Goal: Task Accomplishment & Management: Manage account settings

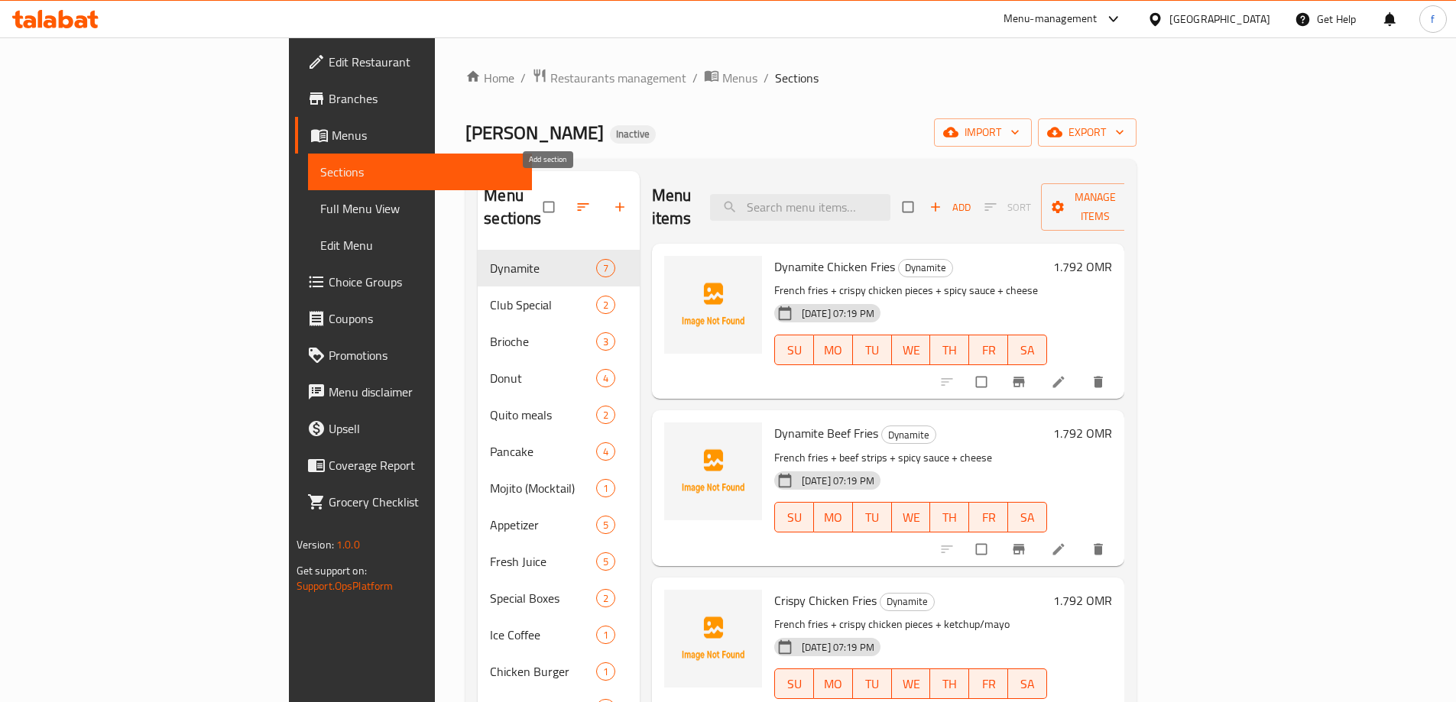
click at [603, 197] on button "button" at bounding box center [621, 207] width 37 height 34
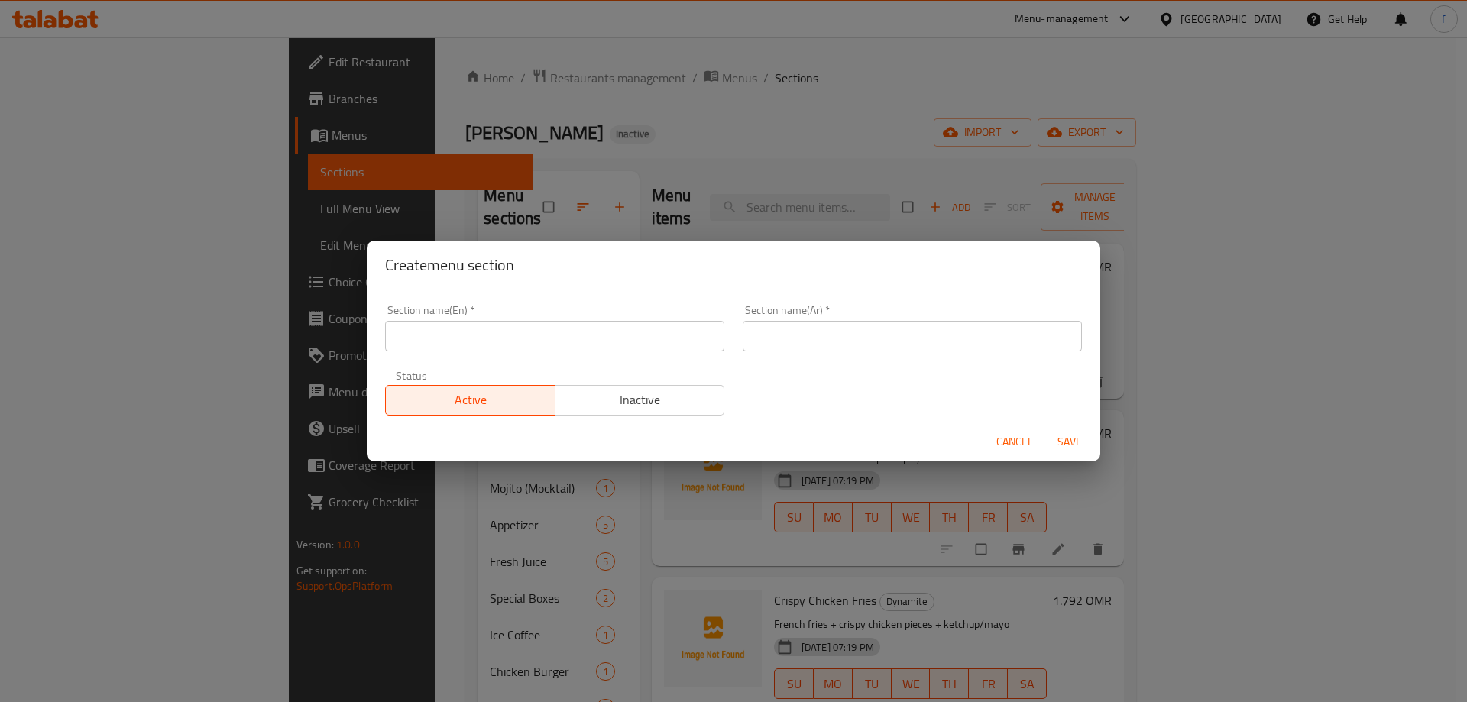
click at [749, 133] on div "Create menu section Section name(En)   * Section name(En) * Section name(Ar)   …" at bounding box center [733, 351] width 1467 height 702
click at [1015, 442] on span "Cancel" at bounding box center [1014, 441] width 37 height 19
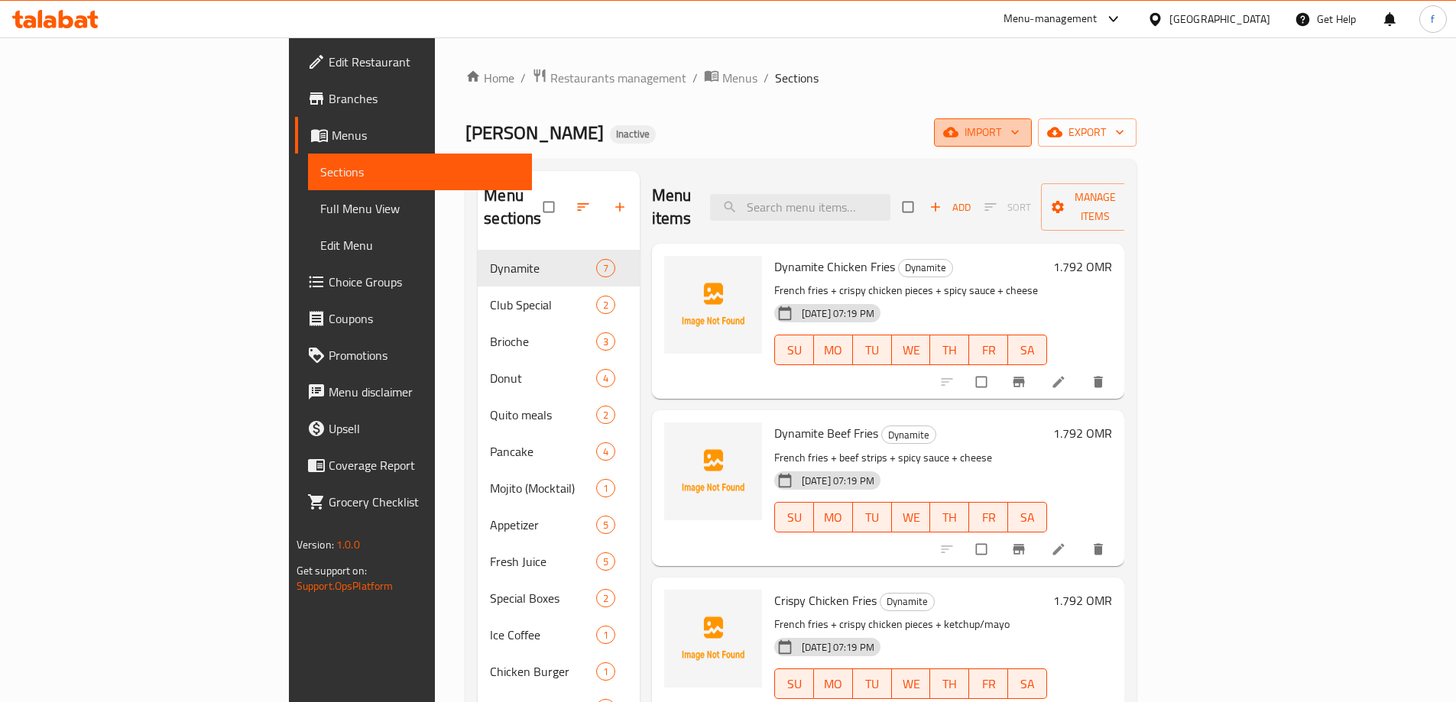
click at [1019, 123] on span "import" at bounding box center [982, 132] width 73 height 19
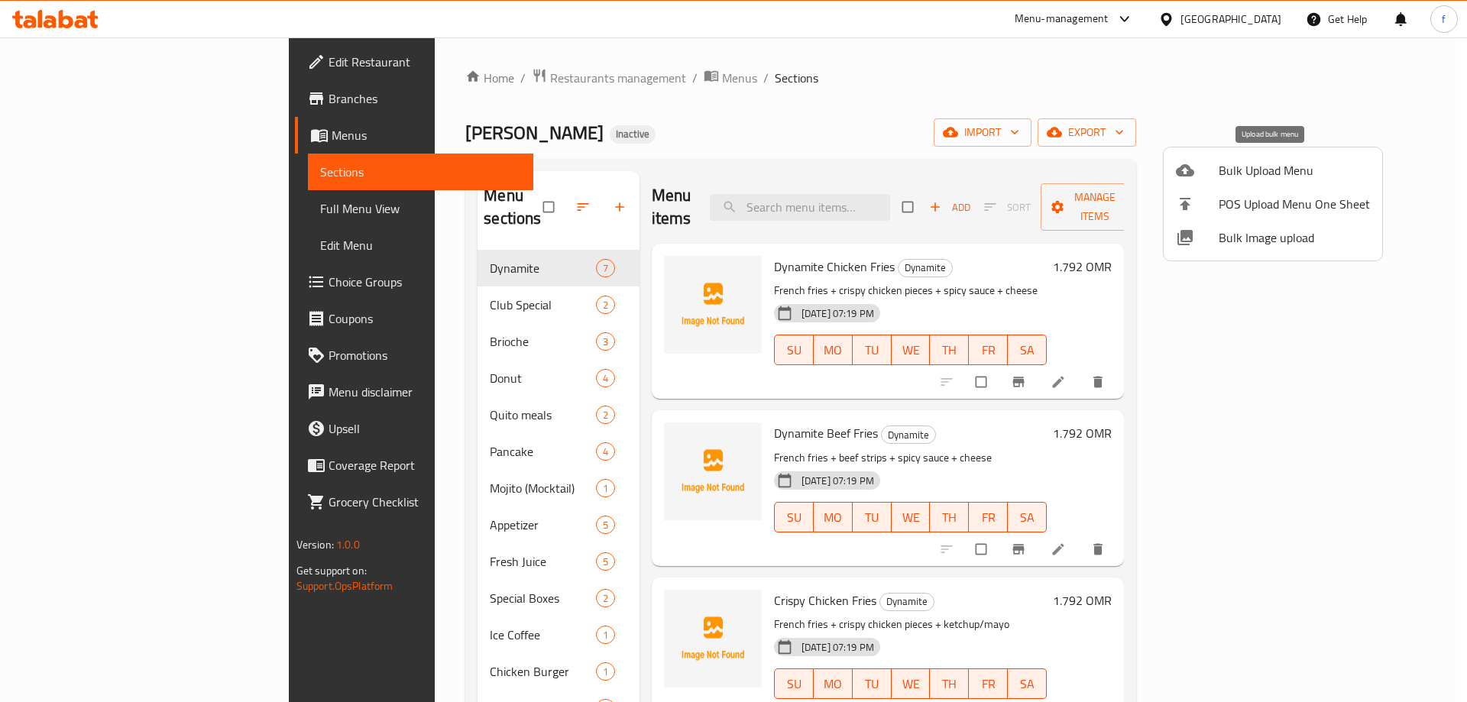
click at [1271, 168] on span "Bulk Upload Menu" at bounding box center [1294, 170] width 151 height 18
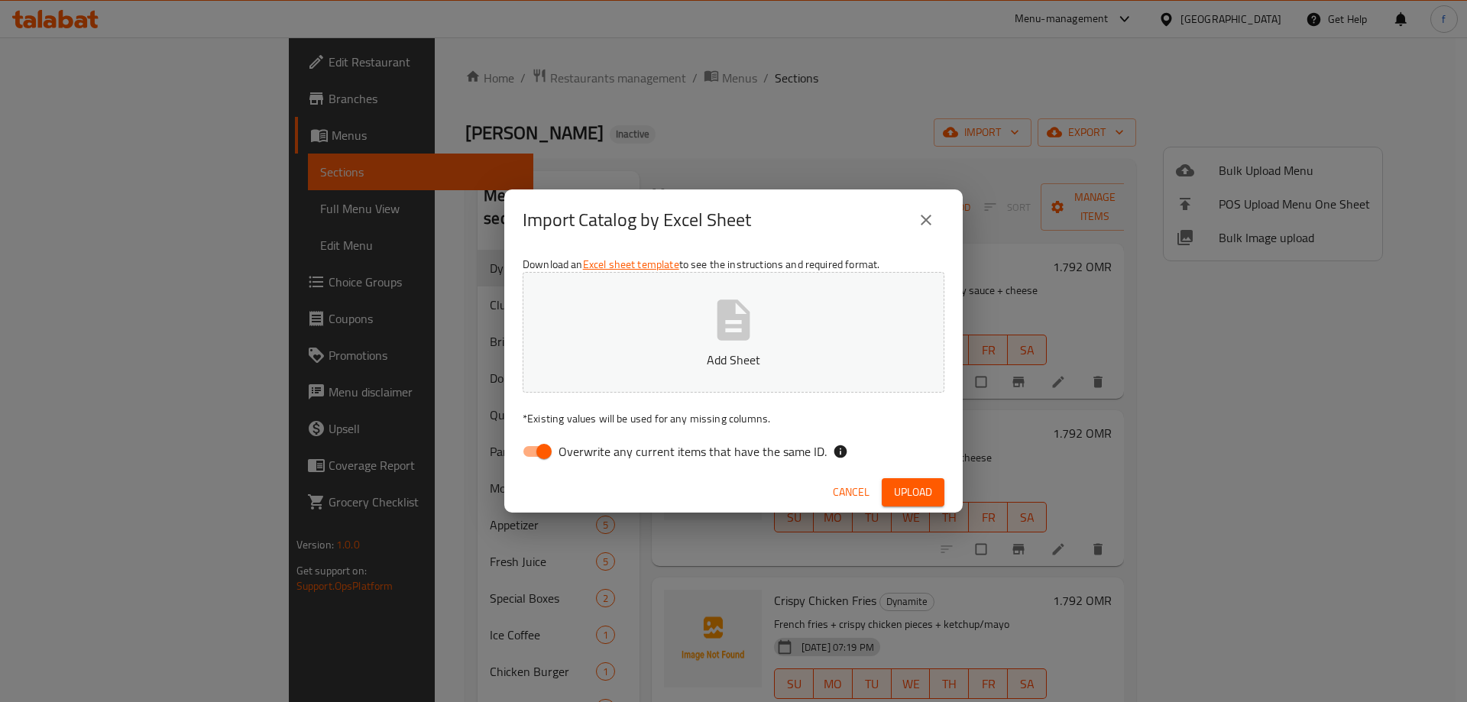
click at [577, 444] on span "Overwrite any current items that have the same ID." at bounding box center [693, 451] width 268 height 18
click at [577, 444] on input "Overwrite any current items that have the same ID." at bounding box center [543, 451] width 87 height 29
checkbox input "false"
click at [724, 352] on p "Add Sheet" at bounding box center [733, 360] width 374 height 18
click at [924, 489] on span "Upload" at bounding box center [913, 492] width 38 height 19
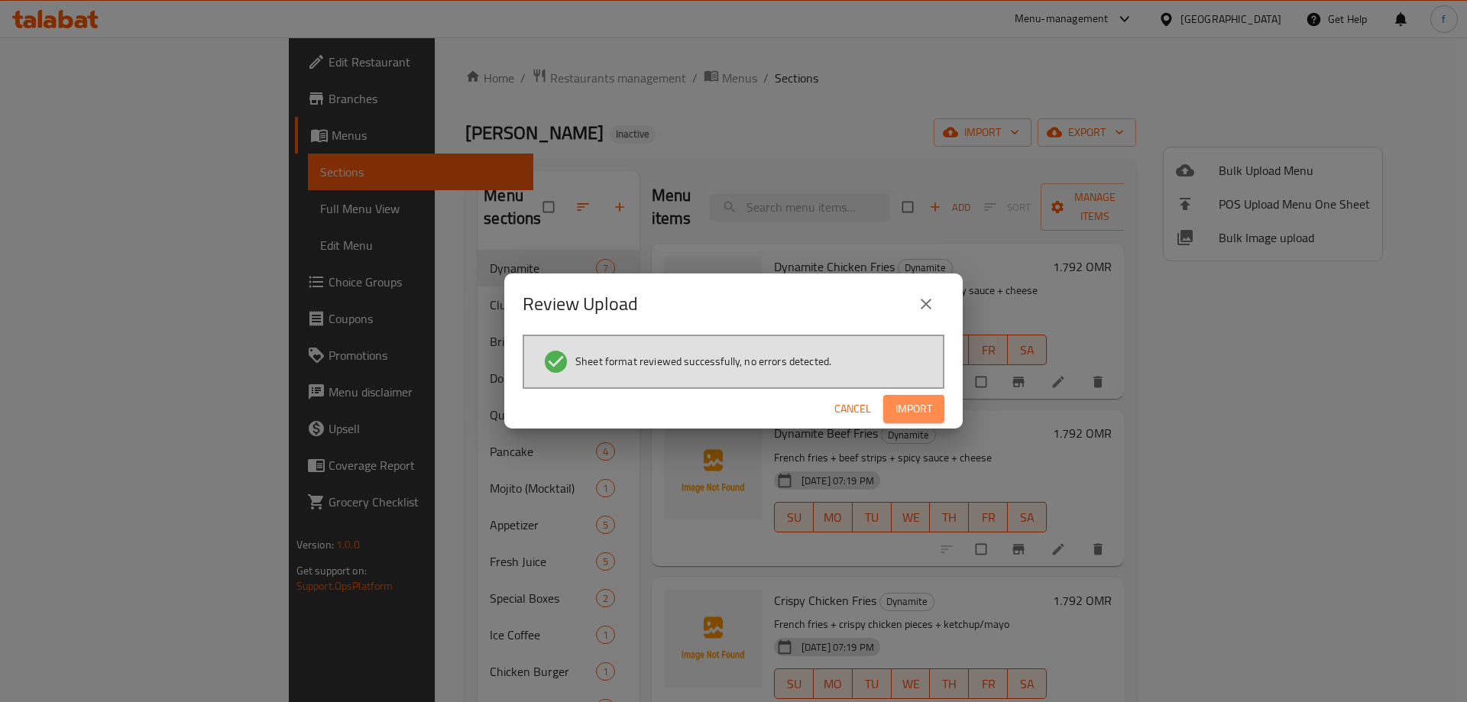
click at [919, 411] on span "Import" at bounding box center [914, 409] width 37 height 19
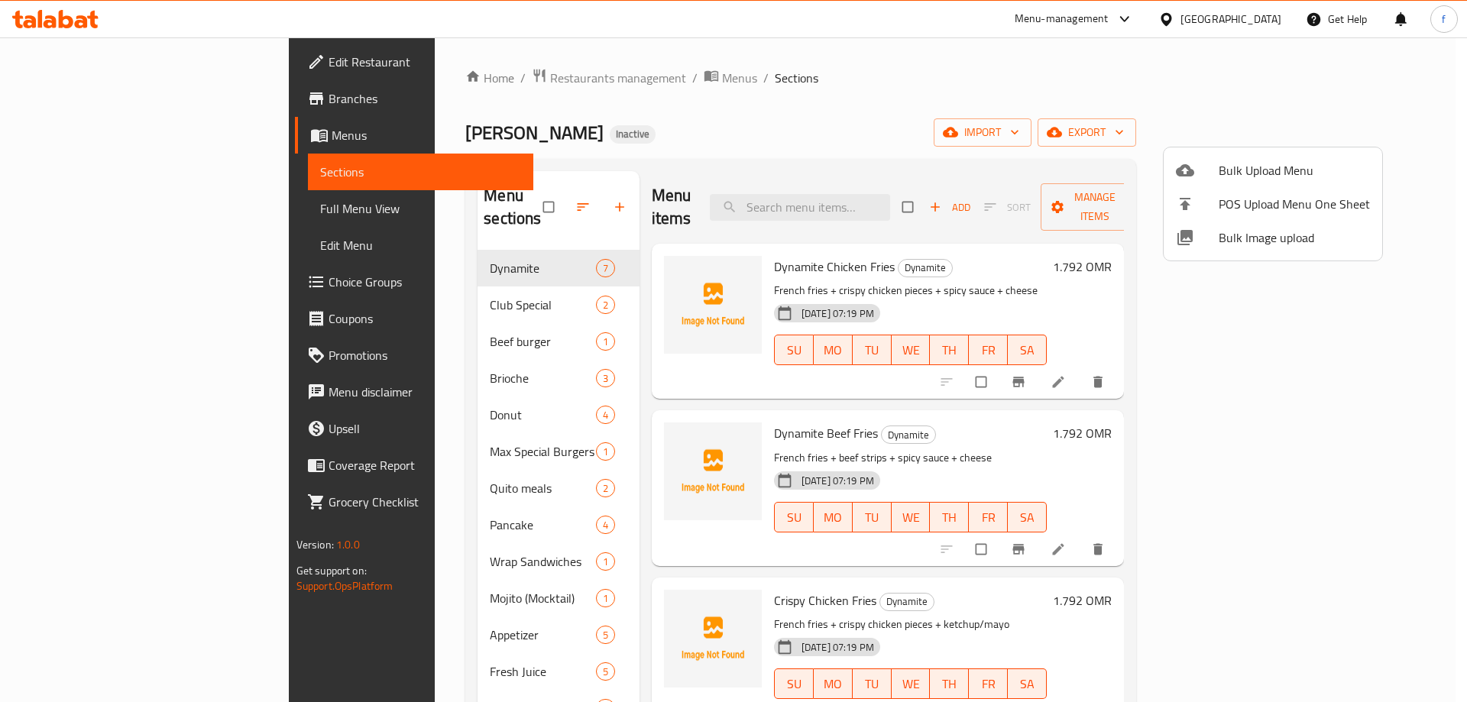
drag, startPoint x: 1145, startPoint y: 101, endPoint x: 1187, endPoint y: 122, distance: 46.5
click at [1145, 101] on div at bounding box center [733, 351] width 1467 height 702
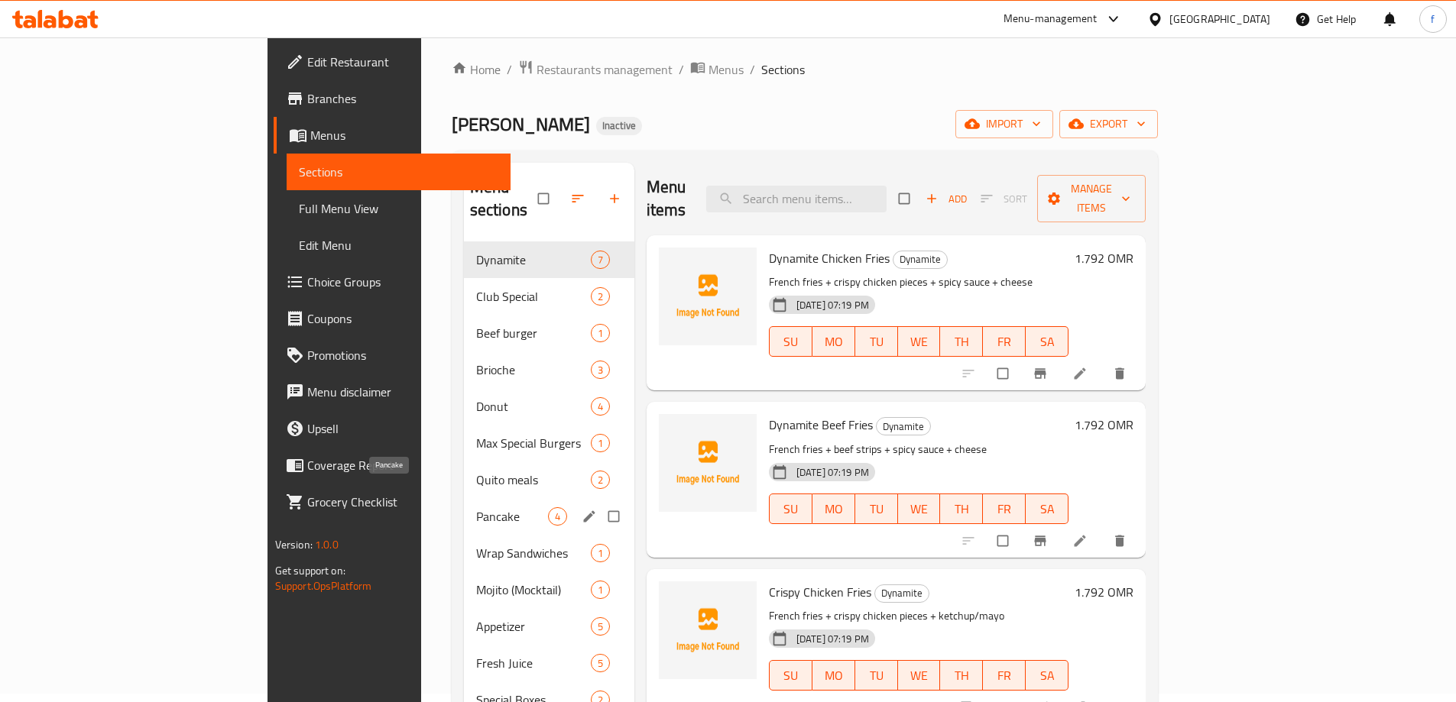
scroll to position [5, 0]
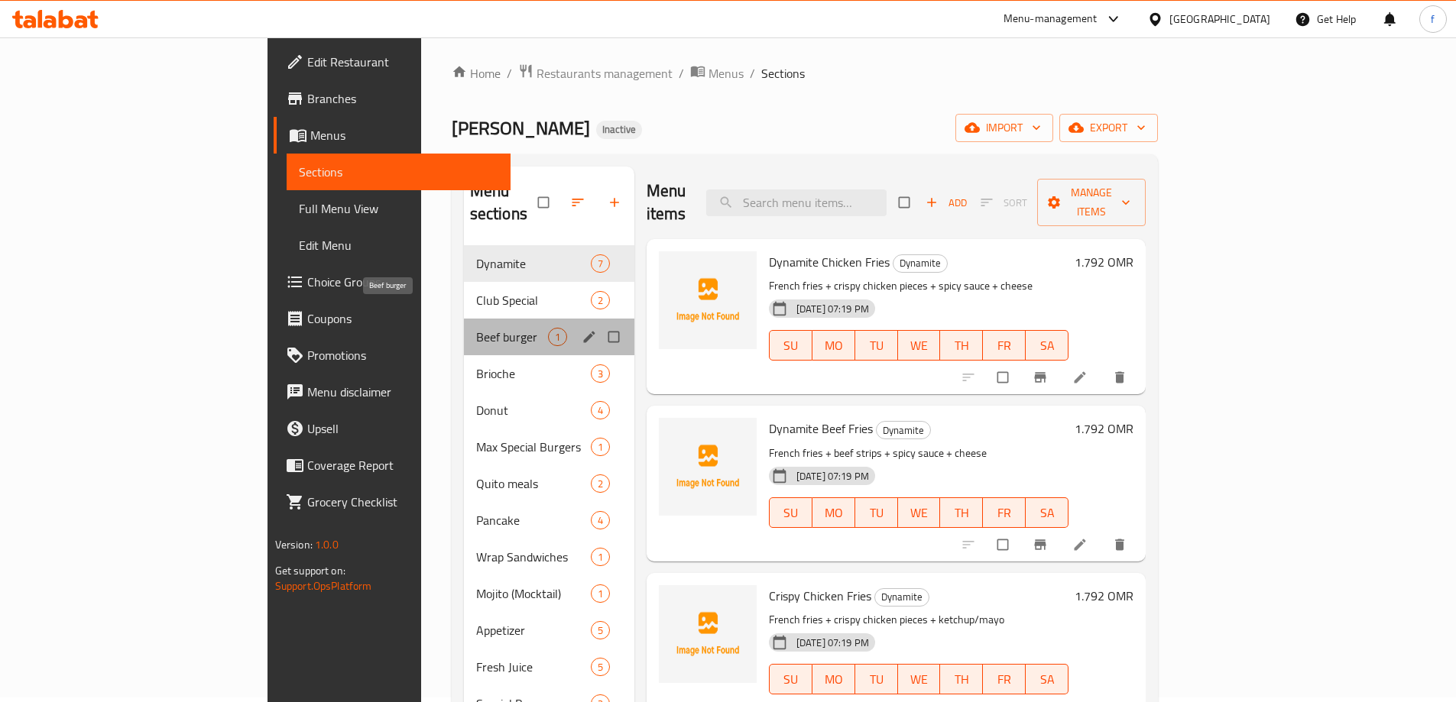
click at [476, 328] on span "Beef burger" at bounding box center [512, 337] width 72 height 18
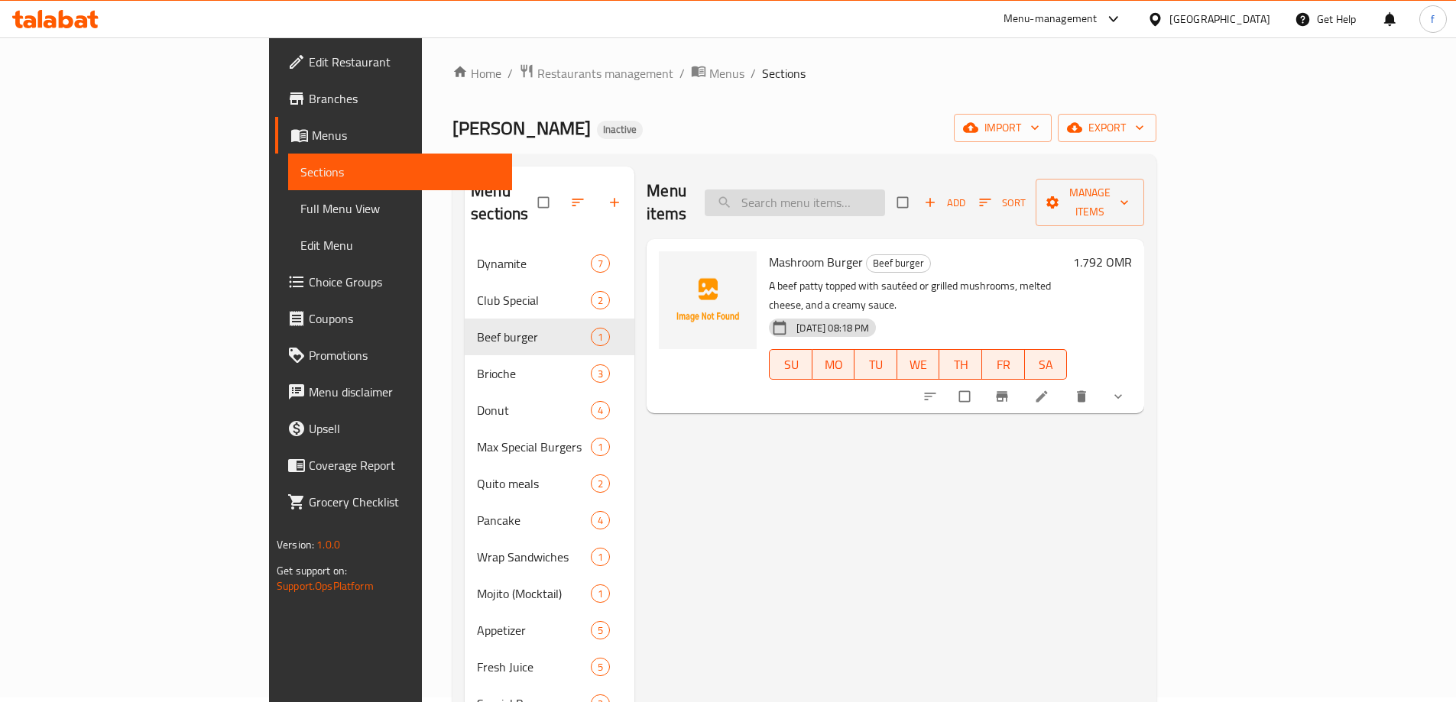
click at [862, 197] on input "search" at bounding box center [794, 202] width 180 height 27
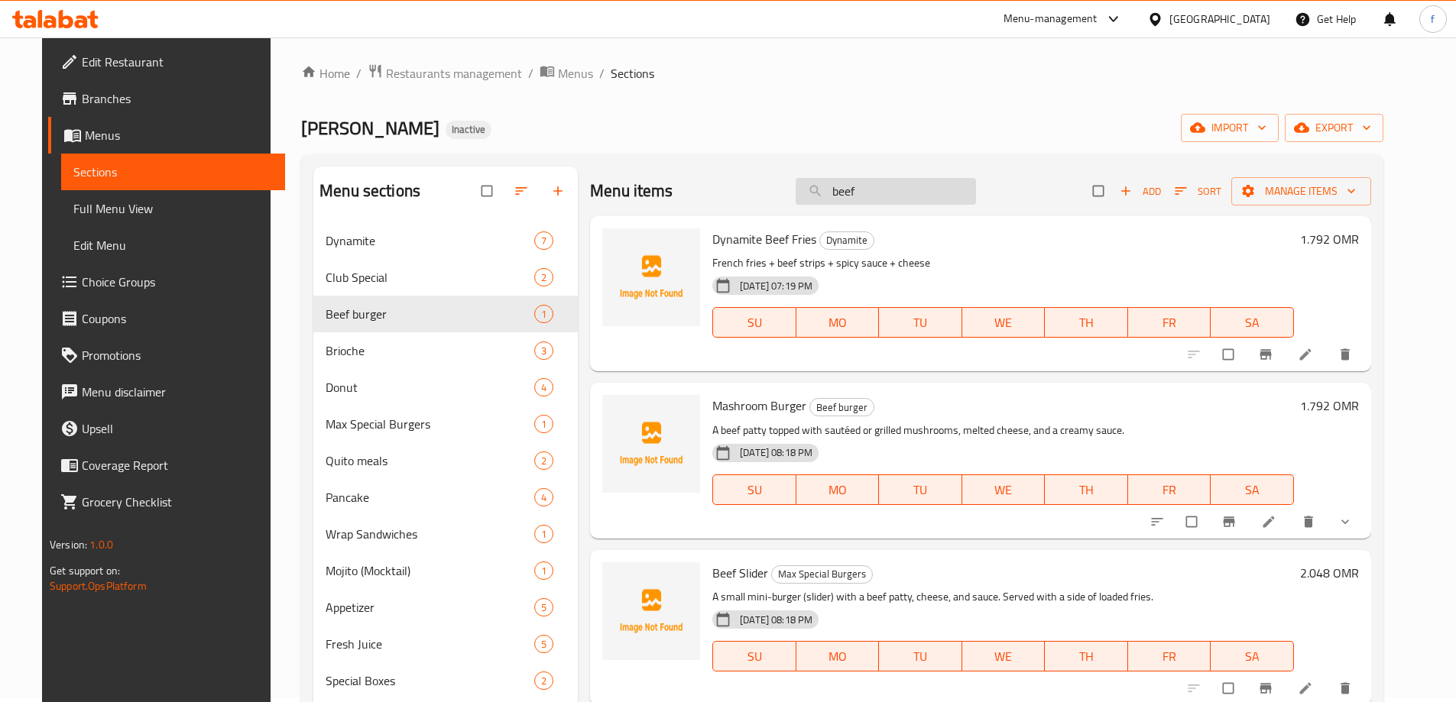
type input "beef"
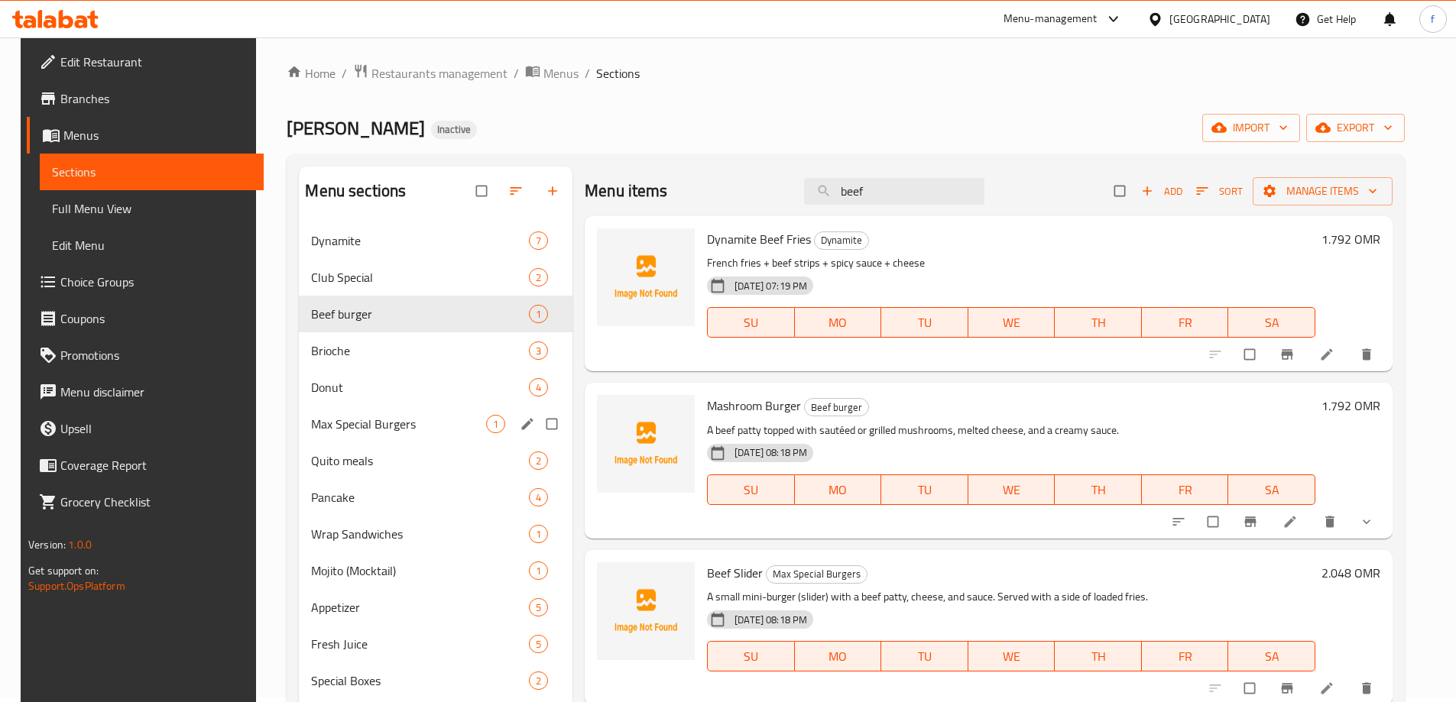
click at [374, 419] on span "Max Special Burgers" at bounding box center [398, 424] width 175 height 18
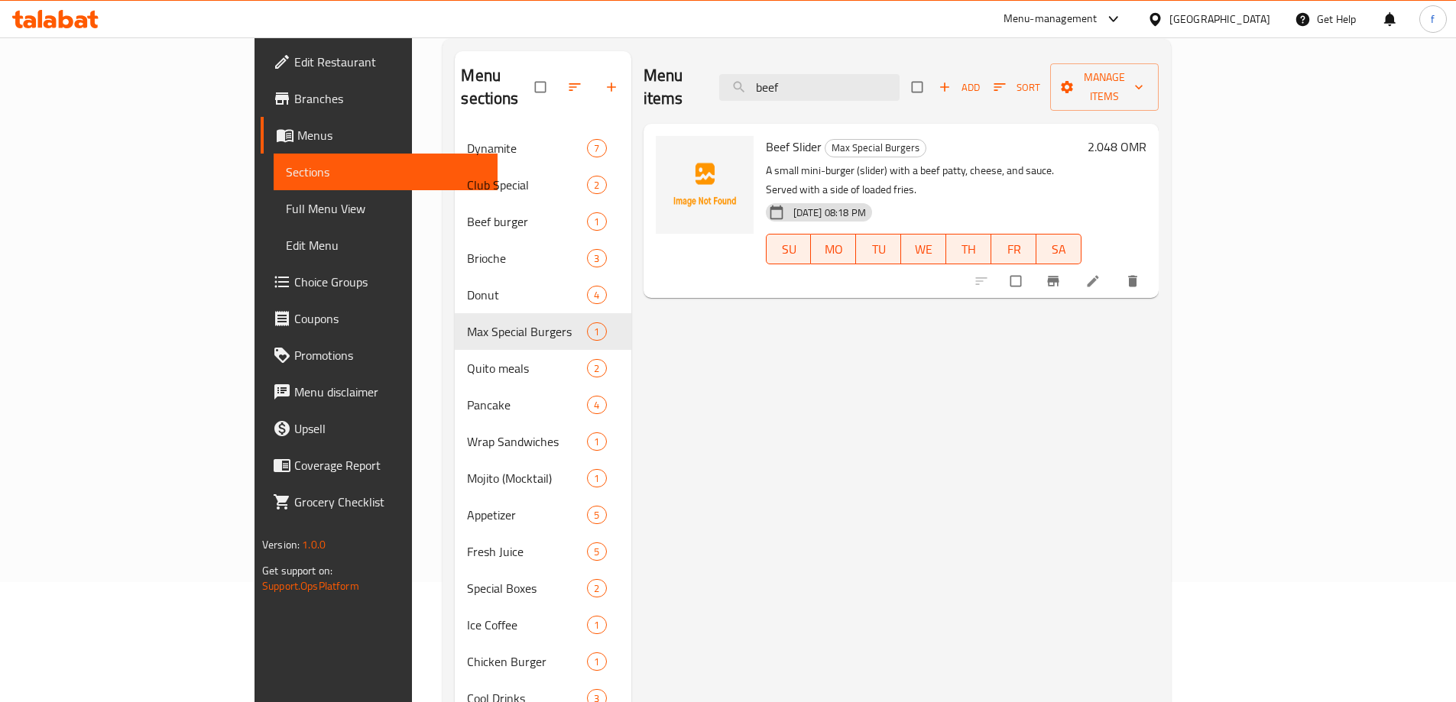
scroll to position [5, 0]
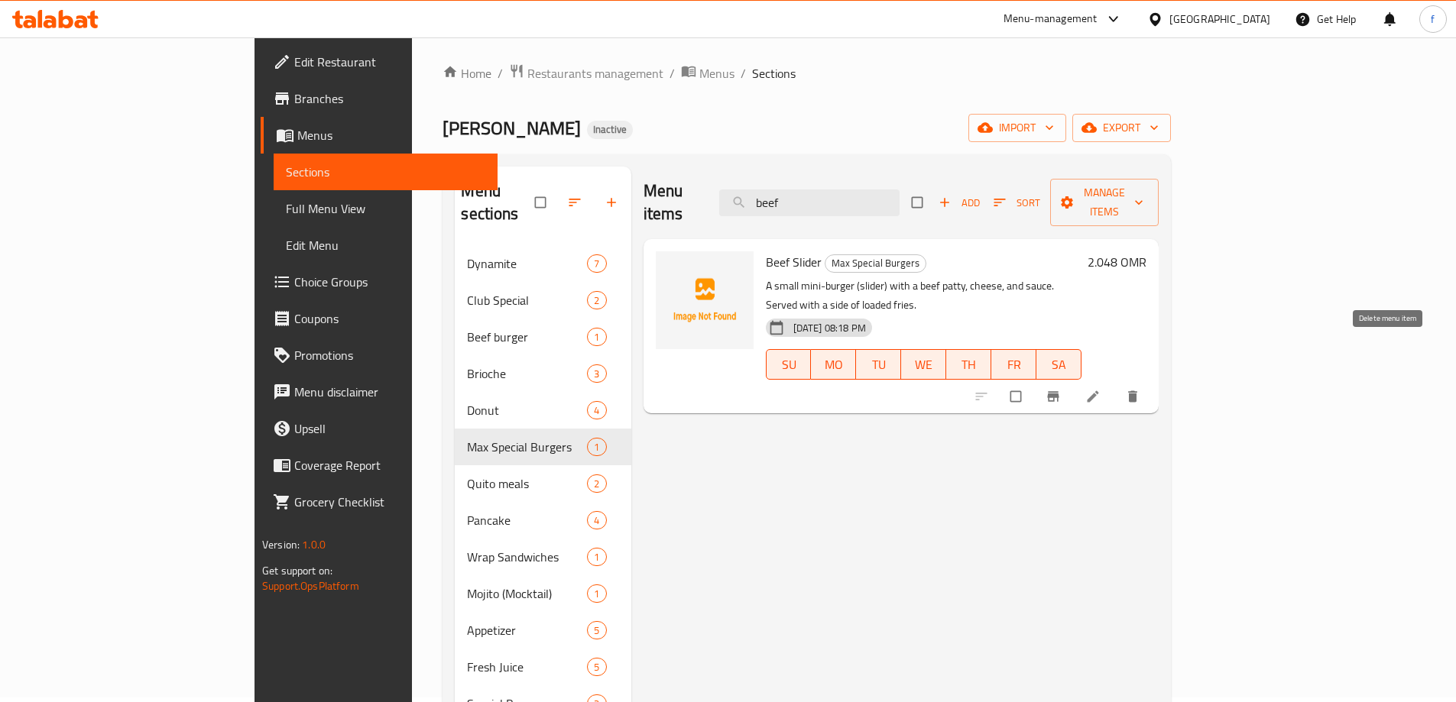
click at [1140, 389] on icon "delete" at bounding box center [1132, 396] width 15 height 15
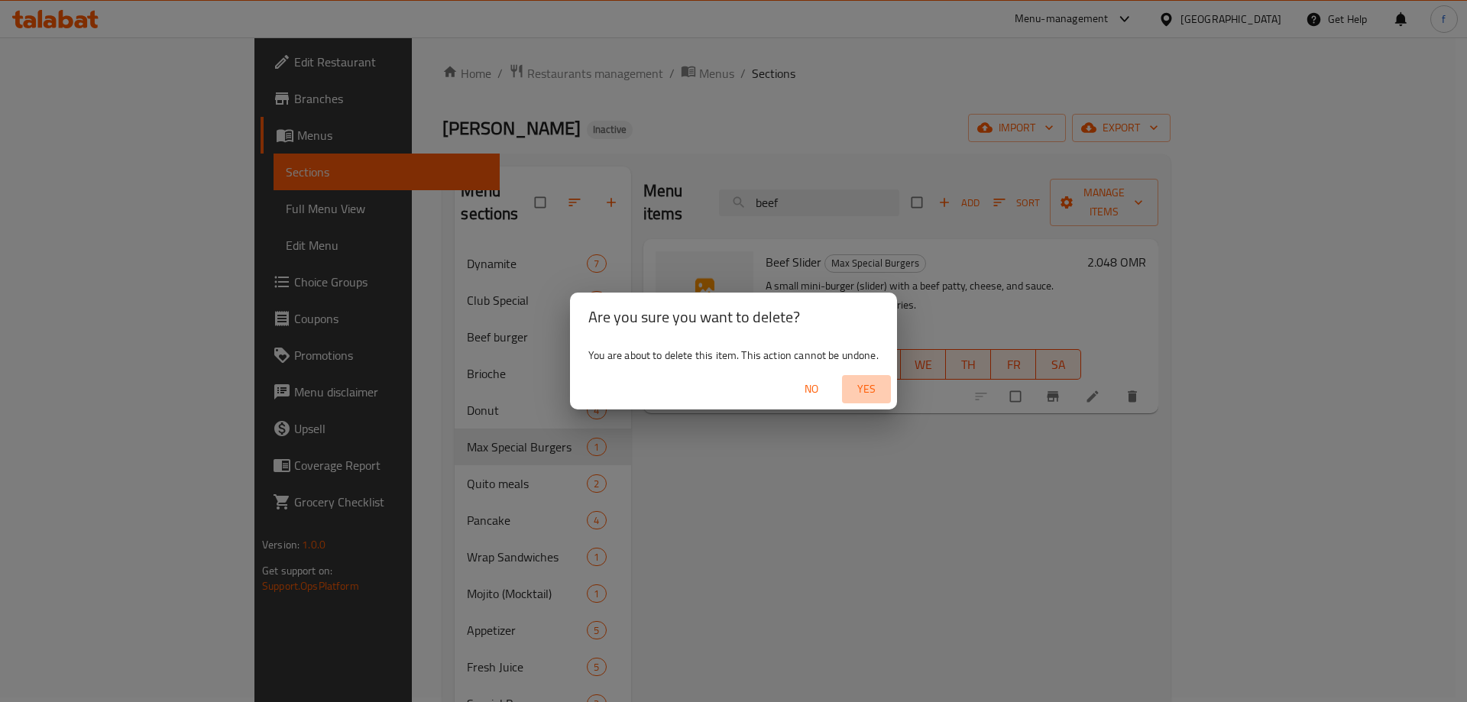
click at [866, 390] on span "Yes" at bounding box center [866, 389] width 37 height 19
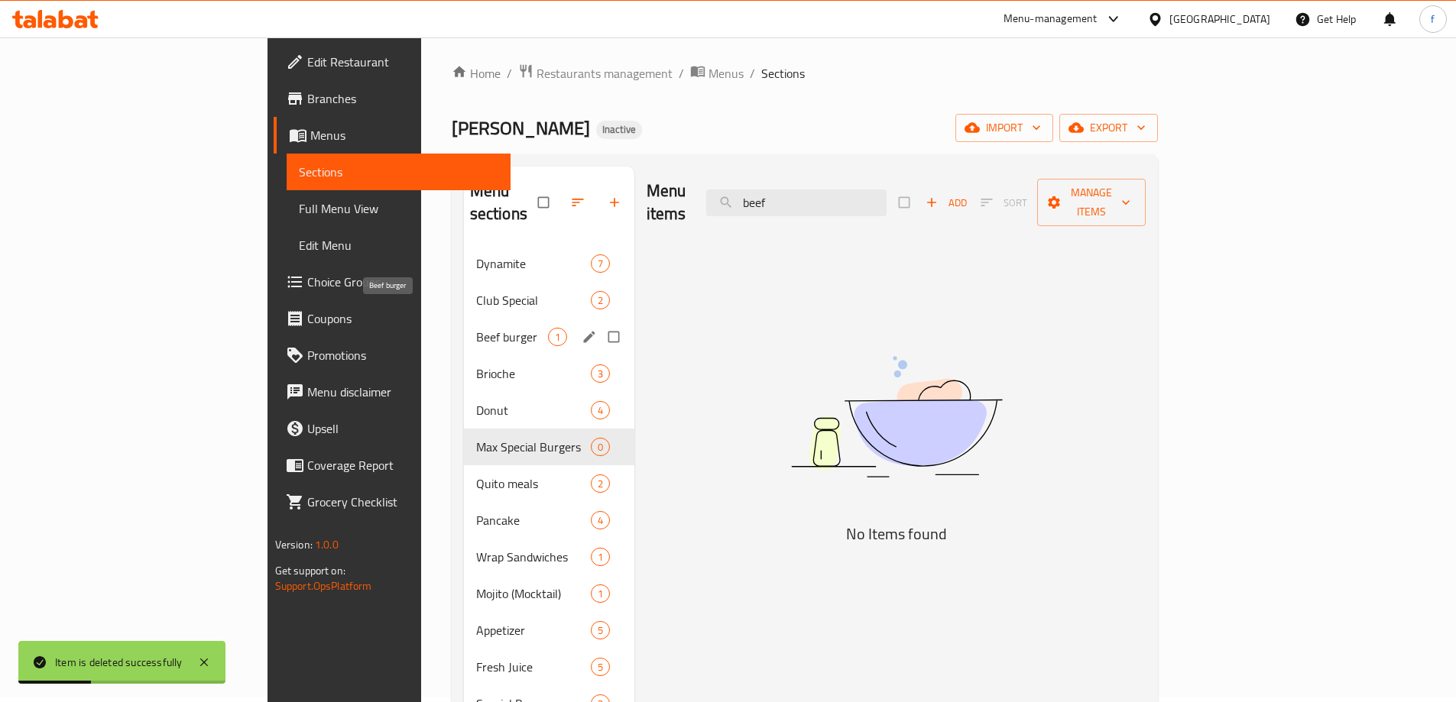
click at [476, 328] on span "Beef burger" at bounding box center [512, 337] width 72 height 18
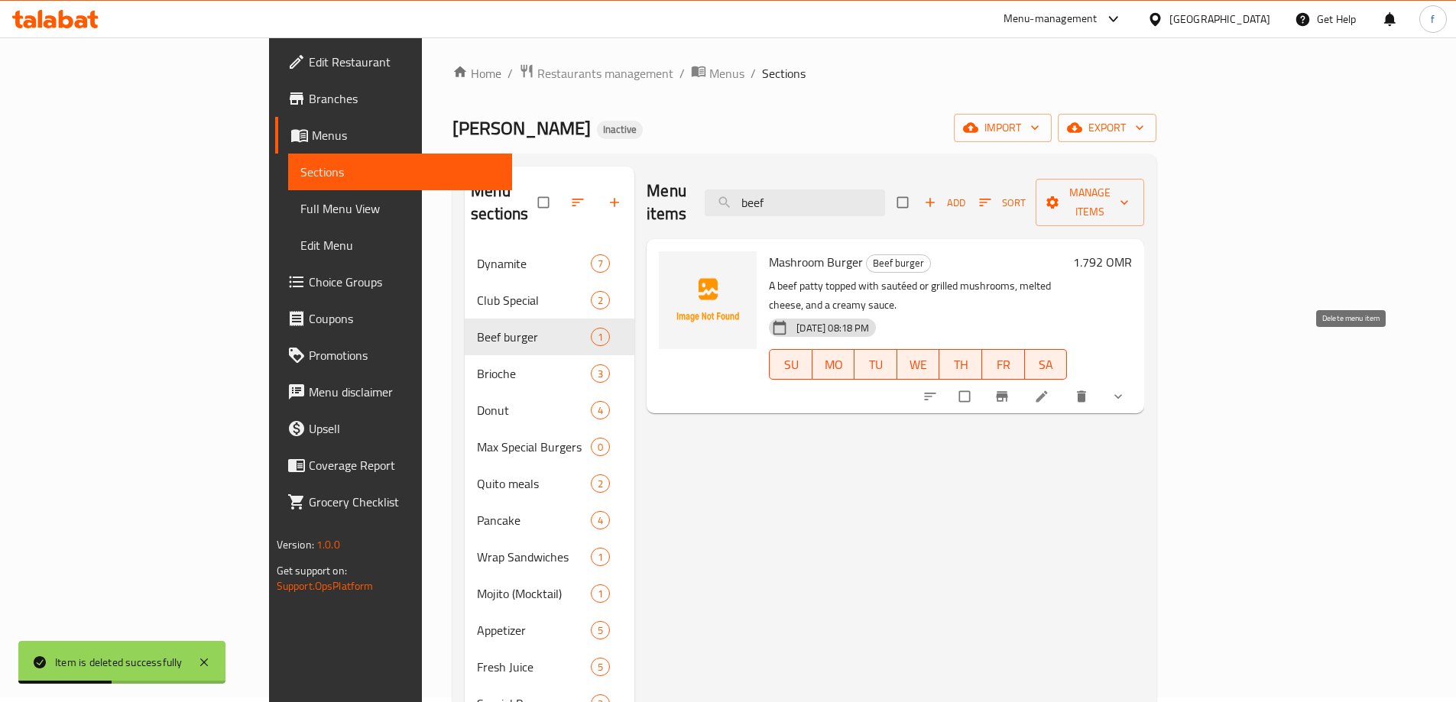
click at [1086, 391] on icon "delete" at bounding box center [1081, 396] width 9 height 11
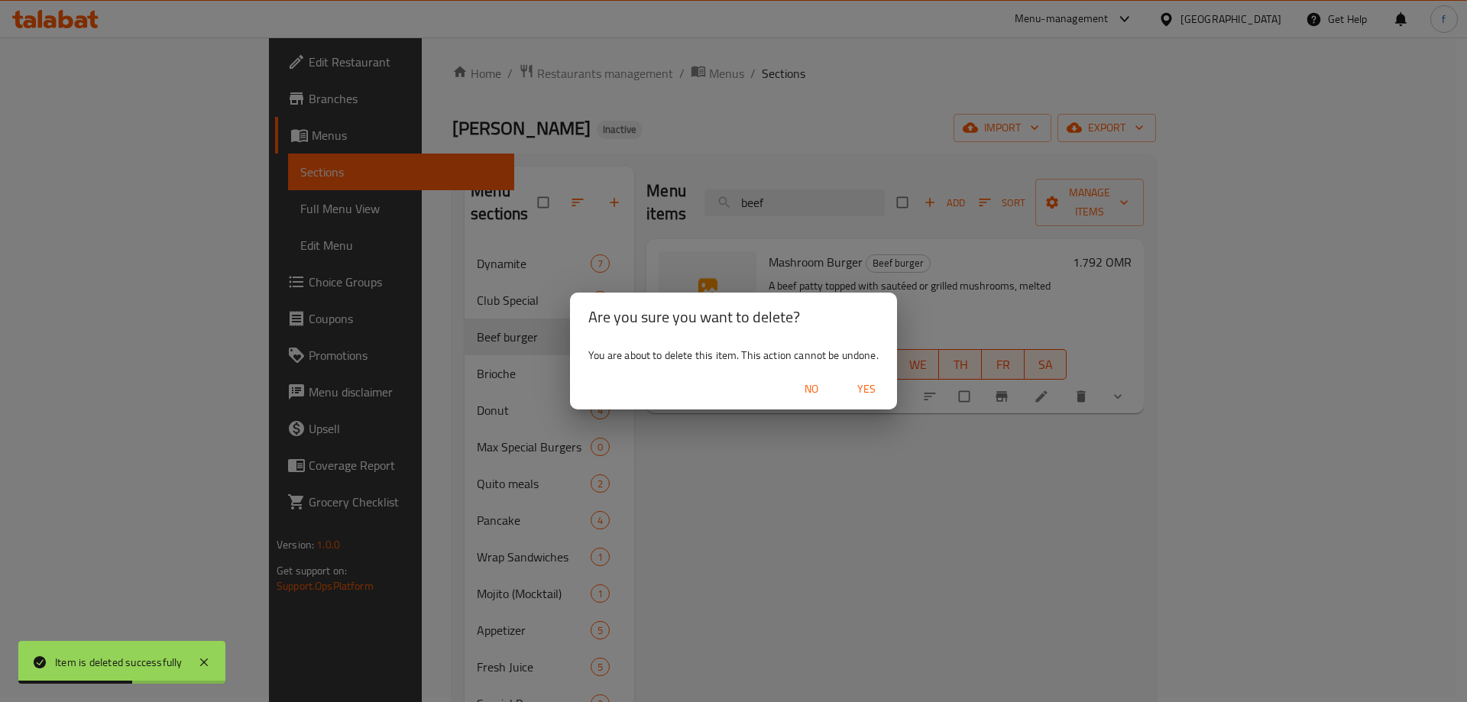
click at [870, 390] on span "Yes" at bounding box center [866, 389] width 37 height 19
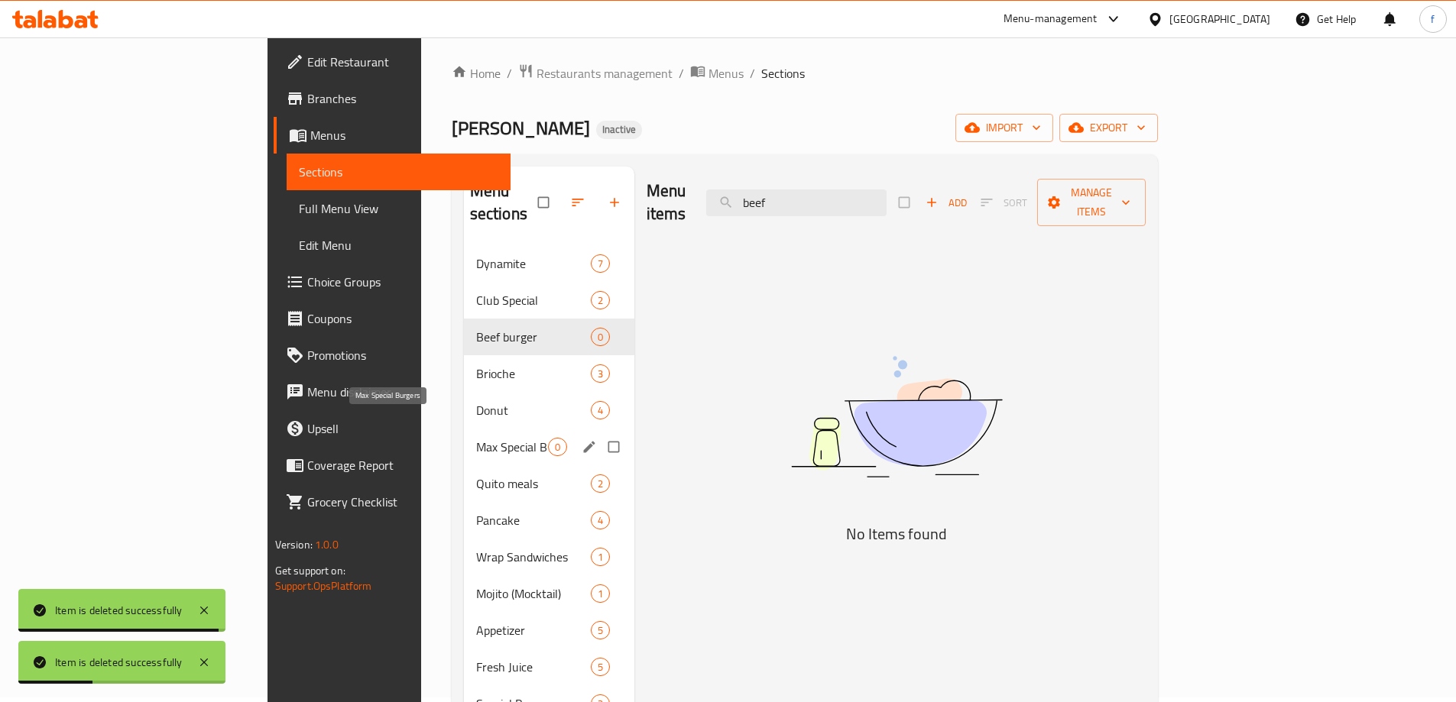
click at [476, 438] on span "Max Special Burgers" at bounding box center [512, 447] width 72 height 18
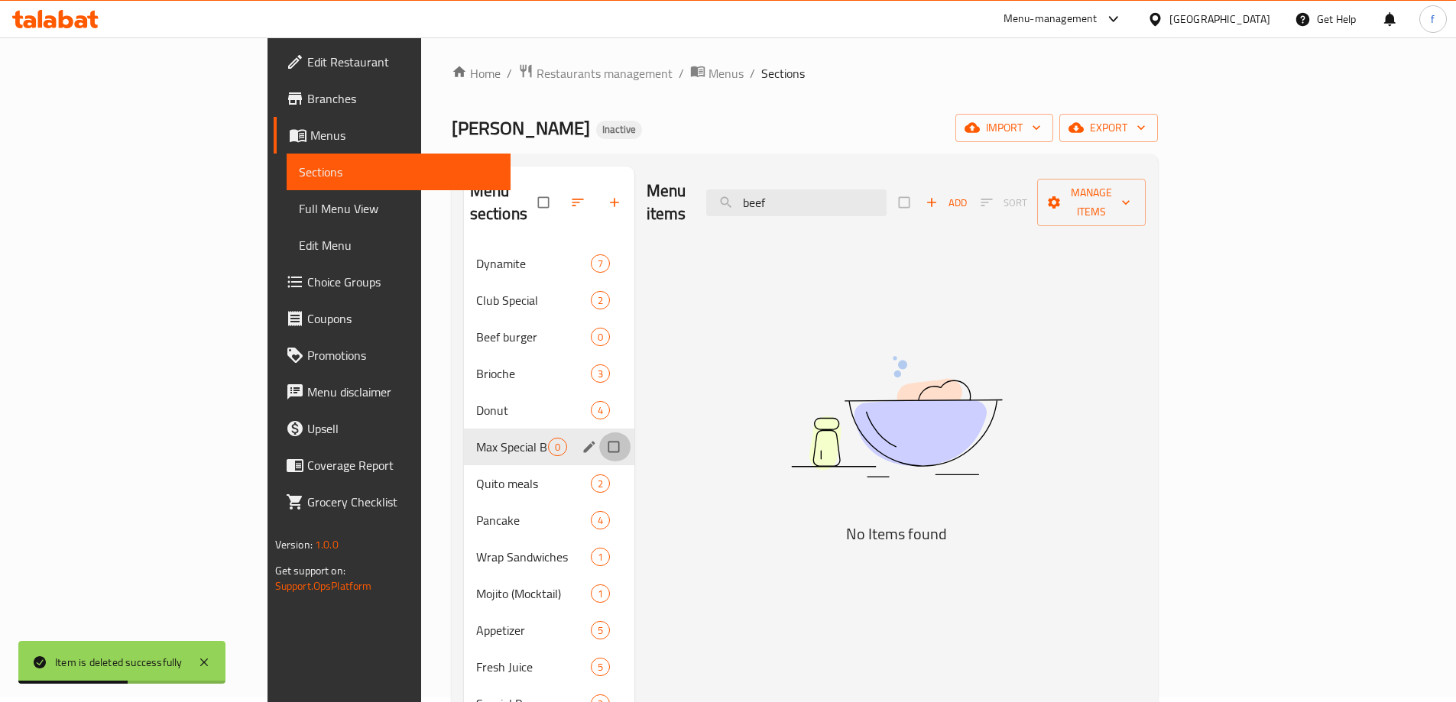
click at [599, 432] on input "Menu sections" at bounding box center [615, 446] width 32 height 29
checkbox input "true"
click at [559, 195] on icon "button" at bounding box center [566, 202] width 15 height 15
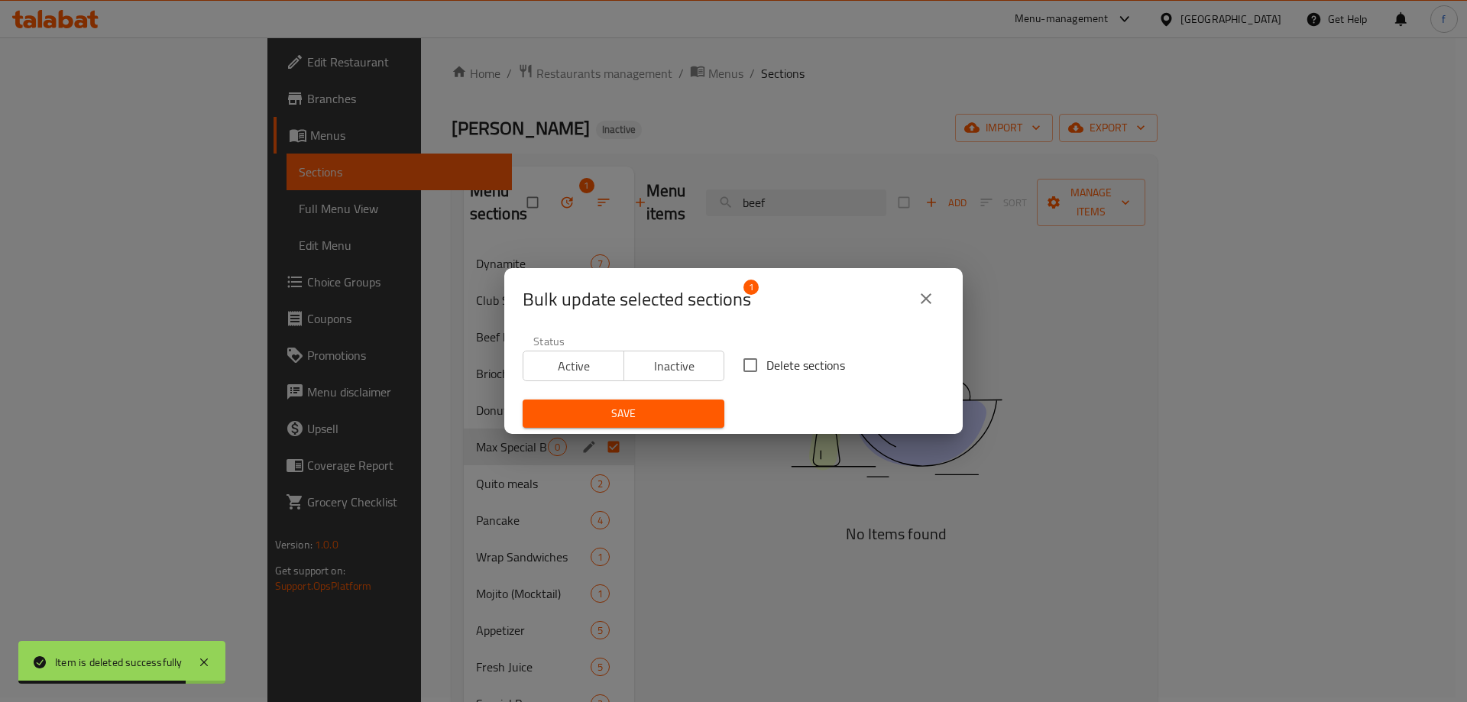
click at [777, 362] on span "Delete sections" at bounding box center [805, 365] width 79 height 18
click at [766, 362] on input "Delete sections" at bounding box center [750, 365] width 32 height 32
checkbox input "true"
click at [671, 404] on span "Save" at bounding box center [623, 413] width 177 height 19
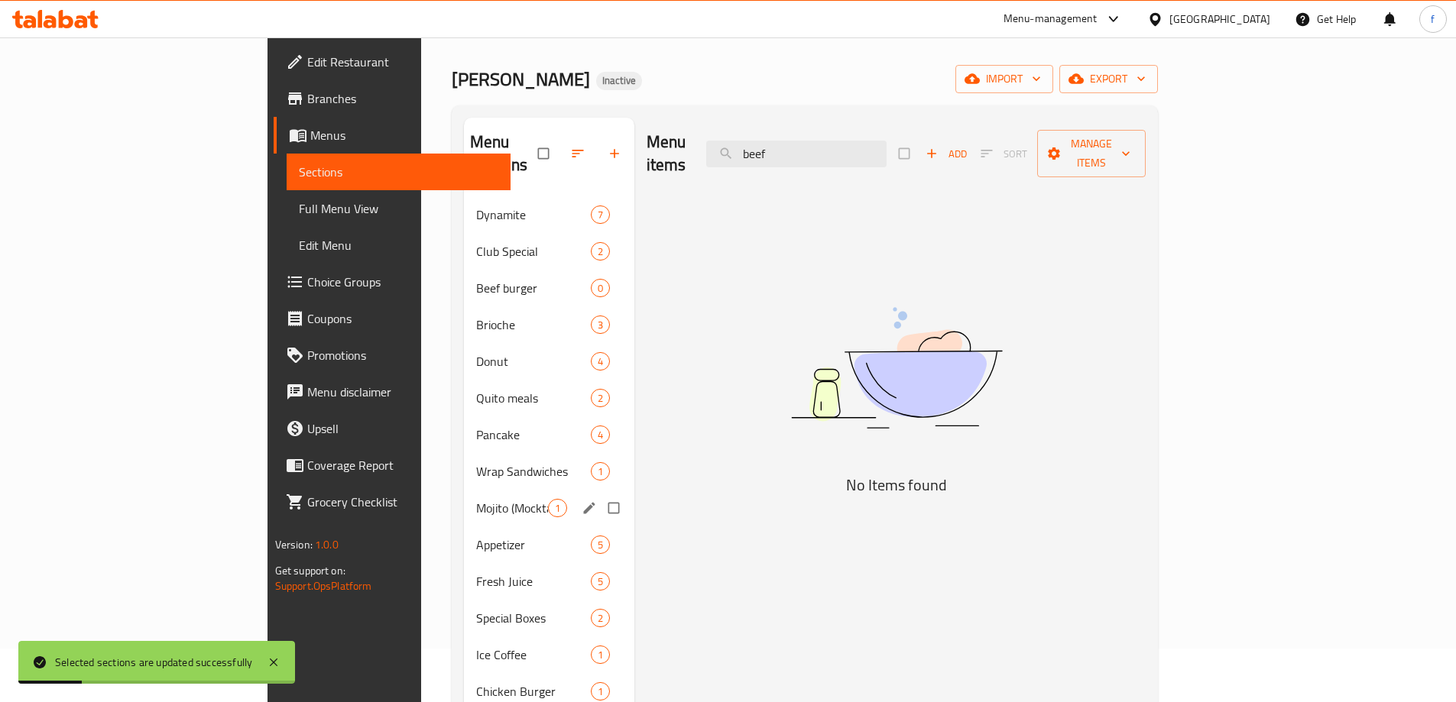
scroll to position [81, 0]
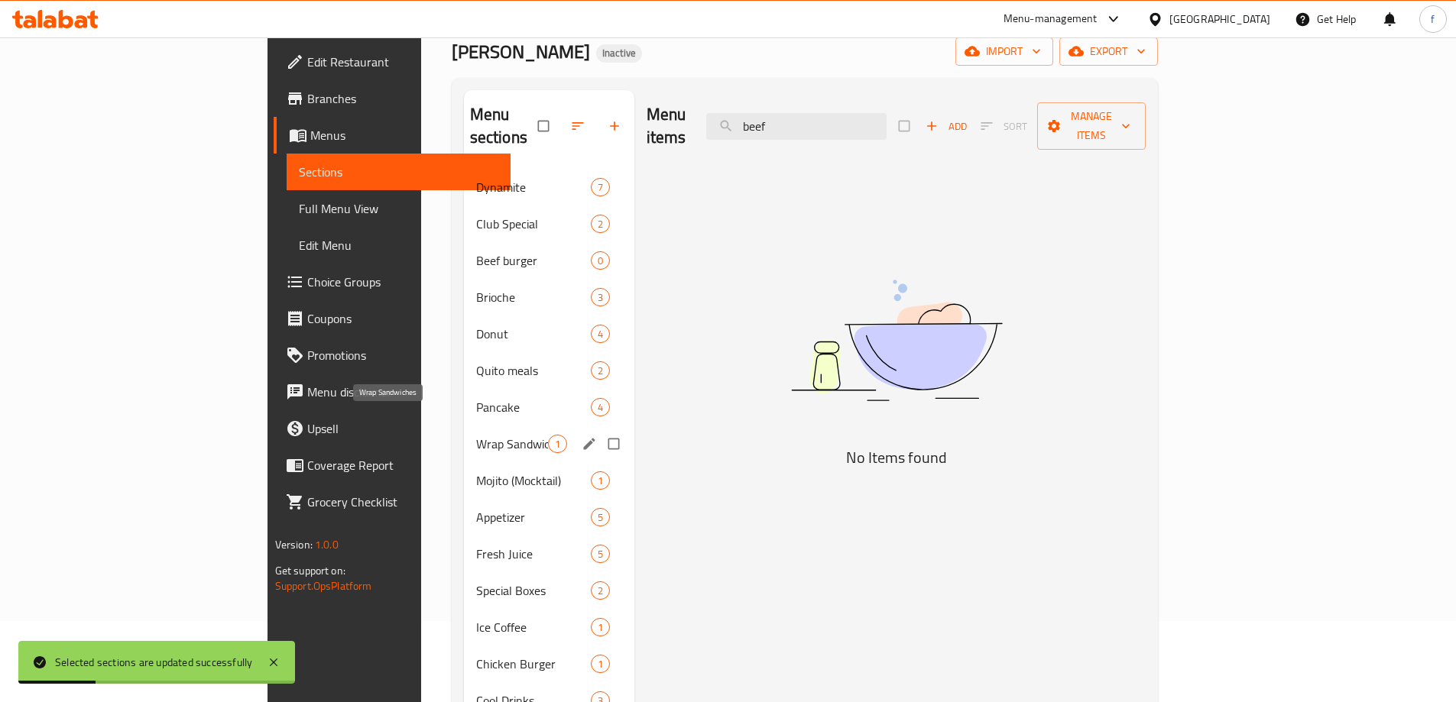
click at [476, 435] on span "Wrap Sandwiches" at bounding box center [512, 444] width 72 height 18
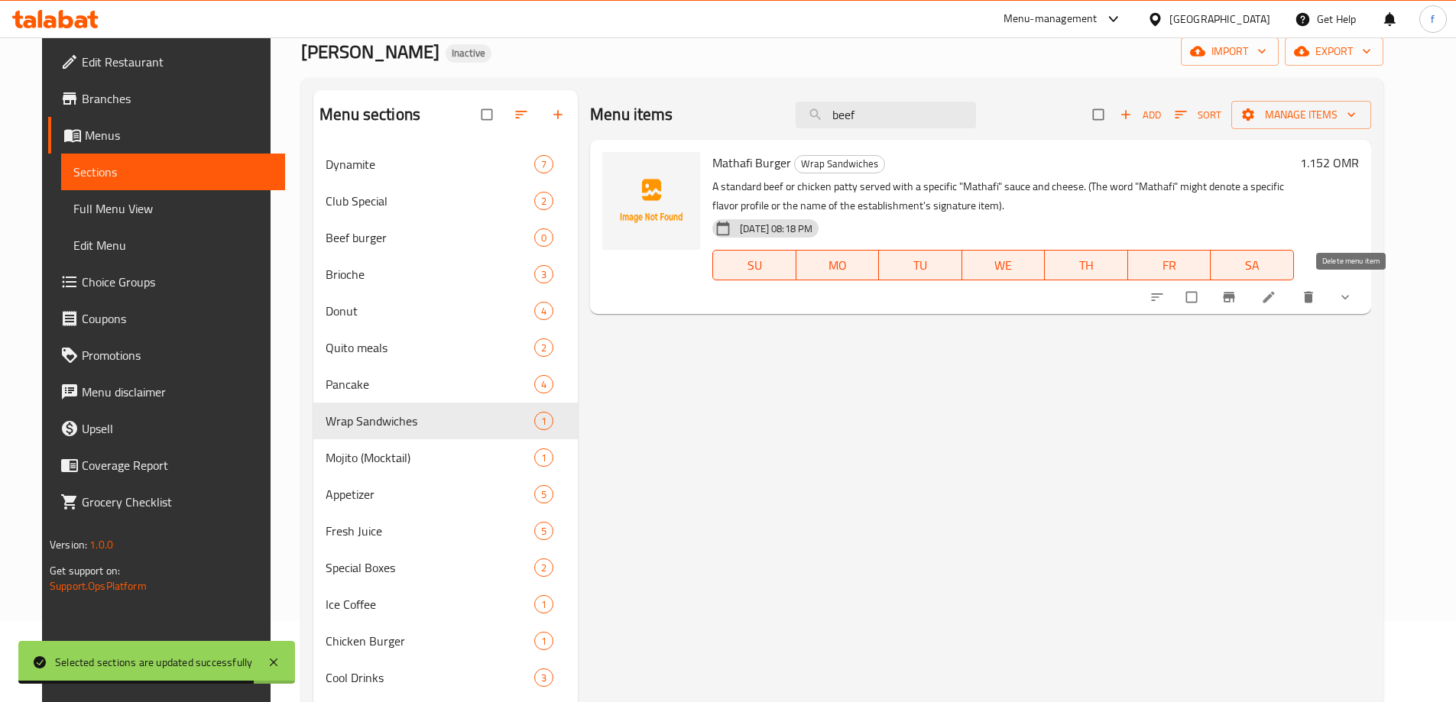
click at [1316, 296] on icon "delete" at bounding box center [1307, 297] width 15 height 15
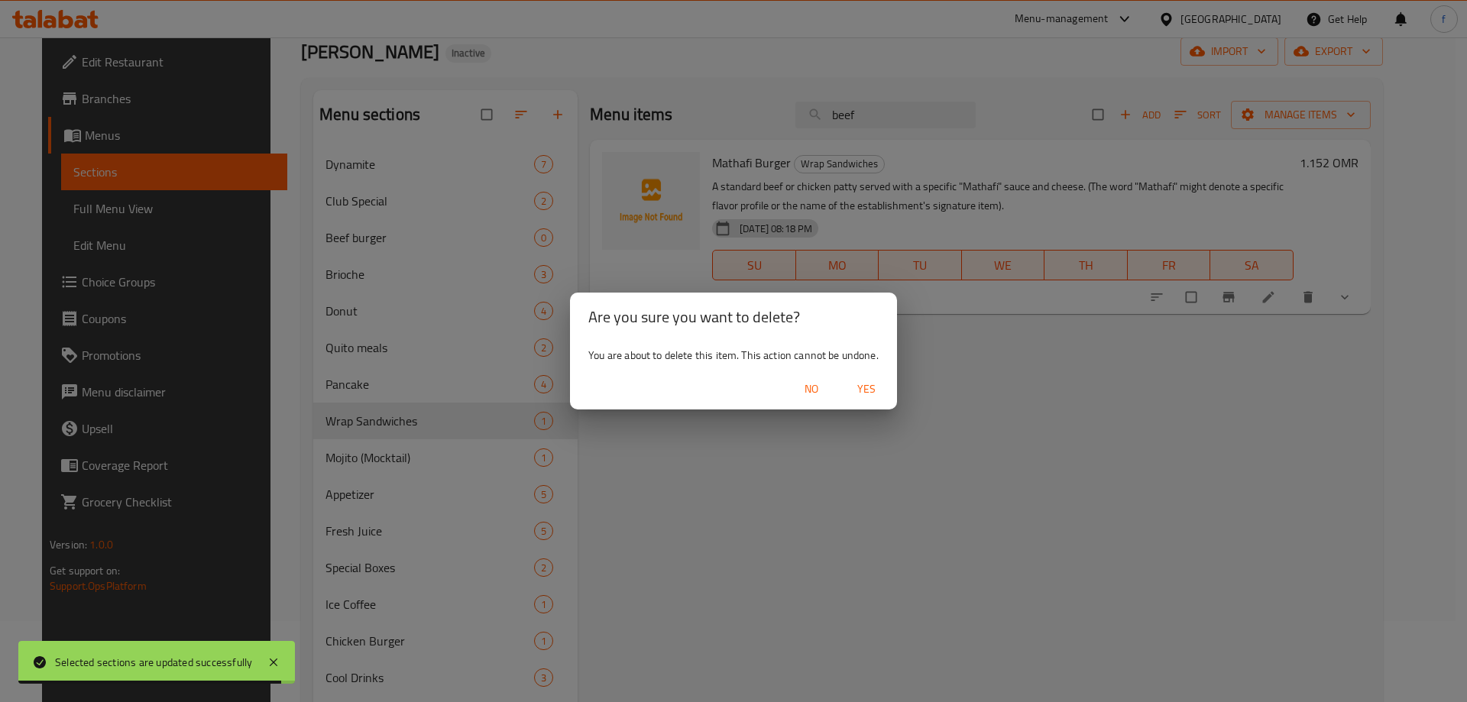
click at [868, 382] on span "Yes" at bounding box center [866, 389] width 37 height 19
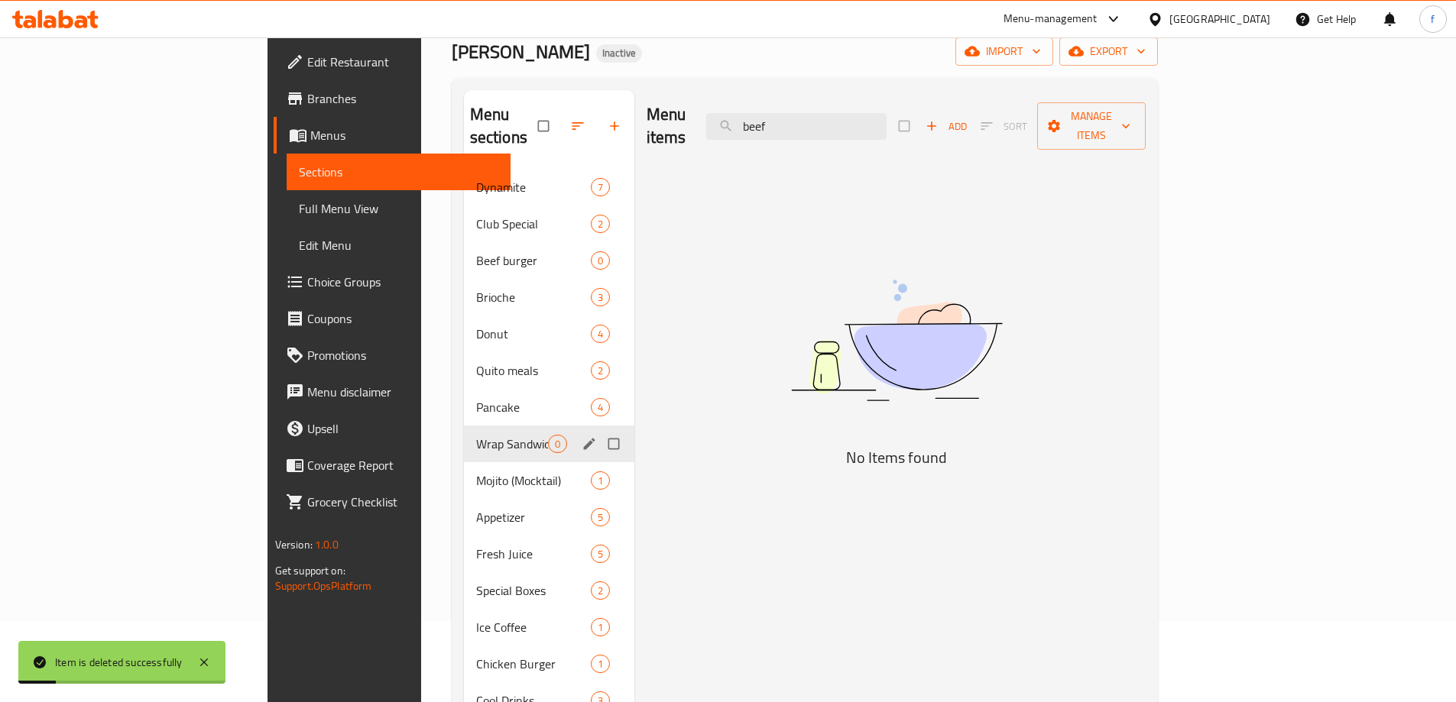
click at [599, 429] on input "Menu sections" at bounding box center [615, 443] width 32 height 29
checkbox input "true"
click at [559, 118] on span "button" at bounding box center [568, 125] width 18 height 15
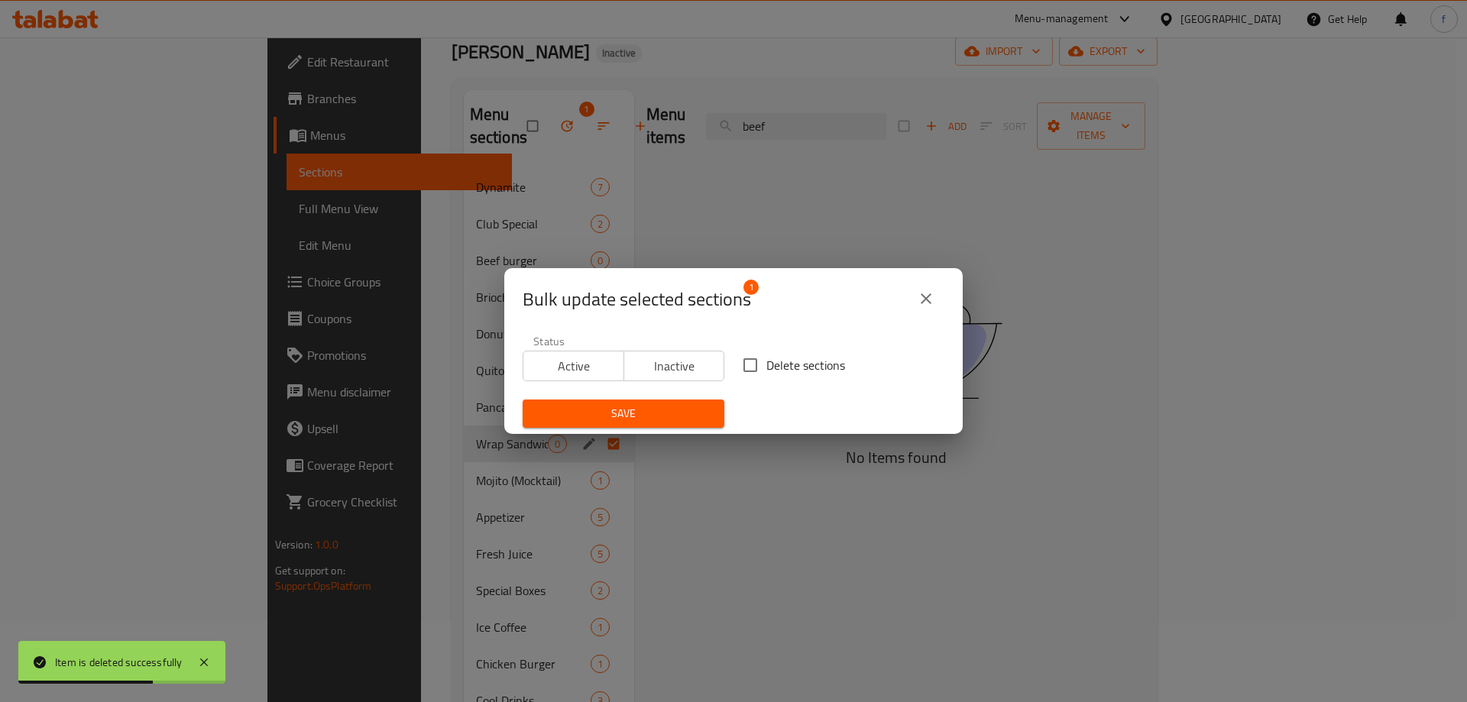
click at [820, 364] on span "Delete sections" at bounding box center [805, 365] width 79 height 18
click at [766, 364] on input "Delete sections" at bounding box center [750, 365] width 32 height 32
checkbox input "true"
click at [643, 406] on span "Save" at bounding box center [623, 413] width 177 height 19
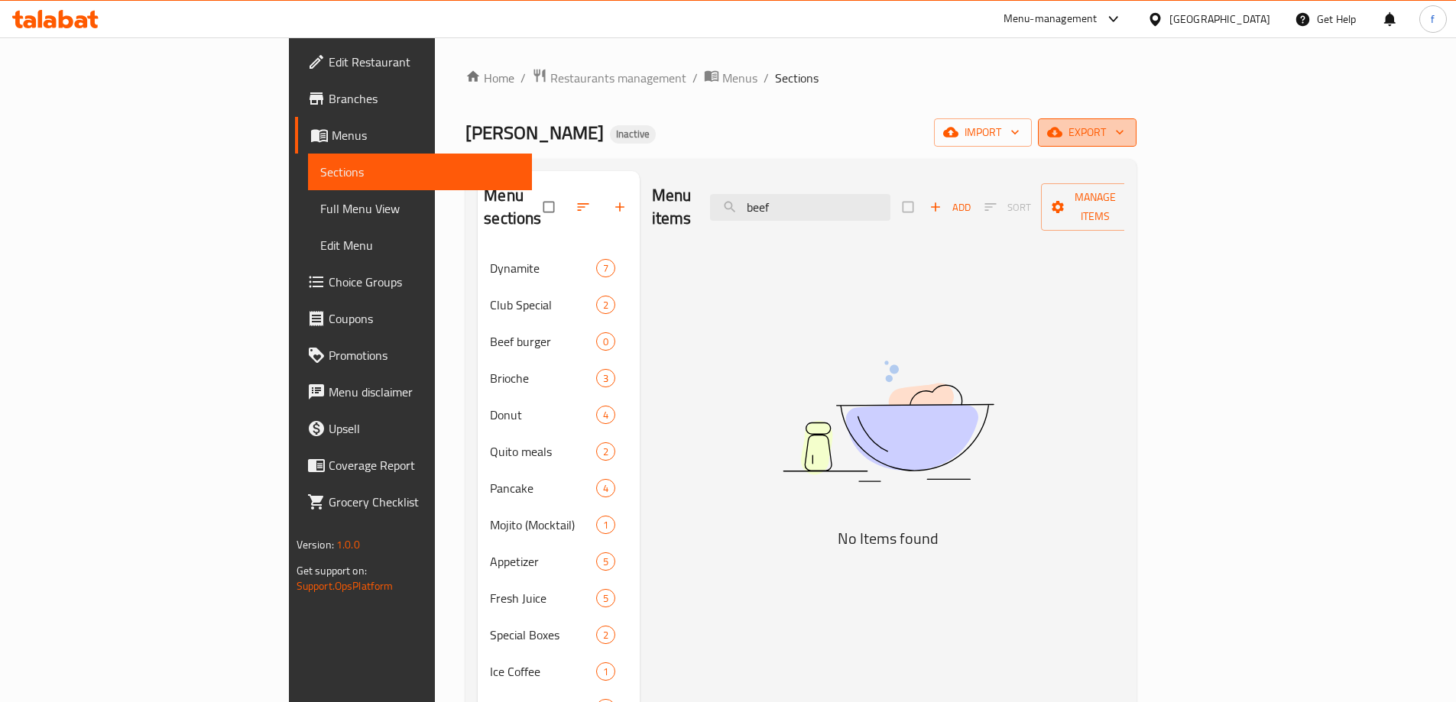
click at [1124, 128] on span "export" at bounding box center [1087, 132] width 74 height 19
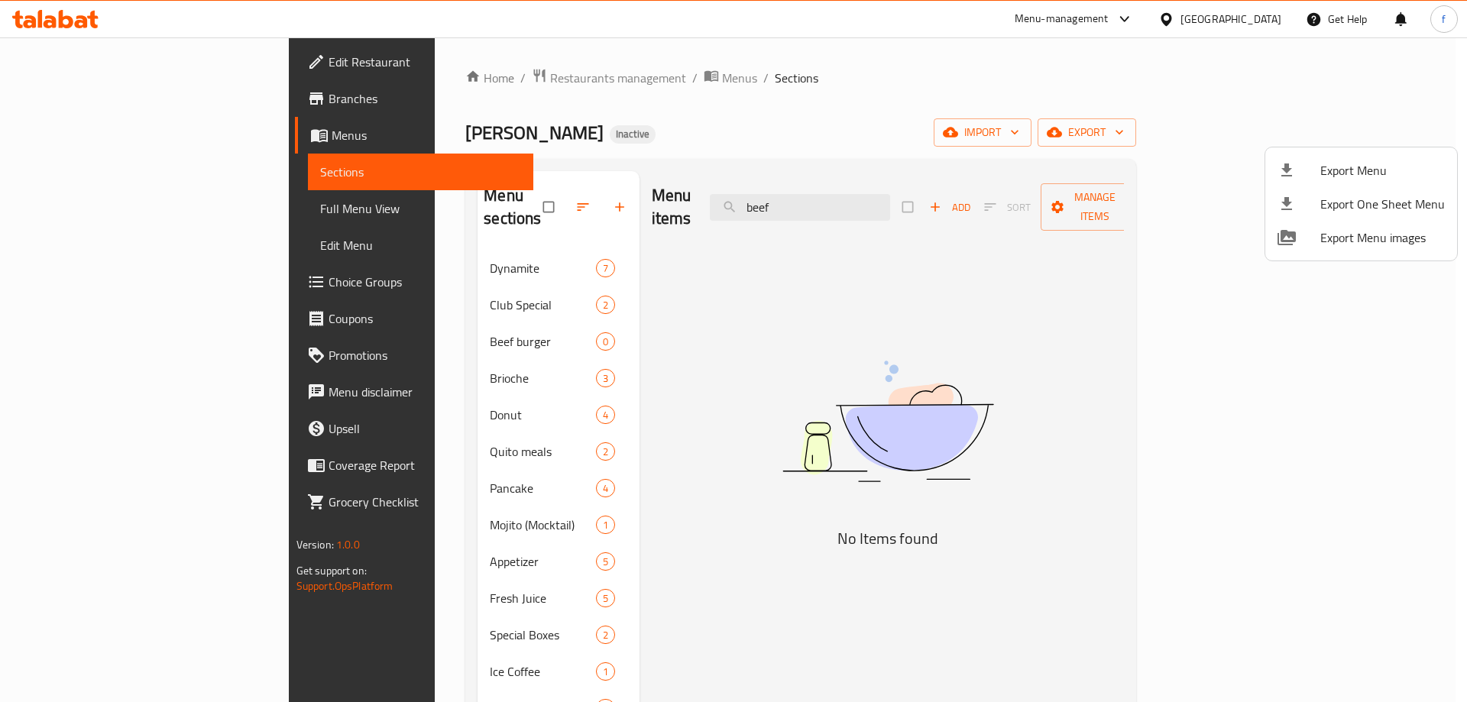
click at [1061, 417] on div at bounding box center [733, 351] width 1467 height 702
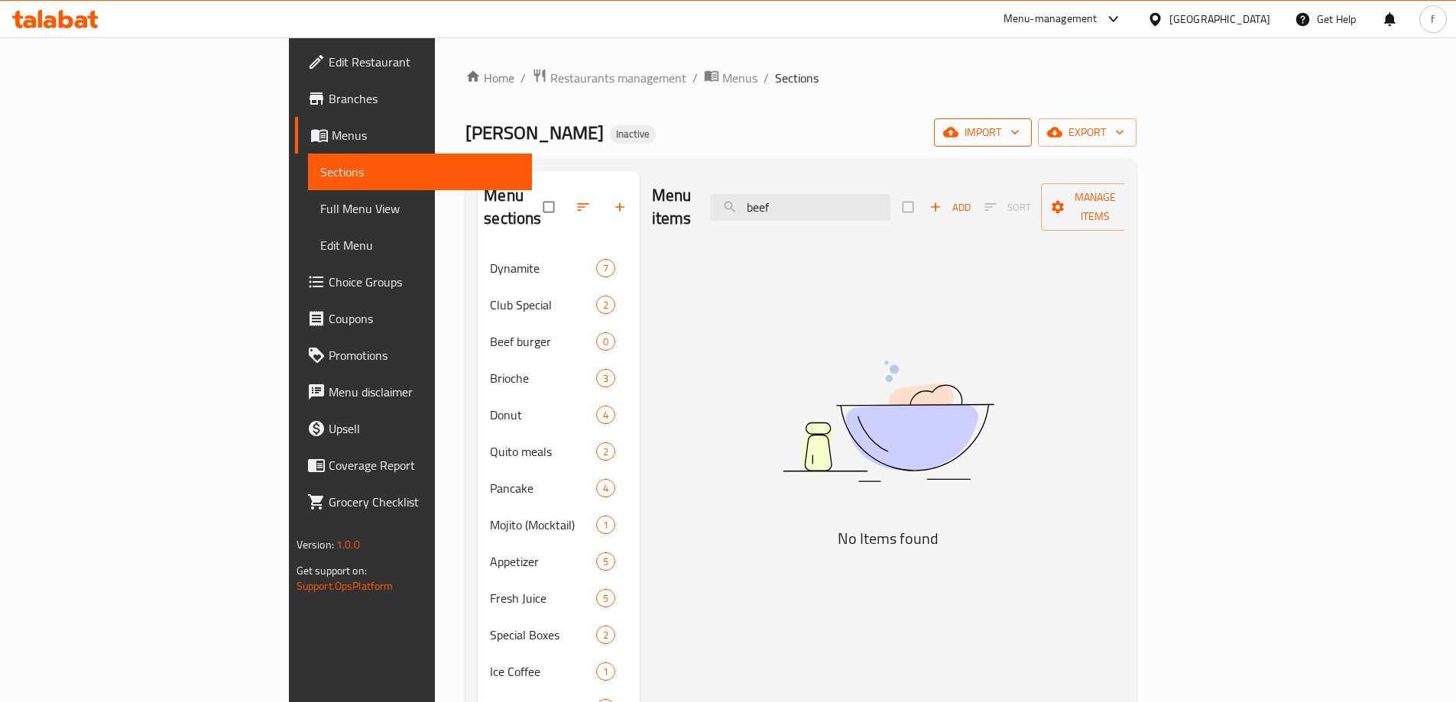
click at [1019, 131] on span "import" at bounding box center [982, 132] width 73 height 19
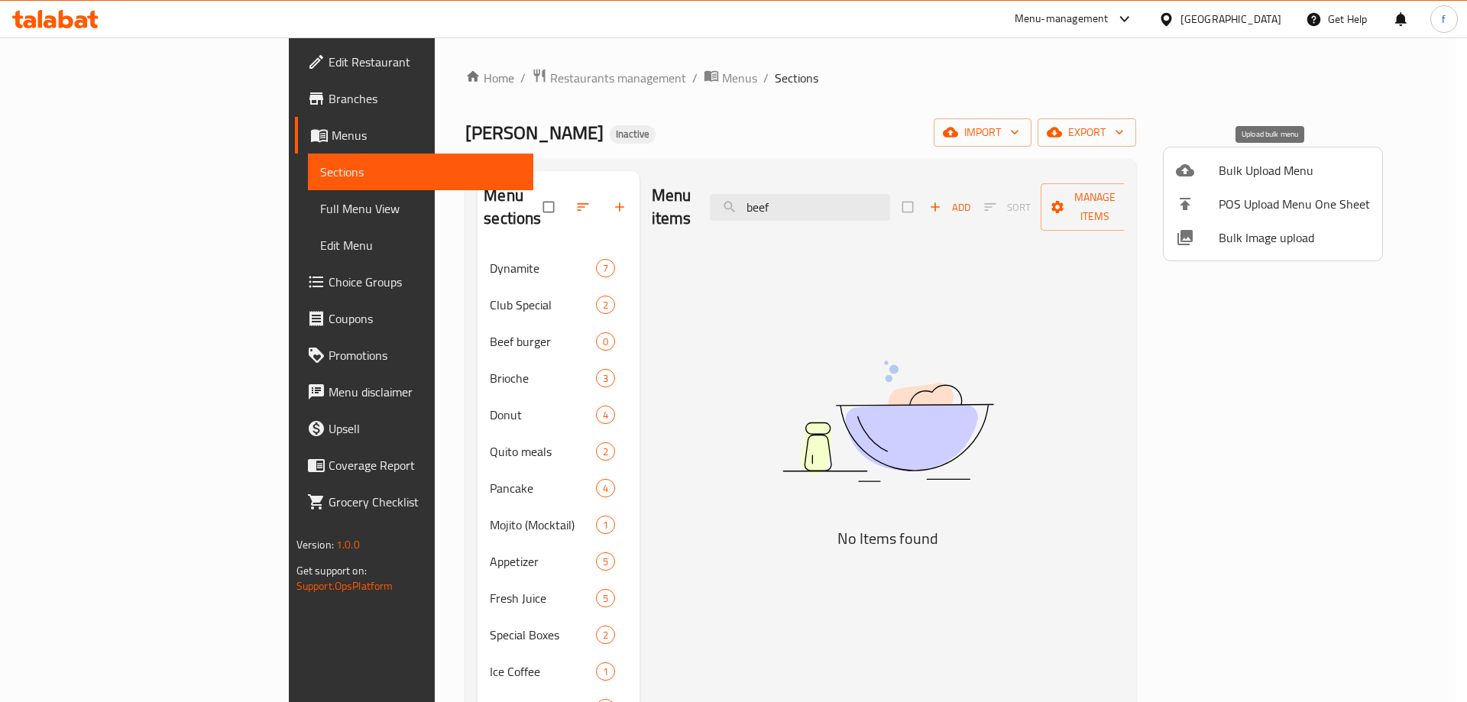
click at [1271, 167] on span "Bulk Upload Menu" at bounding box center [1294, 170] width 151 height 18
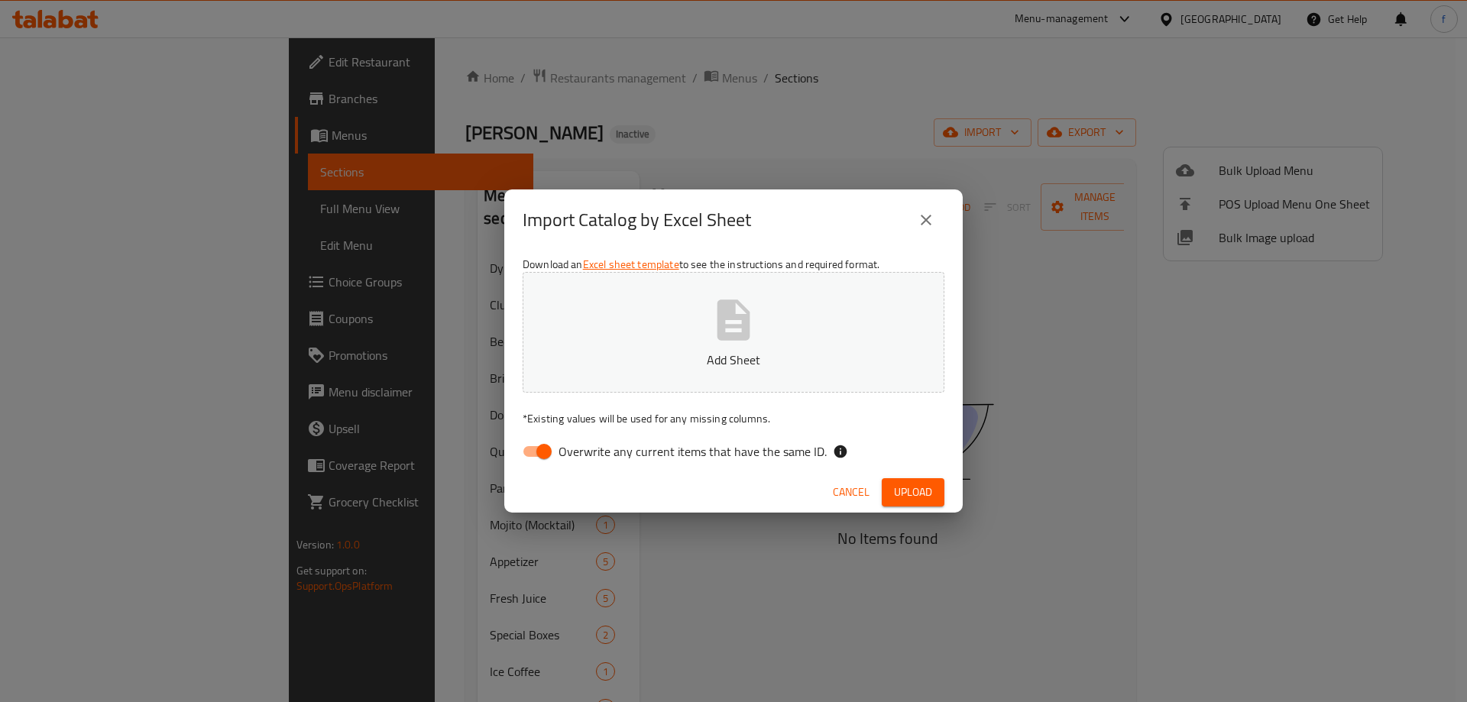
click at [749, 327] on icon "button" at bounding box center [733, 320] width 33 height 40
click at [581, 449] on span "Overwrite any current items that have the same ID." at bounding box center [693, 451] width 268 height 18
click at [581, 449] on input "Overwrite any current items that have the same ID." at bounding box center [543, 451] width 87 height 29
checkbox input "false"
click at [923, 487] on span "Upload" at bounding box center [913, 492] width 38 height 19
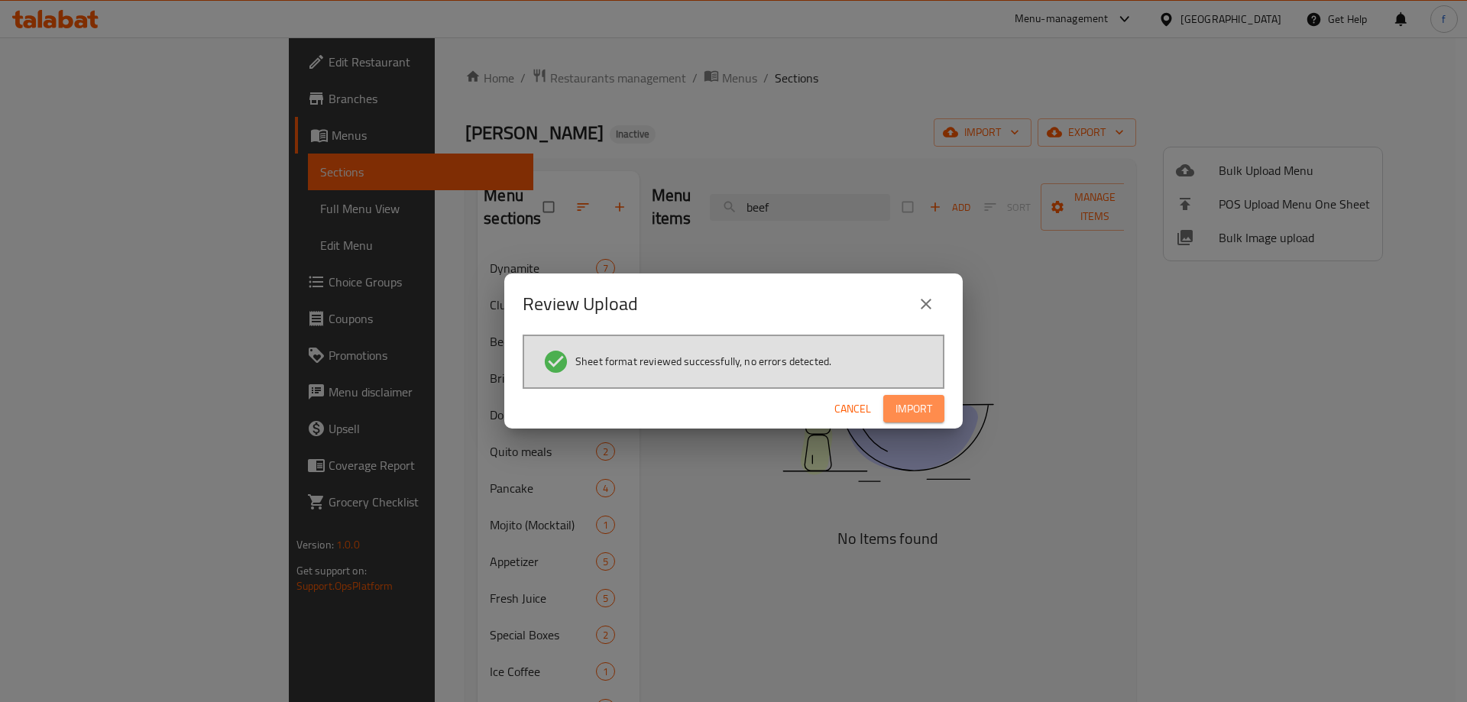
click at [932, 402] on button "Import" at bounding box center [913, 409] width 61 height 28
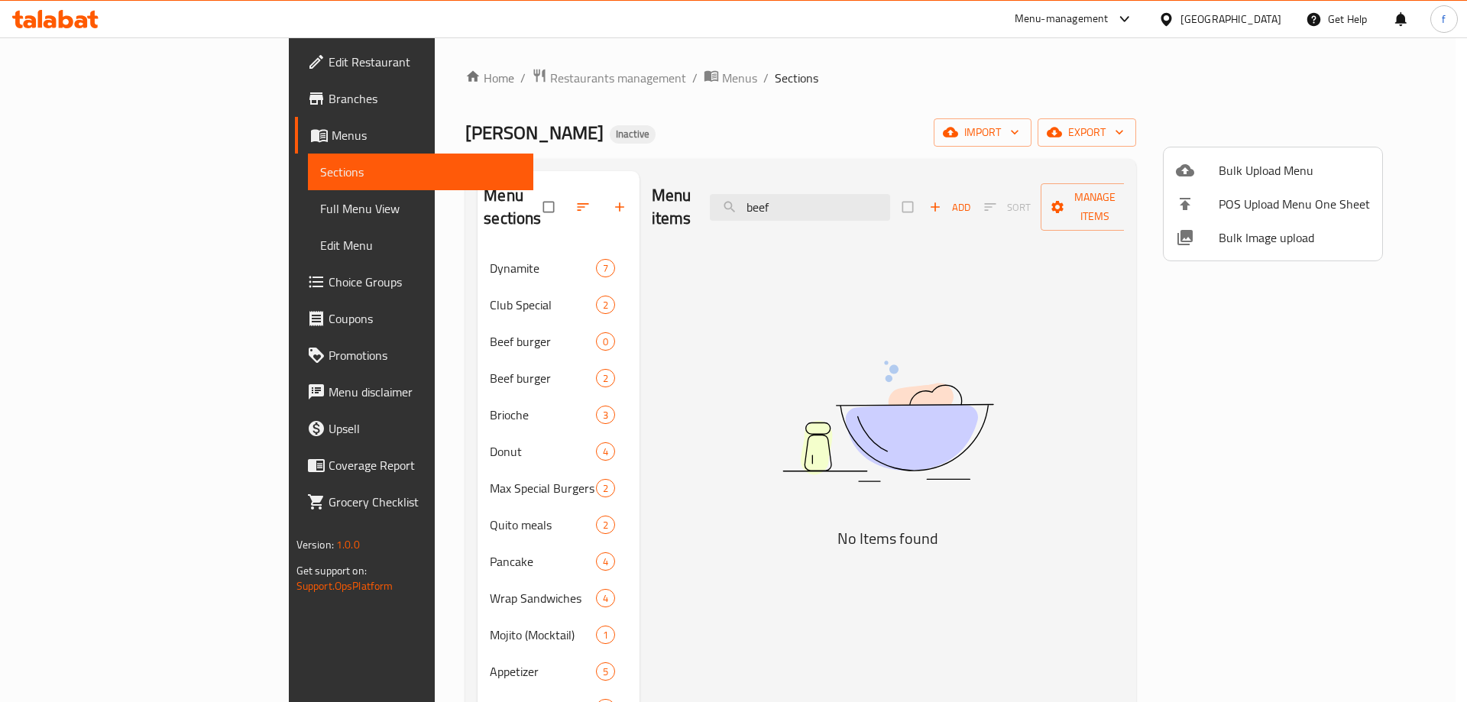
click at [465, 330] on div at bounding box center [733, 351] width 1467 height 702
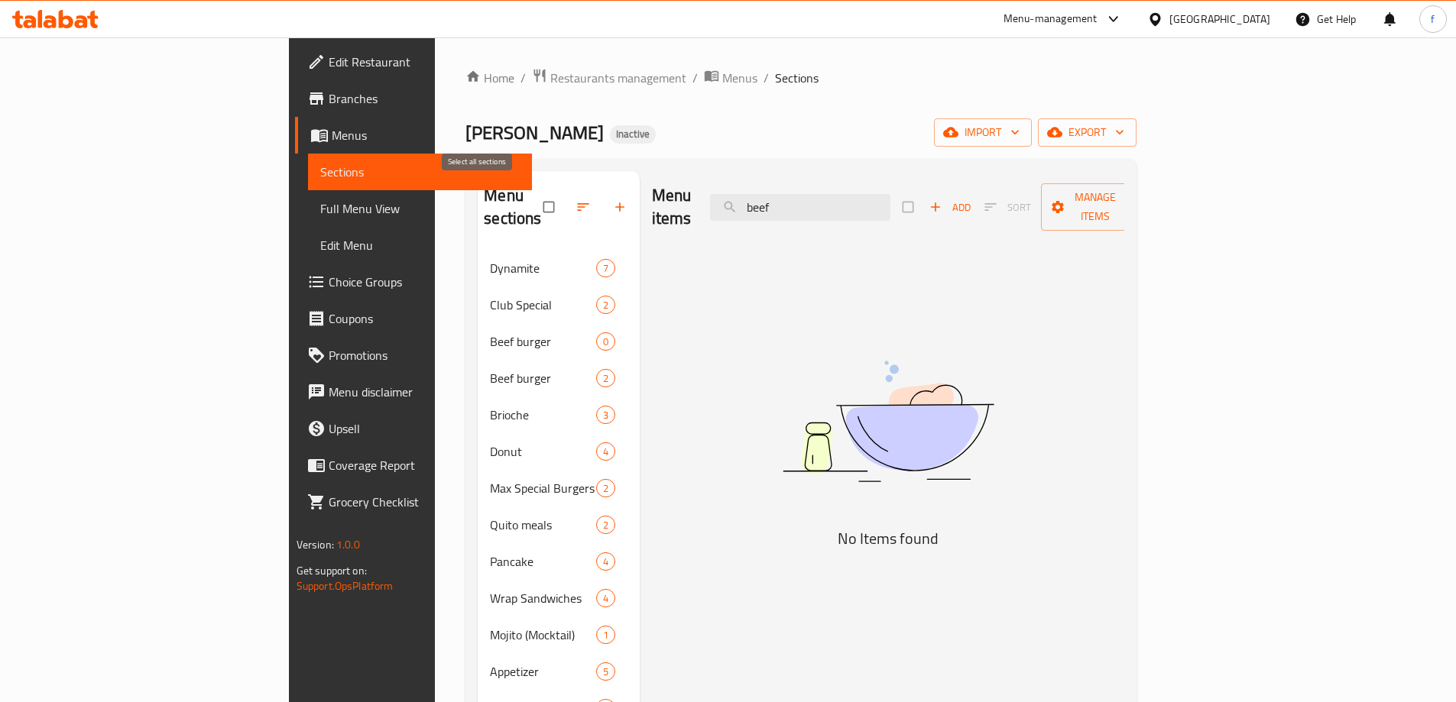
click at [534, 196] on input "checkbox" at bounding box center [550, 207] width 32 height 29
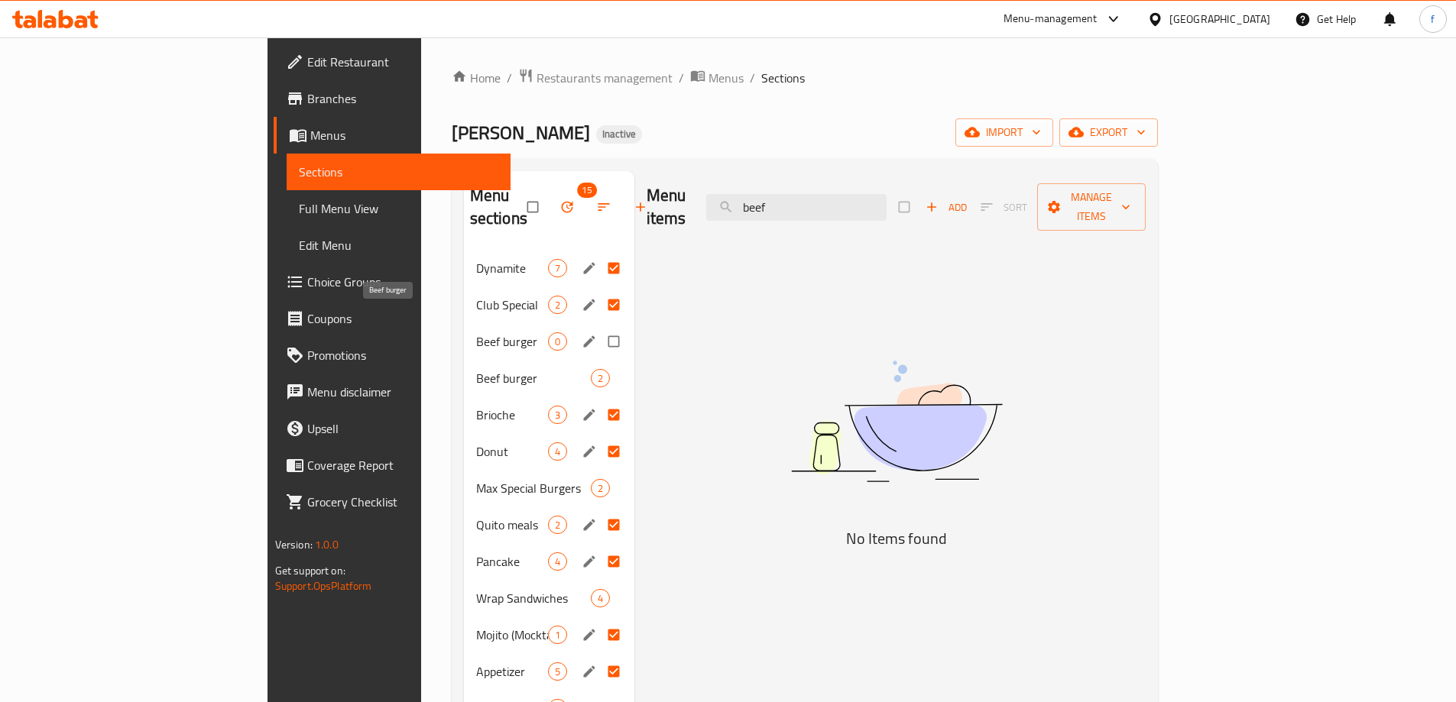
click at [476, 332] on span "Beef burger" at bounding box center [512, 341] width 72 height 18
click at [854, 380] on img at bounding box center [896, 421] width 382 height 202
drag, startPoint x: 767, startPoint y: 397, endPoint x: 717, endPoint y: 387, distance: 51.6
click at [717, 387] on div "Menu items beef Add Sort Manage items No Items found" at bounding box center [890, 562] width 512 height 782
click at [698, 348] on div "Menu items beef Add Sort Manage items No Items found" at bounding box center [890, 562] width 512 height 782
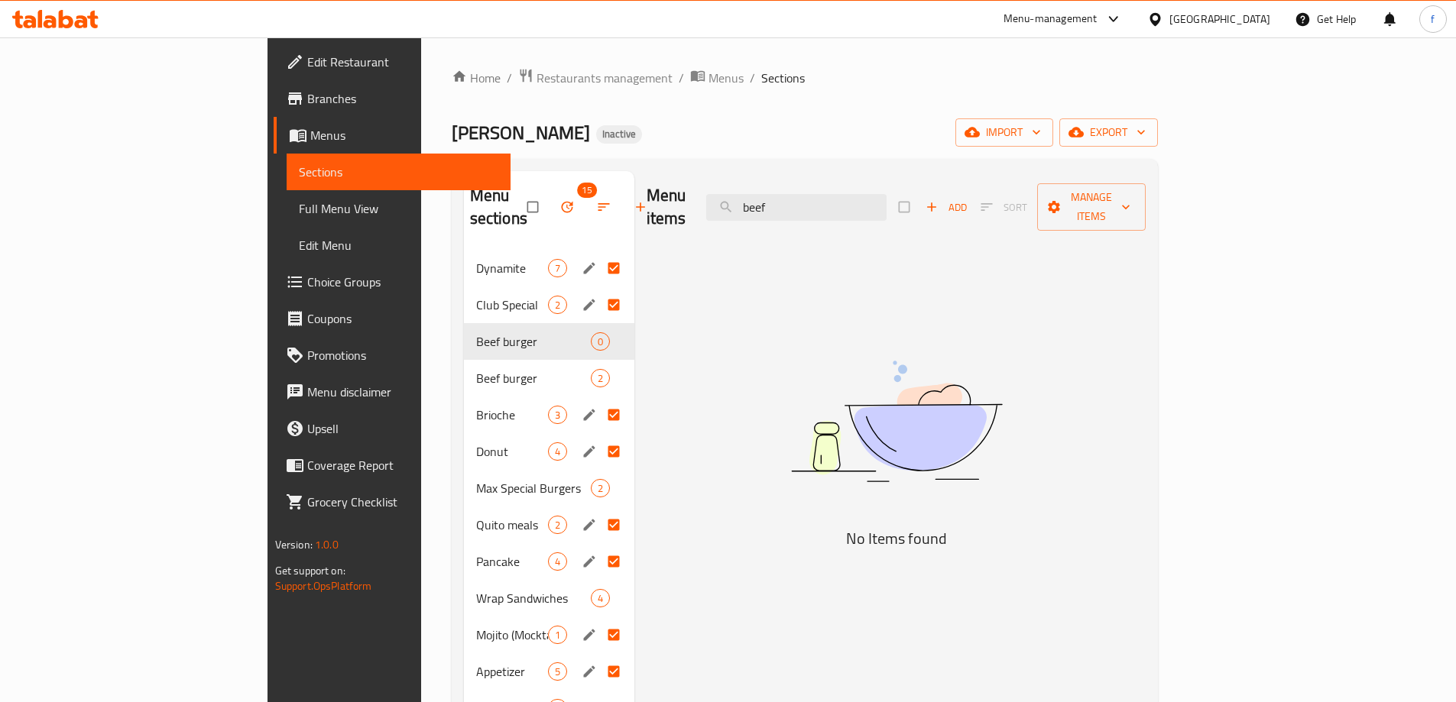
click at [698, 348] on div "Menu items beef Add Sort Manage items No Items found" at bounding box center [890, 562] width 512 height 782
click at [678, 244] on div "Menu items beef Add Sort Manage items No Items found" at bounding box center [890, 562] width 512 height 782
click at [518, 199] on input "checkbox" at bounding box center [534, 207] width 32 height 29
click at [518, 193] on input "checkbox" at bounding box center [534, 207] width 32 height 29
checkbox input "false"
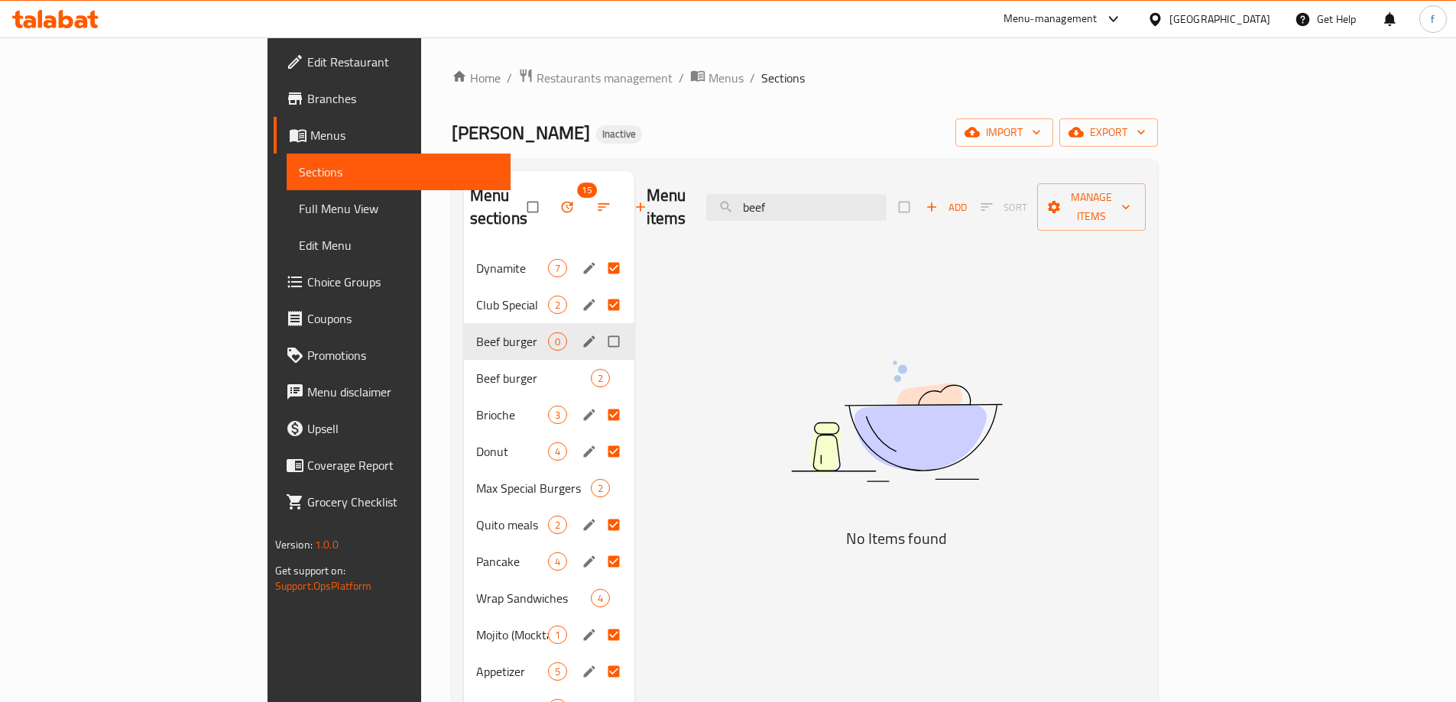
click at [503, 323] on div "Beef burger 0" at bounding box center [549, 341] width 170 height 37
click at [583, 335] on icon "edit" at bounding box center [588, 340] width 11 height 11
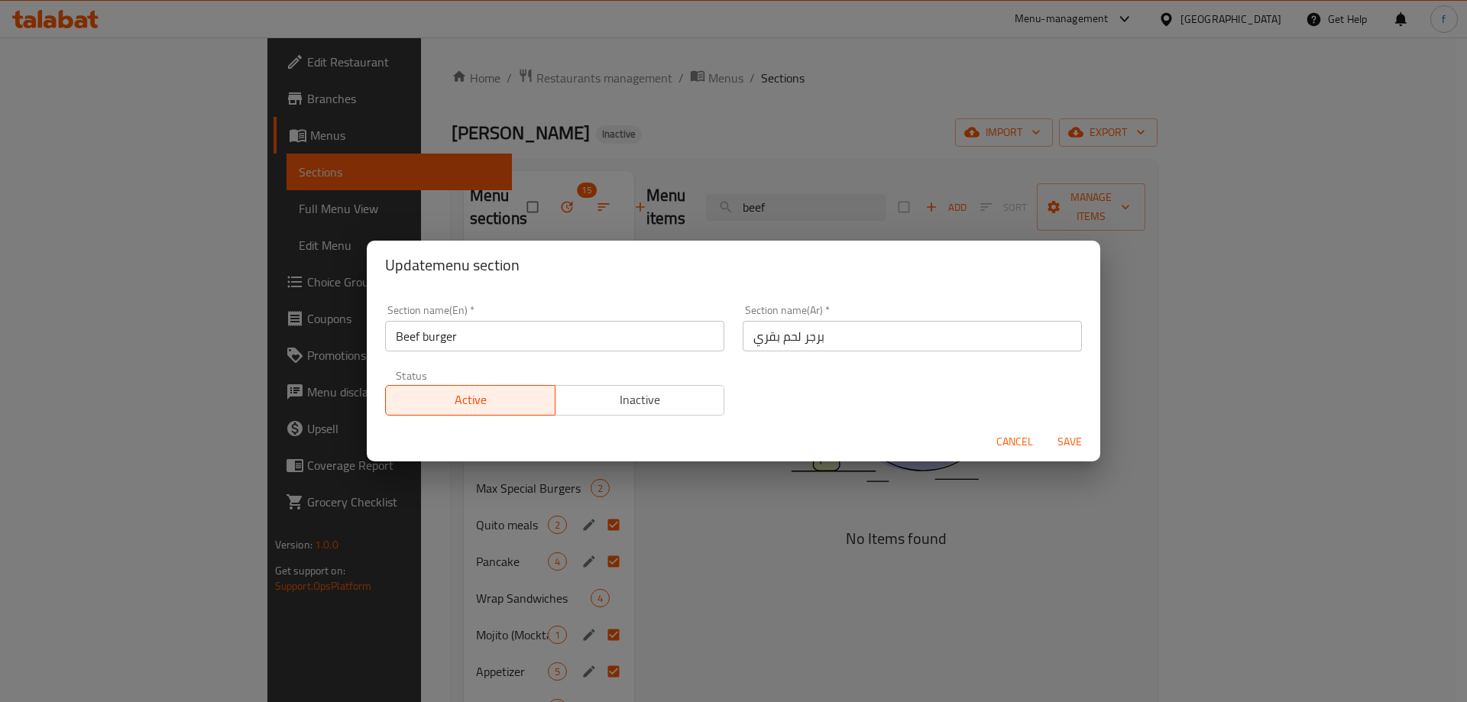
click at [831, 517] on div "Update menu section Section name(En)   * Beef burger Section name(En) * Section…" at bounding box center [733, 351] width 1467 height 702
click at [1015, 442] on span "Cancel" at bounding box center [1014, 441] width 37 height 19
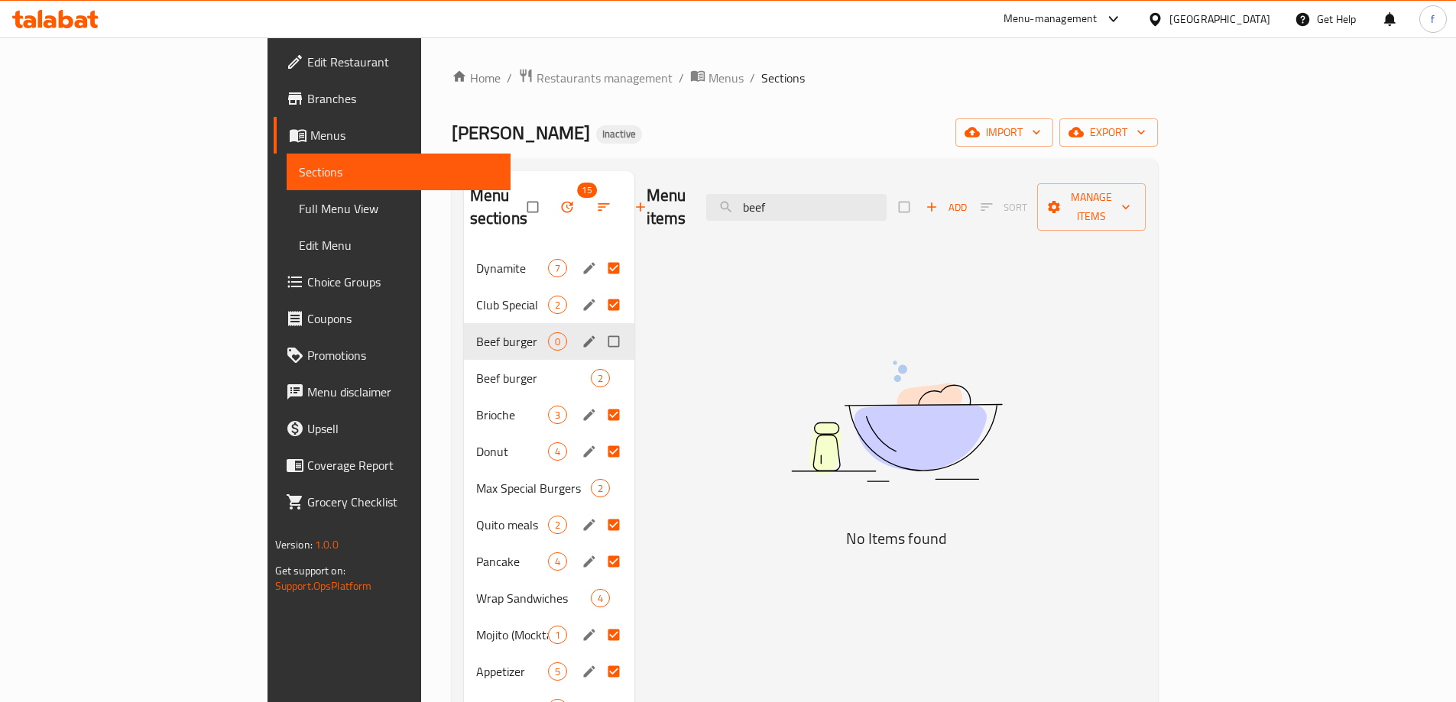
click at [839, 481] on img at bounding box center [896, 421] width 382 height 202
click at [751, 520] on div "Menu items beef Add Sort Manage items No Items found" at bounding box center [890, 562] width 512 height 782
click at [599, 327] on input "Menu sections" at bounding box center [615, 341] width 32 height 29
checkbox input "true"
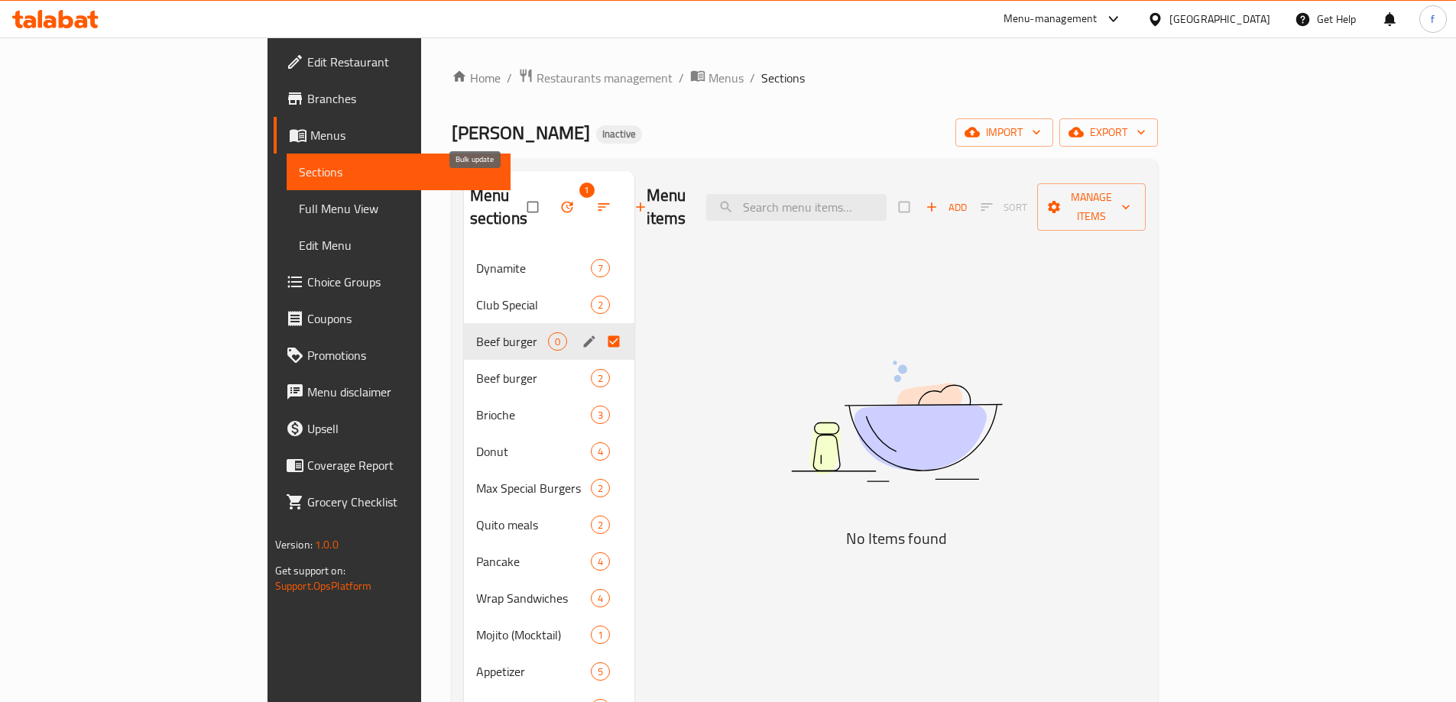
click at [559, 199] on icon "button" at bounding box center [566, 206] width 15 height 15
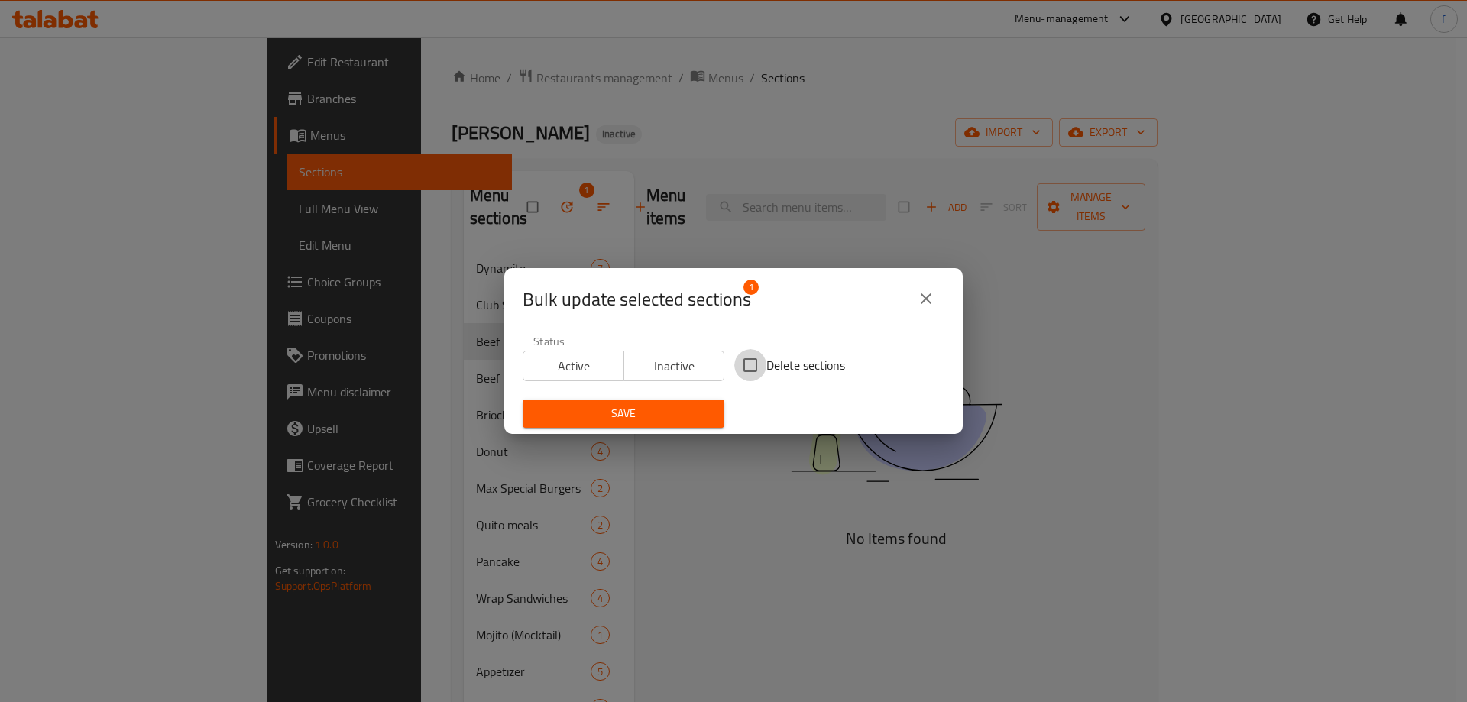
click at [745, 364] on input "Delete sections" at bounding box center [750, 365] width 32 height 32
checkbox input "true"
click at [679, 419] on span "Save" at bounding box center [623, 413] width 177 height 19
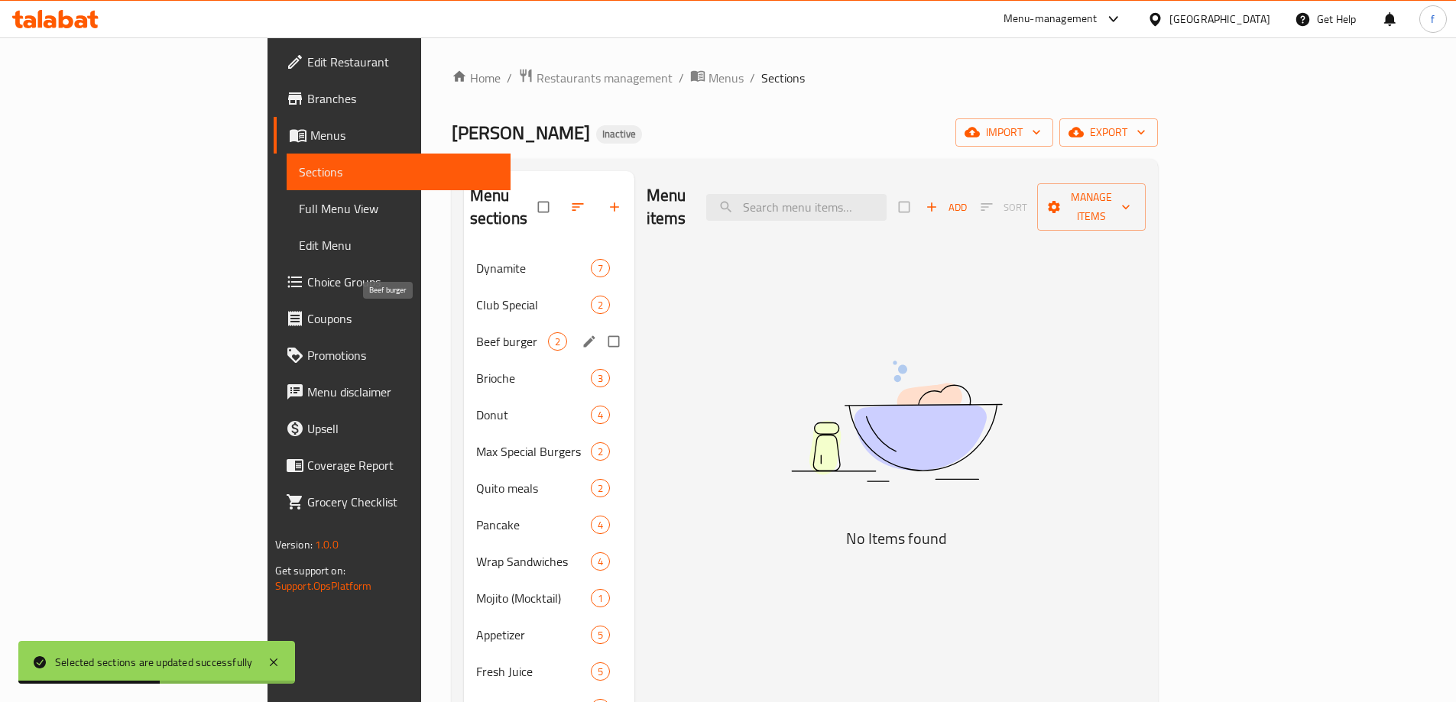
click at [476, 332] on span "Beef burger" at bounding box center [512, 341] width 72 height 18
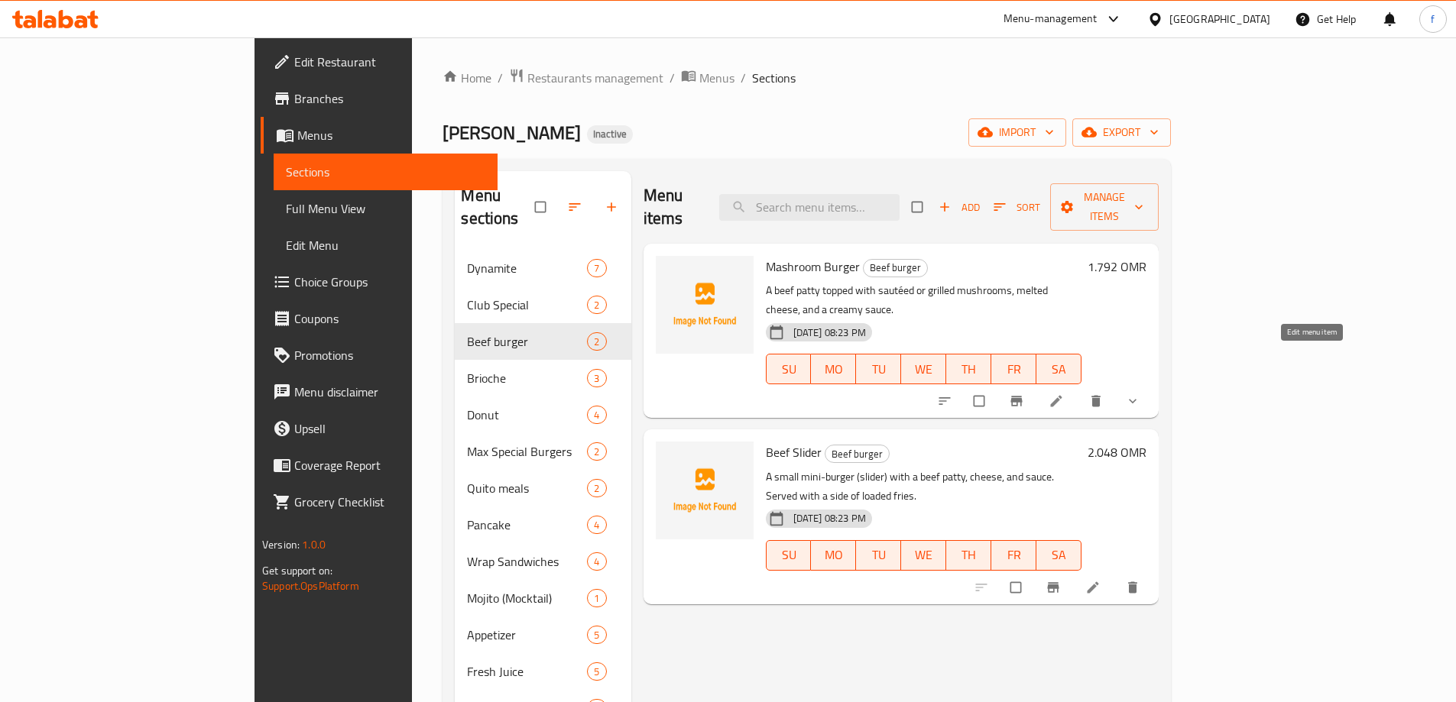
click at [1062, 396] on icon at bounding box center [1056, 401] width 11 height 11
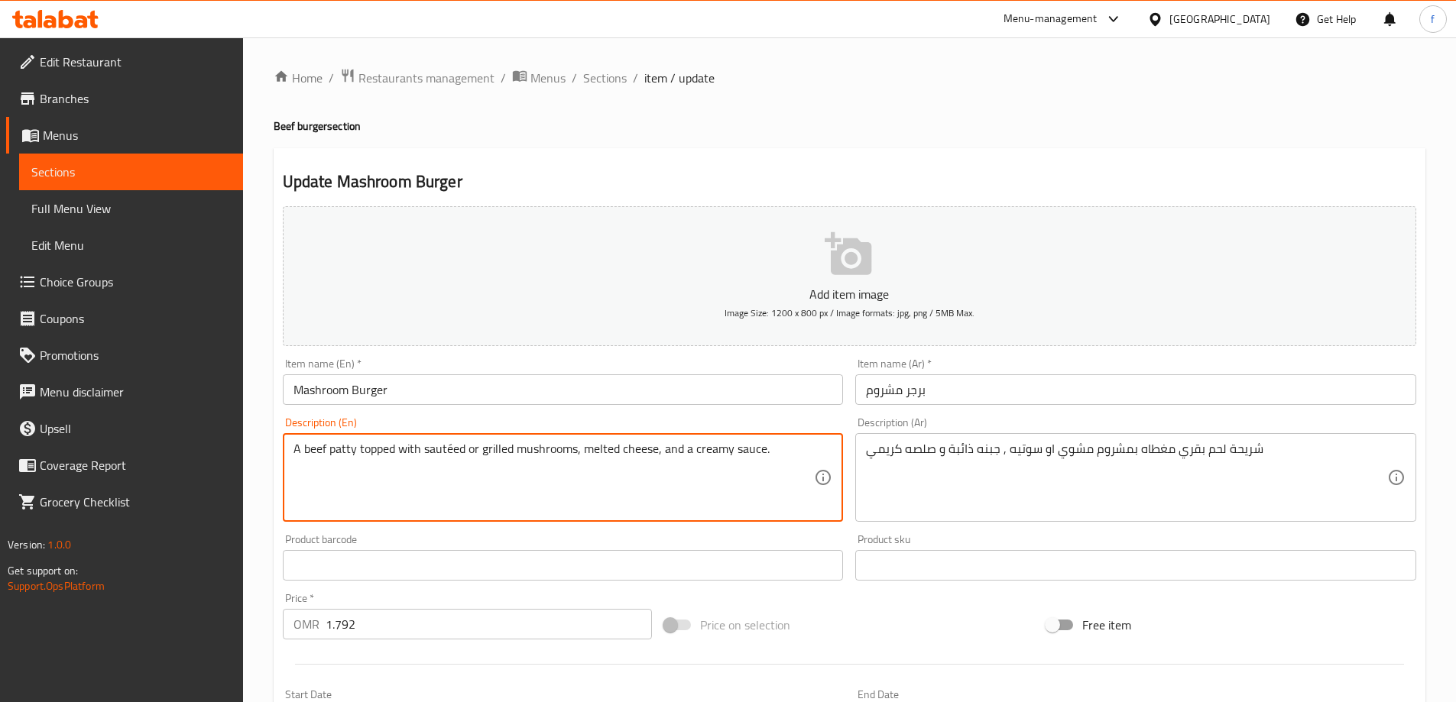
drag, startPoint x: 293, startPoint y: 447, endPoint x: 580, endPoint y: 457, distance: 287.5
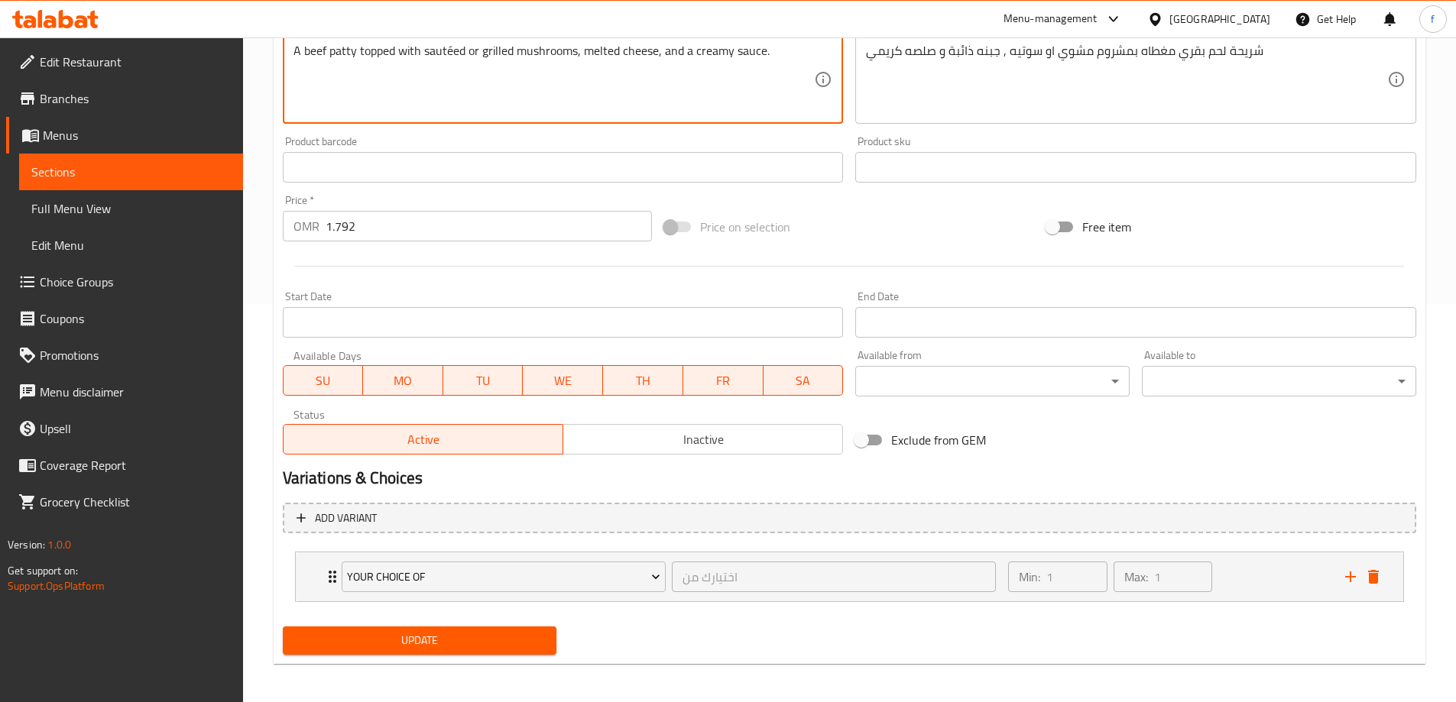
scroll to position [403, 0]
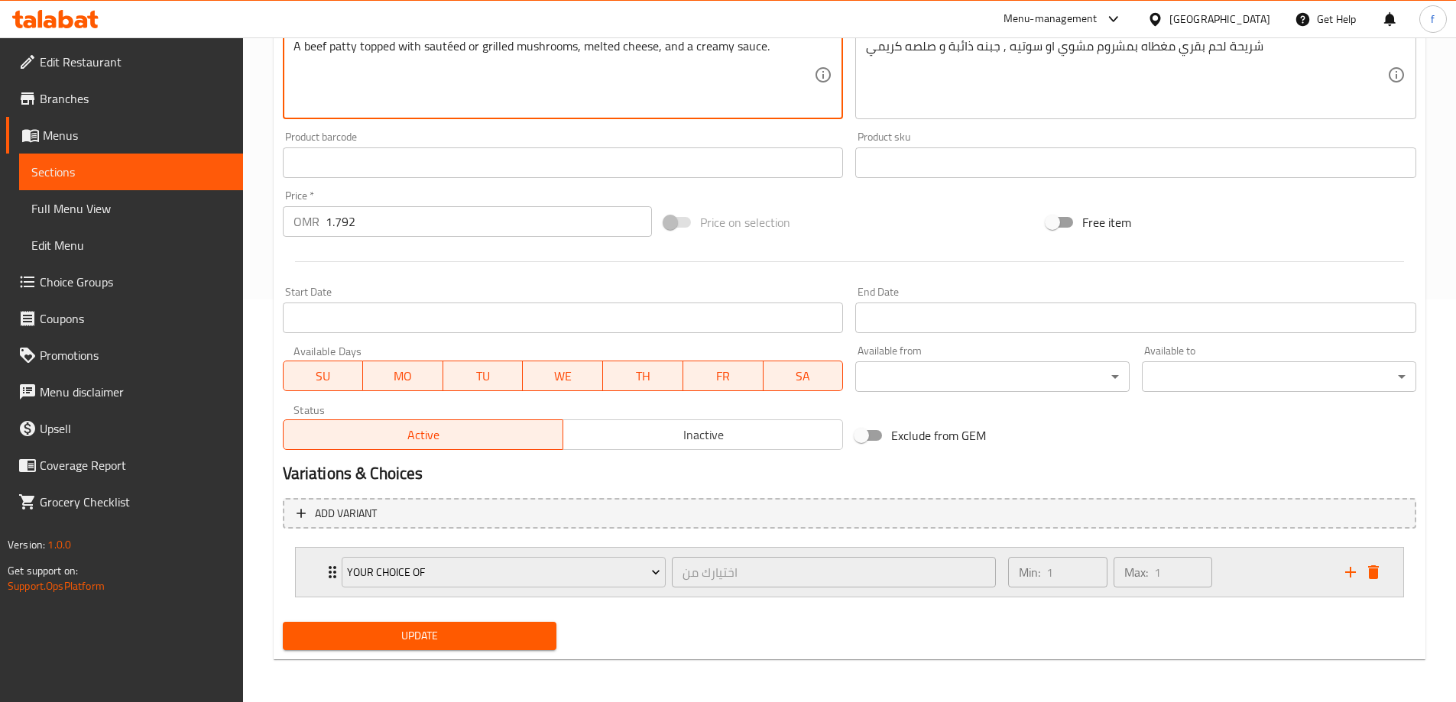
click at [849, 572] on div "اختيارك من ​" at bounding box center [834, 572] width 330 height 37
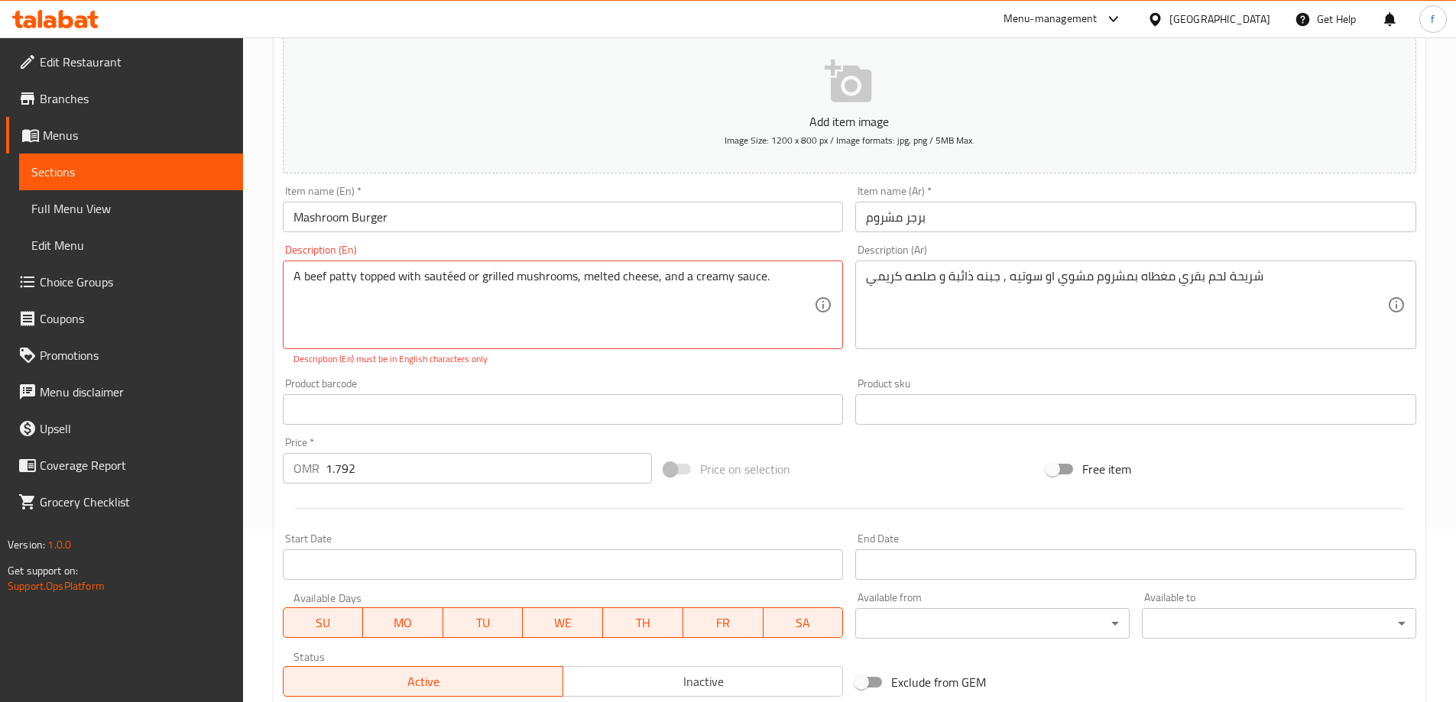
scroll to position [0, 0]
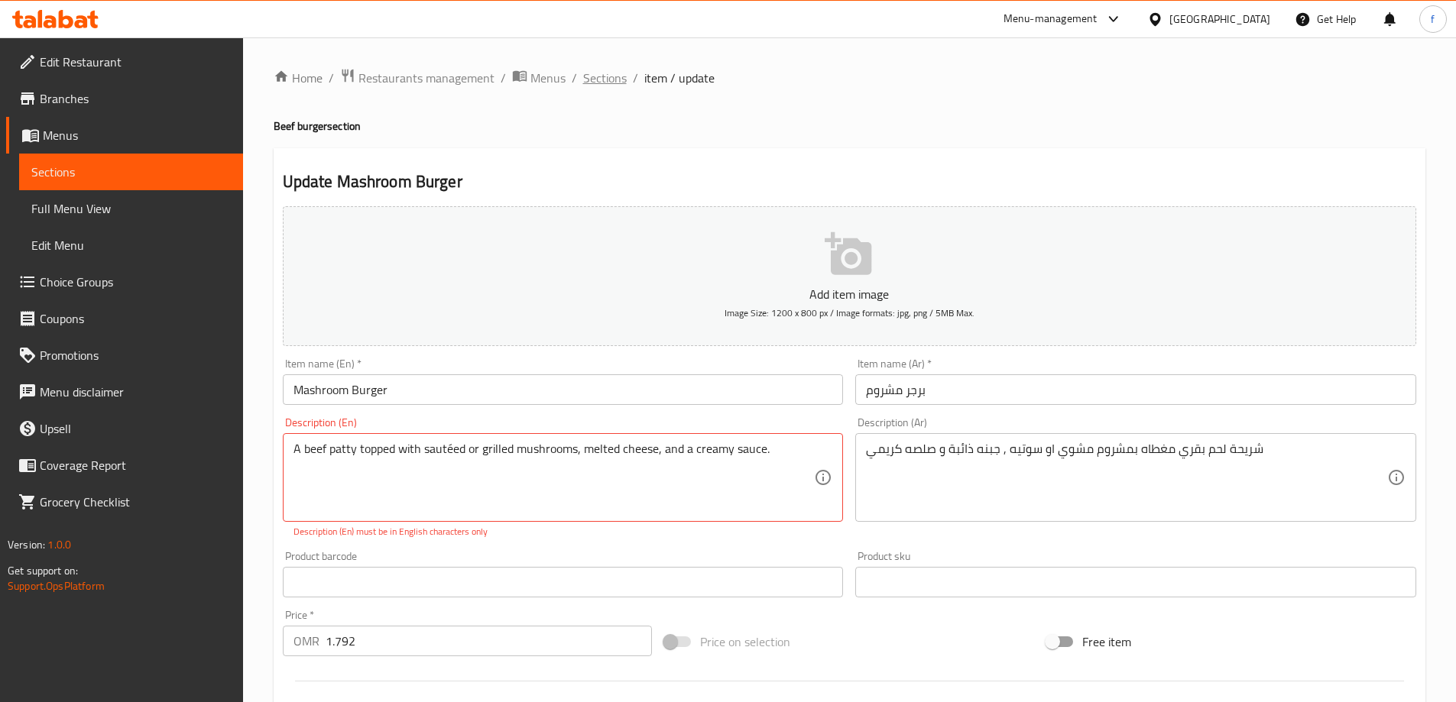
click at [608, 84] on span "Sections" at bounding box center [605, 78] width 44 height 18
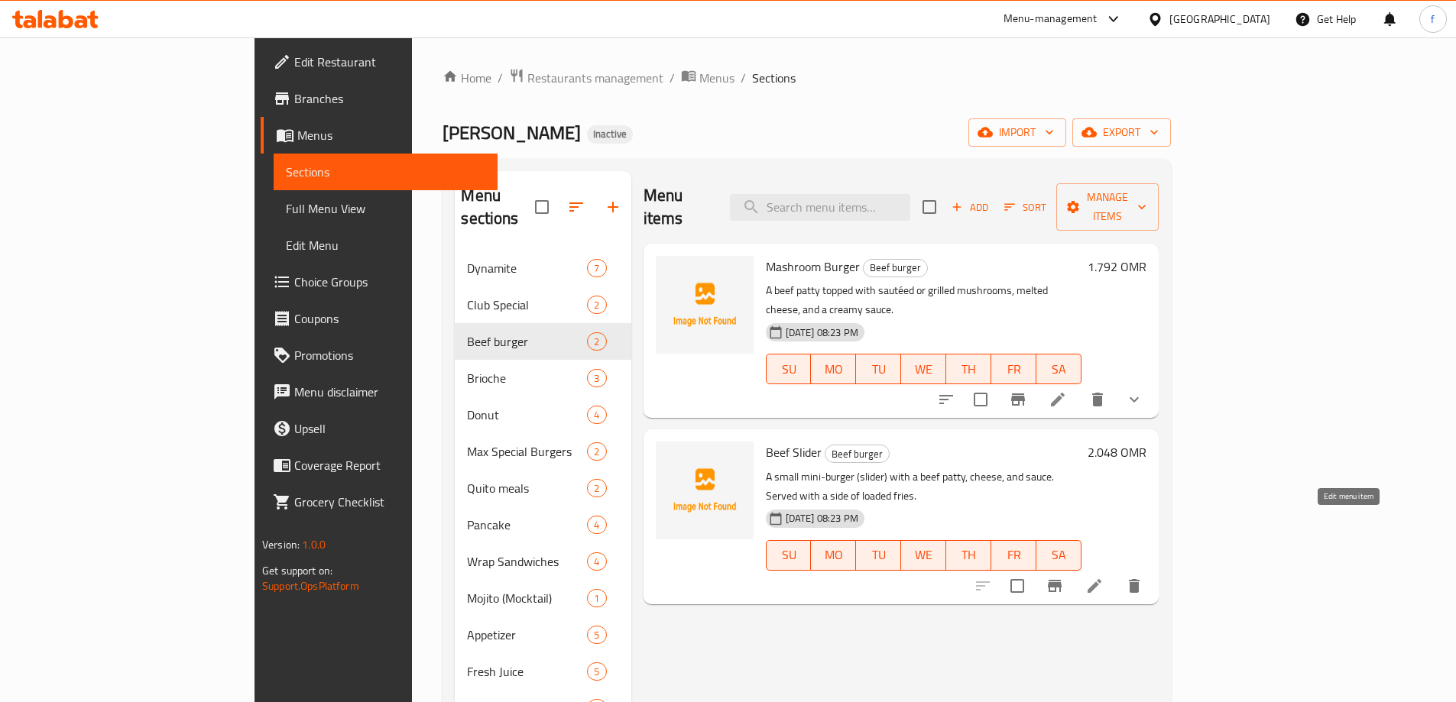
click at [1101, 579] on icon at bounding box center [1094, 586] width 14 height 14
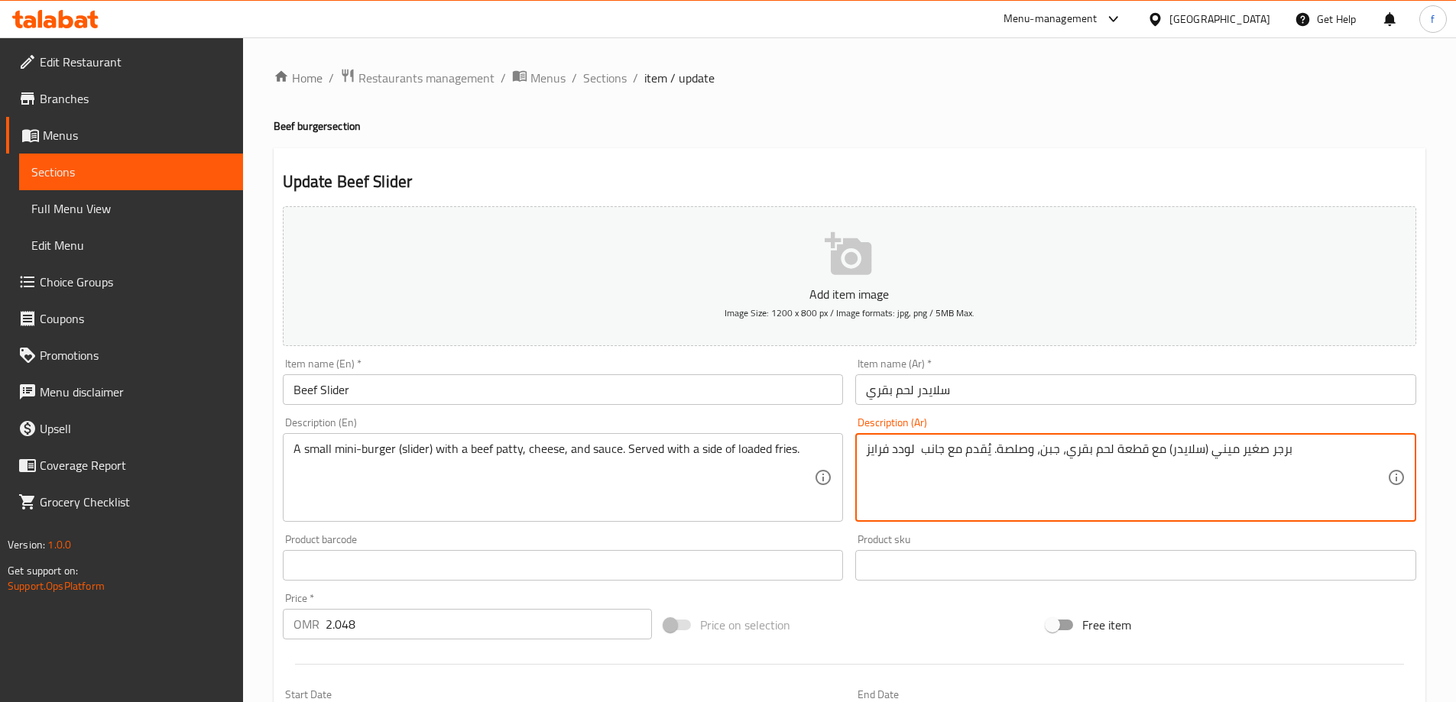
click at [1135, 447] on textarea "برجر صغير ميني (سلايدر) مع قطعة لحم بقري، جبن، وصلصة. يُقدم مع جانب لودد فرايز" at bounding box center [1126, 478] width 521 height 73
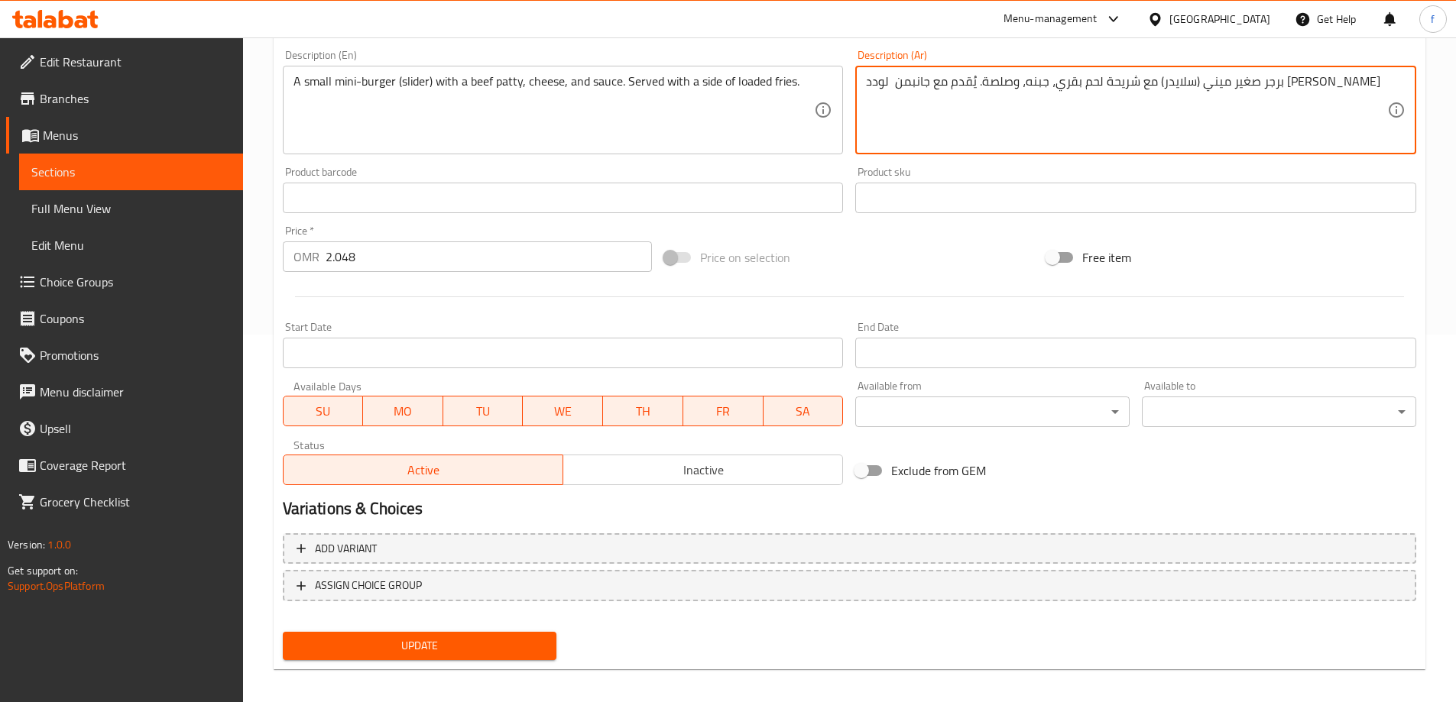
scroll to position [377, 0]
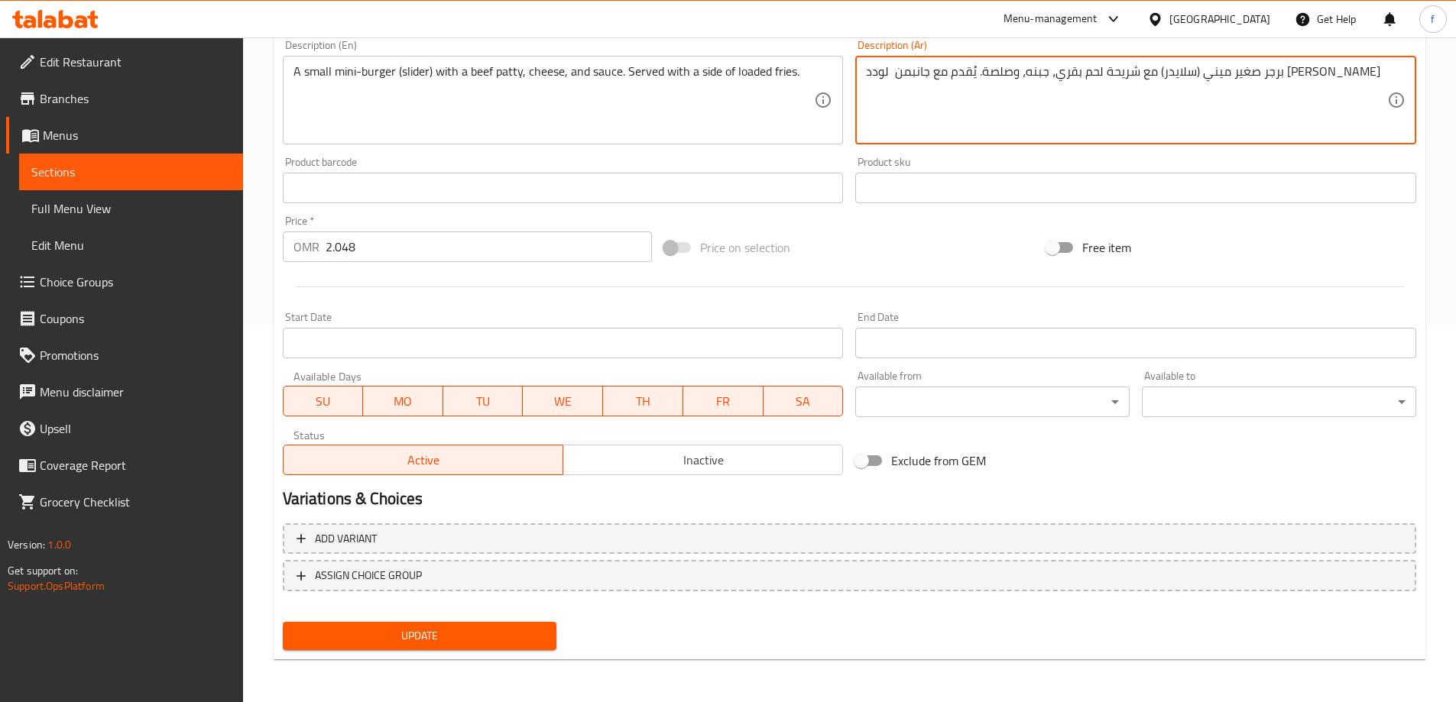
type textarea "برجر صغير ميني (سلايدر) مع شريحة لحم بقري، جبنه، وصلصة. يُقدم مع جانبمن لودد فر…"
click at [502, 633] on span "Update" at bounding box center [420, 636] width 250 height 19
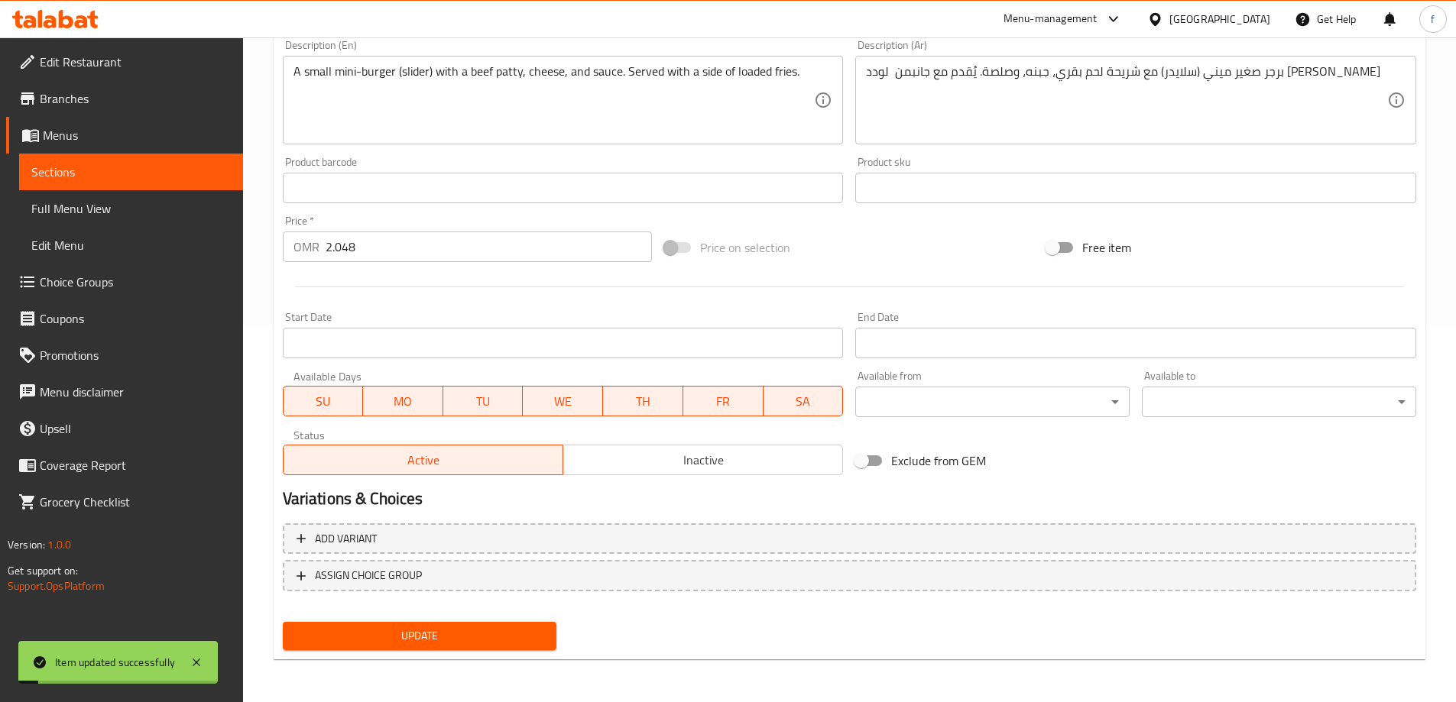
scroll to position [0, 0]
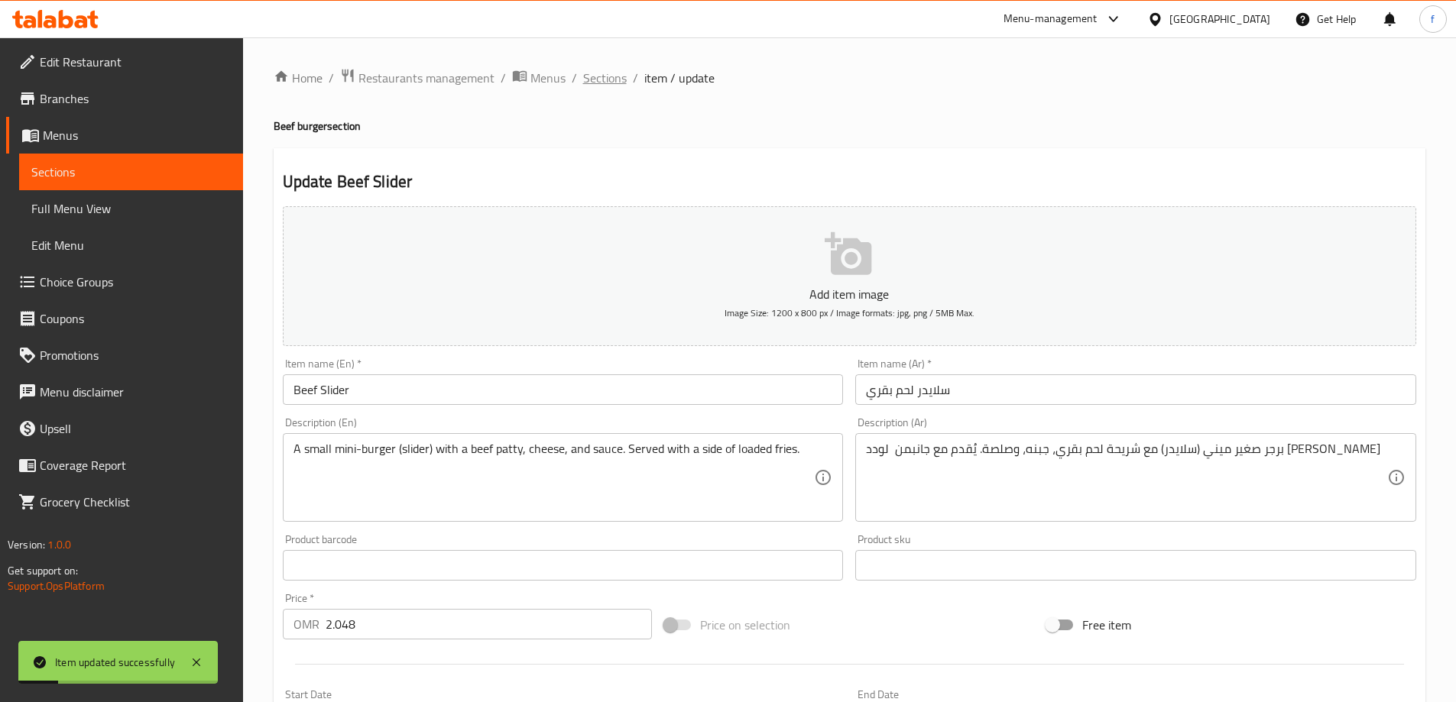
click at [617, 70] on span "Sections" at bounding box center [605, 78] width 44 height 18
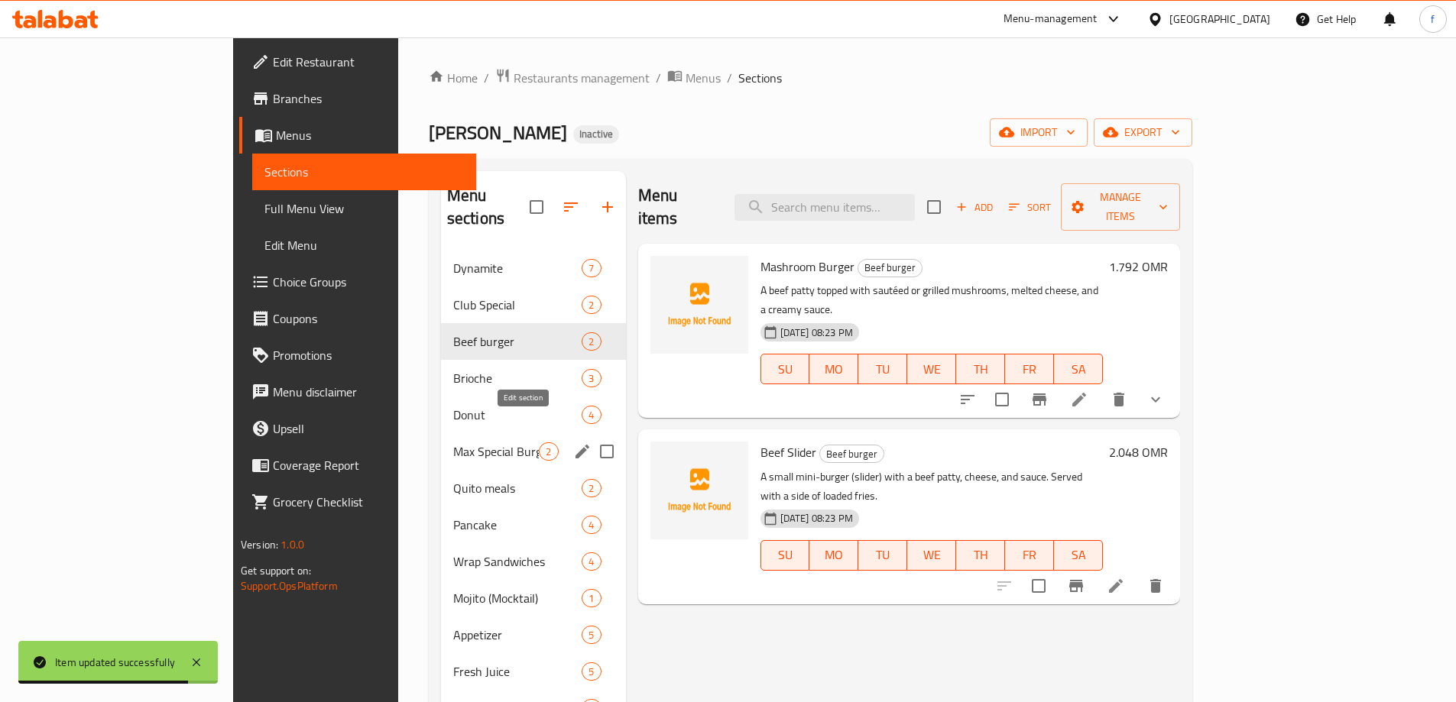
click at [575, 445] on icon "edit" at bounding box center [582, 452] width 14 height 14
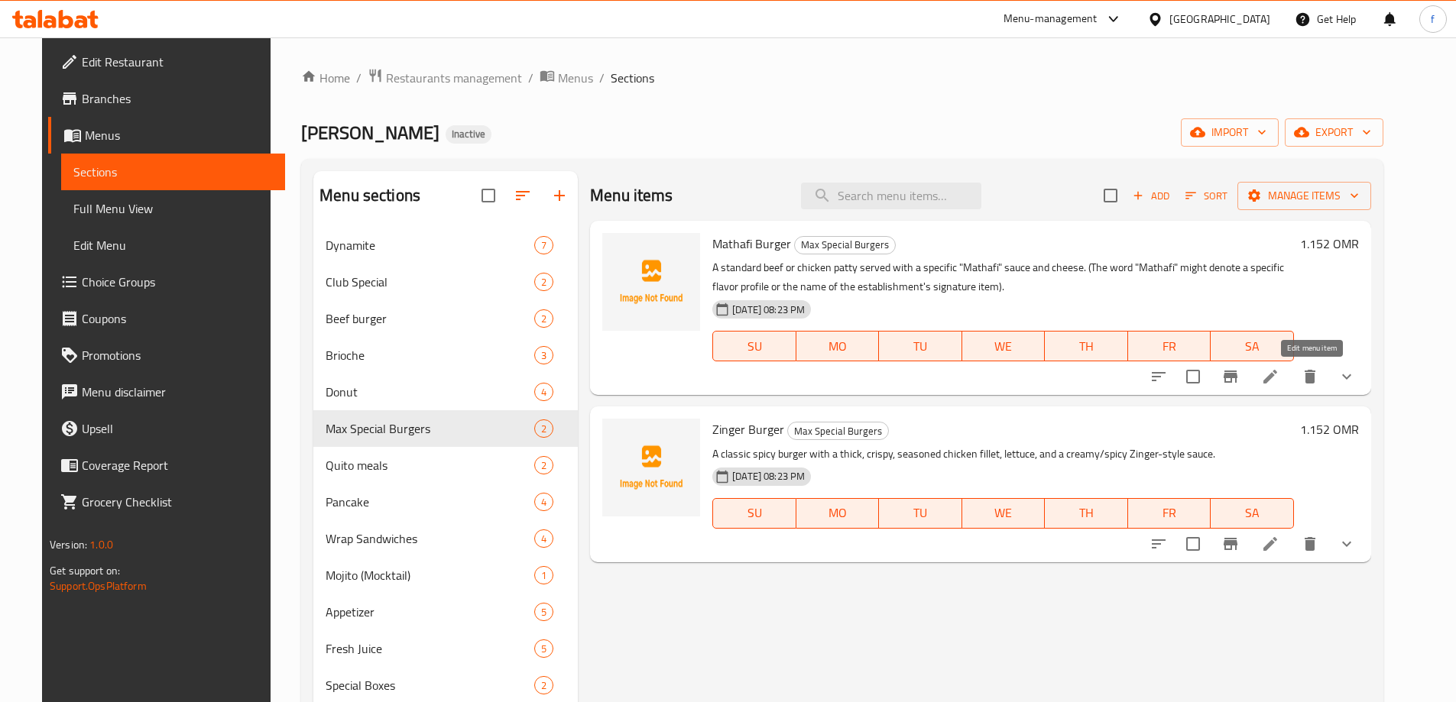
click at [1277, 380] on icon at bounding box center [1270, 377] width 14 height 14
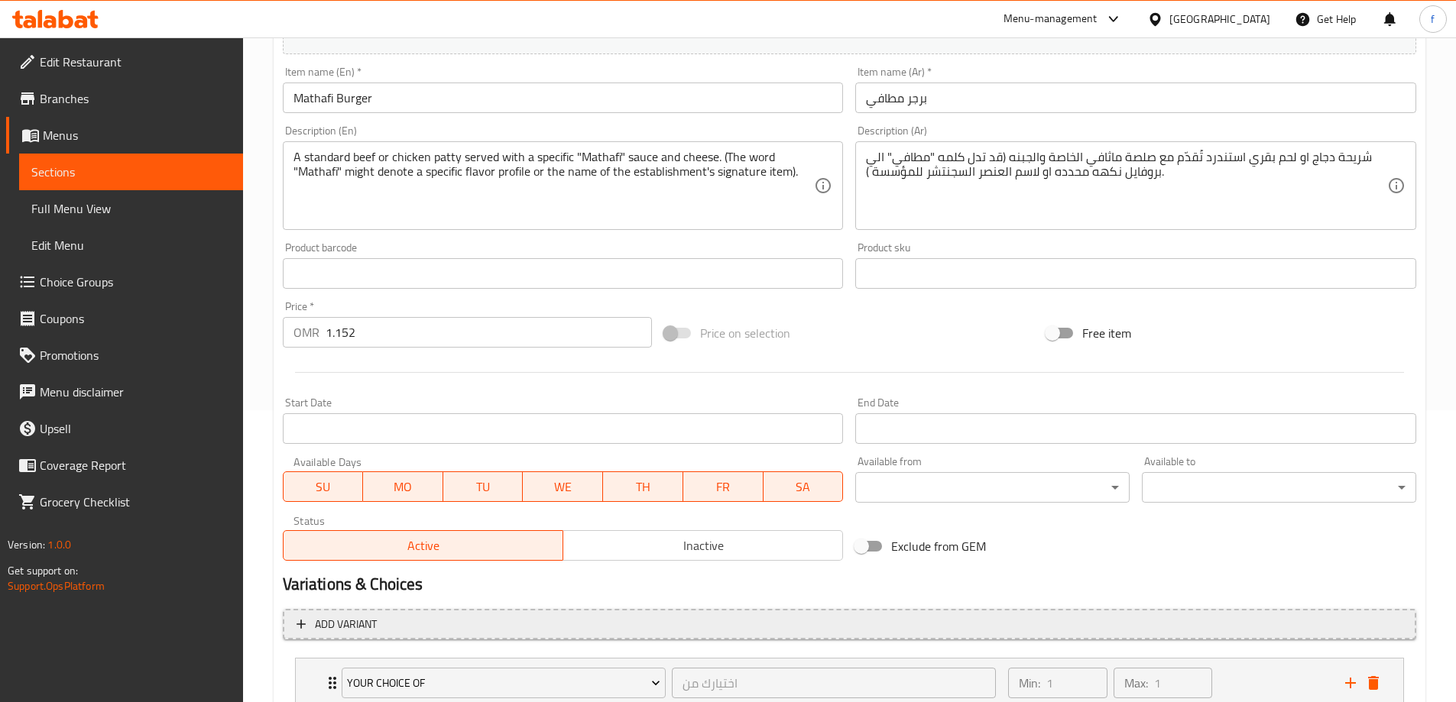
scroll to position [76, 0]
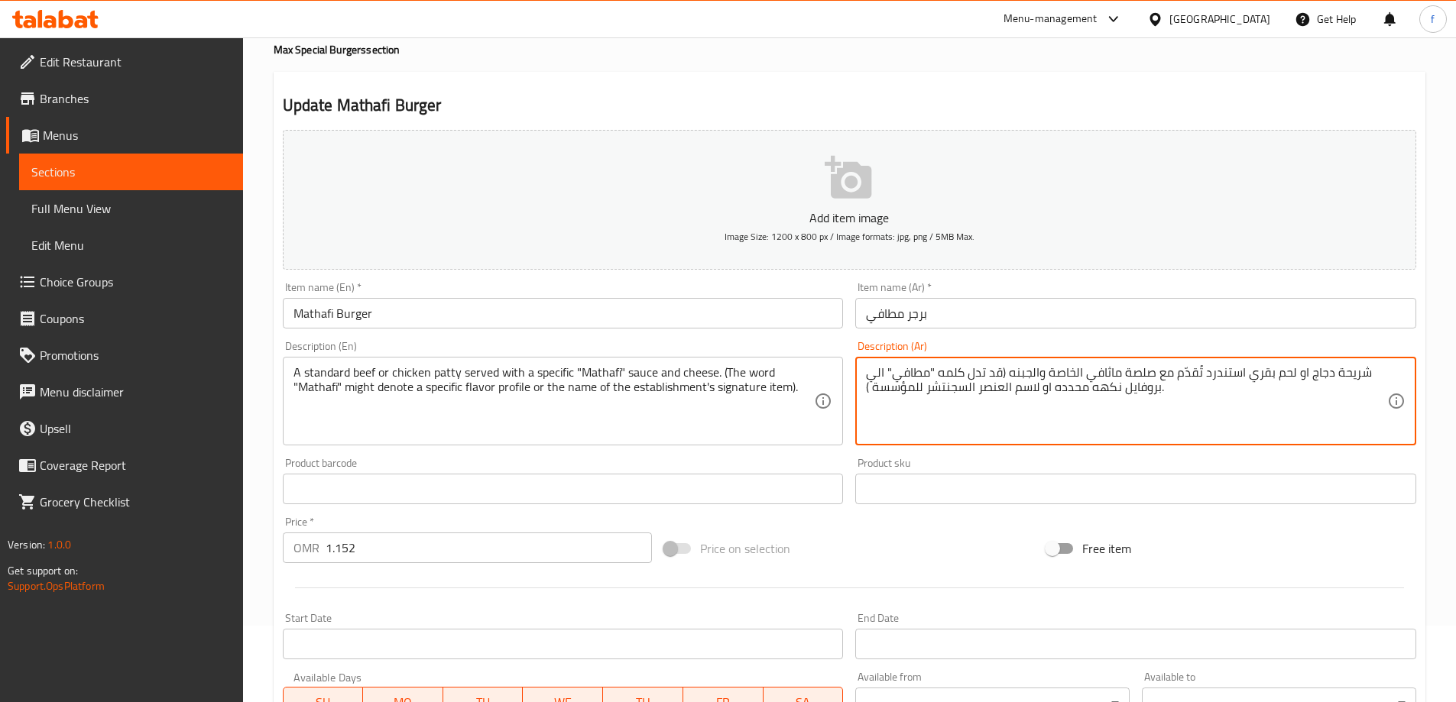
click at [1110, 374] on textarea "شريحة دجاج او لحم بقري استندرد تُقدّم مع صلصة ماثافي الخاصة والجبنه (قد تدل كلم…" at bounding box center [1126, 401] width 521 height 73
click at [1056, 377] on textarea "شريحة دجاج او لحم بقري استندرد تُقدّم مع صلصة مطافي الخاصة والجبنه (قد تدل كلمه…" at bounding box center [1126, 401] width 521 height 73
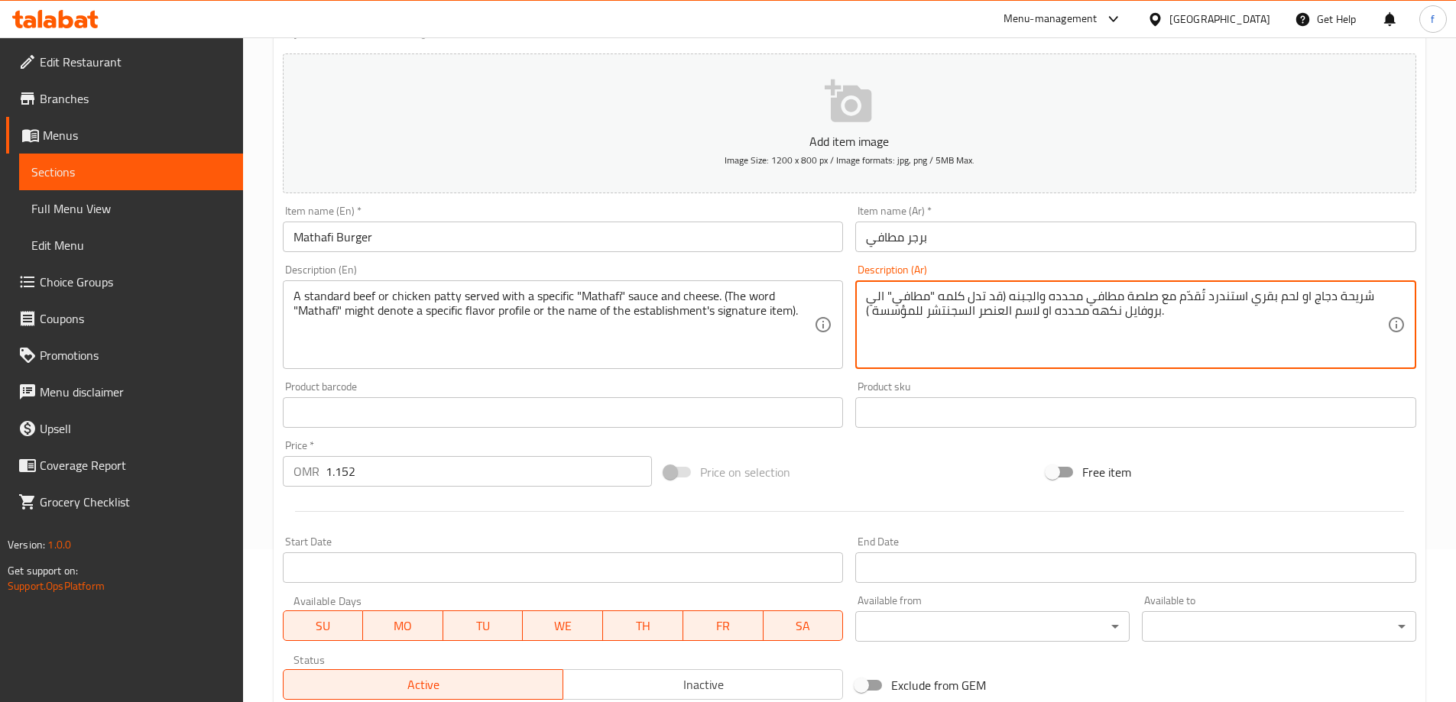
click at [967, 313] on textarea "شريحة دجاج او لحم بقري استندرد تُقدّم مع صلصة مطافي محدده والجبنه (قد تدل كلمه …" at bounding box center [1126, 325] width 521 height 73
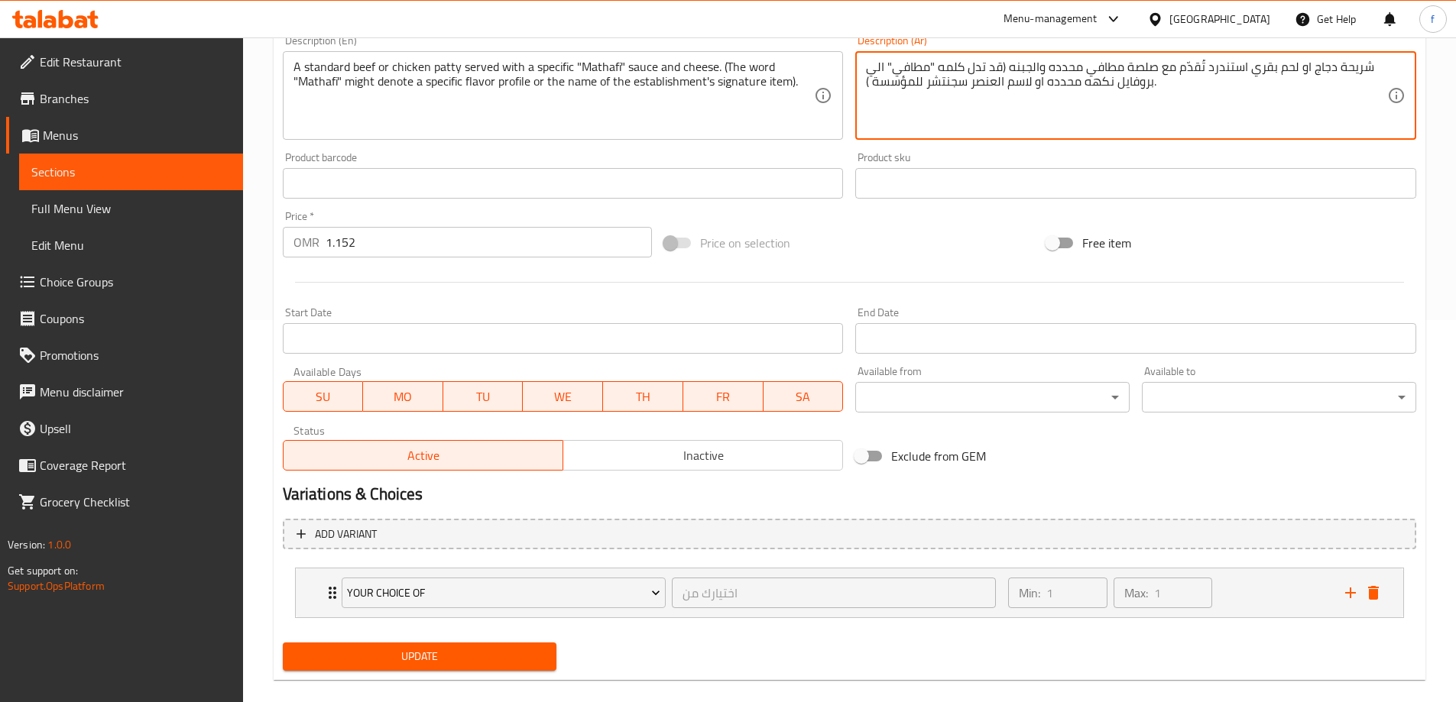
scroll to position [403, 0]
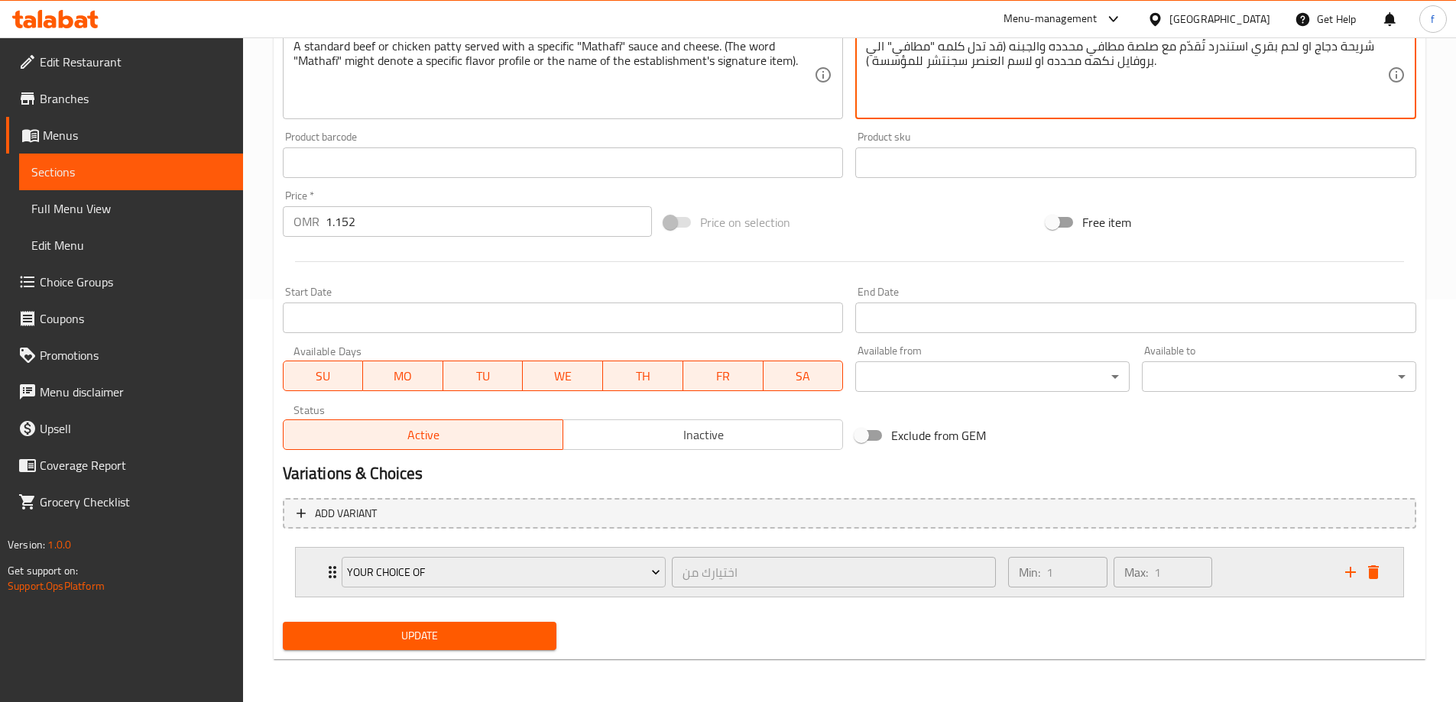
type textarea "شريحة دجاج او لحم بقري استندرد تُقدّم مع صلصة مطافي محدده والجبنه (قد تدل كلمه …"
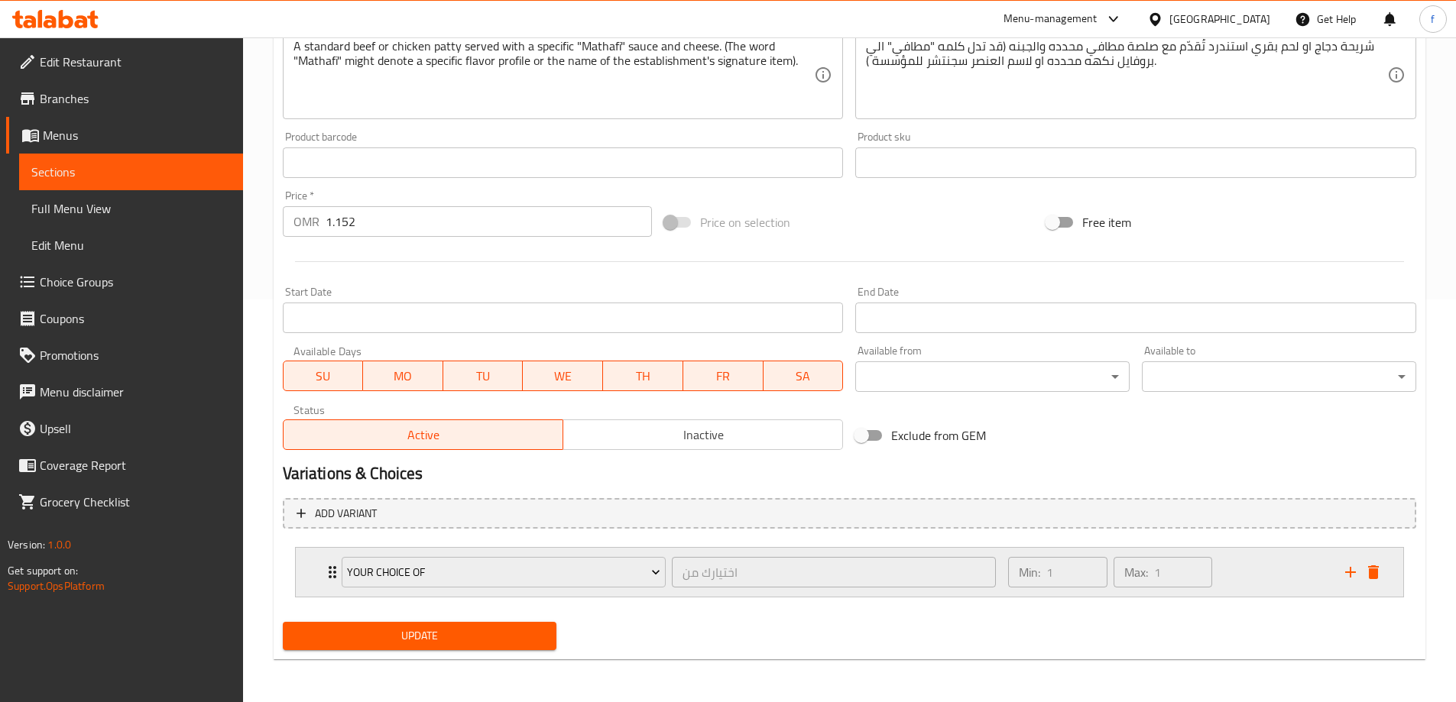
click at [1272, 571] on div "Min: 1 ​ Max: 1 ​" at bounding box center [1167, 572] width 336 height 49
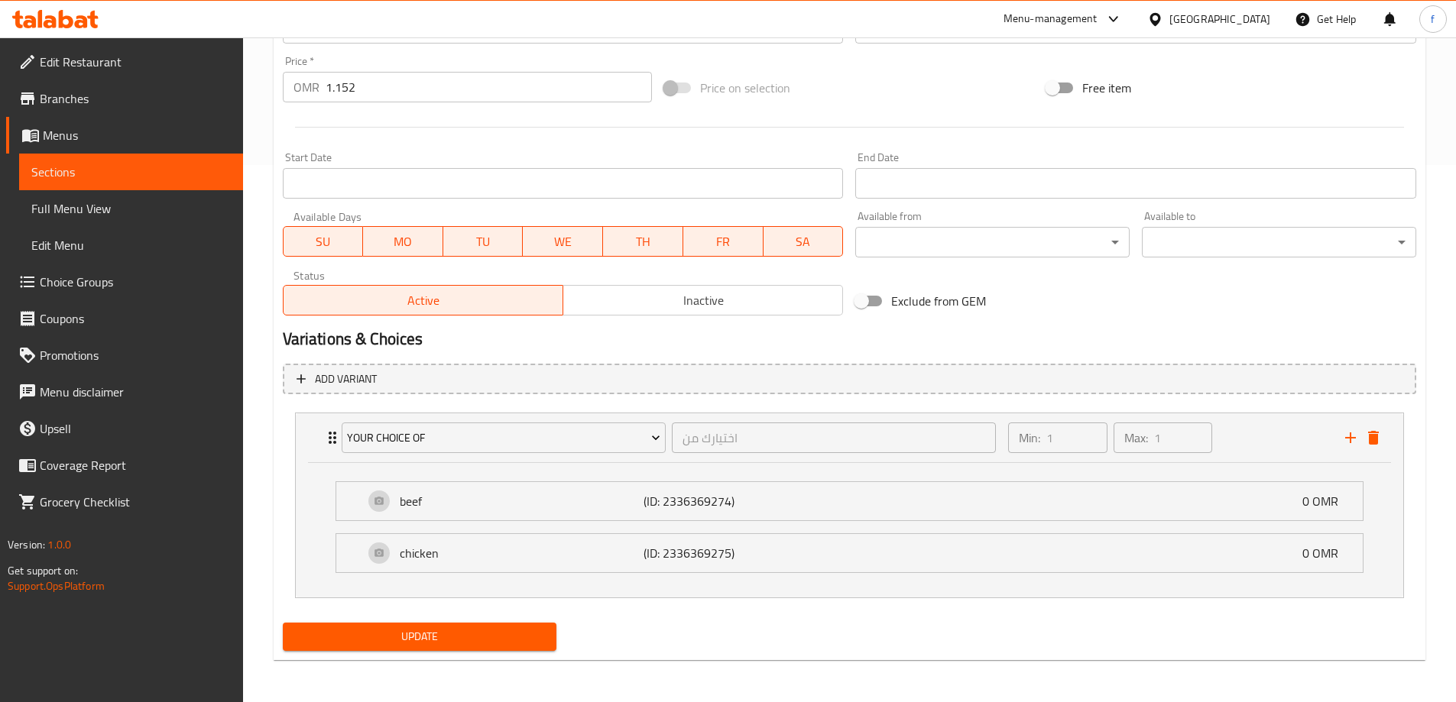
scroll to position [538, 0]
click at [523, 643] on span "Update" at bounding box center [420, 636] width 250 height 19
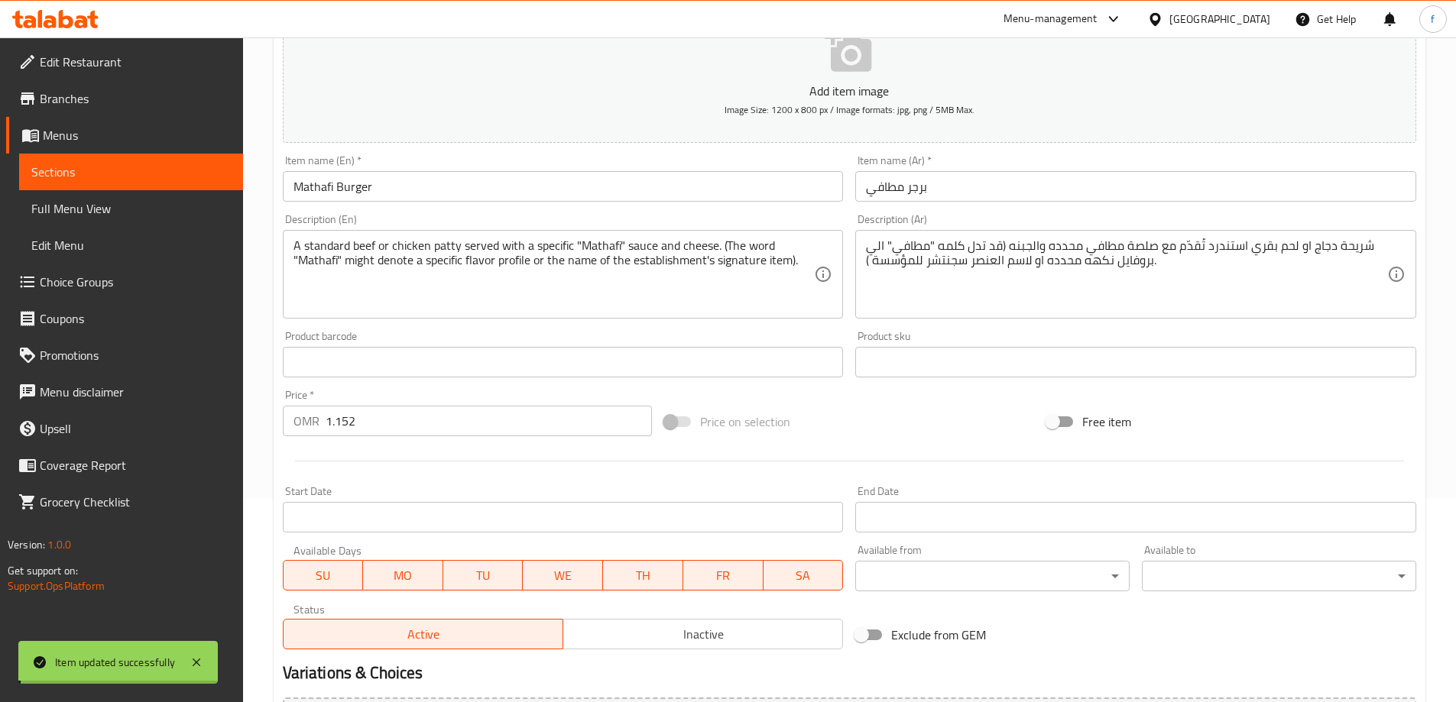
scroll to position [3, 0]
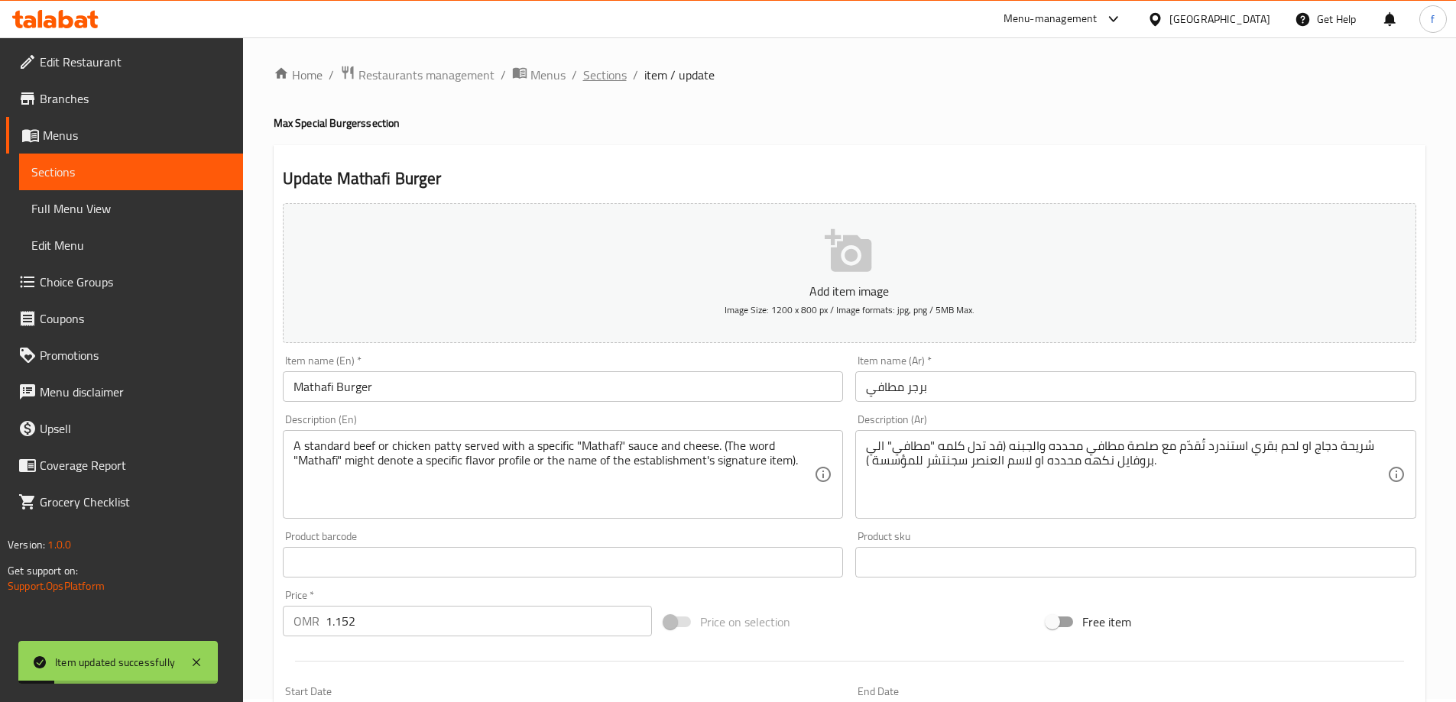
click at [621, 76] on span "Sections" at bounding box center [605, 75] width 44 height 18
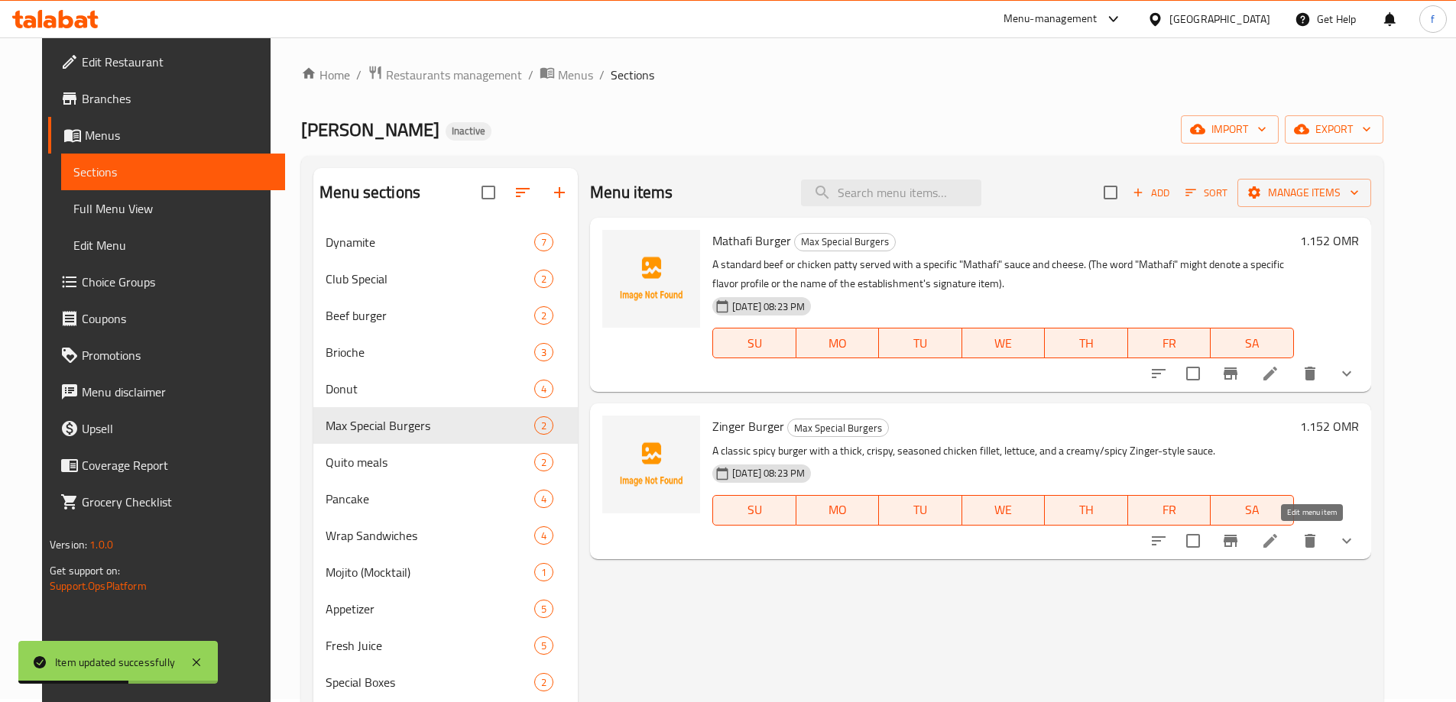
click at [1279, 543] on icon at bounding box center [1270, 541] width 18 height 18
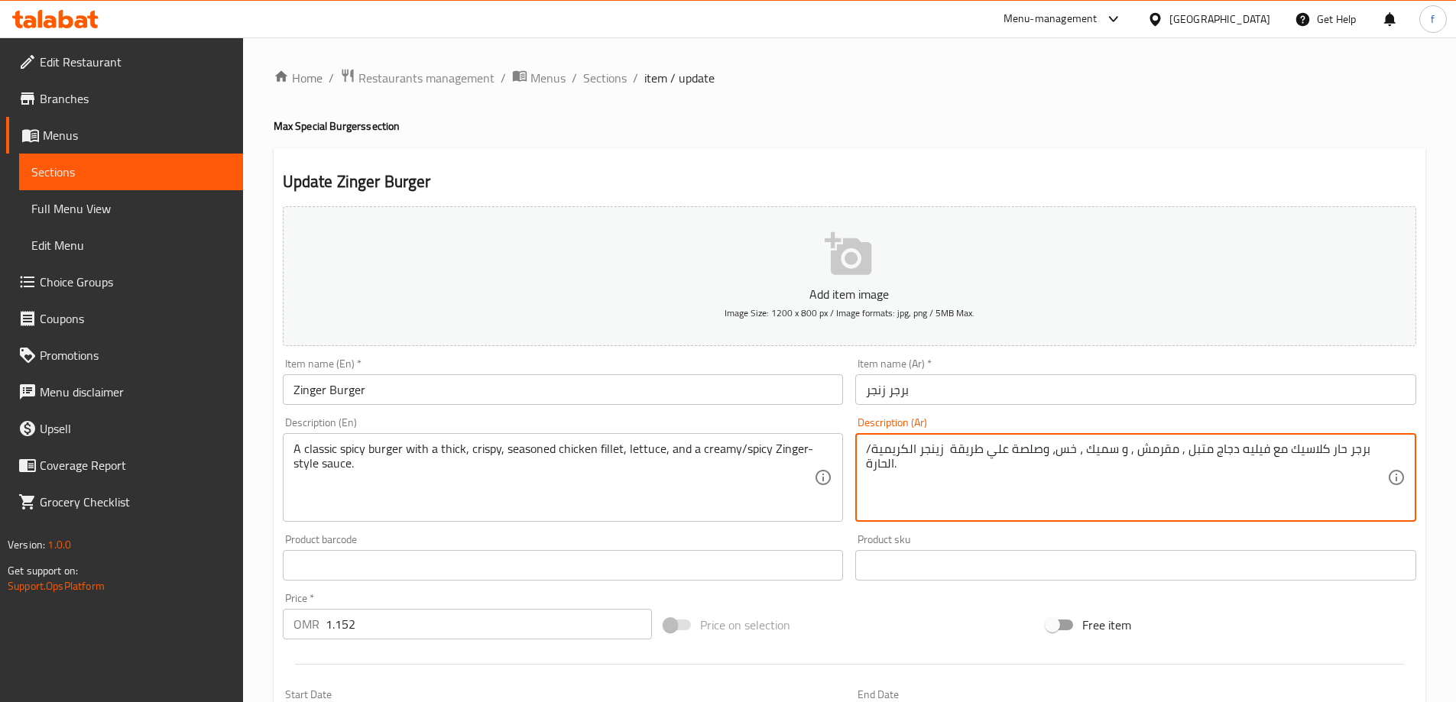
click at [899, 445] on textarea "برجر حار كلاسيك مع فيليه دجاج متبل , مقرمش , و سميك ، خس، وصلصة علي طريقة زينجر…" at bounding box center [1126, 478] width 521 height 73
click at [886, 455] on textarea "برجر حار كلاسيك مع فيليه دجاج متبل , مقرمش , و سميك ، خس، وصلصة علي طريقة زينجر…" at bounding box center [1126, 478] width 521 height 73
drag, startPoint x: 1225, startPoint y: 449, endPoint x: 1273, endPoint y: 446, distance: 48.2
click at [1273, 446] on textarea "برجر حار كلاسيك مع فيليه دجاج متبل , مقرمش , و سميك ، خس، وصلصة علي طريقة زينجر…" at bounding box center [1126, 478] width 521 height 73
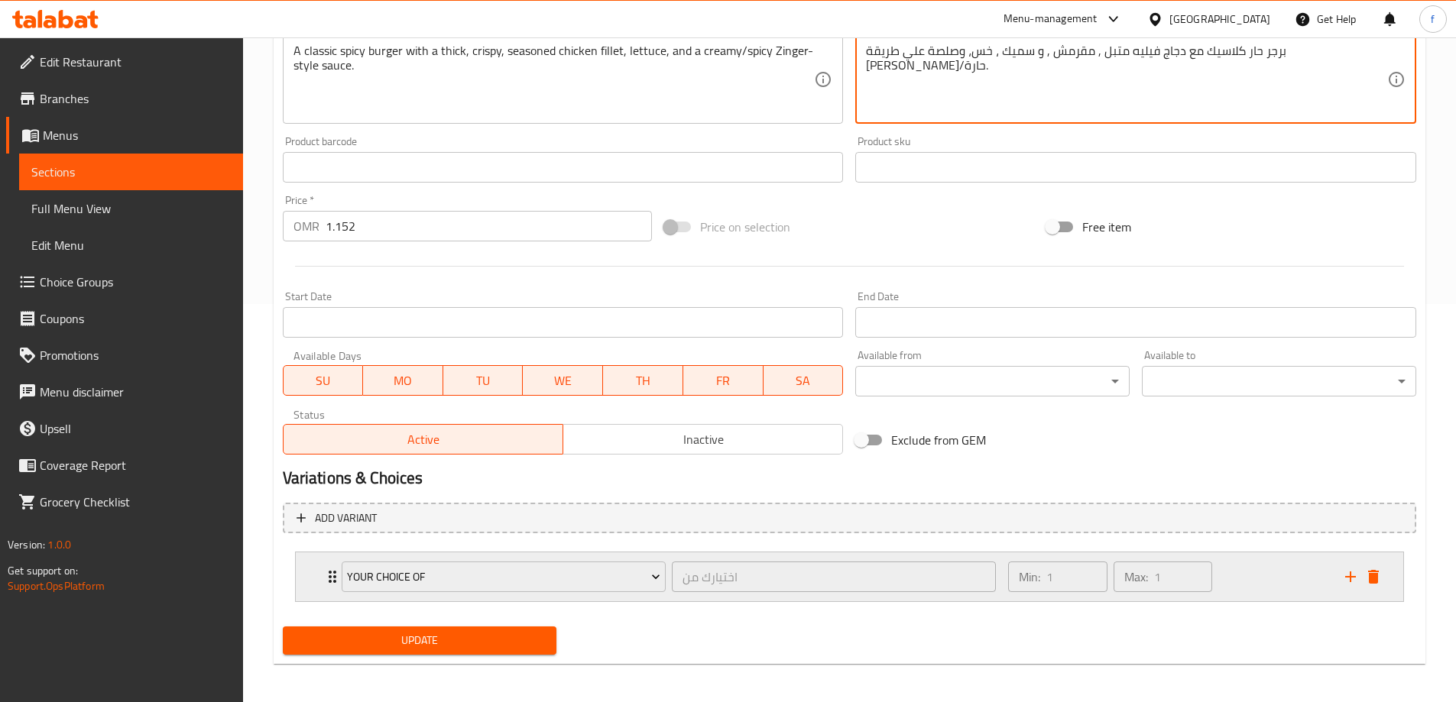
scroll to position [403, 0]
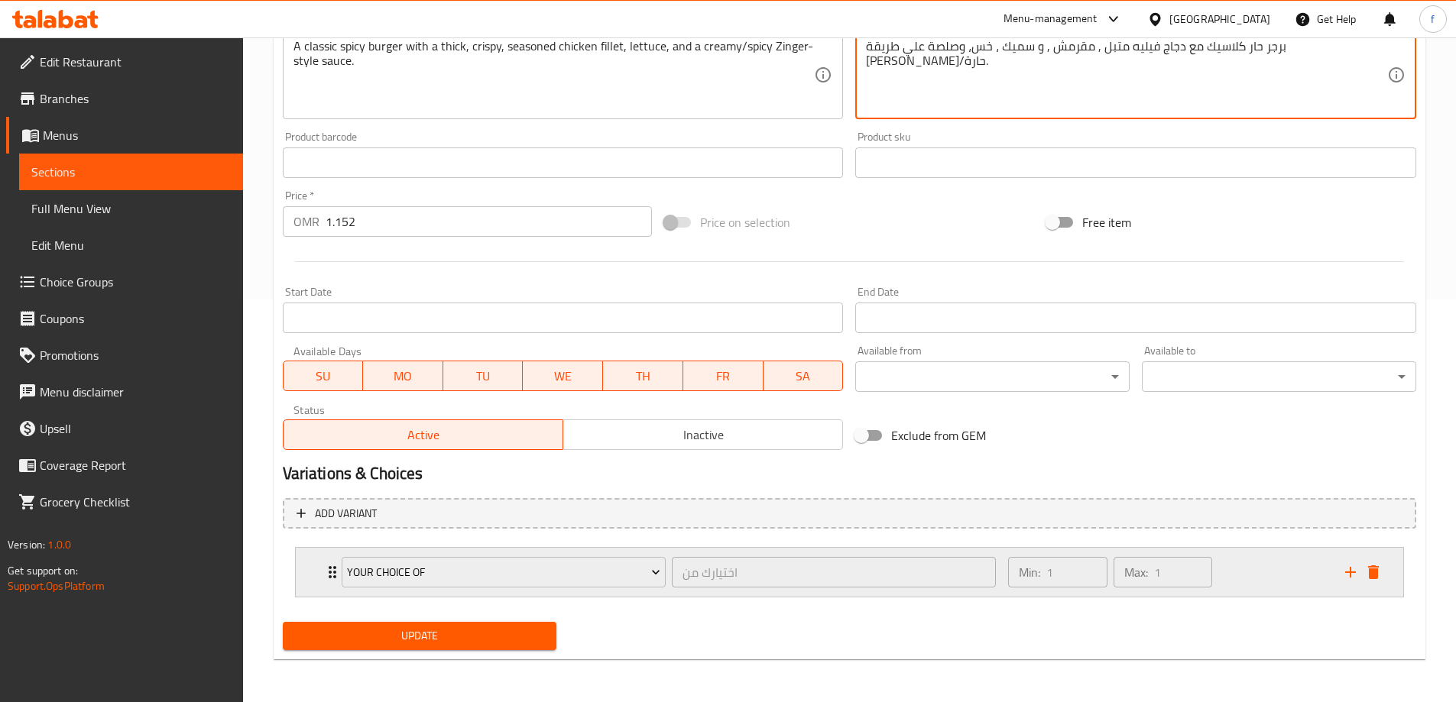
click at [1247, 575] on div "Min: 1 ​ Max: 1 ​" at bounding box center [1167, 572] width 336 height 49
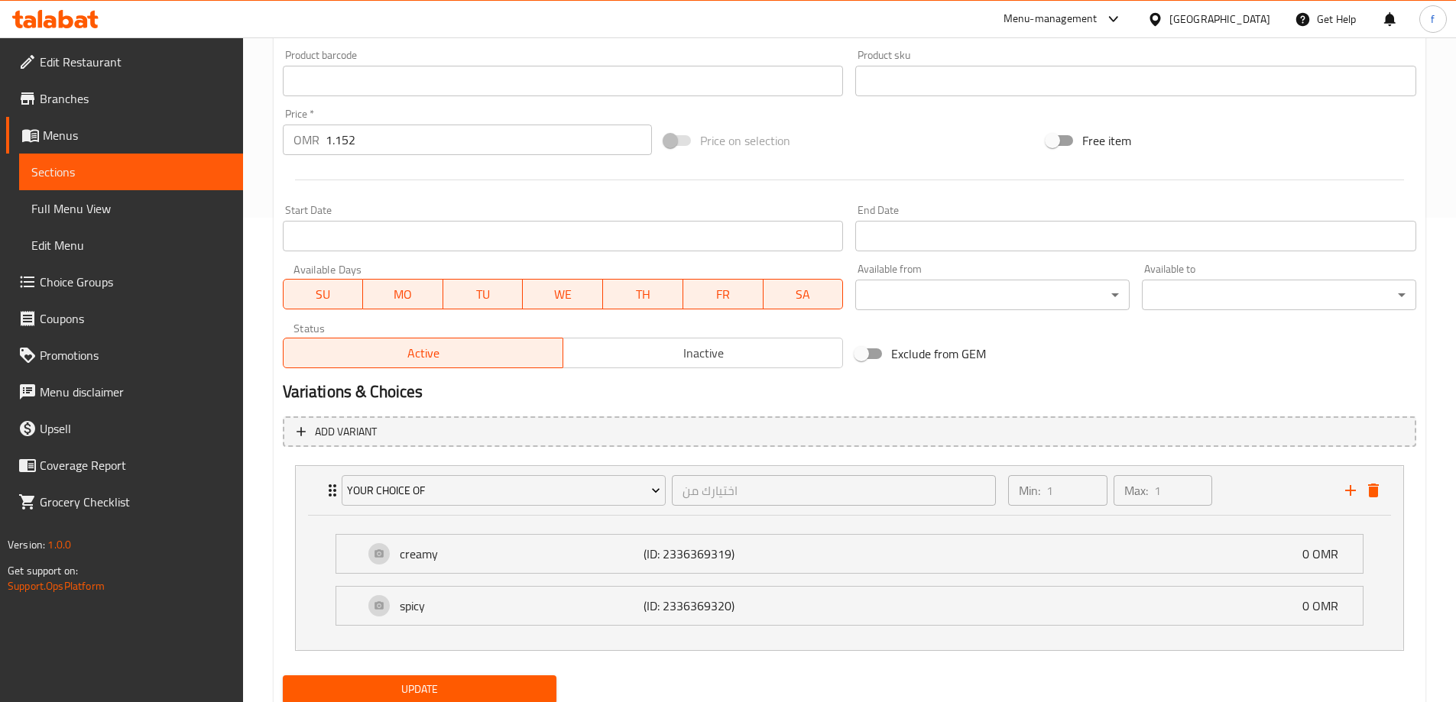
scroll to position [538, 0]
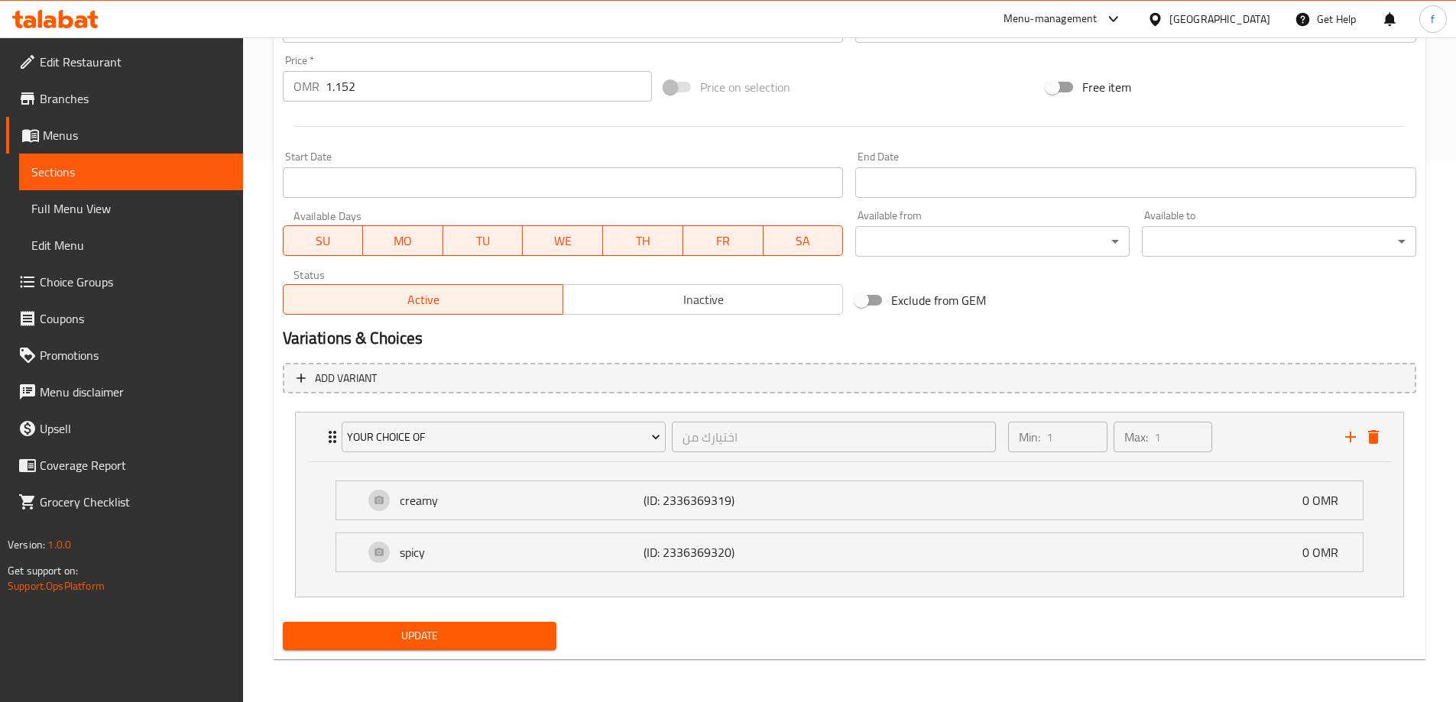
type textarea "برجر حار كلاسيك مع دجاج فيليه متبل , مقرمش , و سميك ، خس، وصلصة علي طريقة [PERS…"
click at [526, 639] on span "Update" at bounding box center [420, 636] width 250 height 19
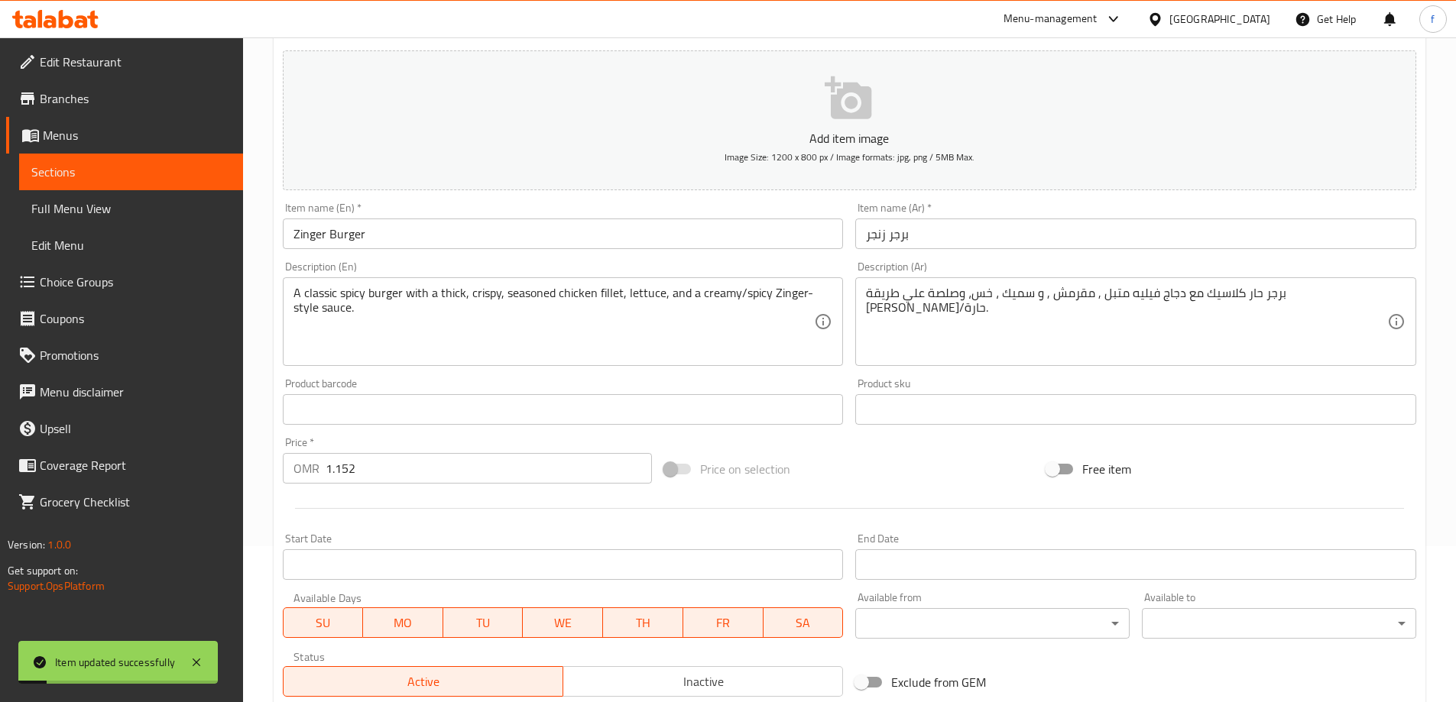
scroll to position [0, 0]
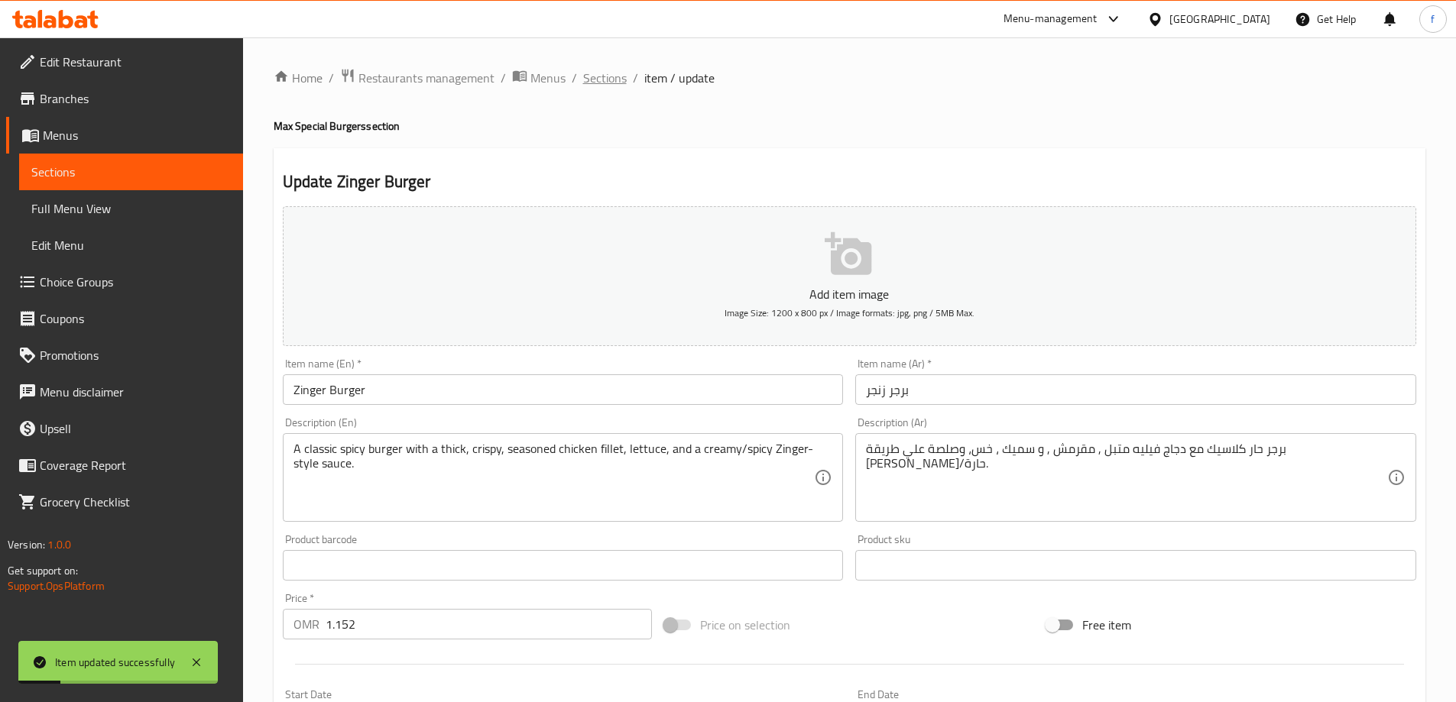
click at [585, 85] on span "Sections" at bounding box center [605, 78] width 44 height 18
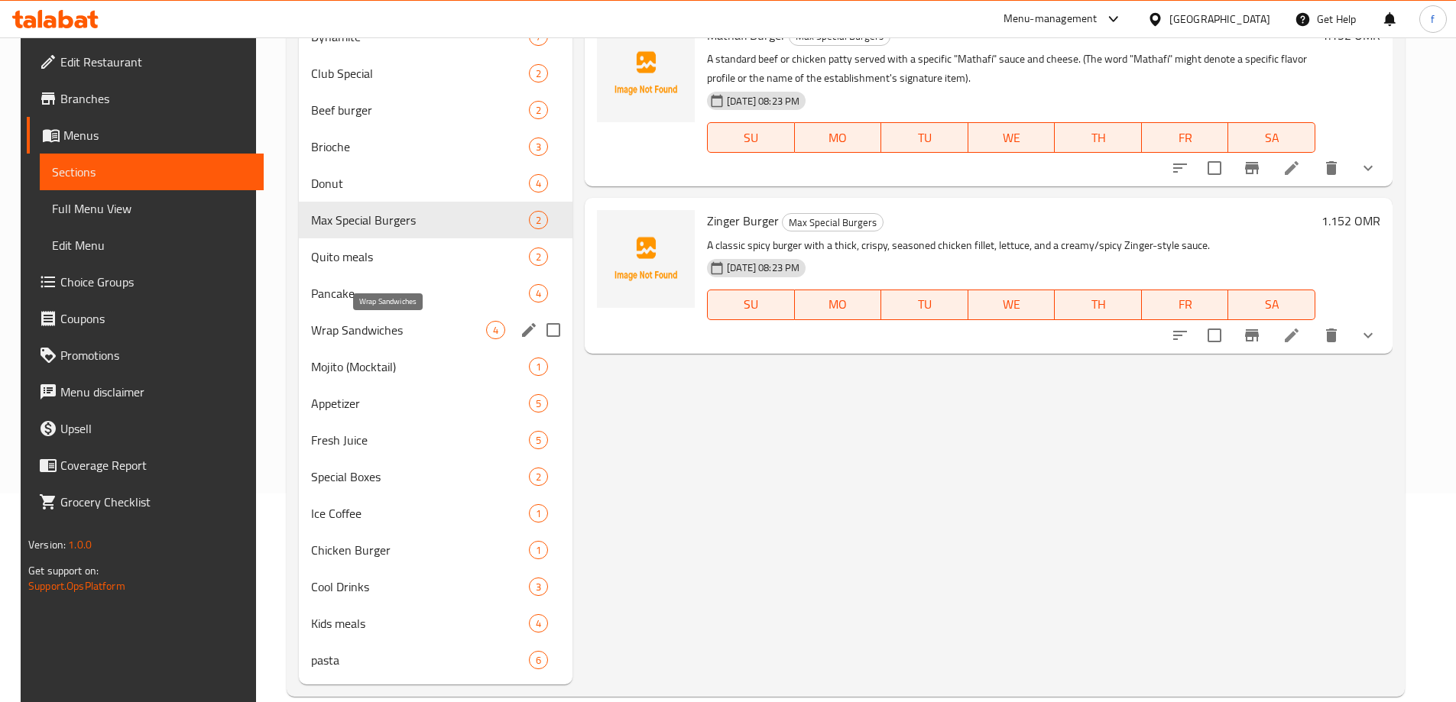
scroll to position [229, 0]
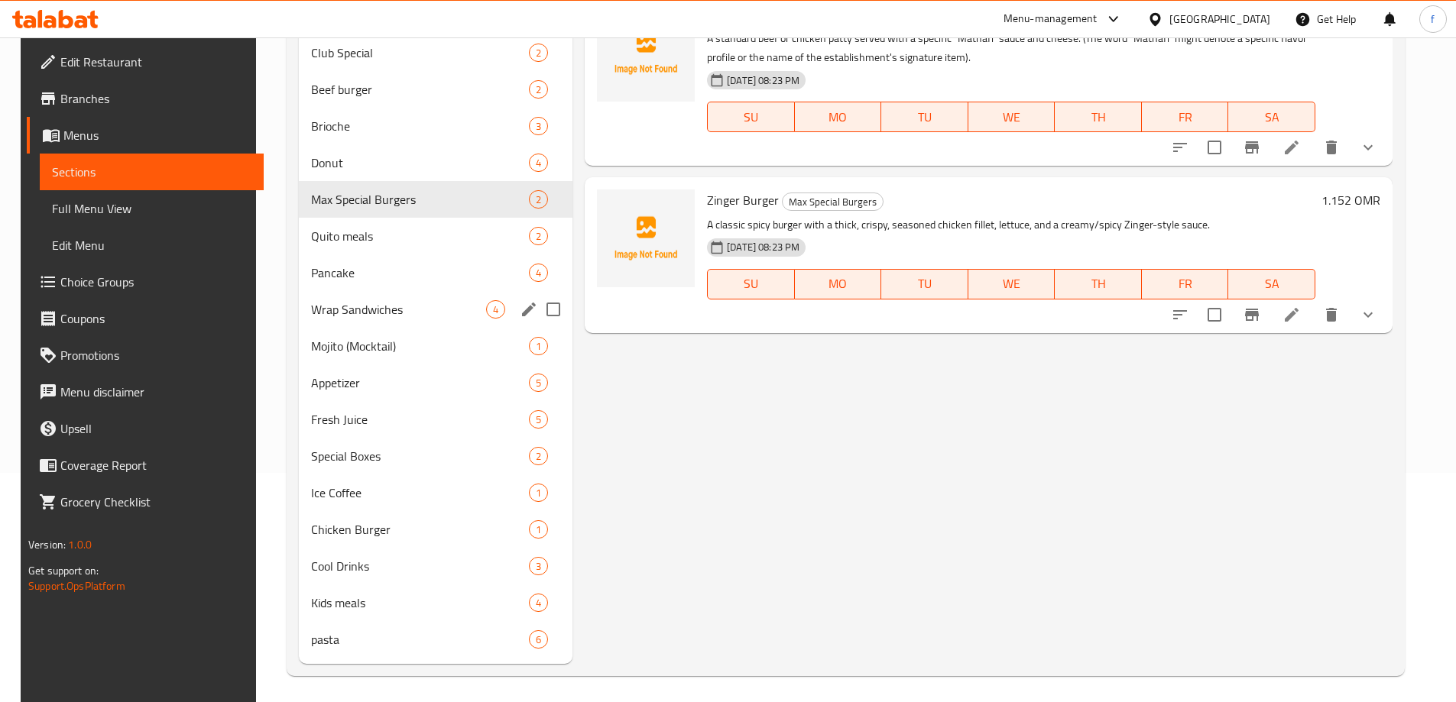
click at [400, 295] on div "Wrap Sandwiches 4" at bounding box center [436, 309] width 274 height 37
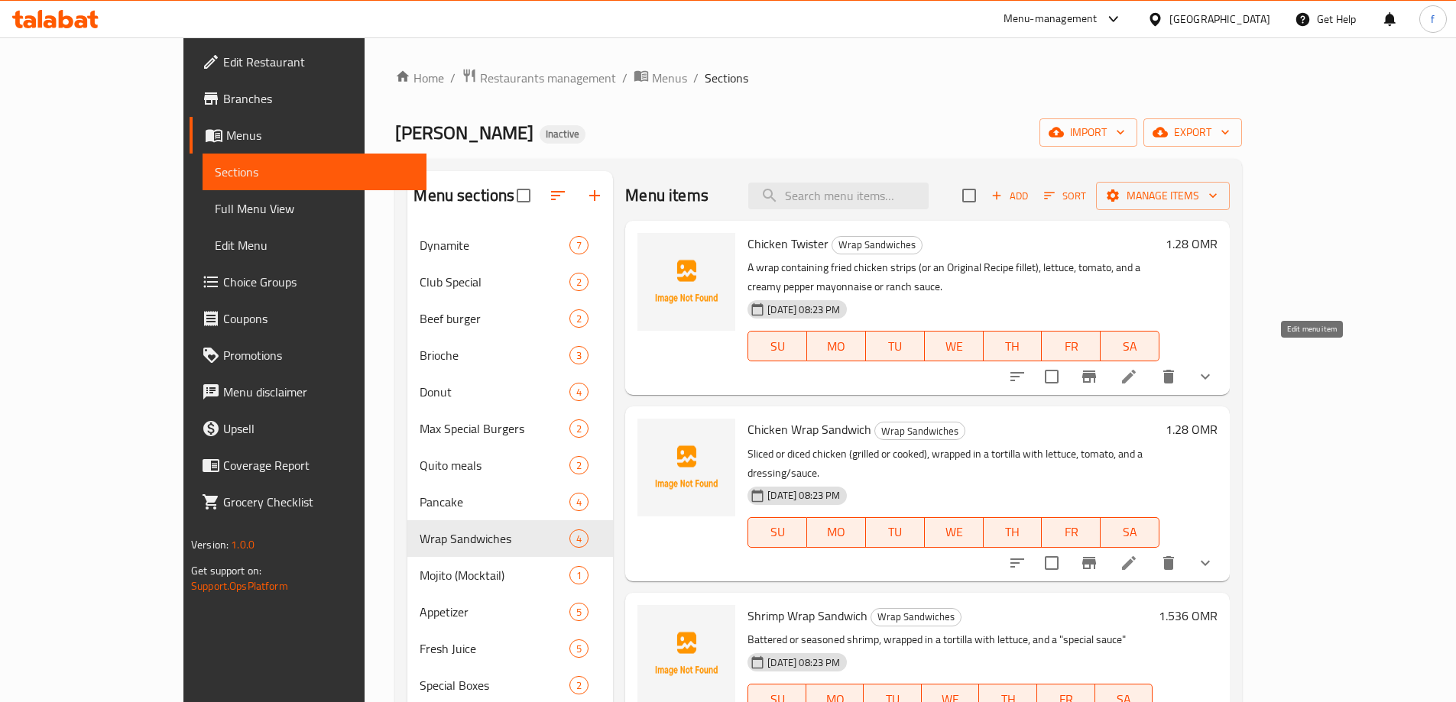
click at [1135, 370] on icon at bounding box center [1129, 377] width 14 height 14
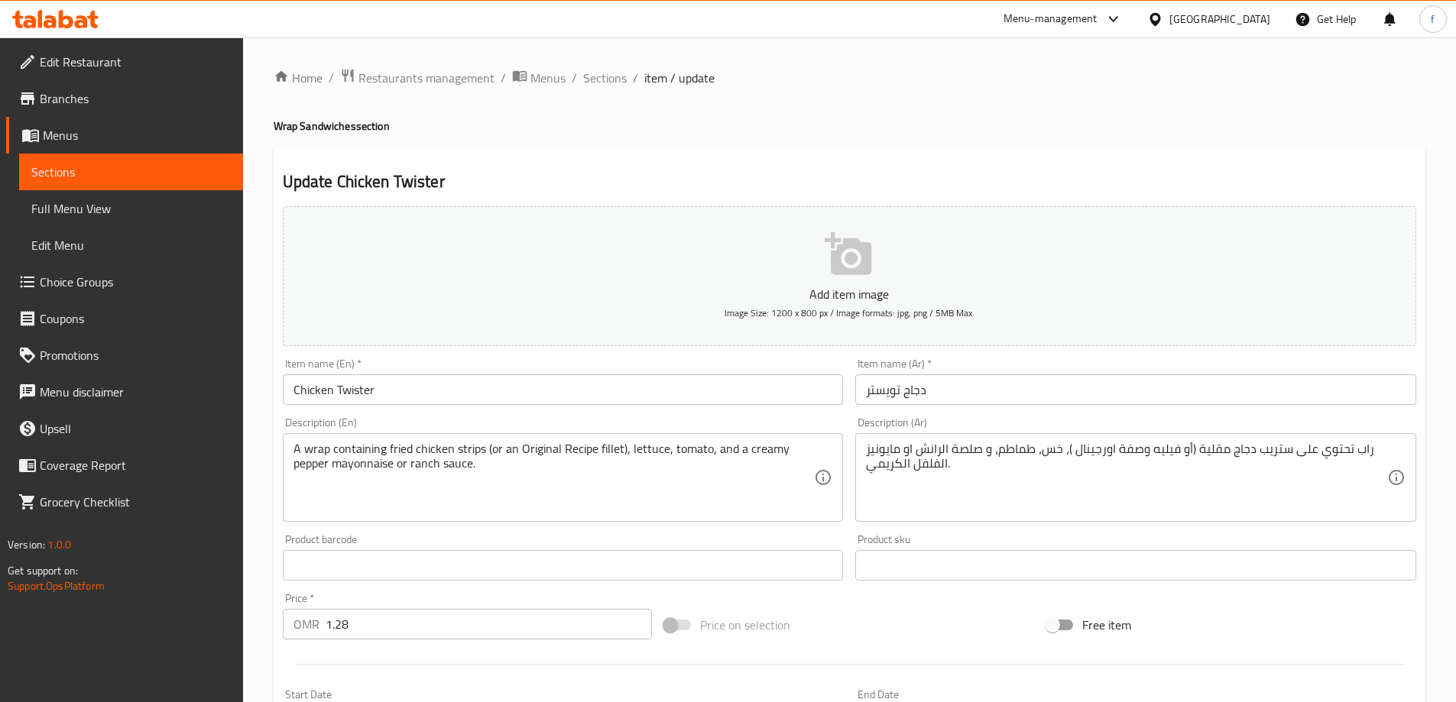
scroll to position [403, 0]
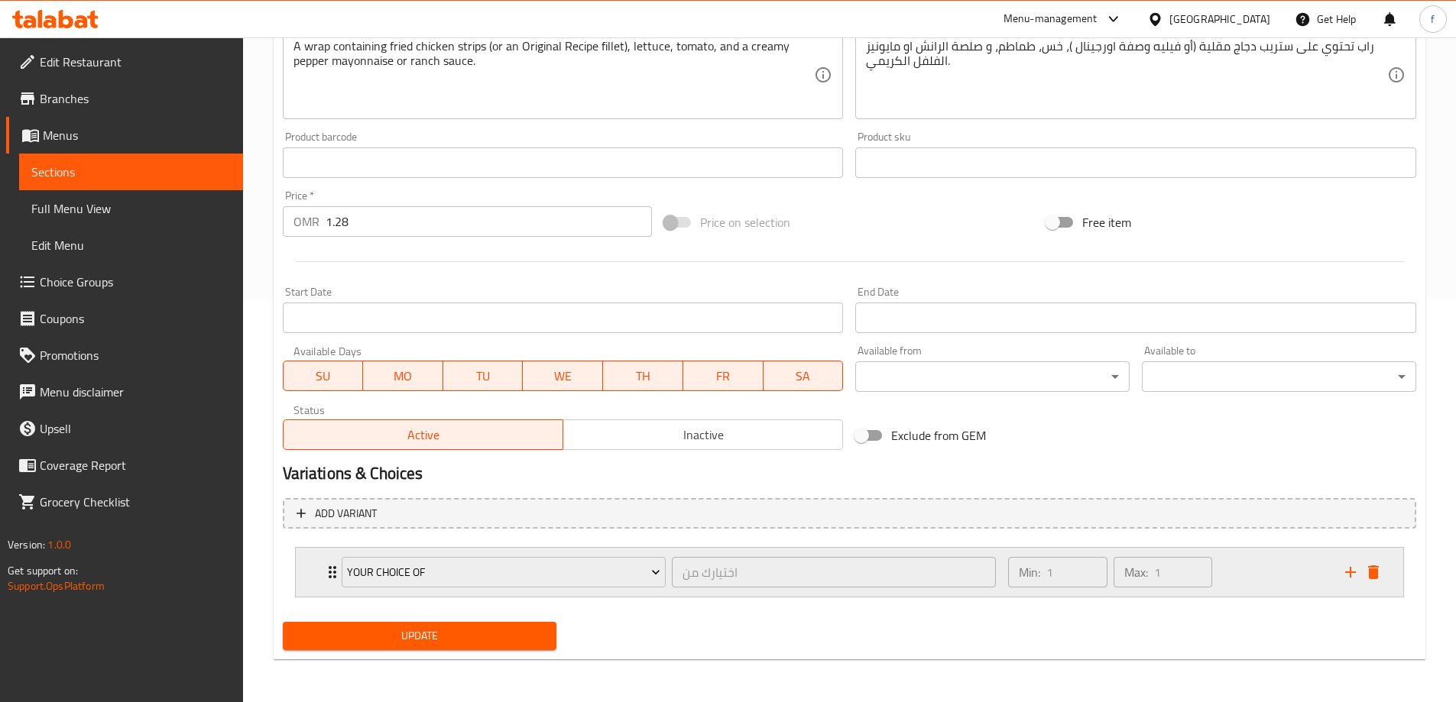
click at [1236, 571] on div "Min: 1 ​ Max: 1 ​" at bounding box center [1167, 572] width 336 height 49
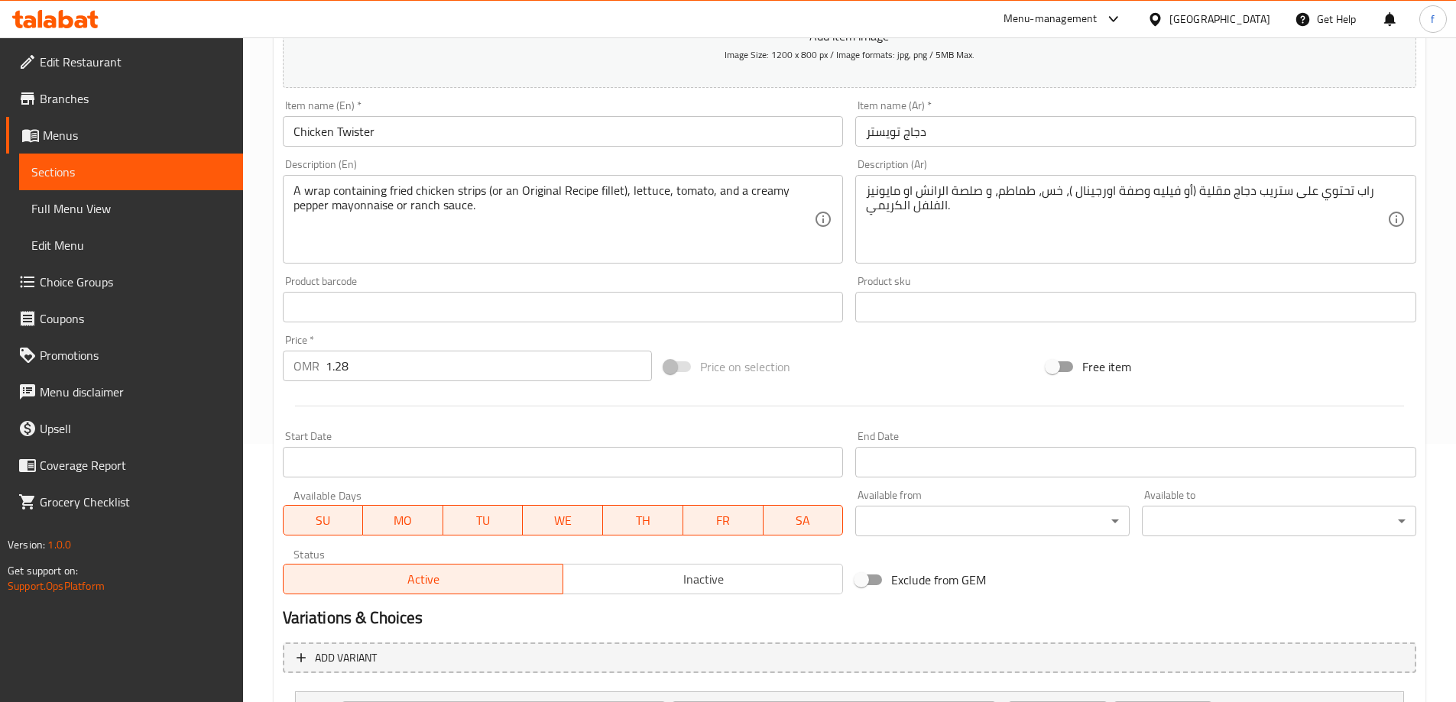
scroll to position [173, 0]
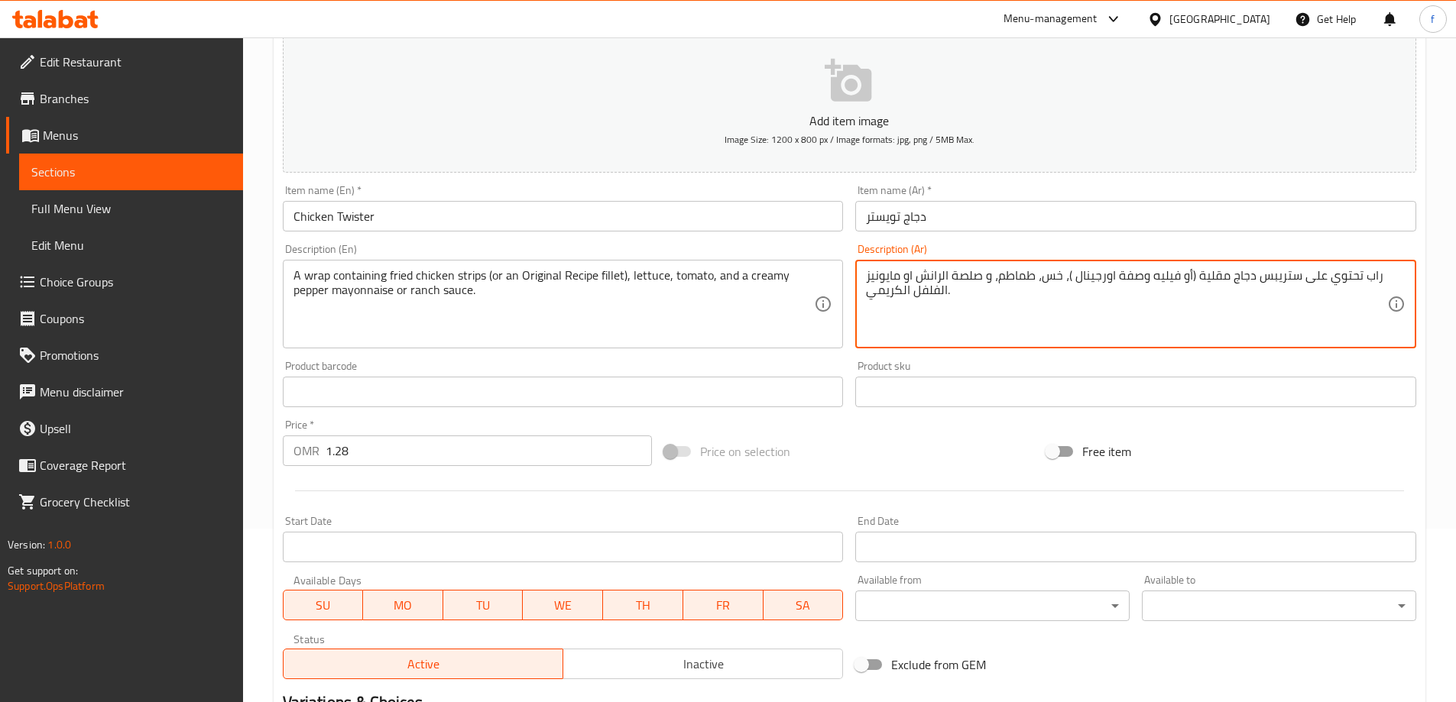
type textarea "راب تحتوي على ستريبس دجاج مقلية (أو فيليه وصفة اورجينال )، خس، طماطم، و صلصة ال…"
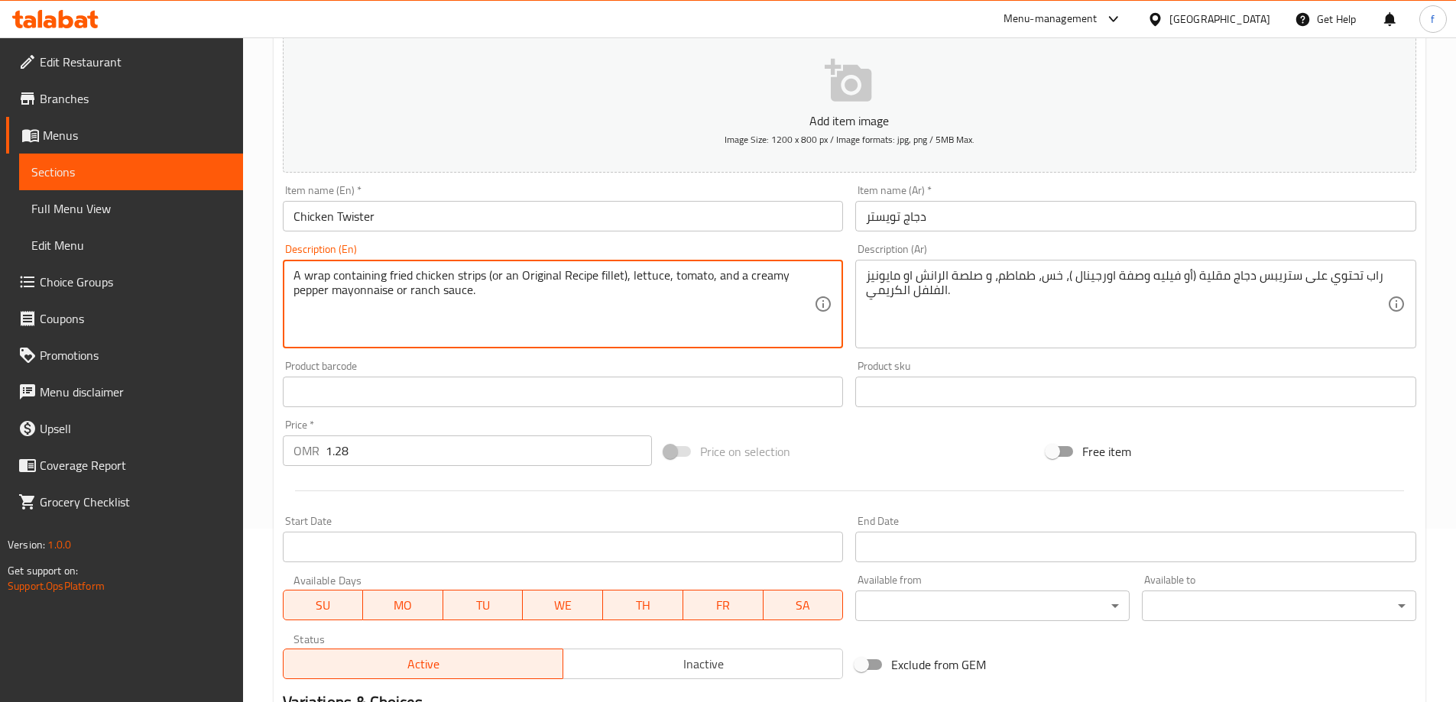
click at [580, 274] on textarea "A wrap containing fried chicken strips (or an Original Recipe fillet), lettuce,…" at bounding box center [553, 304] width 521 height 73
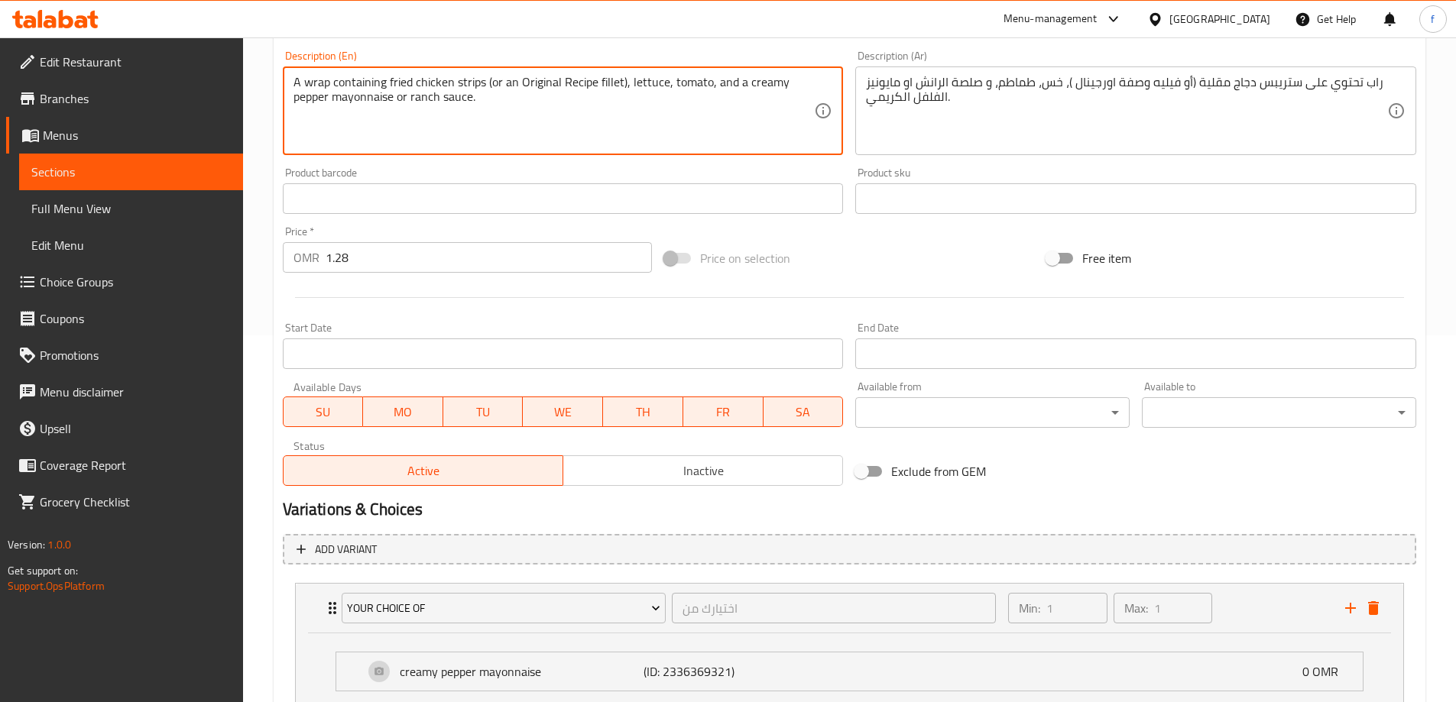
scroll to position [538, 0]
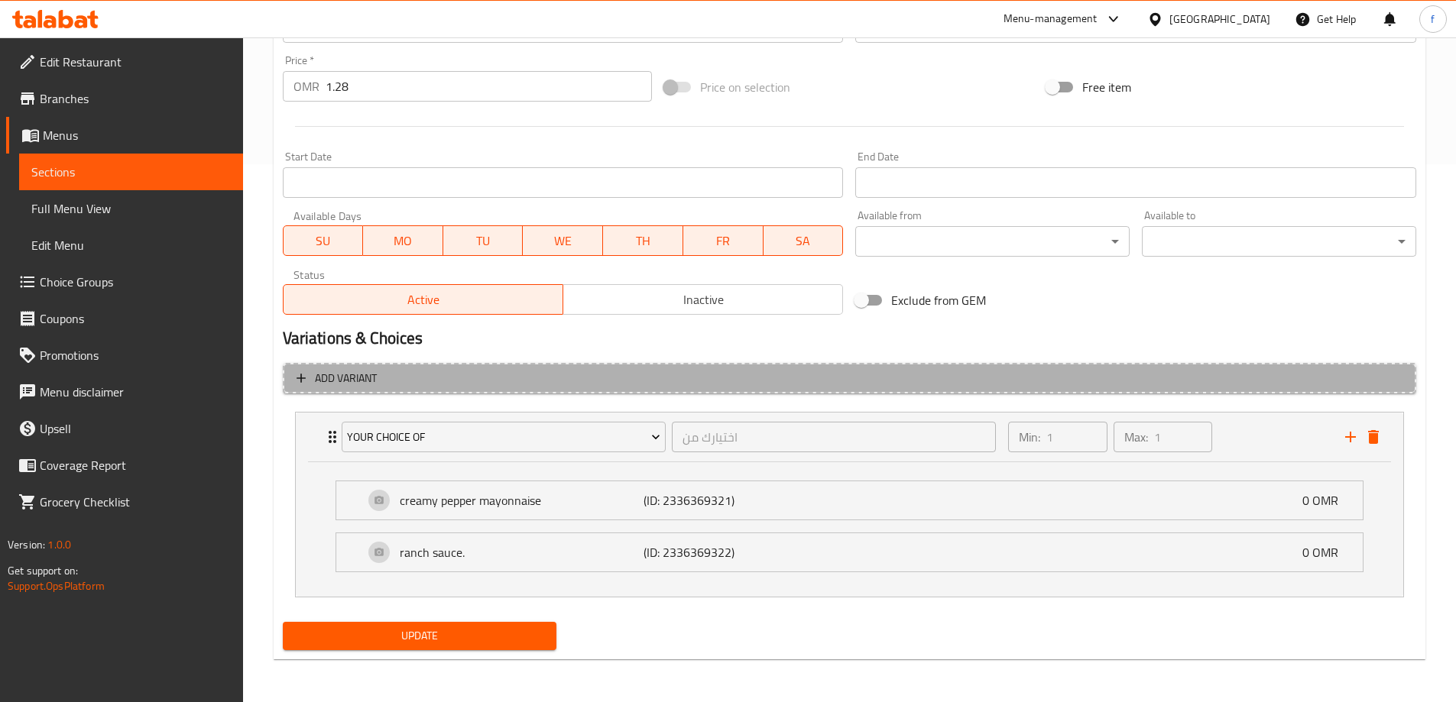
click at [396, 371] on span "Add variant" at bounding box center [849, 378] width 1106 height 19
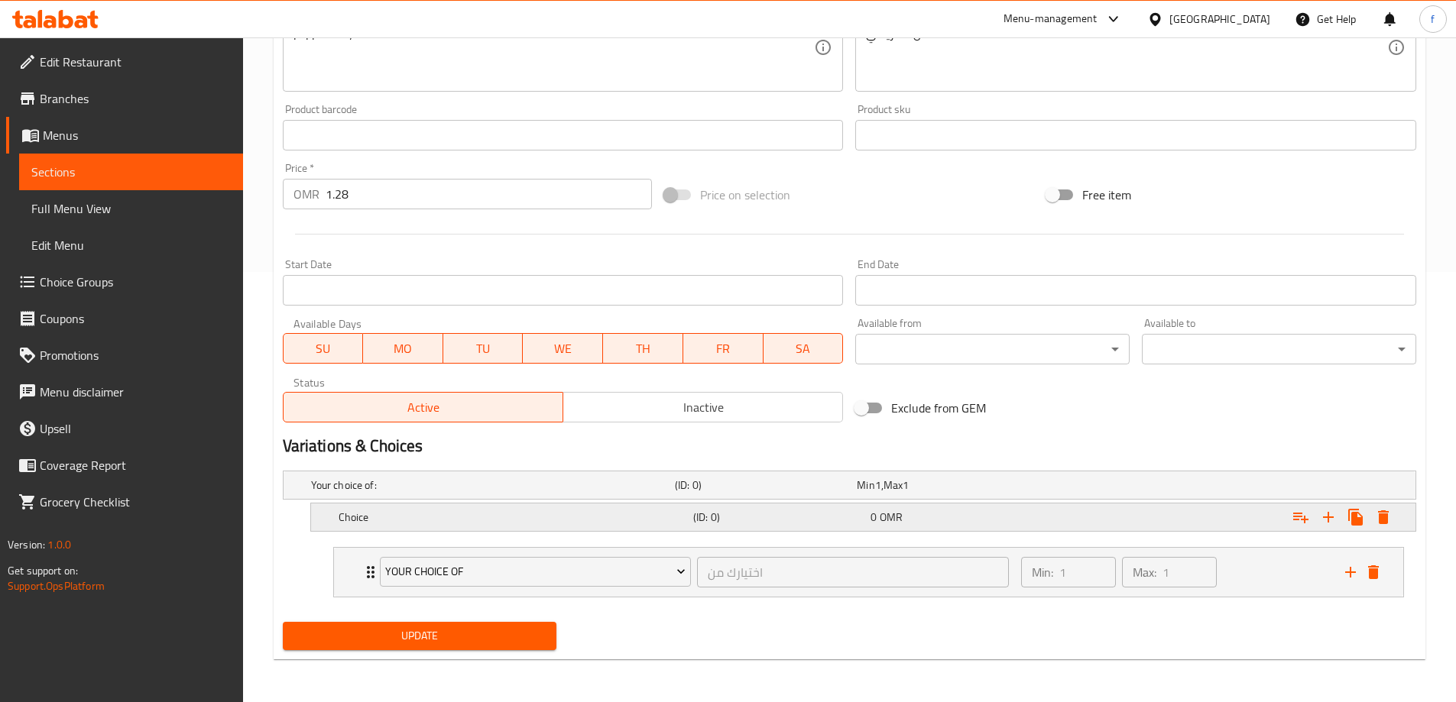
click at [640, 513] on h5 "Choice" at bounding box center [512, 517] width 348 height 15
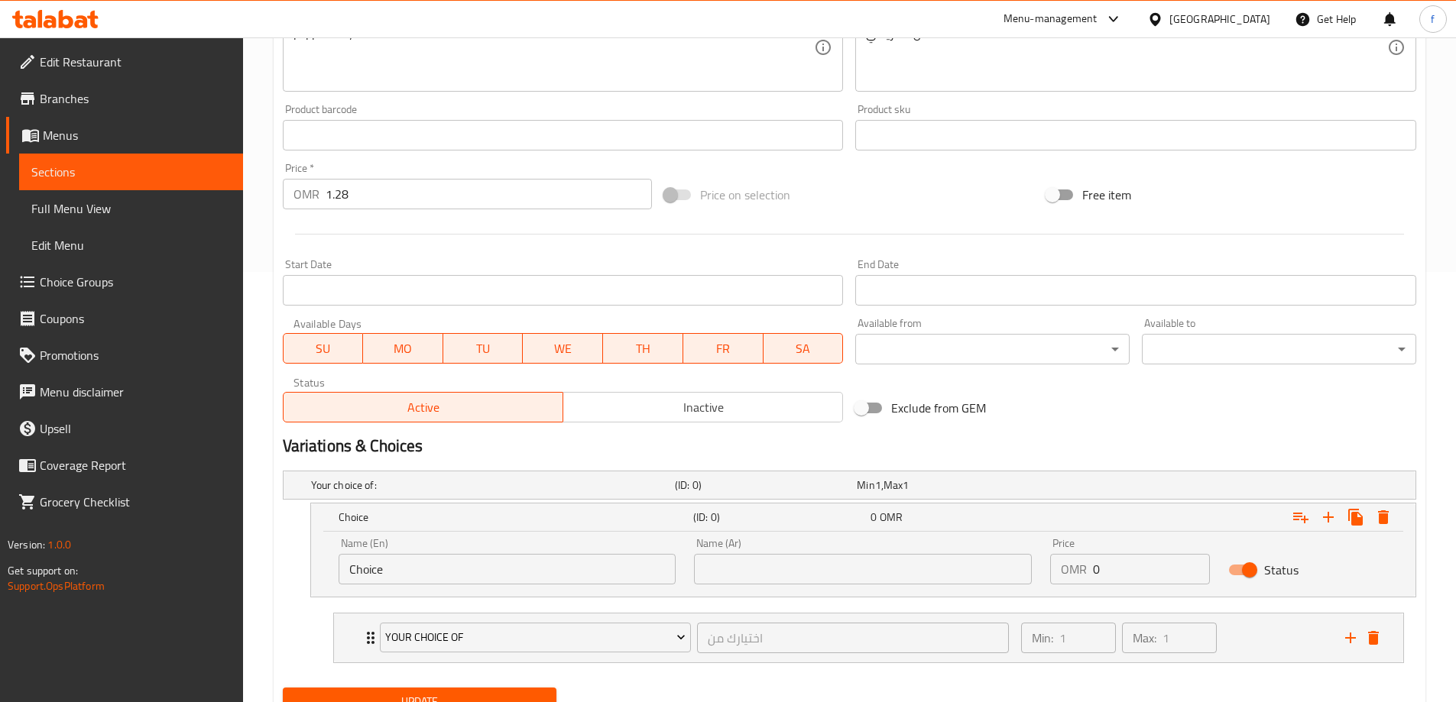
click at [555, 572] on input "Choice" at bounding box center [507, 569] width 338 height 31
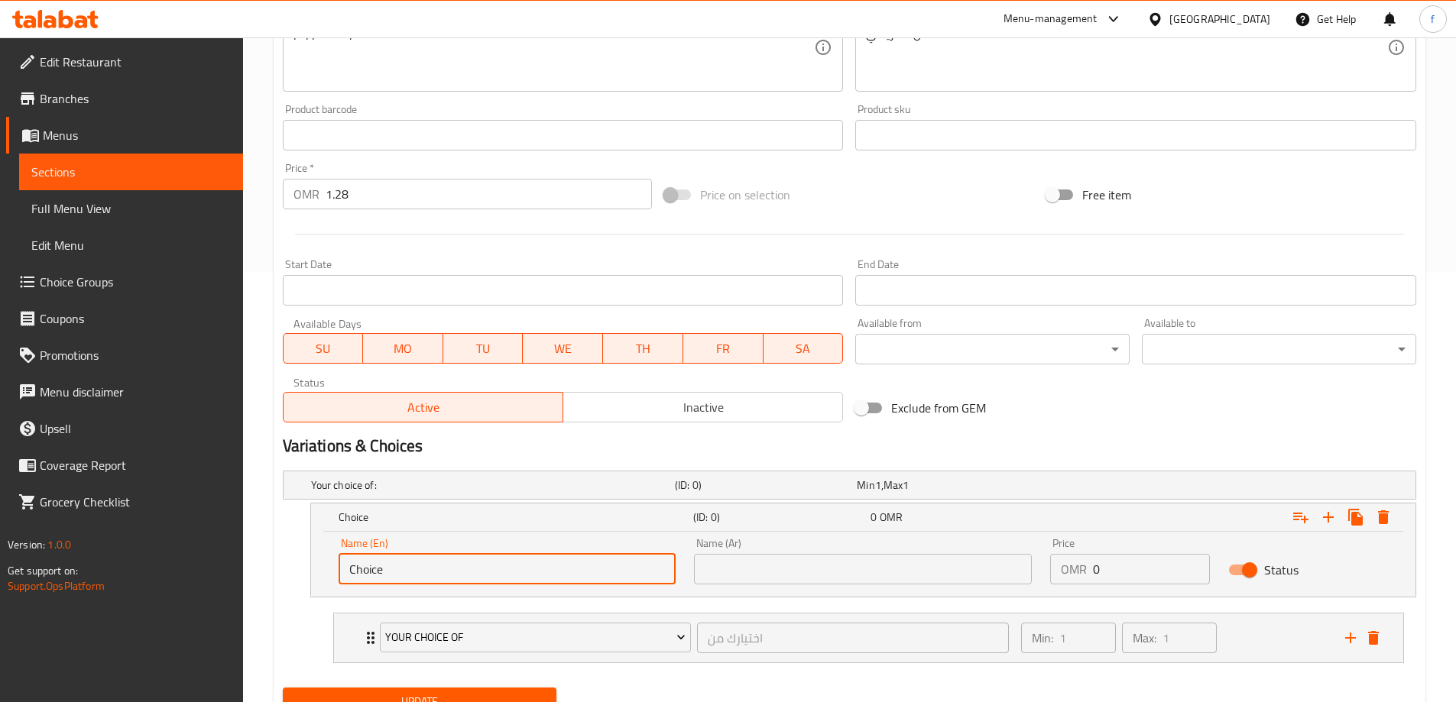
click at [555, 572] on input "Choice" at bounding box center [507, 569] width 338 height 31
click at [358, 569] on input "Choice" at bounding box center [507, 569] width 338 height 31
paste input "fried chicken strips"
type input "fried chicken strips"
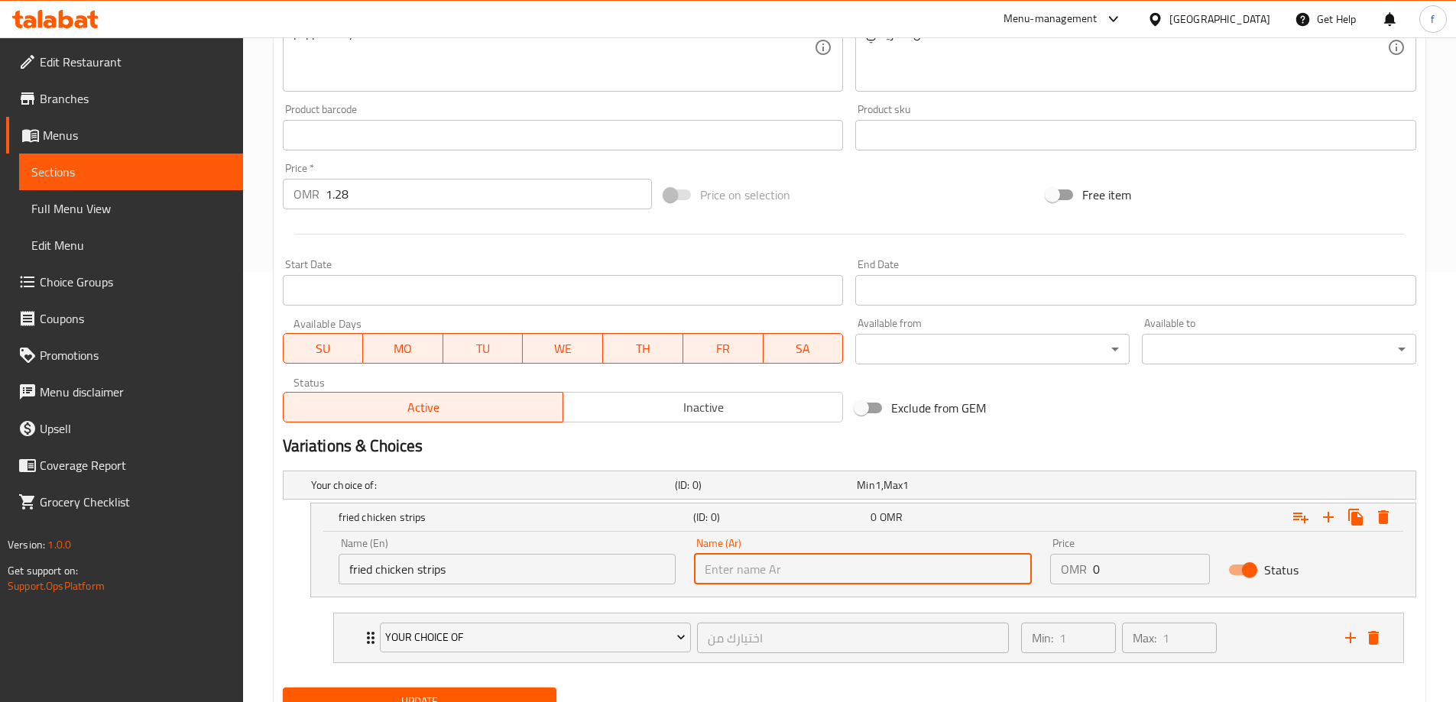
click at [802, 562] on input "text" at bounding box center [863, 569] width 338 height 31
click at [1330, 517] on icon "Expand" at bounding box center [1328, 517] width 11 height 11
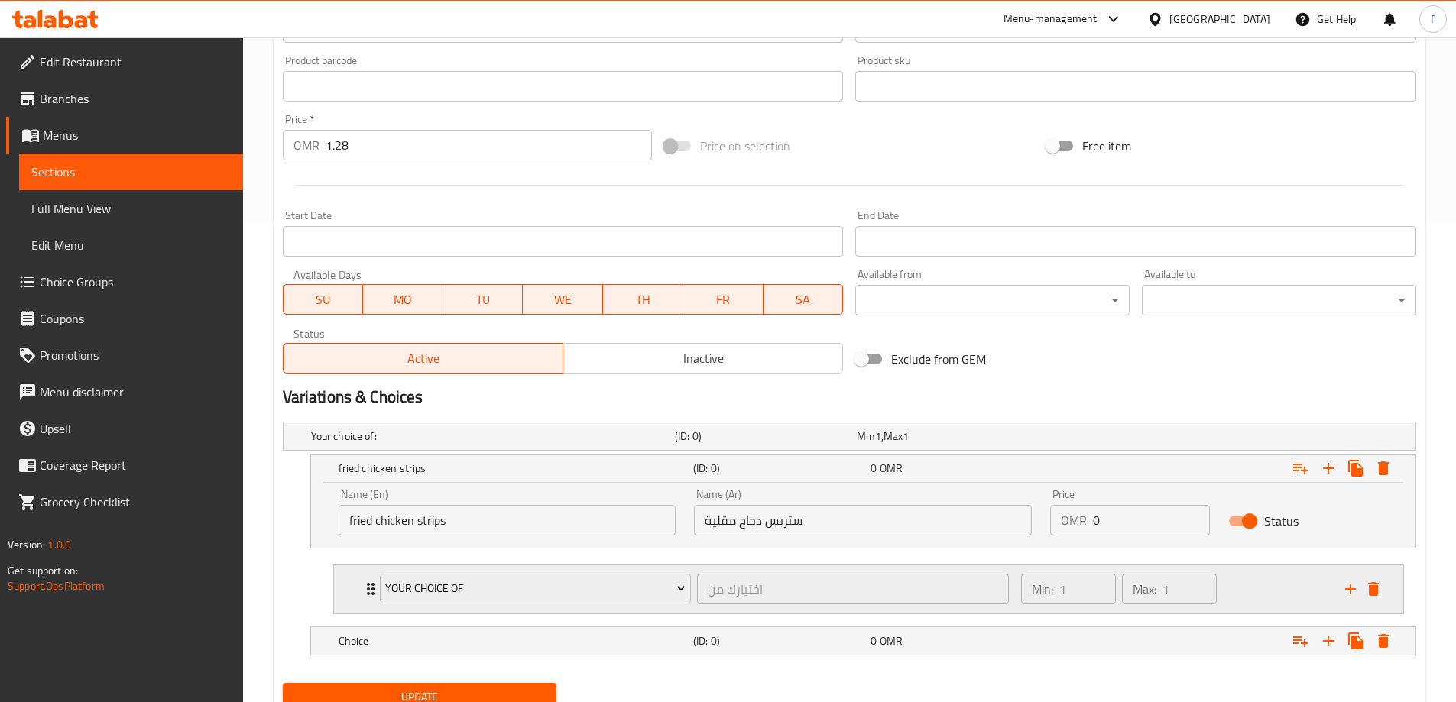
scroll to position [507, 0]
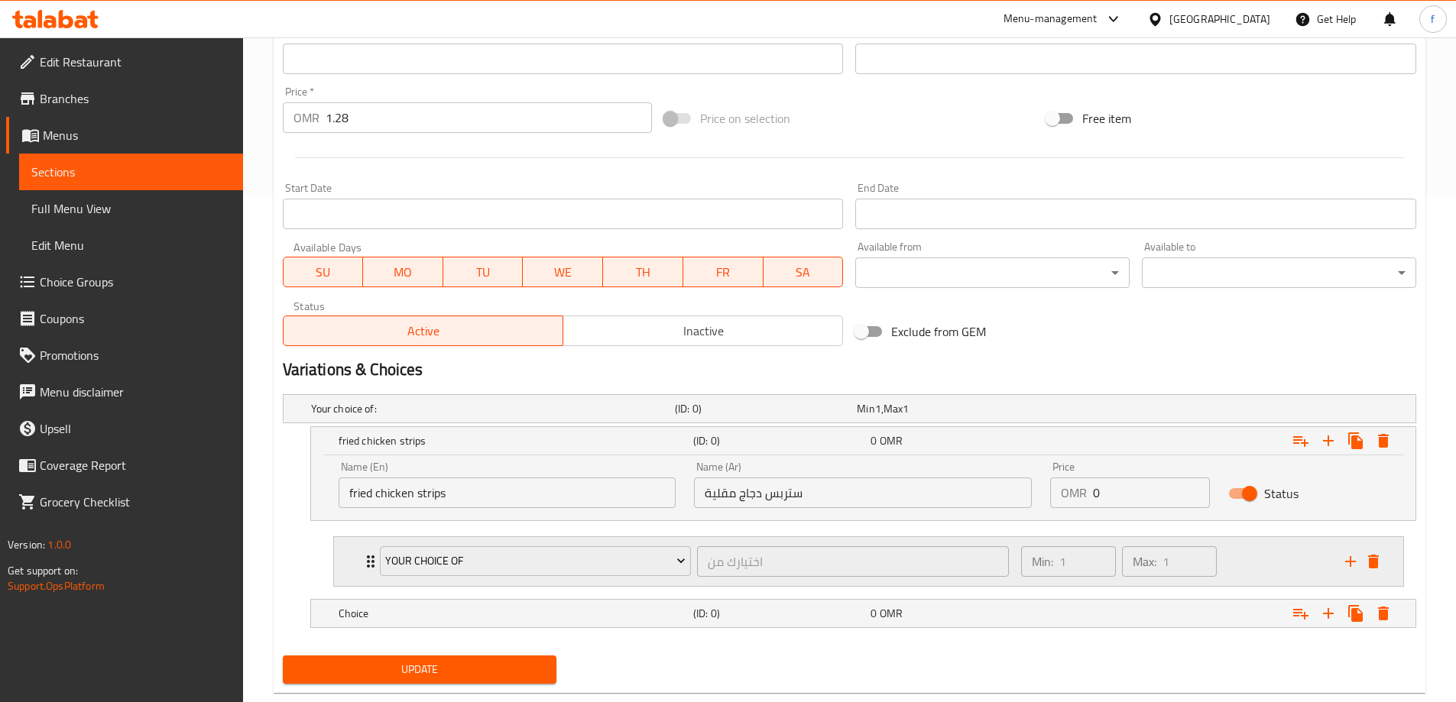
click at [1240, 555] on div "Min: 1 ​ Max: 1 ​" at bounding box center [1174, 561] width 324 height 49
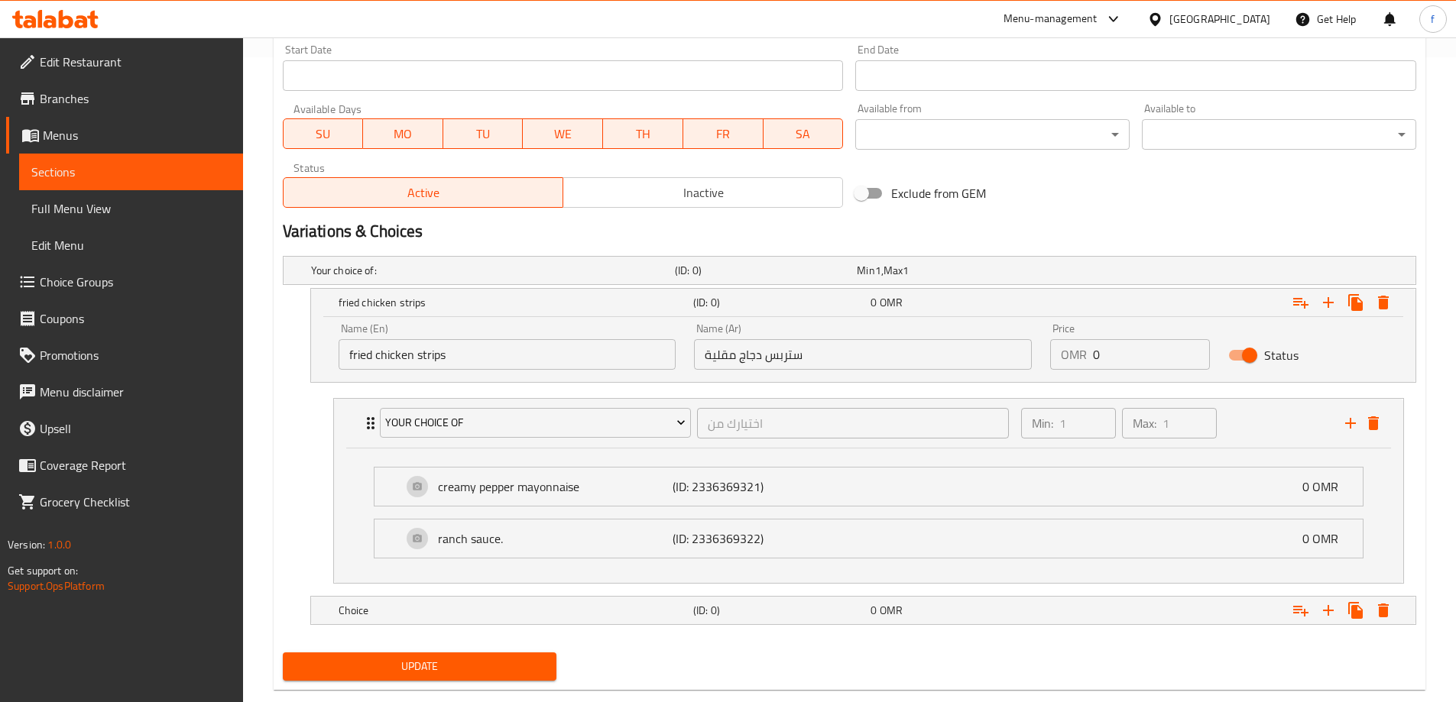
scroll to position [659, 0]
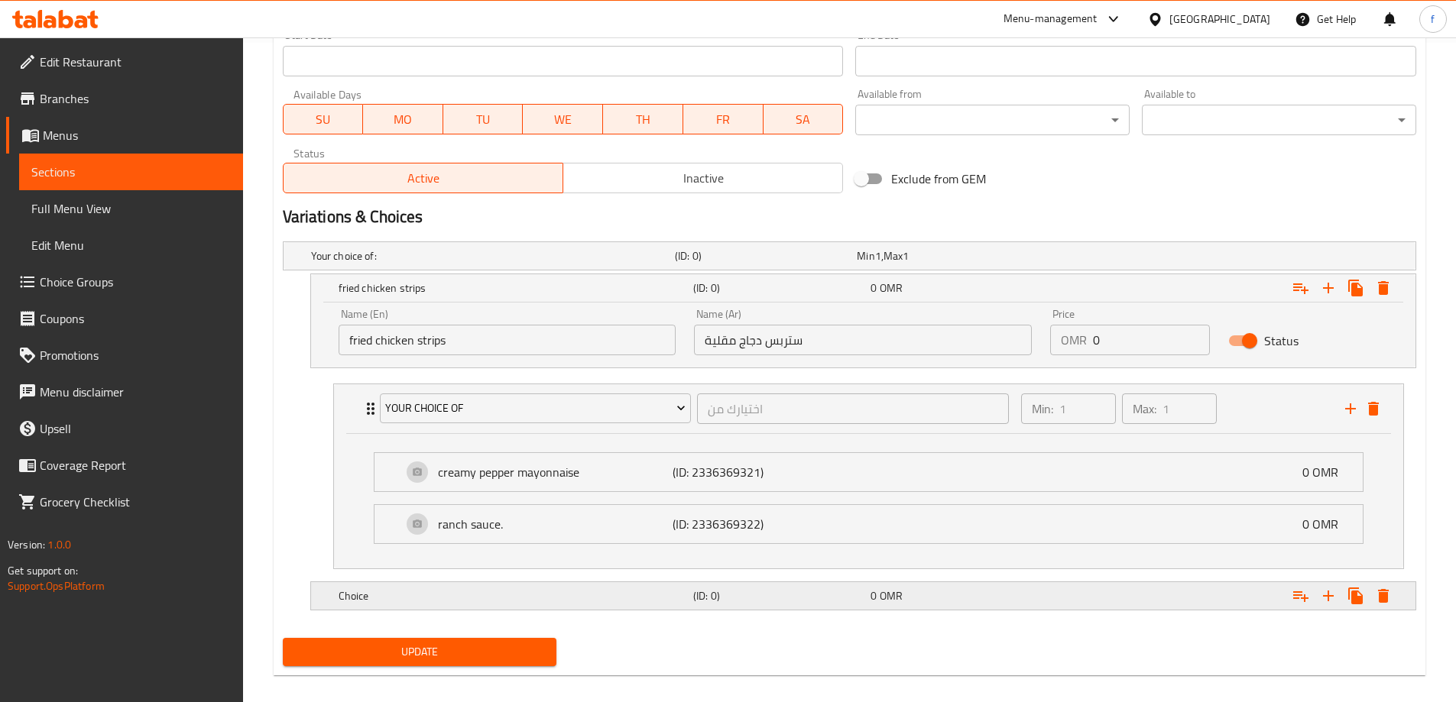
click at [364, 589] on h5 "Choice" at bounding box center [512, 595] width 348 height 15
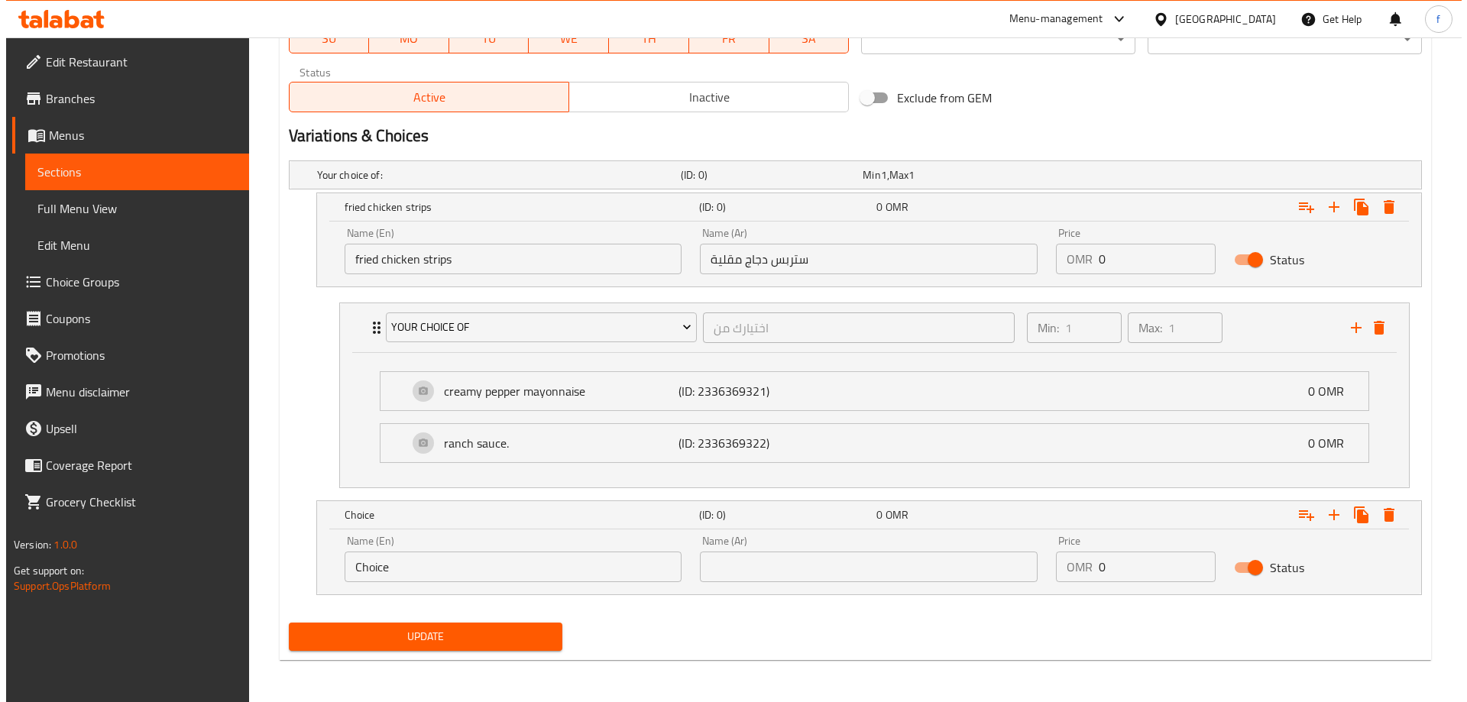
scroll to position [741, 0]
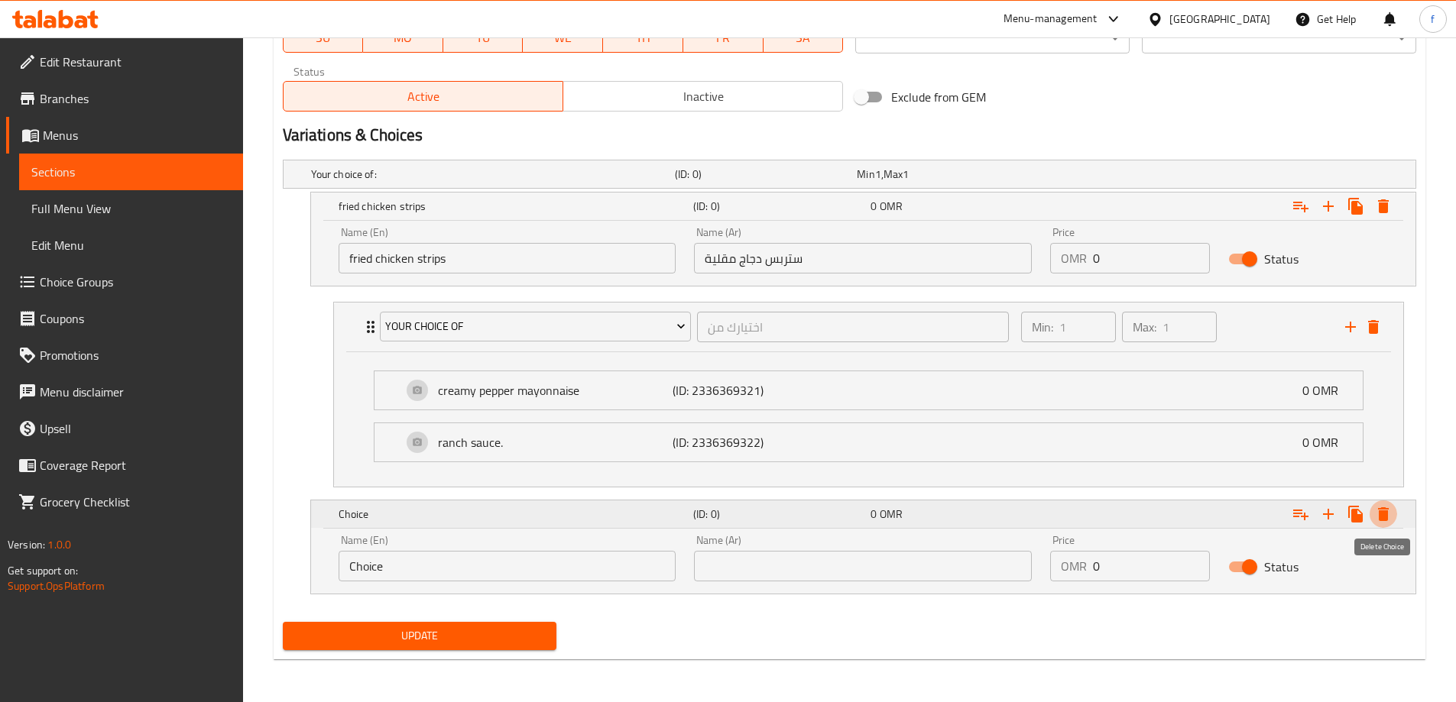
click at [1383, 510] on icon "Expand" at bounding box center [1383, 514] width 11 height 14
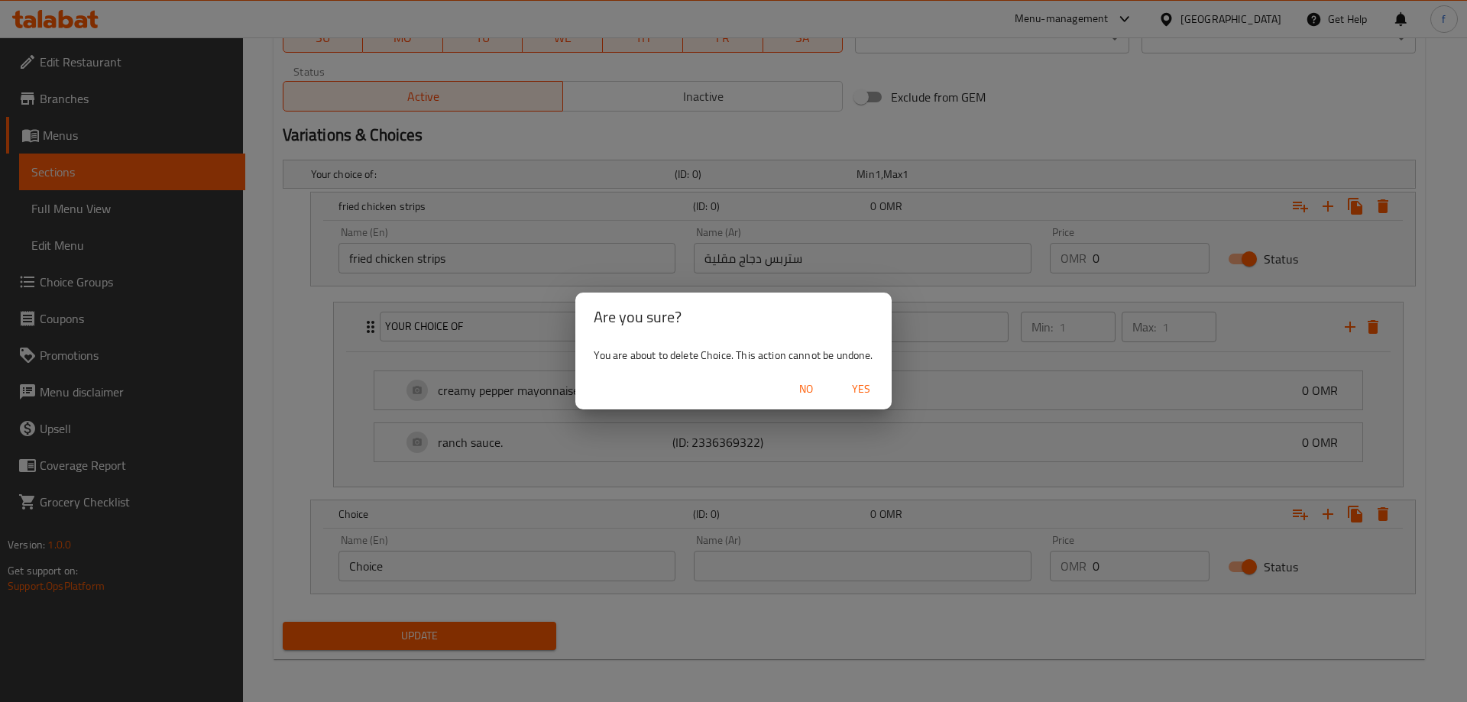
click at [869, 382] on span "Yes" at bounding box center [861, 389] width 37 height 19
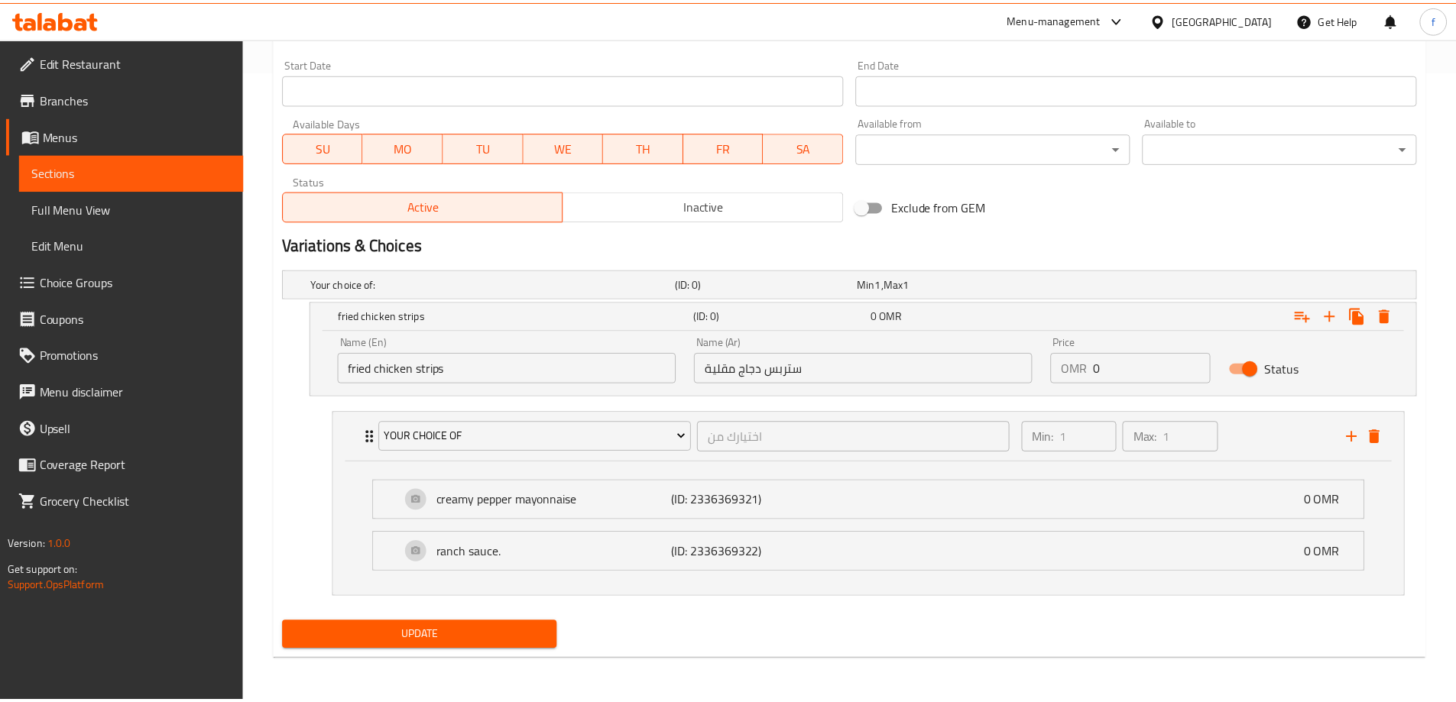
scroll to position [631, 0]
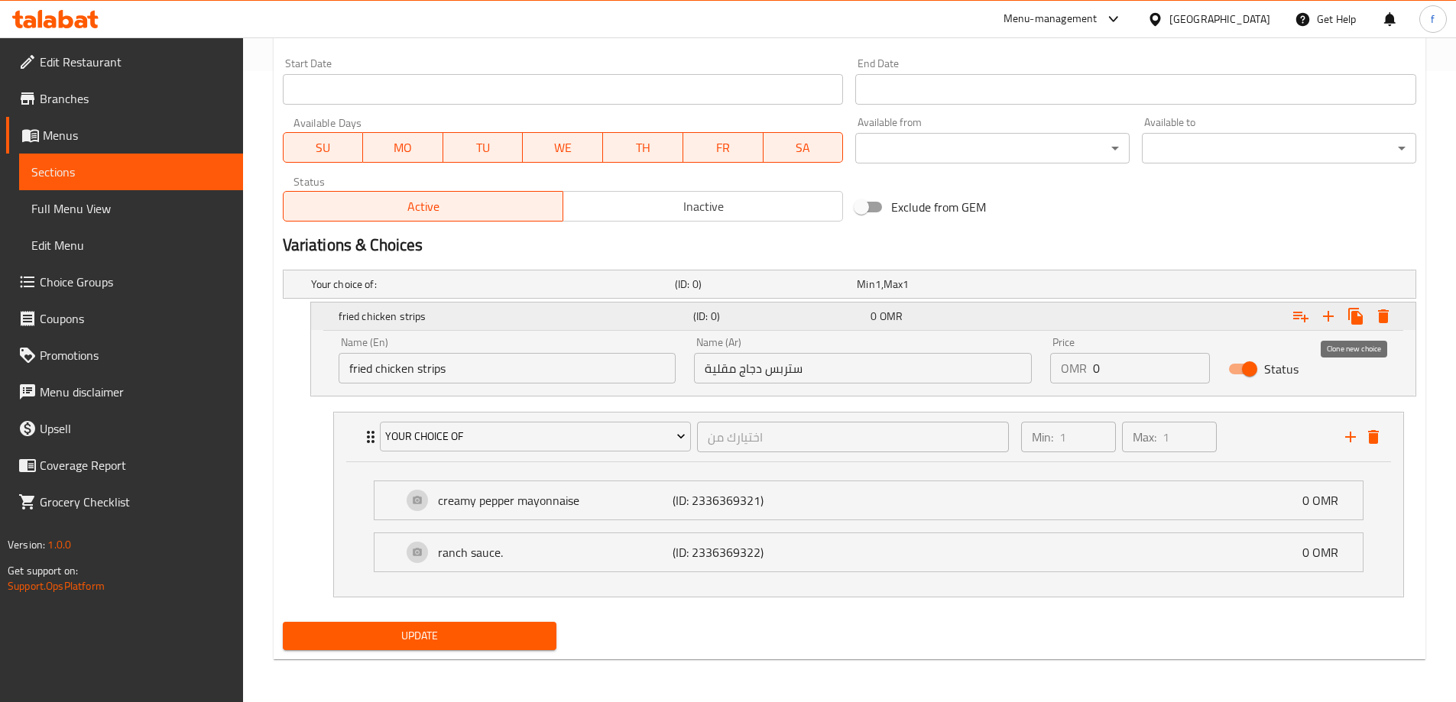
click at [1356, 315] on icon "Expand" at bounding box center [1355, 316] width 15 height 17
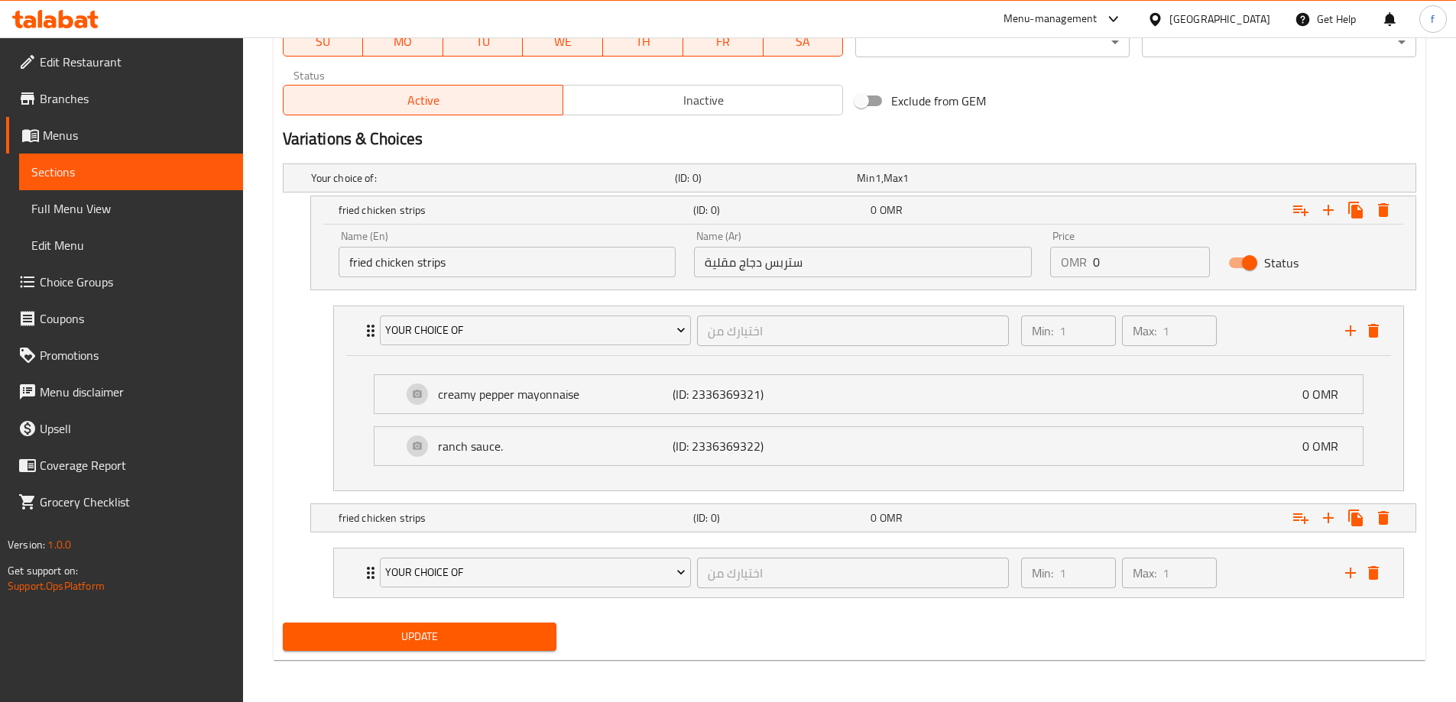
scroll to position [738, 0]
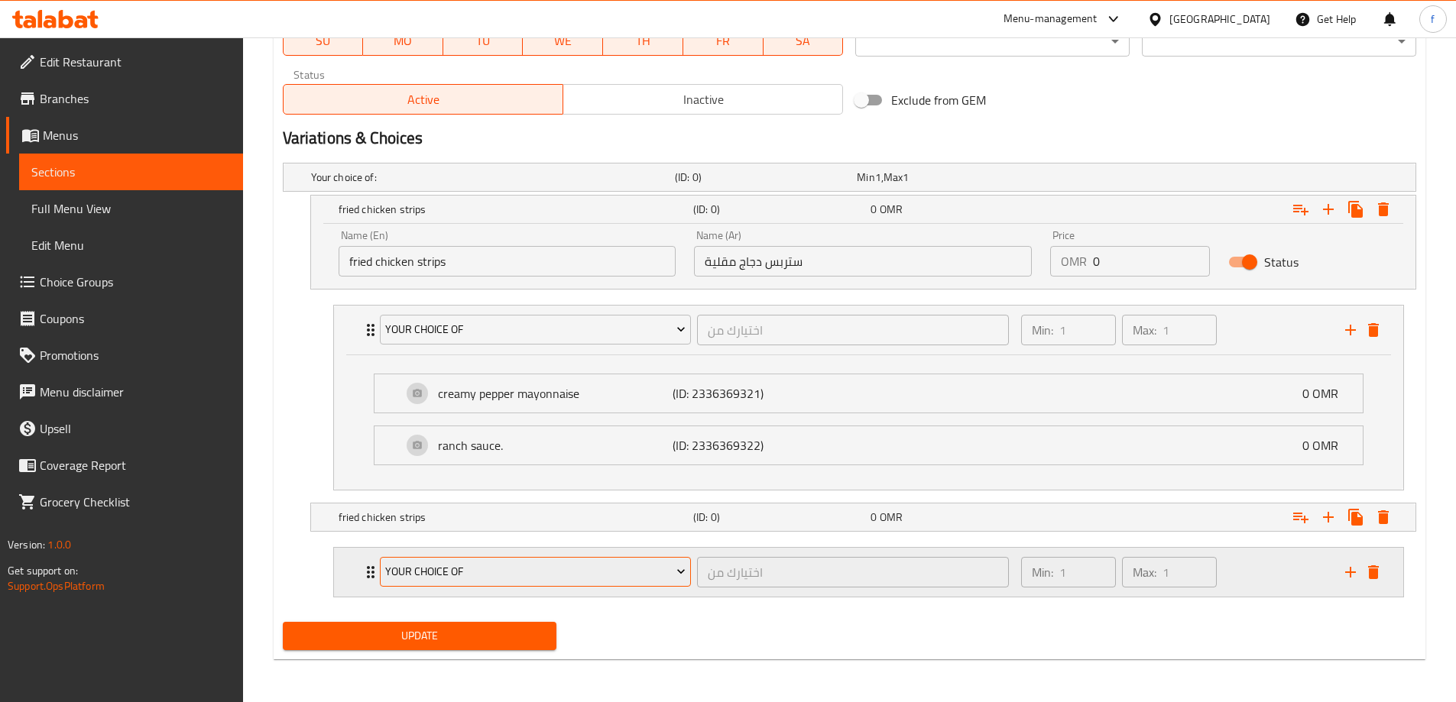
click at [636, 570] on span "your choice of" at bounding box center [535, 571] width 300 height 19
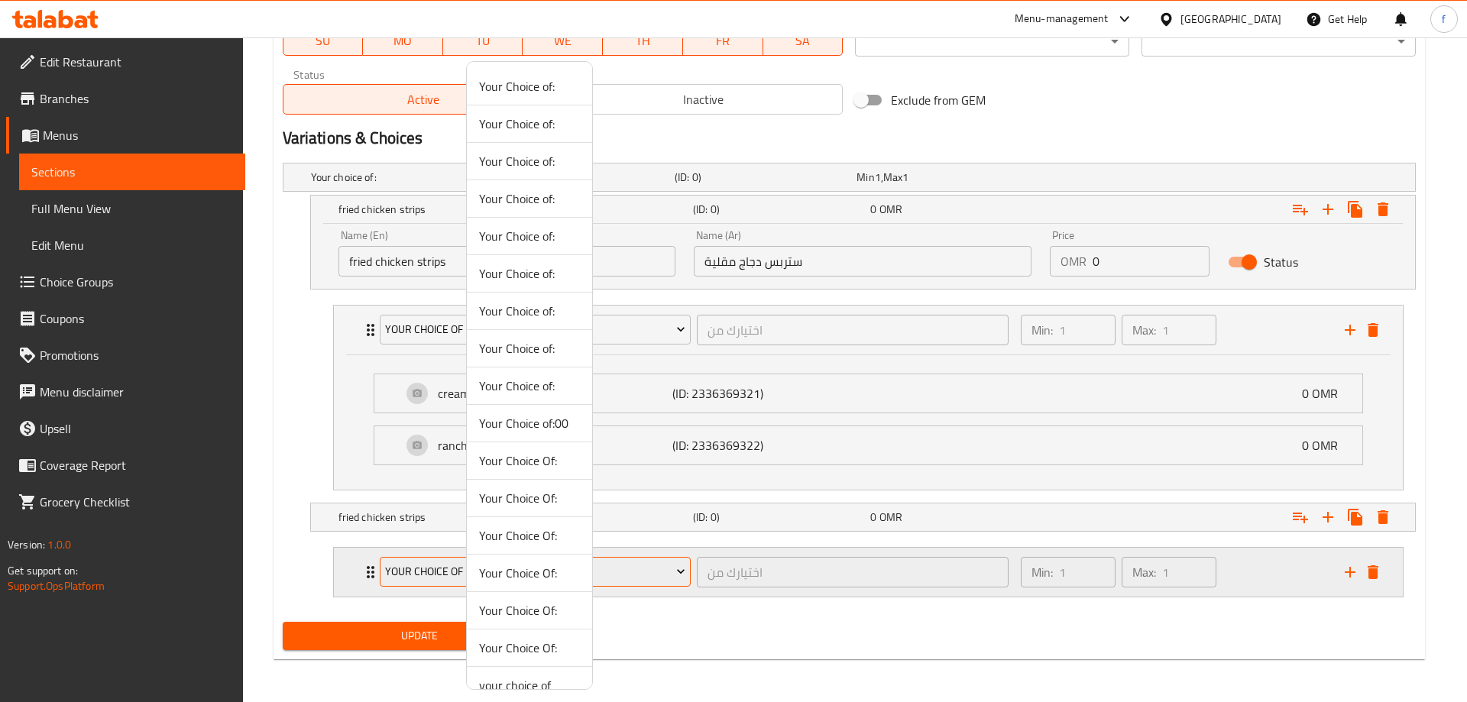
click at [636, 570] on div at bounding box center [733, 351] width 1467 height 702
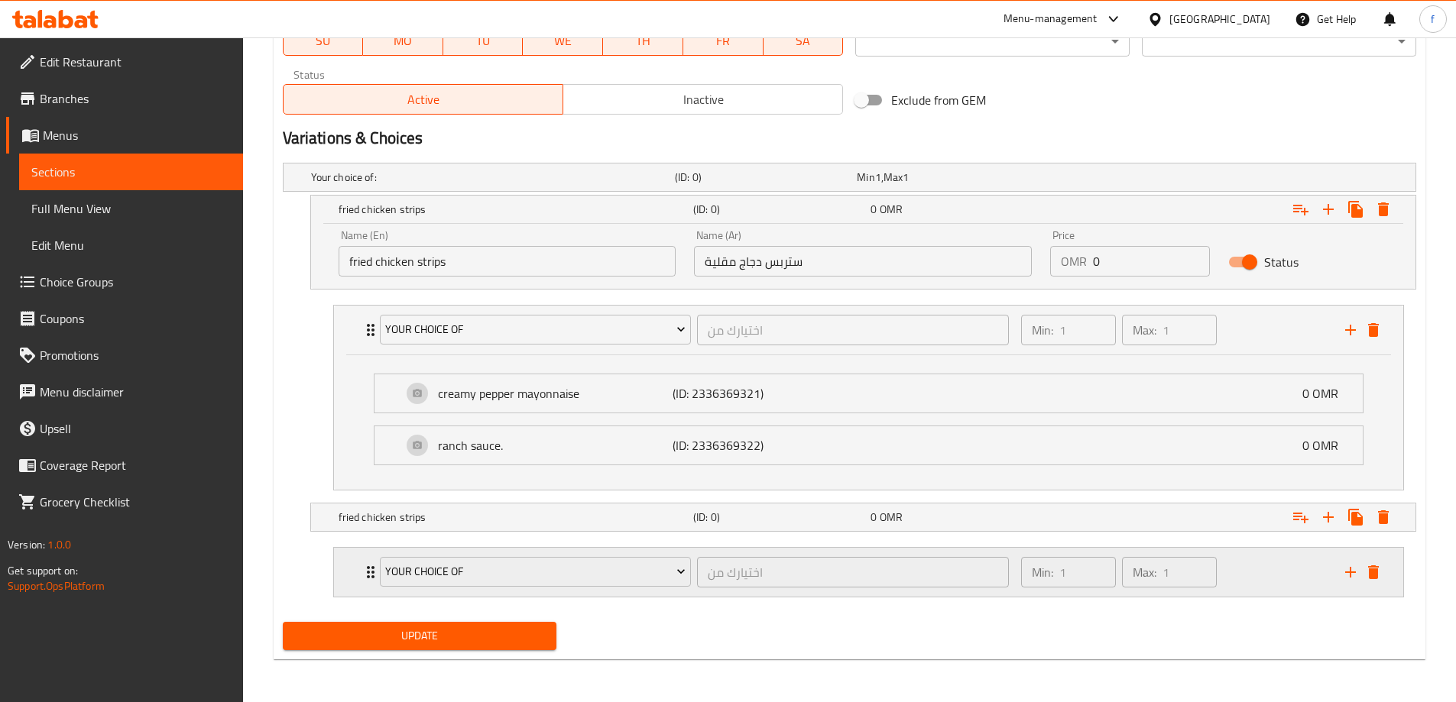
click at [372, 570] on div "your choice of اختيارك من ​" at bounding box center [695, 572] width 648 height 49
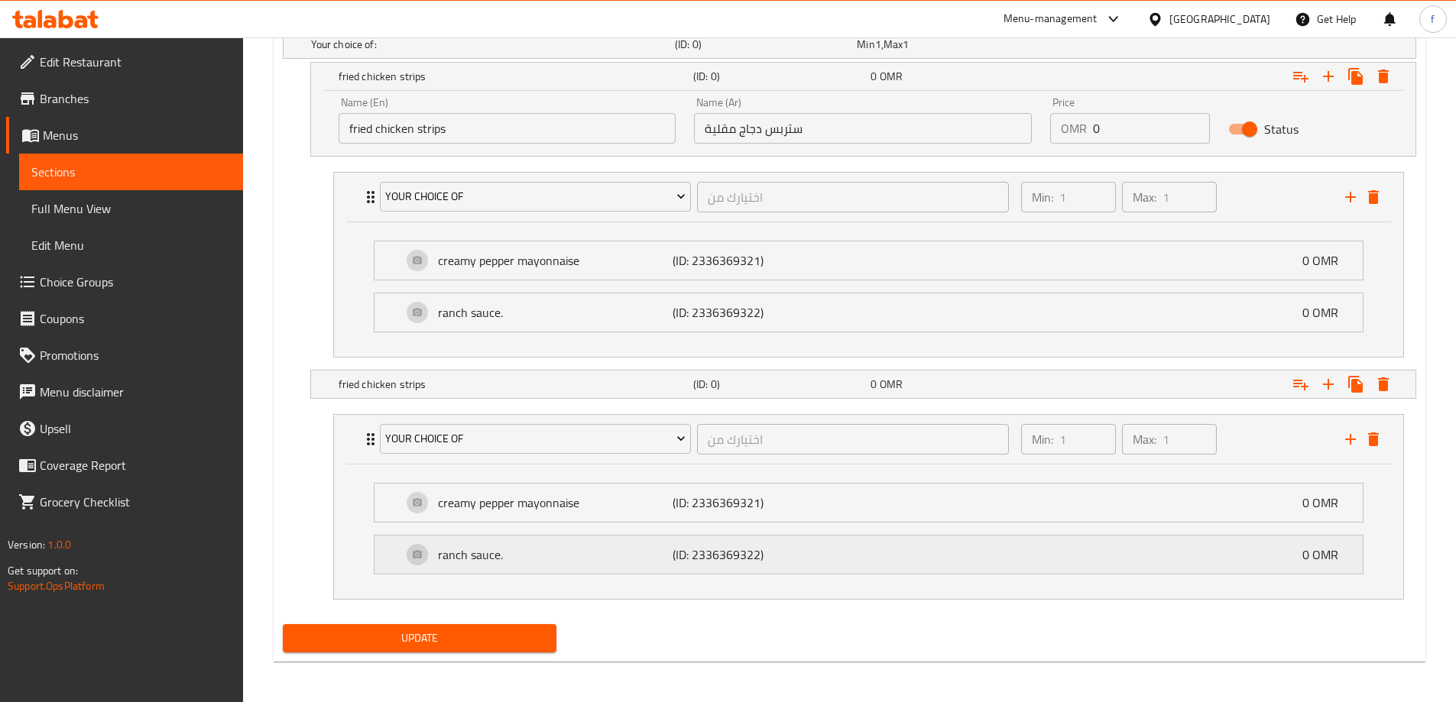
scroll to position [873, 0]
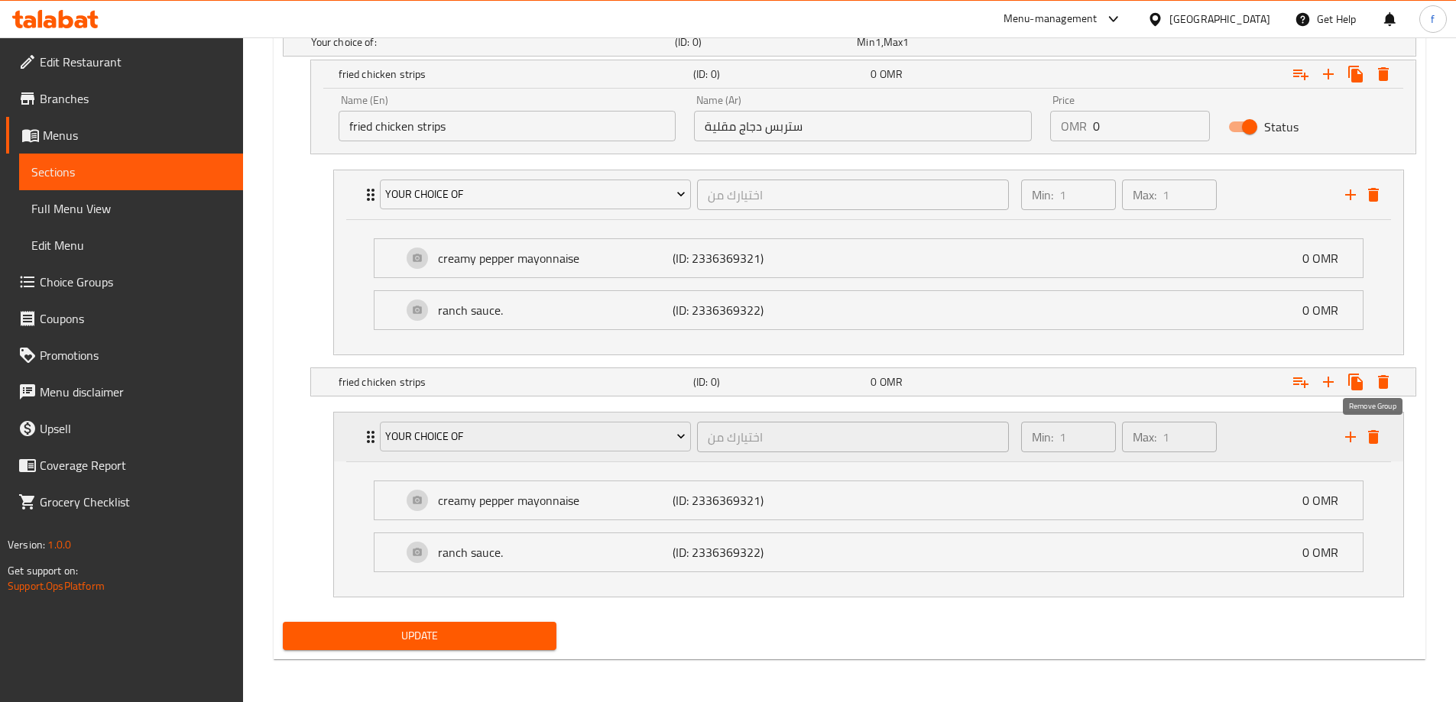
click at [1375, 440] on icon "delete" at bounding box center [1373, 437] width 11 height 14
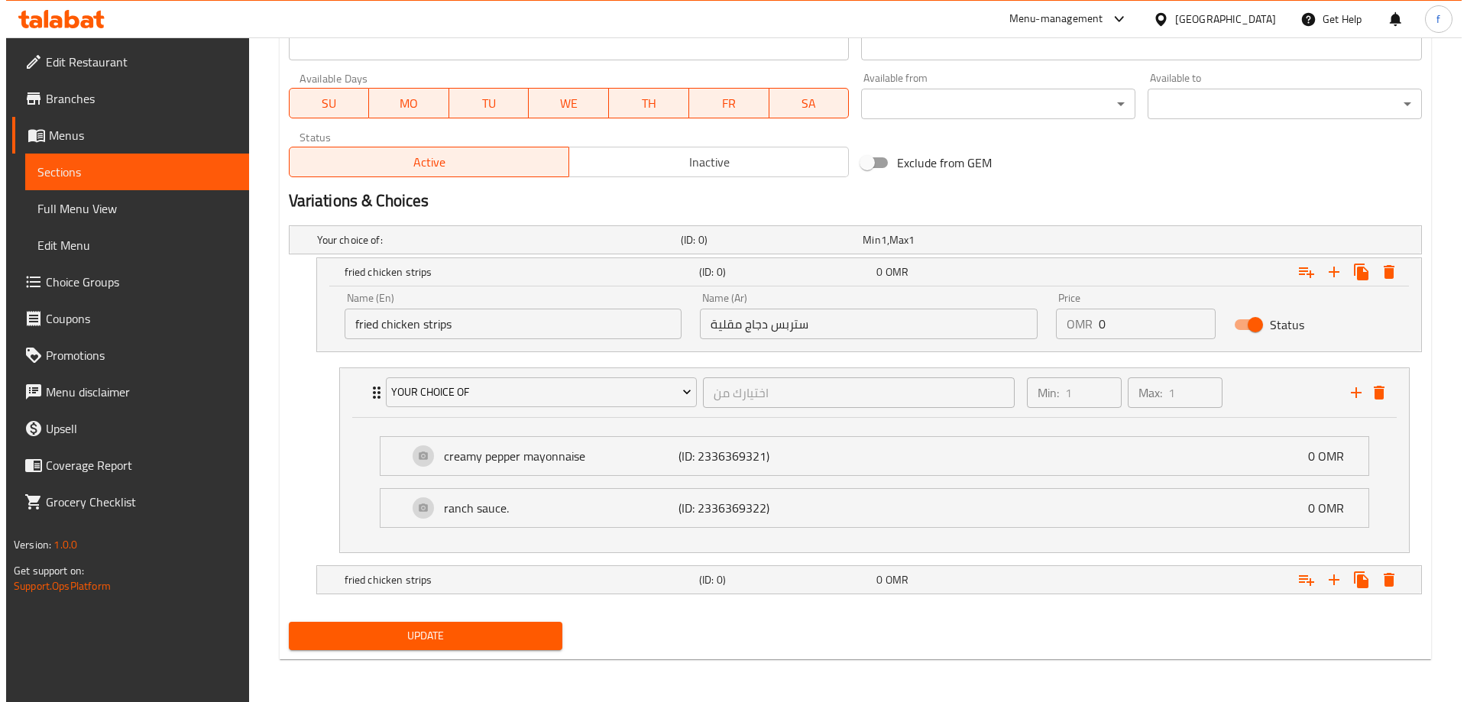
scroll to position [675, 0]
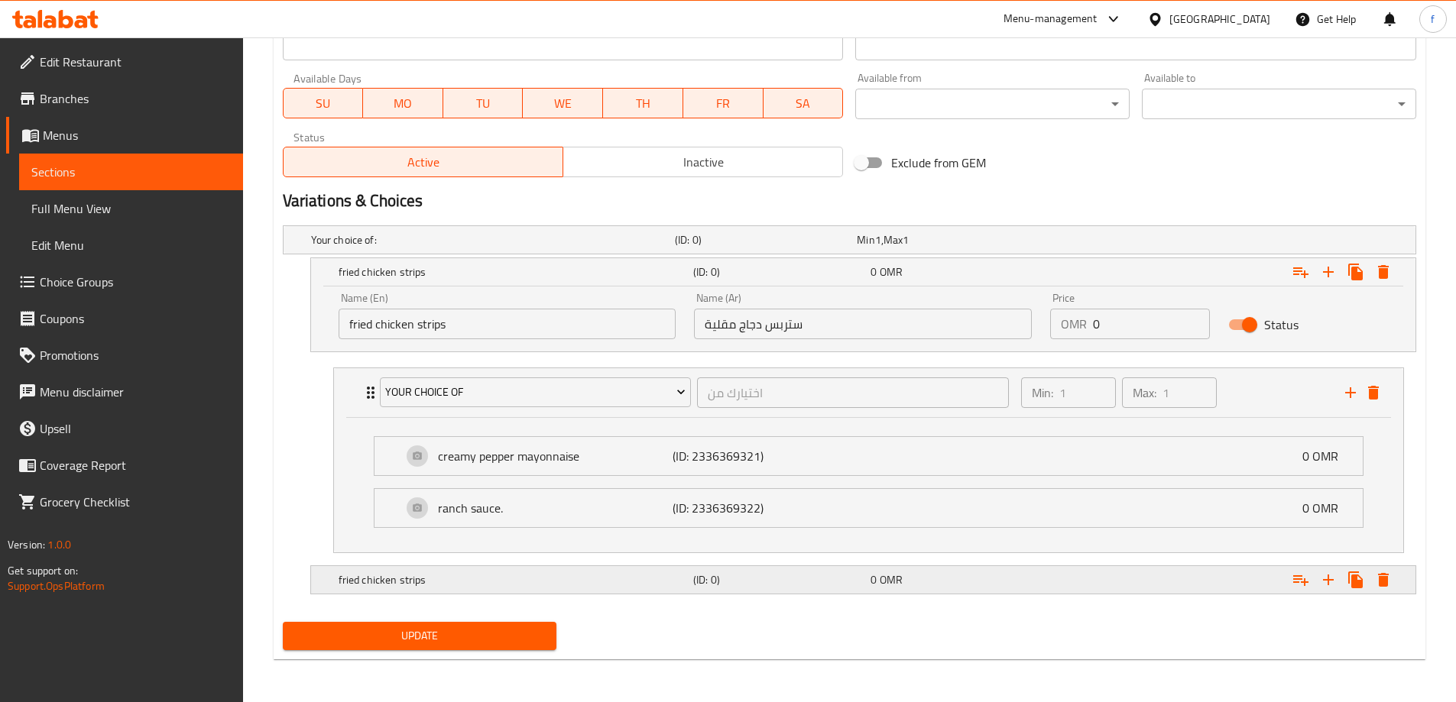
click at [618, 572] on h5 "fried chicken strips" at bounding box center [512, 579] width 348 height 15
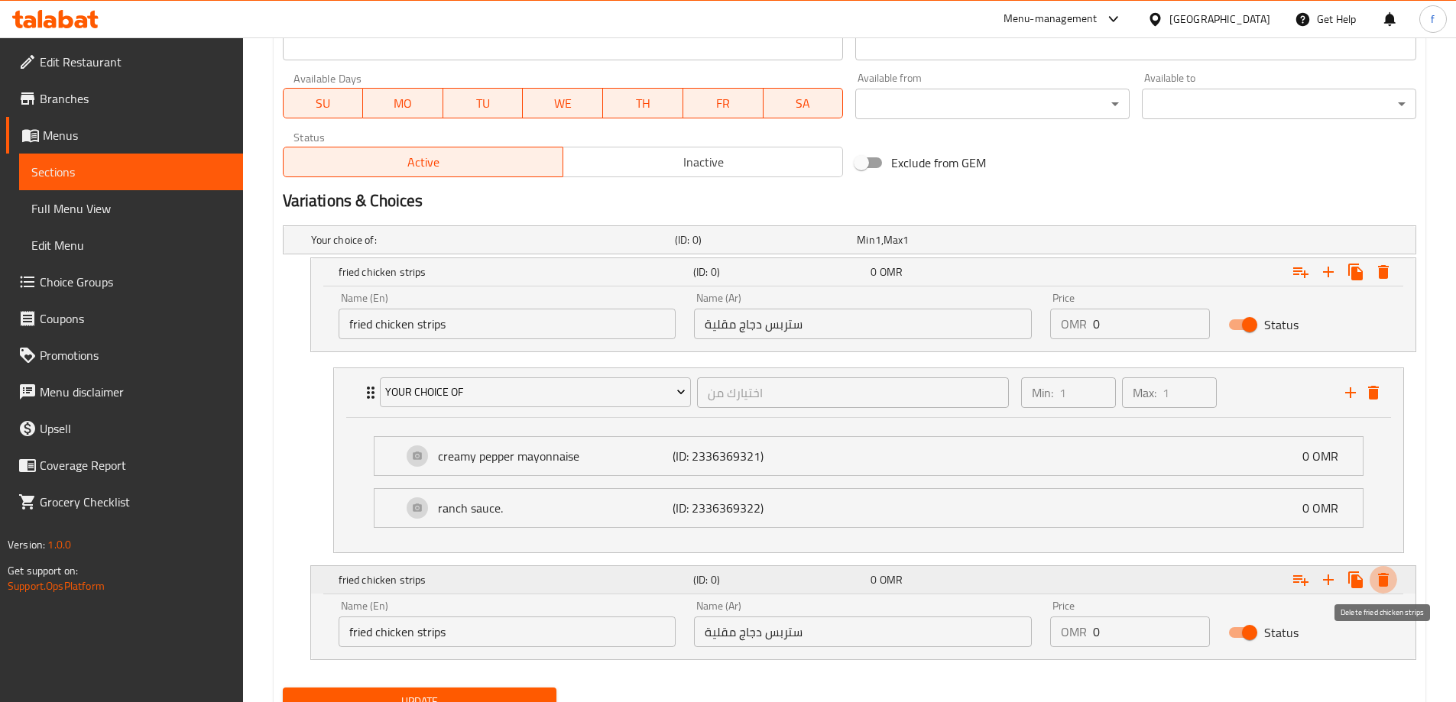
click at [1386, 577] on icon "Expand" at bounding box center [1383, 580] width 11 height 14
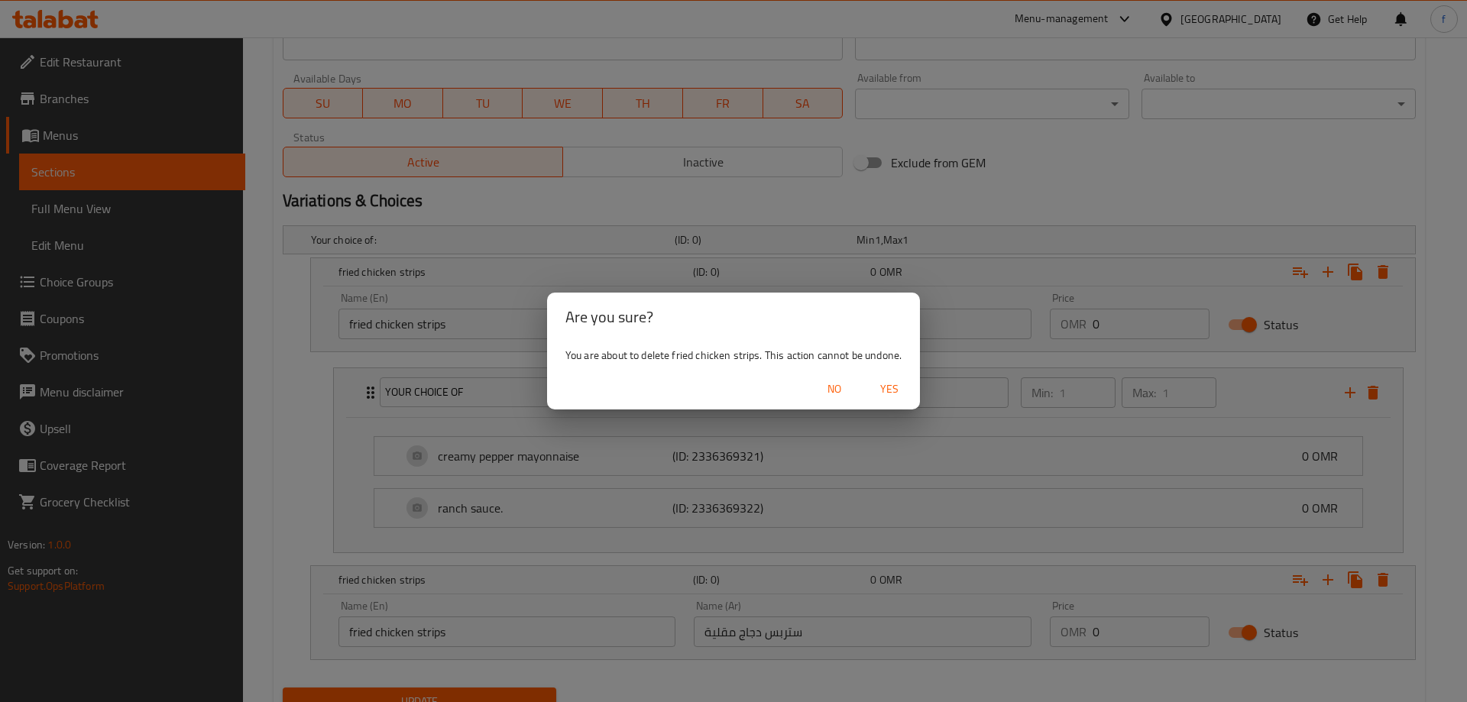
click at [897, 393] on span "Yes" at bounding box center [889, 389] width 37 height 19
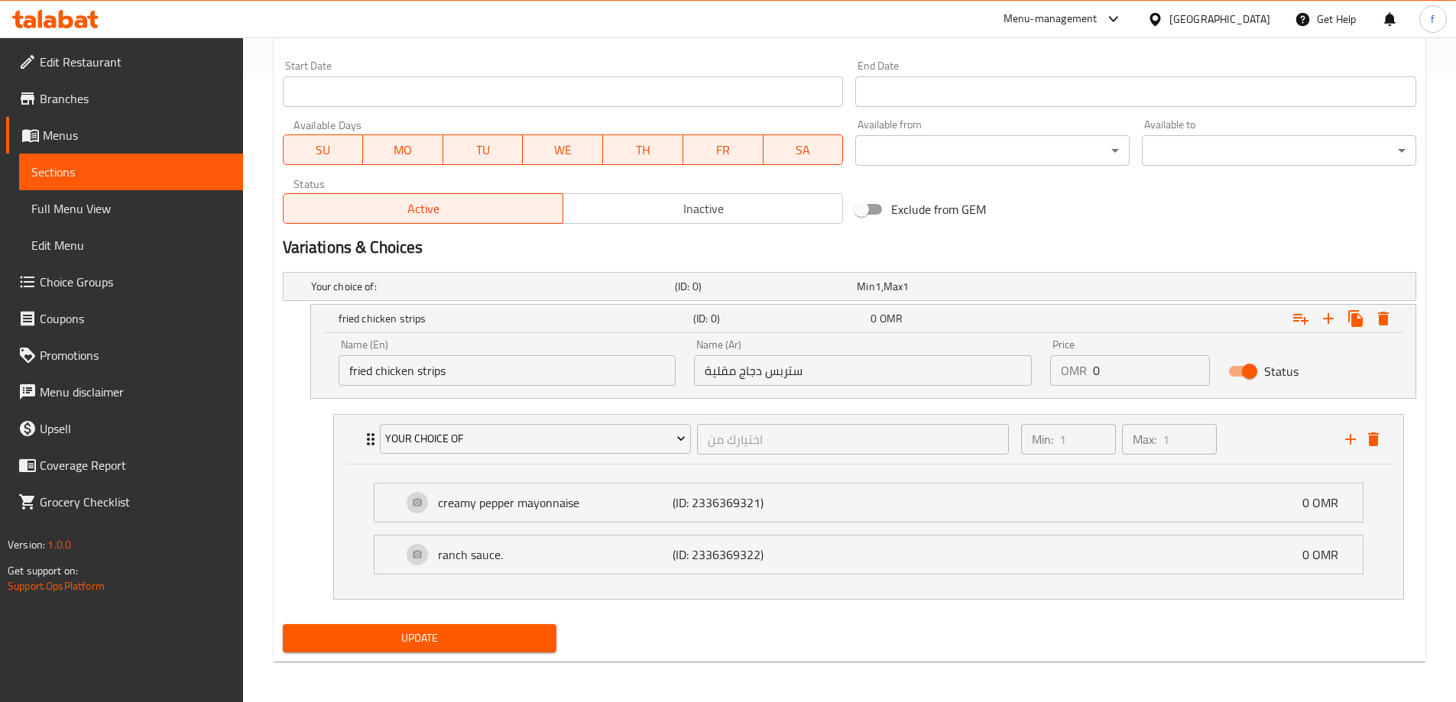
scroll to position [631, 0]
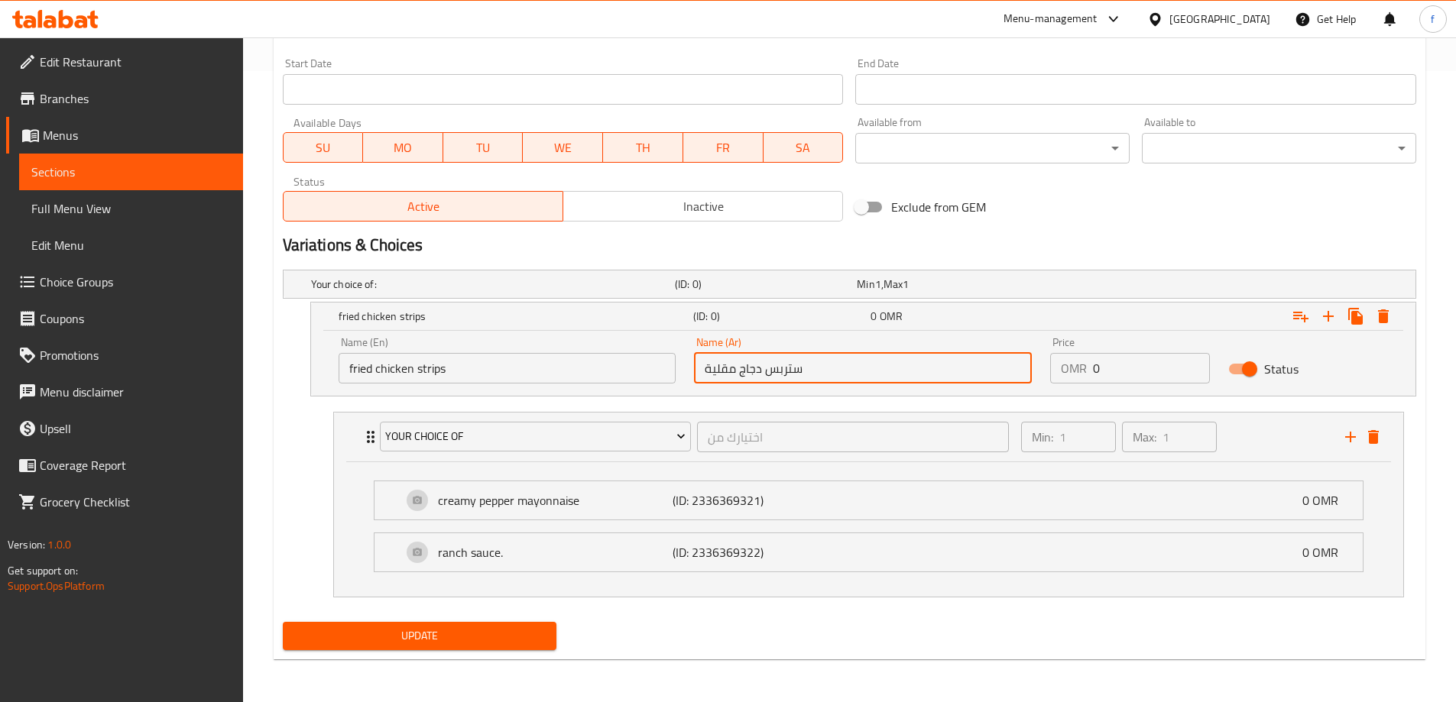
click at [896, 375] on input "ستربس دجاج مقلية" at bounding box center [863, 368] width 338 height 31
click at [1016, 365] on input "ستربس دجاج مقلية" at bounding box center [863, 368] width 338 height 31
type input "إستربس دجاج مقلية"
click at [1297, 401] on nav "your choice of اختيارك من ​ Min: 1 ​ Max: 1 ​ creamy pepper mayonnaise (ID: 233…" at bounding box center [849, 505] width 1133 height 210
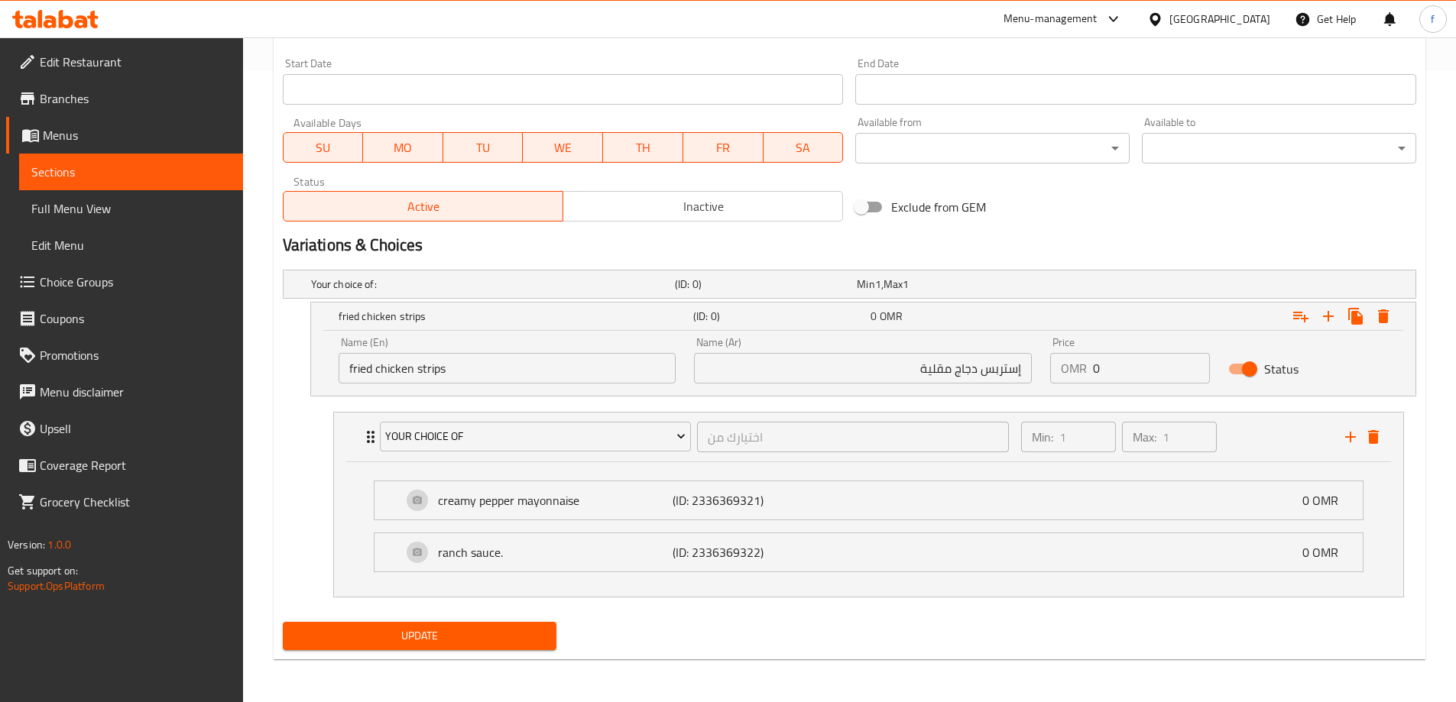
click at [432, 364] on input "fried chicken strips" at bounding box center [507, 368] width 338 height 31
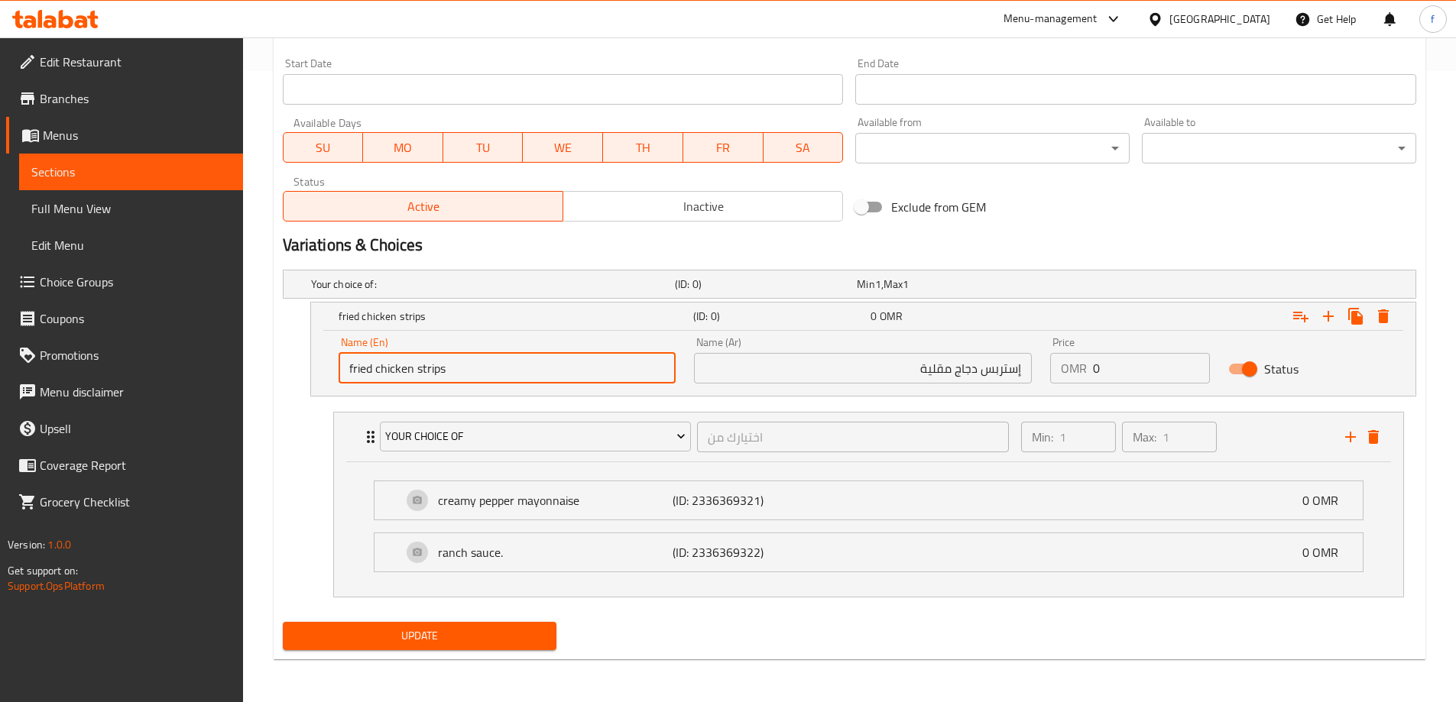
click at [432, 364] on input "fried chicken strips" at bounding box center [507, 368] width 338 height 31
click at [745, 407] on li "your choice of اختيارك من ​ Min: 1 ​ Max: 1 ​ creamy pepper mayonnaise (ID: 233…" at bounding box center [868, 505] width 1095 height 198
click at [620, 357] on input "fried chicken strips" at bounding box center [507, 368] width 338 height 31
click at [532, 249] on h2 "Variations & Choices" at bounding box center [849, 245] width 1133 height 23
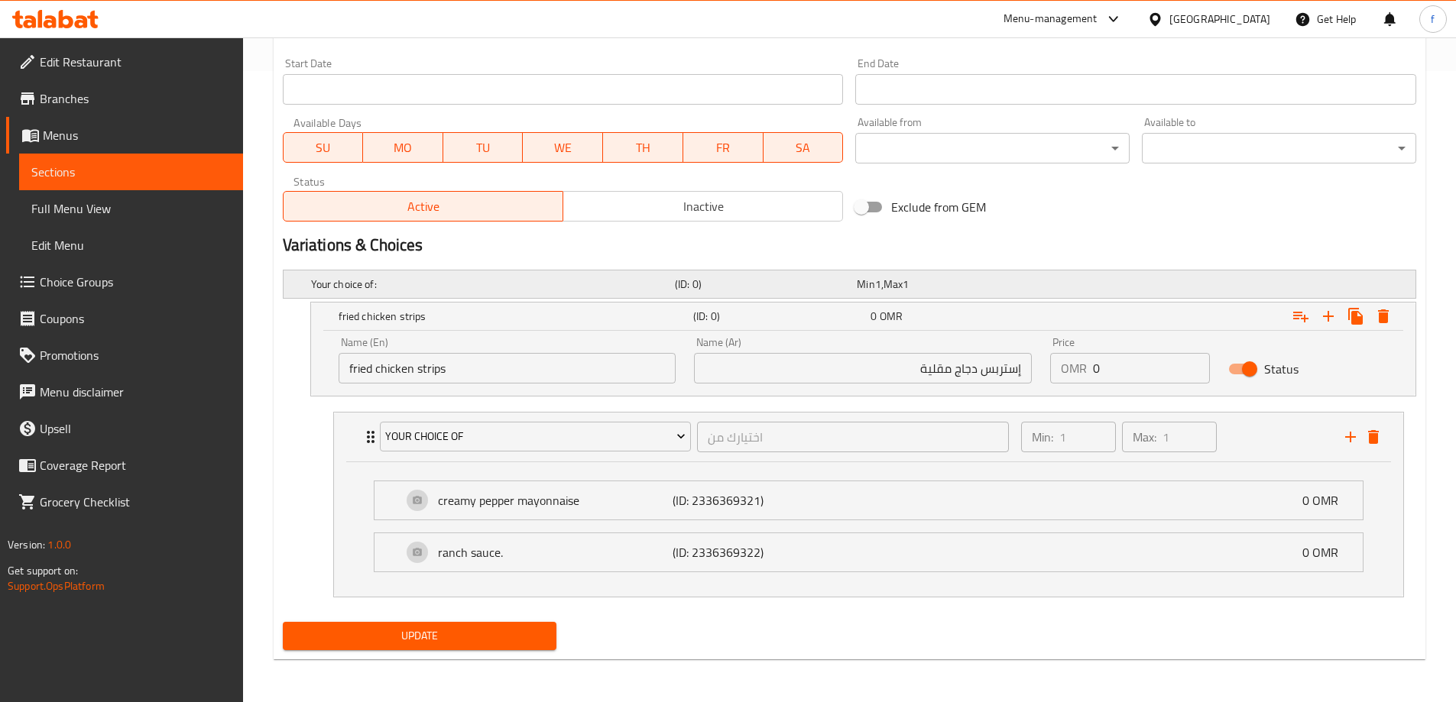
click at [525, 271] on div "Your choice of: (ID: 0) Min 1 , Max 1" at bounding box center [854, 284] width 1092 height 34
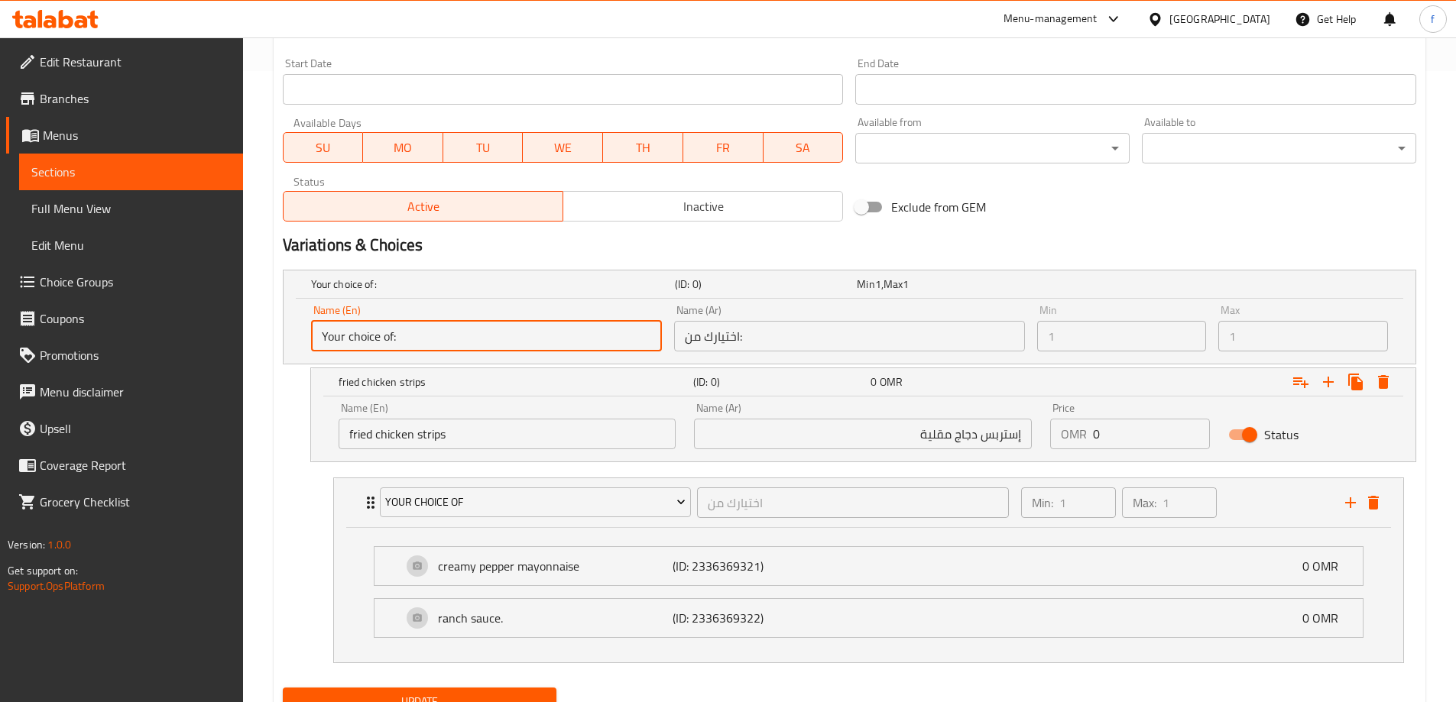
click at [436, 329] on input "Your choice of:" at bounding box center [486, 336] width 351 height 31
click at [1323, 388] on icon "Expand" at bounding box center [1328, 382] width 18 height 18
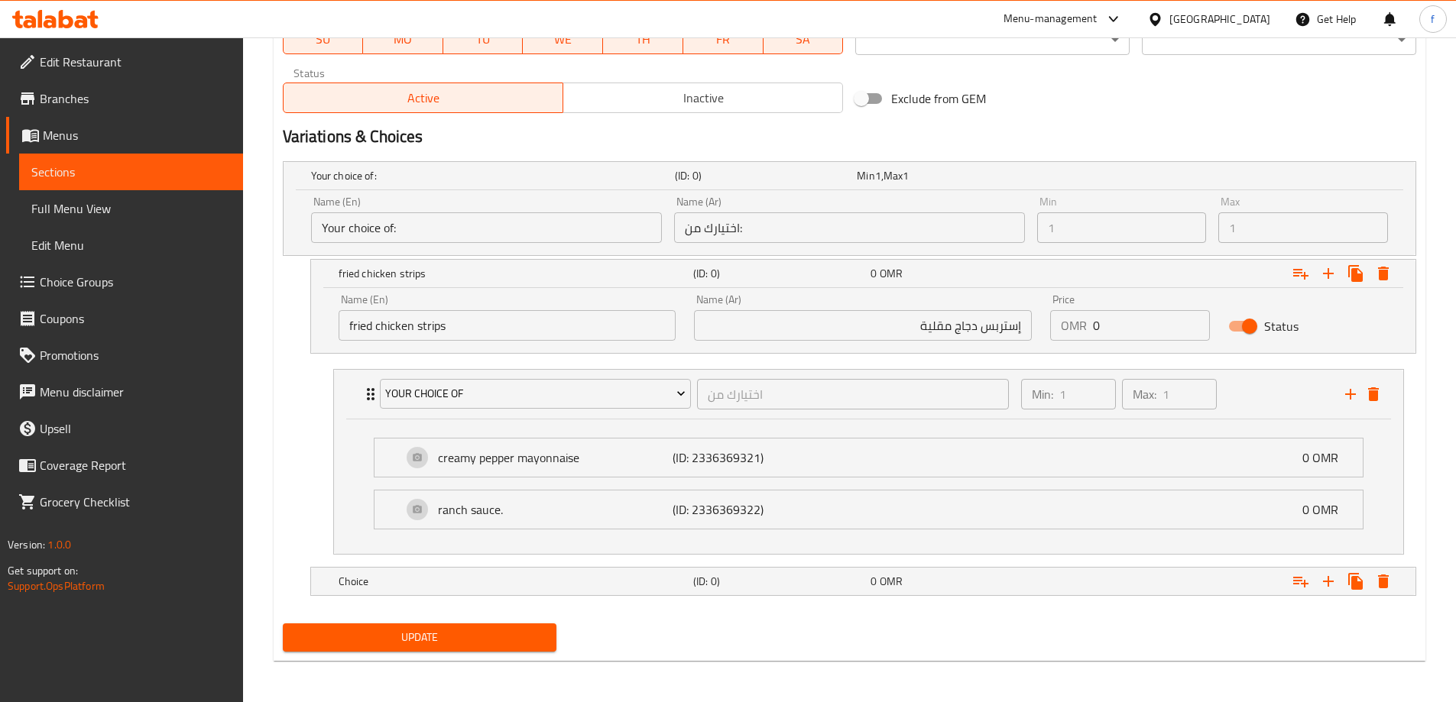
scroll to position [741, 0]
click at [742, 581] on h5 "(ID: 0)" at bounding box center [778, 579] width 171 height 15
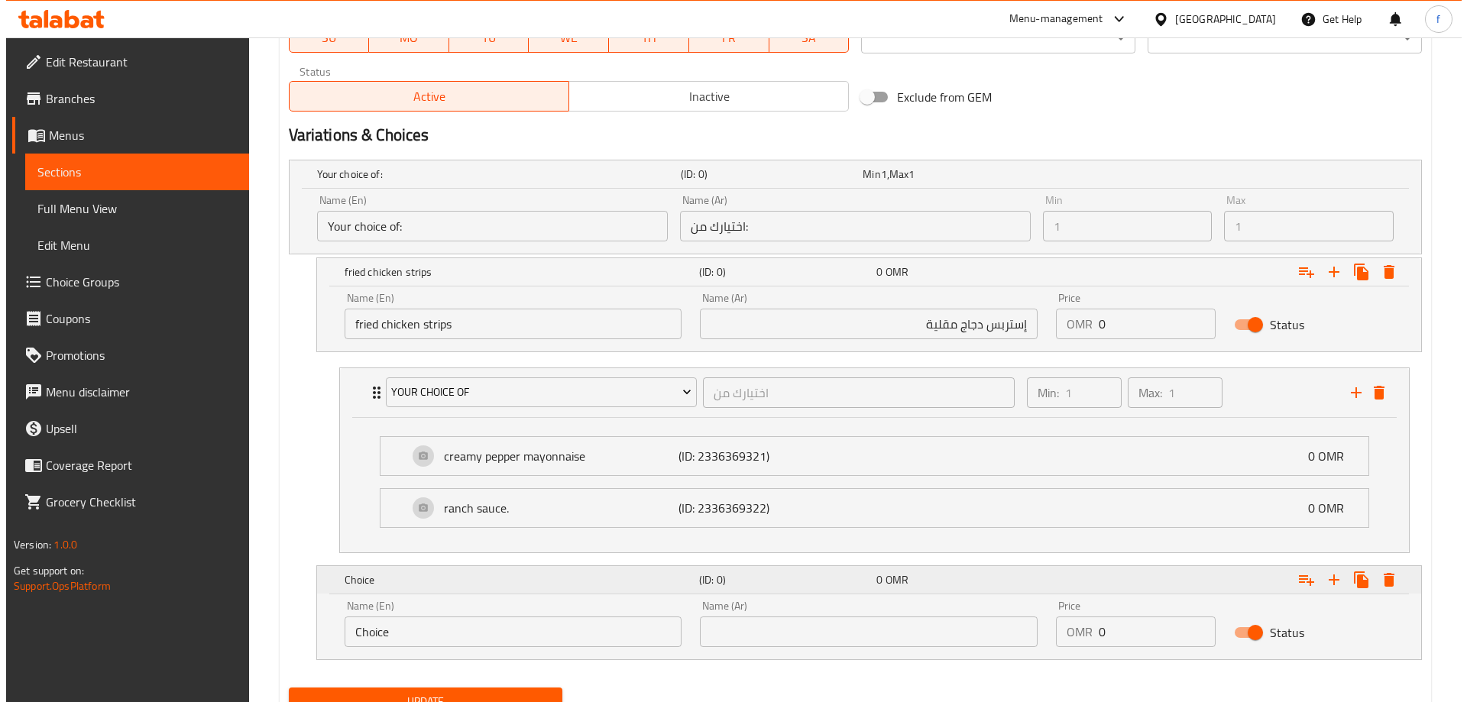
scroll to position [807, 0]
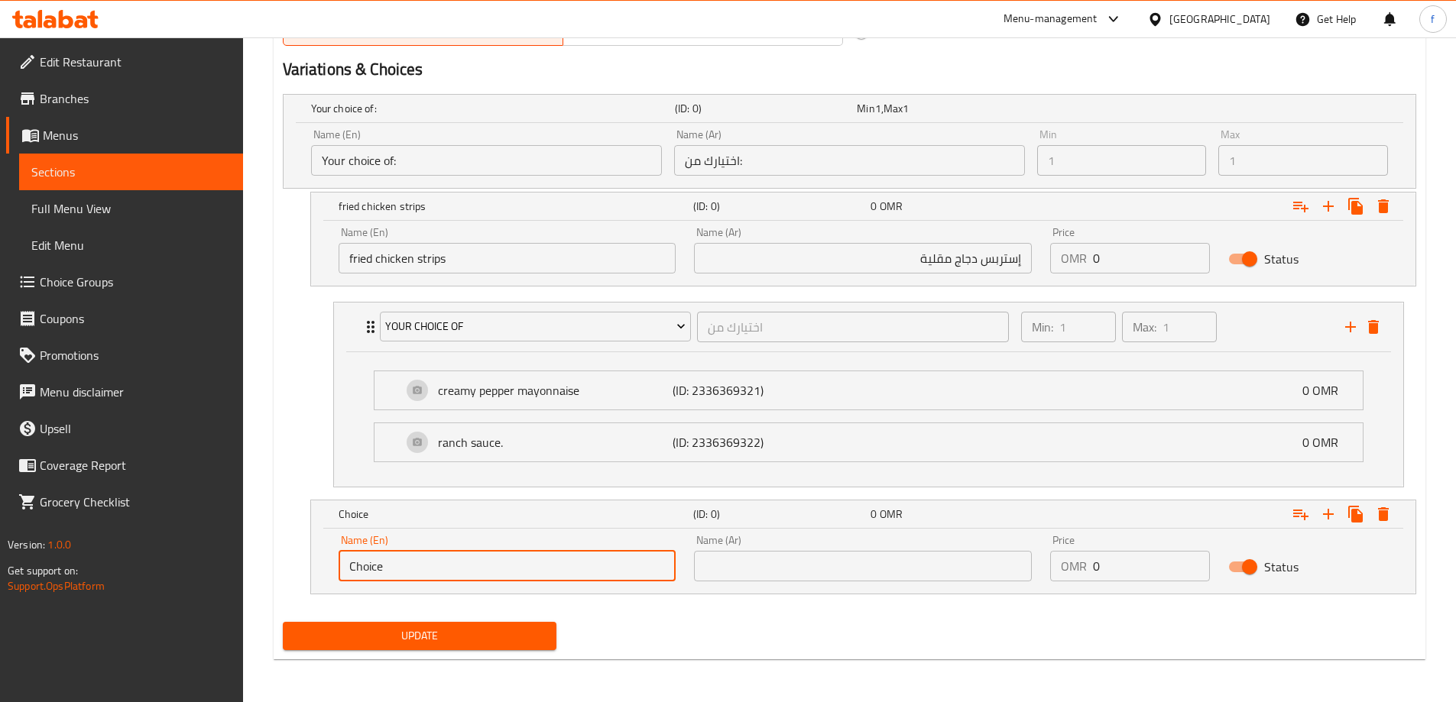
click at [449, 574] on input "Choice" at bounding box center [507, 566] width 338 height 31
click at [625, 565] on input "Choice" at bounding box center [507, 566] width 338 height 31
click at [621, 563] on input "text" at bounding box center [507, 566] width 338 height 31
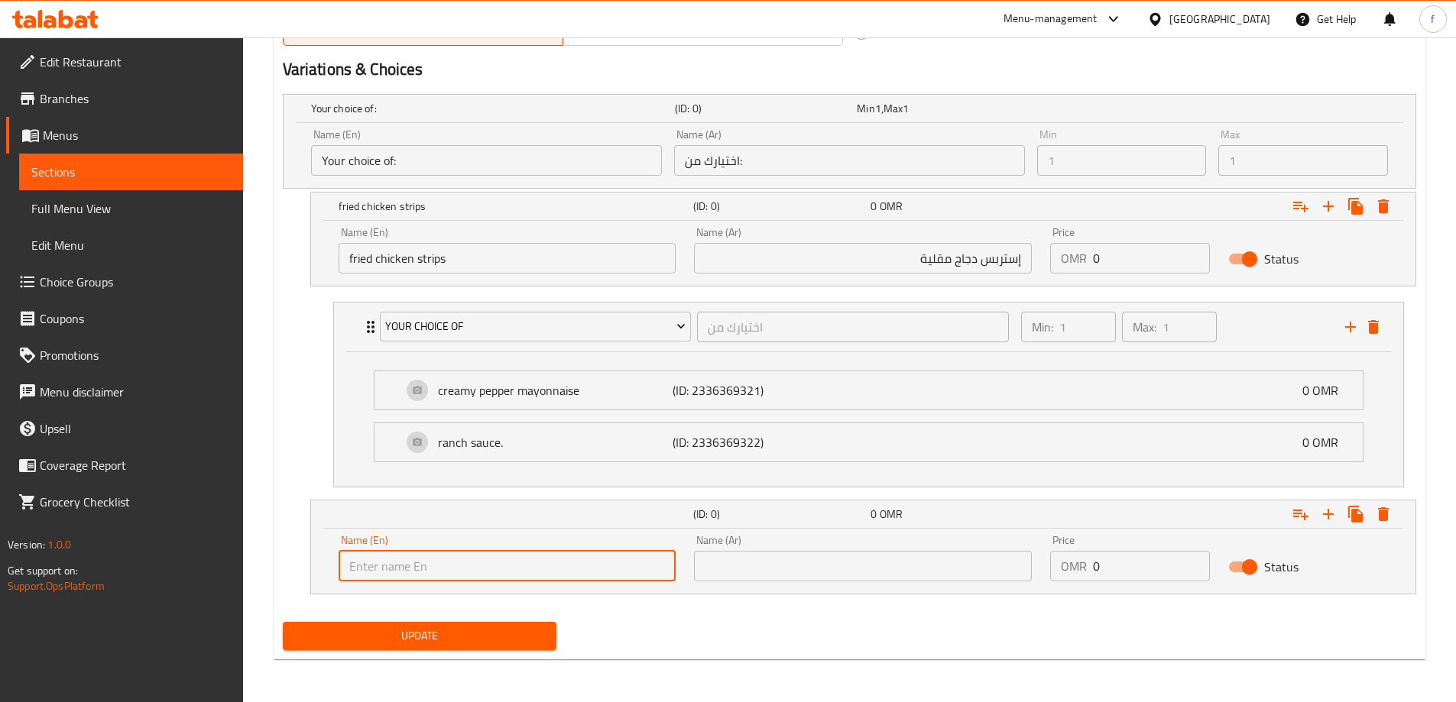
paste input "Original Recipe fillet"
type input "Original Recipe fillet"
click at [831, 564] on input "text" at bounding box center [863, 566] width 338 height 31
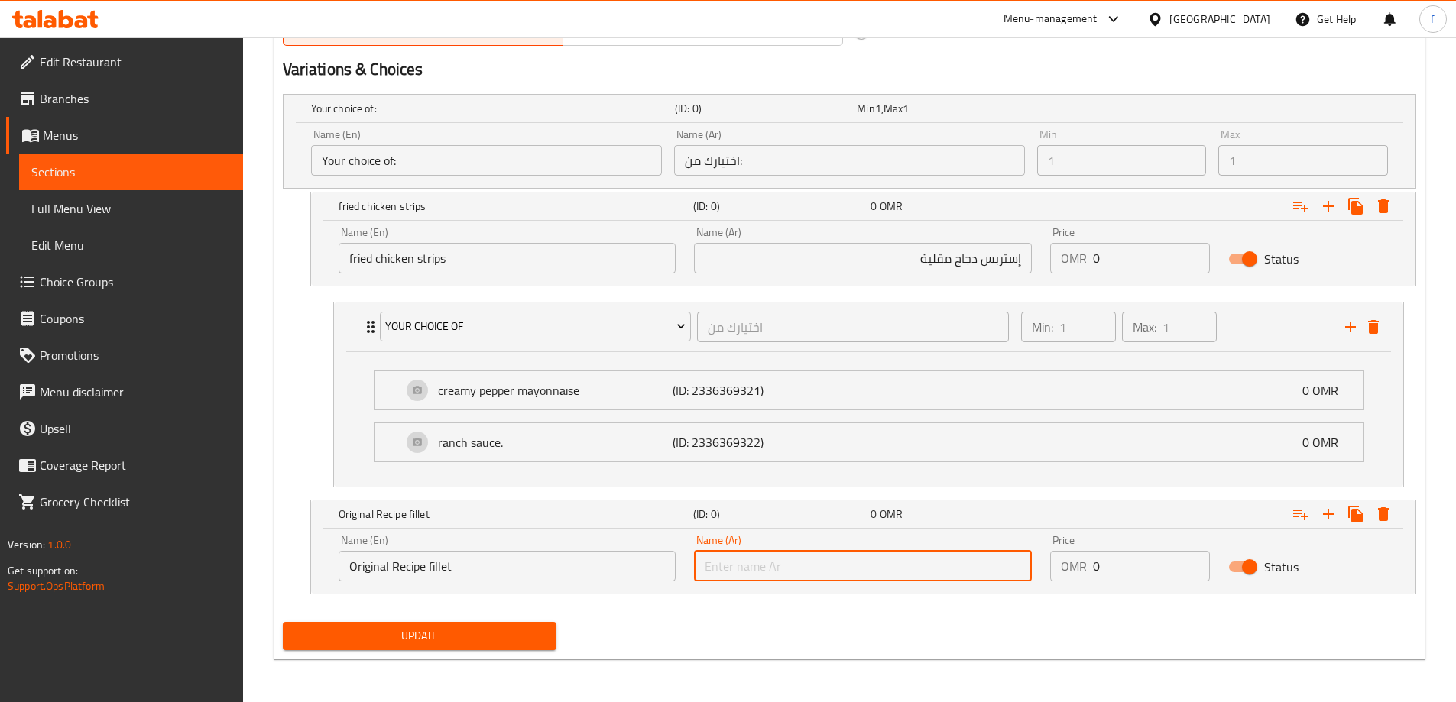
type input "و"
type input ","
type input "وصفه فيليه اورجينال"
click at [513, 633] on span "Update" at bounding box center [420, 636] width 250 height 19
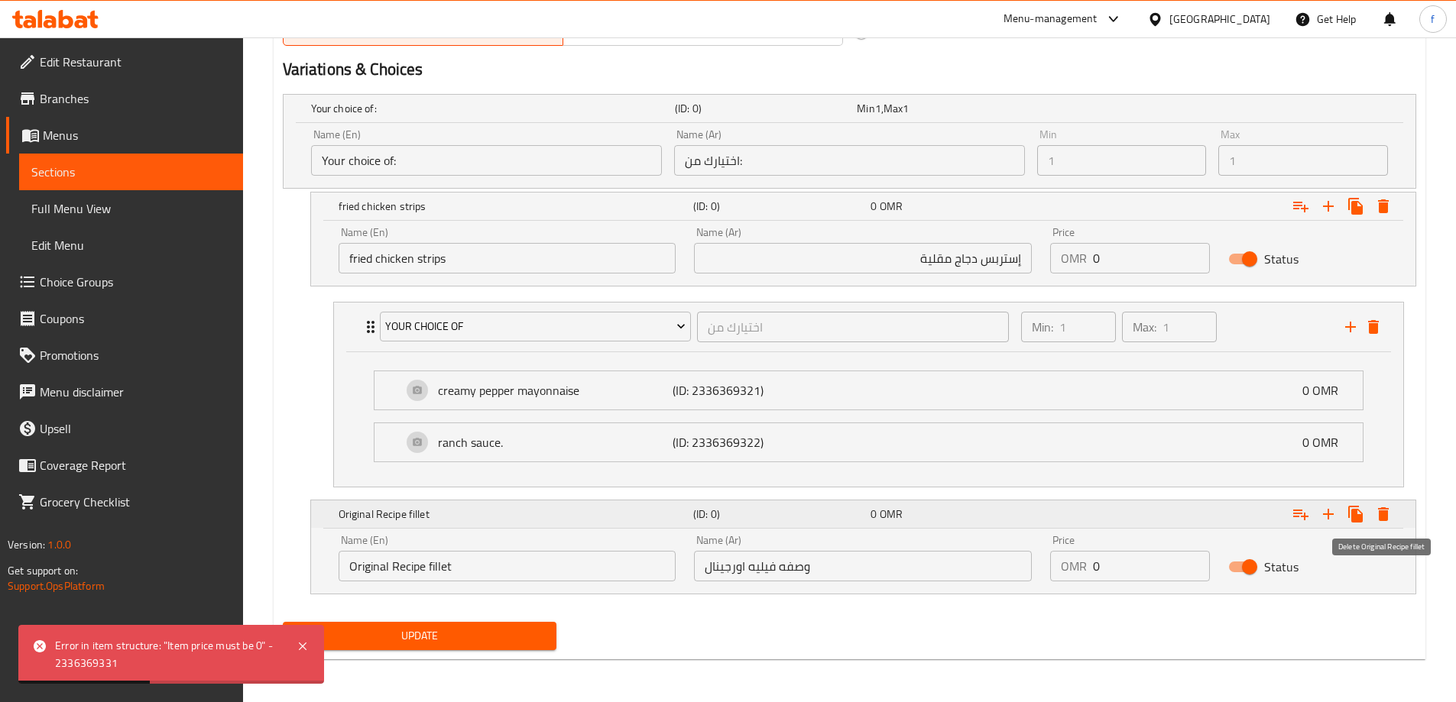
click at [1385, 509] on icon "Expand" at bounding box center [1383, 514] width 11 height 14
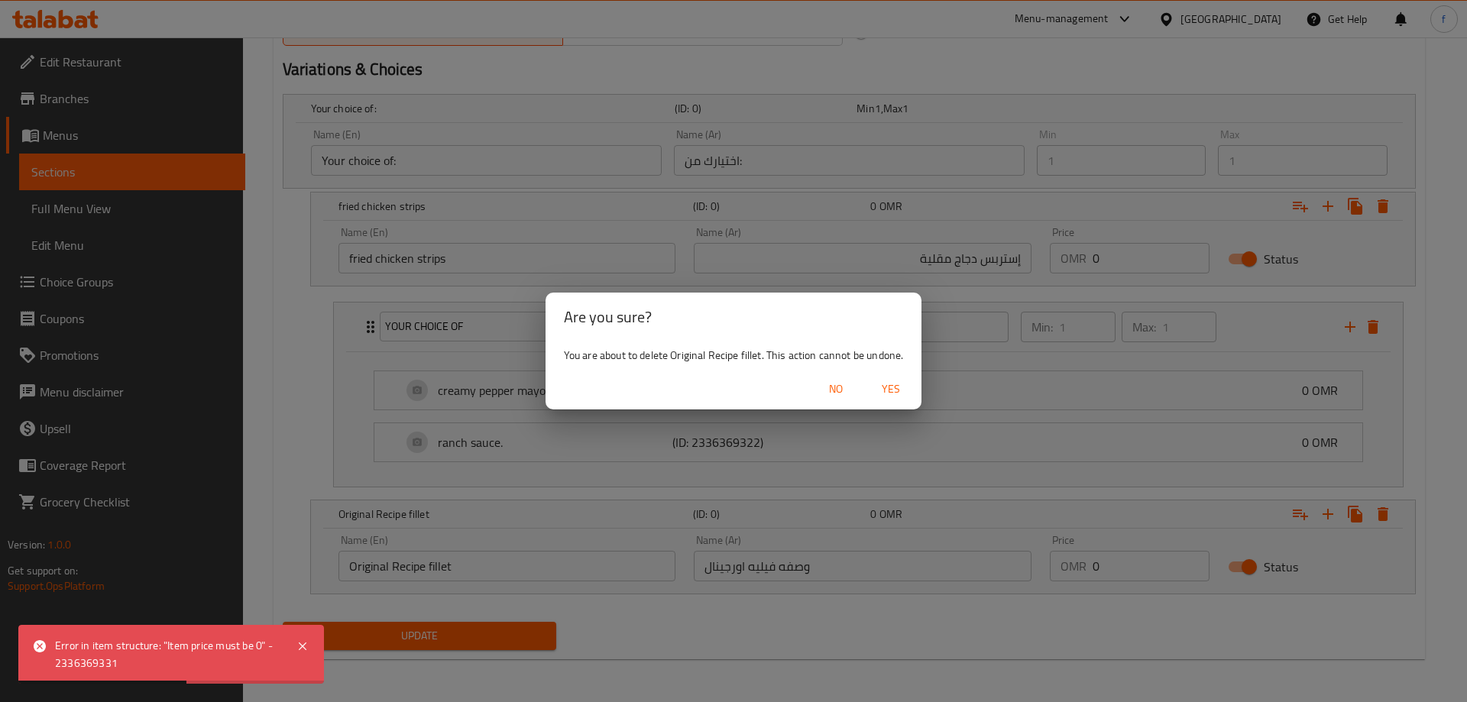
click at [892, 396] on span "Yes" at bounding box center [891, 389] width 37 height 19
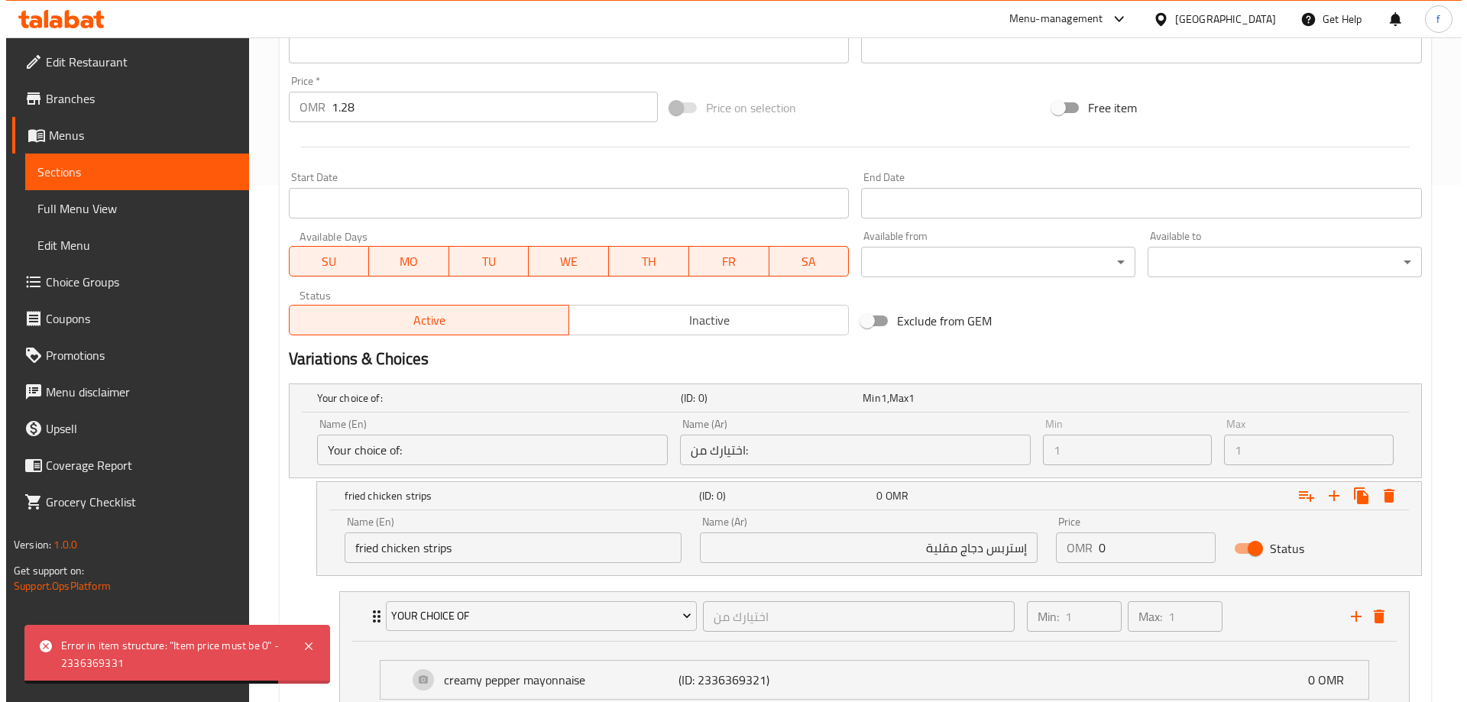
scroll to position [611, 0]
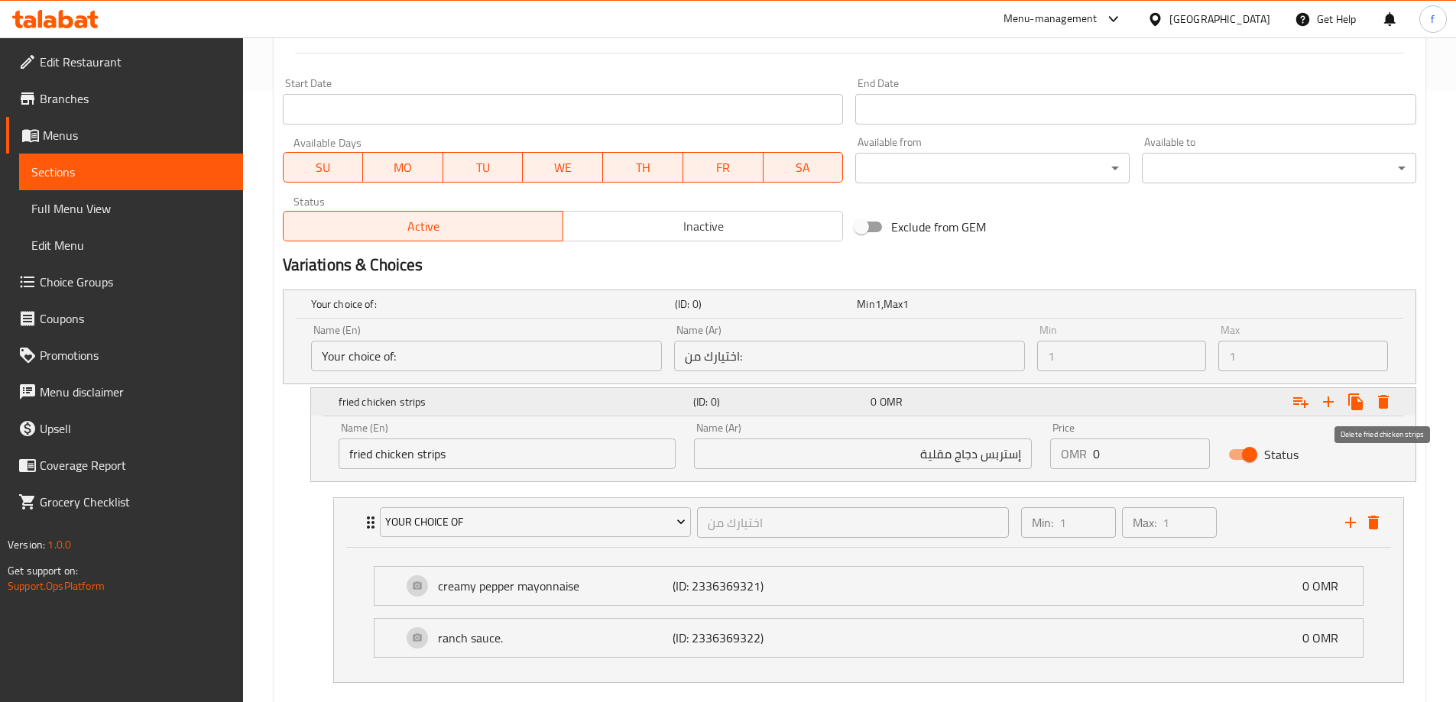
click at [1384, 399] on icon "Expand" at bounding box center [1383, 402] width 11 height 14
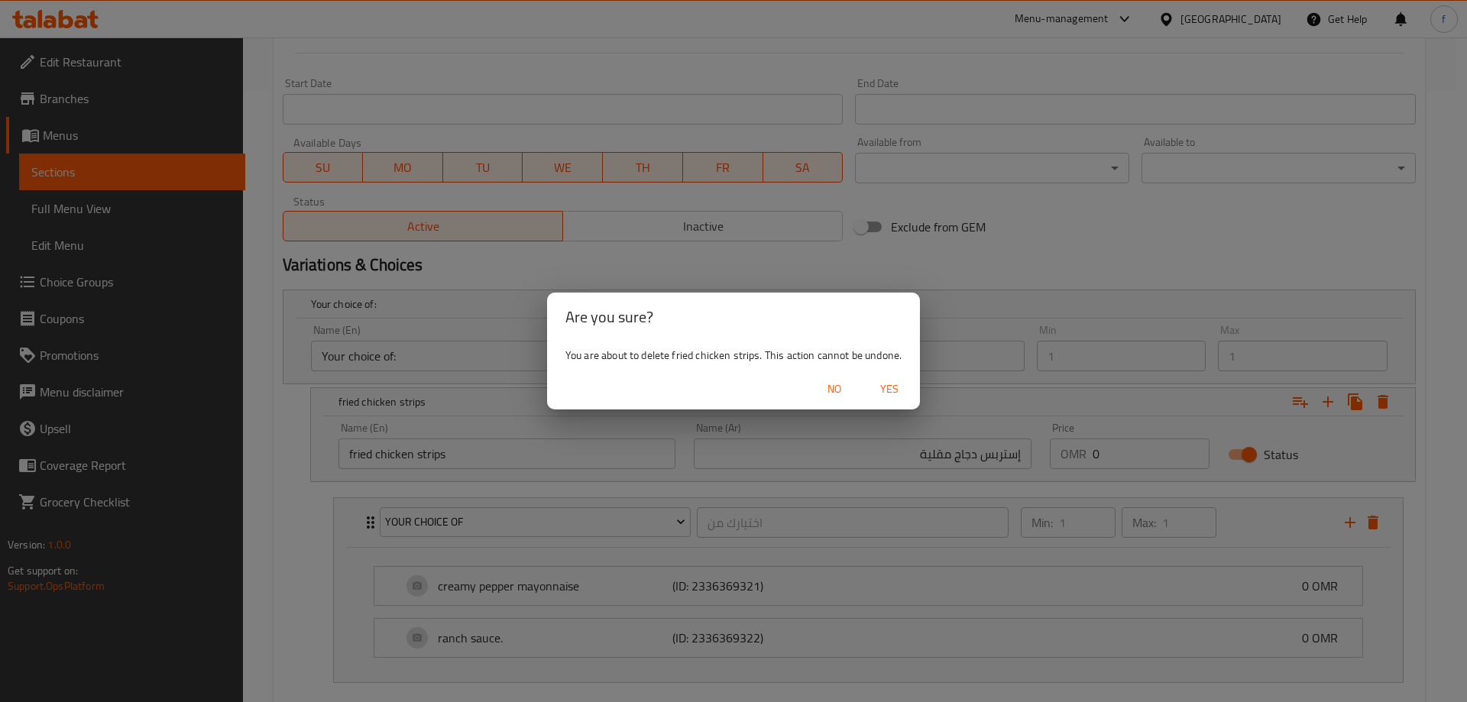
click at [884, 387] on span "Yes" at bounding box center [889, 389] width 37 height 19
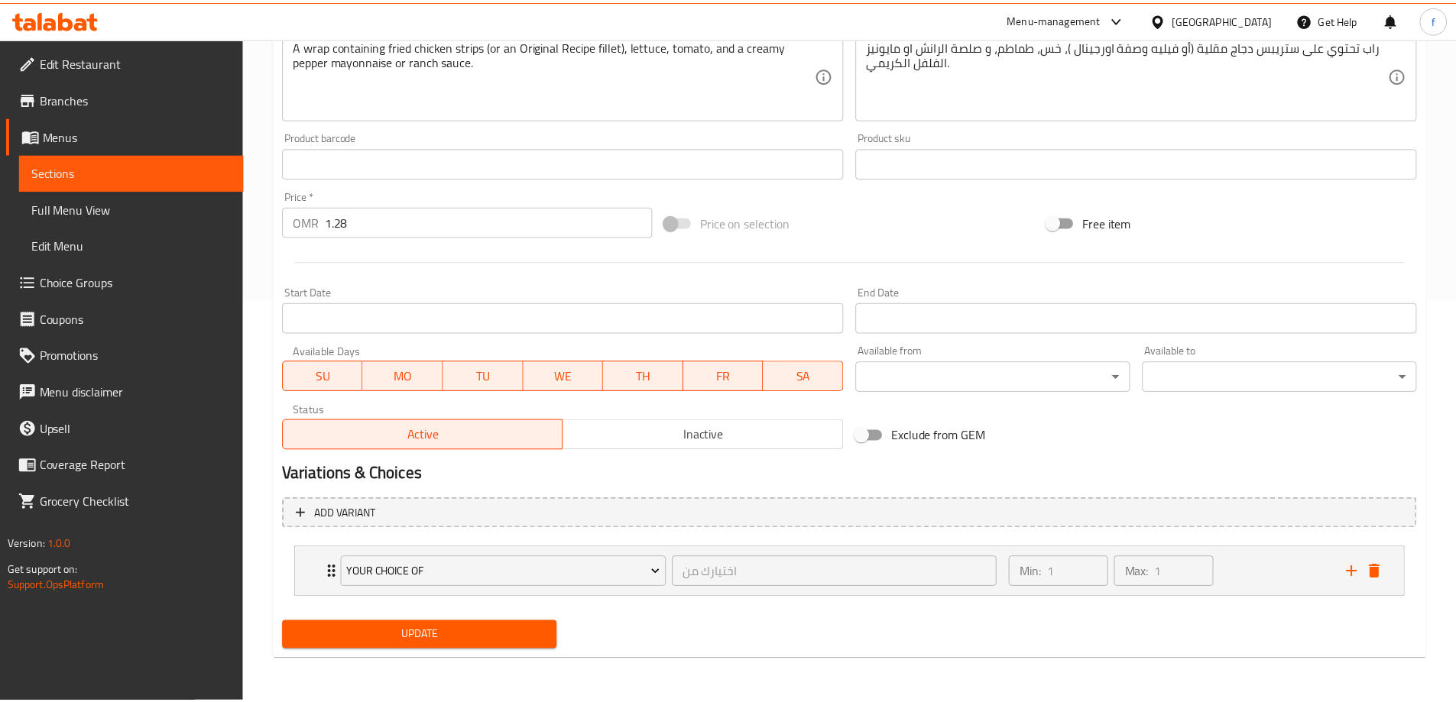
scroll to position [403, 0]
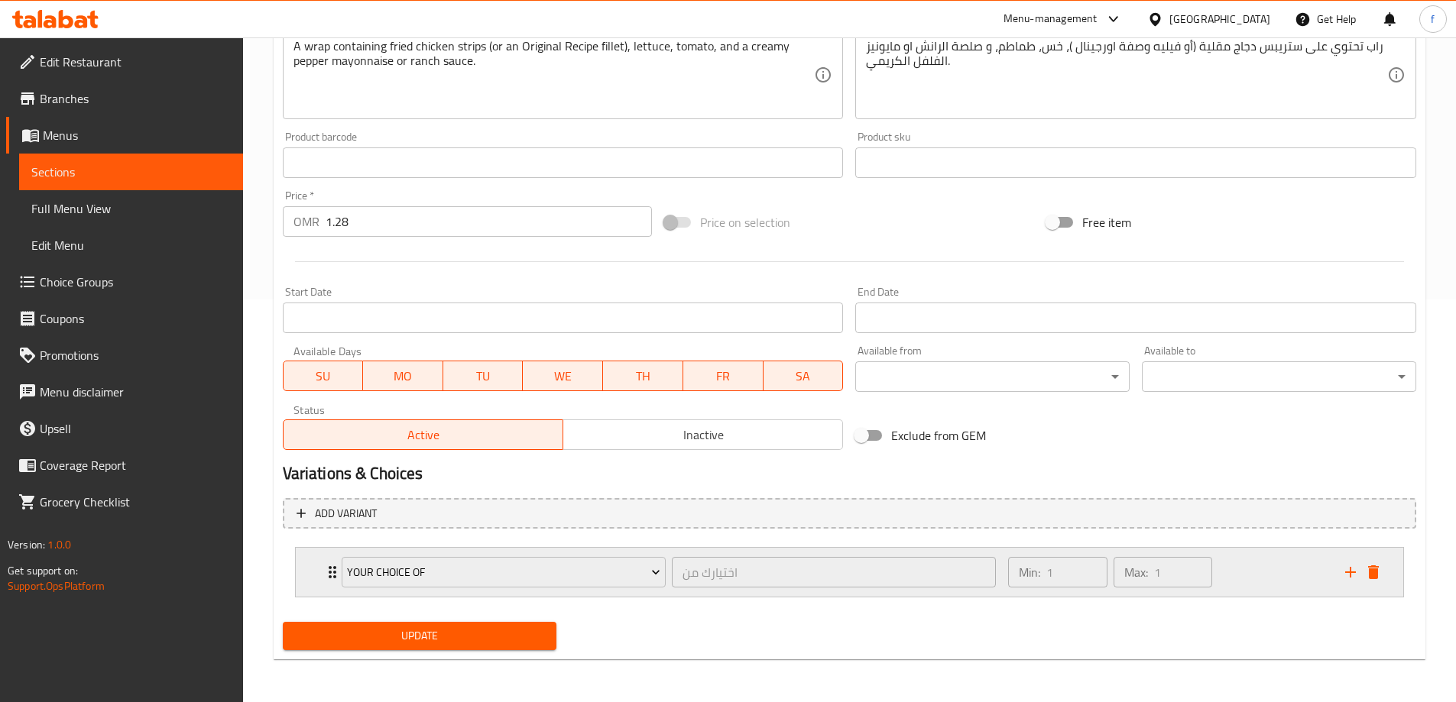
click at [338, 568] on div "your choice of" at bounding box center [503, 572] width 330 height 37
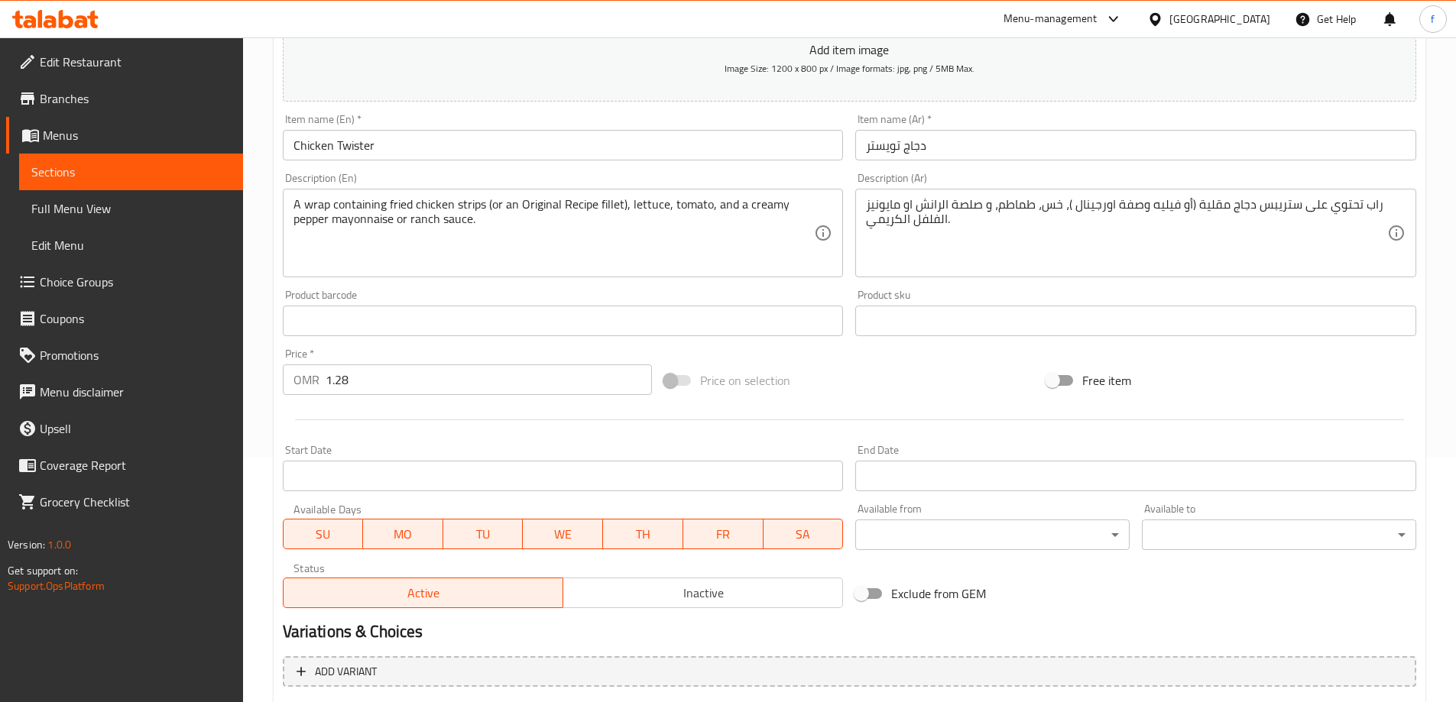
scroll to position [156, 0]
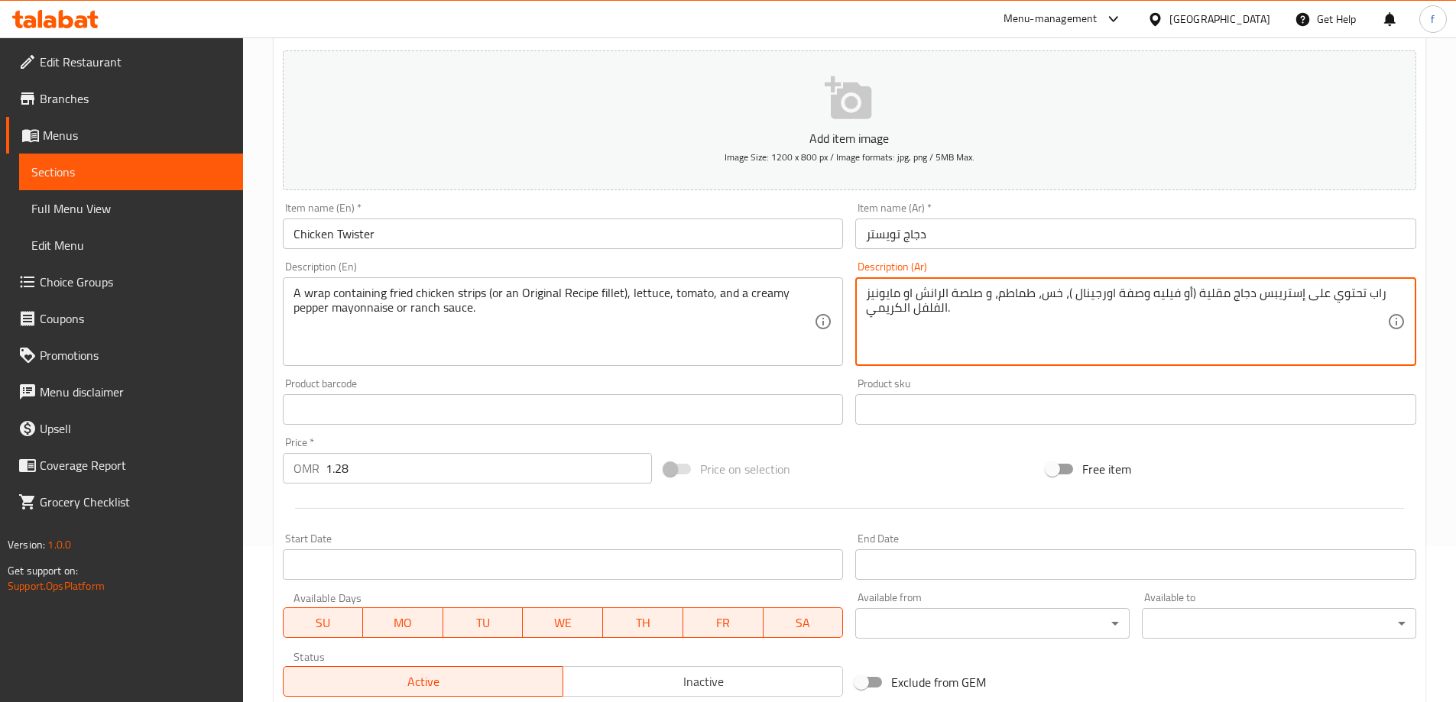
click at [1275, 289] on textarea "راب تحتوي على إستريبس دجاج مقلية (أو فيليه وصفة اورجينال )، خس، طماطم، و صلصة ا…" at bounding box center [1126, 322] width 521 height 73
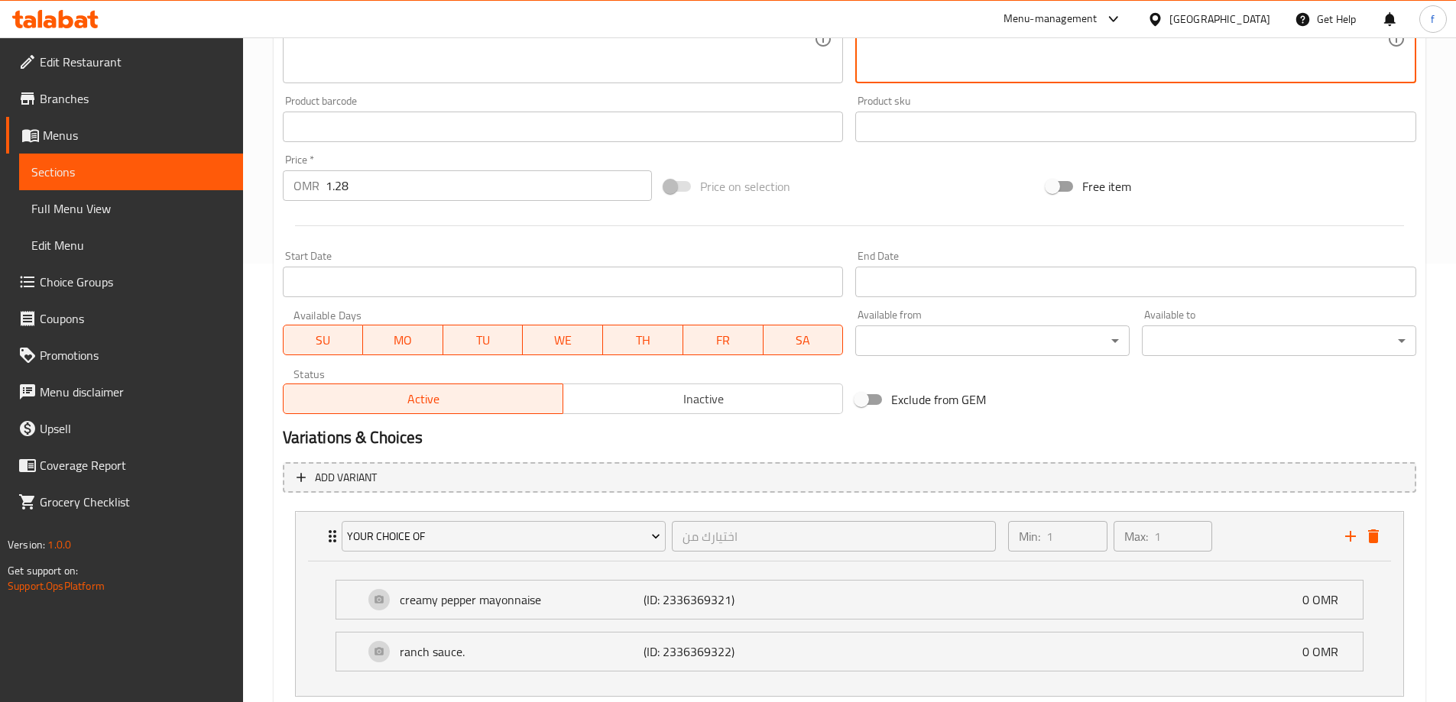
scroll to position [538, 0]
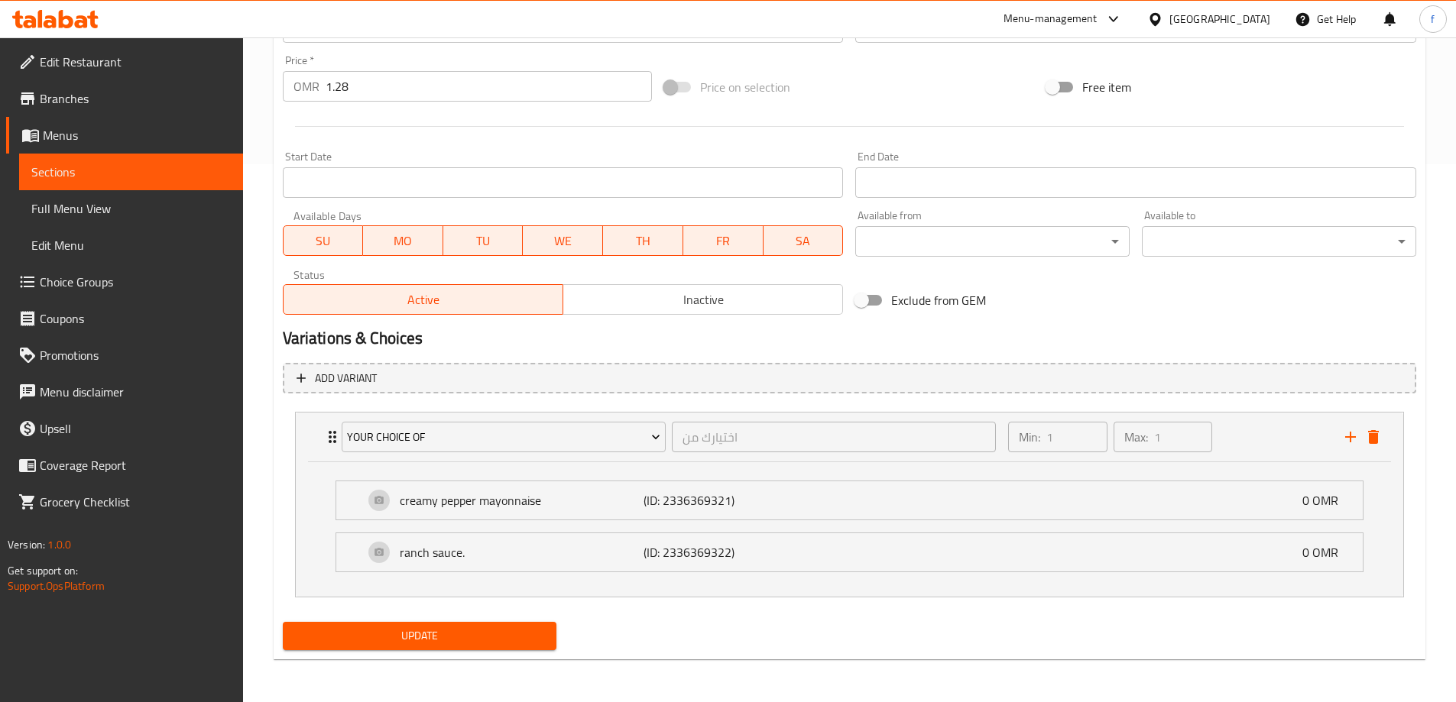
type textarea "راب تحتوي على إستربس دجاج مقلية (أو فيليه وصفة اورجينال )، خس، طماطم، و صلصة ال…"
click at [552, 631] on button "Update" at bounding box center [420, 636] width 274 height 28
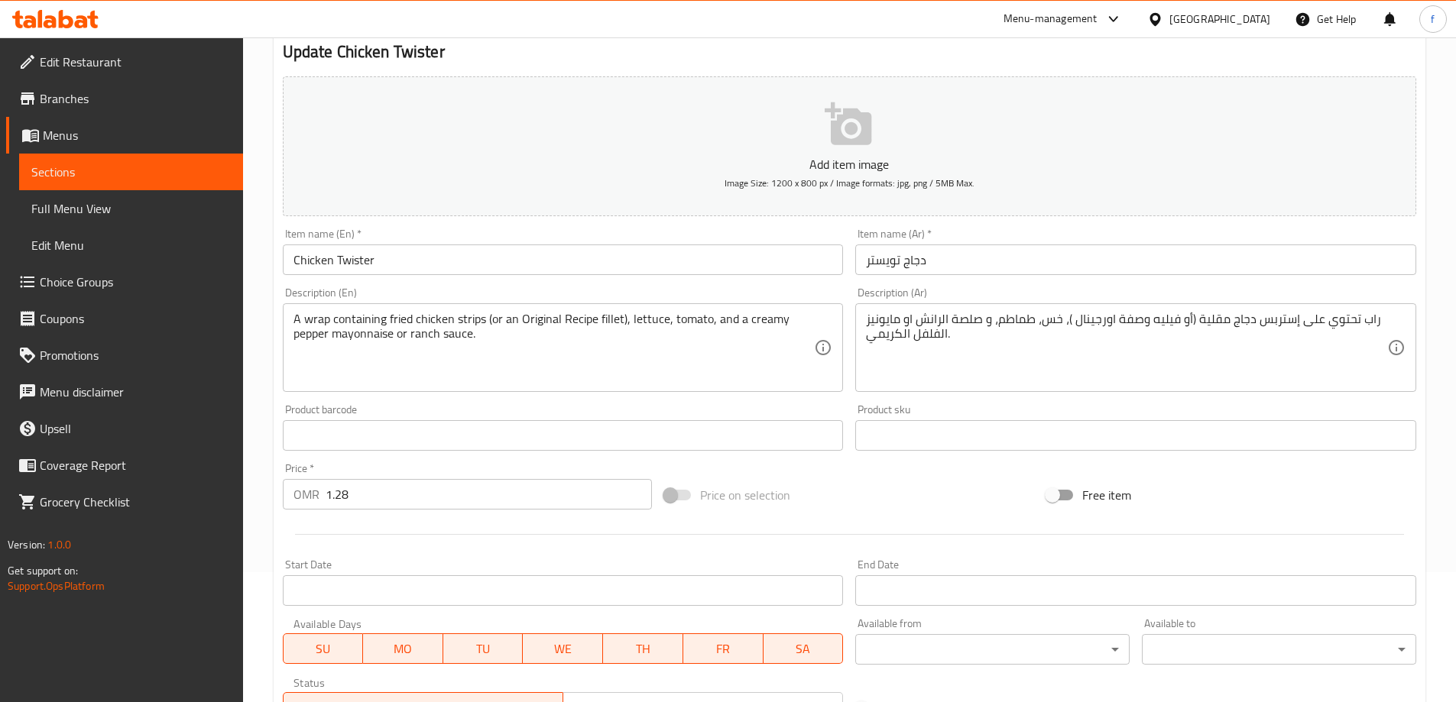
scroll to position [232, 0]
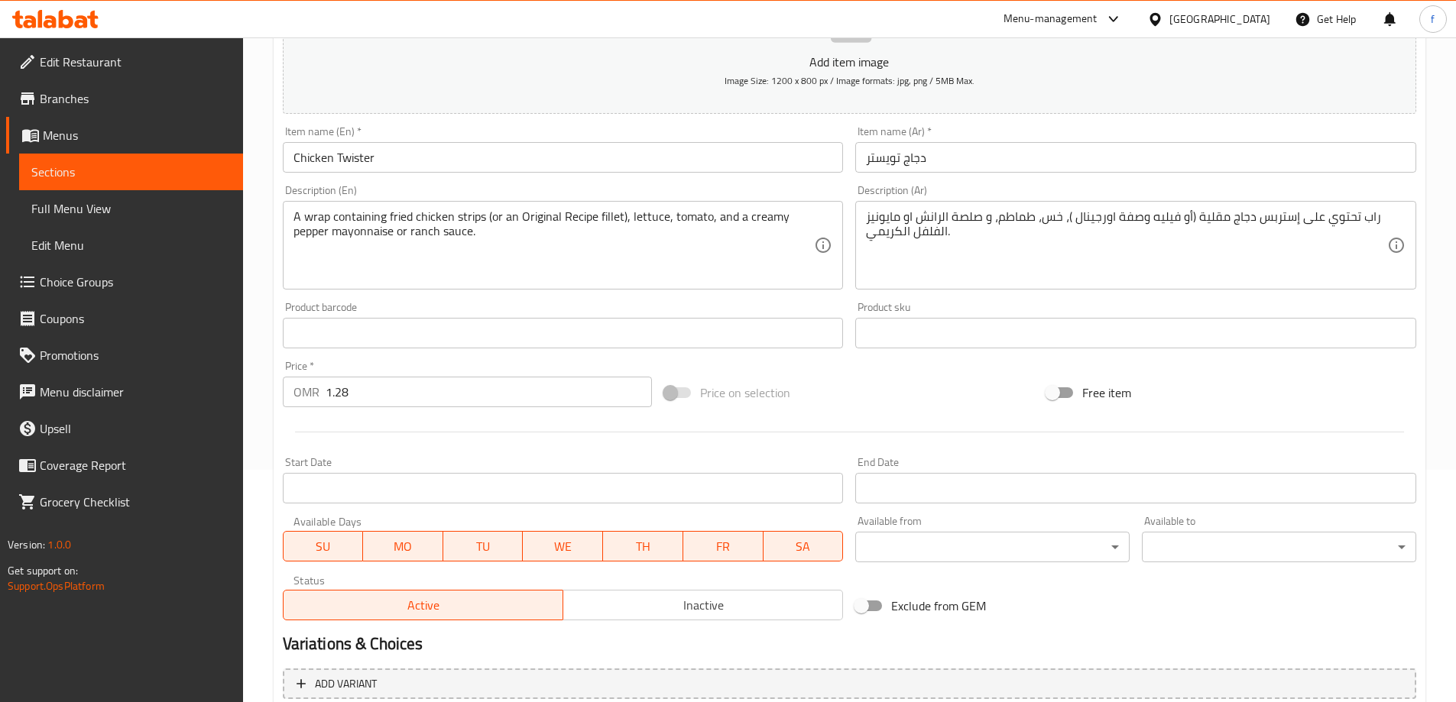
click at [102, 290] on span "Choice Groups" at bounding box center [135, 282] width 191 height 18
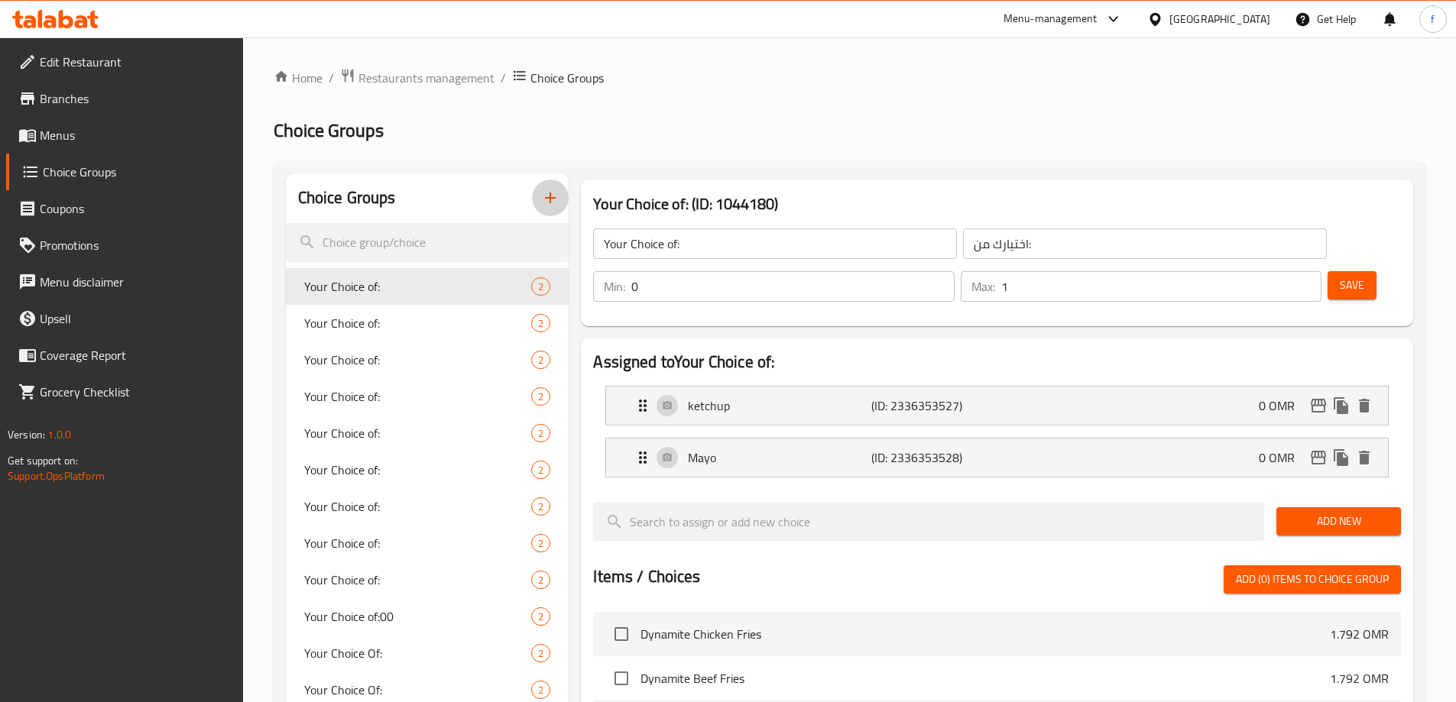
click at [546, 199] on icon "button" at bounding box center [550, 198] width 18 height 18
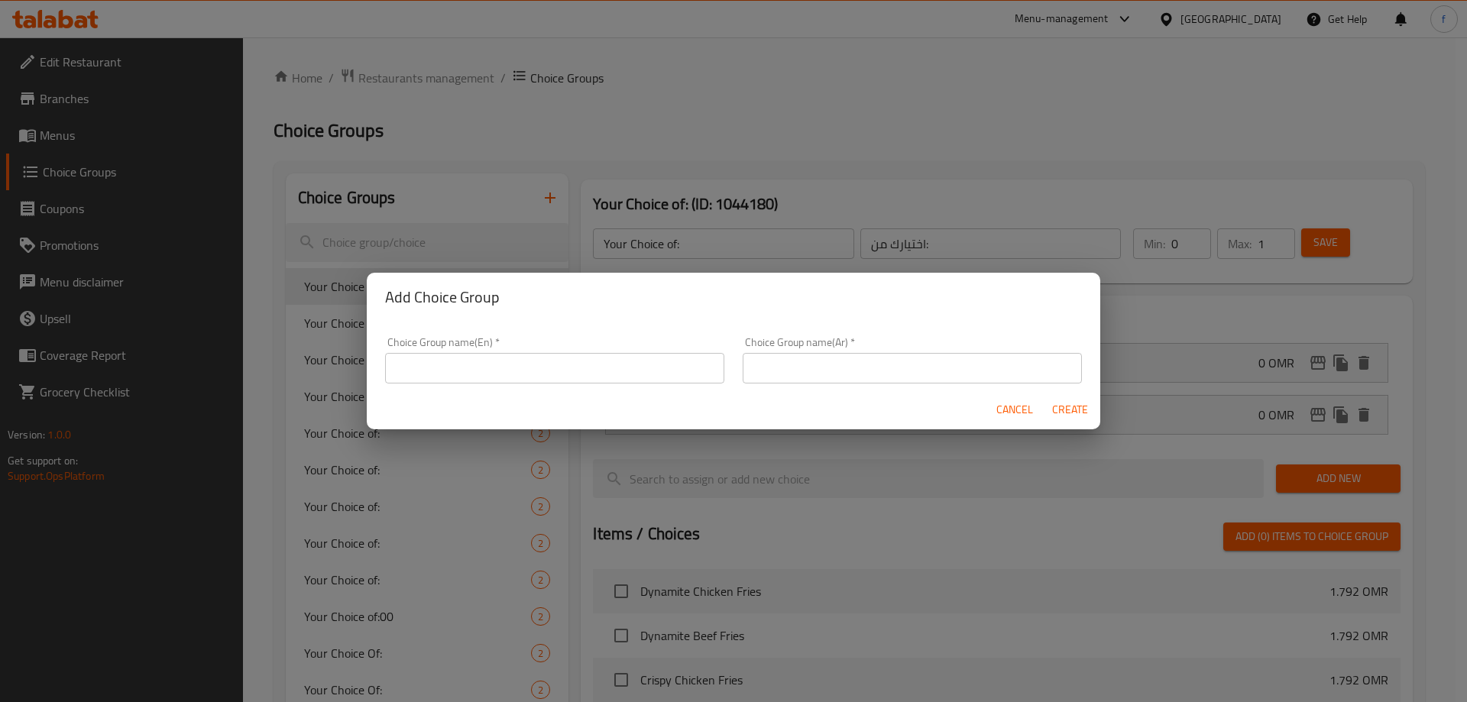
click at [585, 363] on input "text" at bounding box center [554, 368] width 339 height 31
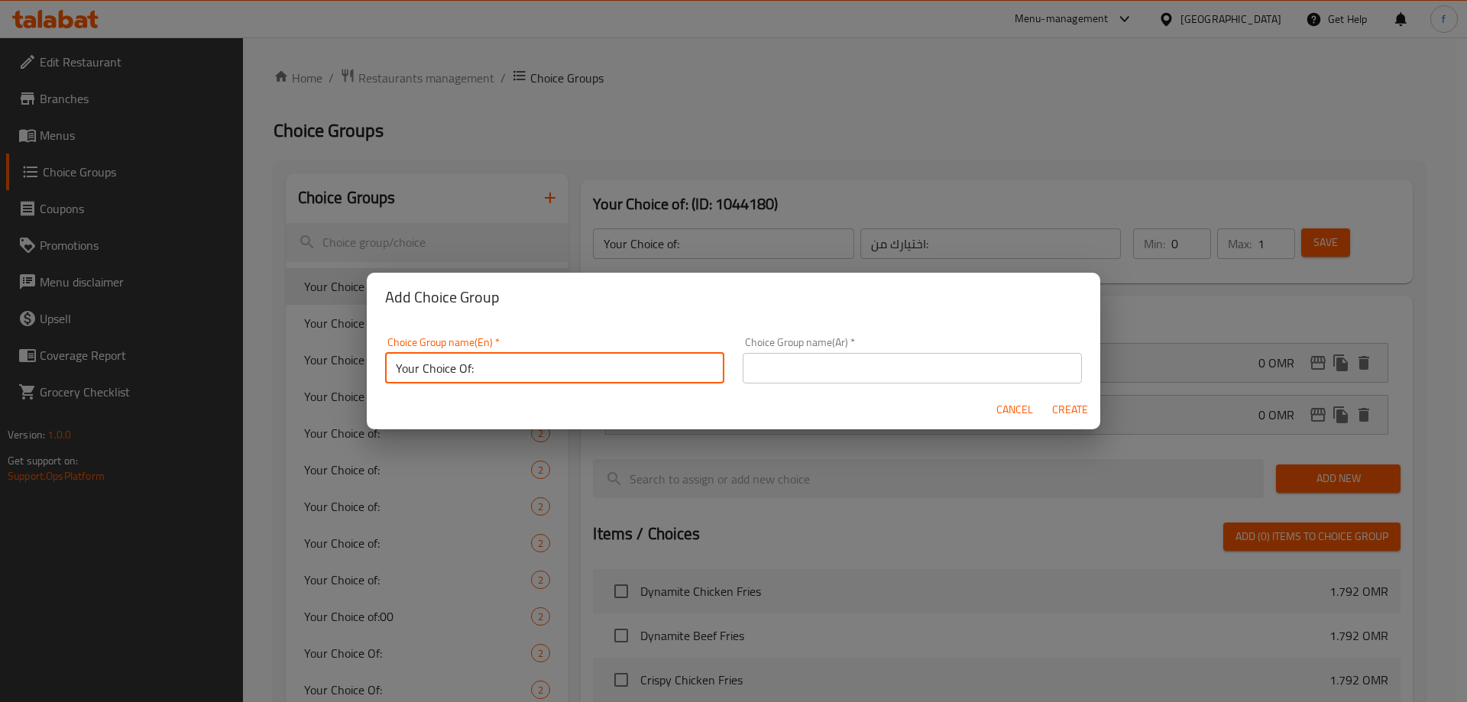
drag, startPoint x: 463, startPoint y: 371, endPoint x: 500, endPoint y: 372, distance: 37.4
click at [465, 371] on input "Your Choice Of:" at bounding box center [554, 368] width 339 height 31
type input "Your Choice Of :"
click at [993, 360] on input "text" at bounding box center [912, 368] width 339 height 31
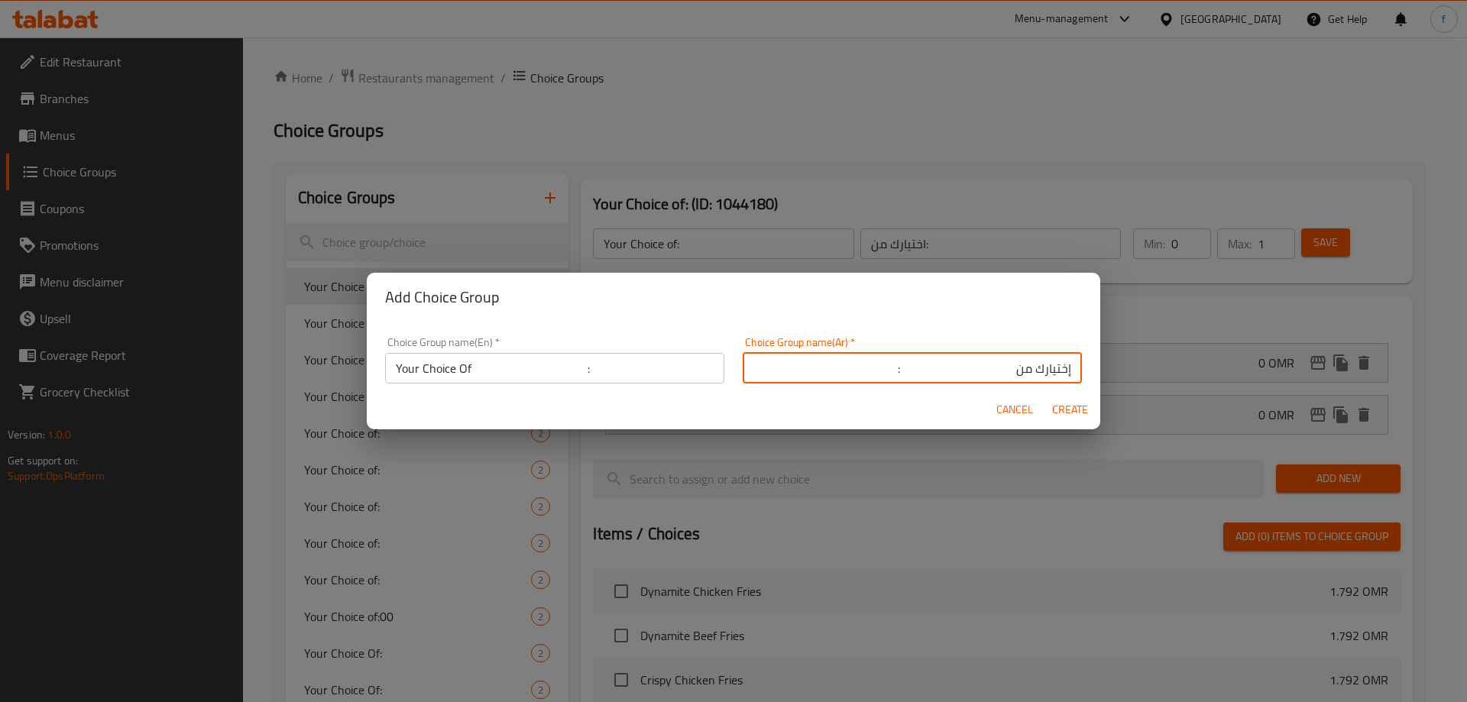
type input "إختيارك من :"
click at [1090, 409] on button "Create" at bounding box center [1069, 410] width 49 height 28
type input "Your Choice Of :"
type input "إختيارك من :"
type input "0"
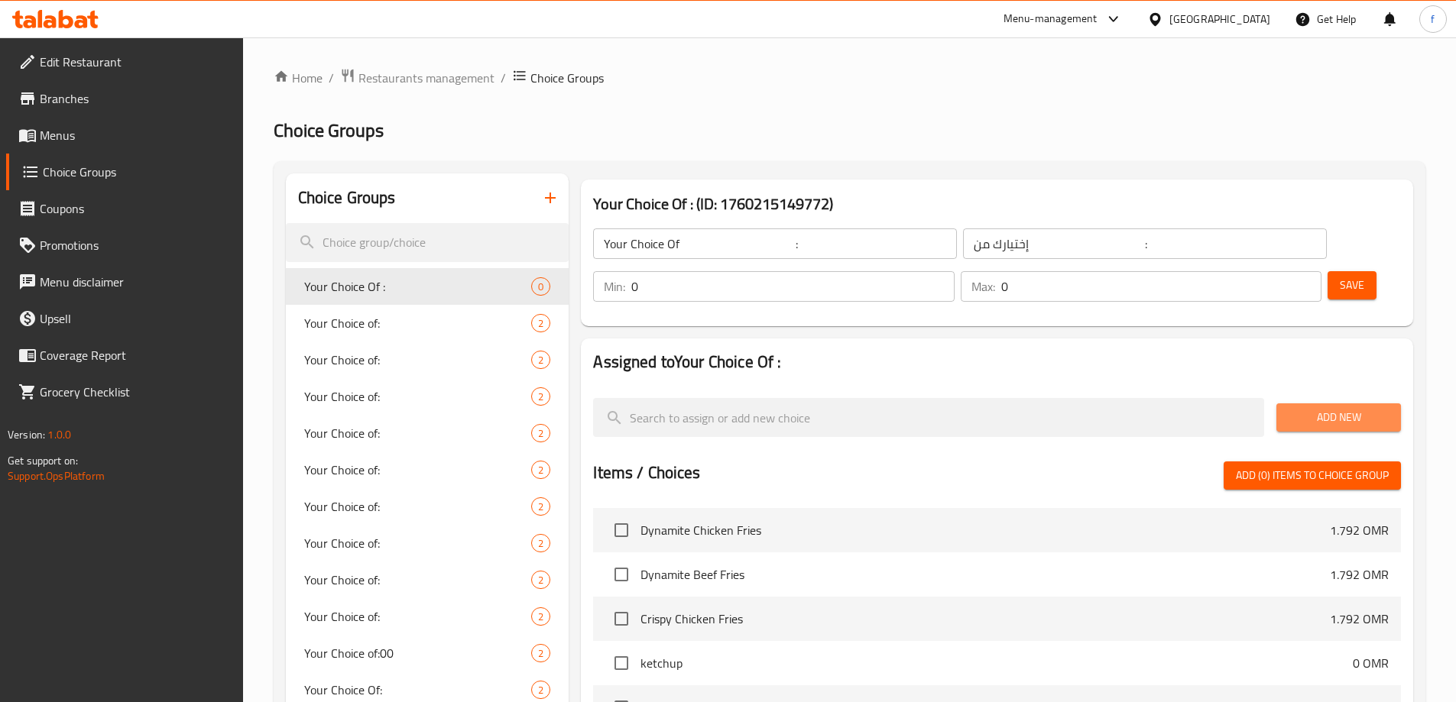
click at [1308, 403] on button "Add New" at bounding box center [1338, 417] width 125 height 28
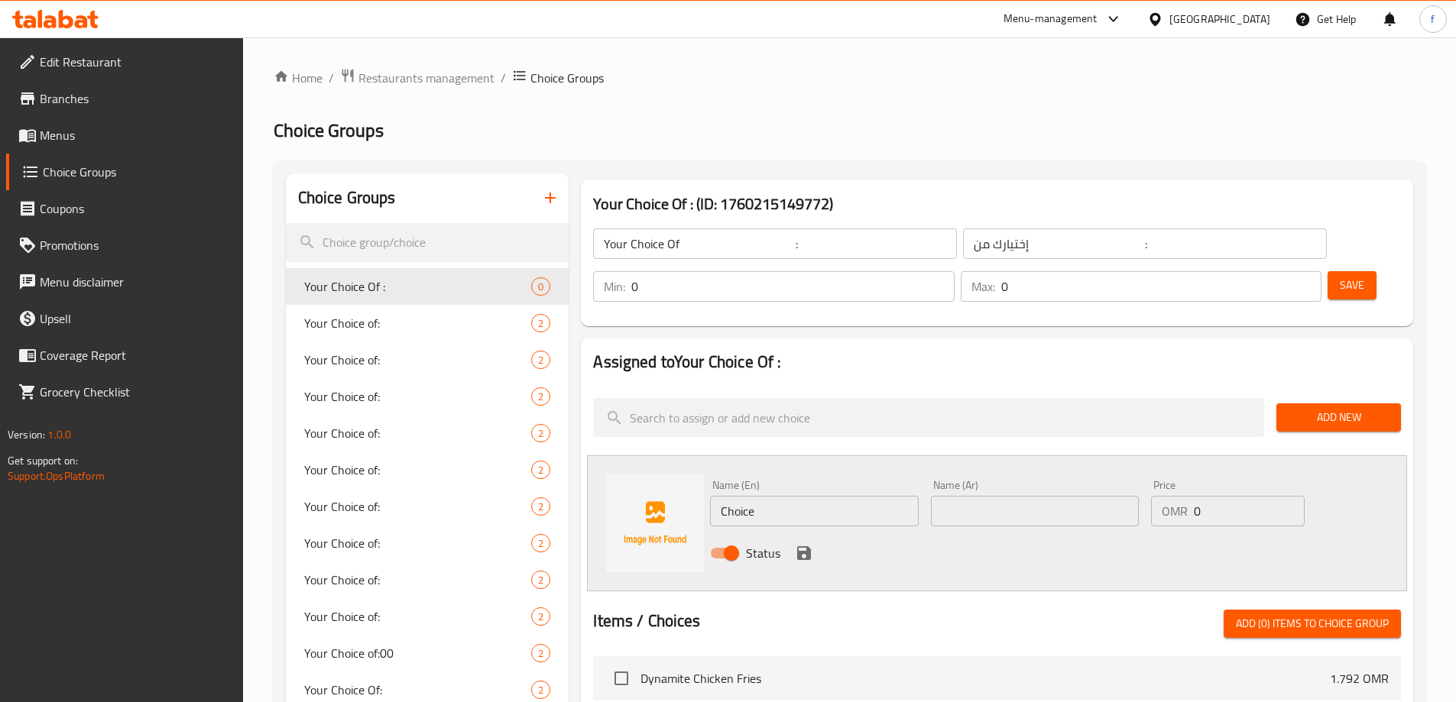
click at [793, 496] on input "Choice" at bounding box center [814, 511] width 208 height 31
click at [849, 496] on input "Choice" at bounding box center [814, 511] width 208 height 31
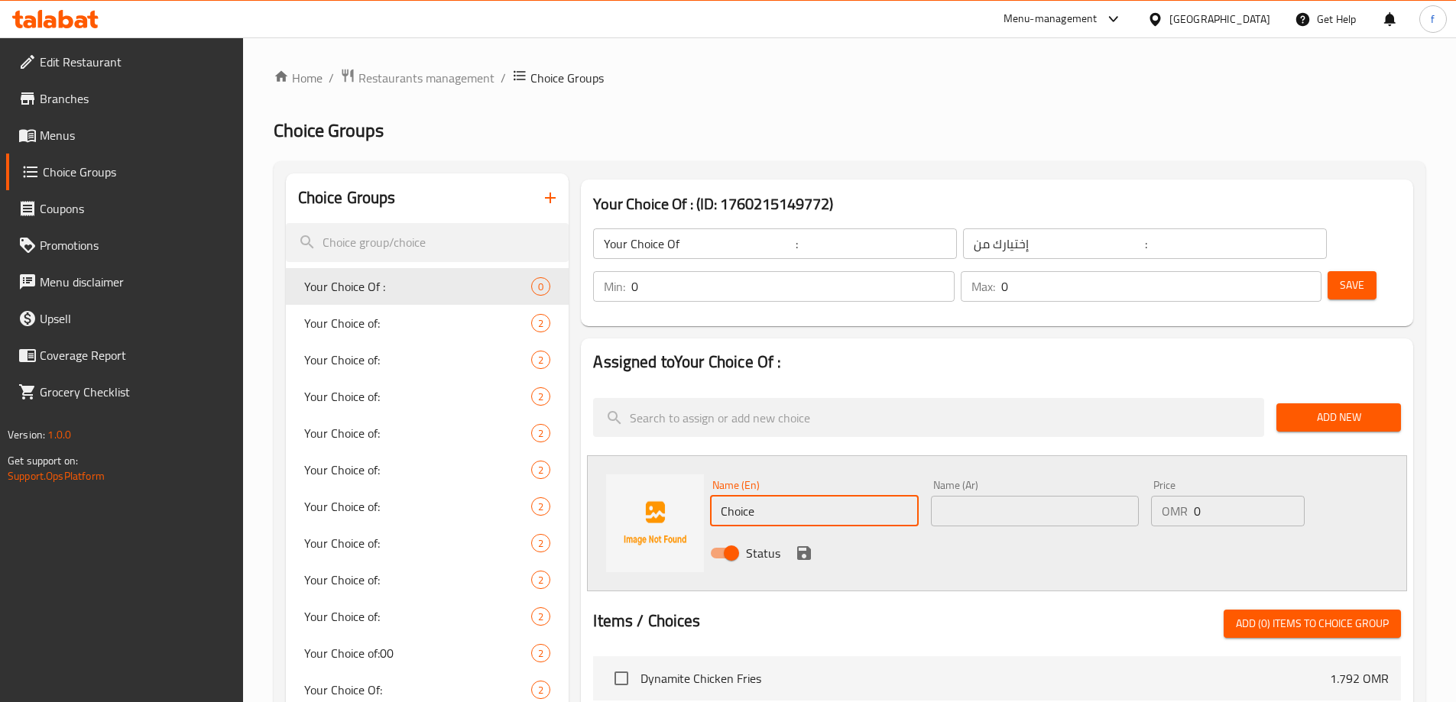
paste input "fried chicken strips"
type input "fried chicken strips"
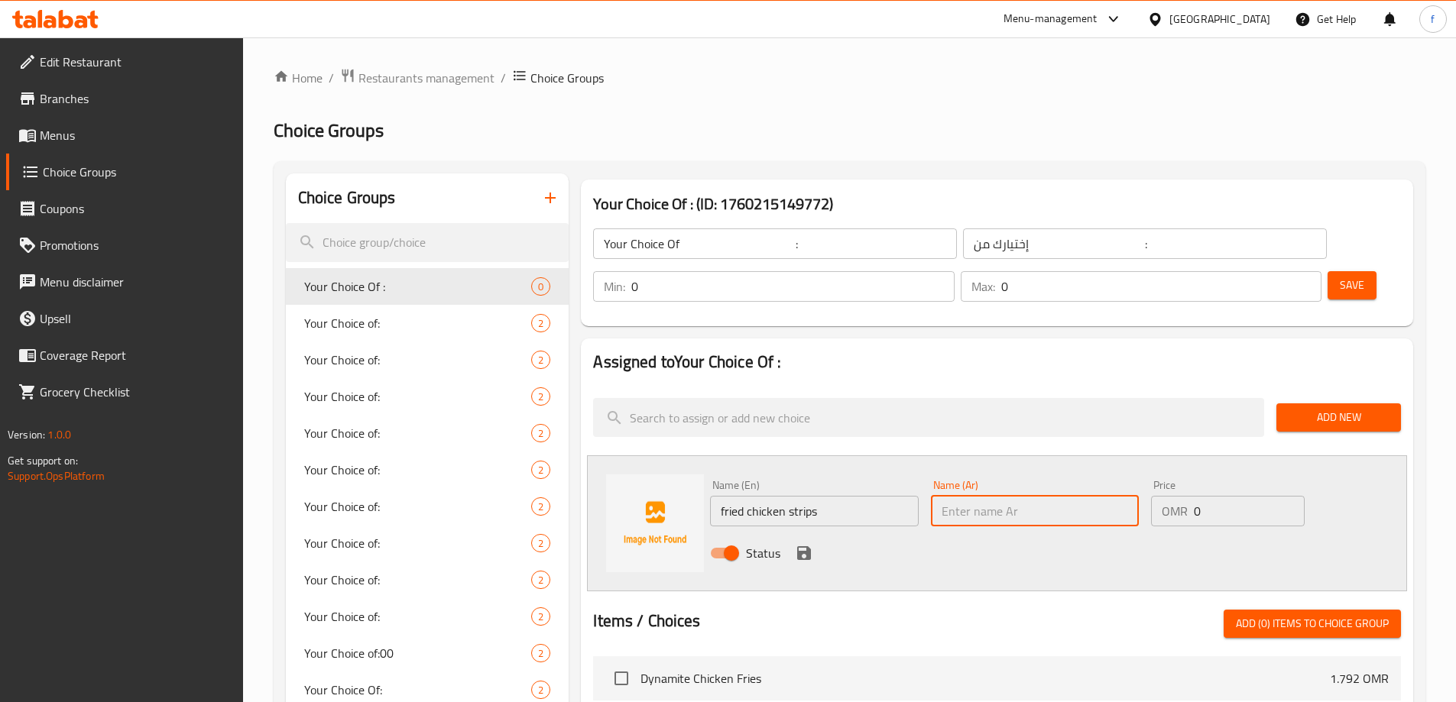
click at [1010, 496] on input "text" at bounding box center [1035, 511] width 208 height 31
type input "إستربس دجاج مقلية"
click at [801, 546] on icon "save" at bounding box center [804, 553] width 14 height 14
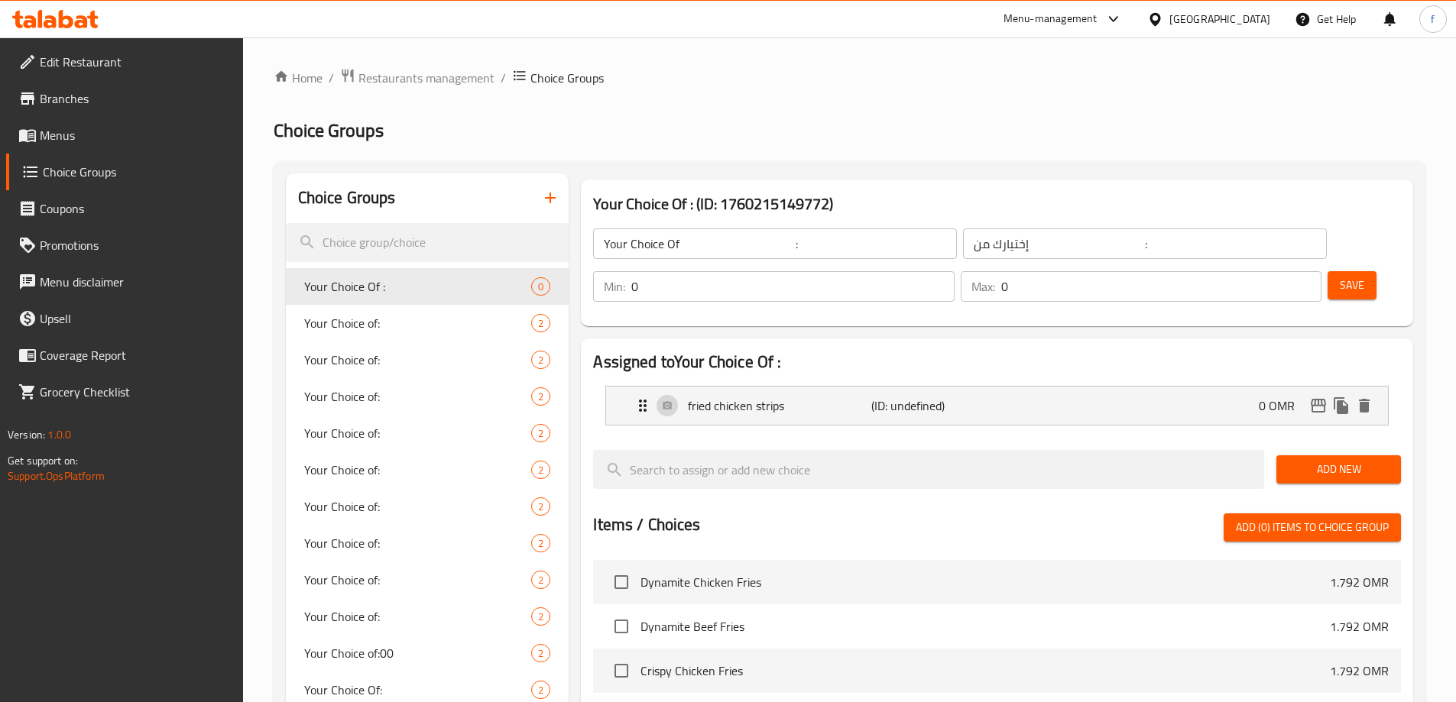
click at [954, 271] on input "0" at bounding box center [792, 286] width 322 height 31
type input "1"
click at [954, 271] on input "1" at bounding box center [792, 286] width 322 height 31
click at [1277, 271] on input "0" at bounding box center [1161, 286] width 320 height 31
type input "1"
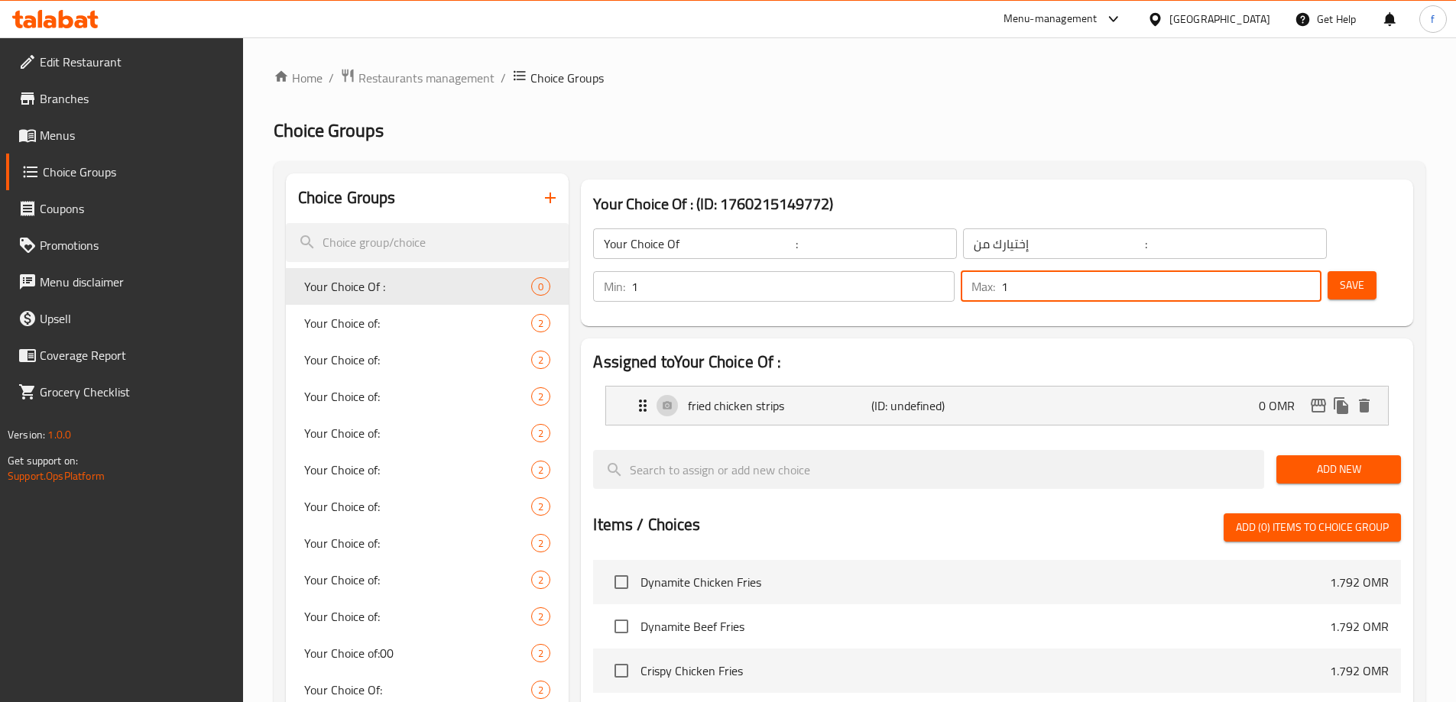
click at [1280, 271] on input "1" at bounding box center [1161, 286] width 320 height 31
click at [1339, 276] on span "Save" at bounding box center [1351, 285] width 24 height 19
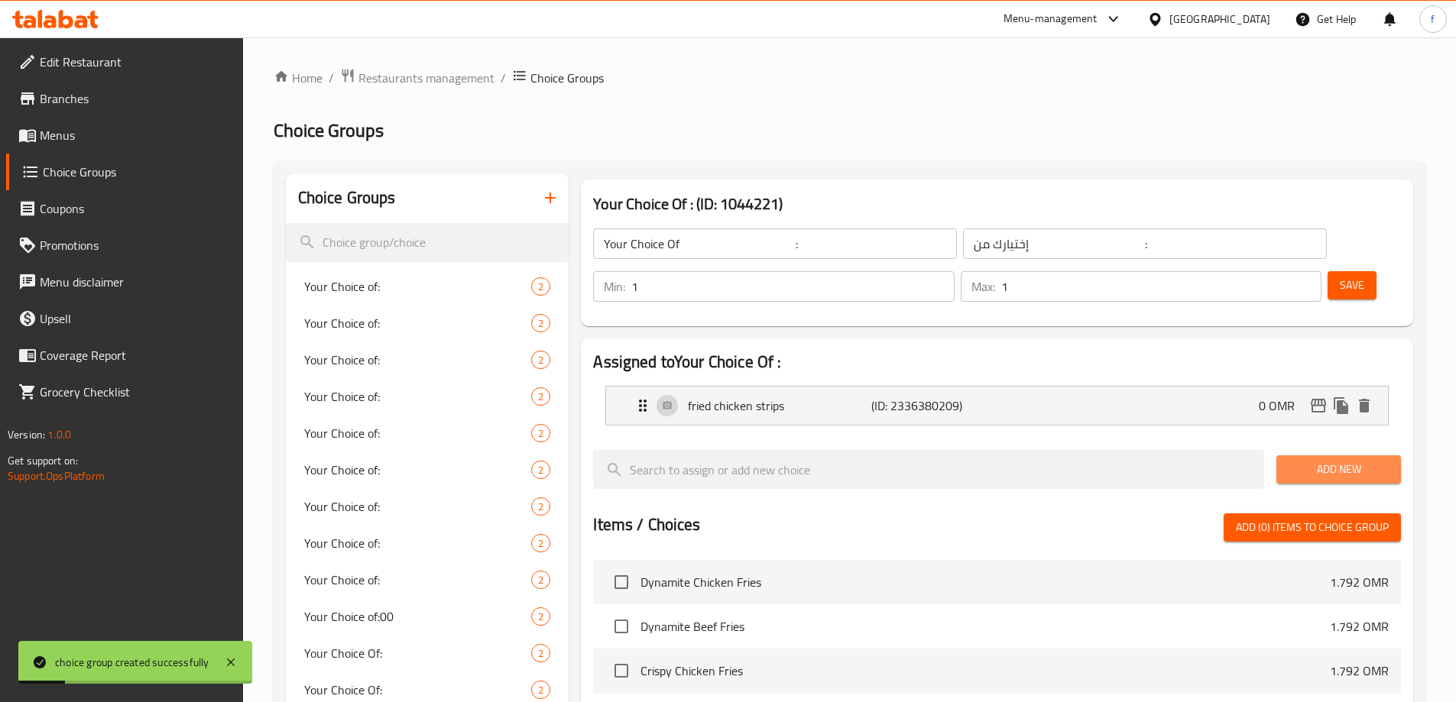
click at [1312, 460] on span "Add New" at bounding box center [1338, 469] width 100 height 19
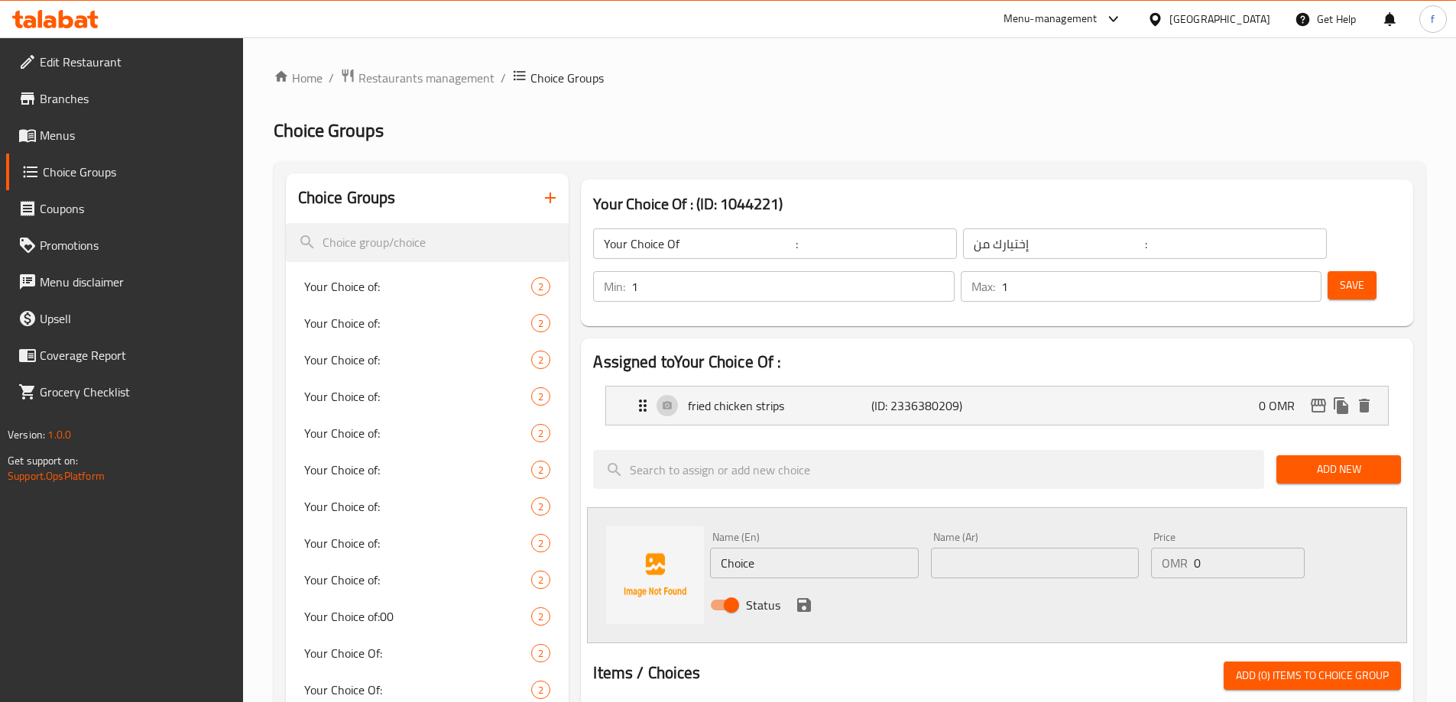
click at [854, 548] on input "Choice" at bounding box center [814, 563] width 208 height 31
paste input "Original Recipe fillet"
type input "Original Recipe fillet"
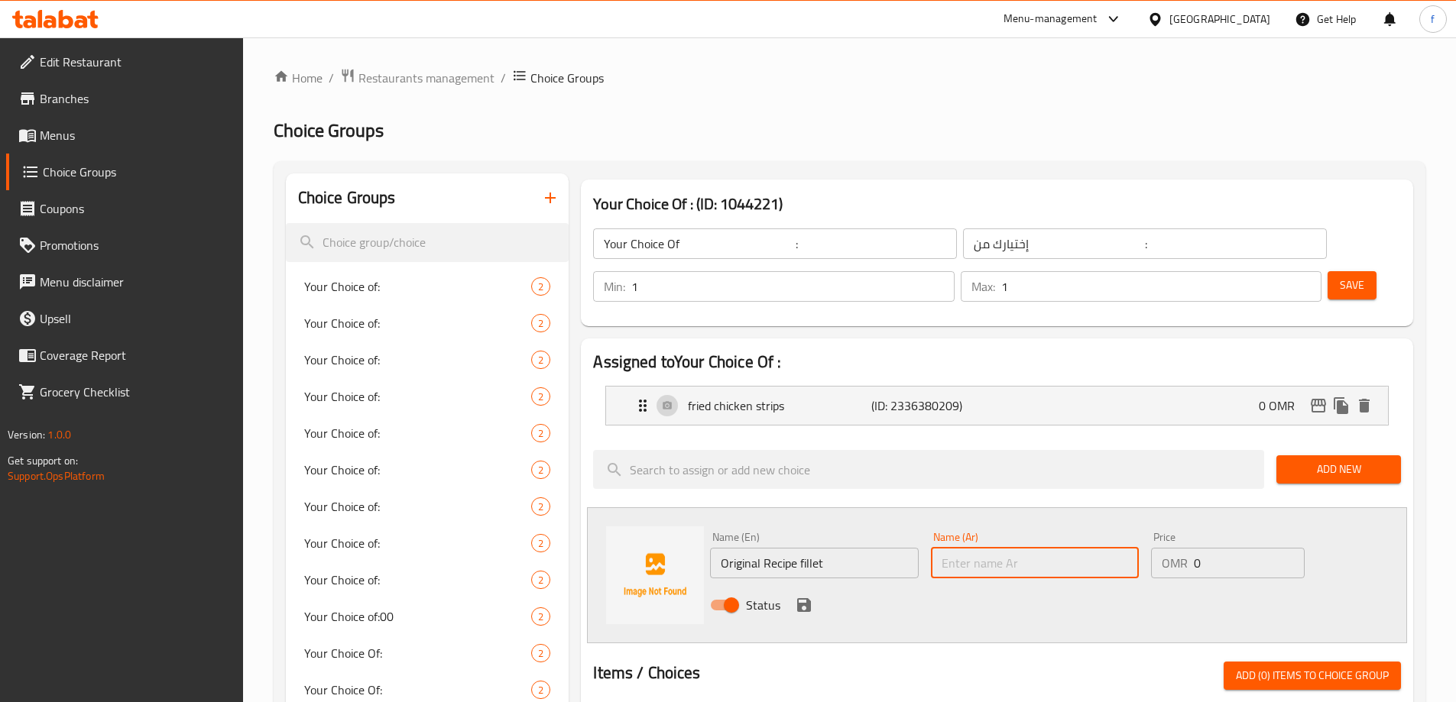
click at [1096, 548] on input "text" at bounding box center [1035, 563] width 208 height 31
type input "وصفة فيليه أوريجنال"
drag, startPoint x: 810, startPoint y: 568, endPoint x: 823, endPoint y: 560, distance: 15.5
click at [809, 596] on icon "save" at bounding box center [804, 605] width 18 height 18
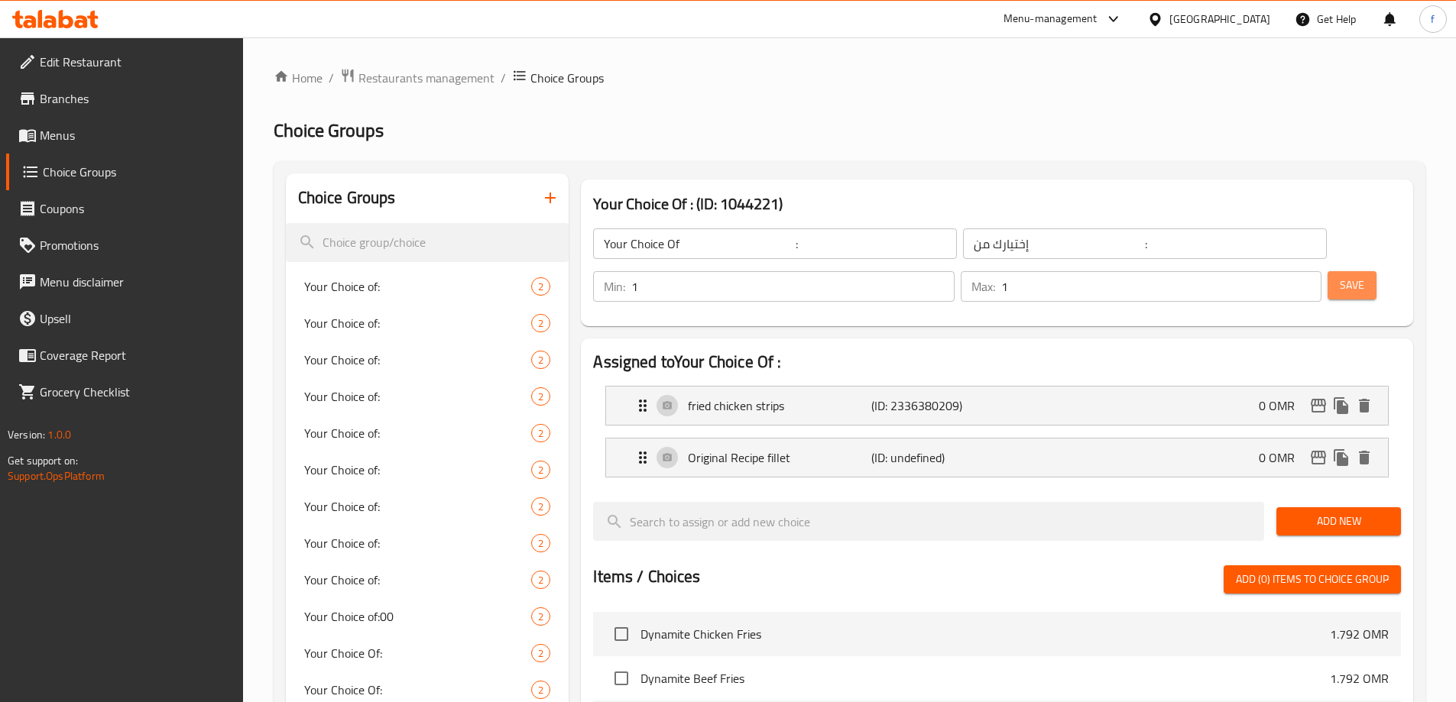
click at [1339, 276] on span "Save" at bounding box center [1351, 285] width 24 height 19
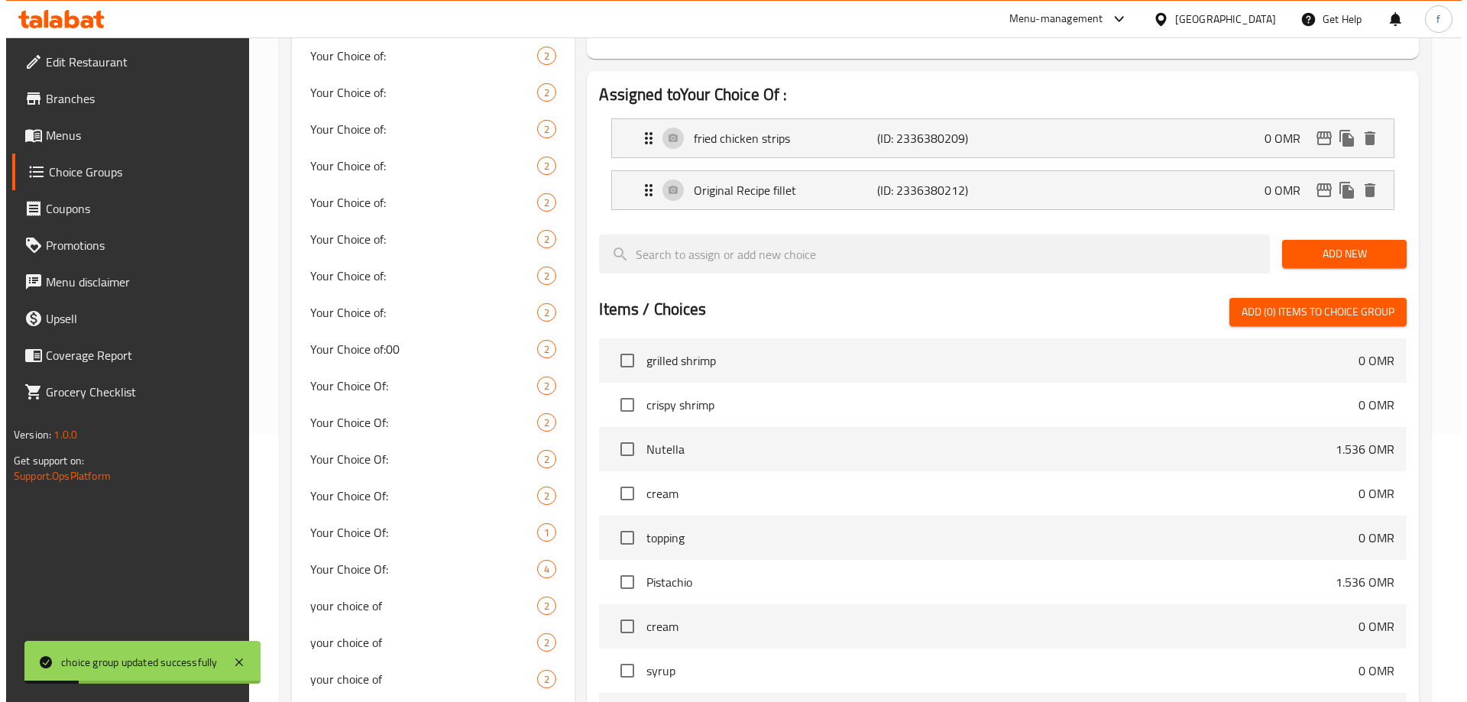
scroll to position [605, 0]
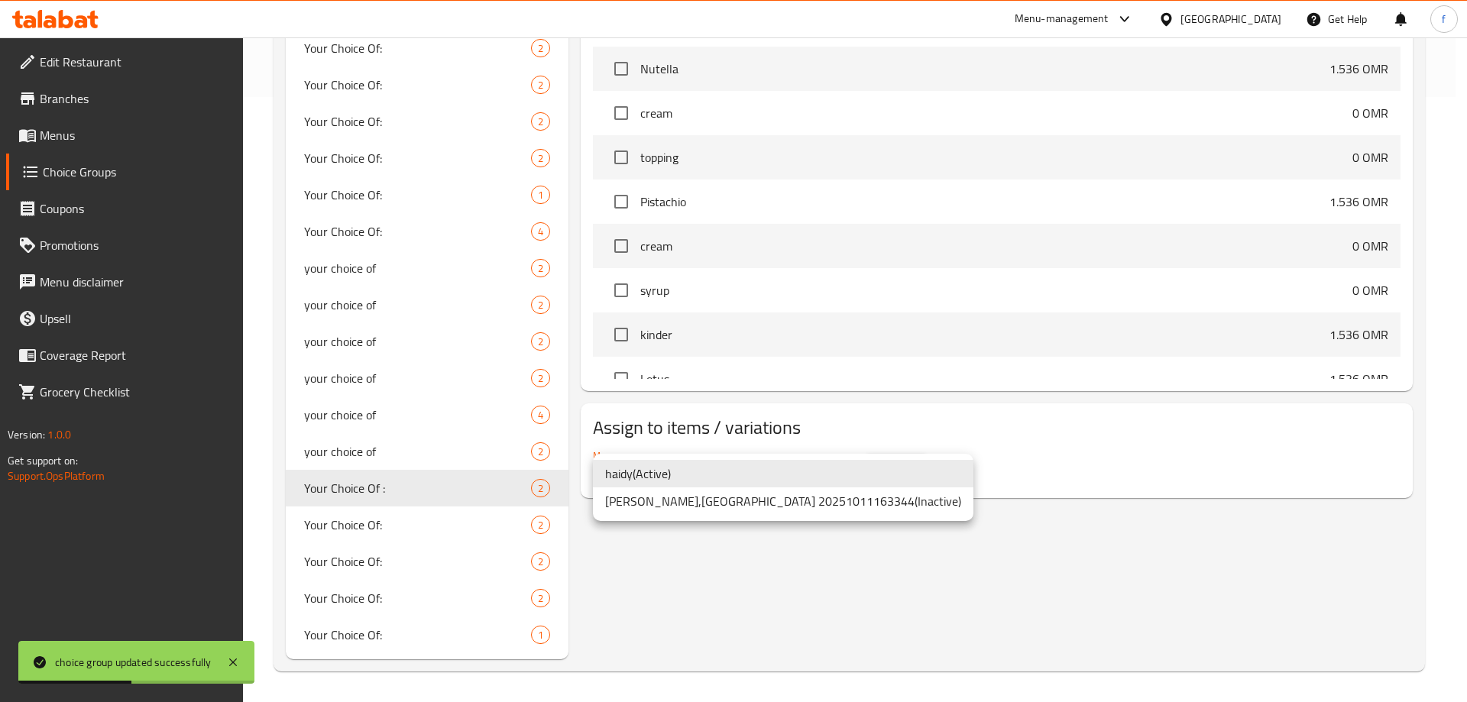
click at [731, 482] on li "haidy ( Active )" at bounding box center [783, 474] width 381 height 28
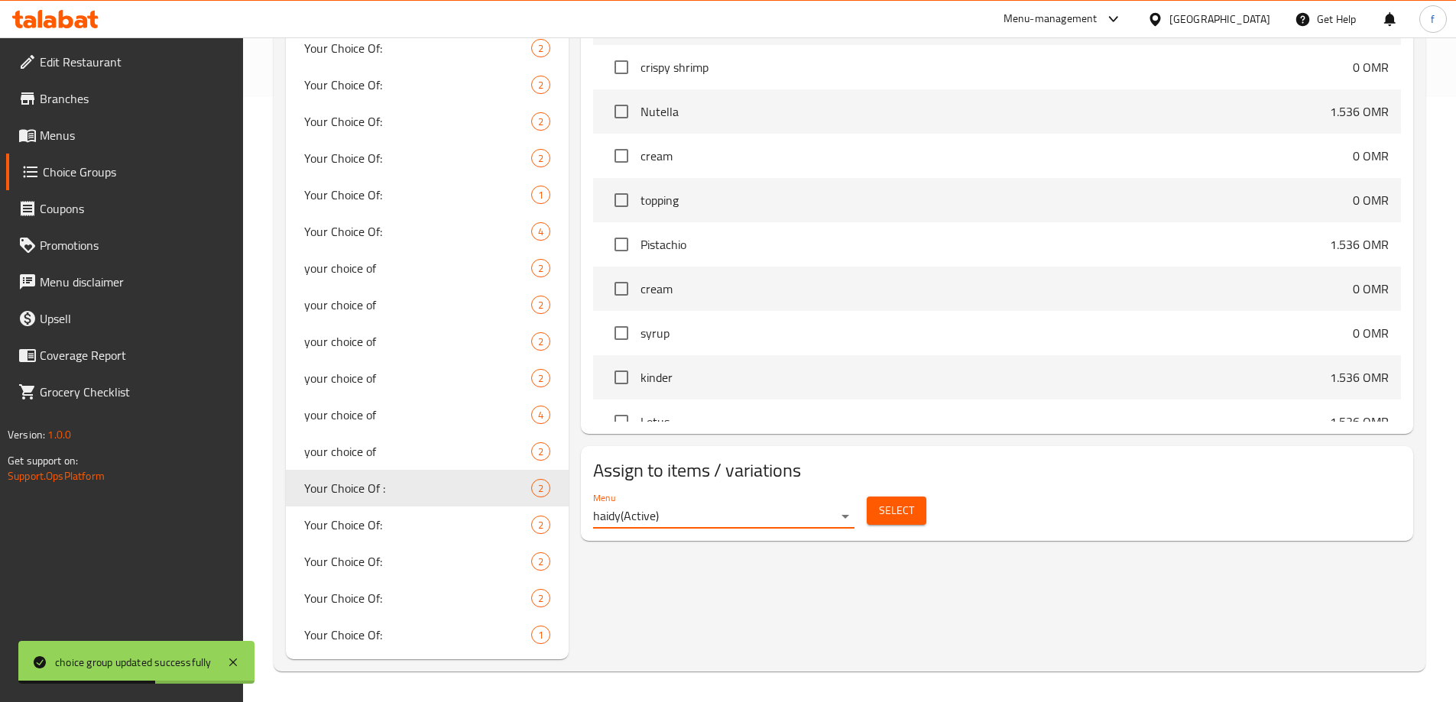
click at [879, 501] on span "Select" at bounding box center [896, 510] width 35 height 19
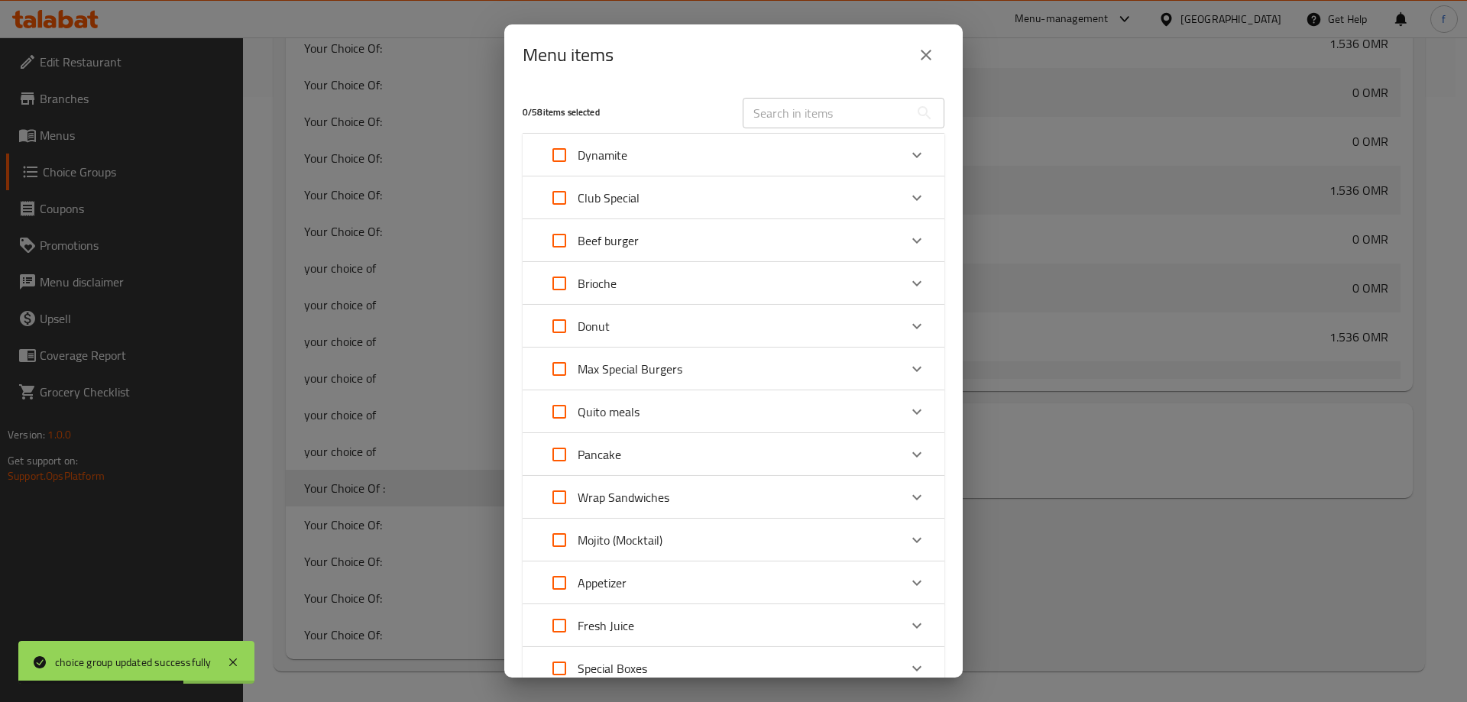
scroll to position [1180, 0]
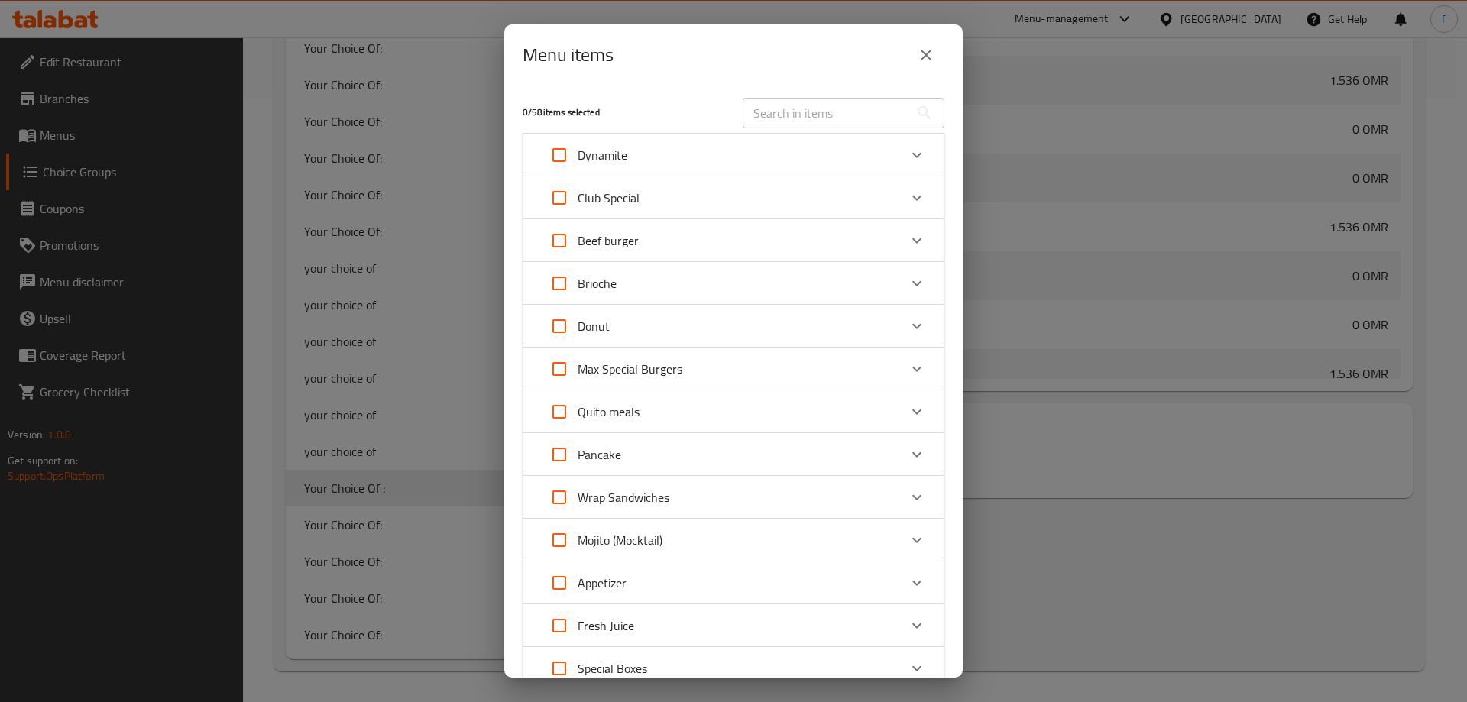
click at [780, 125] on input "text" at bounding box center [826, 113] width 167 height 31
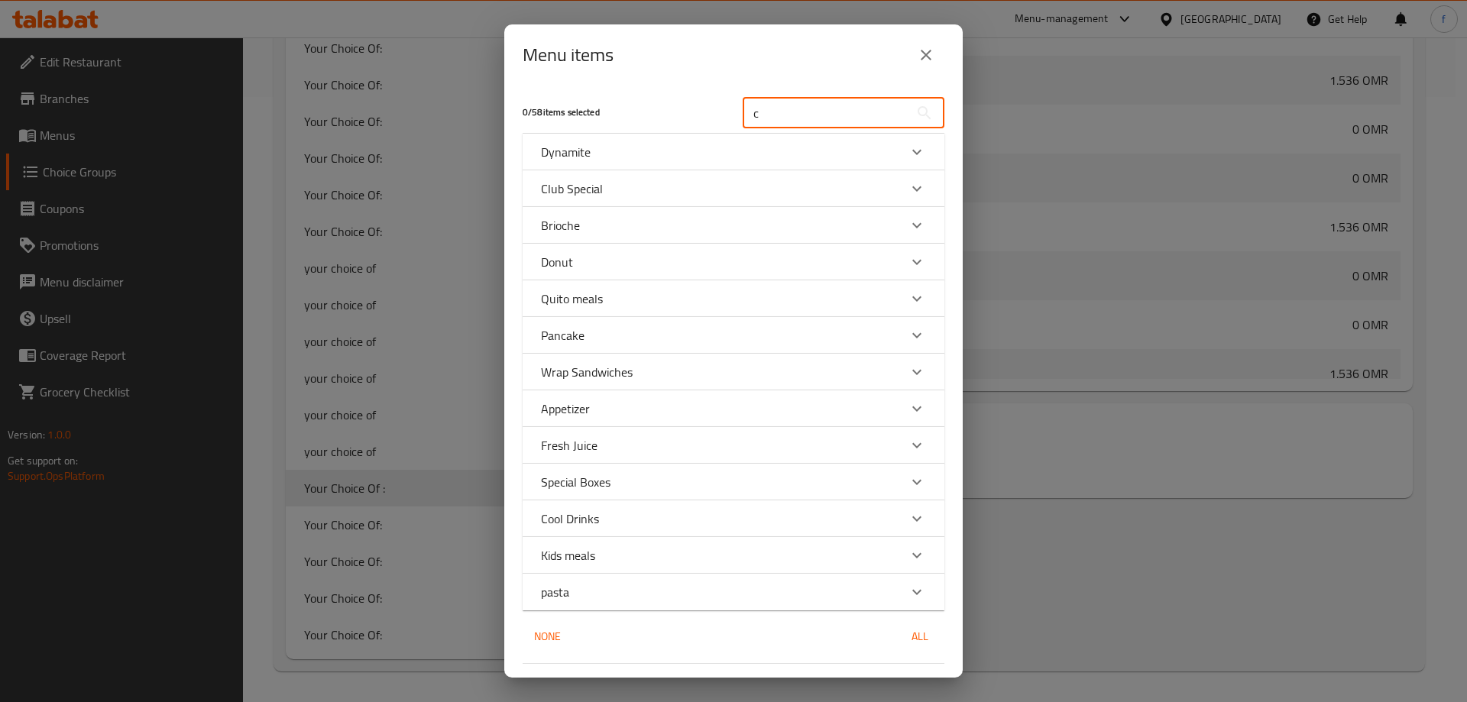
type input "c"
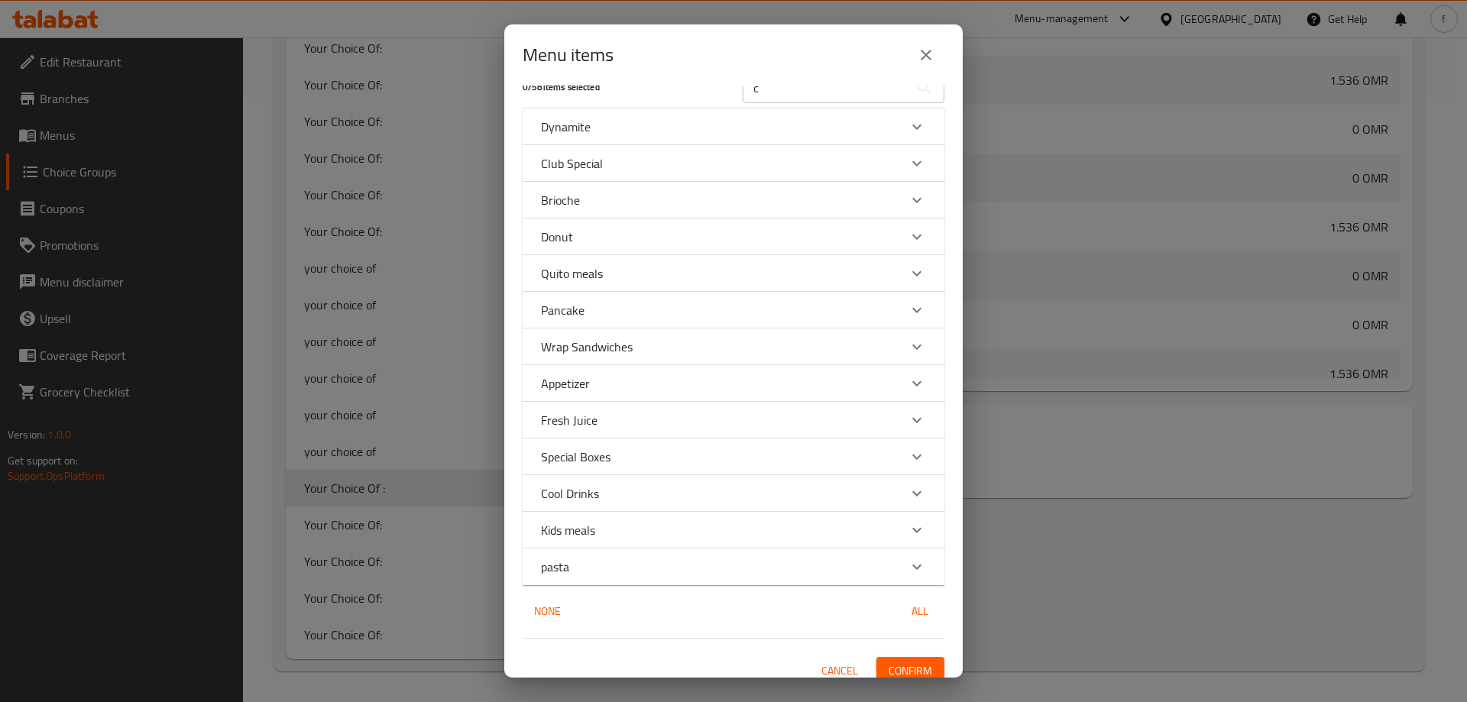
scroll to position [39, 0]
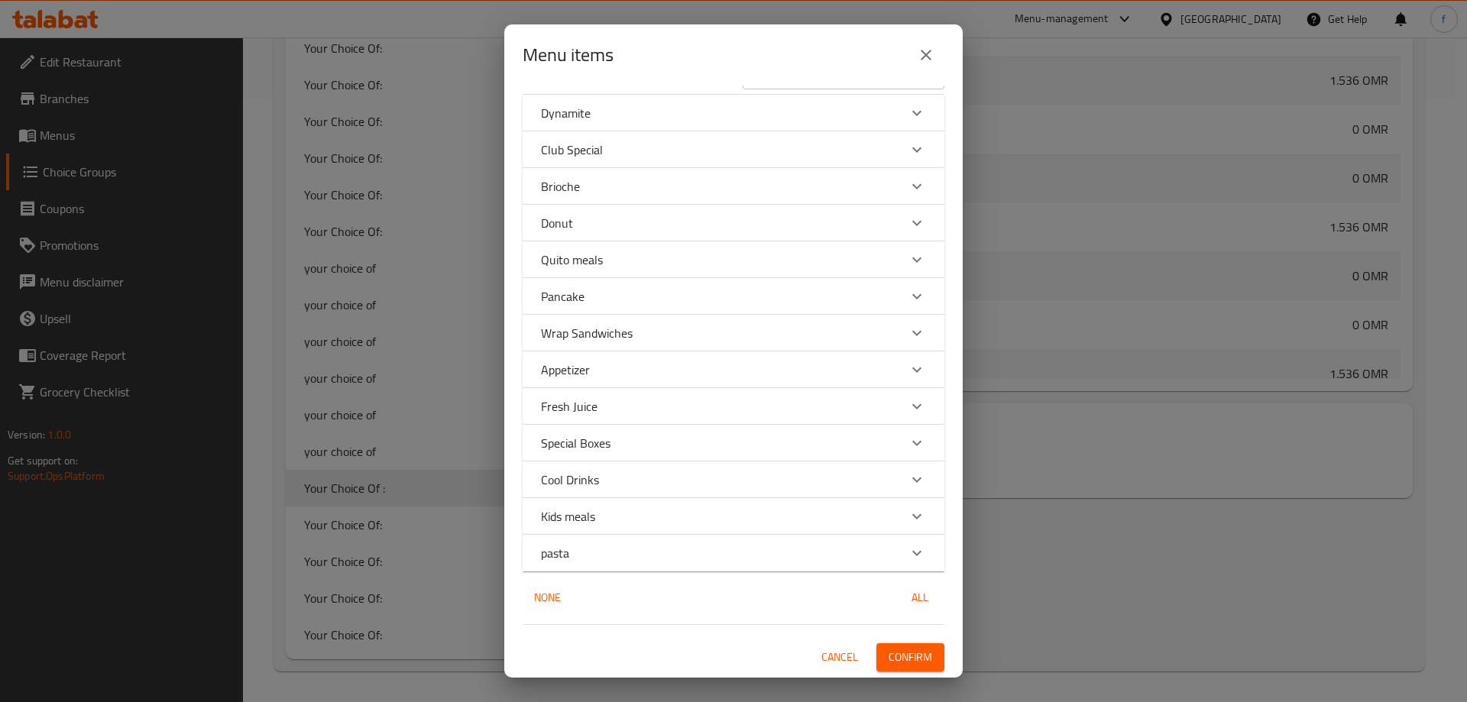
click at [619, 324] on p "Wrap Sandwiches" at bounding box center [587, 333] width 92 height 18
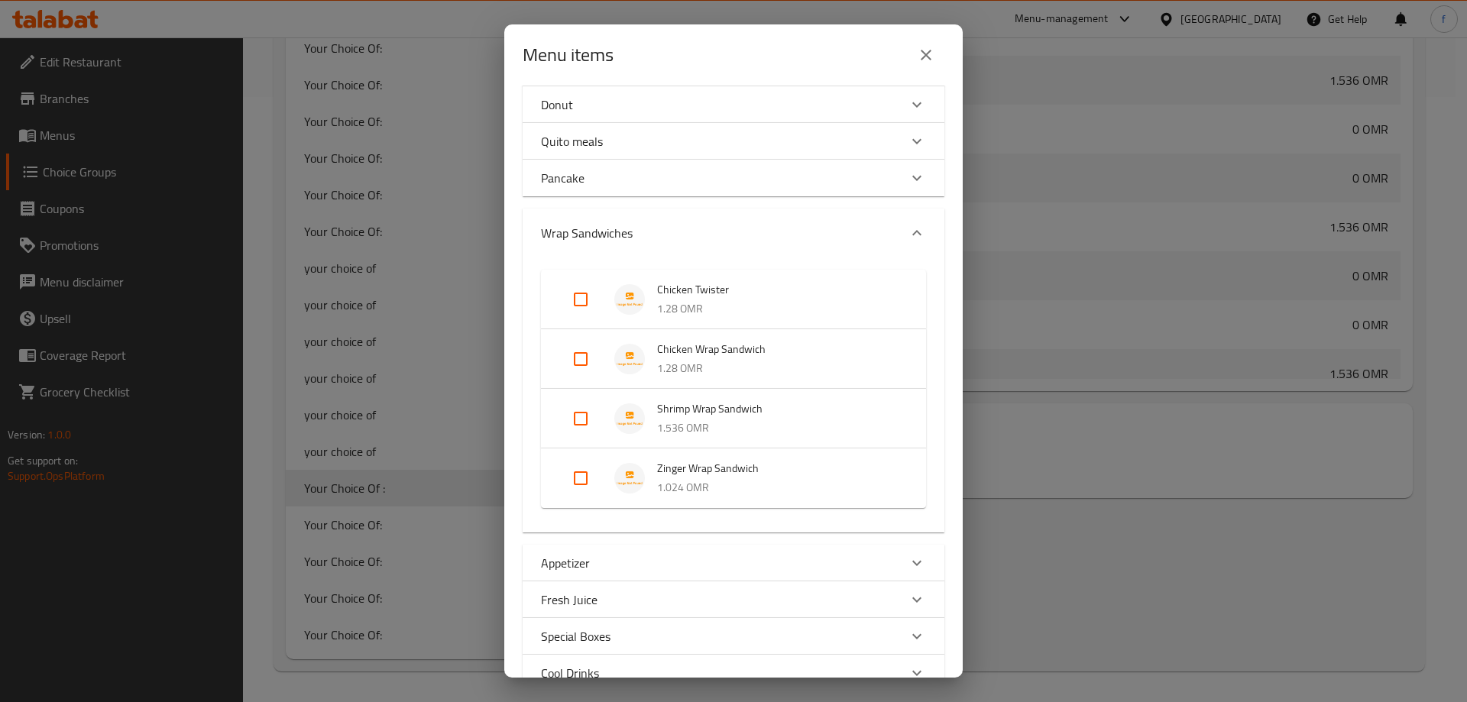
scroll to position [192, 0]
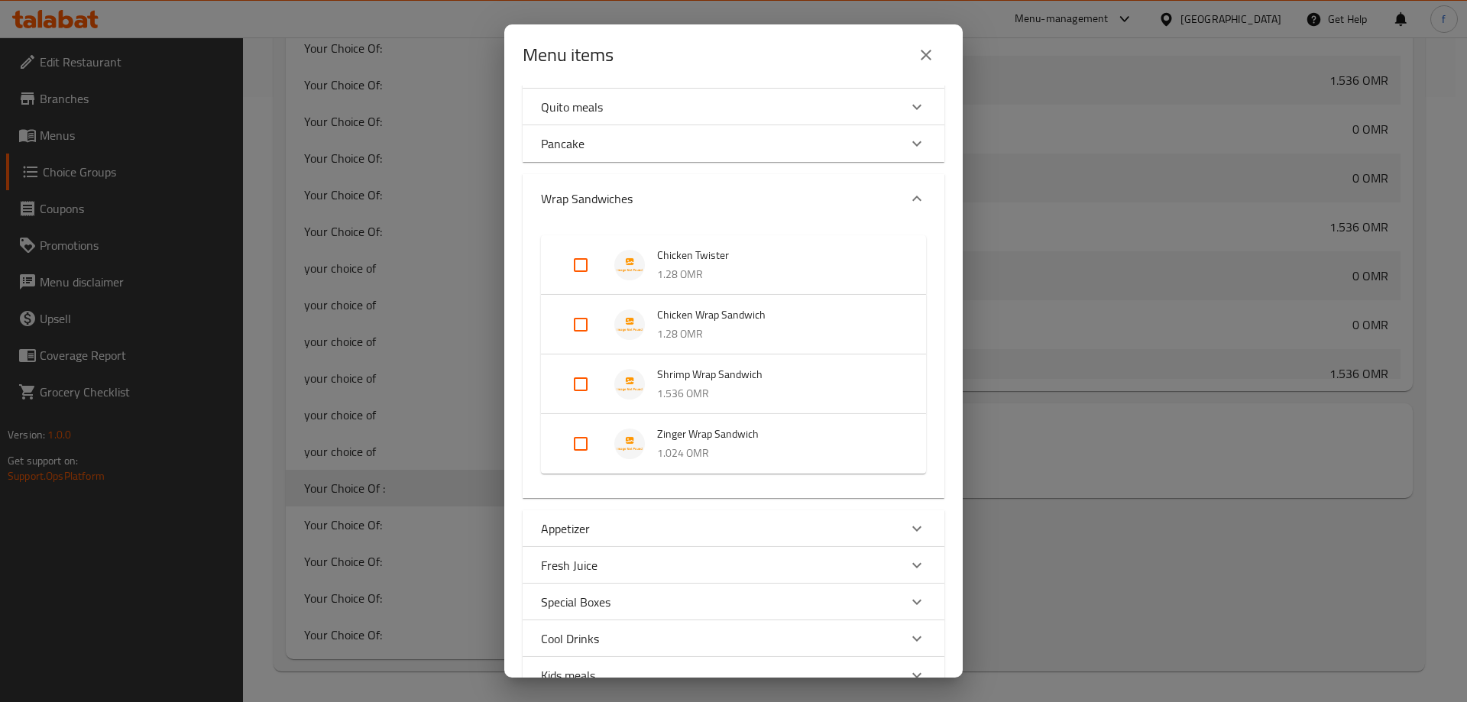
click at [731, 279] on p "1.28 OMR" at bounding box center [776, 274] width 238 height 19
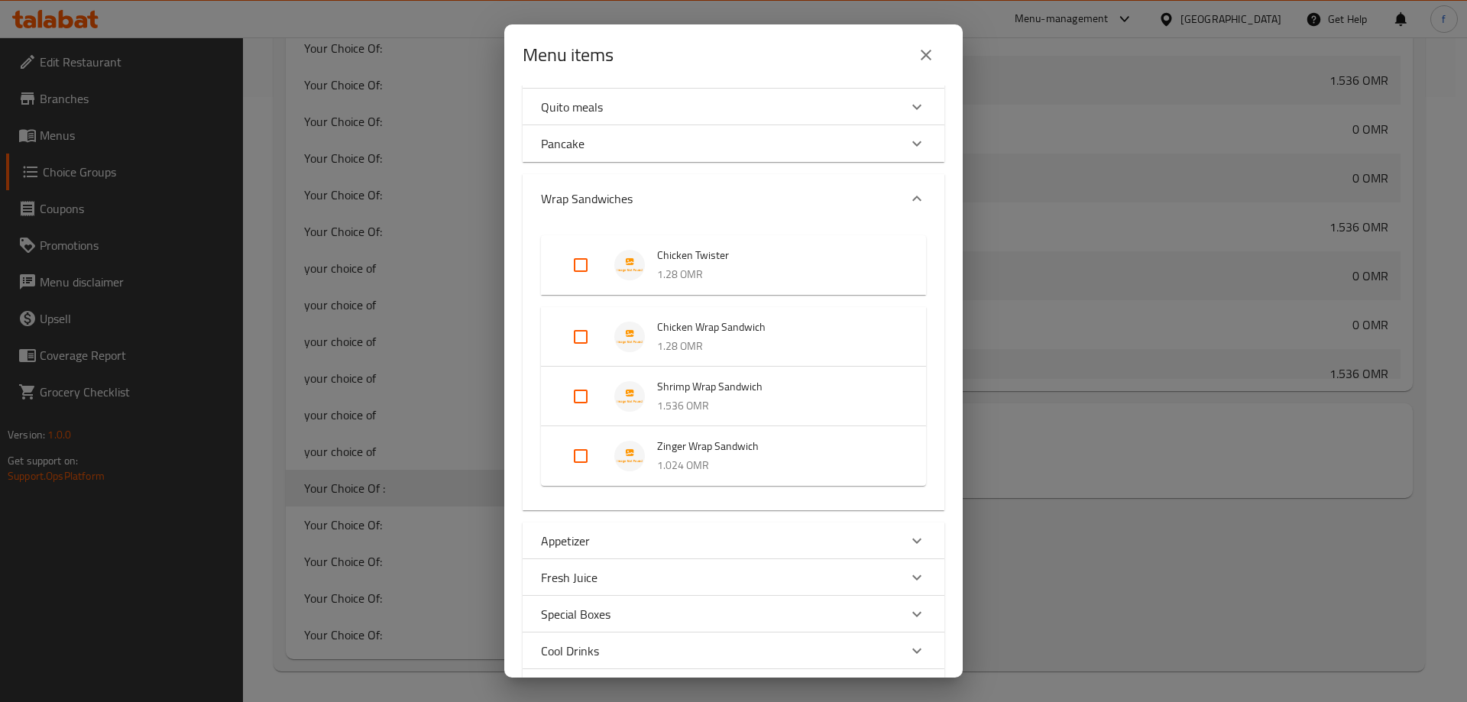
click at [585, 265] on input "Expand" at bounding box center [580, 265] width 37 height 37
checkbox input "true"
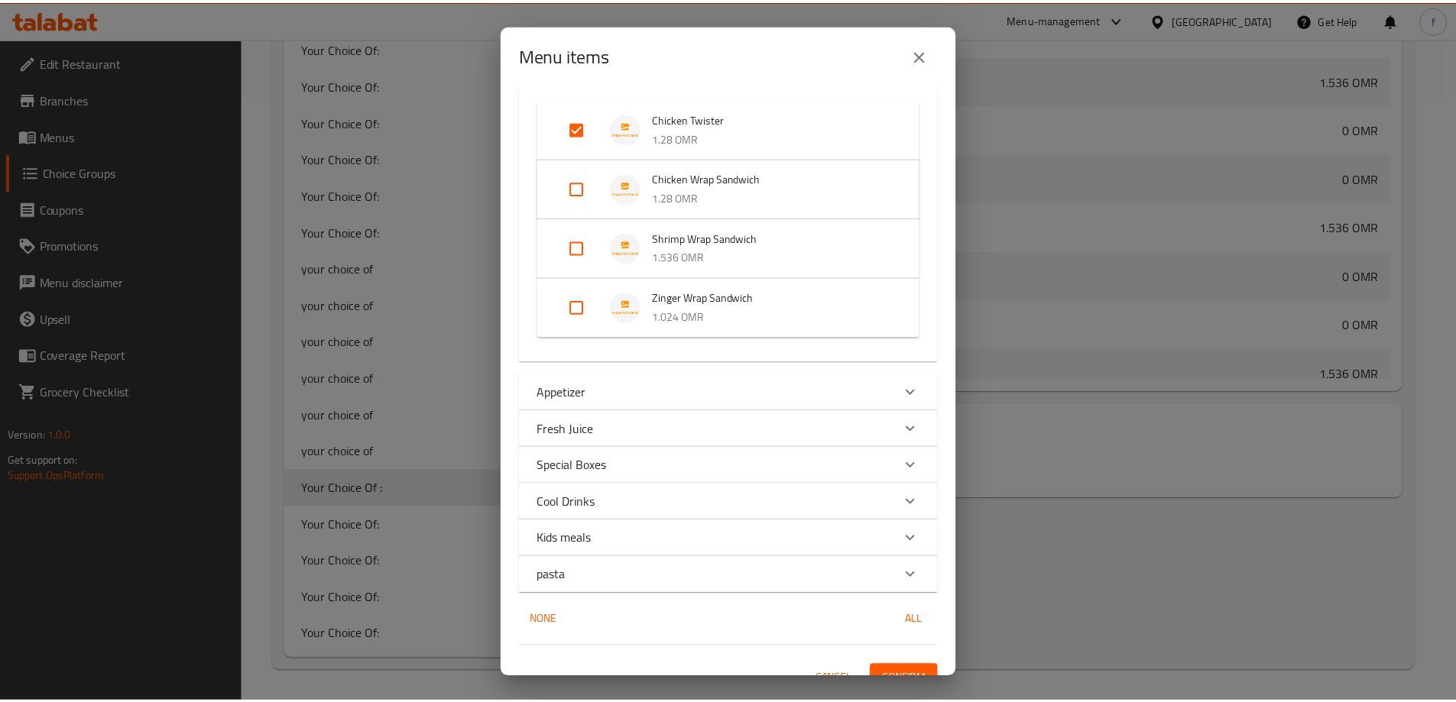
scroll to position [351, 0]
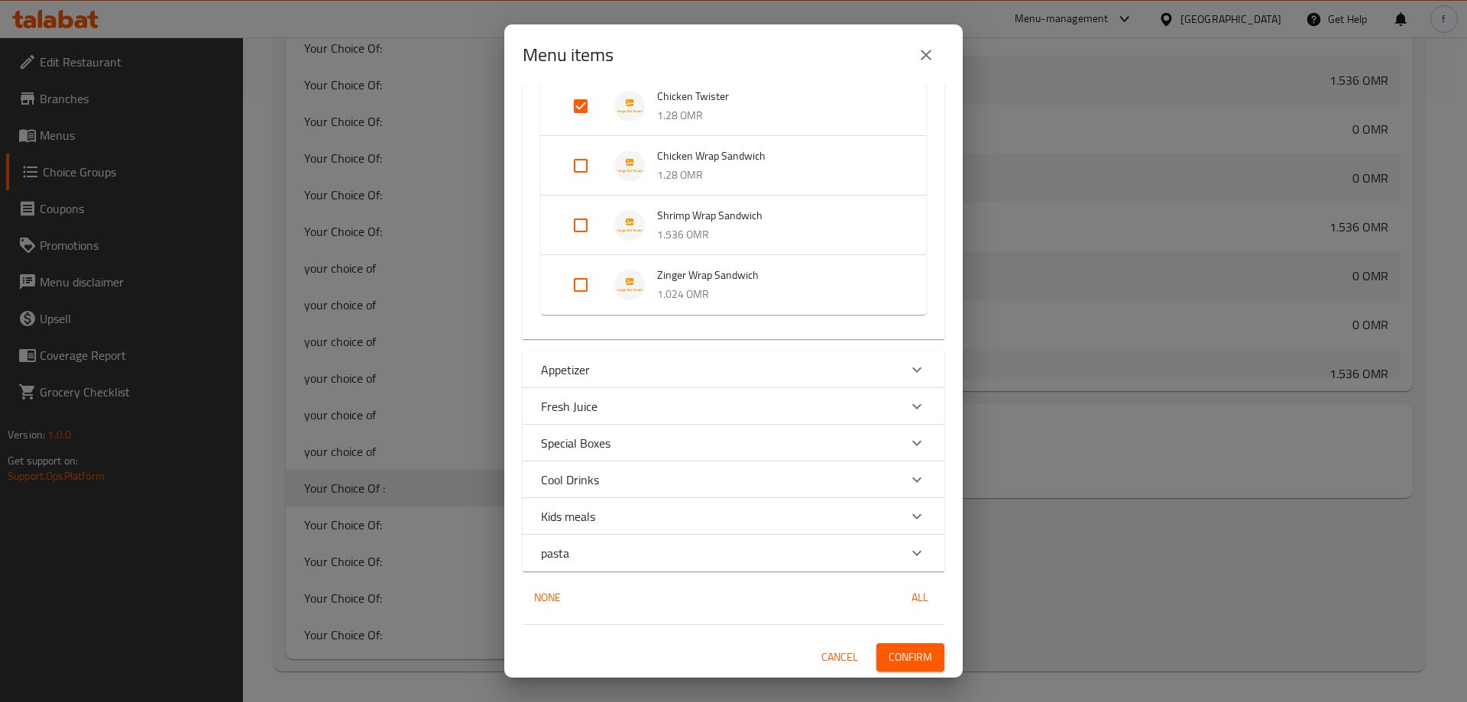
click at [892, 653] on span "Confirm" at bounding box center [911, 657] width 44 height 19
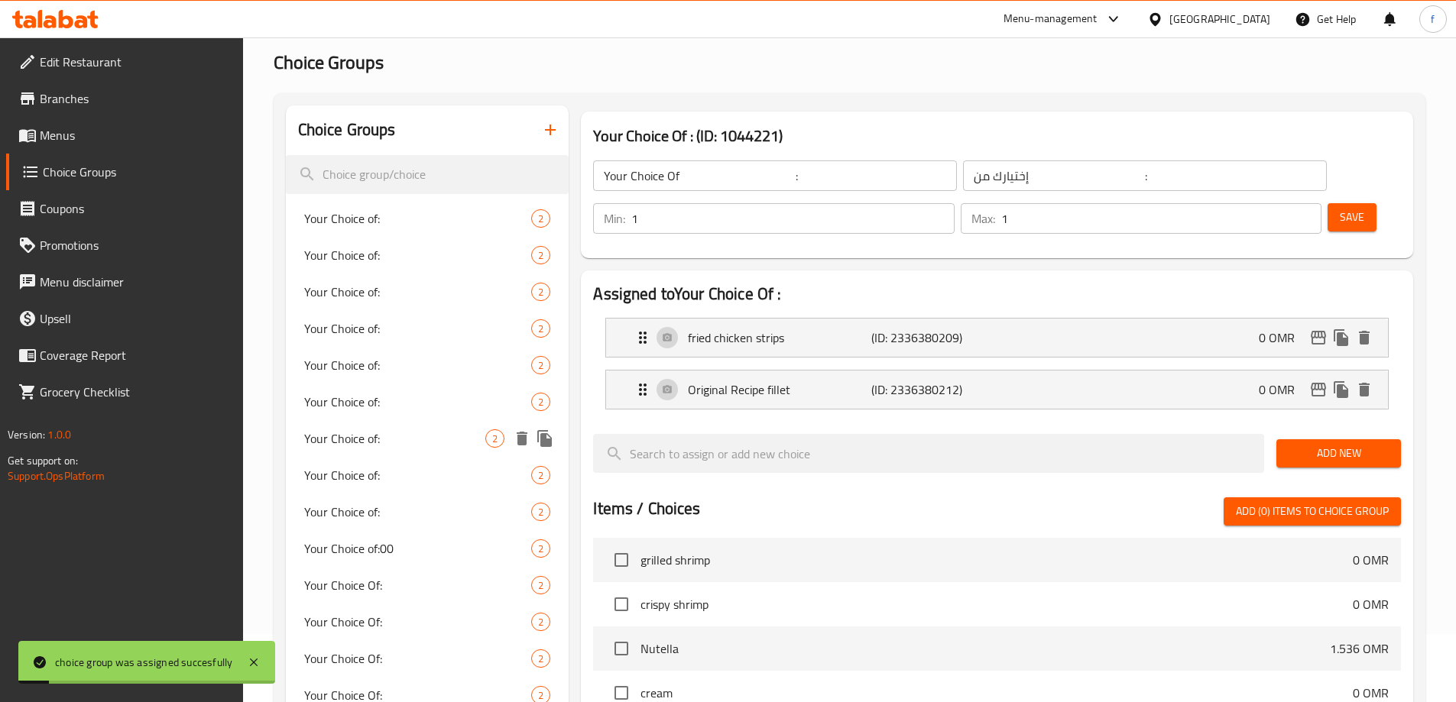
scroll to position [0, 0]
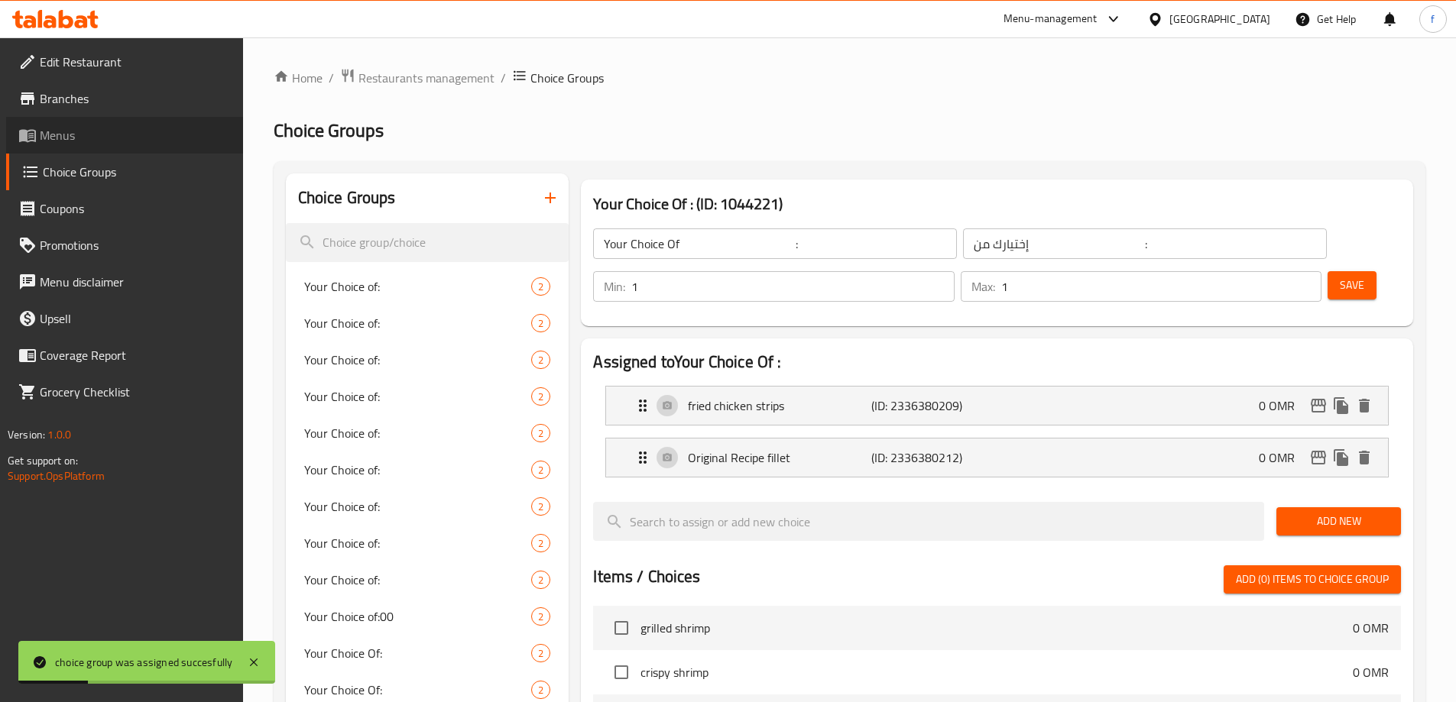
click at [97, 147] on link "Menus" at bounding box center [124, 135] width 237 height 37
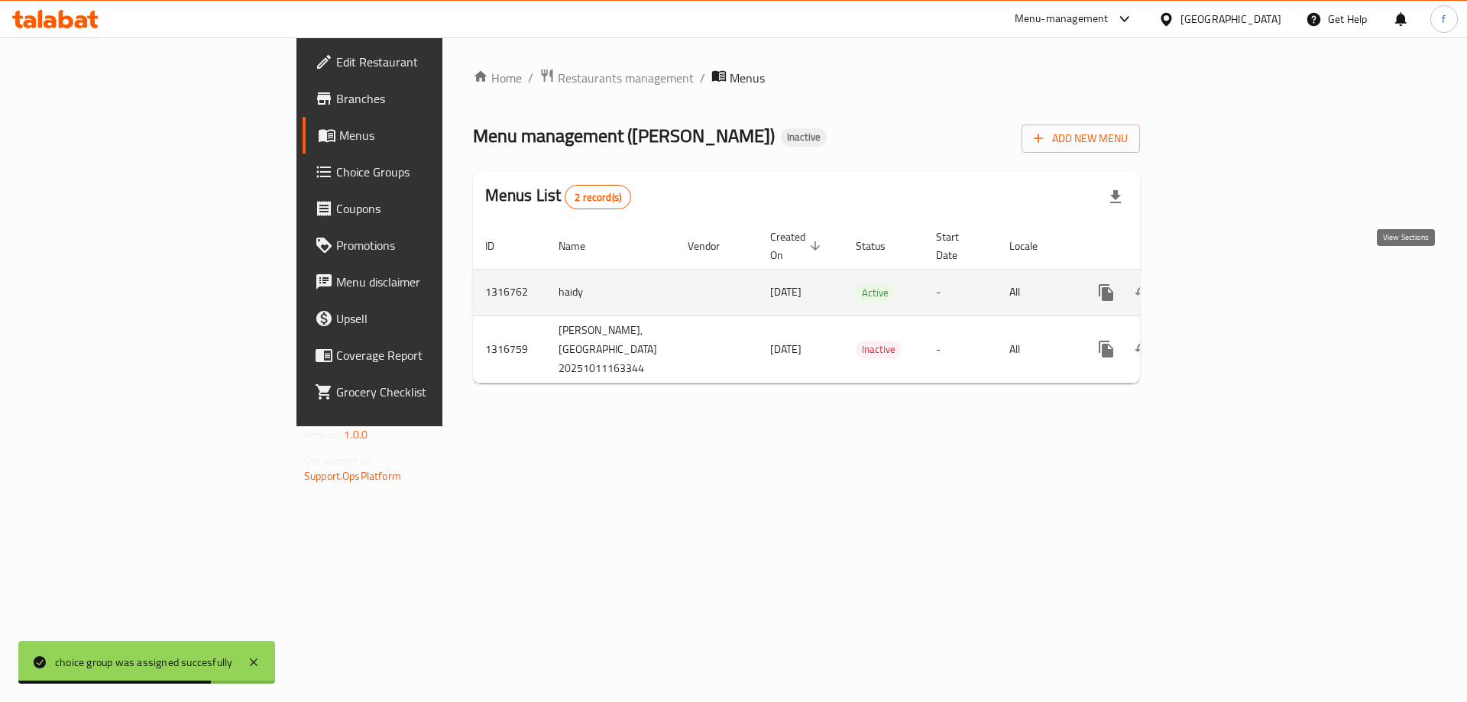
click at [1223, 286] on icon "enhanced table" at bounding box center [1217, 293] width 14 height 14
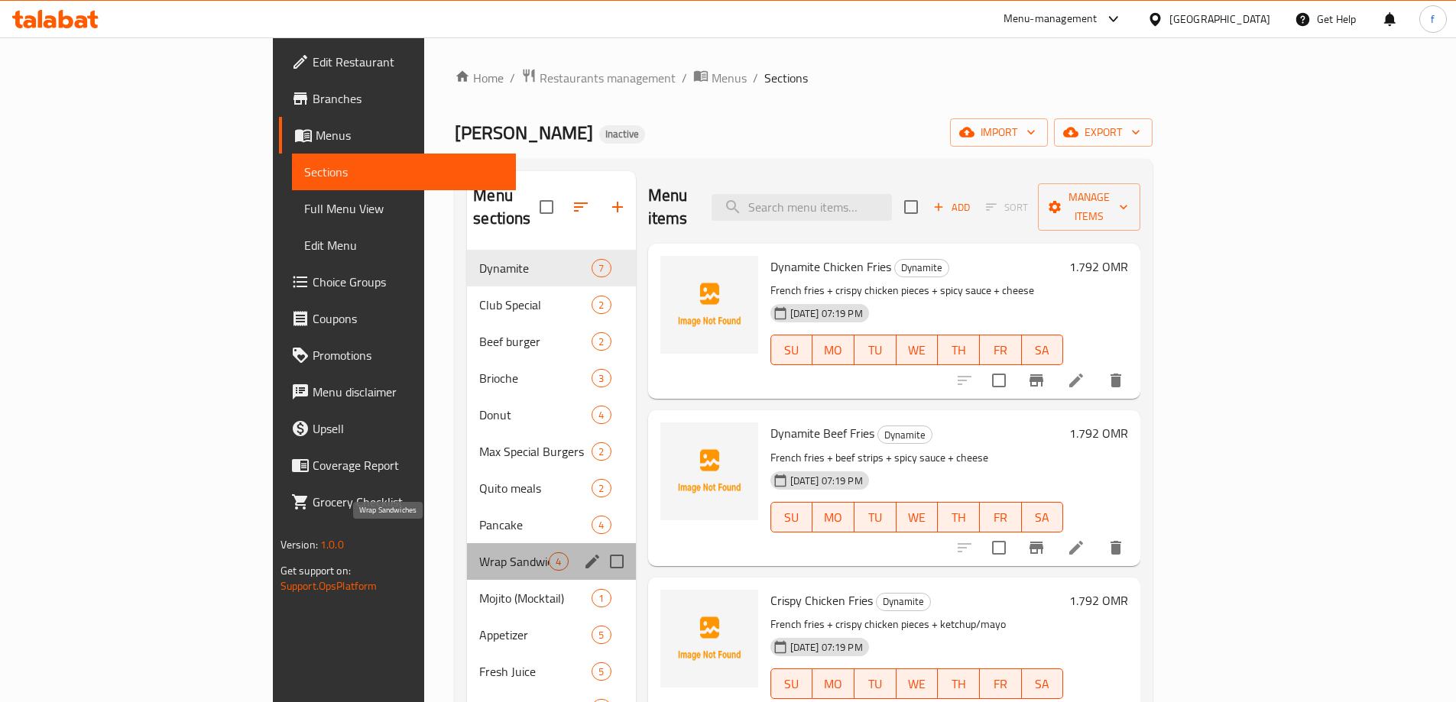
click at [479, 552] on span "Wrap Sandwiches" at bounding box center [514, 561] width 70 height 18
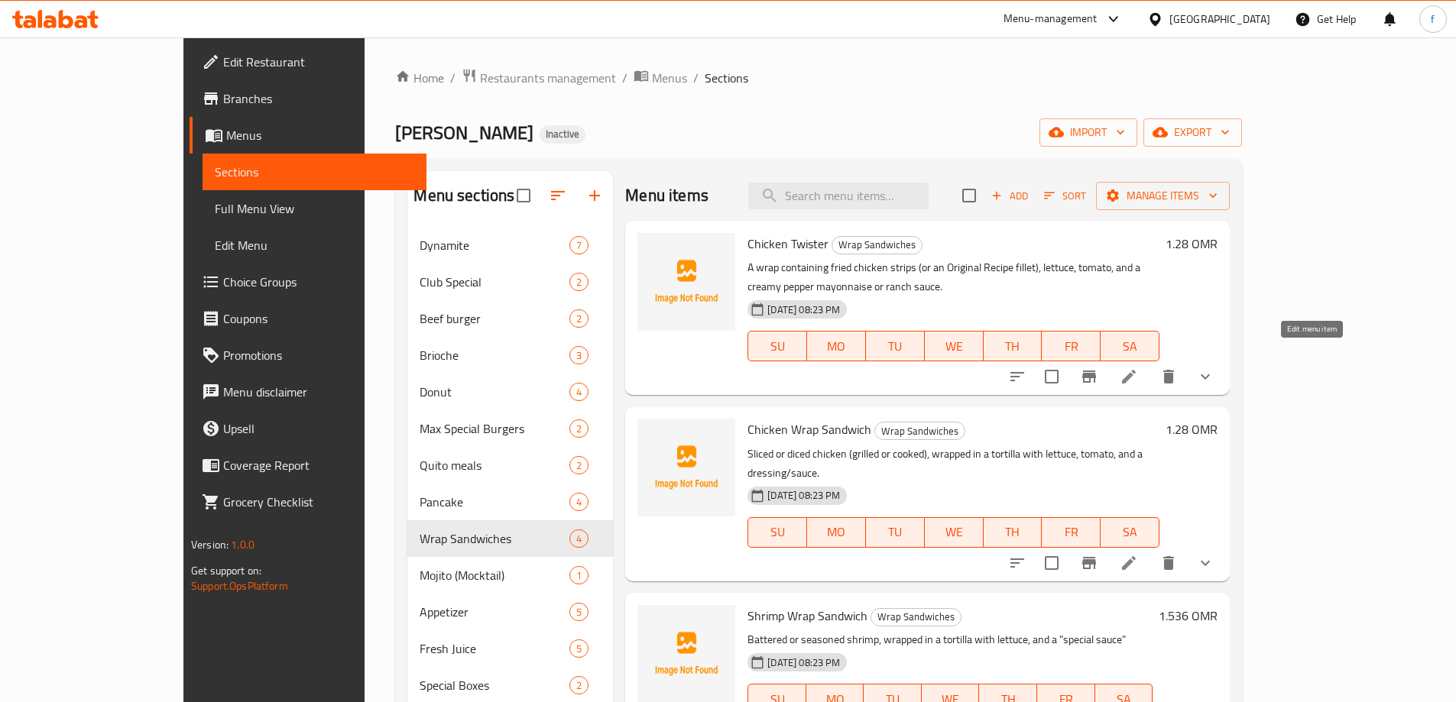
click at [1138, 368] on icon at bounding box center [1128, 377] width 18 height 18
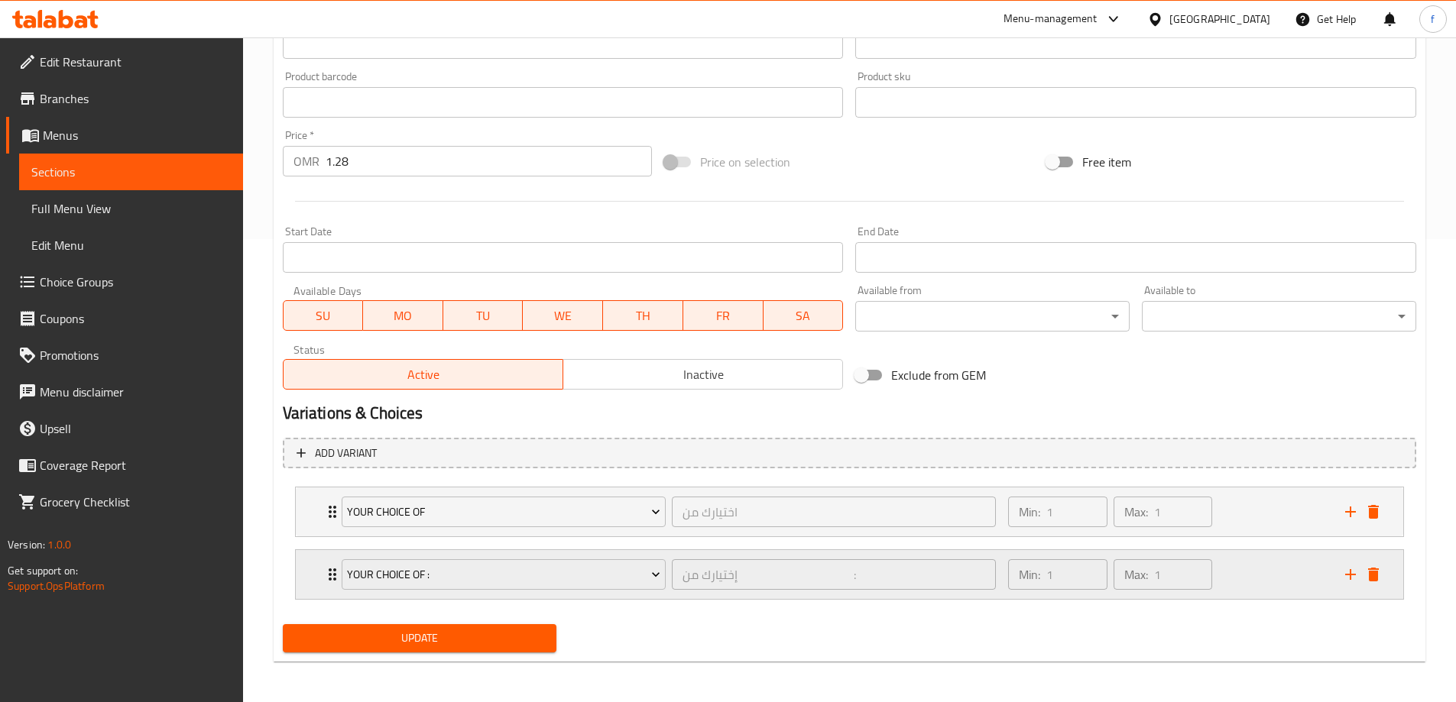
scroll to position [465, 0]
click at [331, 574] on icon "Expand" at bounding box center [332, 572] width 18 height 18
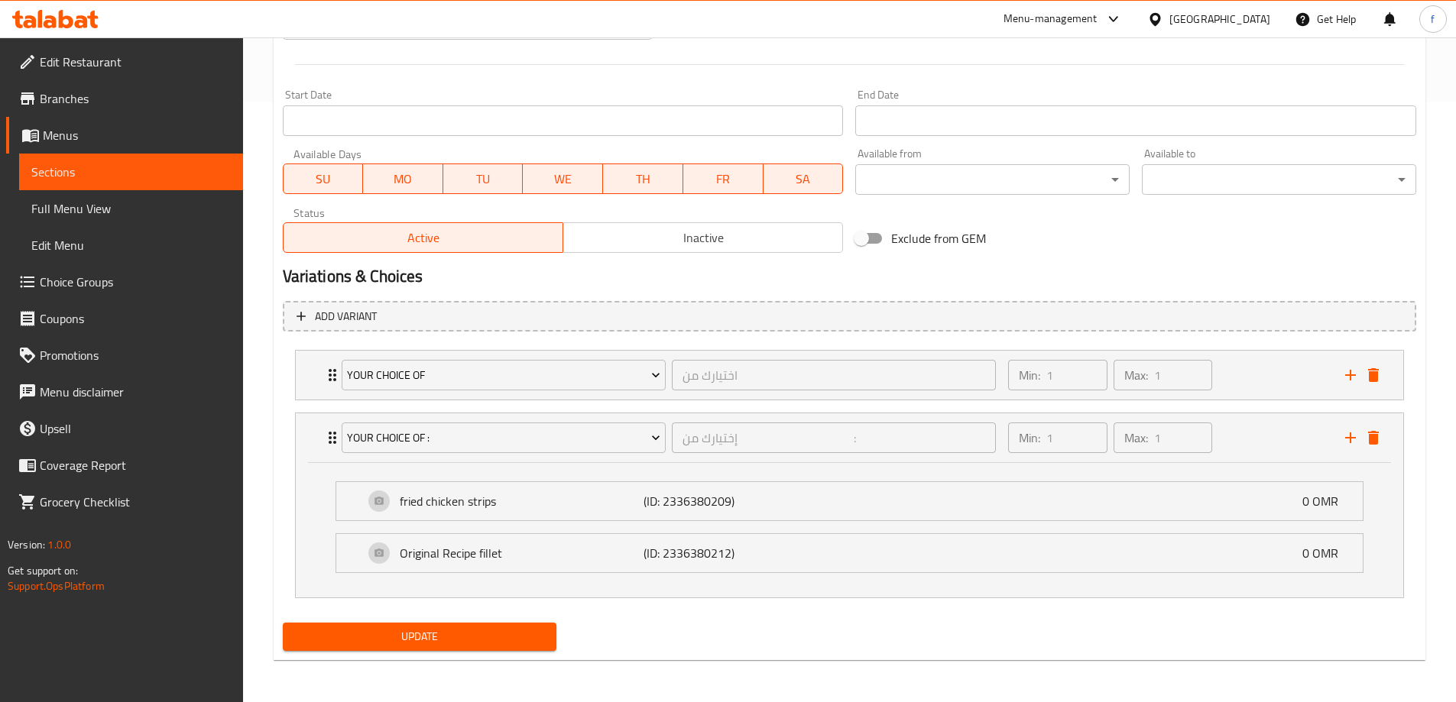
scroll to position [601, 0]
click at [332, 380] on div "your choice of اختيارك من ​" at bounding box center [668, 374] width 673 height 49
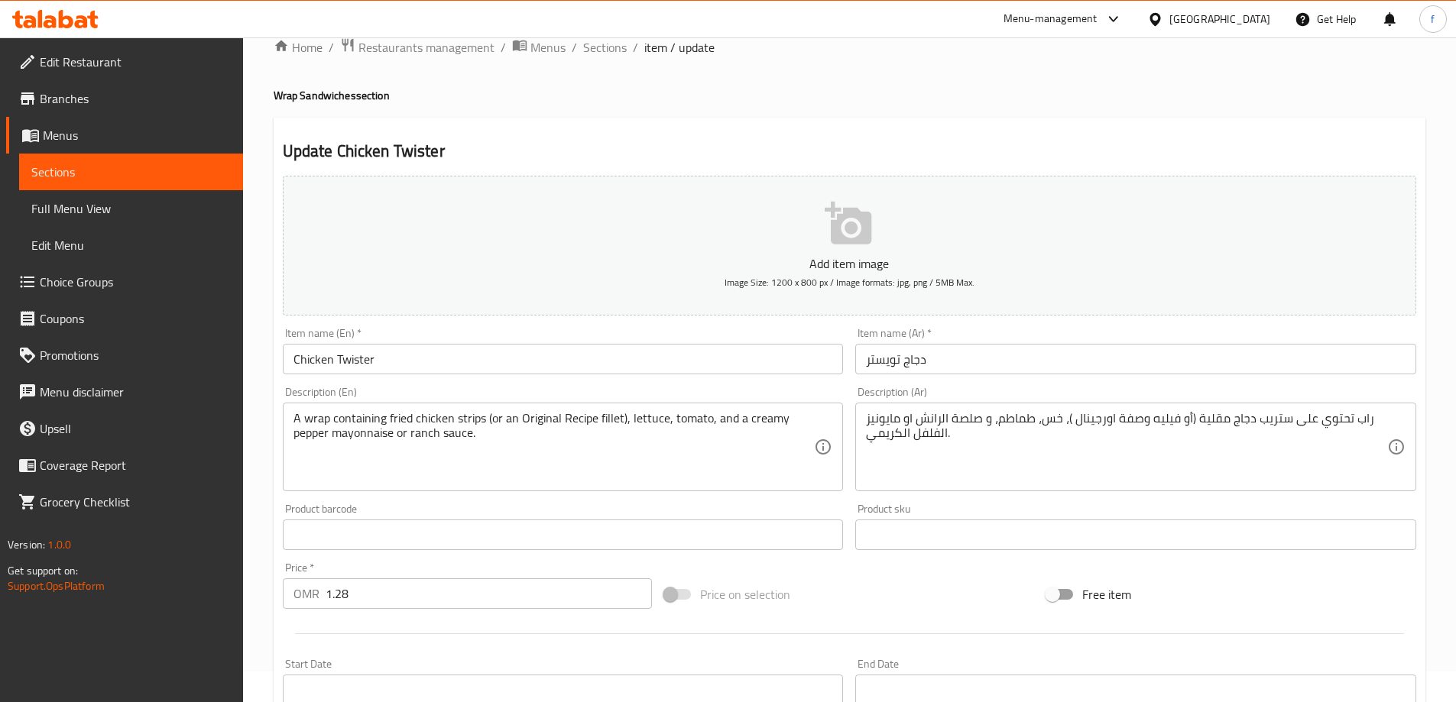
scroll to position [0, 0]
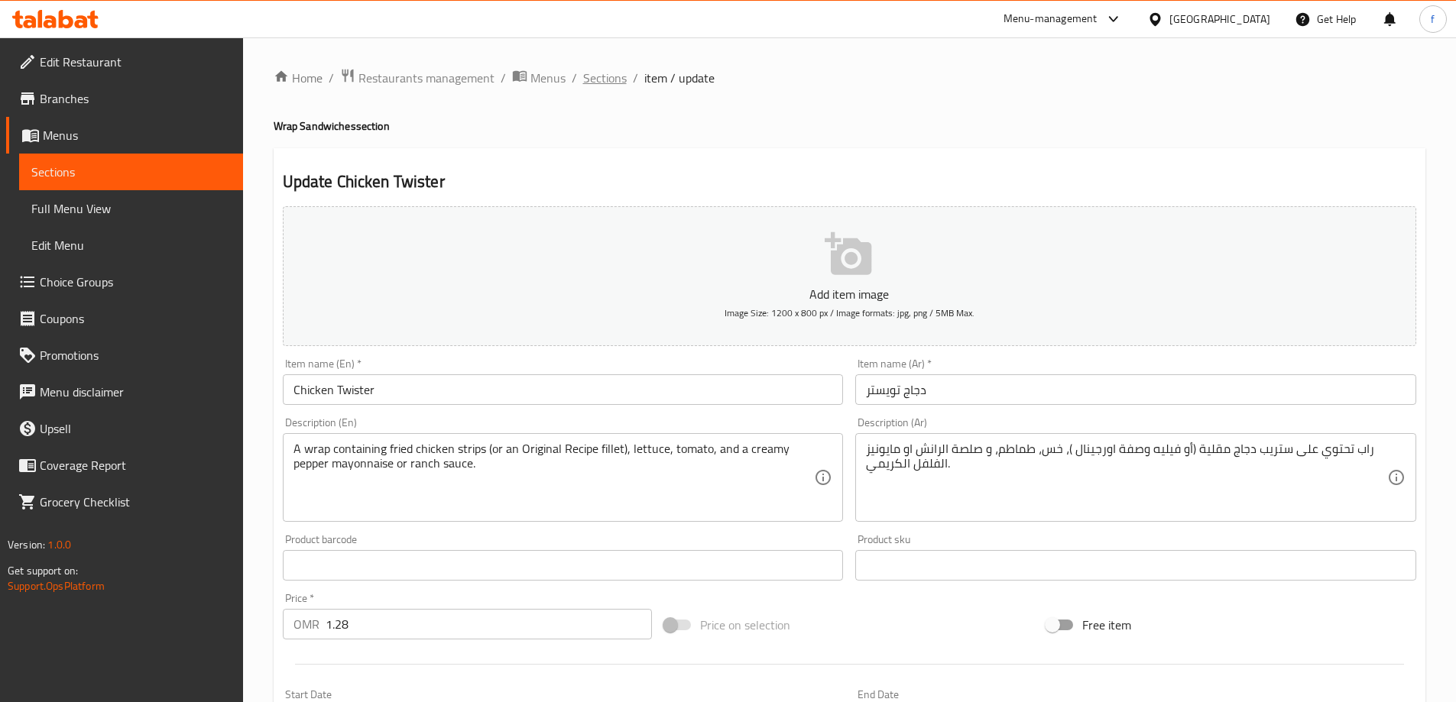
click at [612, 82] on span "Sections" at bounding box center [605, 78] width 44 height 18
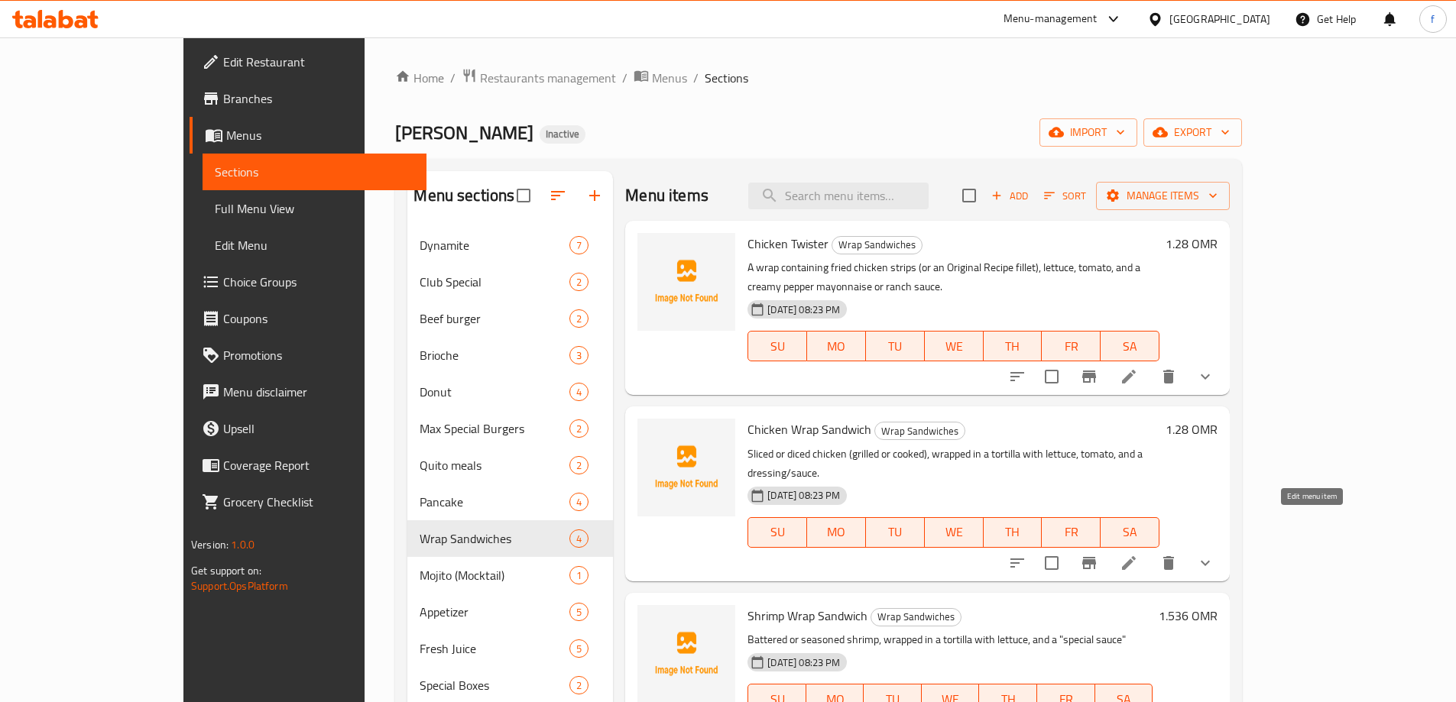
click at [1135, 556] on icon at bounding box center [1129, 563] width 14 height 14
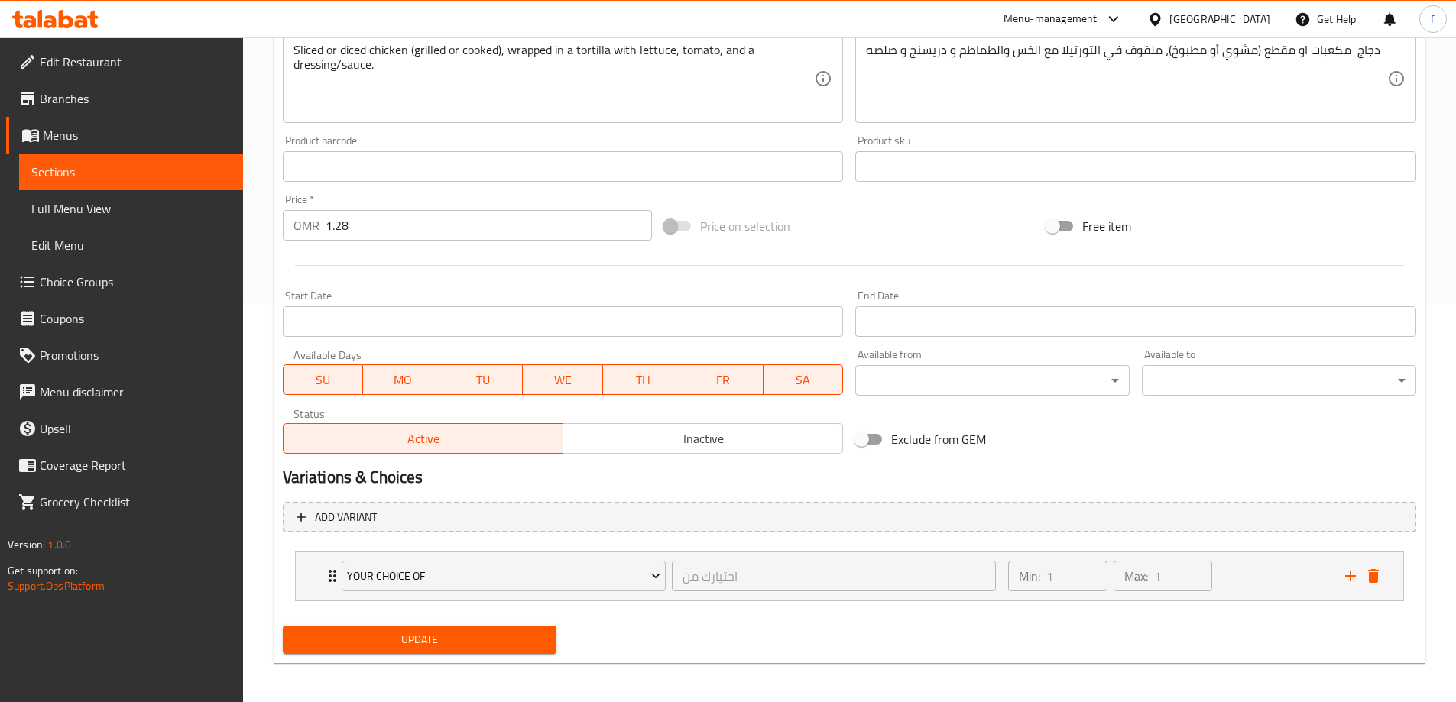
scroll to position [403, 0]
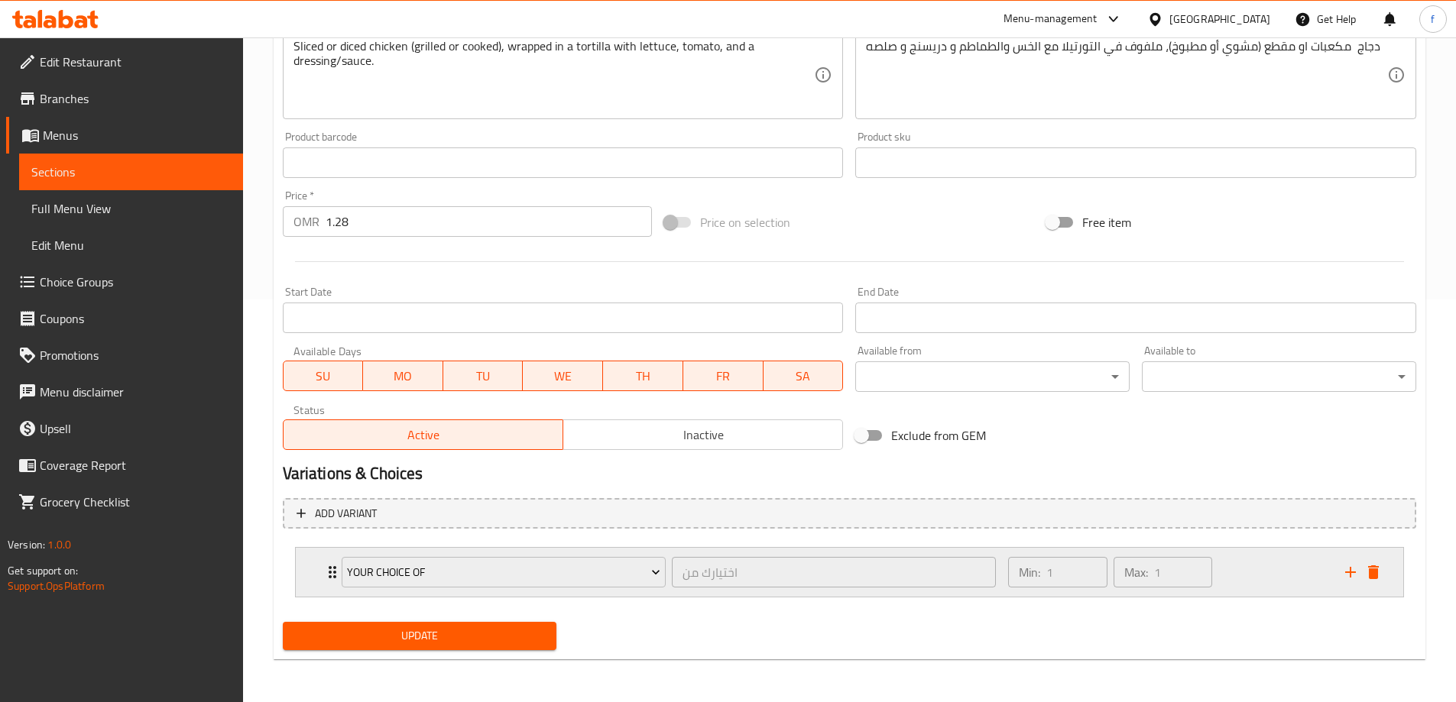
click at [1238, 568] on div "Min: 1 ​ Max: 1 ​" at bounding box center [1167, 572] width 336 height 49
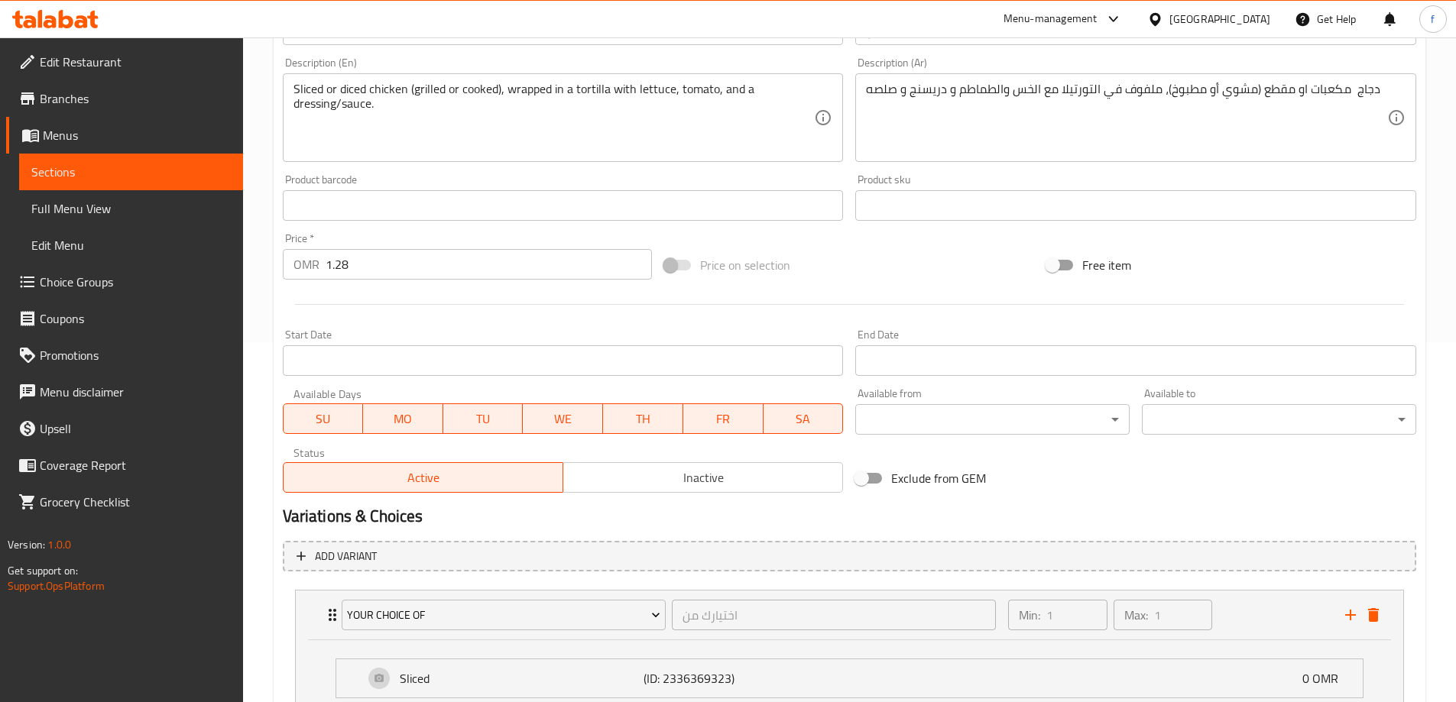
scroll to position [336, 0]
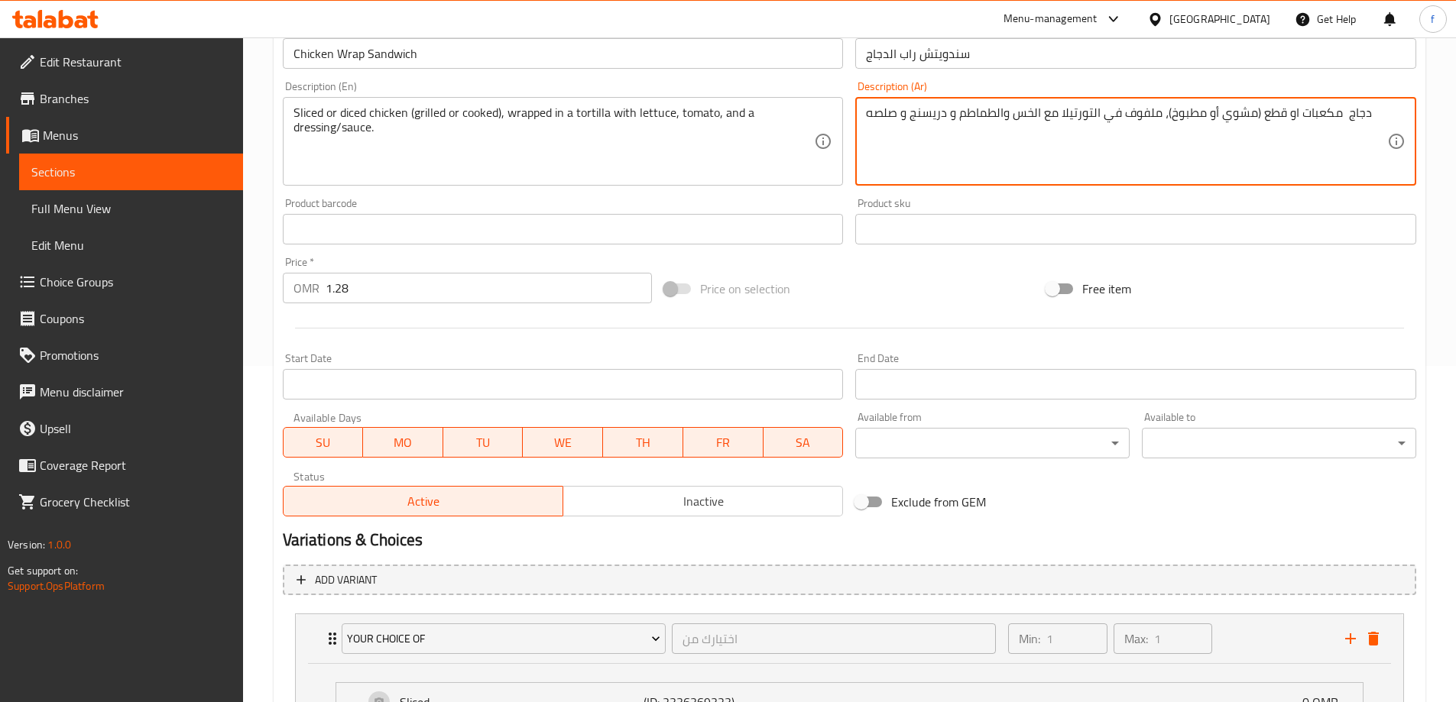
click at [1090, 119] on textarea "دجاج مكعبات او قطع (مشوي أو مطبوخ)، ملفوف في التورتيلا مع الخس والطماطم و دريسن…" at bounding box center [1126, 141] width 521 height 73
click at [902, 109] on textarea "دجاج مكعبات او قطع (مشوي أو مطبوخ)، ملفوف في تورتيلا مع الخس والطماطم و دريسنج …" at bounding box center [1126, 141] width 521 height 73
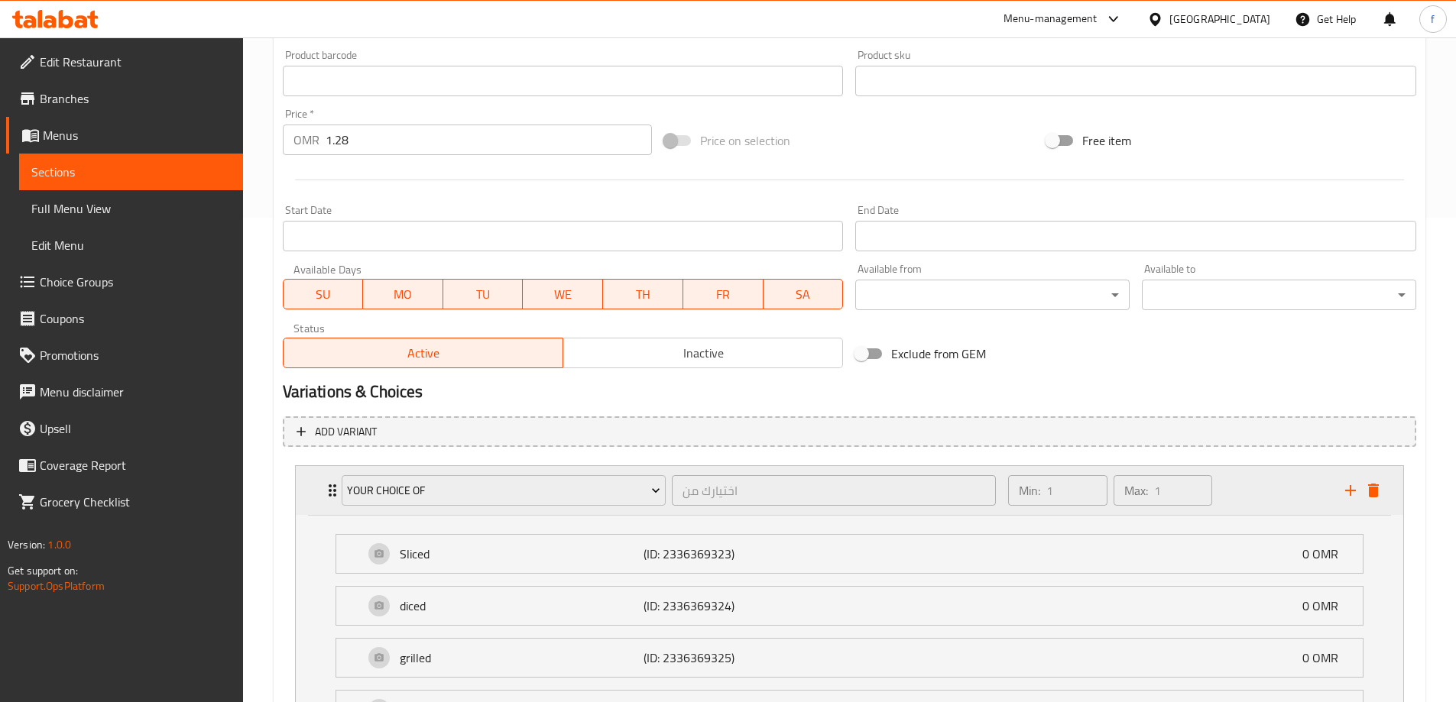
scroll to position [642, 0]
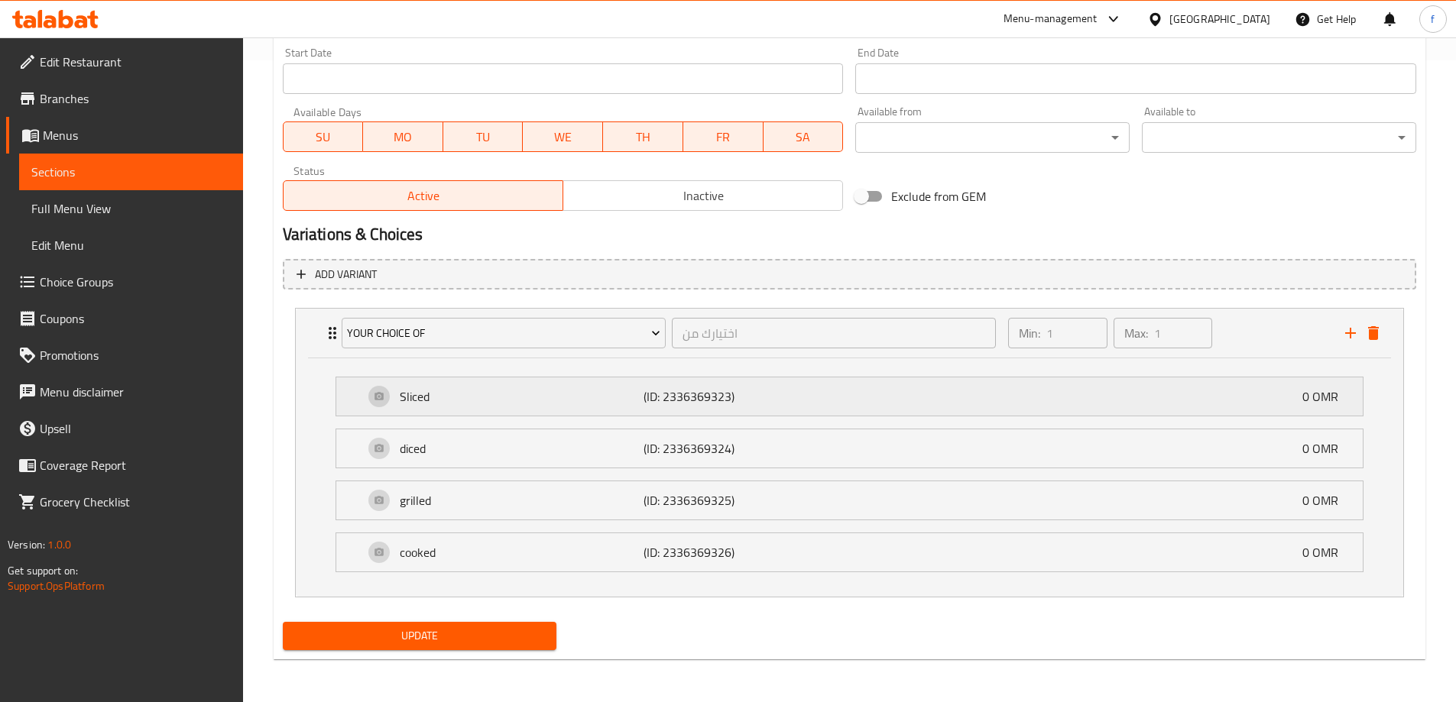
click at [805, 392] on p "(ID: 2336369323)" at bounding box center [724, 396] width 163 height 18
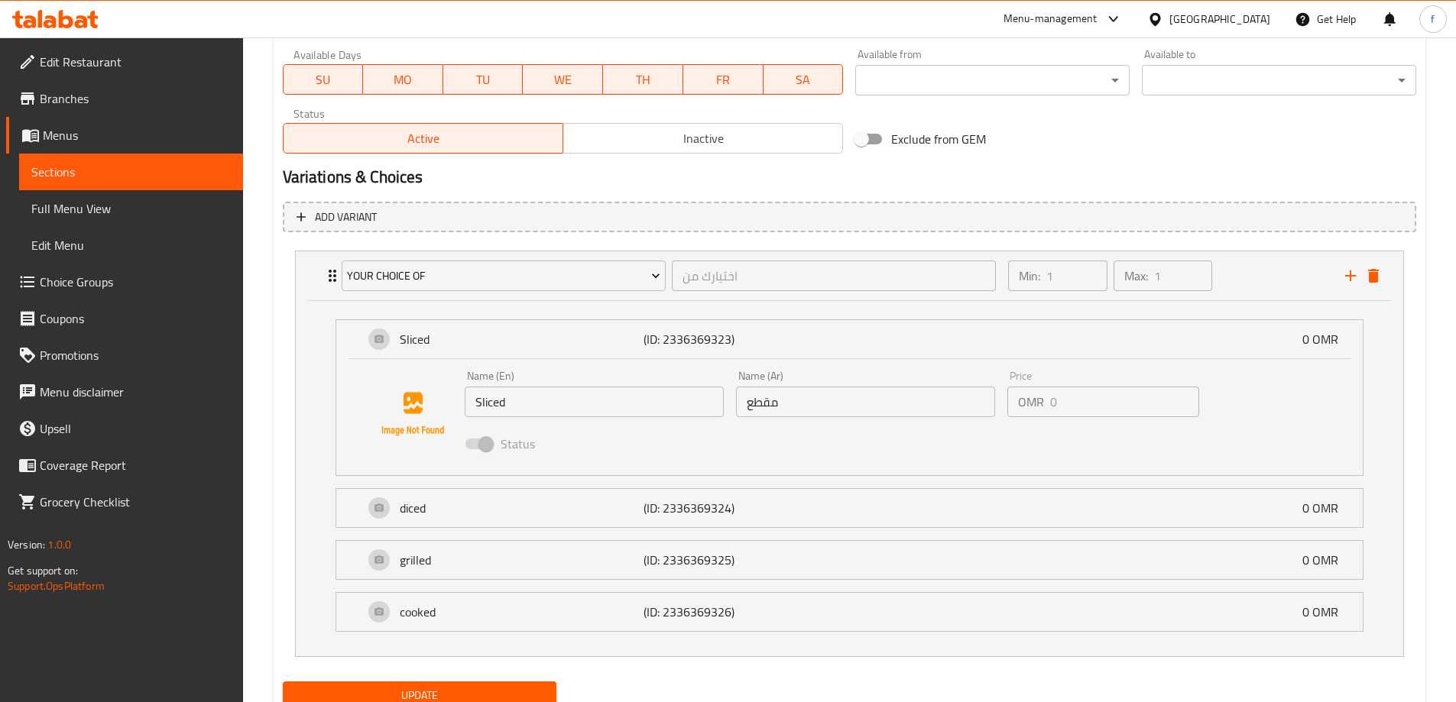
scroll to position [759, 0]
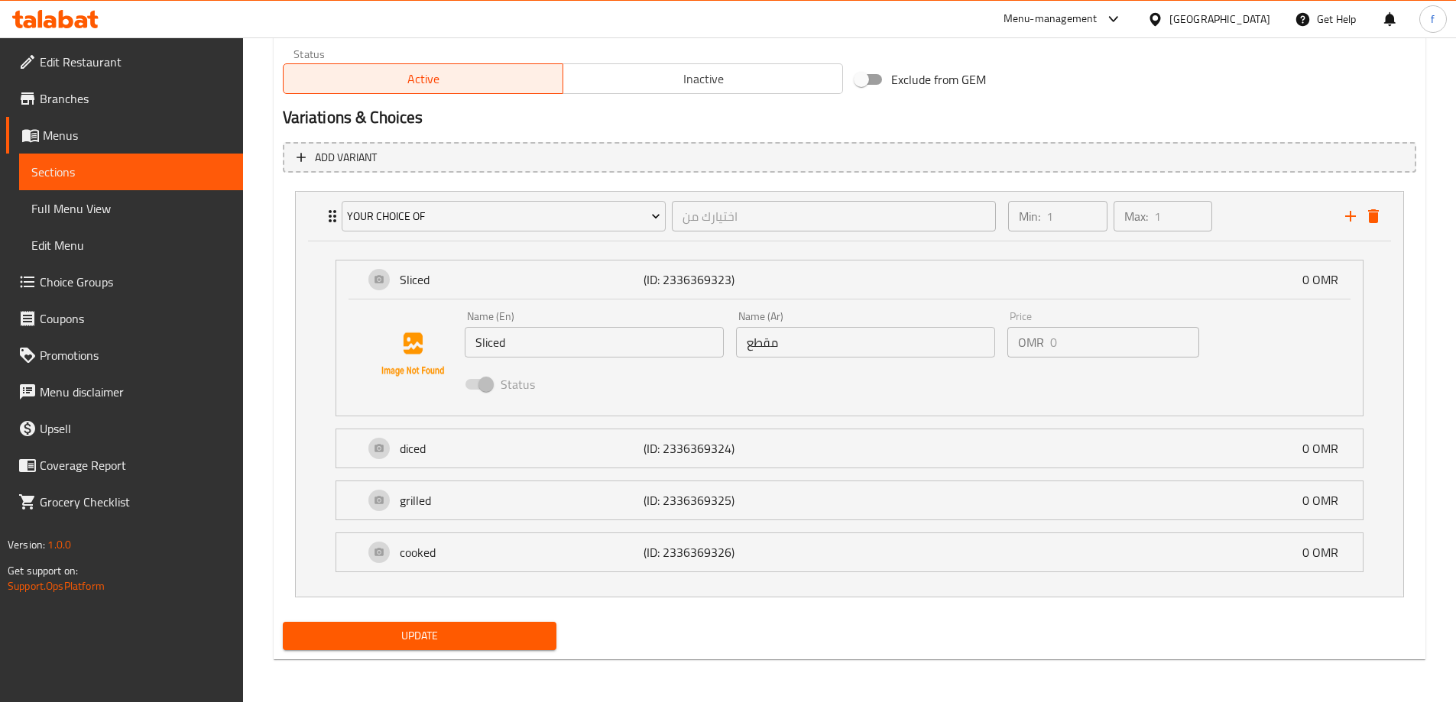
type textarea "دجاج مكعبات او قطع (مشوي أو مطبوخ)، ملفوف في تورتيلا مع الخس والطماطم و دريسنج …"
click at [778, 354] on input "مقطع" at bounding box center [865, 342] width 259 height 31
click at [772, 344] on input "مقطع" at bounding box center [865, 342] width 259 height 31
click at [773, 346] on input "مقطع" at bounding box center [865, 342] width 259 height 31
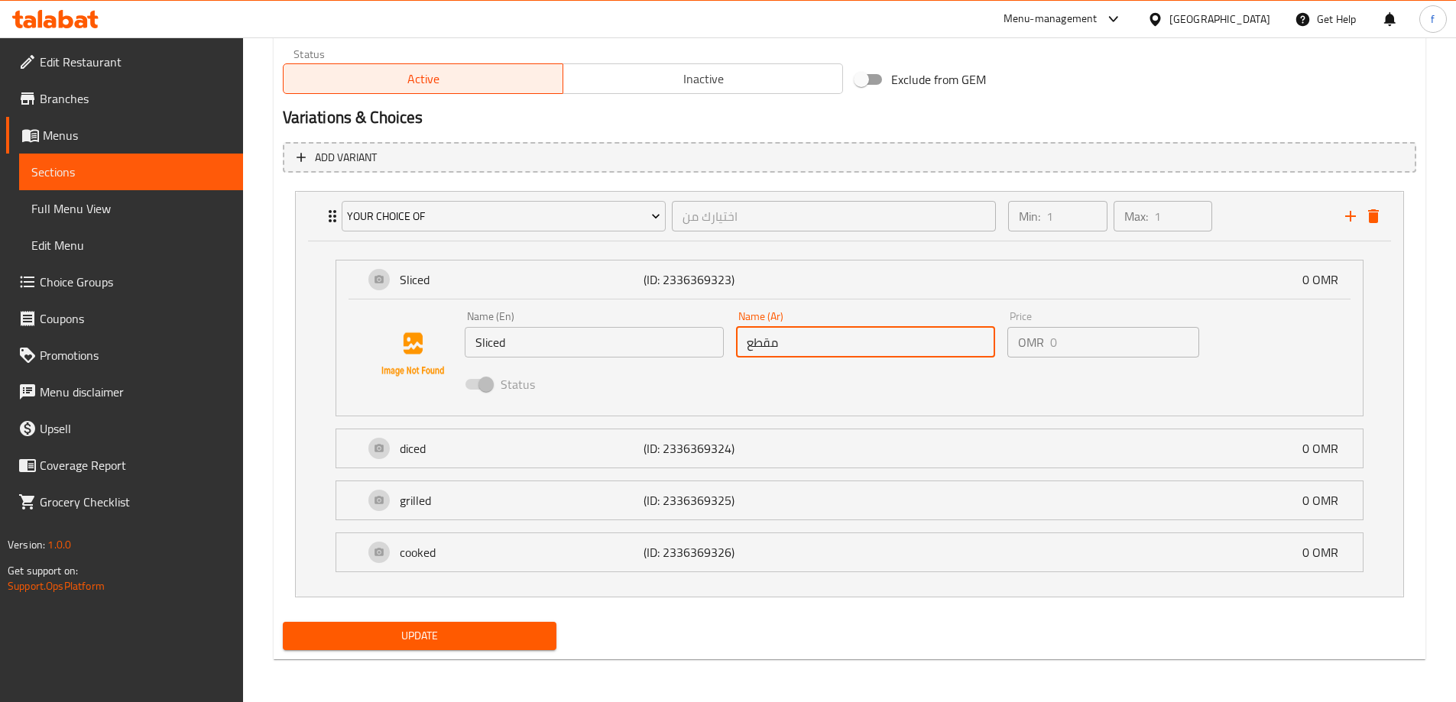
click at [766, 342] on input "مقطع" at bounding box center [865, 342] width 259 height 31
click at [775, 342] on input "مقطع" at bounding box center [865, 342] width 259 height 31
click at [788, 342] on input "مقطع" at bounding box center [865, 342] width 259 height 31
drag, startPoint x: 775, startPoint y: 343, endPoint x: 796, endPoint y: 342, distance: 21.4
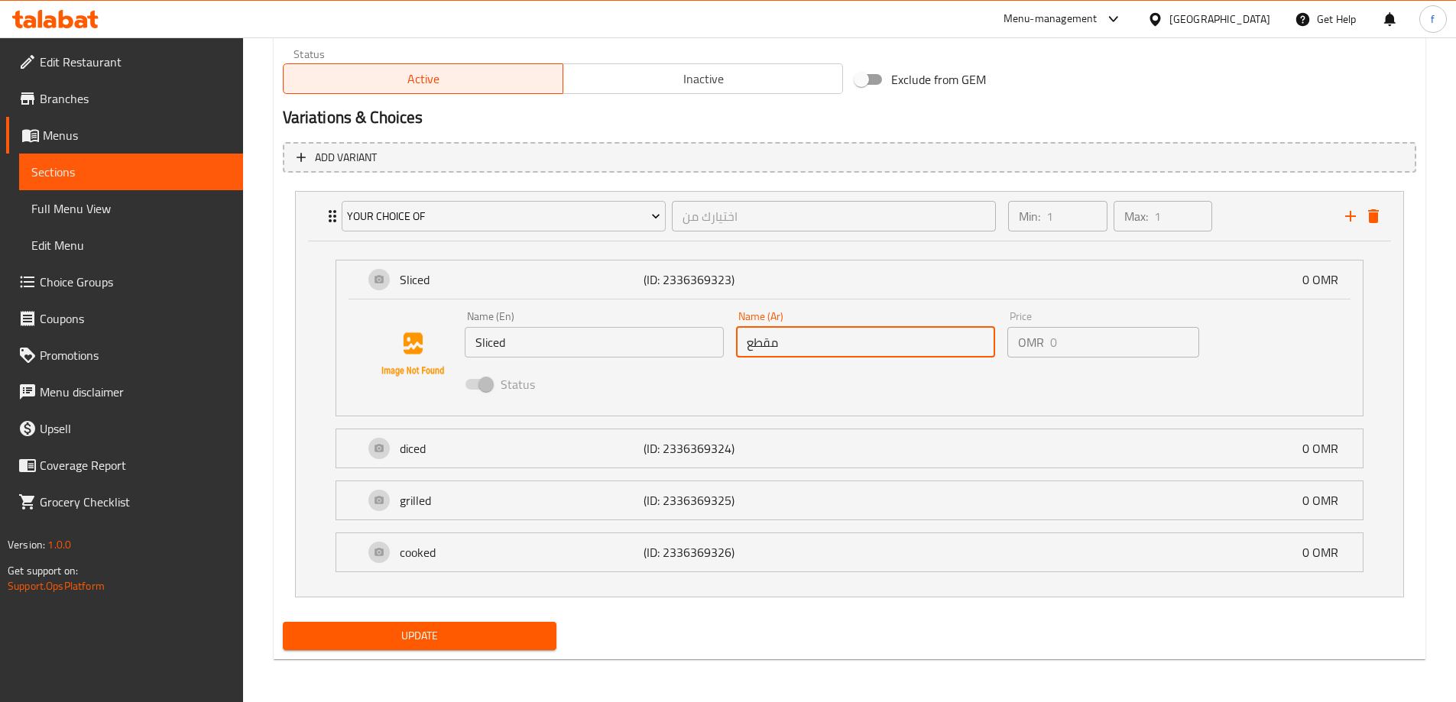
click at [796, 342] on input "مقطع" at bounding box center [865, 342] width 259 height 31
click at [770, 341] on input "مقطع" at bounding box center [865, 342] width 259 height 31
click at [785, 344] on input "مقطع" at bounding box center [865, 342] width 259 height 31
click at [791, 437] on div "diced (ID: 2336369324) 0 OMR" at bounding box center [854, 448] width 980 height 38
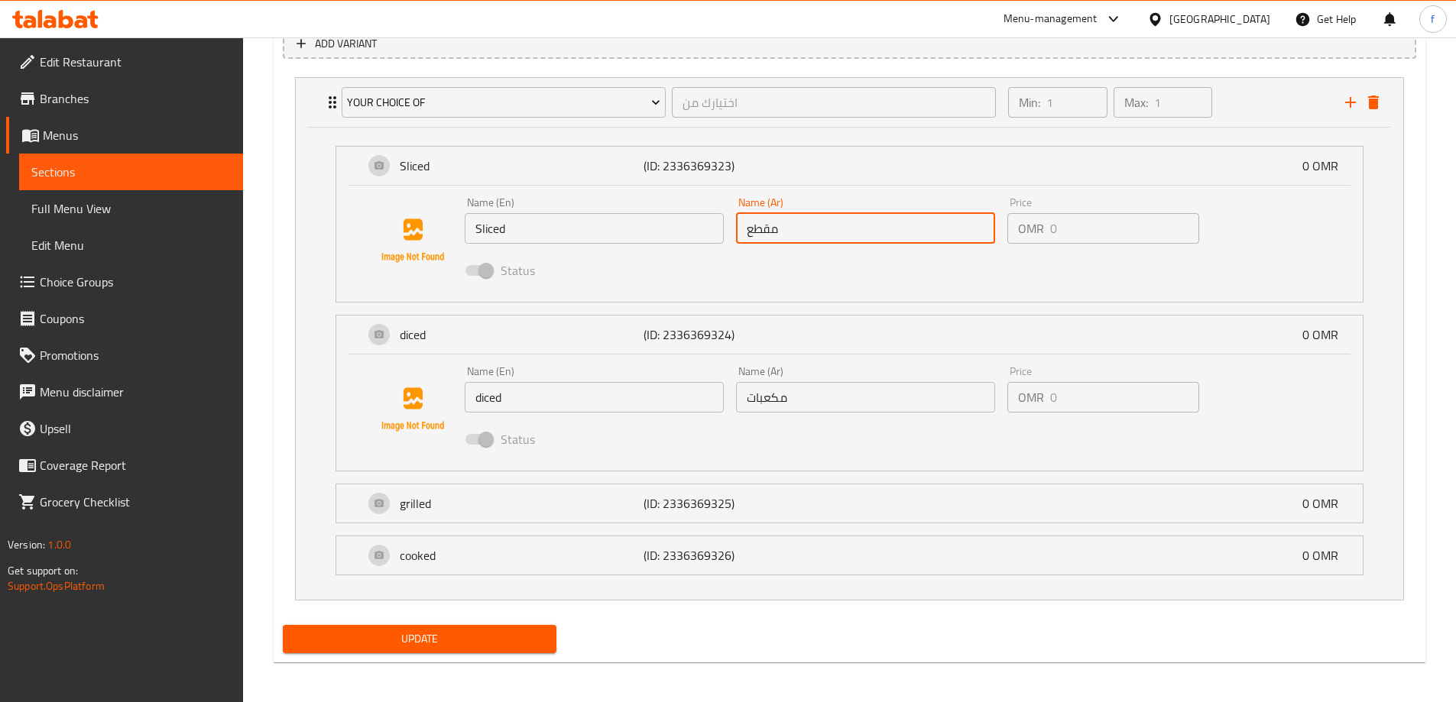
scroll to position [876, 0]
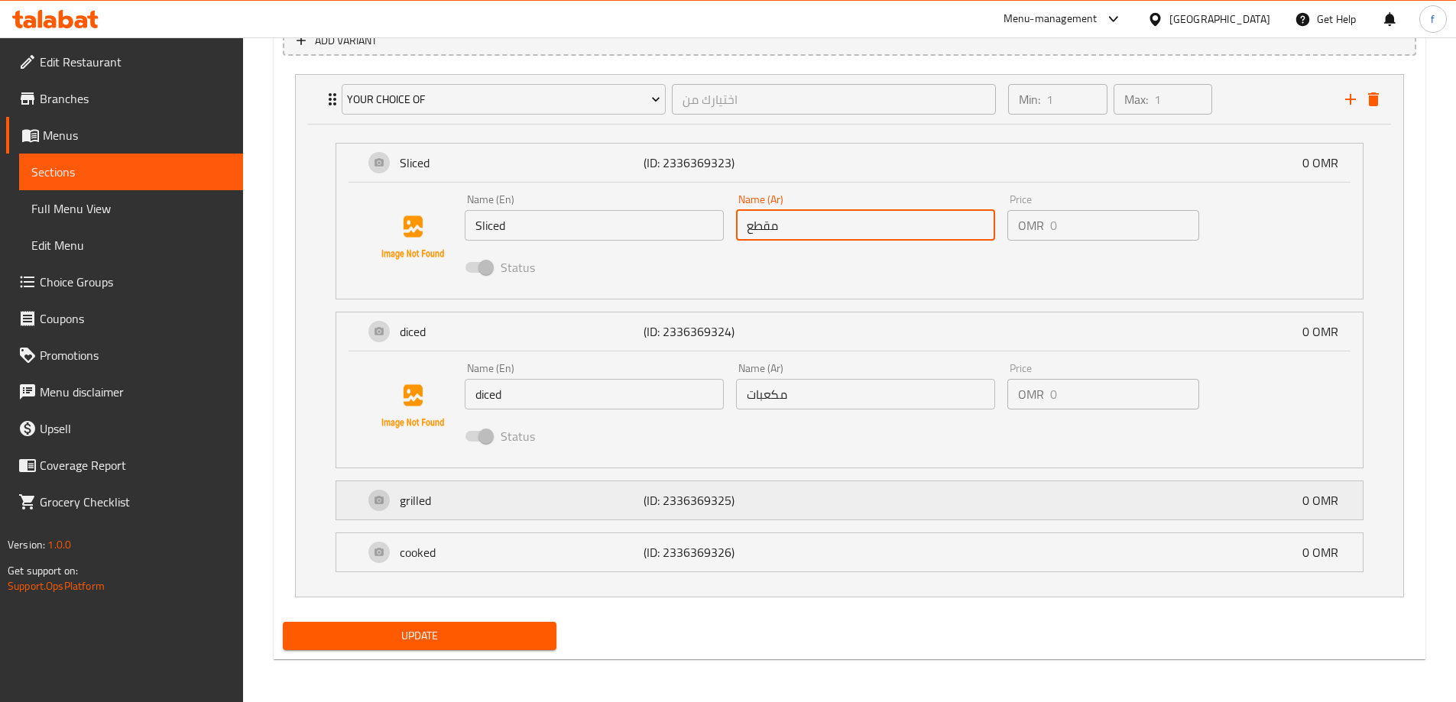
click at [856, 486] on div "grilled (ID: 2336369325) 0 OMR" at bounding box center [854, 500] width 980 height 38
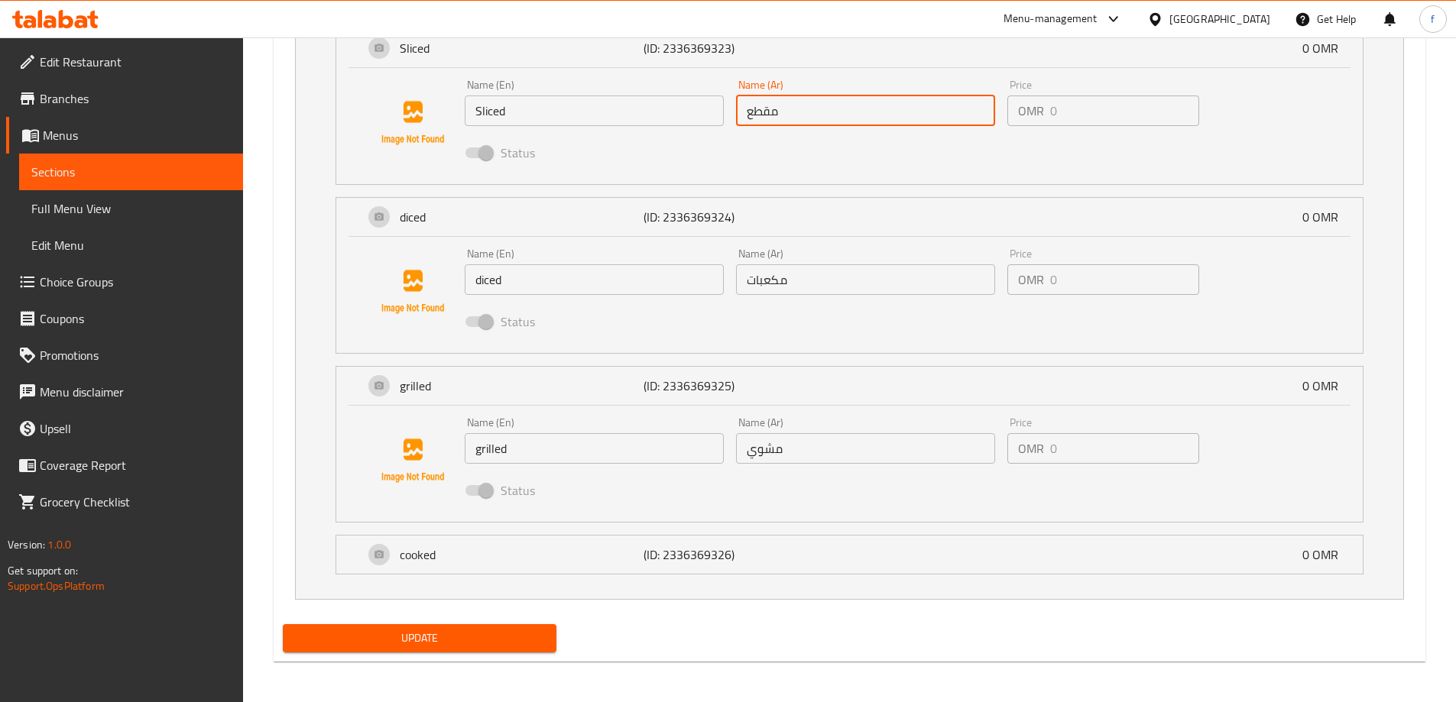
scroll to position [993, 0]
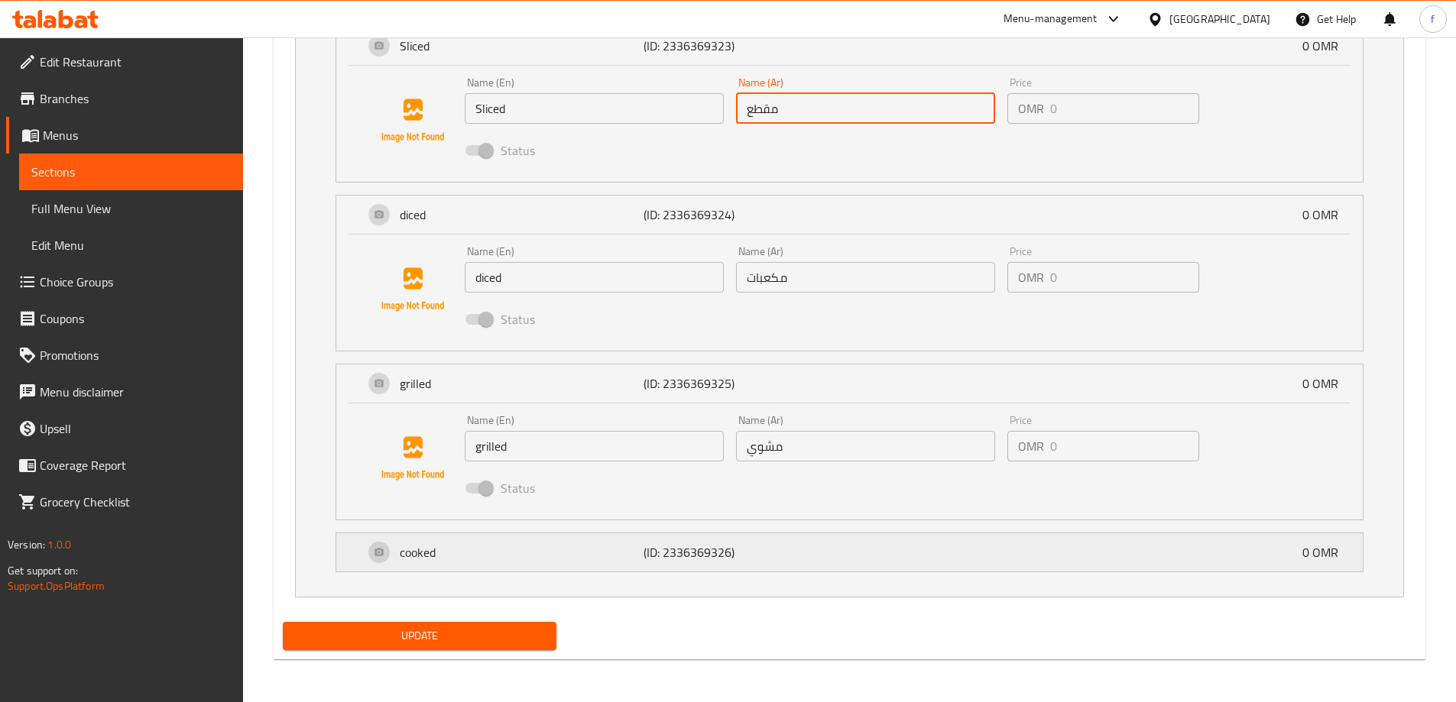
click at [845, 543] on div "cooked (ID: 2336369326) 0 OMR" at bounding box center [854, 552] width 980 height 38
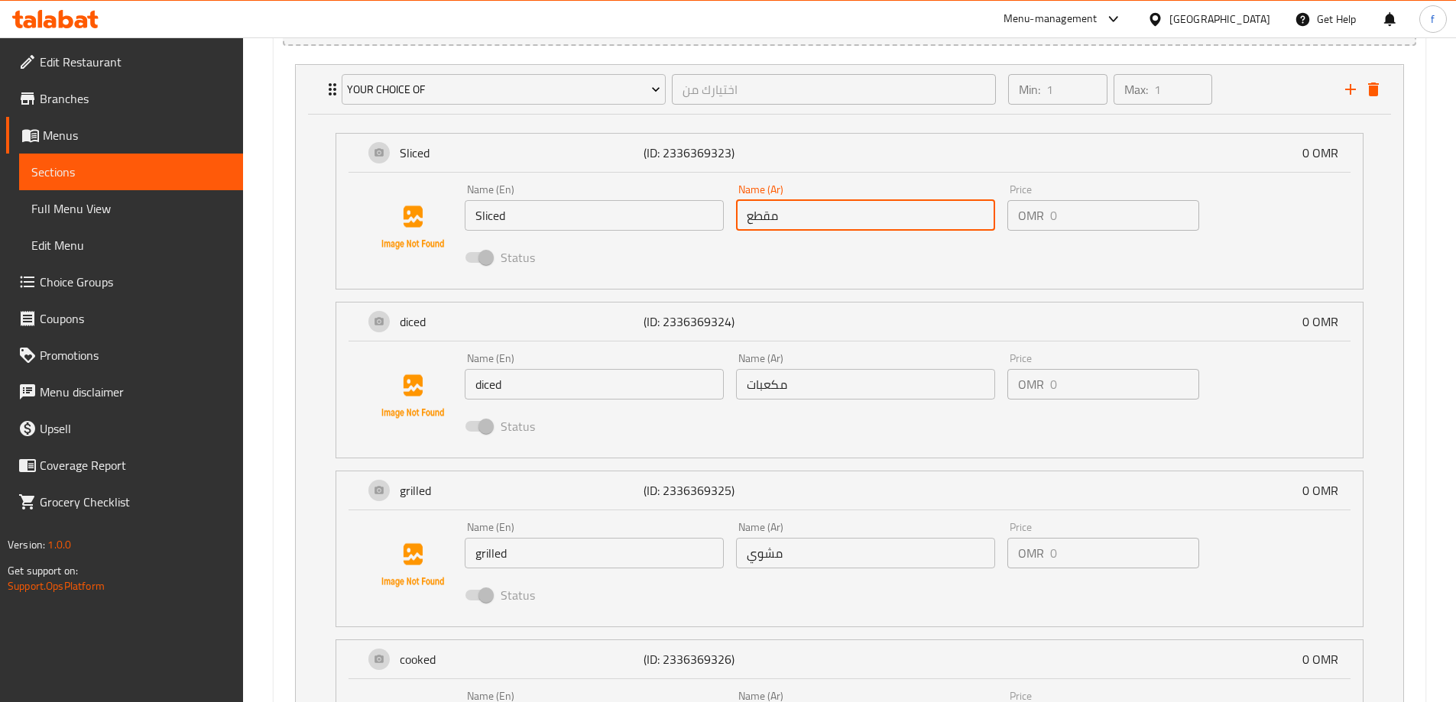
scroll to position [727, 0]
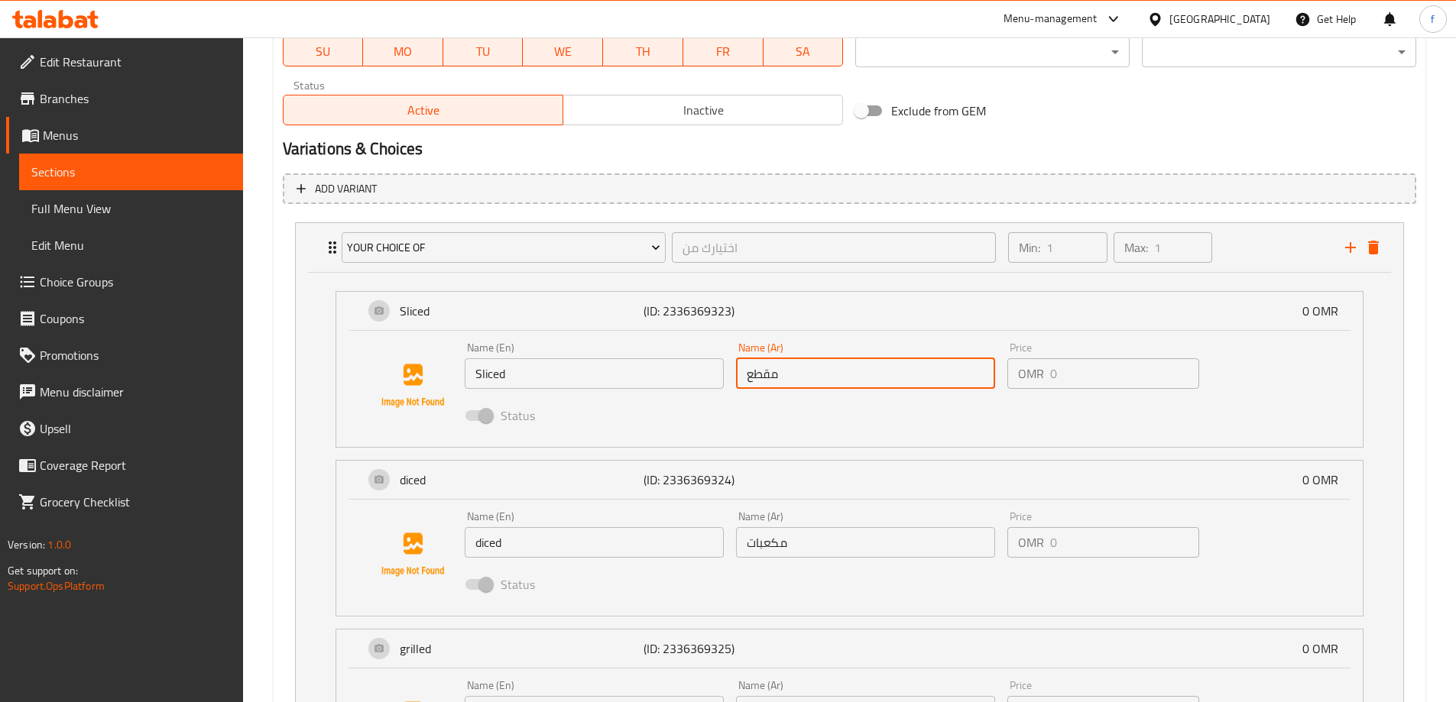
click at [775, 375] on input "مقطع" at bounding box center [865, 373] width 259 height 31
click at [770, 373] on input "مقطع" at bounding box center [865, 373] width 259 height 31
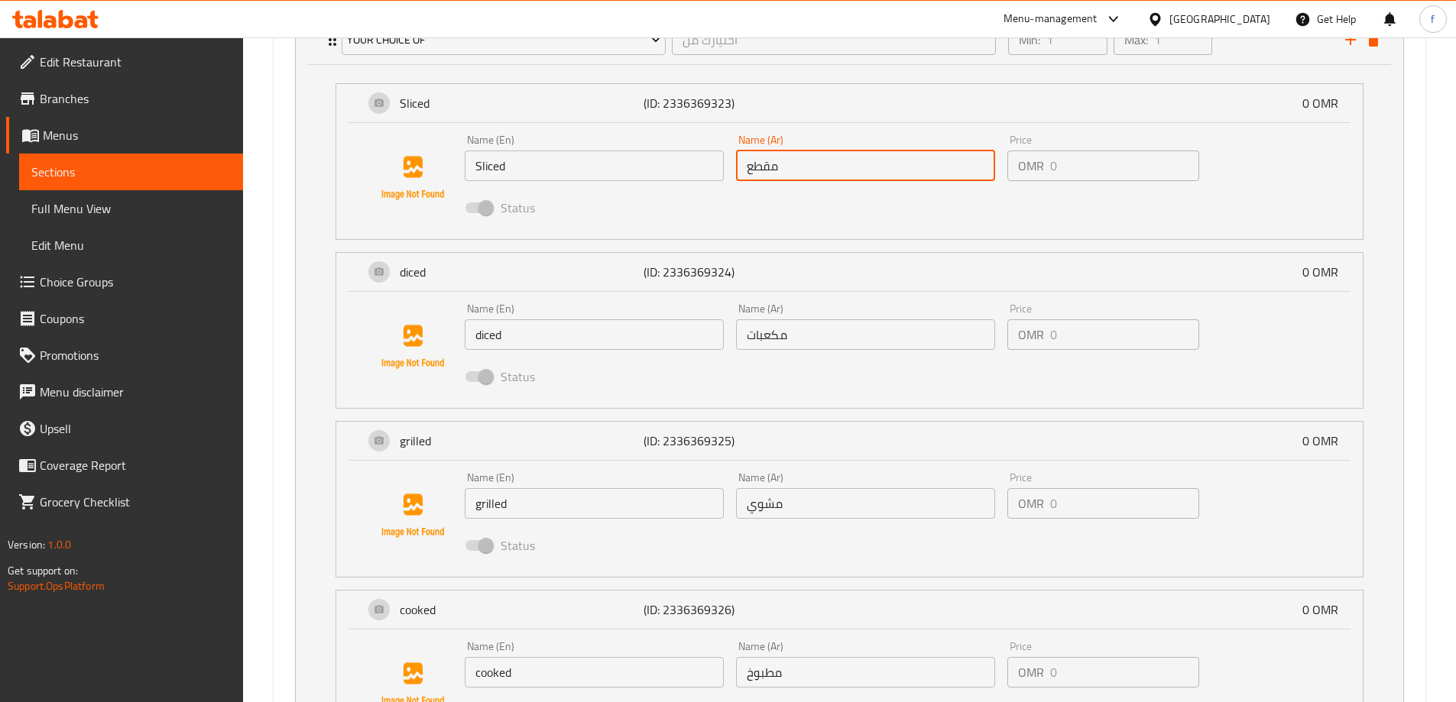
scroll to position [1109, 0]
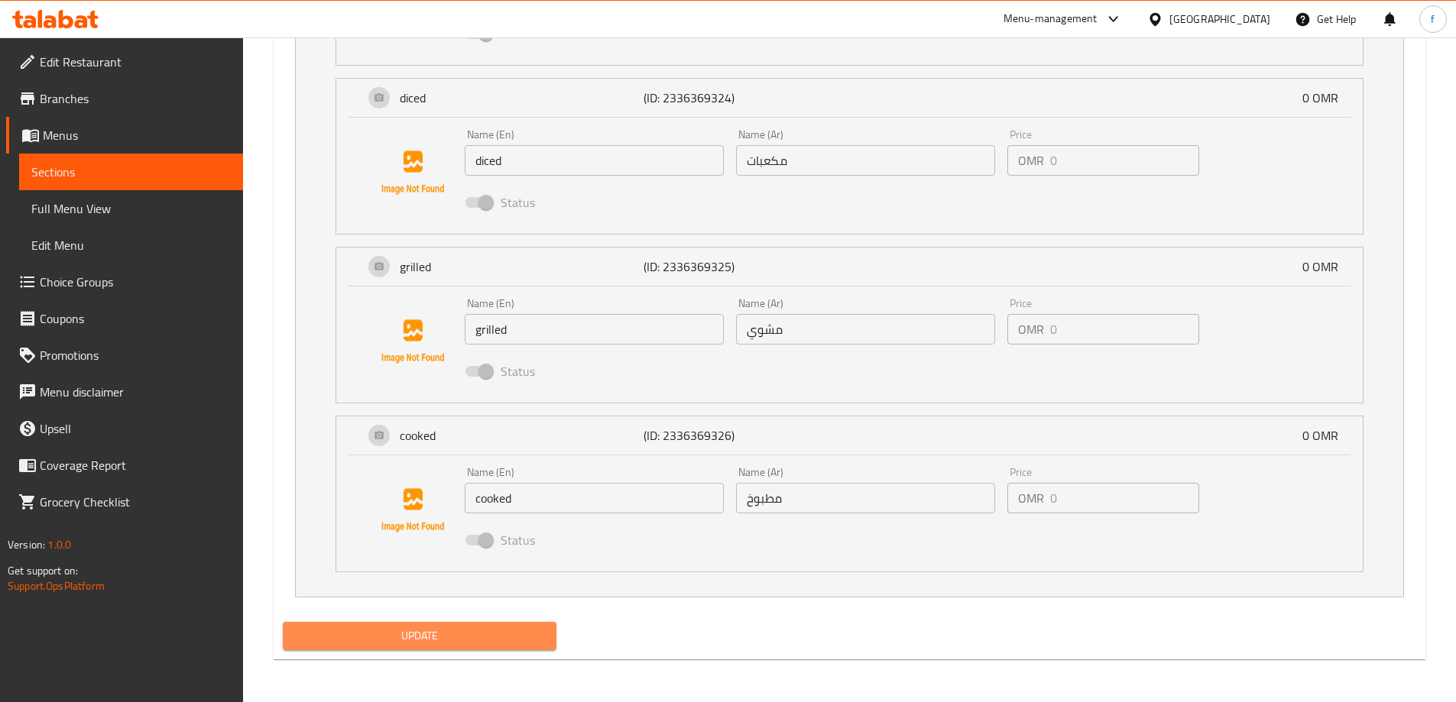
click at [501, 625] on button "Update" at bounding box center [420, 636] width 274 height 28
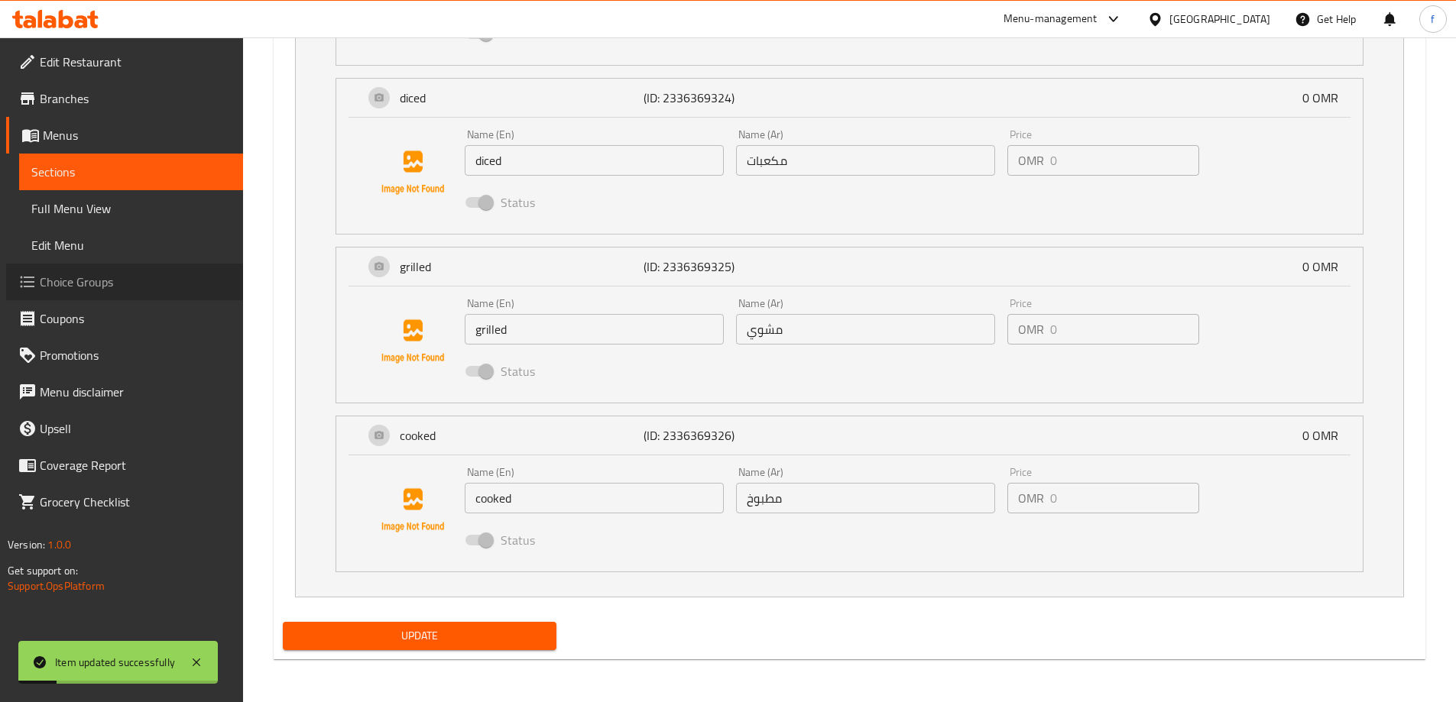
click at [142, 285] on span "Choice Groups" at bounding box center [135, 282] width 191 height 18
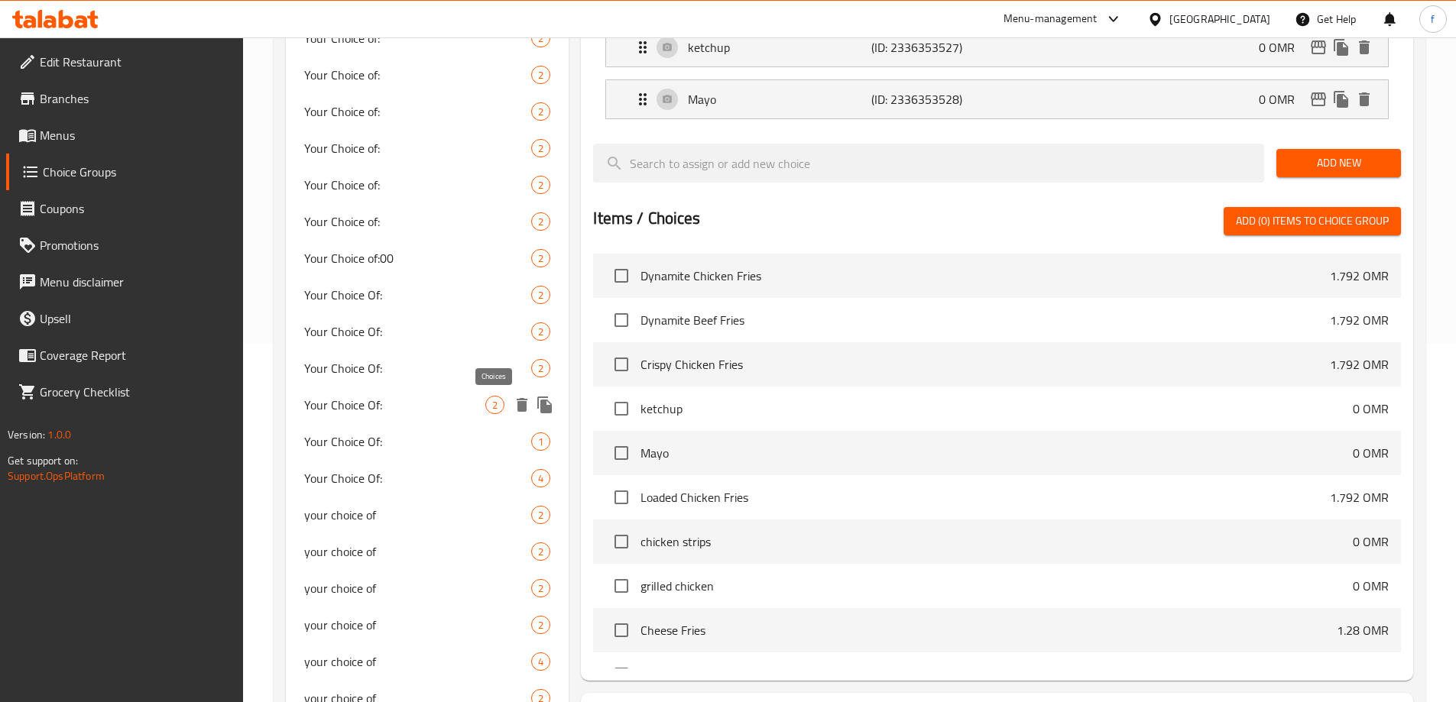
scroll to position [376, 0]
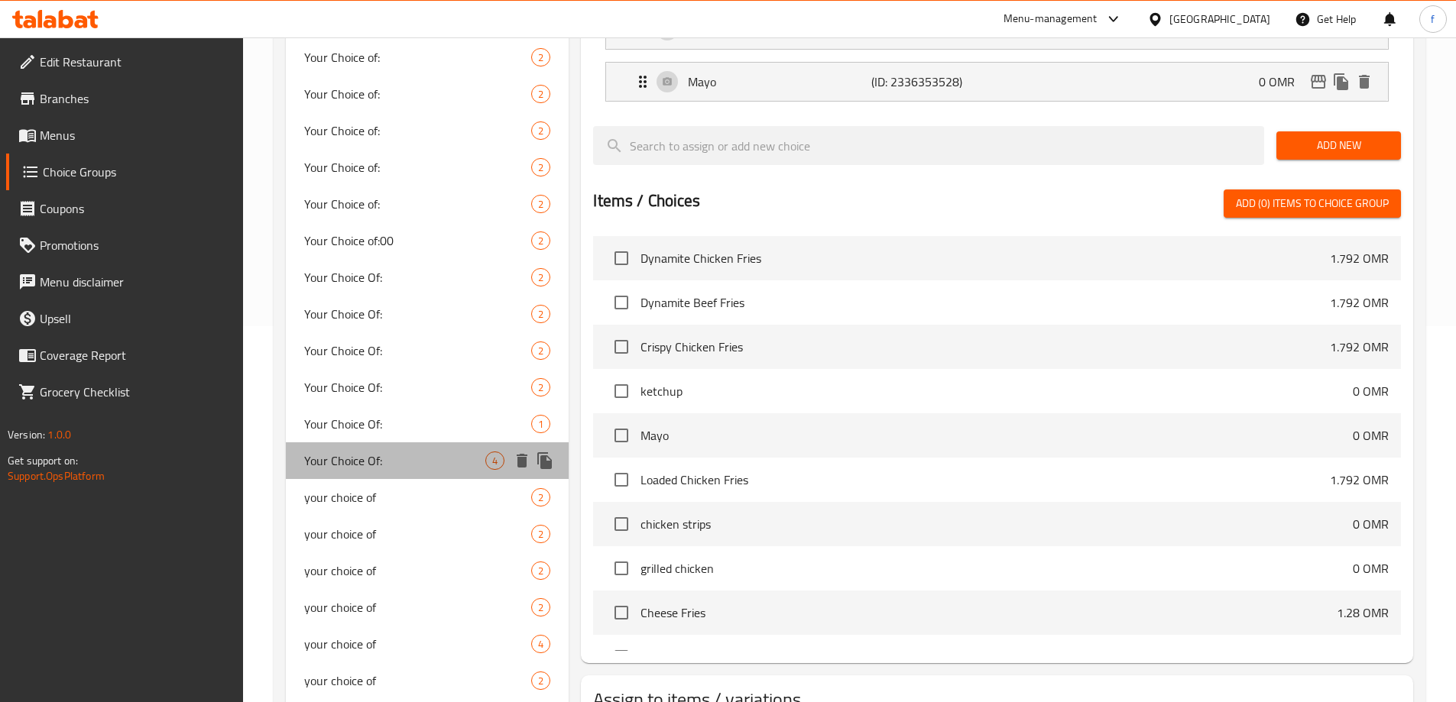
click at [465, 454] on span "Your Choice Of:" at bounding box center [395, 461] width 182 height 18
type input "Your Choice Of:"
type input "إختيارك من:"
type input "1"
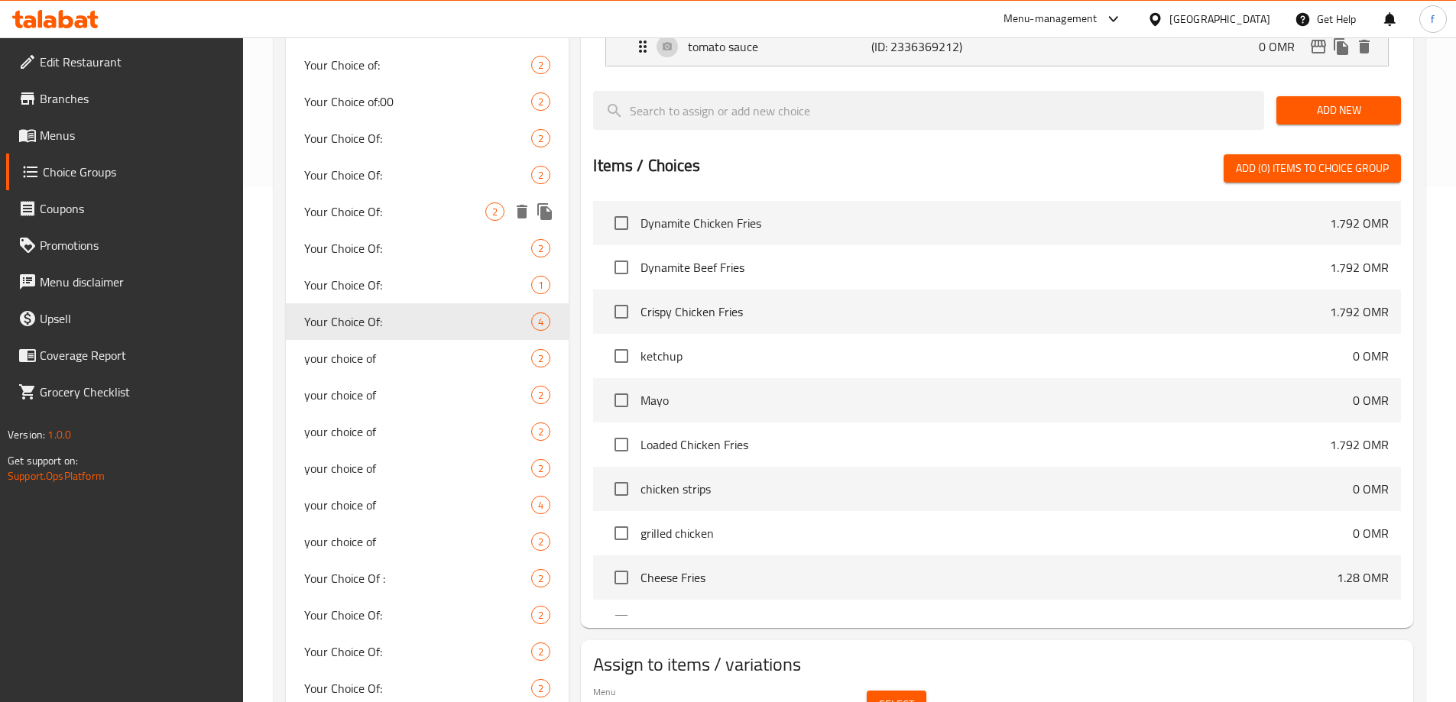
scroll to position [529, 0]
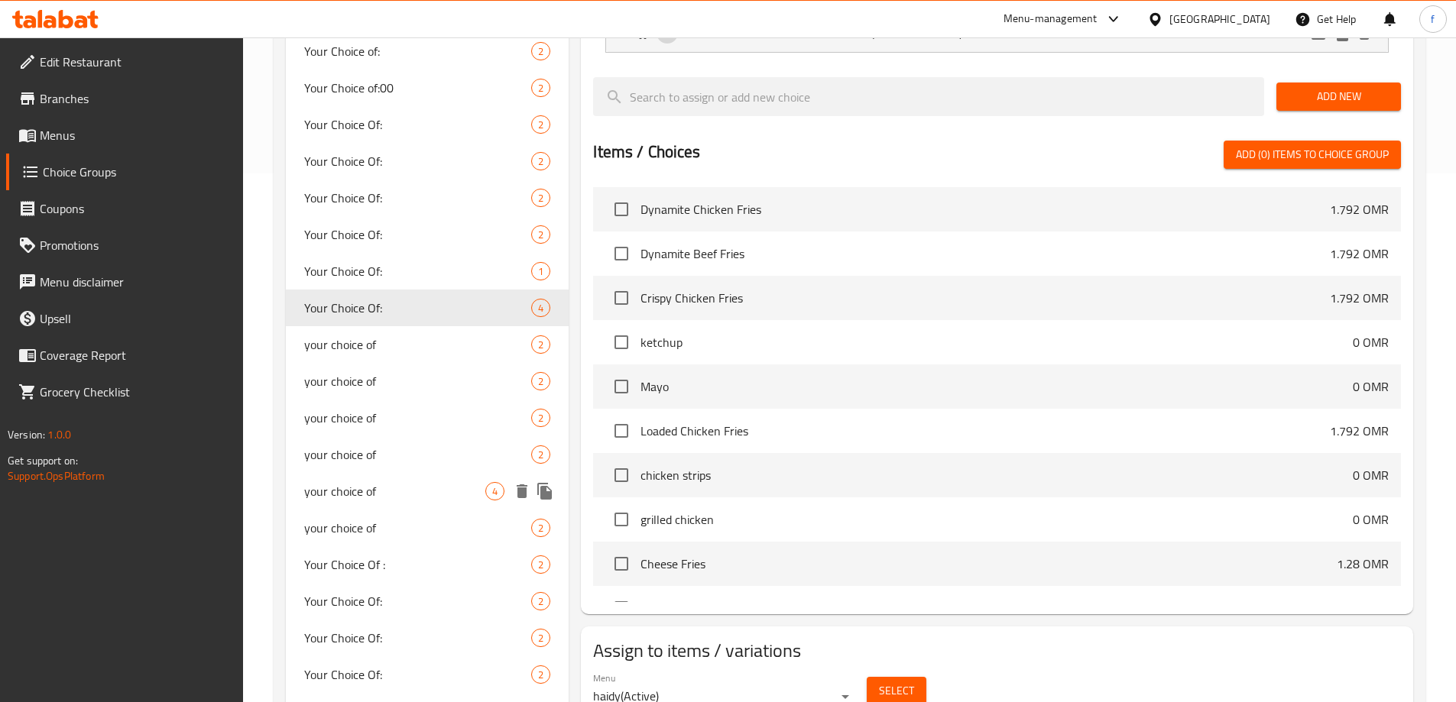
click at [419, 484] on span "your choice of" at bounding box center [395, 491] width 182 height 18
type input "your choice of"
type input "اختيارك من"
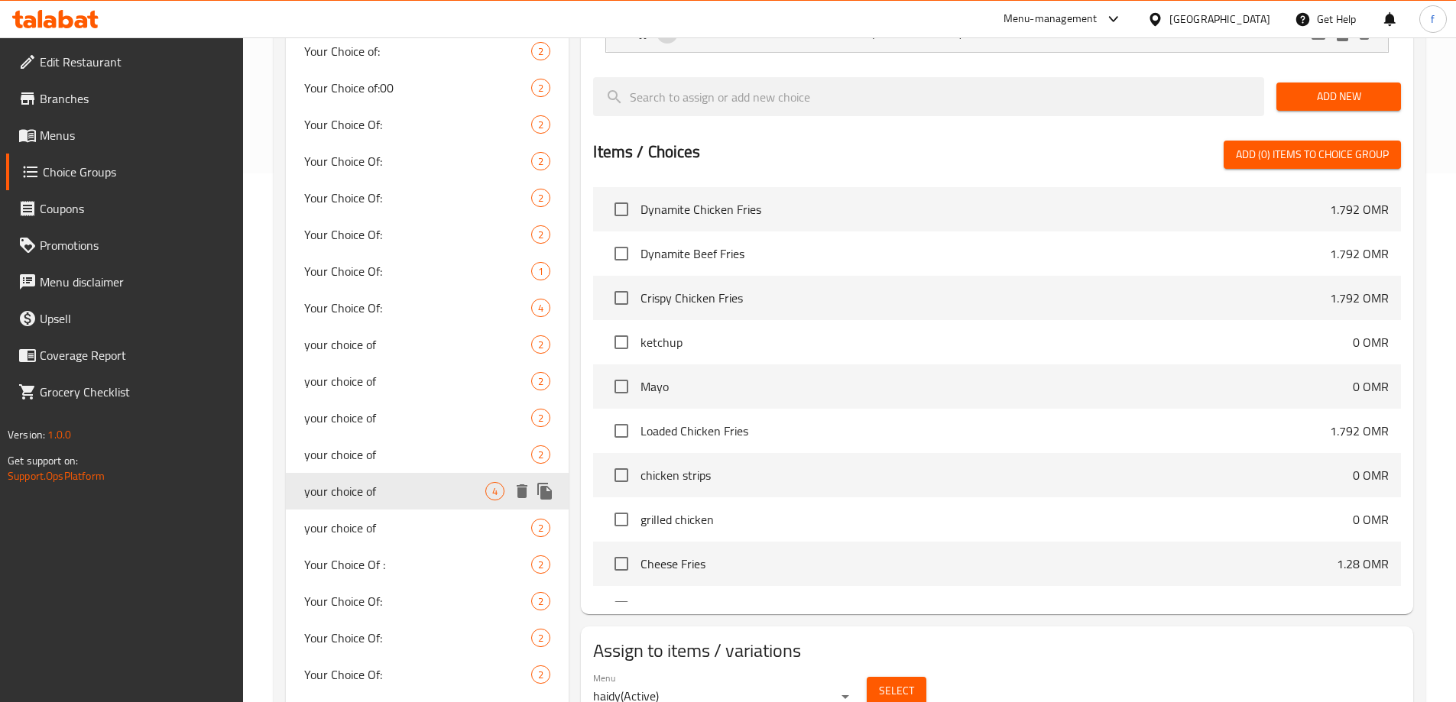
click at [408, 493] on span "your choice of" at bounding box center [395, 491] width 182 height 18
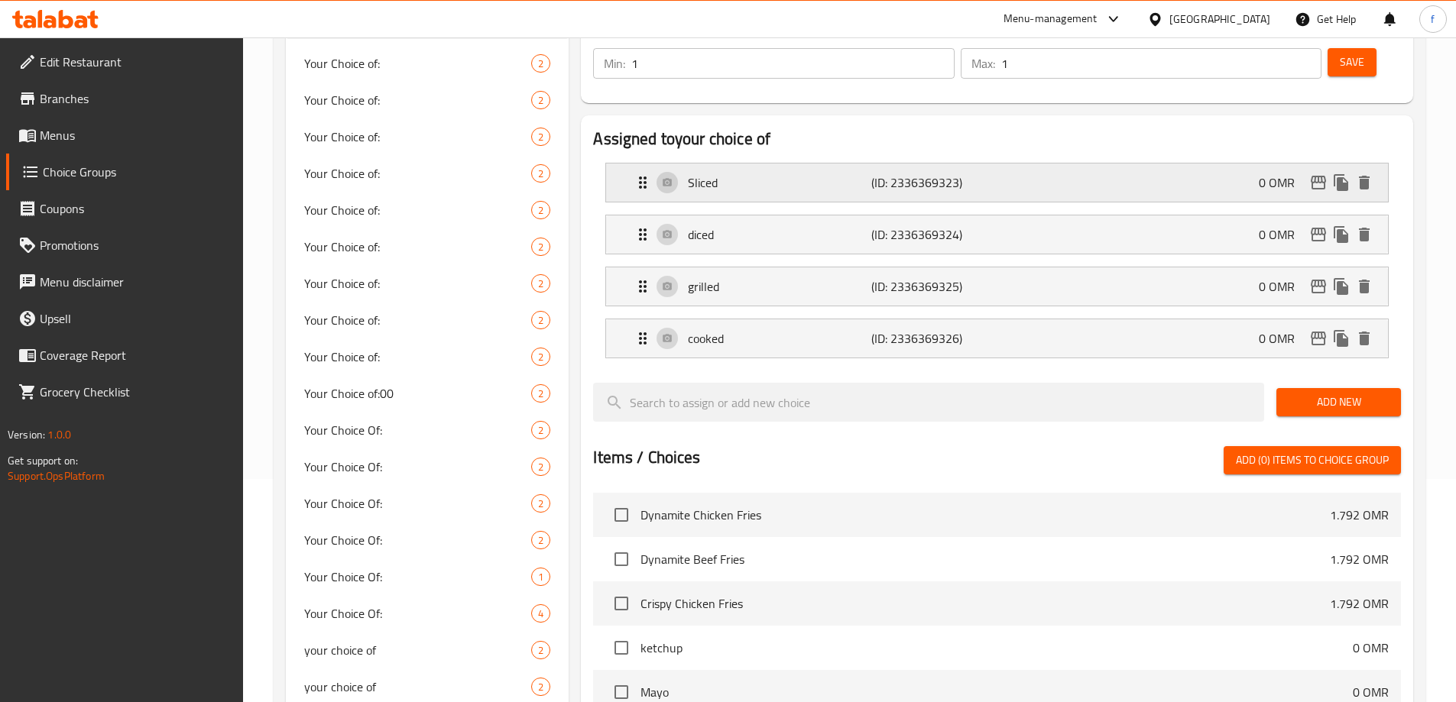
click at [931, 173] on p "(ID: 2336369323)" at bounding box center [932, 182] width 122 height 18
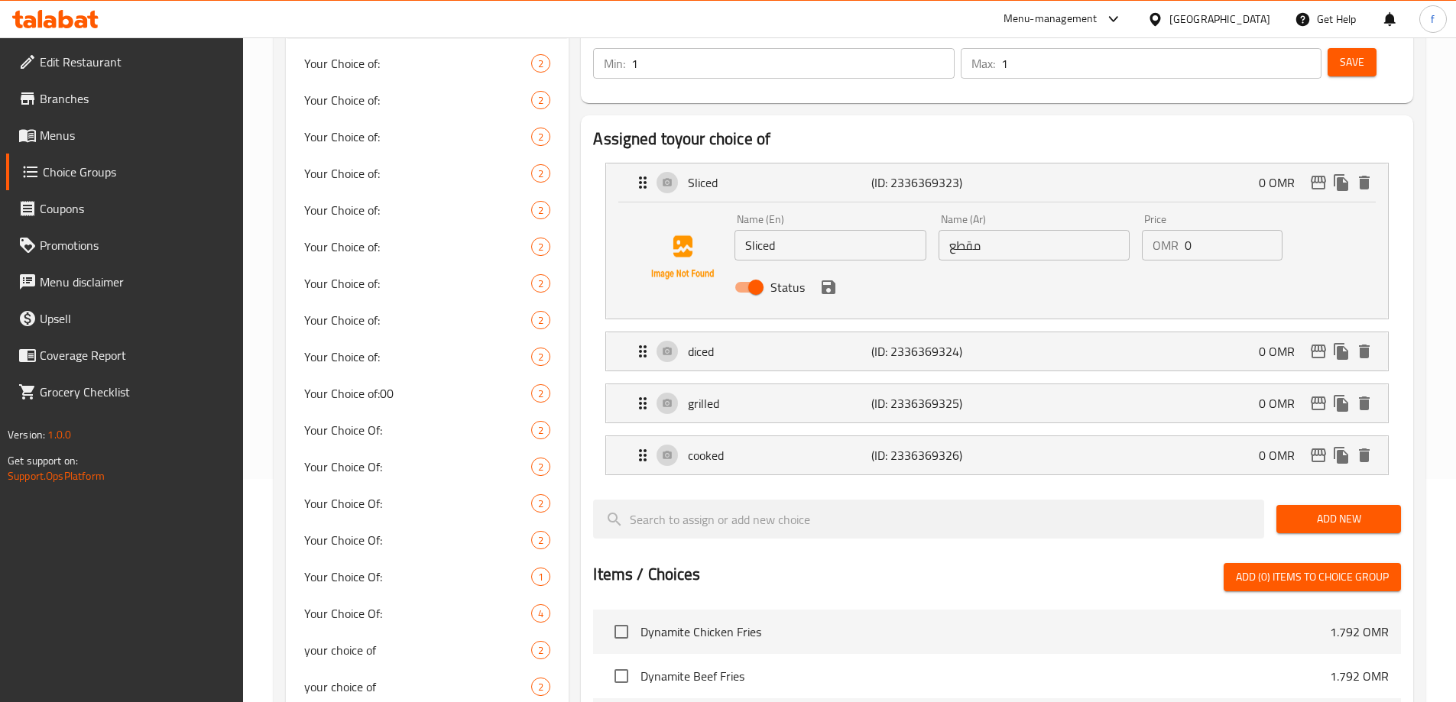
click at [973, 230] on input "مقطع" at bounding box center [1033, 245] width 191 height 31
drag, startPoint x: 973, startPoint y: 203, endPoint x: 988, endPoint y: 206, distance: 15.5
click at [988, 230] on input "مقطع" at bounding box center [1033, 245] width 191 height 31
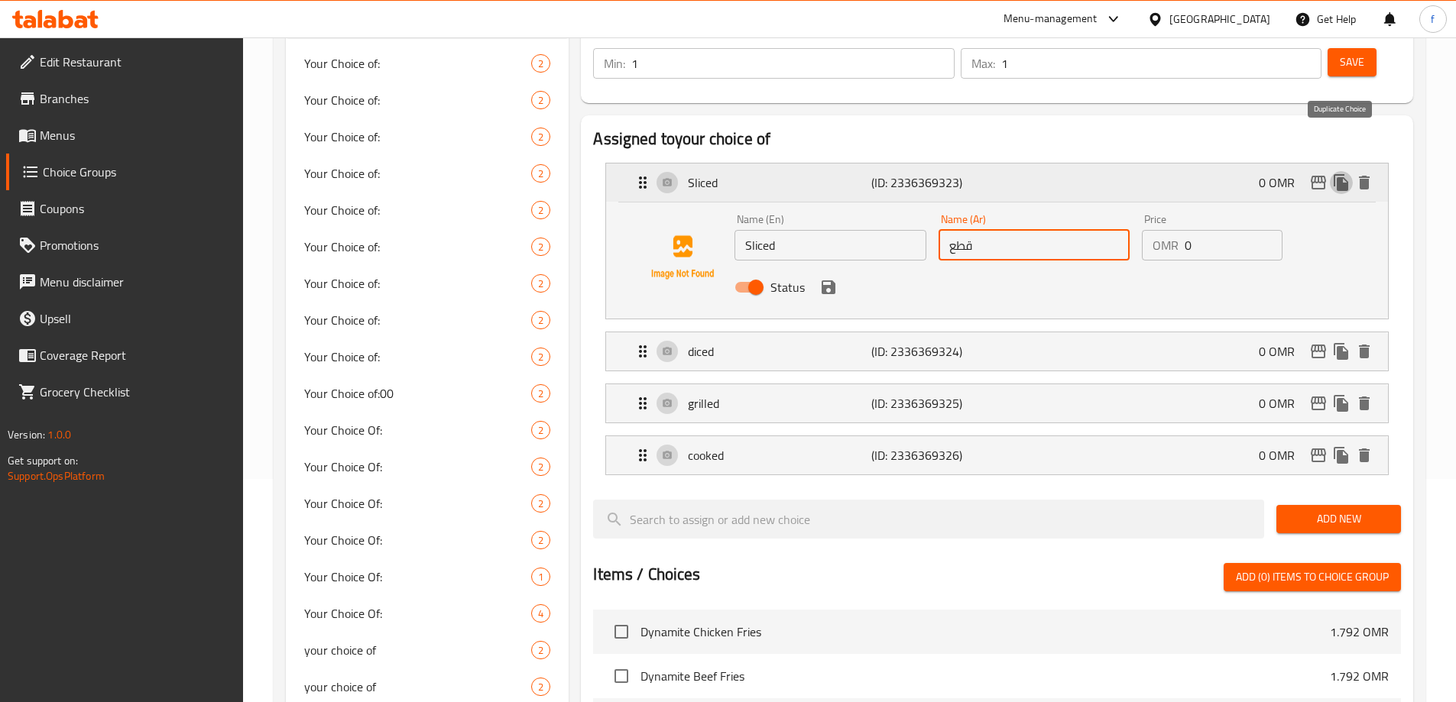
click at [1343, 173] on icon "duplicate" at bounding box center [1341, 182] width 18 height 18
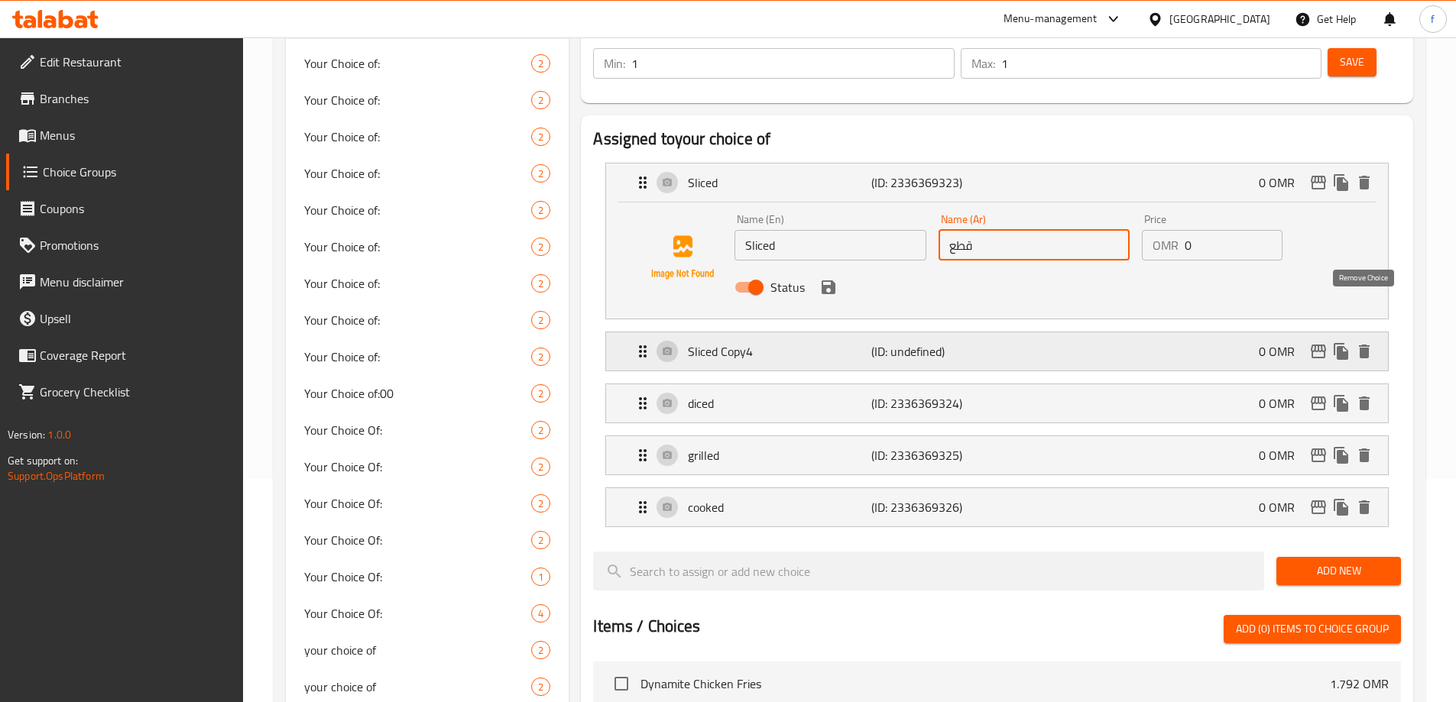
click at [1367, 345] on icon "delete" at bounding box center [1364, 352] width 11 height 14
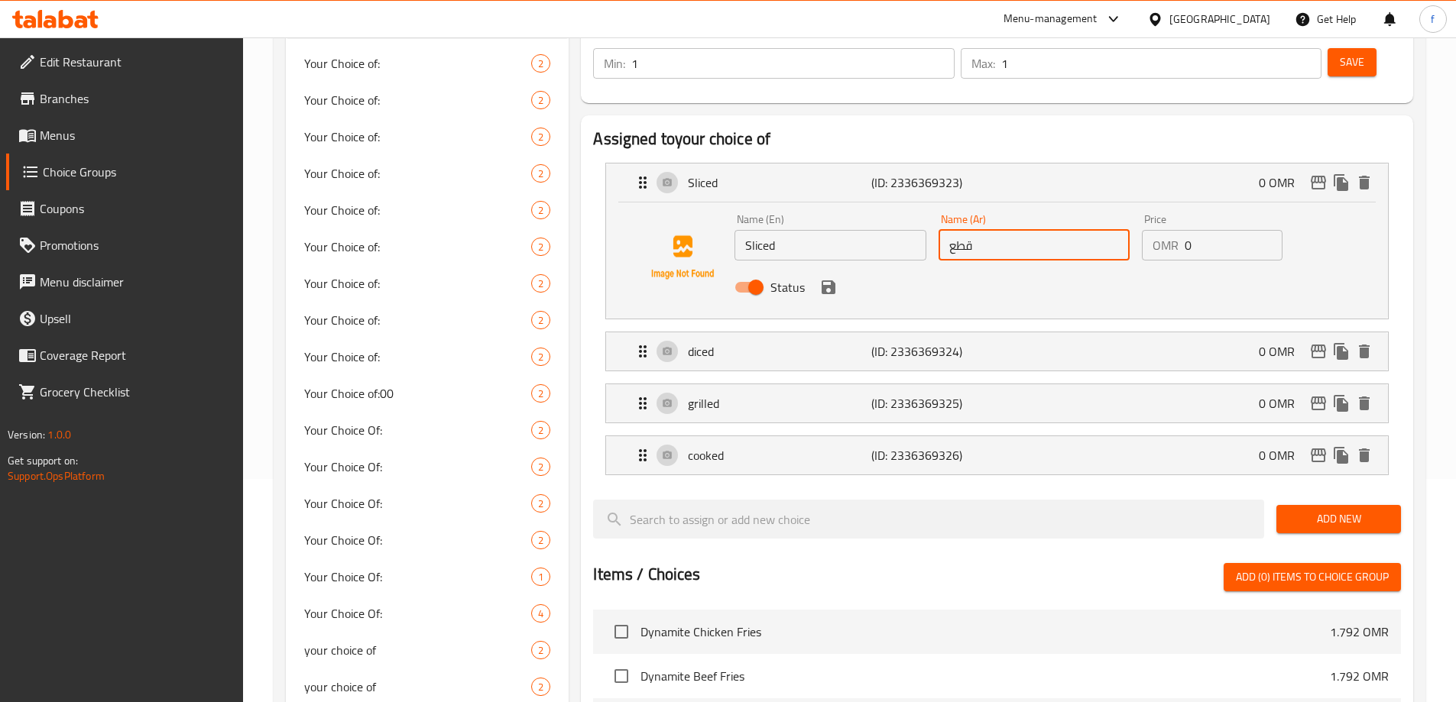
click at [834, 267] on div "Status" at bounding box center [1033, 287] width 611 height 41
click at [831, 280] on icon "save" at bounding box center [828, 287] width 14 height 14
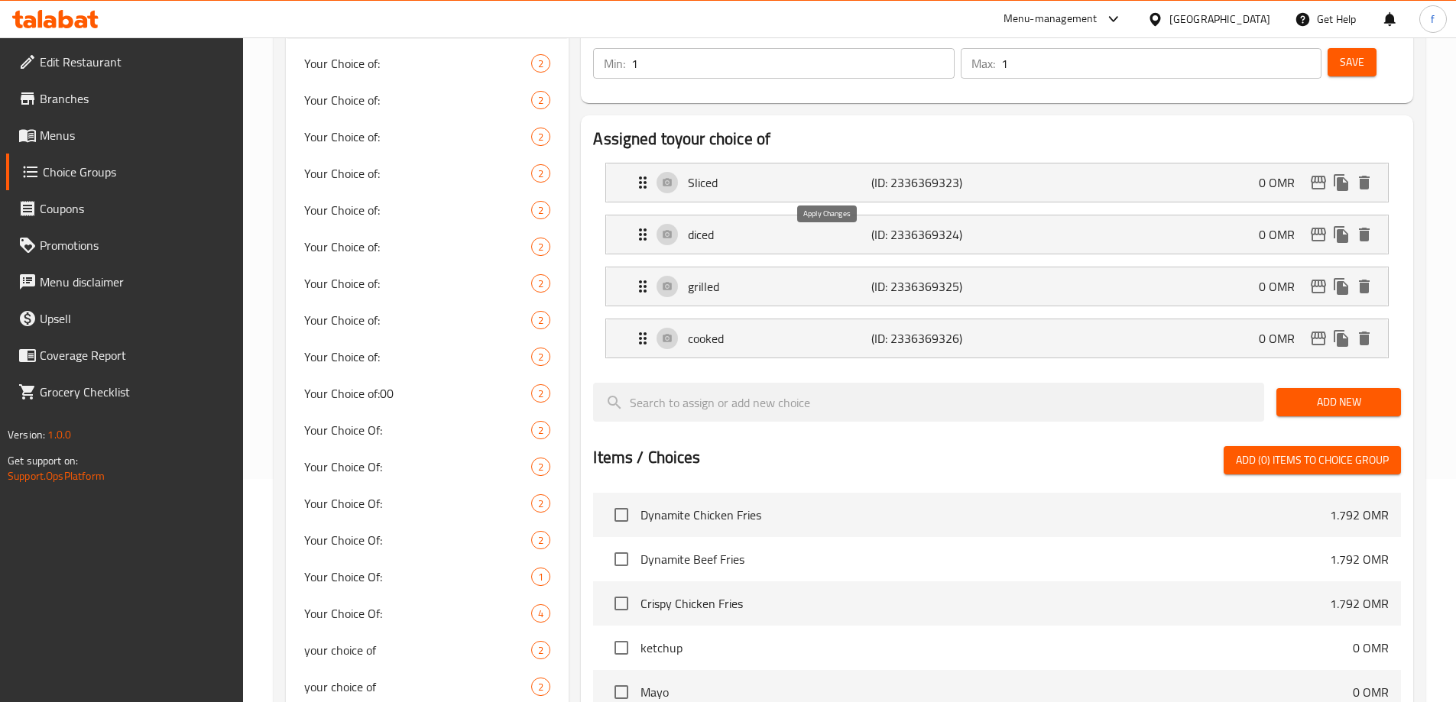
click at [831, 247] on nav "Sliced (ID: 2336369323) 0 OMR Name (En) Sliced Name (En) Name (Ar) قطع Name (Ar…" at bounding box center [997, 261] width 808 height 220
type input "قطع"
click at [834, 164] on div "Sliced (ID: 2336369323) 0 OMR" at bounding box center [1001, 183] width 736 height 38
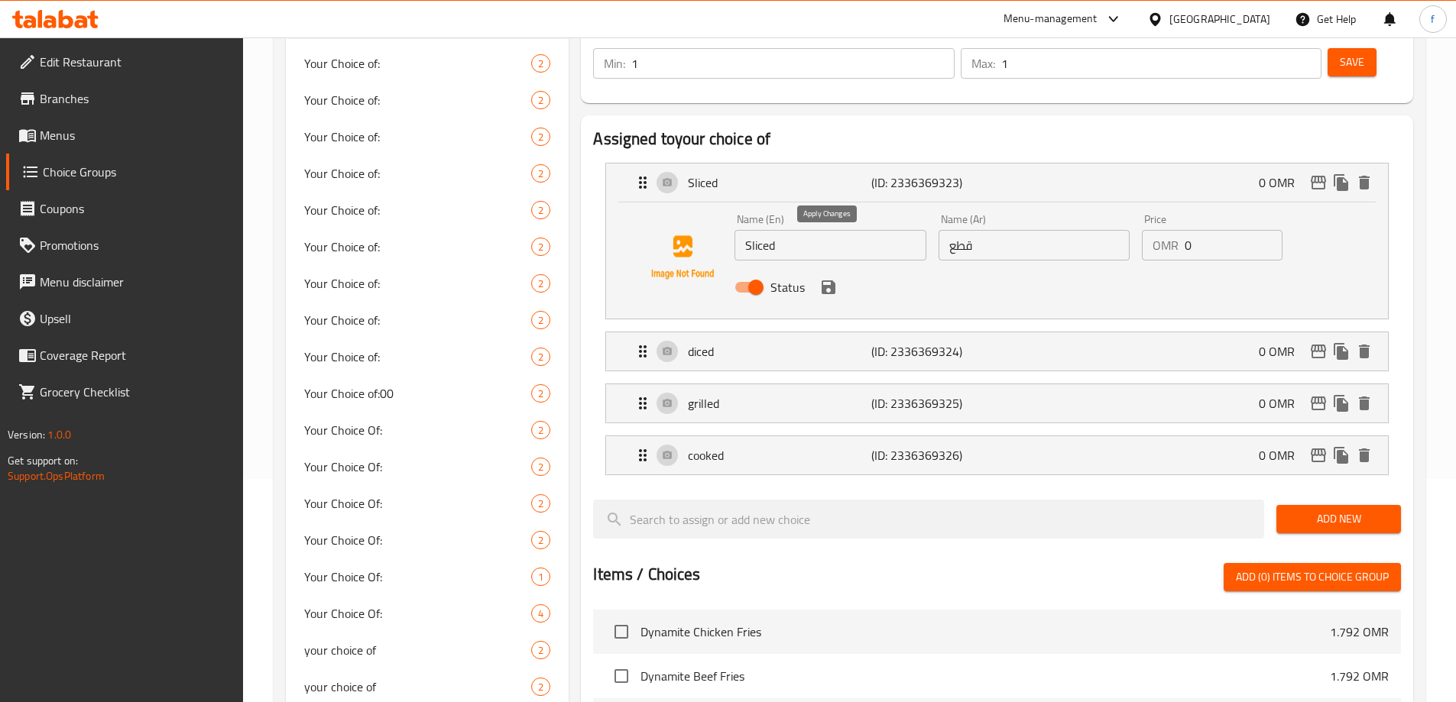
click at [828, 278] on icon "save" at bounding box center [828, 287] width 18 height 18
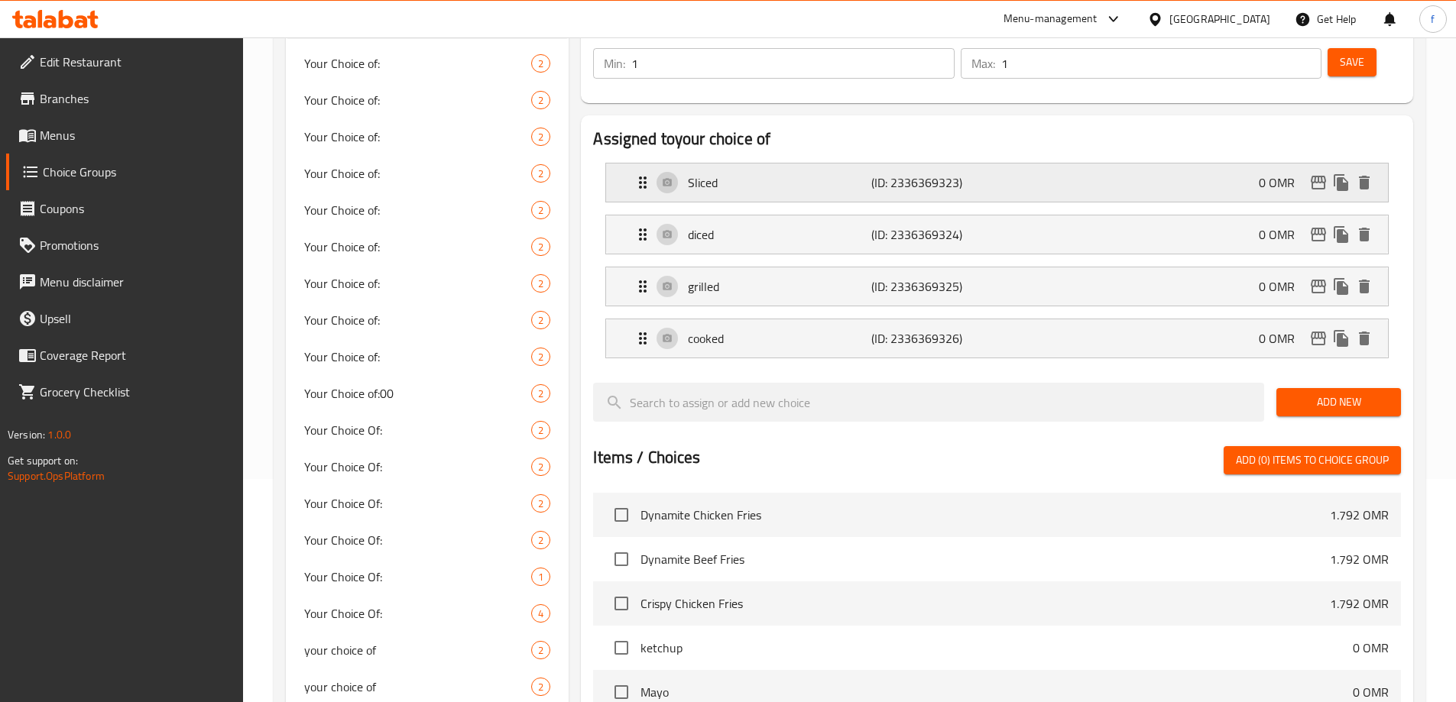
click at [835, 173] on p "Sliced" at bounding box center [779, 182] width 183 height 18
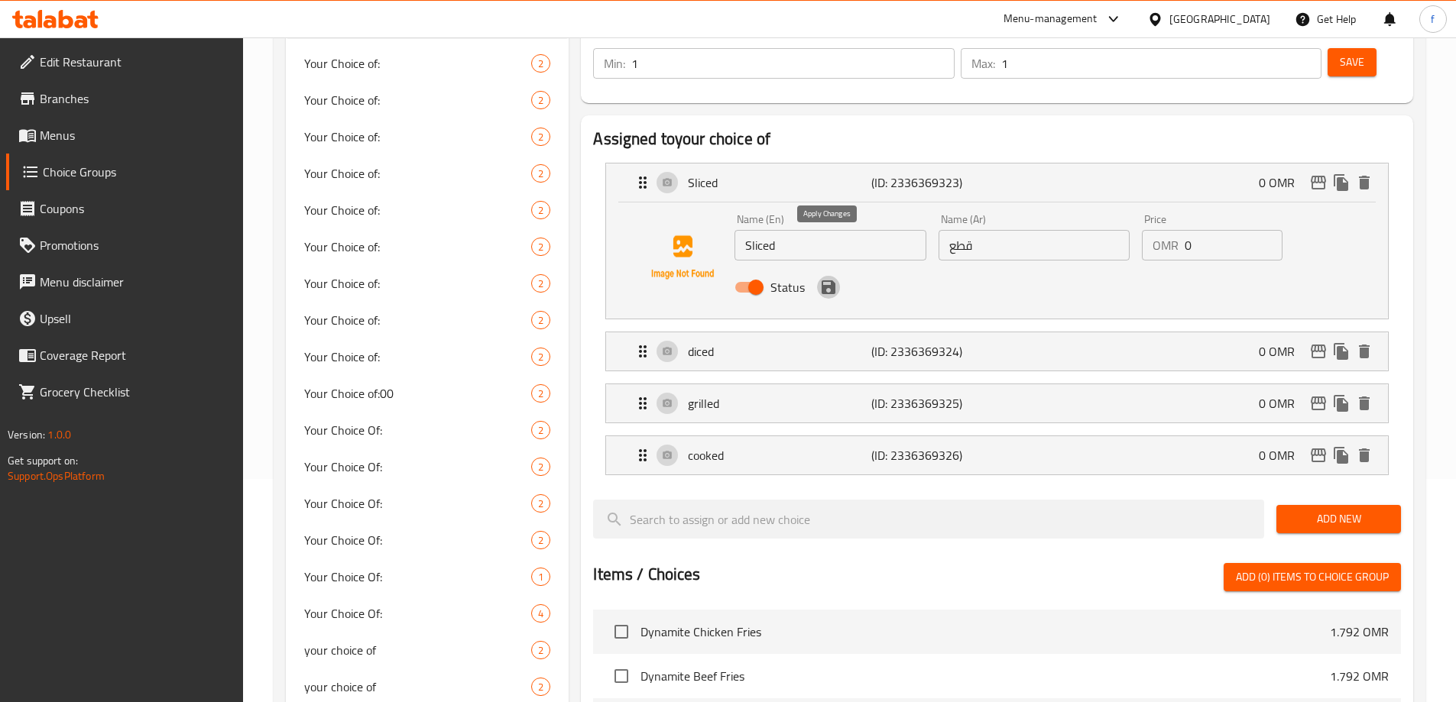
click at [828, 278] on icon "save" at bounding box center [828, 287] width 18 height 18
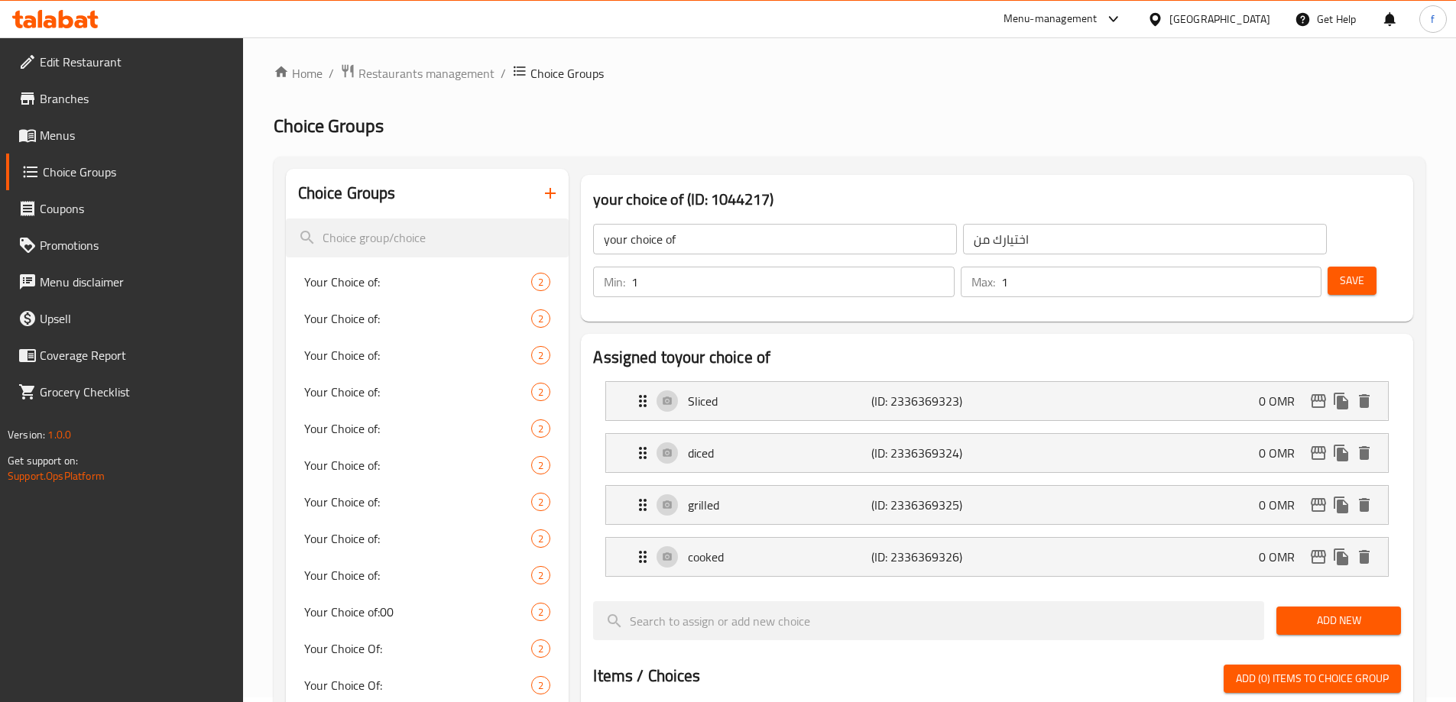
scroll to position [0, 0]
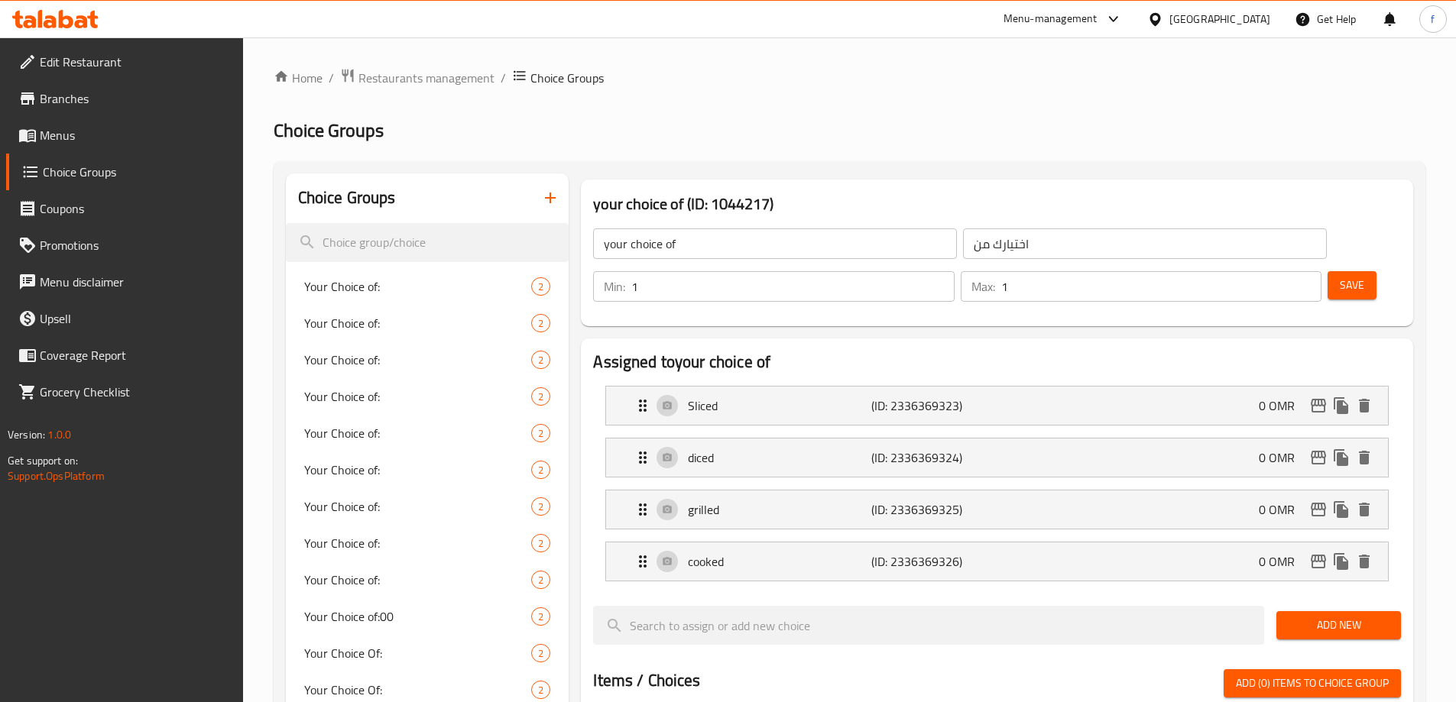
click at [1339, 276] on span "Save" at bounding box center [1351, 285] width 24 height 19
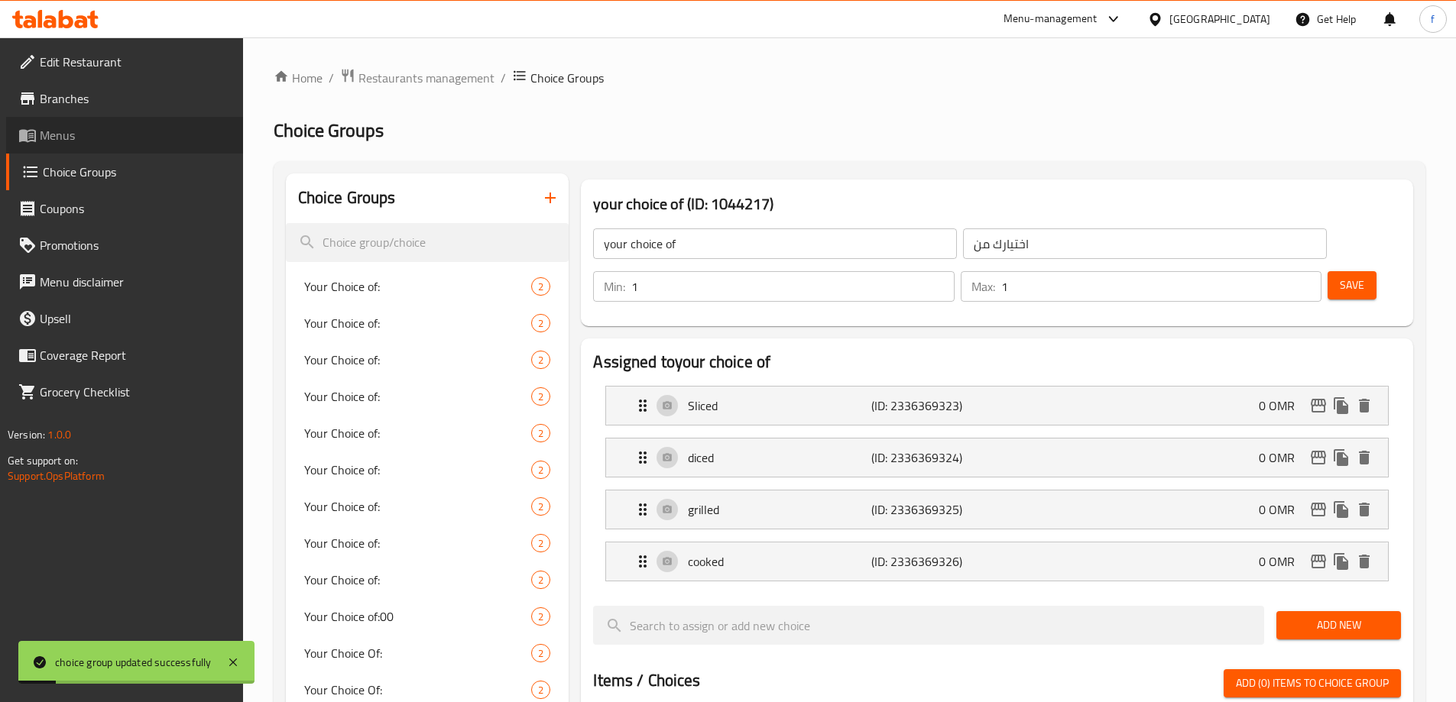
click at [100, 127] on span "Menus" at bounding box center [135, 135] width 191 height 18
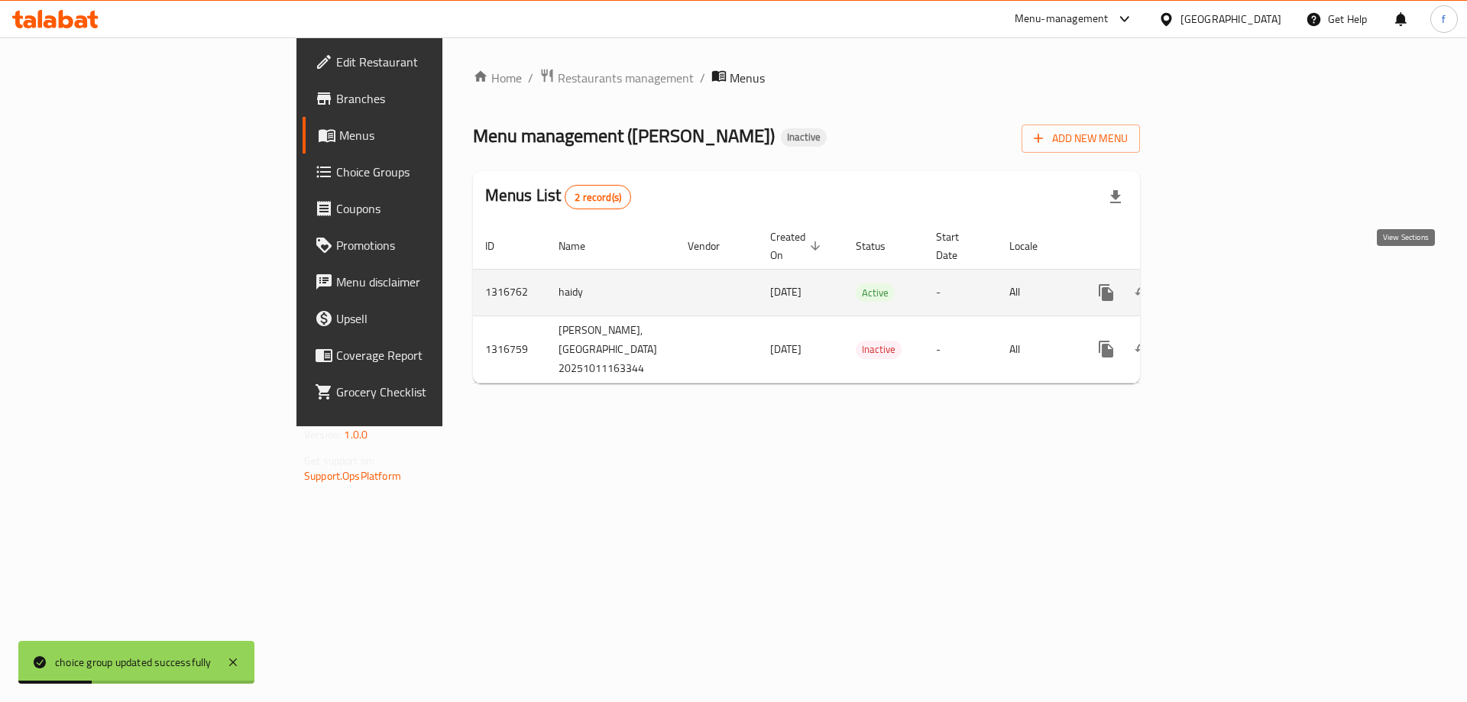
click at [1226, 283] on icon "enhanced table" at bounding box center [1216, 292] width 18 height 18
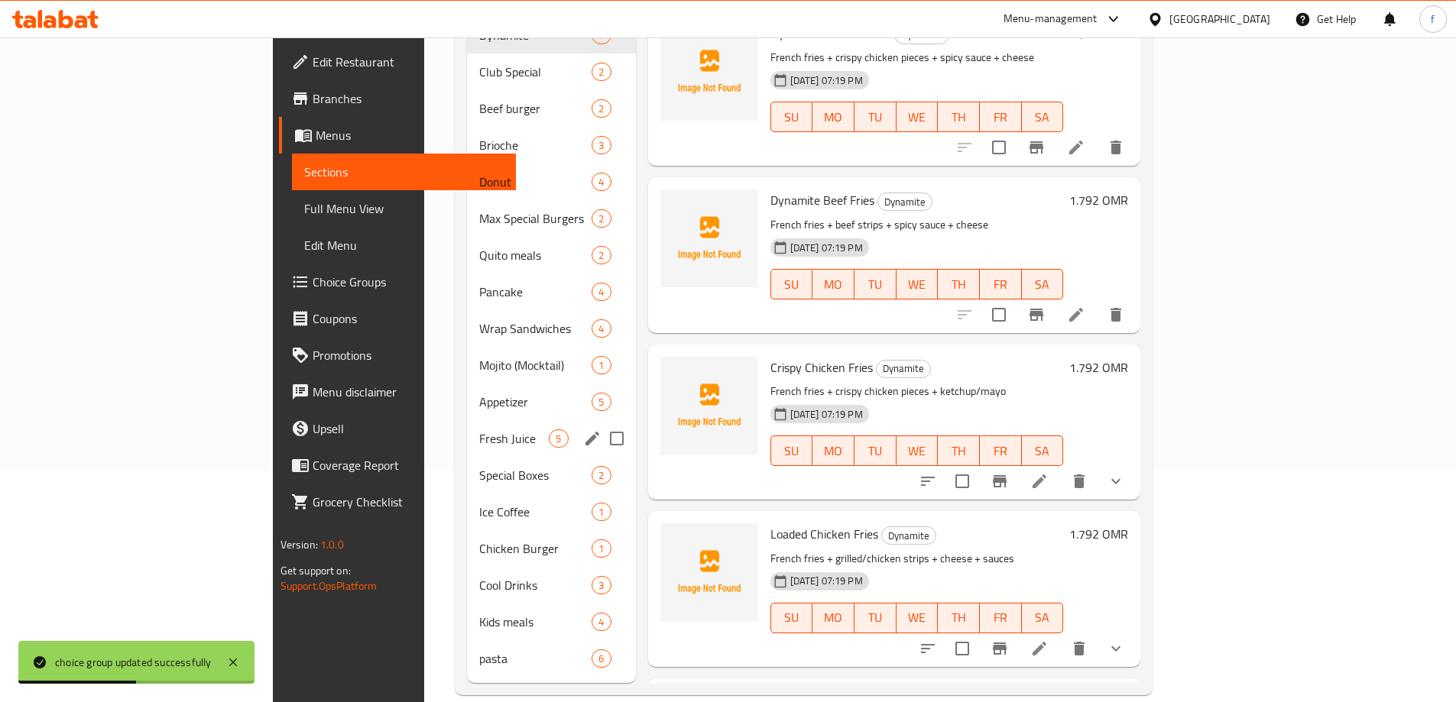
scroll to position [234, 0]
click at [479, 319] on span "Wrap Sandwiches" at bounding box center [514, 328] width 70 height 18
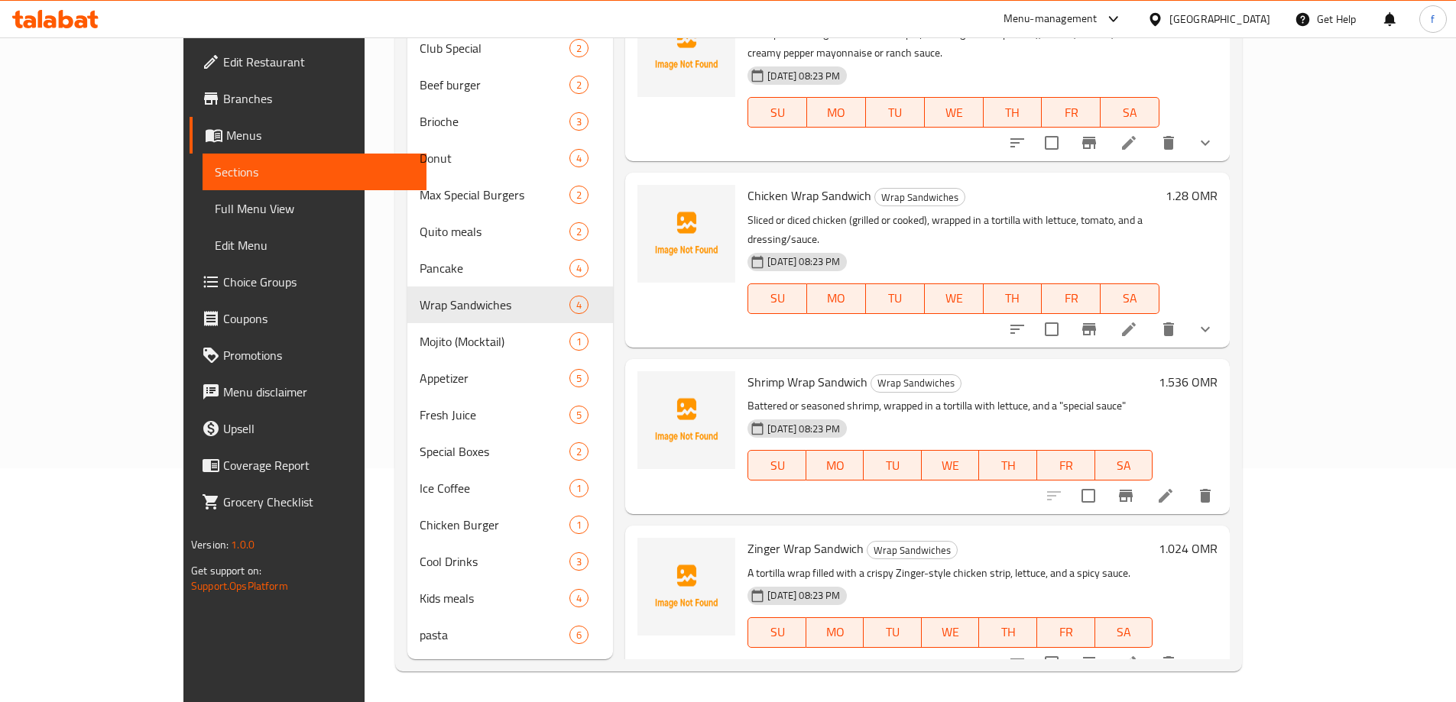
click at [1138, 320] on icon at bounding box center [1128, 329] width 18 height 18
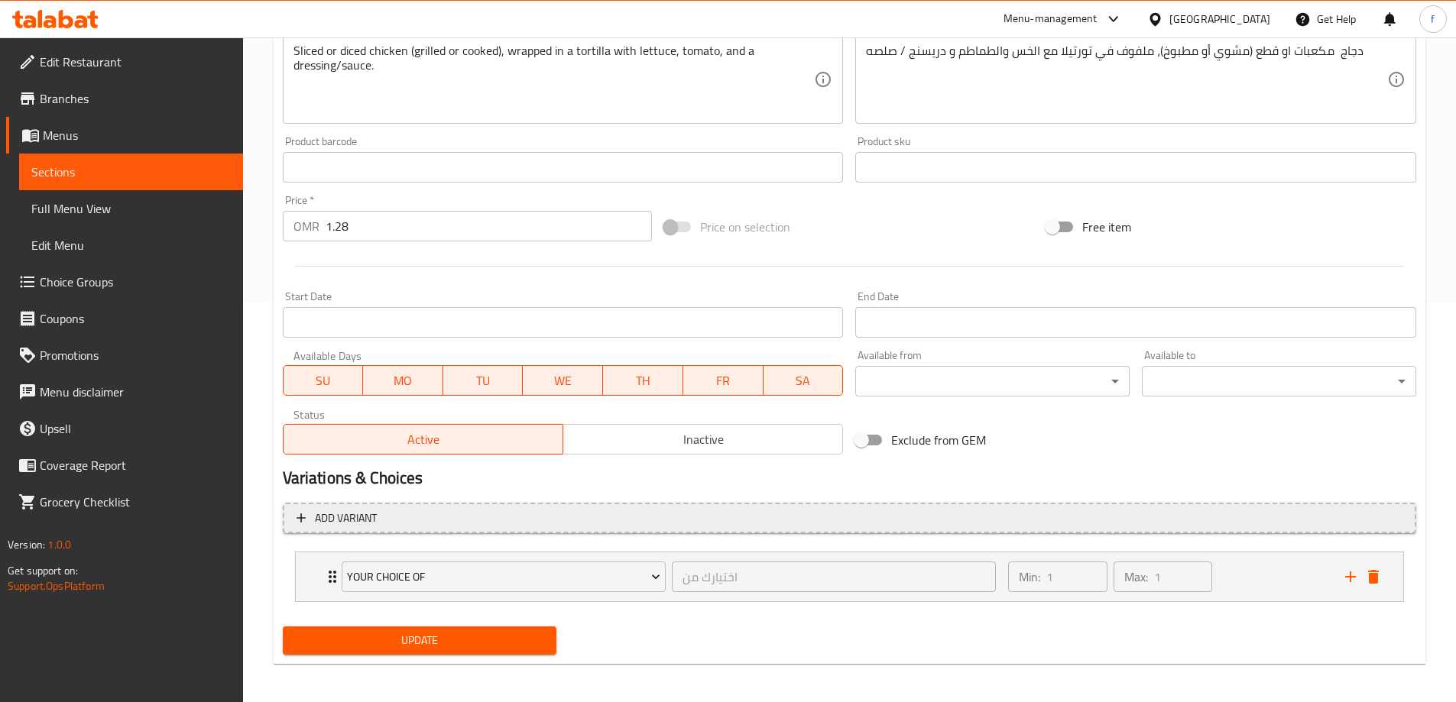
scroll to position [403, 0]
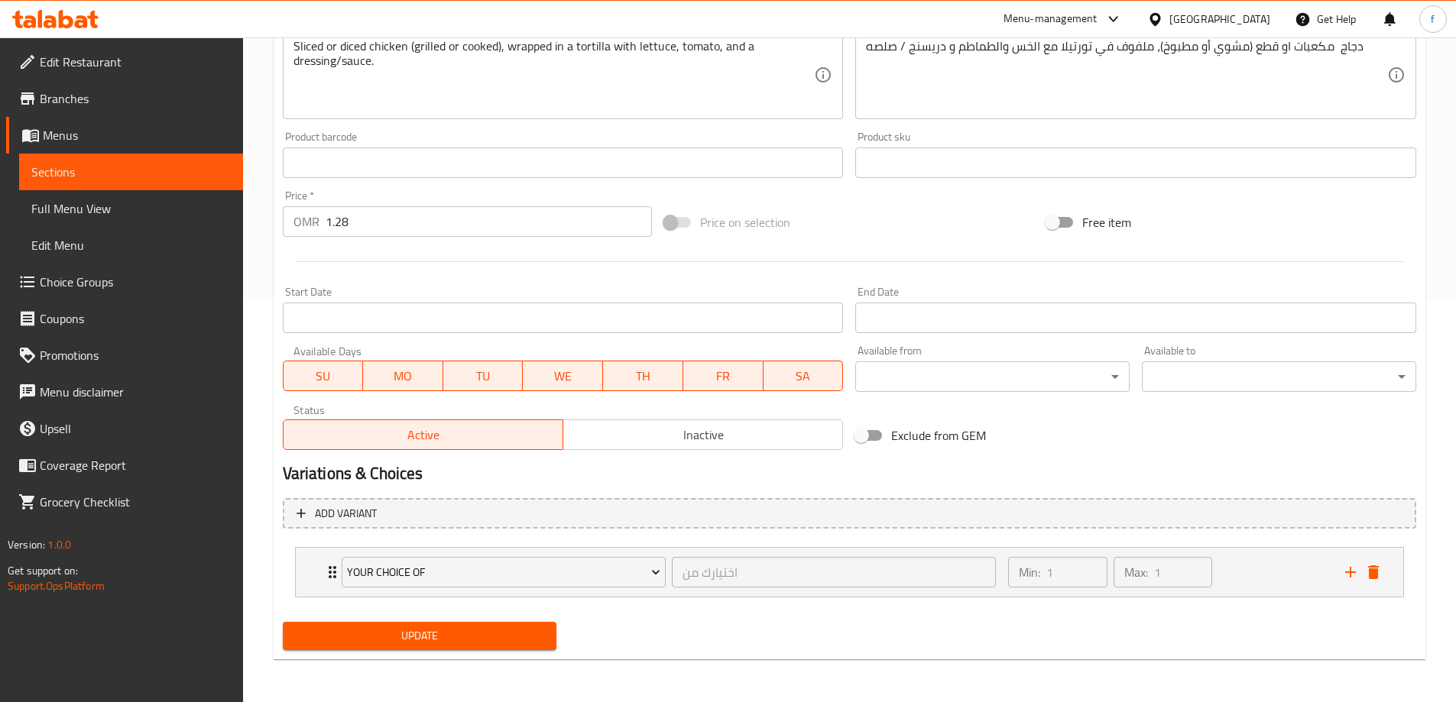
drag, startPoint x: 1261, startPoint y: 574, endPoint x: 1018, endPoint y: 541, distance: 245.2
click at [1262, 574] on div "Min: 1 ​ Max: 1 ​" at bounding box center [1167, 572] width 336 height 49
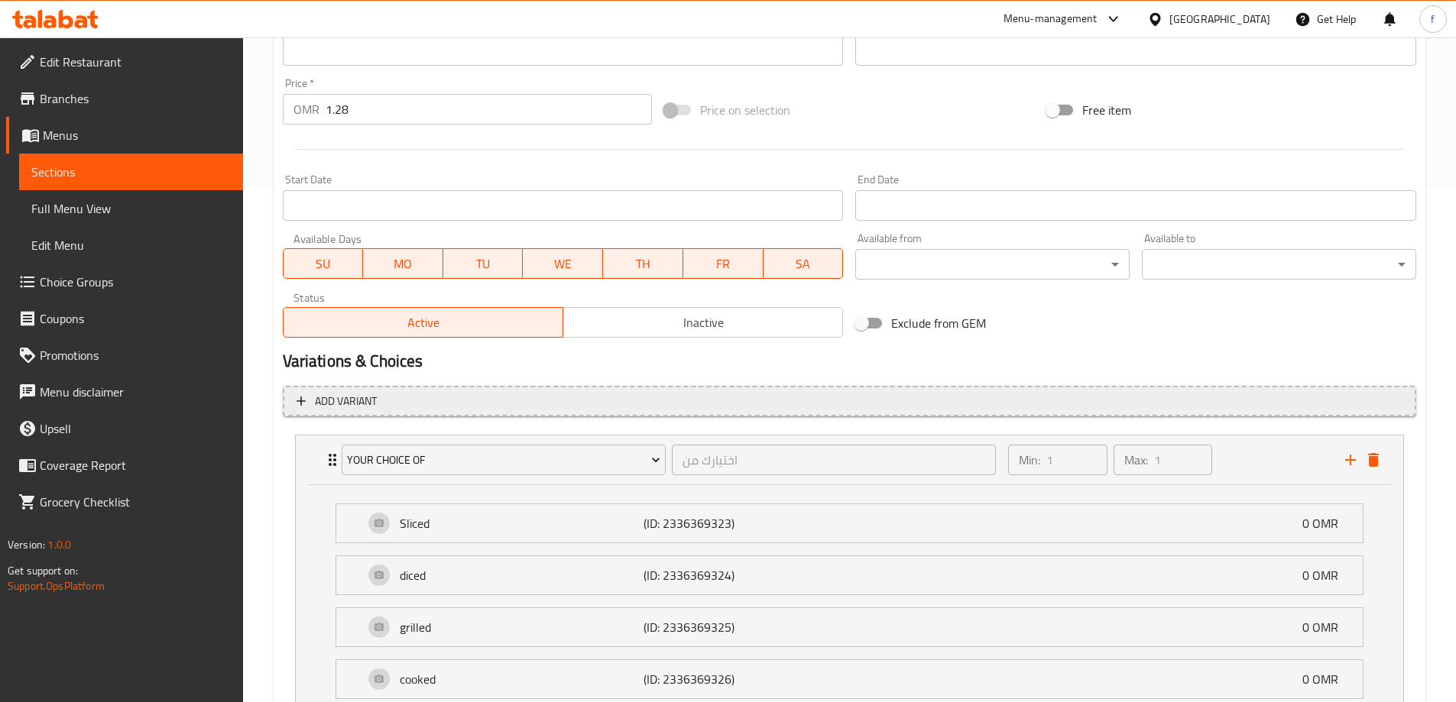
scroll to position [632, 0]
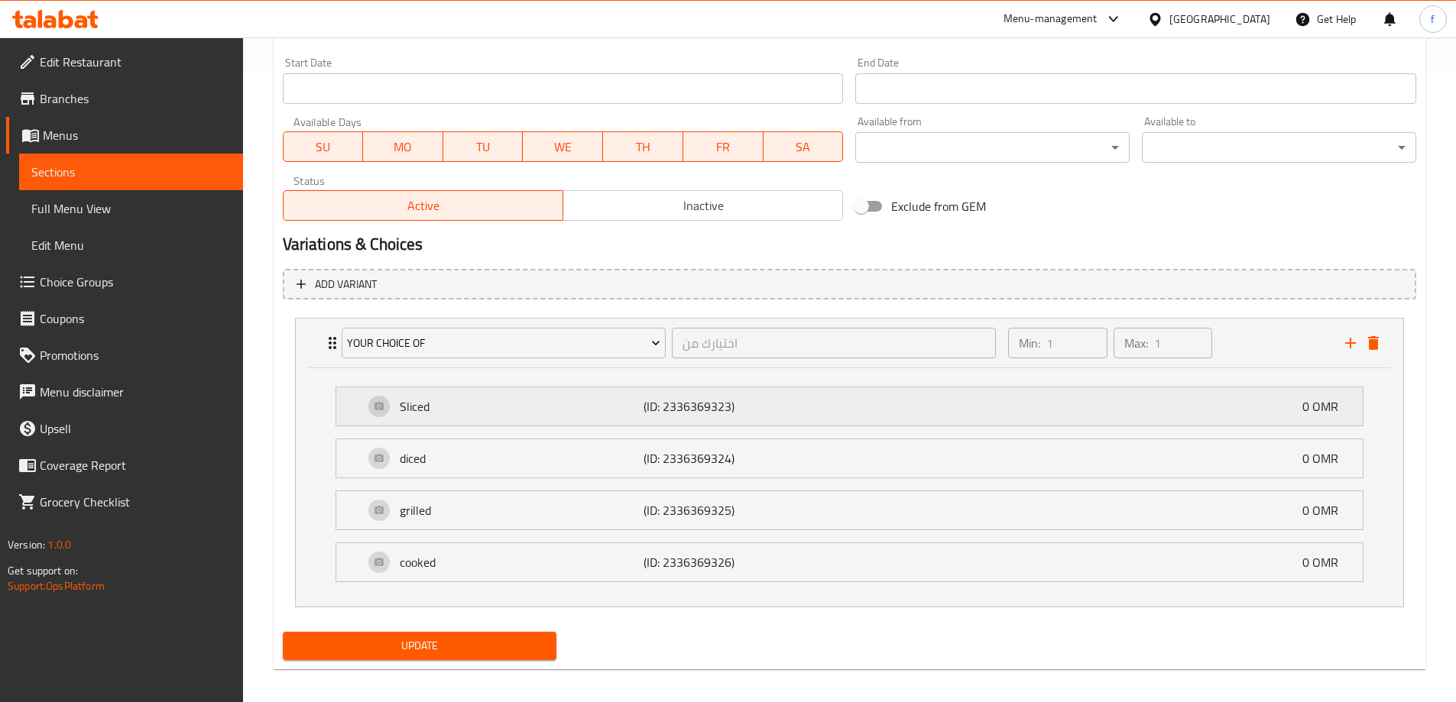
click at [968, 406] on div "Sliced (ID: 2336369323) 0 OMR" at bounding box center [854, 406] width 980 height 38
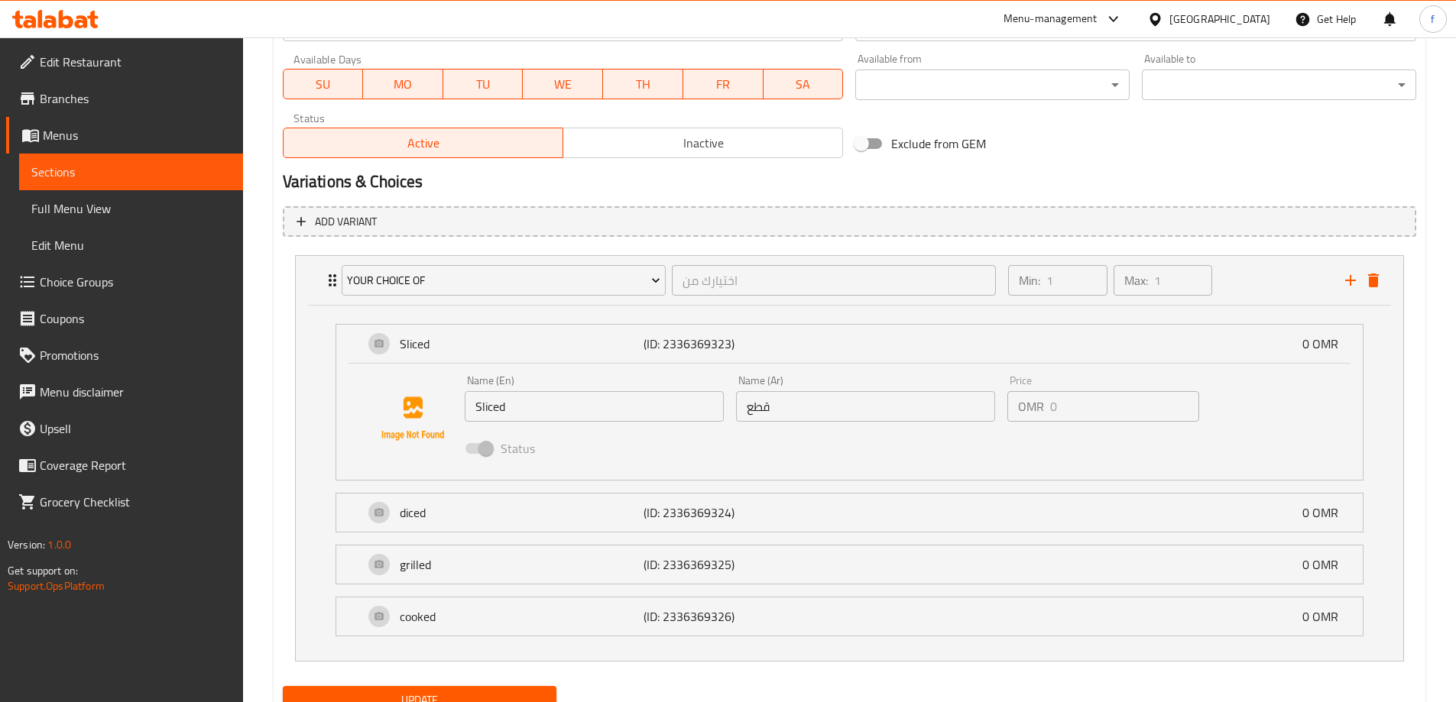
scroll to position [759, 0]
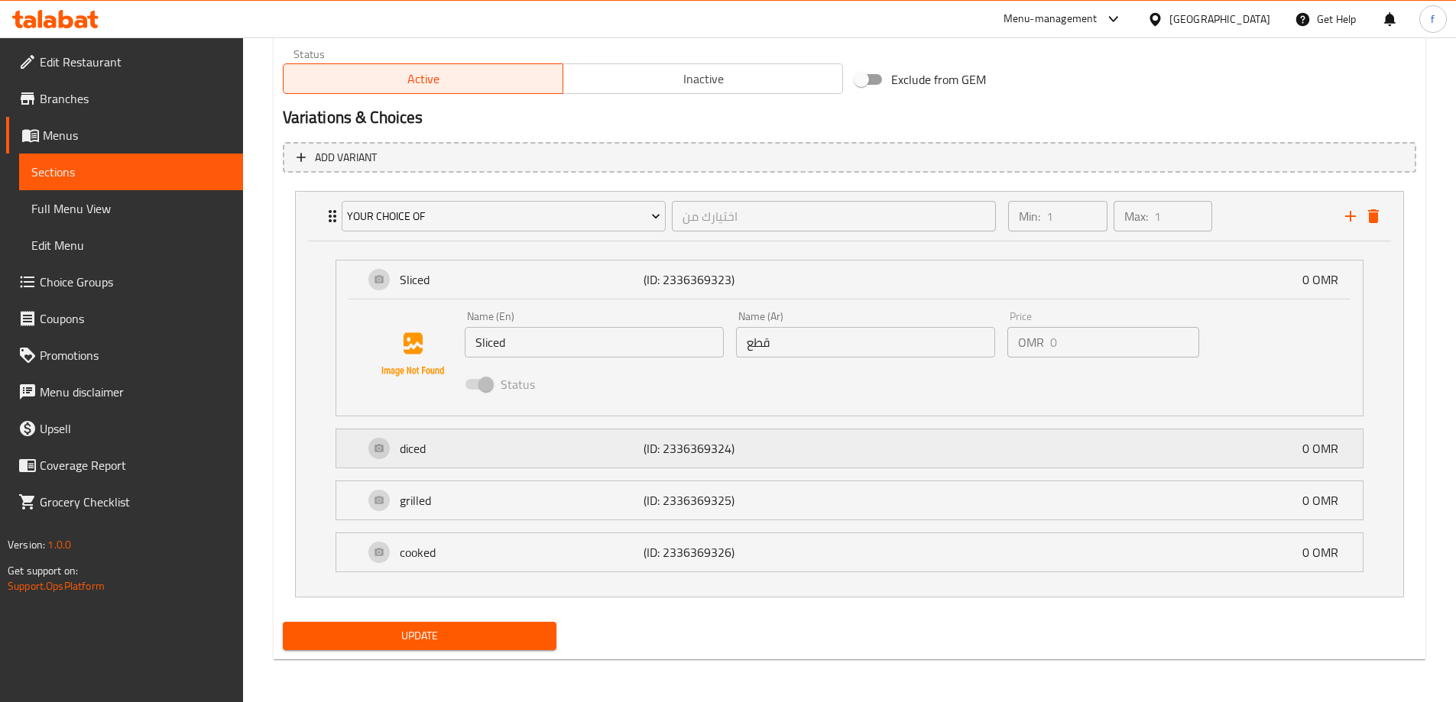
click at [900, 445] on div "diced (ID: 2336369324) 0 OMR" at bounding box center [854, 448] width 980 height 38
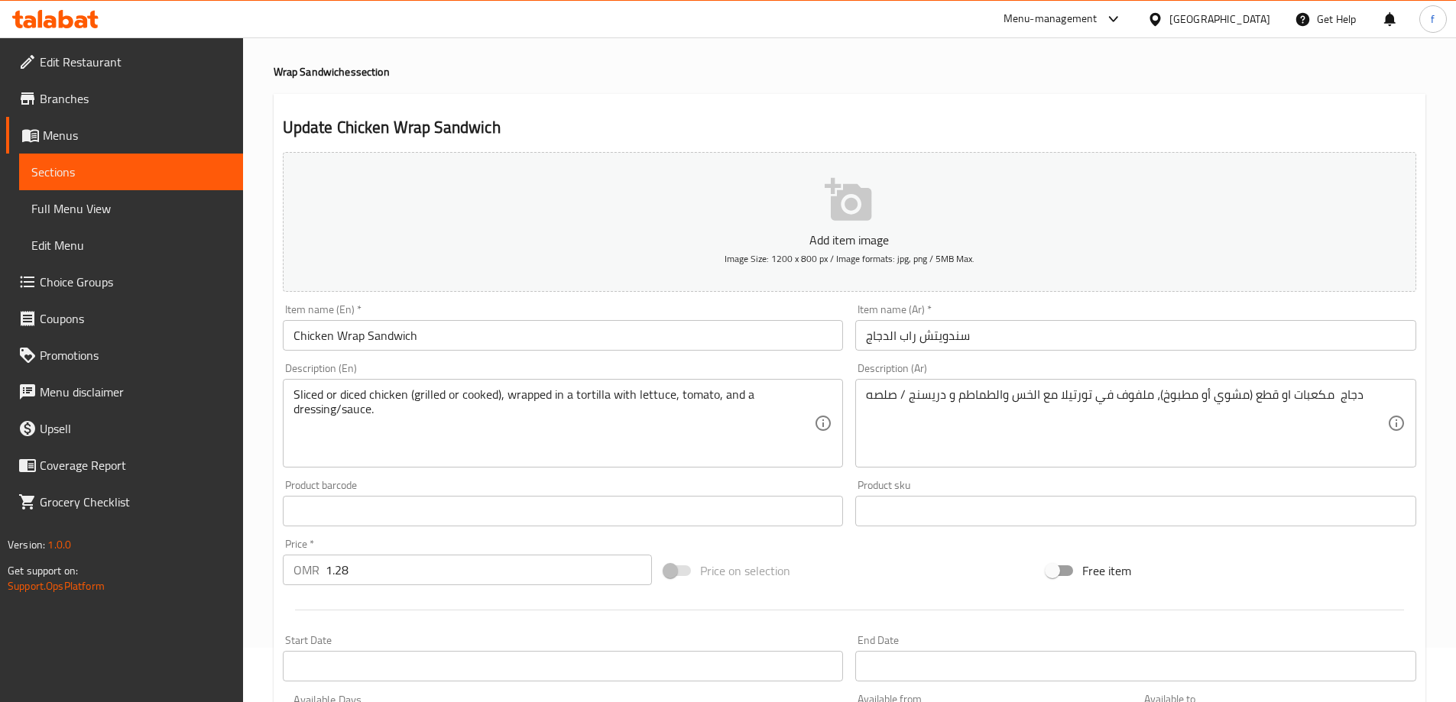
scroll to position [0, 0]
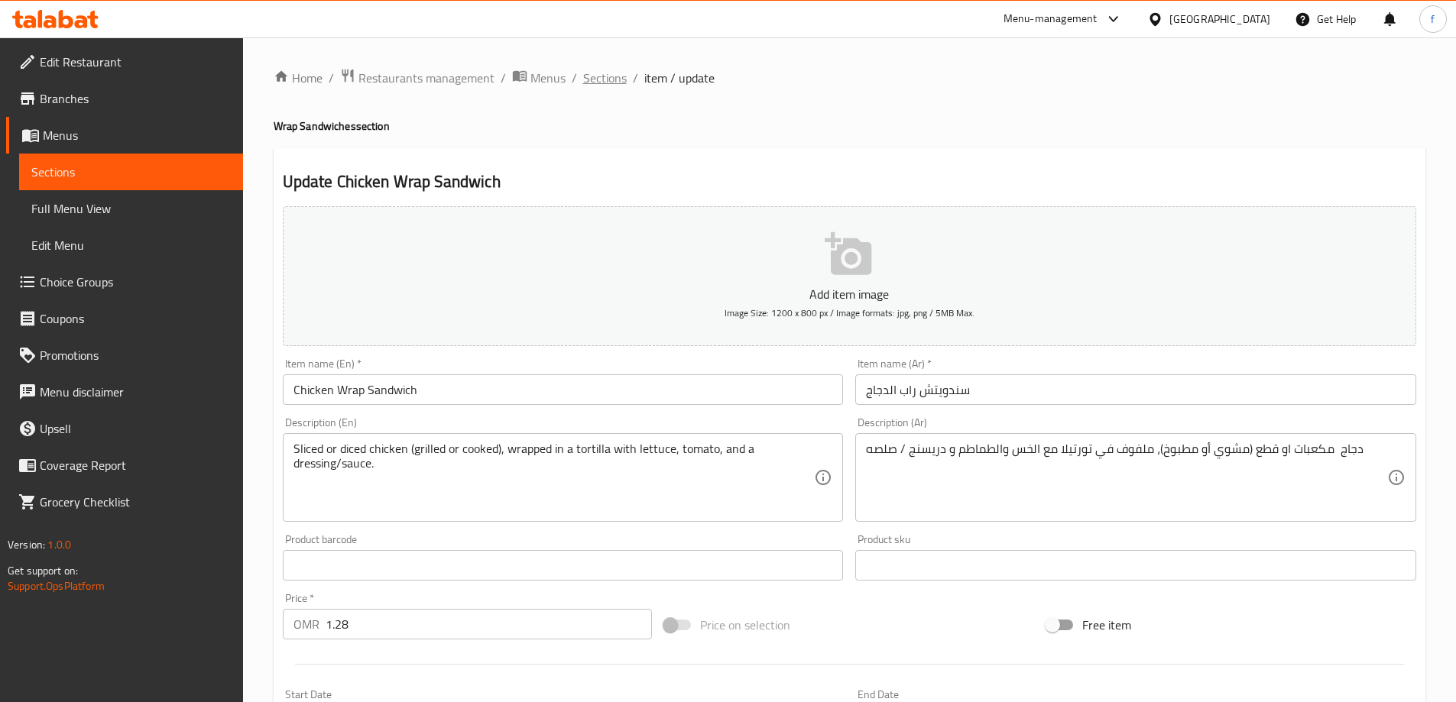
click at [614, 69] on span "Sections" at bounding box center [605, 78] width 44 height 18
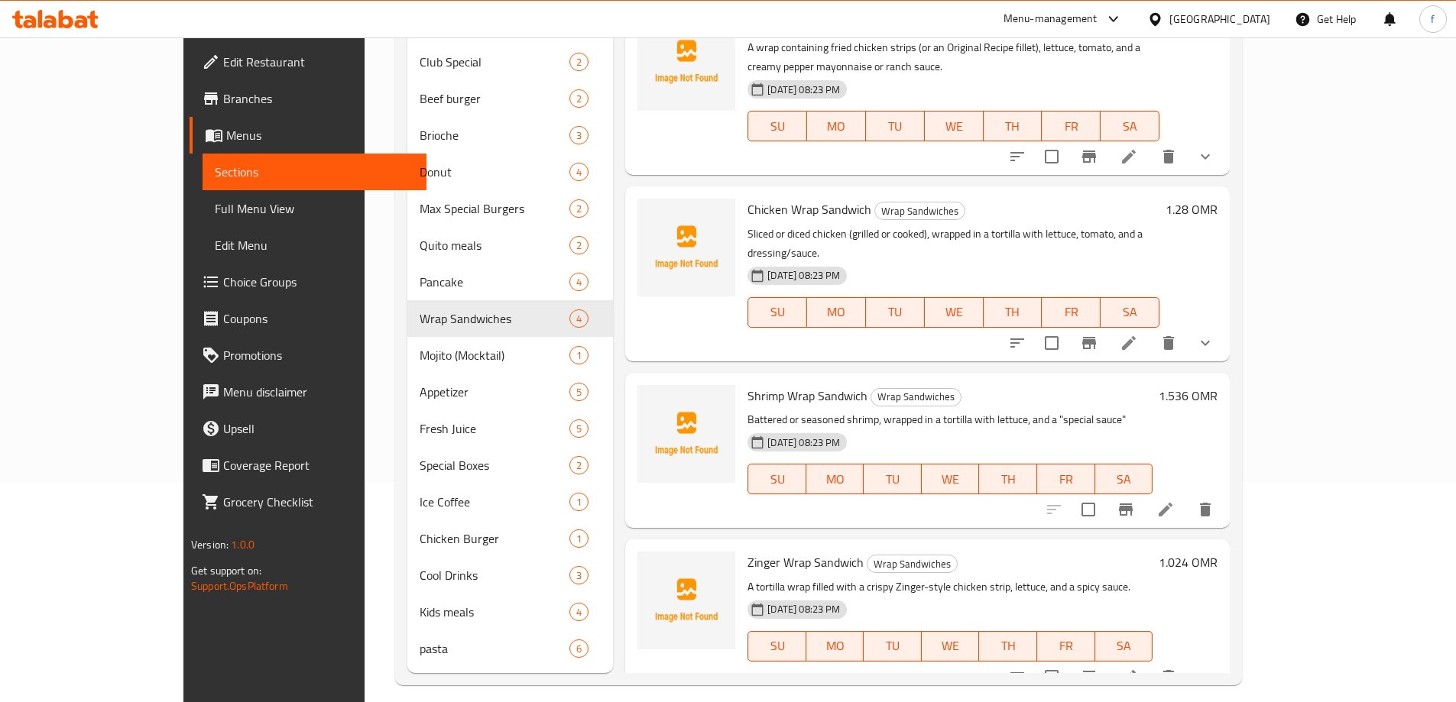
scroll to position [229, 0]
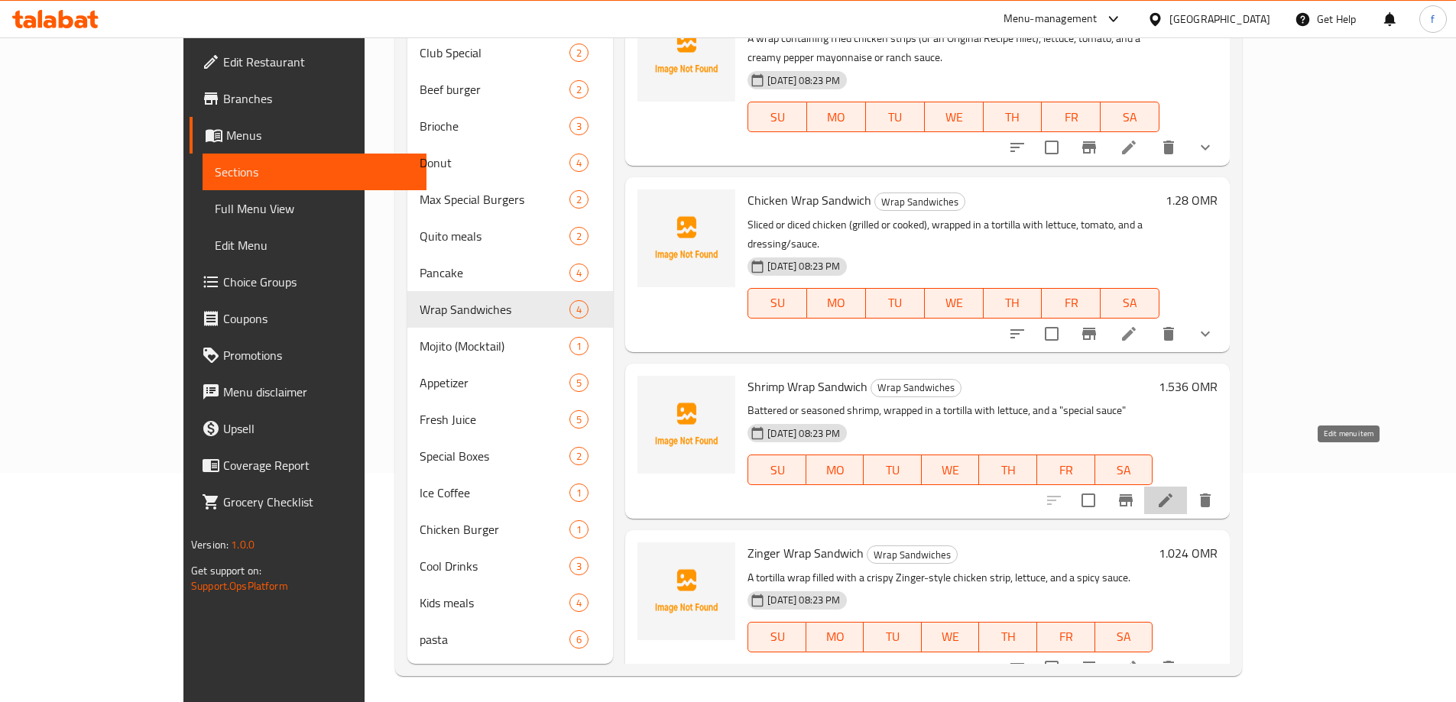
click at [1174, 491] on icon at bounding box center [1165, 500] width 18 height 18
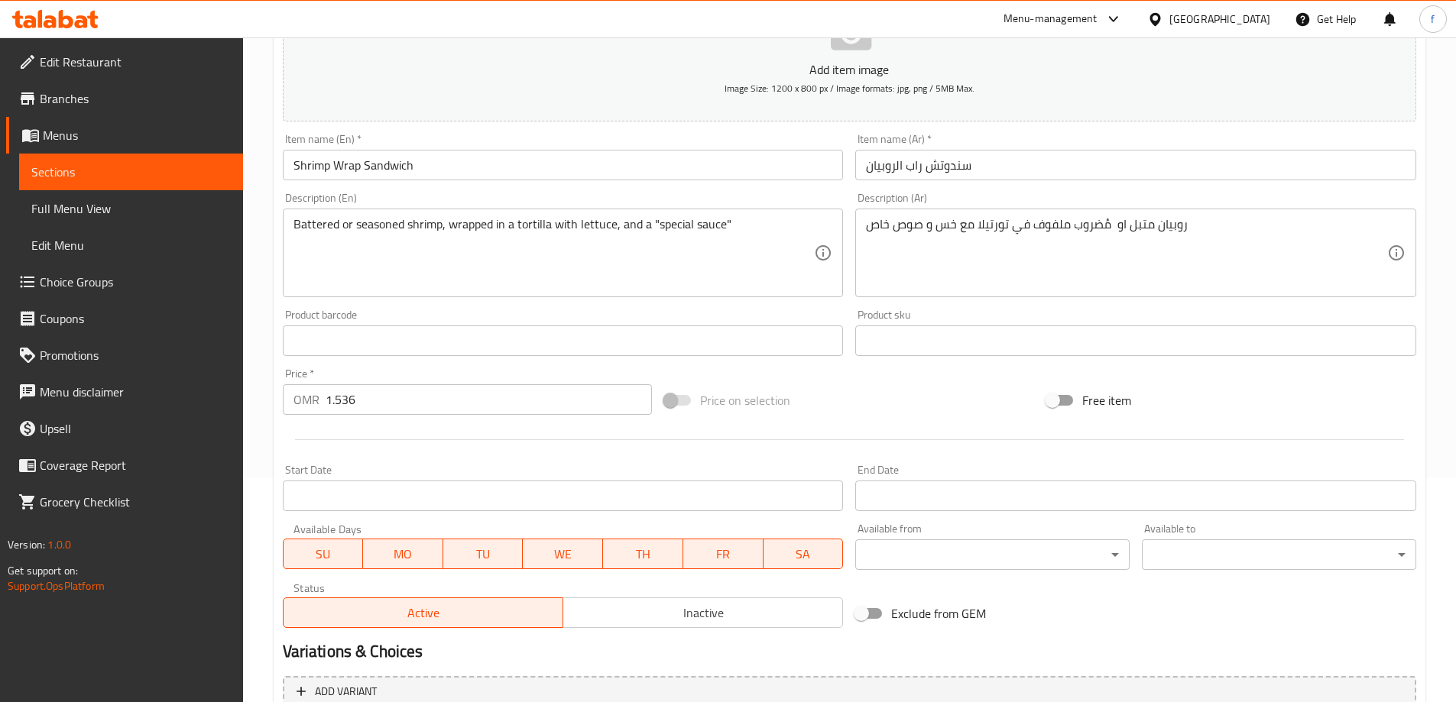
scroll to position [377, 0]
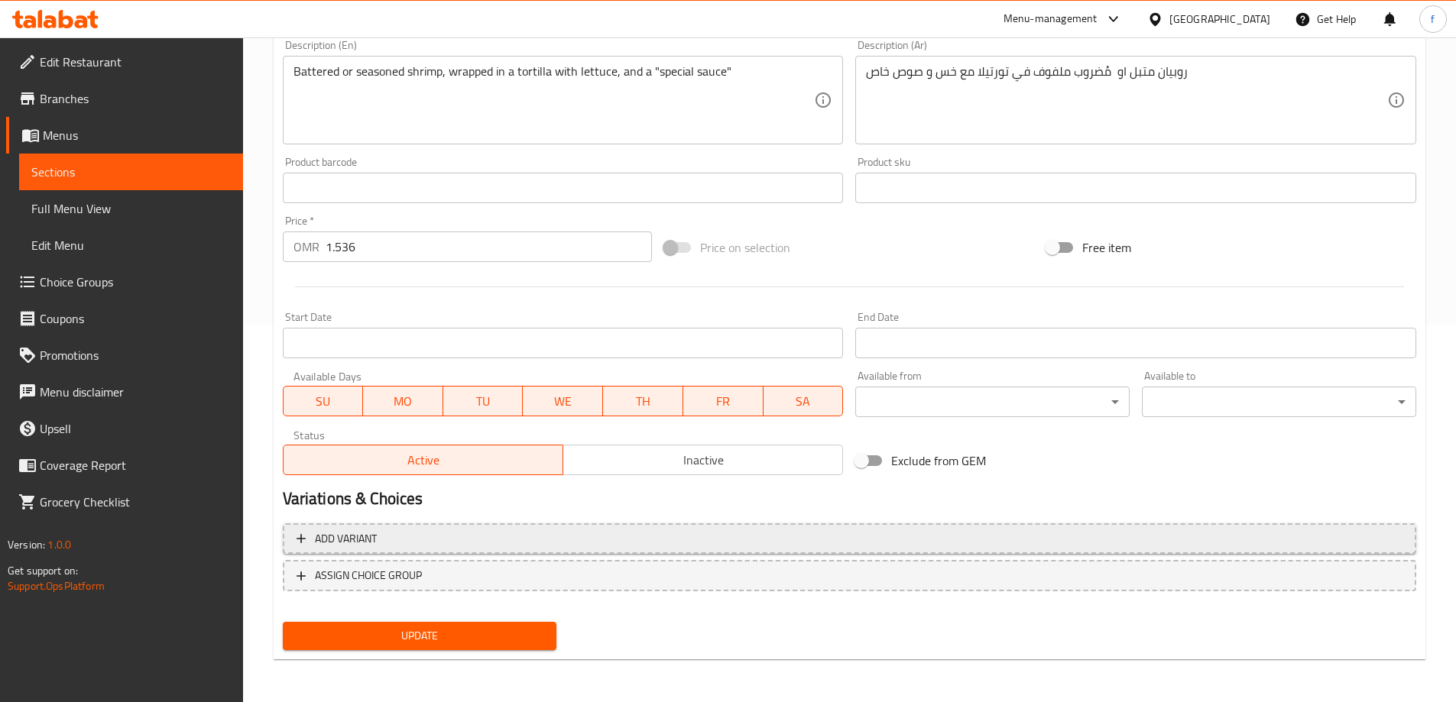
click at [612, 537] on span "Add variant" at bounding box center [849, 539] width 1106 height 19
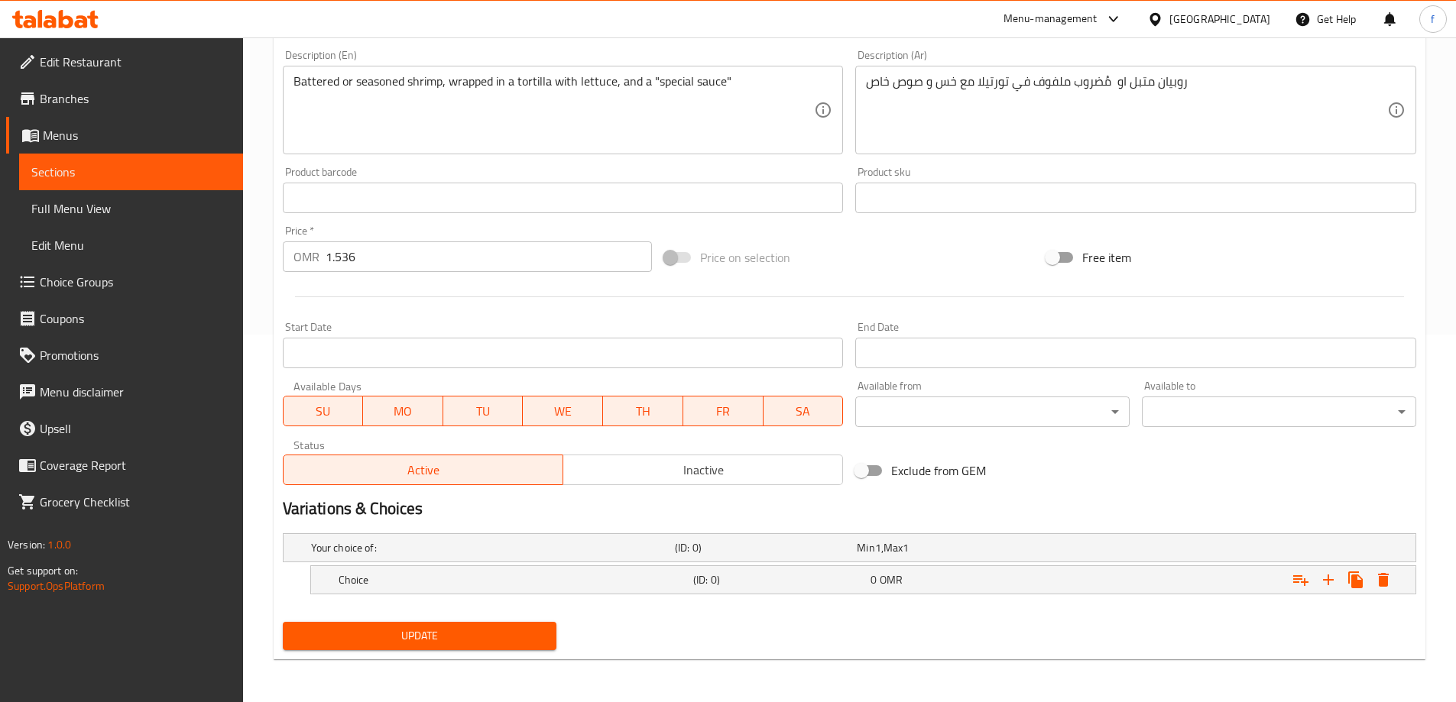
scroll to position [368, 0]
click at [1009, 534] on div "Your choice of: (ID: 0) Min 1 , Max 1" at bounding box center [854, 548] width 1092 height 34
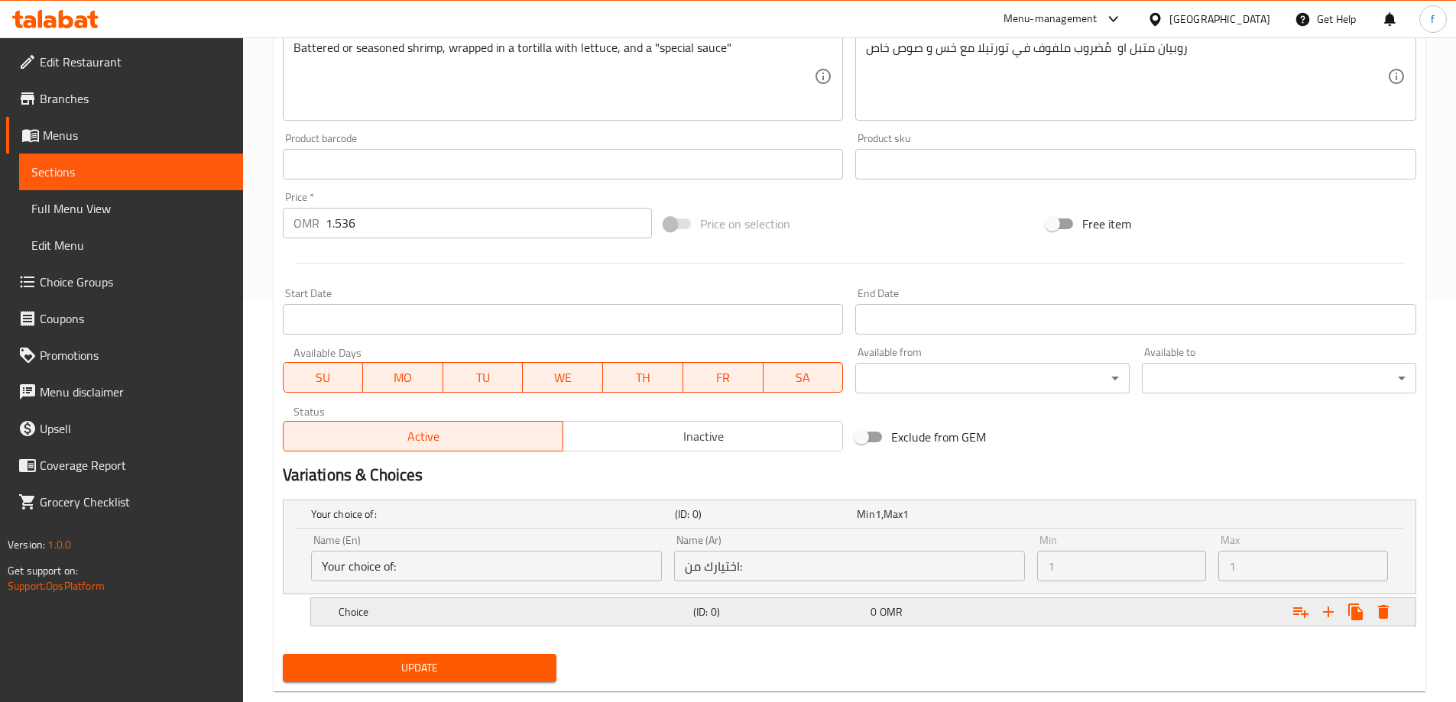
scroll to position [433, 0]
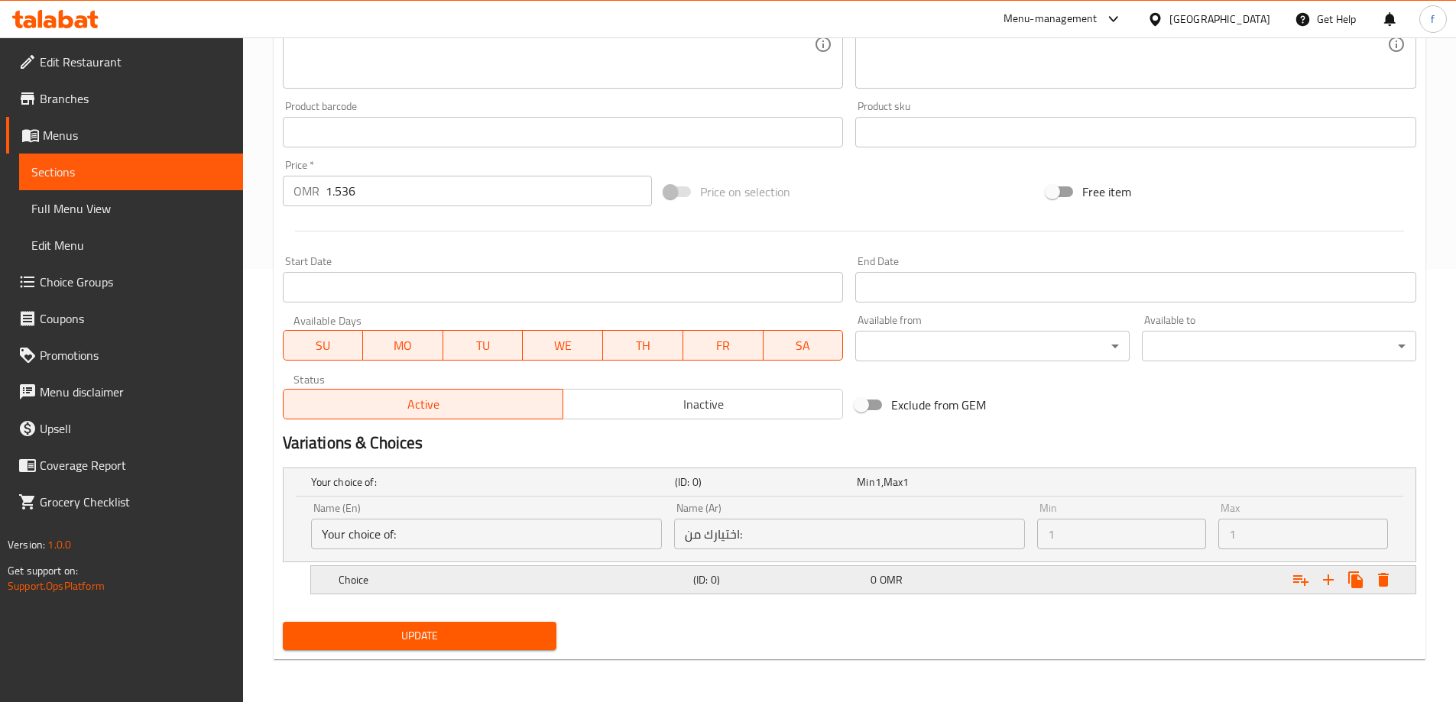
click at [1000, 575] on div "0 OMR" at bounding box center [955, 579] width 171 height 15
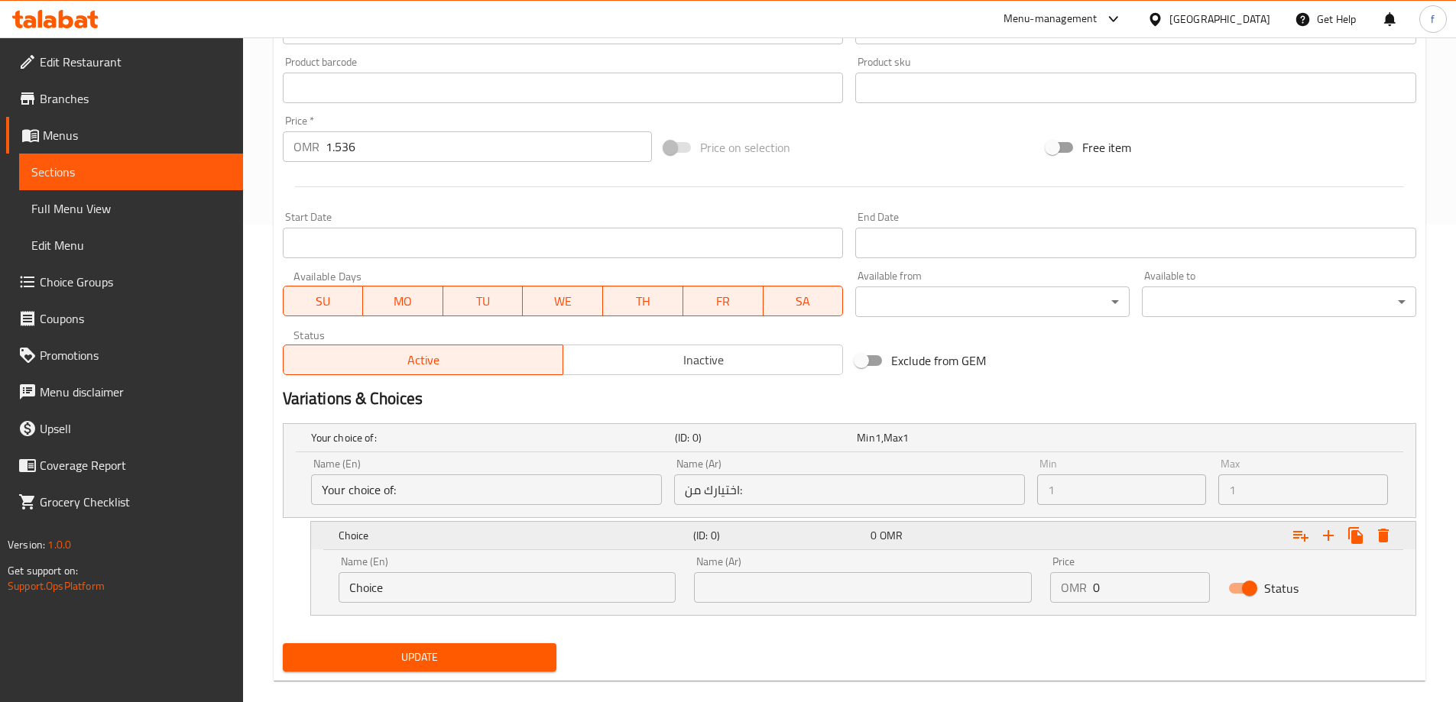
scroll to position [499, 0]
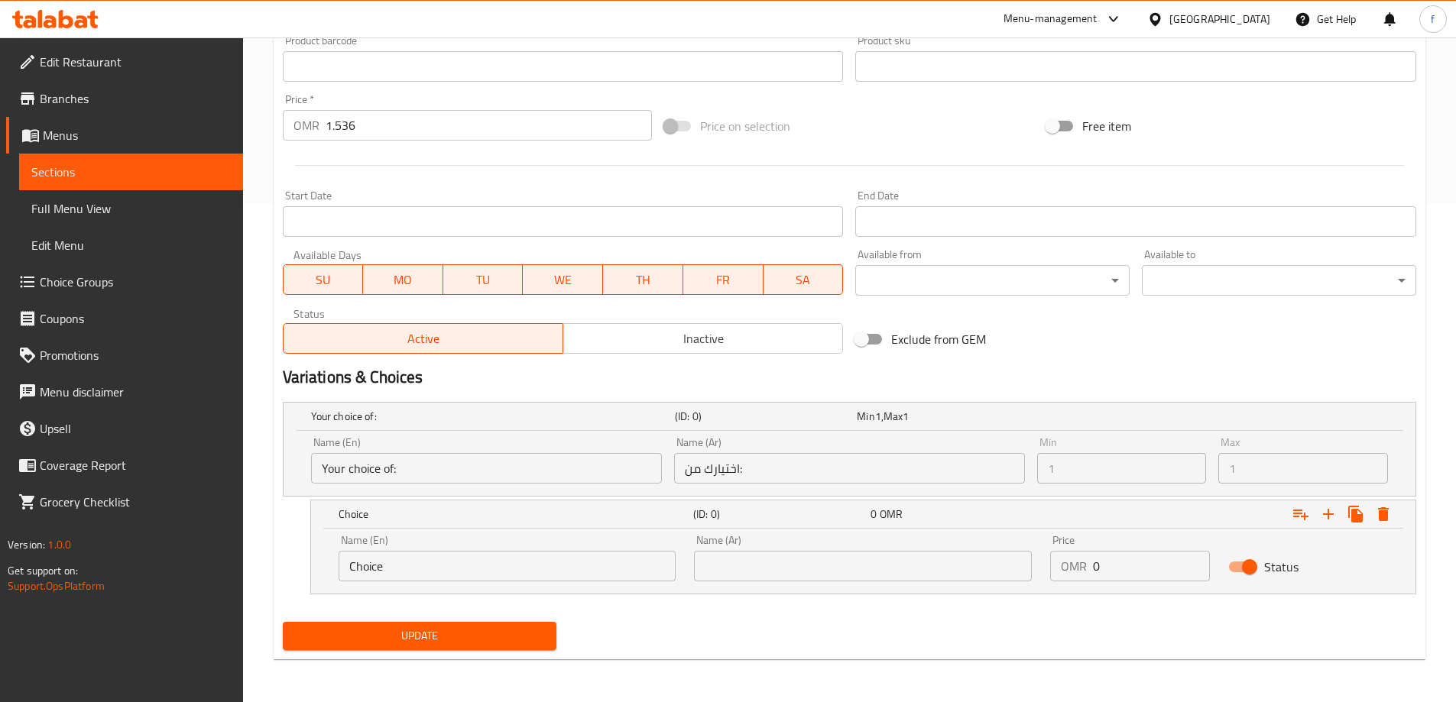
click at [459, 478] on input "Your choice of:" at bounding box center [486, 468] width 351 height 31
click at [352, 469] on input "Your choice of:" at bounding box center [486, 468] width 351 height 31
click at [538, 570] on input "Choice" at bounding box center [507, 566] width 338 height 31
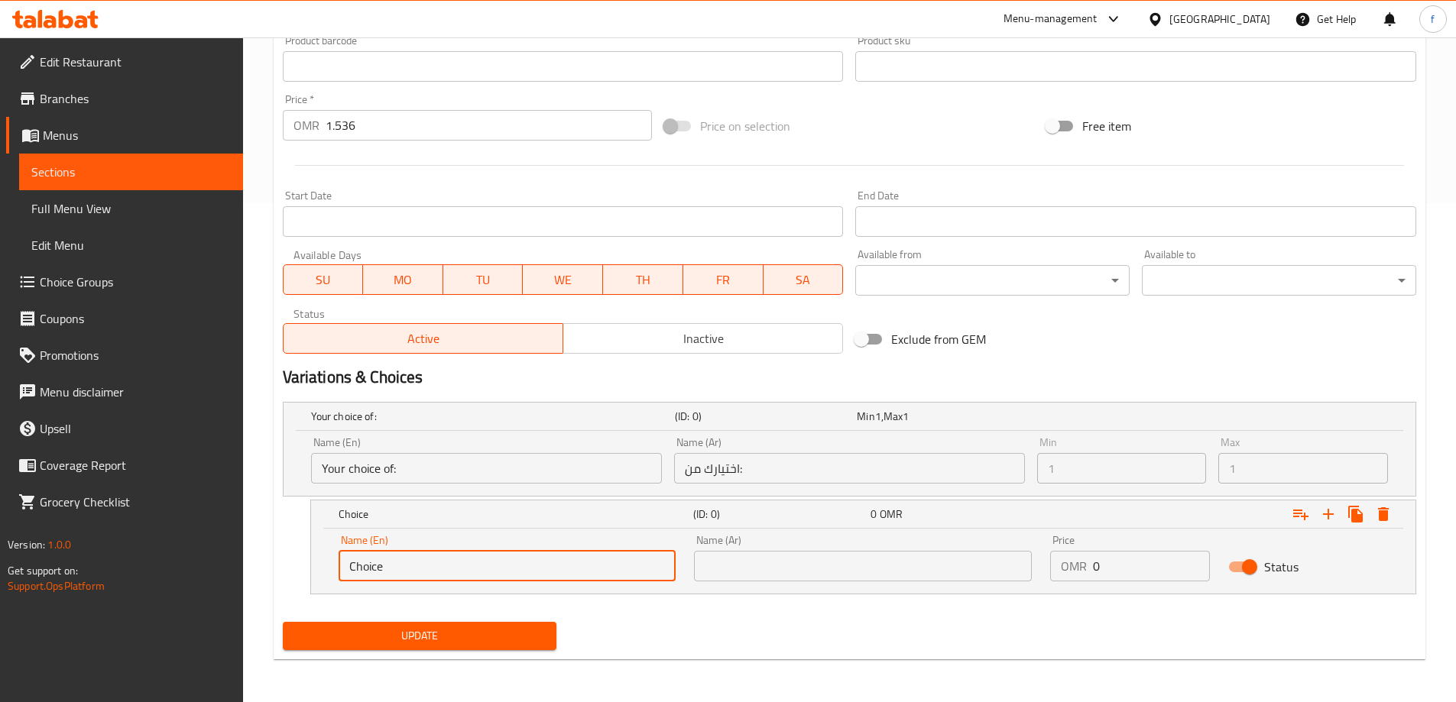
click at [375, 563] on input "Choice" at bounding box center [507, 566] width 338 height 31
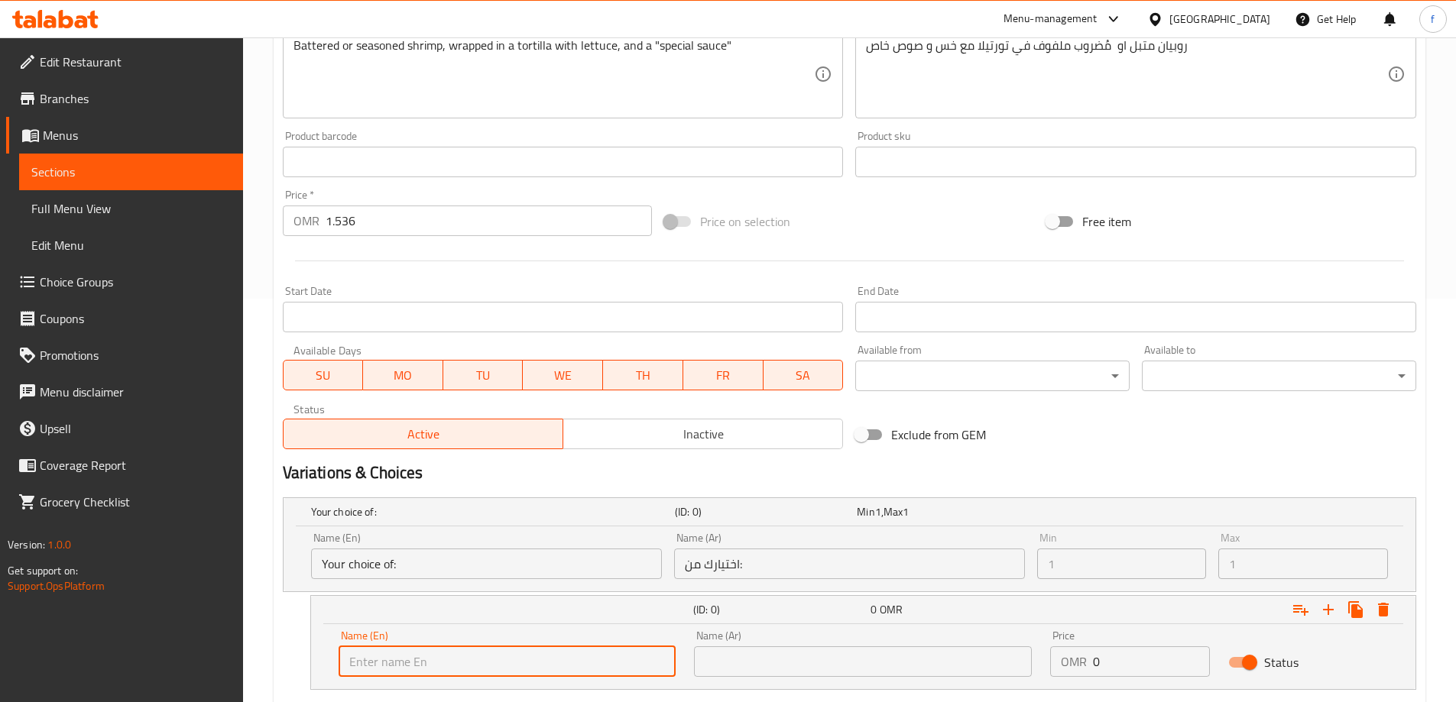
scroll to position [270, 0]
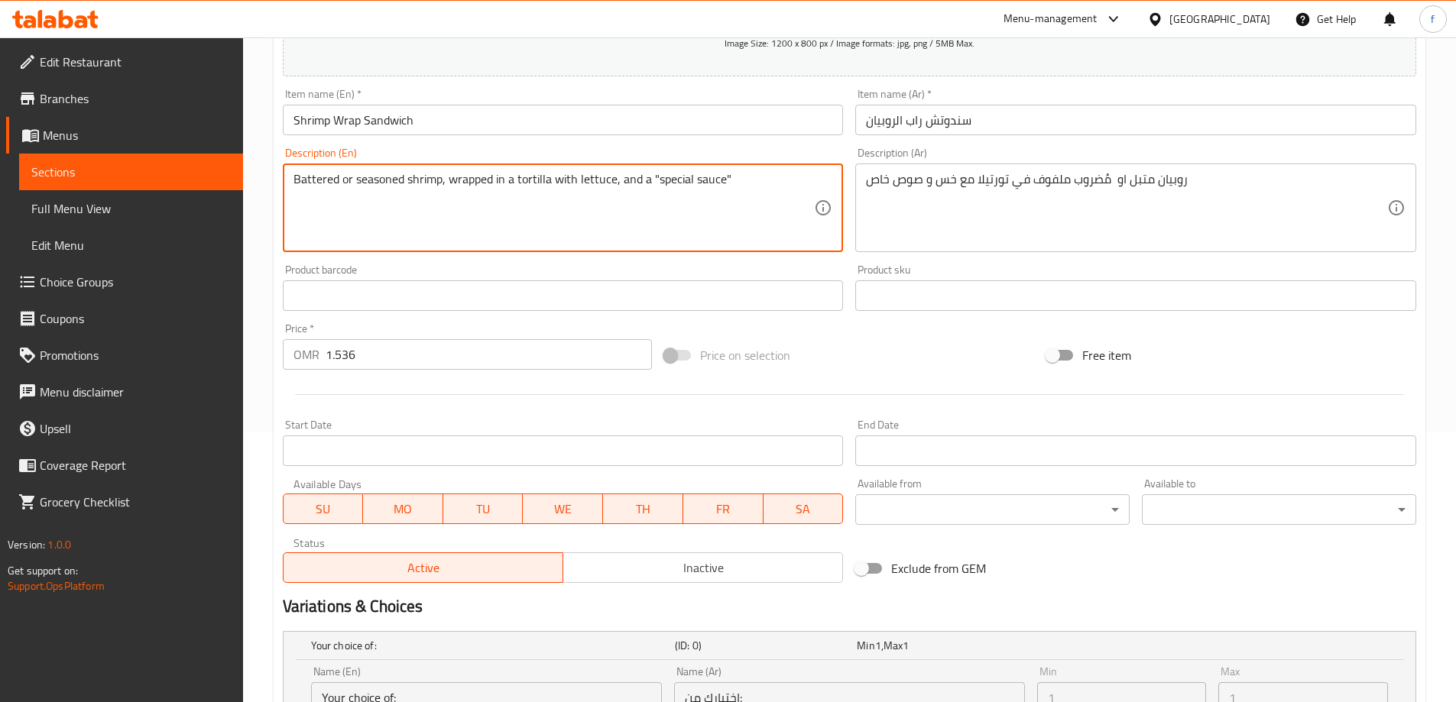
click at [326, 183] on textarea "Battered or seasoned shrimp, wrapped in a tortilla with lettuce, and a "special…" at bounding box center [553, 208] width 521 height 73
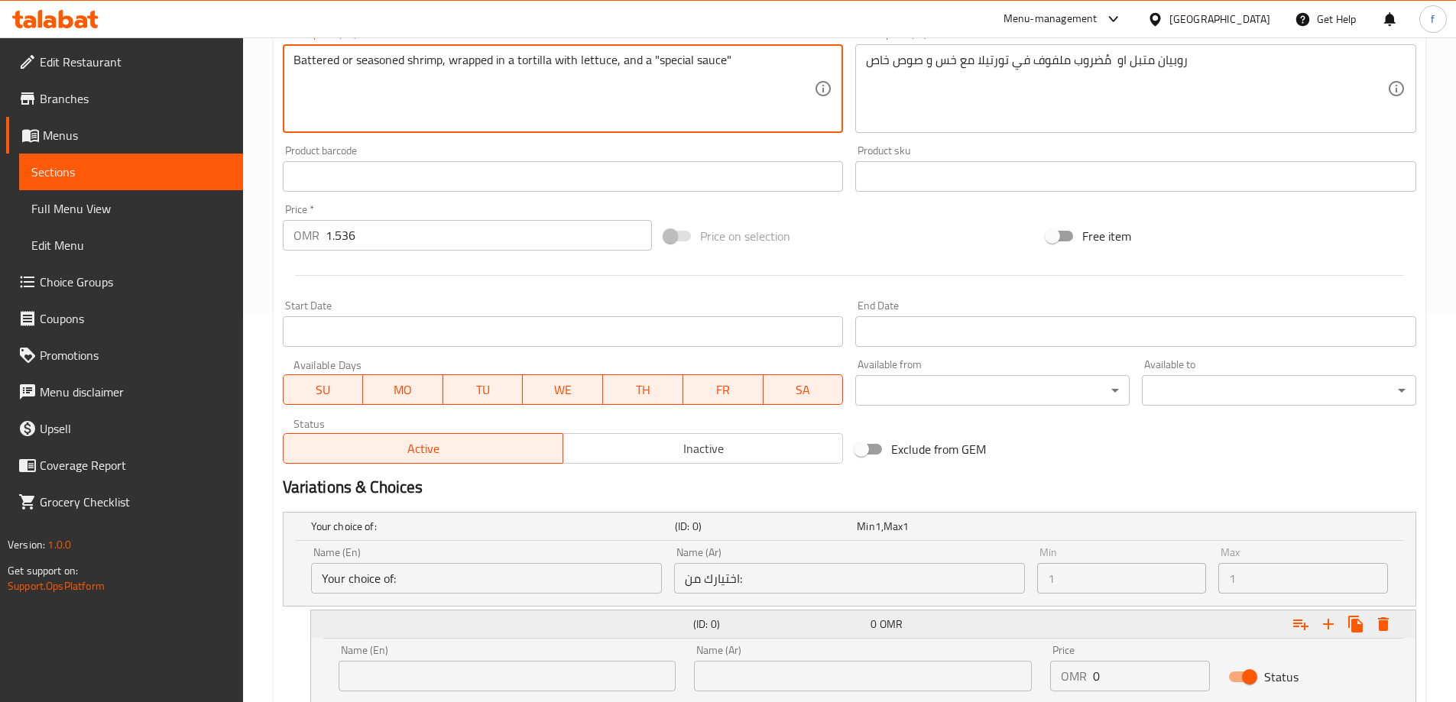
scroll to position [499, 0]
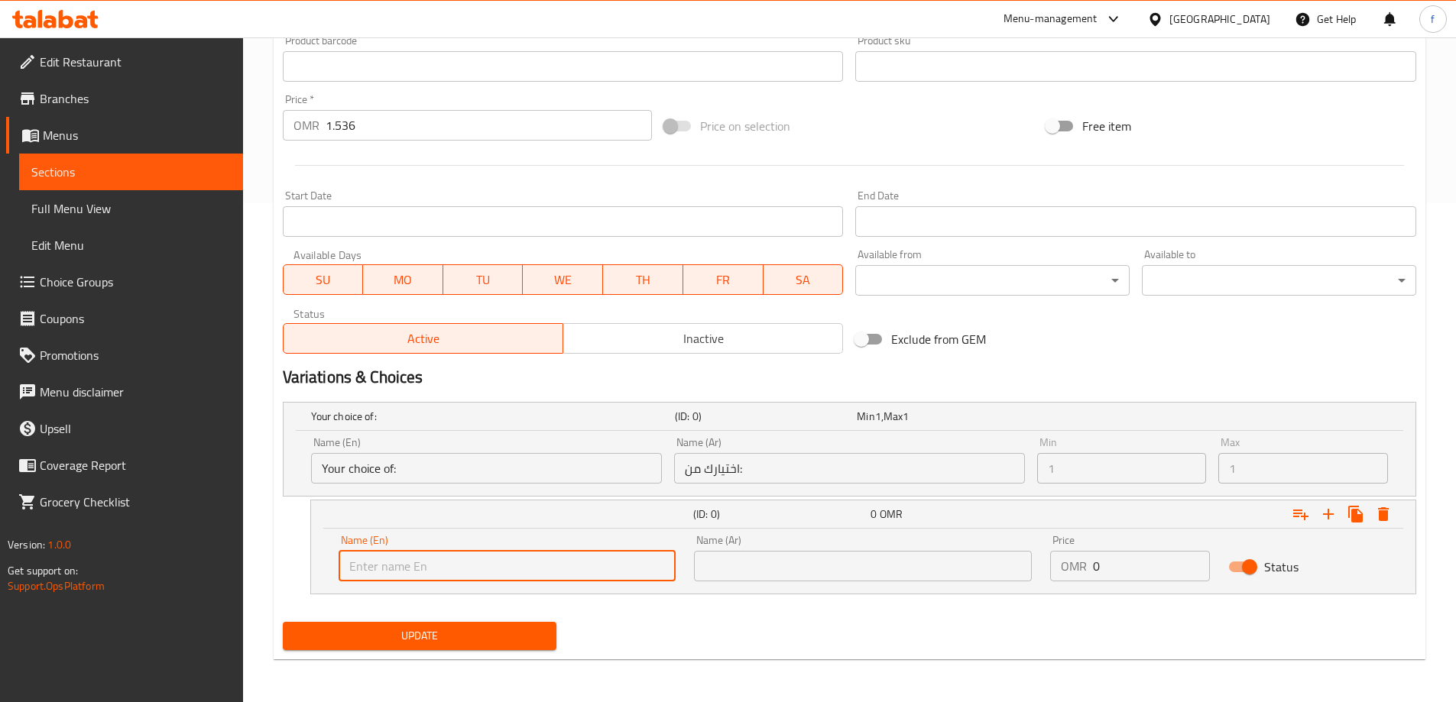
click at [429, 562] on input "text" at bounding box center [507, 566] width 338 height 31
paste input "Battered"
type input "Battered"
click at [795, 573] on input "text" at bounding box center [863, 566] width 338 height 31
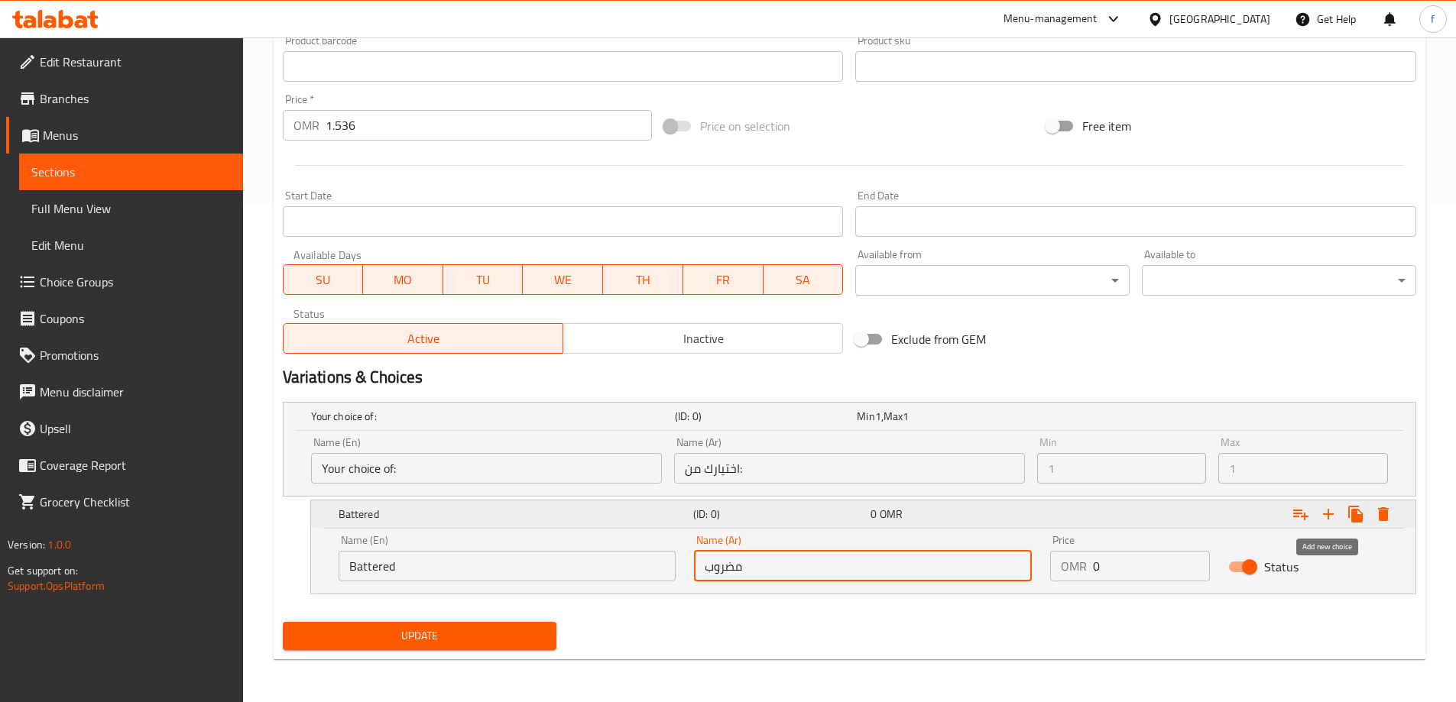
type input "مضروب"
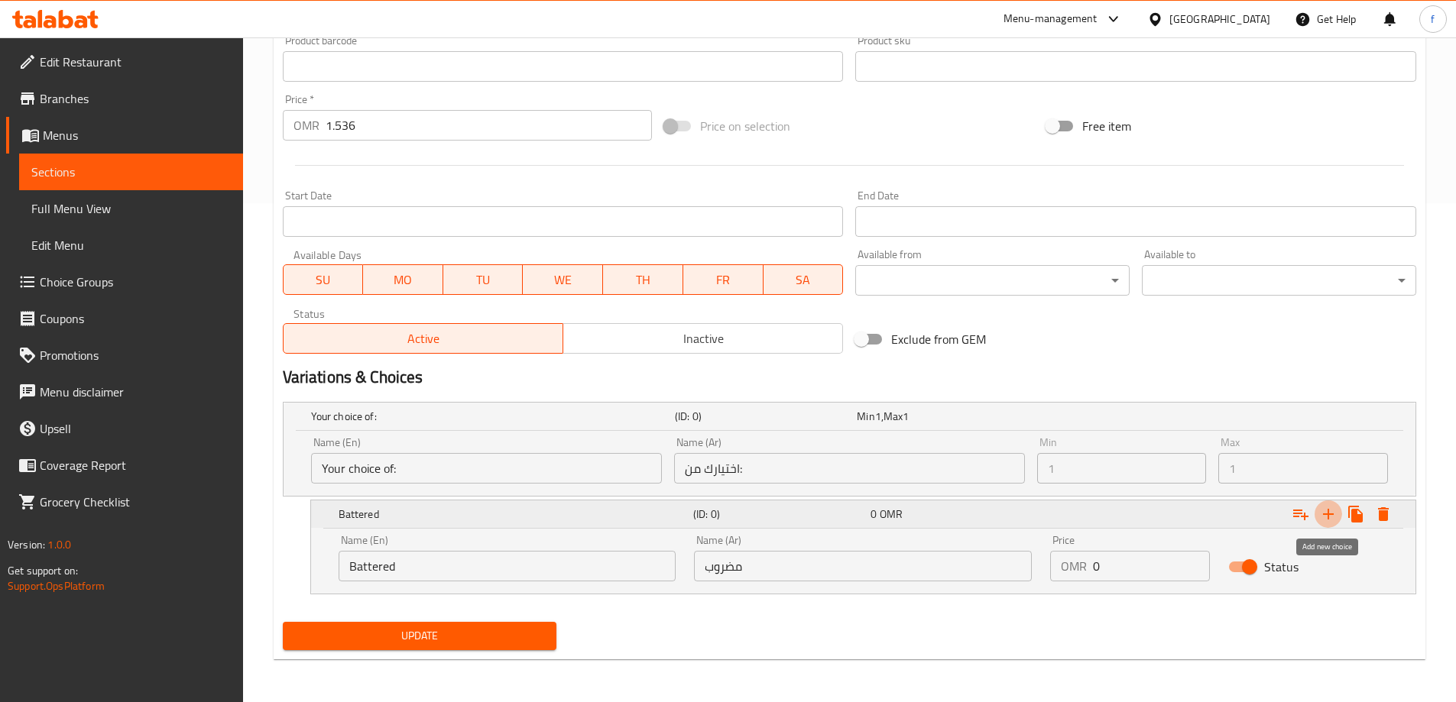
click at [1328, 511] on icon "Expand" at bounding box center [1328, 514] width 11 height 11
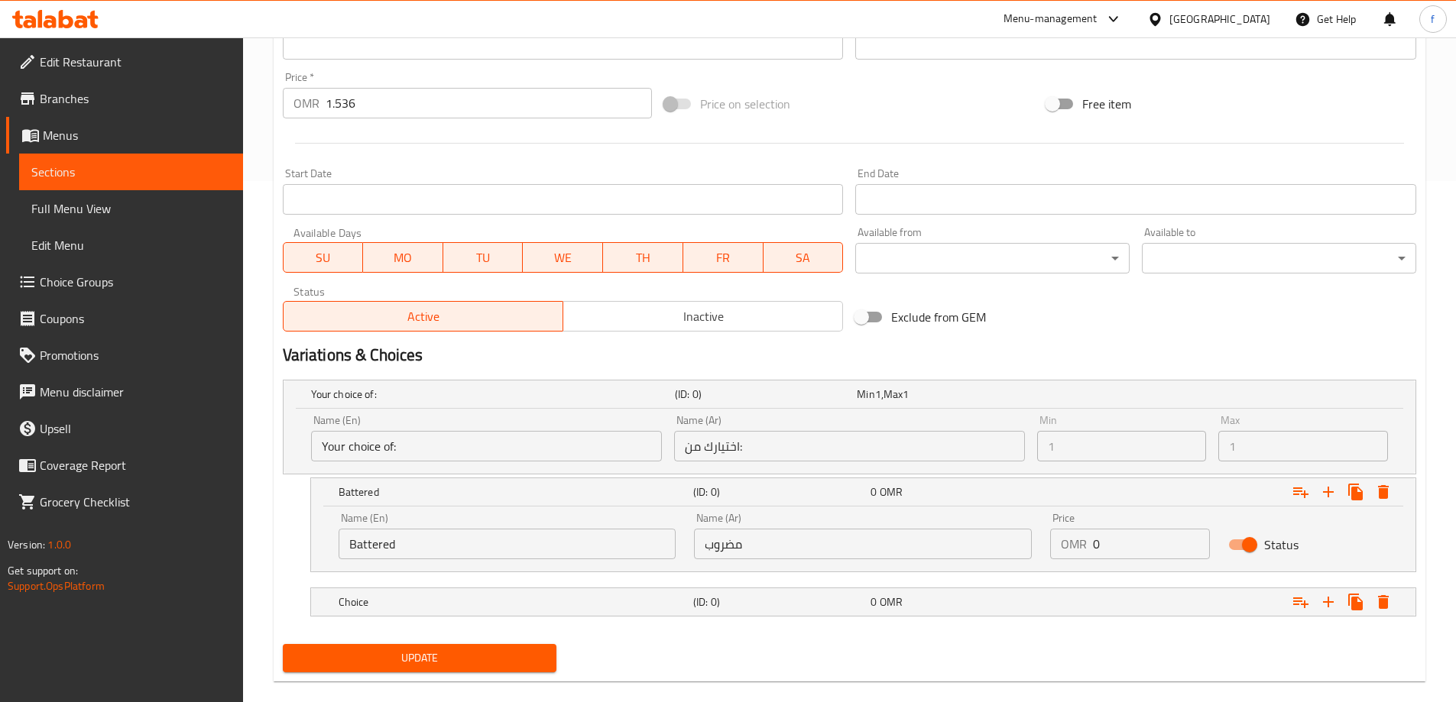
scroll to position [543, 0]
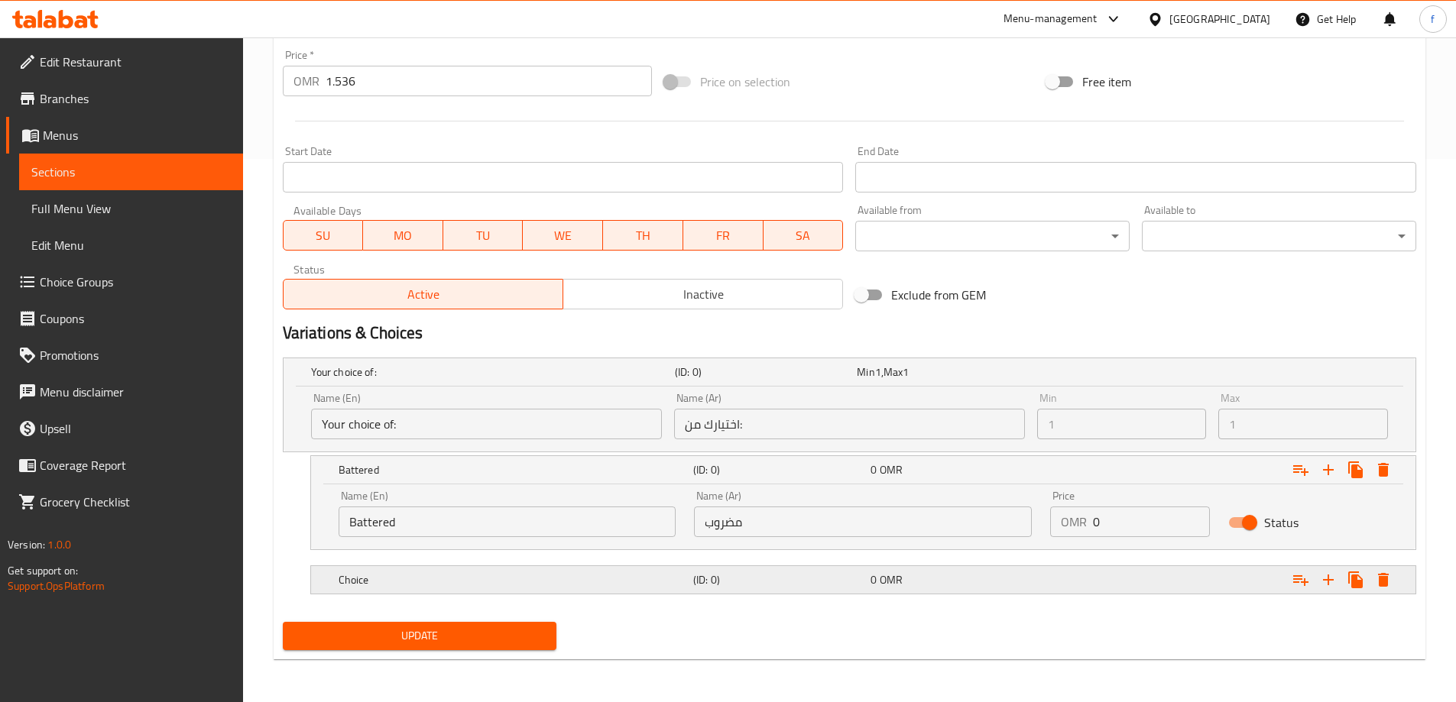
click at [487, 588] on div "Choice" at bounding box center [512, 579] width 355 height 21
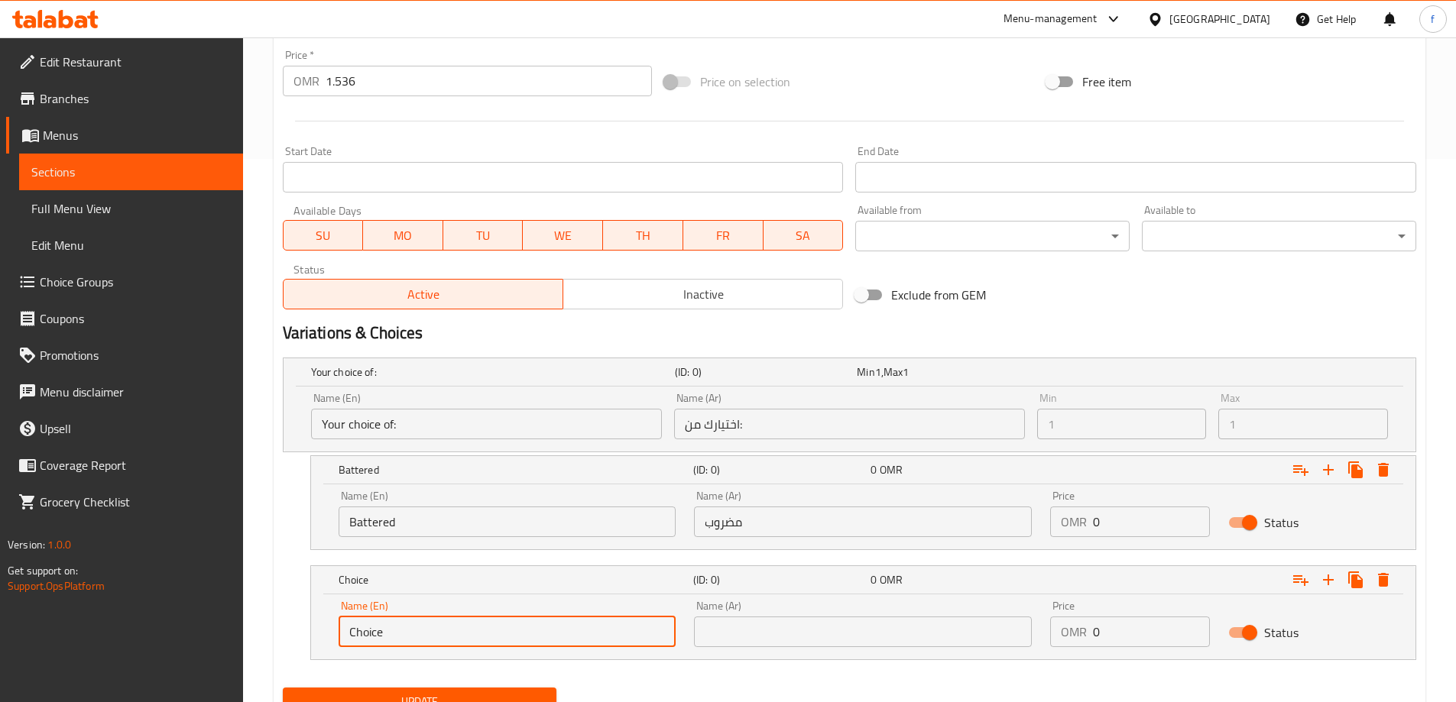
click at [460, 627] on input "Choice" at bounding box center [507, 632] width 338 height 31
click at [360, 630] on input "Choice" at bounding box center [507, 632] width 338 height 31
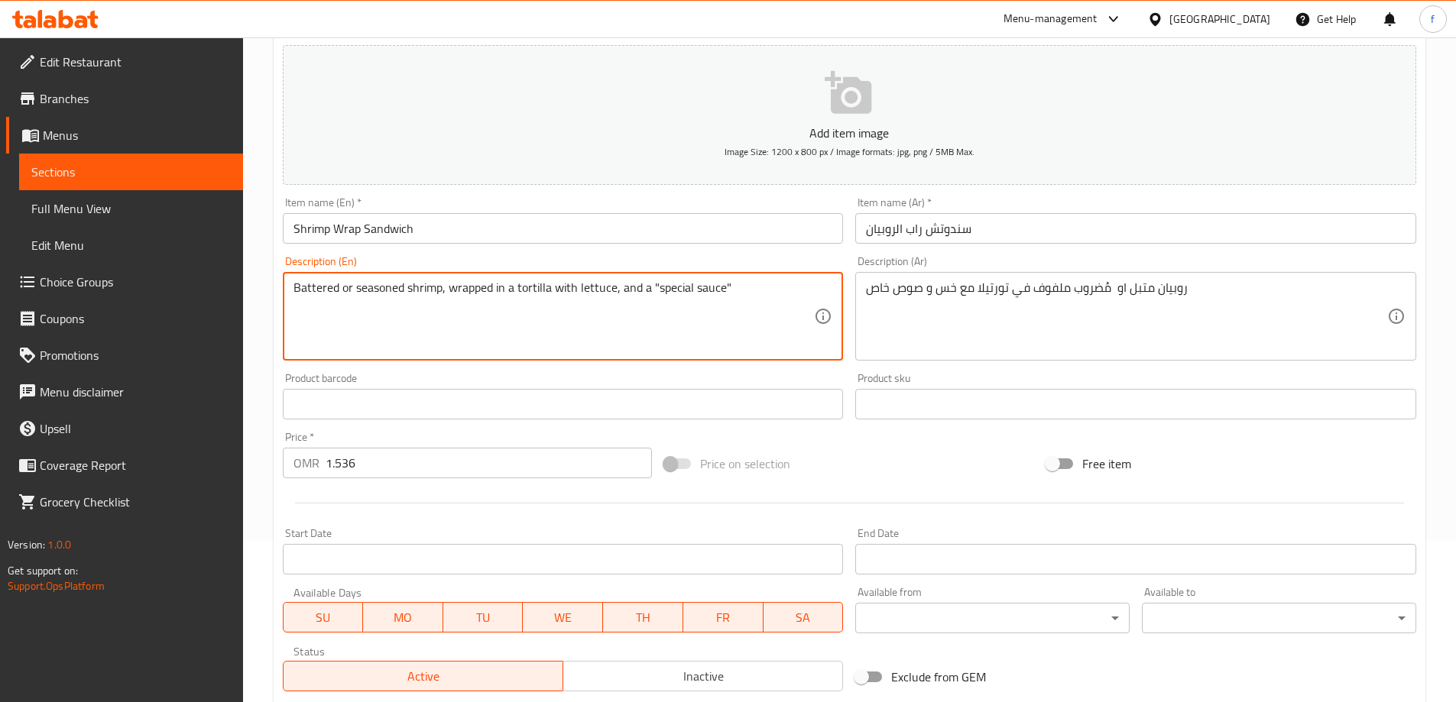
click at [384, 290] on textarea "Battered or seasoned shrimp, wrapped in a tortilla with lettuce, and a "special…" at bounding box center [553, 316] width 521 height 73
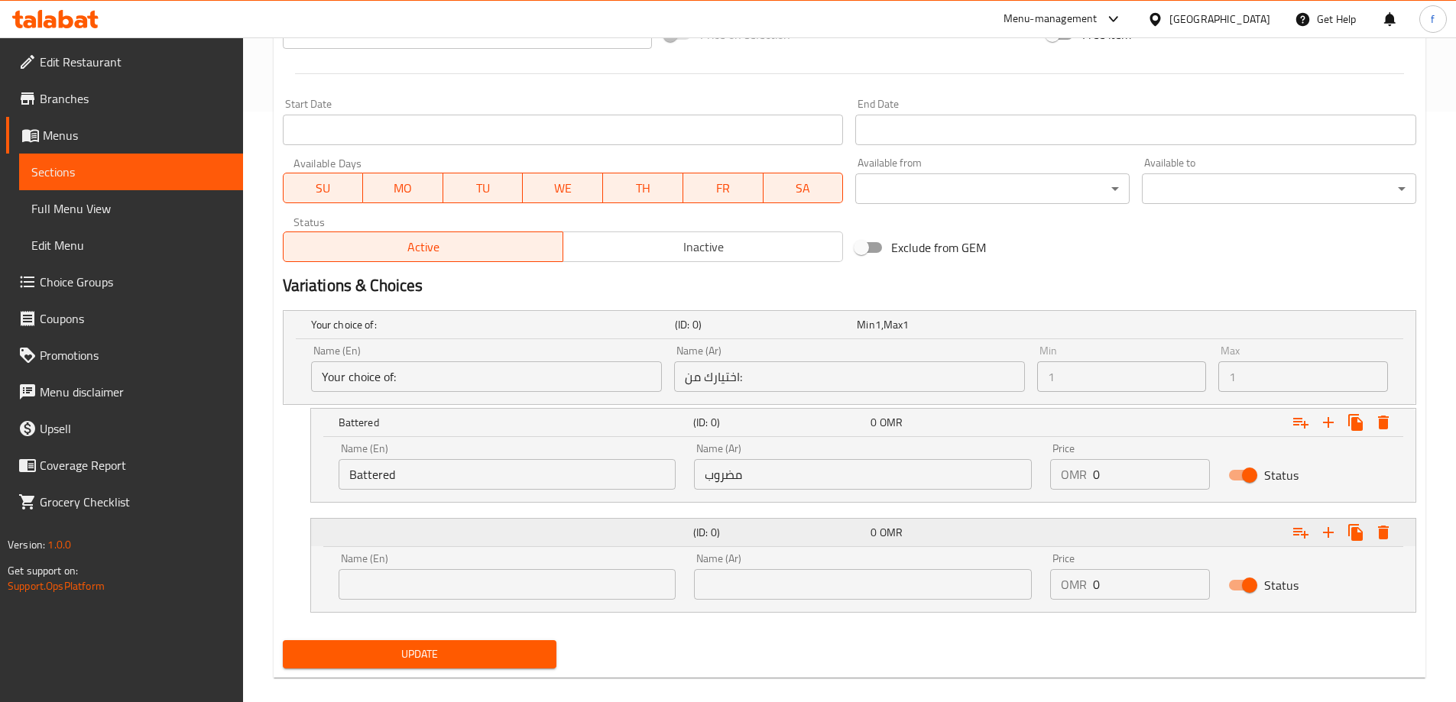
scroll to position [609, 0]
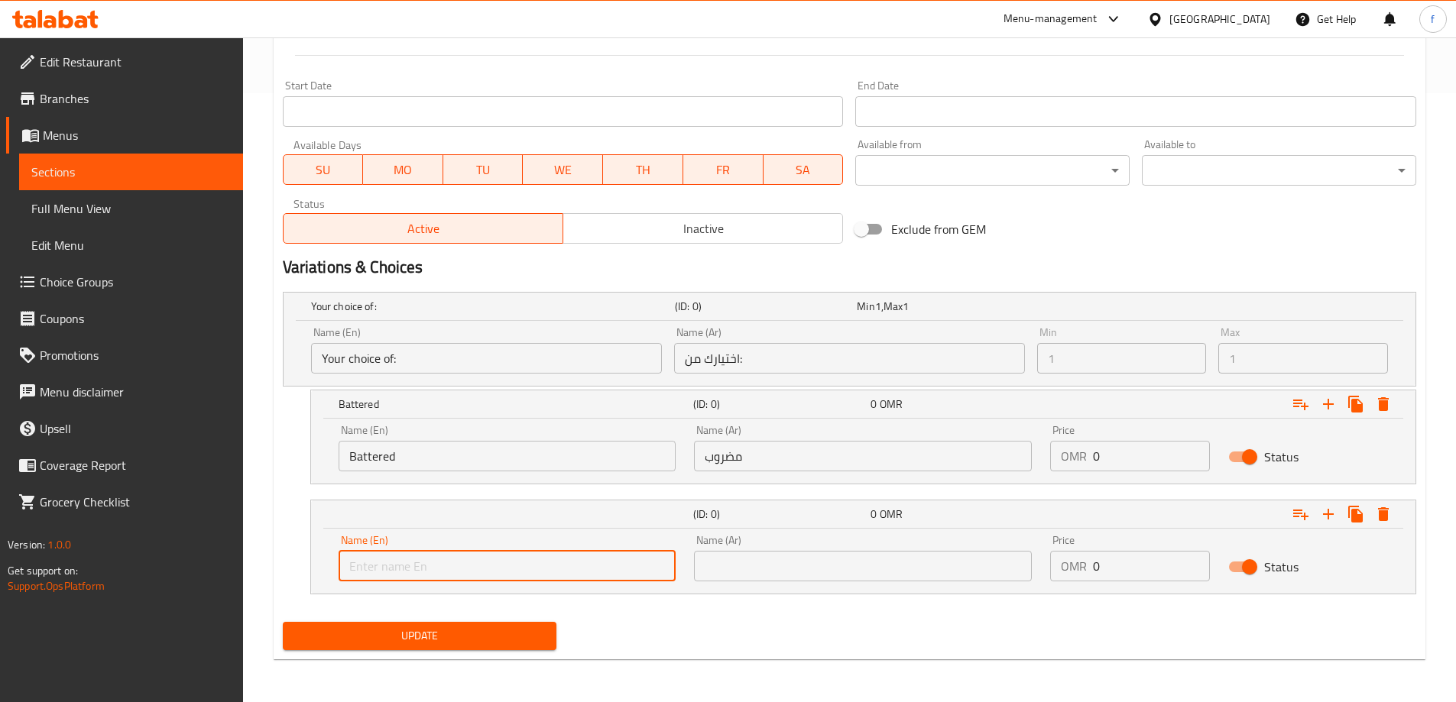
click at [439, 557] on input "text" at bounding box center [507, 566] width 338 height 31
paste input "seasoned"
type input "seasoned"
click at [815, 572] on input "text" at bounding box center [863, 566] width 338 height 31
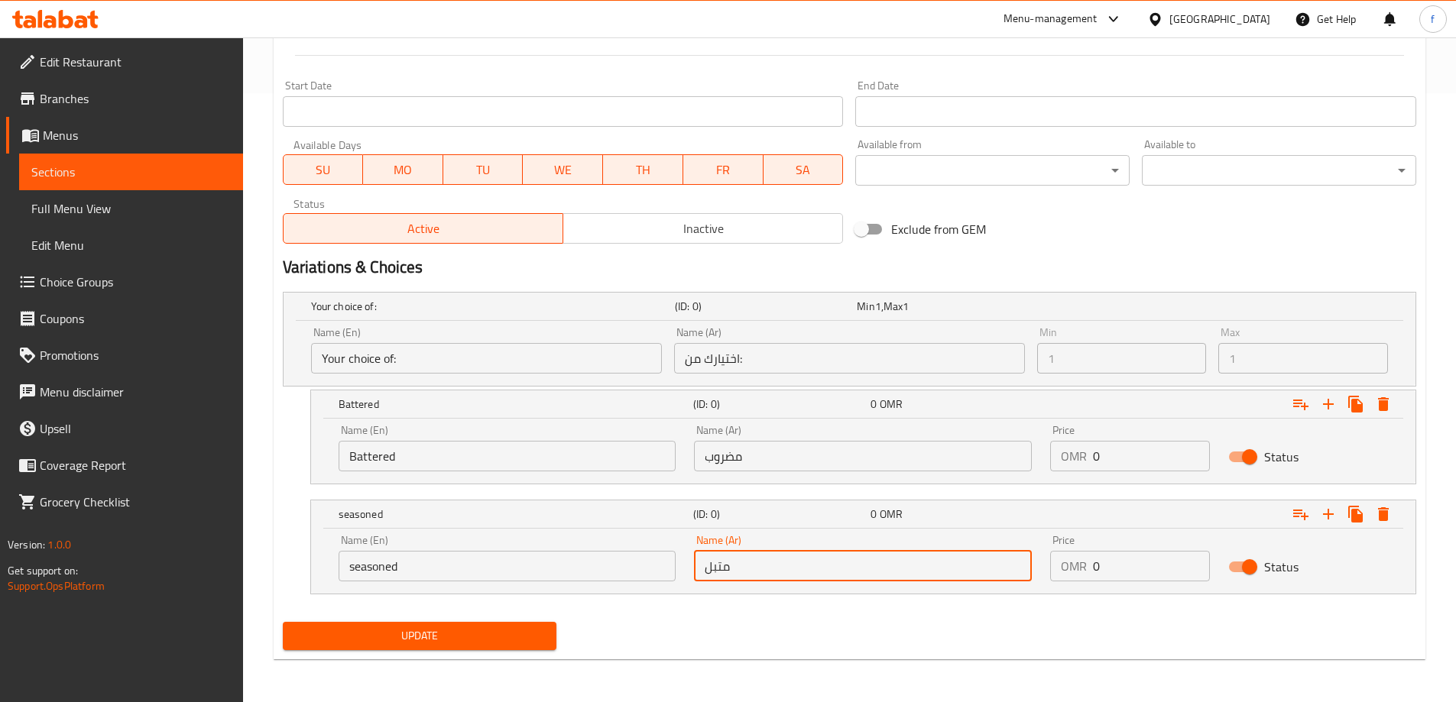
type input "متبل"
click at [506, 622] on button "Update" at bounding box center [420, 636] width 274 height 28
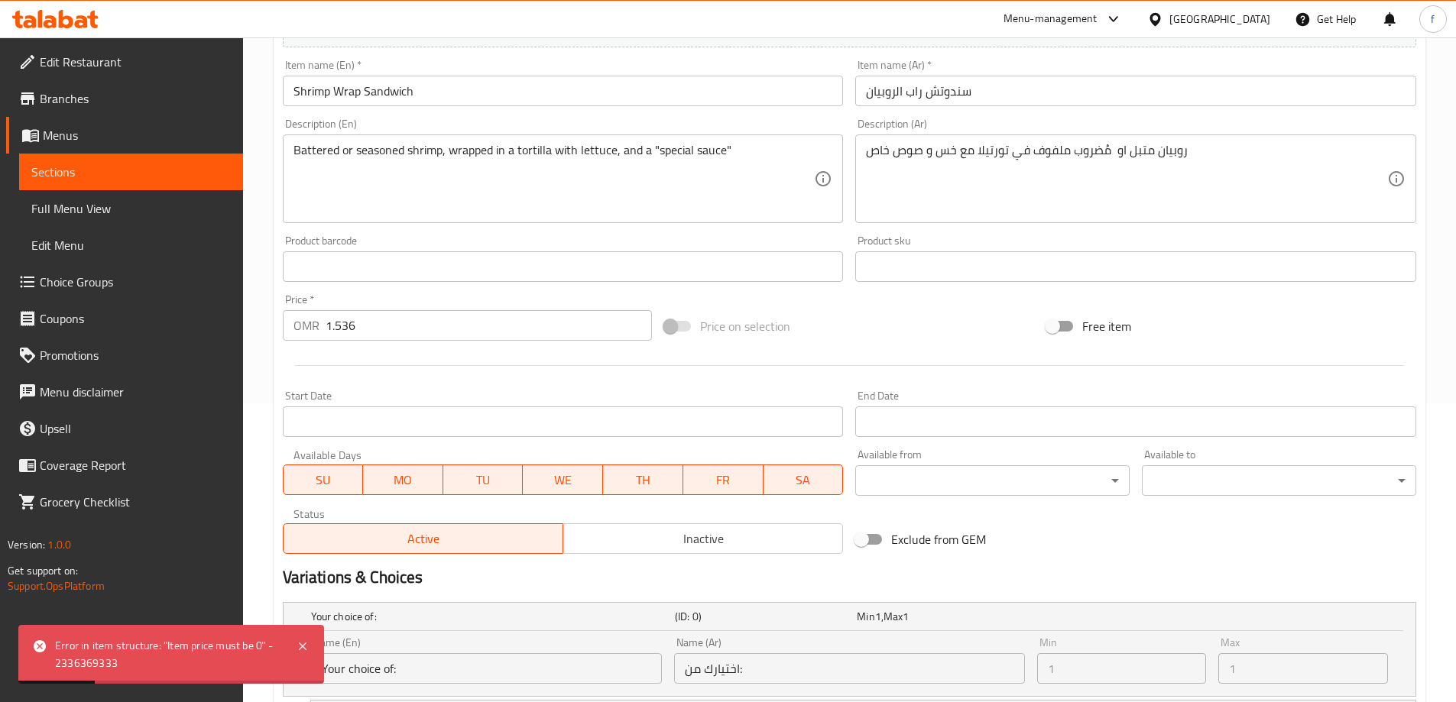
scroll to position [0, 0]
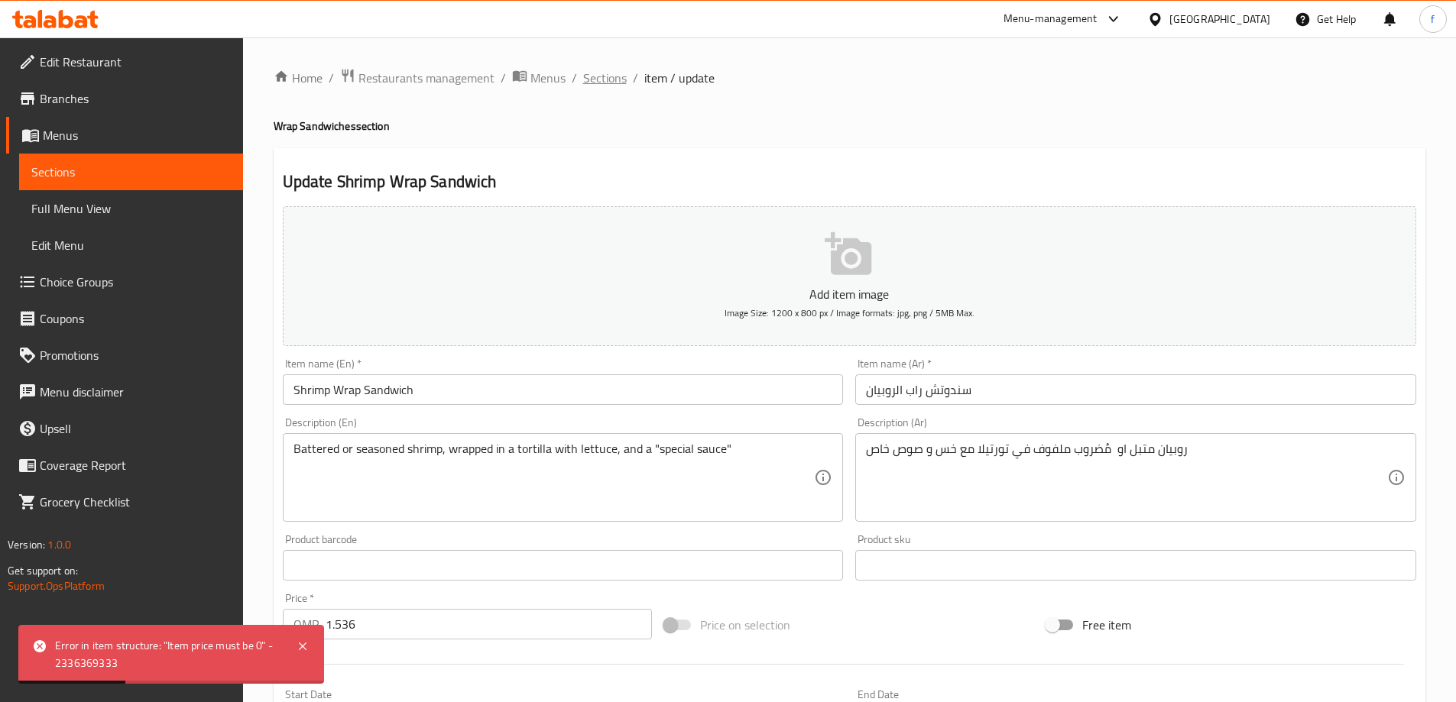
click at [613, 81] on span "Sections" at bounding box center [605, 78] width 44 height 18
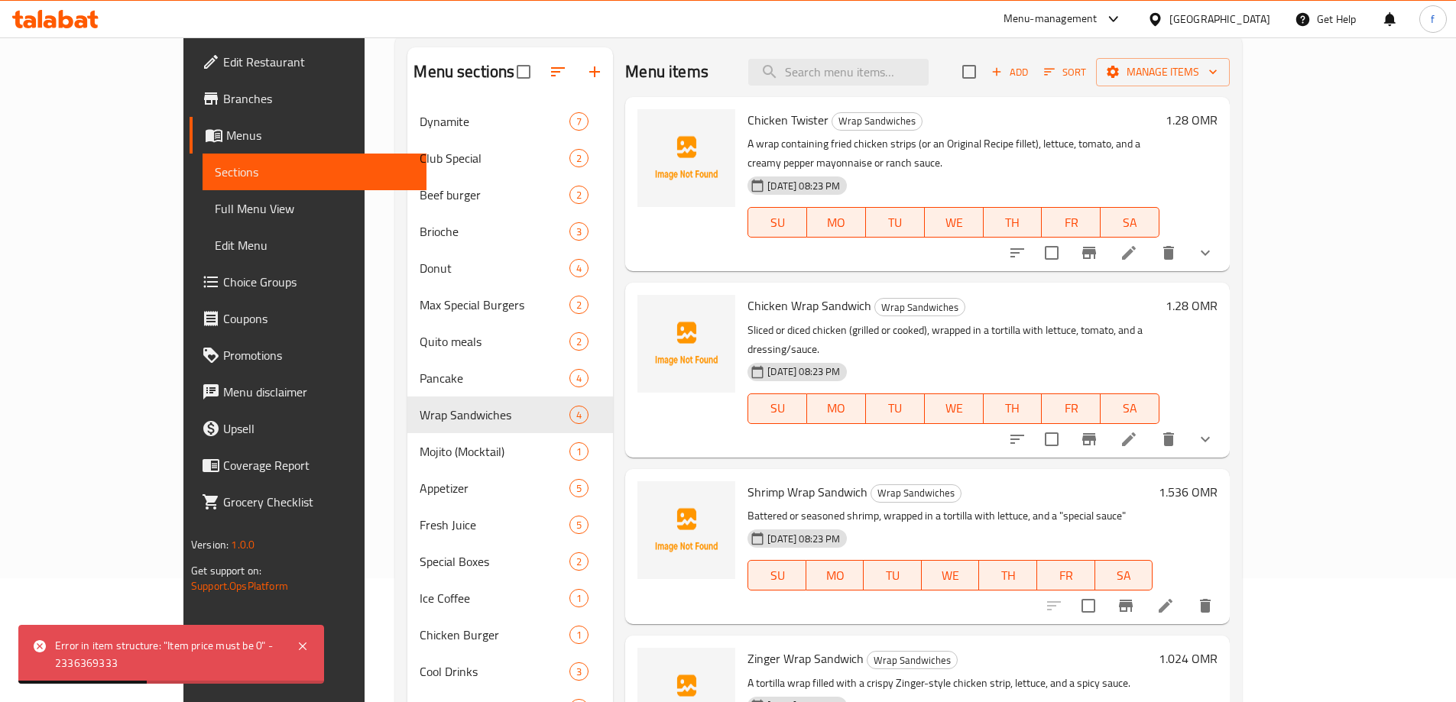
scroll to position [234, 0]
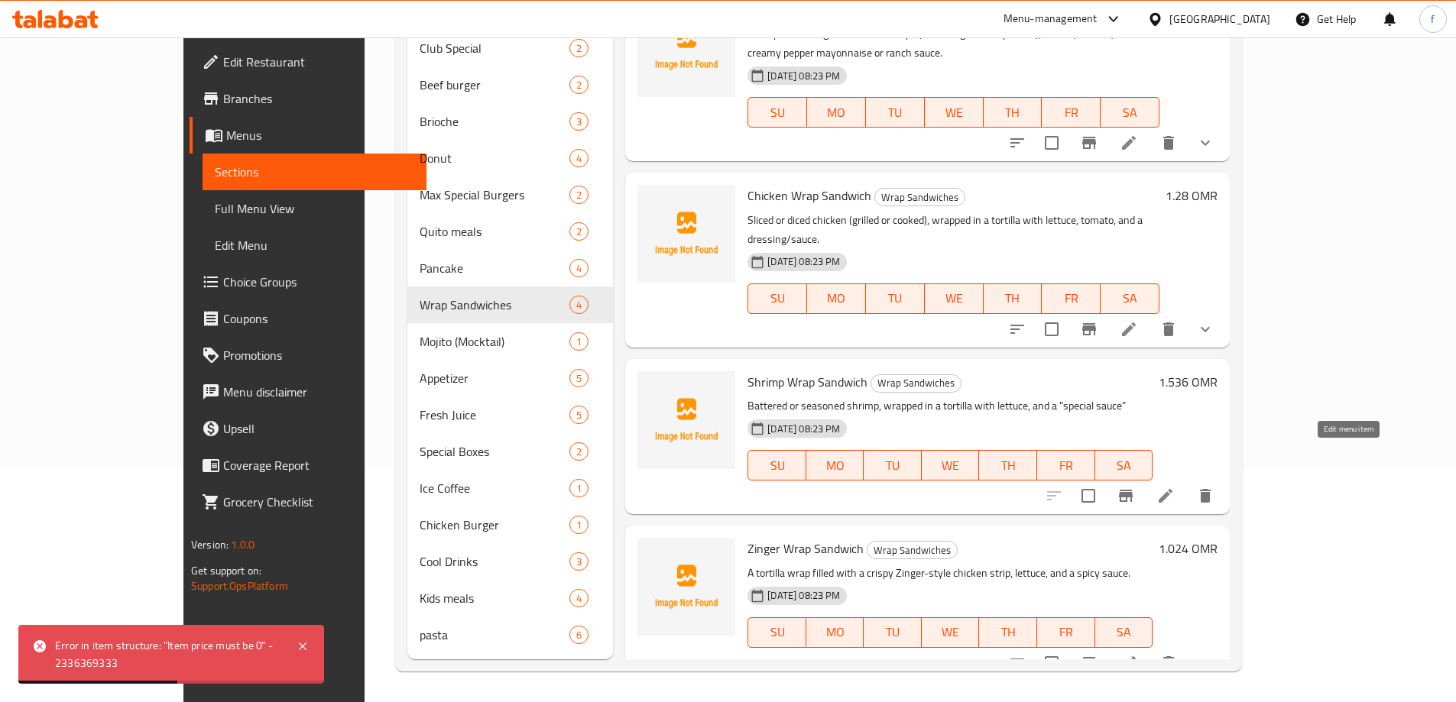
click at [1172, 489] on icon at bounding box center [1165, 496] width 14 height 14
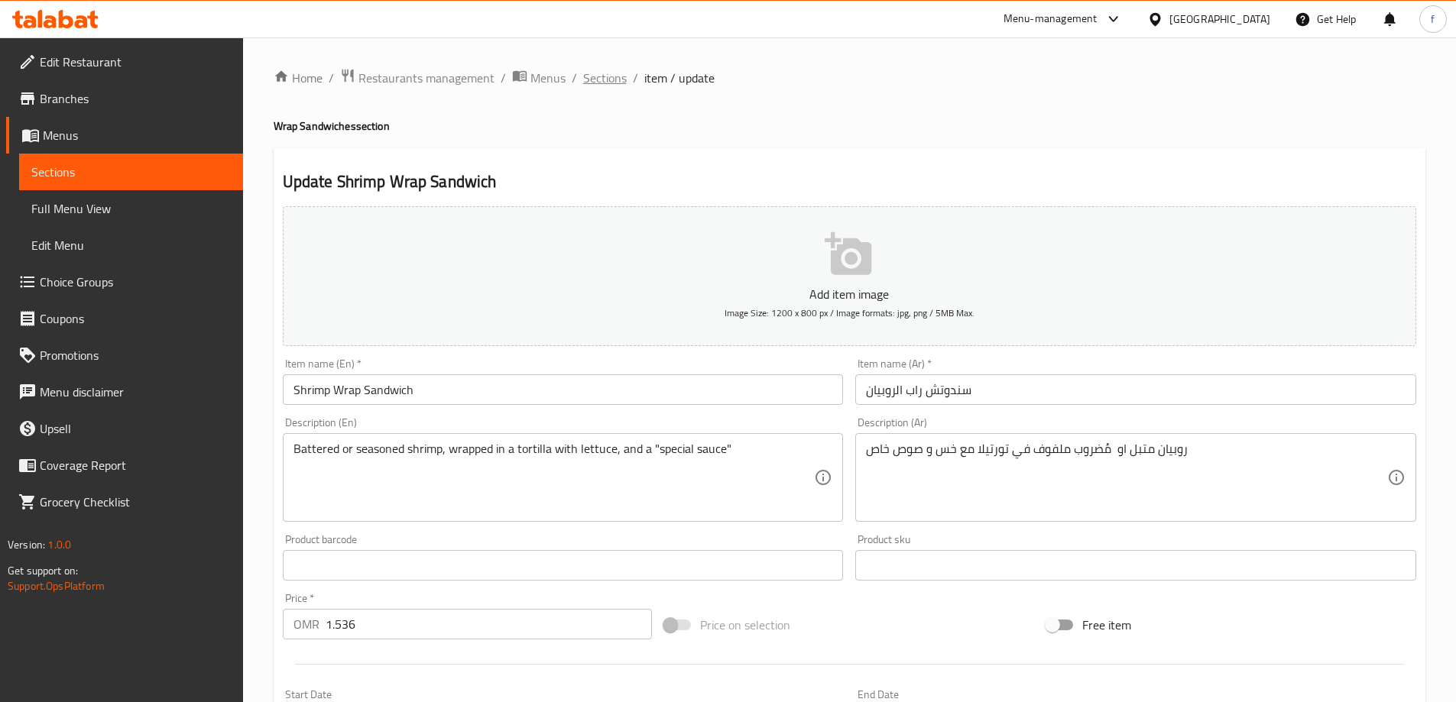
click at [609, 74] on span "Sections" at bounding box center [605, 78] width 44 height 18
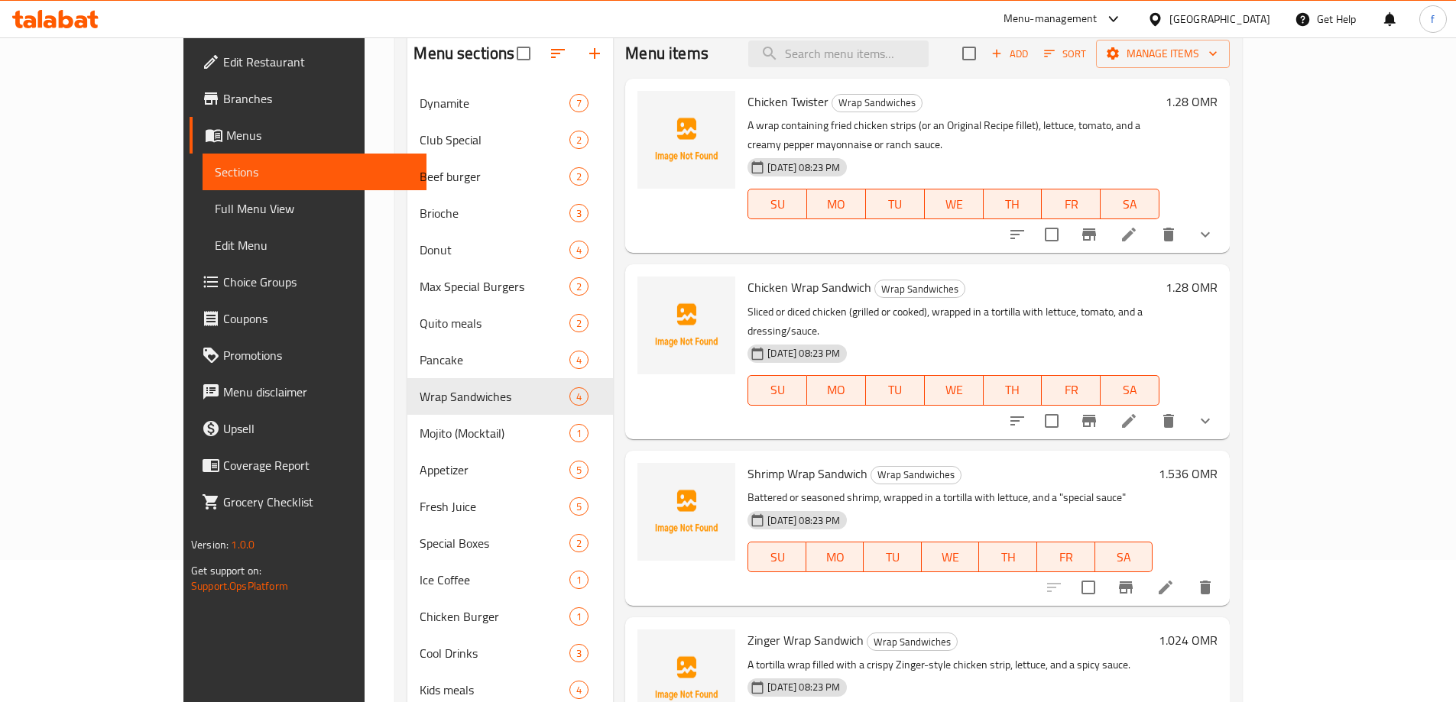
scroll to position [234, 0]
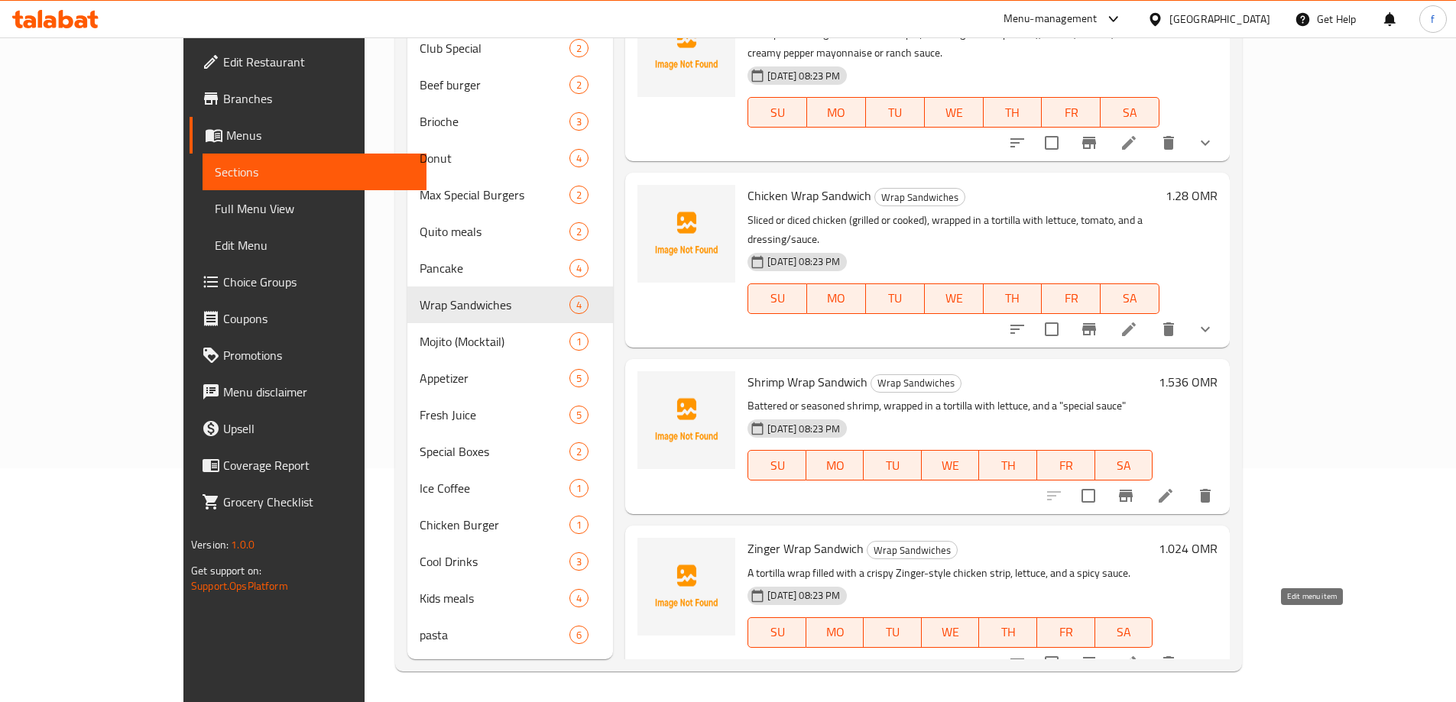
click at [1138, 654] on icon at bounding box center [1128, 663] width 18 height 18
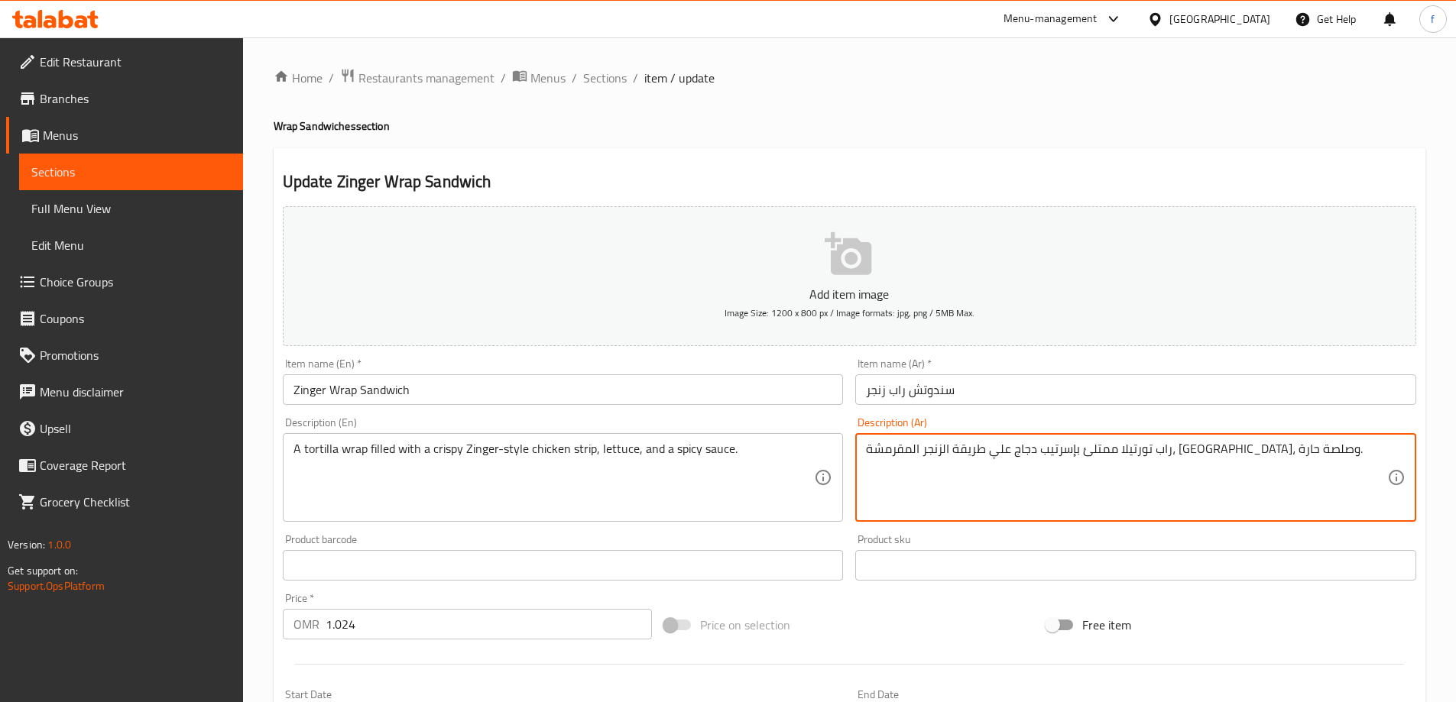
click at [1146, 443] on textarea "راب تورتيلا ممتلئ بإسرتيب دجاج علي طريقة الزنجر المقرمشة، خس، وصلصة حارة." at bounding box center [1126, 478] width 521 height 73
click at [1150, 445] on textarea "راب تورتيلا ممتلئ بإسرتيب دجاج علي طريقة الزنجر المقرمشة، خس، وصلصة حارة." at bounding box center [1126, 478] width 521 height 73
paste textarea "سترب"
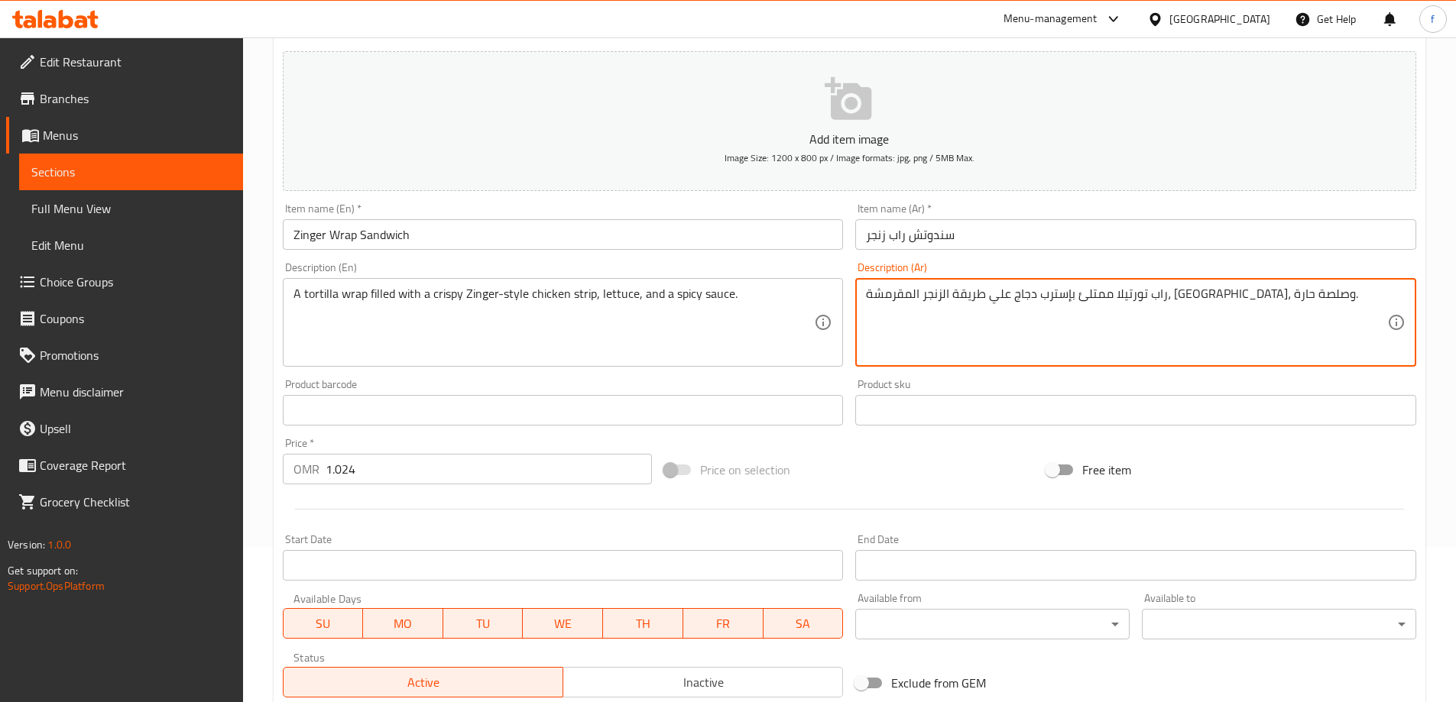
scroll to position [382, 0]
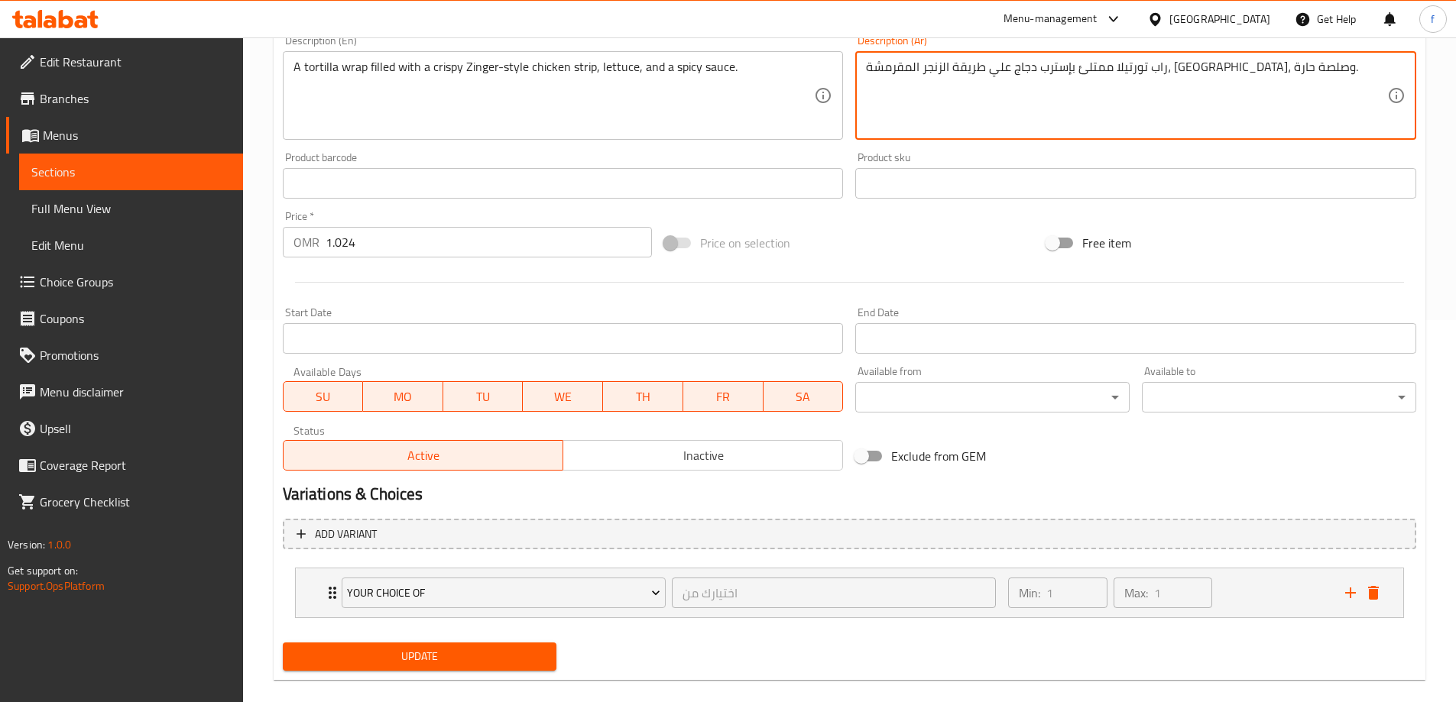
type textarea "راب تورتيلا ممتلئ بإسترب دجاج علي طريقة الزنجر المقرمشة، [GEOGRAPHIC_DATA]، وصل…"
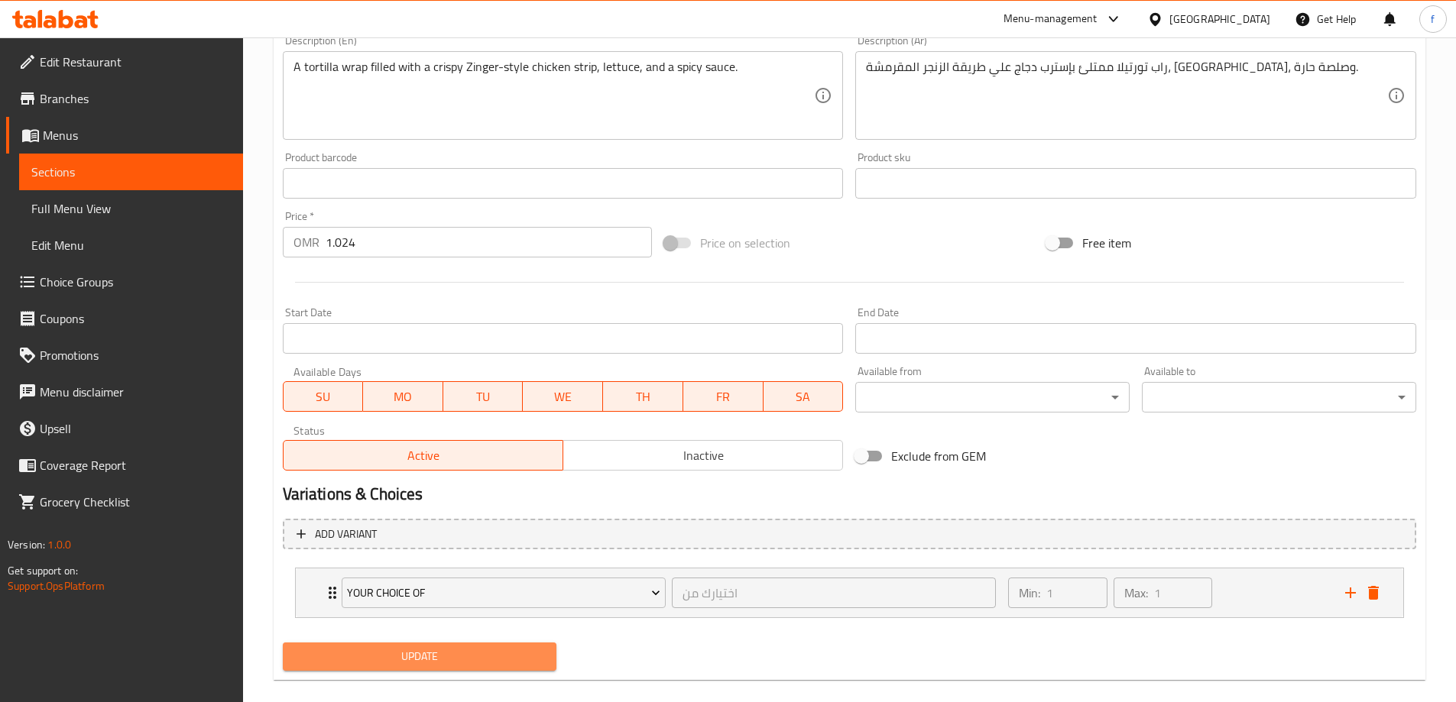
click at [503, 656] on span "Update" at bounding box center [420, 656] width 250 height 19
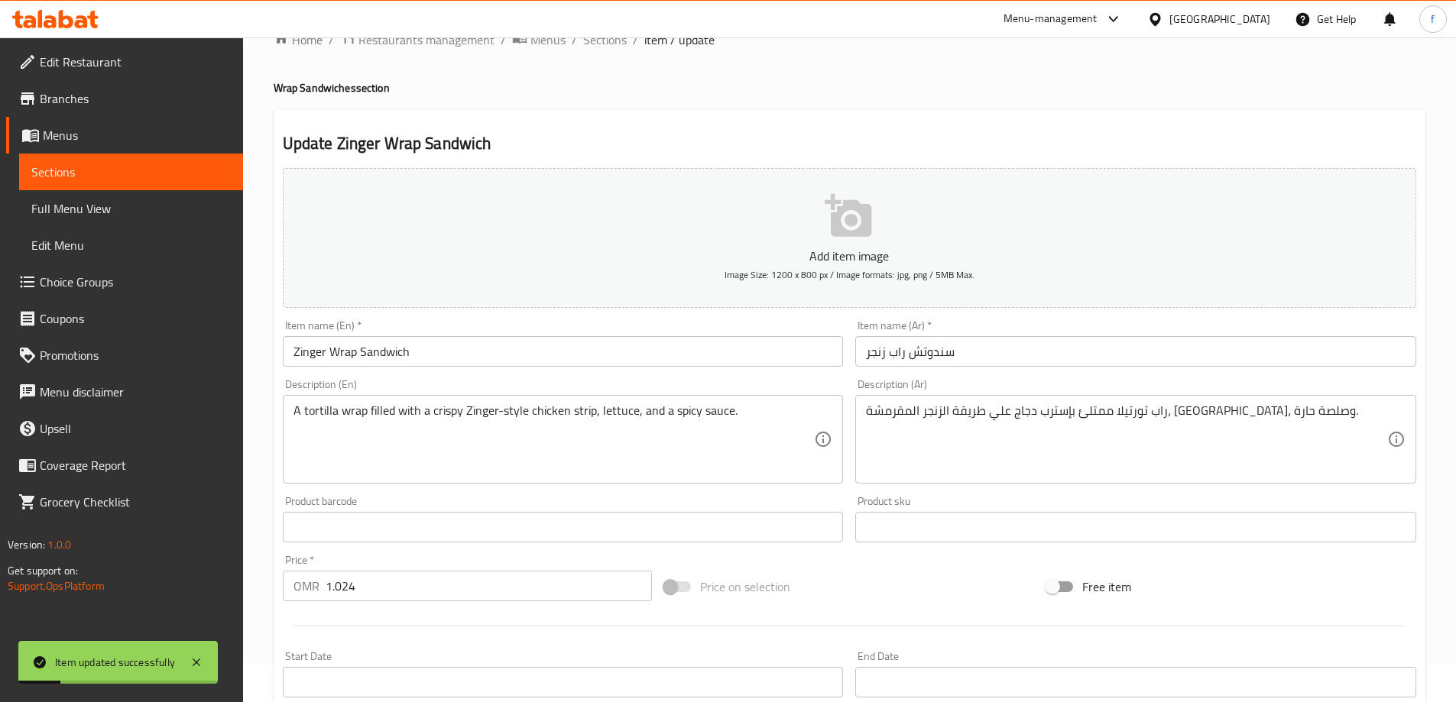
scroll to position [0, 0]
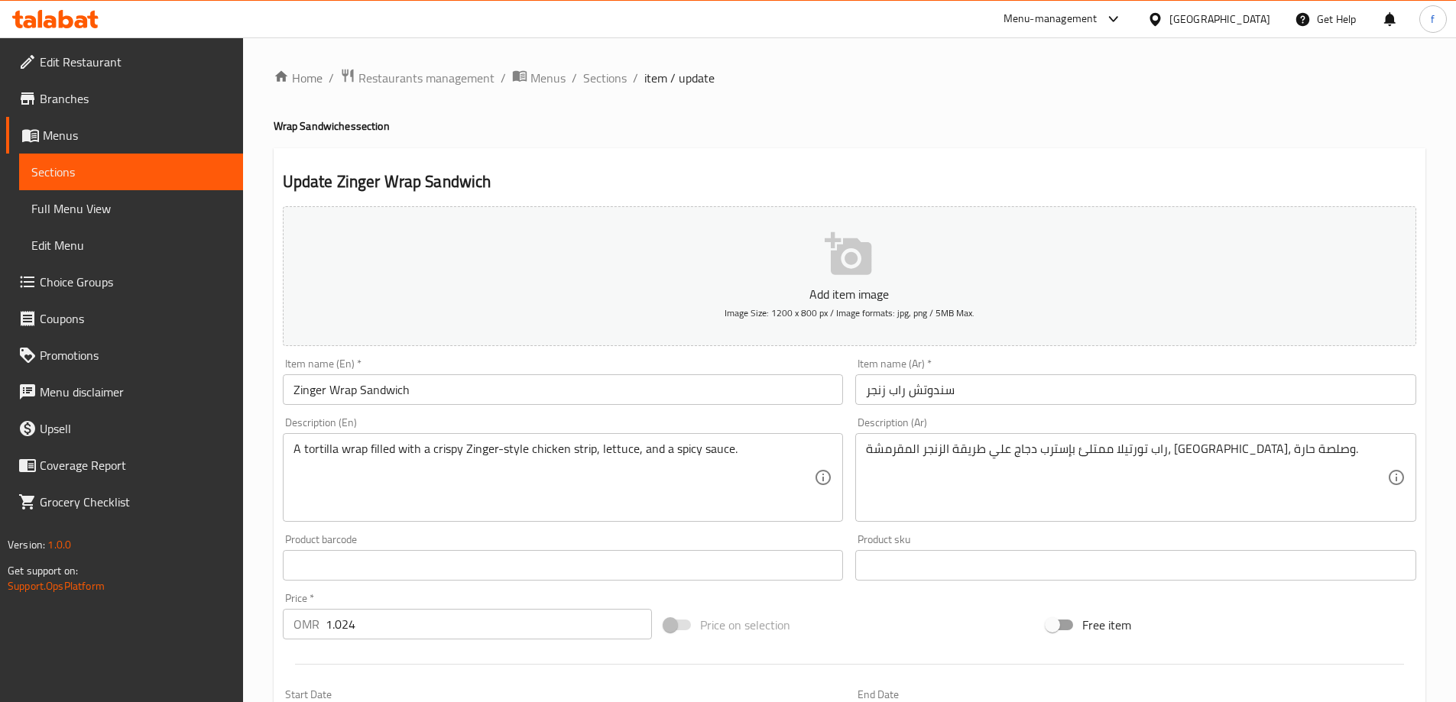
drag, startPoint x: 189, startPoint y: 287, endPoint x: 115, endPoint y: 303, distance: 75.7
click at [189, 287] on span "Choice Groups" at bounding box center [135, 282] width 191 height 18
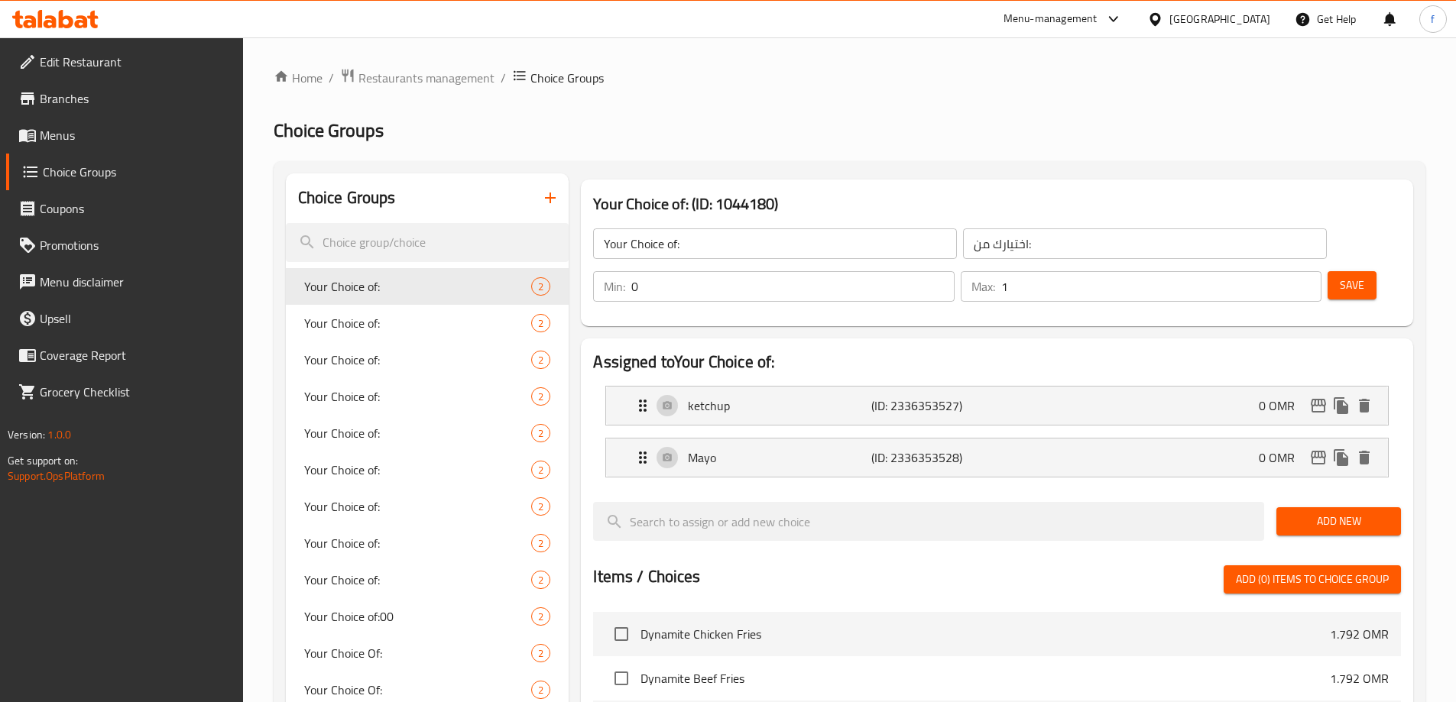
click at [708, 244] on input "Your Choice of:" at bounding box center [775, 243] width 364 height 31
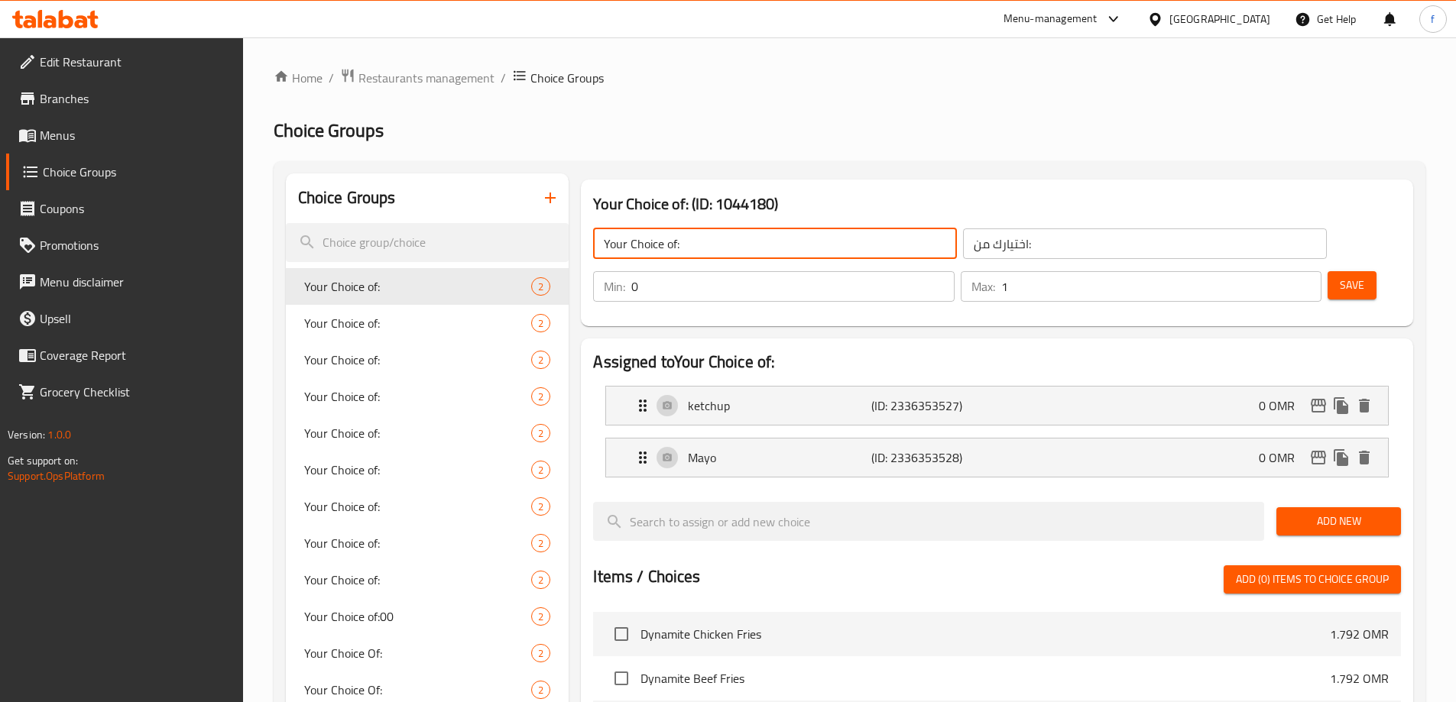
click at [549, 193] on icon "button" at bounding box center [550, 198] width 18 height 18
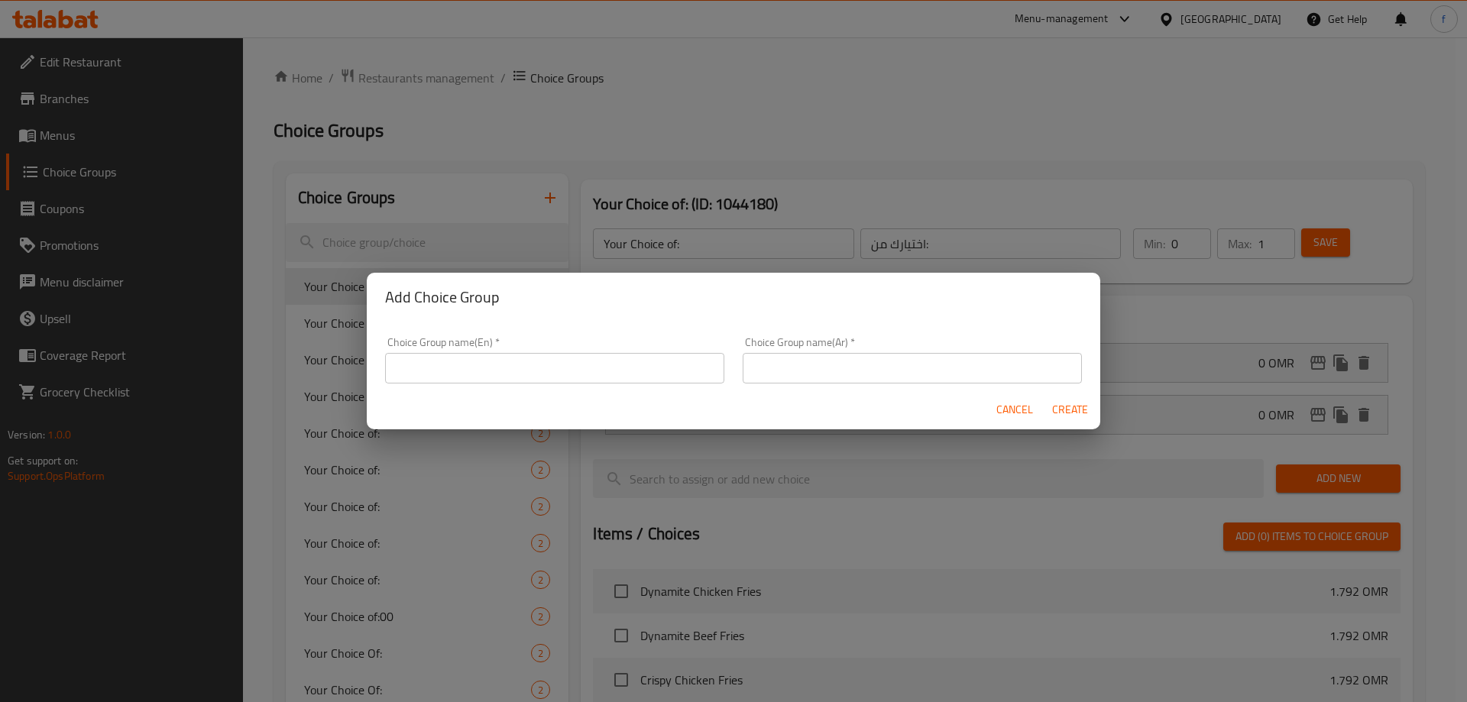
click at [549, 363] on input "text" at bounding box center [554, 368] width 339 height 31
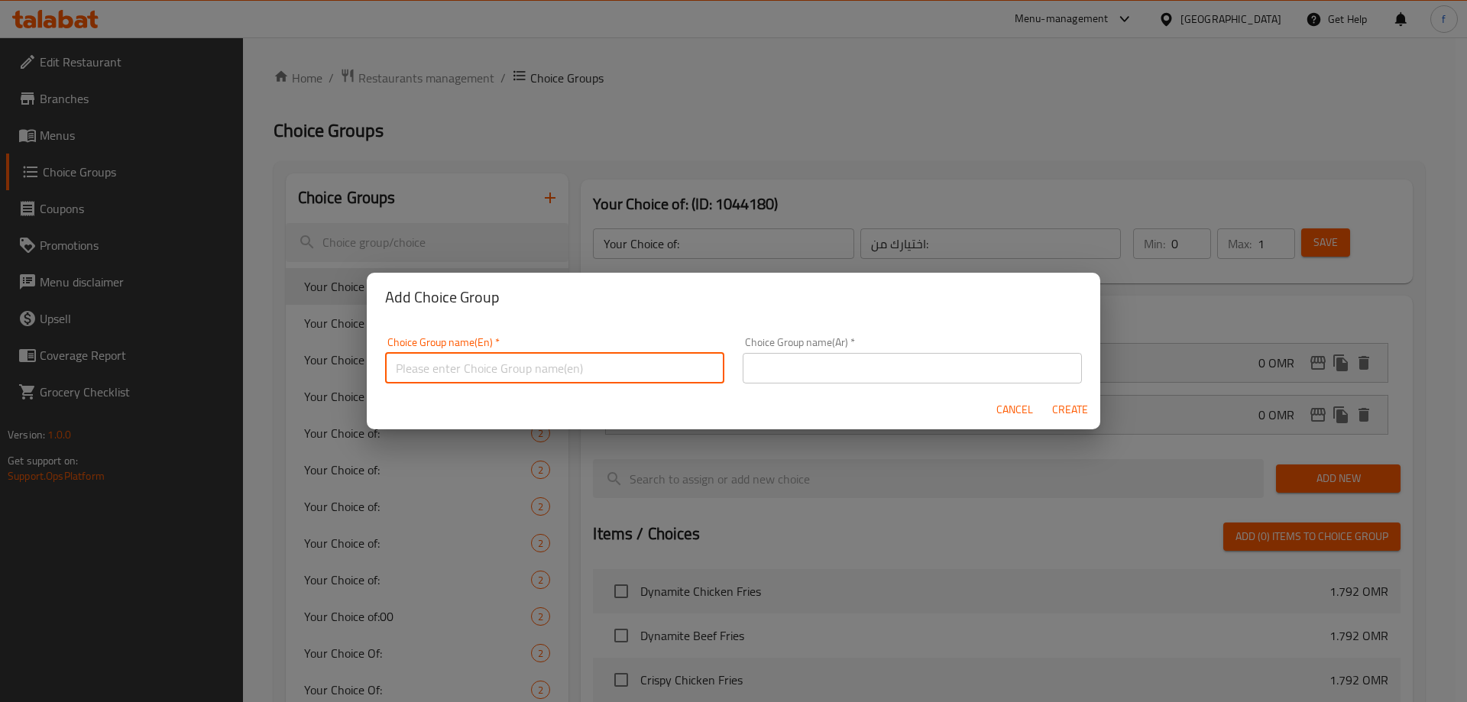
type input "Your Choice Of :"
click at [865, 370] on input "text" at bounding box center [912, 368] width 339 height 31
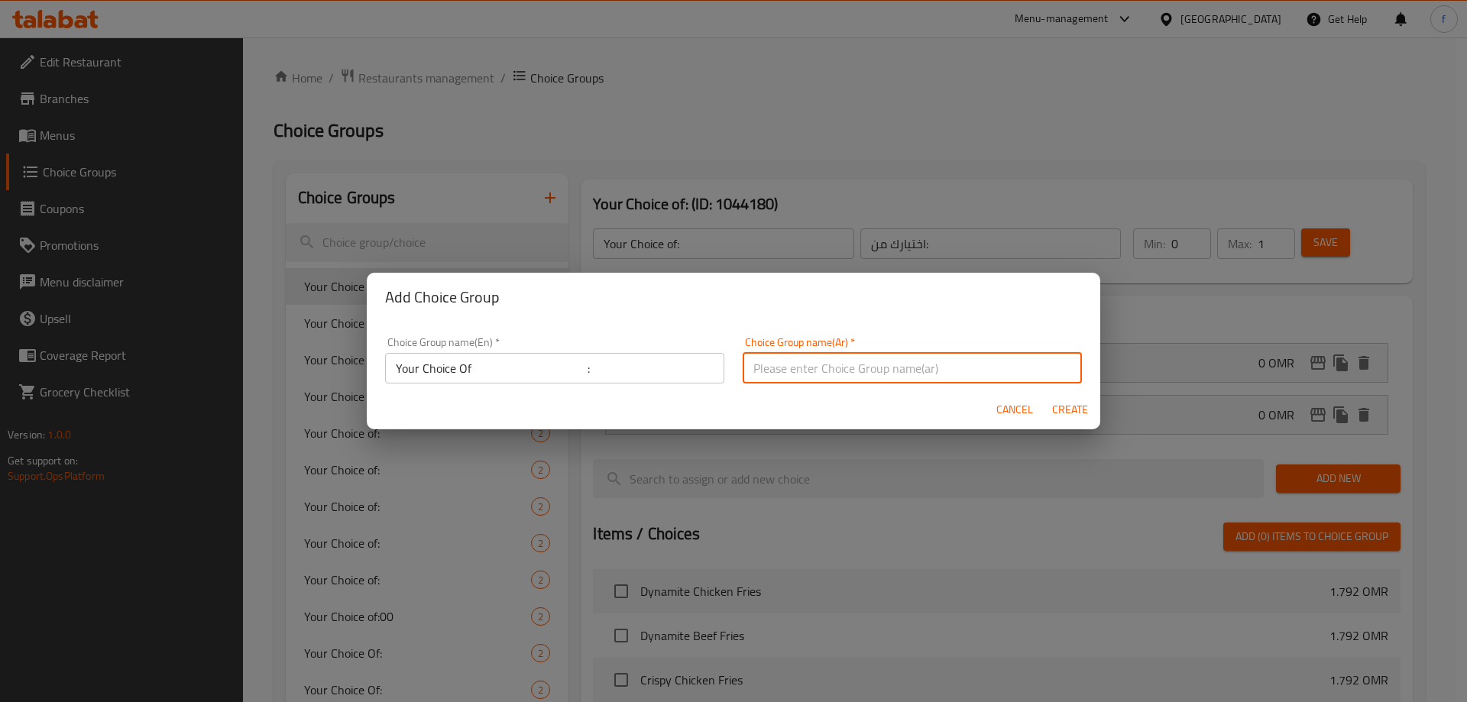
type input "إختيارك من :"
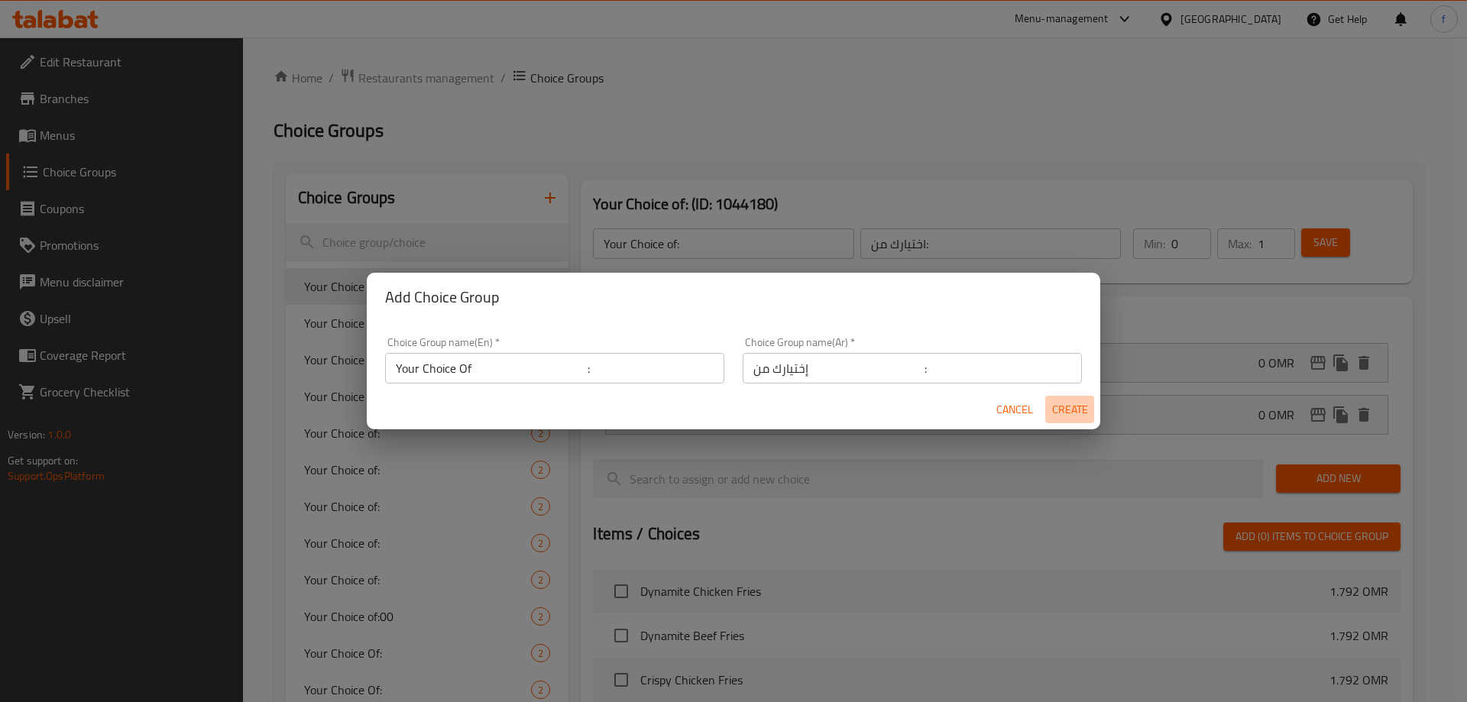
click at [1066, 406] on span "Create" at bounding box center [1069, 409] width 37 height 19
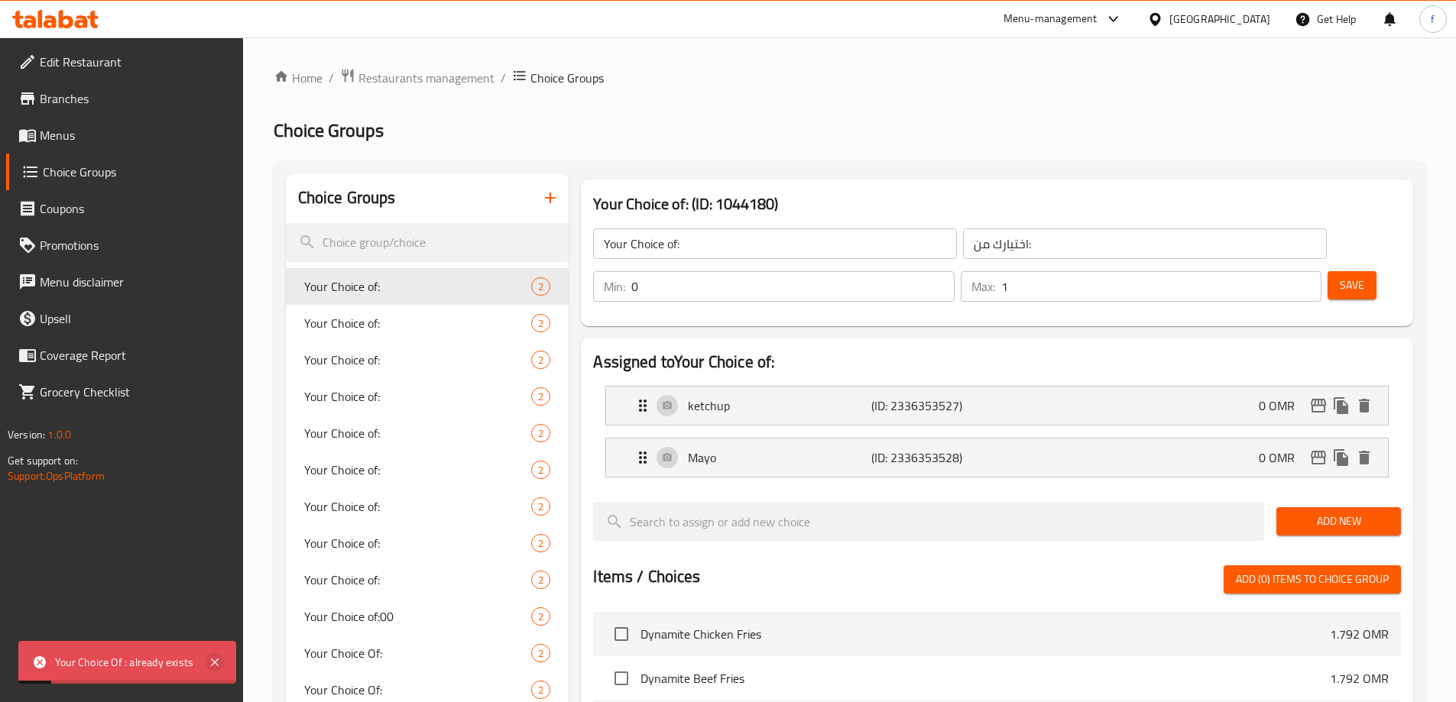
click at [218, 662] on icon at bounding box center [215, 662] width 18 height 18
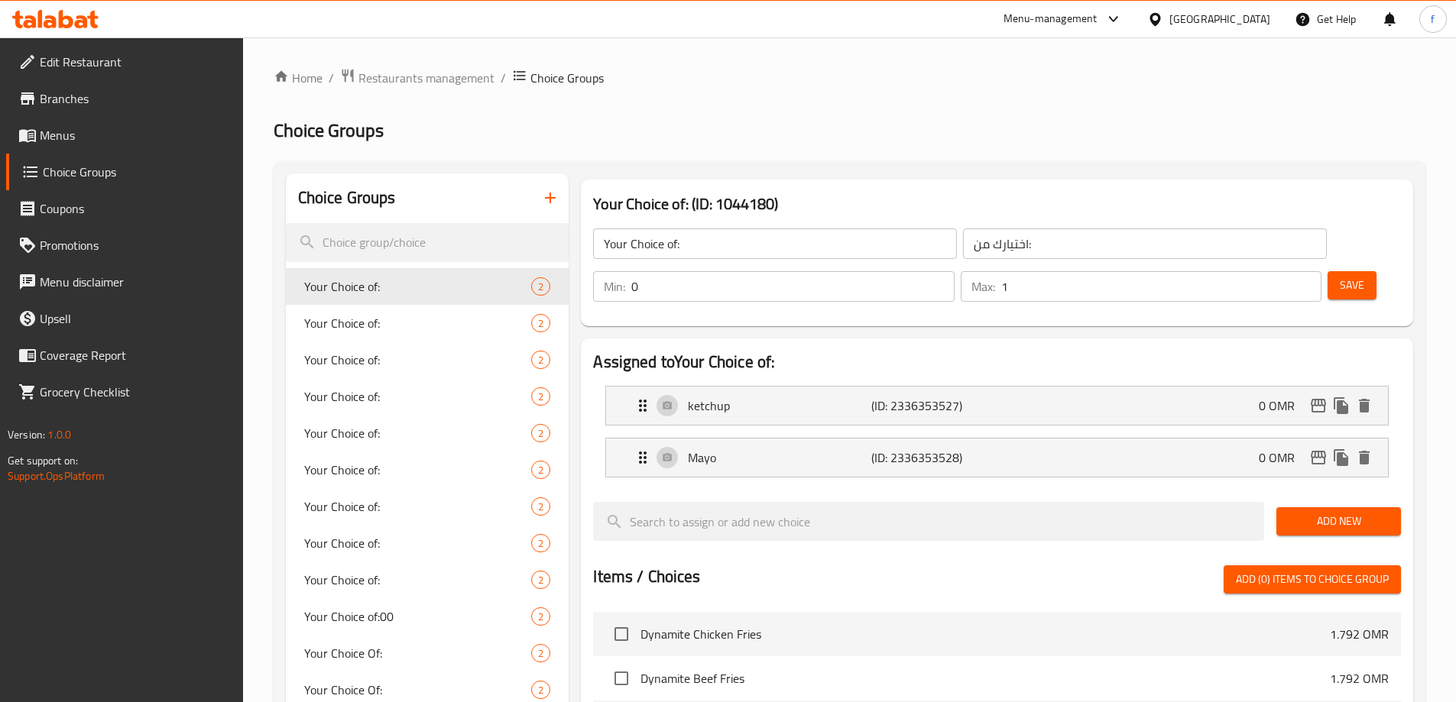
click at [562, 196] on button "button" at bounding box center [550, 198] width 37 height 37
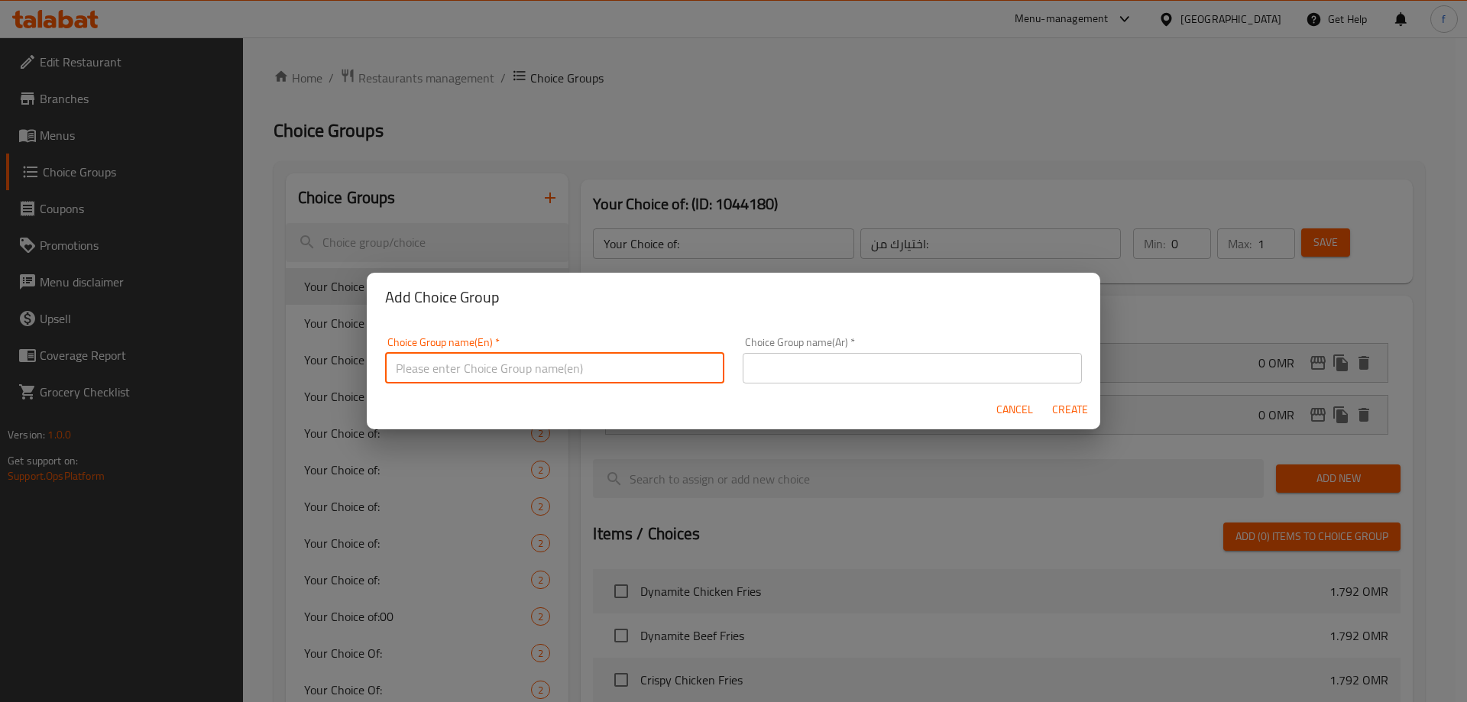
drag, startPoint x: 503, startPoint y: 368, endPoint x: 513, endPoint y: 384, distance: 19.3
click at [503, 368] on input "text" at bounding box center [554, 368] width 339 height 31
type input "Your Choice Of"
click at [803, 363] on input "text" at bounding box center [912, 368] width 339 height 31
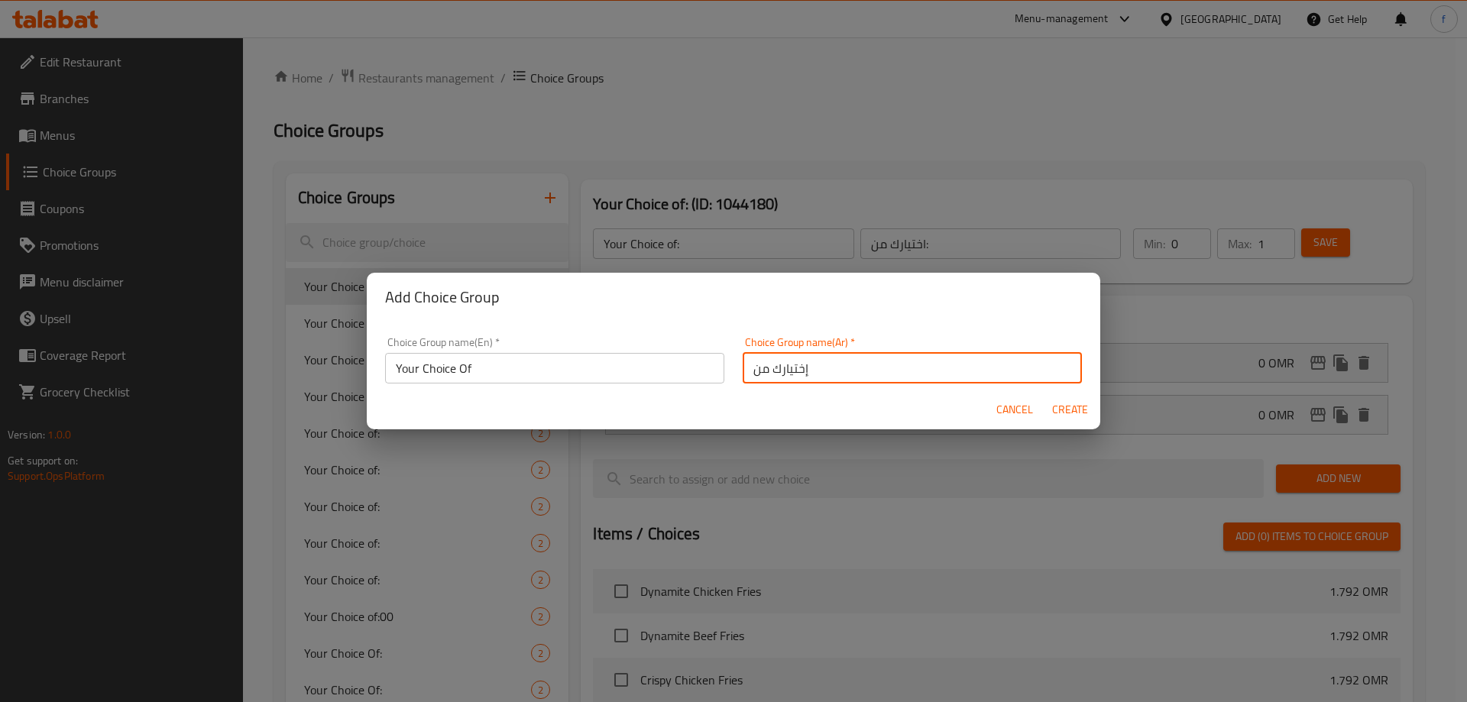
type input "إختيارك من"
click at [1065, 409] on span "Create" at bounding box center [1069, 409] width 37 height 19
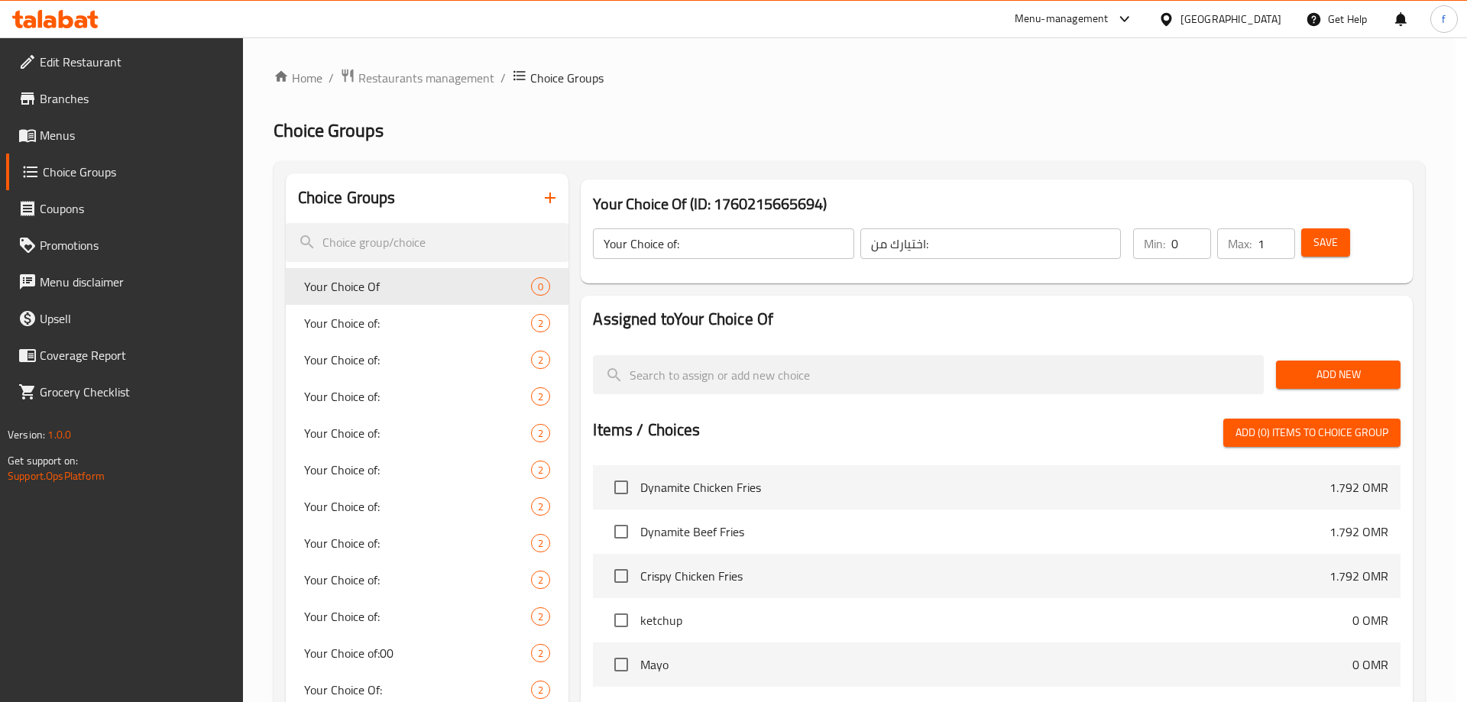
type input "Your Choice Of"
type input "إختيارك من"
type input "0"
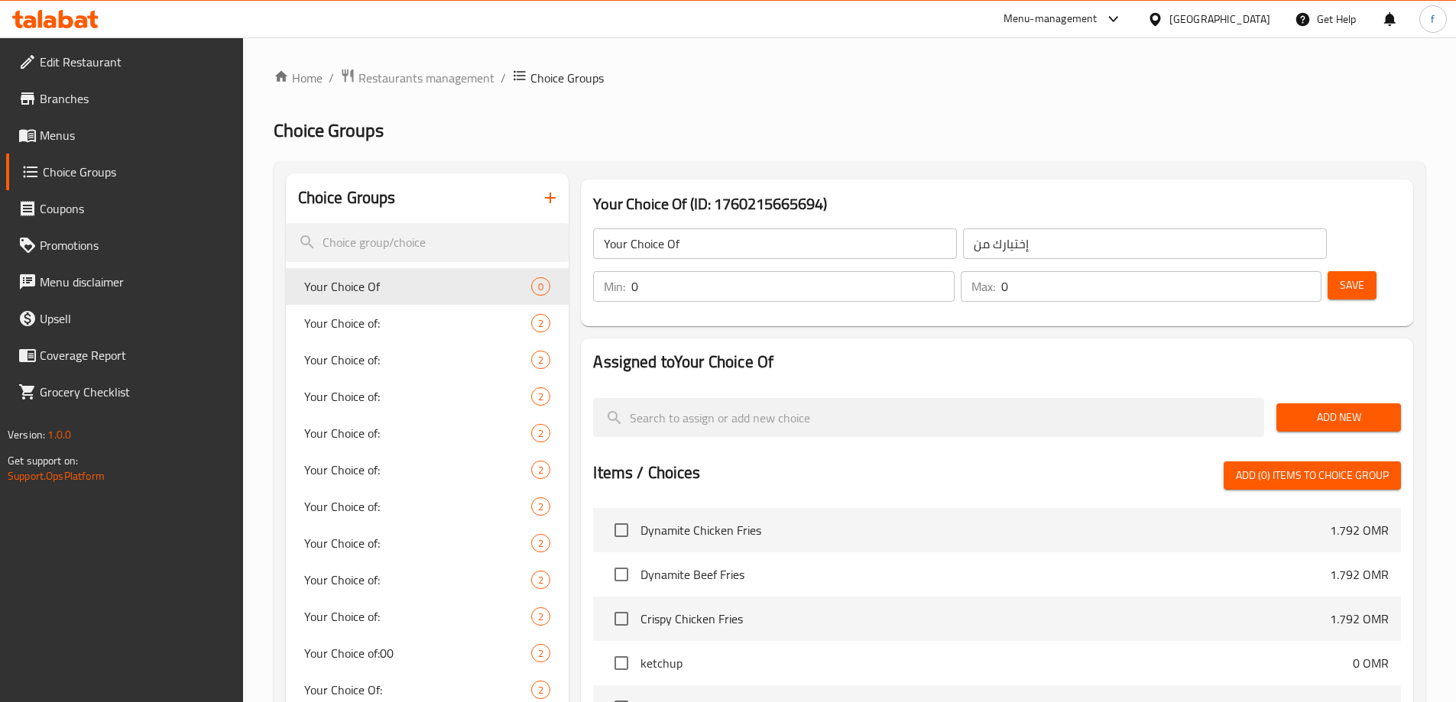
click at [954, 271] on input "0" at bounding box center [792, 286] width 322 height 31
type input "1"
click at [954, 271] on input "1" at bounding box center [792, 286] width 322 height 31
type input "1"
click at [1278, 271] on input "1" at bounding box center [1161, 286] width 320 height 31
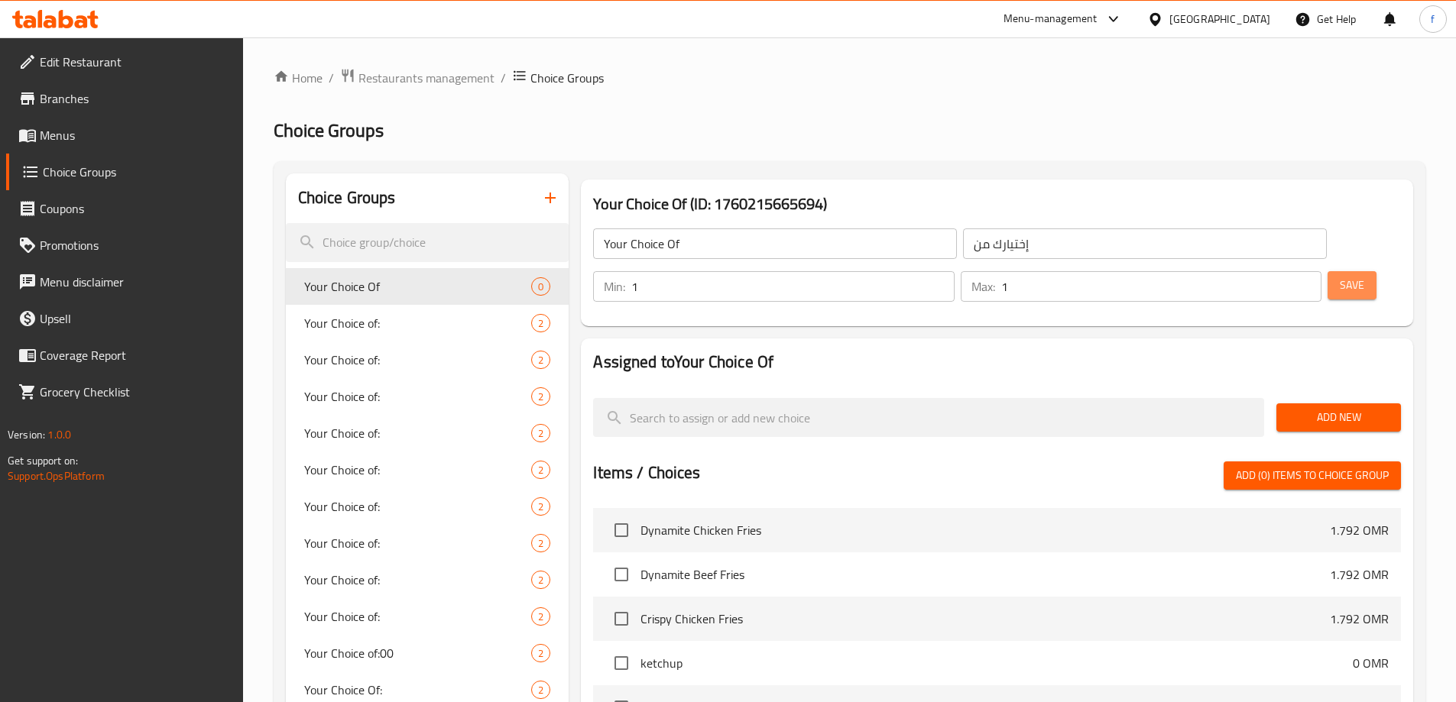
click at [1339, 276] on span "Save" at bounding box center [1351, 285] width 24 height 19
click at [1323, 403] on button "Add New" at bounding box center [1338, 417] width 125 height 28
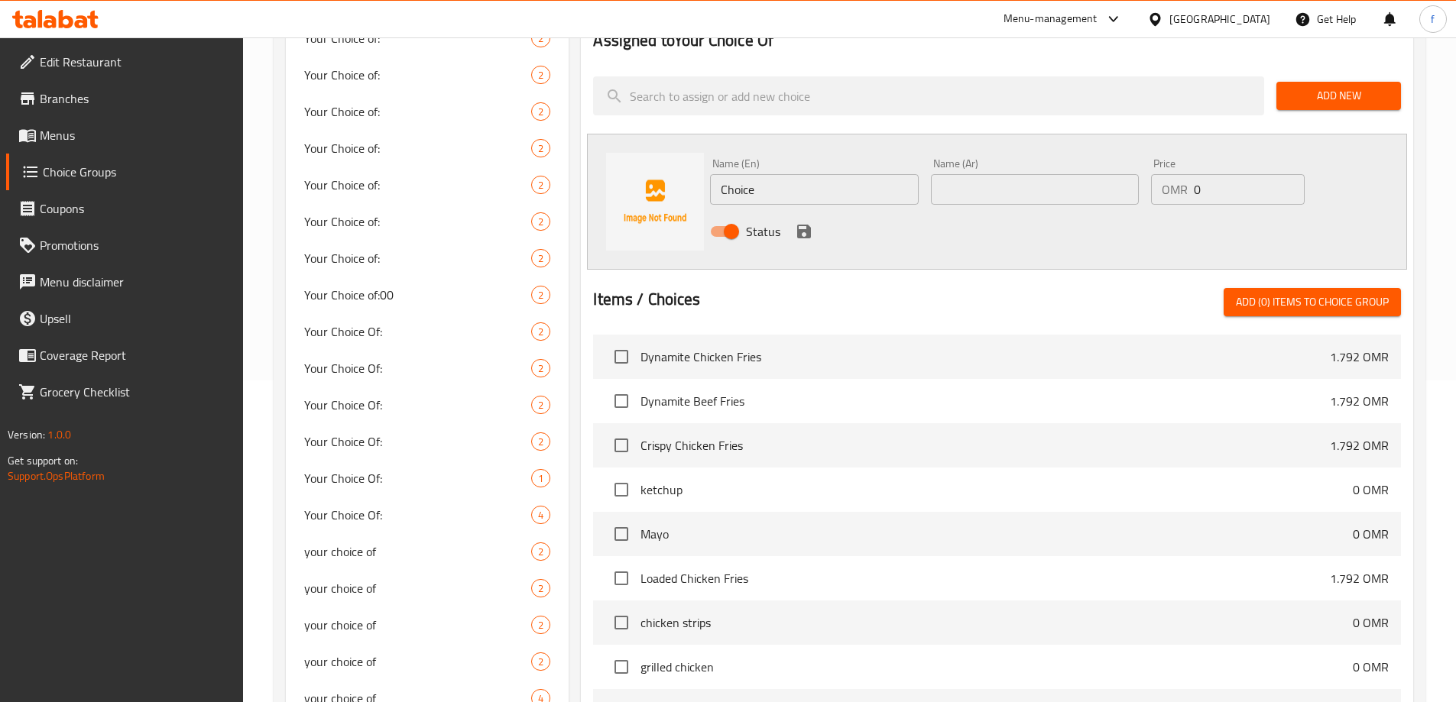
scroll to position [183, 0]
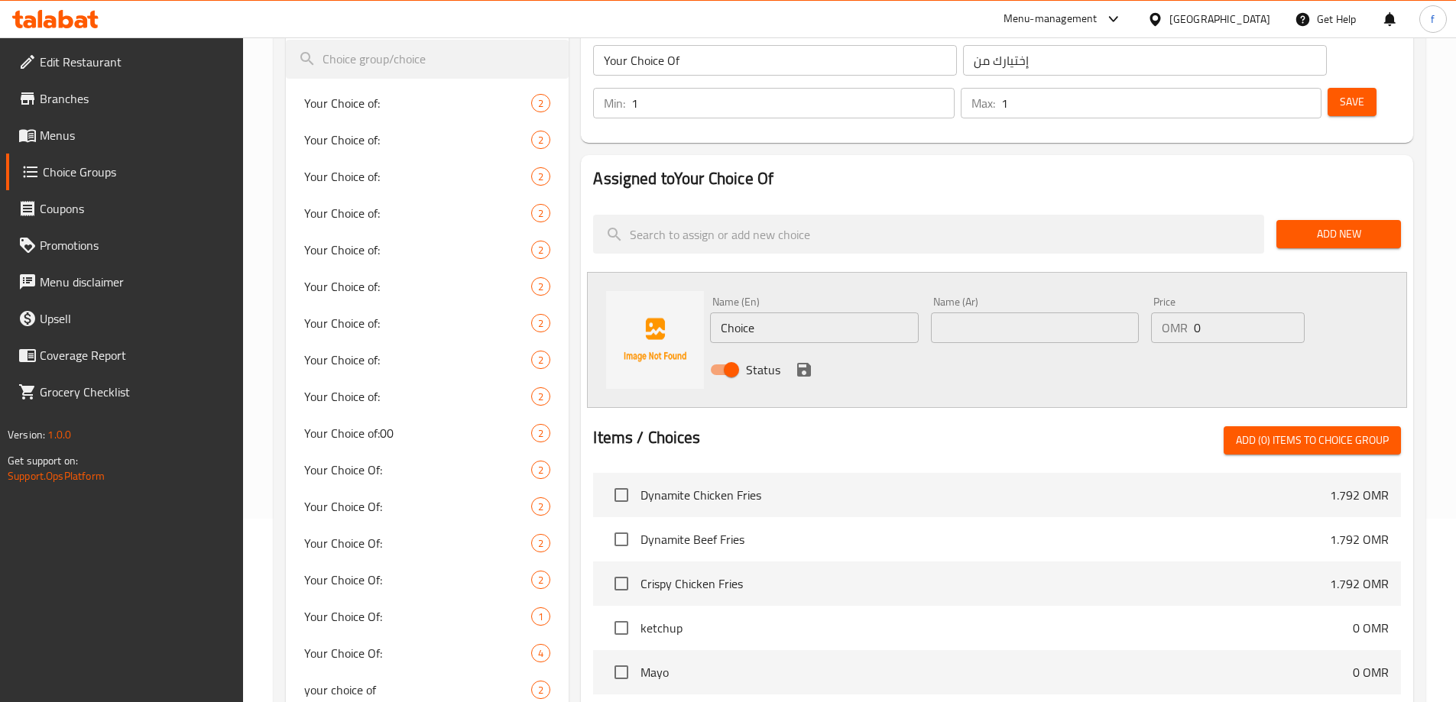
click at [873, 313] on input "Choice" at bounding box center [814, 328] width 208 height 31
click at [779, 313] on input "Choice" at bounding box center [814, 328] width 208 height 31
paste input "Battered"
type input "Battered"
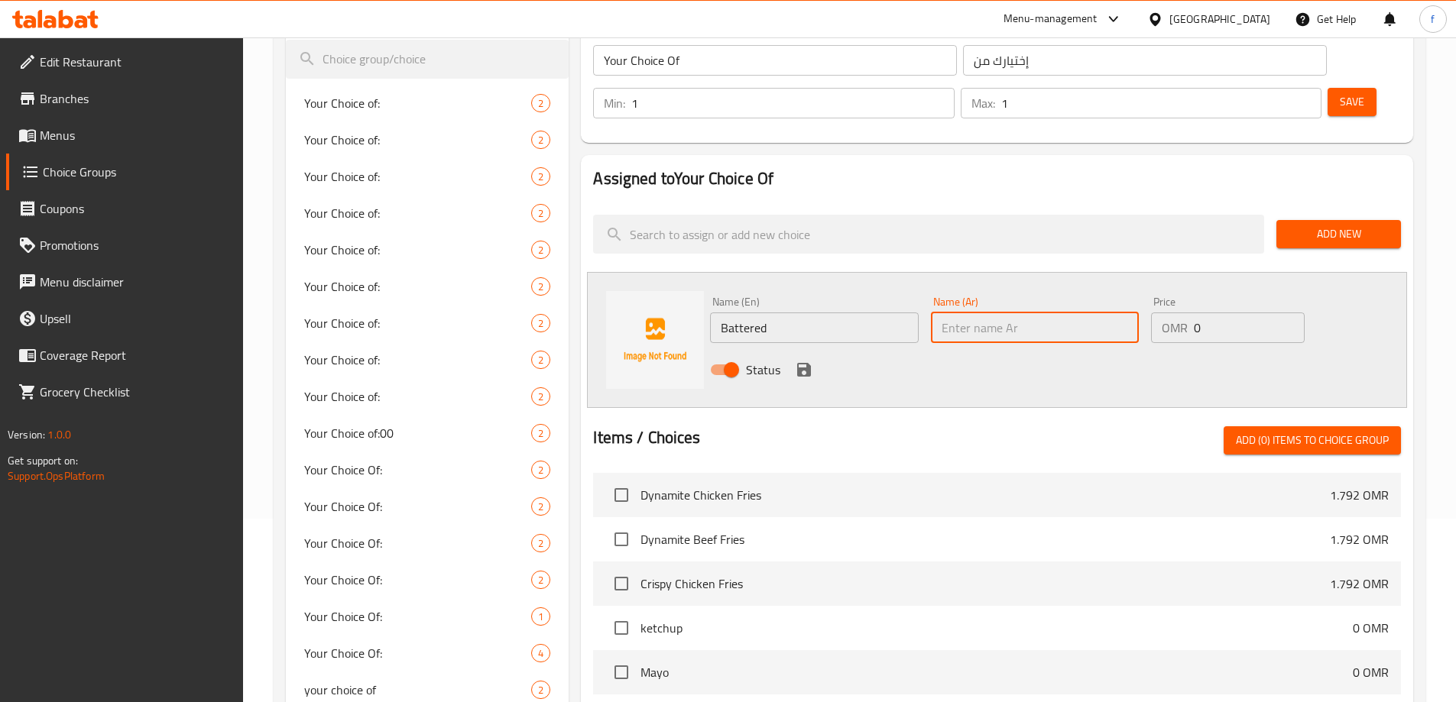
click at [1011, 313] on input "text" at bounding box center [1035, 328] width 208 height 31
type input "مضروب"
click at [808, 363] on icon "save" at bounding box center [804, 370] width 14 height 14
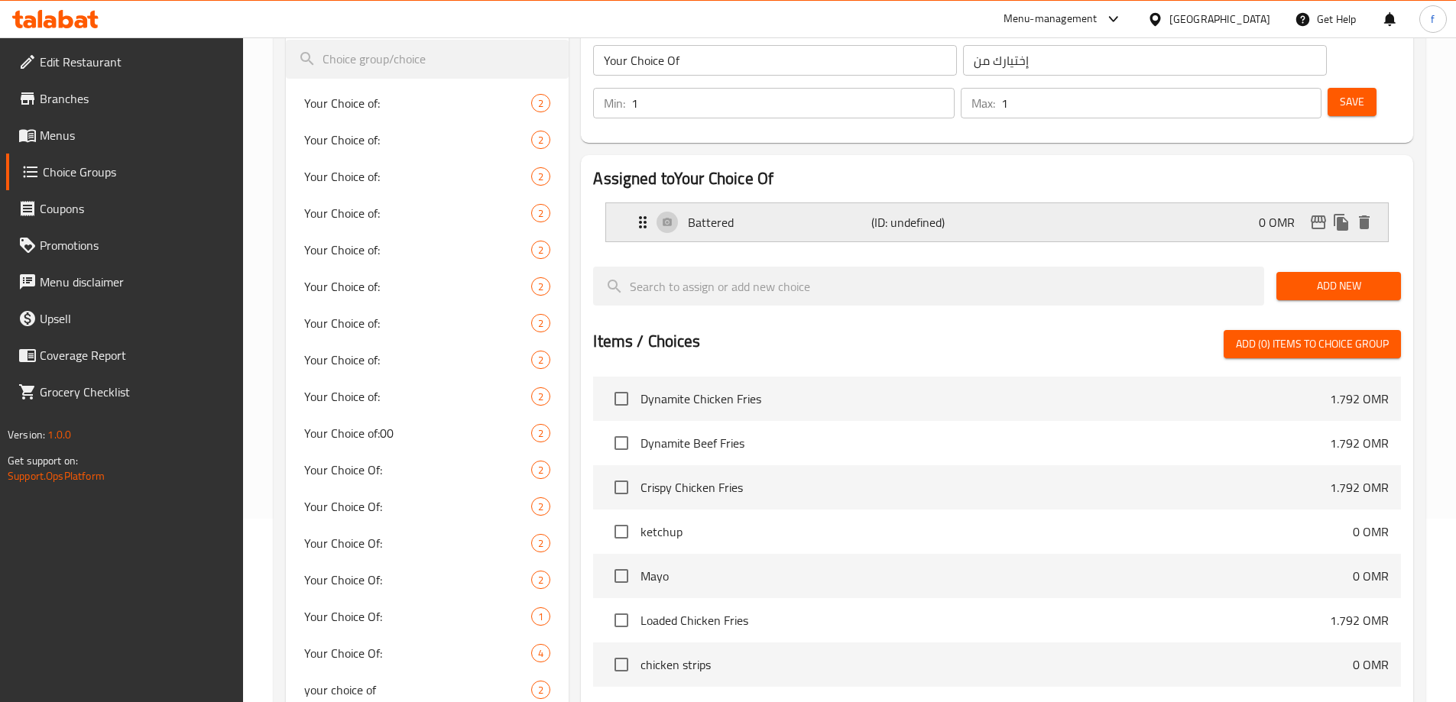
click at [1093, 203] on div "Battered (ID: undefined) 0 OMR" at bounding box center [1001, 222] width 736 height 38
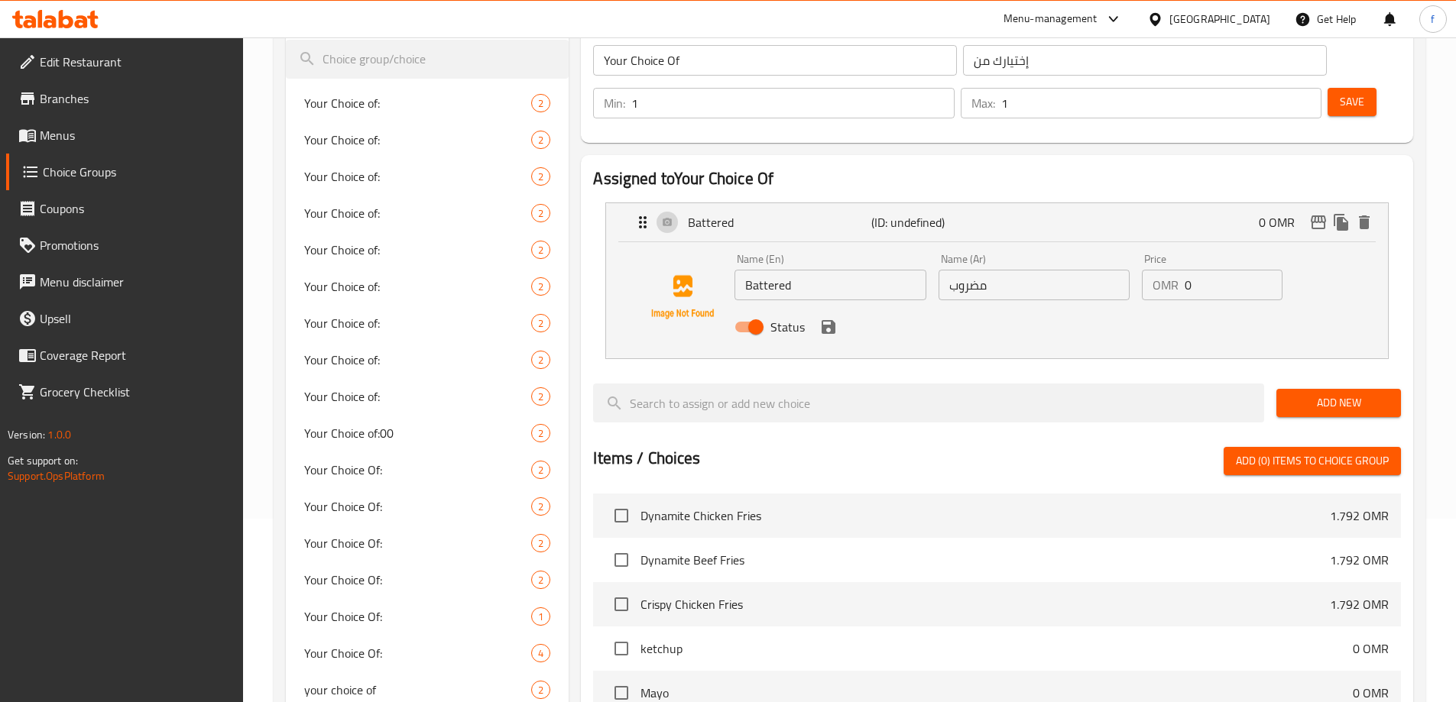
click at [1339, 92] on span "Save" at bounding box center [1351, 101] width 24 height 19
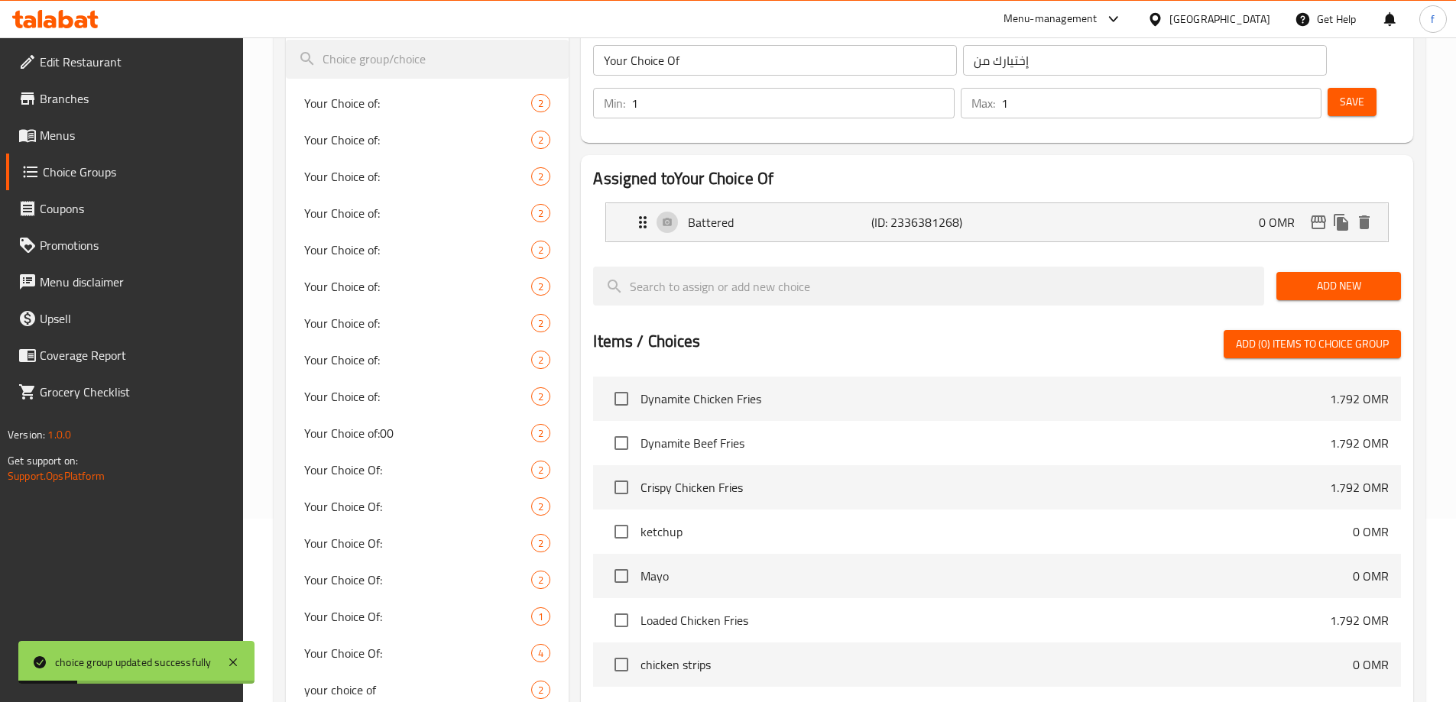
click at [1339, 261] on div "Add New" at bounding box center [1338, 286] width 137 height 51
click at [1343, 277] on span "Add New" at bounding box center [1338, 286] width 100 height 19
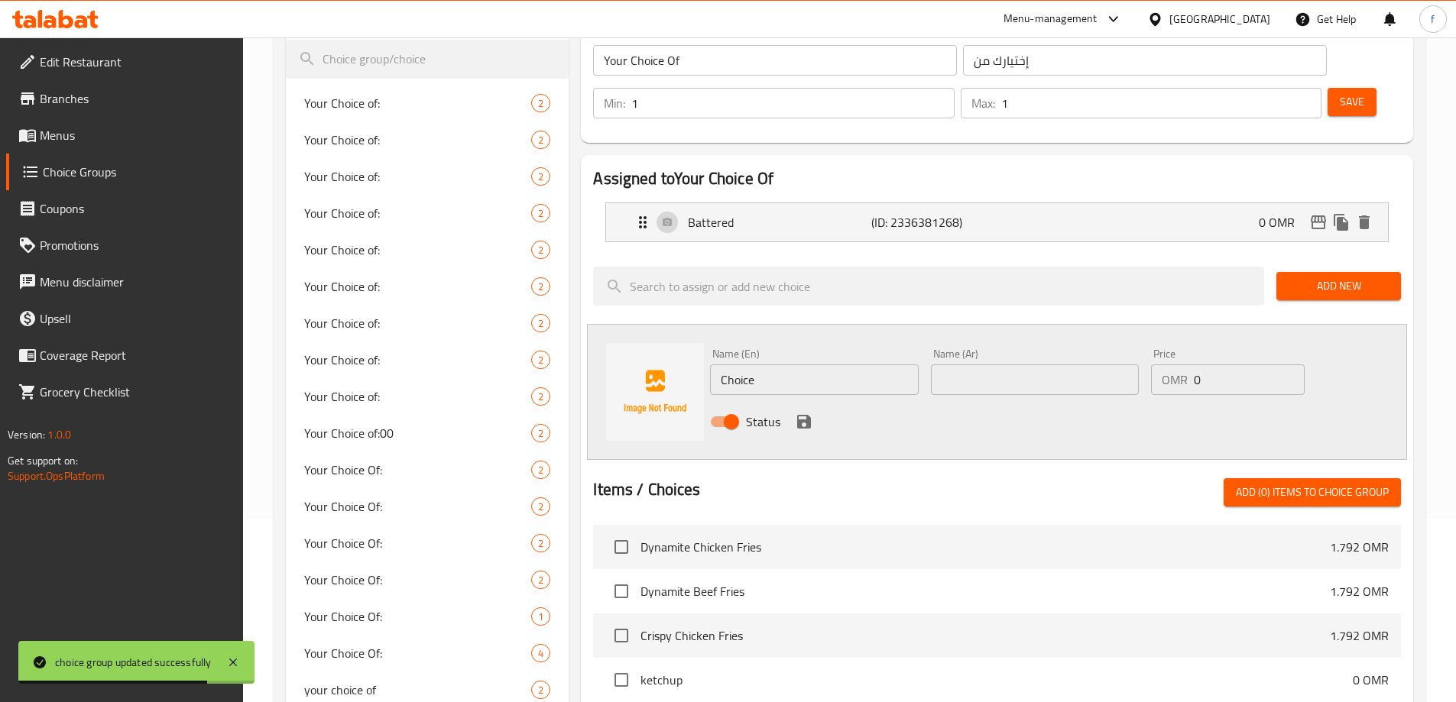
click at [781, 364] on input "Choice" at bounding box center [814, 379] width 208 height 31
paste input "seasoned"
type input "seasoned"
click at [999, 364] on input "text" at bounding box center [1035, 379] width 208 height 31
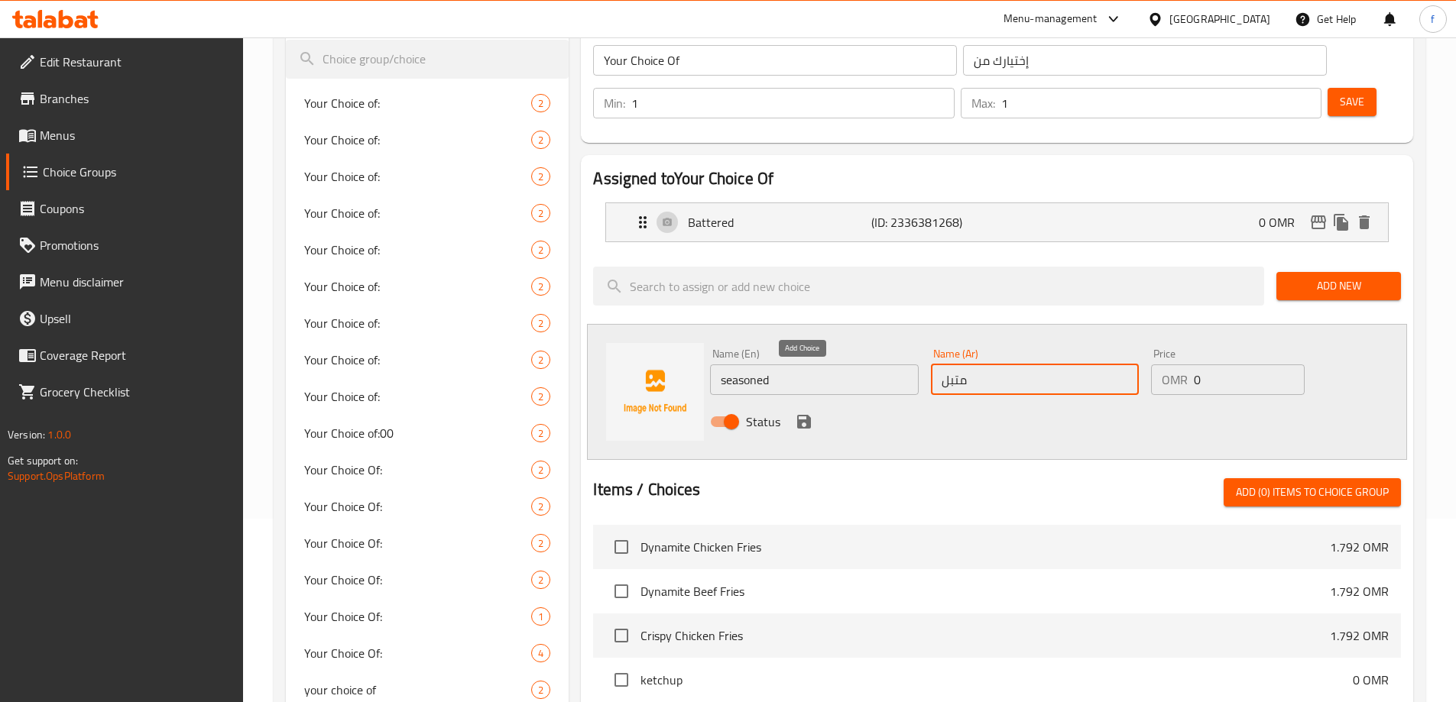
type input "متبل"
click at [808, 415] on icon "save" at bounding box center [804, 422] width 14 height 14
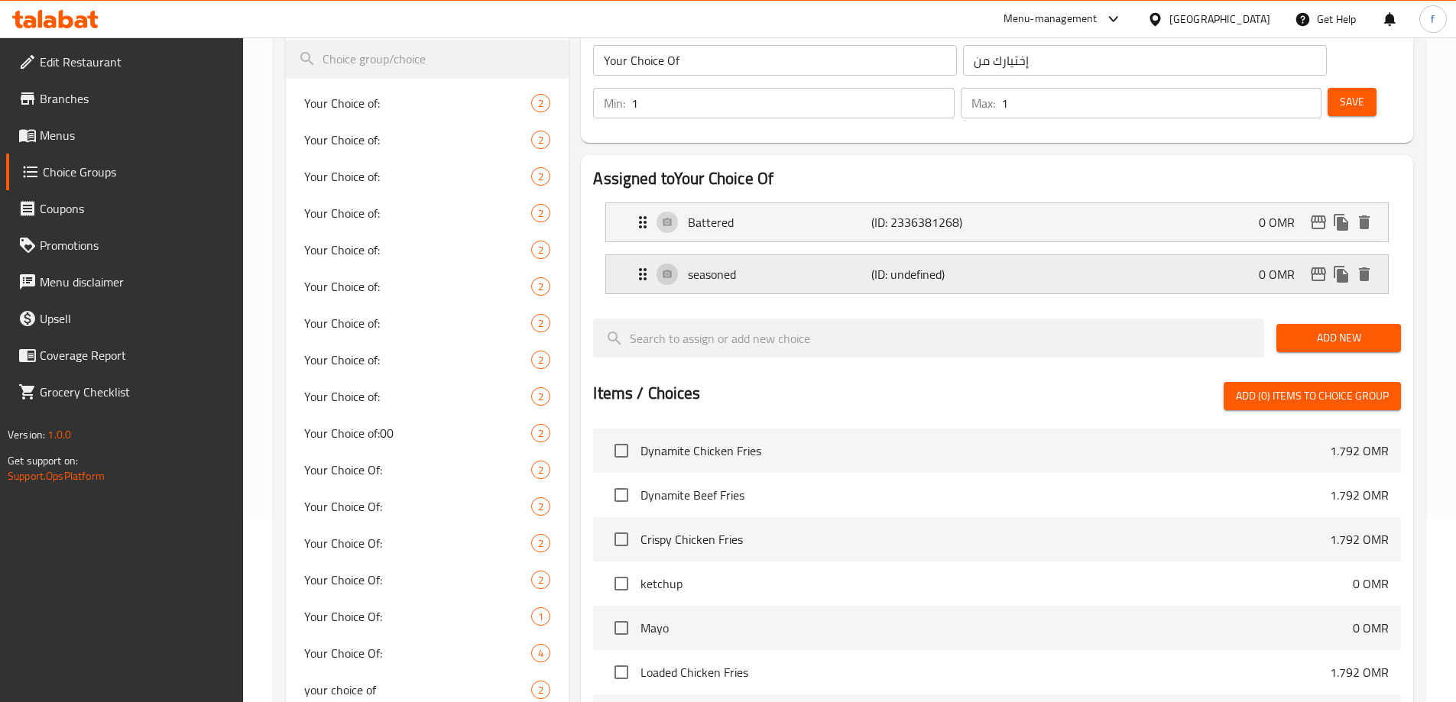
click at [1131, 255] on div "seasoned (ID: undefined) 0 OMR" at bounding box center [1001, 274] width 736 height 38
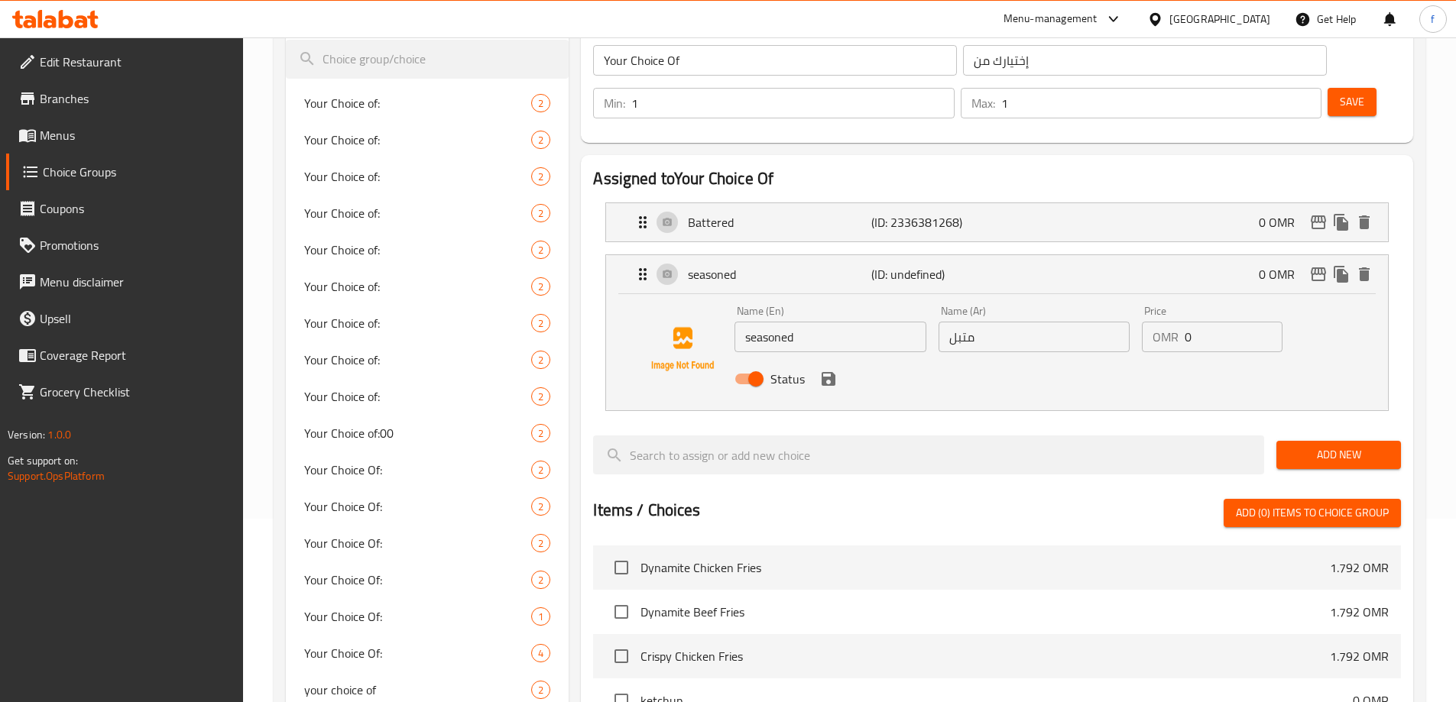
drag, startPoint x: 1324, startPoint y: 69, endPoint x: 1313, endPoint y: 70, distance: 10.8
click at [1327, 88] on button "Save" at bounding box center [1351, 102] width 49 height 28
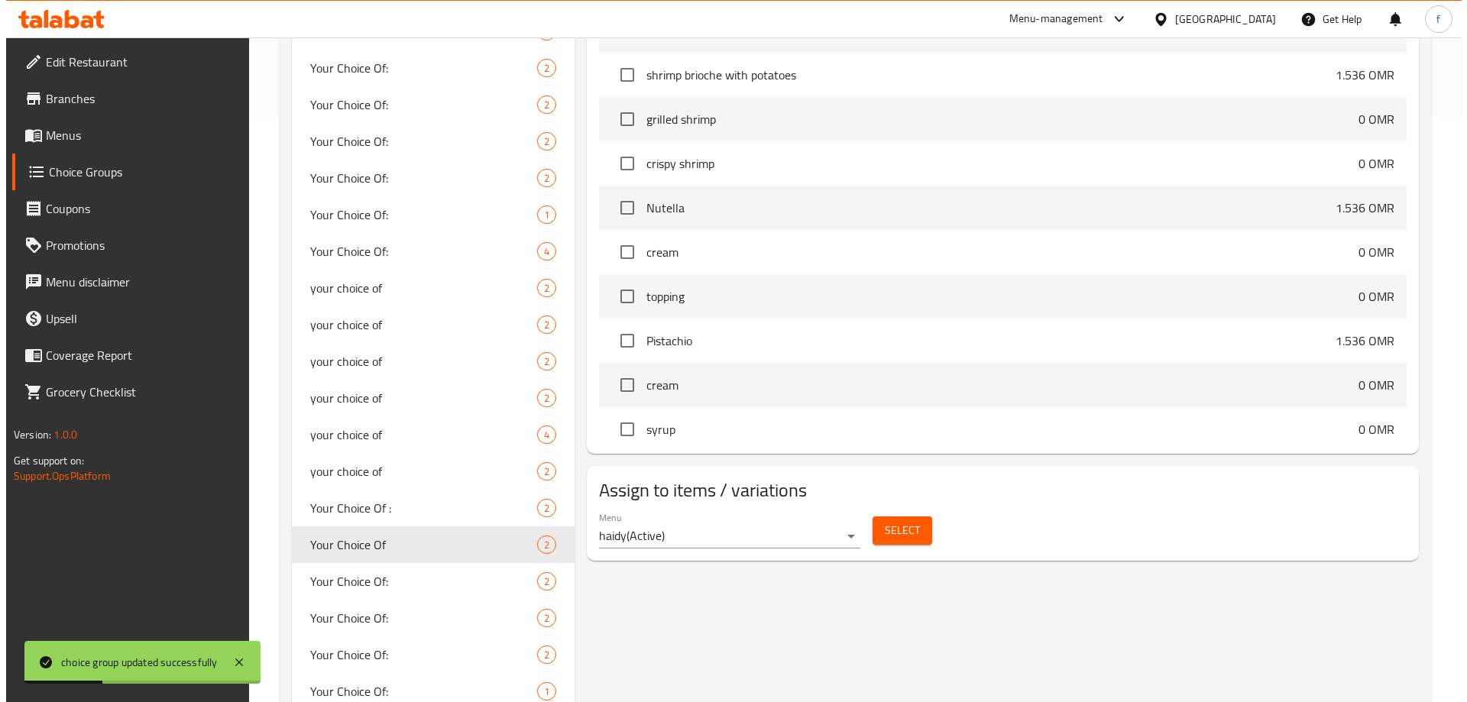
scroll to position [642, 0]
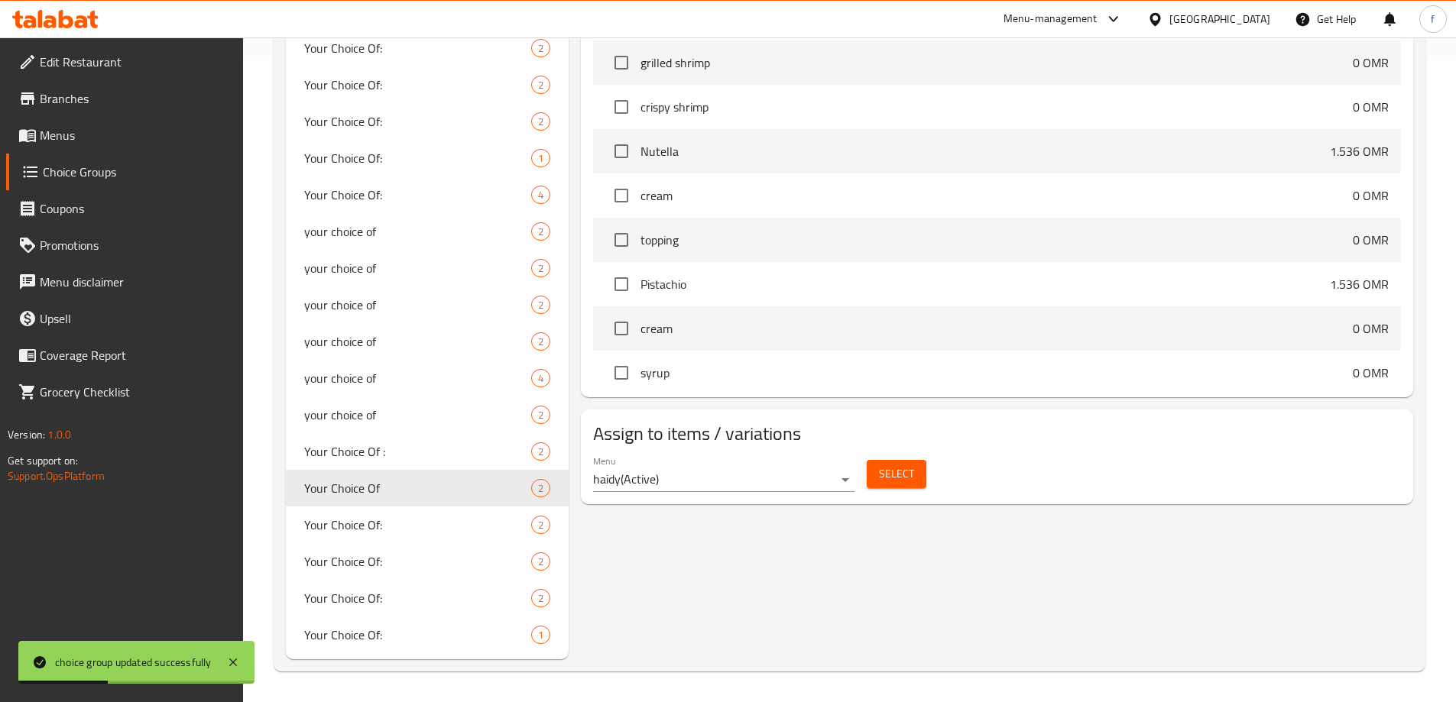
click at [908, 465] on span "Select" at bounding box center [896, 474] width 35 height 19
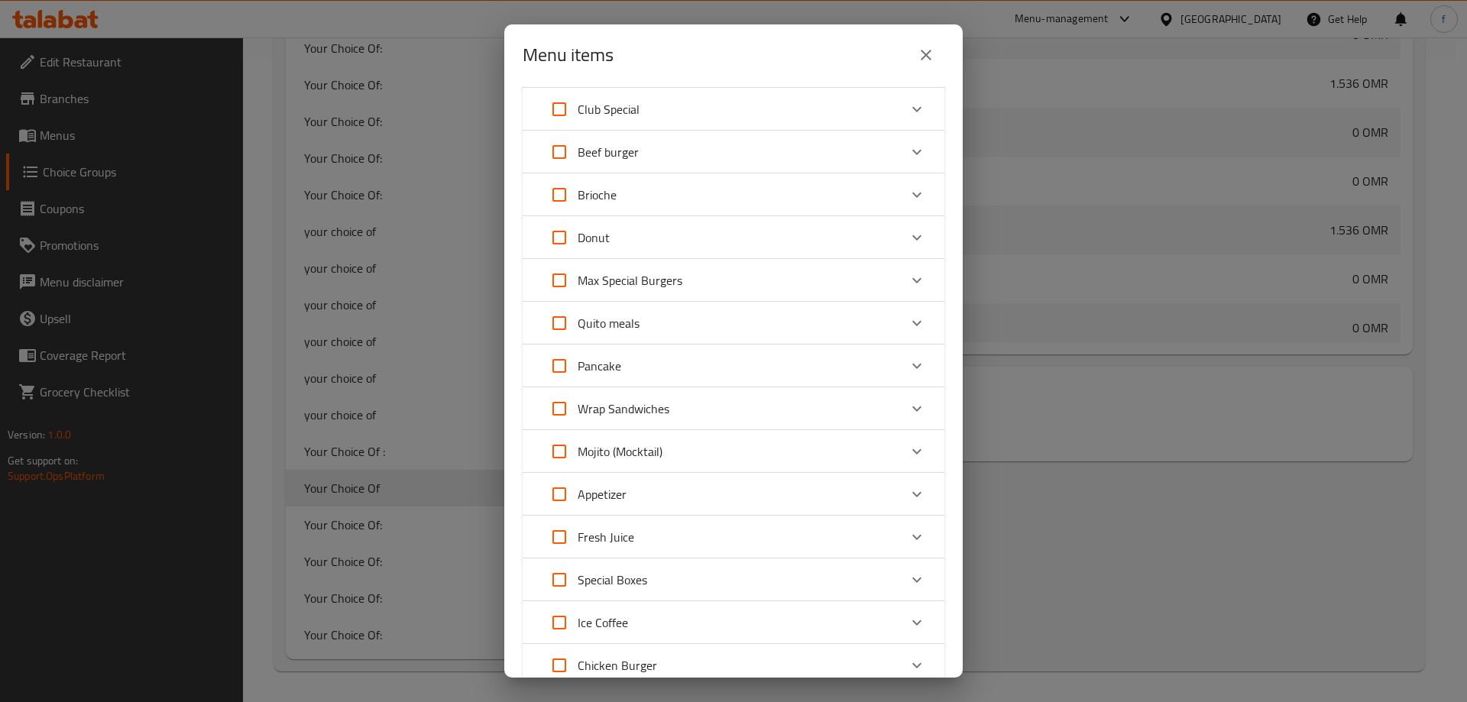
scroll to position [0, 0]
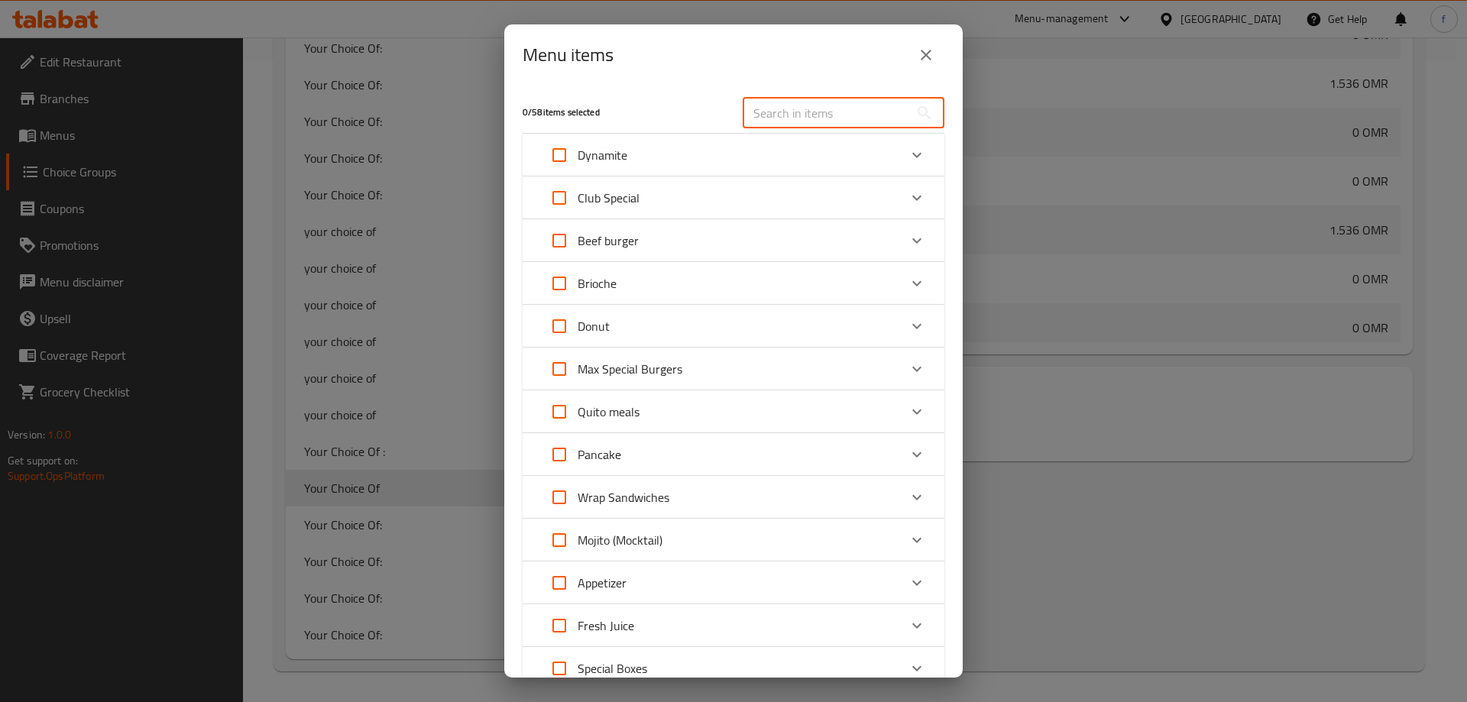
click at [772, 109] on input "text" at bounding box center [826, 113] width 167 height 31
type input "ص"
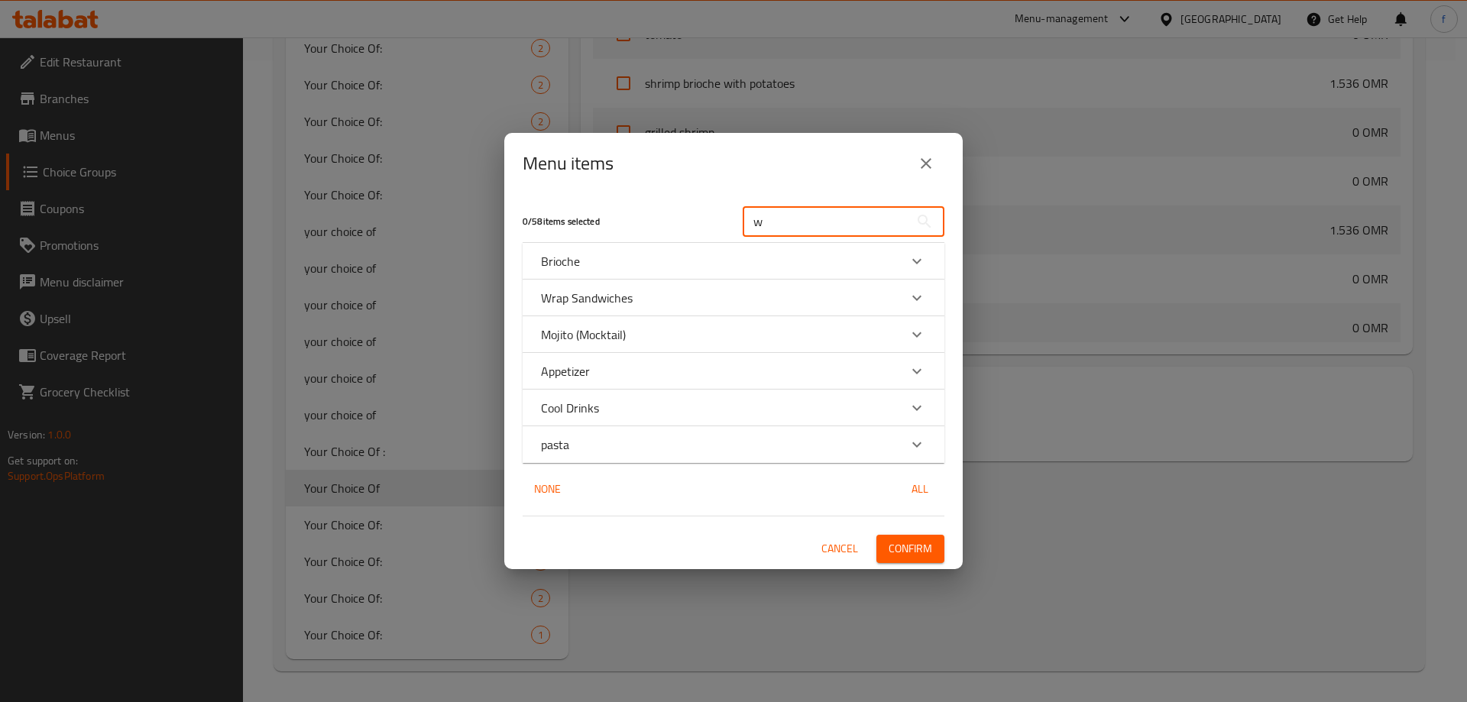
type input "w"
click at [743, 303] on div "Wrap Sandwiches" at bounding box center [720, 298] width 358 height 18
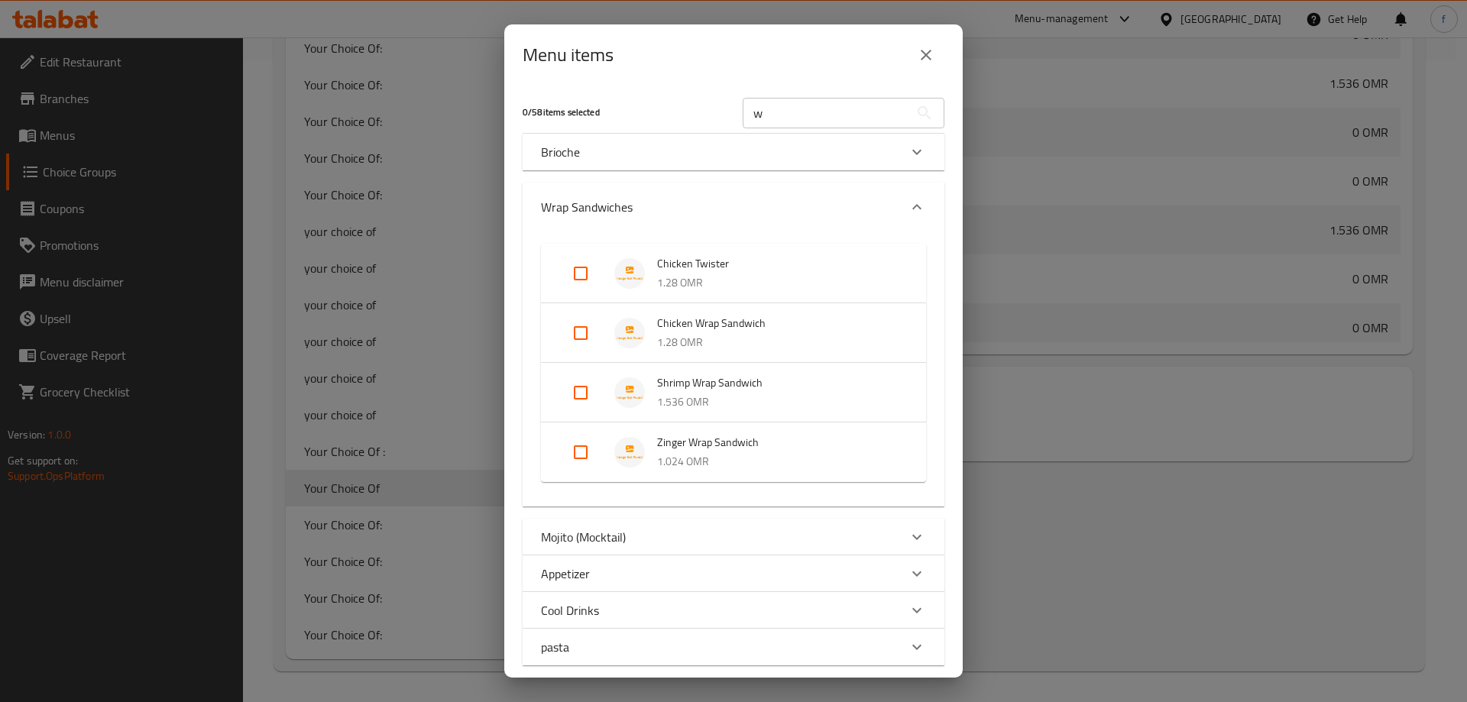
click at [772, 438] on span "Zinger Wrap Sandwich" at bounding box center [776, 442] width 238 height 19
click at [583, 457] on input "Expand" at bounding box center [580, 464] width 37 height 37
checkbox input "true"
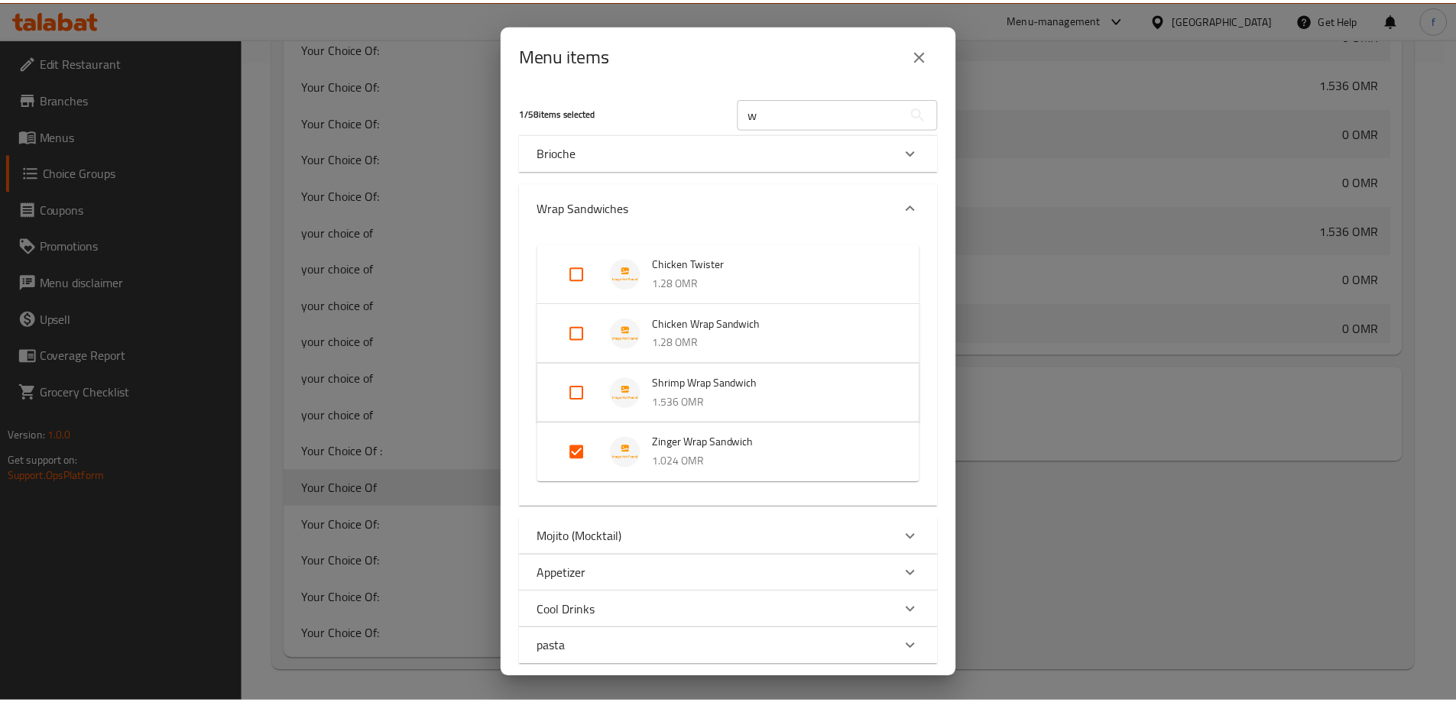
scroll to position [94, 0]
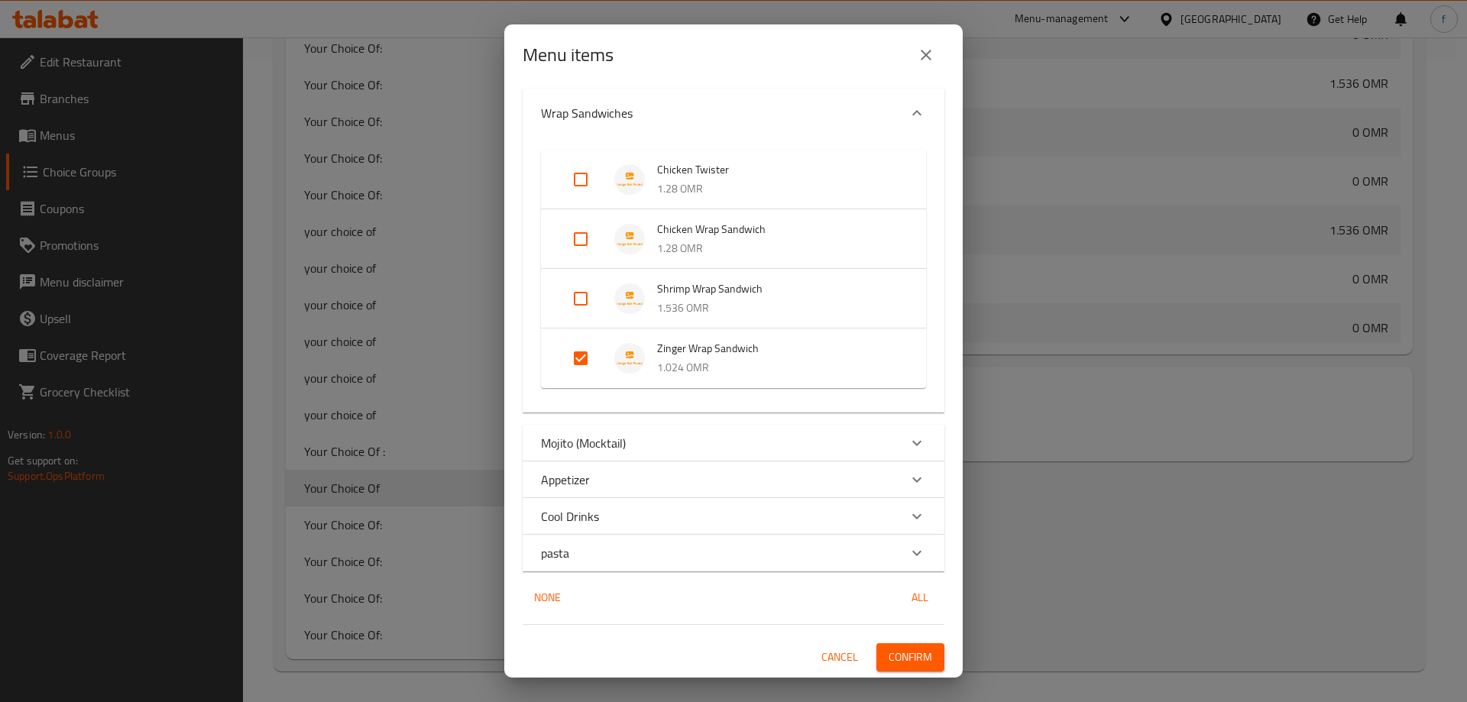
click at [892, 656] on span "Confirm" at bounding box center [911, 657] width 44 height 19
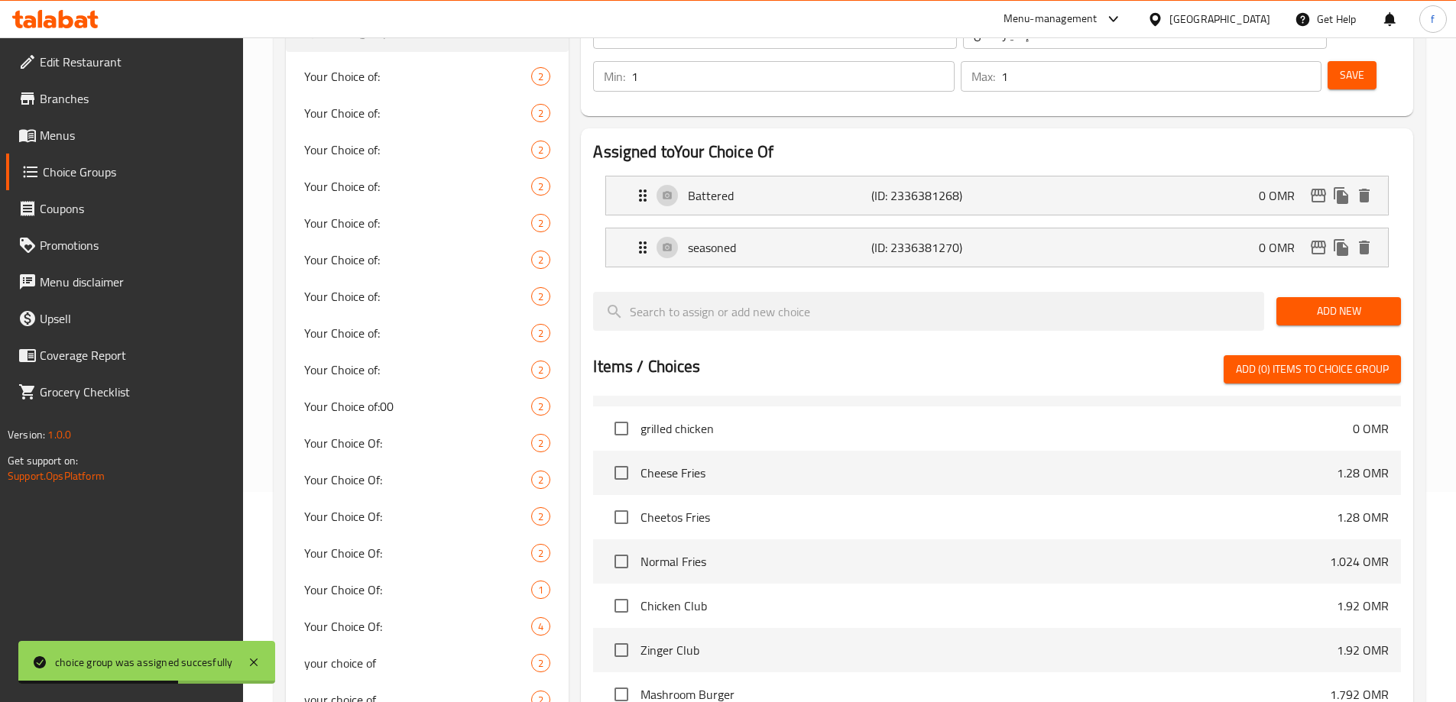
scroll to position [183, 0]
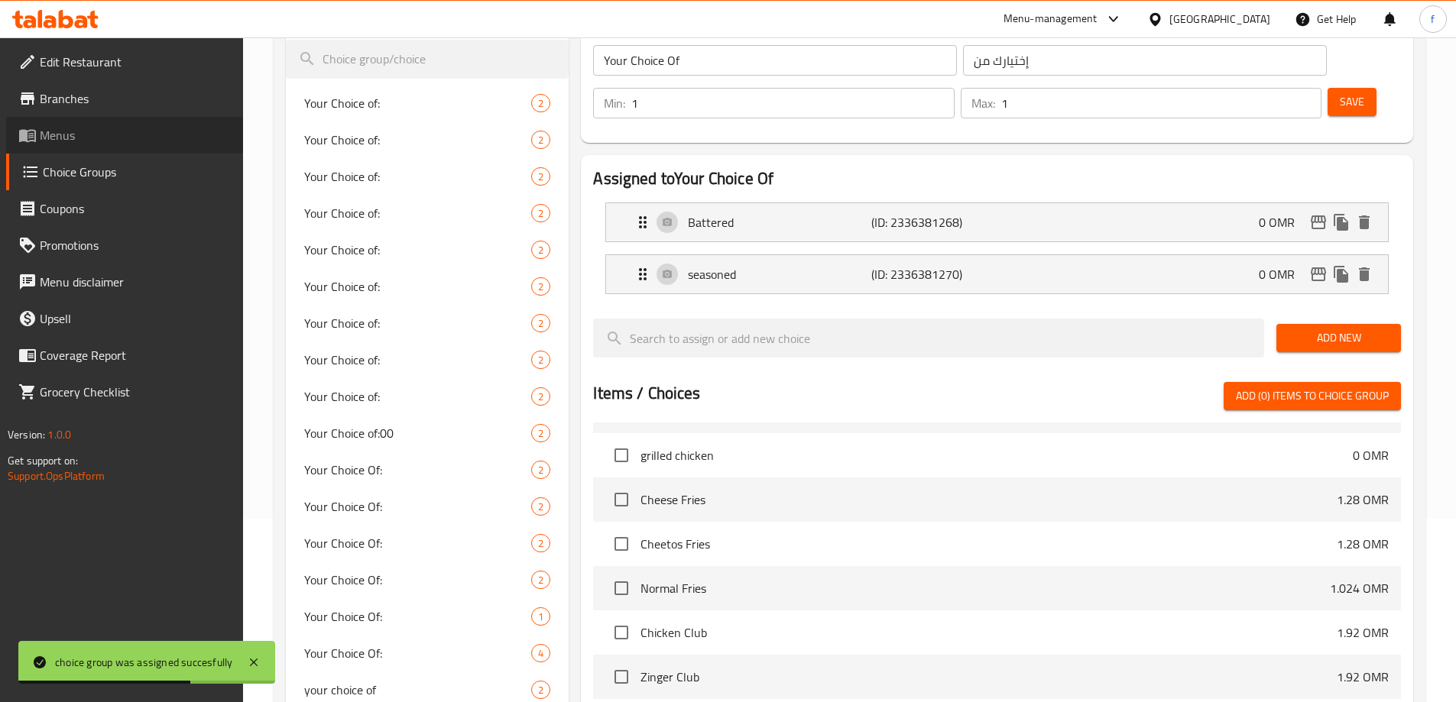
click at [111, 124] on link "Menus" at bounding box center [124, 135] width 237 height 37
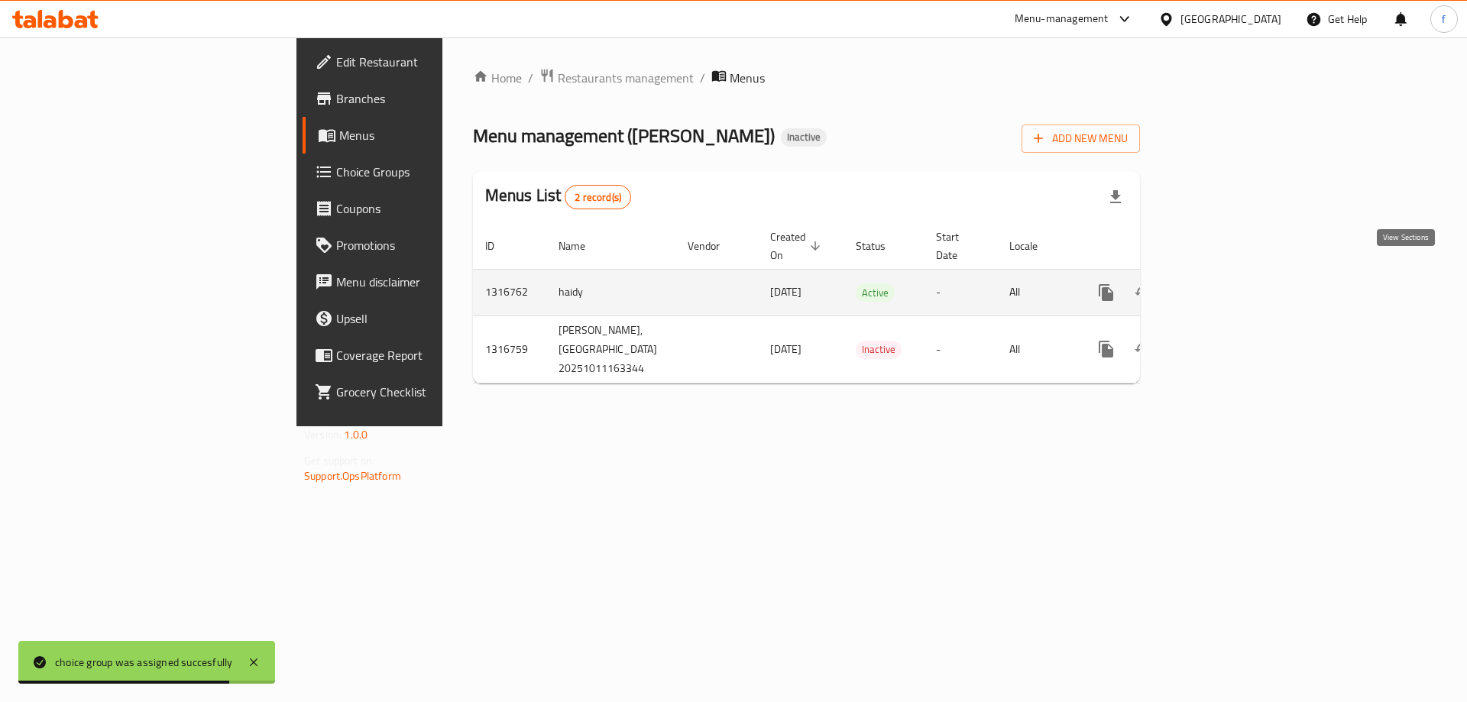
click at [1223, 286] on icon "enhanced table" at bounding box center [1217, 293] width 14 height 14
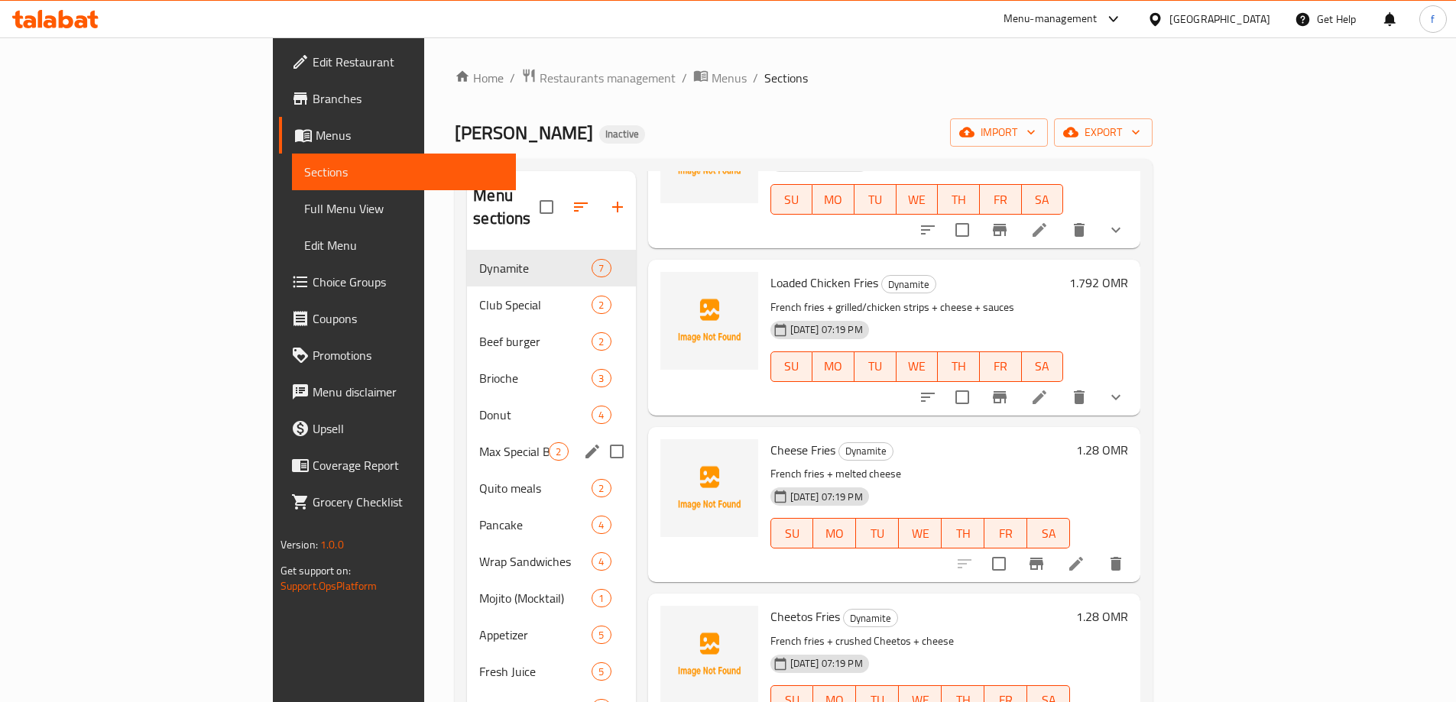
scroll to position [234, 0]
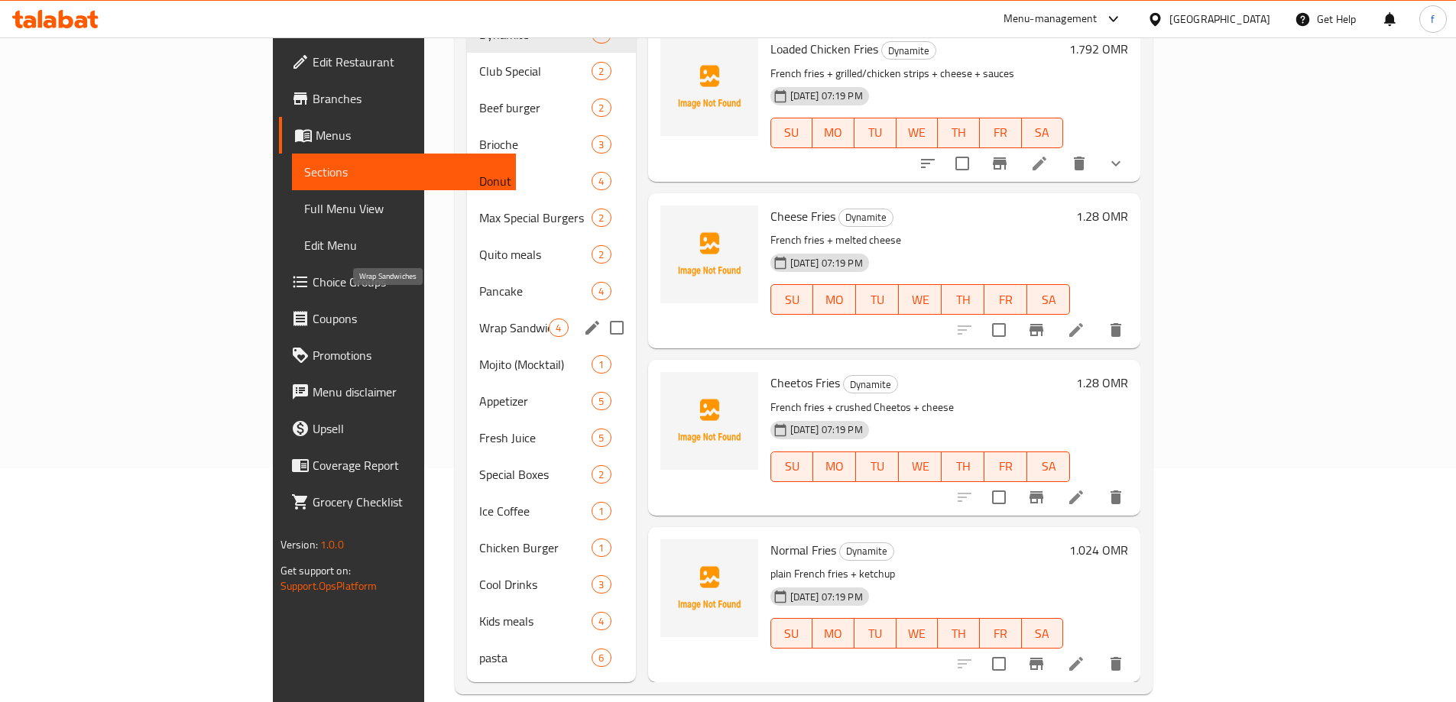
click at [479, 319] on span "Wrap Sandwiches" at bounding box center [514, 328] width 70 height 18
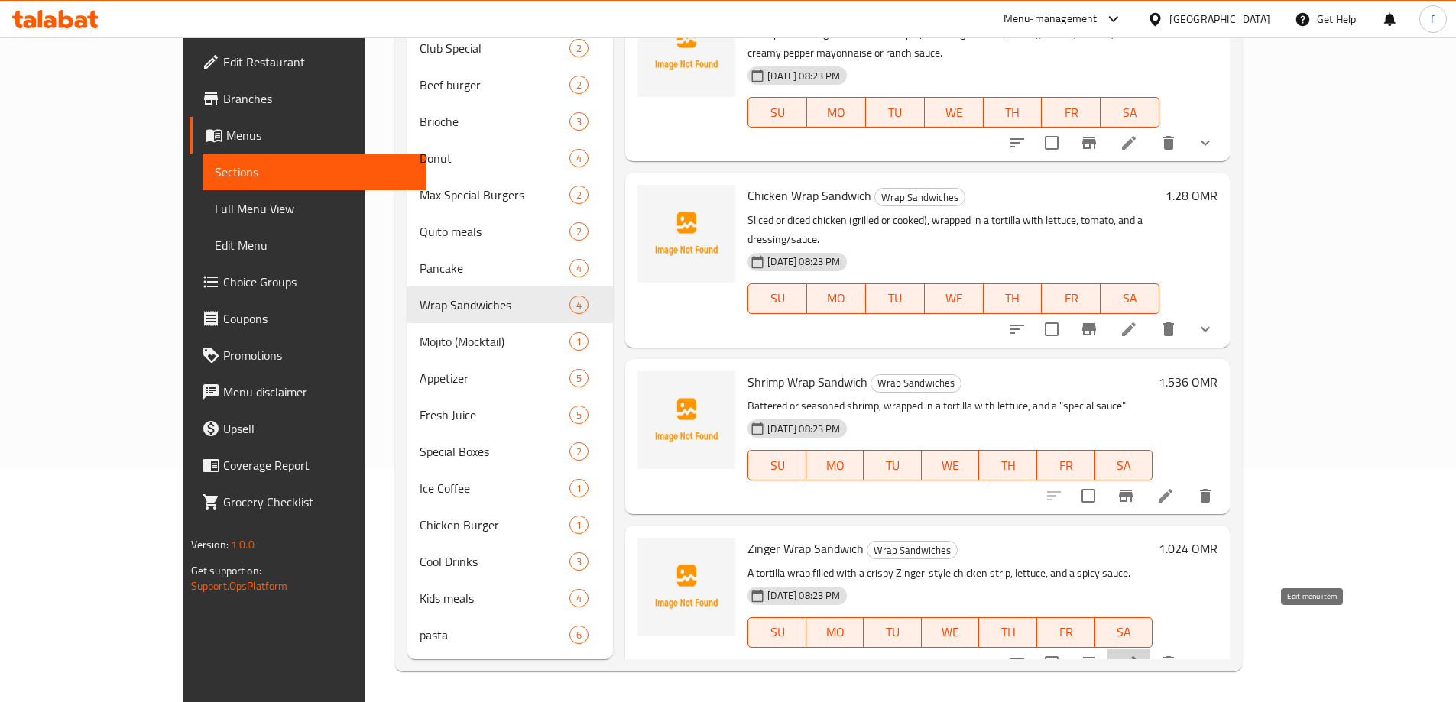
click at [1135, 656] on icon at bounding box center [1129, 663] width 14 height 14
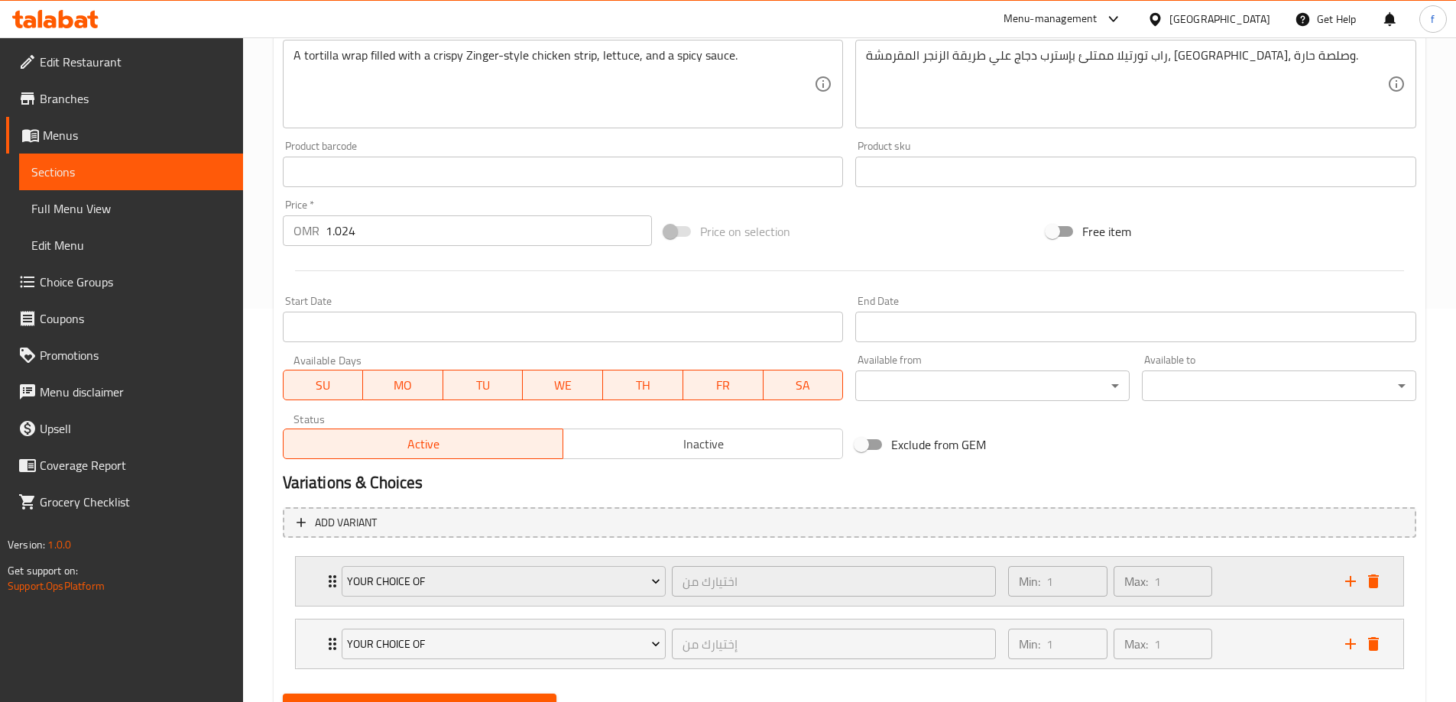
scroll to position [465, 0]
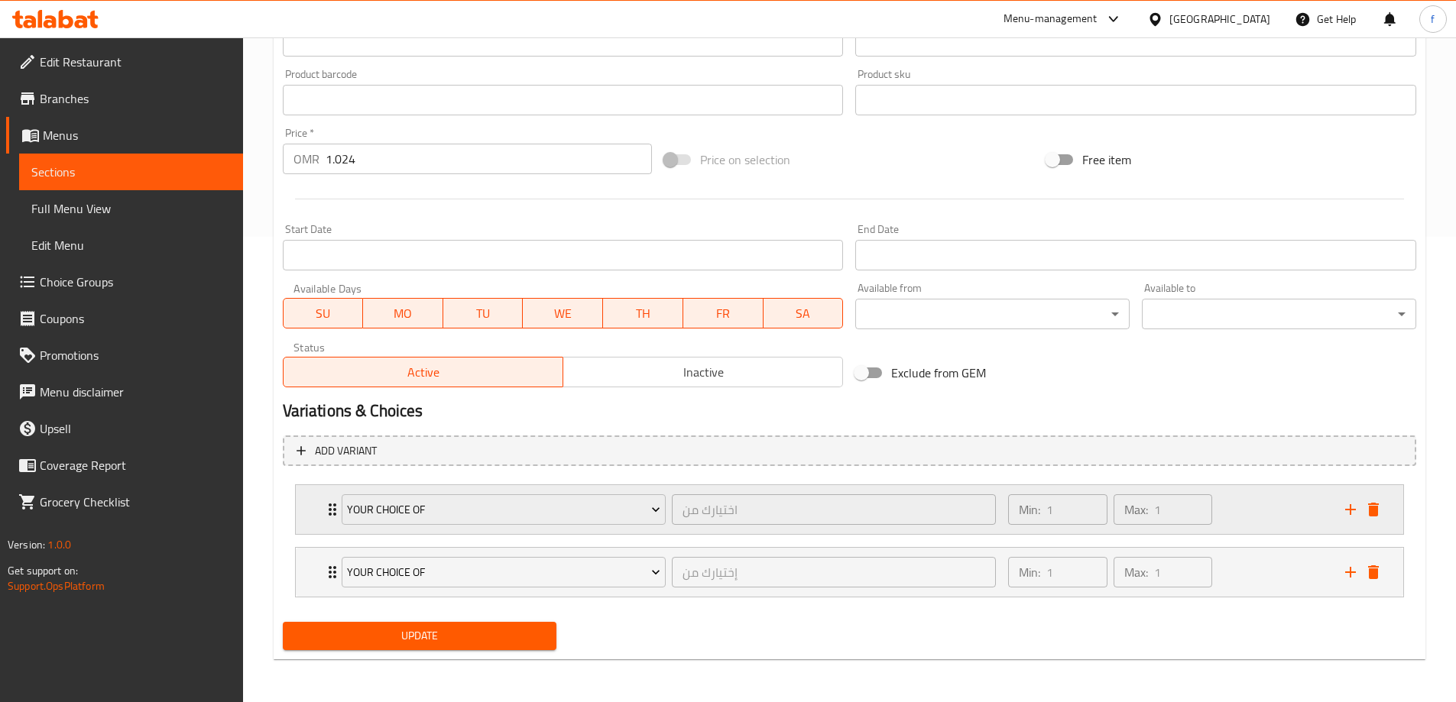
click at [1248, 516] on div "Min: 1 ​ Max: 1 ​" at bounding box center [1167, 509] width 336 height 49
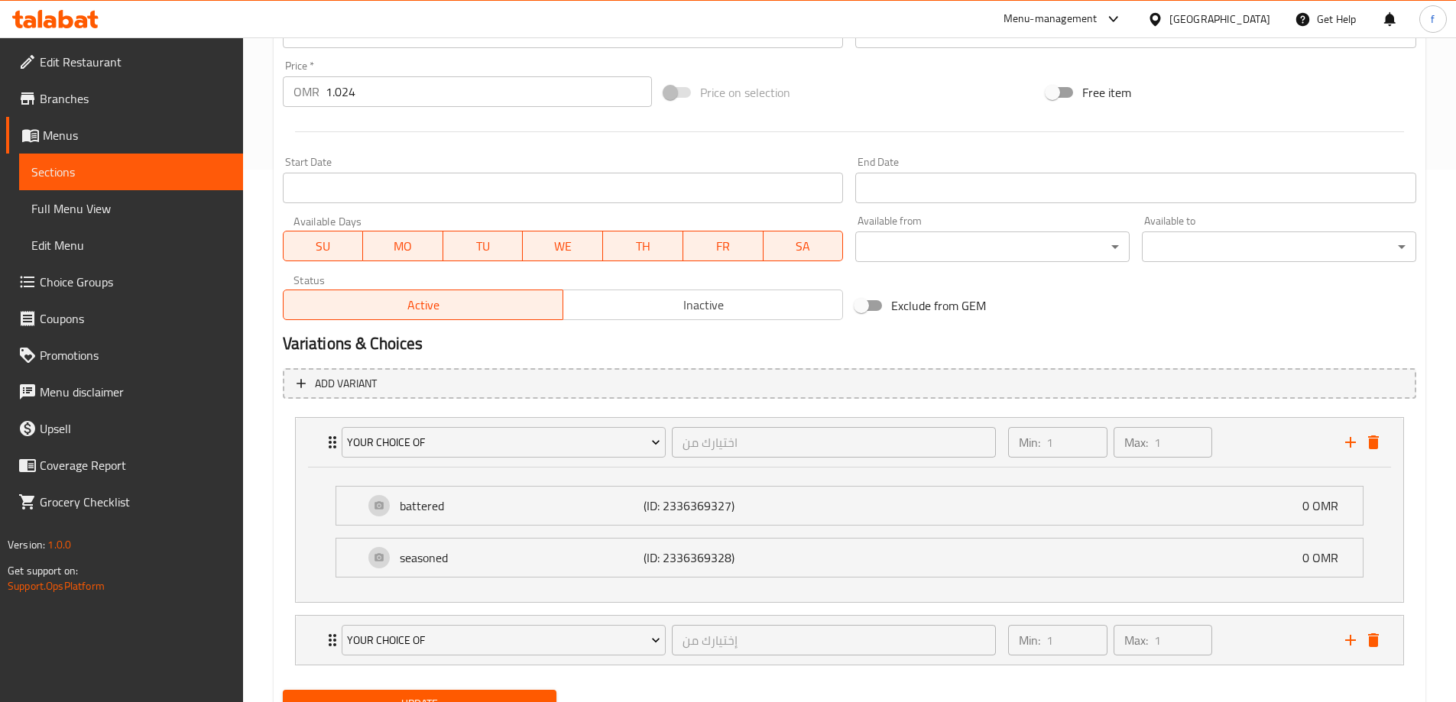
scroll to position [601, 0]
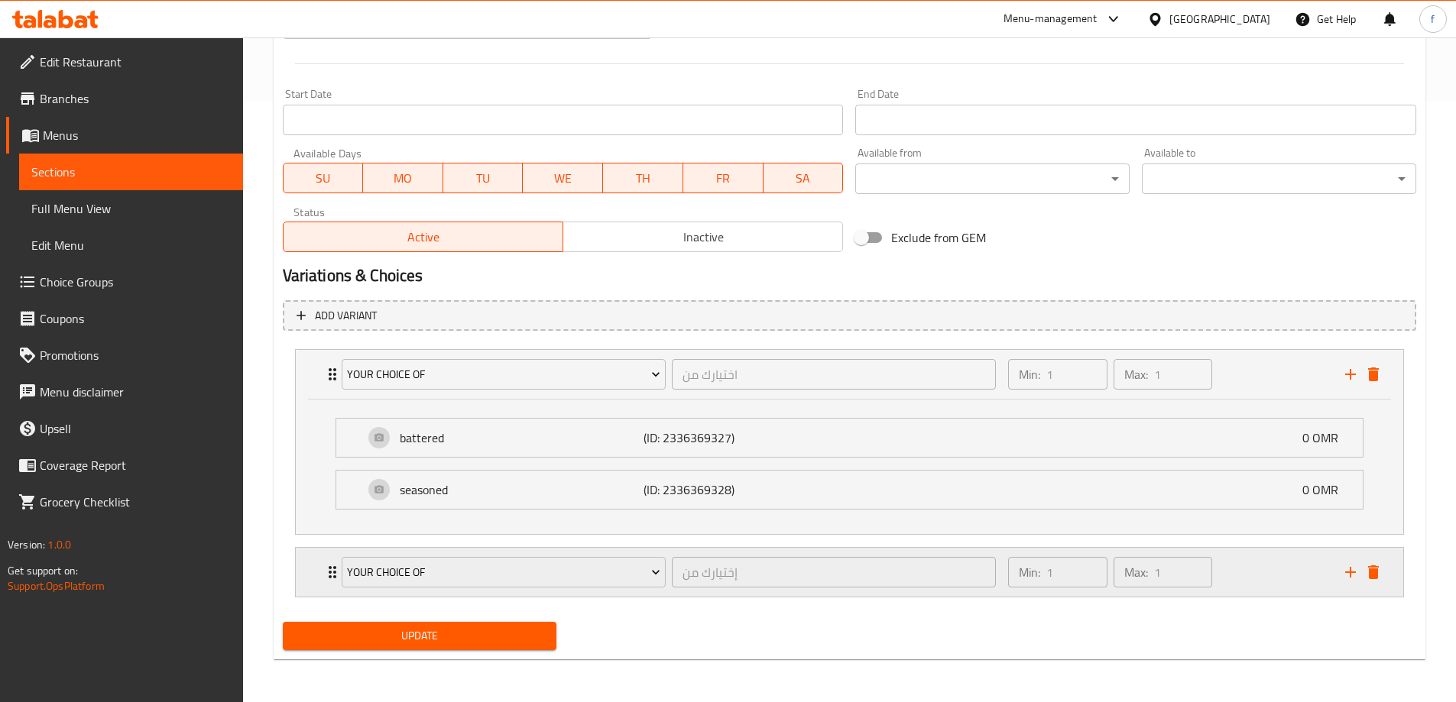
click at [1246, 571] on div "Min: 1 ​ Max: 1 ​" at bounding box center [1167, 572] width 336 height 49
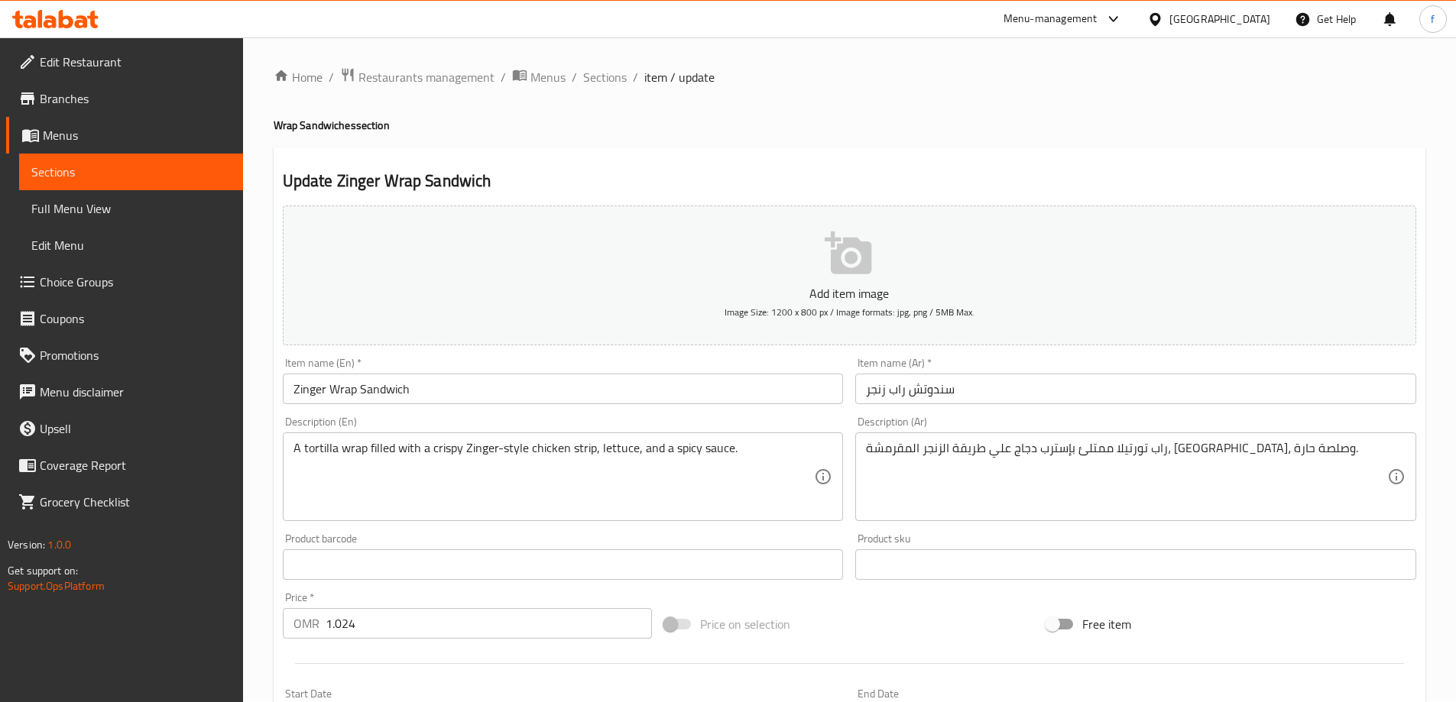
scroll to position [0, 0]
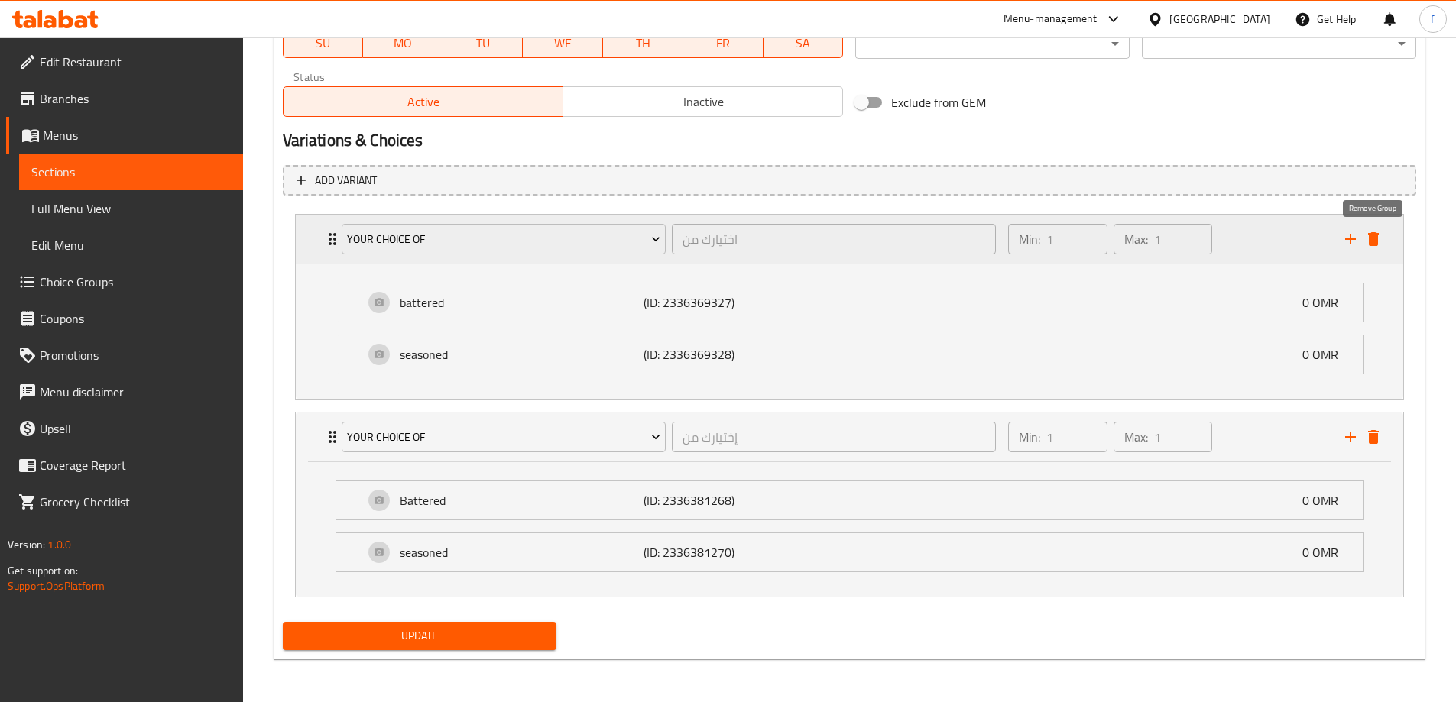
click at [1376, 235] on icon "delete" at bounding box center [1373, 239] width 18 height 18
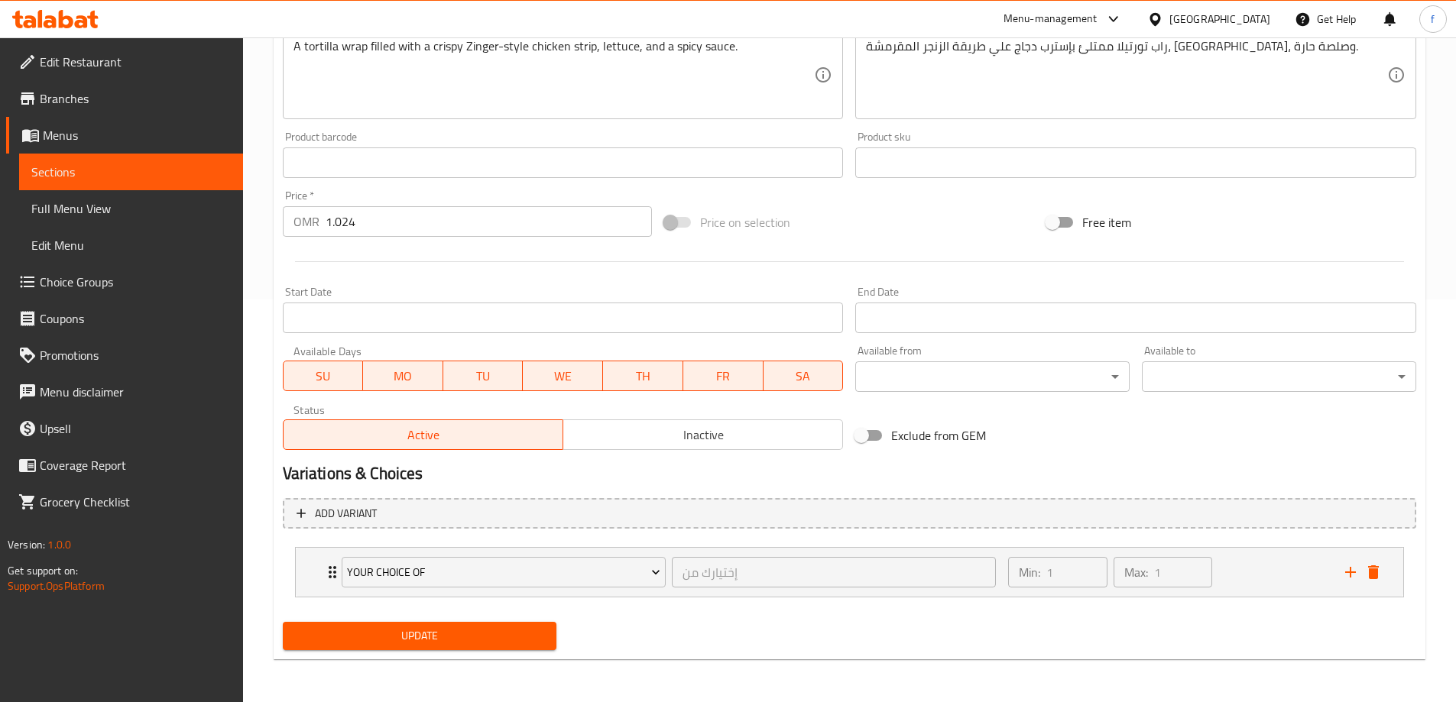
scroll to position [403, 0]
click at [1375, 575] on icon "delete" at bounding box center [1373, 572] width 11 height 14
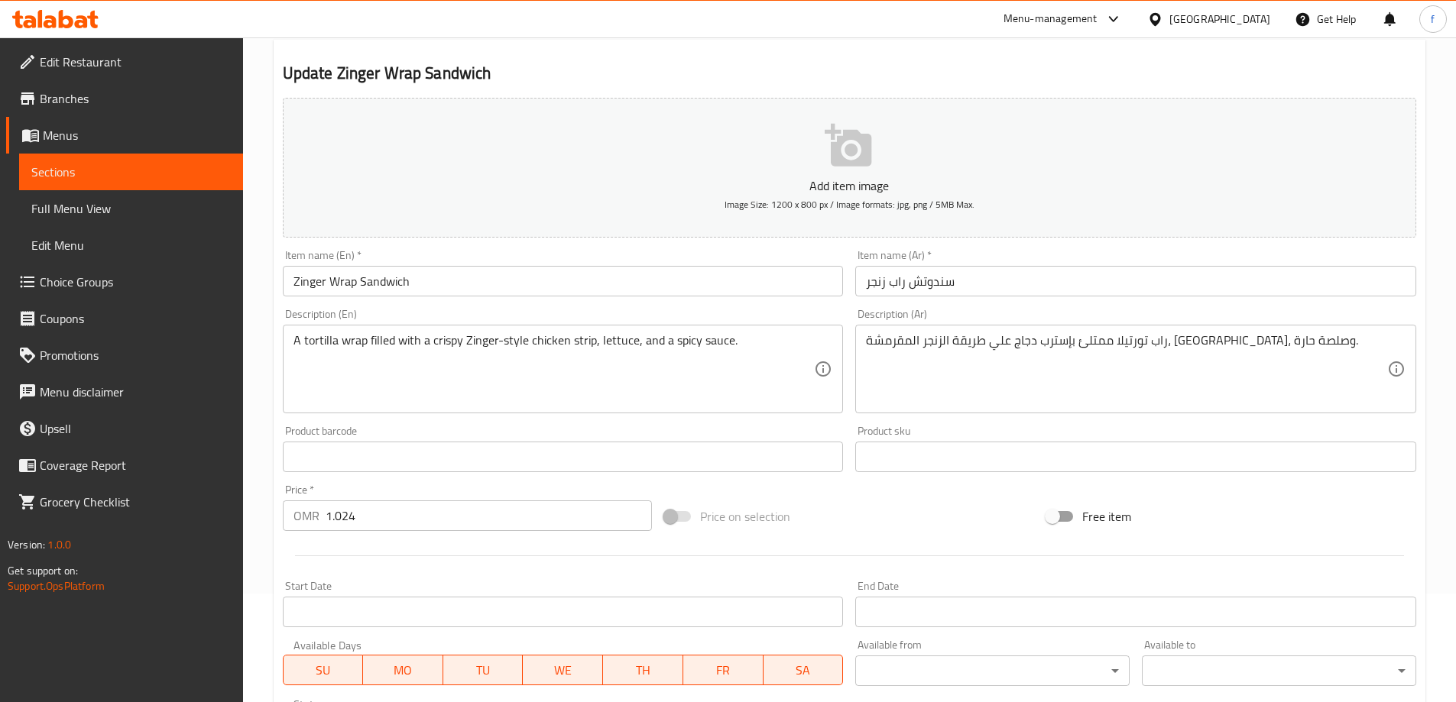
scroll to position [72, 0]
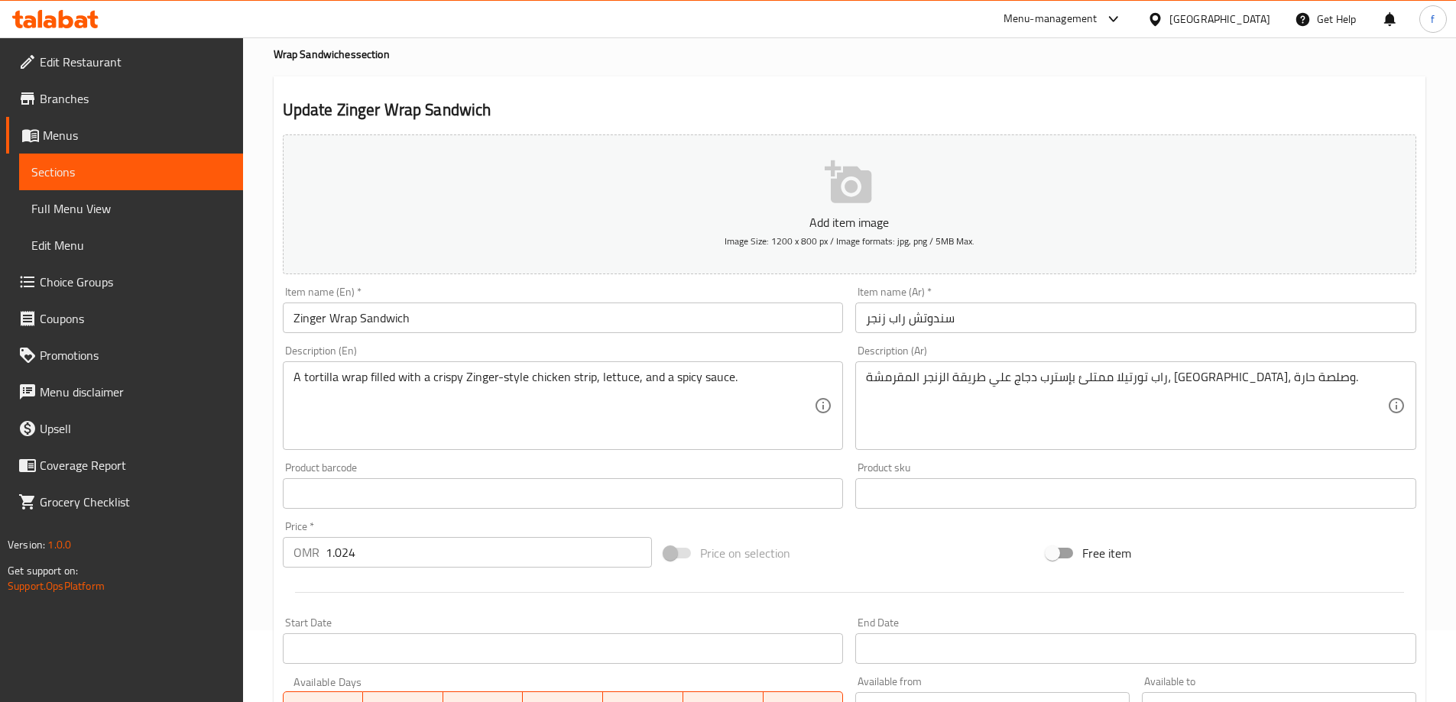
click at [156, 270] on link "Choice Groups" at bounding box center [124, 282] width 237 height 37
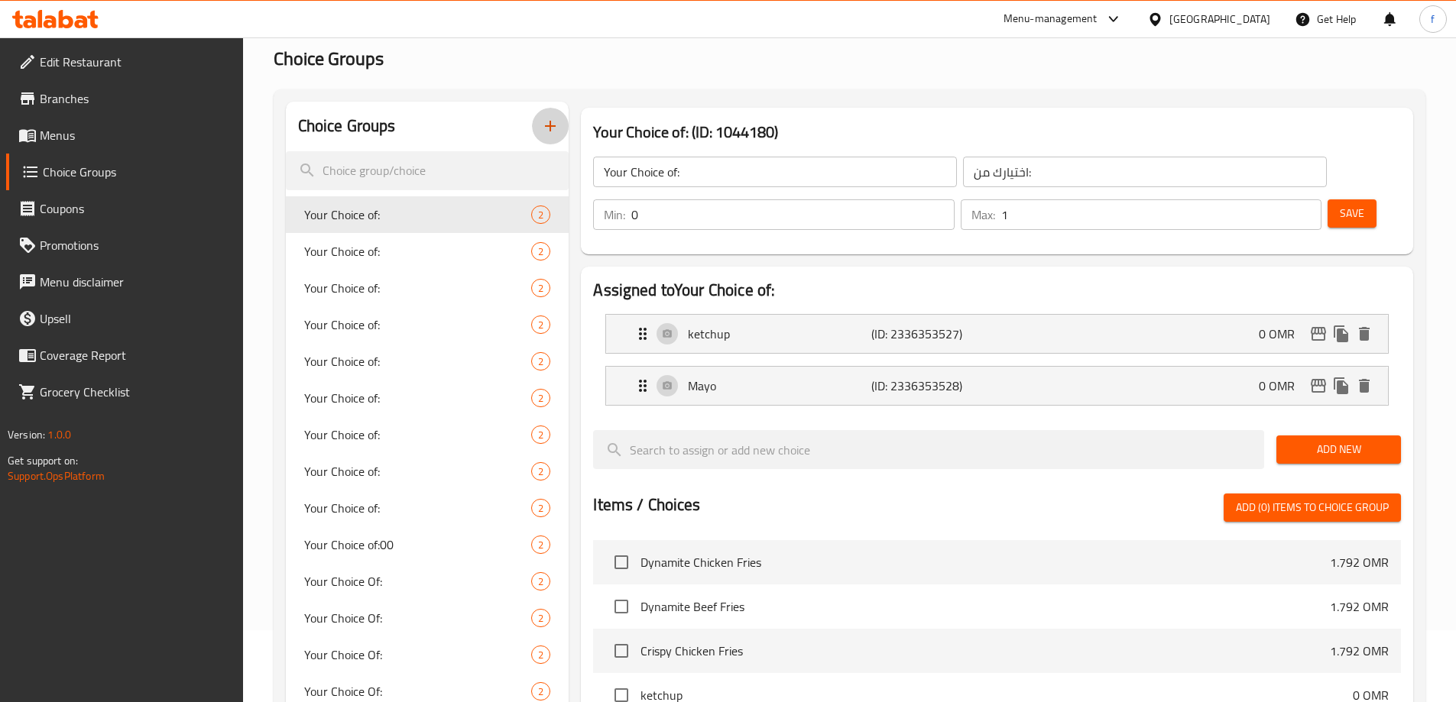
click at [550, 128] on icon "button" at bounding box center [550, 126] width 11 height 11
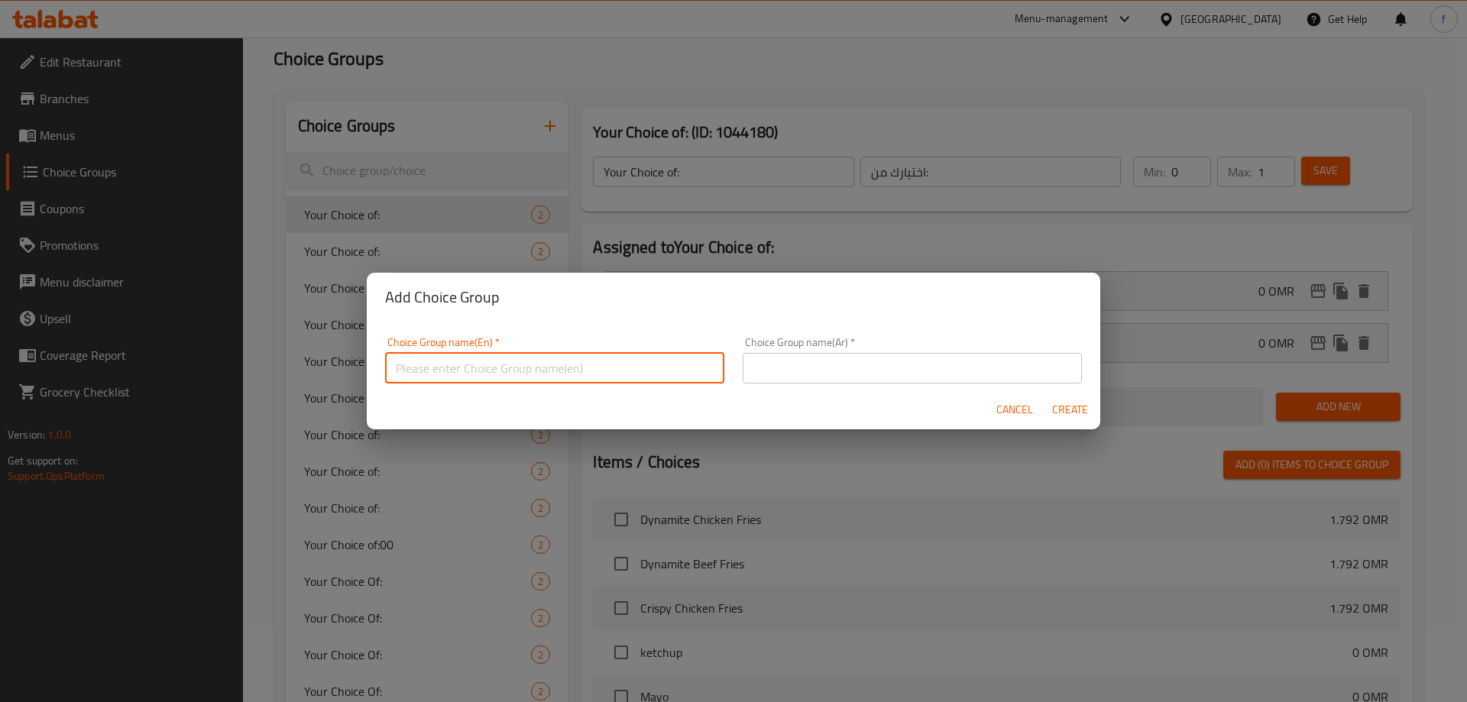
drag, startPoint x: 504, startPoint y: 361, endPoint x: 494, endPoint y: 363, distance: 10.9
click at [504, 361] on input "text" at bounding box center [554, 368] width 339 height 31
type input "Your Choice Of :"
click at [838, 374] on input "text" at bounding box center [912, 368] width 339 height 31
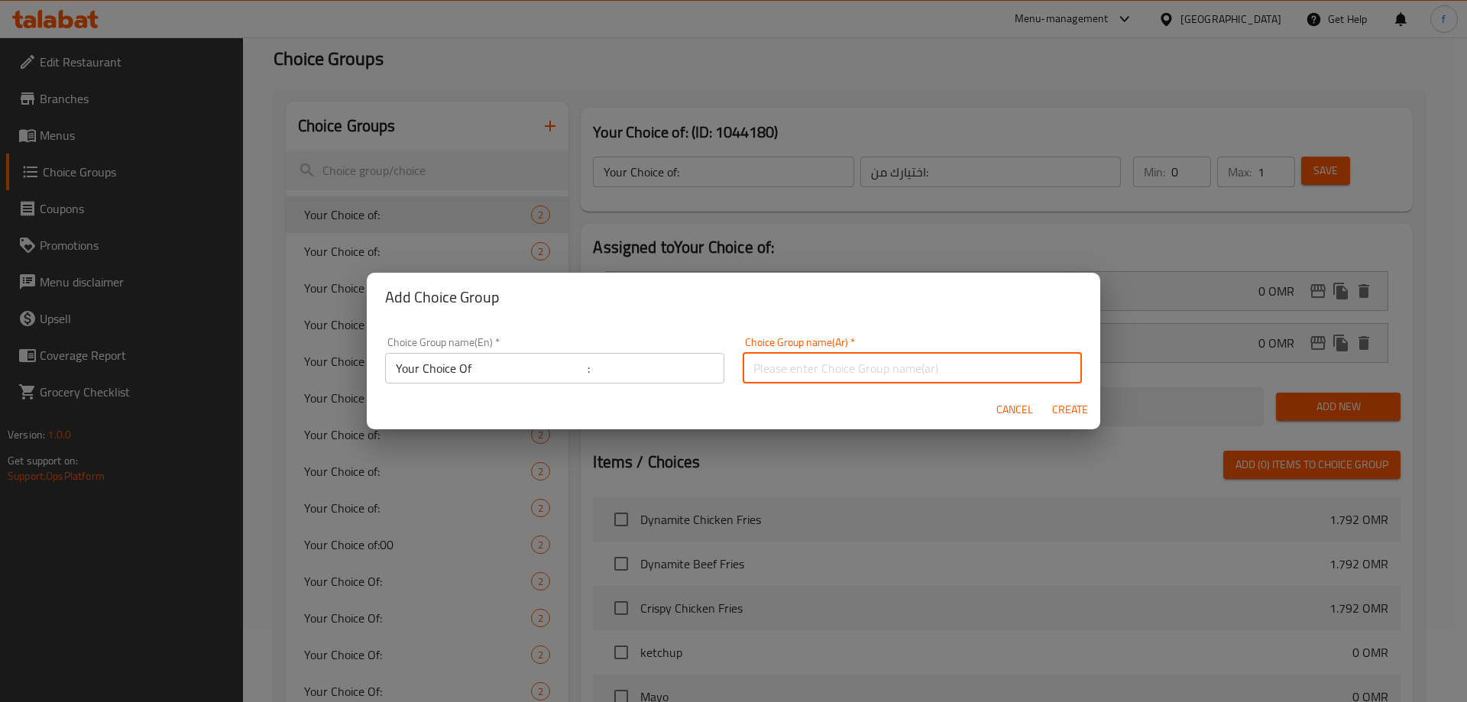
type input "إختيارك من :"
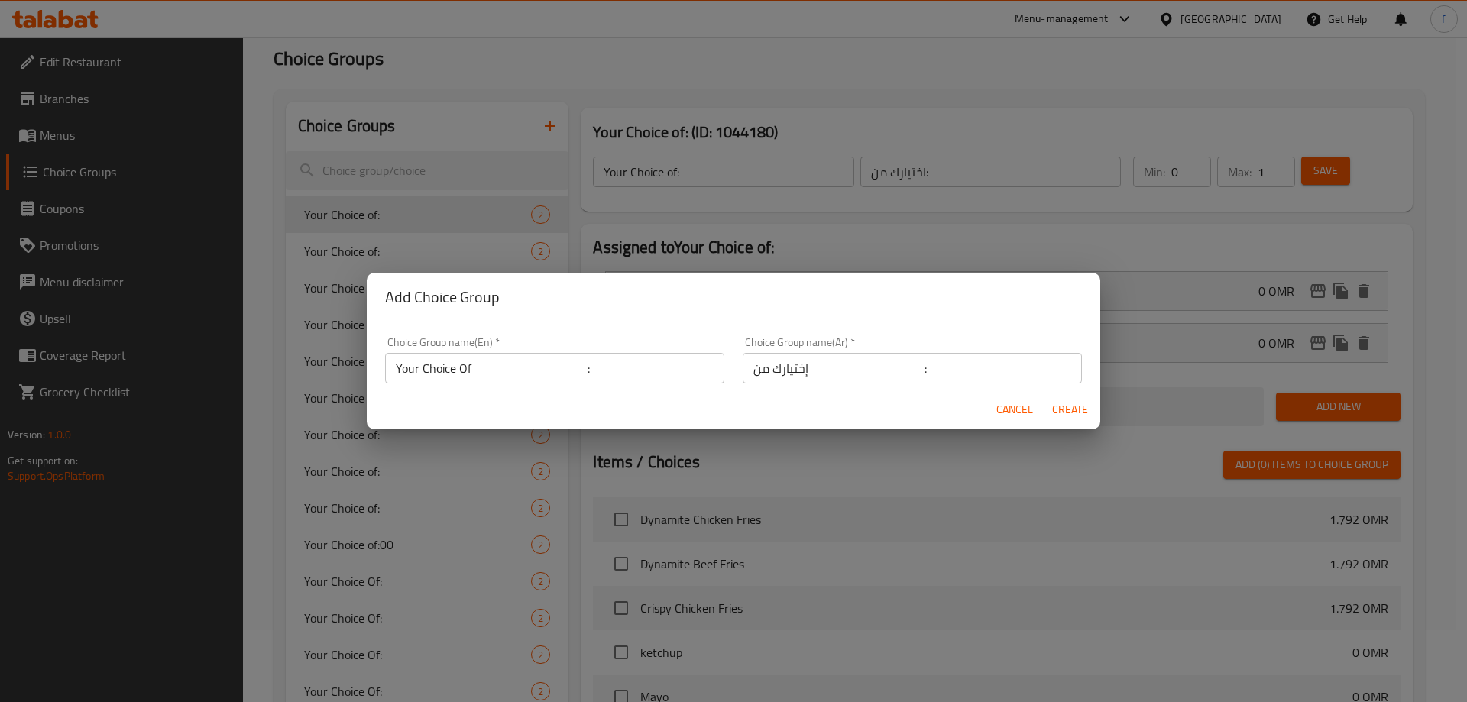
drag, startPoint x: 1018, startPoint y: 411, endPoint x: 986, endPoint y: 406, distance: 31.7
click at [1018, 411] on span "Cancel" at bounding box center [1014, 409] width 37 height 19
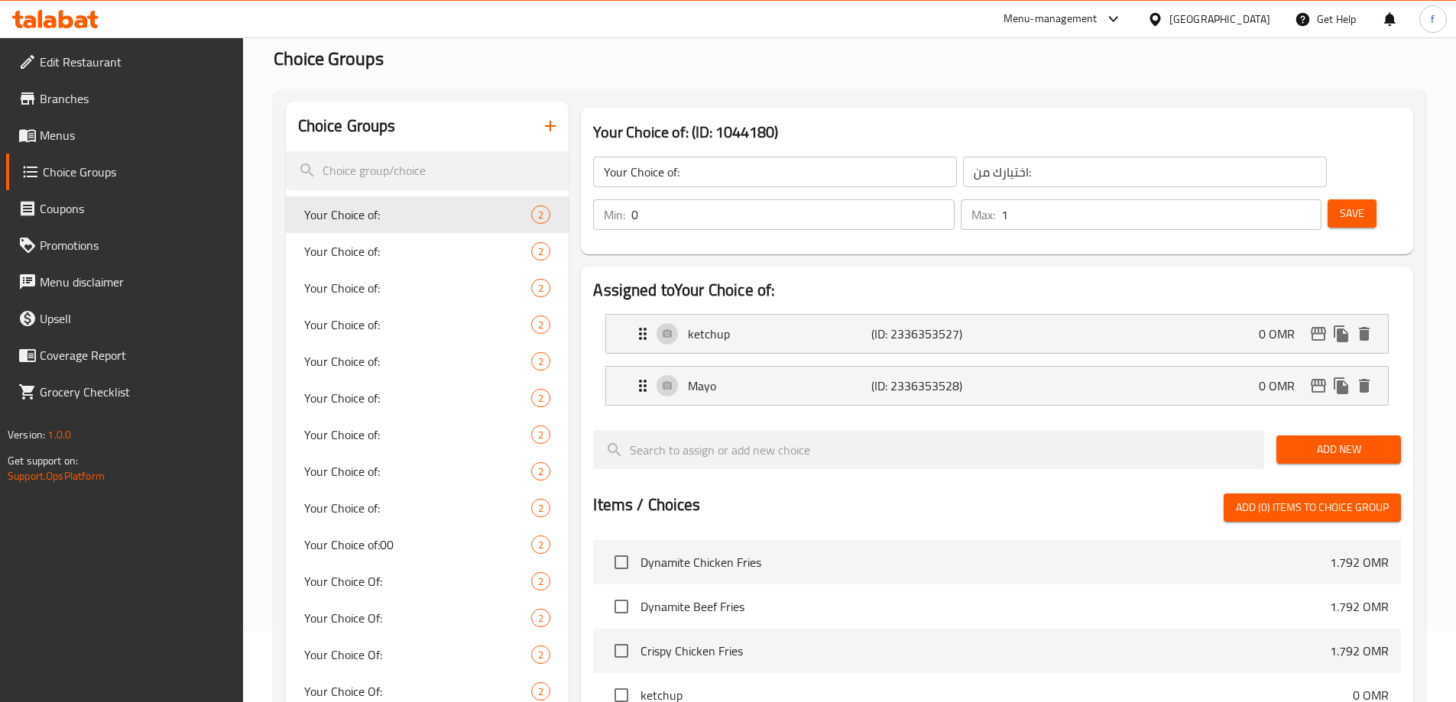
click at [134, 125] on link "Menus" at bounding box center [124, 135] width 237 height 37
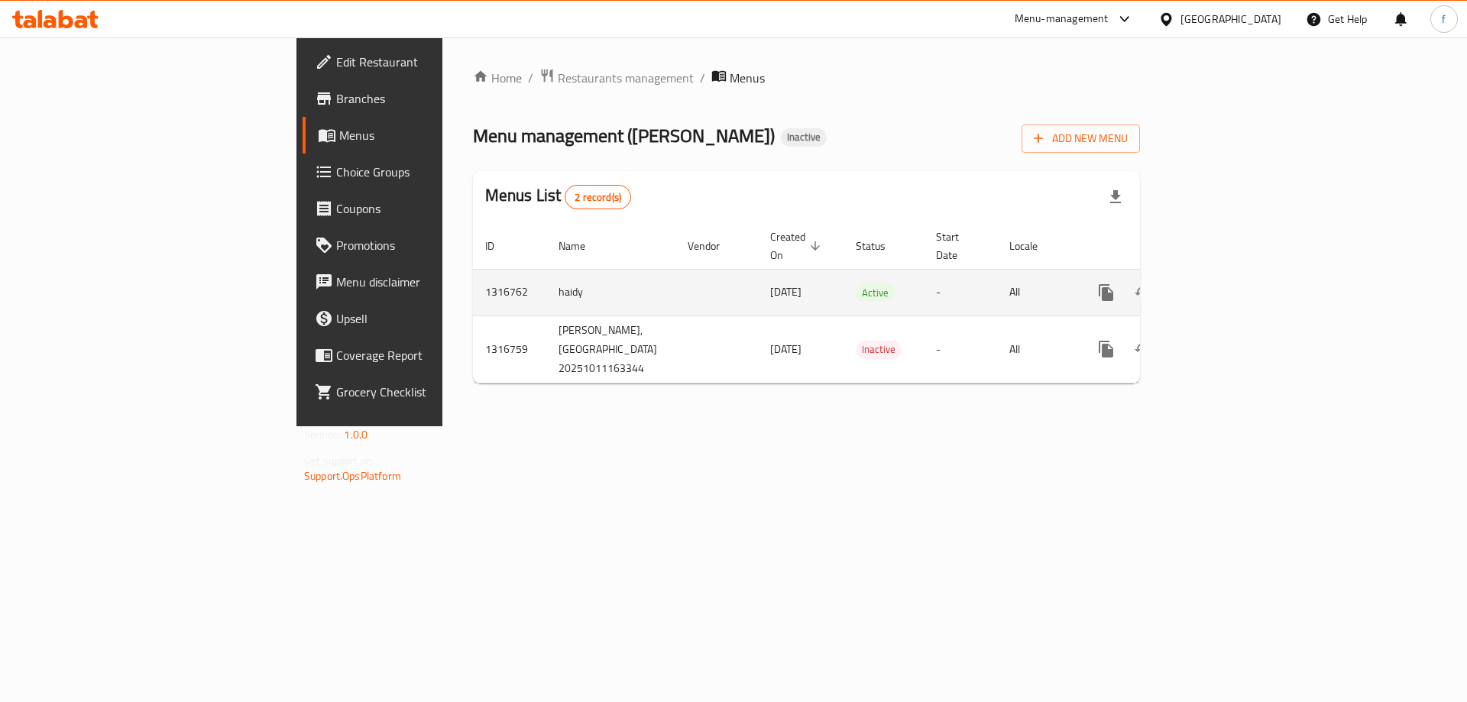
click at [1226, 283] on icon "enhanced table" at bounding box center [1216, 292] width 18 height 18
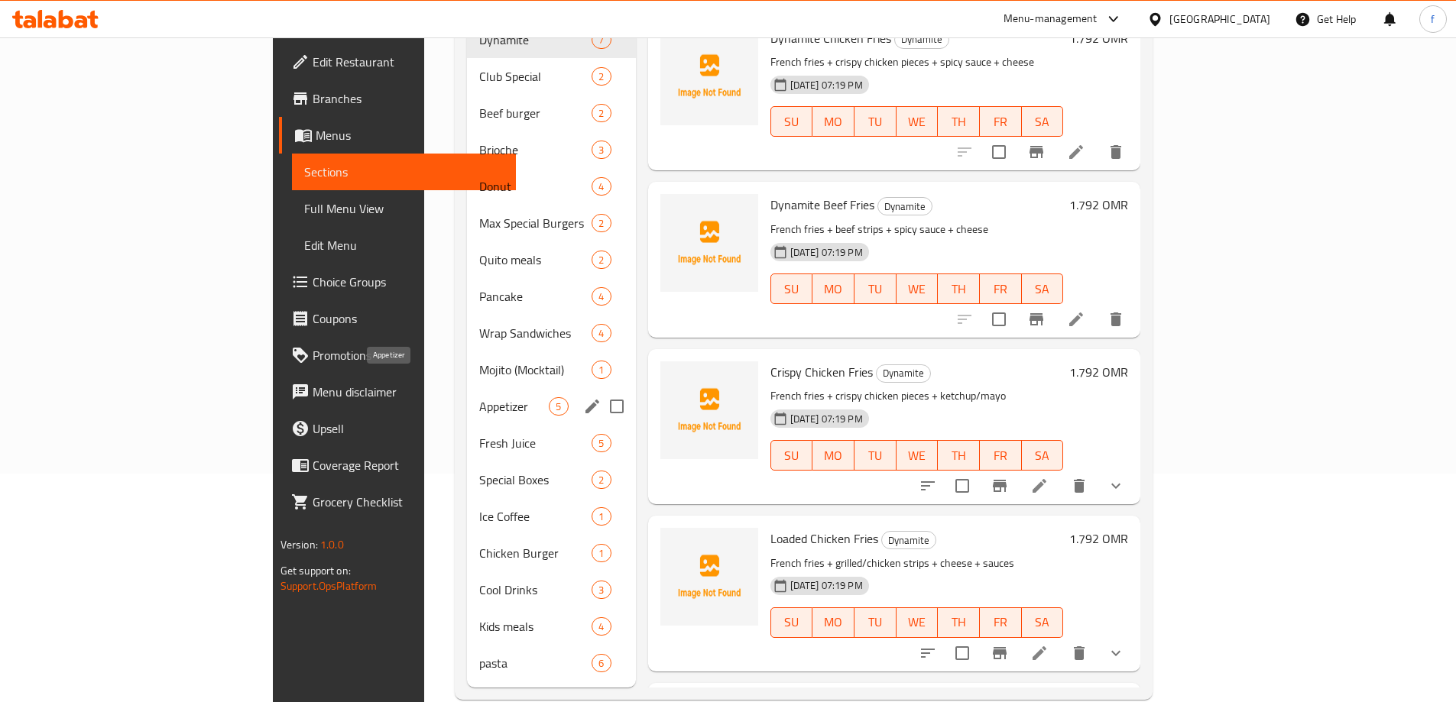
scroll to position [229, 0]
click at [479, 323] on span "Wrap Sandwiches" at bounding box center [514, 332] width 70 height 18
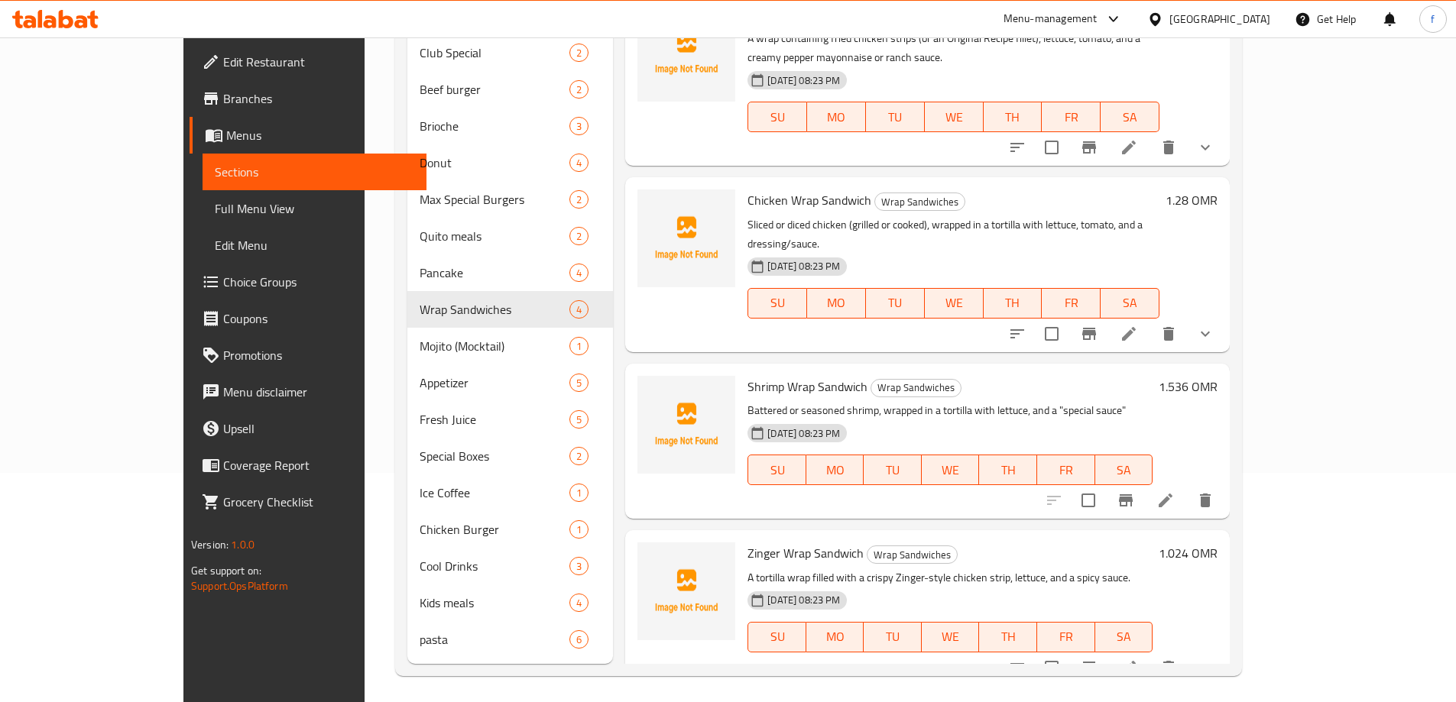
click at [1172, 494] on icon at bounding box center [1165, 501] width 14 height 14
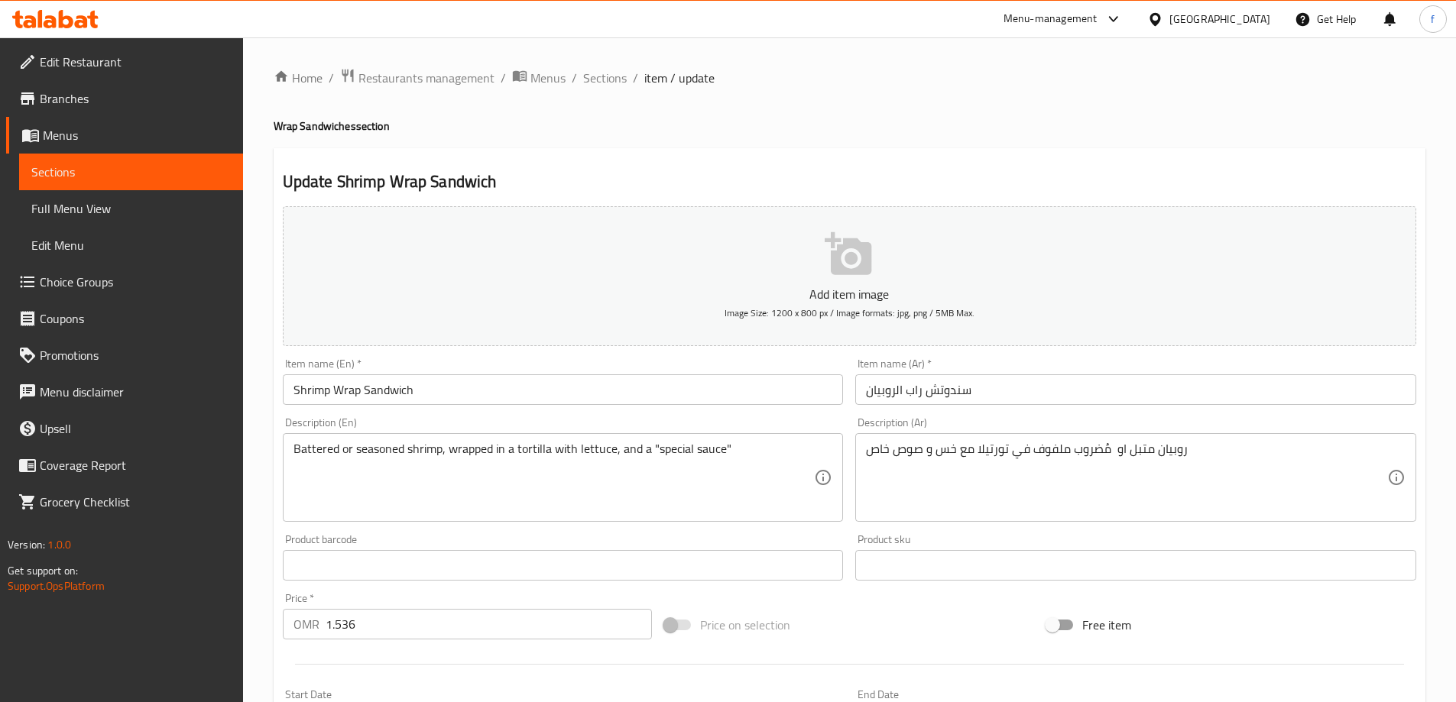
scroll to position [377, 0]
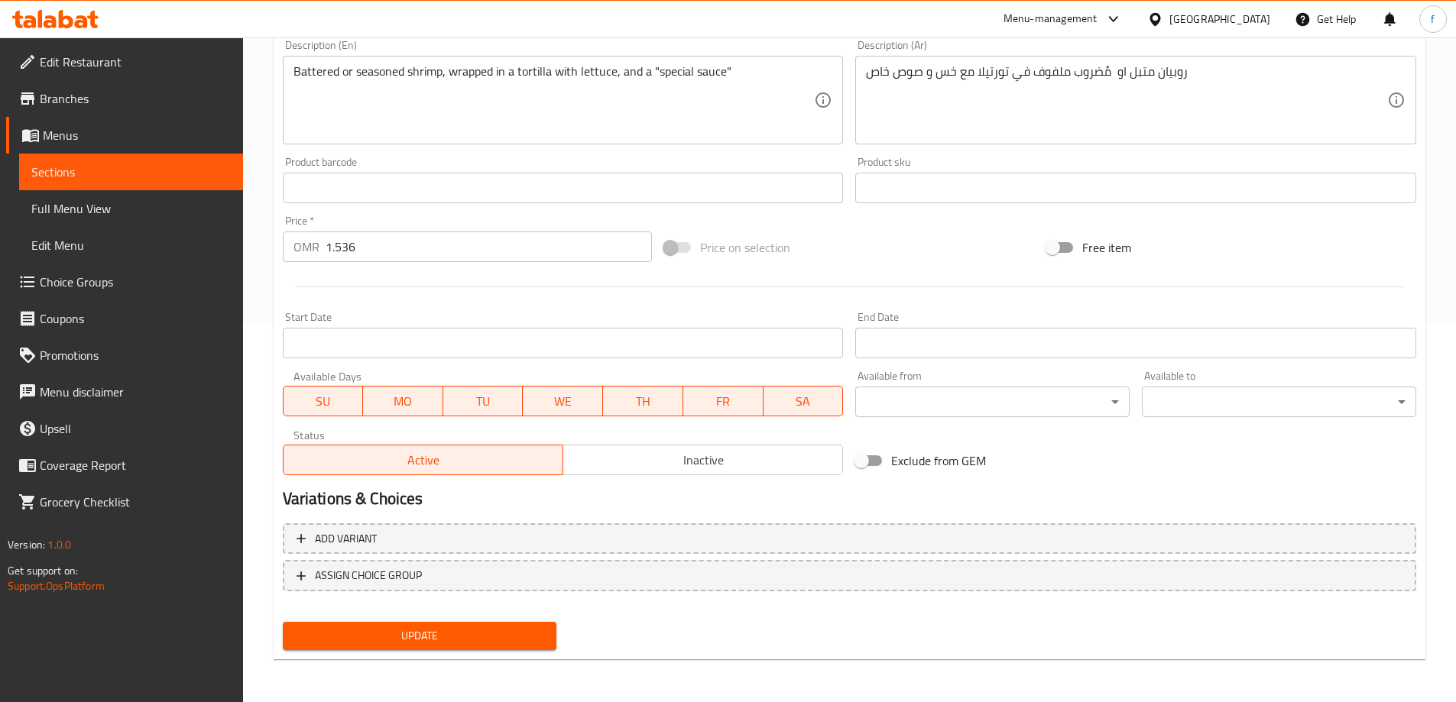
click at [118, 270] on link "Choice Groups" at bounding box center [124, 282] width 237 height 37
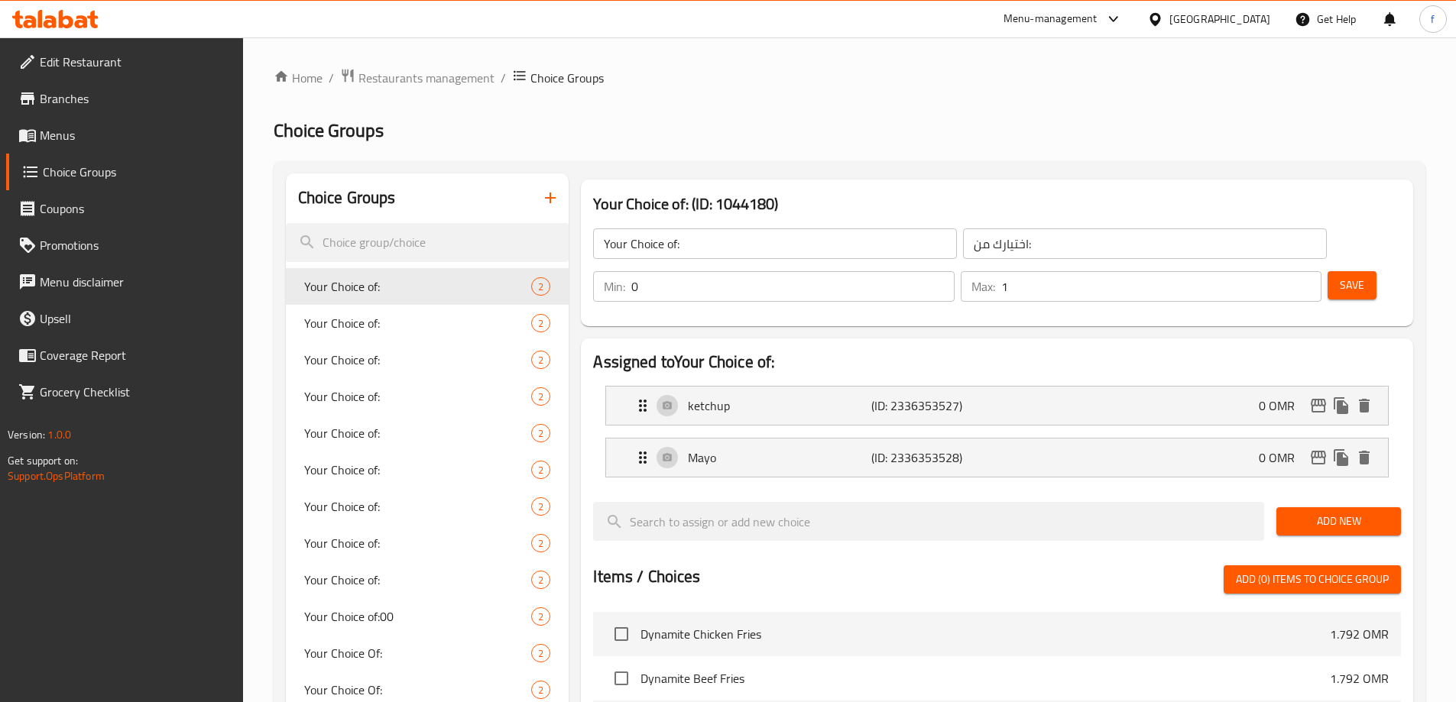
click at [552, 198] on icon "button" at bounding box center [550, 198] width 11 height 11
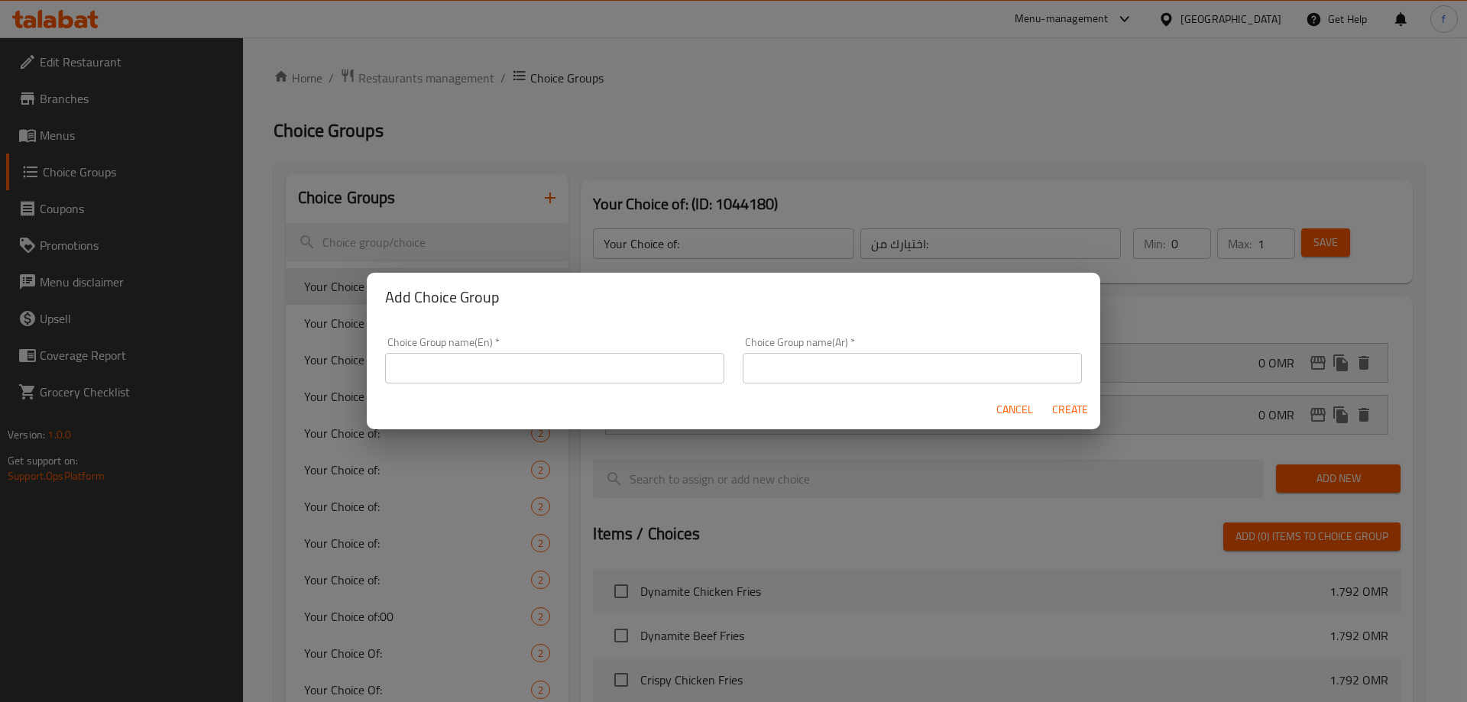
drag, startPoint x: 558, startPoint y: 377, endPoint x: 570, endPoint y: 381, distance: 12.8
click at [558, 377] on input "text" at bounding box center [554, 368] width 339 height 31
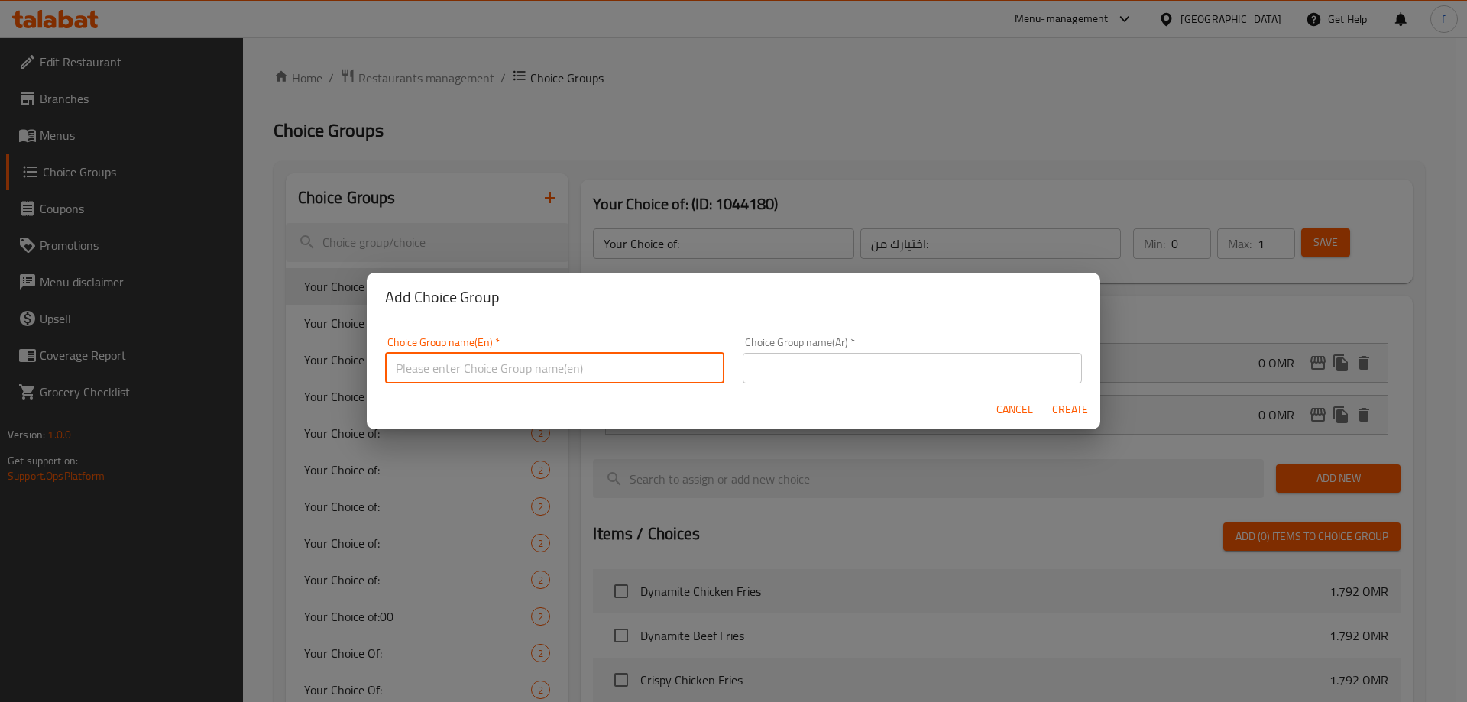
type input "Your Choice Of :"
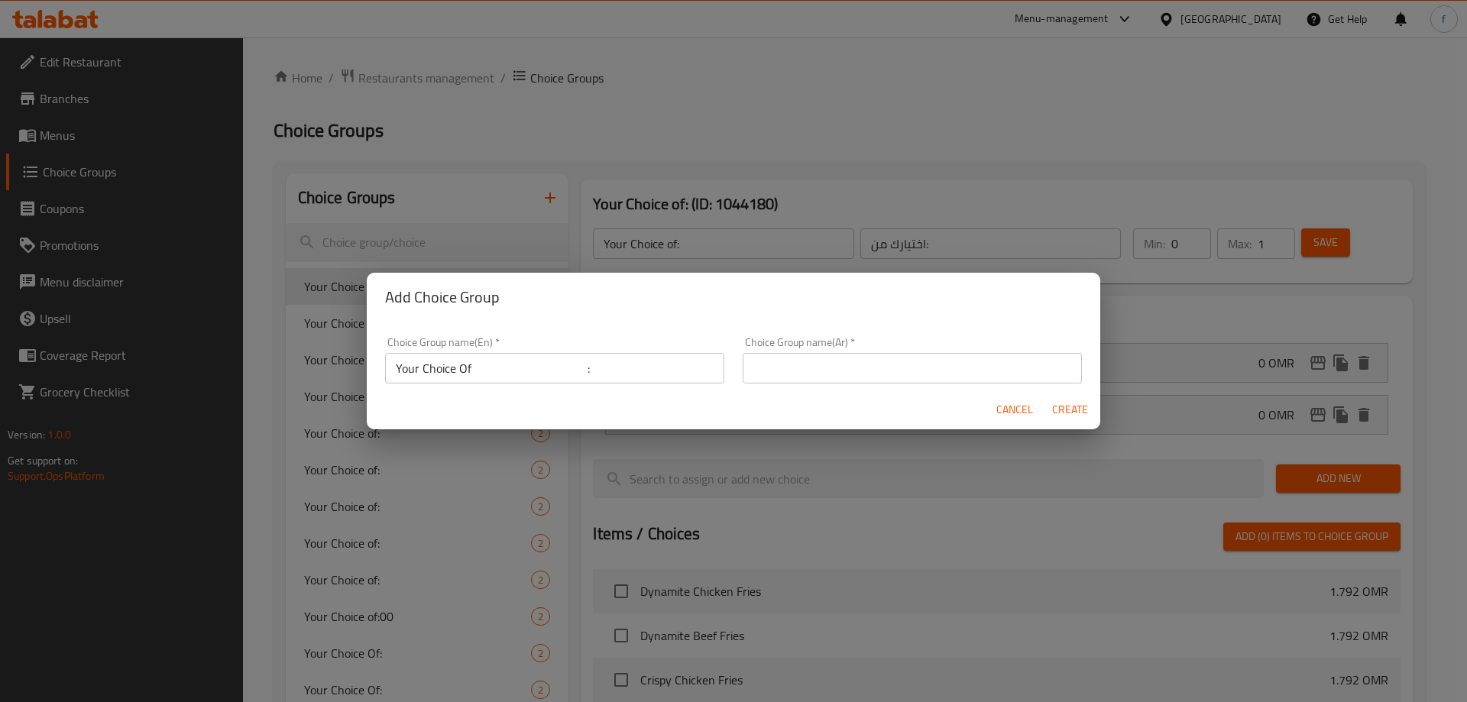
click at [901, 351] on div "Choice Group name(Ar)   * Choice Group name(Ar) *" at bounding box center [912, 360] width 339 height 47
click at [900, 361] on input "text" at bounding box center [912, 368] width 339 height 31
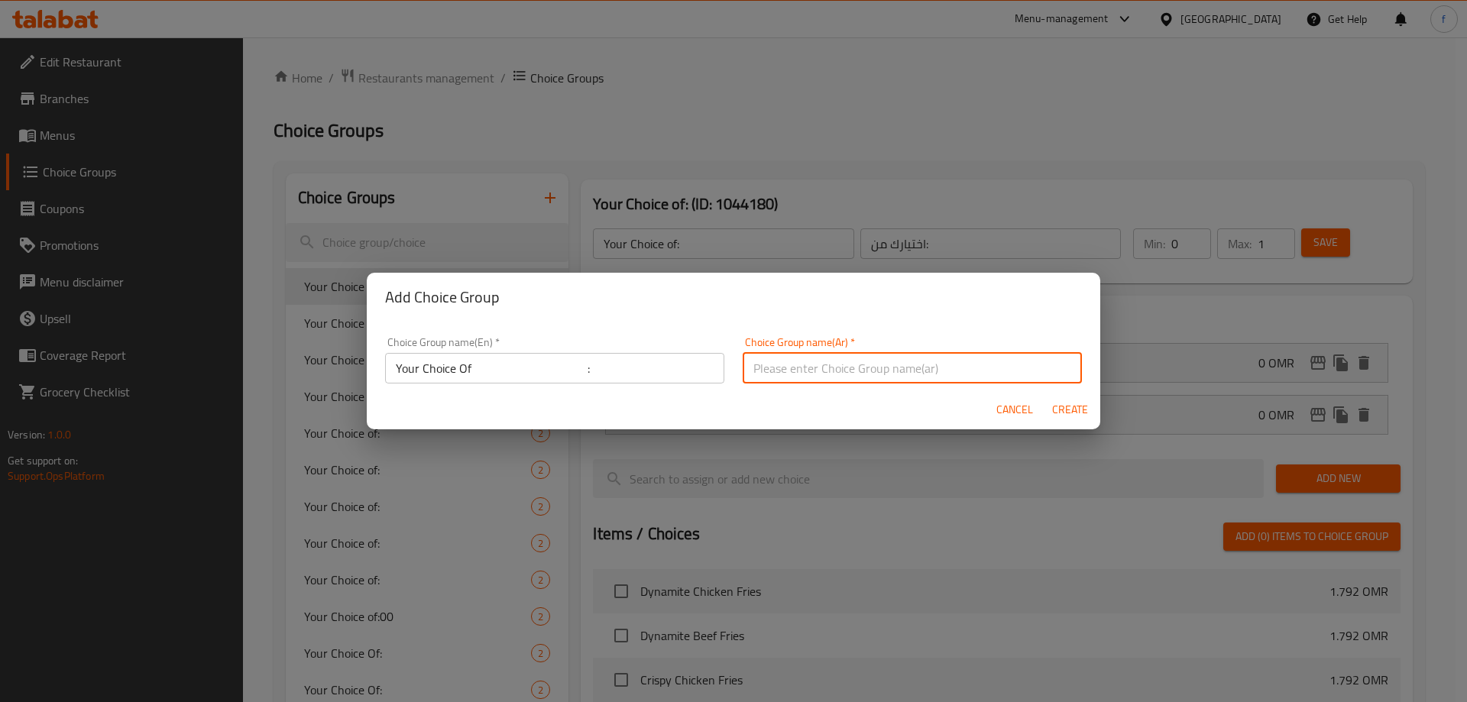
type input "إختيارك من :"
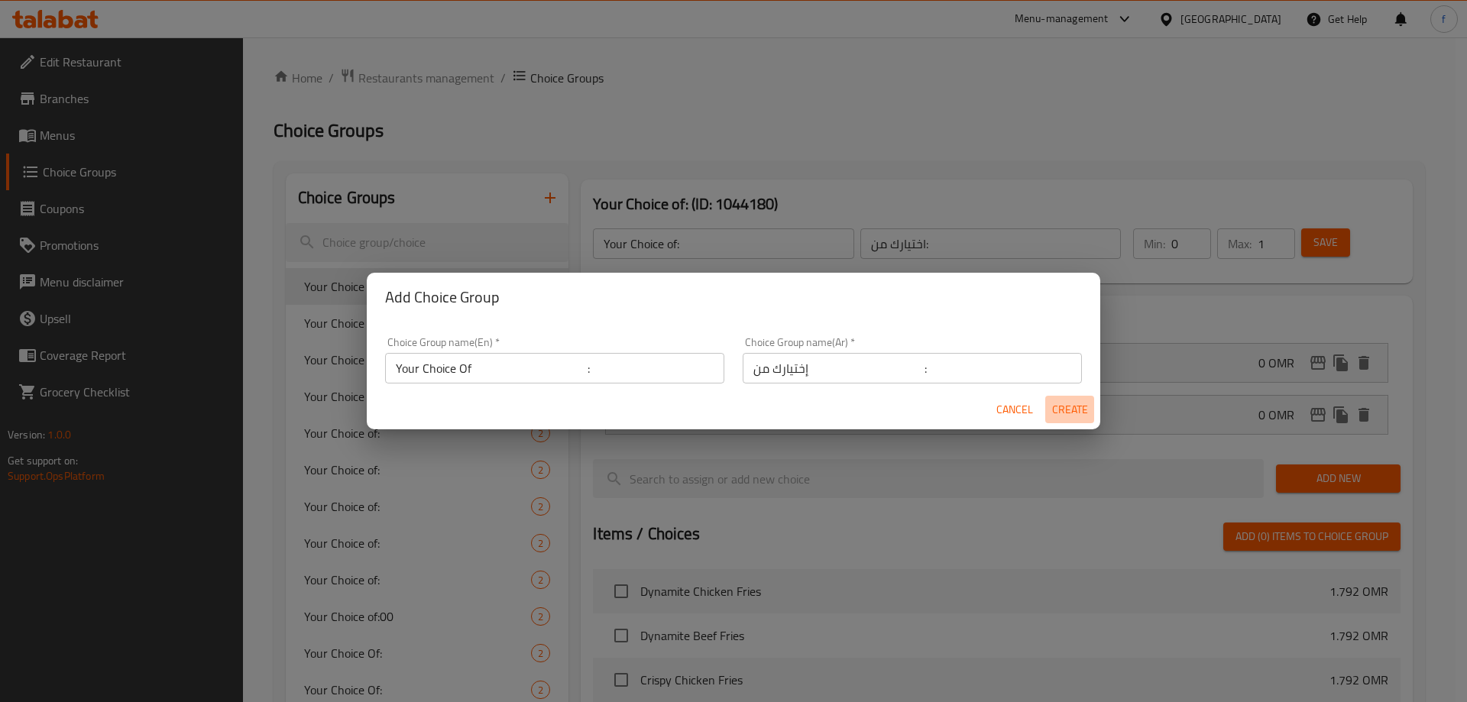
click at [1060, 412] on span "Create" at bounding box center [1069, 409] width 37 height 19
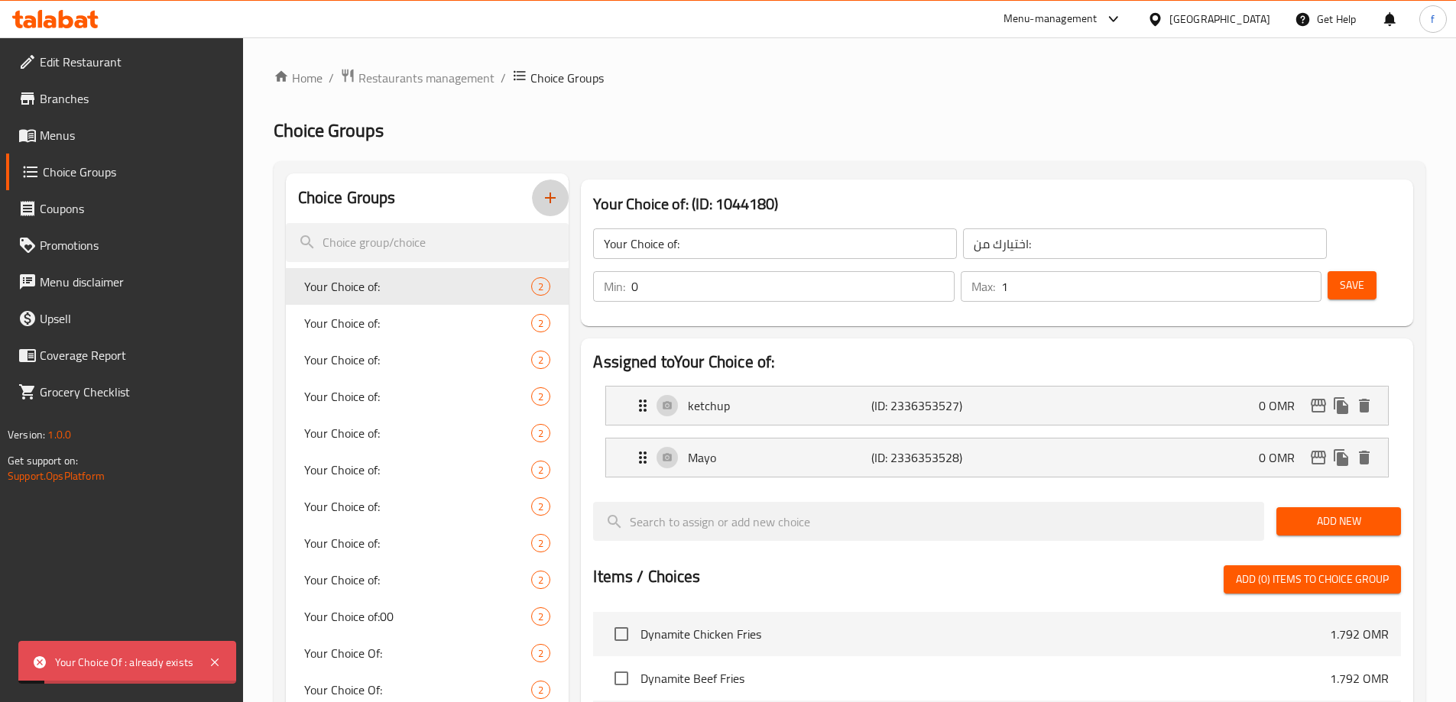
click at [558, 196] on icon "button" at bounding box center [550, 198] width 18 height 18
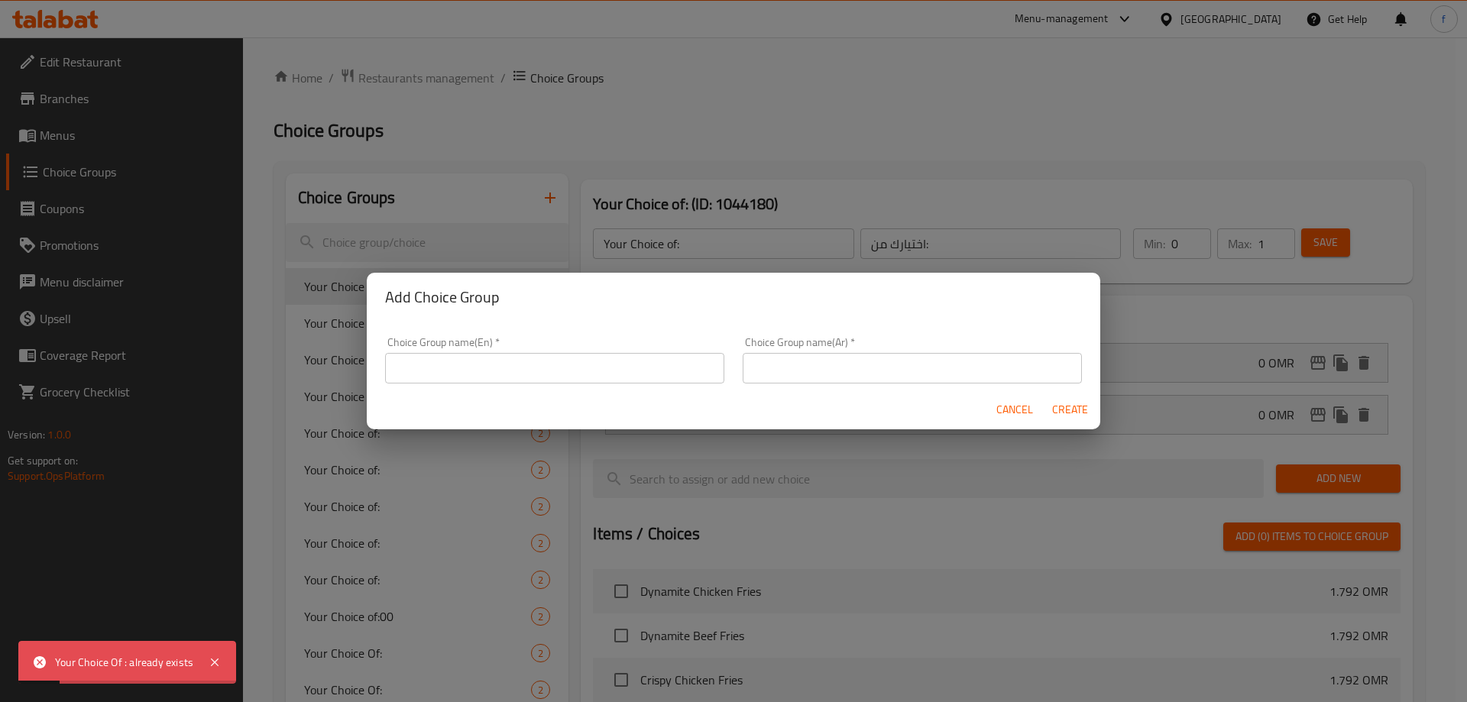
click at [537, 375] on input "text" at bounding box center [554, 368] width 339 height 31
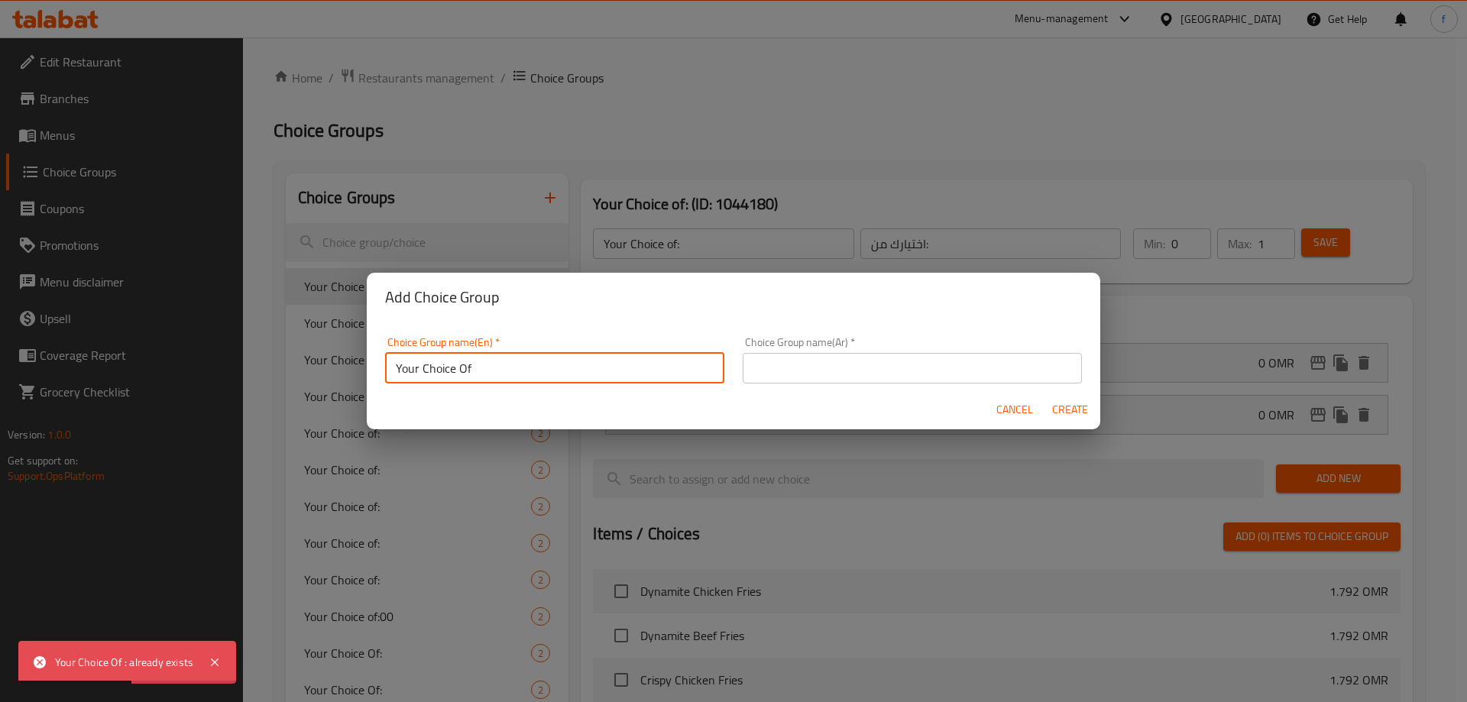
type input "Your Choice Of"
click at [834, 368] on input "text" at bounding box center [912, 368] width 339 height 31
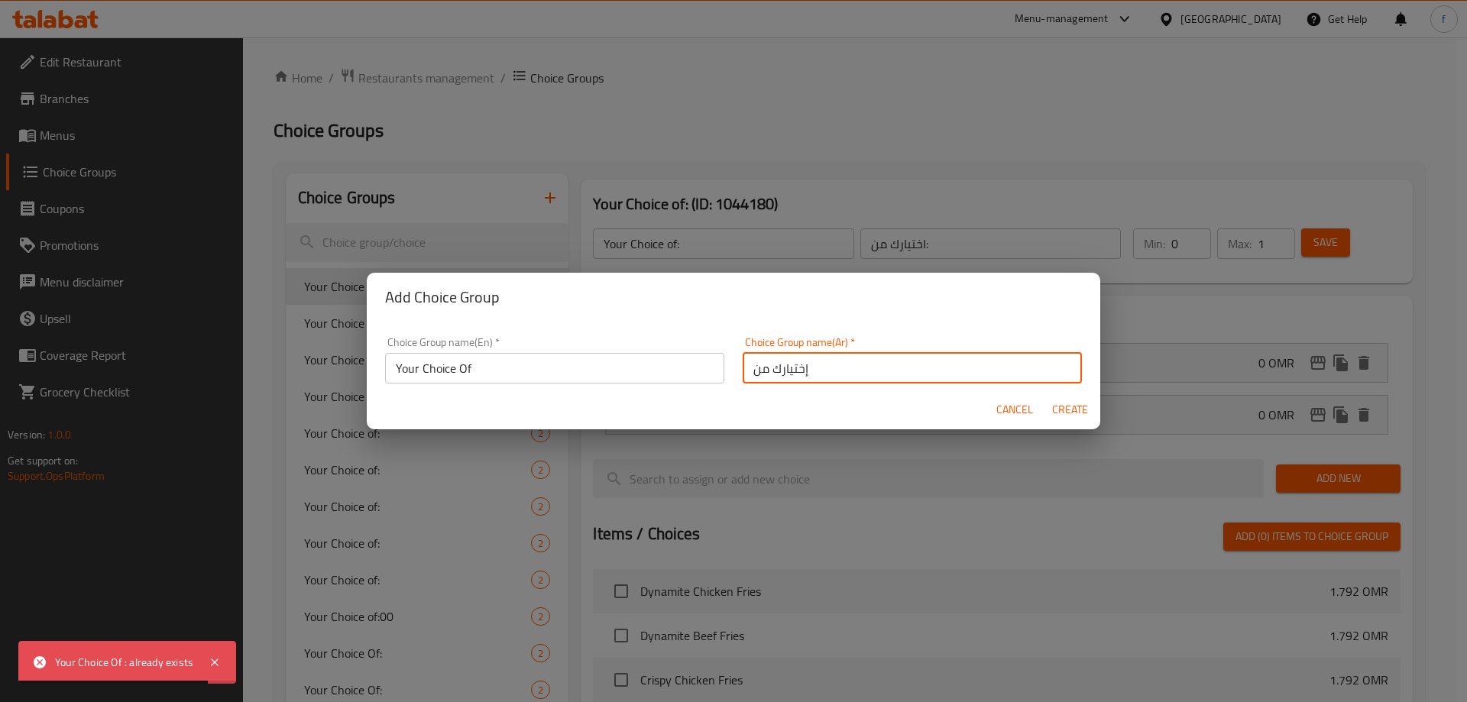
type input "إختيارك من"
click at [1061, 407] on span "Create" at bounding box center [1069, 409] width 37 height 19
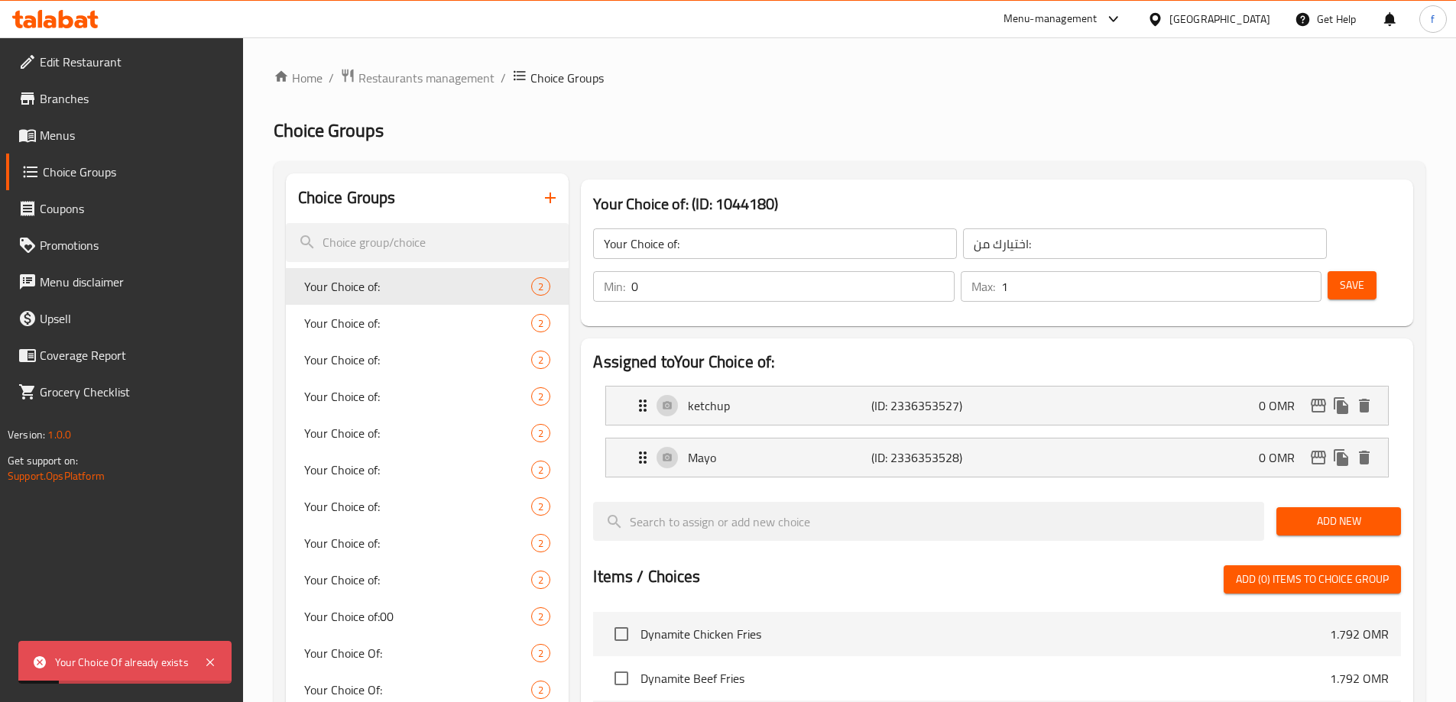
click at [555, 196] on icon "button" at bounding box center [550, 198] width 18 height 18
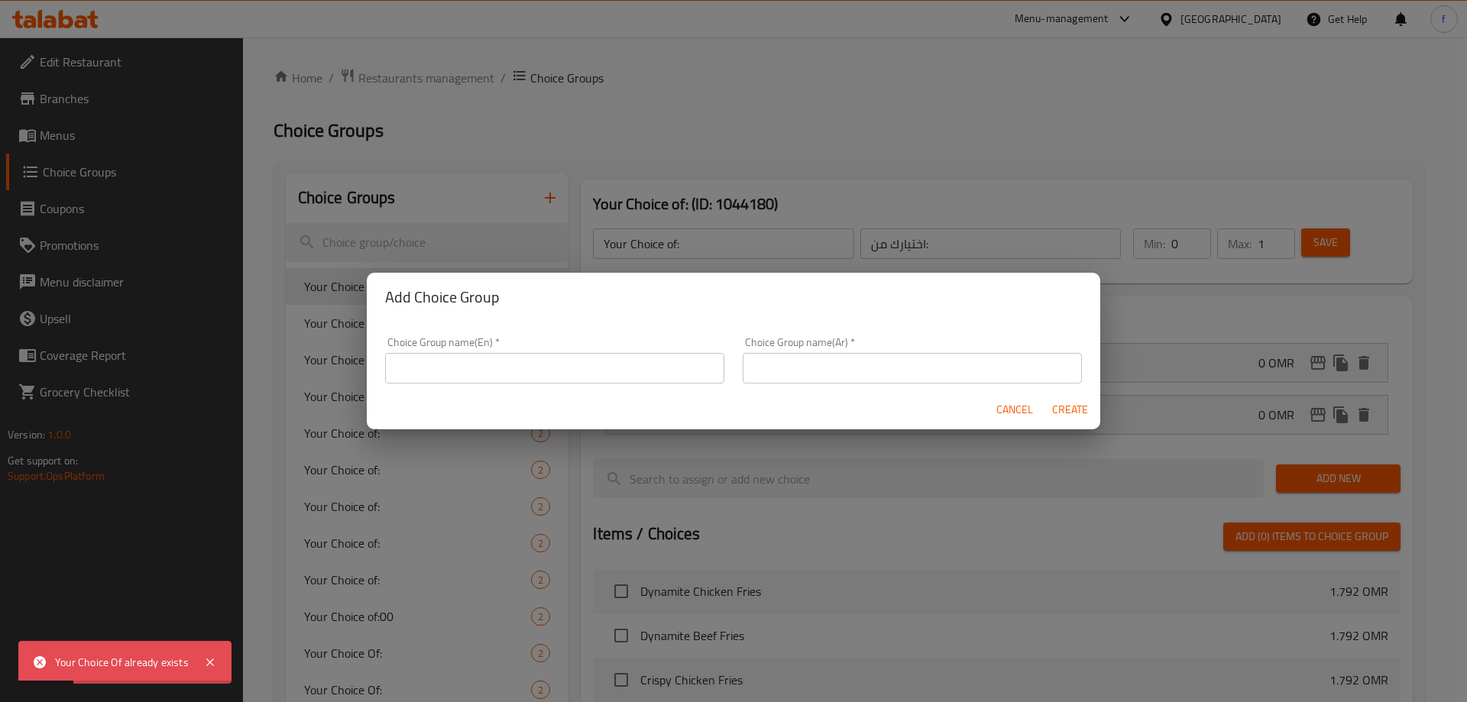
click at [495, 364] on input "text" at bounding box center [554, 368] width 339 height 31
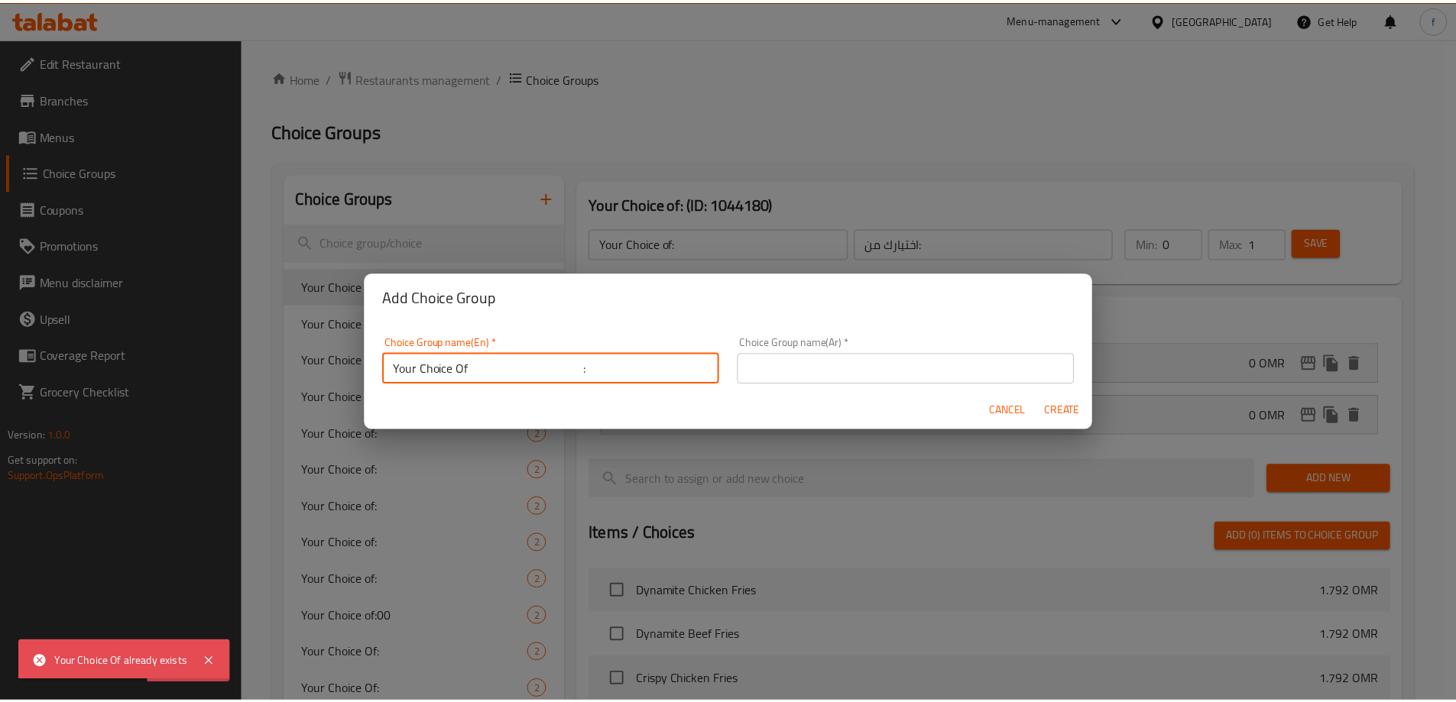
scroll to position [5, 0]
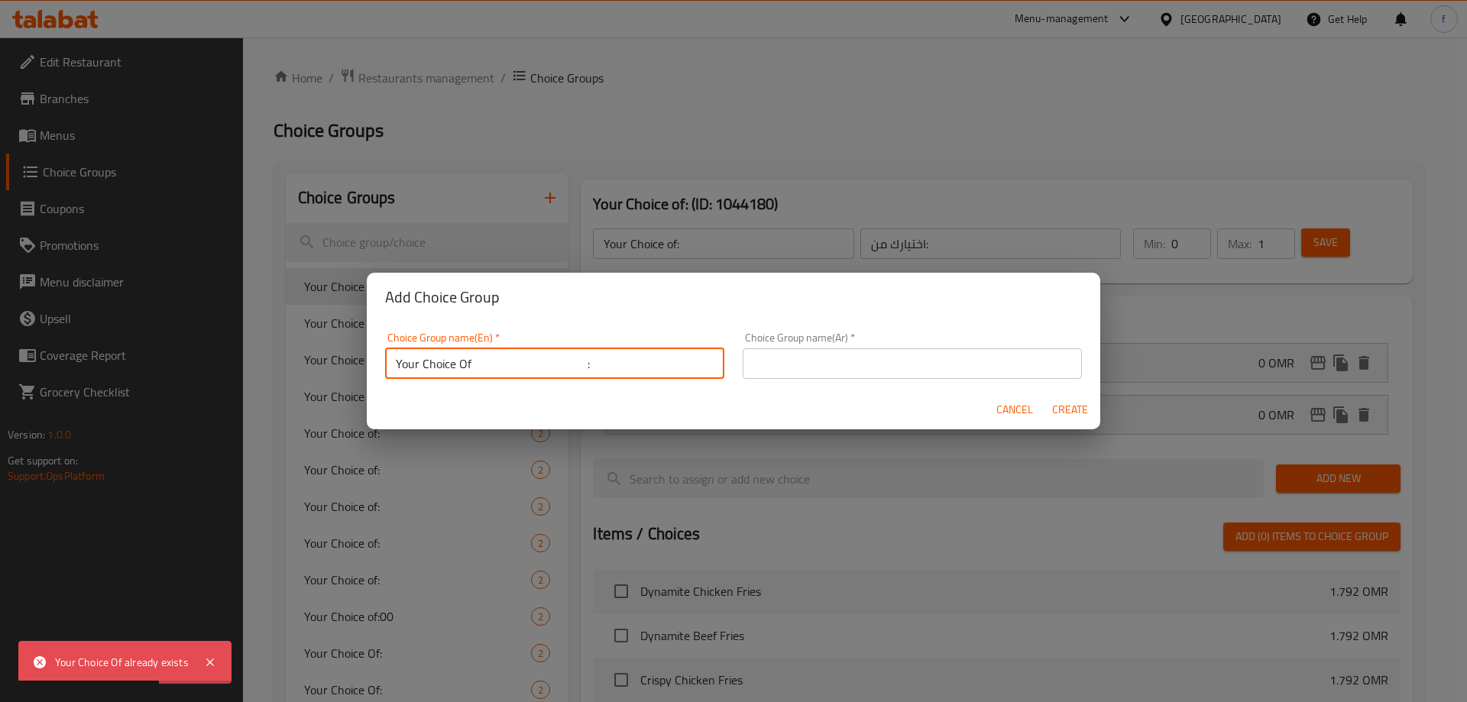
drag, startPoint x: 479, startPoint y: 370, endPoint x: 557, endPoint y: 376, distance: 78.2
click at [557, 376] on input "Your Choice Of :" at bounding box center [554, 363] width 339 height 31
type input "Your Choice Of :"
click at [864, 351] on input "text" at bounding box center [912, 363] width 339 height 31
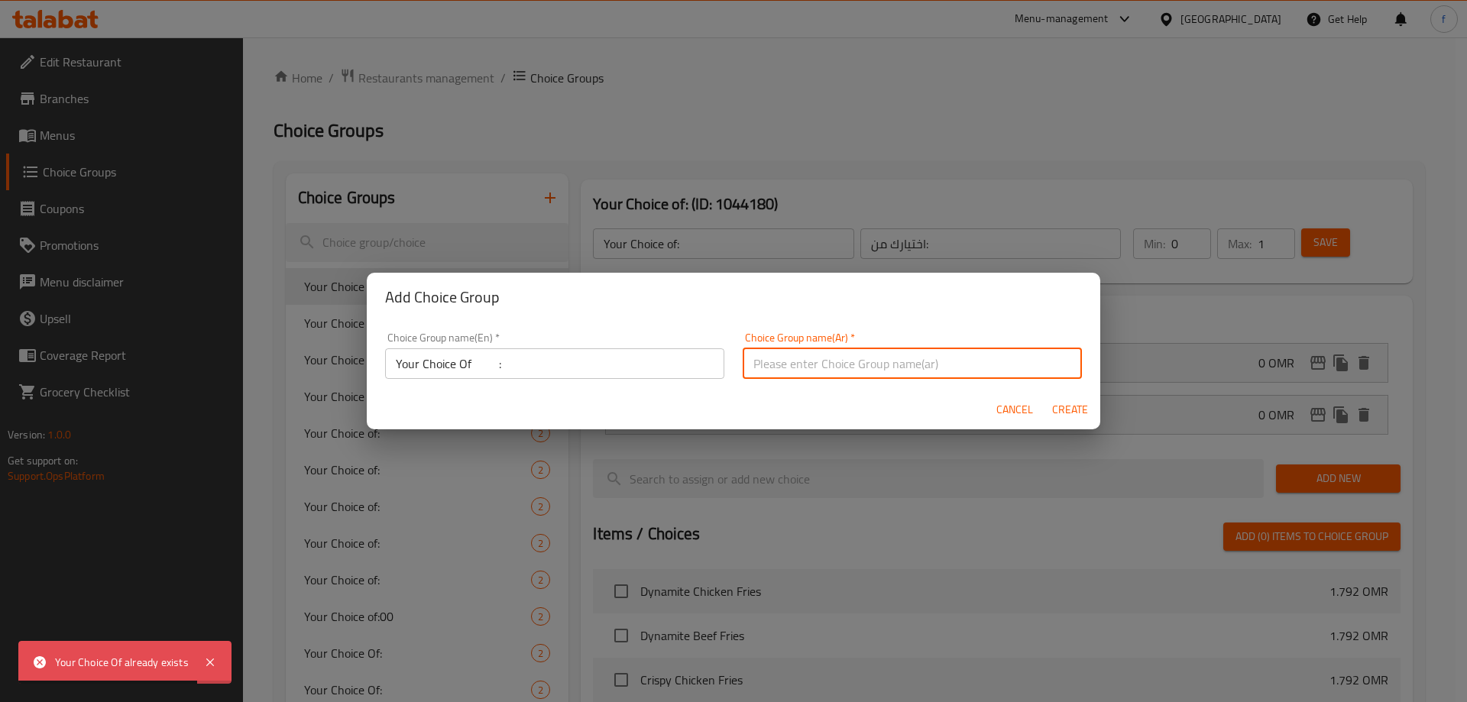
type input "إختيارك من :"
click at [1045, 396] on button "Create" at bounding box center [1069, 410] width 49 height 28
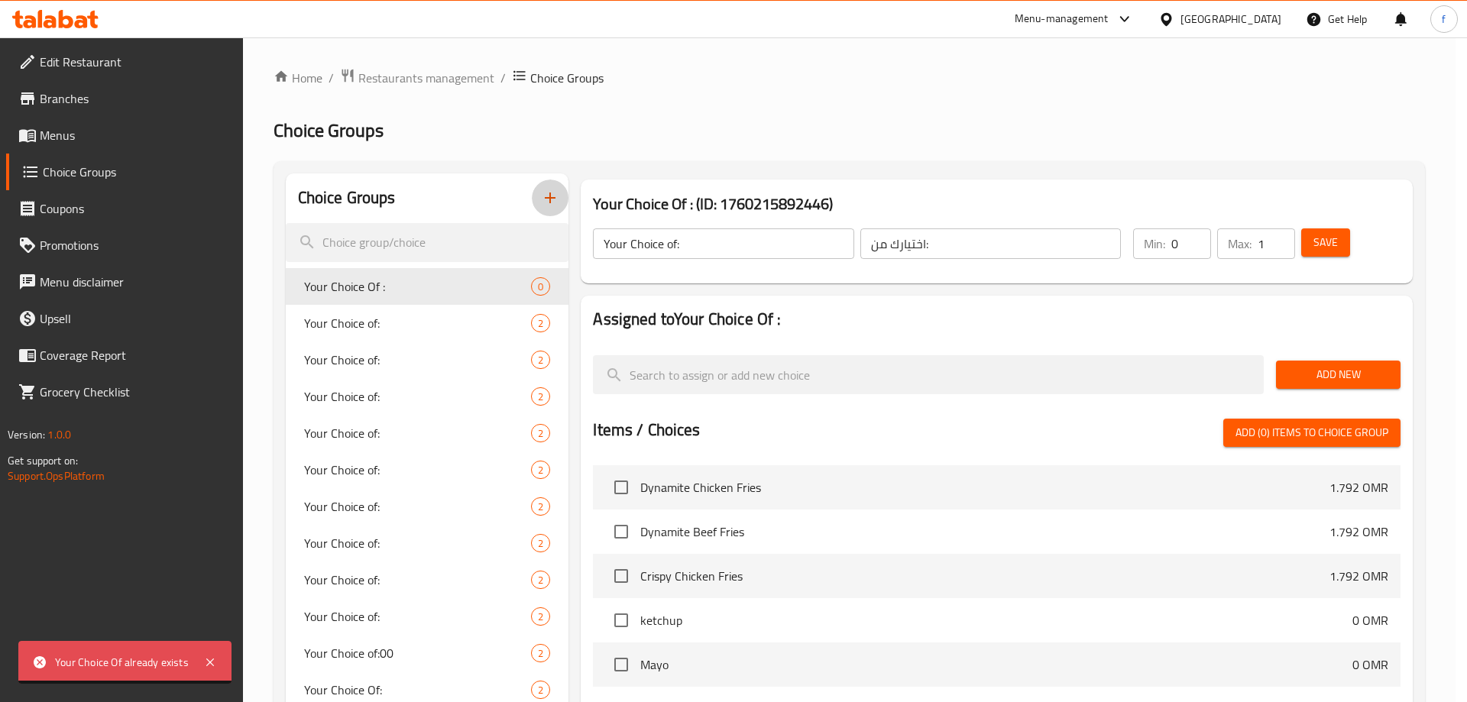
type input "Your Choice Of :"
type input "إختيارك من :"
type input "0"
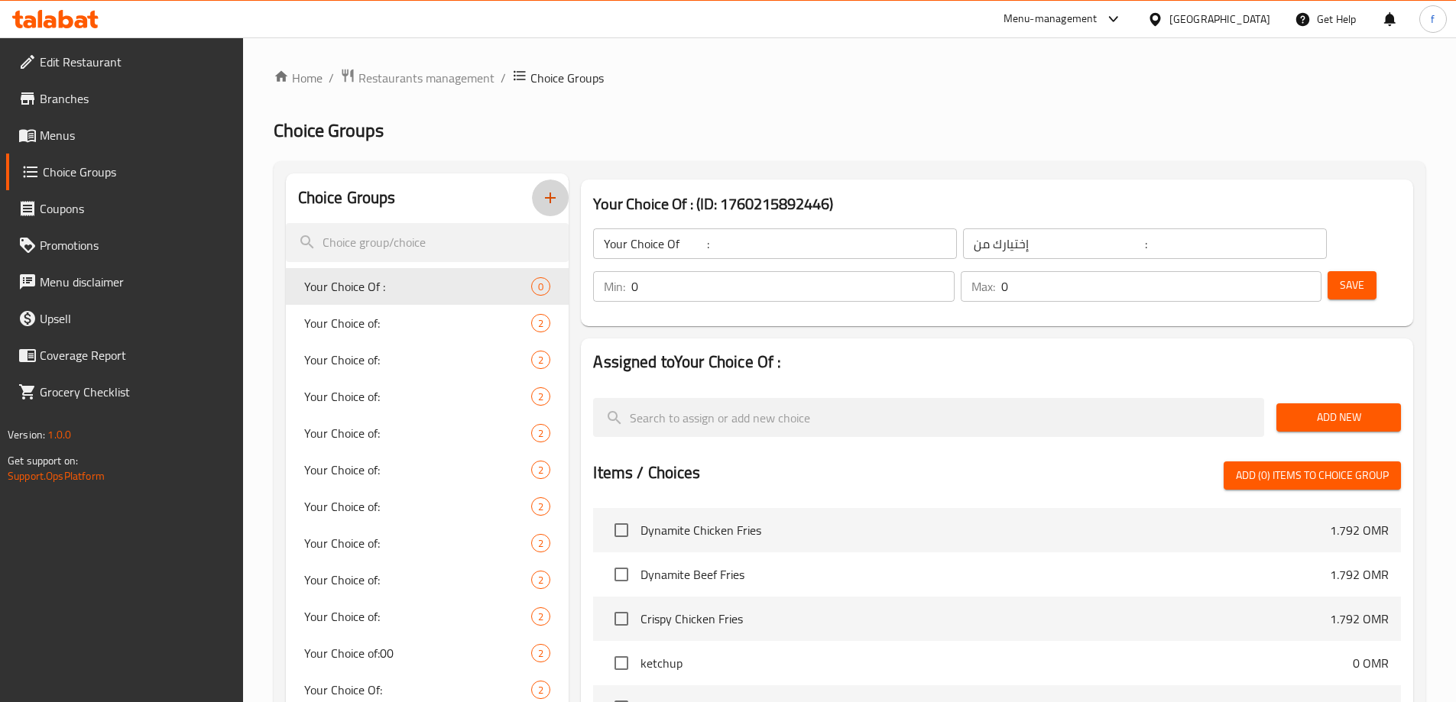
click at [559, 199] on icon "button" at bounding box center [550, 198] width 18 height 18
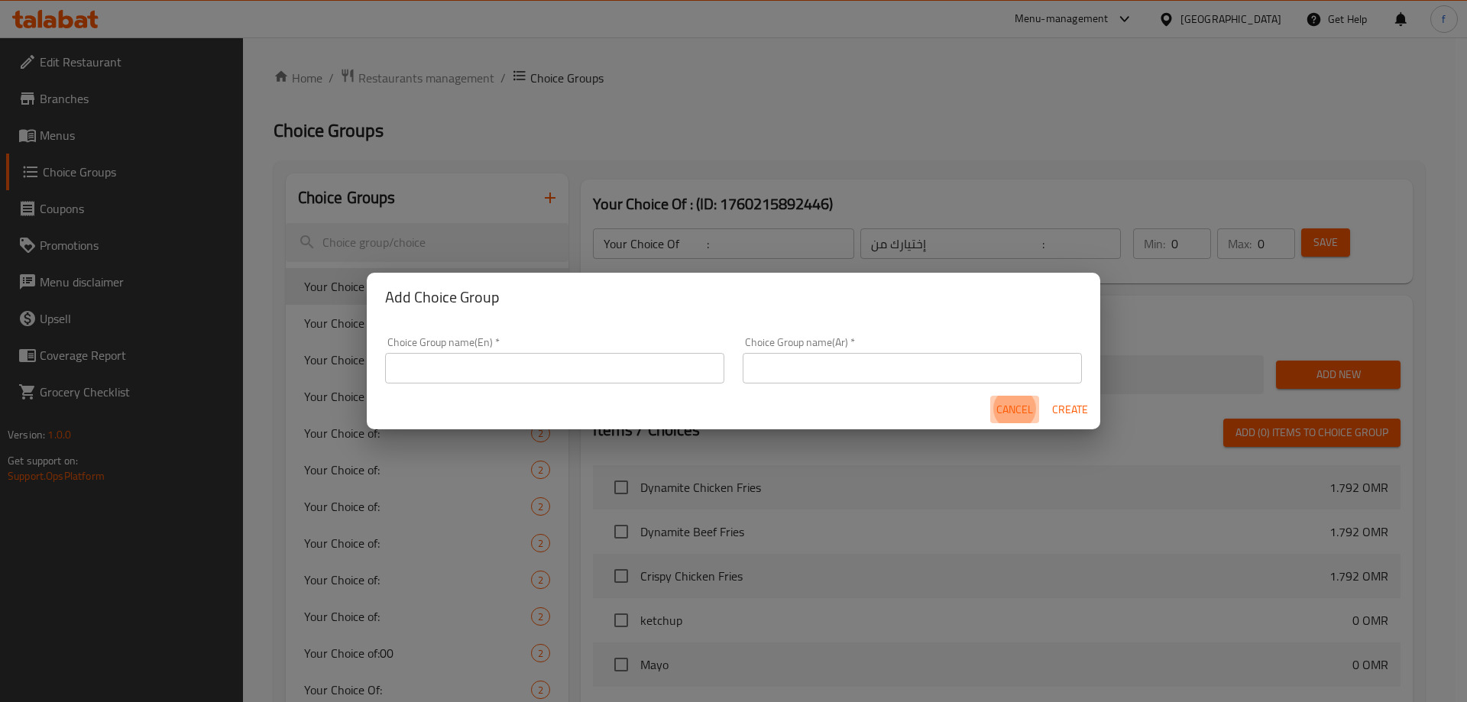
click at [1013, 412] on span "Cancel" at bounding box center [1014, 409] width 37 height 19
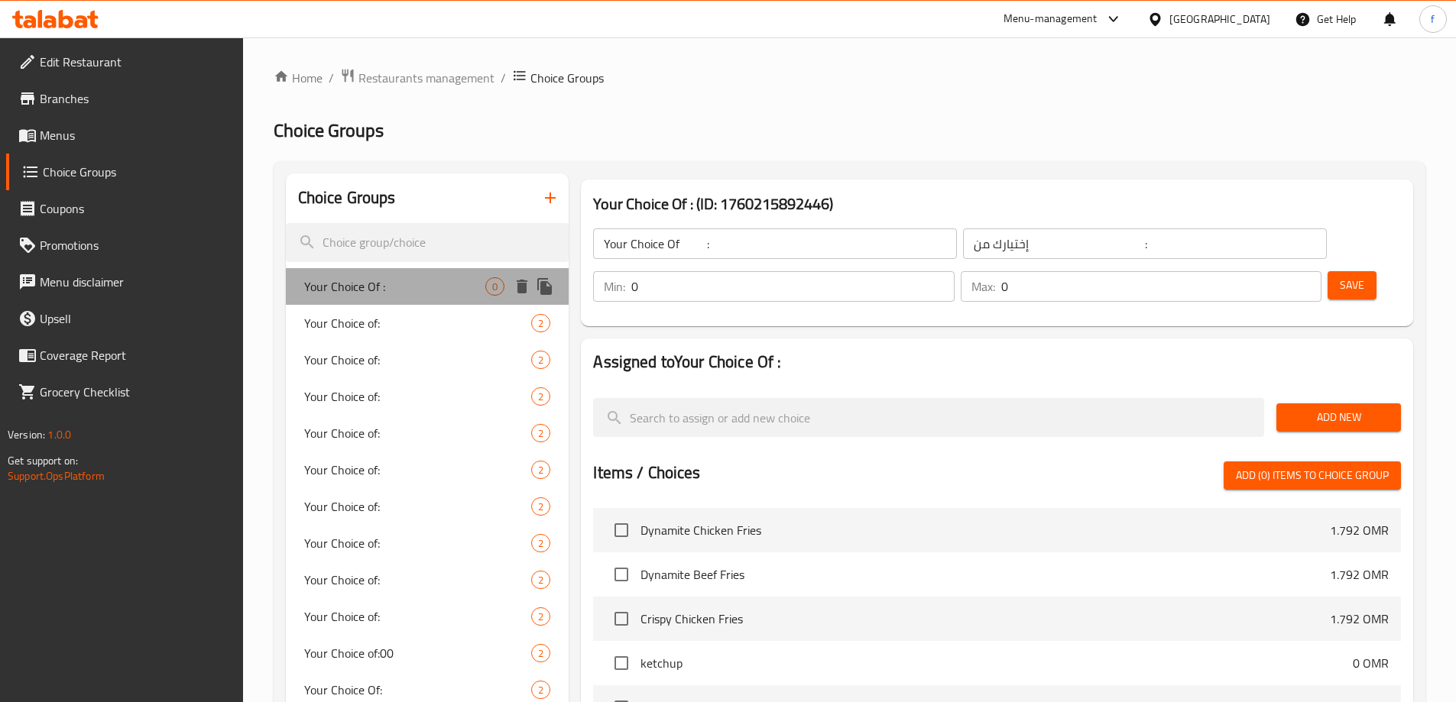
click at [446, 298] on div "Your Choice Of : 0" at bounding box center [427, 286] width 283 height 37
type input "1"
click at [954, 271] on input "1" at bounding box center [792, 286] width 322 height 31
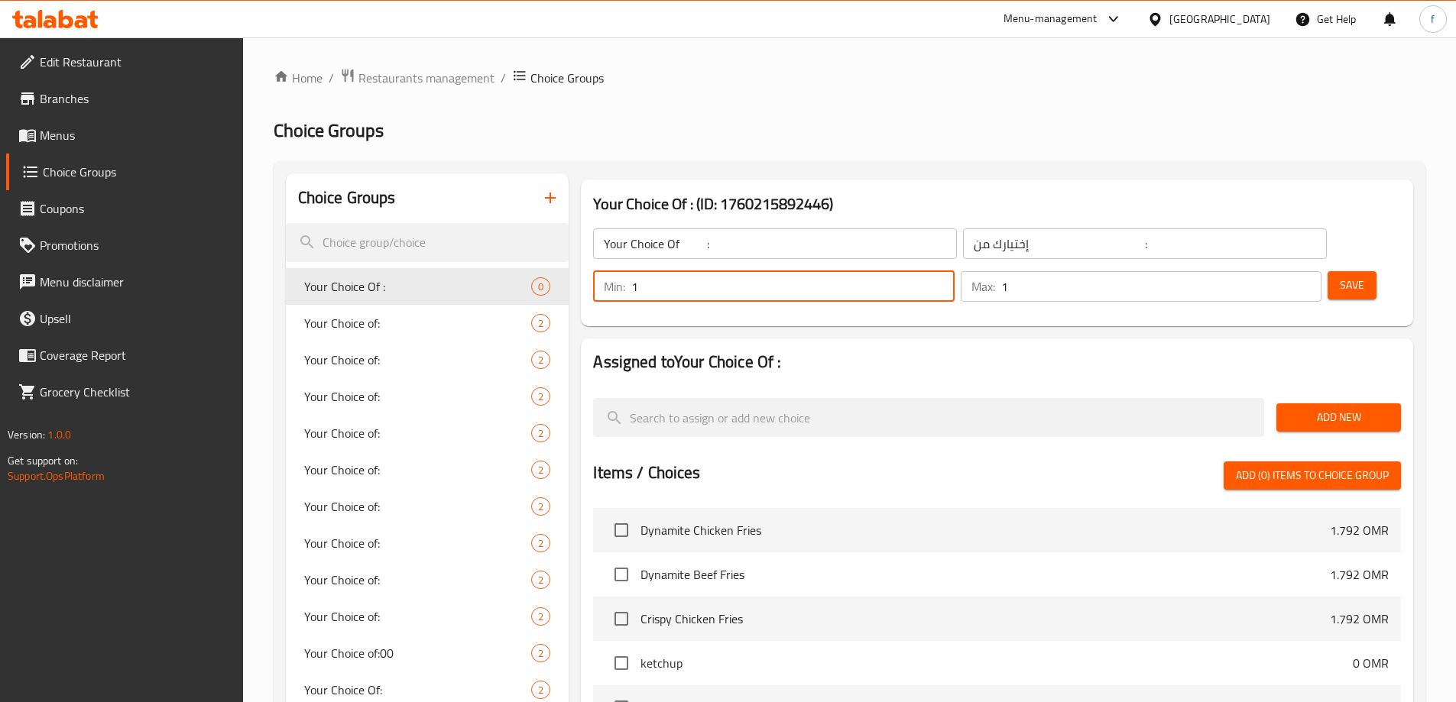
type input "1"
click at [1278, 271] on input "1" at bounding box center [1161, 286] width 320 height 31
click at [1339, 276] on span "Save" at bounding box center [1351, 285] width 24 height 19
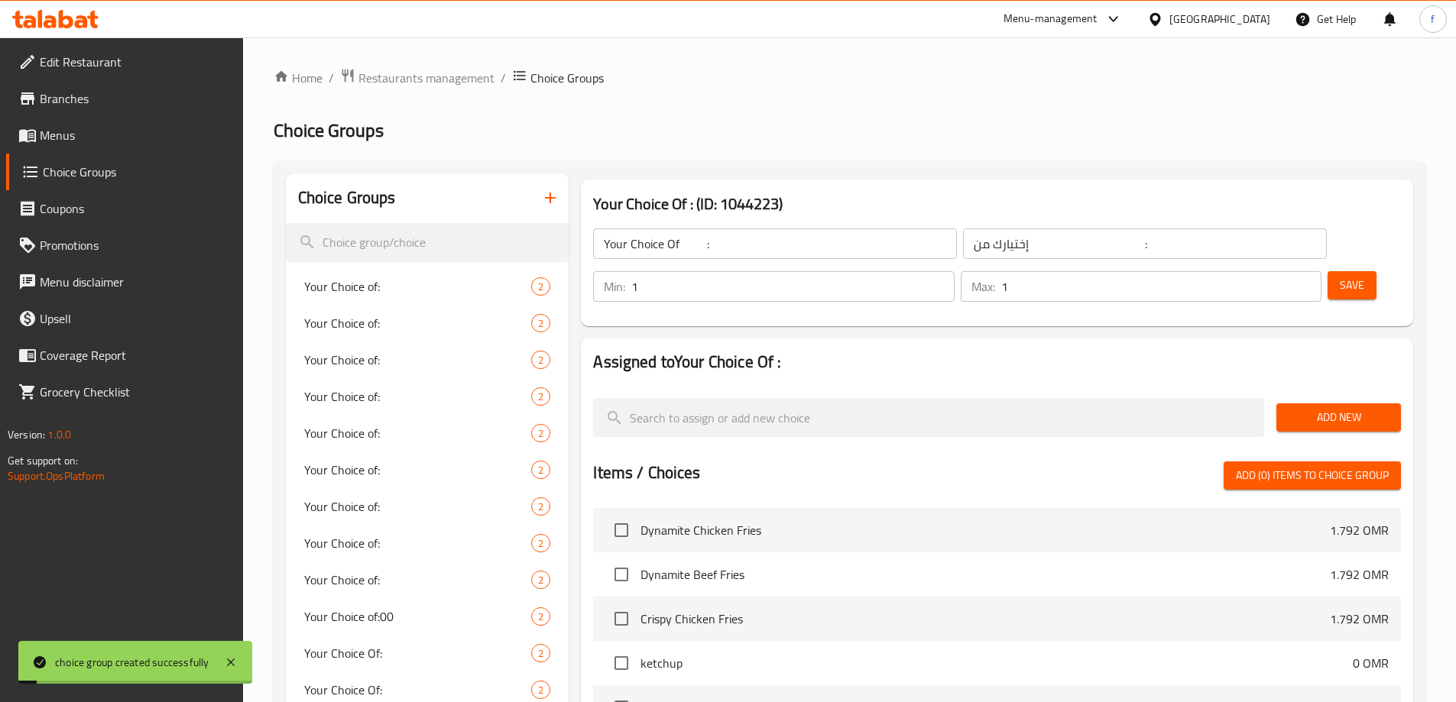
click at [1345, 408] on span "Add New" at bounding box center [1338, 417] width 100 height 19
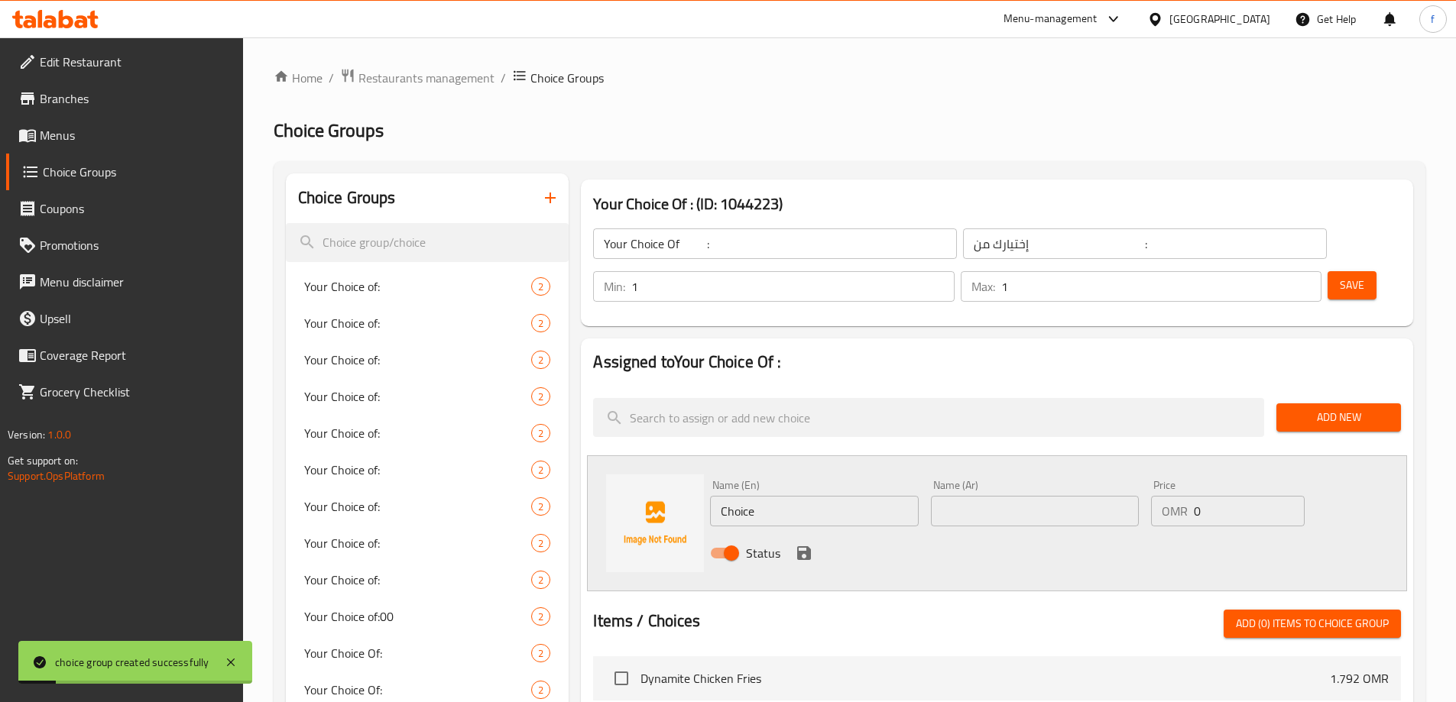
click at [824, 496] on input "Choice" at bounding box center [814, 511] width 208 height 31
click at [751, 496] on input "Choice" at bounding box center [814, 511] width 208 height 31
paste input "Battered"
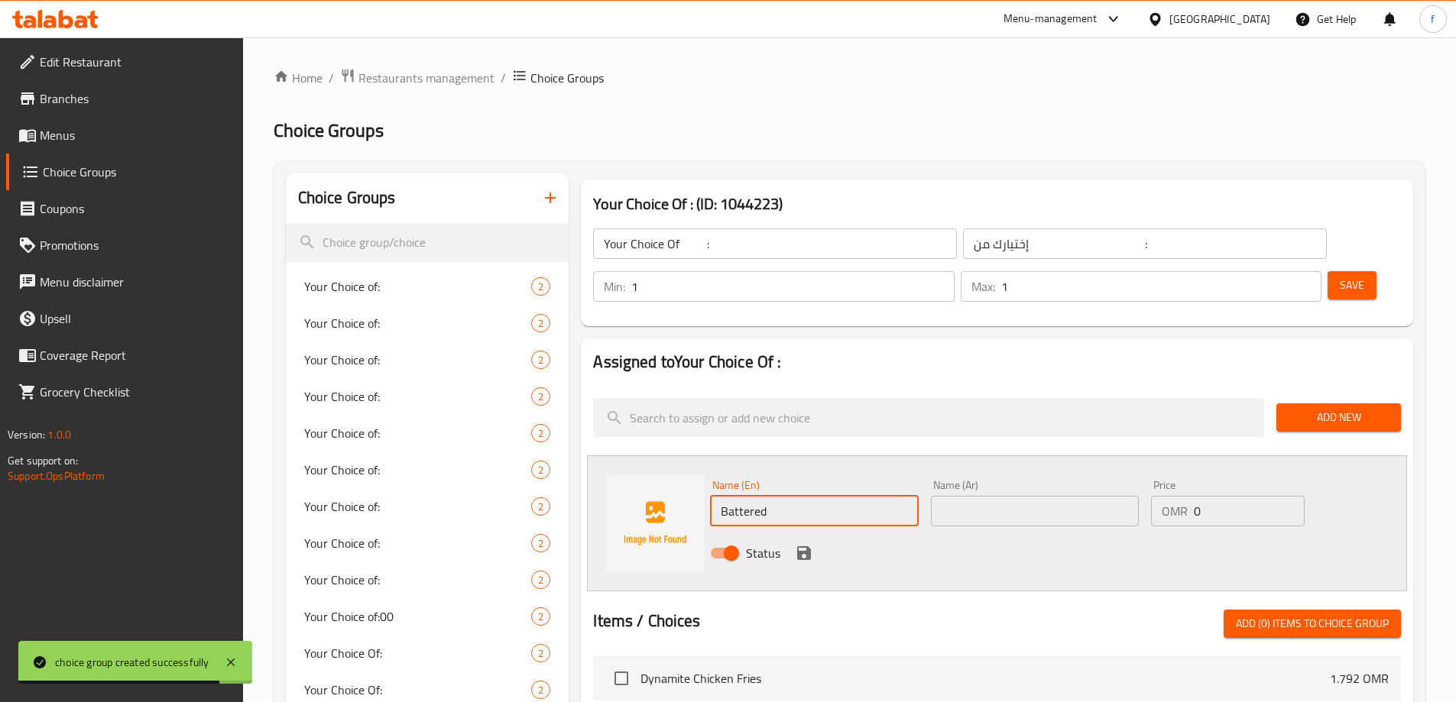
type input "Battered"
click at [1006, 496] on input "text" at bounding box center [1035, 511] width 208 height 31
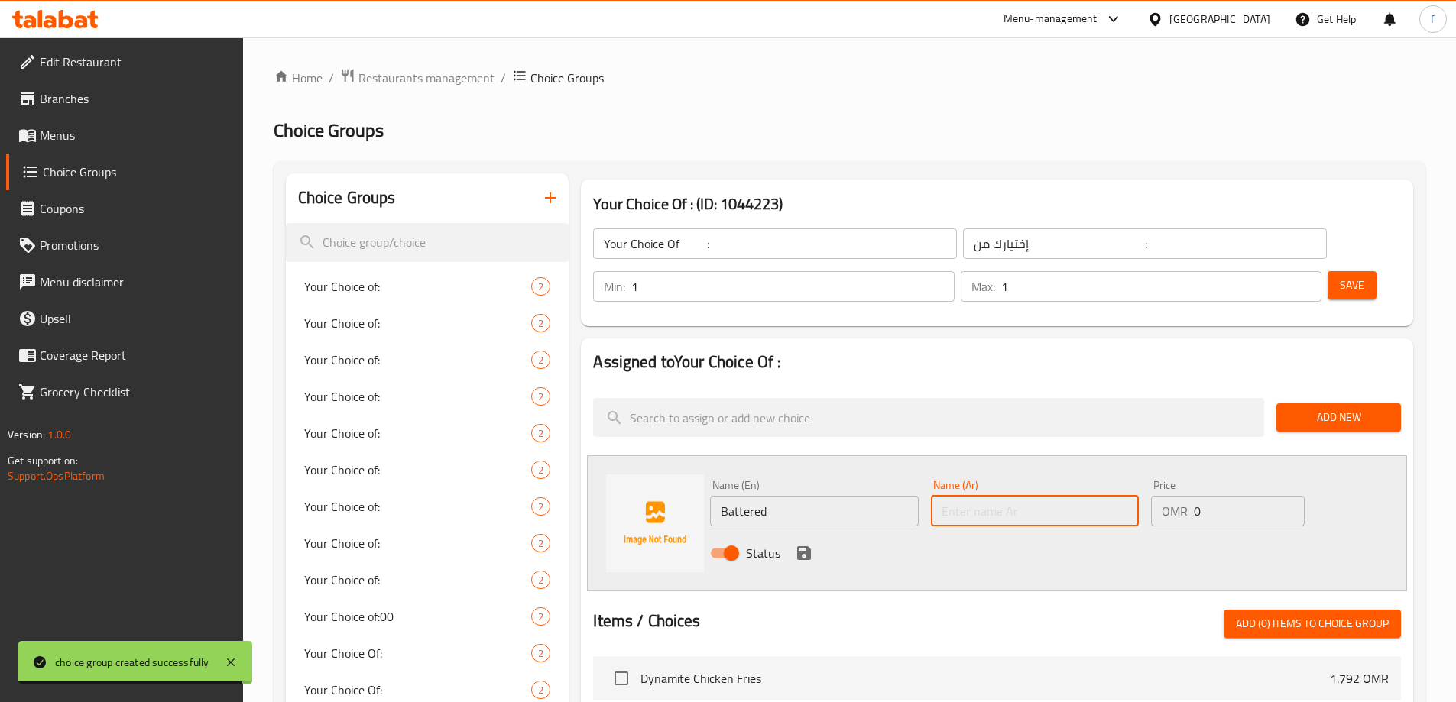
type input "l"
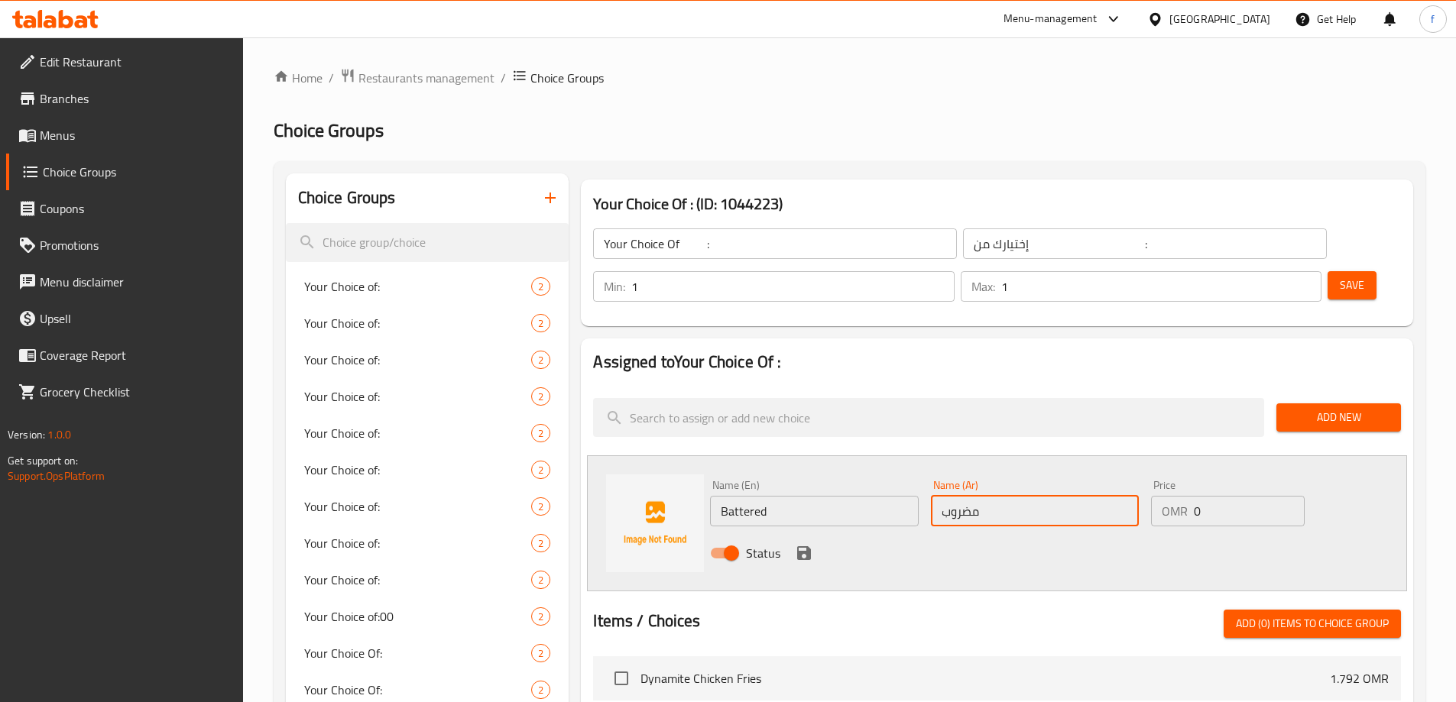
type input "مضروب"
click at [805, 544] on icon "save" at bounding box center [804, 553] width 18 height 18
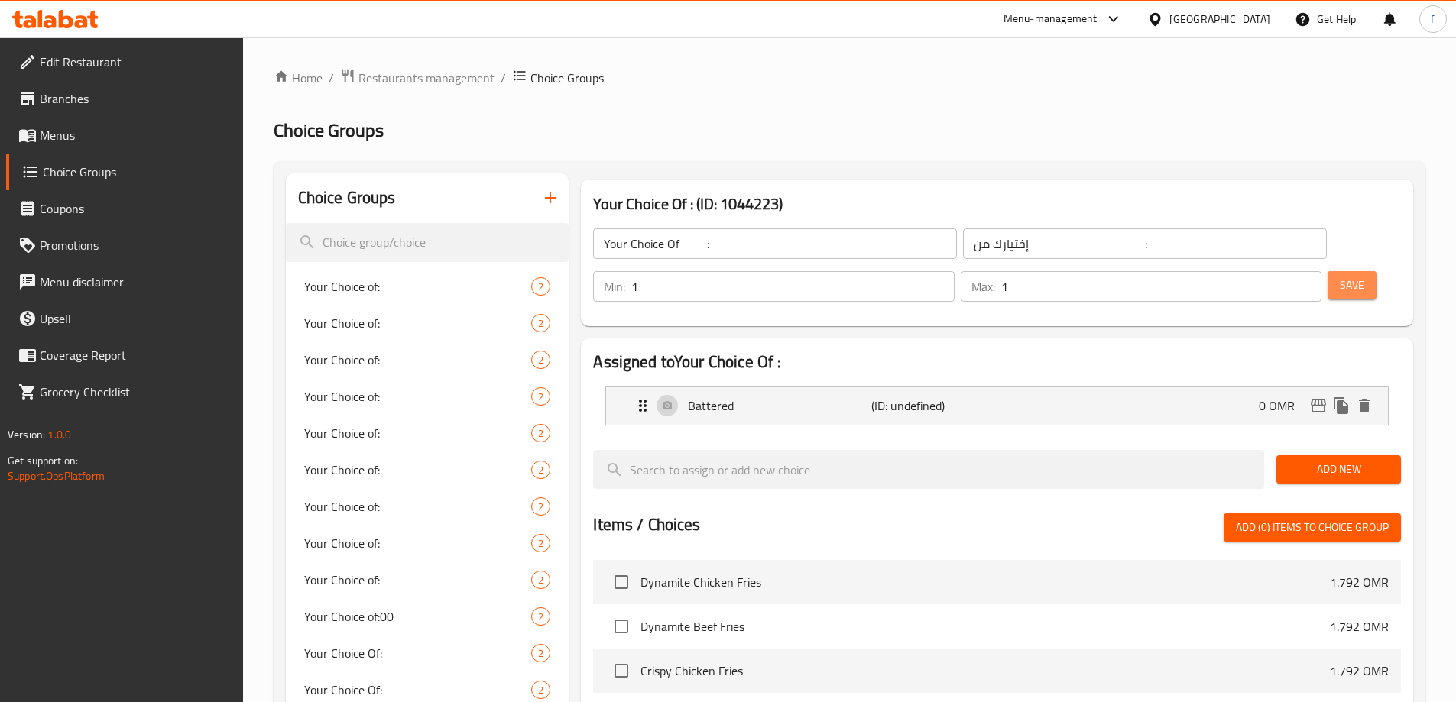
click at [1345, 271] on button "Save" at bounding box center [1351, 285] width 49 height 28
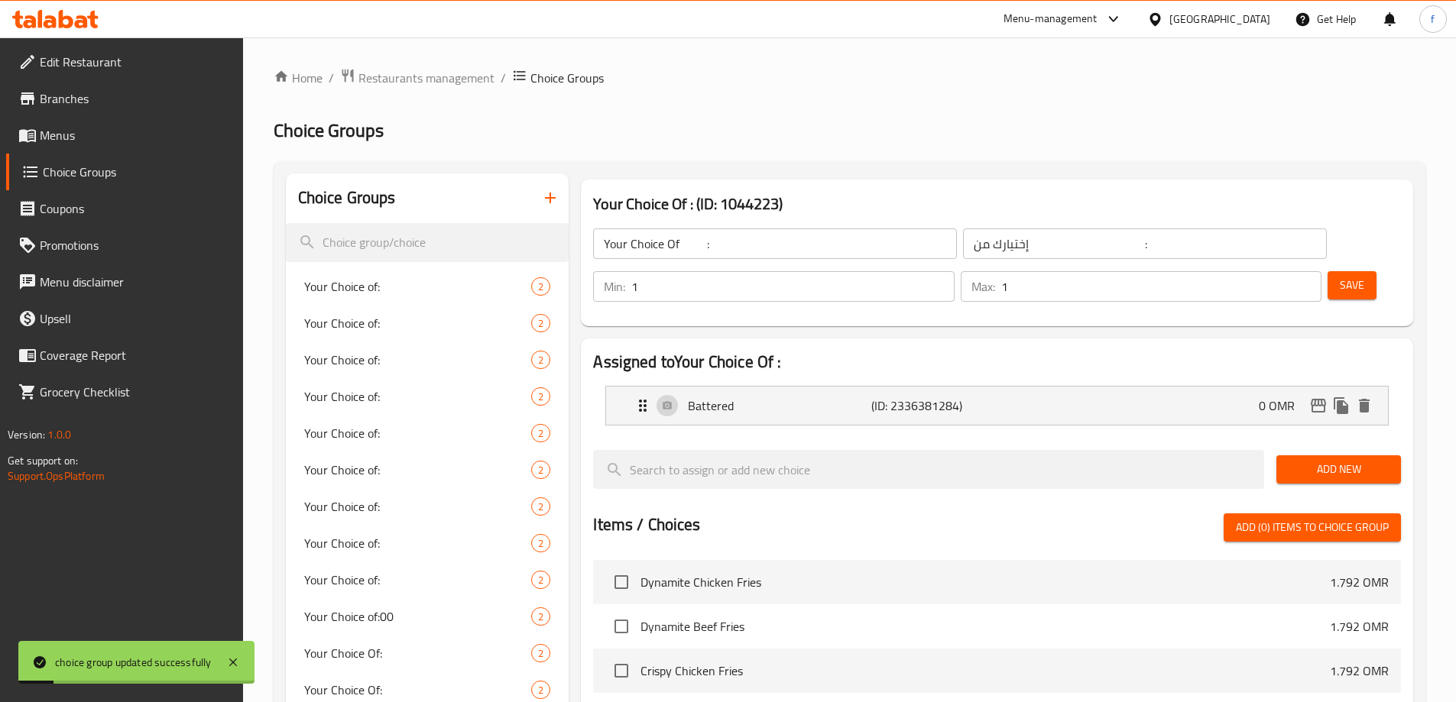
click at [1312, 460] on span "Add New" at bounding box center [1338, 469] width 100 height 19
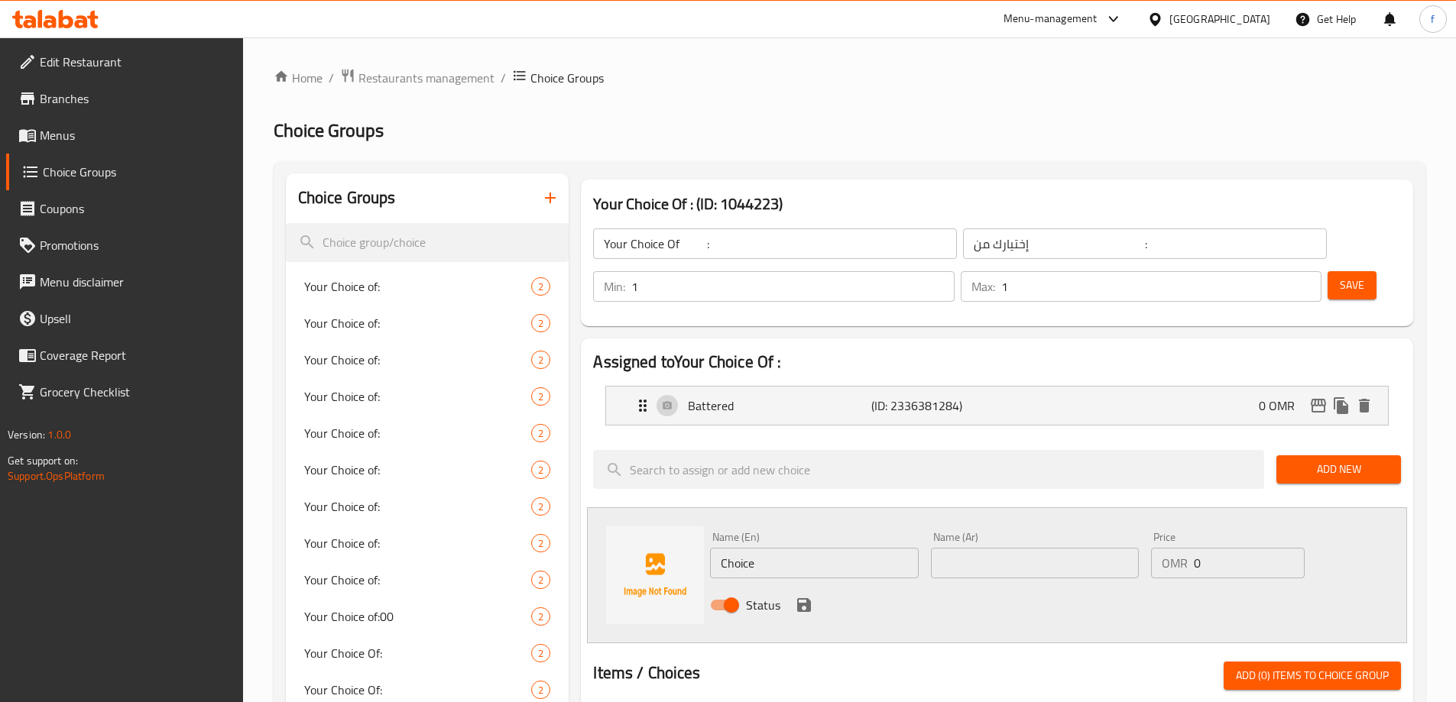
click at [1332, 460] on span "Add New" at bounding box center [1338, 469] width 100 height 19
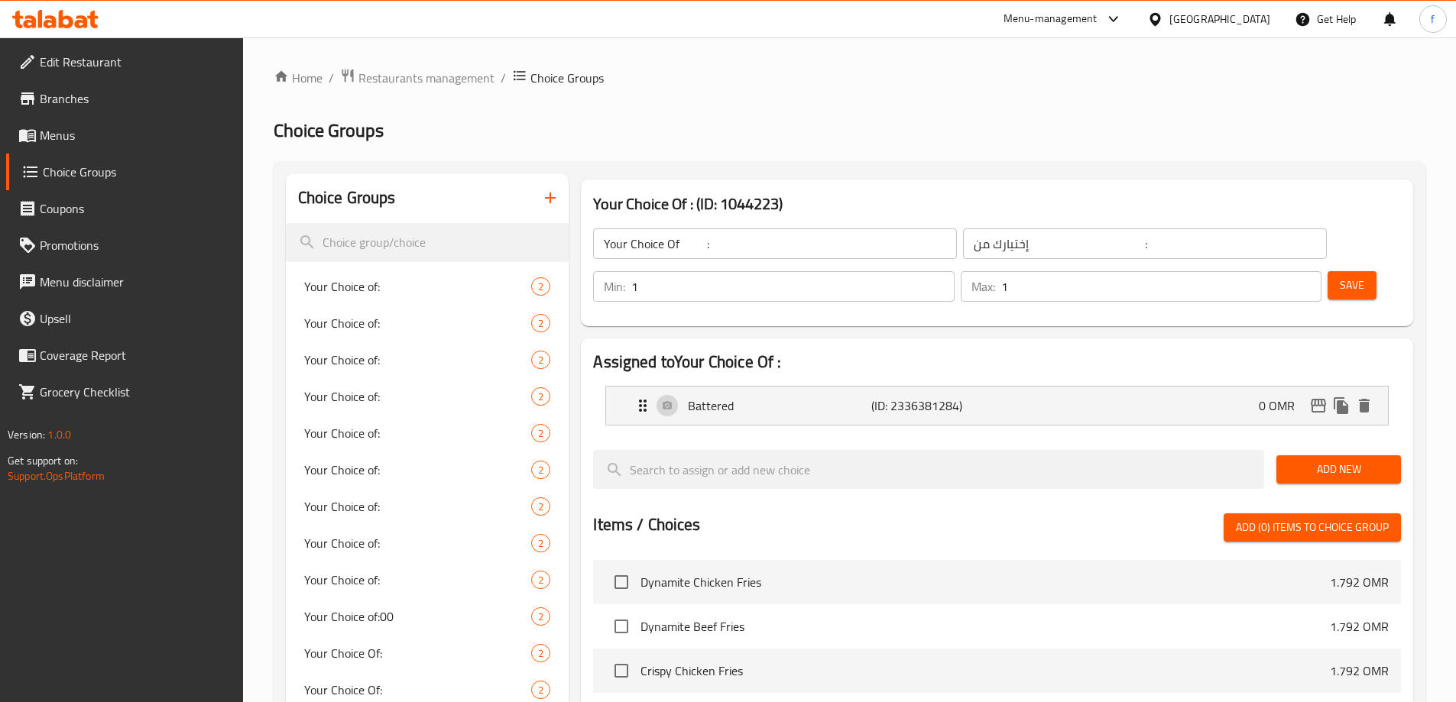
click at [1339, 460] on span "Add New" at bounding box center [1338, 469] width 100 height 19
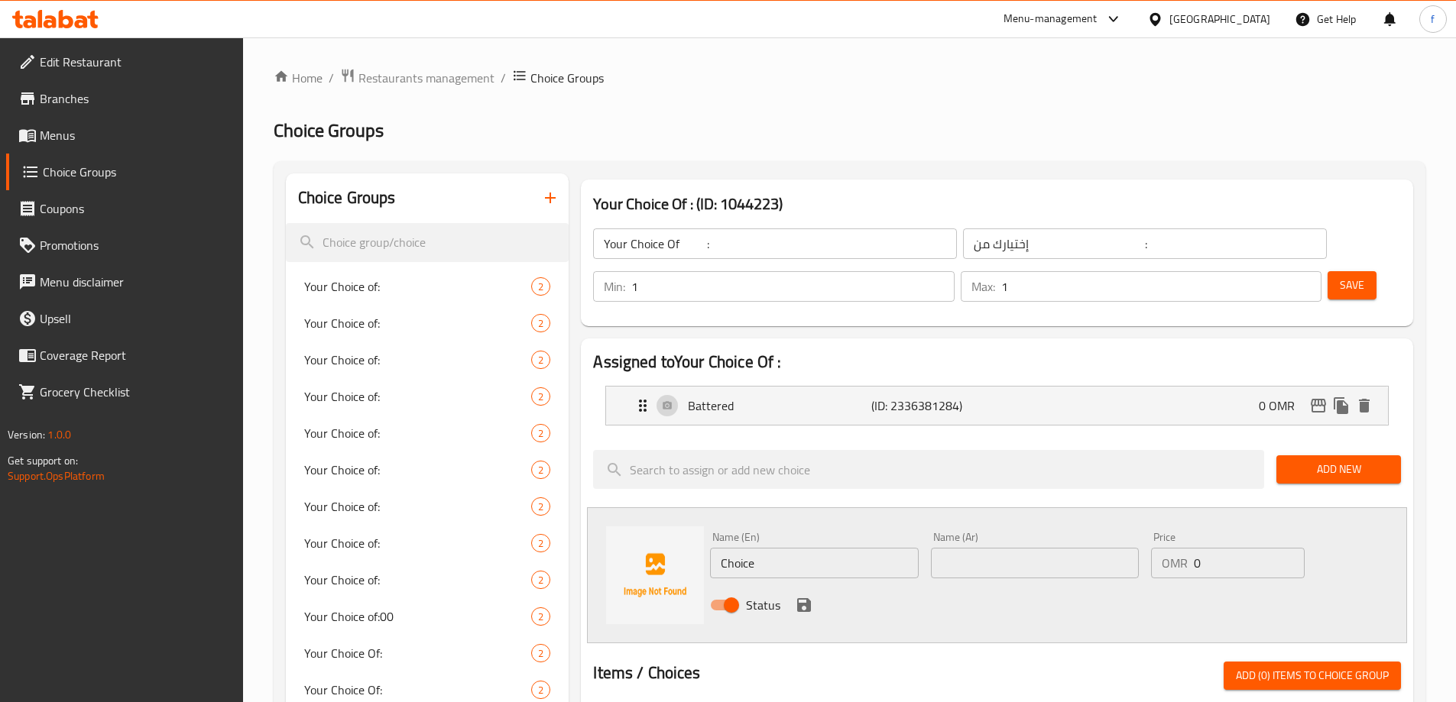
click at [803, 548] on input "Choice" at bounding box center [814, 563] width 208 height 31
paste input "seasoned"
type input "seasoned"
click at [1074, 548] on input "text" at bounding box center [1035, 563] width 208 height 31
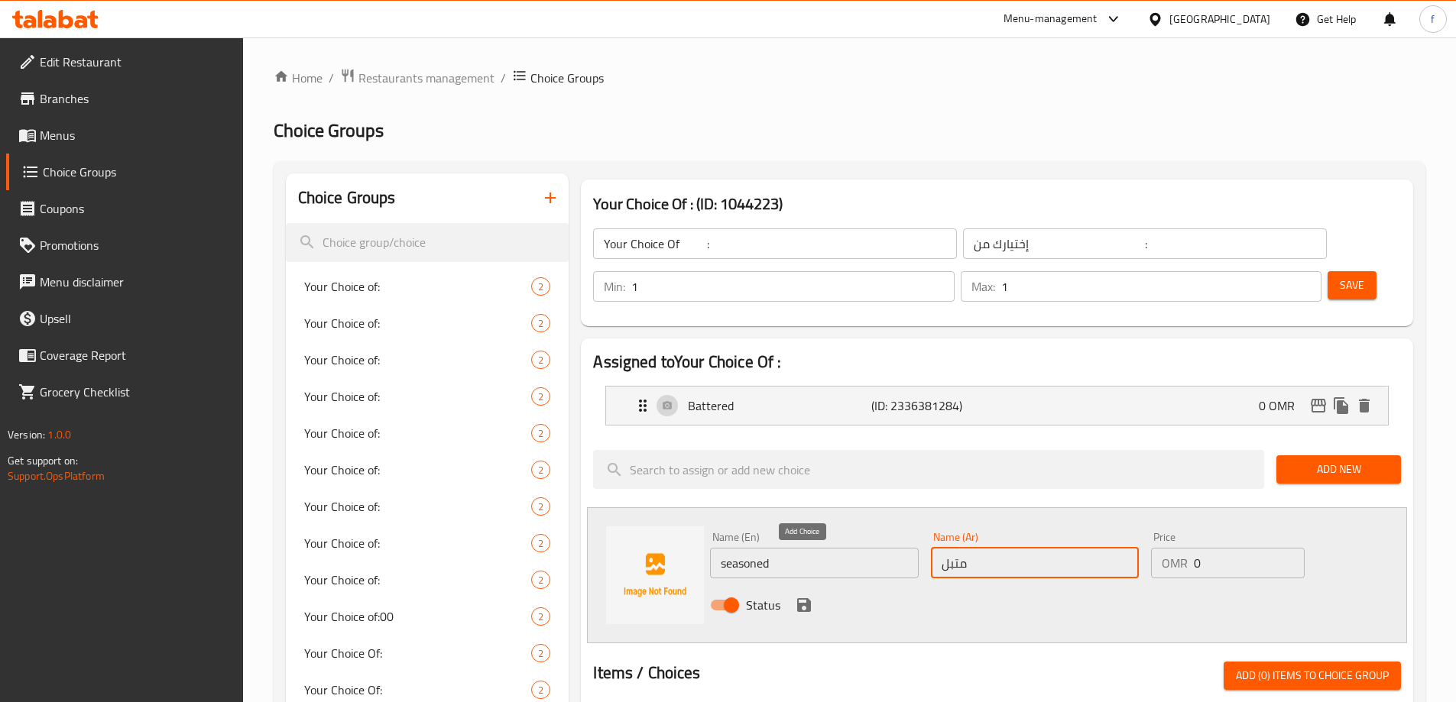
type input "متبل"
click at [804, 598] on icon "save" at bounding box center [804, 605] width 14 height 14
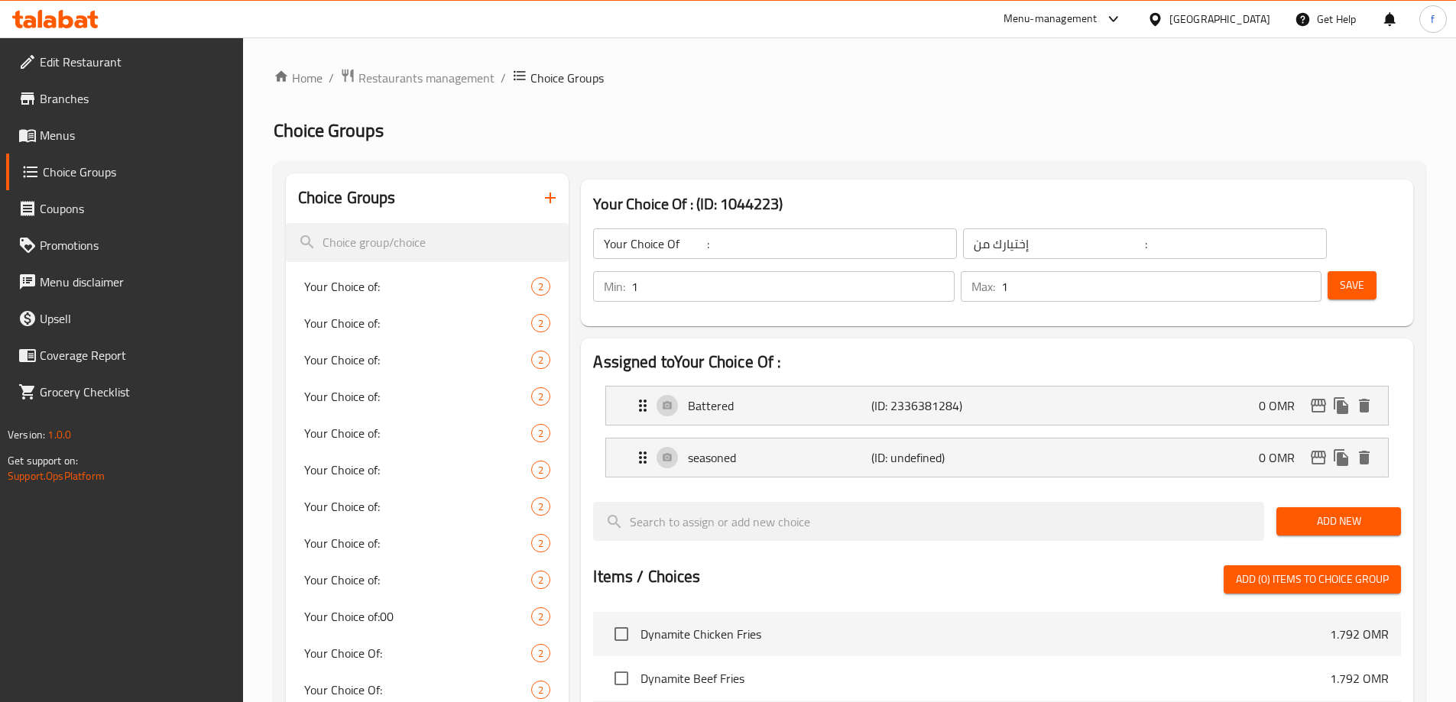
click at [1344, 268] on div "Save" at bounding box center [1357, 286] width 67 height 37
click at [1339, 276] on span "Save" at bounding box center [1351, 285] width 24 height 19
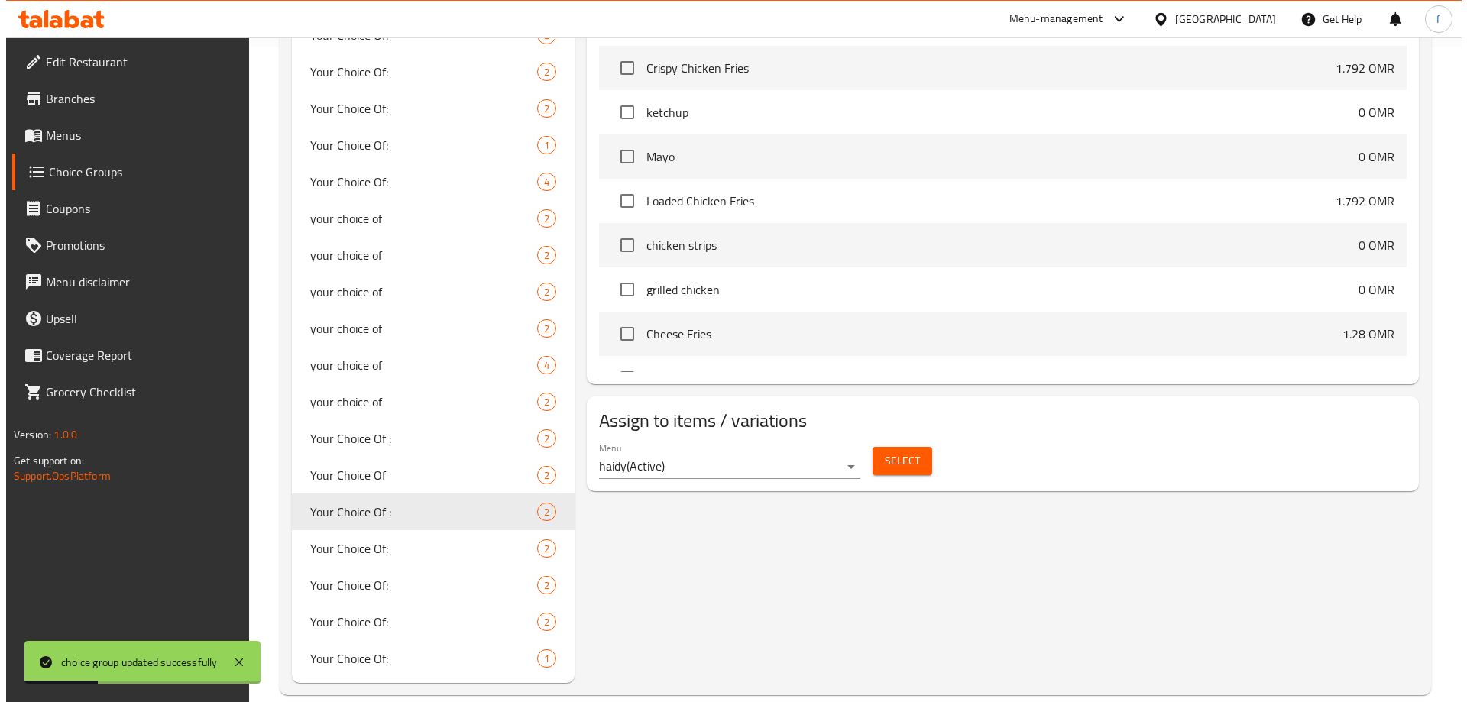
scroll to position [679, 0]
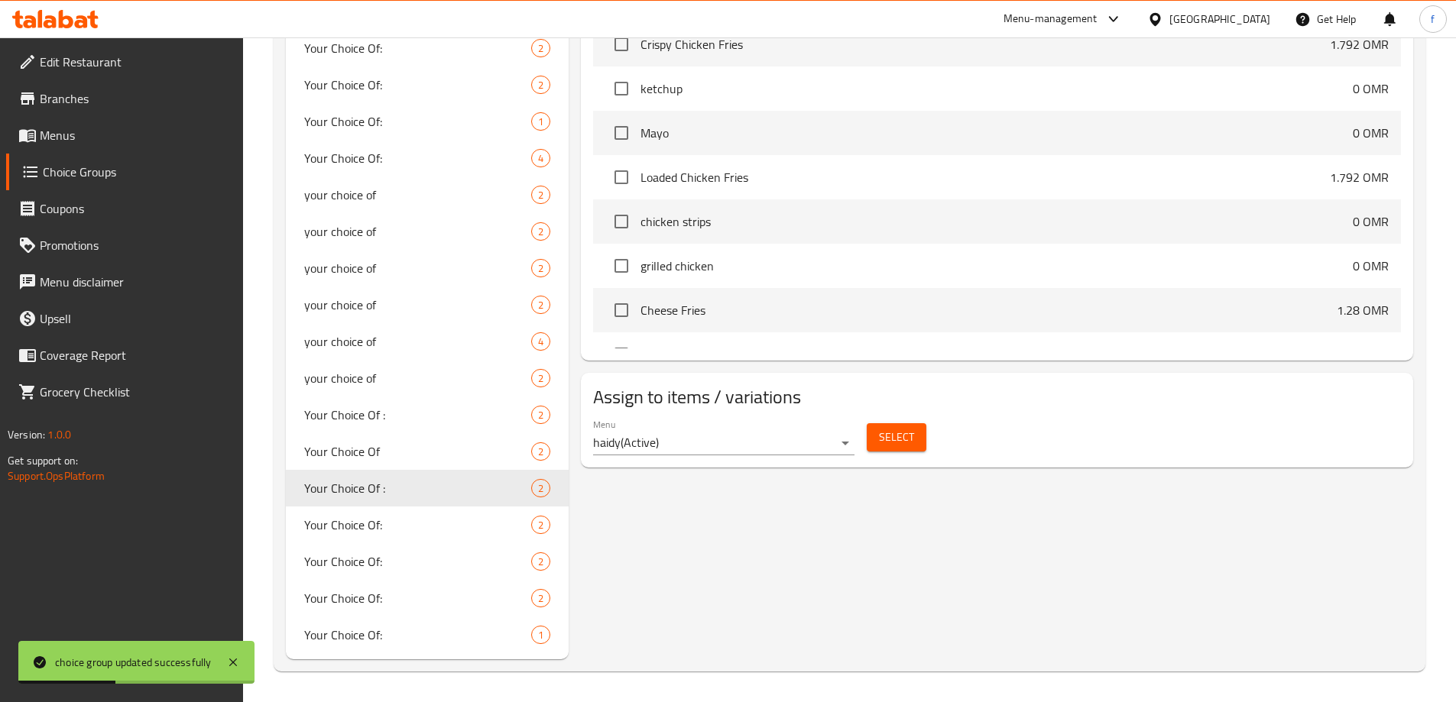
click at [897, 428] on span "Select" at bounding box center [896, 437] width 35 height 19
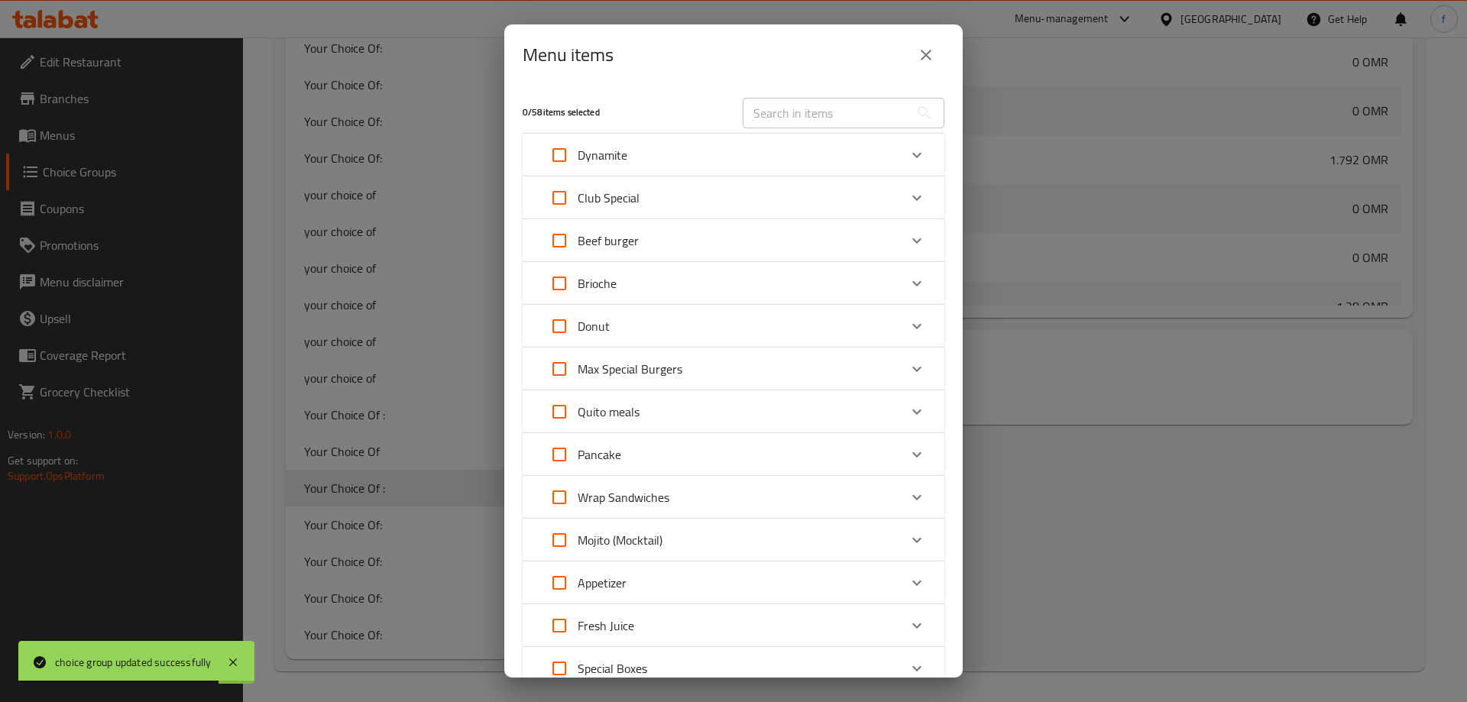
click at [692, 497] on div "Wrap Sandwiches" at bounding box center [720, 497] width 358 height 37
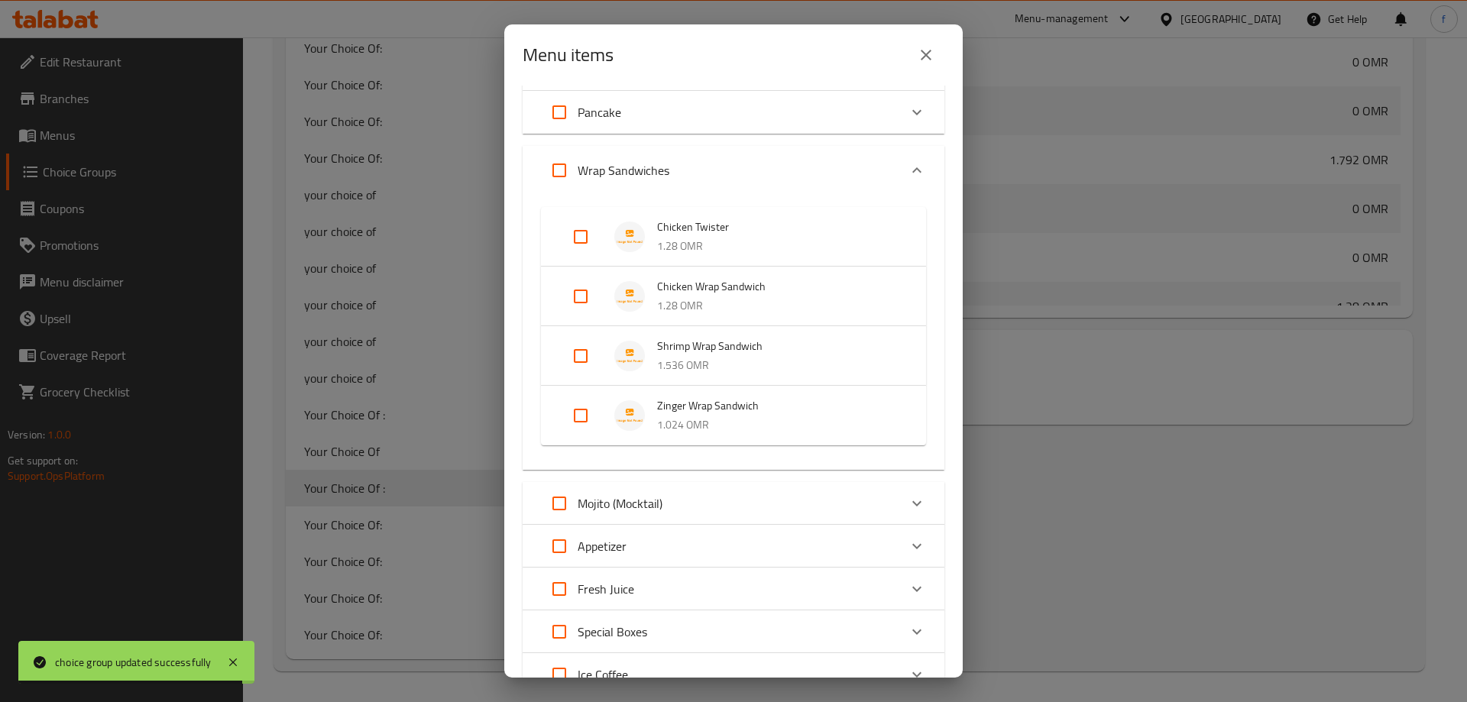
scroll to position [382, 0]
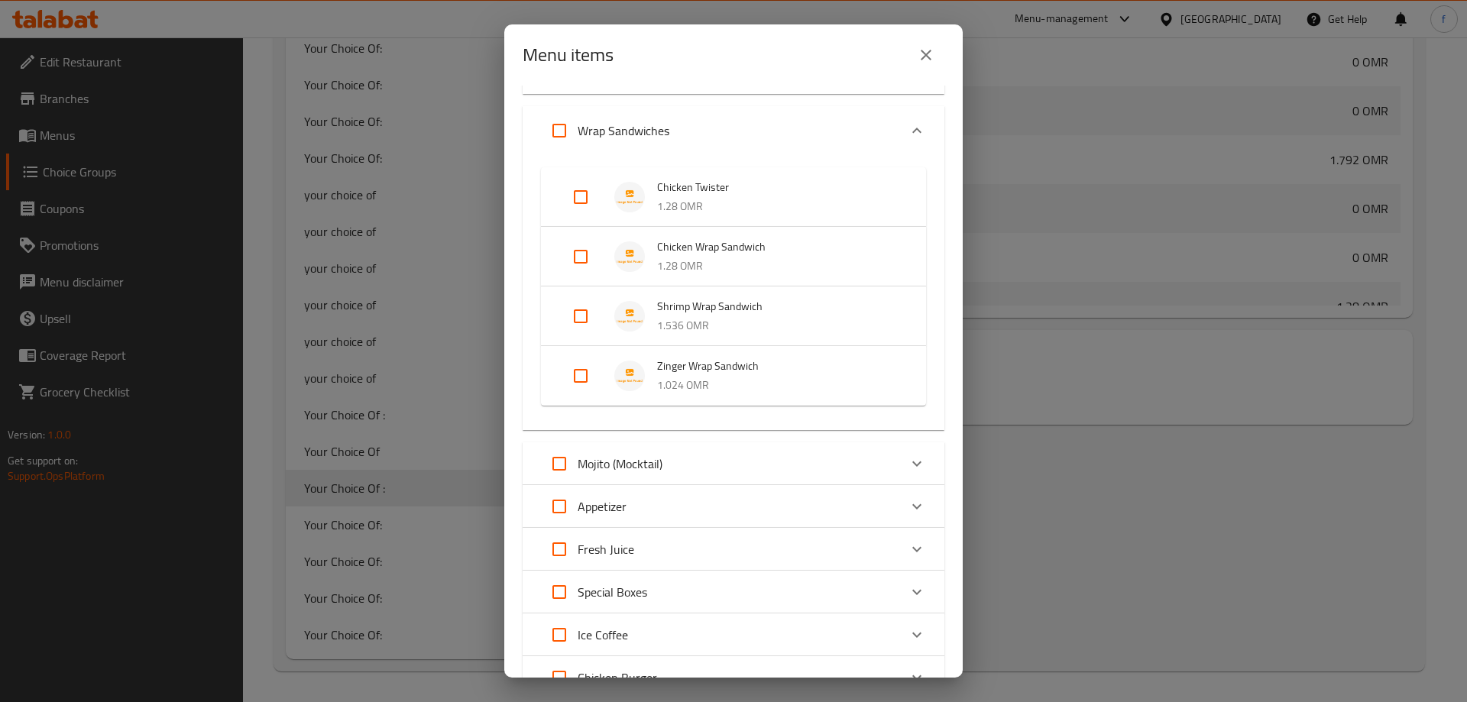
click at [767, 322] on p "1.536 OMR" at bounding box center [776, 325] width 238 height 19
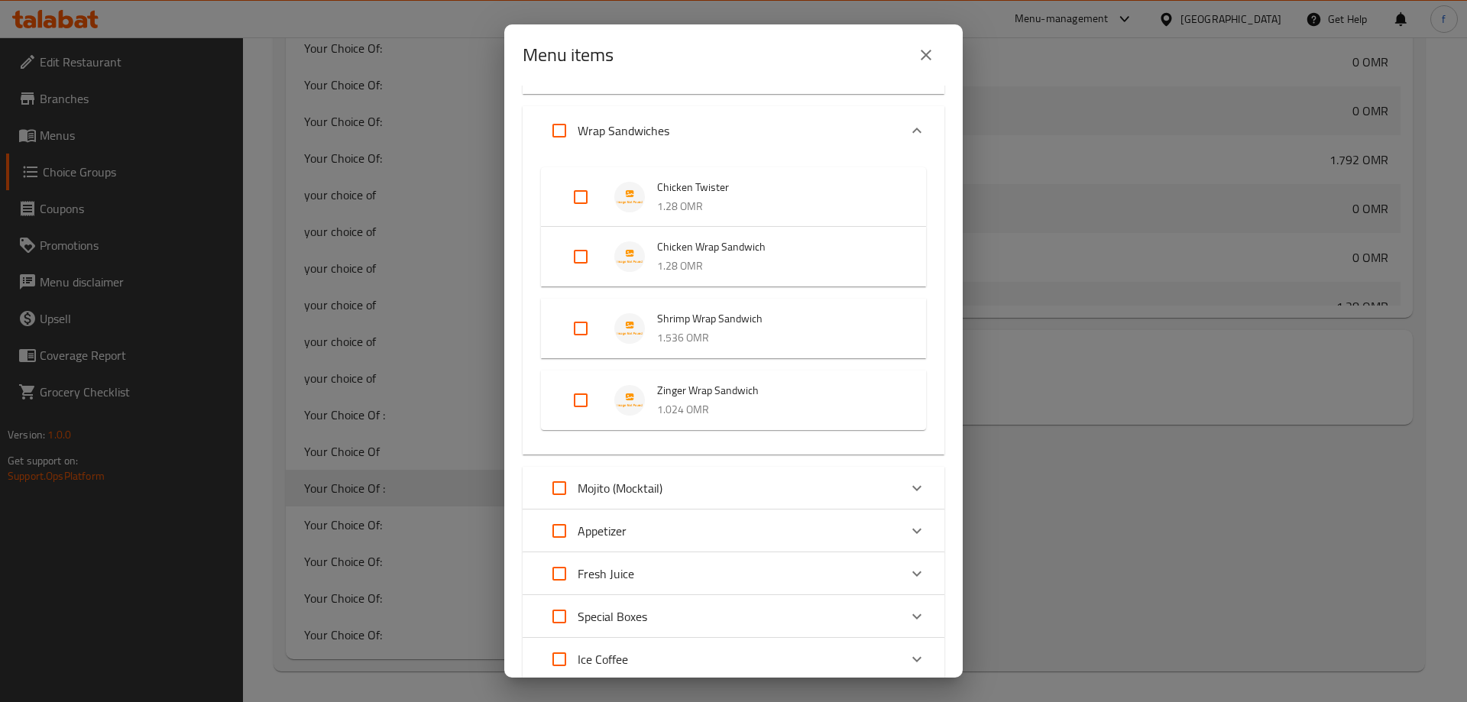
click at [588, 321] on input "Expand" at bounding box center [580, 328] width 37 height 37
checkbox input "true"
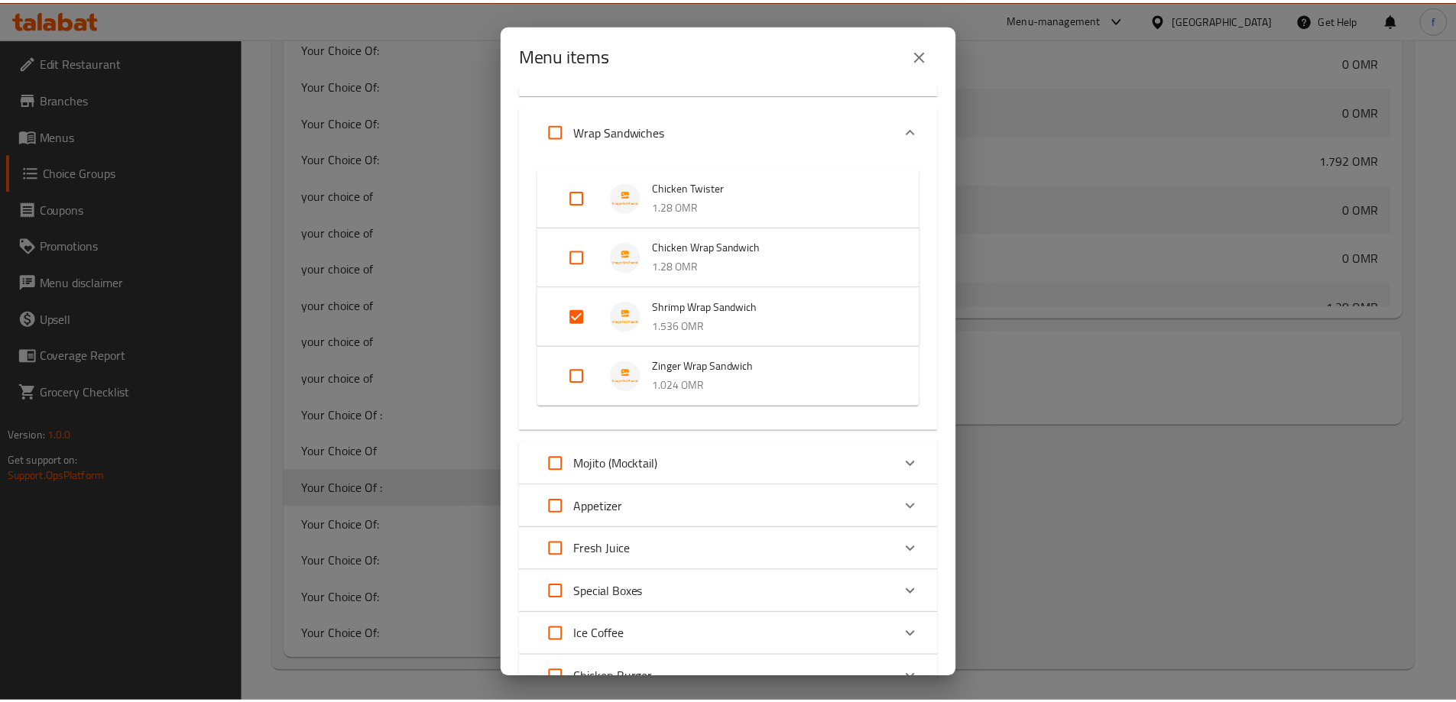
scroll to position [638, 0]
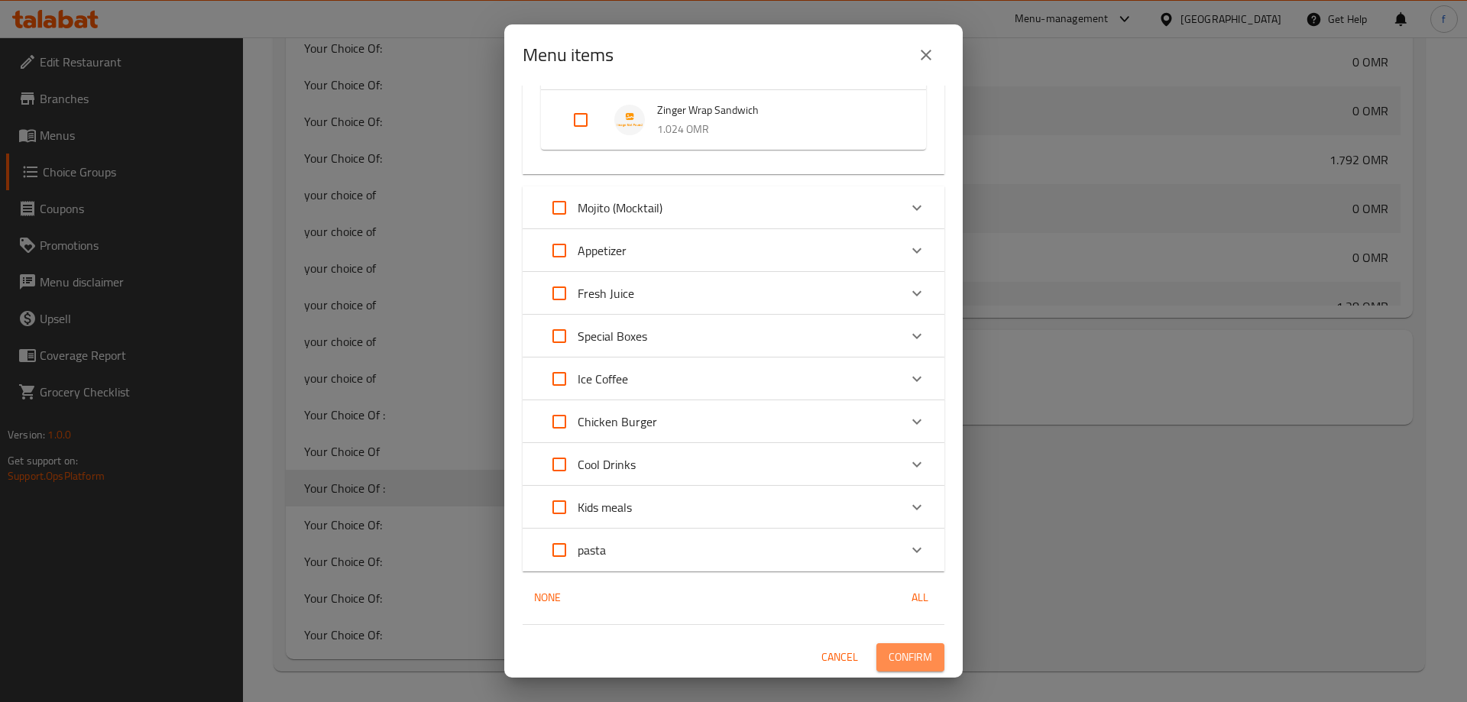
click at [904, 656] on span "Confirm" at bounding box center [911, 657] width 44 height 19
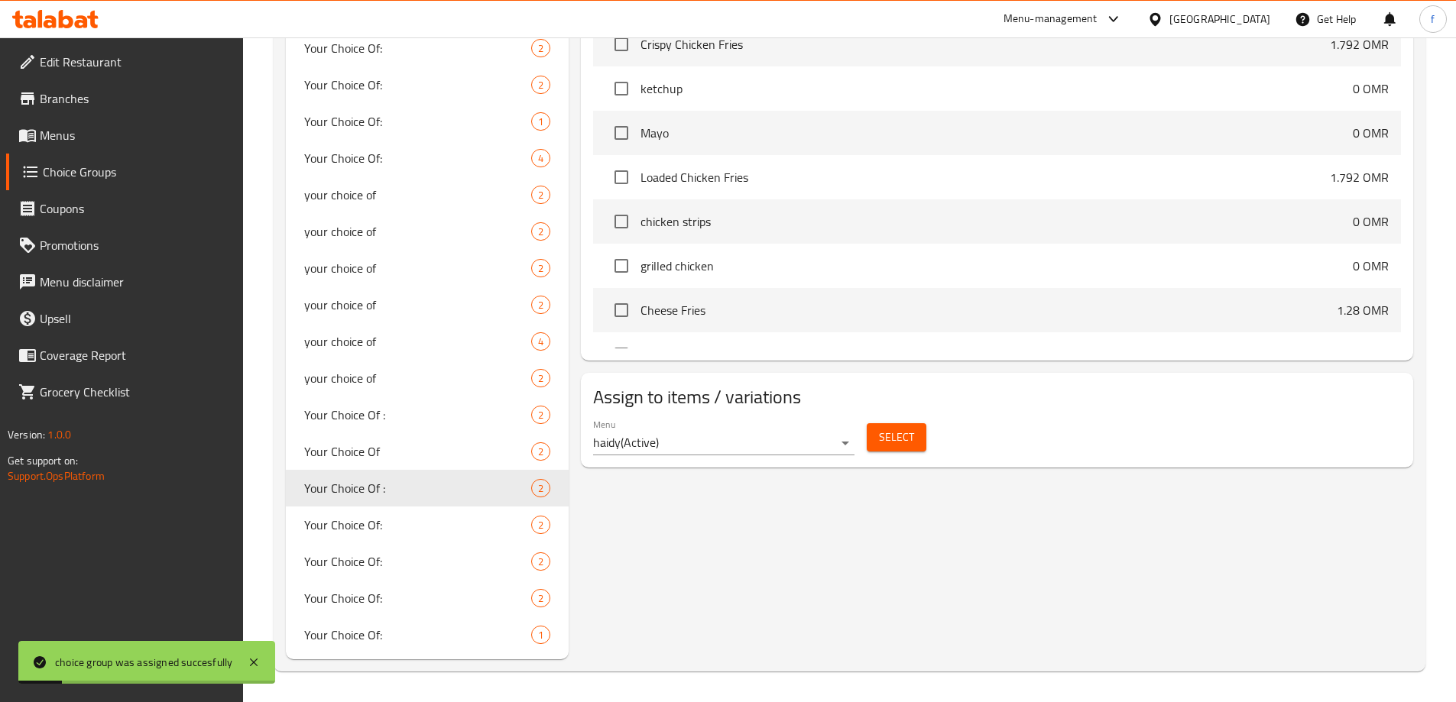
click at [108, 137] on span "Menus" at bounding box center [135, 135] width 191 height 18
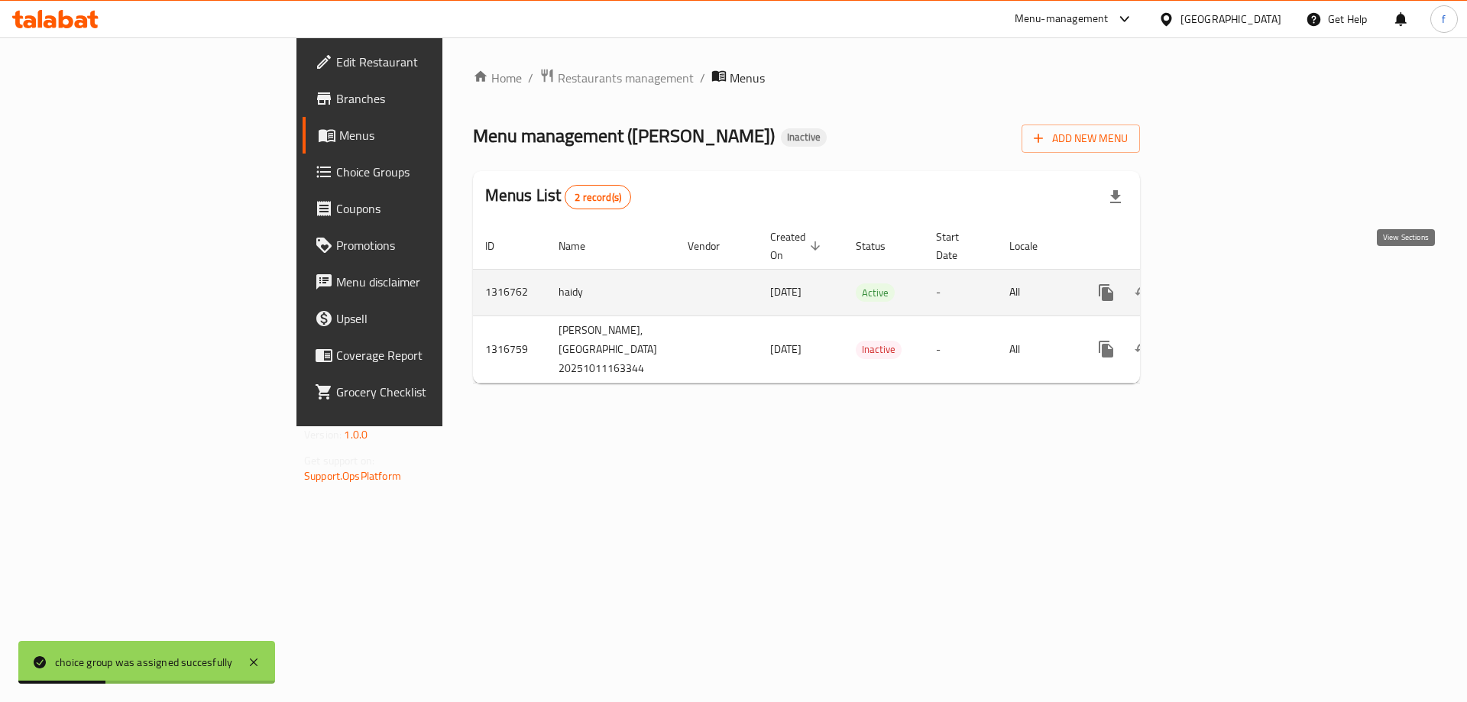
click at [1226, 283] on icon "enhanced table" at bounding box center [1216, 292] width 18 height 18
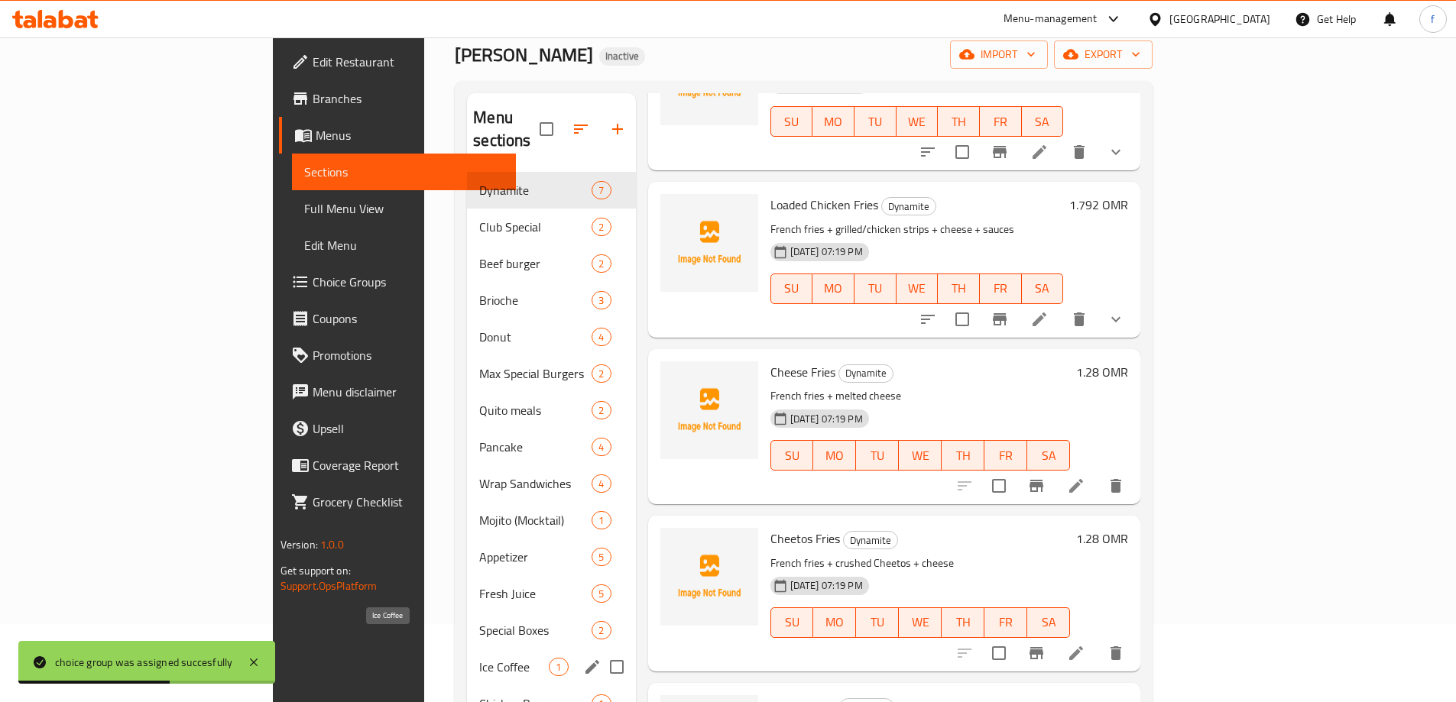
scroll to position [153, 0]
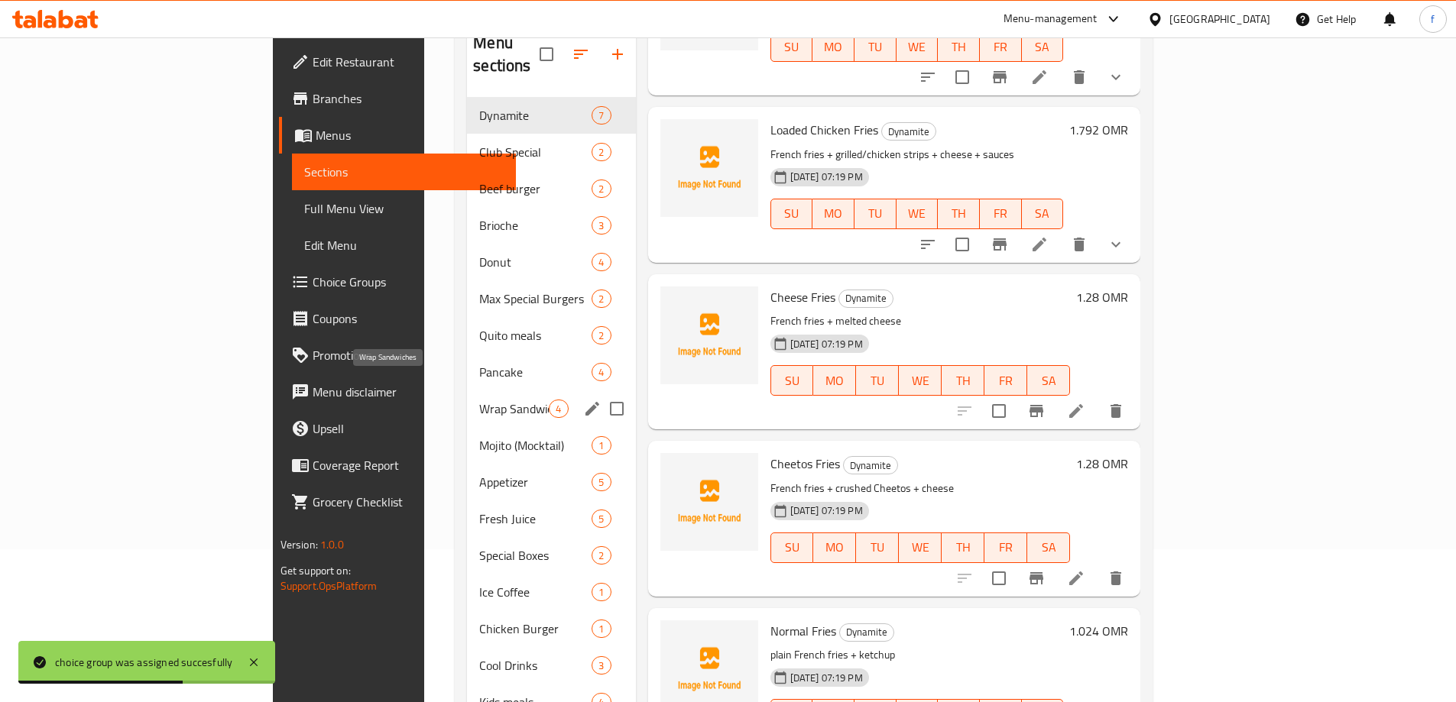
click at [479, 400] on span "Wrap Sandwiches" at bounding box center [514, 409] width 70 height 18
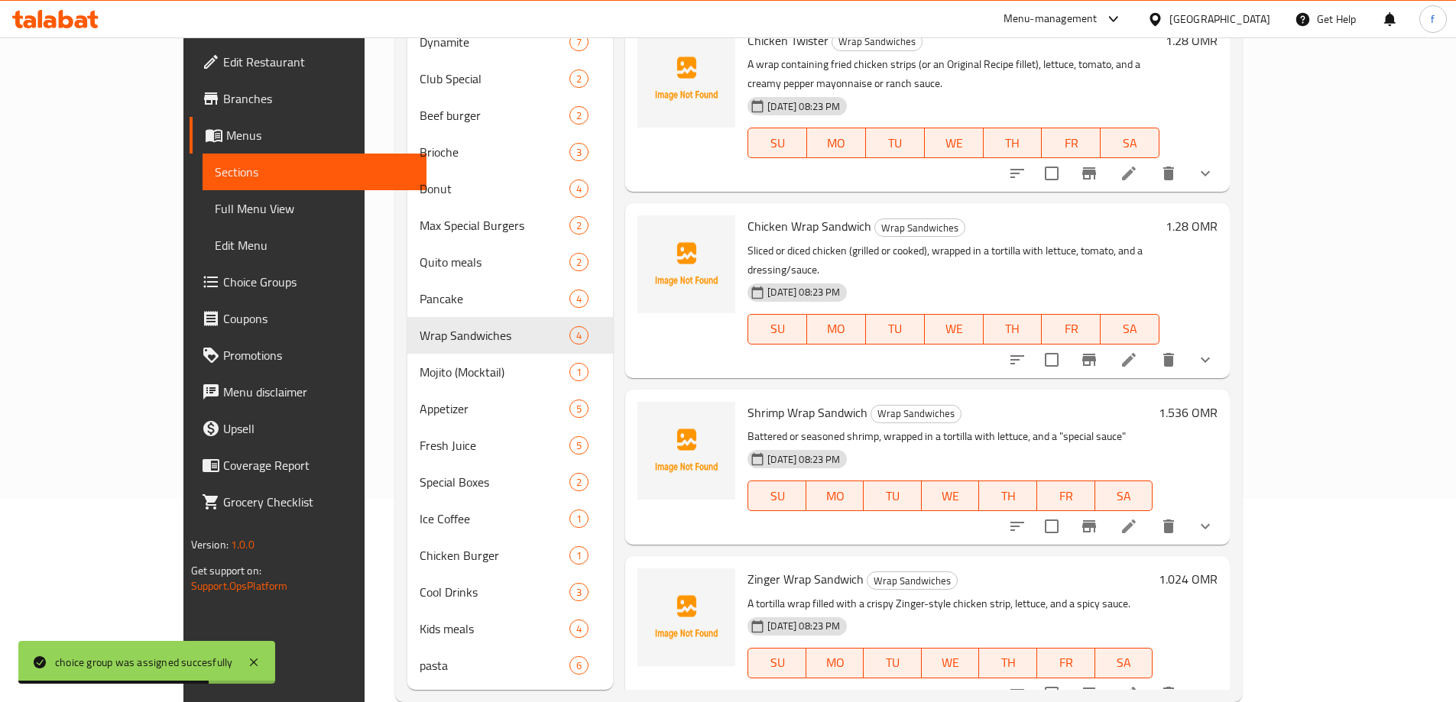
scroll to position [234, 0]
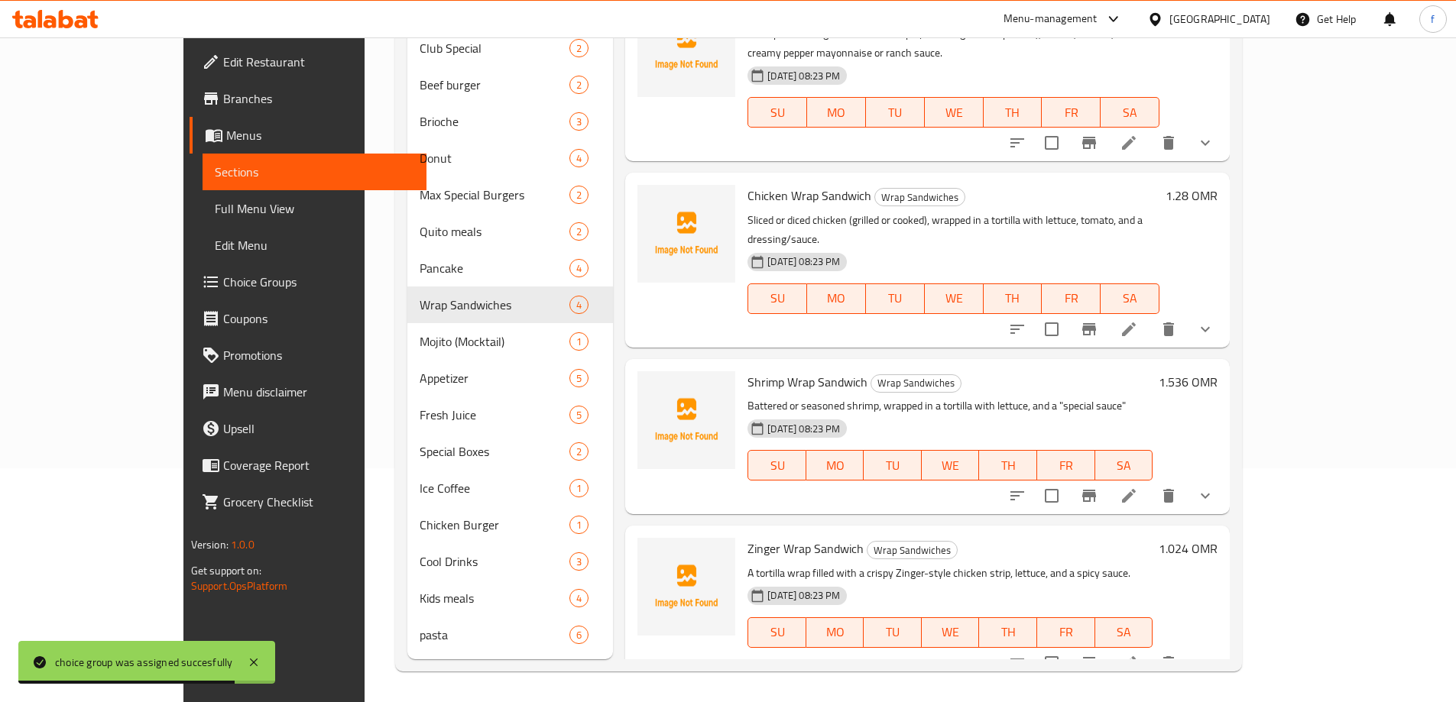
click at [1150, 482] on li at bounding box center [1128, 496] width 43 height 28
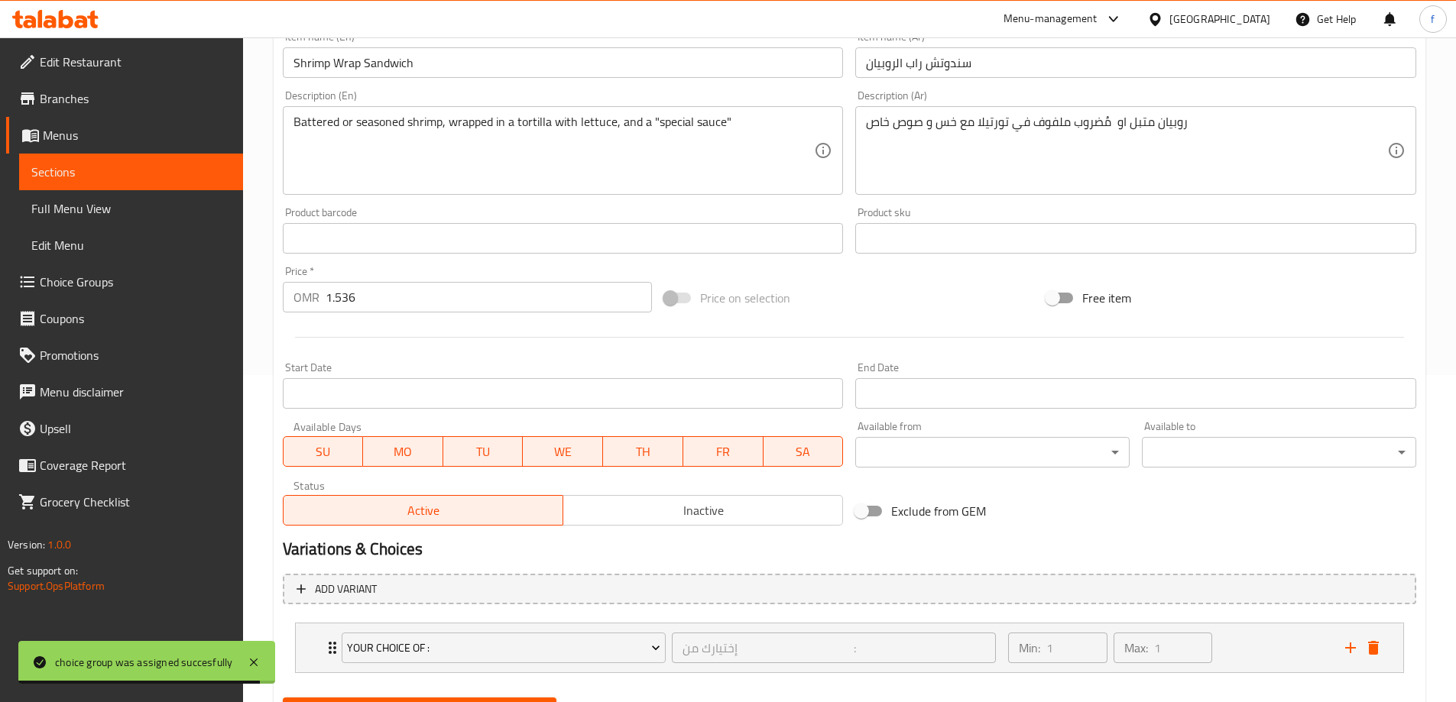
scroll to position [403, 0]
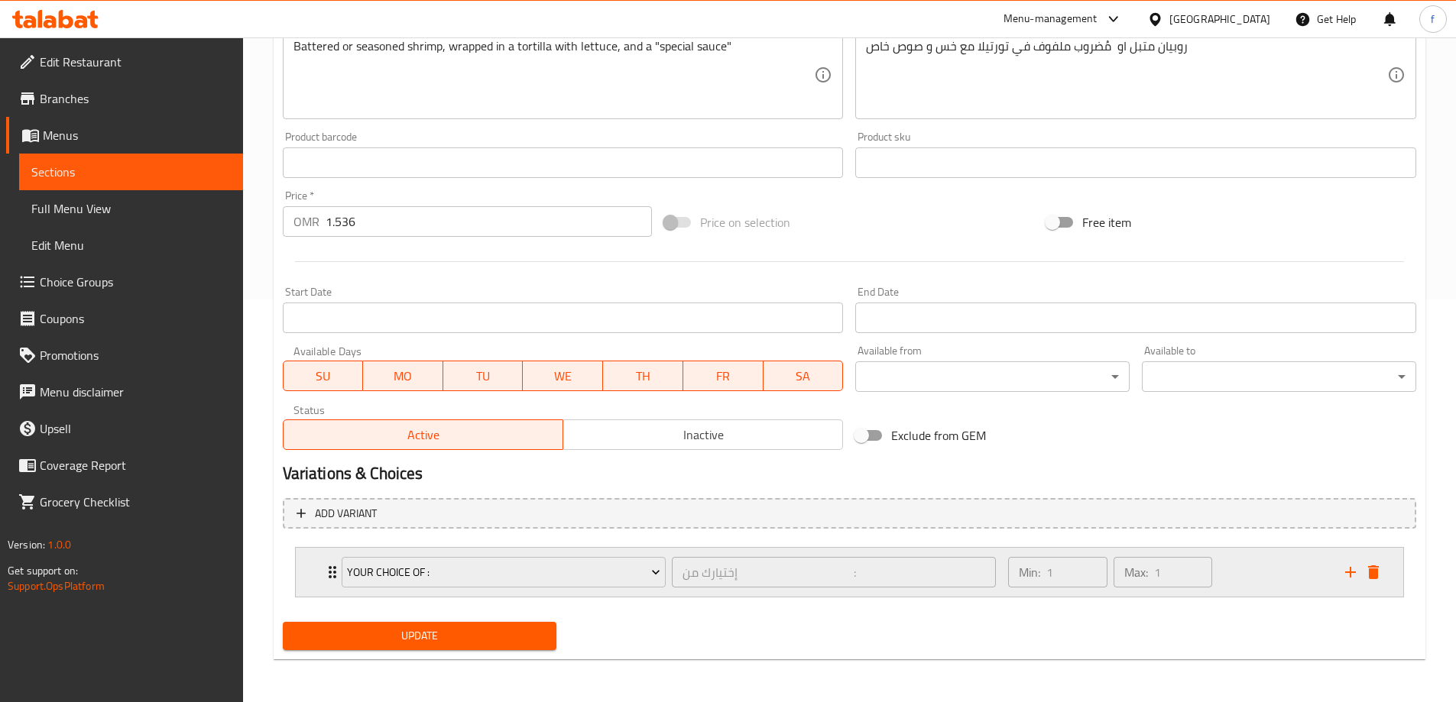
click at [1293, 578] on div "Min: 1 ​ Max: 1 ​" at bounding box center [1167, 572] width 336 height 49
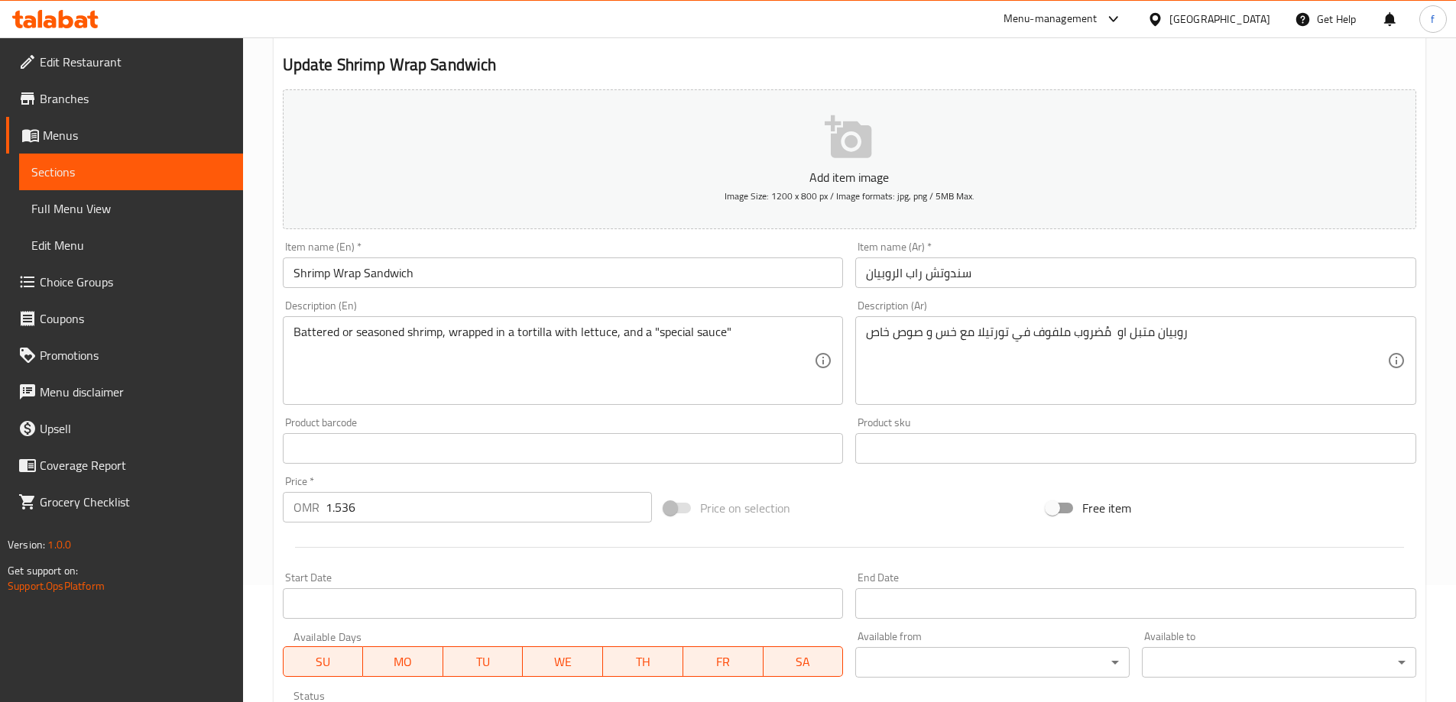
scroll to position [0, 0]
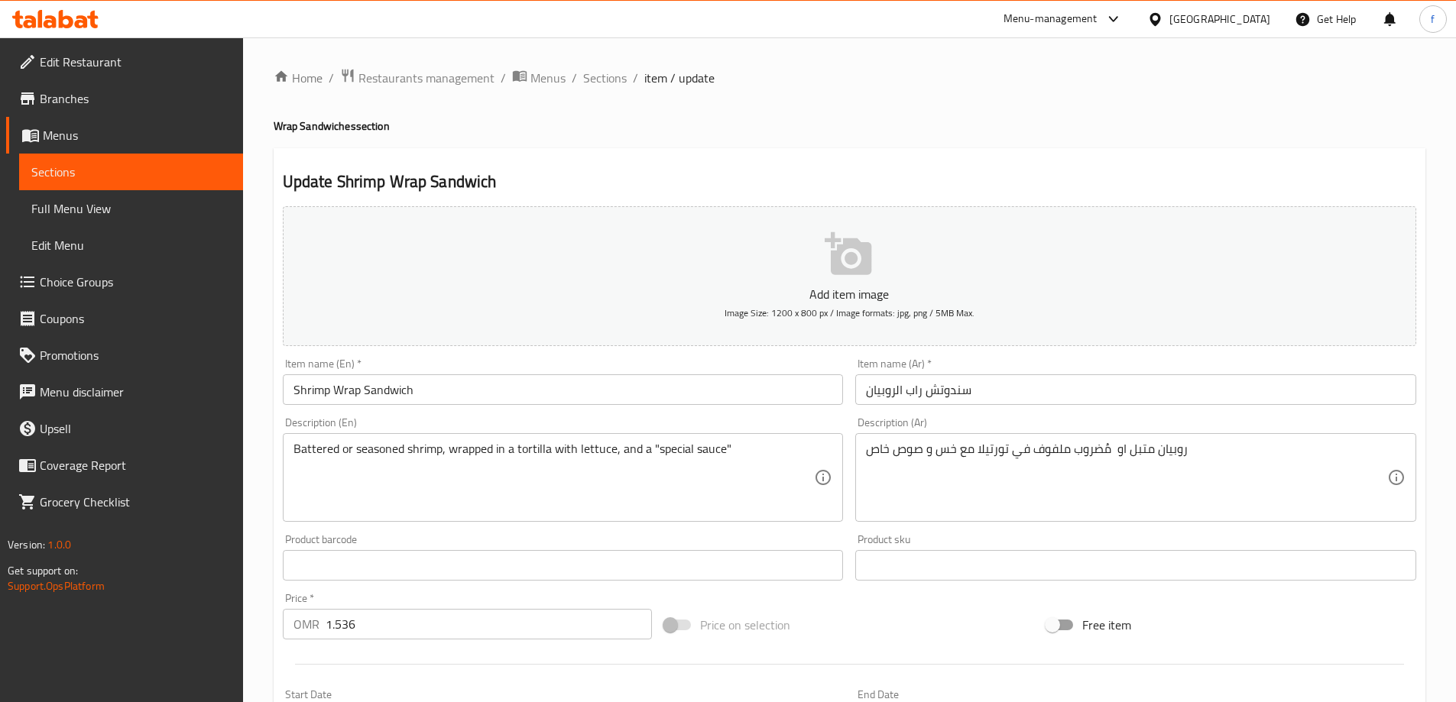
click at [99, 212] on span "Full Menu View" at bounding box center [130, 208] width 199 height 18
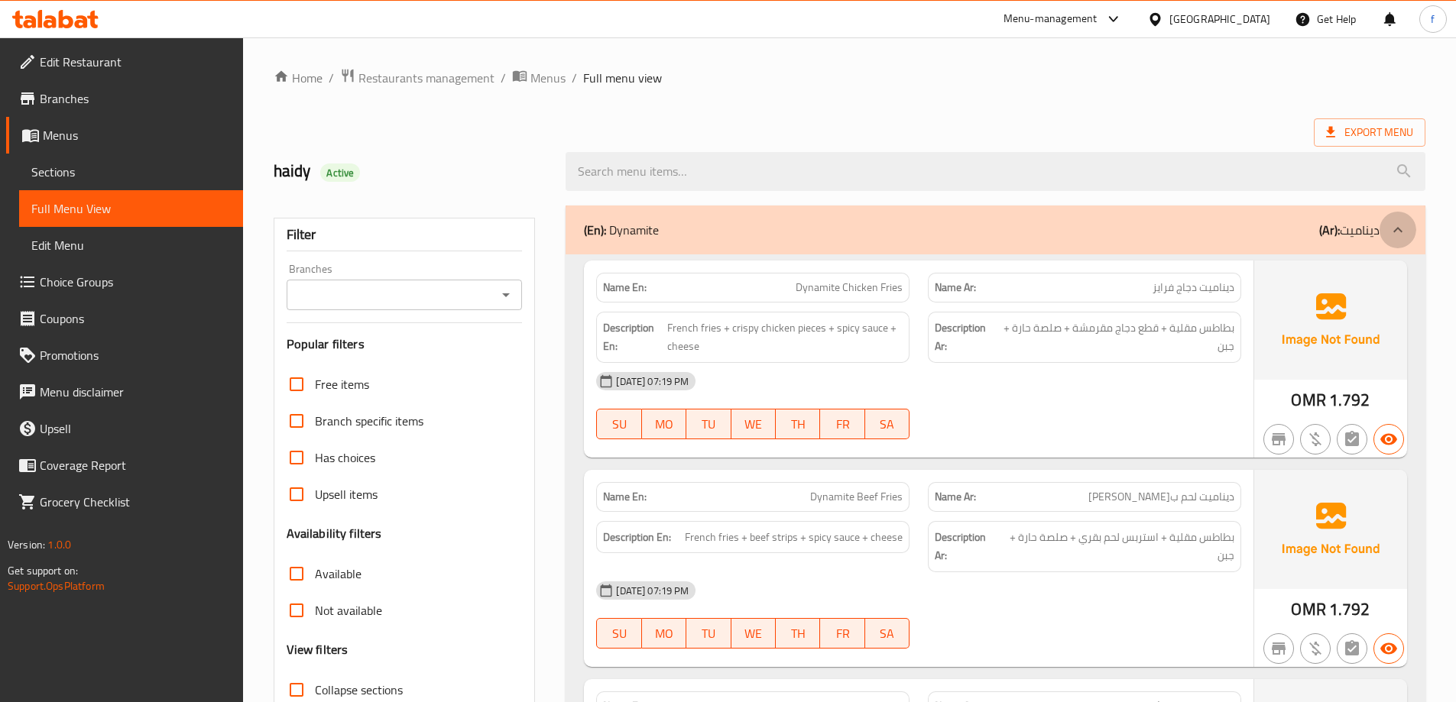
click at [1395, 222] on icon at bounding box center [1397, 230] width 18 height 18
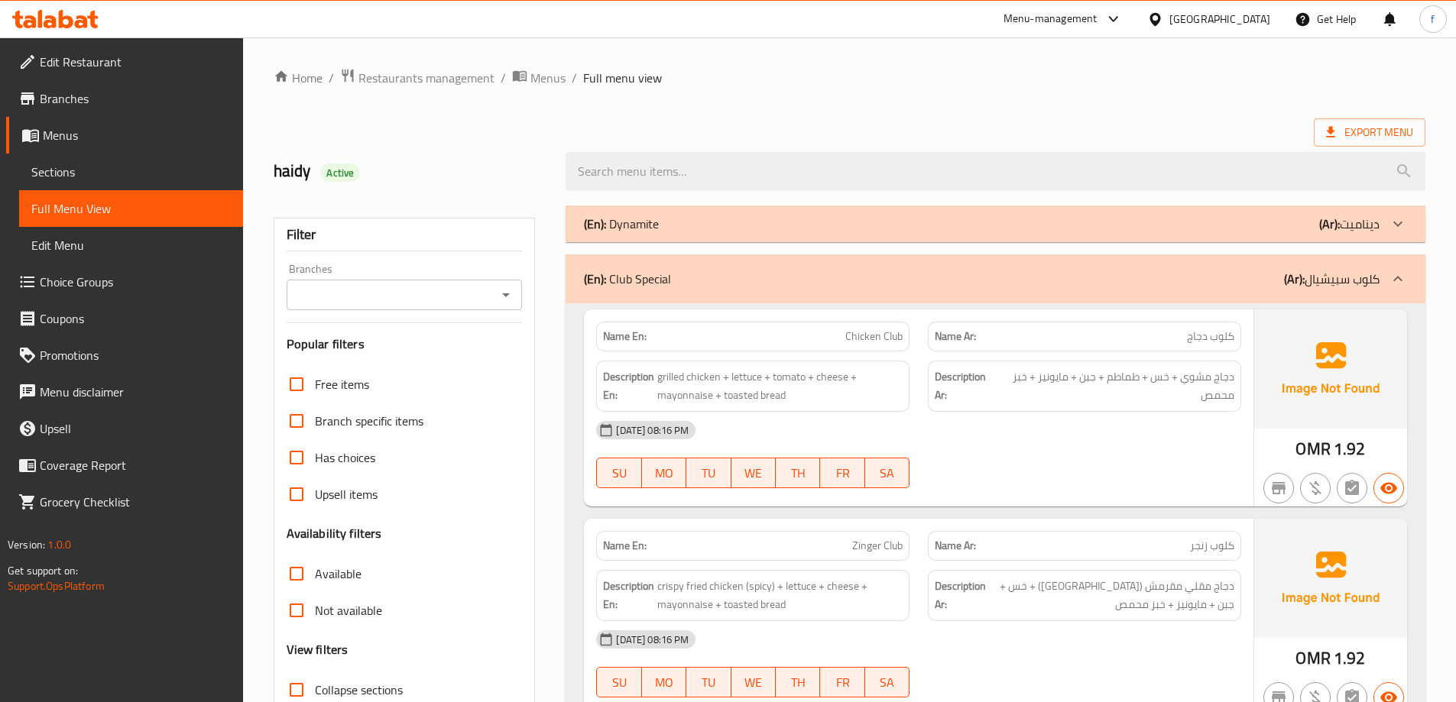
click at [1400, 277] on icon at bounding box center [1397, 279] width 18 height 18
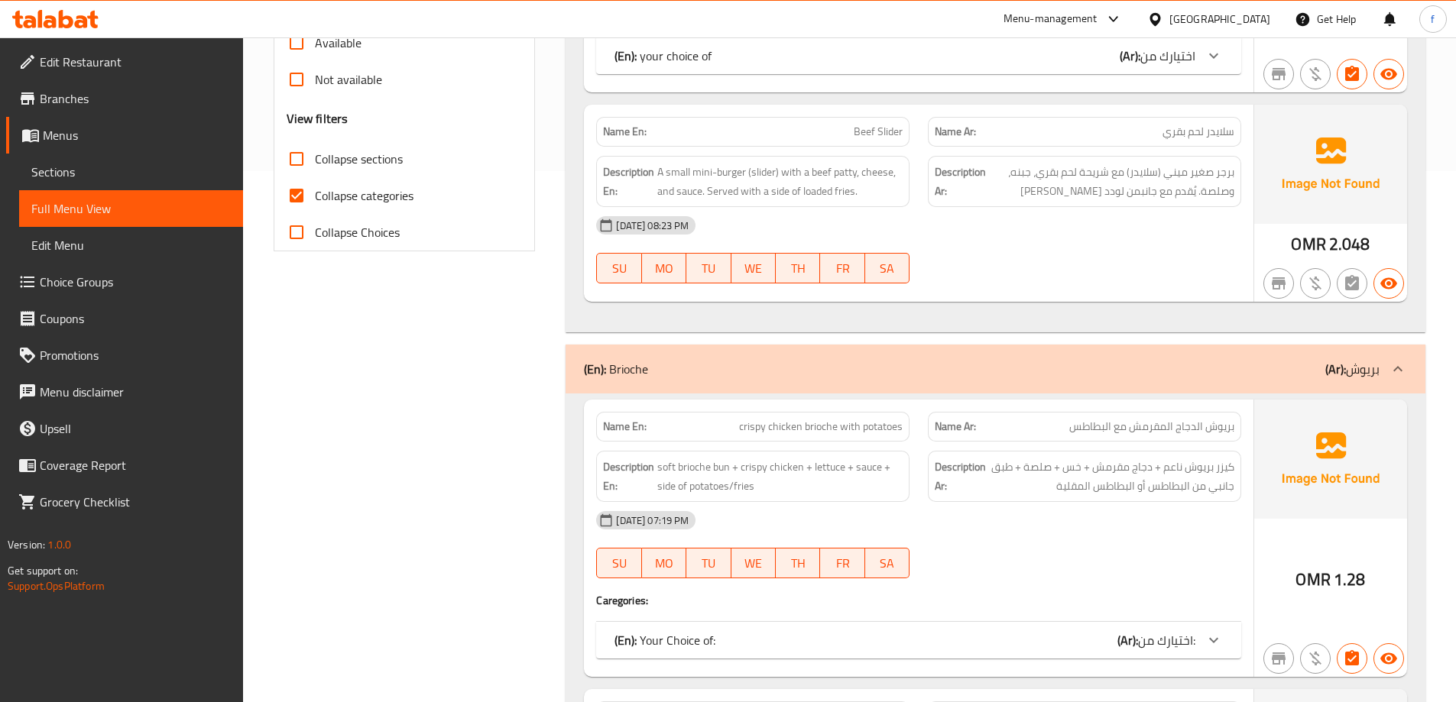
scroll to position [535, 0]
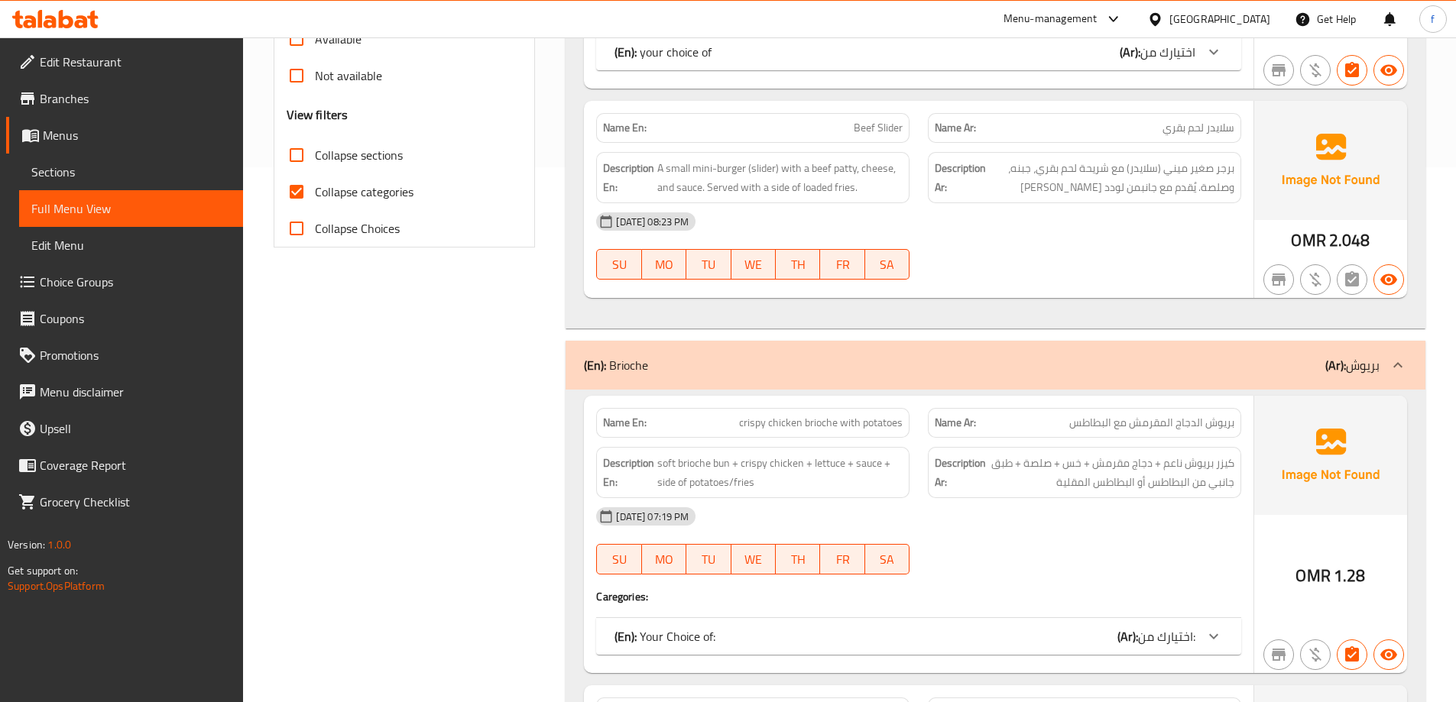
click at [1396, 369] on icon at bounding box center [1397, 365] width 18 height 18
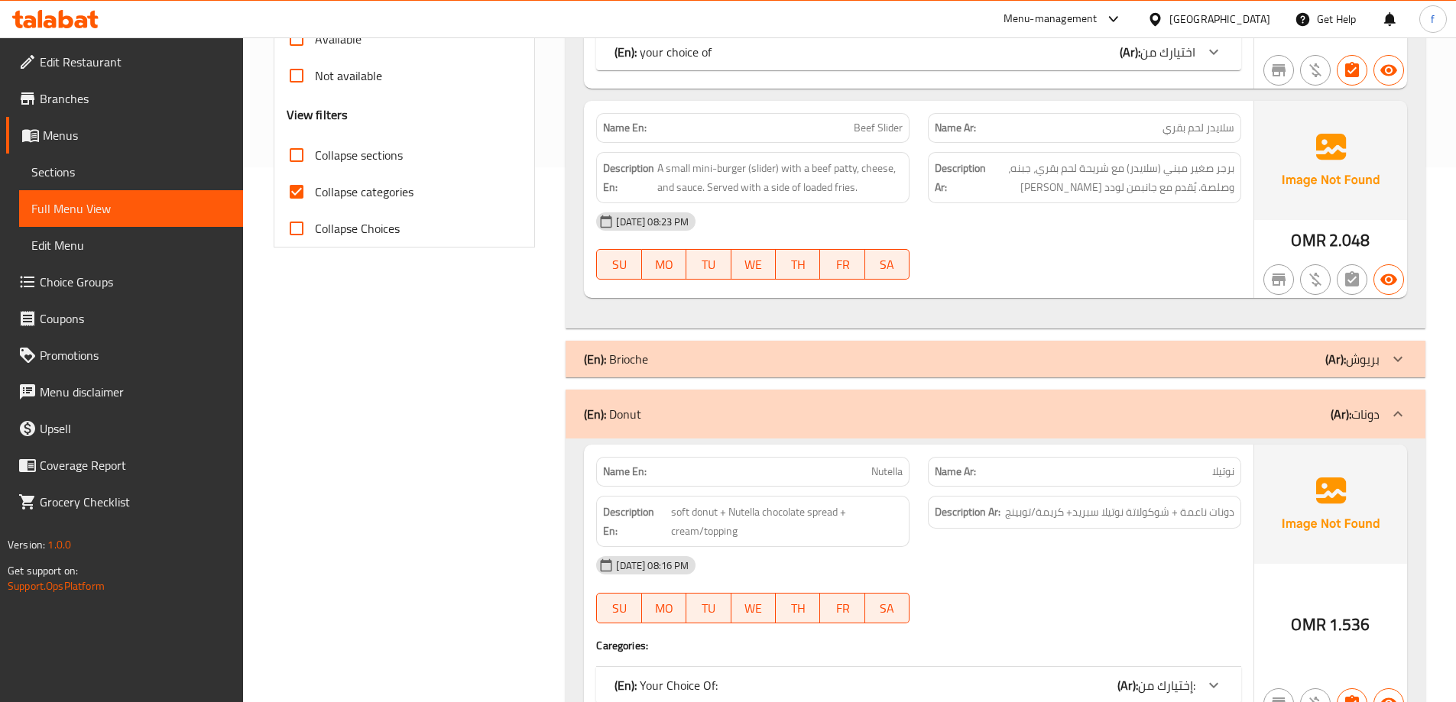
click at [1394, 413] on icon at bounding box center [1397, 414] width 18 height 18
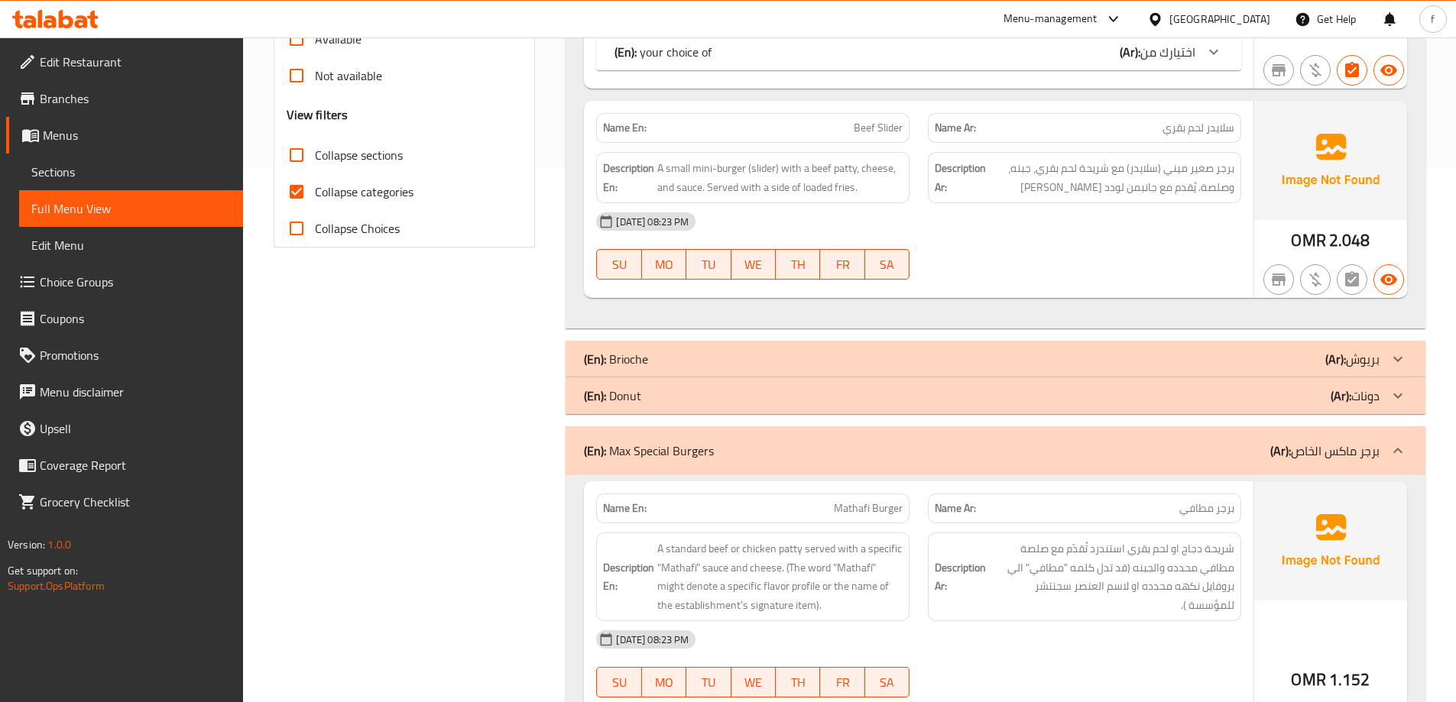
click at [1397, 446] on icon at bounding box center [1397, 451] width 18 height 18
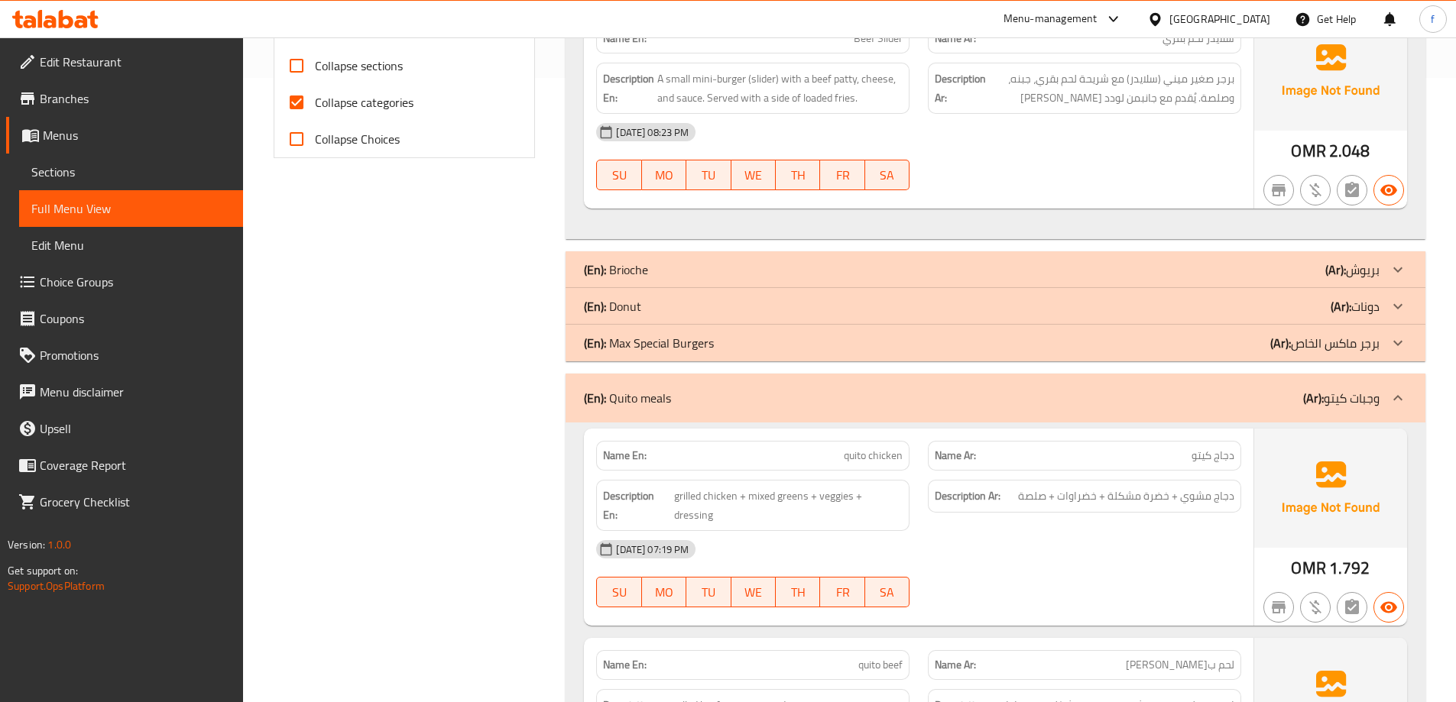
scroll to position [764, 0]
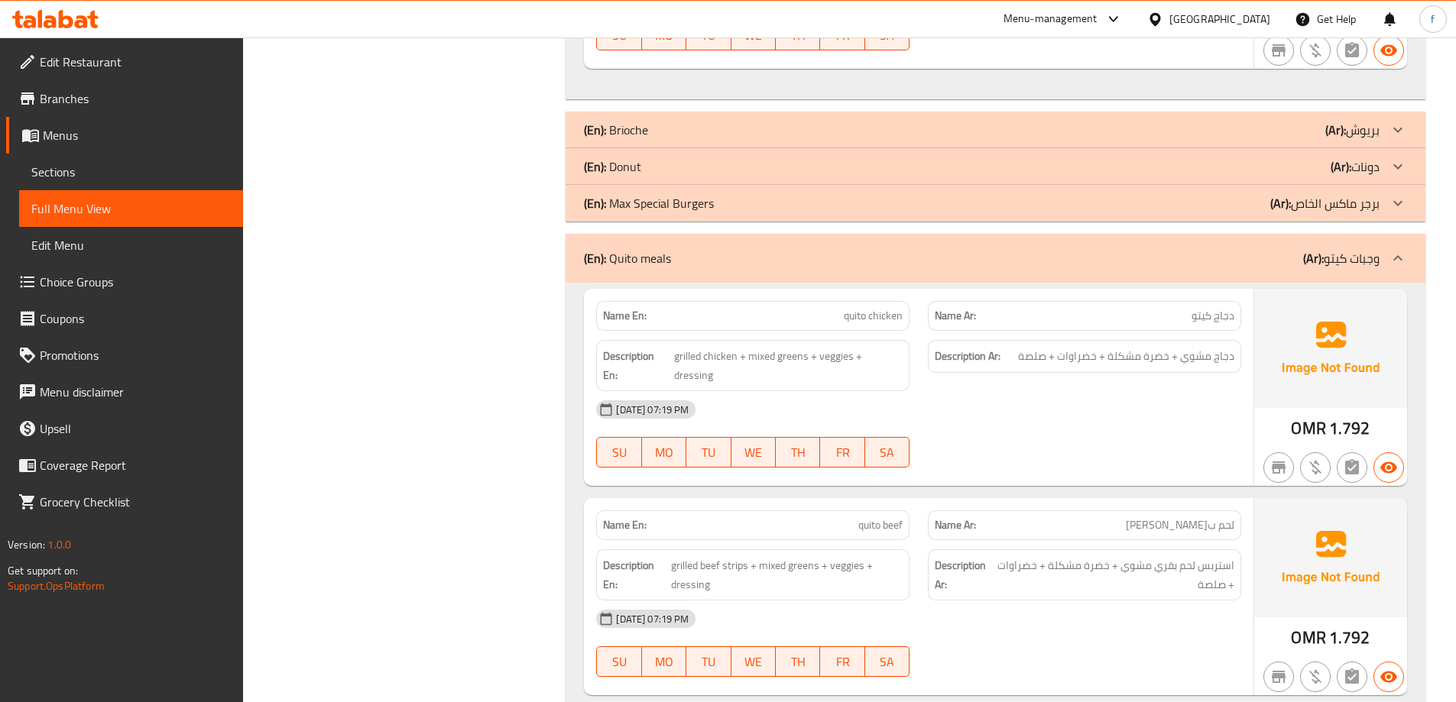
click at [1402, 261] on icon at bounding box center [1397, 258] width 18 height 18
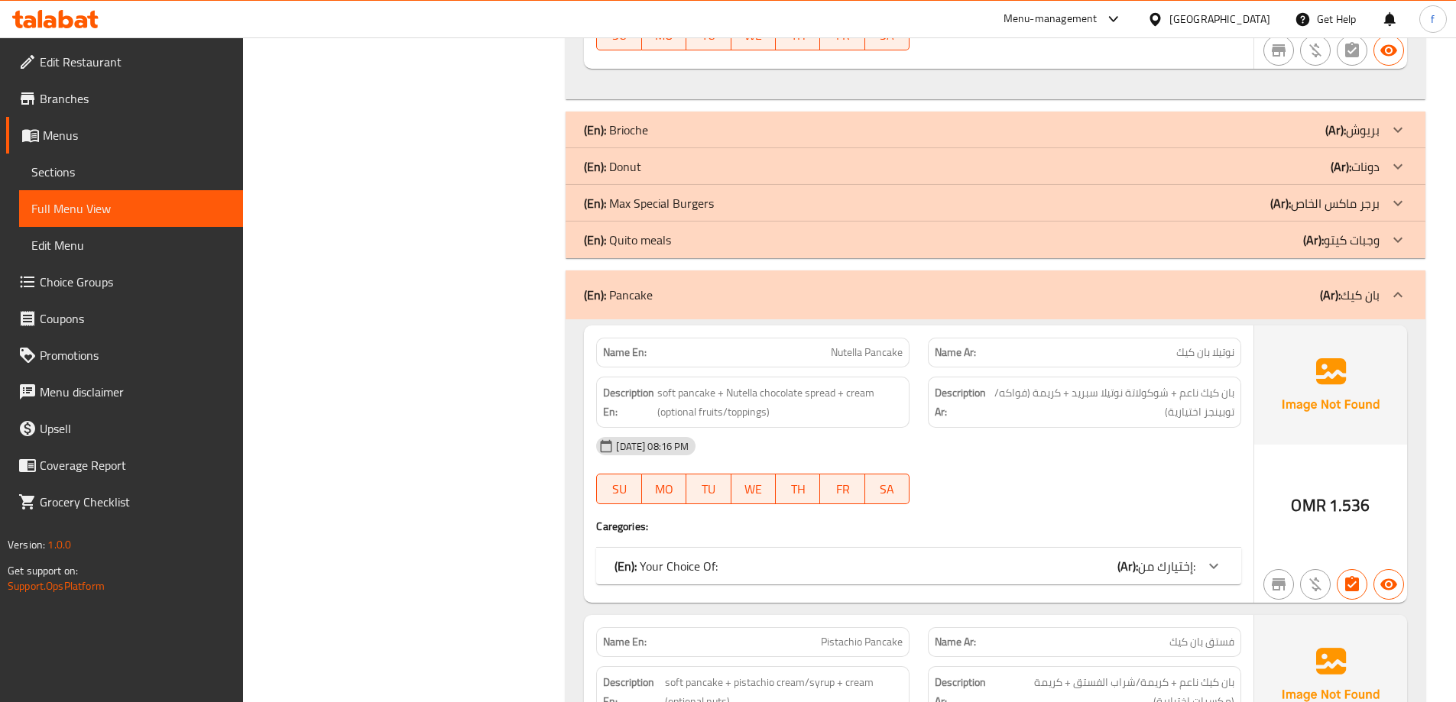
click at [1391, 293] on icon at bounding box center [1397, 295] width 18 height 18
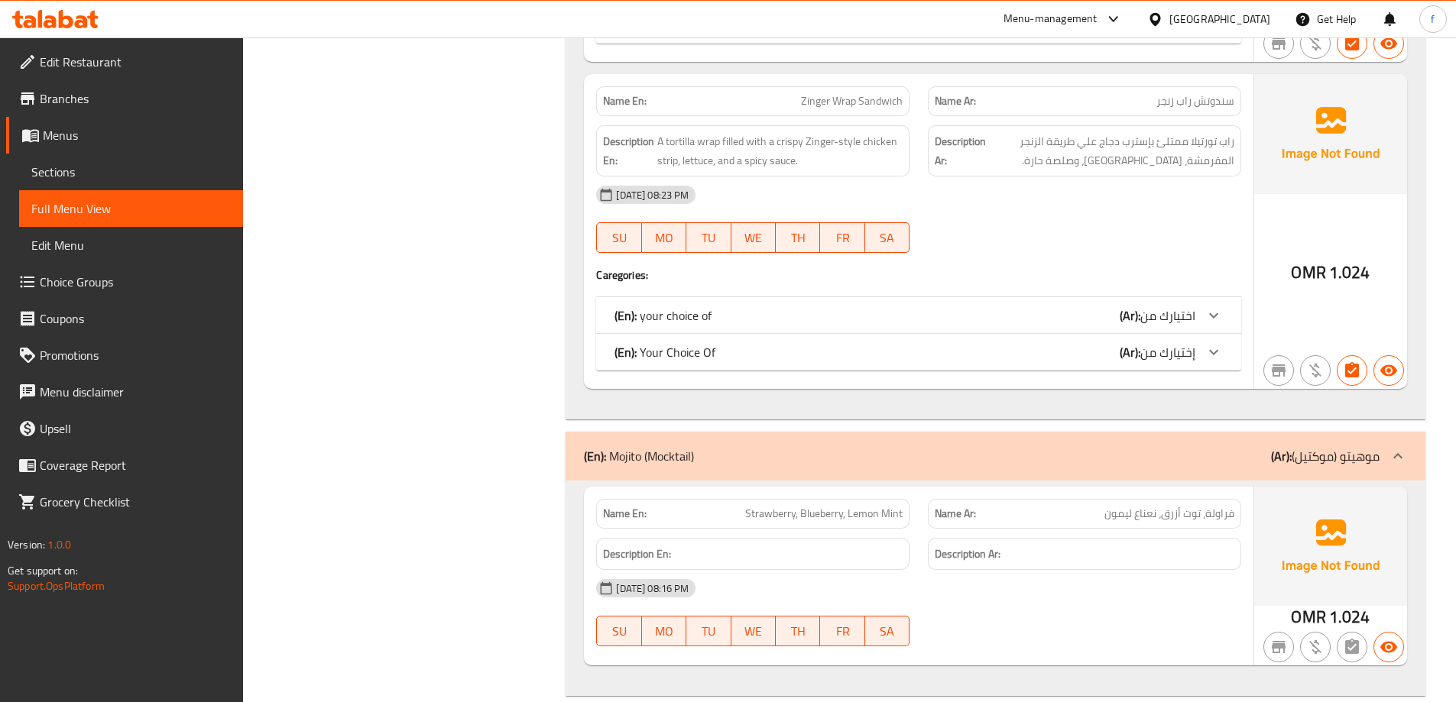
scroll to position [2063, 0]
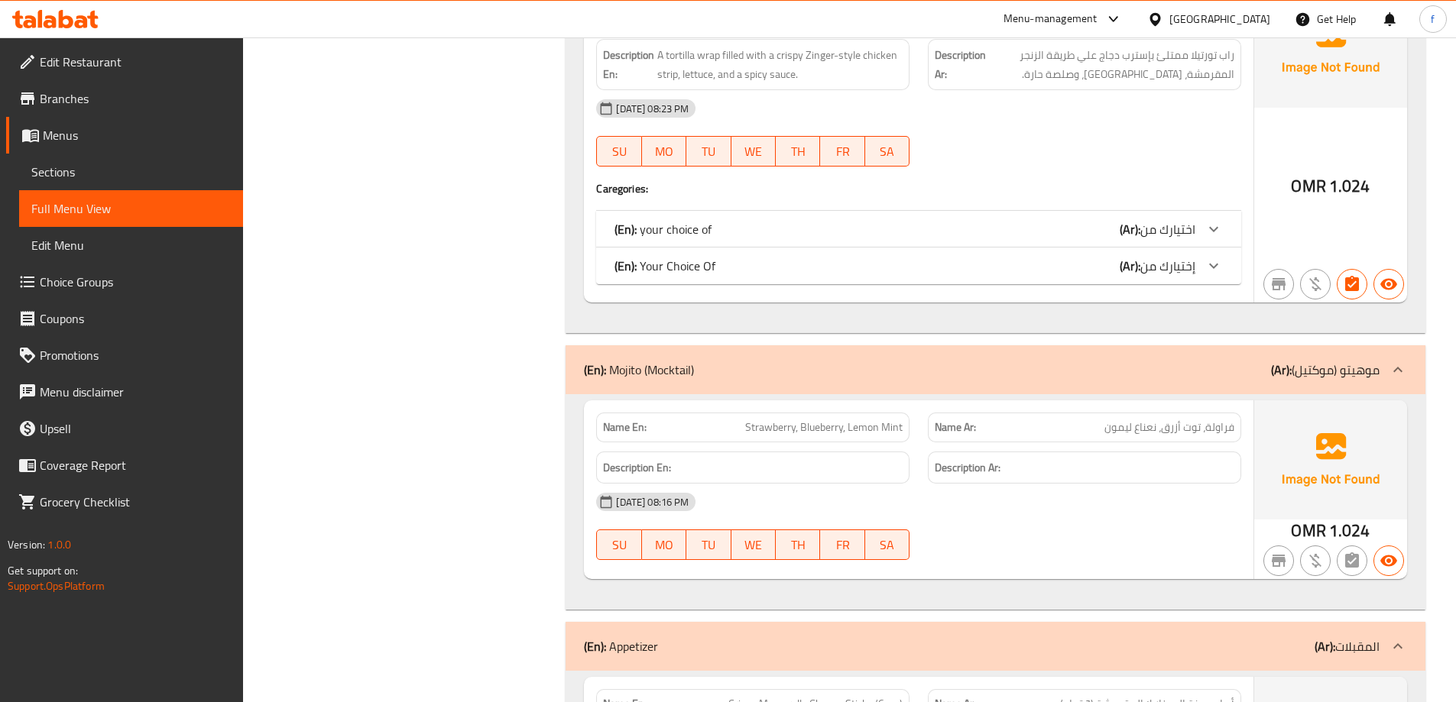
click at [1395, 362] on icon at bounding box center [1397, 370] width 18 height 18
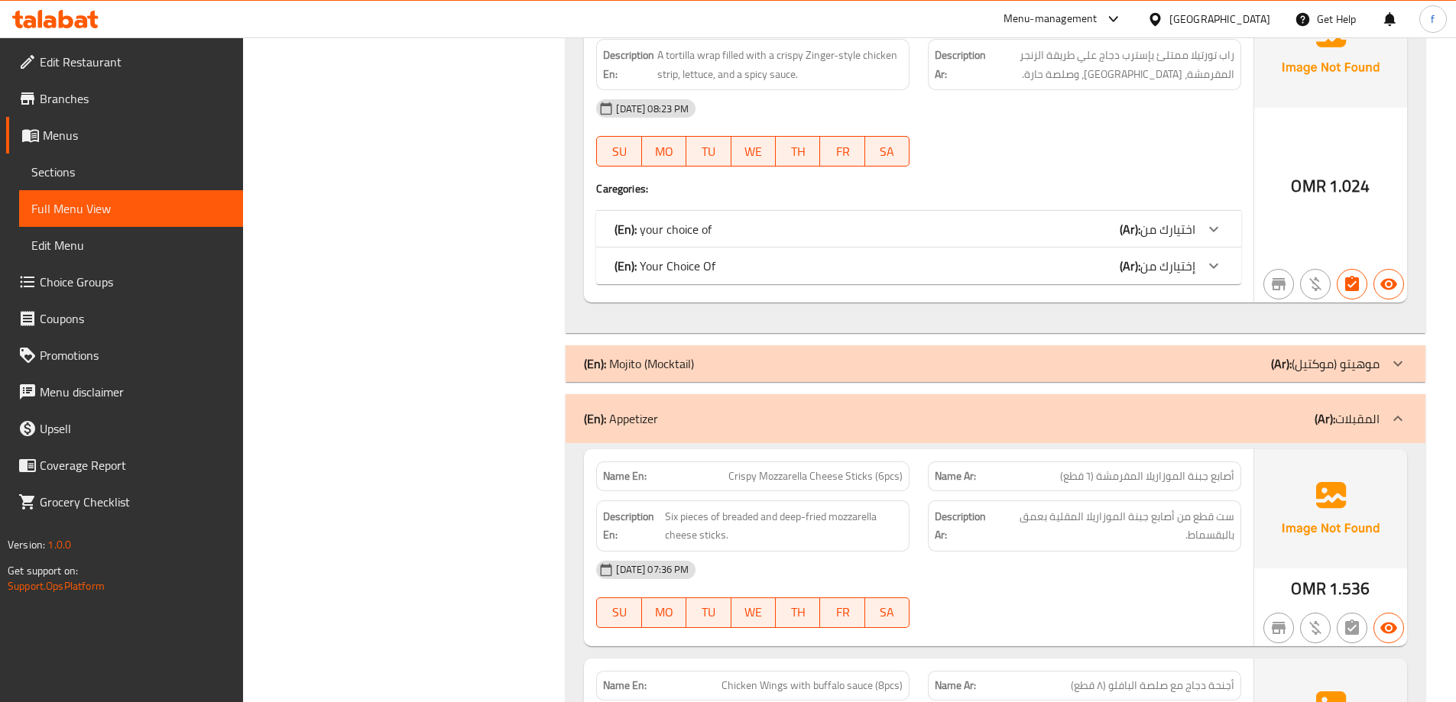
click at [1399, 412] on icon at bounding box center [1397, 419] width 18 height 18
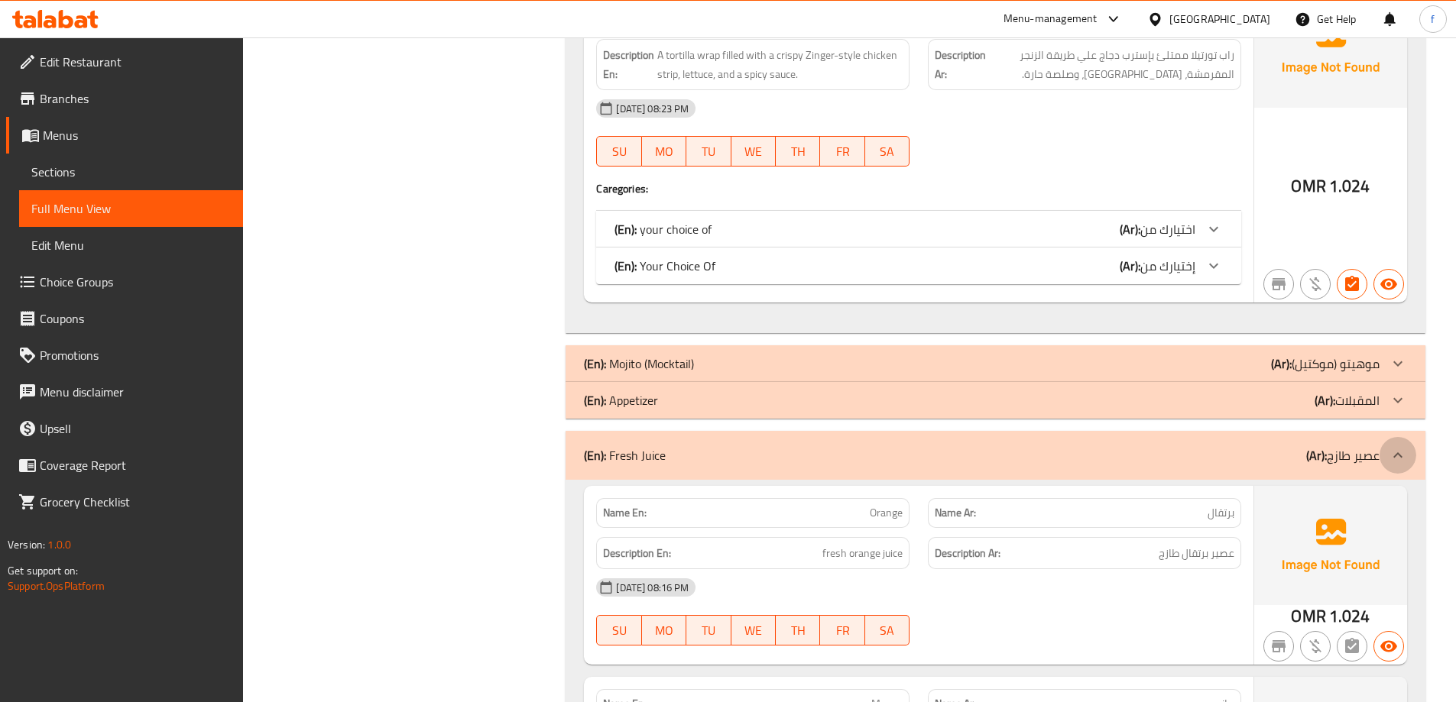
click at [1402, 446] on icon at bounding box center [1397, 455] width 18 height 18
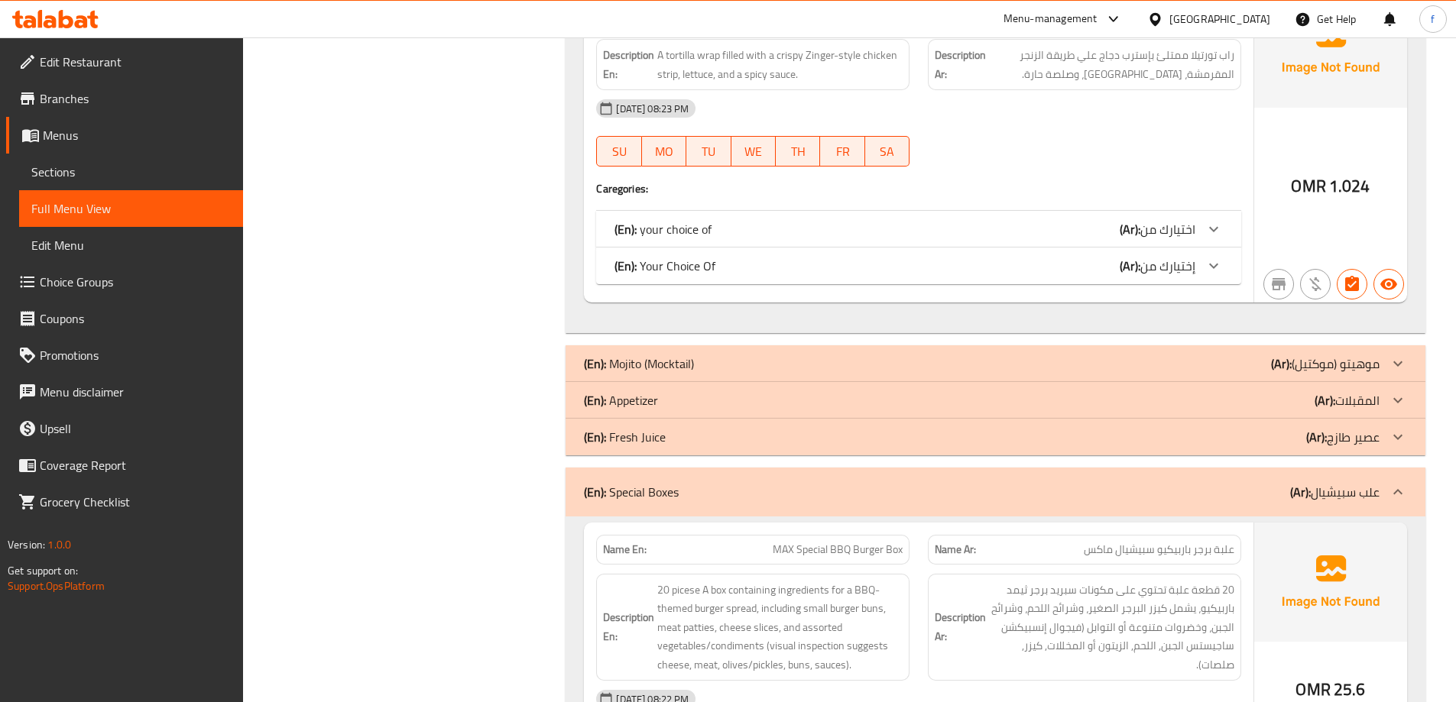
click at [1397, 487] on icon at bounding box center [1397, 492] width 18 height 18
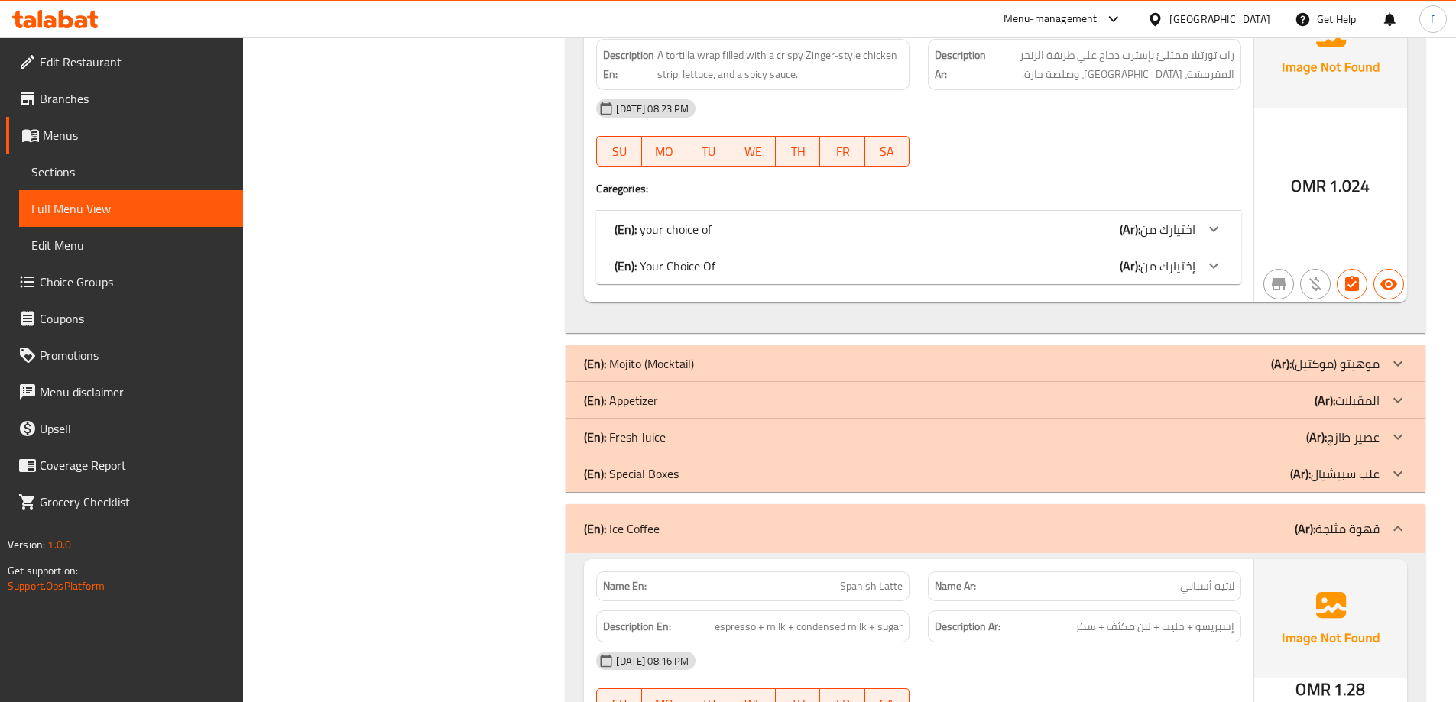
click at [1401, 523] on icon at bounding box center [1397, 529] width 18 height 18
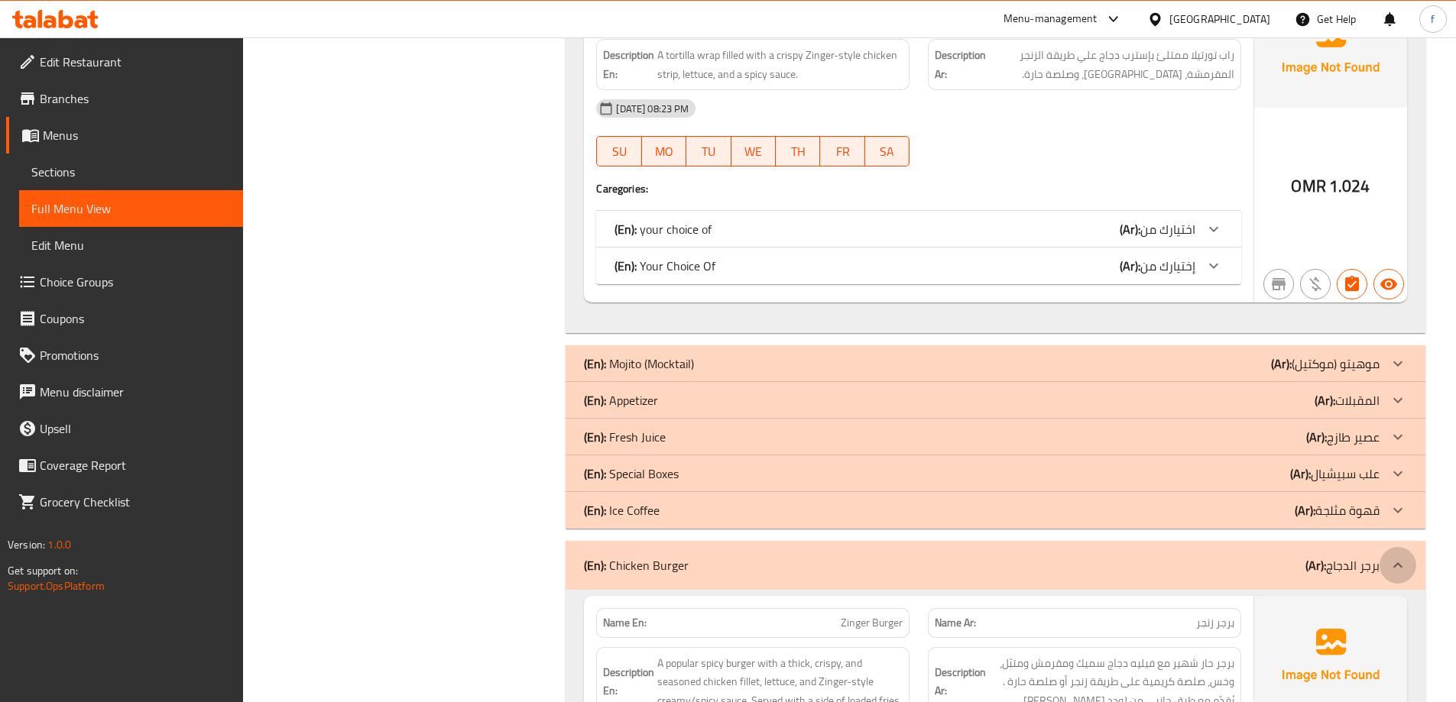
click at [1394, 560] on icon at bounding box center [1397, 565] width 18 height 18
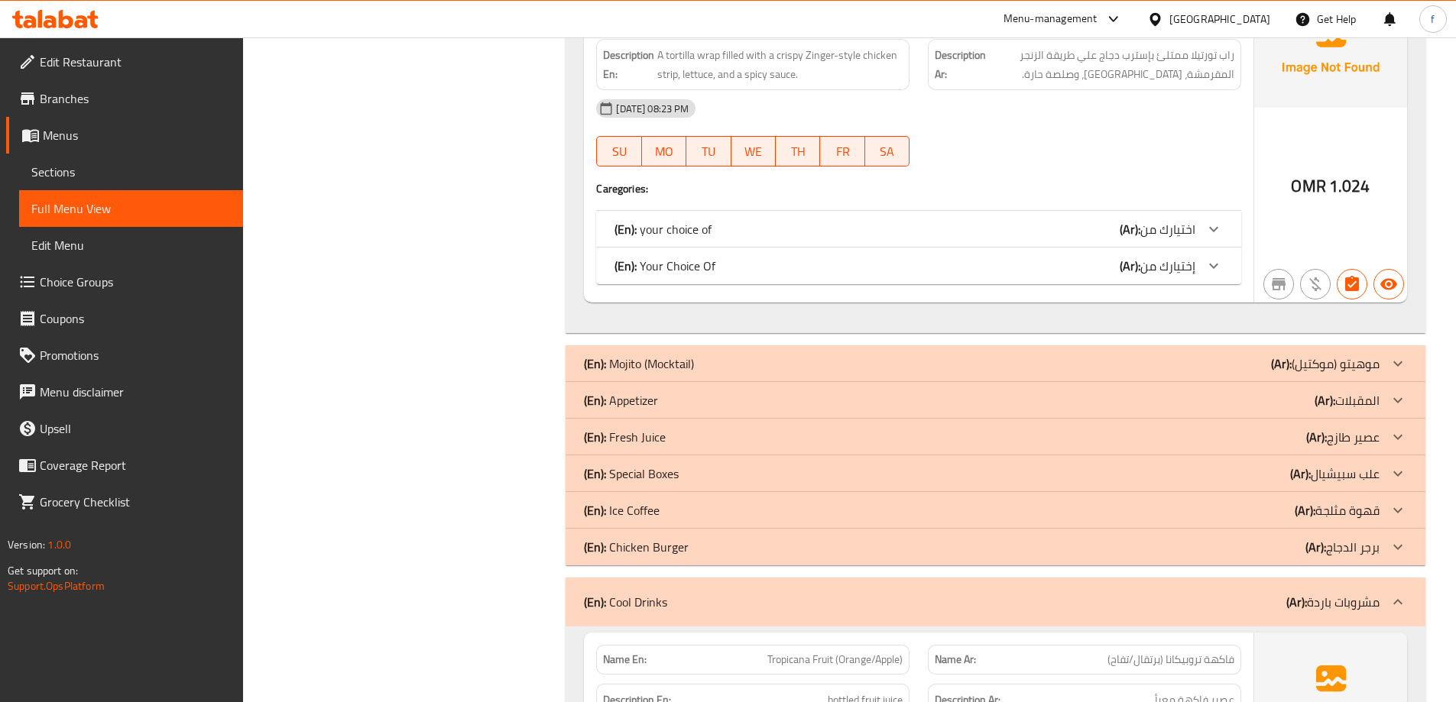
scroll to position [2369, 0]
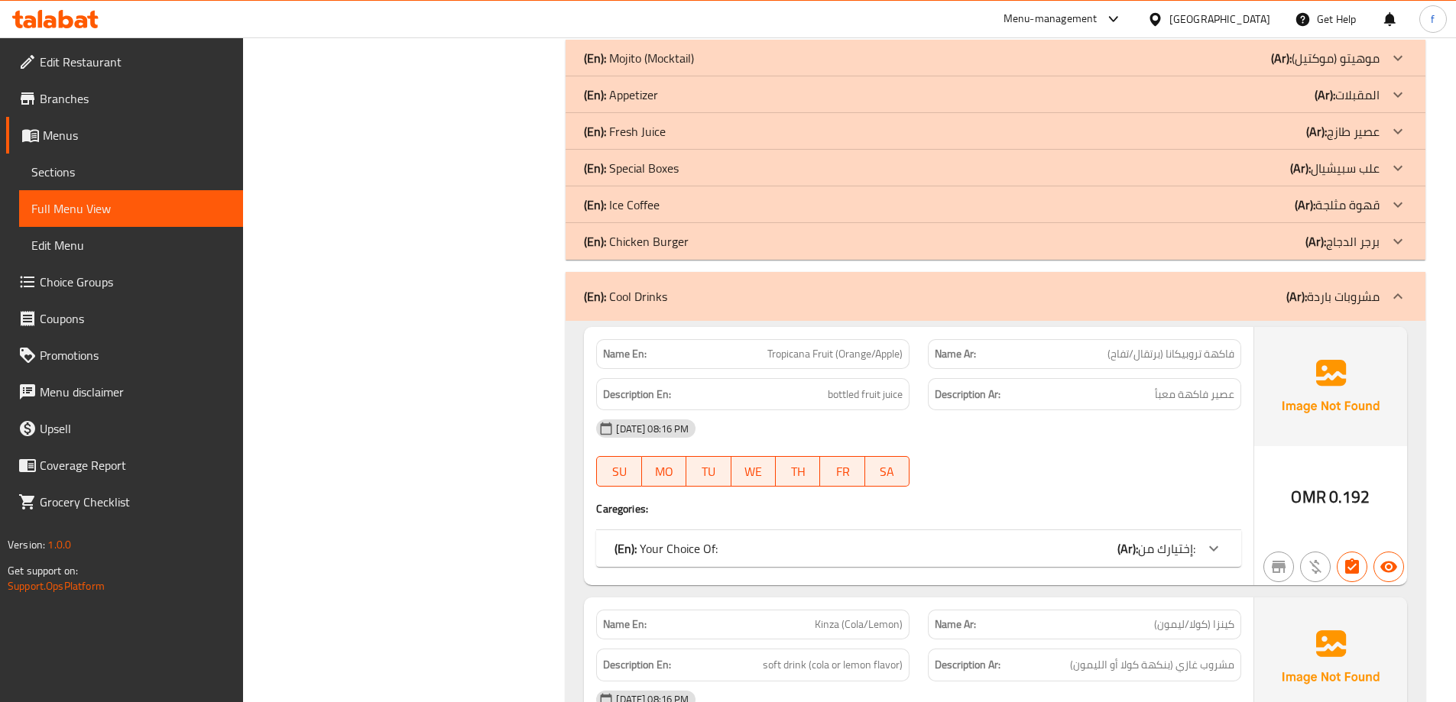
click at [1403, 303] on icon at bounding box center [1397, 296] width 18 height 18
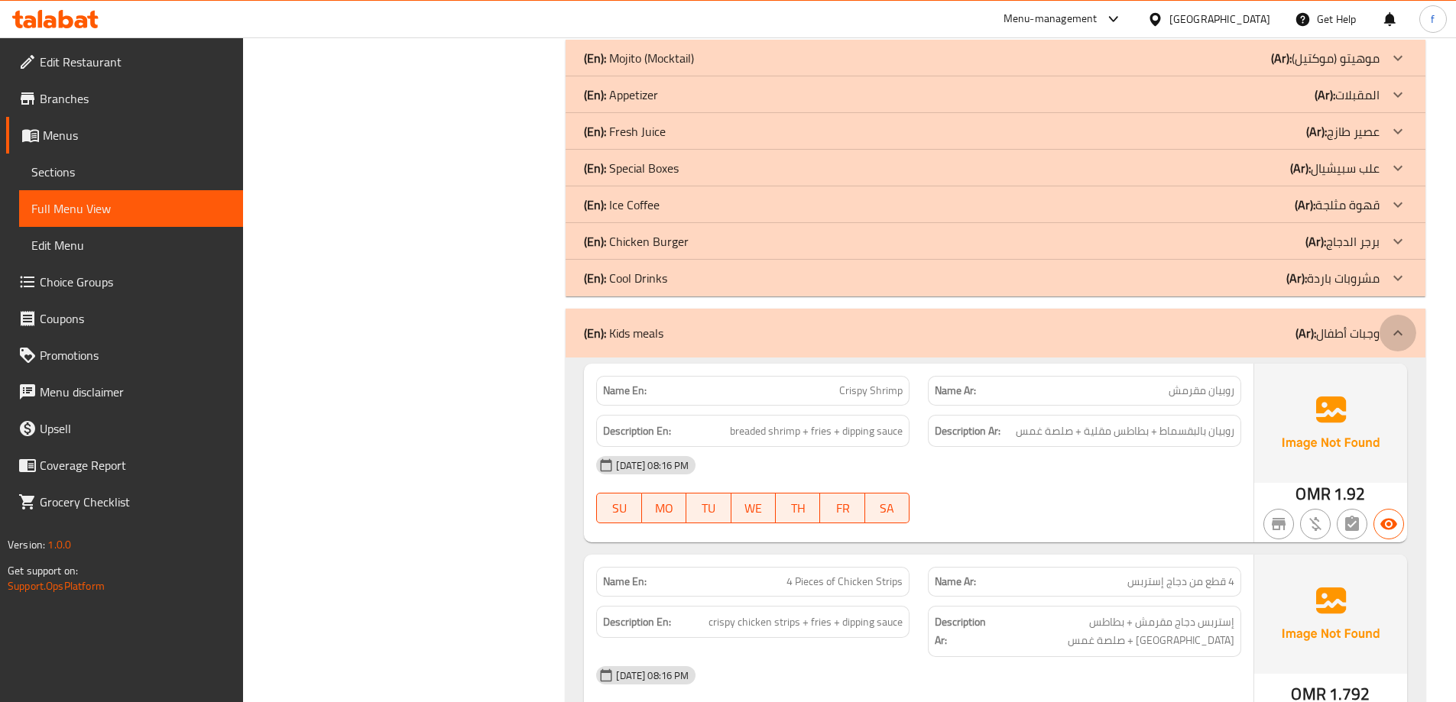
click at [1391, 330] on icon at bounding box center [1397, 333] width 18 height 18
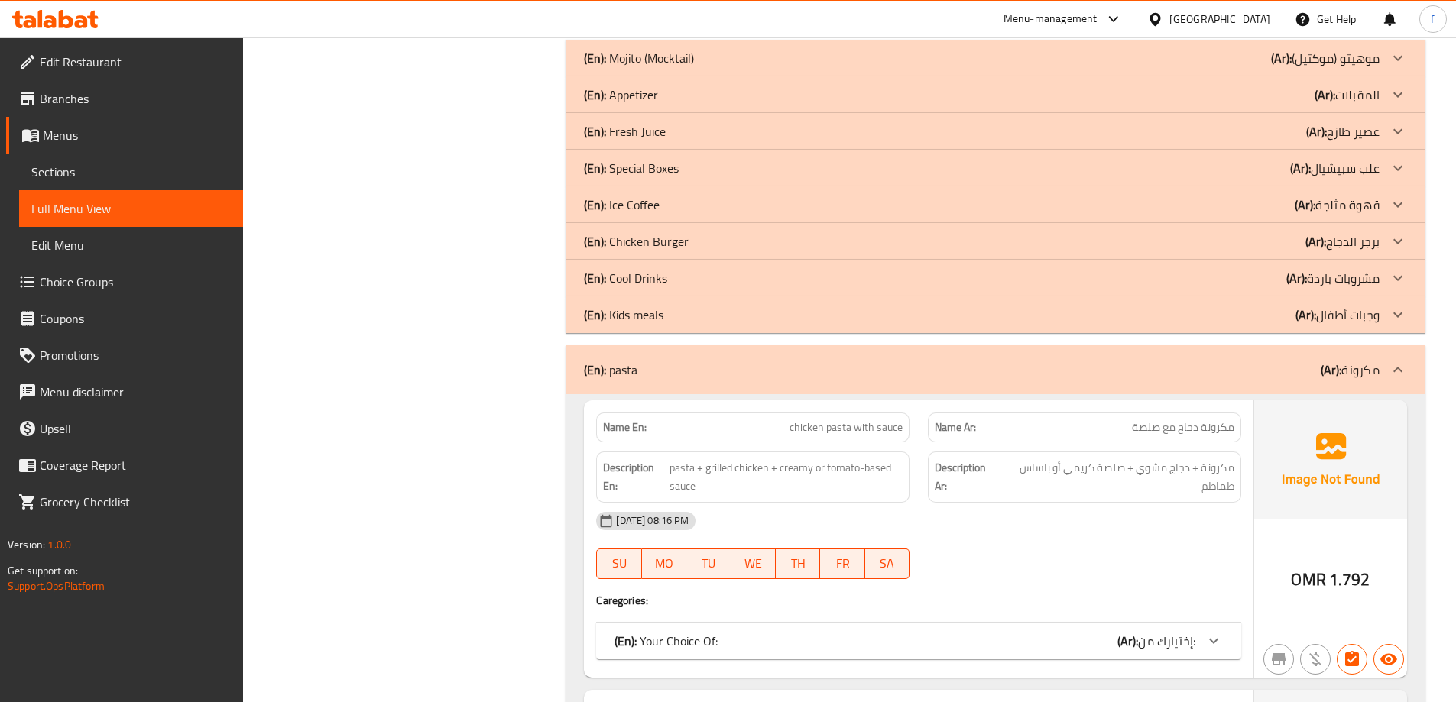
click at [1398, 362] on icon at bounding box center [1397, 370] width 18 height 18
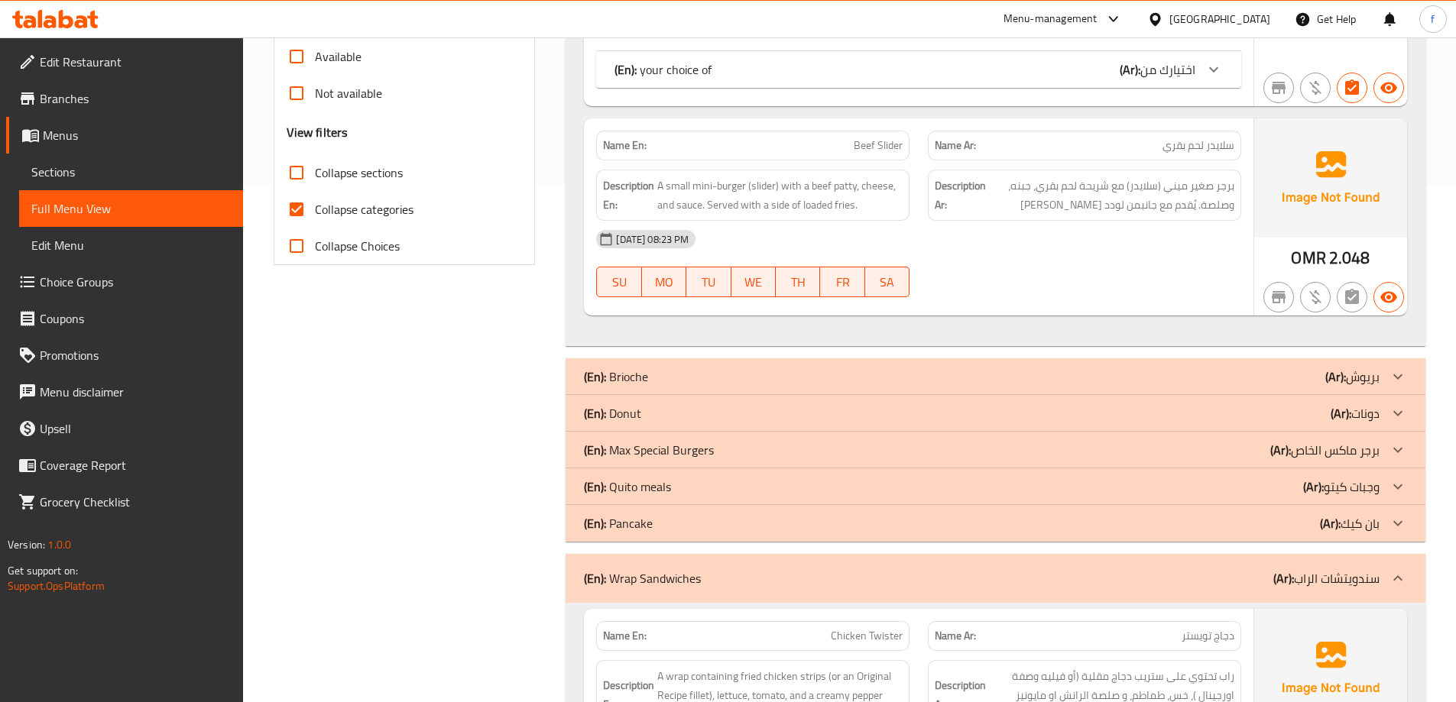
scroll to position [535, 0]
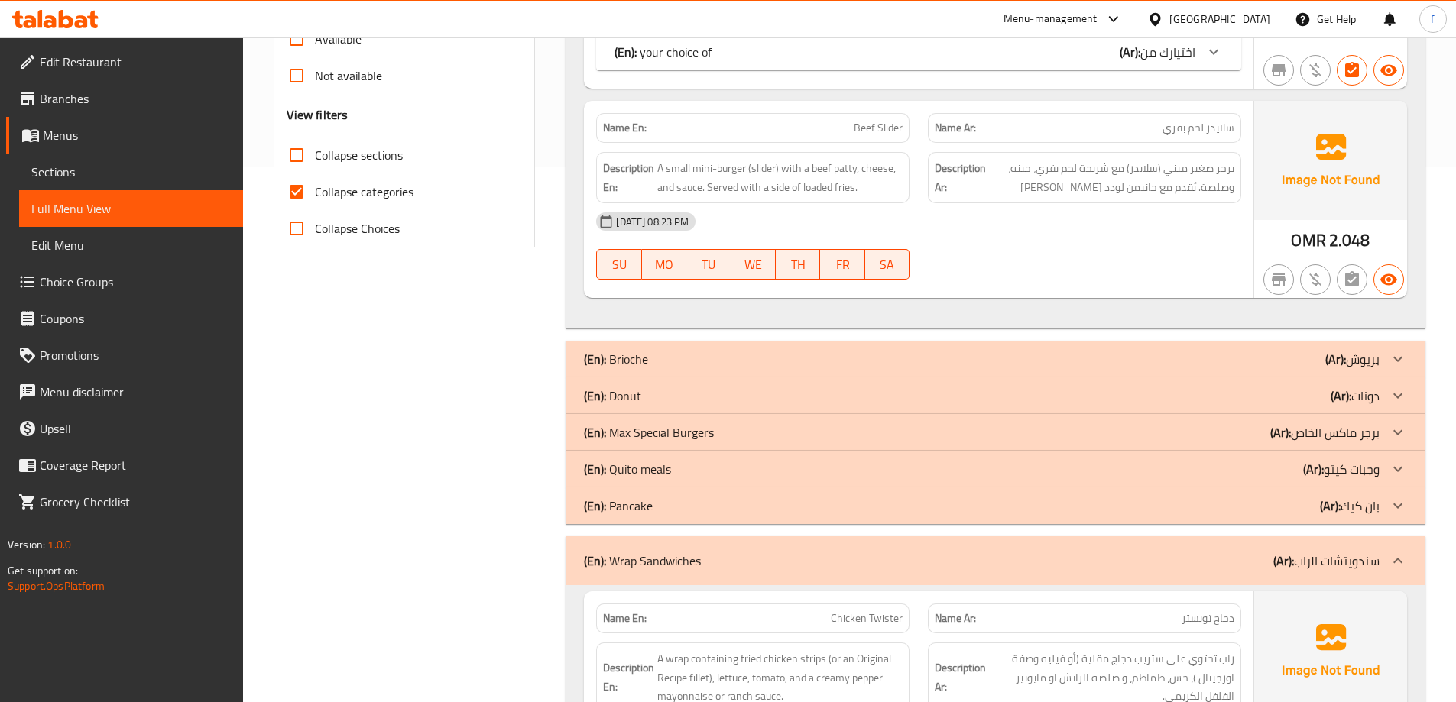
click at [1398, 429] on icon at bounding box center [1397, 432] width 18 height 18
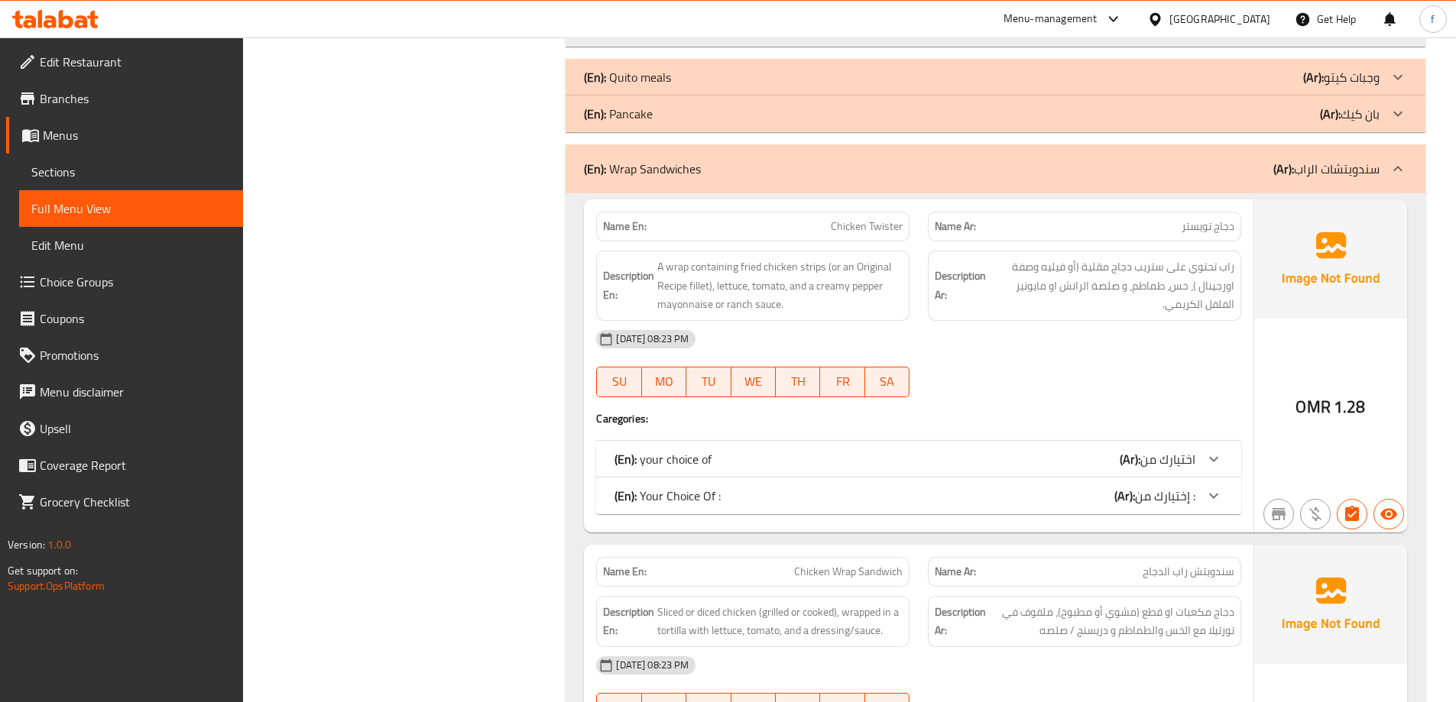
scroll to position [1464, 0]
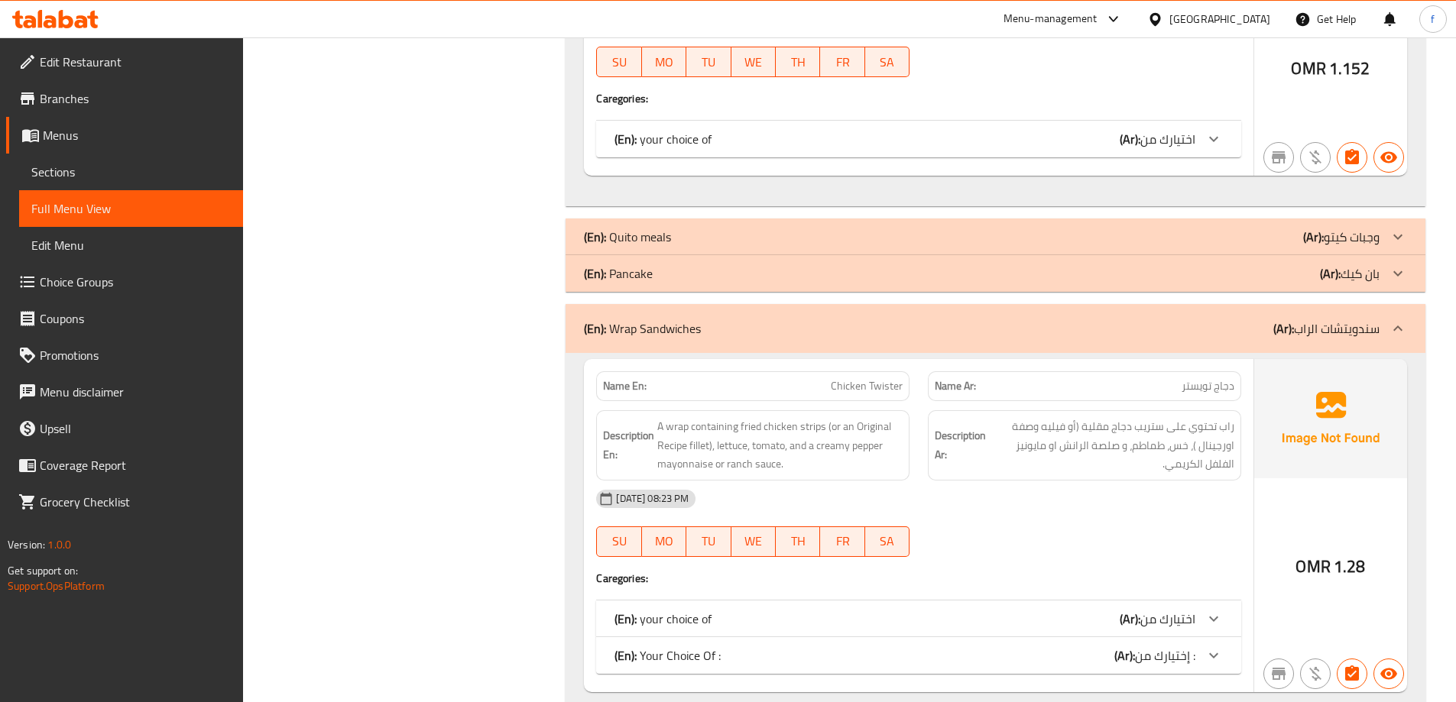
drag, startPoint x: 312, startPoint y: 348, endPoint x: 425, endPoint y: 357, distance: 113.5
click at [312, 348] on div "Filter Branches Branches Popular filters Free items Branch specific items Has c…" at bounding box center [410, 356] width 293 height 3248
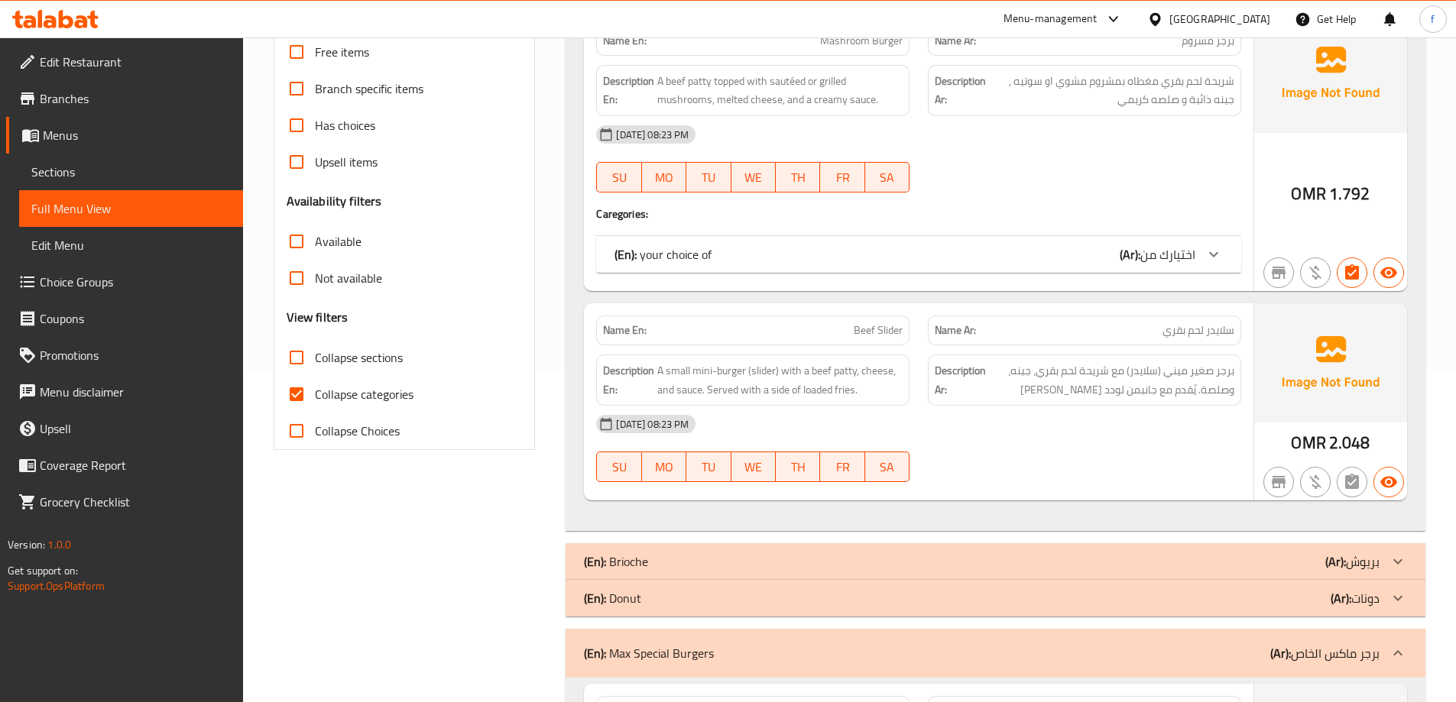
scroll to position [165, 0]
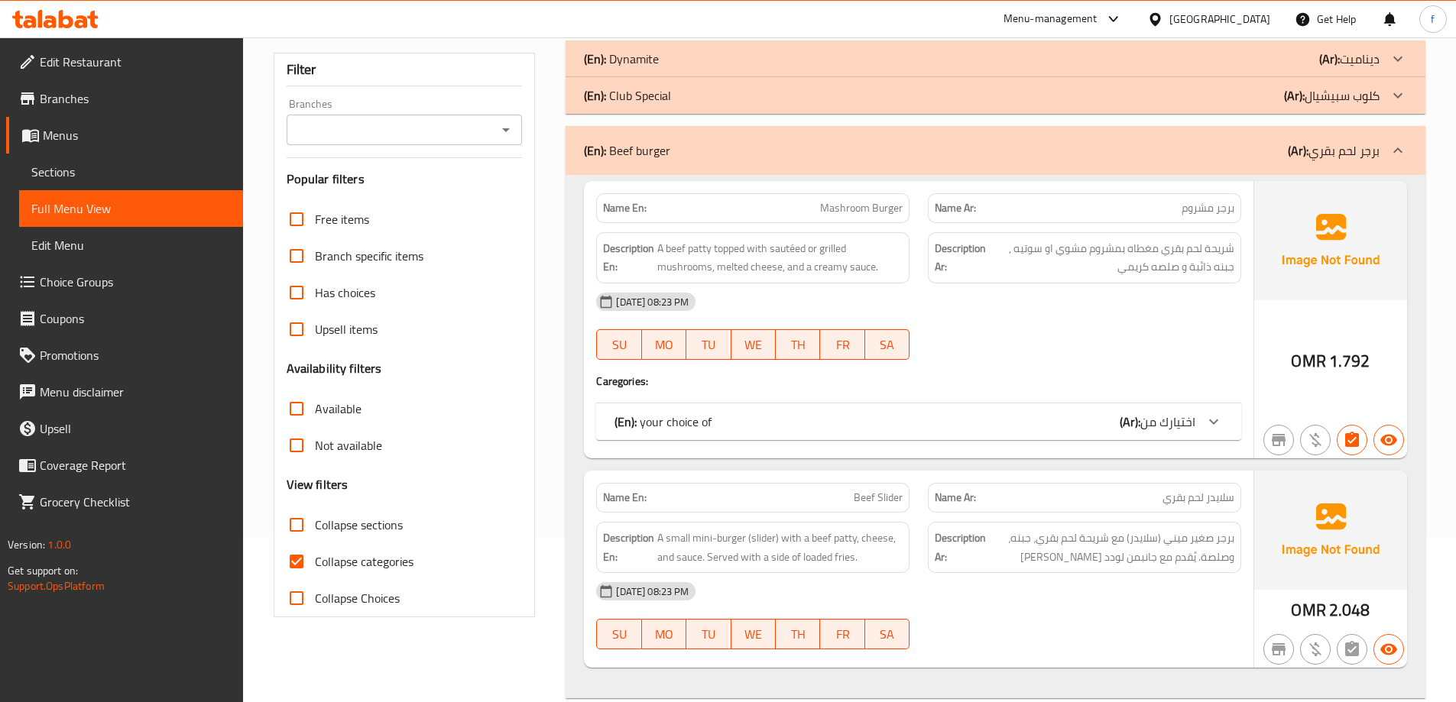
click at [335, 565] on span "Collapse categories" at bounding box center [364, 561] width 99 height 18
click at [315, 565] on input "Collapse categories" at bounding box center [296, 561] width 37 height 37
checkbox input "false"
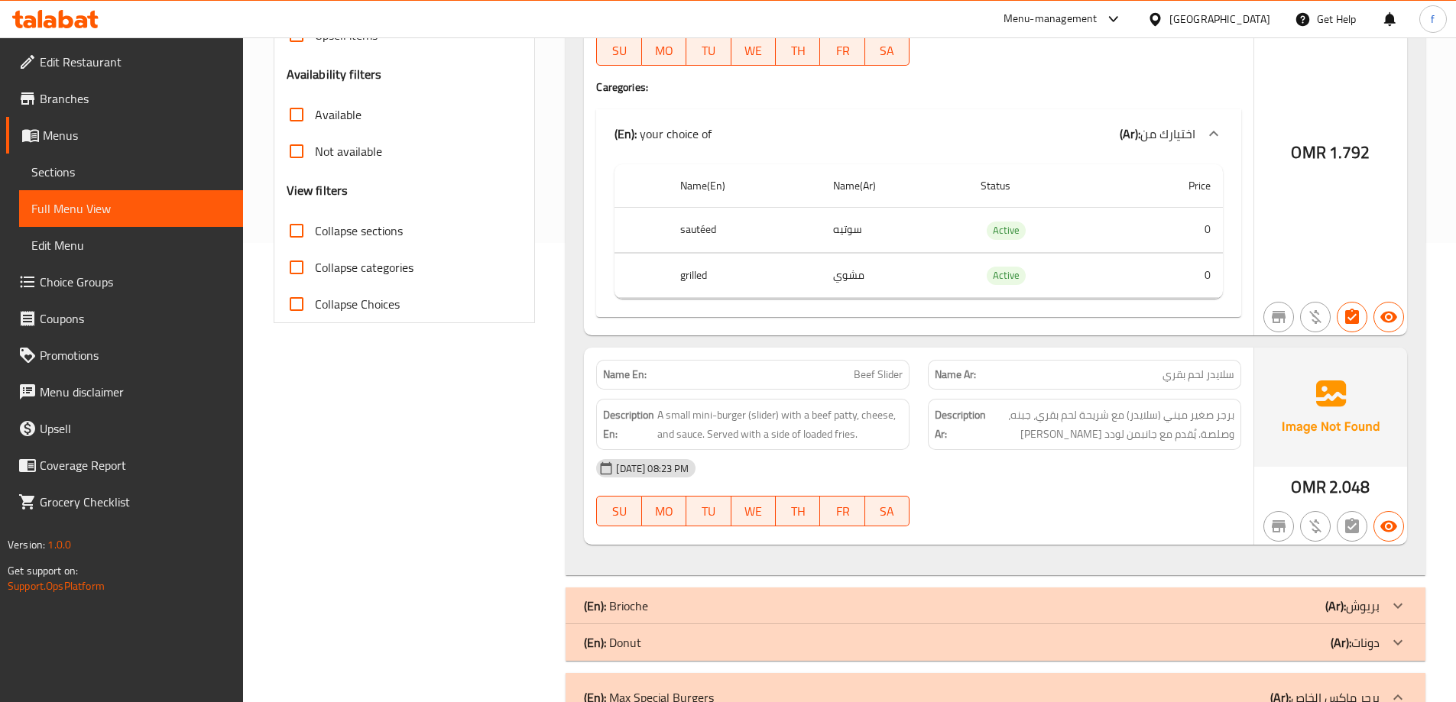
scroll to position [471, 0]
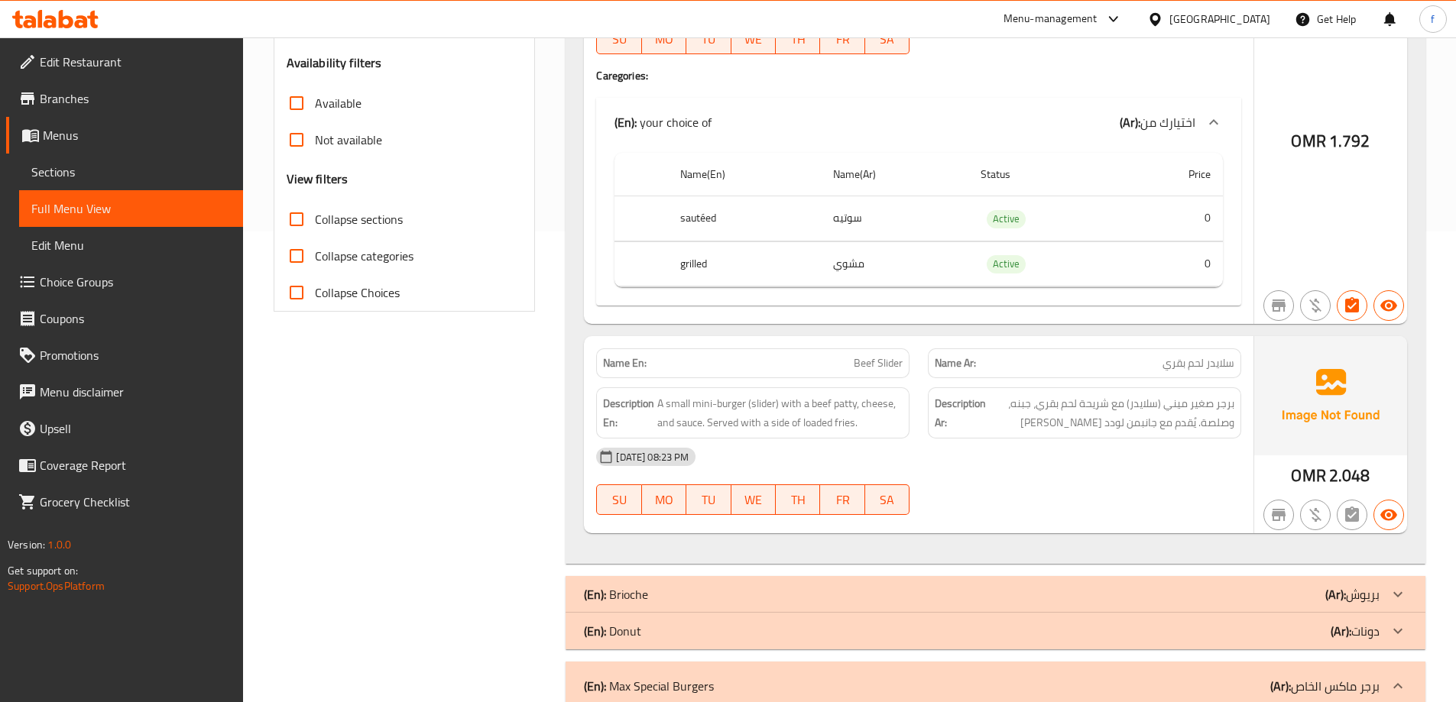
click at [1181, 366] on span "سلايدر لحم بقري" at bounding box center [1198, 363] width 72 height 16
drag, startPoint x: 1181, startPoint y: 366, endPoint x: 1207, endPoint y: 357, distance: 27.5
click at [1184, 366] on span "سلايدر لحم بقري" at bounding box center [1198, 363] width 72 height 16
click at [1215, 357] on span "سلايدر لحم بقري" at bounding box center [1198, 363] width 72 height 16
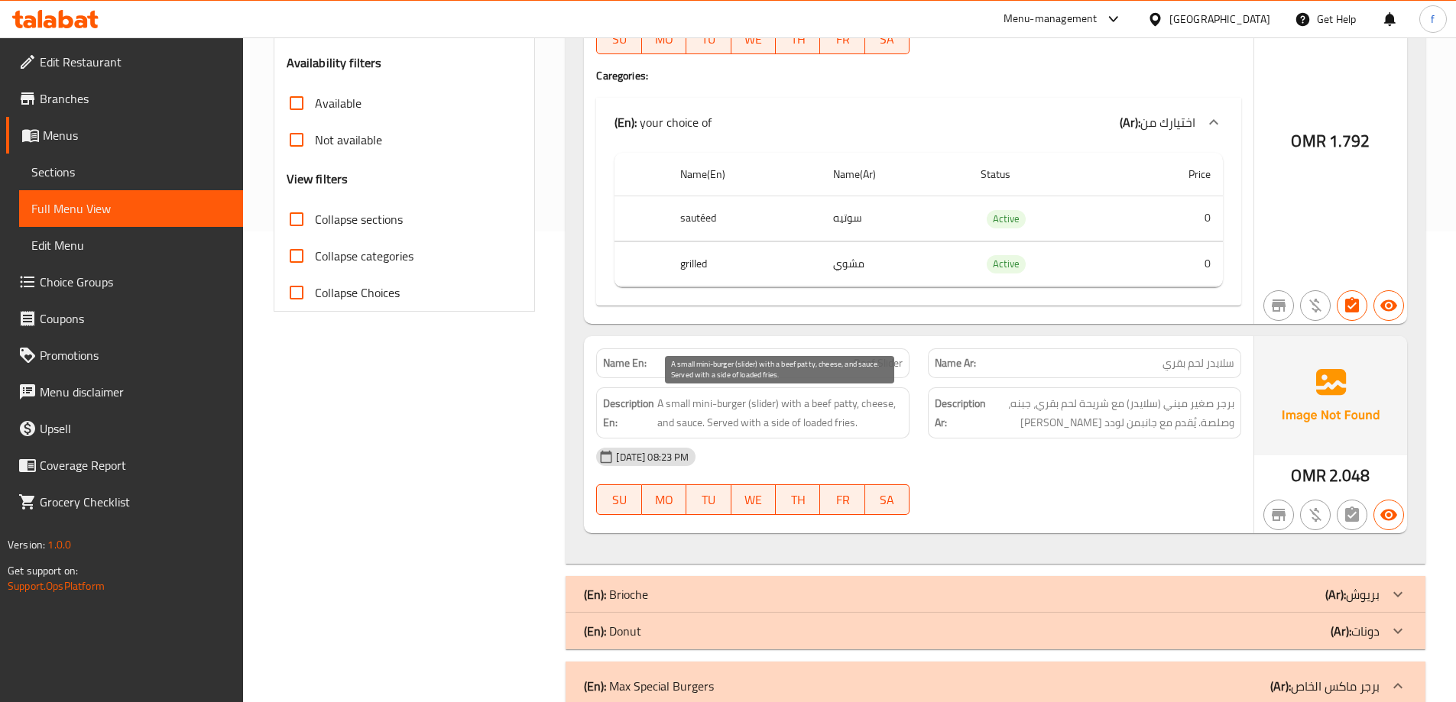
click at [710, 408] on span "A small mini-burger (slider) with a beef patty, cheese, and sauce. Served with …" at bounding box center [779, 412] width 245 height 37
click at [685, 410] on span "A small mini-burger (slider) with a beef patty, cheese, and sauce. Served with …" at bounding box center [779, 412] width 245 height 37
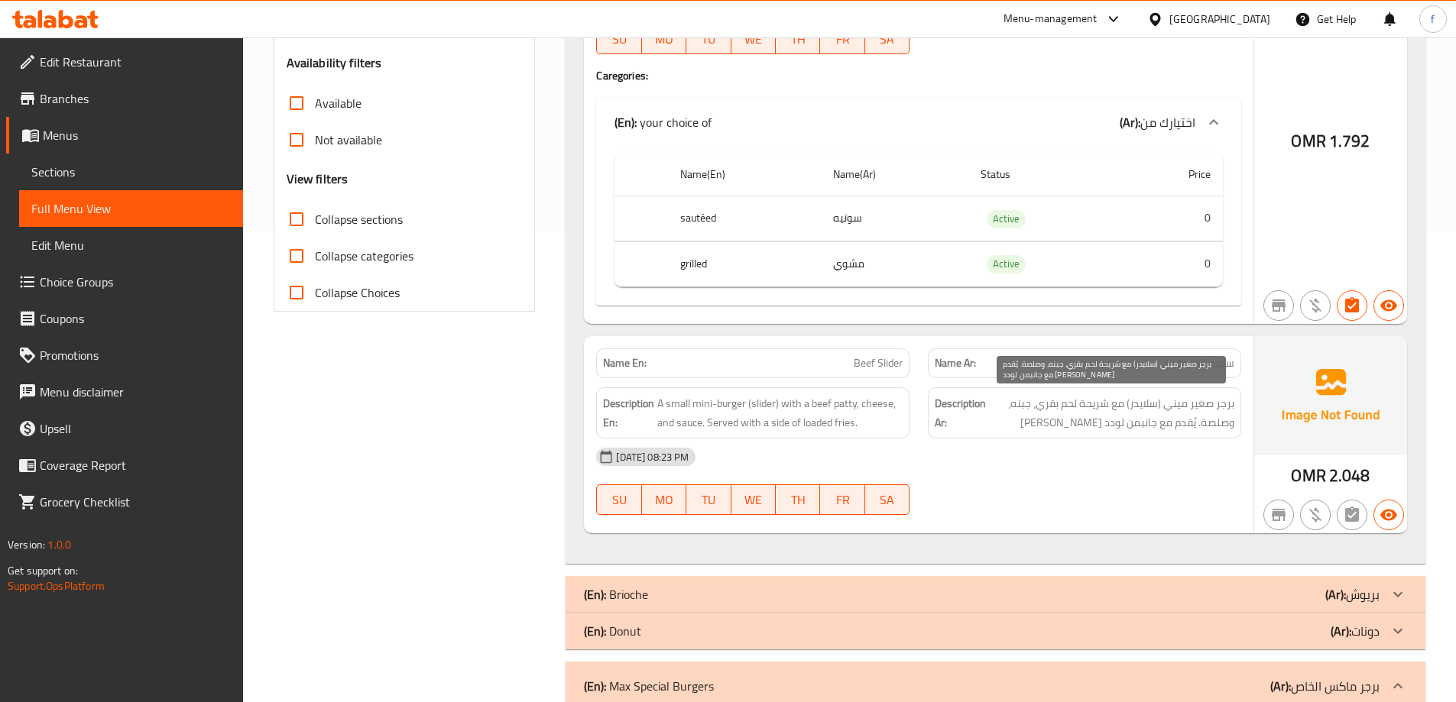
click at [1146, 426] on span "برجر صغير ميني (سلايدر) مع شريحة لحم بقري، جبنه، وصلصة. يُقدم مع جانبمن لودد فر…" at bounding box center [1111, 412] width 245 height 37
click at [1134, 467] on div "[DATE] 08:23 PM" at bounding box center [918, 457] width 663 height 37
click at [1198, 361] on span "سلايدر لحم بقري" at bounding box center [1198, 363] width 72 height 16
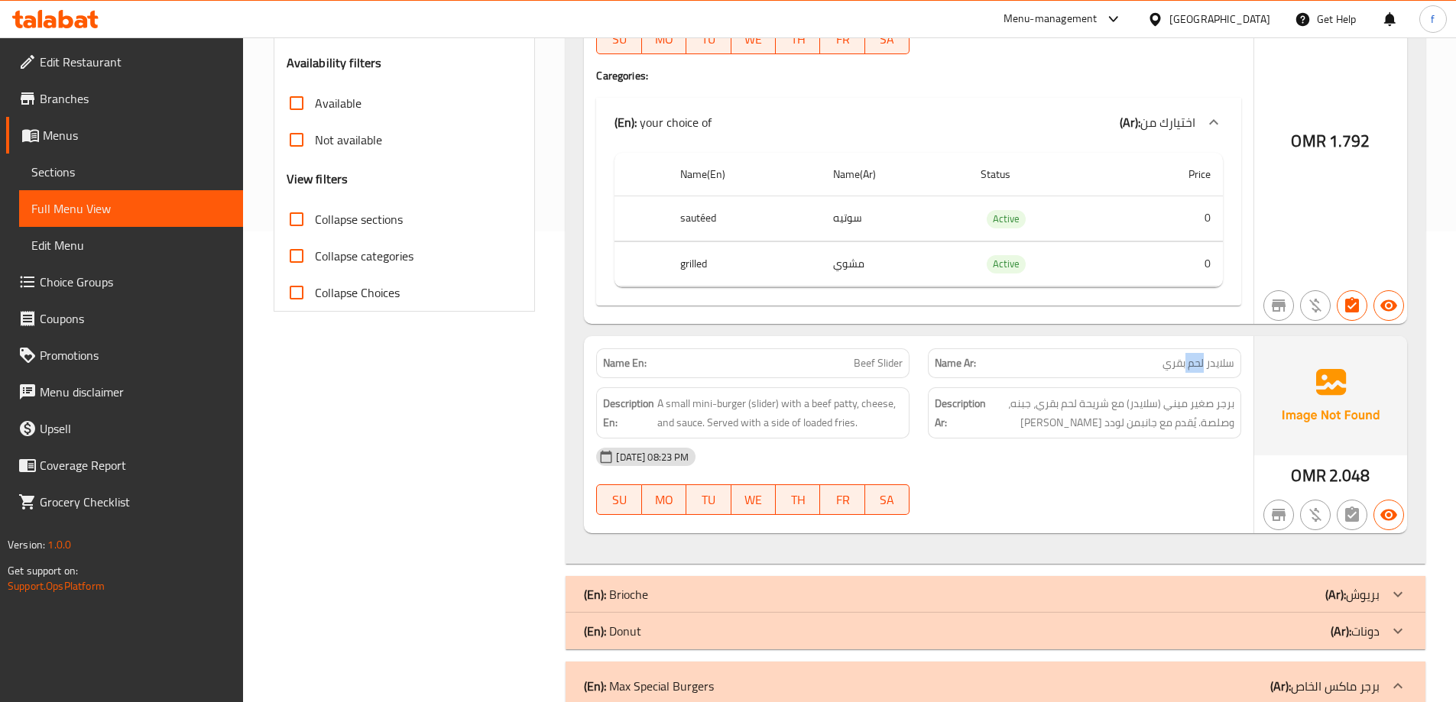
click at [1198, 361] on span "سلايدر لحم بقري" at bounding box center [1198, 363] width 72 height 16
click at [883, 358] on span "Beef Slider" at bounding box center [877, 363] width 49 height 16
copy span "Beef Slider"
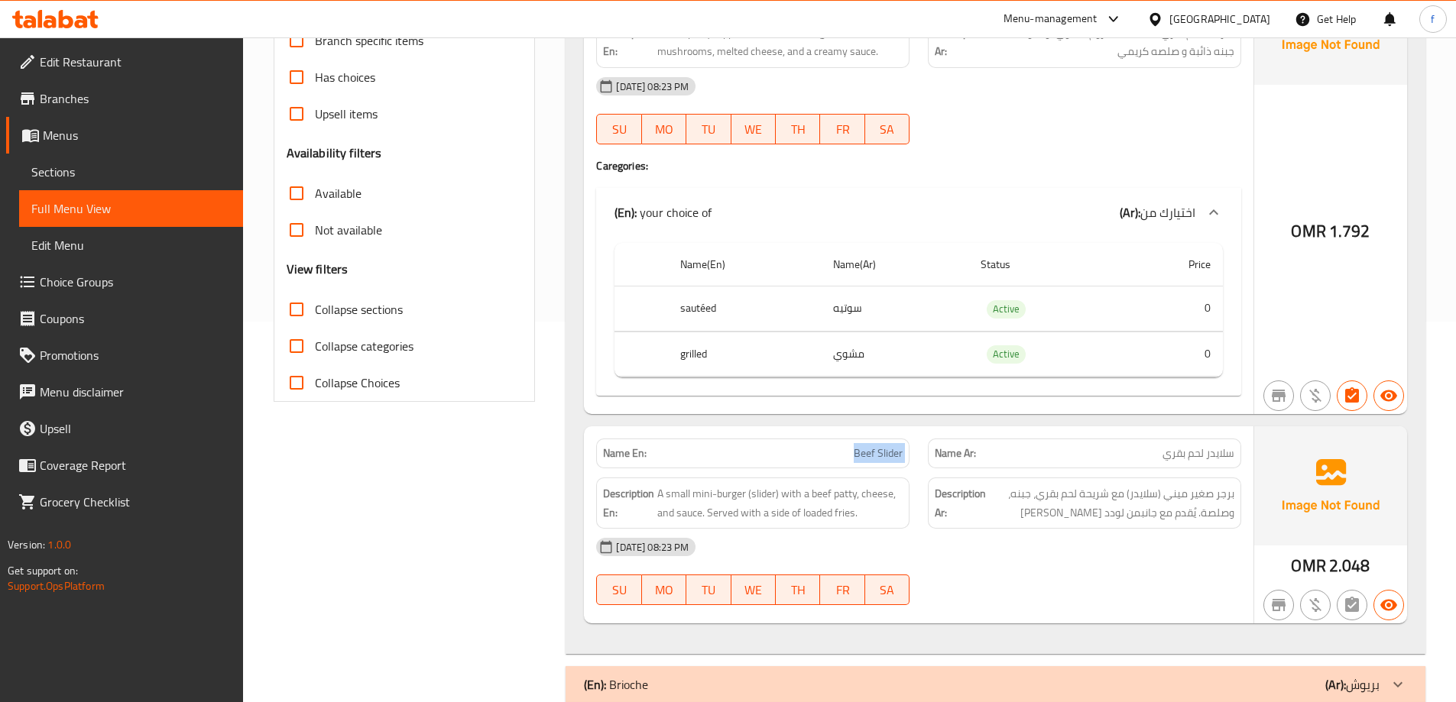
scroll to position [165, 0]
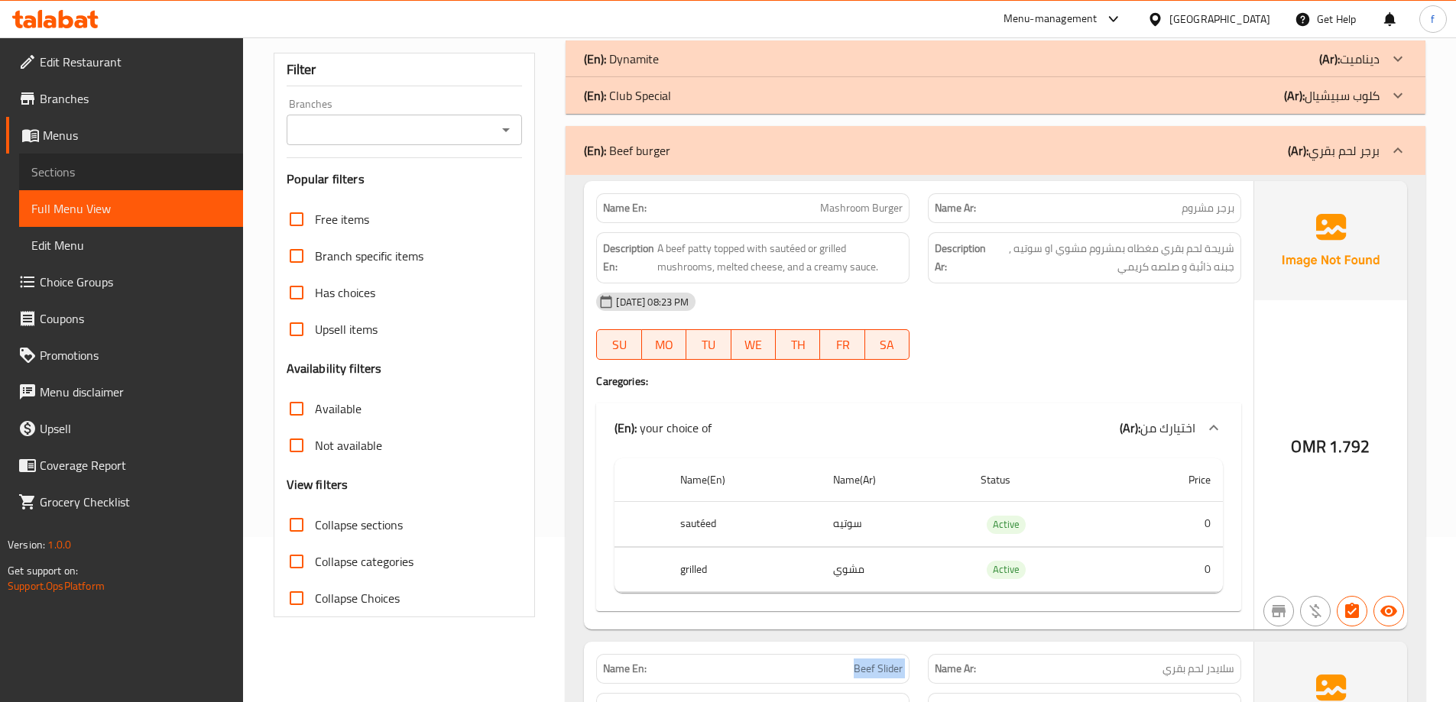
click at [118, 160] on link "Sections" at bounding box center [131, 172] width 224 height 37
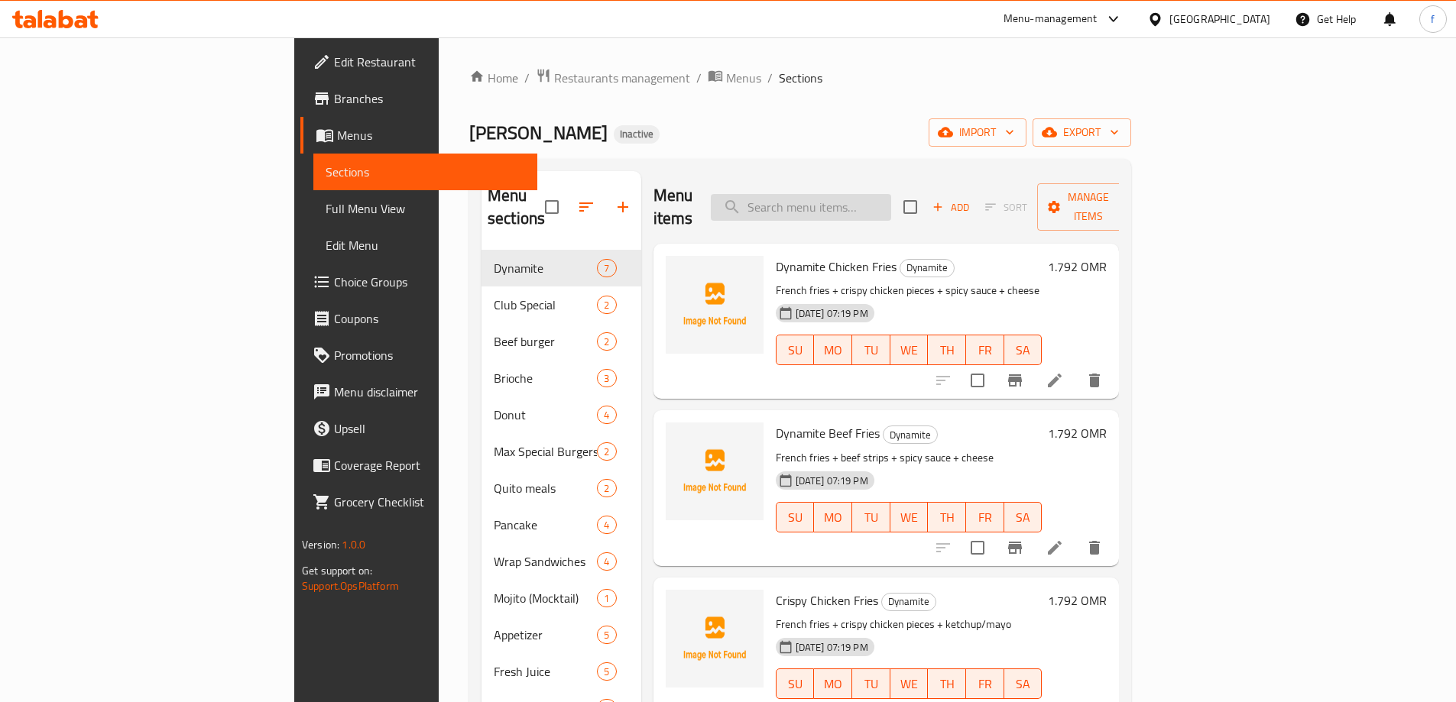
click at [891, 199] on input "search" at bounding box center [801, 207] width 180 height 27
paste input "Beef Slider"
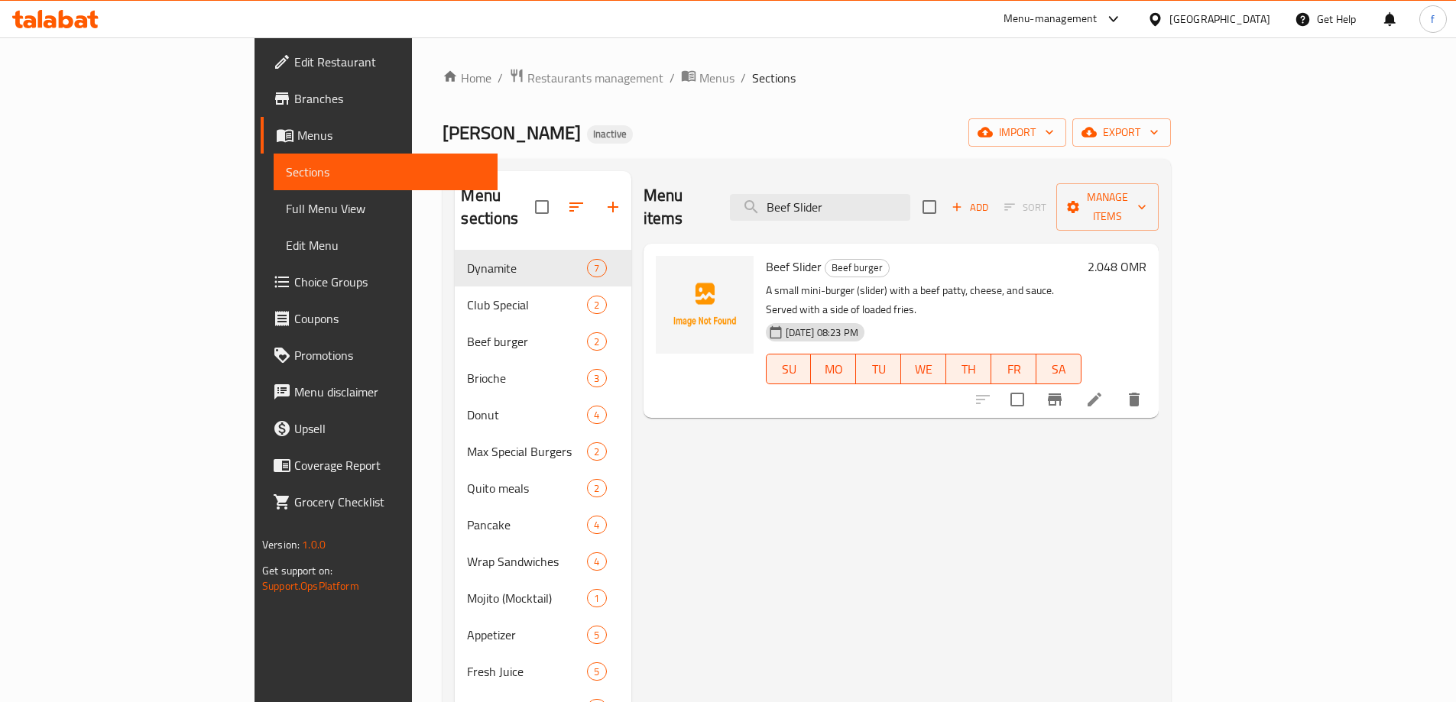
type input "Beef Slider"
click at [1103, 390] on icon at bounding box center [1094, 399] width 18 height 18
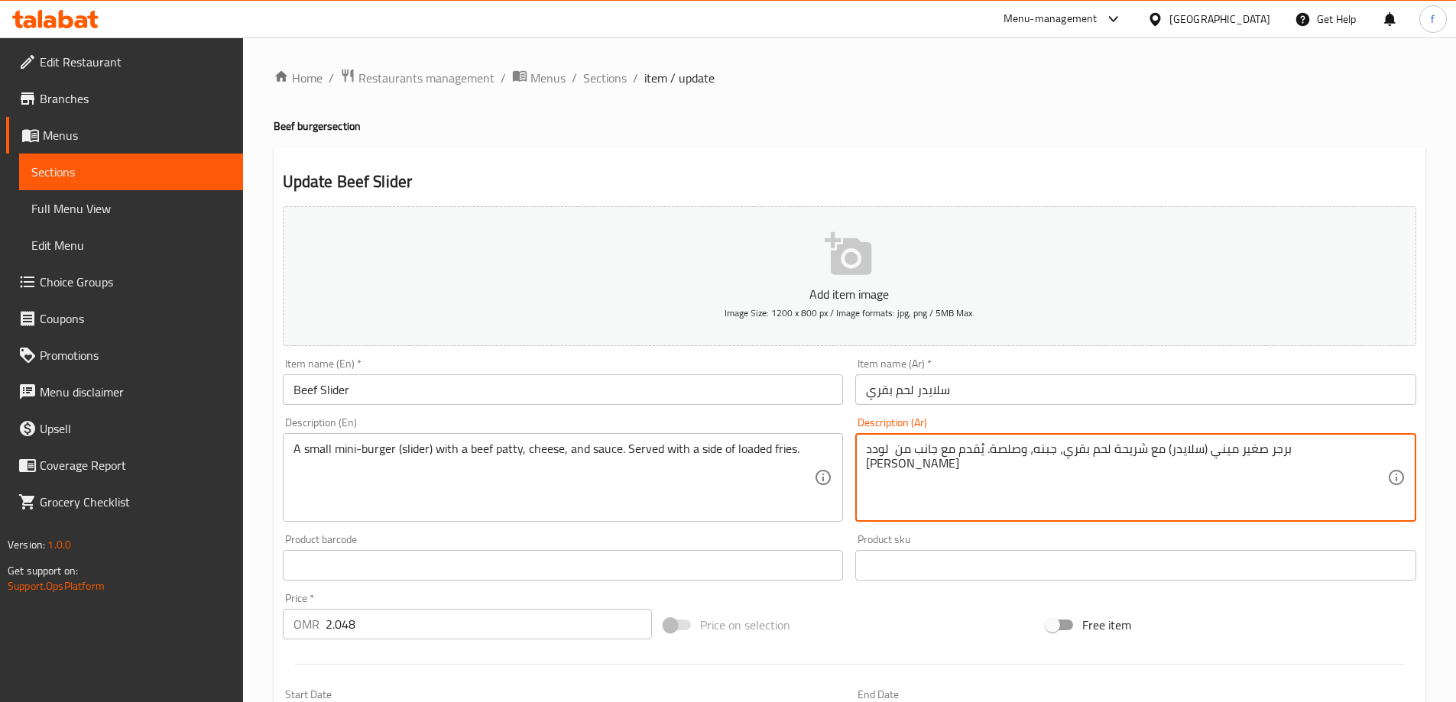
click at [951, 451] on textarea "برجر صغير ميني (سلايدر) مع شريحة لحم بقري، جبنه، وصلصة. يُقدم مع جانب من لودد ف…" at bounding box center [1126, 478] width 521 height 73
click at [917, 452] on textarea "برجر صغير ميني (سلايدر) مع شريحة لحم بقري، جبنه، وصلصة. يُقدم مع طبق جانبي من ل…" at bounding box center [1126, 478] width 521 height 73
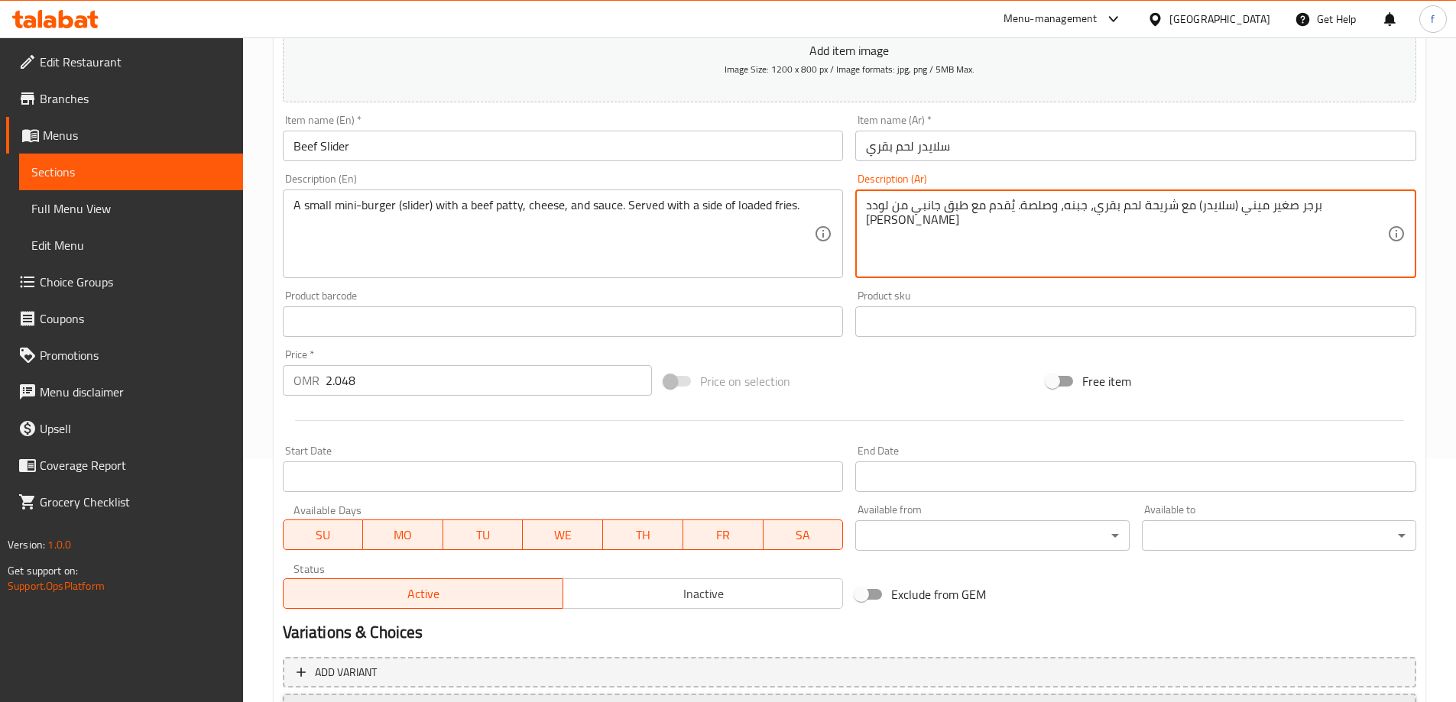
scroll to position [377, 0]
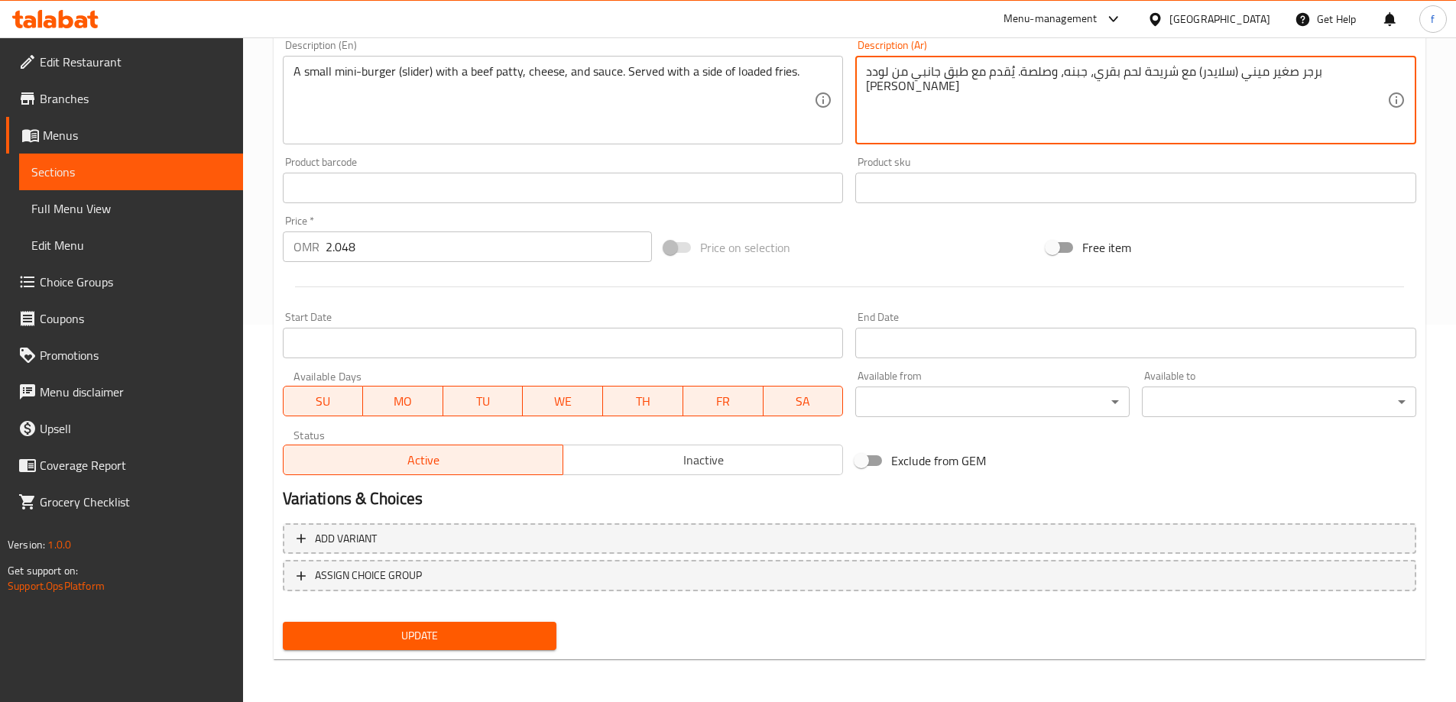
type textarea "برجر صغير ميني (سلايدر) مع شريحة لحم بقري، جبنه، وصلصة. يُقدم مع طبق جانبي من ل…"
click at [519, 642] on span "Update" at bounding box center [420, 636] width 250 height 19
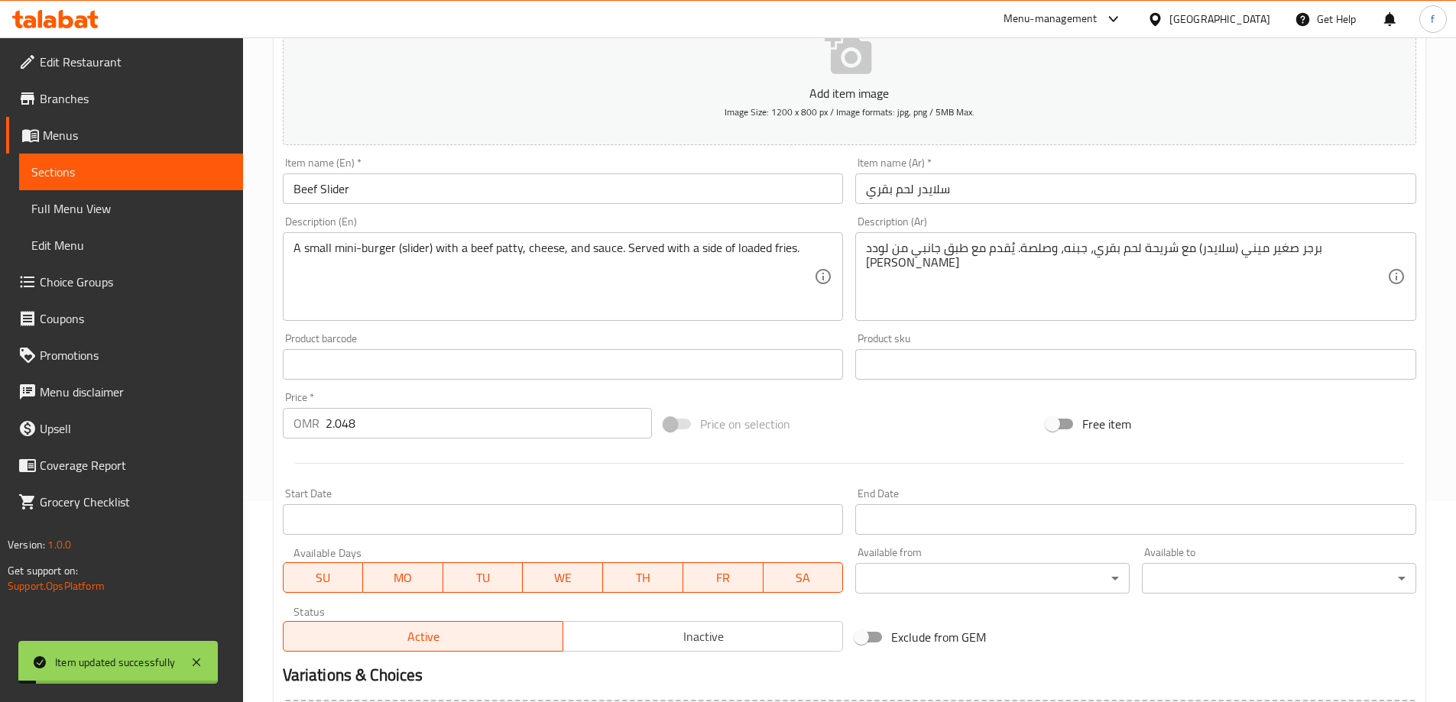
scroll to position [72, 0]
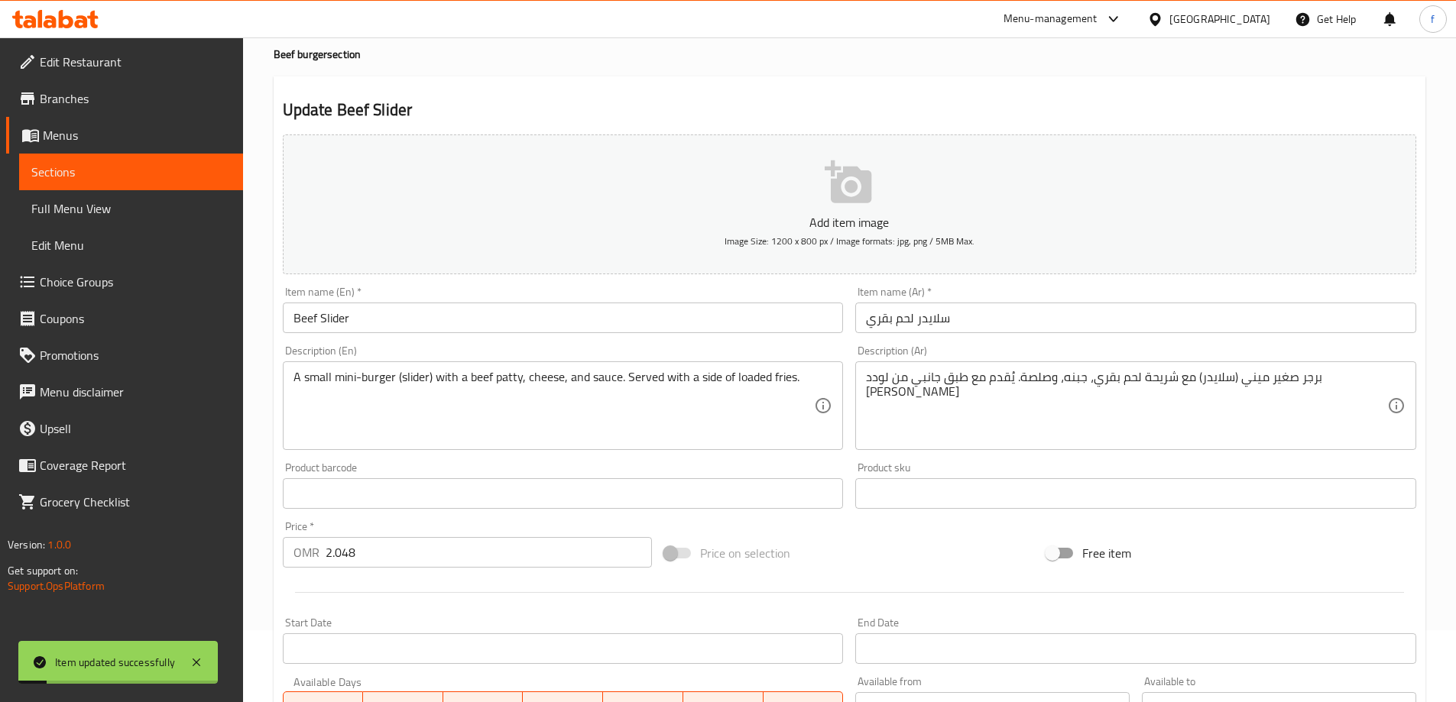
click at [96, 210] on span "Full Menu View" at bounding box center [130, 208] width 199 height 18
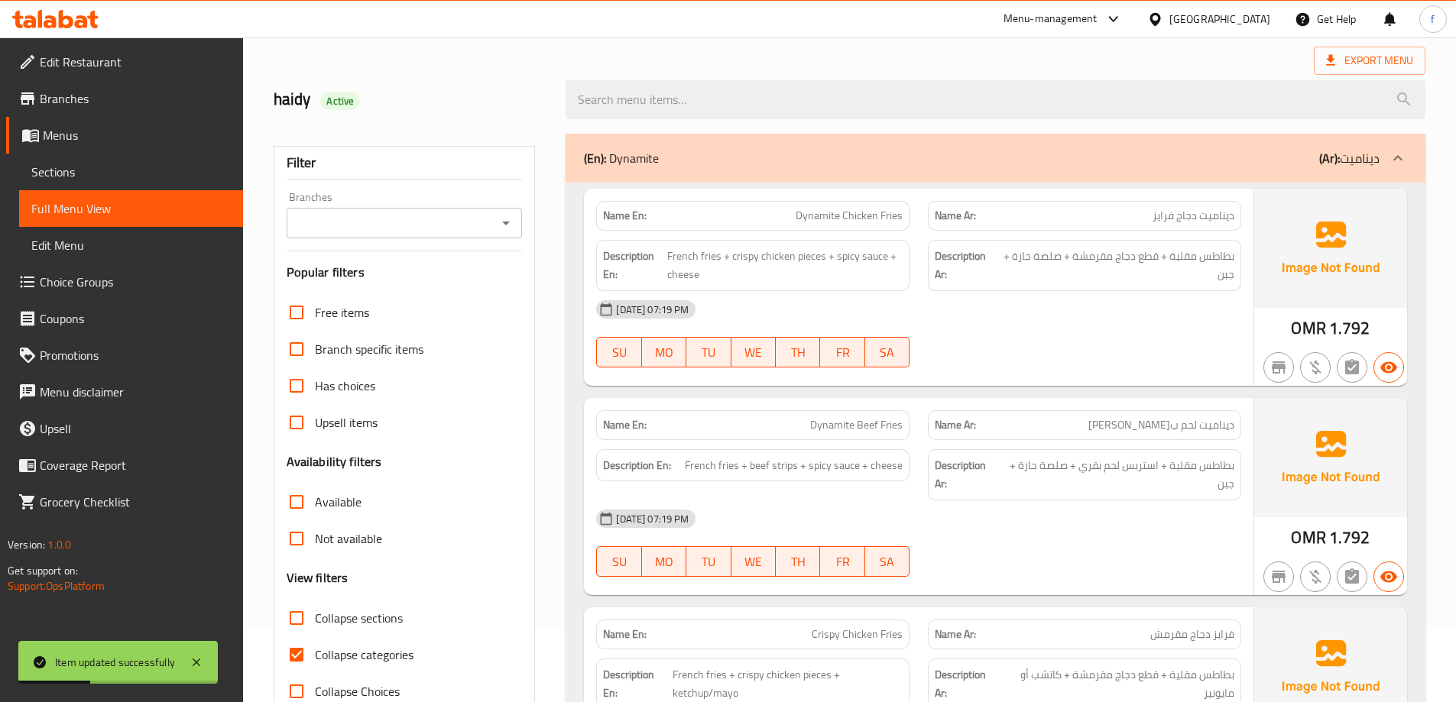
click at [1388, 154] on div at bounding box center [1397, 158] width 37 height 37
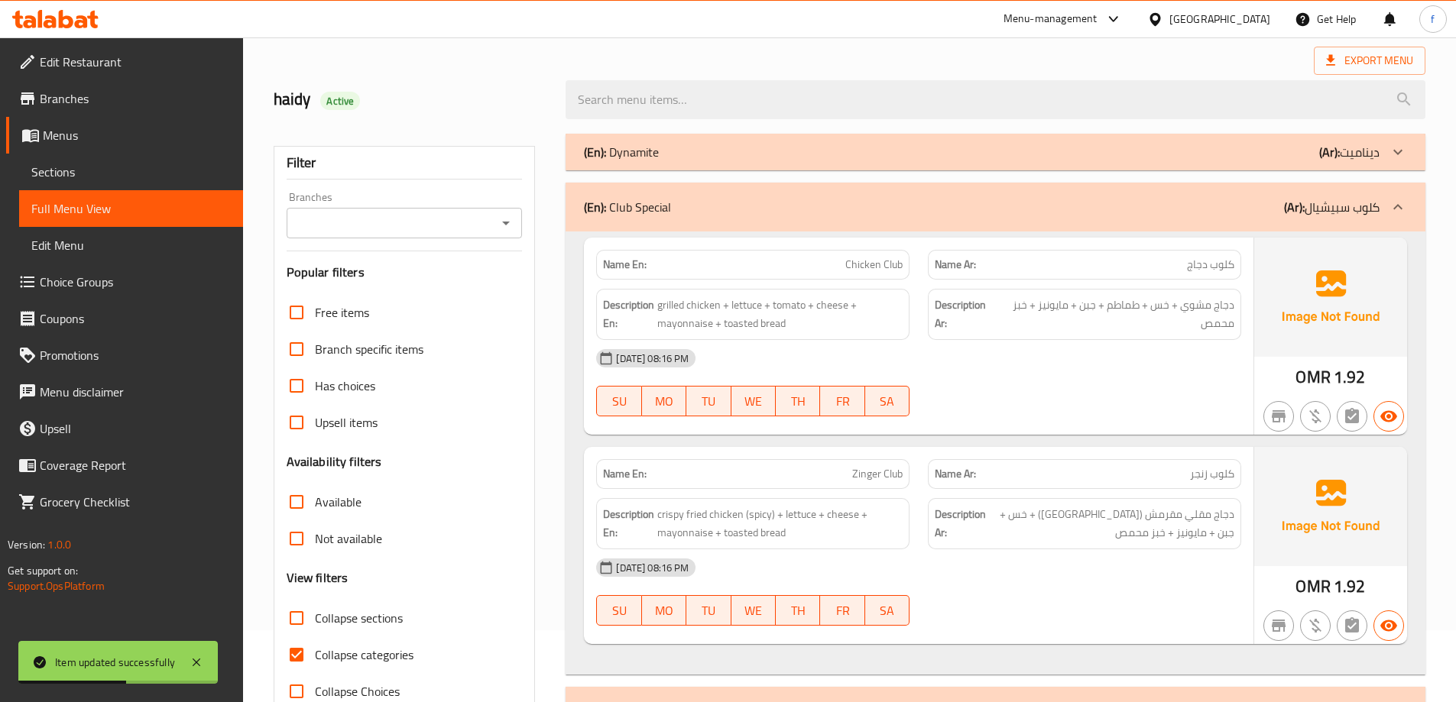
click at [1392, 201] on icon at bounding box center [1397, 207] width 18 height 18
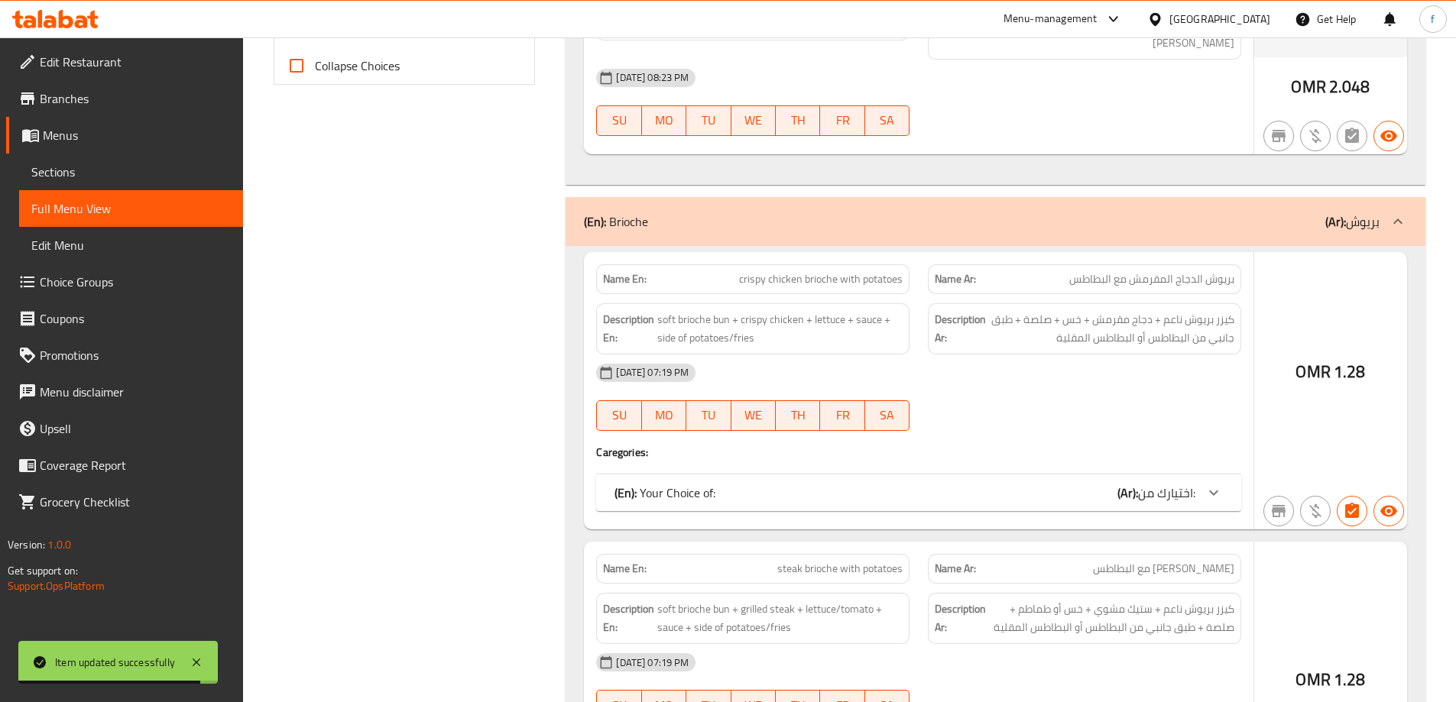
scroll to position [683, 0]
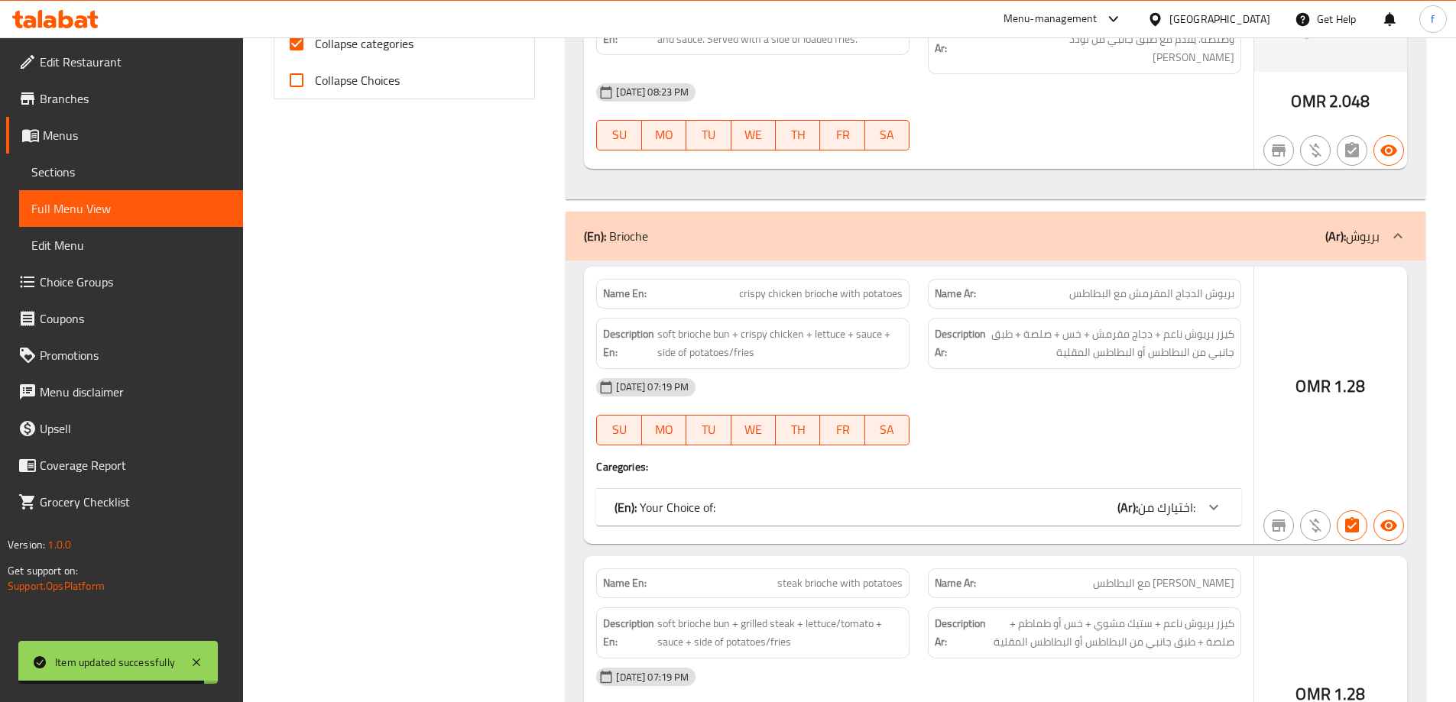
click at [1395, 227] on icon at bounding box center [1397, 236] width 18 height 18
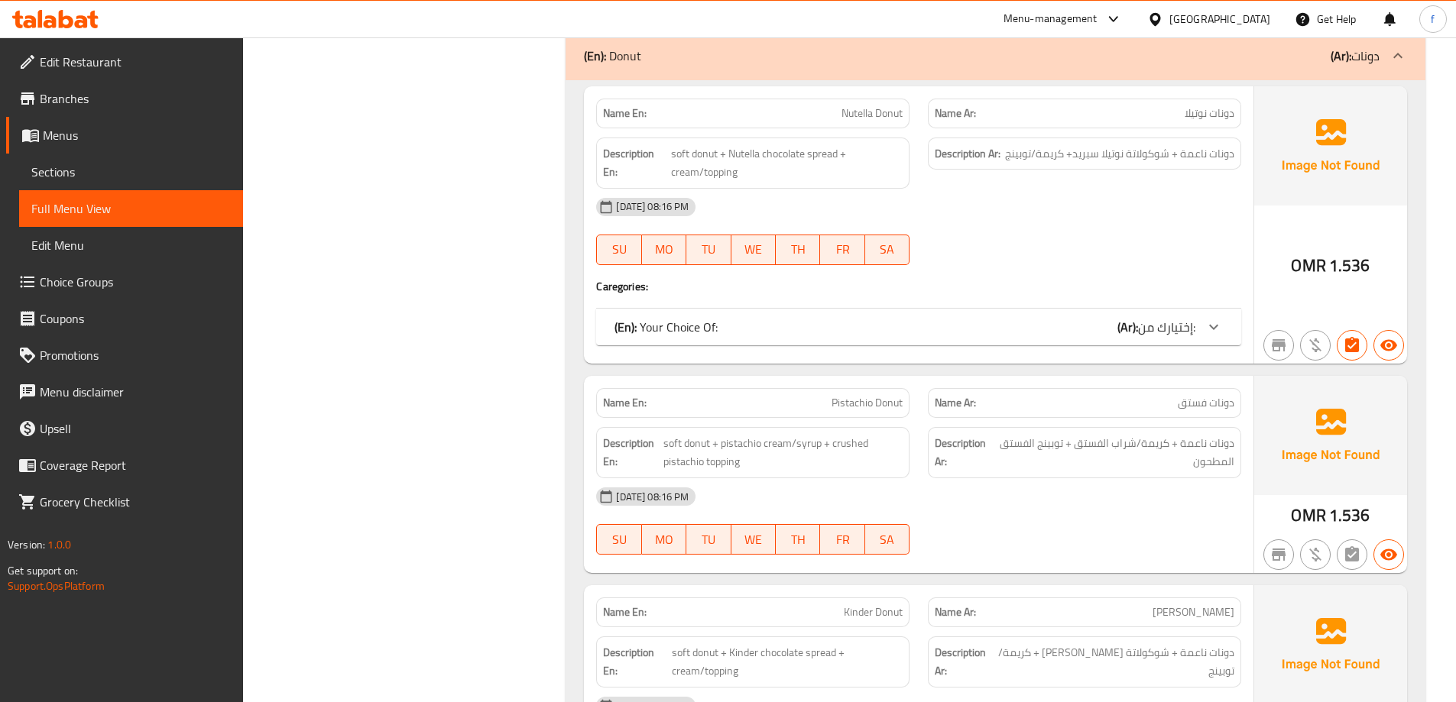
scroll to position [760, 0]
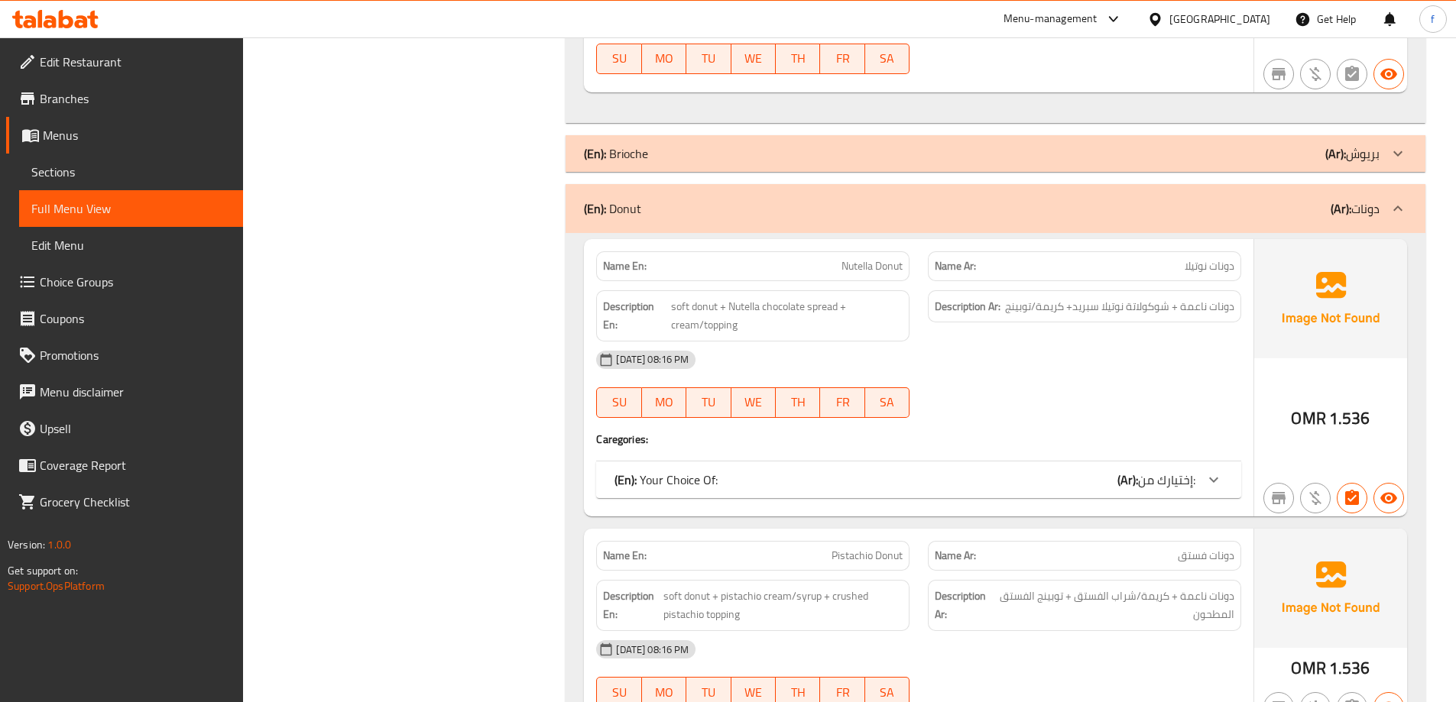
click at [1393, 199] on icon at bounding box center [1397, 208] width 18 height 18
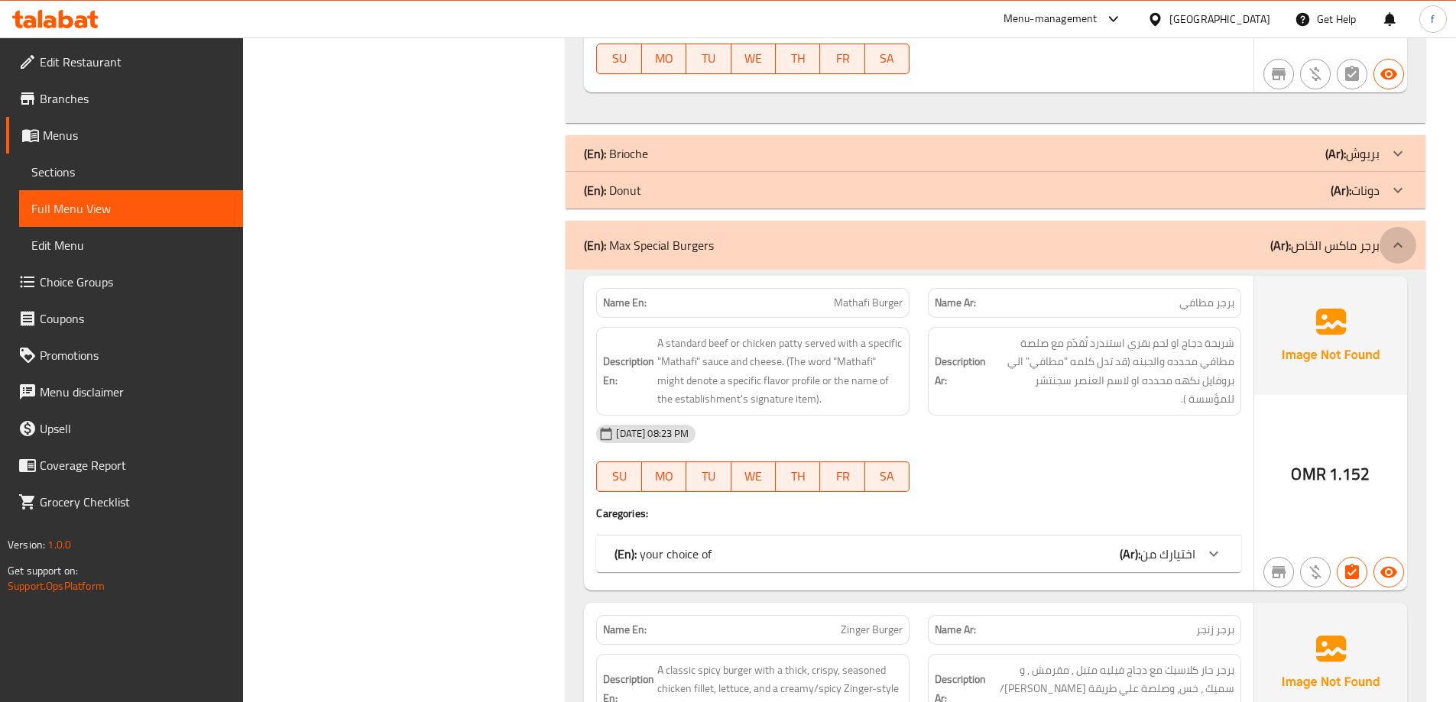
click at [1396, 236] on icon at bounding box center [1397, 245] width 18 height 18
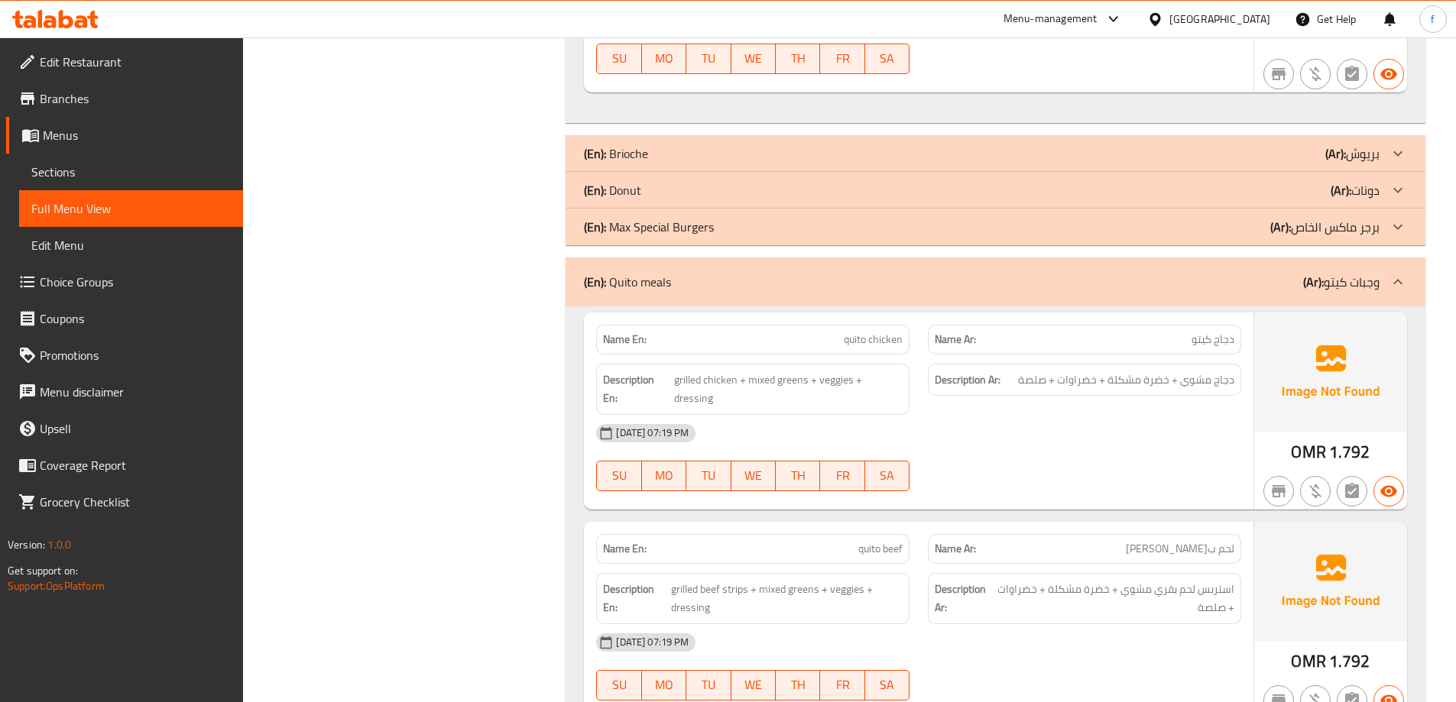
click at [1396, 220] on div at bounding box center [1397, 227] width 37 height 37
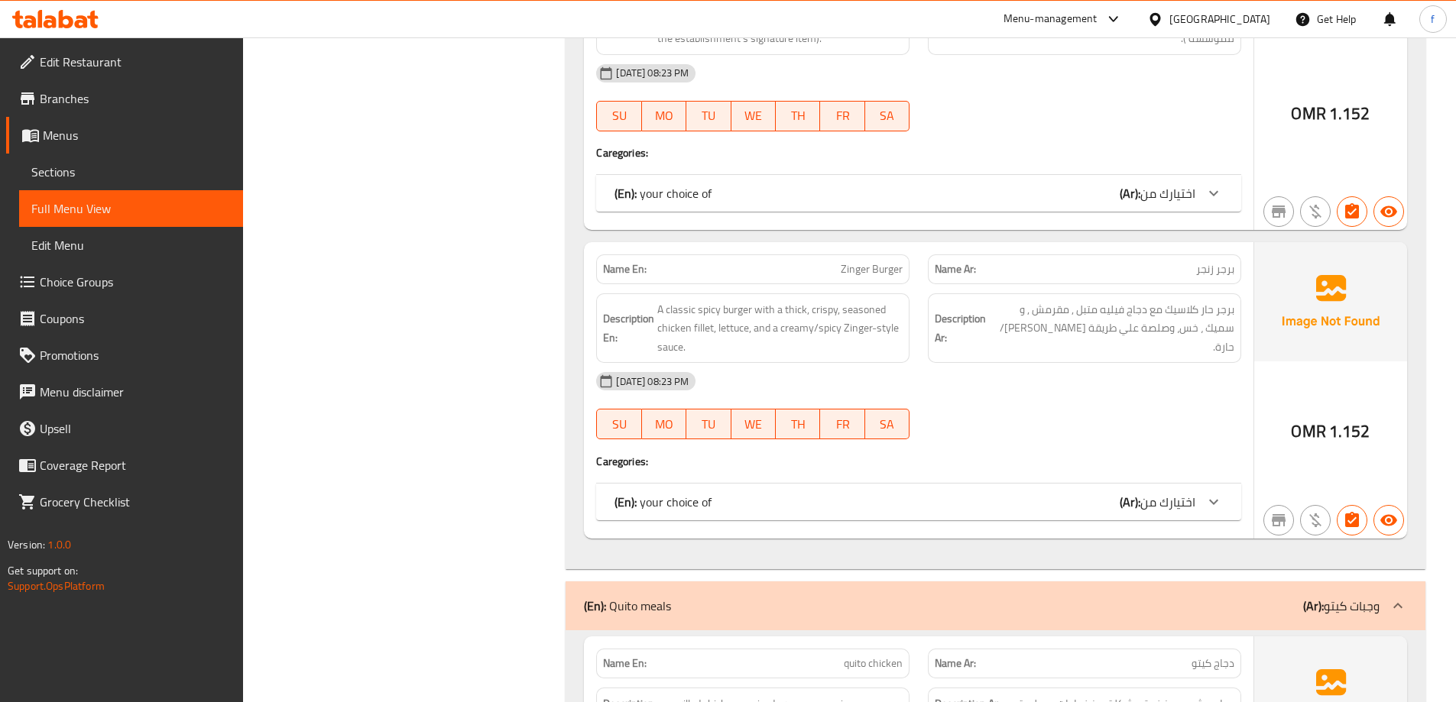
scroll to position [1371, 0]
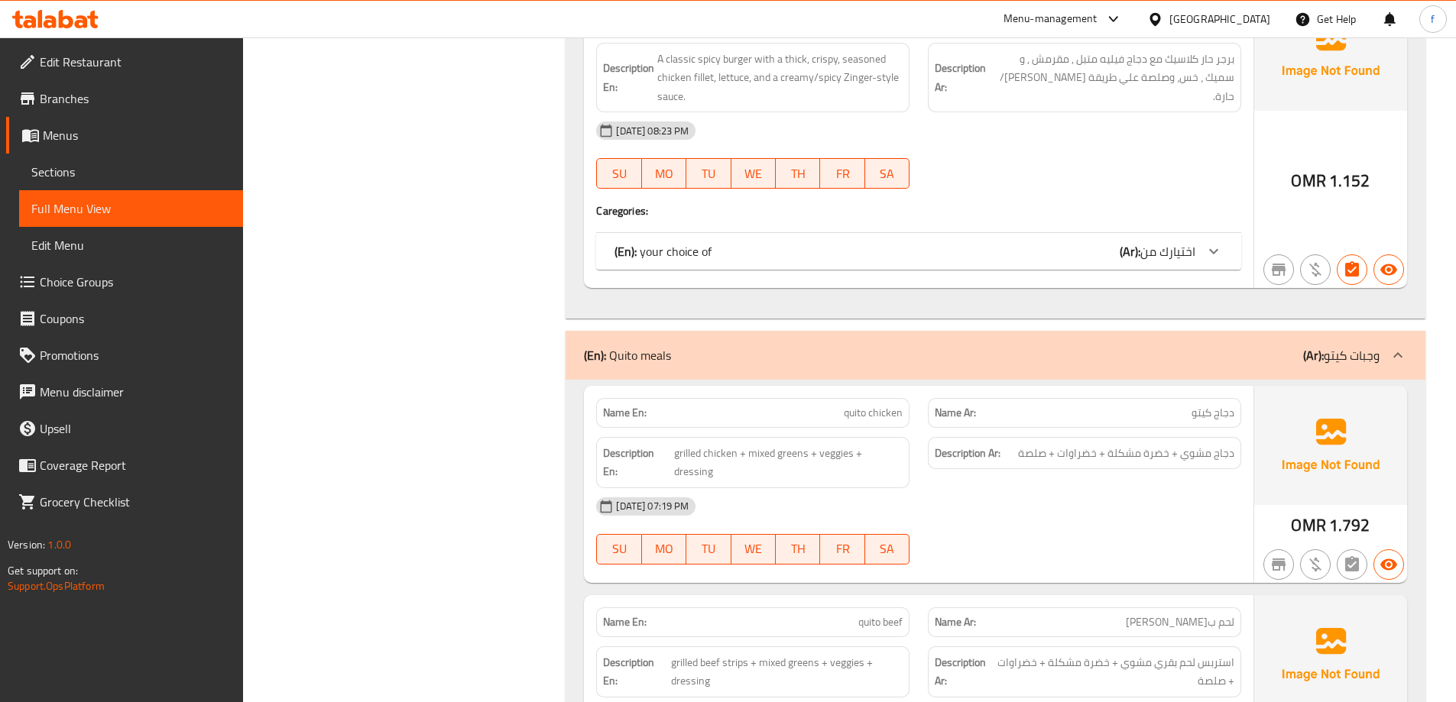
click at [1394, 346] on icon at bounding box center [1397, 355] width 18 height 18
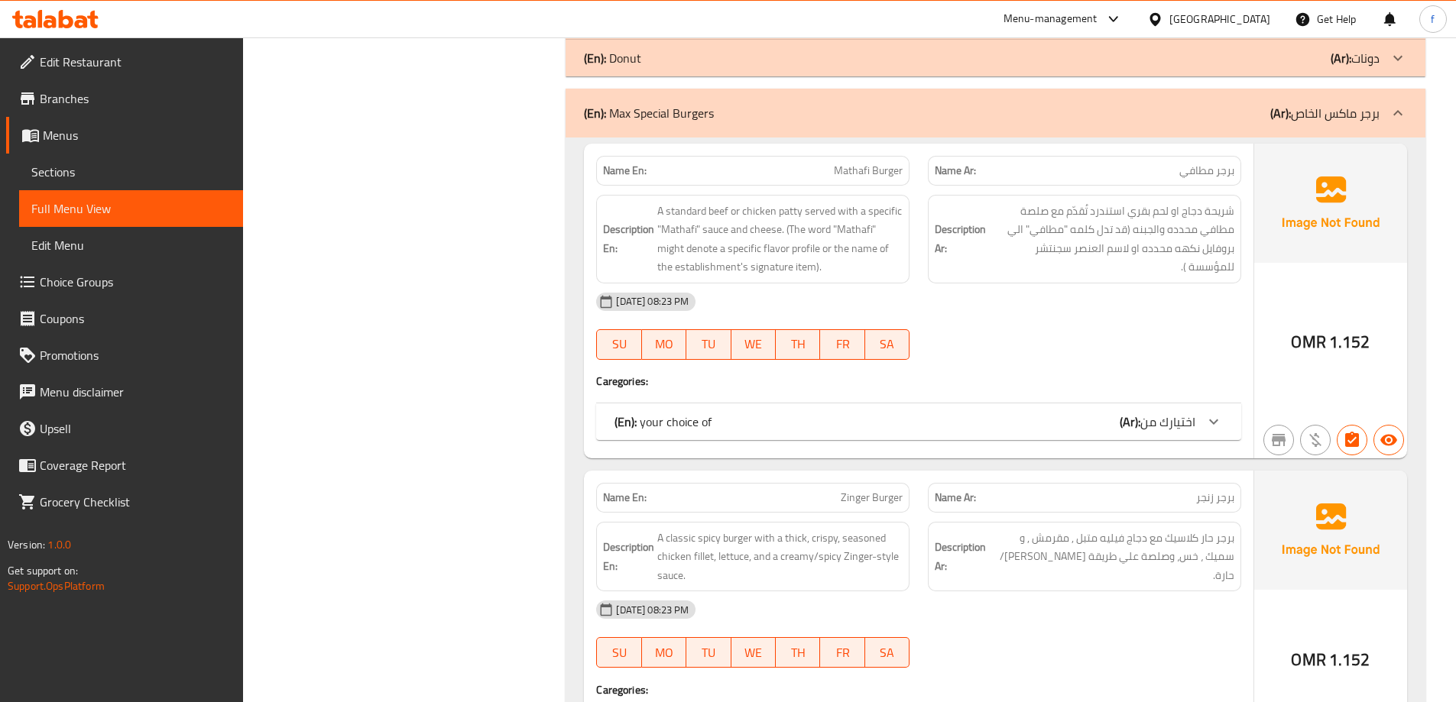
scroll to position [917, 0]
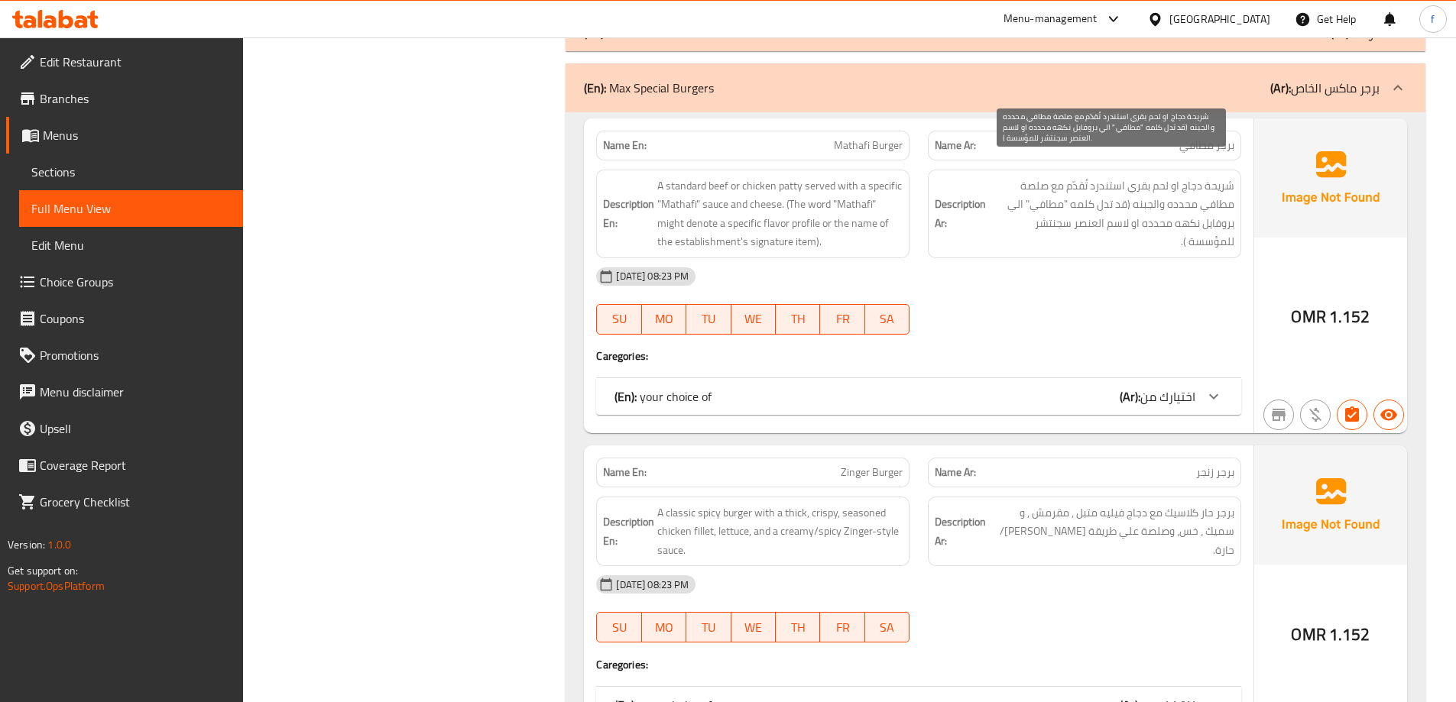
click at [1219, 177] on span "شريحة دجاج او لحم بقري استندرد تُقدّم مع صلصة مطافي محدده والجبنه (قد تدل كلمه …" at bounding box center [1111, 214] width 245 height 75
click at [1140, 177] on span "شريحة دجاج او لحم بقري استندرد تُقدّم مع صلصة مطافي محدده والجبنه (قد تدل كلمه …" at bounding box center [1111, 214] width 245 height 75
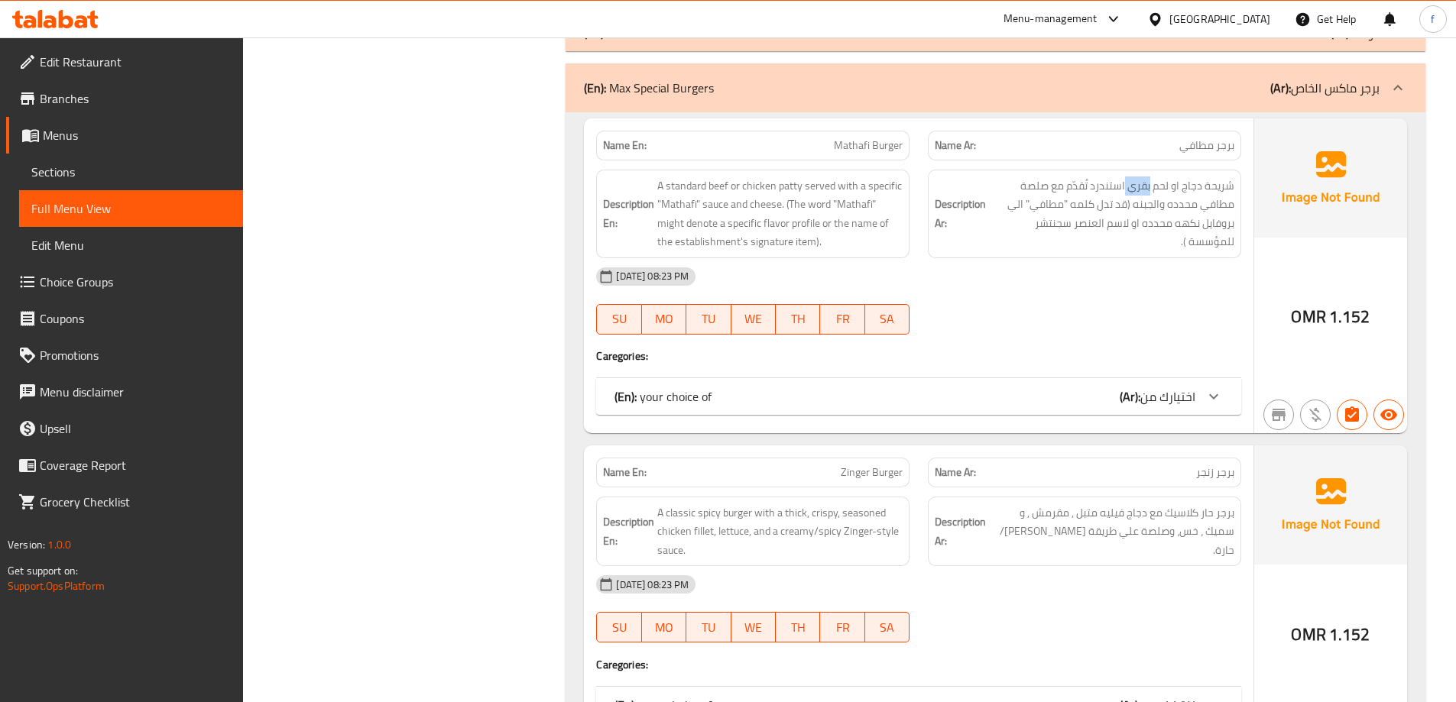
click at [1138, 378] on div "(En): your choice of (Ar): اختيارك من" at bounding box center [918, 396] width 645 height 37
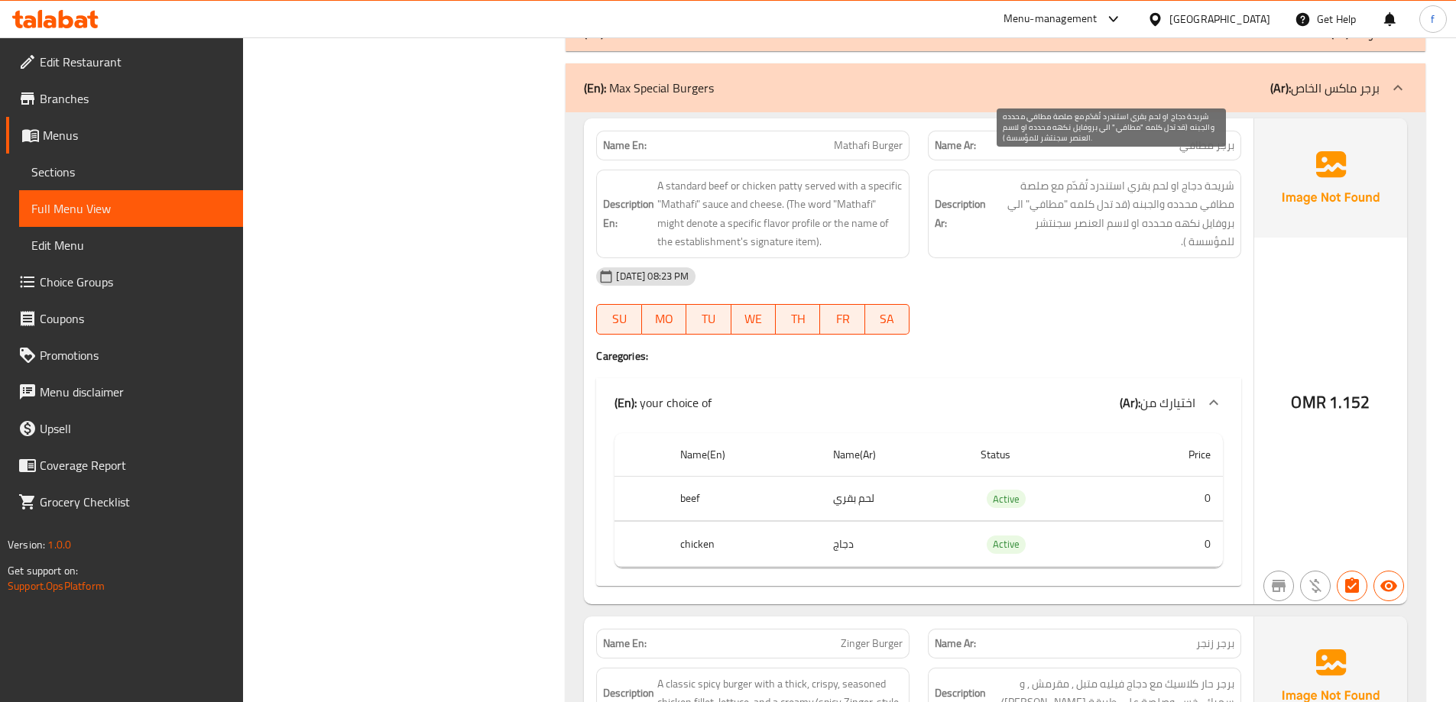
click at [1216, 177] on span "شريحة دجاج او لحم بقري استندرد تُقدّم مع صلصة مطافي محدده والجبنه (قد تدل كلمه …" at bounding box center [1111, 214] width 245 height 75
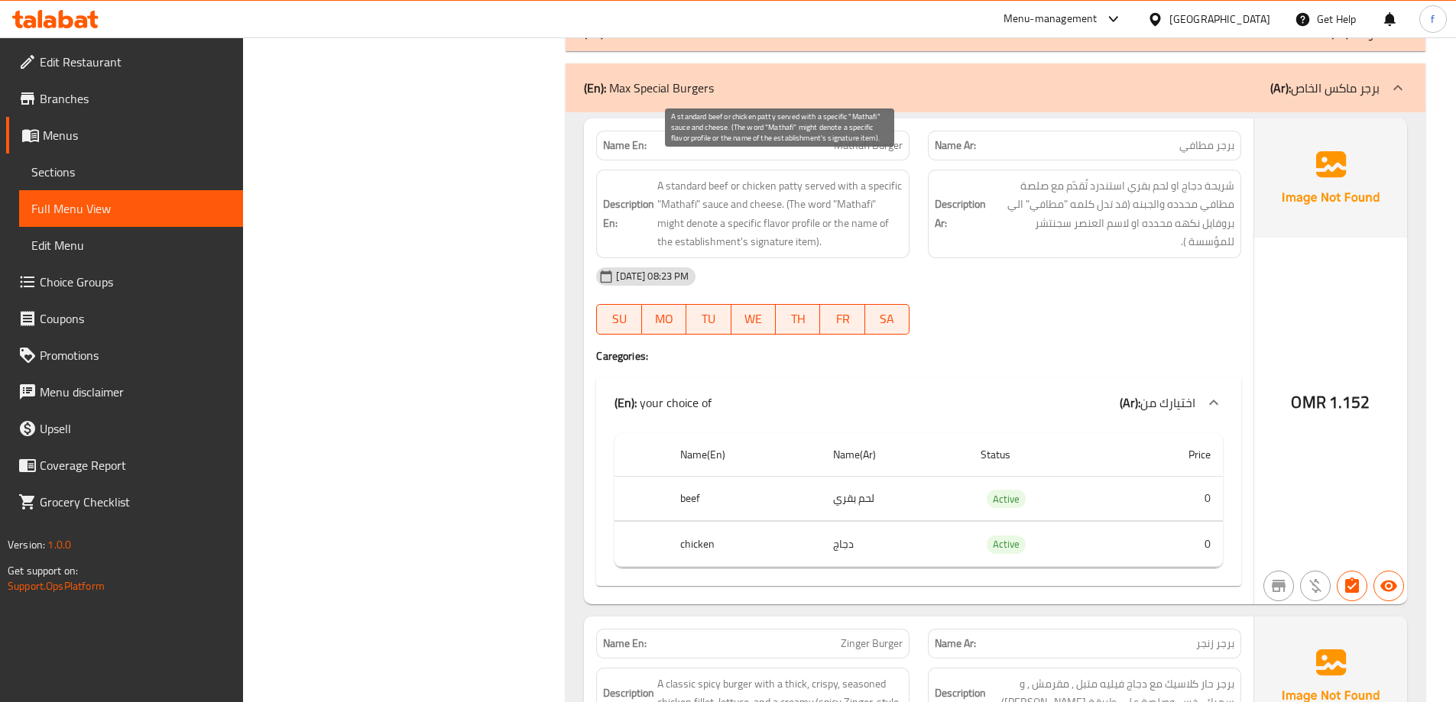
click at [694, 177] on span "A standard beef or chicken patty served with a specific "Mathafi" sauce and che…" at bounding box center [779, 214] width 245 height 75
click at [782, 177] on span "A standard beef or chicken patty served with a specific "Mathafi" sauce and che…" at bounding box center [779, 214] width 245 height 75
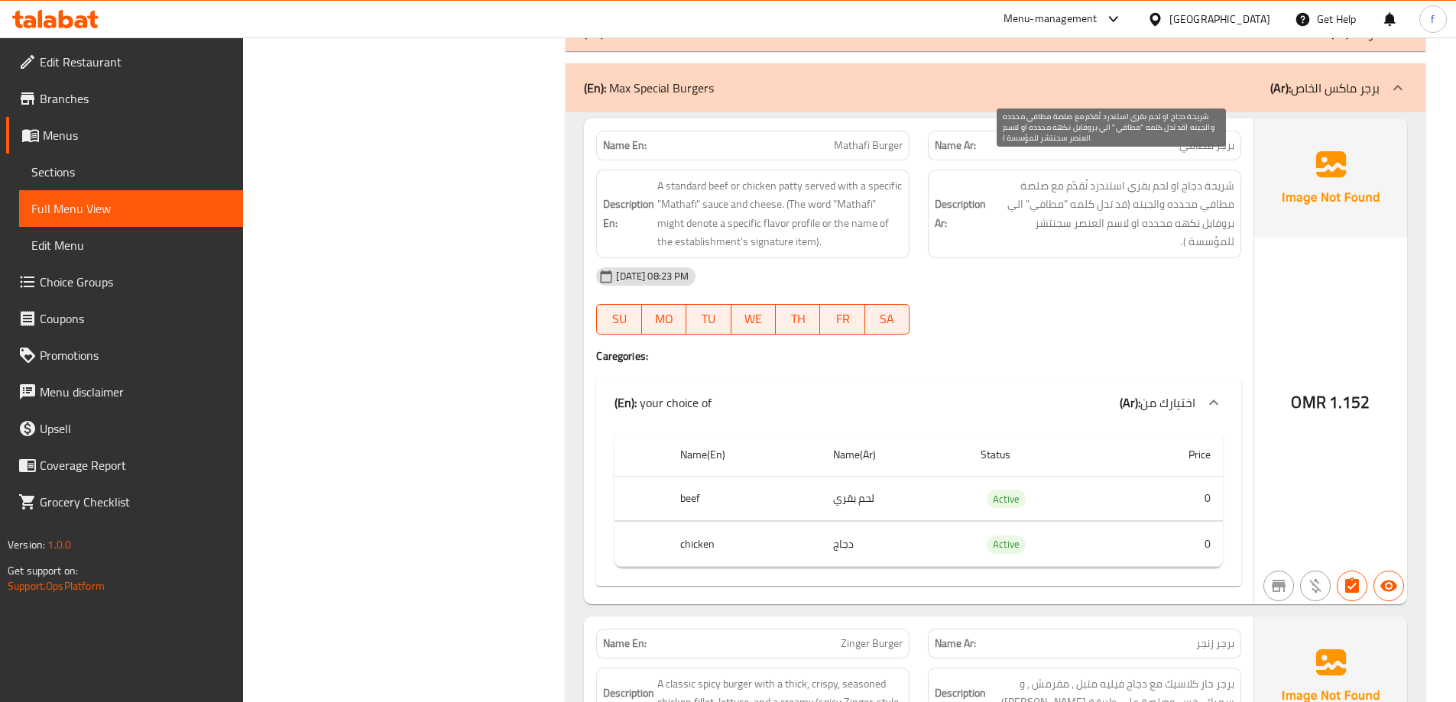
click at [1226, 177] on span "شريحة دجاج او لحم بقري استندرد تُقدّم مع صلصة مطافي محدده والجبنه (قد تدل كلمه …" at bounding box center [1111, 214] width 245 height 75
click at [1198, 177] on span "شريحة دجاج او لحم بقري استندرد تُقدّم مع صلصة مطافي محدده والجبنه (قد تدل كلمه …" at bounding box center [1111, 214] width 245 height 75
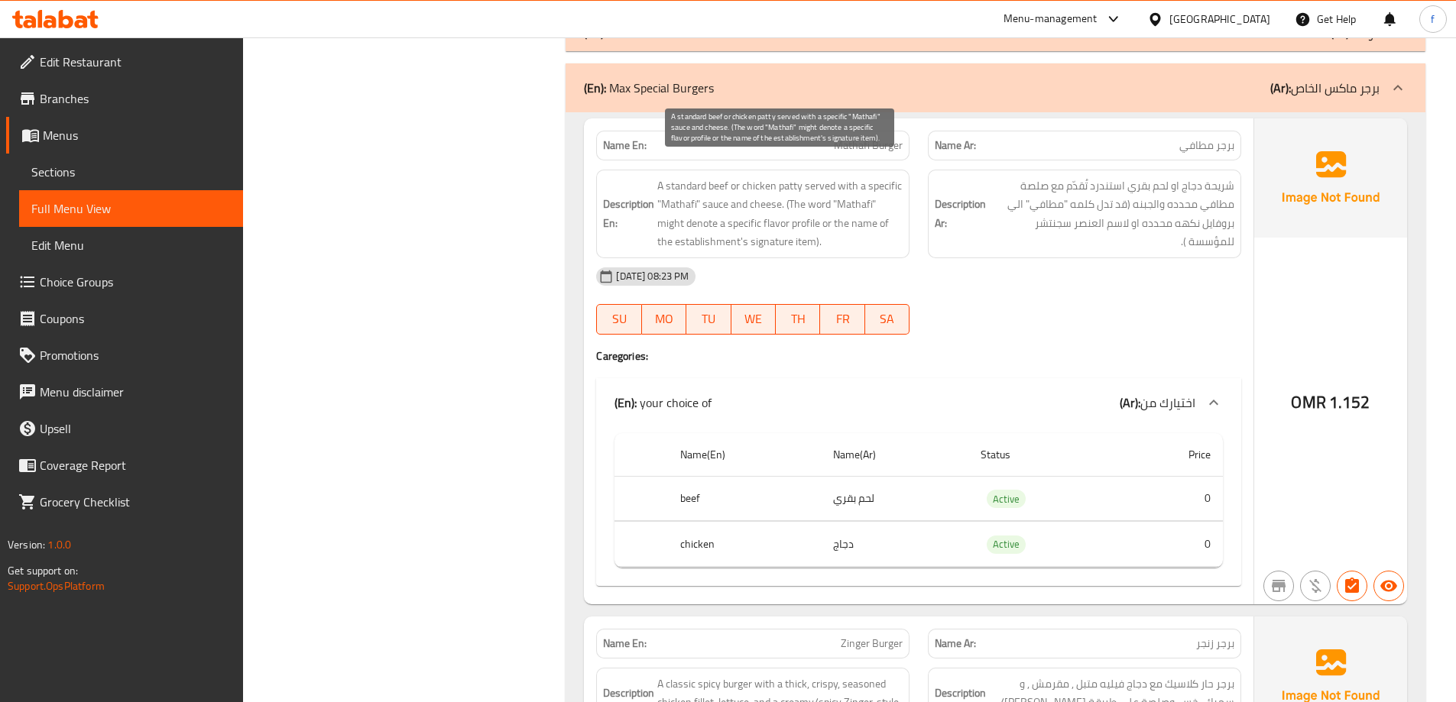
click at [758, 177] on span "A standard beef or chicken patty served with a specific "Mathafi" sauce and che…" at bounding box center [779, 214] width 245 height 75
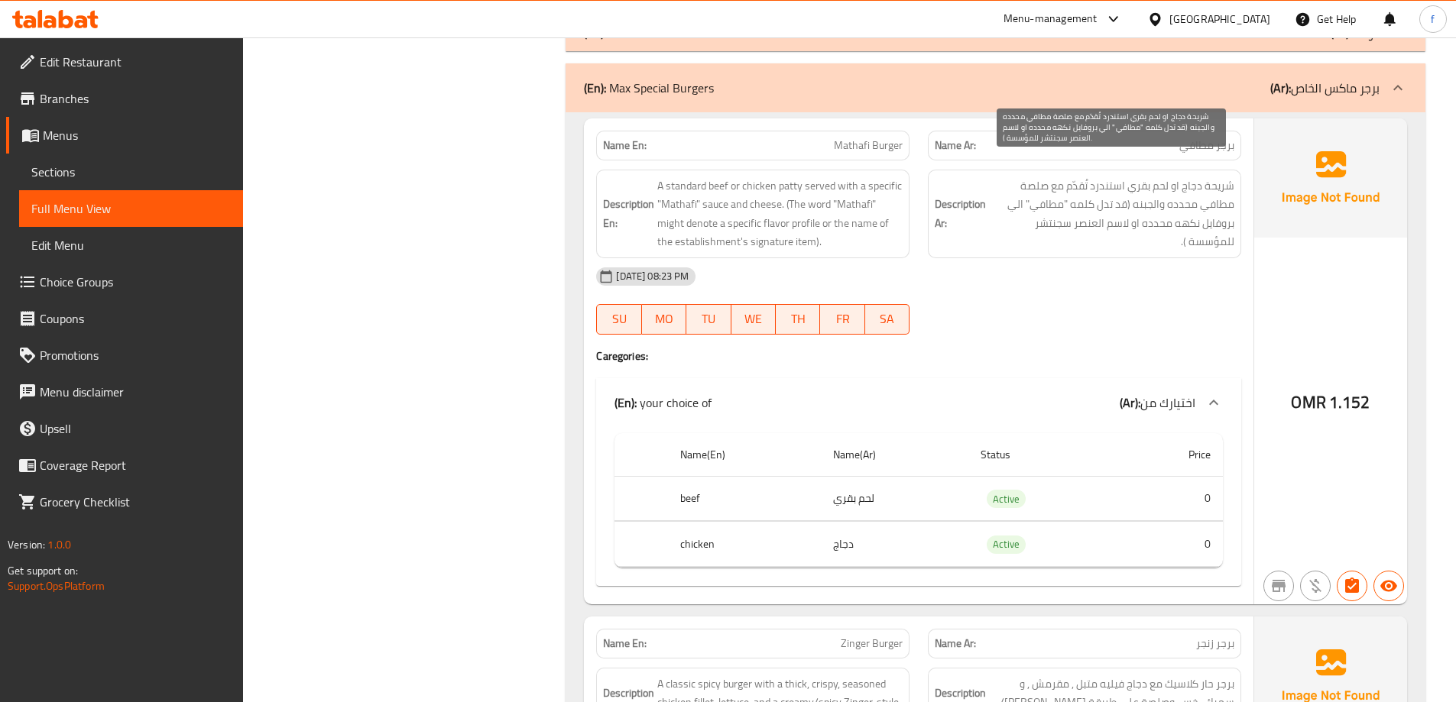
click at [1152, 177] on span "شريحة دجاج او لحم بقري استندرد تُقدّم مع صلصة مطافي محدده والجبنه (قد تدل كلمه …" at bounding box center [1111, 214] width 245 height 75
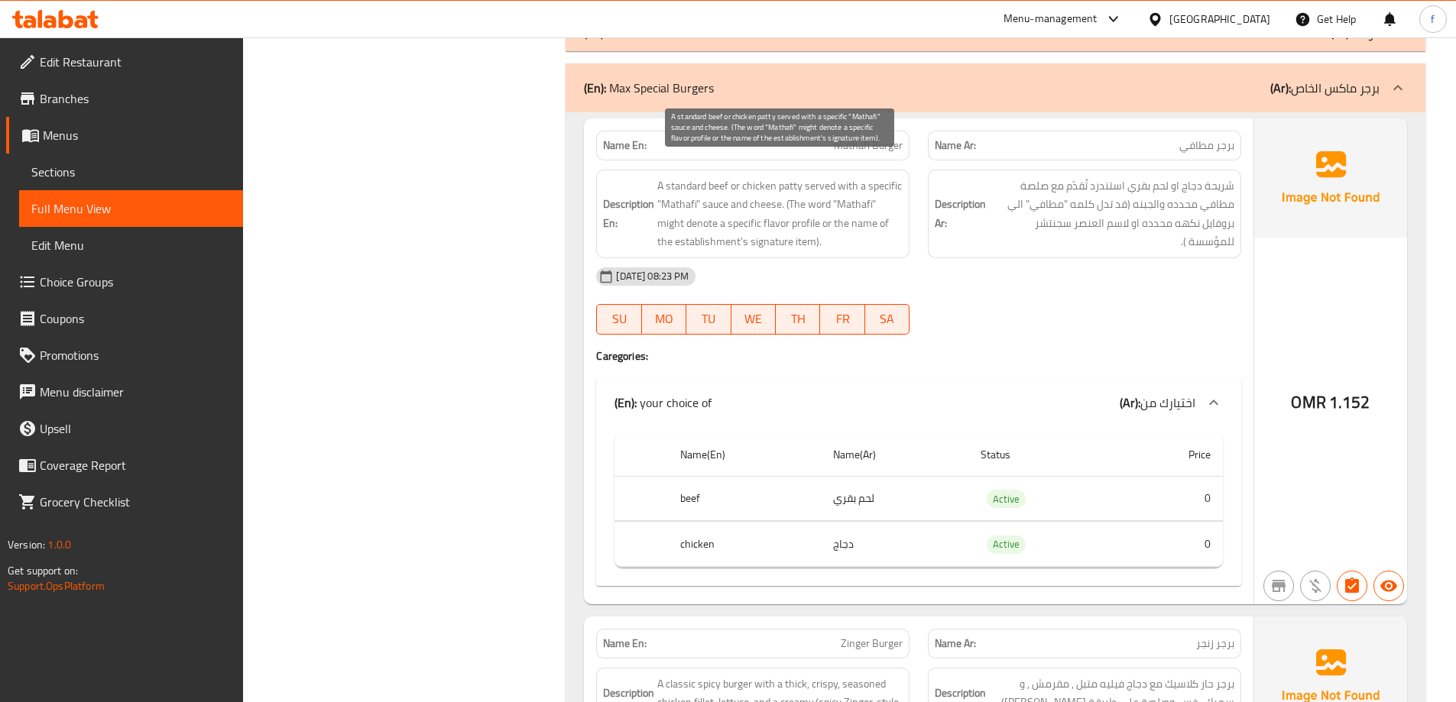
click at [721, 177] on span "A standard beef or chicken patty served with a specific "Mathafi" sauce and che…" at bounding box center [779, 214] width 245 height 75
click at [680, 177] on span "A standard beef or chicken patty served with a specific "Mathafi" sauce and che…" at bounding box center [779, 214] width 245 height 75
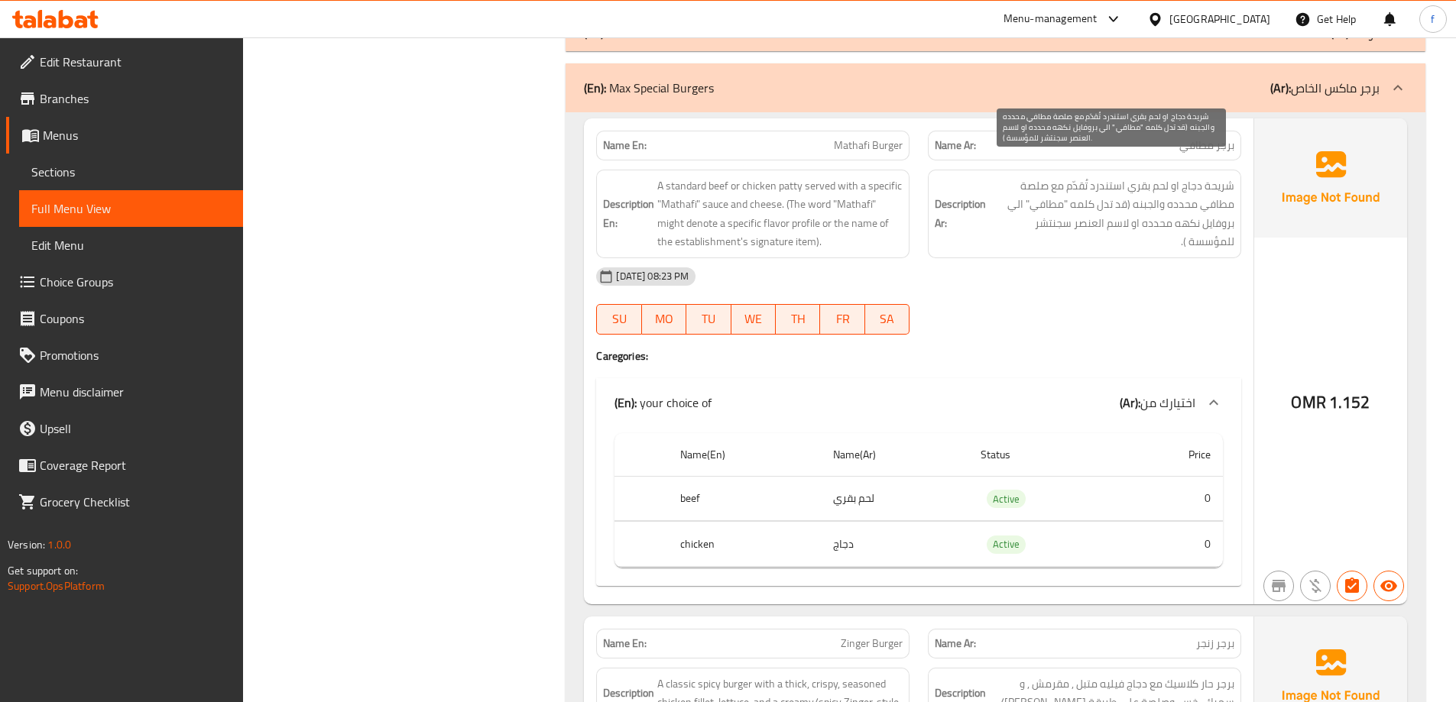
click at [1112, 177] on span "شريحة دجاج او لحم بقري استندرد تُقدّم مع صلصة مطافي محدده والجبنه (قد تدل كلمه …" at bounding box center [1111, 214] width 245 height 75
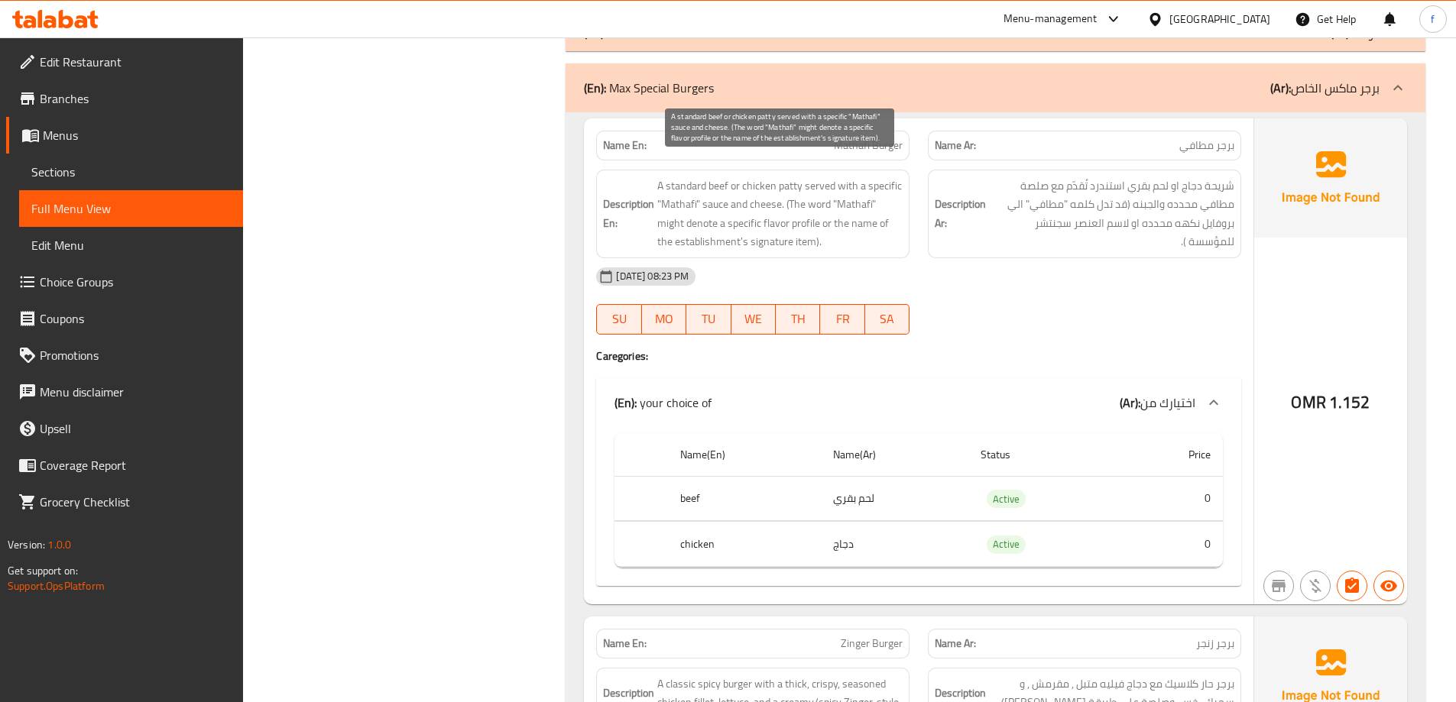
click at [889, 177] on span "A standard beef or chicken patty served with a specific "Mathafi" sauce and che…" at bounding box center [779, 214] width 245 height 75
click at [909, 210] on div "Description En: A standard beef or chicken patty served with a specific "Mathaf…" at bounding box center [752, 214] width 313 height 89
click at [887, 177] on span "A standard beef or chicken patty served with a specific "Mathafi" sauce and che…" at bounding box center [779, 214] width 245 height 75
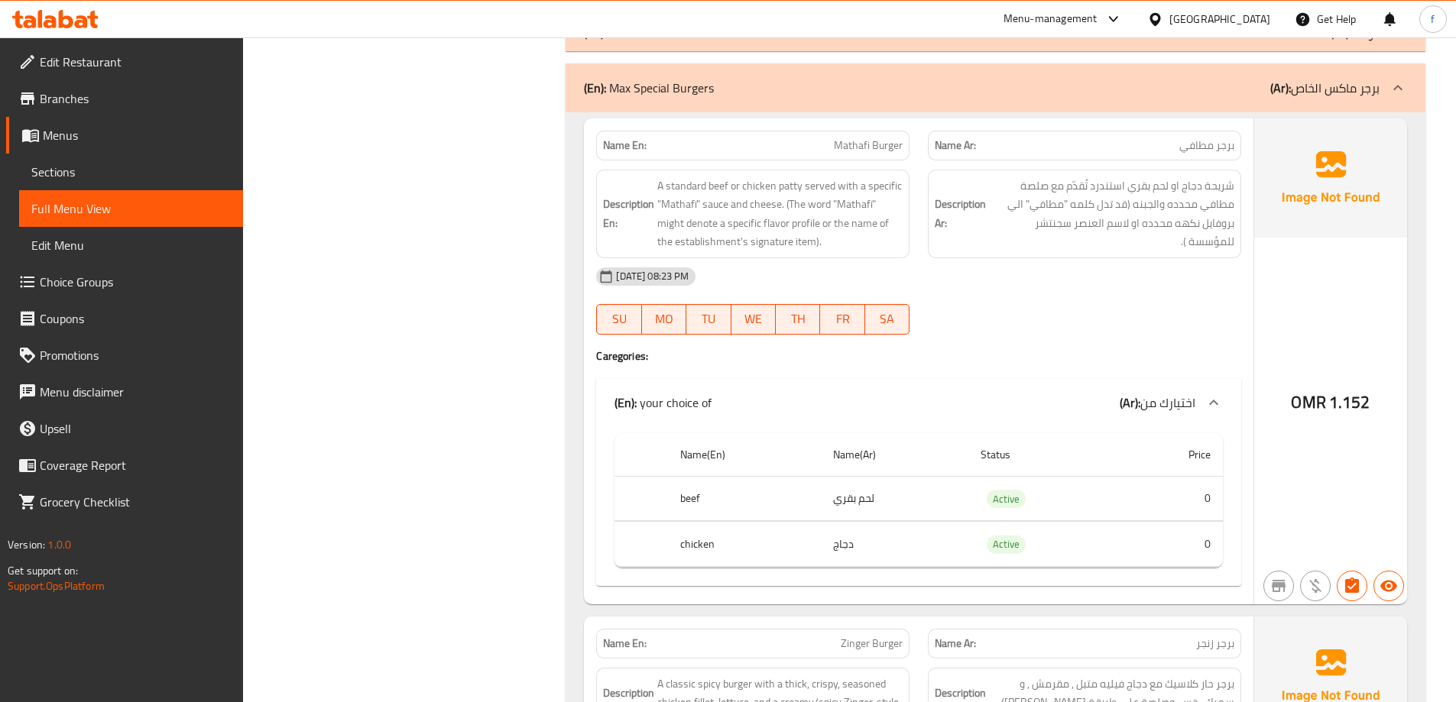
click at [996, 285] on div "11-10-2025 08:23 PM SU MO TU WE TH FR SA" at bounding box center [918, 301] width 663 height 86
click at [1219, 190] on span "شريحة دجاج او لحم بقري استندرد تُقدّم مع صلصة مطافي محدده والجبنه (قد تدل كلمه …" at bounding box center [1111, 214] width 245 height 75
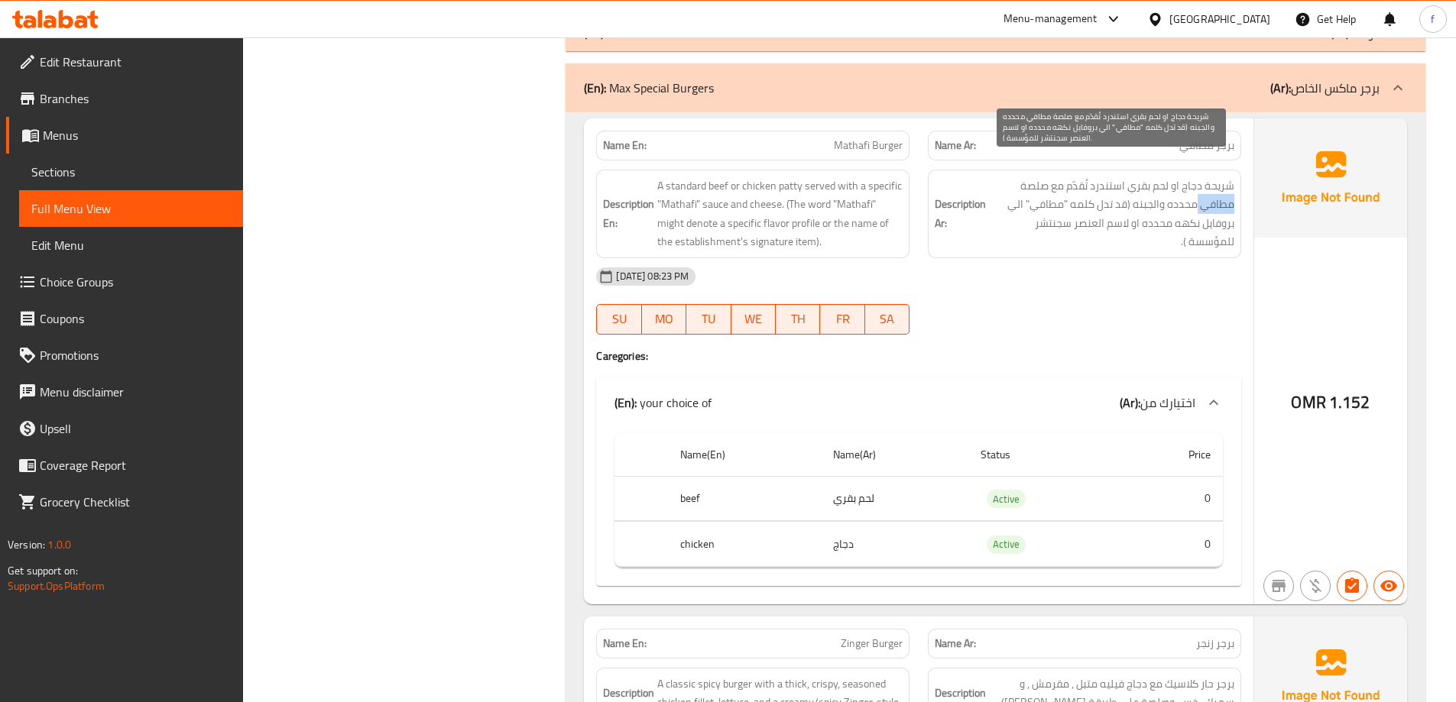
click at [1219, 190] on span "شريحة دجاج او لحم بقري استندرد تُقدّم مع صلصة مطافي محدده والجبنه (قد تدل كلمه …" at bounding box center [1111, 214] width 245 height 75
click at [1190, 187] on span "شريحة دجاج او لحم بقري استندرد تُقدّم مع صلصة مطافي محدده والجبنه (قد تدل كلمه …" at bounding box center [1111, 214] width 245 height 75
click at [1138, 191] on span "شريحة دجاج او لحم بقري استندرد تُقدّم مع صلصة مطافي محدده والجبنه (قد تدل كلمه …" at bounding box center [1111, 214] width 245 height 75
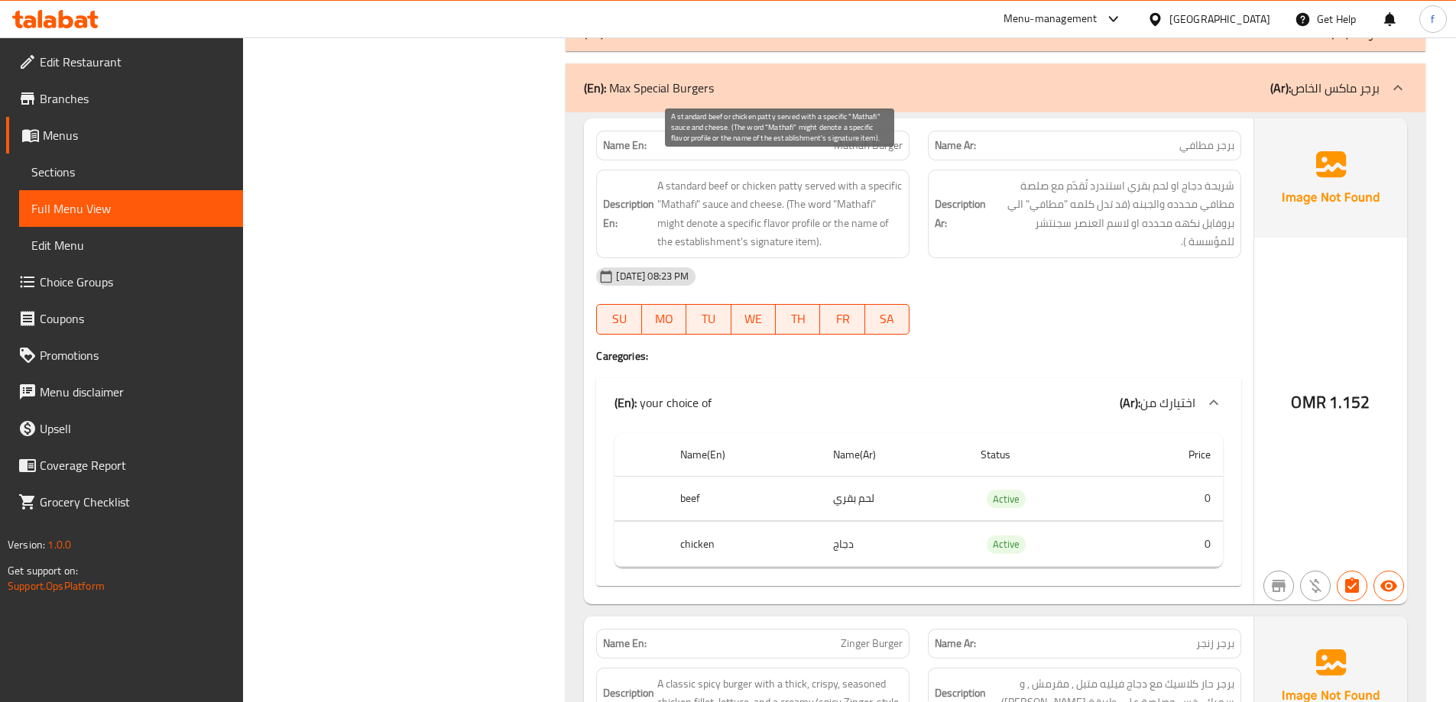
click at [710, 191] on span "A standard beef or chicken patty served with a specific "Mathafi" sauce and che…" at bounding box center [779, 214] width 245 height 75
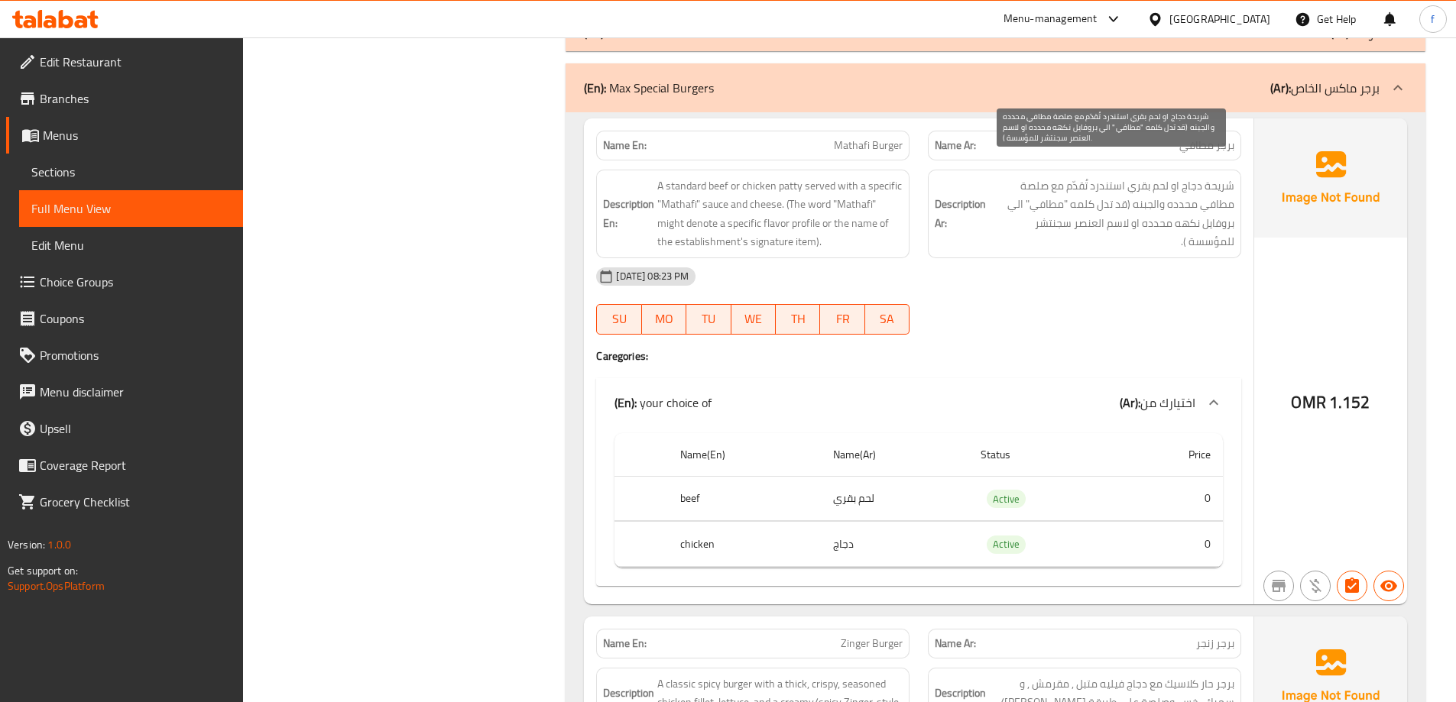
click at [1026, 177] on span "شريحة دجاج او لحم بقري استندرد تُقدّم مع صلصة مطافي محدده والجبنه (قد تدل كلمه …" at bounding box center [1111, 214] width 245 height 75
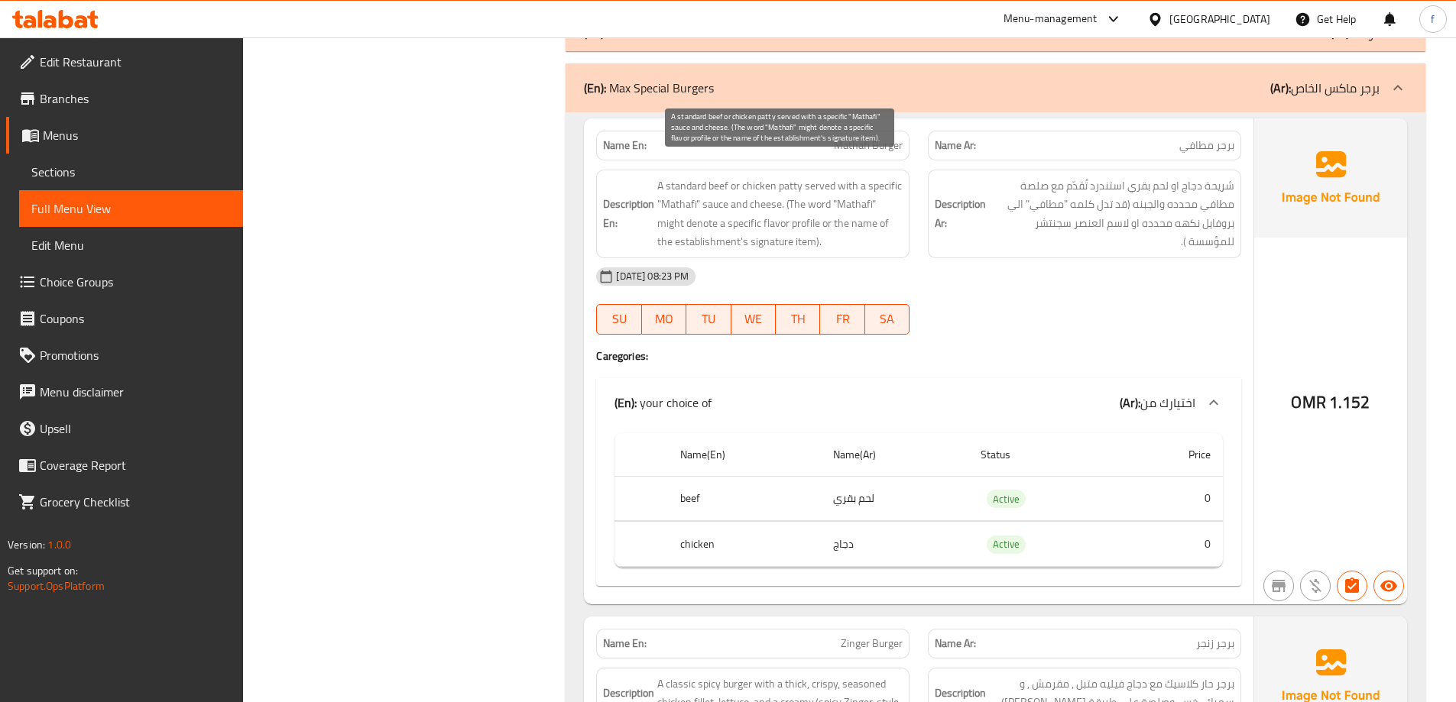
click at [672, 192] on span "A standard beef or chicken patty served with a specific "Mathafi" sauce and che…" at bounding box center [779, 214] width 245 height 75
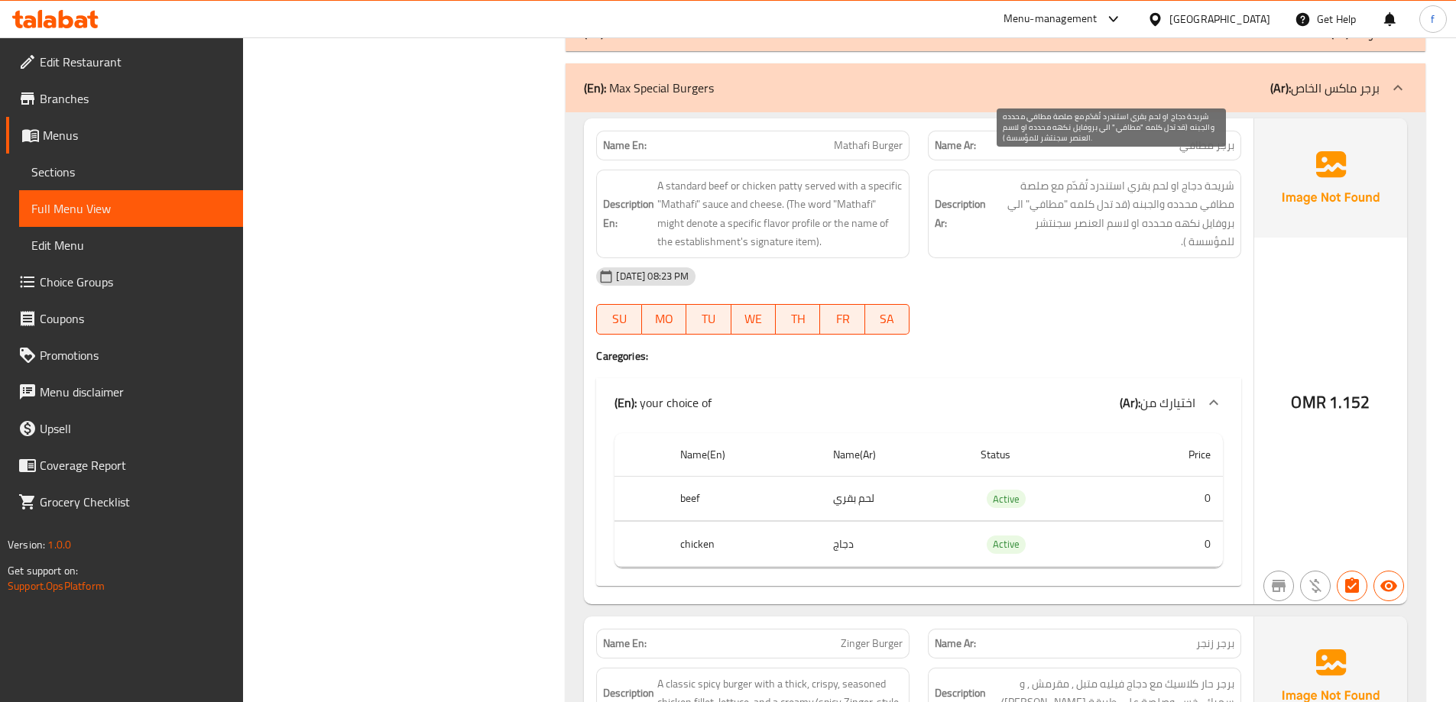
click at [1184, 190] on span "شريحة دجاج او لحم بقري استندرد تُقدّم مع صلصة مطافي محدده والجبنه (قد تدل كلمه …" at bounding box center [1111, 214] width 245 height 75
click at [1155, 188] on span "شريحة دجاج او لحم بقري استندرد تُقدّم مع صلصة مطافي محدده والجبنه (قد تدل كلمه …" at bounding box center [1111, 214] width 245 height 75
click at [1111, 193] on span "شريحة دجاج او لحم بقري استندرد تُقدّم مع صلصة مطافي محدده والجبنه (قد تدل كلمه …" at bounding box center [1111, 214] width 245 height 75
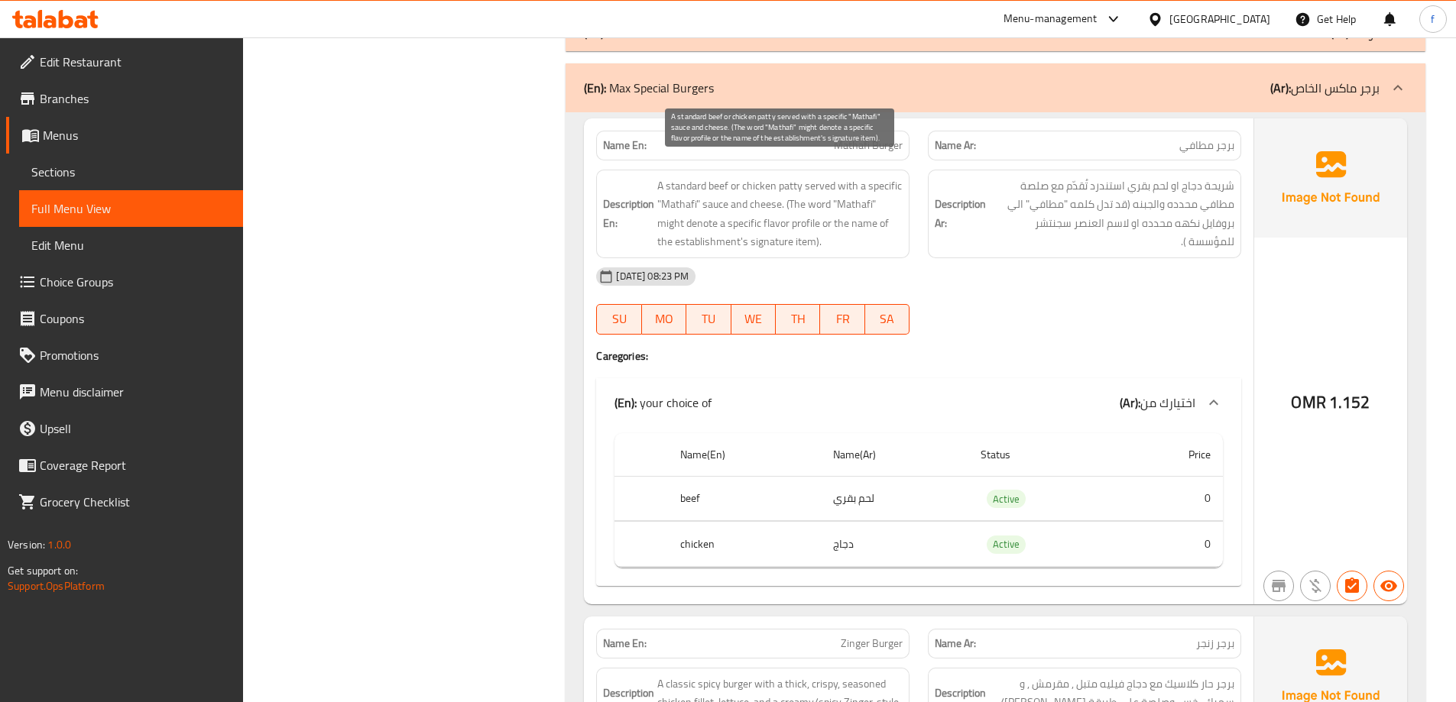
click at [825, 206] on span "A standard beef or chicken patty served with a specific "Mathafi" sauce and che…" at bounding box center [779, 214] width 245 height 75
click at [796, 208] on span "A standard beef or chicken patty served with a specific "Mathafi" sauce and che…" at bounding box center [779, 214] width 245 height 75
click at [1051, 232] on span "شريحة دجاج او لحم بقري استندرد تُقدّم مع صلصة مطافي محدده والجبنه (قد تدل كلمه …" at bounding box center [1111, 214] width 245 height 75
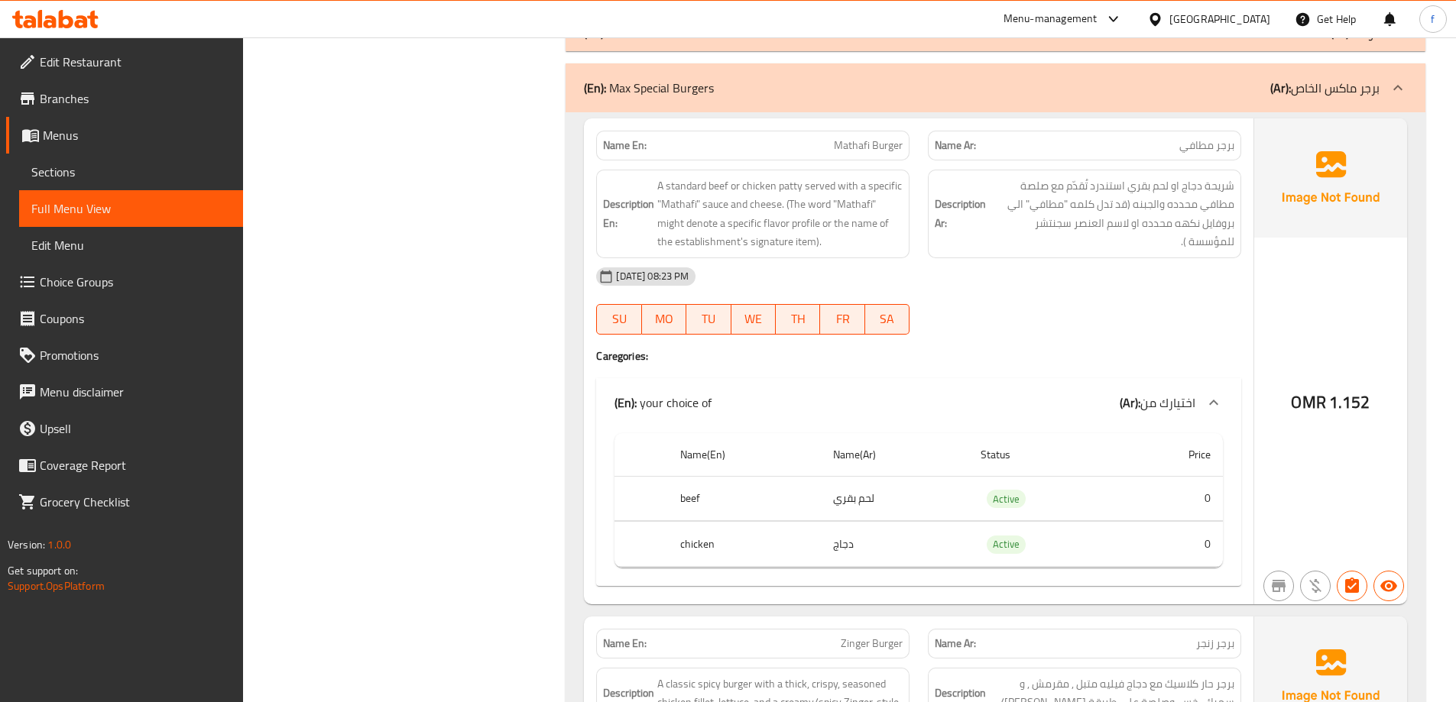
scroll to position [993, 0]
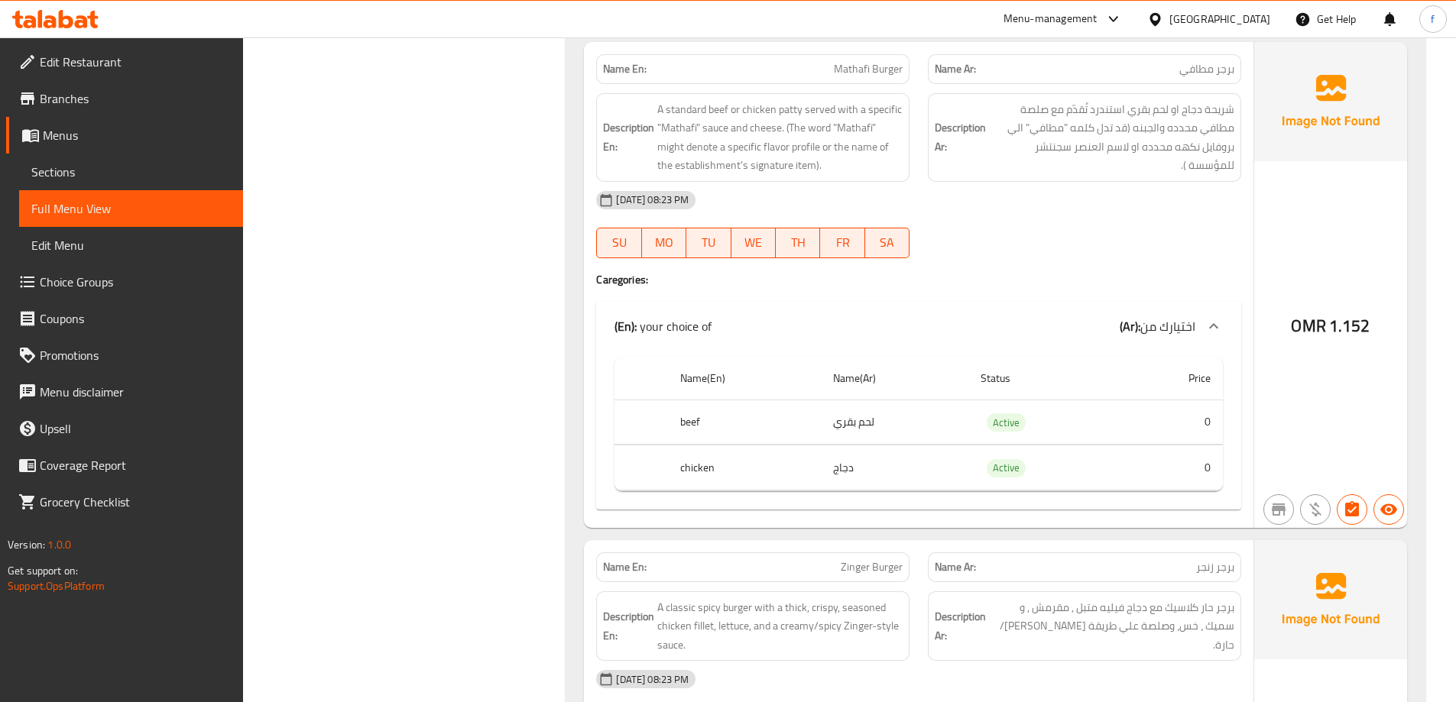
click at [857, 405] on td "لحم بقري" at bounding box center [894, 422] width 147 height 45
click at [694, 406] on th "beef" at bounding box center [744, 422] width 152 height 45
click at [844, 447] on td "دجاج" at bounding box center [894, 467] width 147 height 45
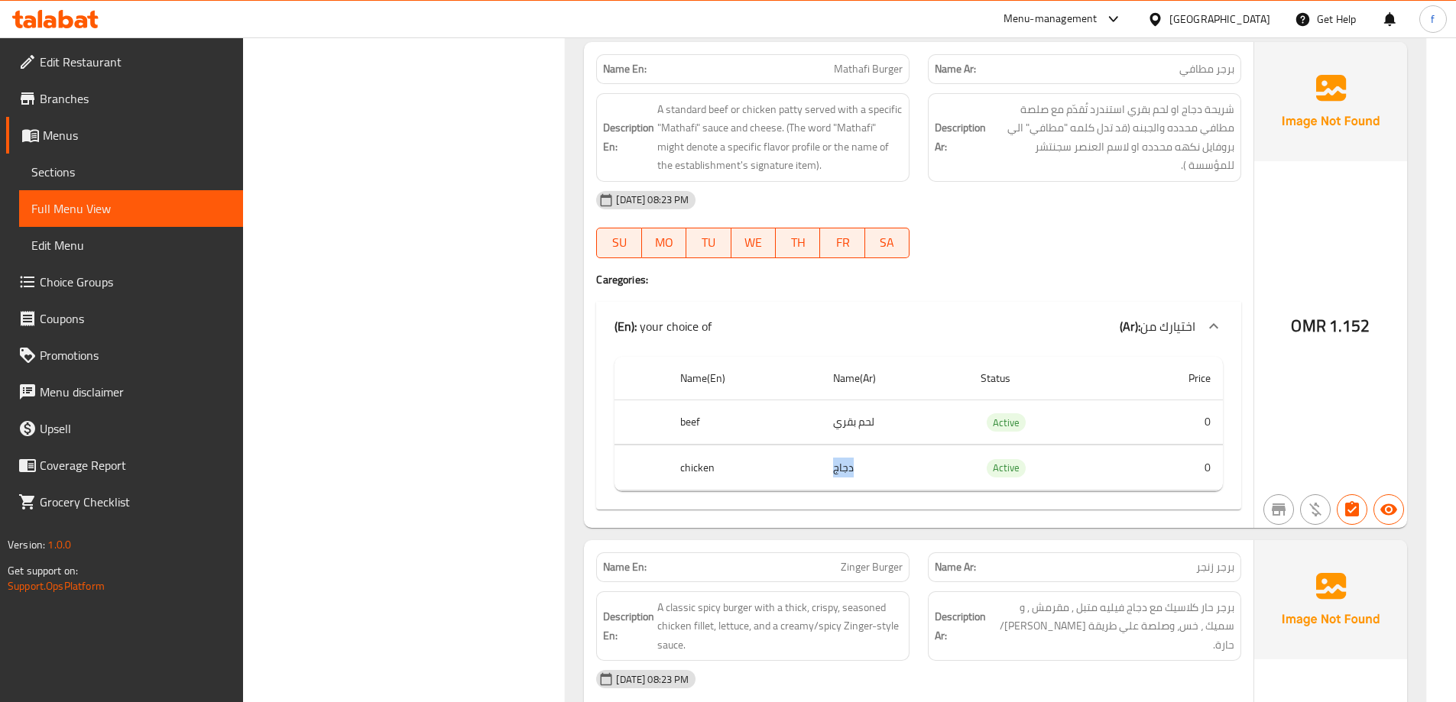
click at [844, 447] on td "دجاج" at bounding box center [894, 467] width 147 height 45
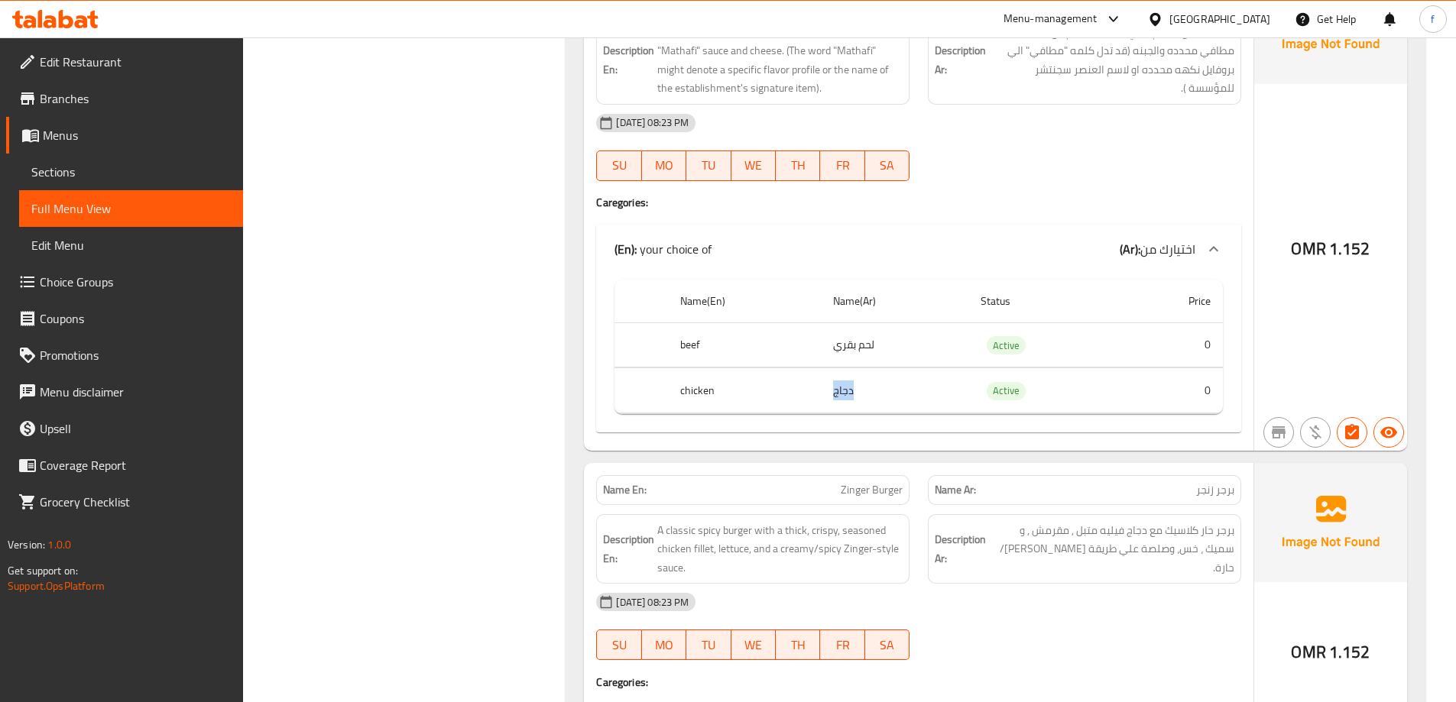
scroll to position [1223, 0]
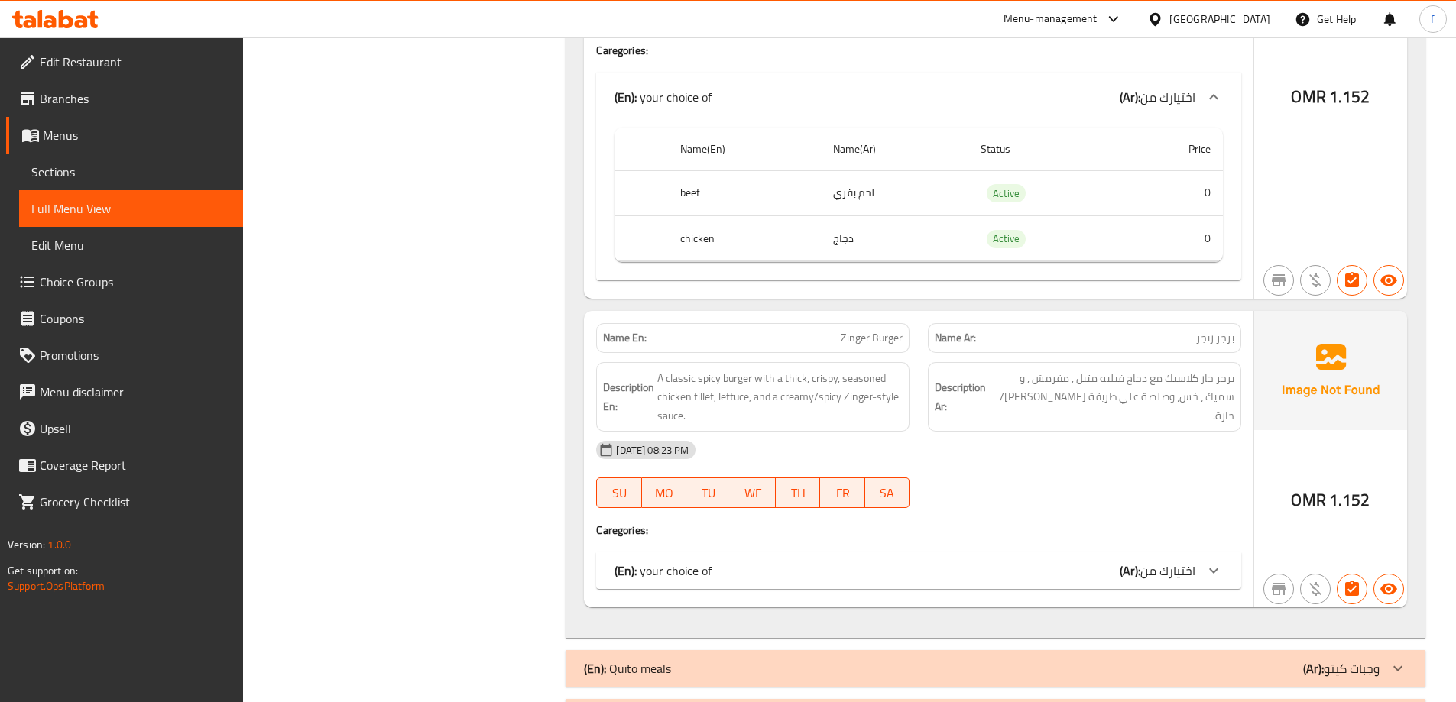
click at [1226, 330] on span "برجر زنجر" at bounding box center [1215, 338] width 38 height 16
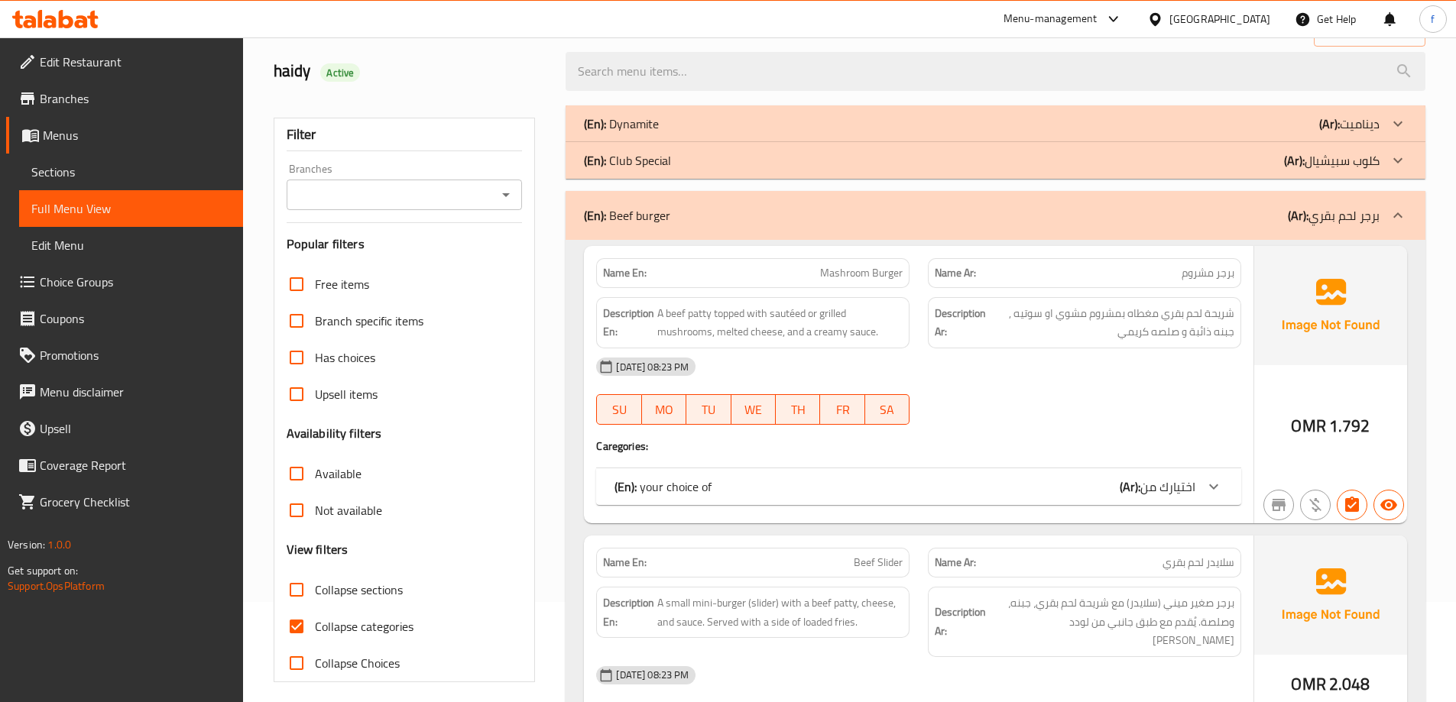
scroll to position [482, 0]
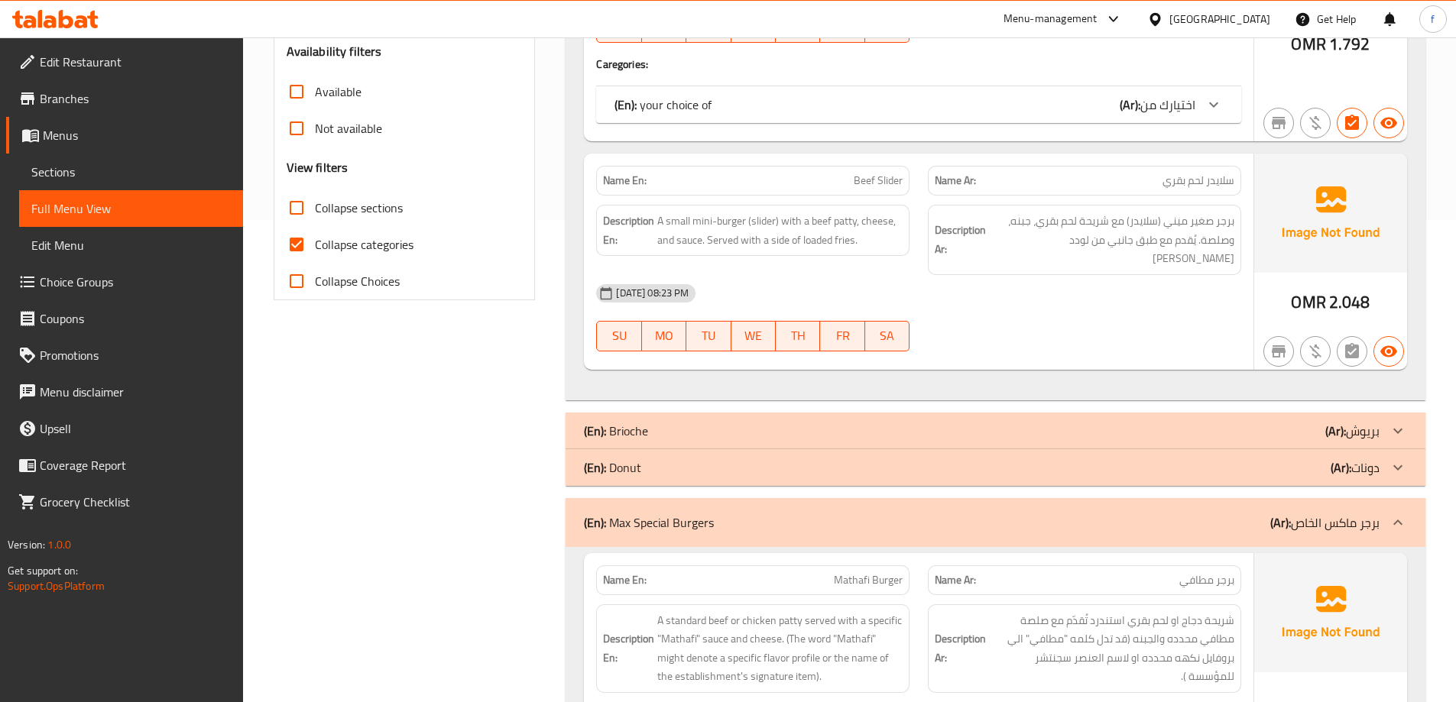
click at [406, 241] on span "Collapse categories" at bounding box center [364, 244] width 99 height 18
click at [315, 241] on input "Collapse categories" at bounding box center [296, 244] width 37 height 37
checkbox input "false"
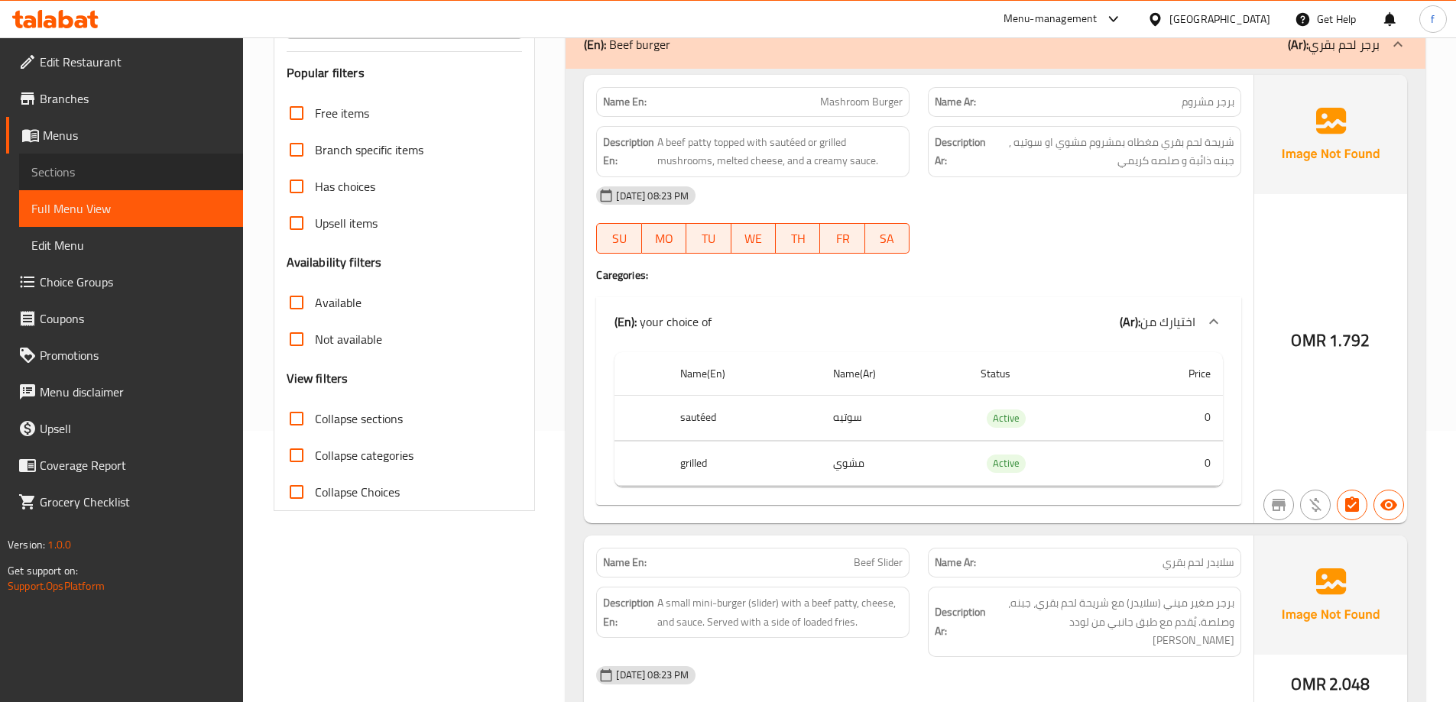
click at [105, 164] on span "Sections" at bounding box center [130, 172] width 199 height 18
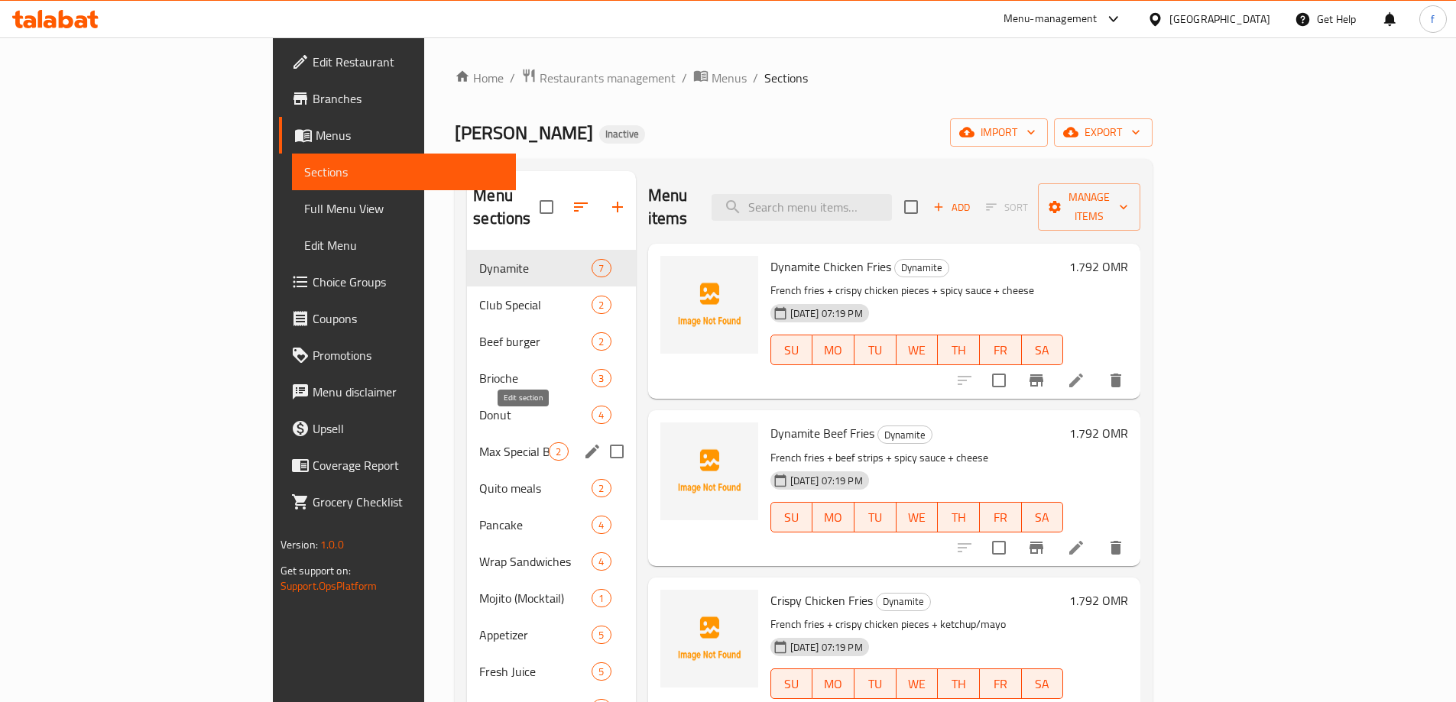
click at [583, 442] on icon "edit" at bounding box center [592, 451] width 18 height 18
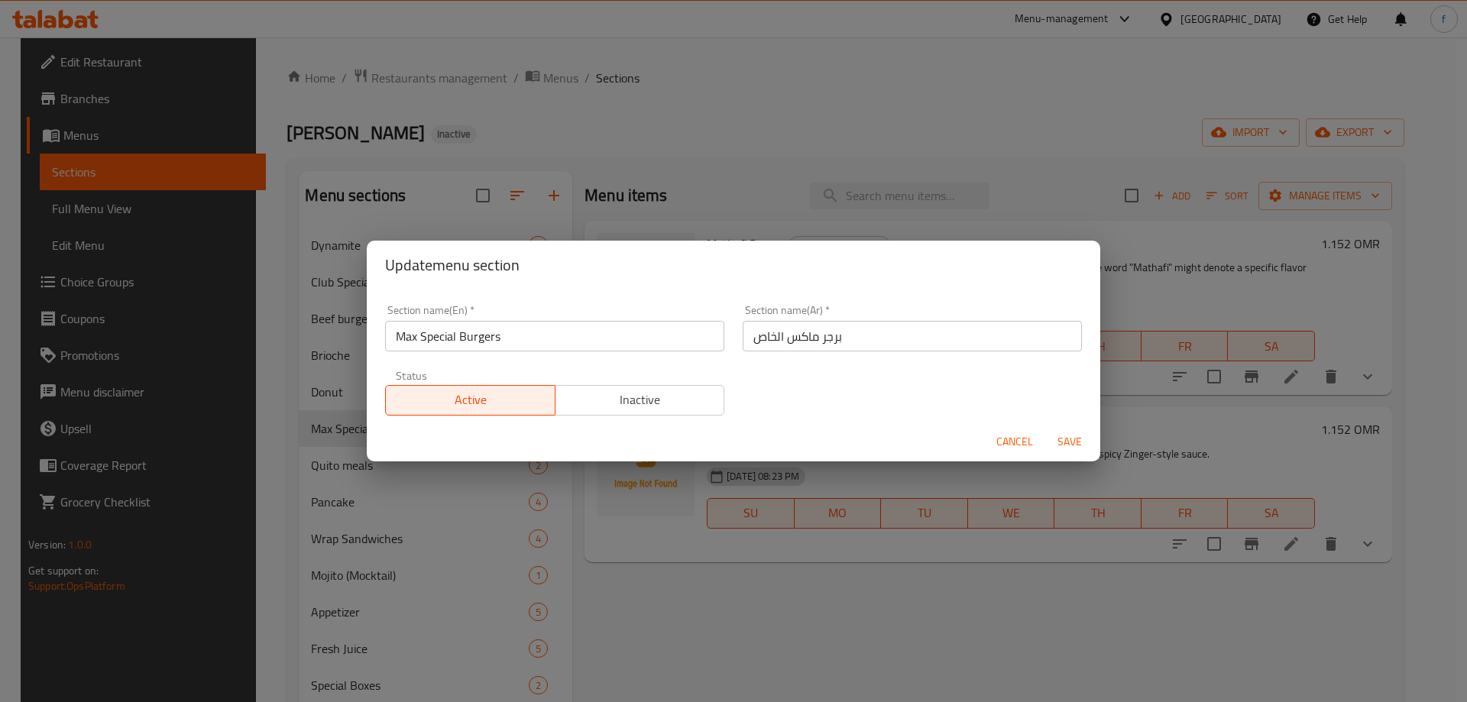
click at [768, 338] on input "برجر ماكس الخاص" at bounding box center [912, 336] width 339 height 31
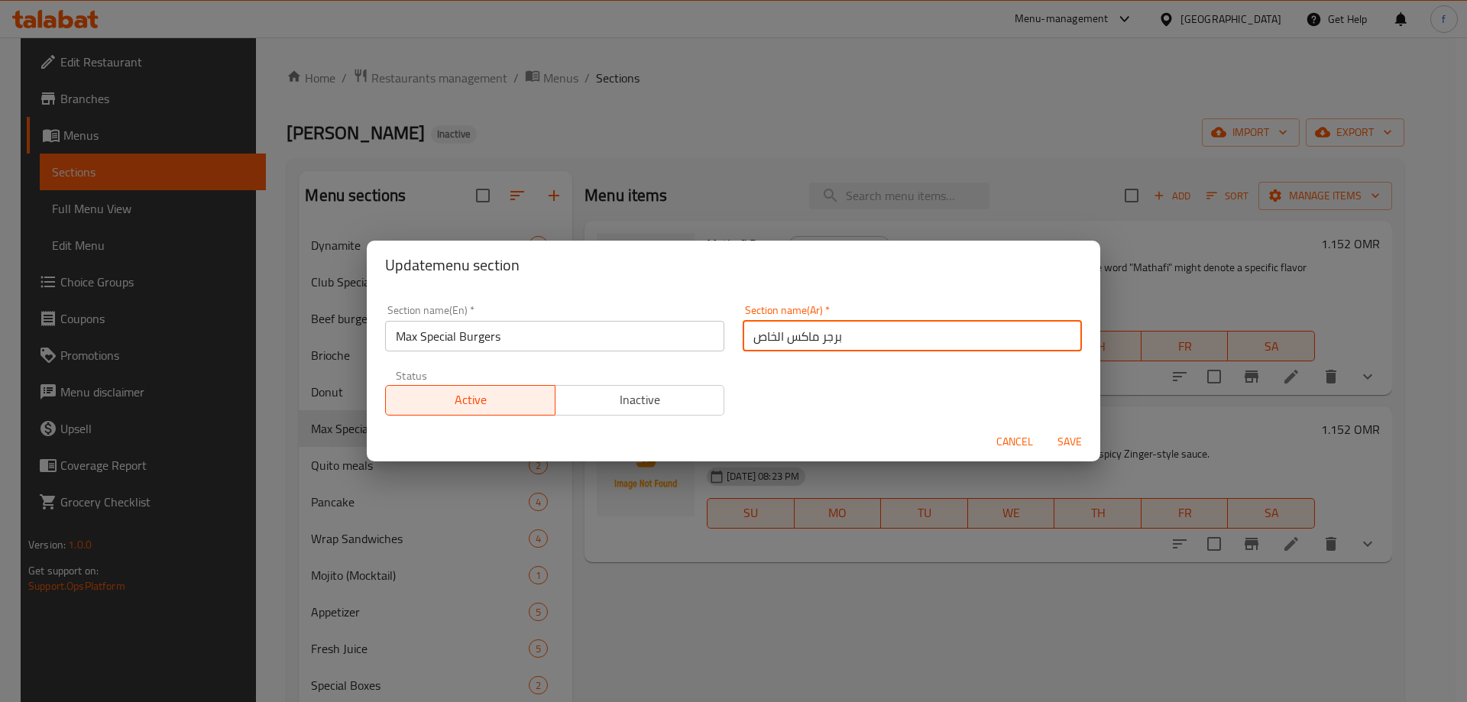
click at [768, 338] on input "برجر ماكس الخاص" at bounding box center [912, 336] width 339 height 31
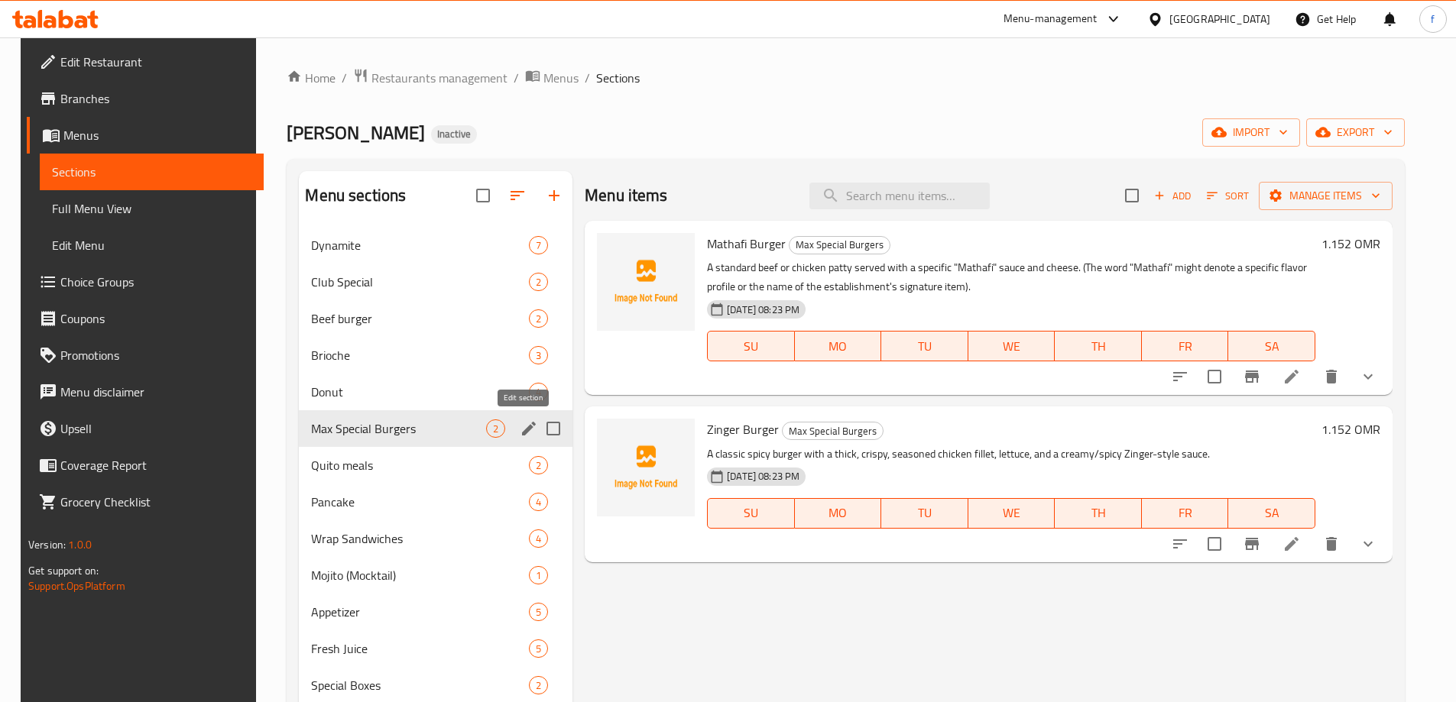
click at [520, 426] on icon "edit" at bounding box center [529, 428] width 18 height 18
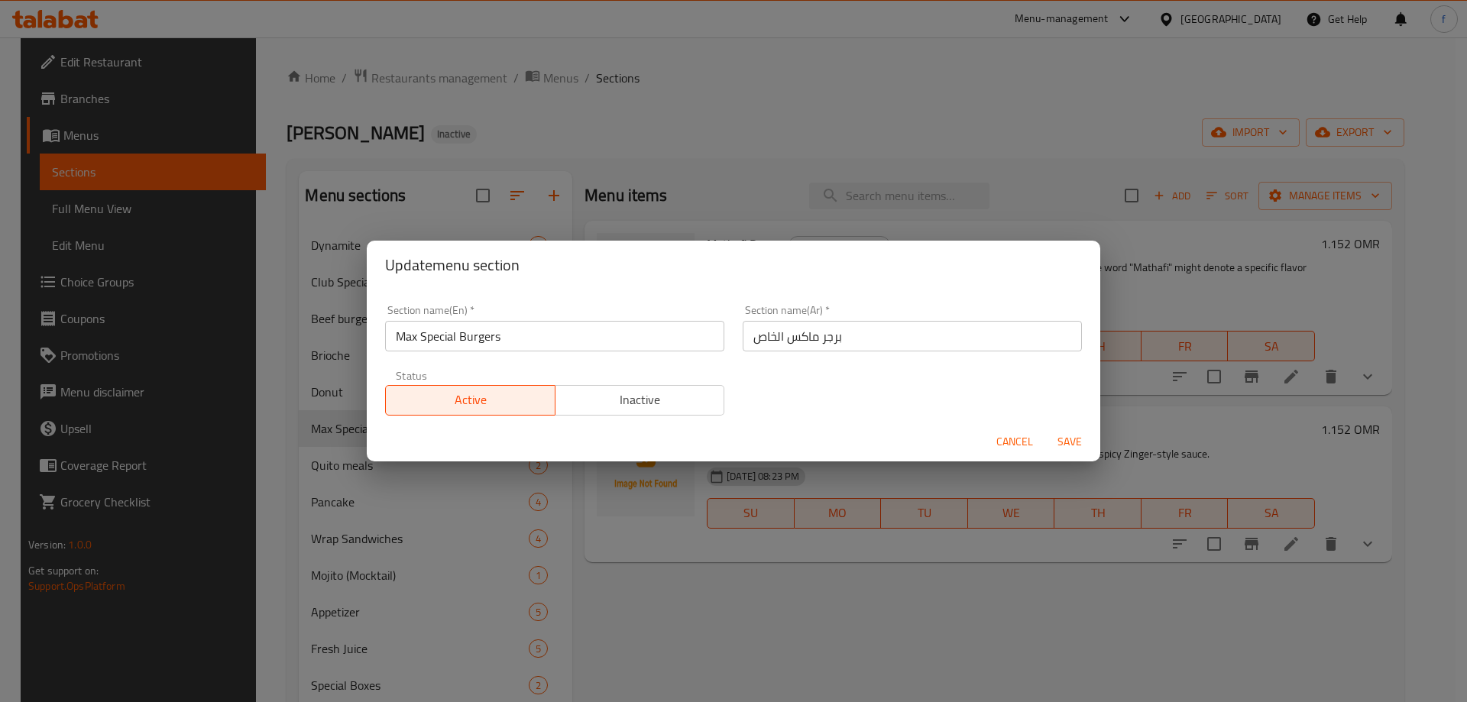
click at [752, 336] on input "برجر ماكس الخاص" at bounding box center [912, 336] width 339 height 31
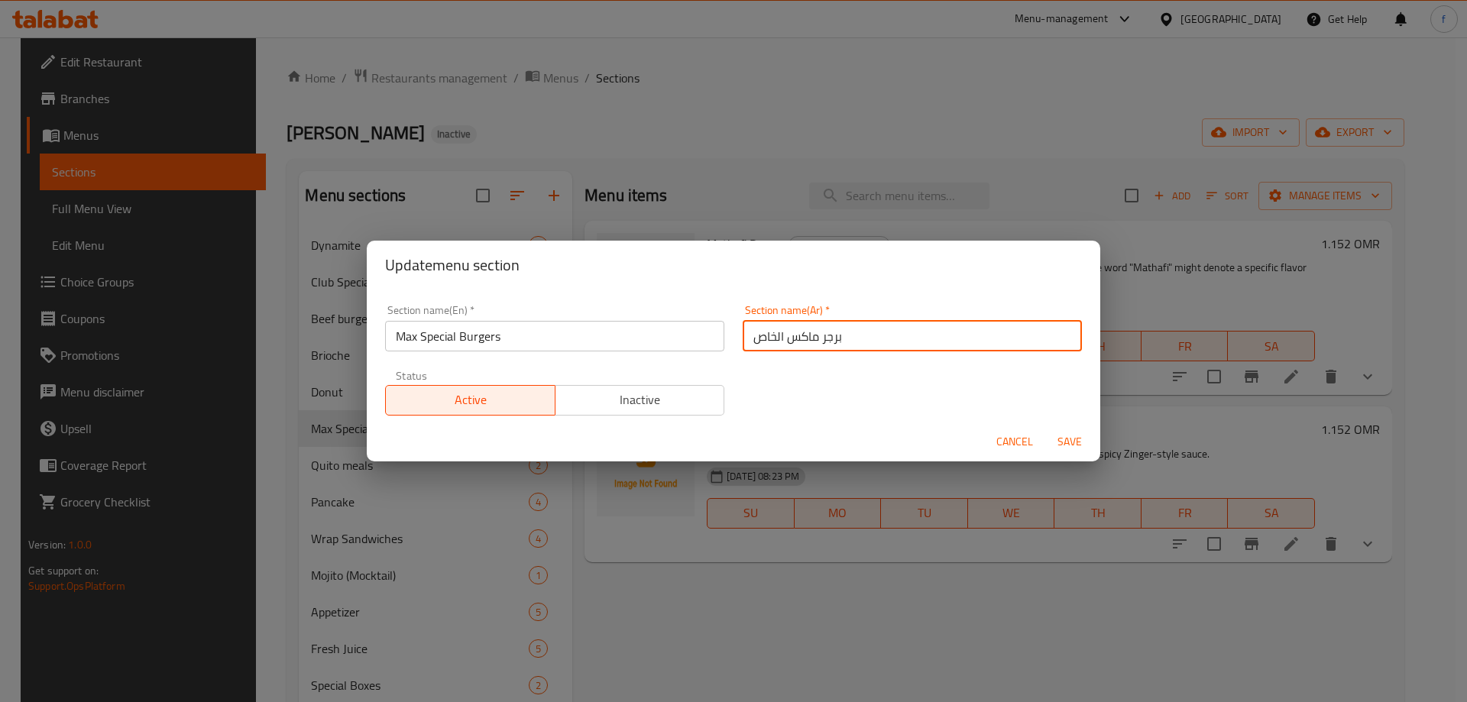
click at [752, 336] on input "برجر ماكس الخاص" at bounding box center [912, 336] width 339 height 31
click at [791, 334] on input "برجر ماكس الخاص" at bounding box center [912, 336] width 339 height 31
click at [764, 337] on input "برجر ماكس الخاص" at bounding box center [912, 336] width 339 height 31
click at [784, 338] on input "برجر ماكس" at bounding box center [912, 336] width 339 height 31
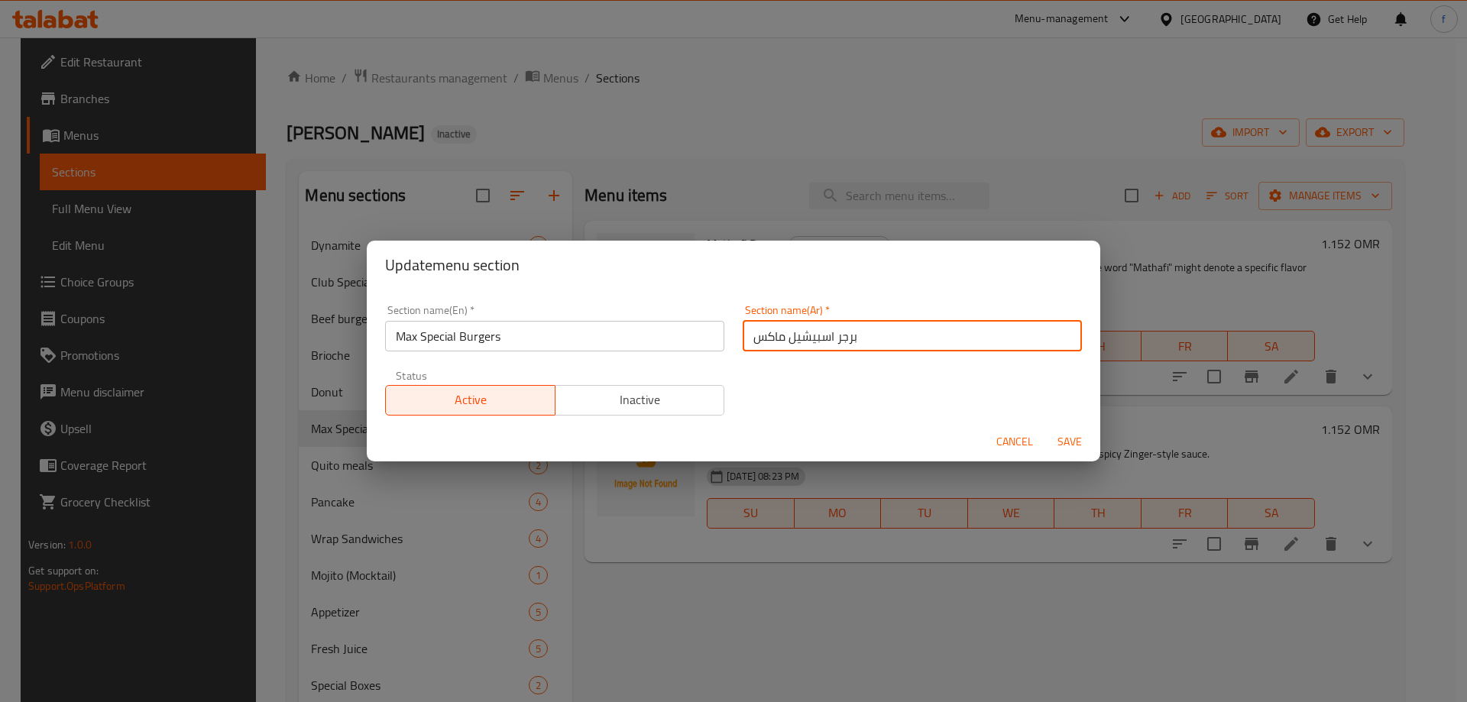
type input "برجر اسبيشيل ماكس"
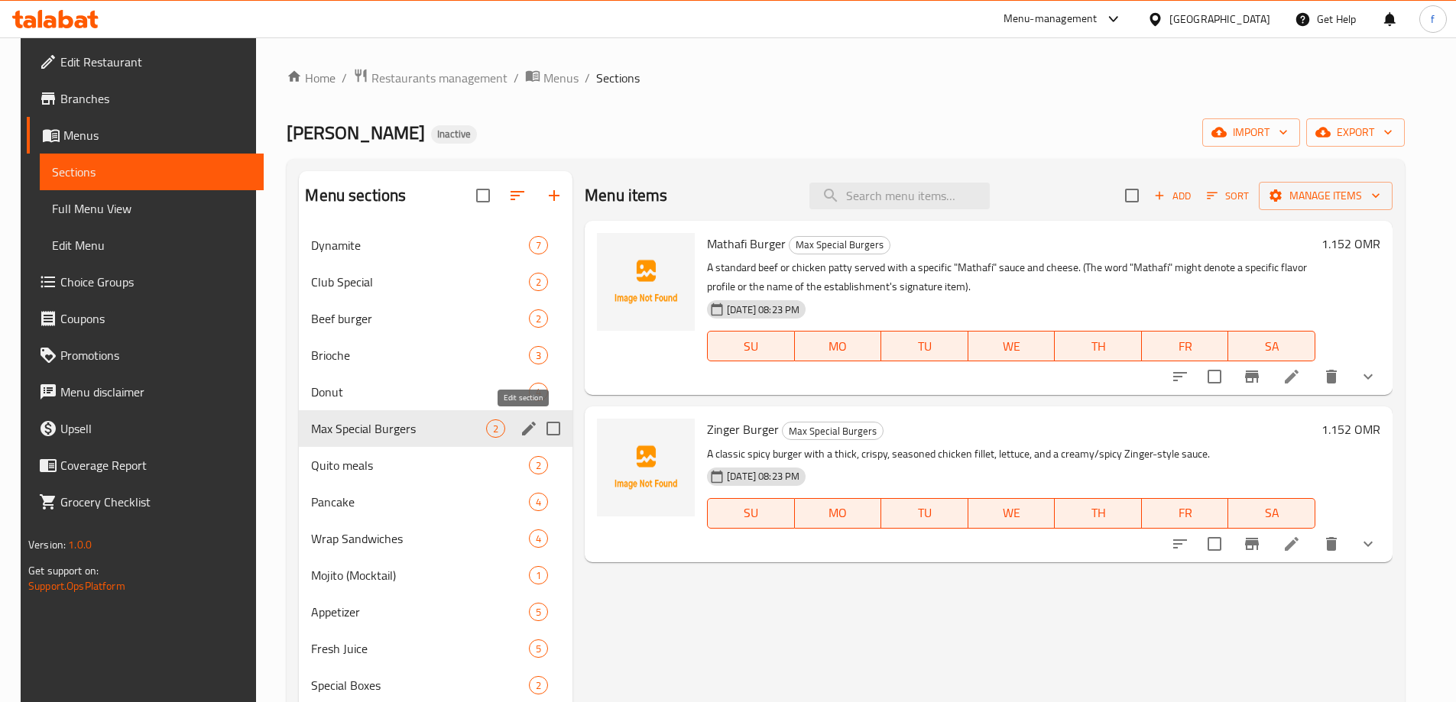
click at [526, 424] on icon "edit" at bounding box center [529, 428] width 18 height 18
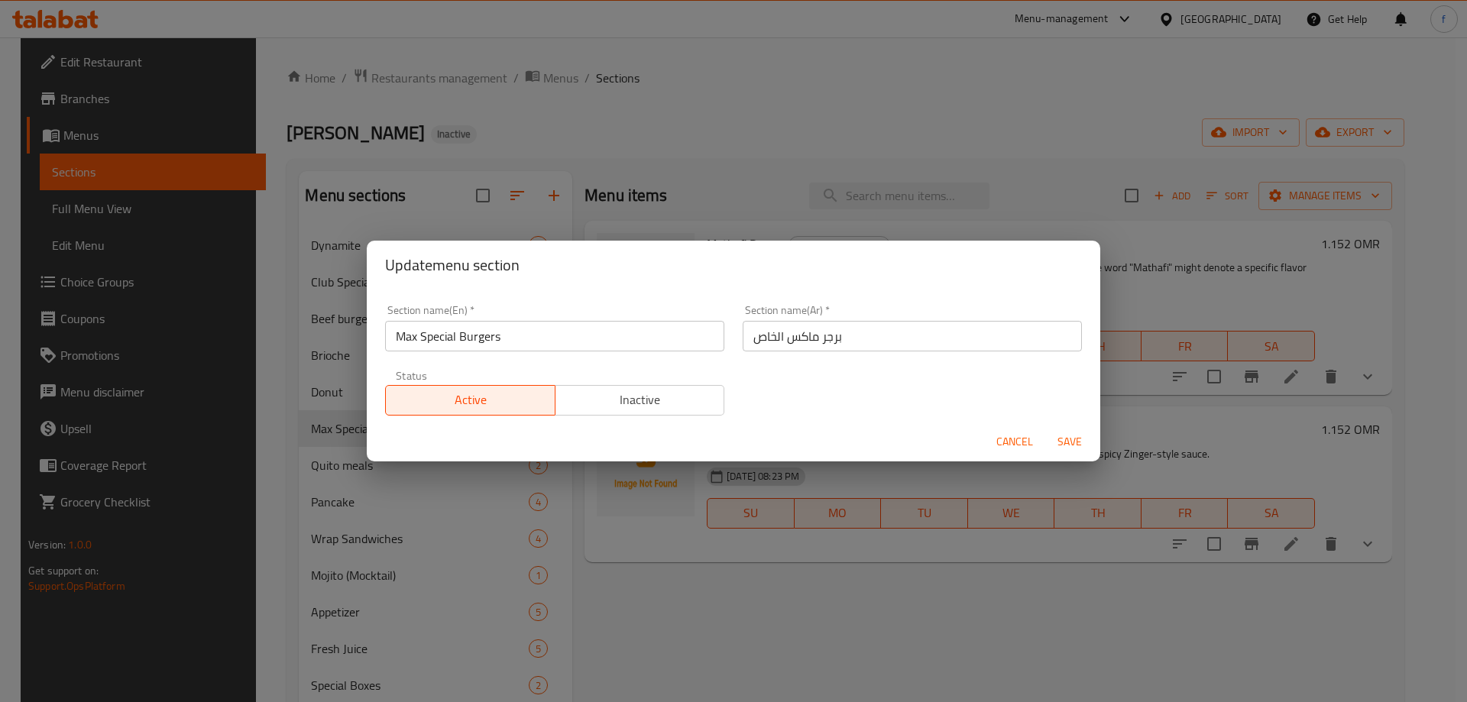
click at [797, 338] on input "برجر ماكس الخاص" at bounding box center [912, 336] width 339 height 31
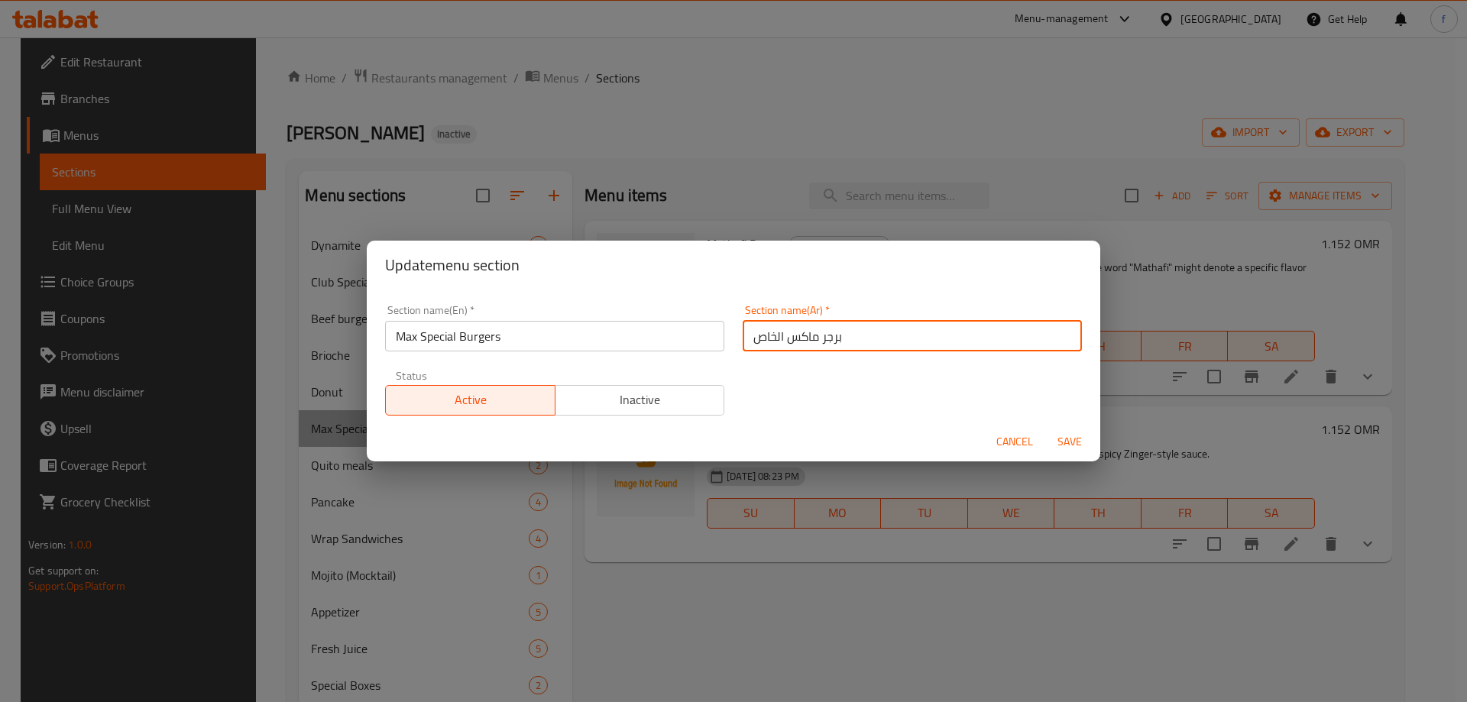
click at [797, 338] on input "برجر ماكس الخاص" at bounding box center [912, 336] width 339 height 31
click at [754, 338] on input "برجر ماكس الخاص" at bounding box center [912, 336] width 339 height 31
click at [756, 338] on input "برجر ماكس الخاص" at bounding box center [912, 336] width 339 height 31
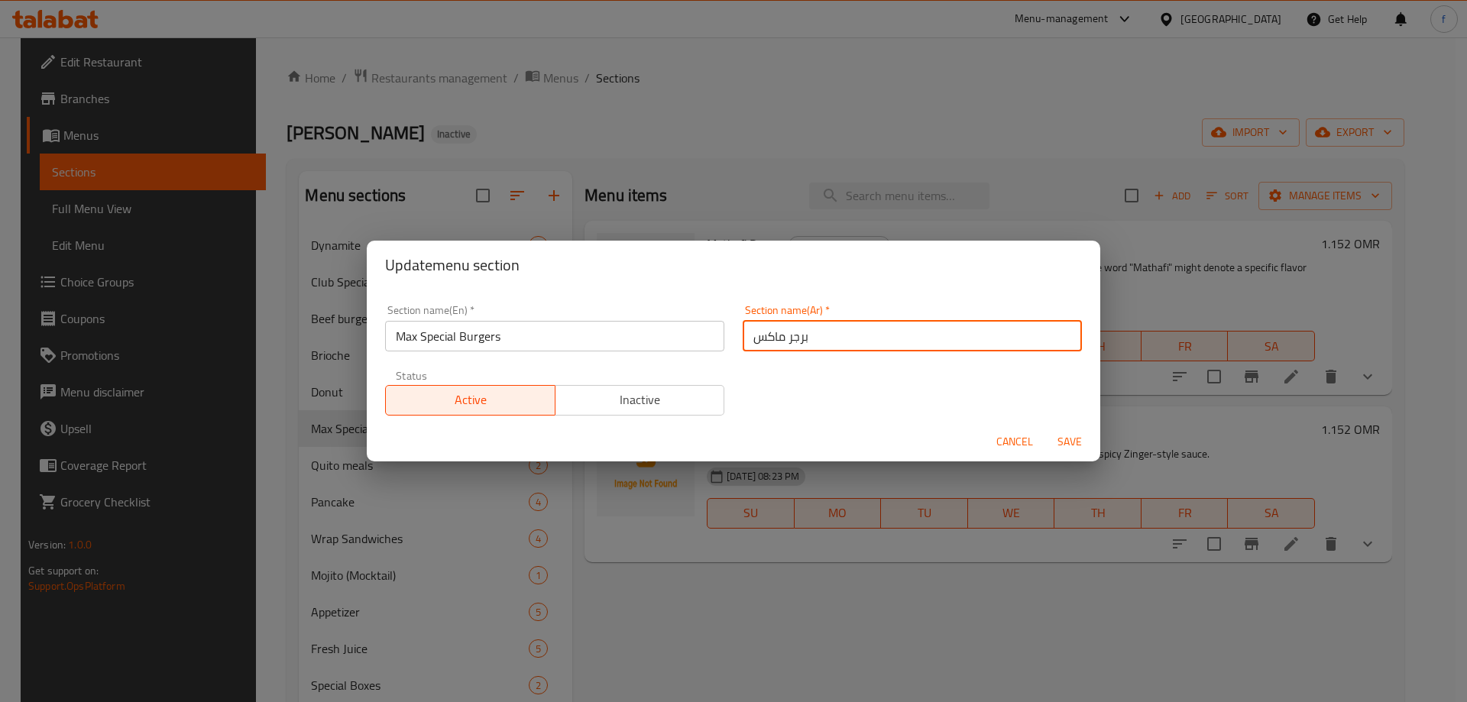
click at [776, 337] on input "برجر ماكس" at bounding box center [912, 336] width 339 height 31
click at [782, 340] on input "برجر ماكس" at bounding box center [912, 336] width 339 height 31
type input "برجراسبيشيل ماكس"
click at [1064, 442] on span "Save" at bounding box center [1069, 441] width 37 height 19
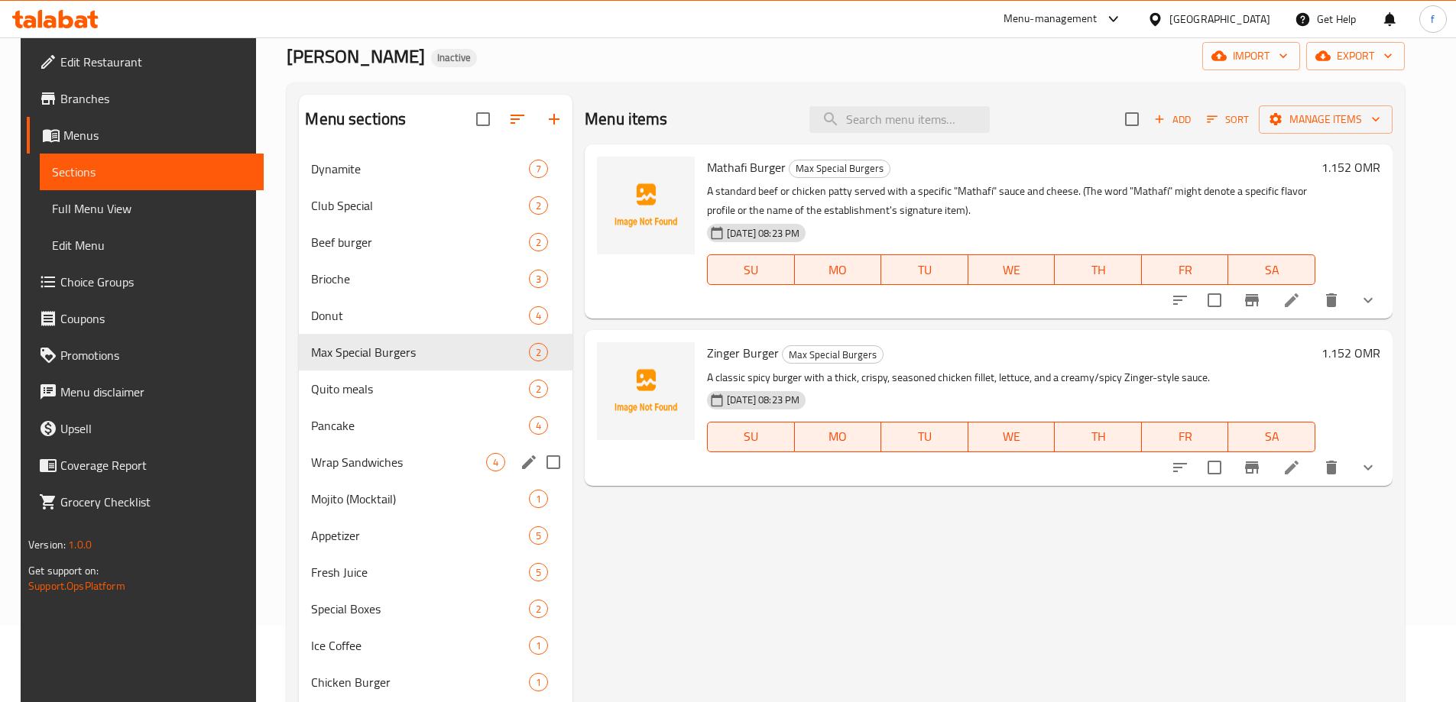
scroll to position [153, 0]
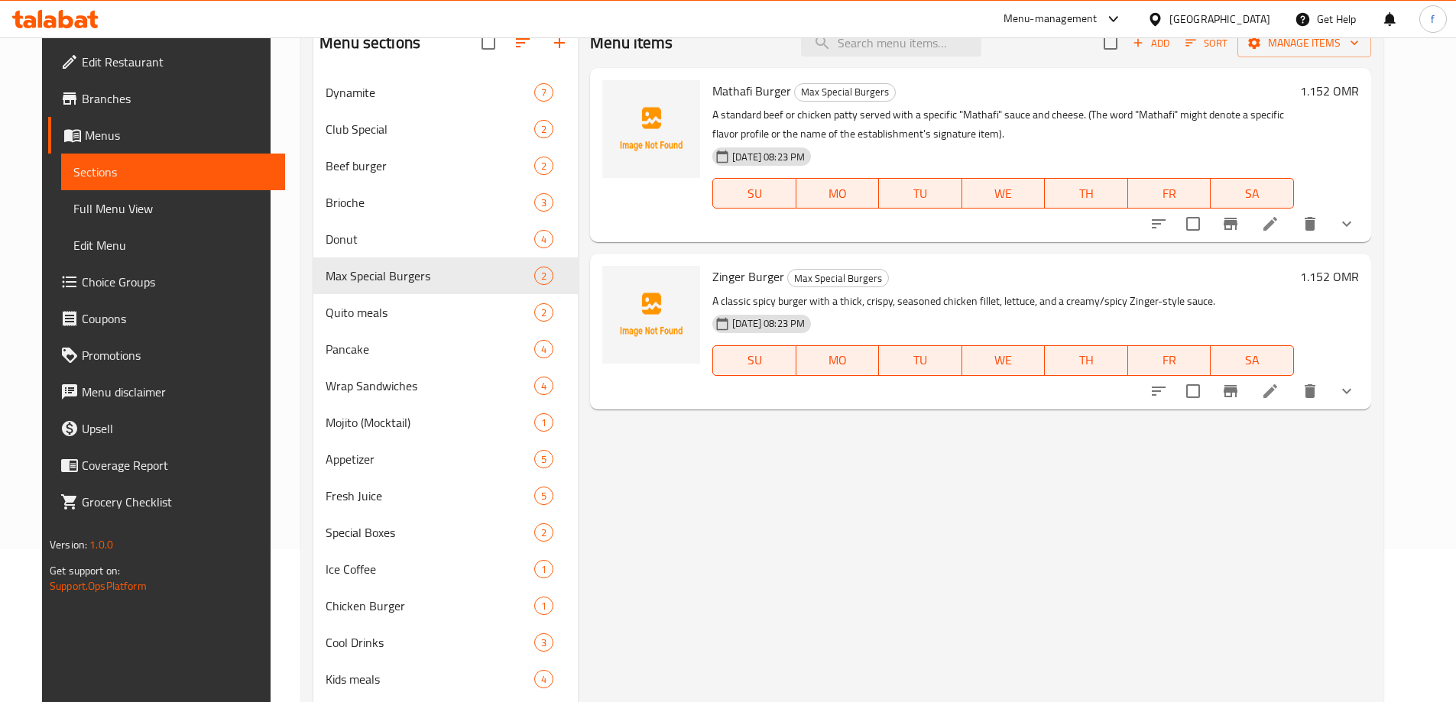
click at [1277, 394] on icon at bounding box center [1270, 391] width 14 height 14
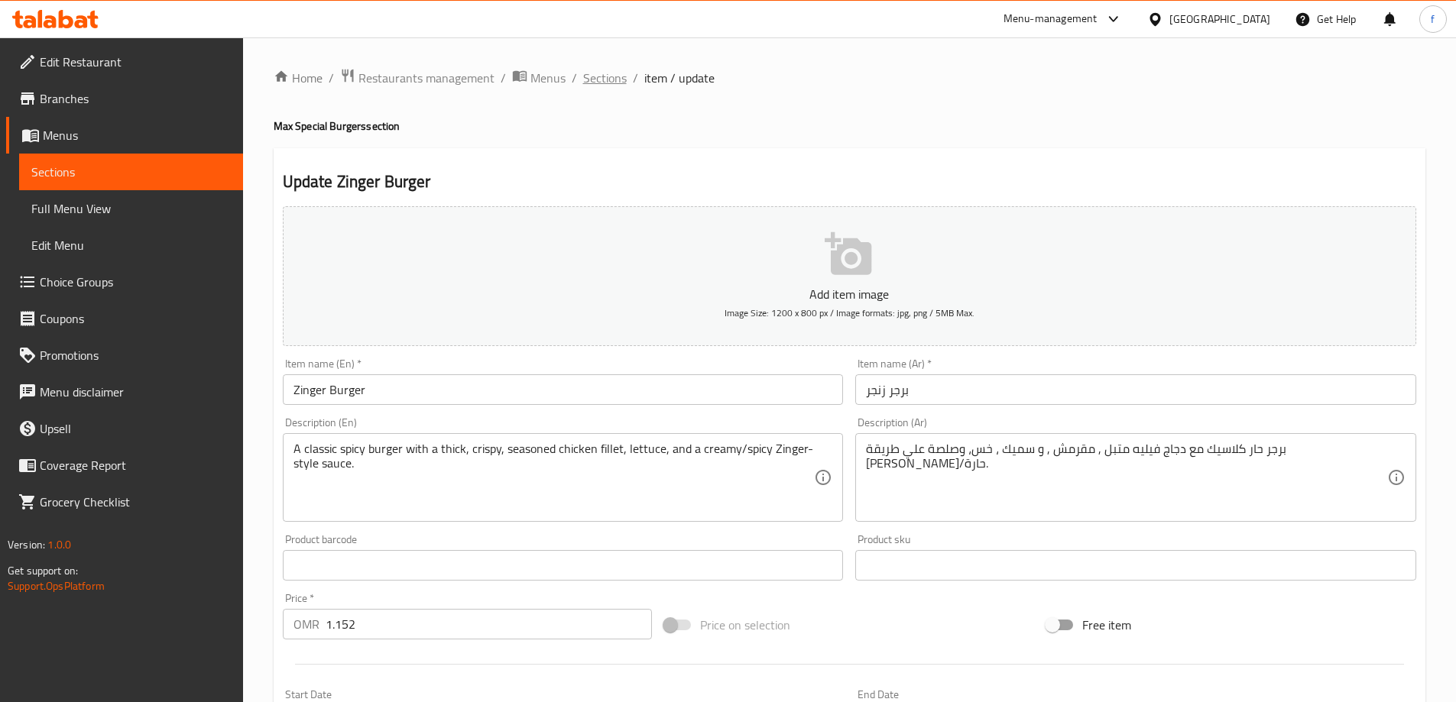
click at [596, 81] on span "Sections" at bounding box center [605, 78] width 44 height 18
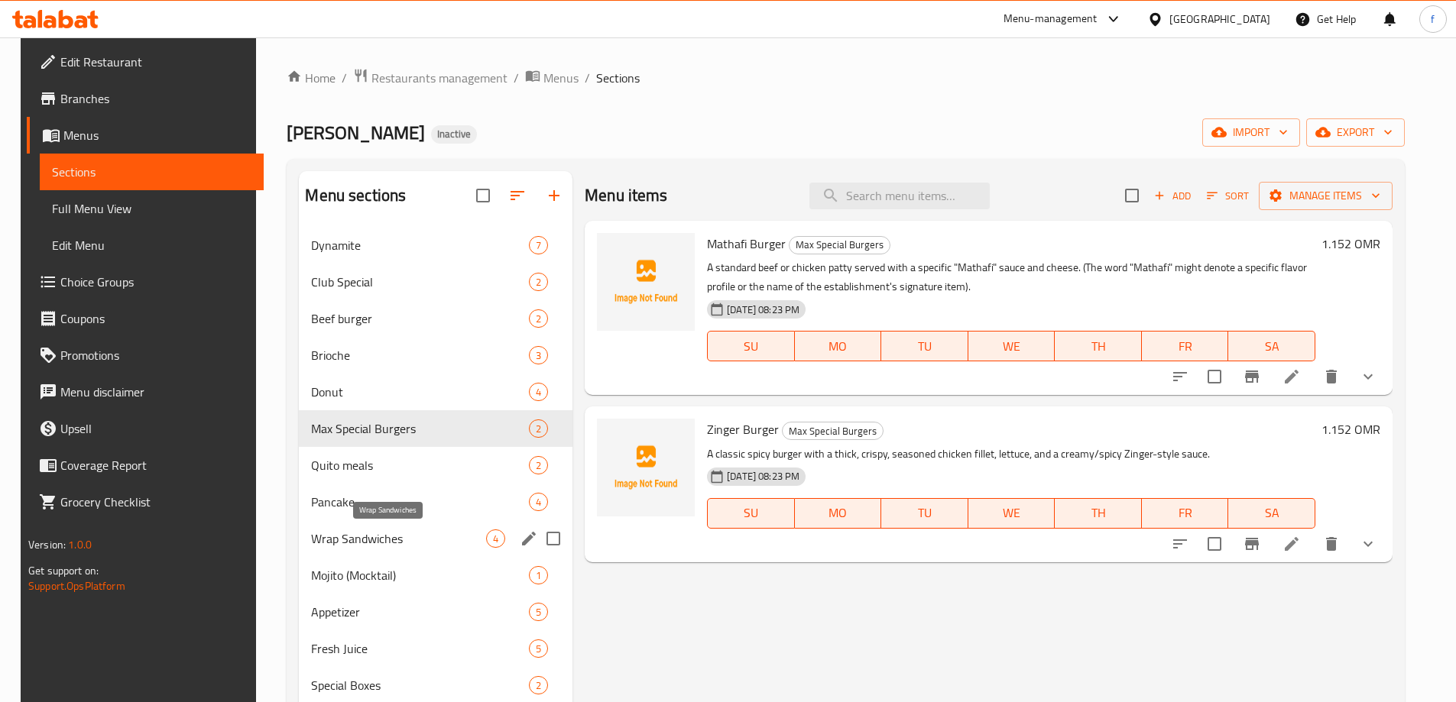
scroll to position [76, 0]
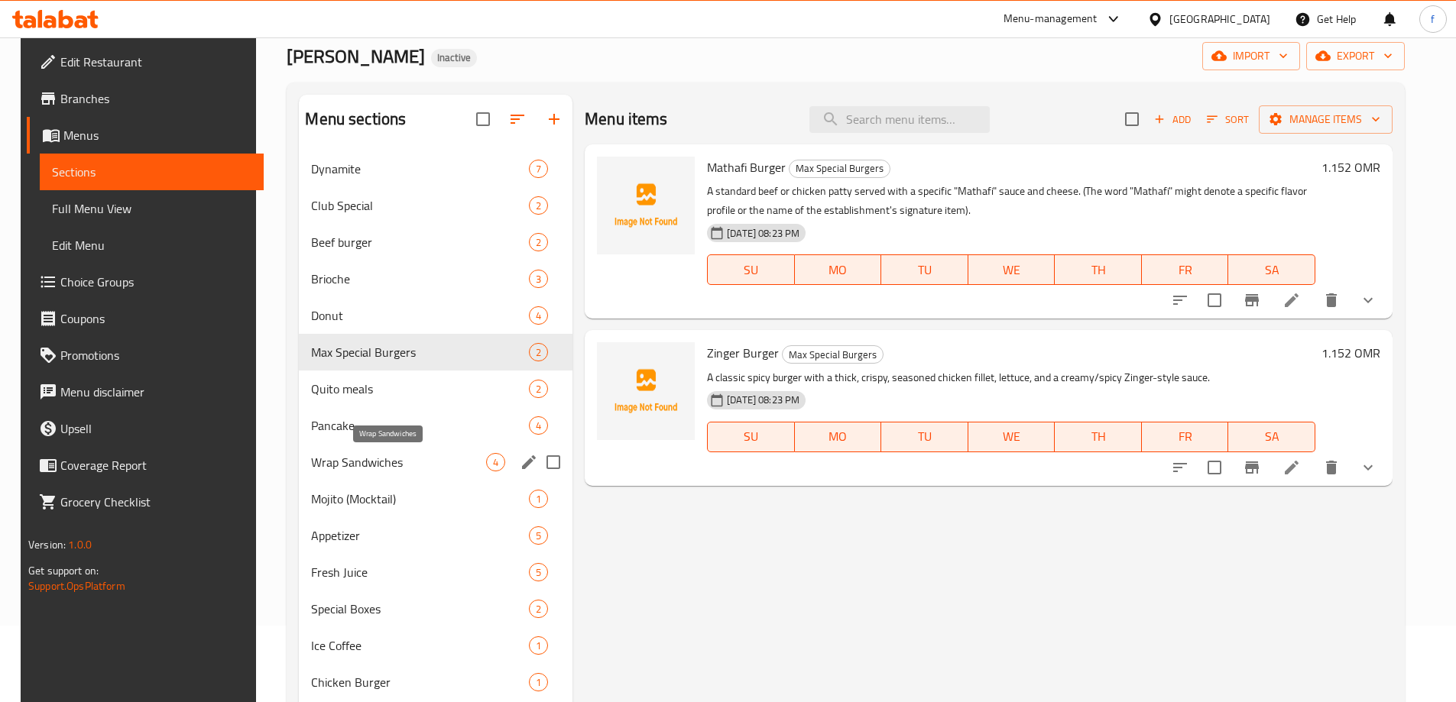
click at [374, 469] on span "Wrap Sandwiches" at bounding box center [398, 462] width 175 height 18
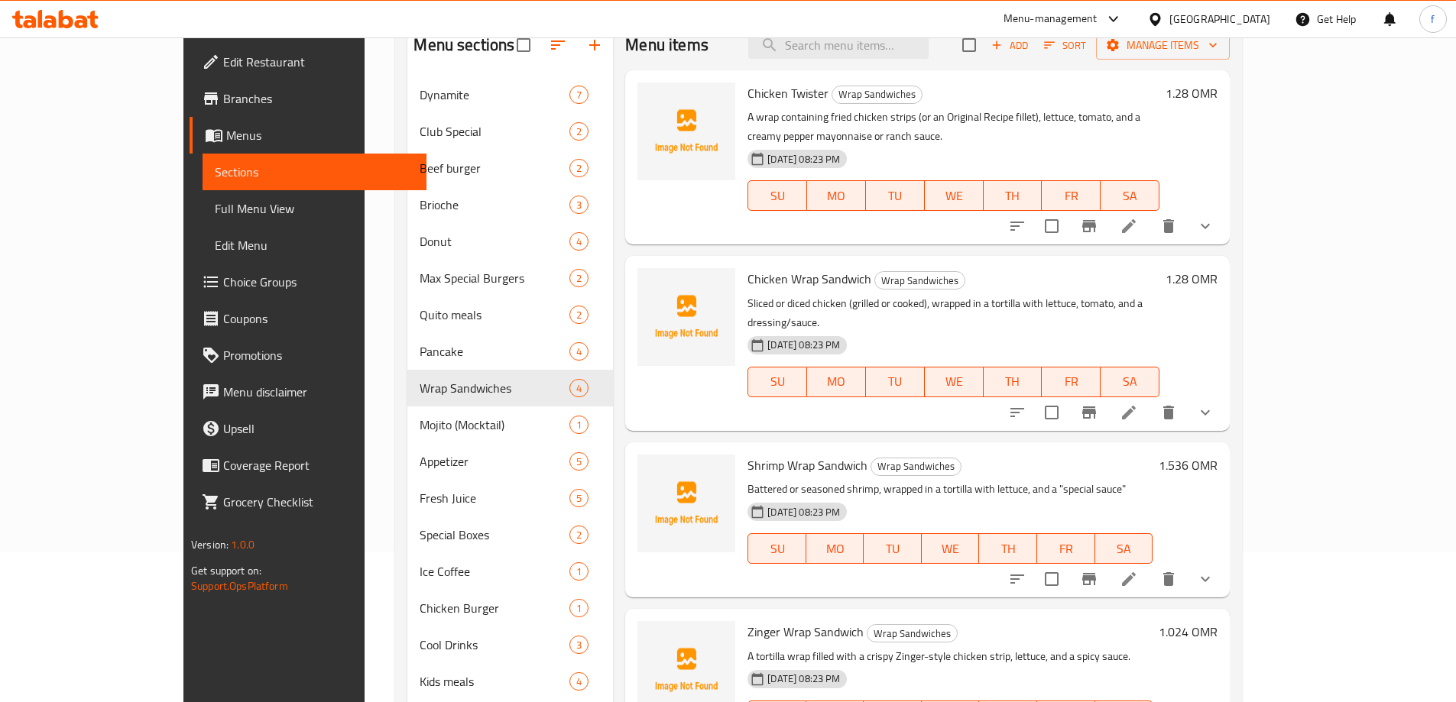
scroll to position [234, 0]
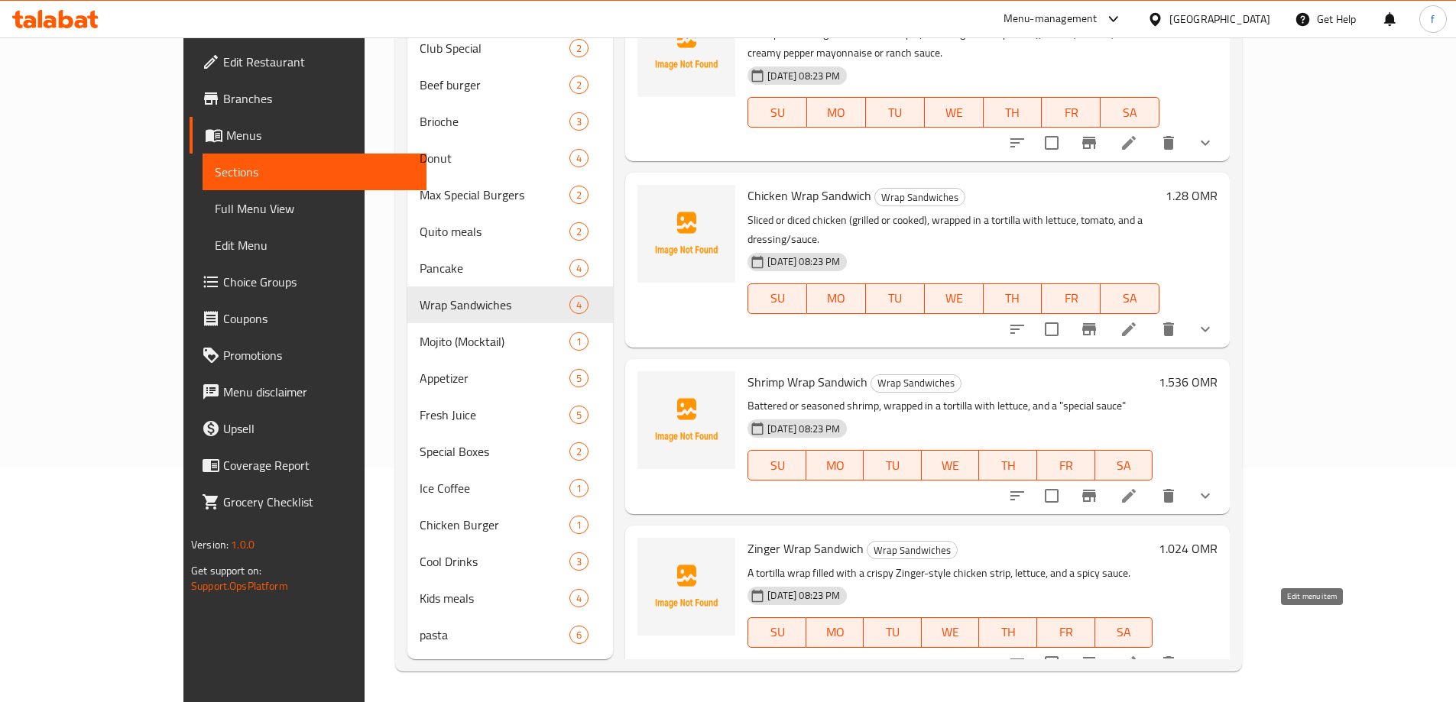
click at [1138, 654] on icon at bounding box center [1128, 663] width 18 height 18
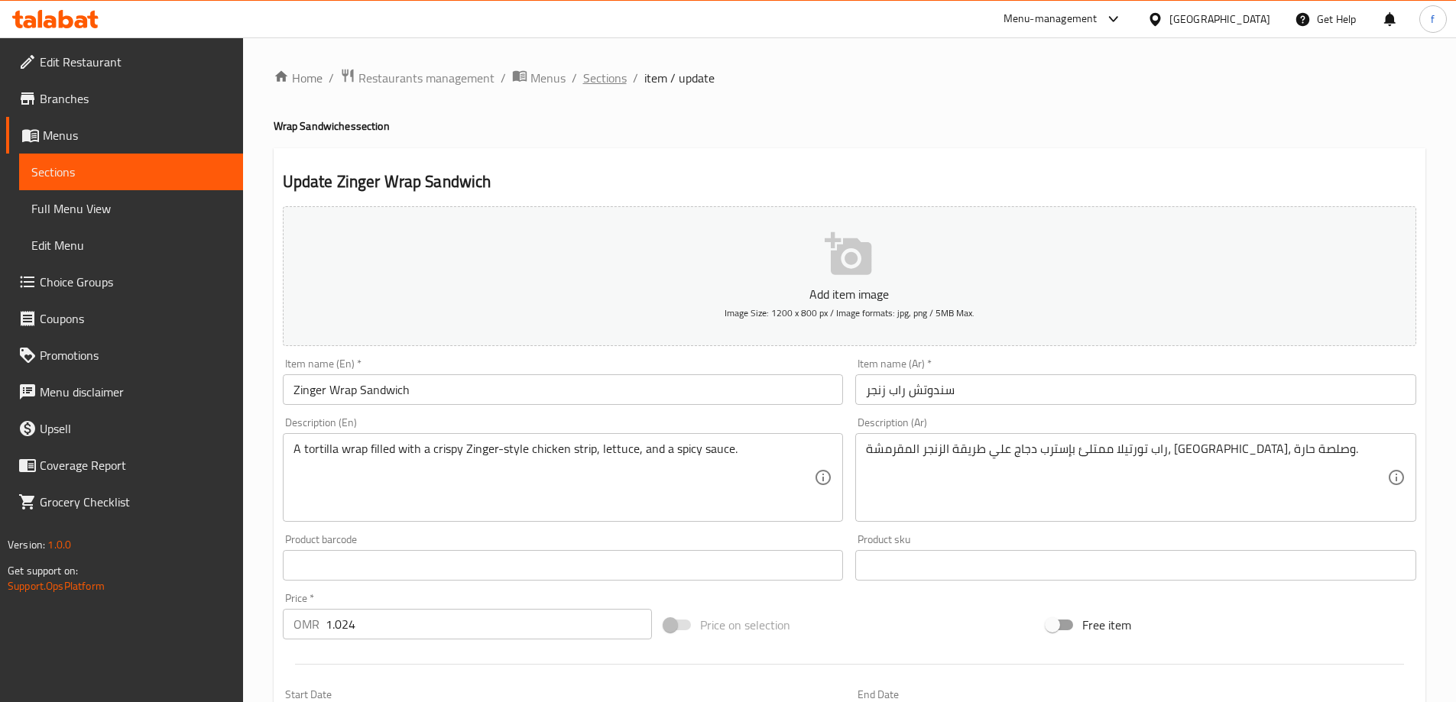
click at [594, 73] on span "Sections" at bounding box center [605, 78] width 44 height 18
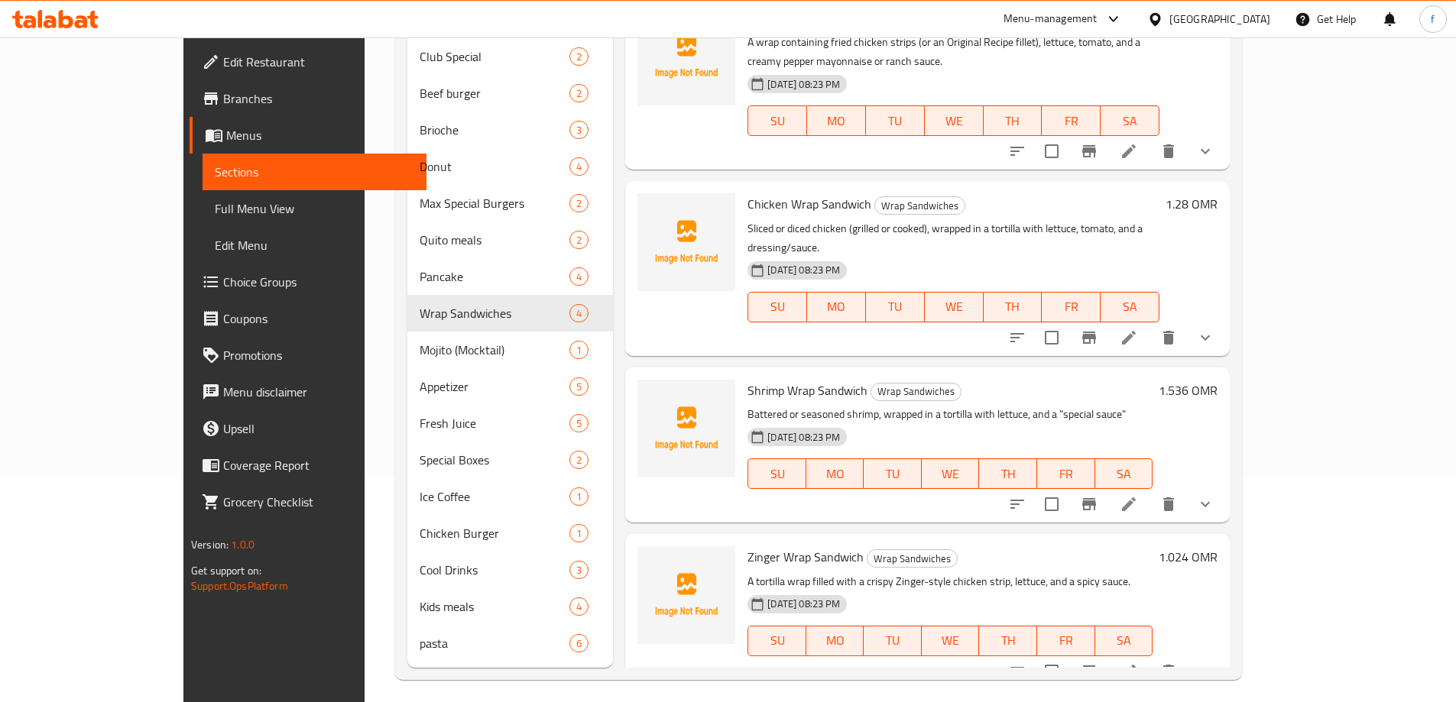
scroll to position [229, 0]
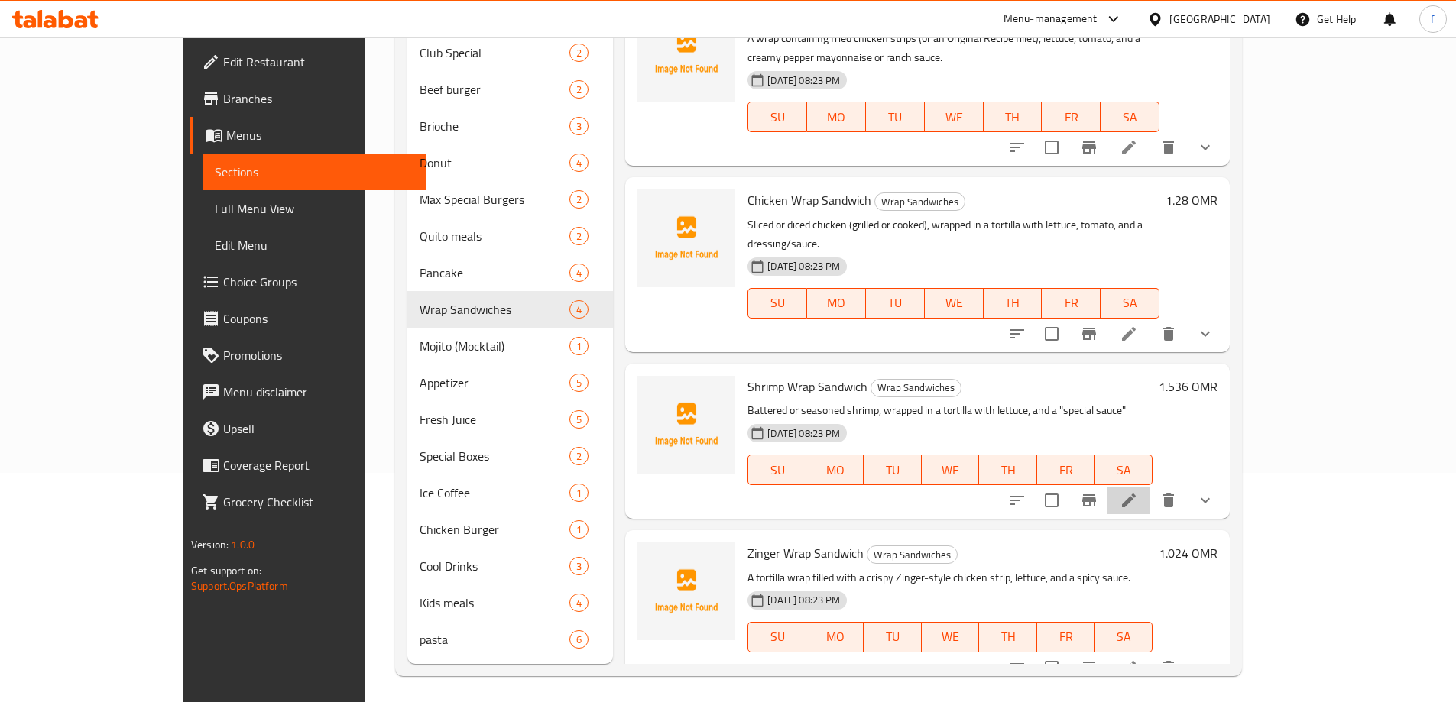
click at [1150, 487] on li at bounding box center [1128, 501] width 43 height 28
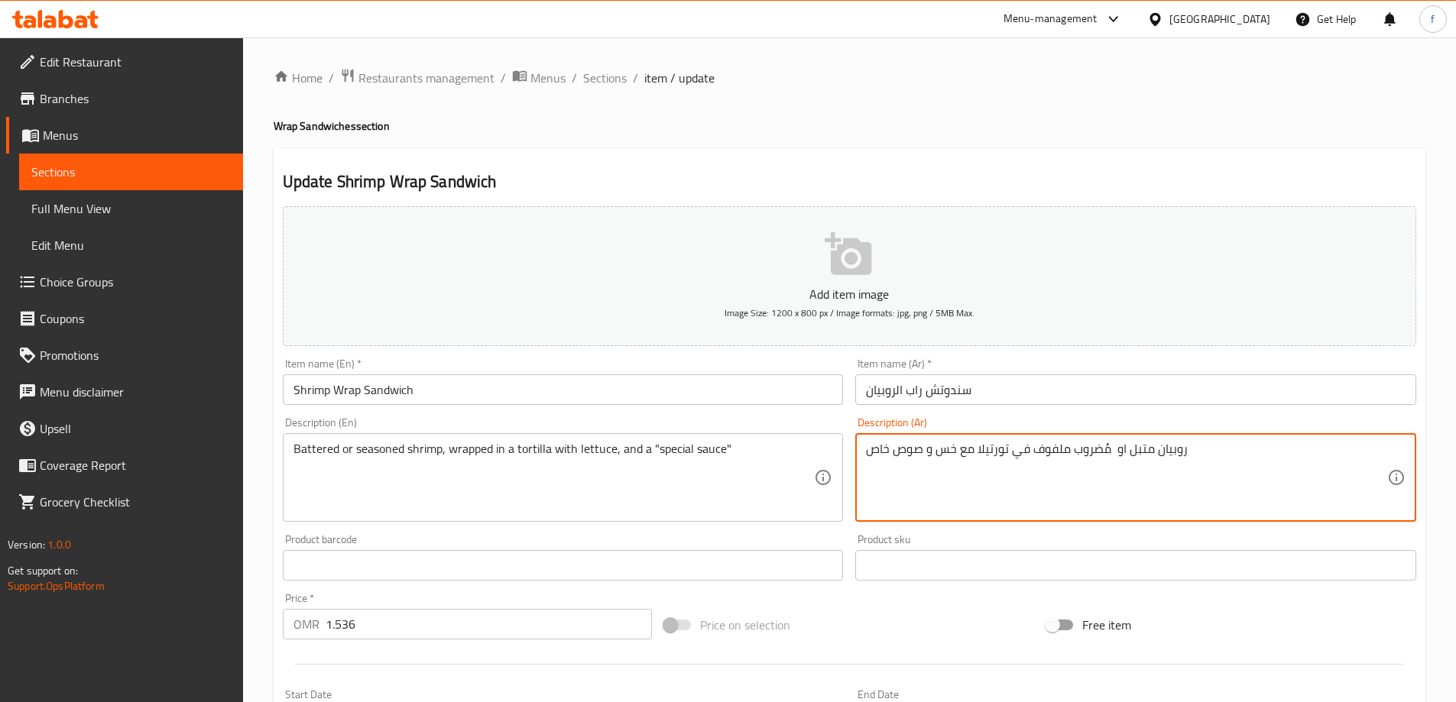
click at [878, 447] on textarea "روبيان متبل او مُضروب ملفوف في تورتيلا مع خس و صوص خاص" at bounding box center [1126, 478] width 521 height 73
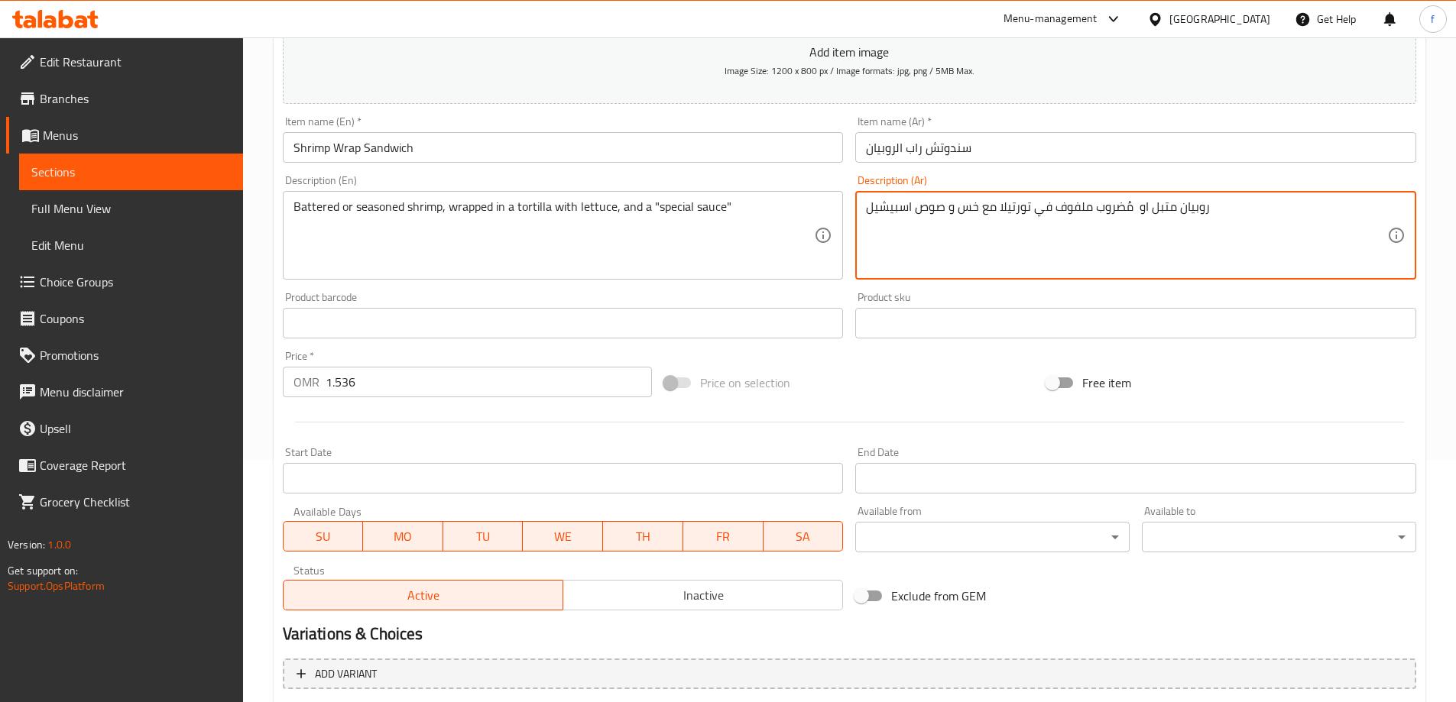
scroll to position [403, 0]
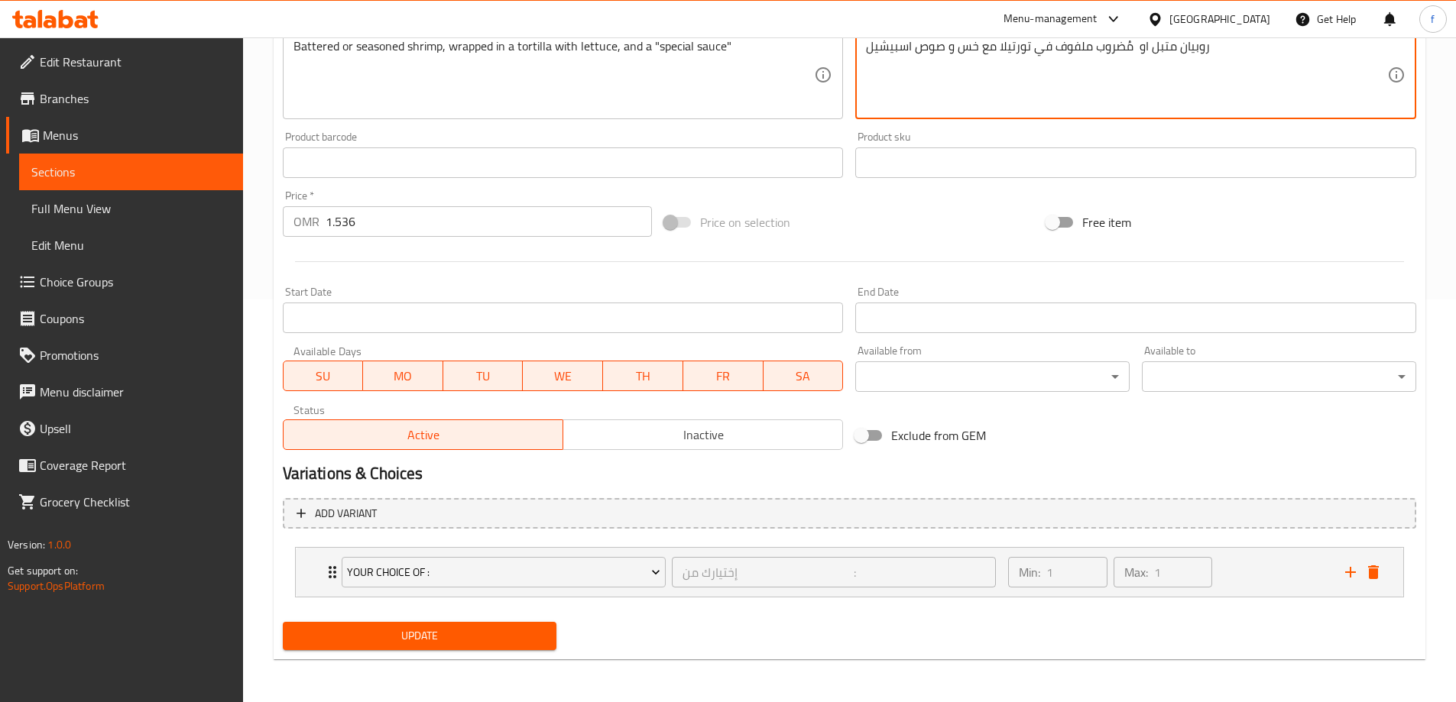
type textarea "روبيان متبل او مُضروب ملفوف في تورتيلا مع خس و صوص اسبيشيل"
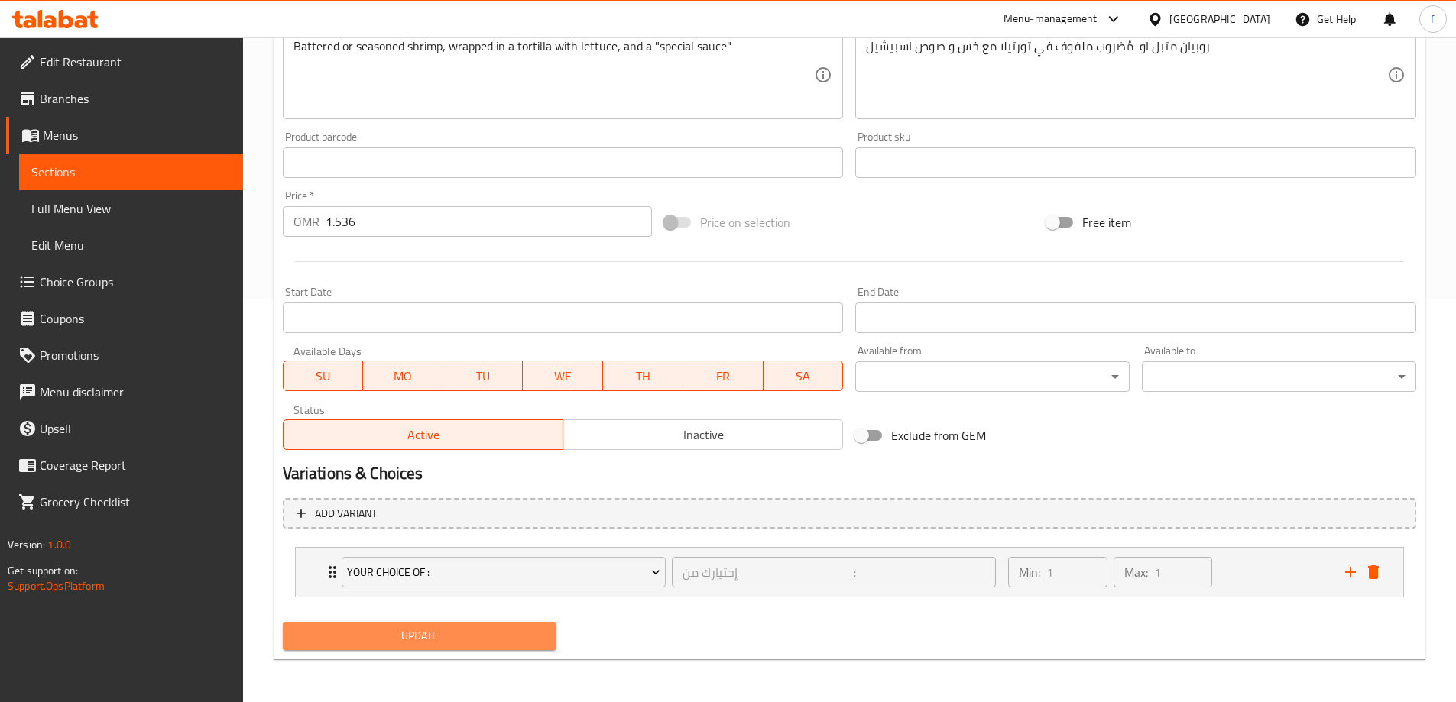
click at [414, 636] on span "Update" at bounding box center [420, 636] width 250 height 19
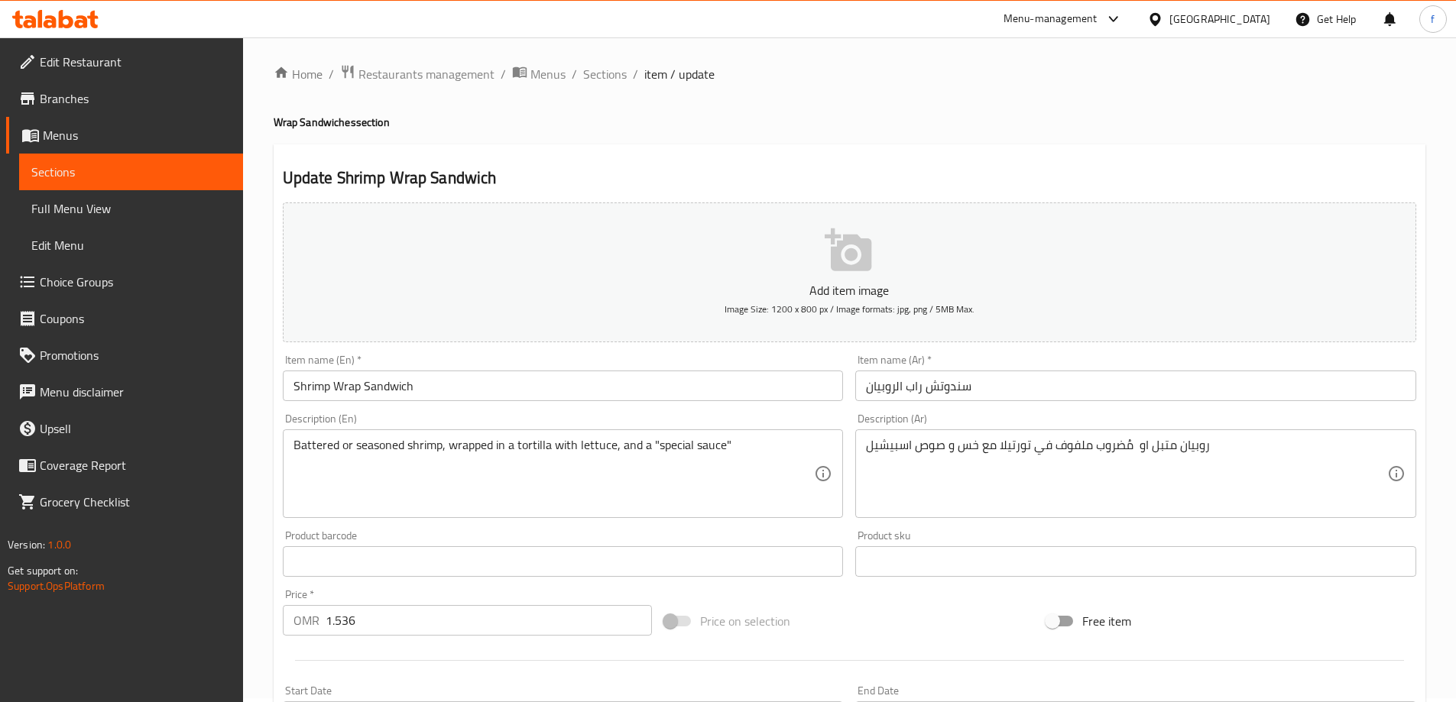
scroll to position [0, 0]
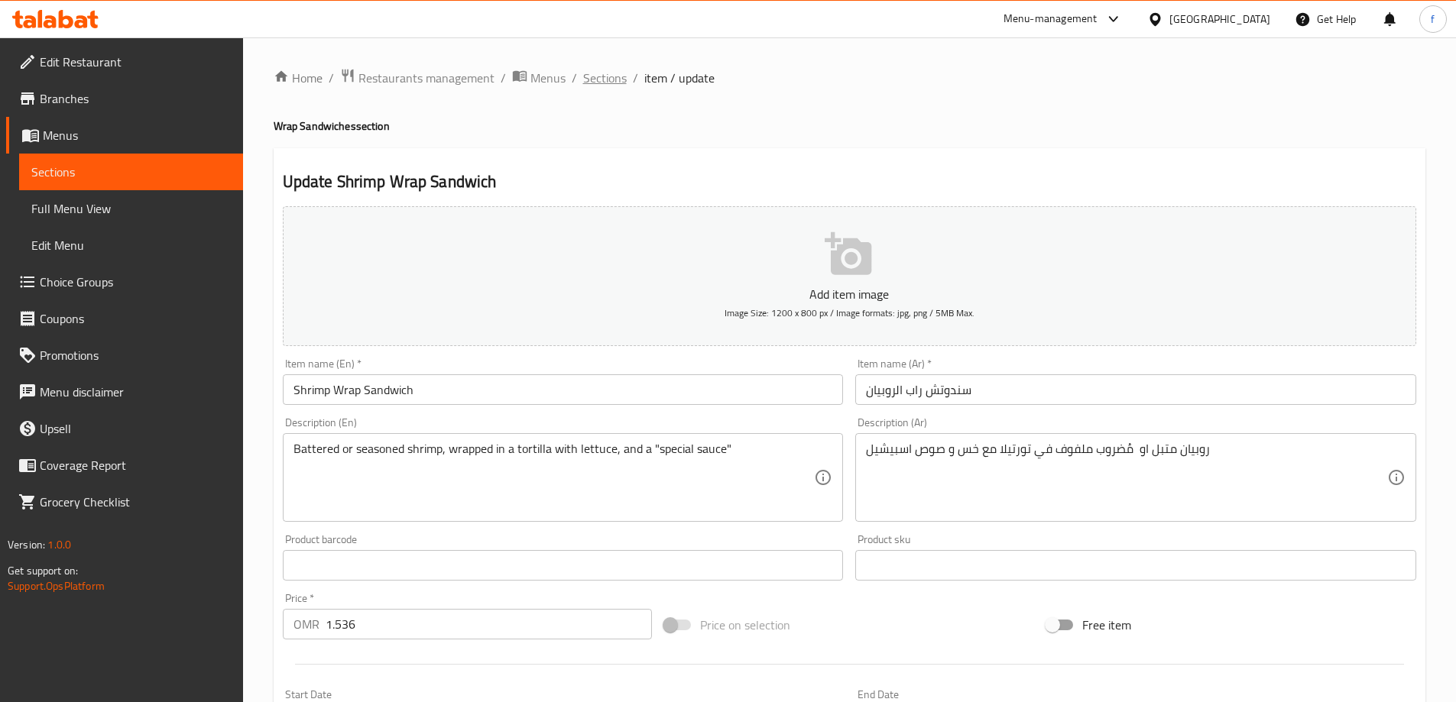
click at [591, 71] on span "Sections" at bounding box center [605, 78] width 44 height 18
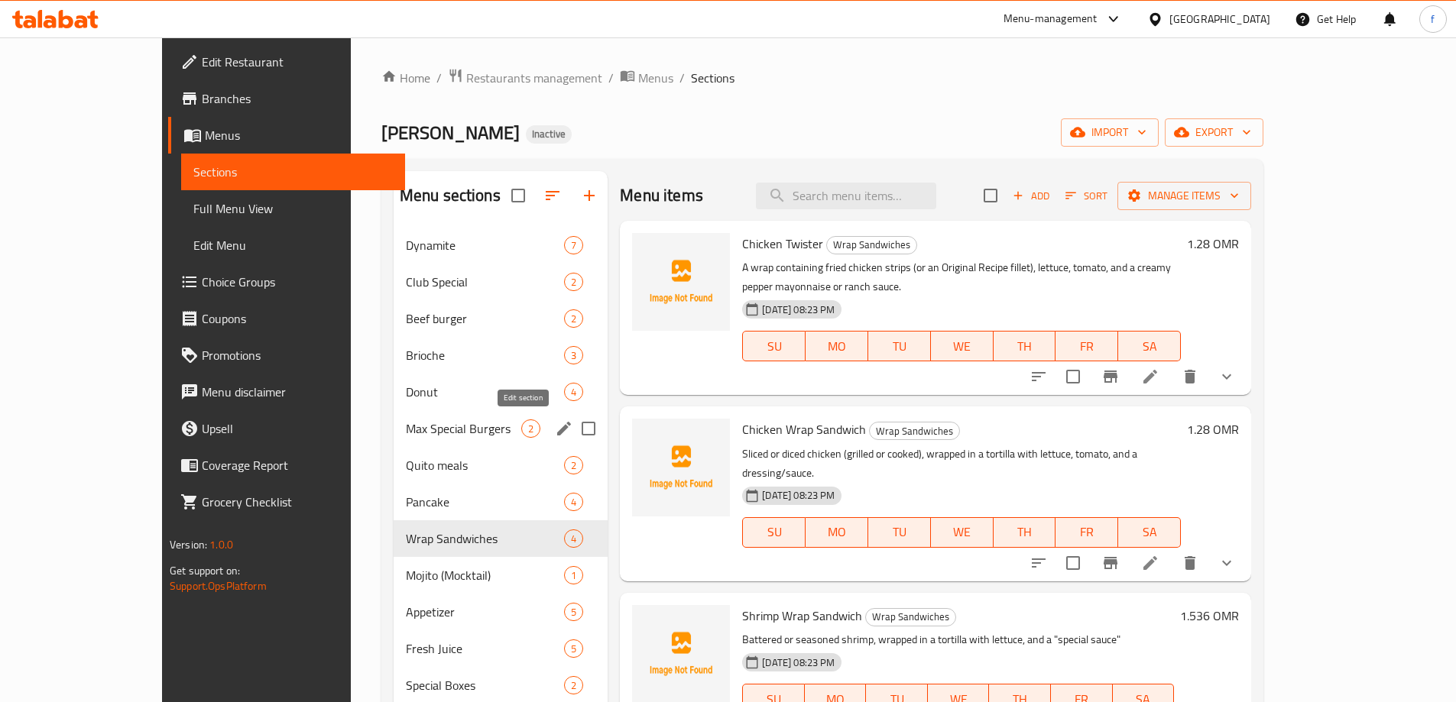
click at [555, 431] on icon "edit" at bounding box center [564, 428] width 18 height 18
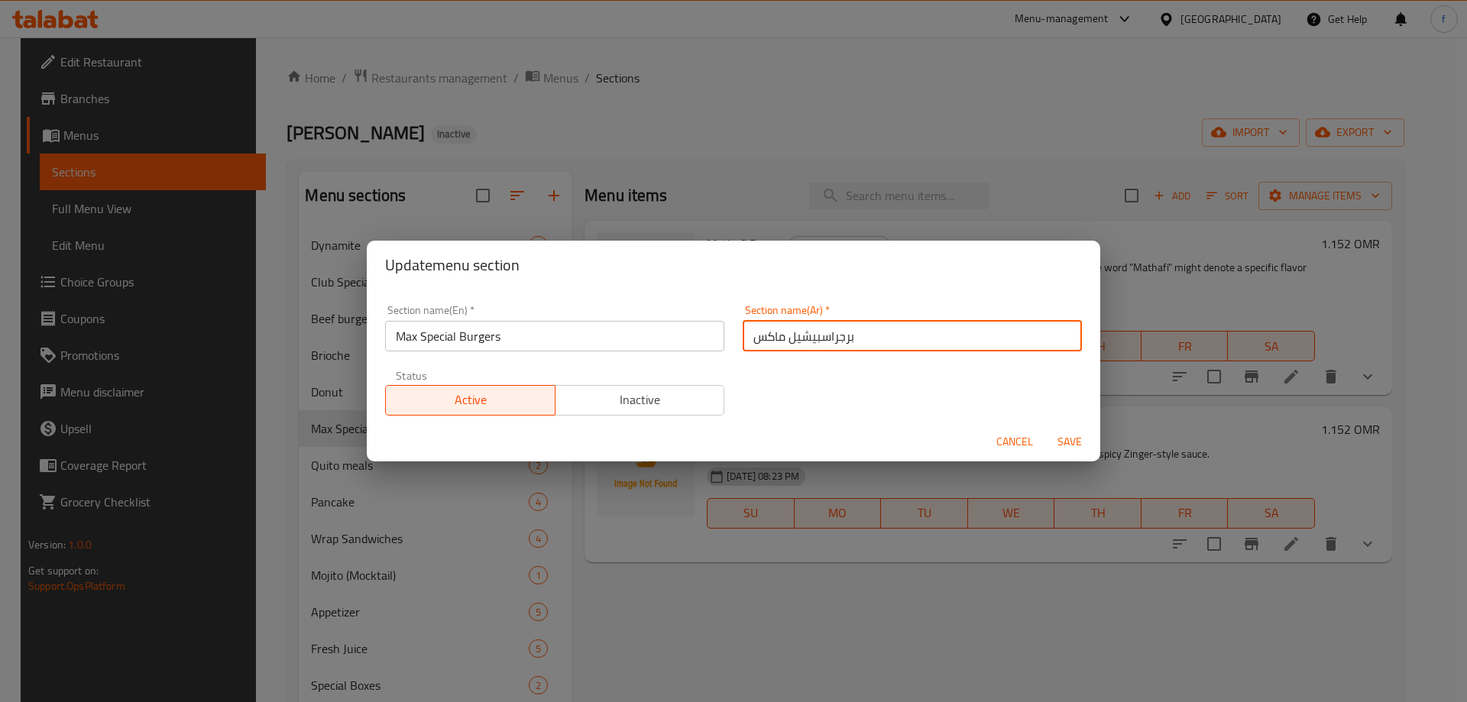
click at [829, 336] on input "برجراسبيشيل ماكس" at bounding box center [912, 336] width 339 height 31
type input "برجر اسبيشيل ماكس"
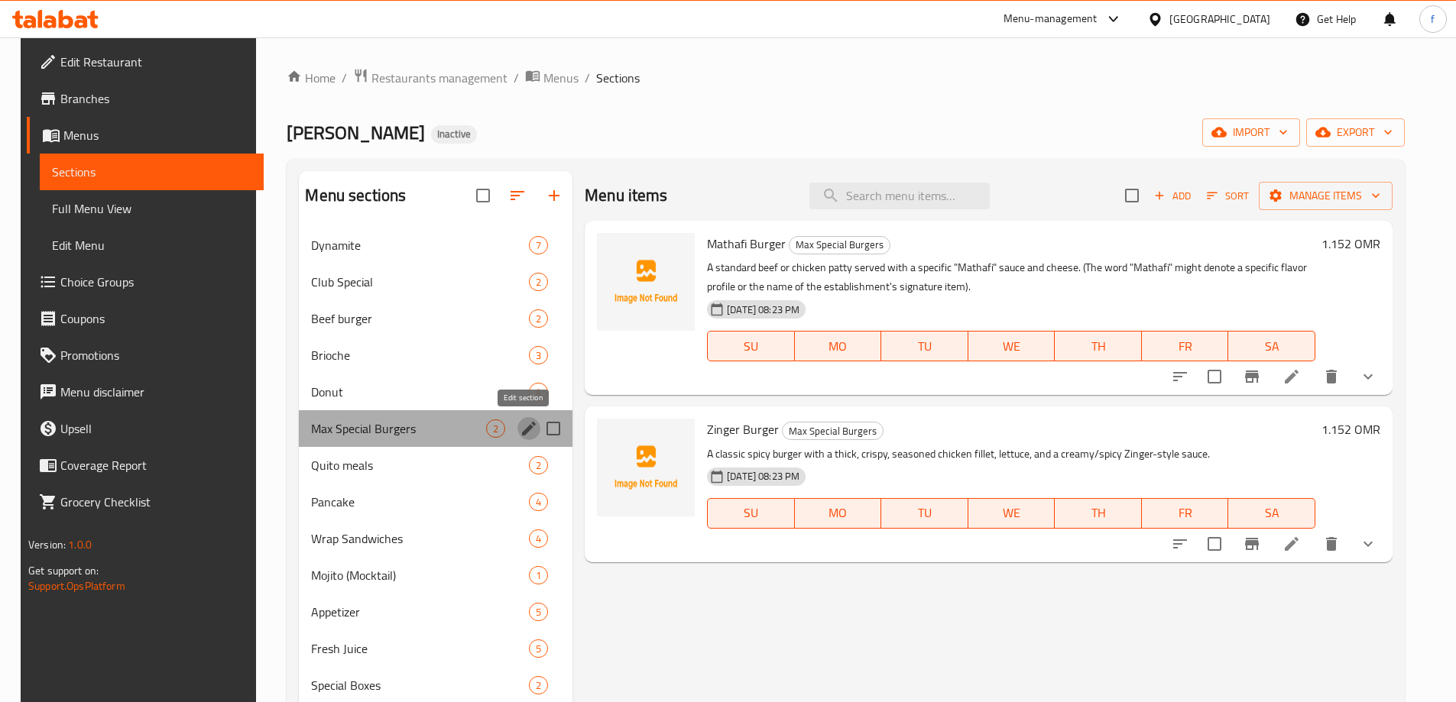
click at [523, 428] on icon "edit" at bounding box center [529, 429] width 14 height 14
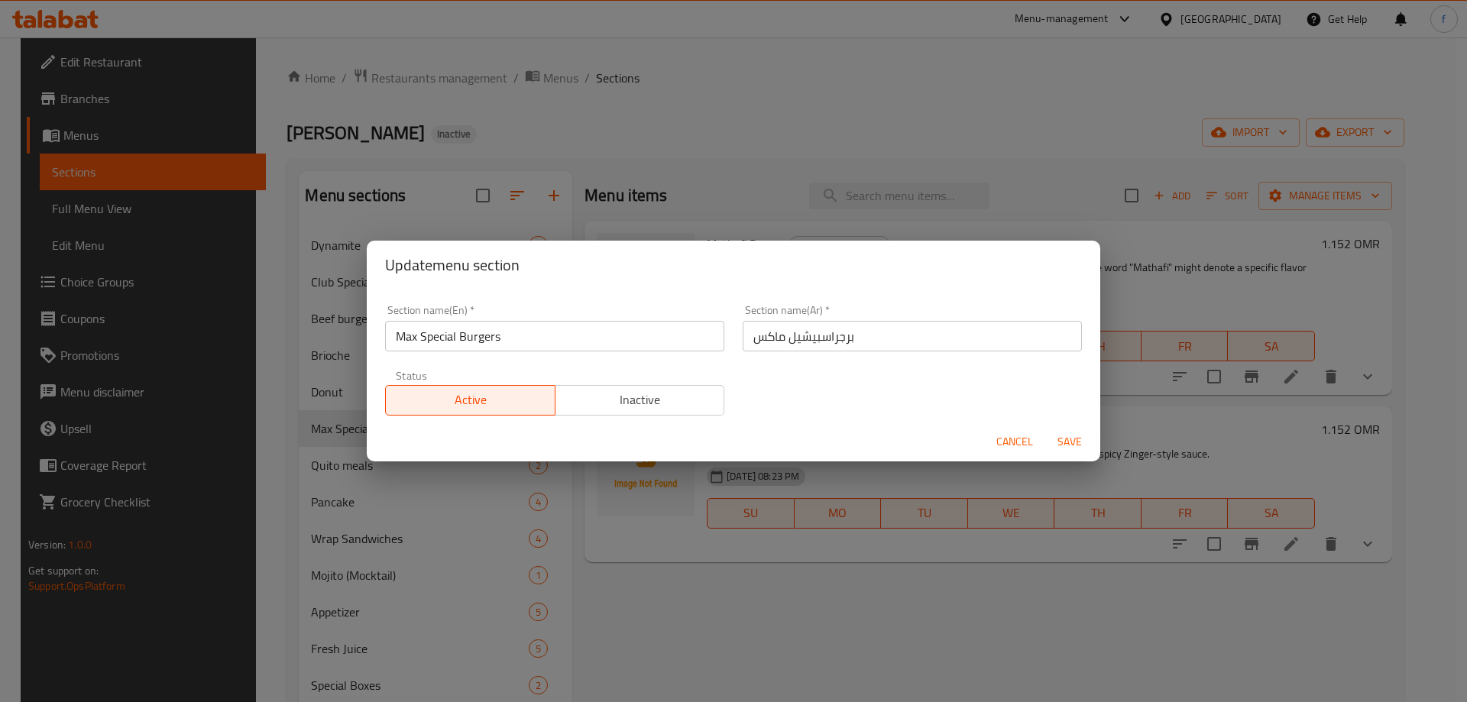
click at [796, 335] on input "برجراسبيشيل ماكس" at bounding box center [912, 336] width 339 height 31
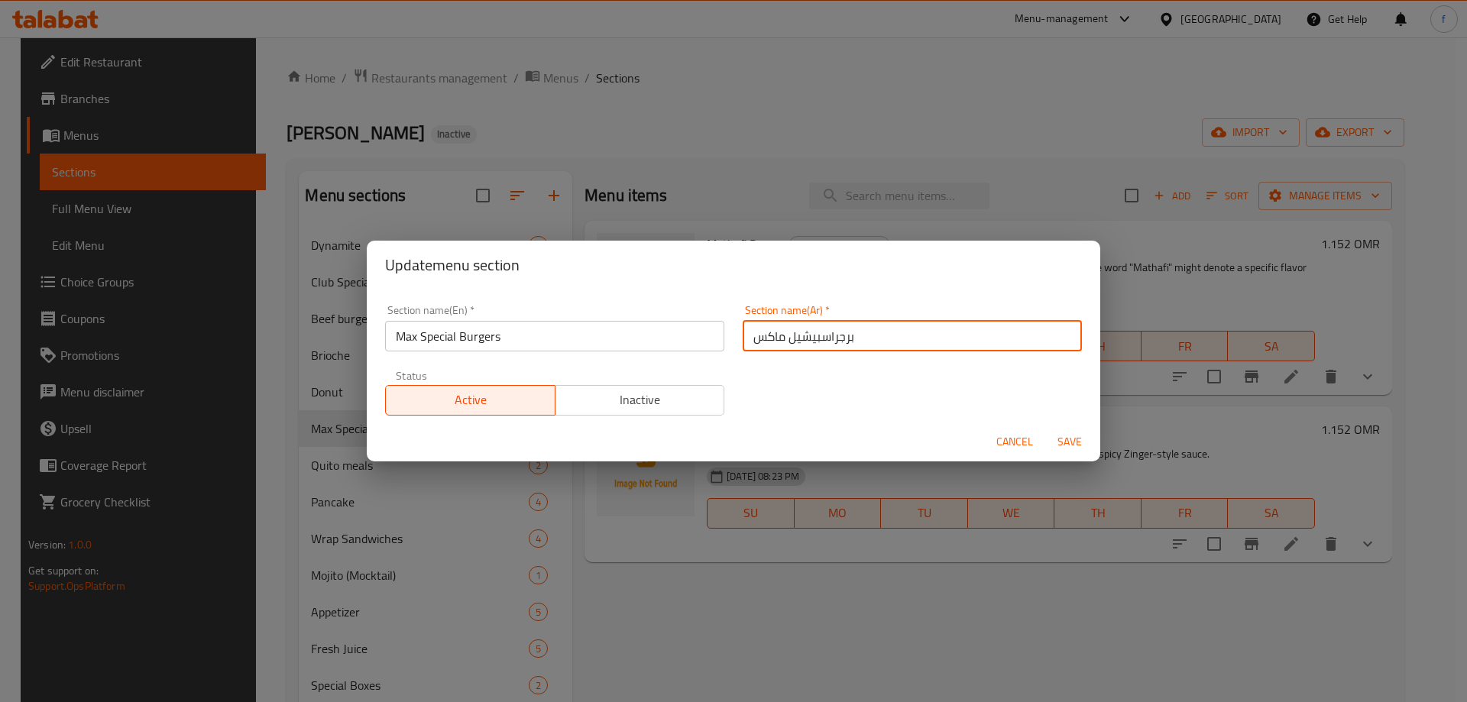
click at [796, 335] on input "برجراسبيشيل ماكس" at bounding box center [912, 336] width 339 height 31
paste input "سبيشيال"
type input "برجر سبيشيال ماكس"
click at [1073, 448] on span "Save" at bounding box center [1069, 441] width 37 height 19
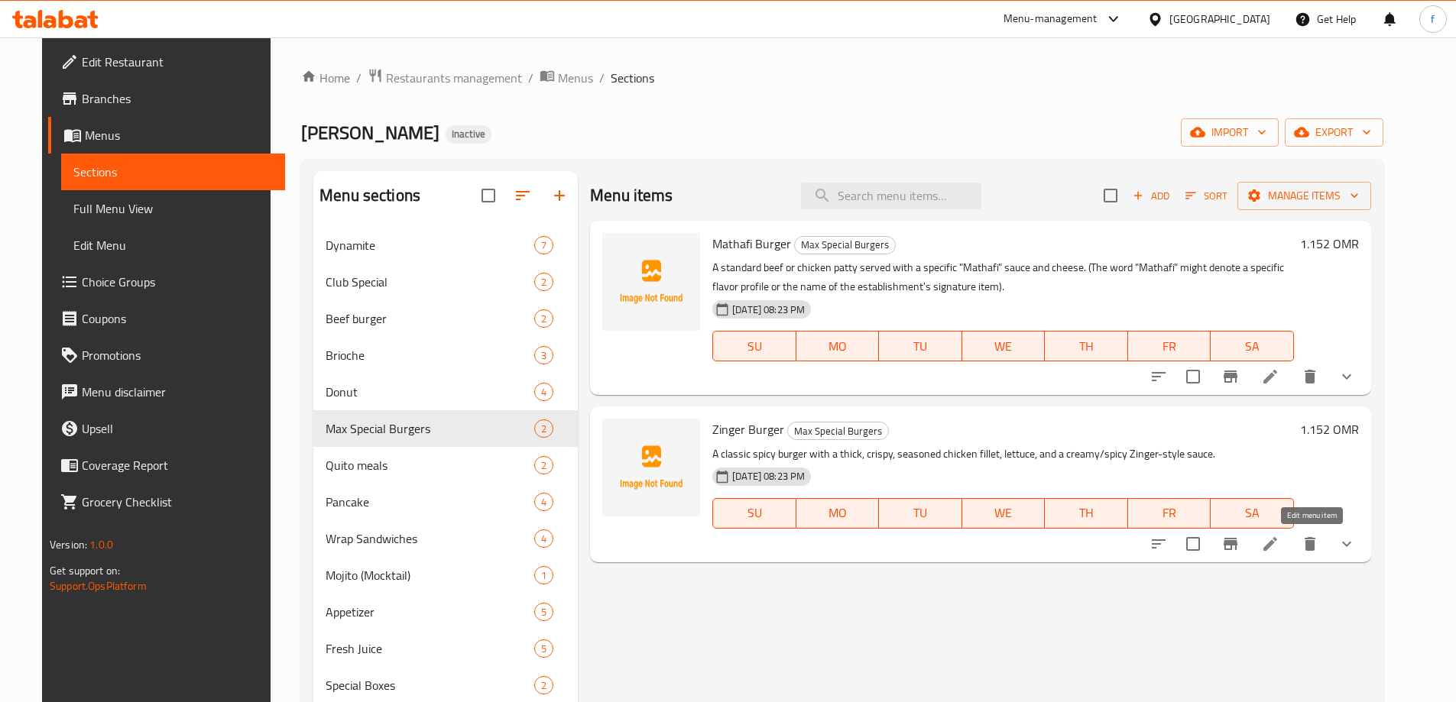
click at [1279, 537] on icon at bounding box center [1270, 544] width 18 height 18
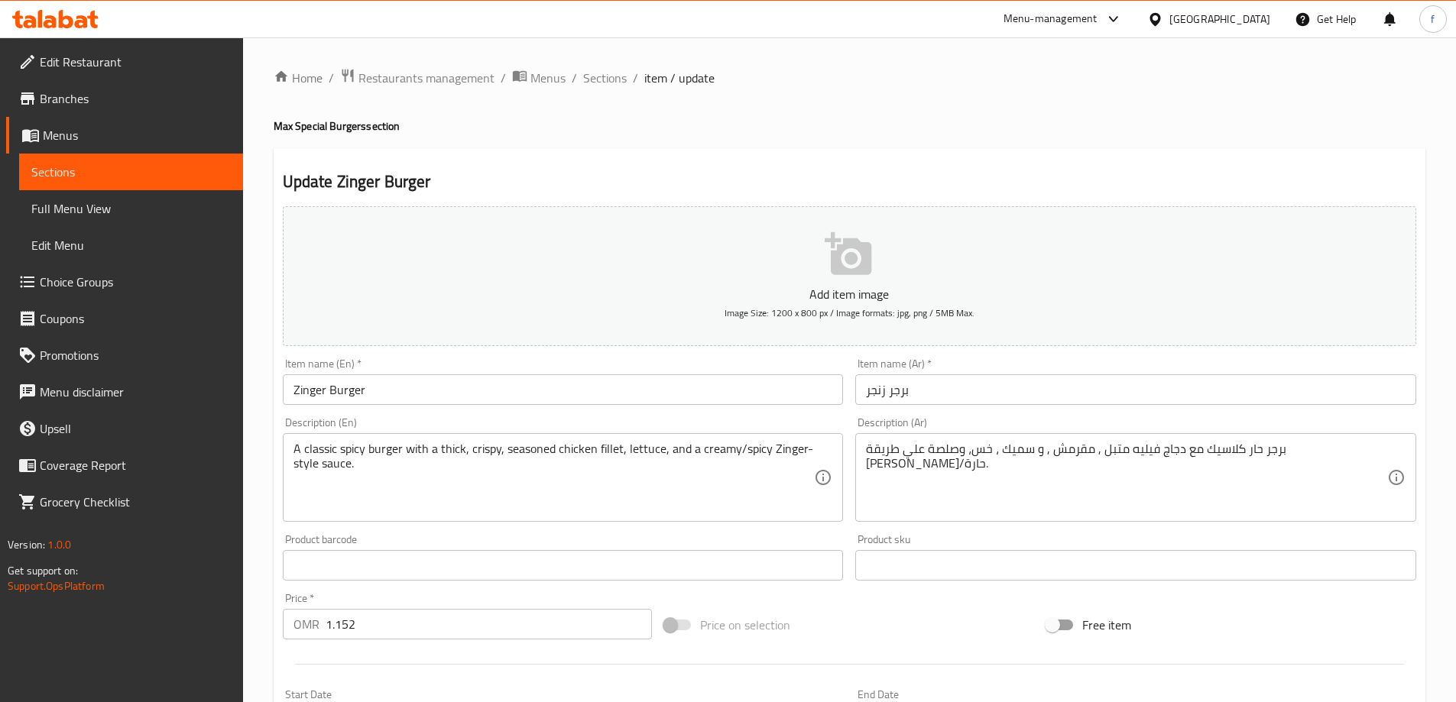
click at [325, 392] on input "Zinger Burger" at bounding box center [563, 389] width 561 height 31
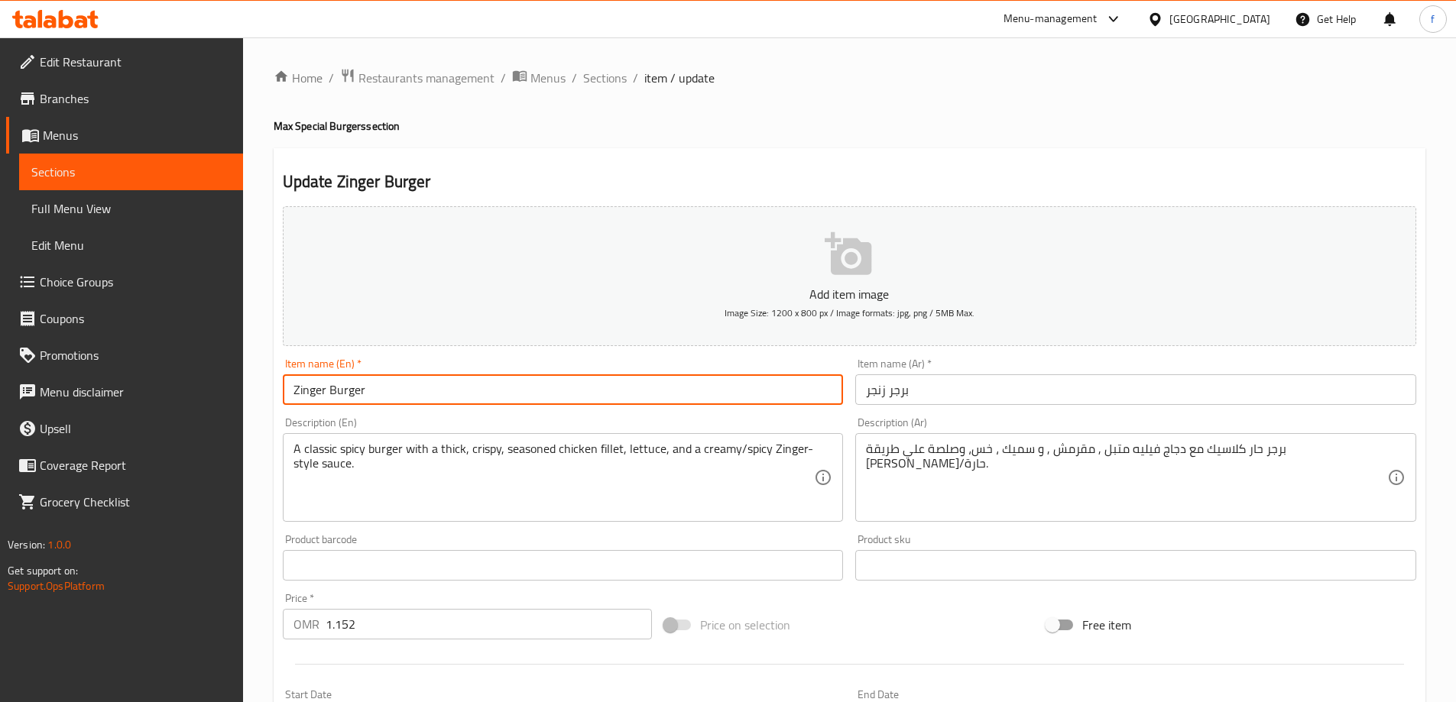
click at [380, 397] on input "Zinger Burger" at bounding box center [563, 389] width 561 height 31
click at [326, 387] on input "Zinger Burger" at bounding box center [563, 389] width 561 height 31
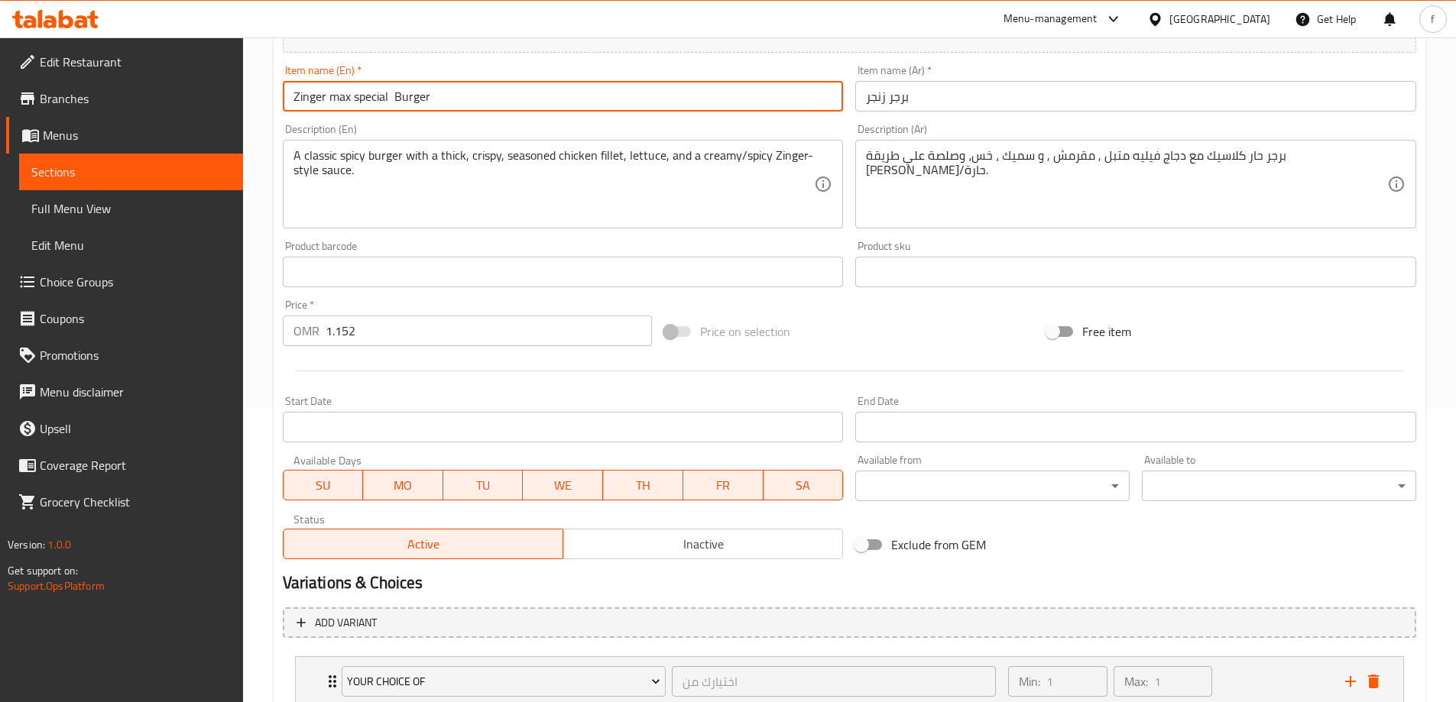
scroll to position [382, 0]
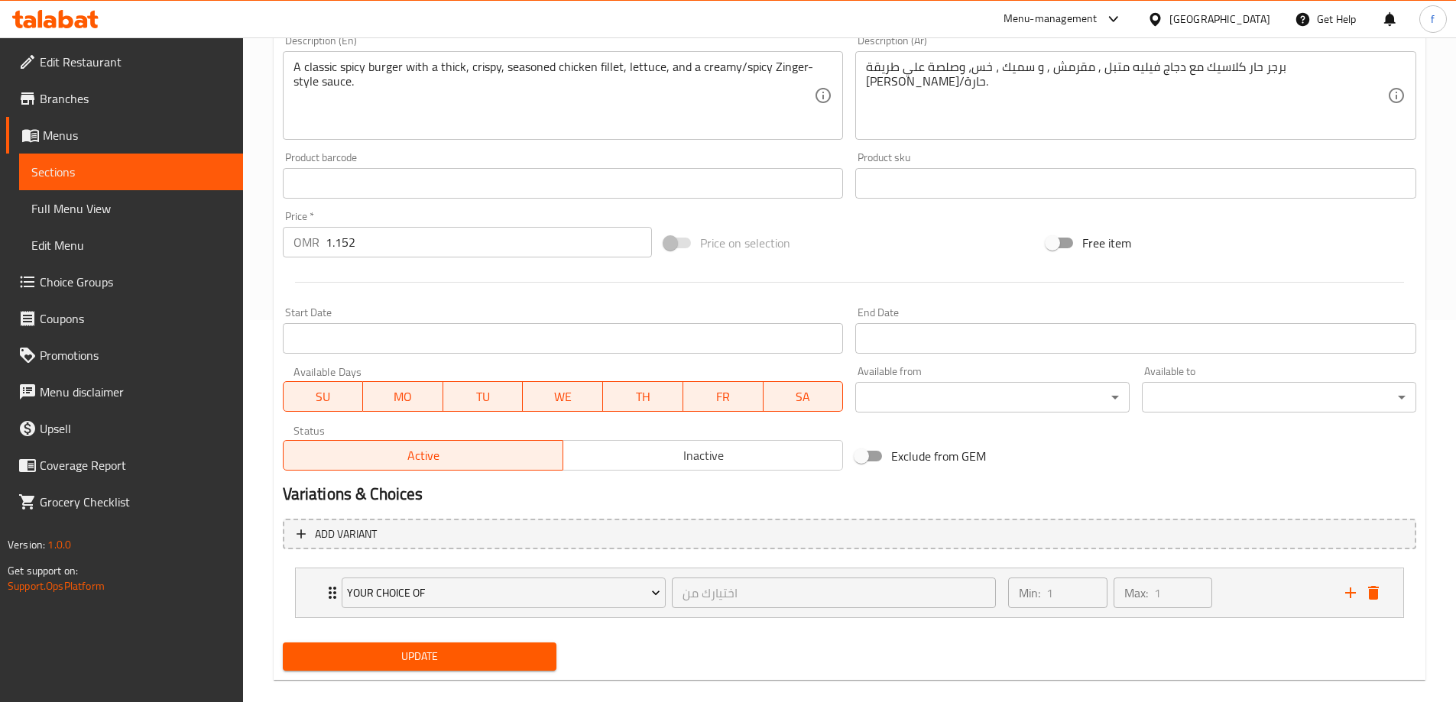
type input "Zinger max special Burger"
click at [478, 652] on span "Update" at bounding box center [420, 656] width 250 height 19
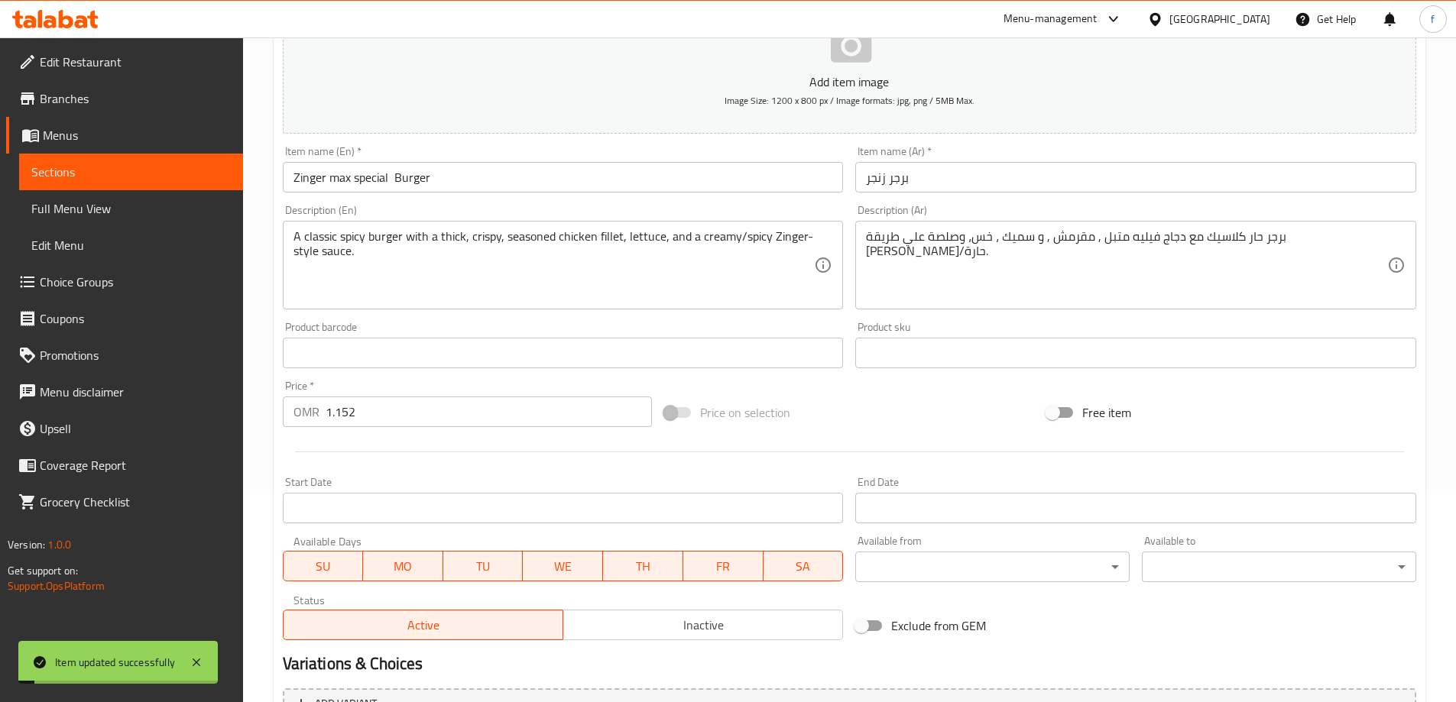
scroll to position [76, 0]
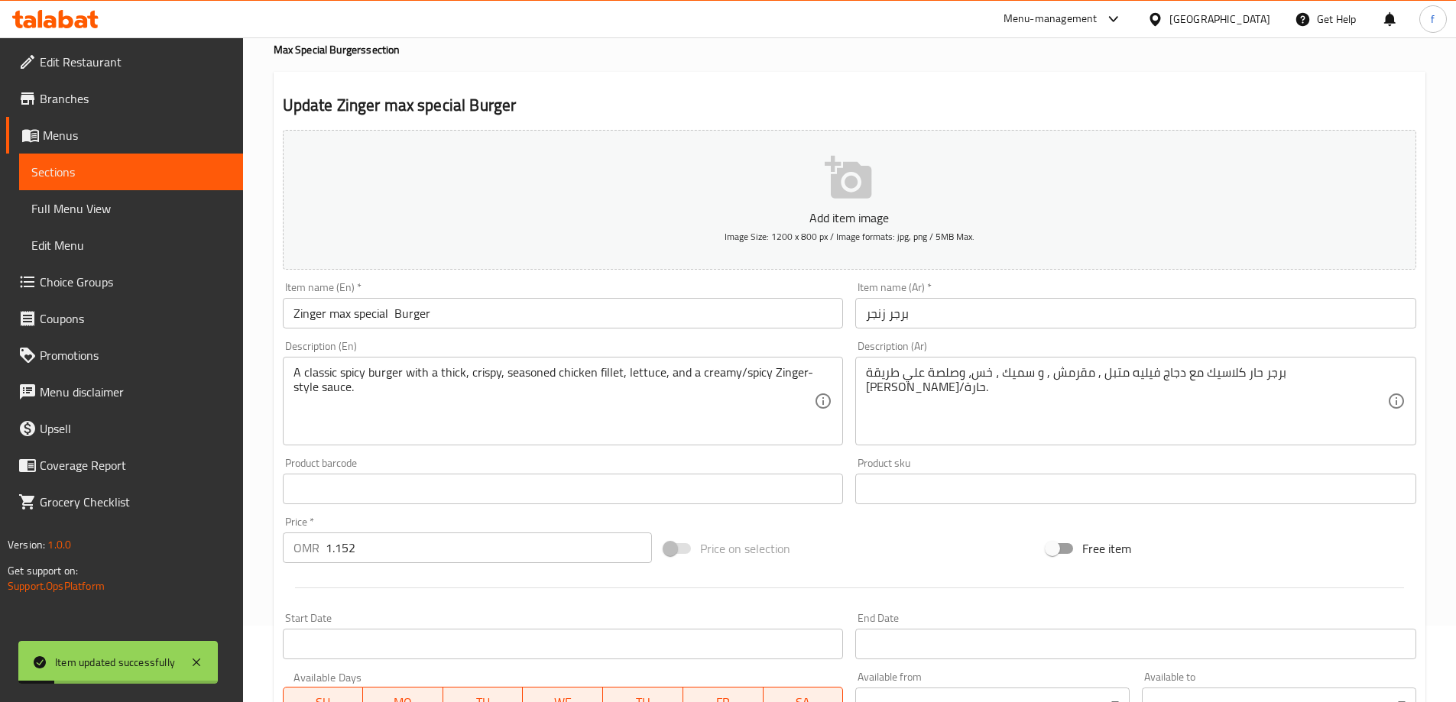
click at [883, 314] on input "برجر زنجر" at bounding box center [1135, 313] width 561 height 31
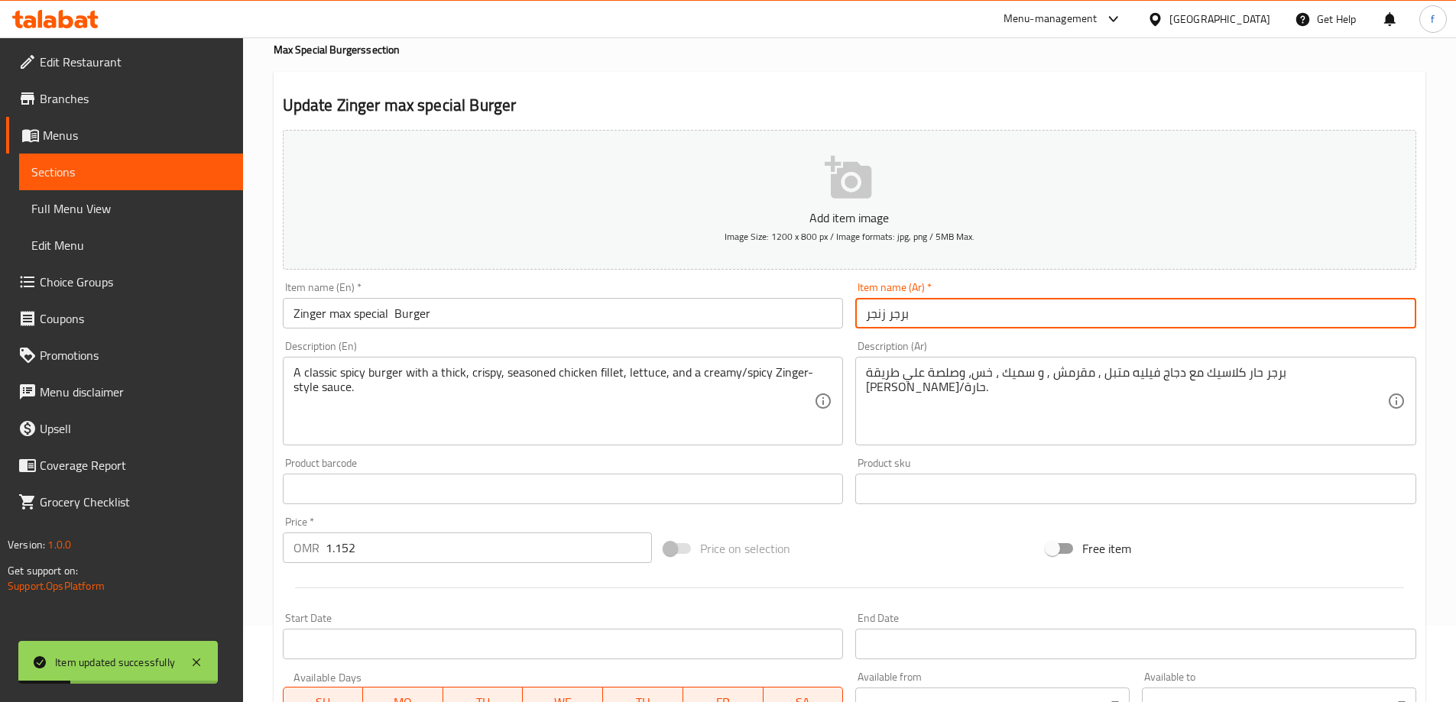
click at [887, 316] on input "برجر زنجر" at bounding box center [1135, 313] width 561 height 31
paste input "بيشيال"
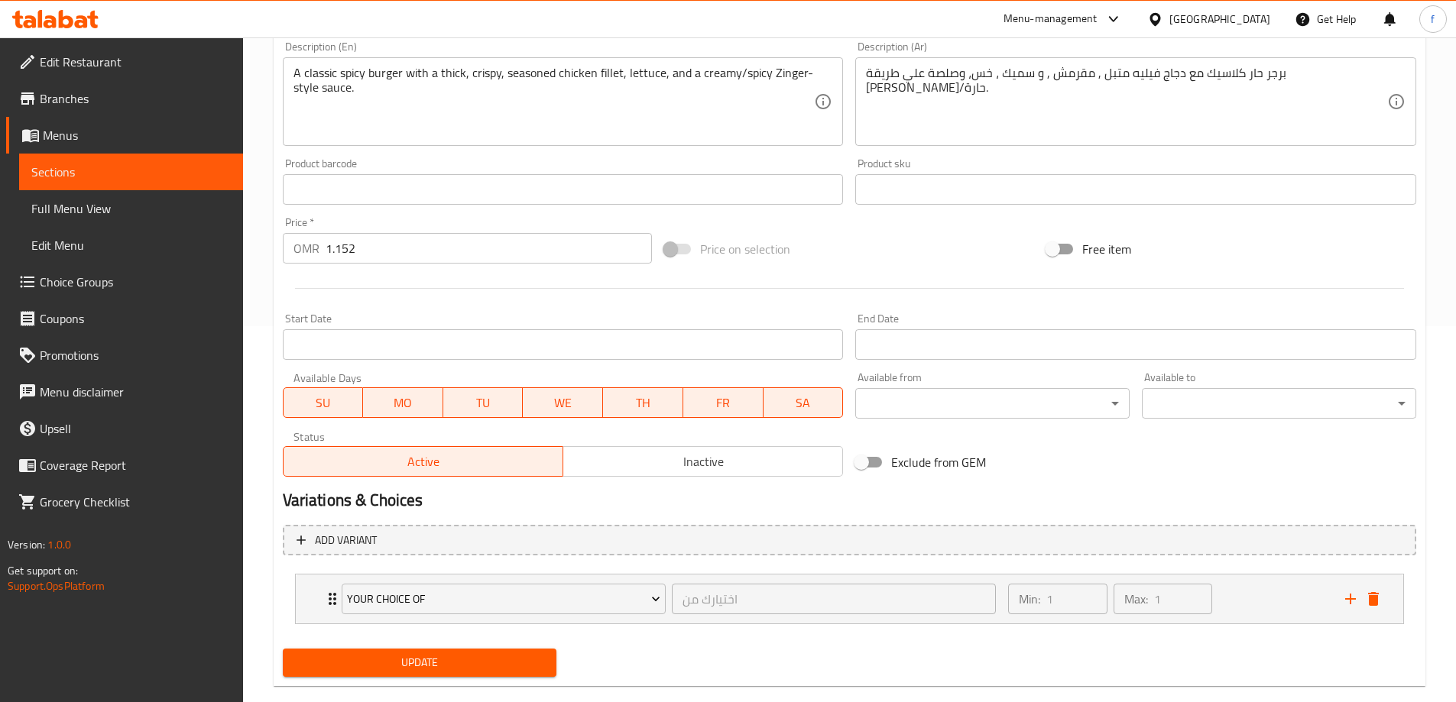
scroll to position [403, 0]
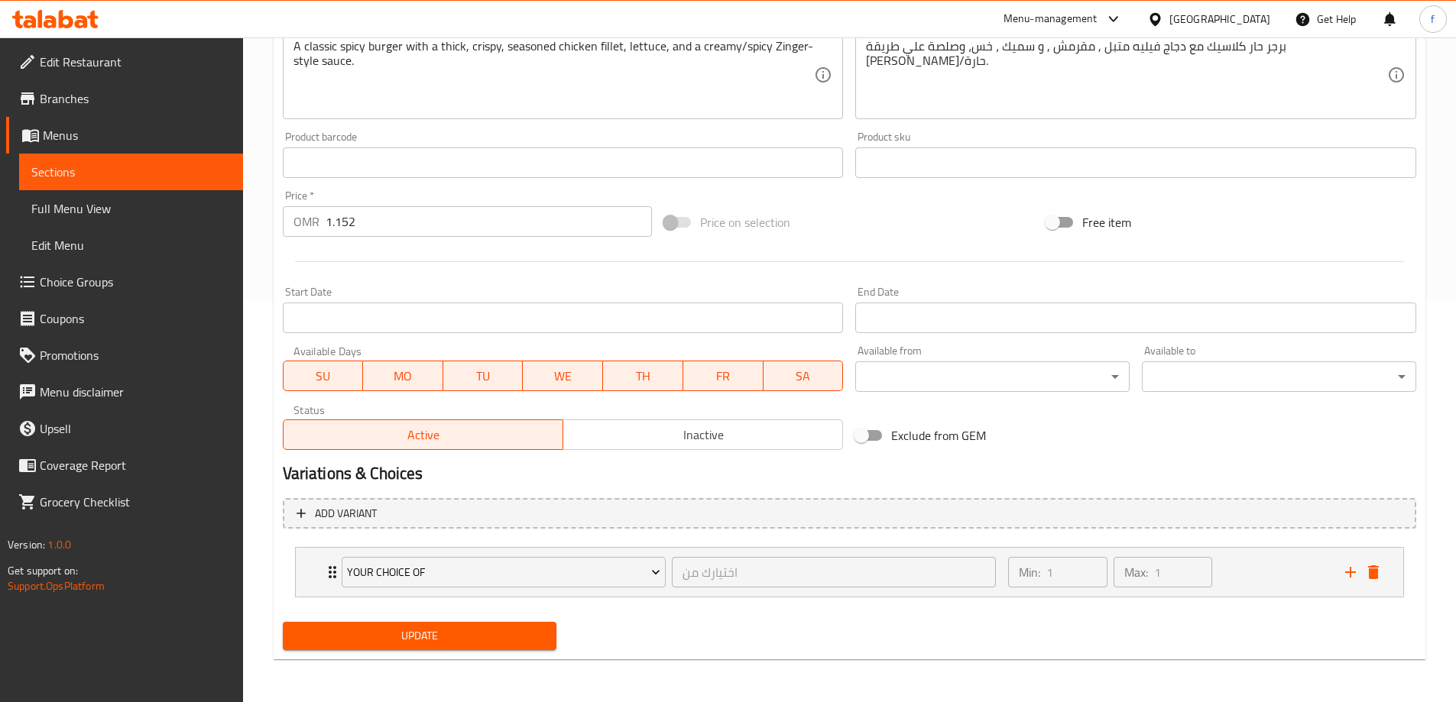
type input "برجر ماكس سبيشيال زنجر"
click at [471, 636] on span "Update" at bounding box center [420, 636] width 250 height 19
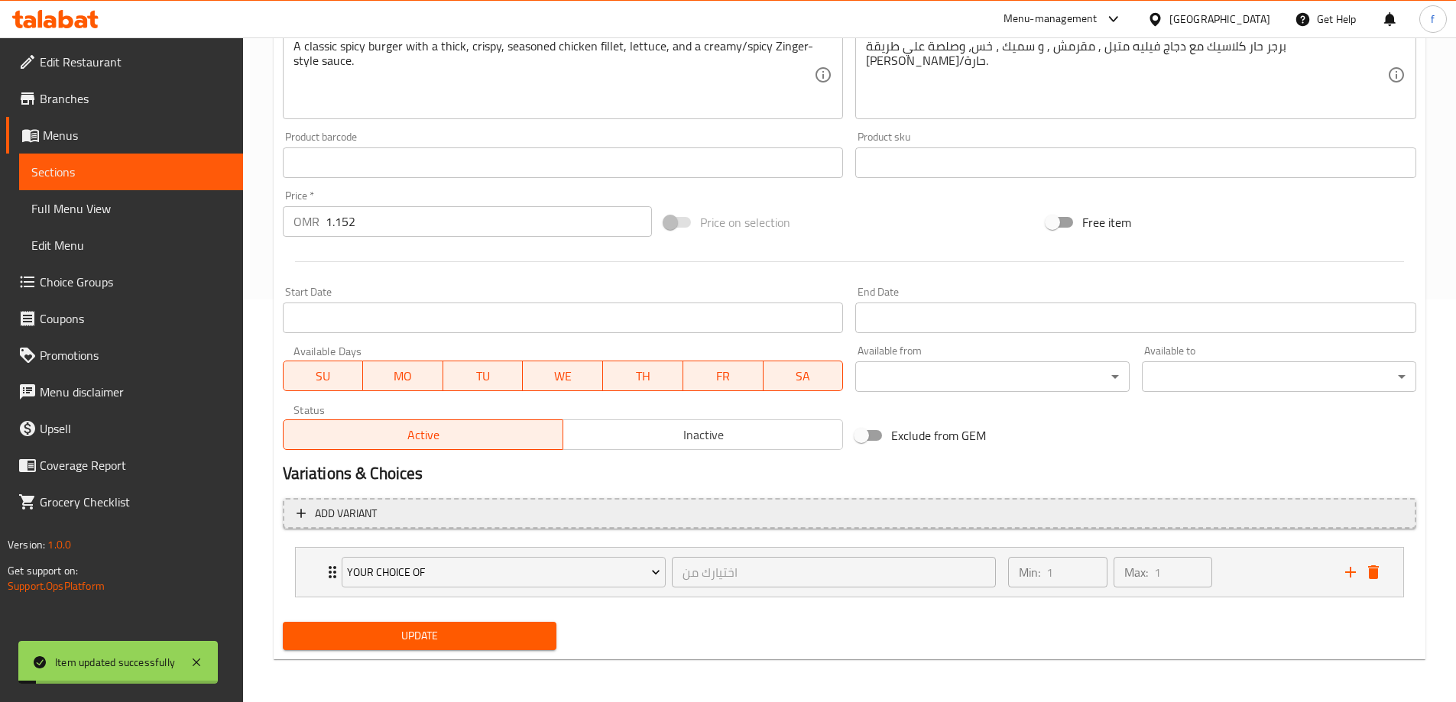
scroll to position [173, 0]
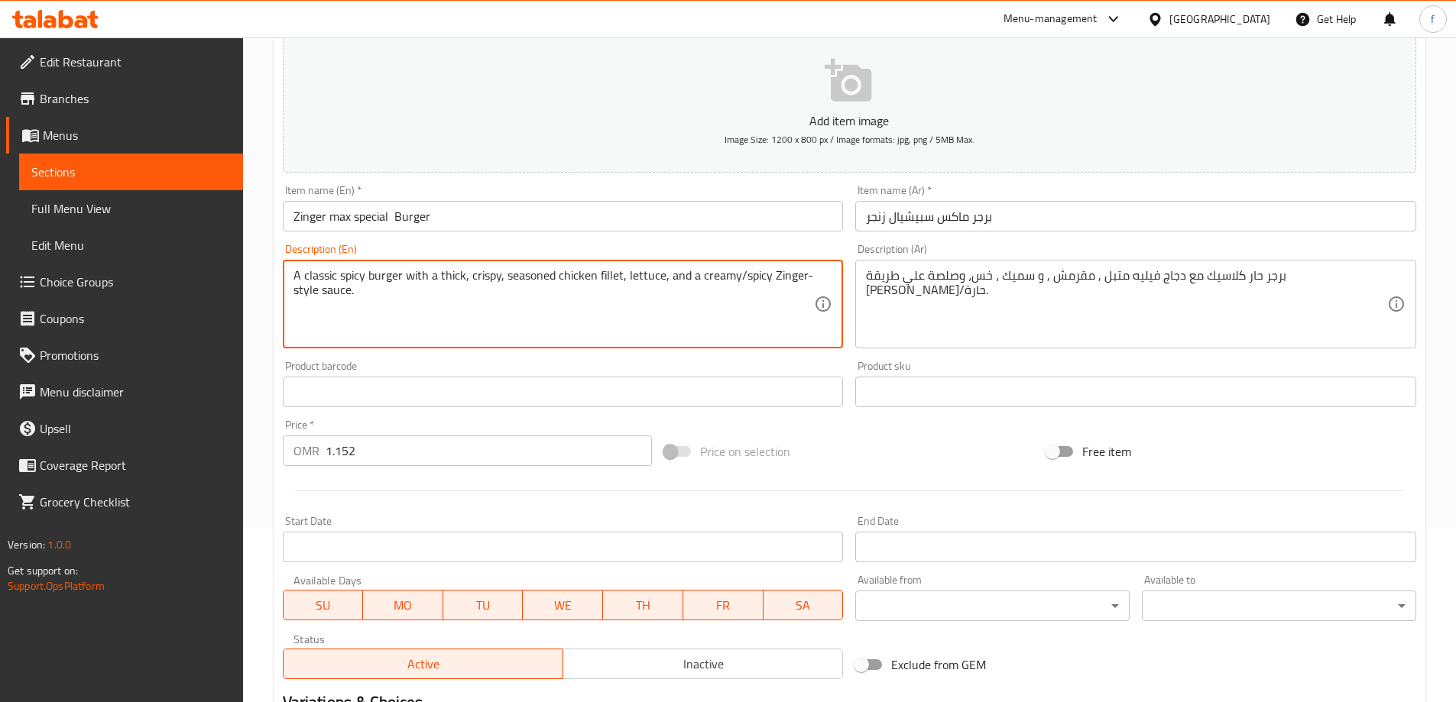
click at [377, 278] on textarea "A classic spicy burger with a thick, crispy, seasoned chicken fillet, lettuce, …" at bounding box center [553, 304] width 521 height 73
click at [348, 278] on textarea "A classic spicy burger with a thick, crispy, seasoned chicken fillet, lettuce, …" at bounding box center [553, 304] width 521 height 73
click at [319, 280] on textarea "A classic spicy burger with a thick, crispy, seasoned chicken fillet, lettuce, …" at bounding box center [553, 304] width 521 height 73
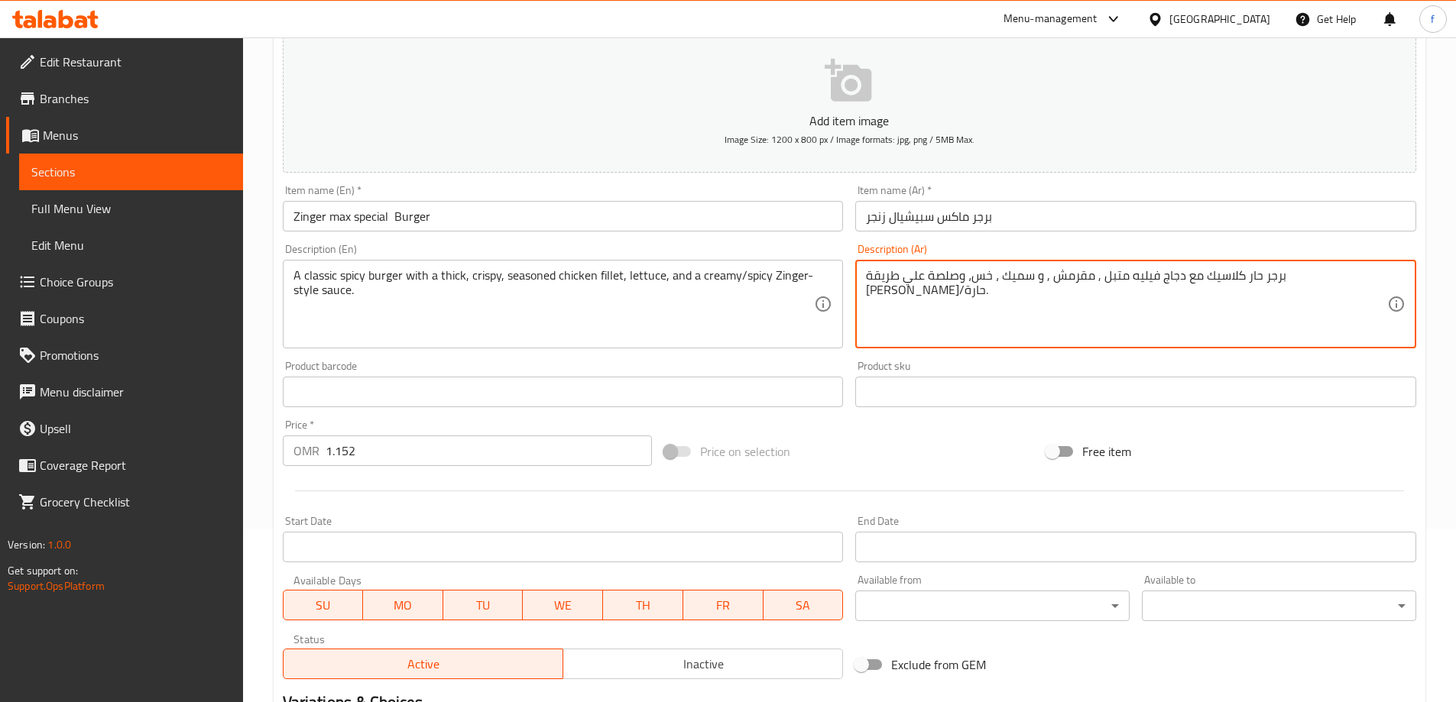
click at [1171, 281] on textarea "برجر حار كلاسيك مع دجاج فيليه متبل , مقرمش , و سميك ، خس، وصلصة علي طريقة [PERS…" at bounding box center [1126, 304] width 521 height 73
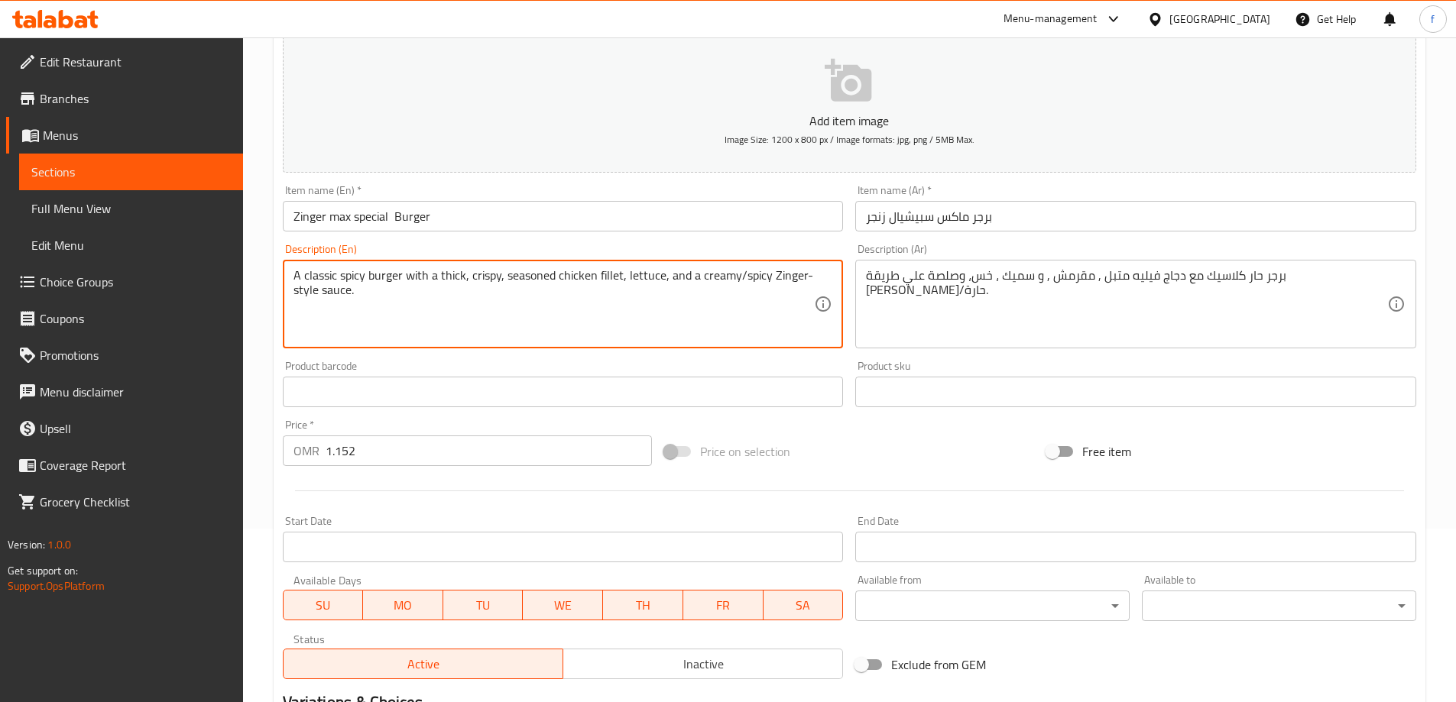
click at [637, 276] on textarea "A classic spicy burger with a thick, crispy, seasoned chicken fillet, lettuce, …" at bounding box center [553, 304] width 521 height 73
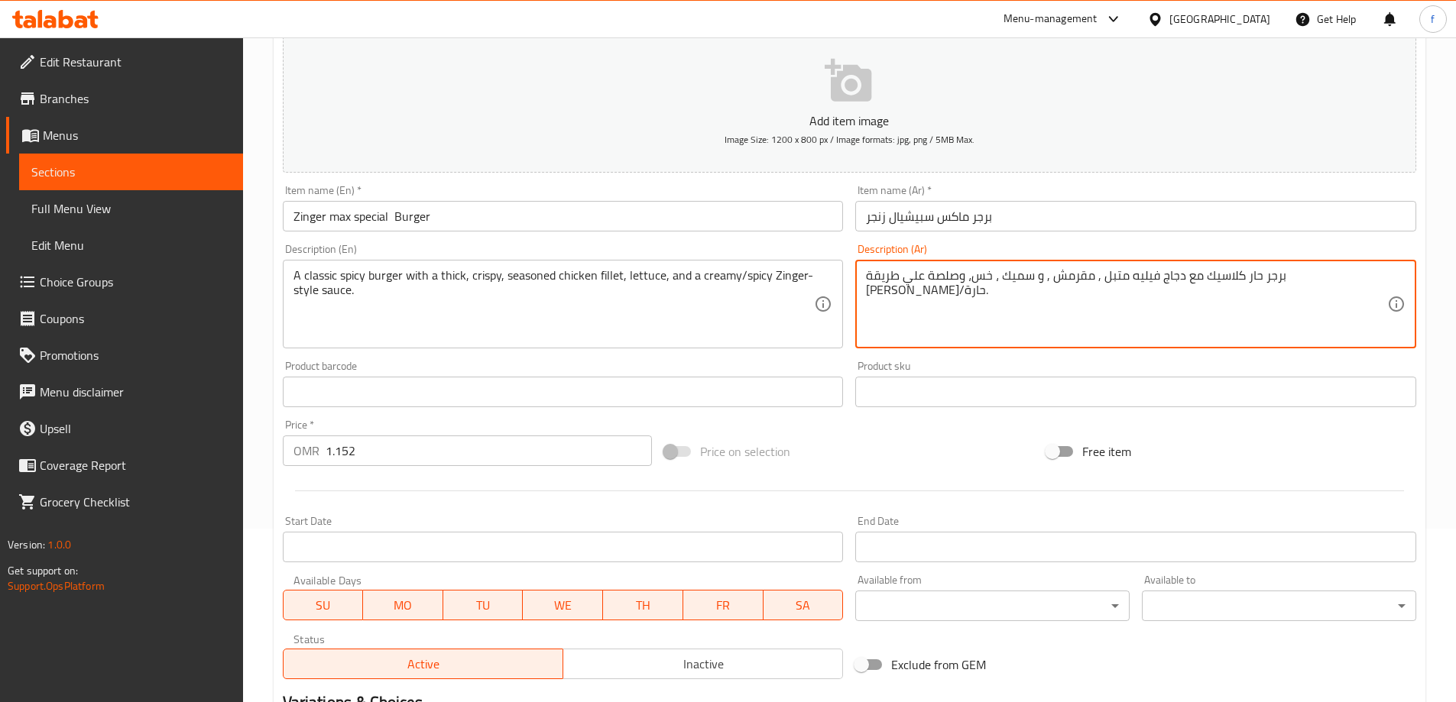
click at [1078, 278] on textarea "برجر حار كلاسيك مع دجاج فيليه متبل , مقرمش , و سميك ، خس، وصلصة علي طريقة [PERS…" at bounding box center [1126, 304] width 521 height 73
click at [921, 276] on textarea "برجر حار كلاسيك مع دجاج فيليه متبل , مقرمش , و سميك ، خس، وصلصة علي طريقة [PERS…" at bounding box center [1126, 304] width 521 height 73
click at [878, 277] on textarea "برجر حار كلاسيك مع دجاج فيليه متبل , مقرمش , و سميك ، خس، وصلصة علي طريقة [PERS…" at bounding box center [1126, 304] width 521 height 73
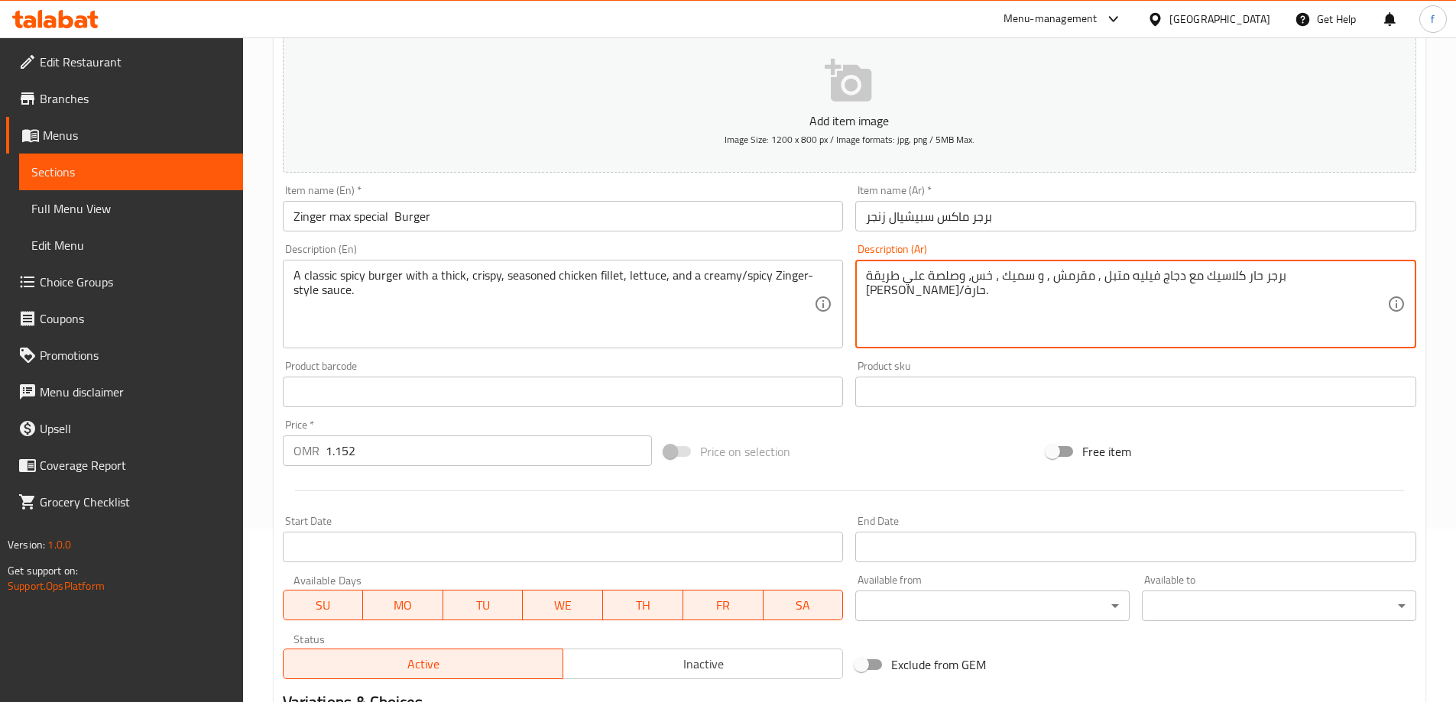
click at [881, 277] on textarea "برجر حار كلاسيك مع دجاج فيليه متبل , مقرمش , و سميك ، خس، وصلصة علي طريقة [PERS…" at bounding box center [1126, 304] width 521 height 73
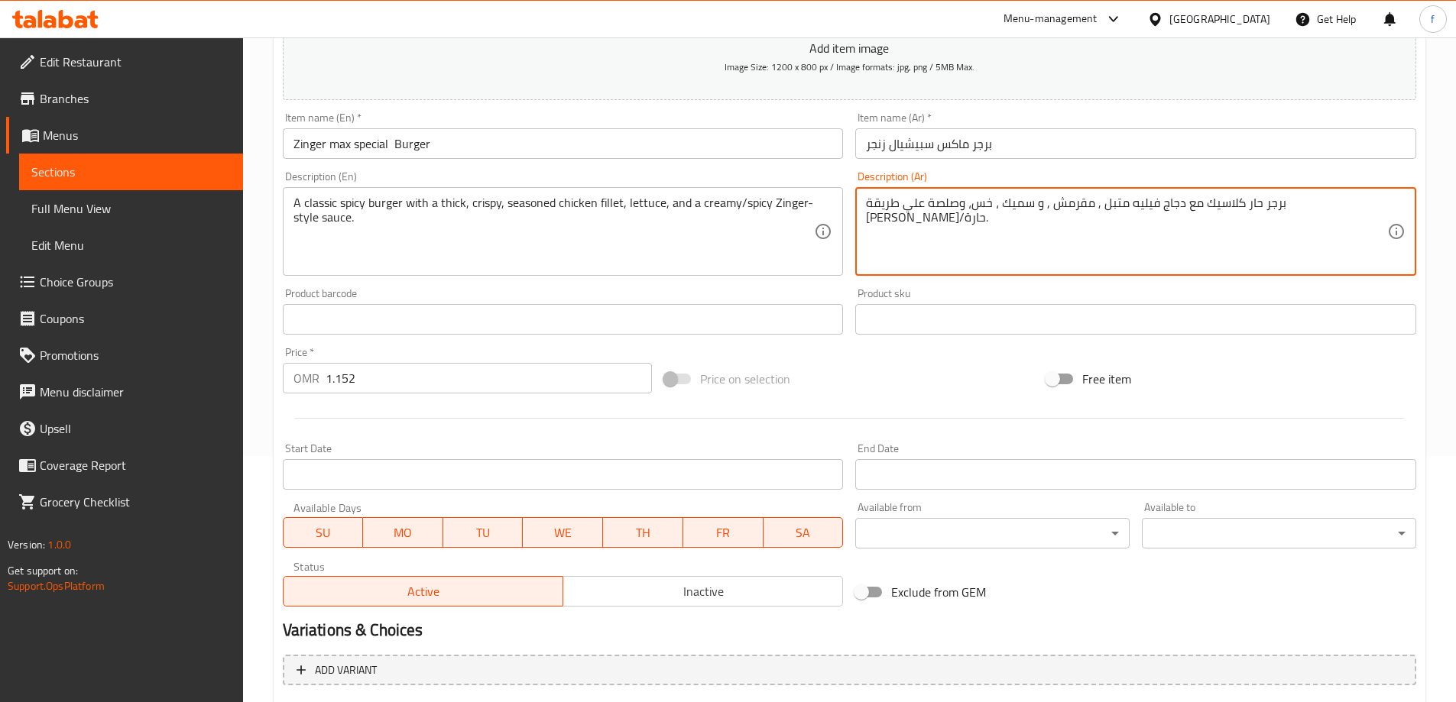
scroll to position [403, 0]
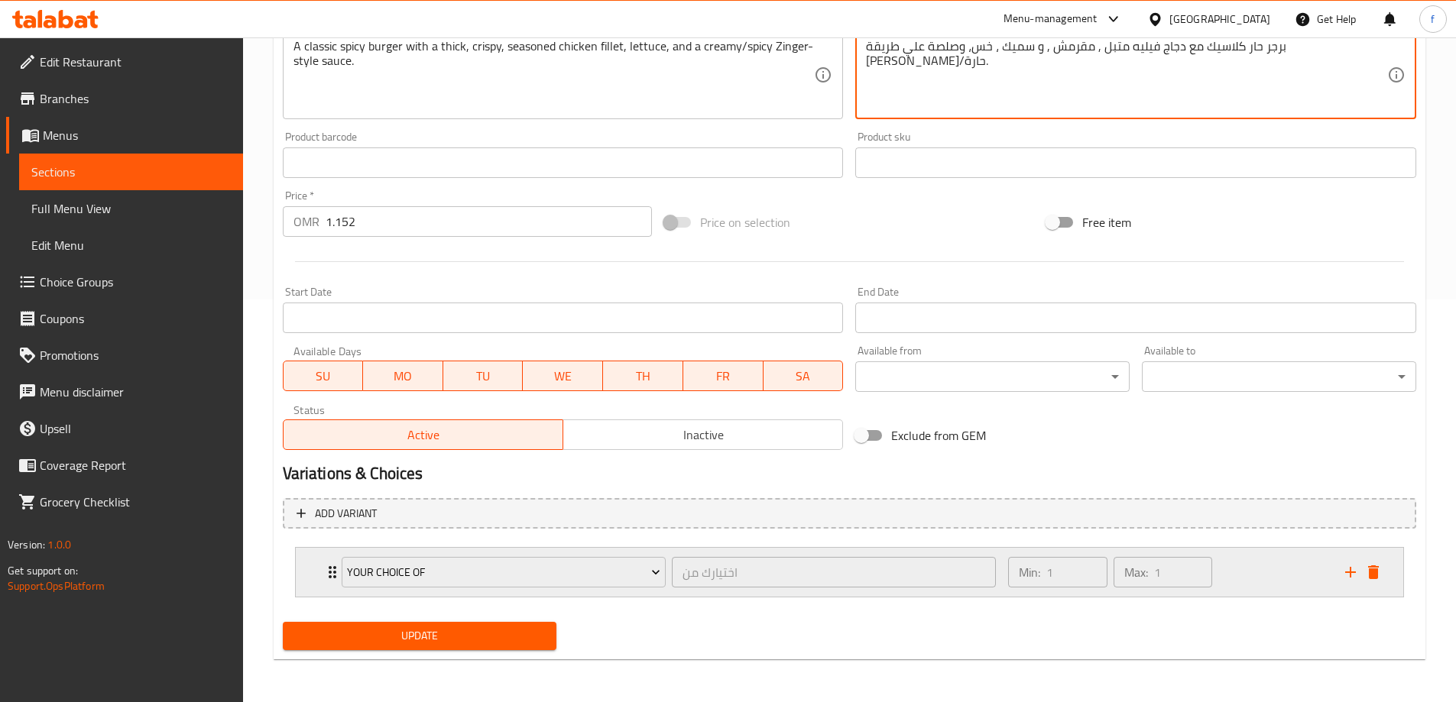
click at [1278, 575] on div "Min: 1 ​ Max: 1 ​" at bounding box center [1167, 572] width 336 height 49
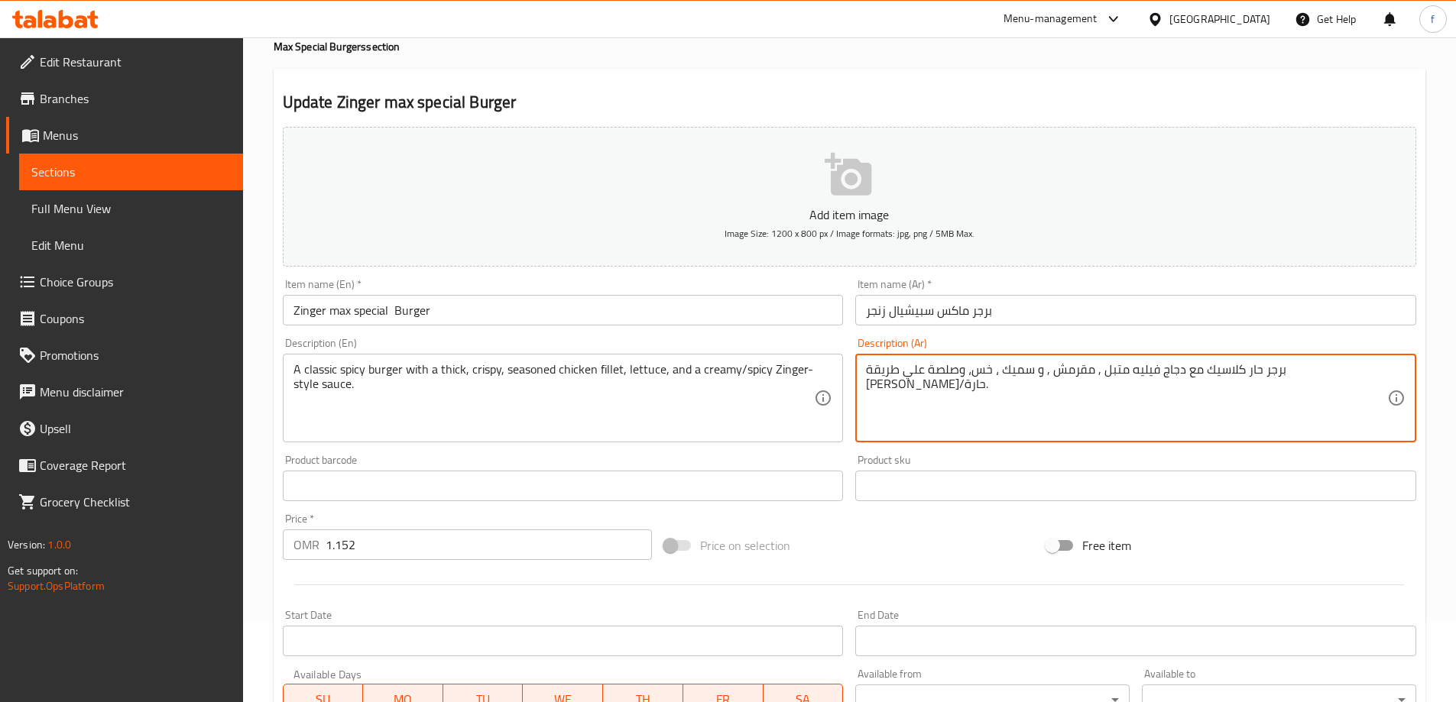
scroll to position [538, 0]
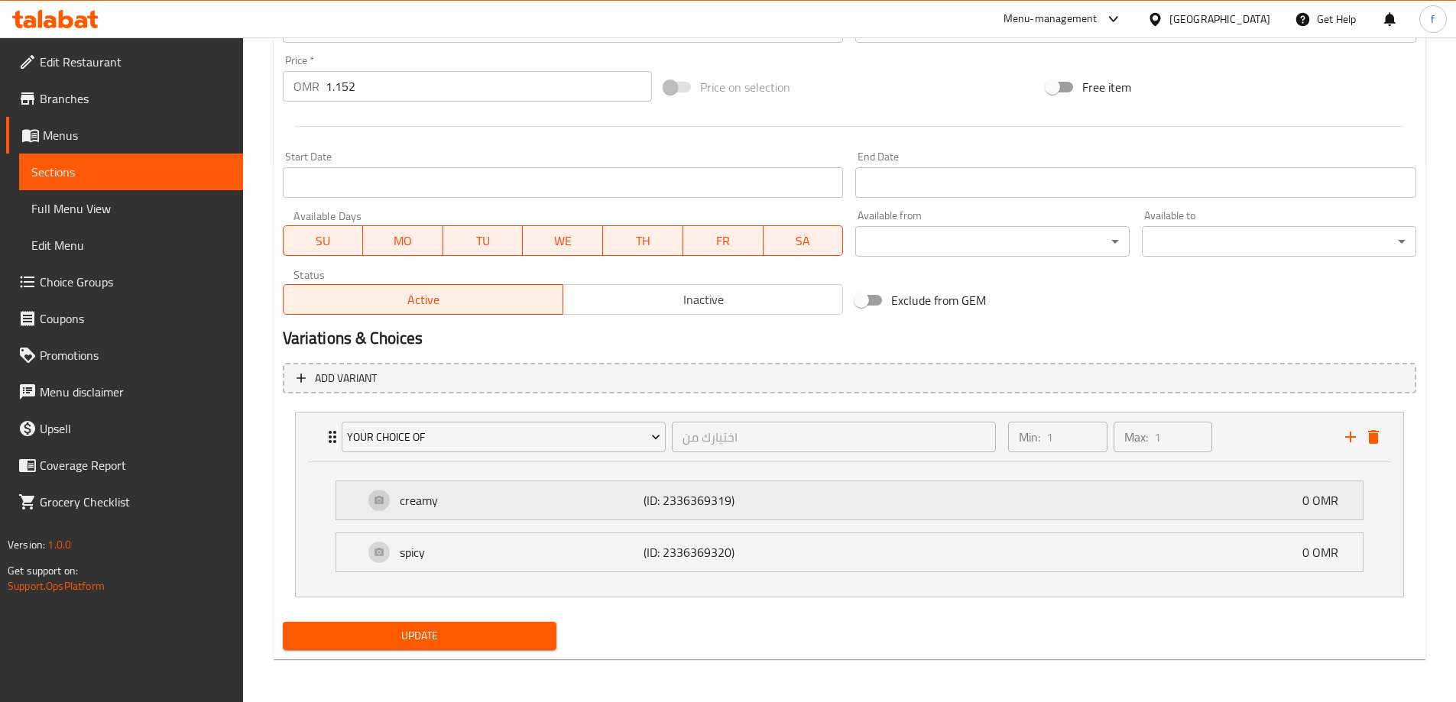
click at [743, 517] on div "creamy (ID: 2336369319) 0 OMR" at bounding box center [854, 500] width 980 height 38
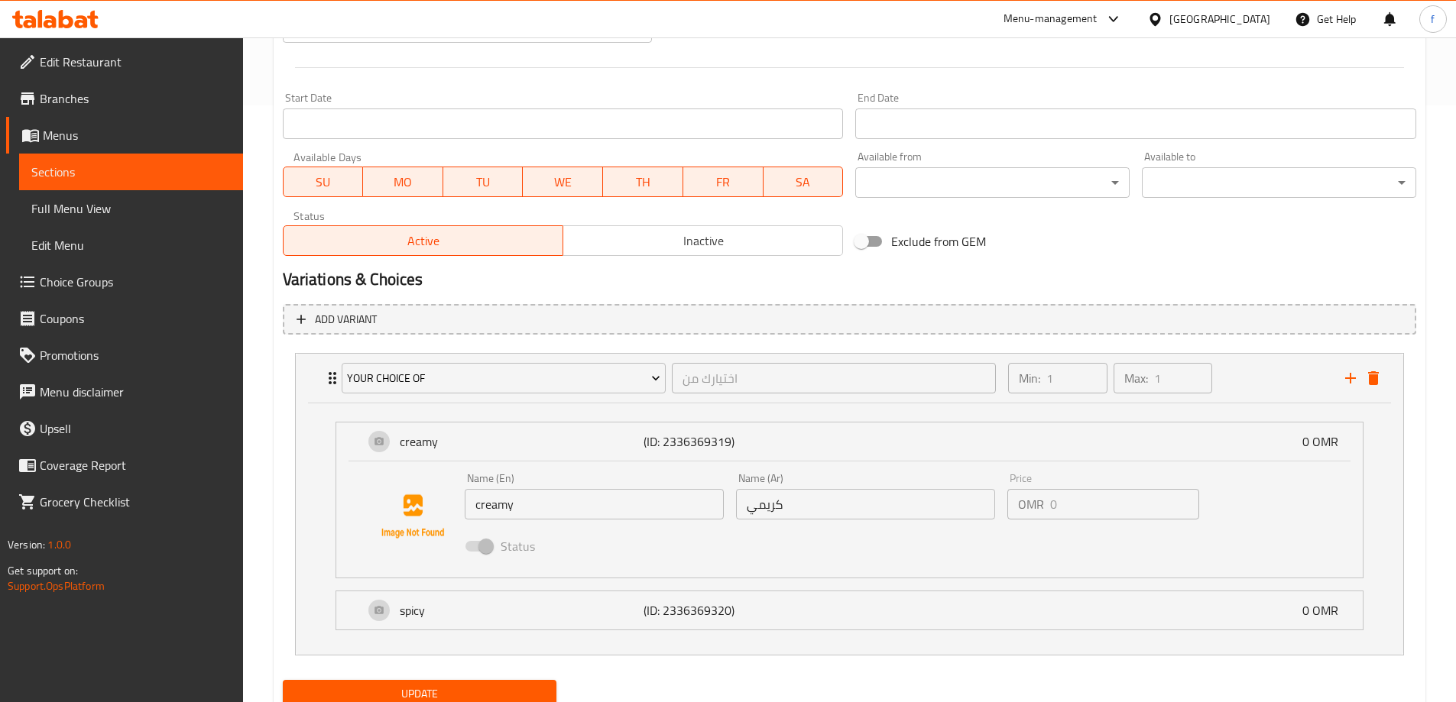
scroll to position [655, 0]
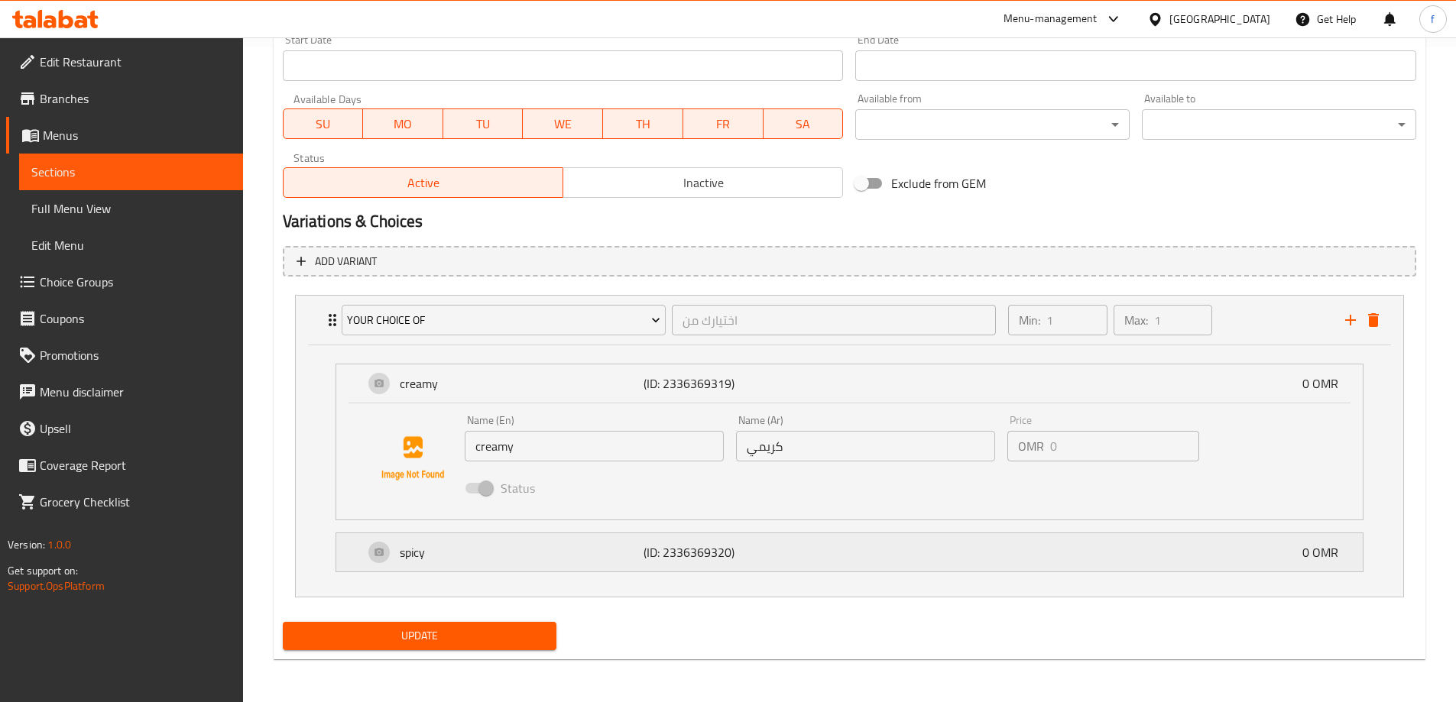
click at [695, 559] on p "(ID: 2336369320)" at bounding box center [724, 552] width 163 height 18
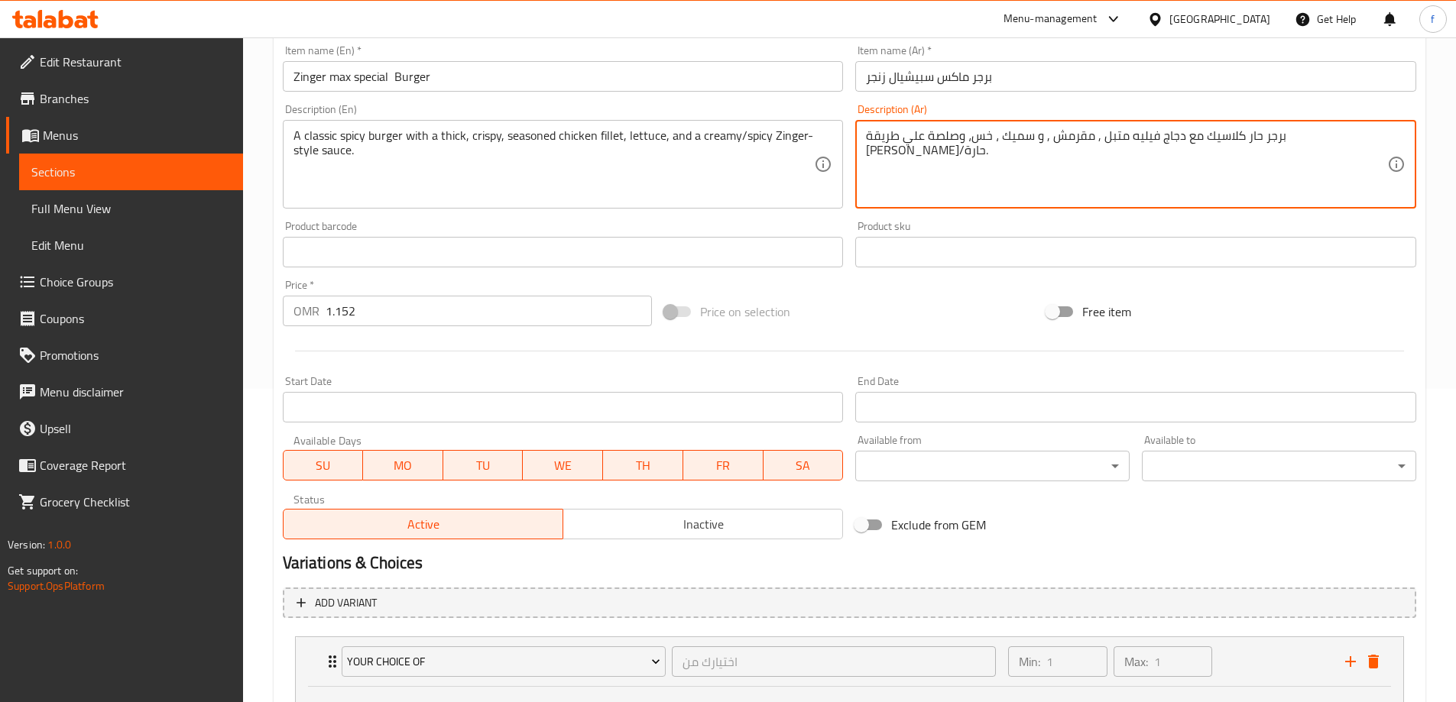
scroll to position [772, 0]
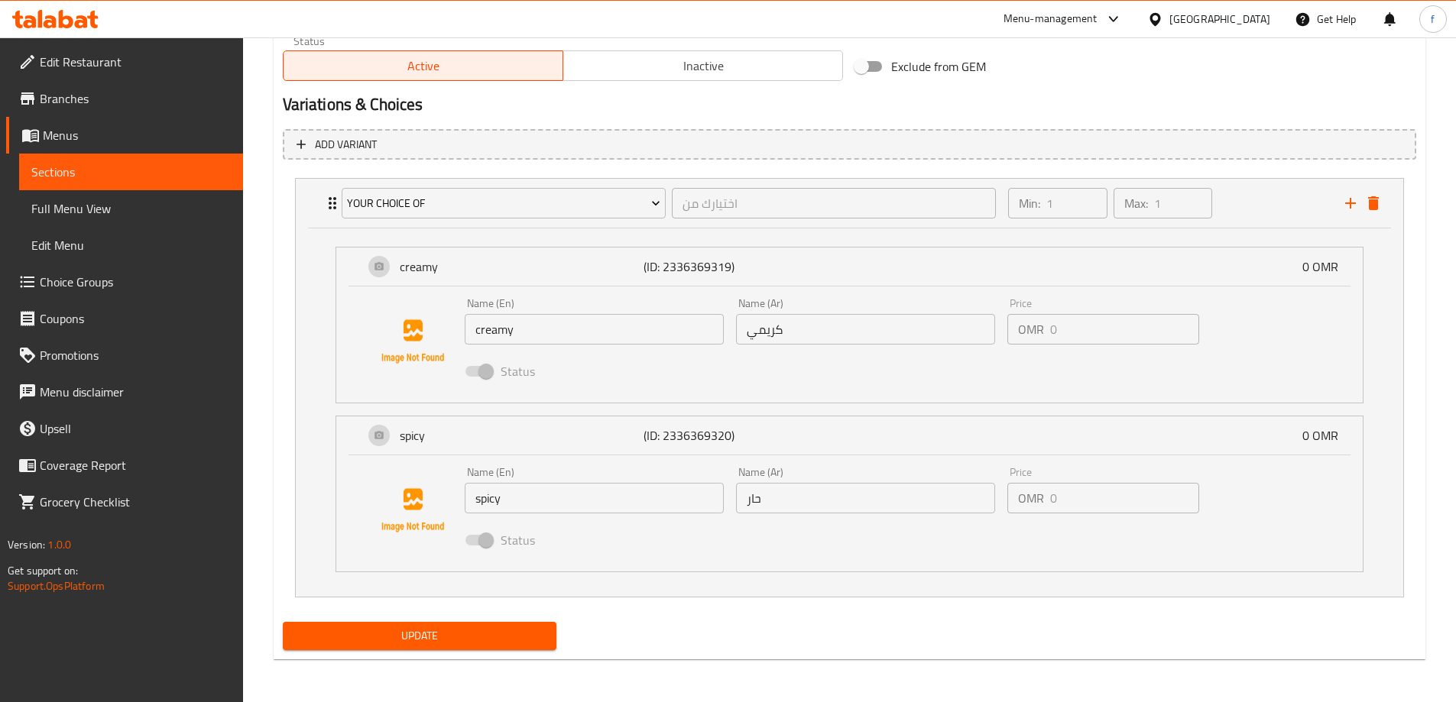
click at [530, 633] on span "Update" at bounding box center [420, 636] width 250 height 19
click at [94, 163] on span "Sections" at bounding box center [130, 172] width 199 height 18
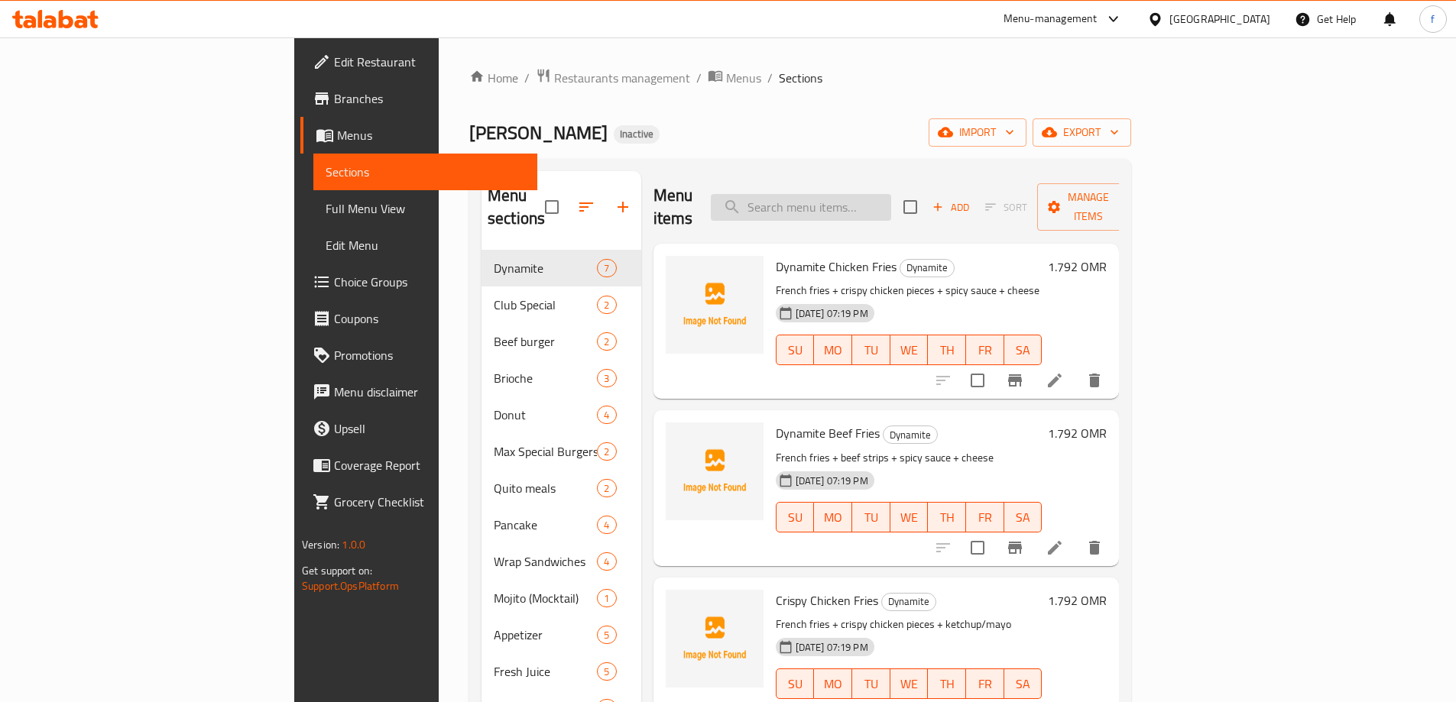
click at [891, 194] on input "search" at bounding box center [801, 207] width 180 height 27
paste input "Chicken Twister"
type input "Chicken Twister"
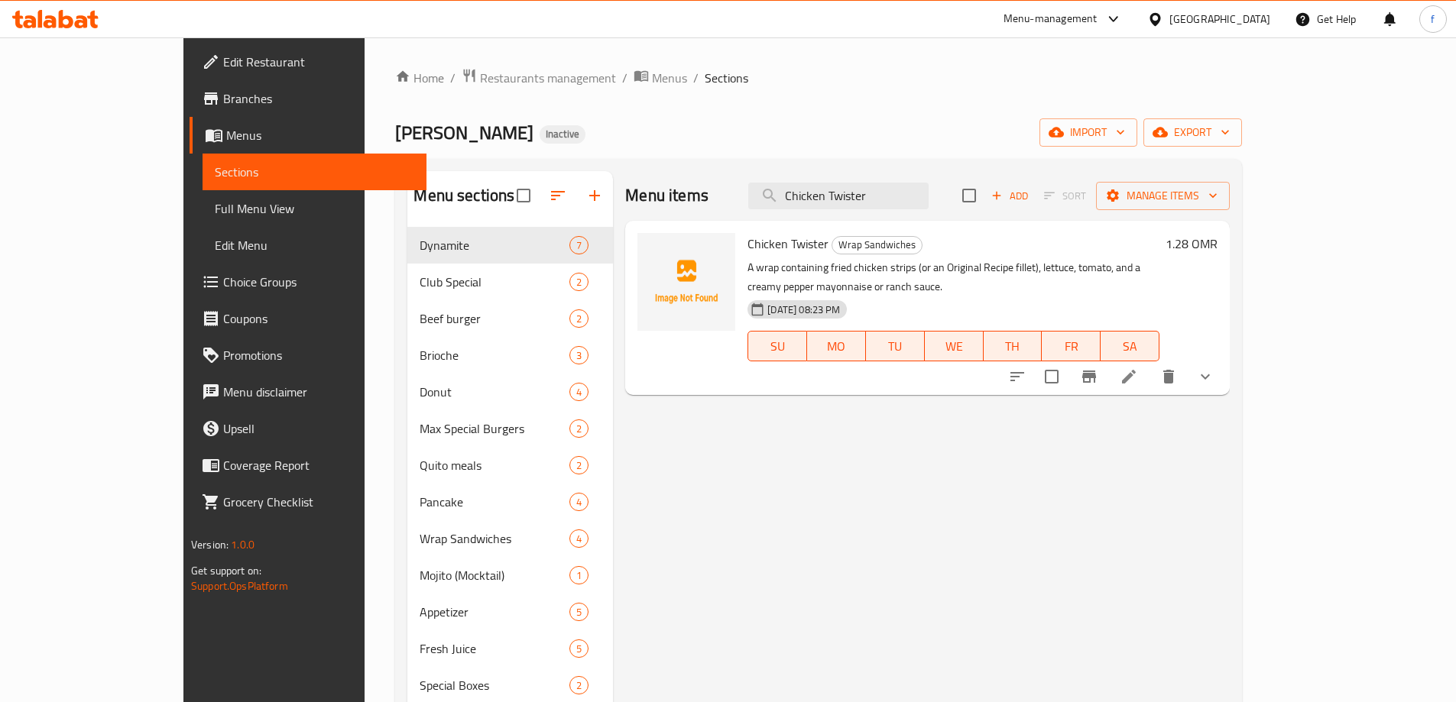
click at [1135, 370] on icon at bounding box center [1129, 377] width 14 height 14
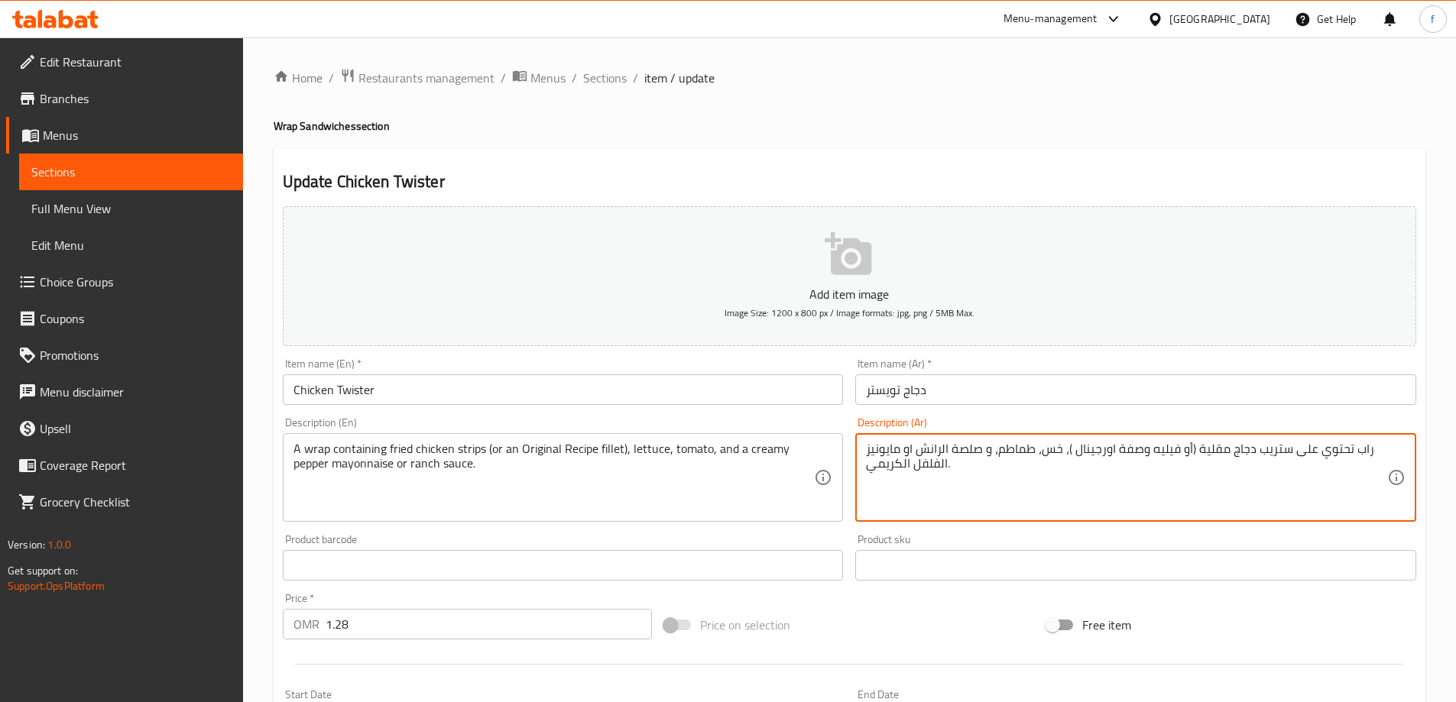
click at [1269, 446] on textarea "راب تحتوي على ستريب دجاج مقلية (أو فيليه وصفة اورجينال )، خس، طماطم، و صلصة الر…" at bounding box center [1126, 478] width 521 height 73
click at [1269, 451] on textarea "راب تحتوي على ستريب دجاج مقلية (أو فيليه وصفة اورجينال )، خس، طماطم، و صلصة الر…" at bounding box center [1126, 478] width 521 height 73
paste textarea "ستربس"
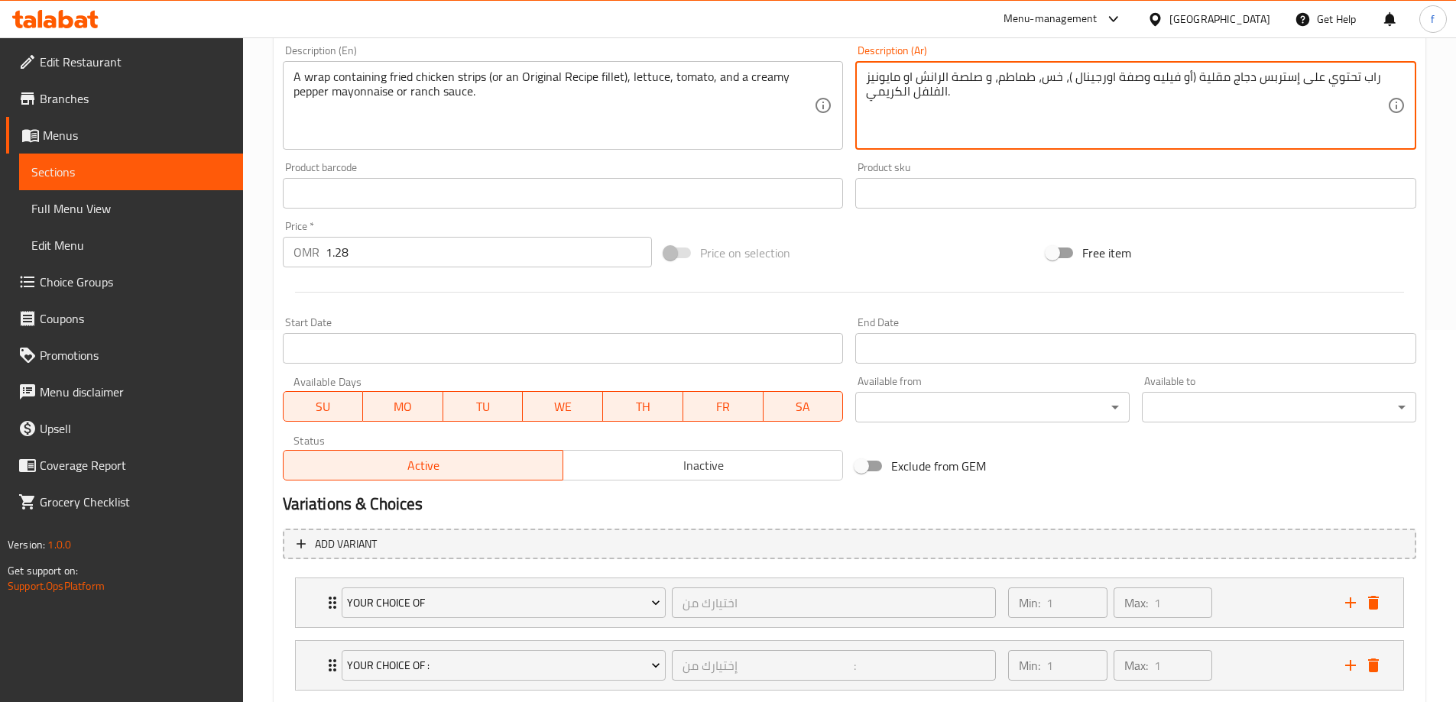
scroll to position [465, 0]
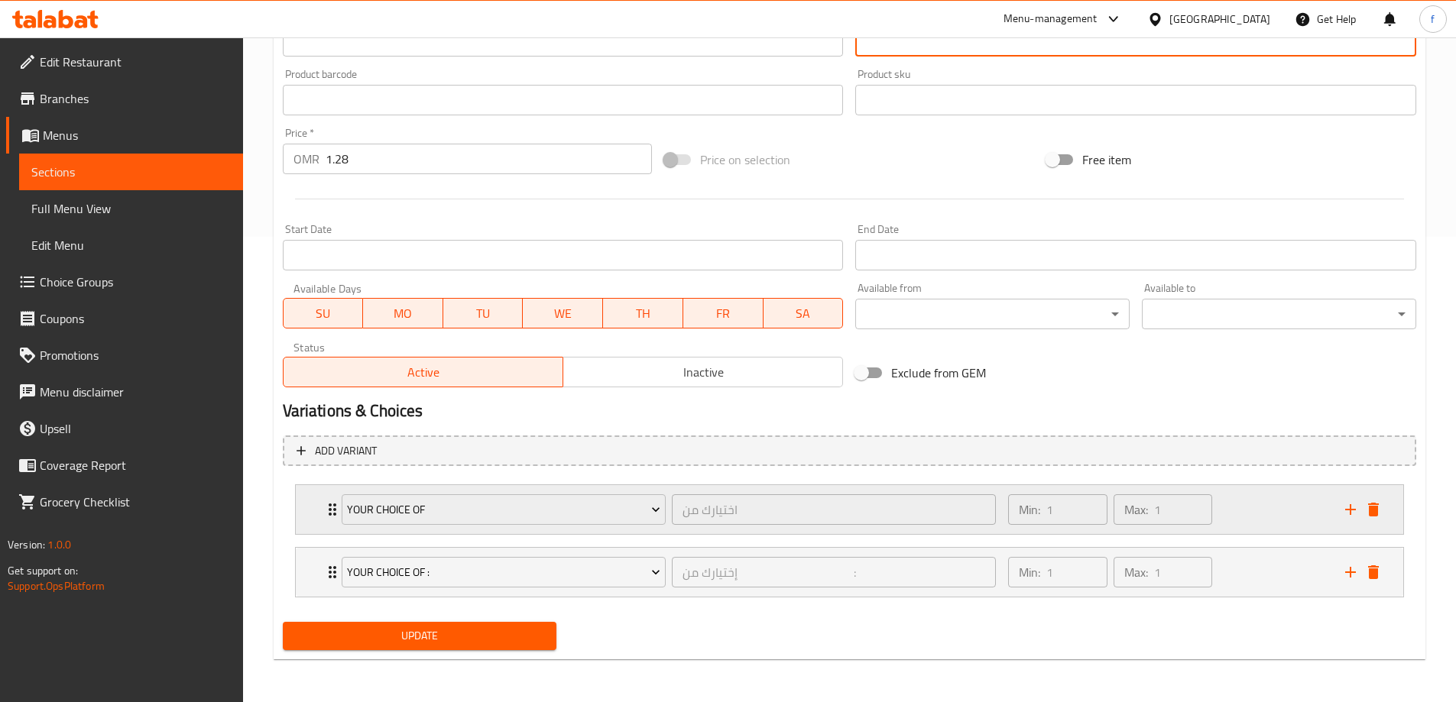
type textarea "راب تحتوي على إستربس دجاج مقلية (أو فيليه وصفة اورجينال )، خس، طماطم، و صلصة ال…"
click at [1231, 511] on div "Min: 1 ​ Max: 1 ​" at bounding box center [1167, 509] width 336 height 49
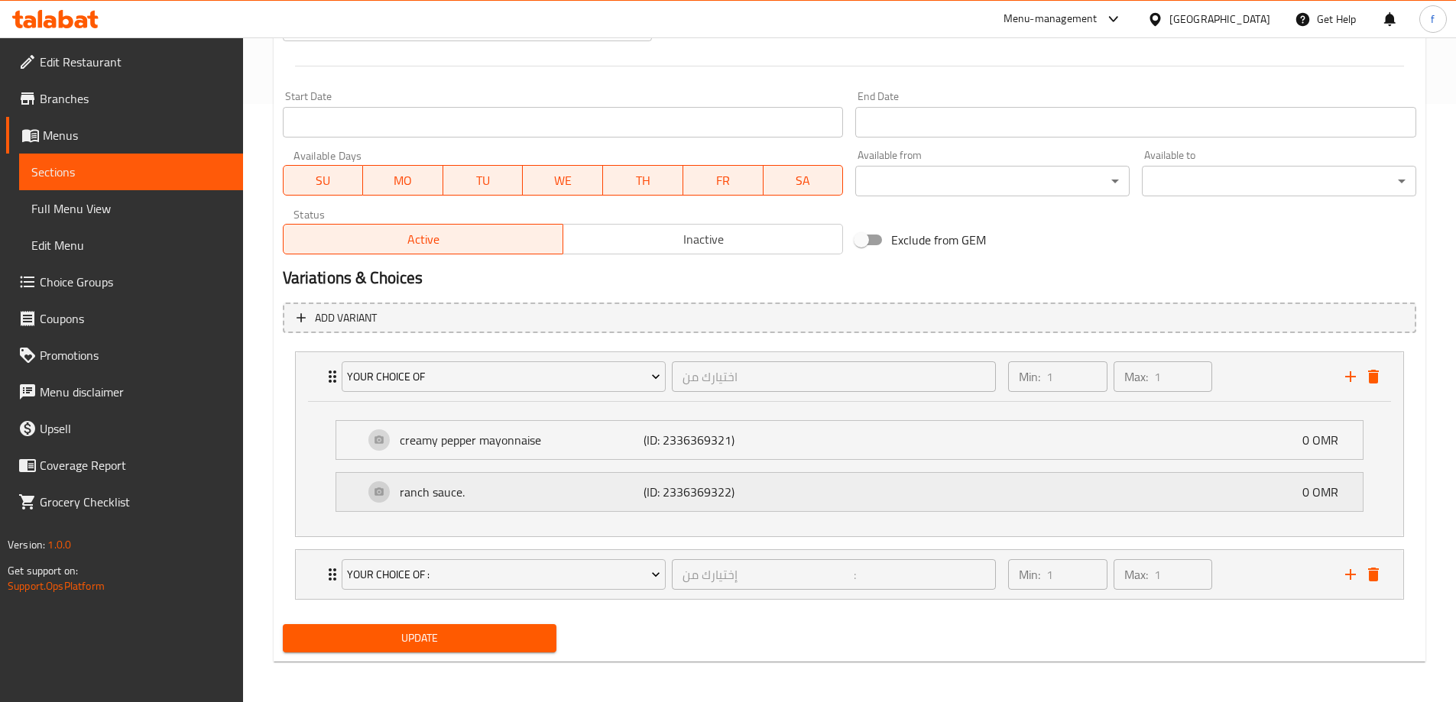
scroll to position [601, 0]
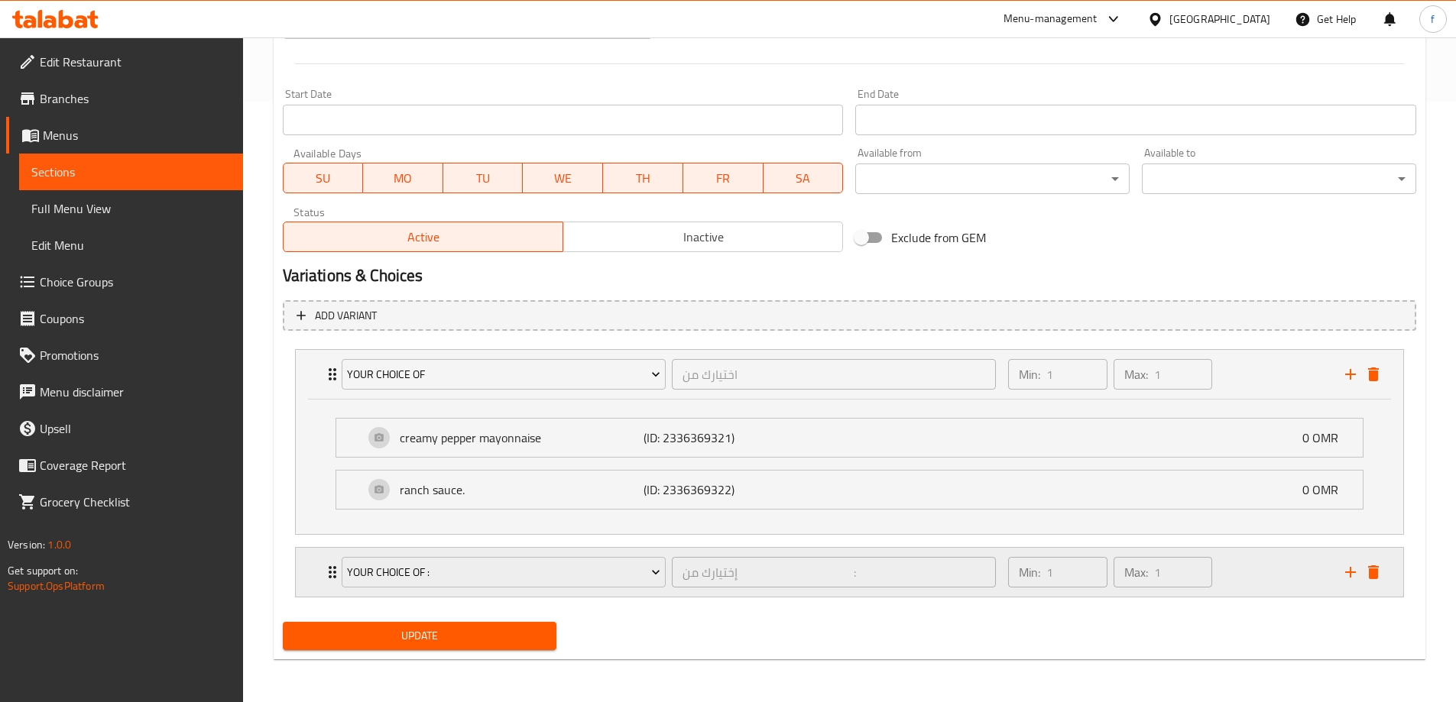
click at [1264, 578] on div "Min: 1 ​ Max: 1 ​" at bounding box center [1167, 572] width 336 height 49
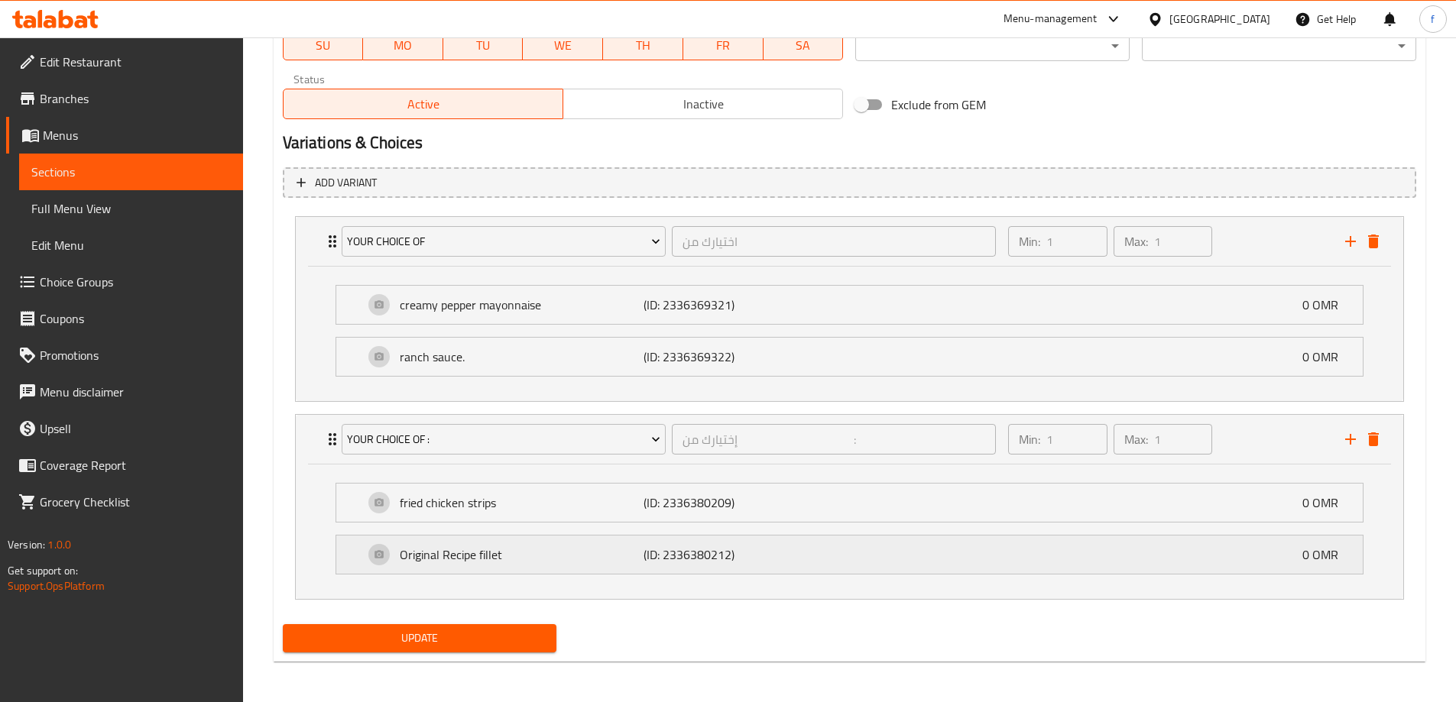
scroll to position [736, 0]
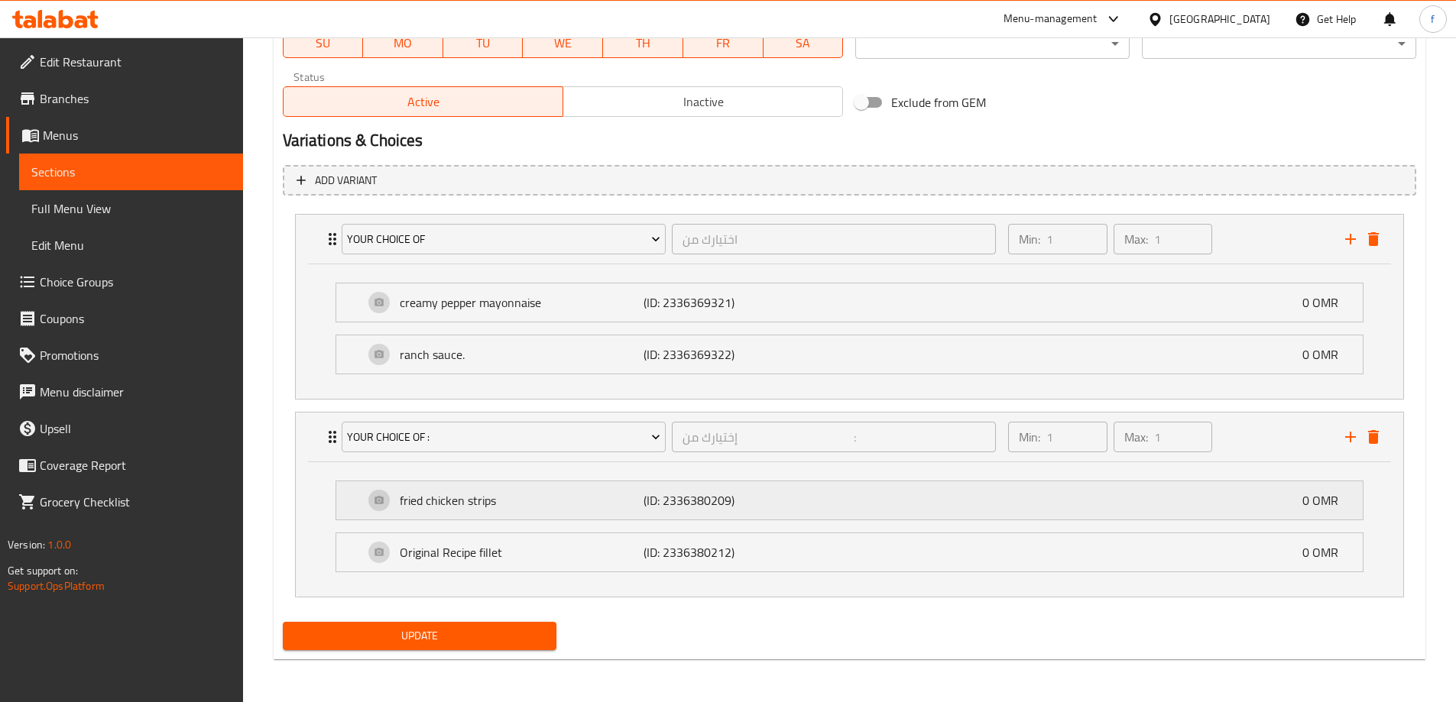
click at [943, 495] on div "fried chicken strips (ID: 2336380209) 0 OMR" at bounding box center [854, 500] width 980 height 38
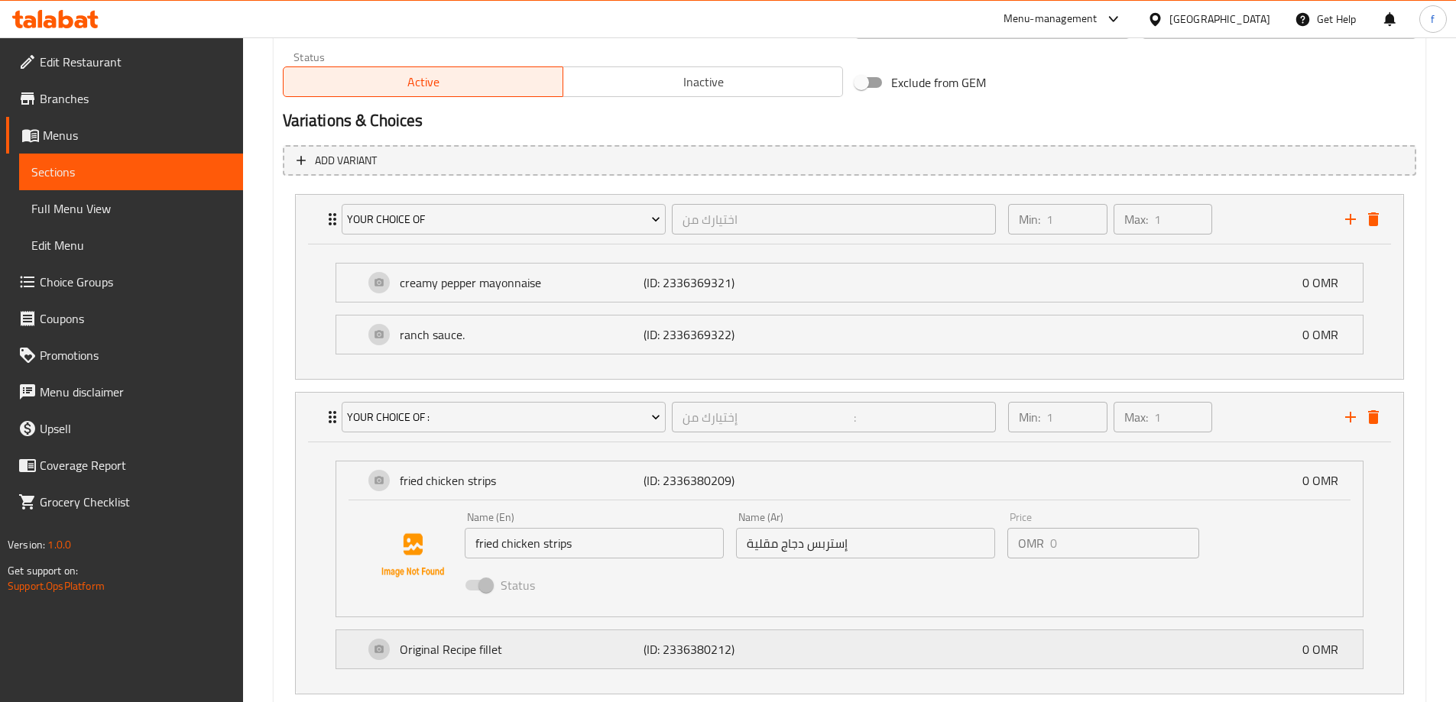
scroll to position [853, 0]
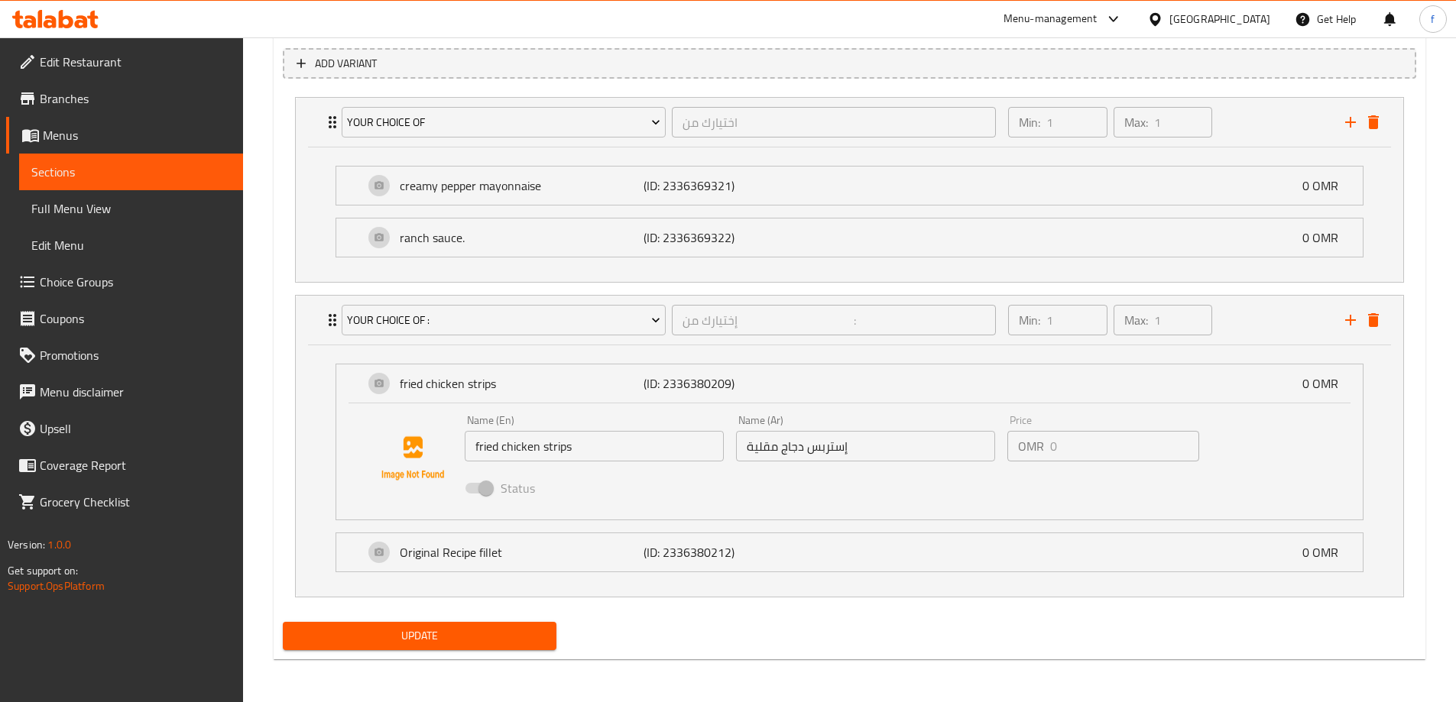
click at [502, 634] on span "Update" at bounding box center [420, 636] width 250 height 19
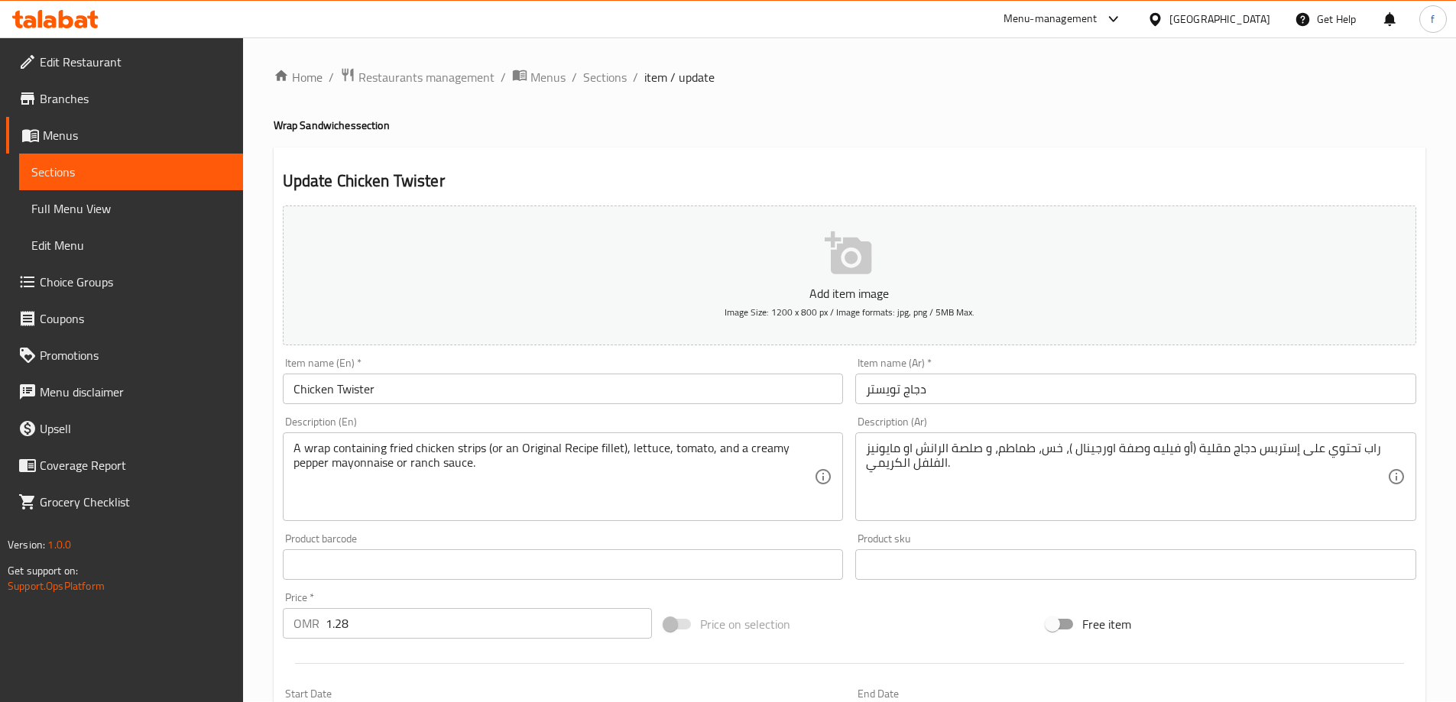
scroll to position [0, 0]
click at [601, 69] on span "Sections" at bounding box center [605, 78] width 44 height 18
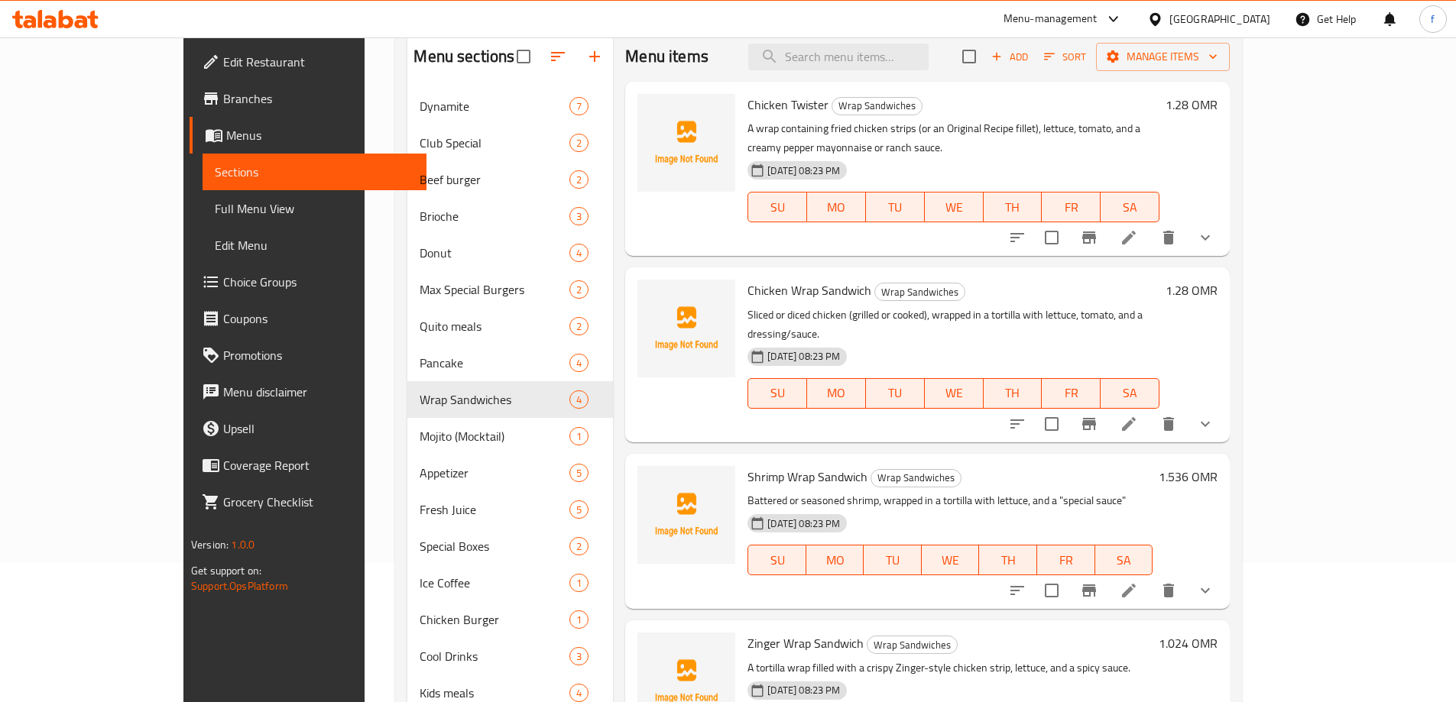
scroll to position [234, 0]
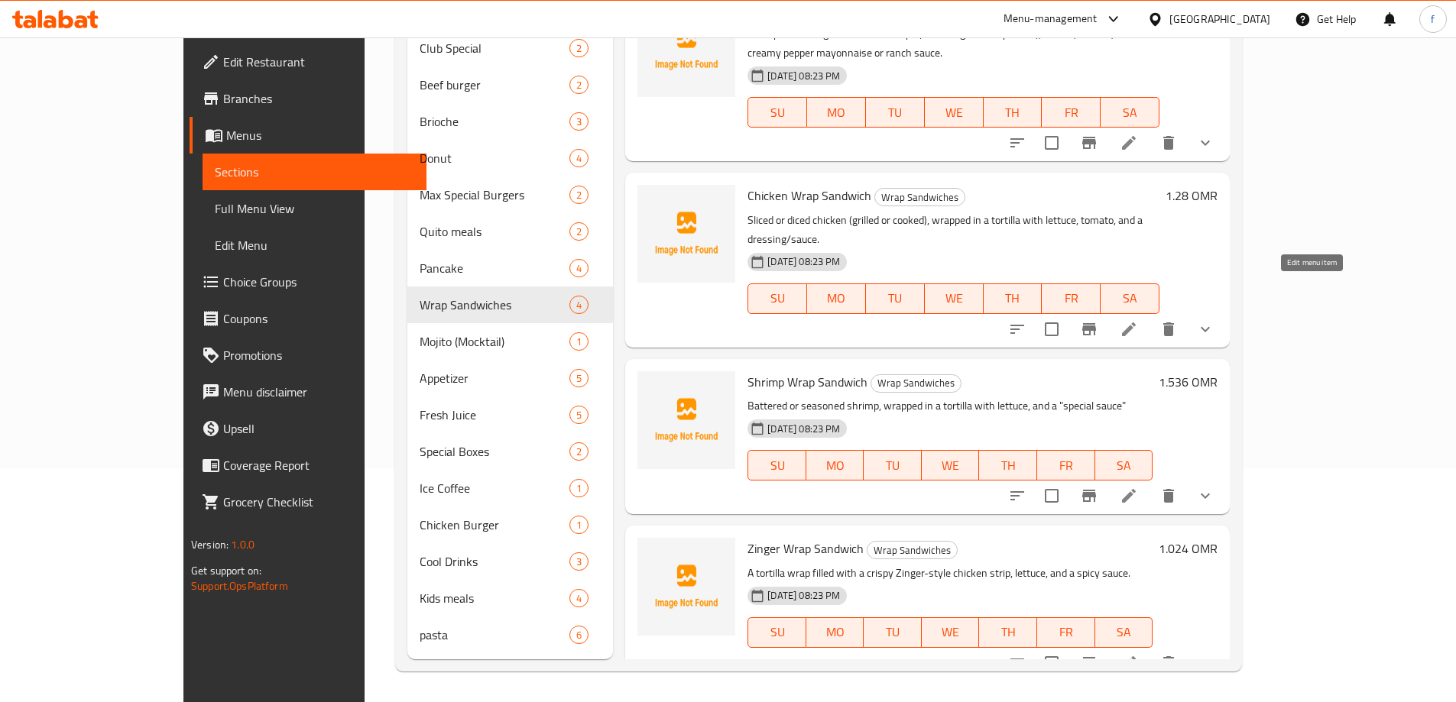
click at [1138, 320] on icon at bounding box center [1128, 329] width 18 height 18
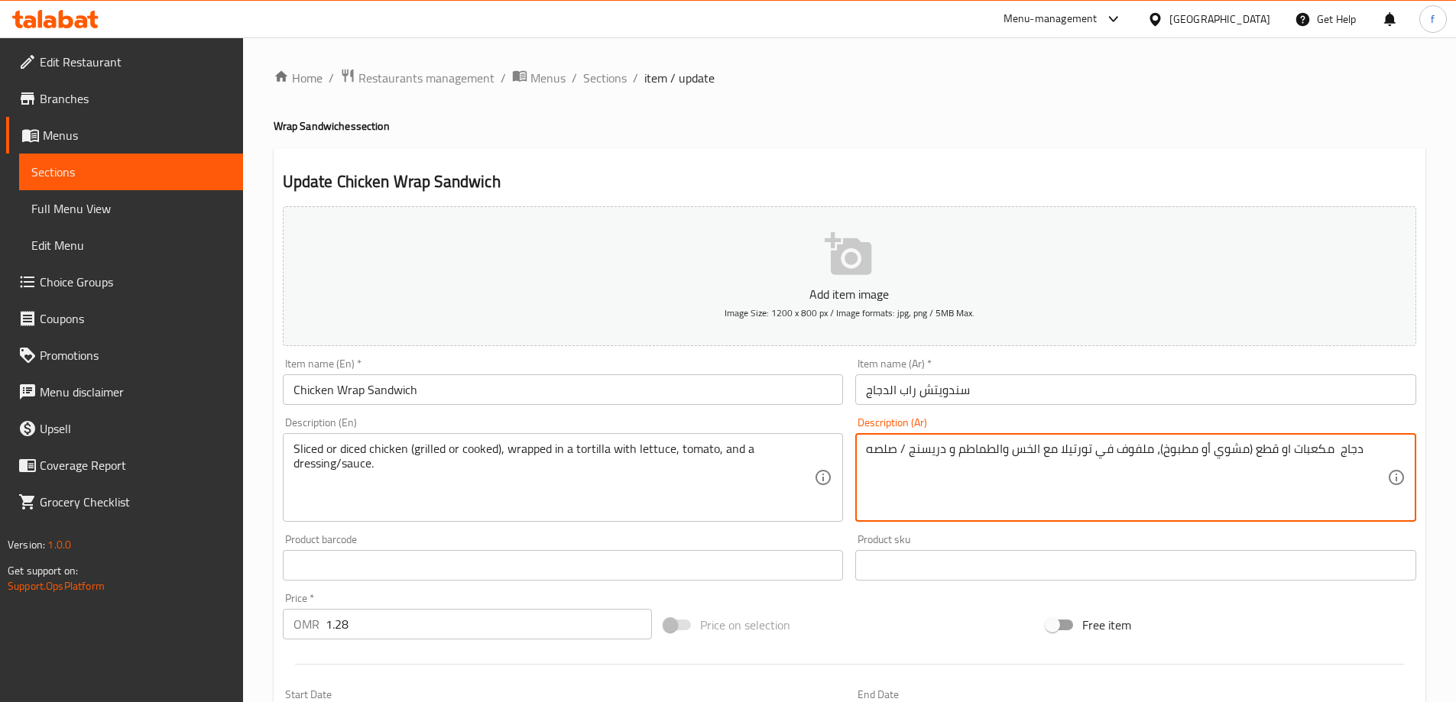
click at [1266, 452] on textarea "دجاج مكعبات او قطع (مشوي أو مطبوخ)، ملفوف في تورتيلا مع الخس والطماطم و دريسنج …" at bounding box center [1126, 478] width 521 height 73
click at [1268, 450] on textarea "دجاج مكعبات او قطع (مشوي أو مطبوخ)، ملفوف في تورتيلا مع الخس والطماطم و دريسنج …" at bounding box center [1126, 478] width 521 height 73
click at [1271, 447] on textarea "دجاج مكعبات او قطع (مشوي أو مطبوخ)، ملفوف في تورتيلا مع الخس والطماطم و دريسنج …" at bounding box center [1126, 478] width 521 height 73
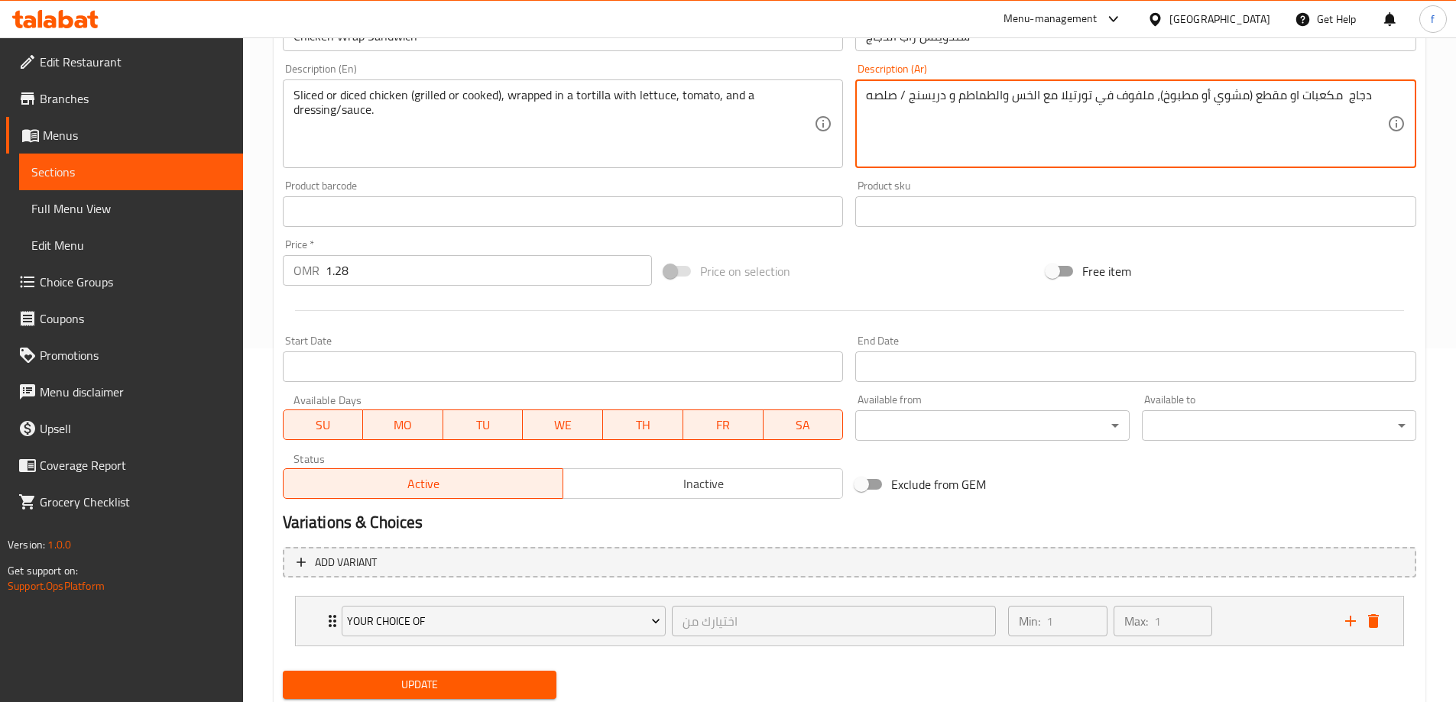
scroll to position [403, 0]
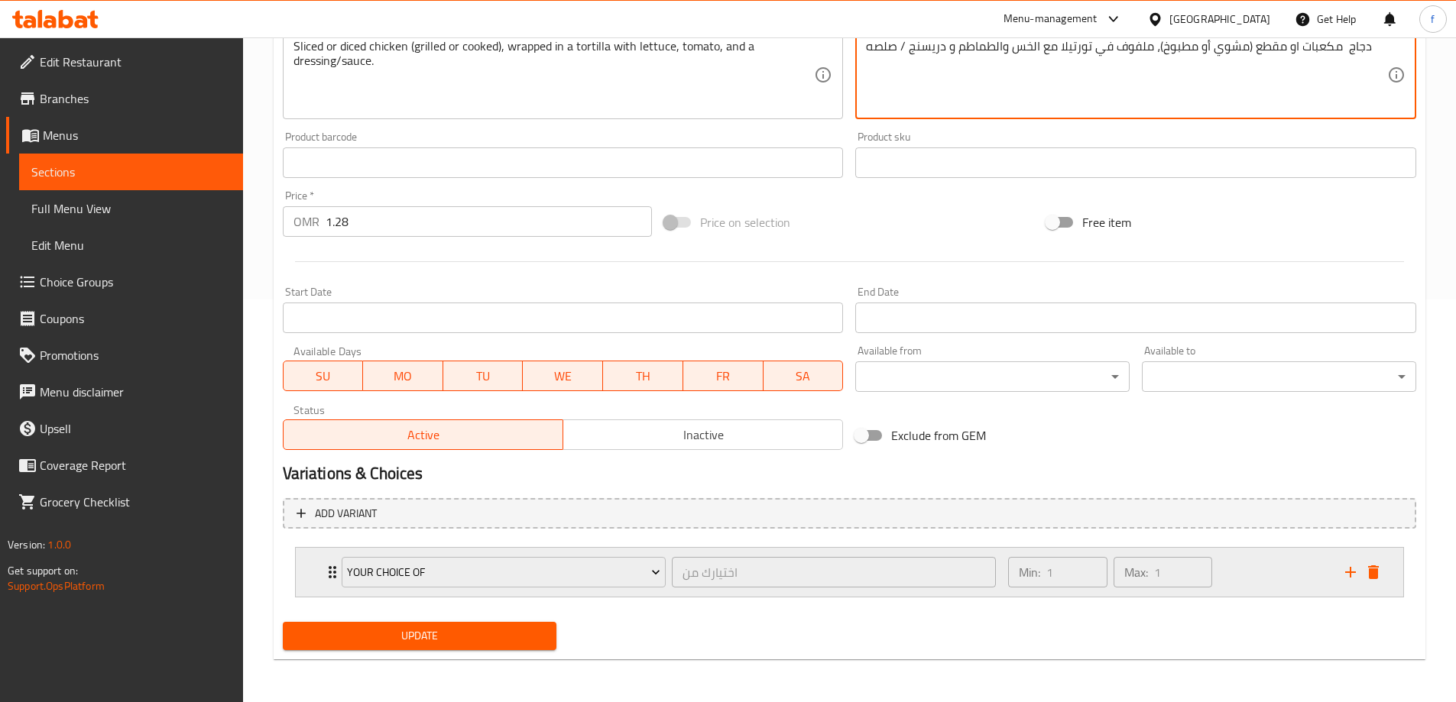
click at [1255, 576] on div "Min: 1 ​ Max: 1 ​" at bounding box center [1167, 572] width 336 height 49
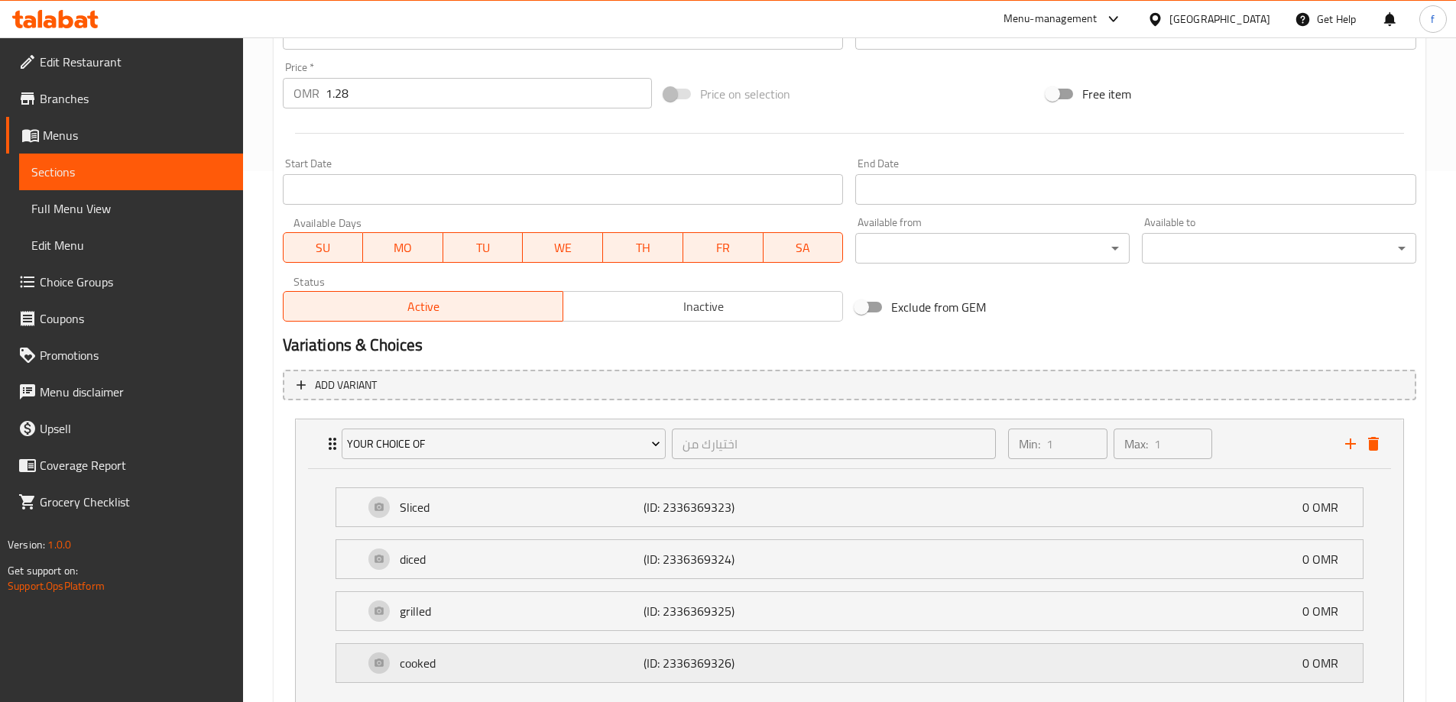
scroll to position [632, 0]
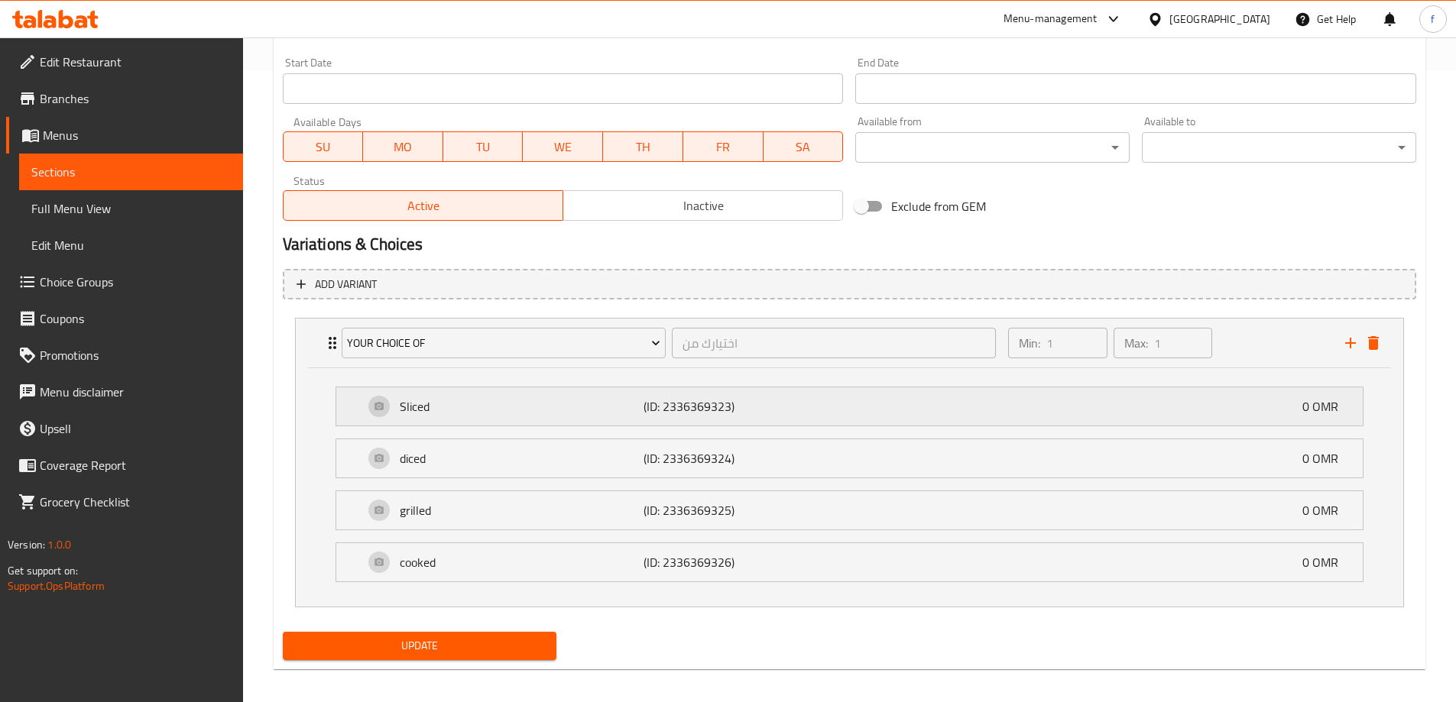
click at [911, 424] on div "Sliced (ID: 2336369323) 0 OMR" at bounding box center [854, 406] width 980 height 38
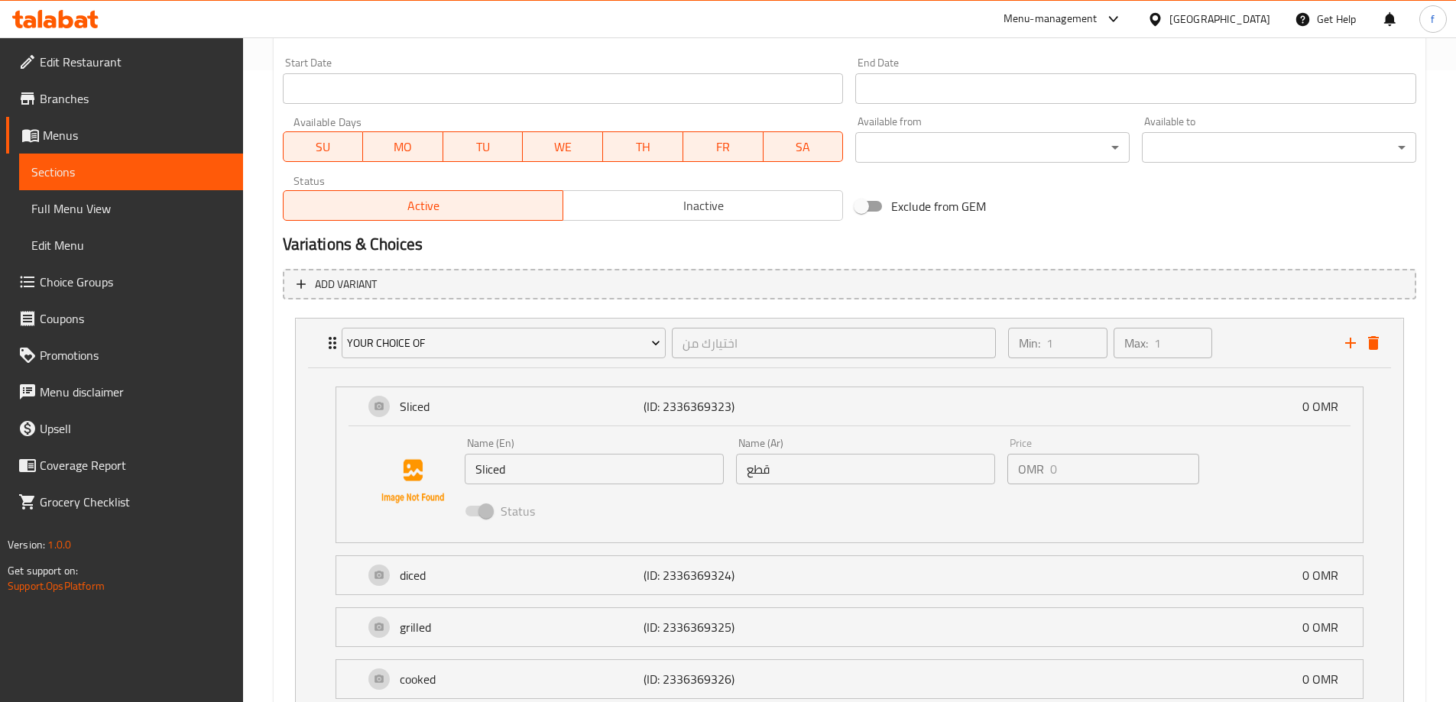
type textarea "دجاج مكعبات او مقطع (مشوي أو مطبوخ)، ملفوف في تورتيلا مع الخس والطماطم و دريسنج…"
click at [796, 468] on input "قطع" at bounding box center [865, 469] width 259 height 31
click at [772, 471] on input "قطع" at bounding box center [865, 469] width 259 height 31
click at [771, 472] on input "قطع" at bounding box center [865, 469] width 259 height 31
click at [747, 468] on input "قطع" at bounding box center [865, 469] width 259 height 31
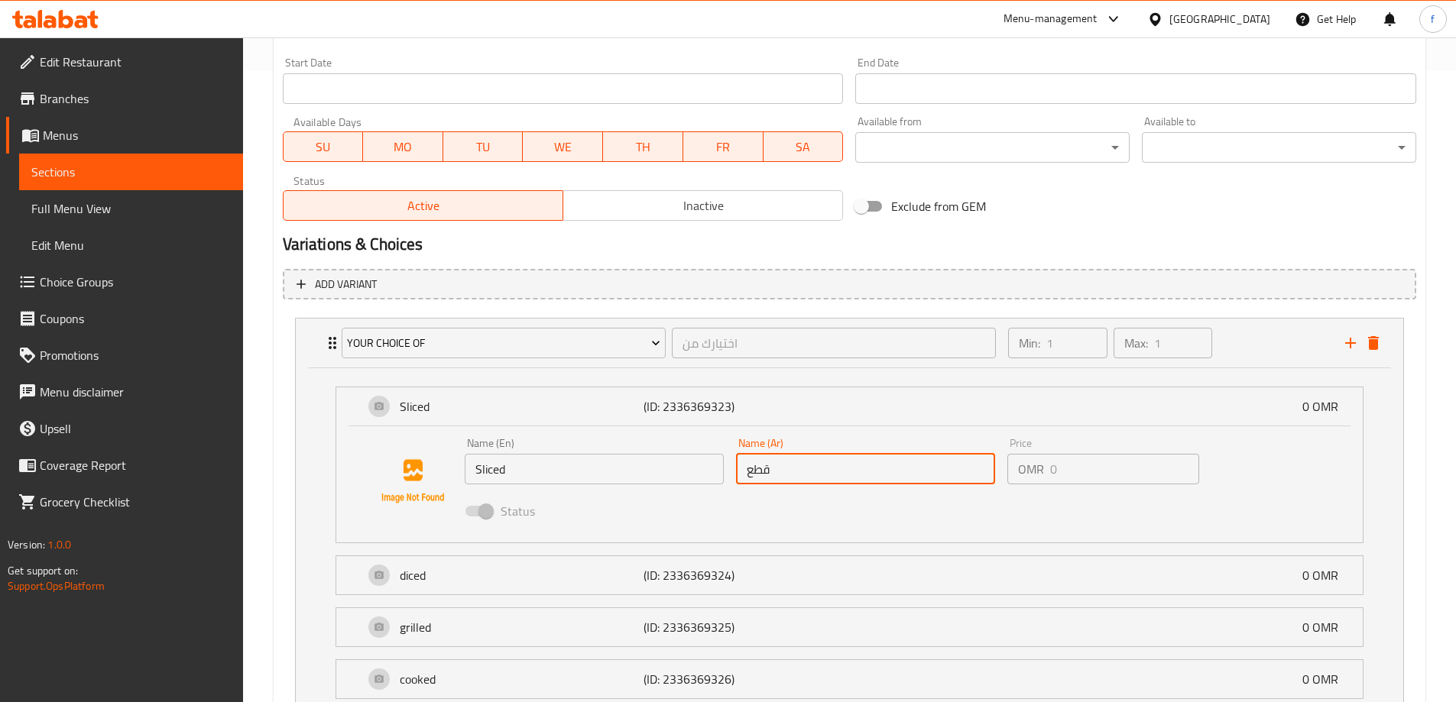
click at [750, 468] on input "قطع" at bounding box center [865, 469] width 259 height 31
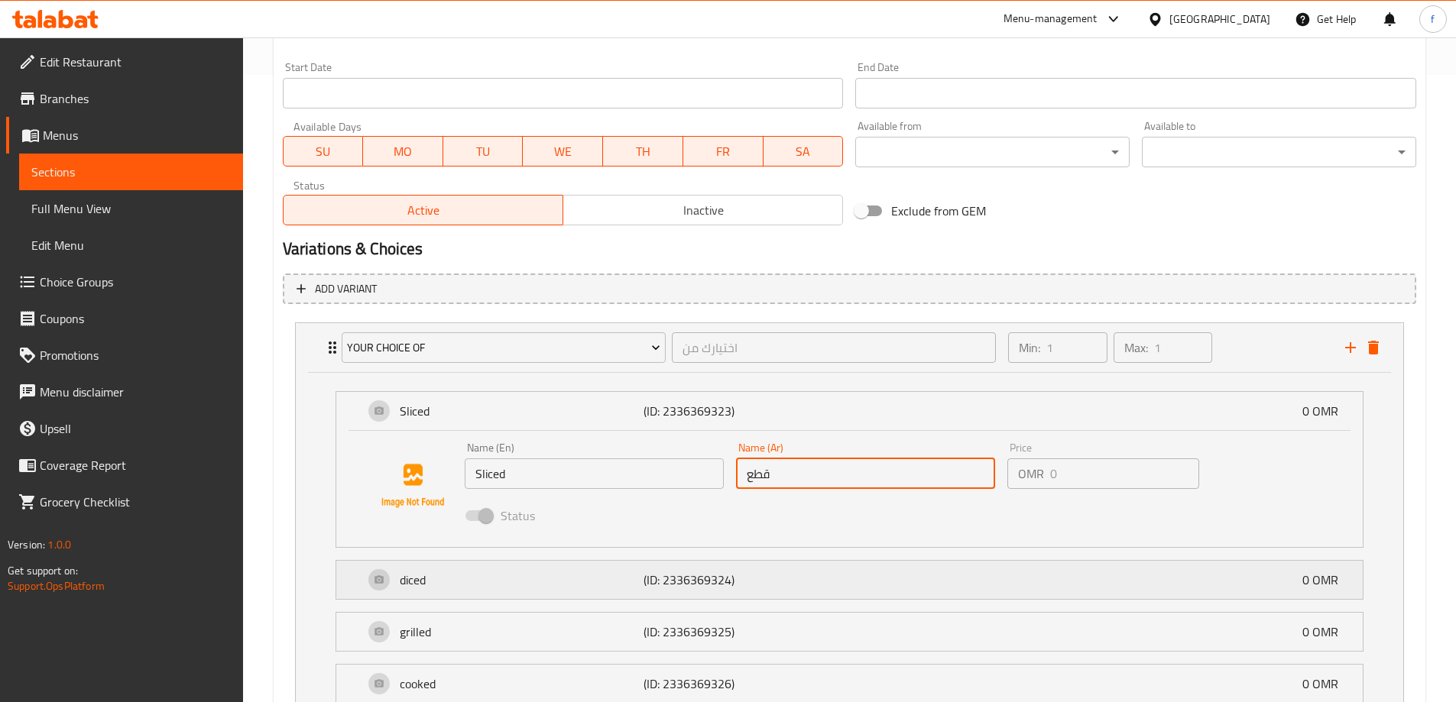
scroll to position [759, 0]
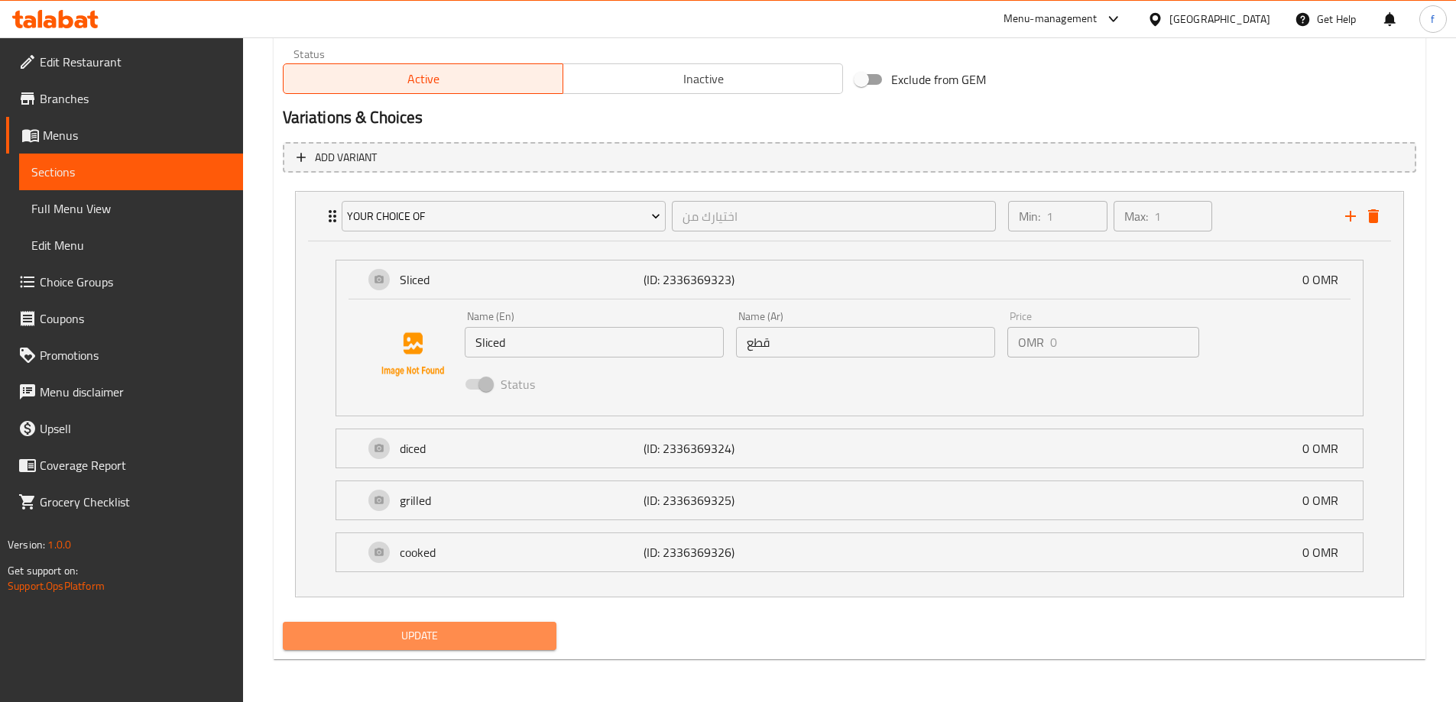
click at [462, 640] on span "Update" at bounding box center [420, 636] width 250 height 19
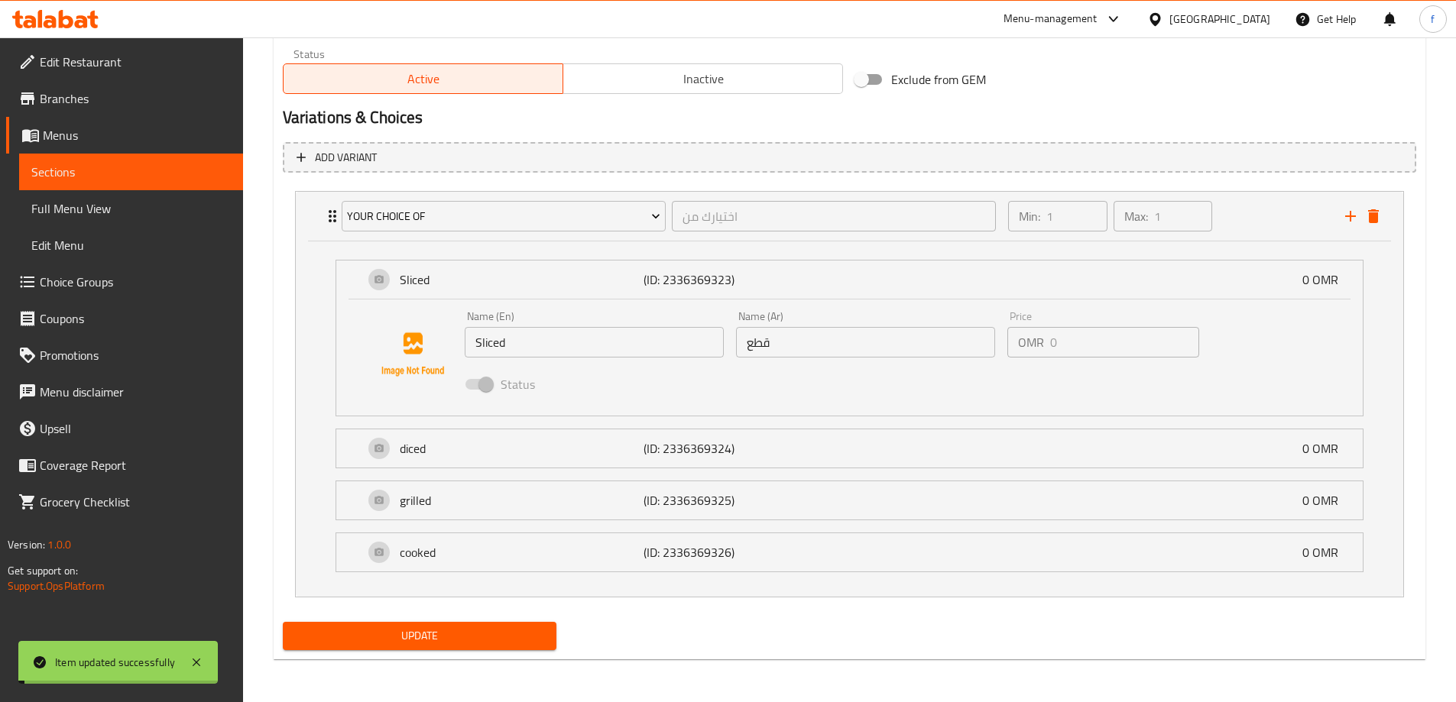
click at [115, 284] on span "Choice Groups" at bounding box center [135, 282] width 191 height 18
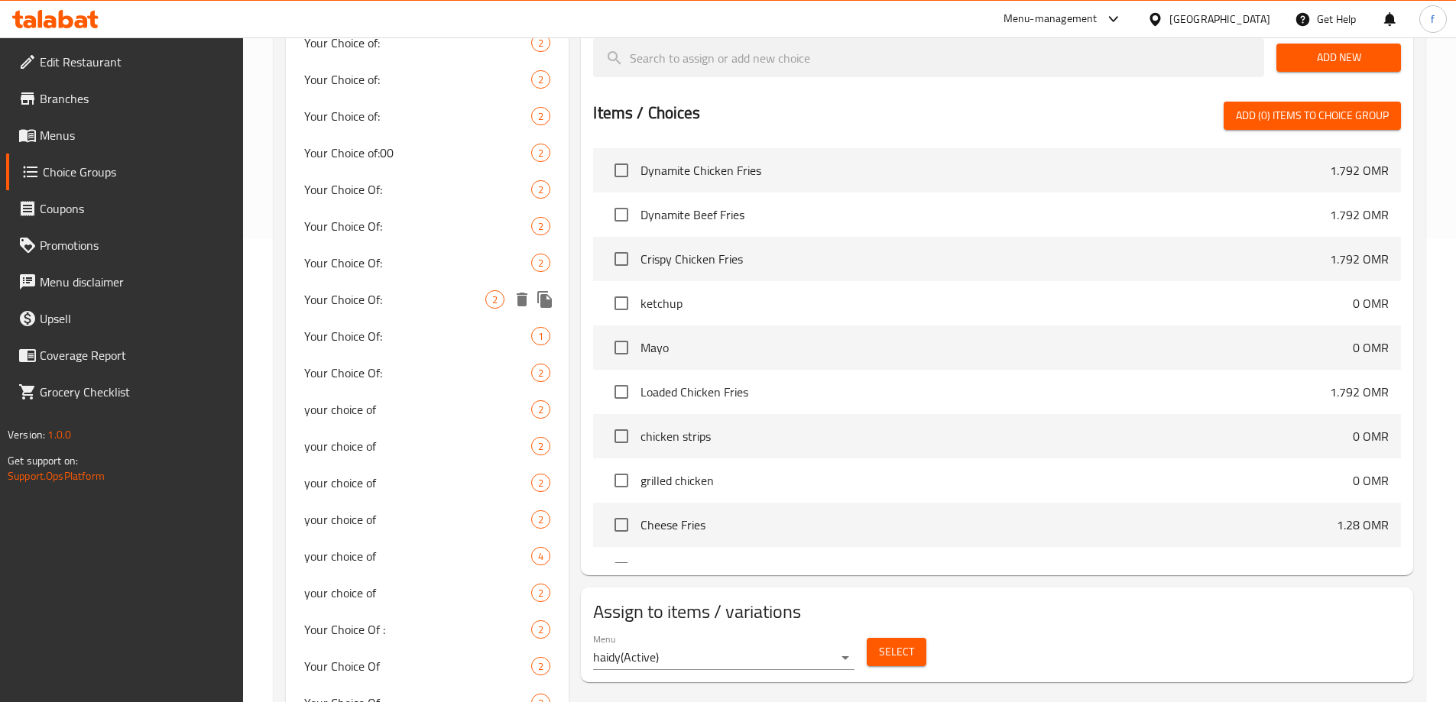
scroll to position [483, 0]
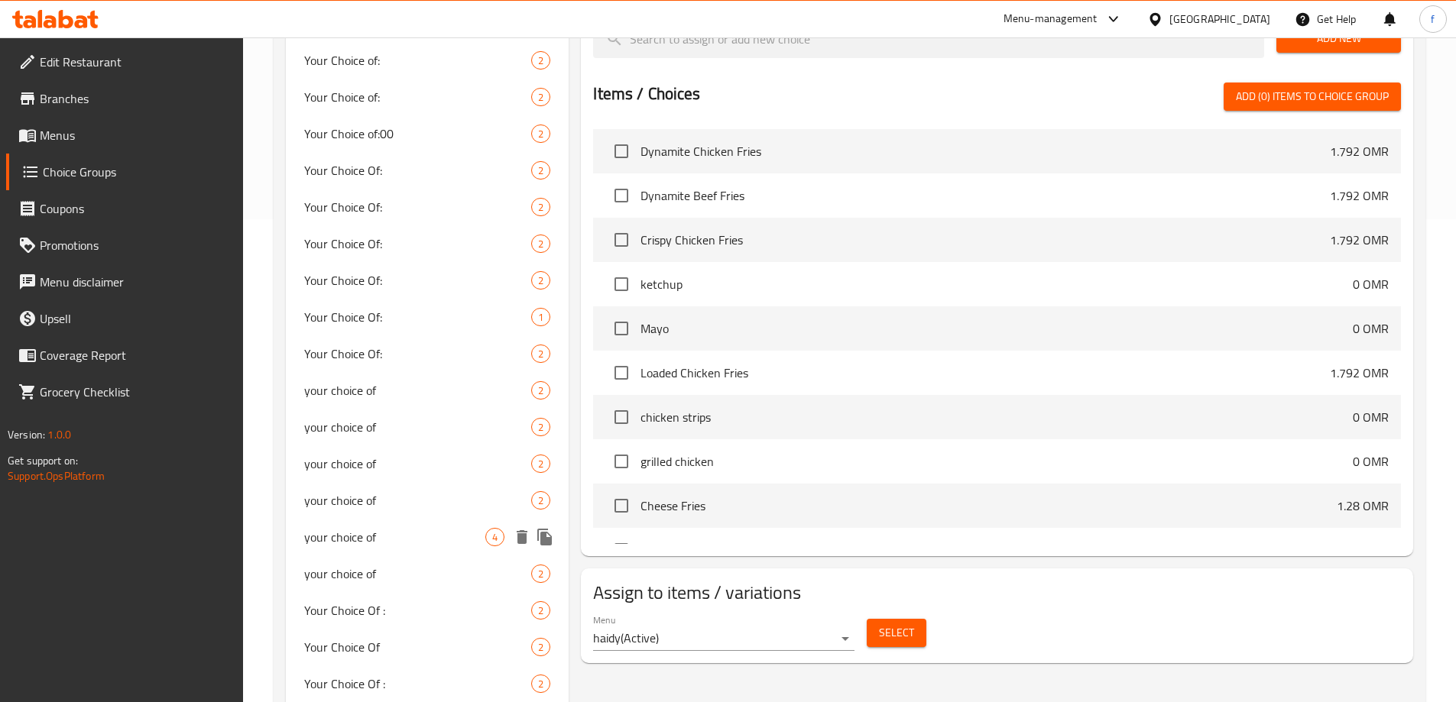
click at [455, 539] on span "your choice of" at bounding box center [395, 537] width 182 height 18
type input "your choice of"
type input "اختيارك من"
type input "1"
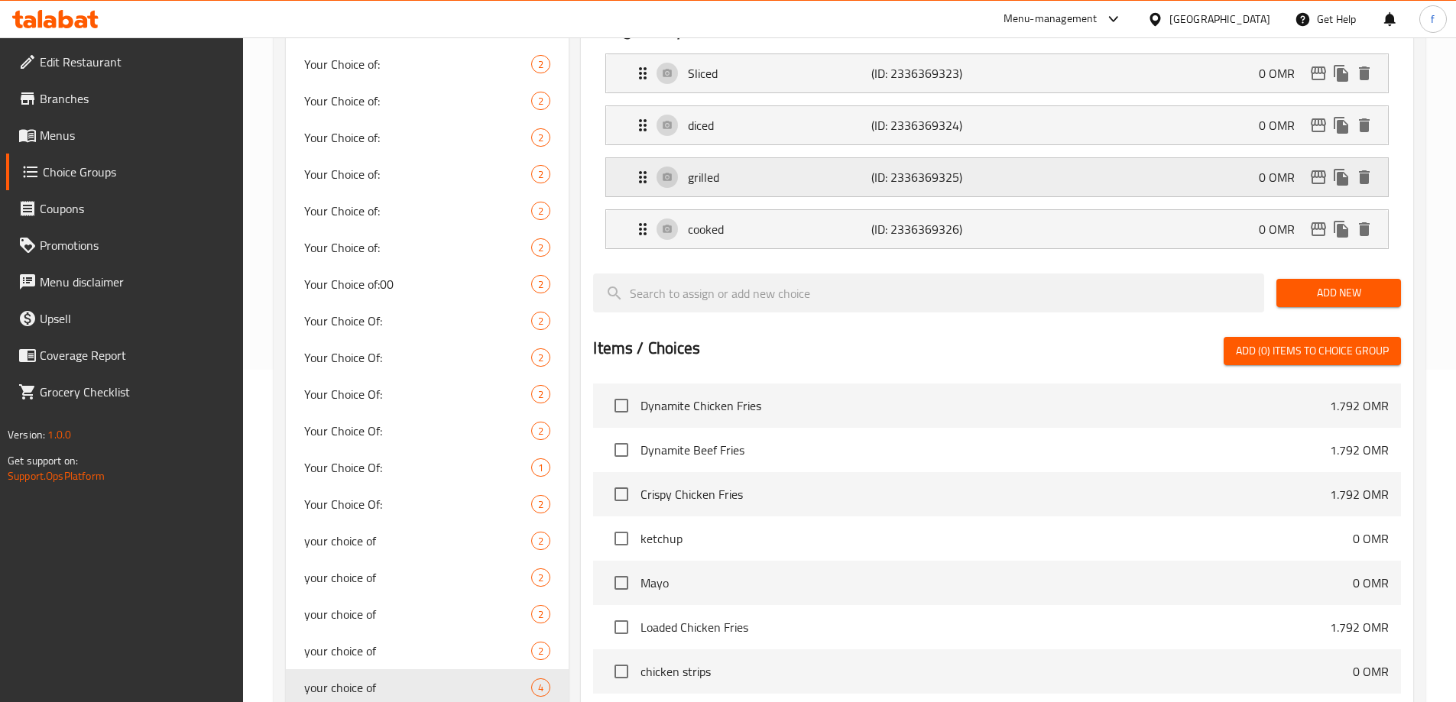
scroll to position [101, 0]
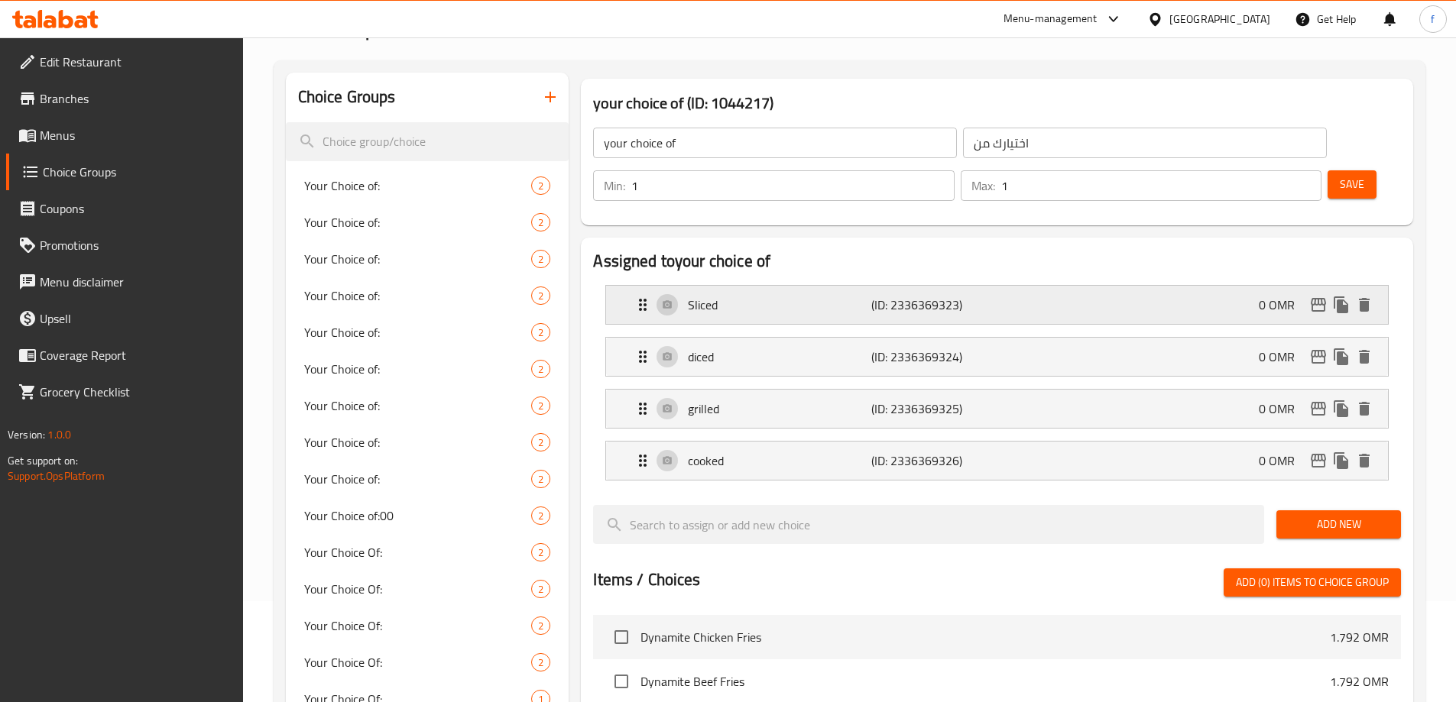
click at [1029, 286] on div "Sliced (ID: 2336369323) 0 OMR" at bounding box center [1001, 305] width 736 height 38
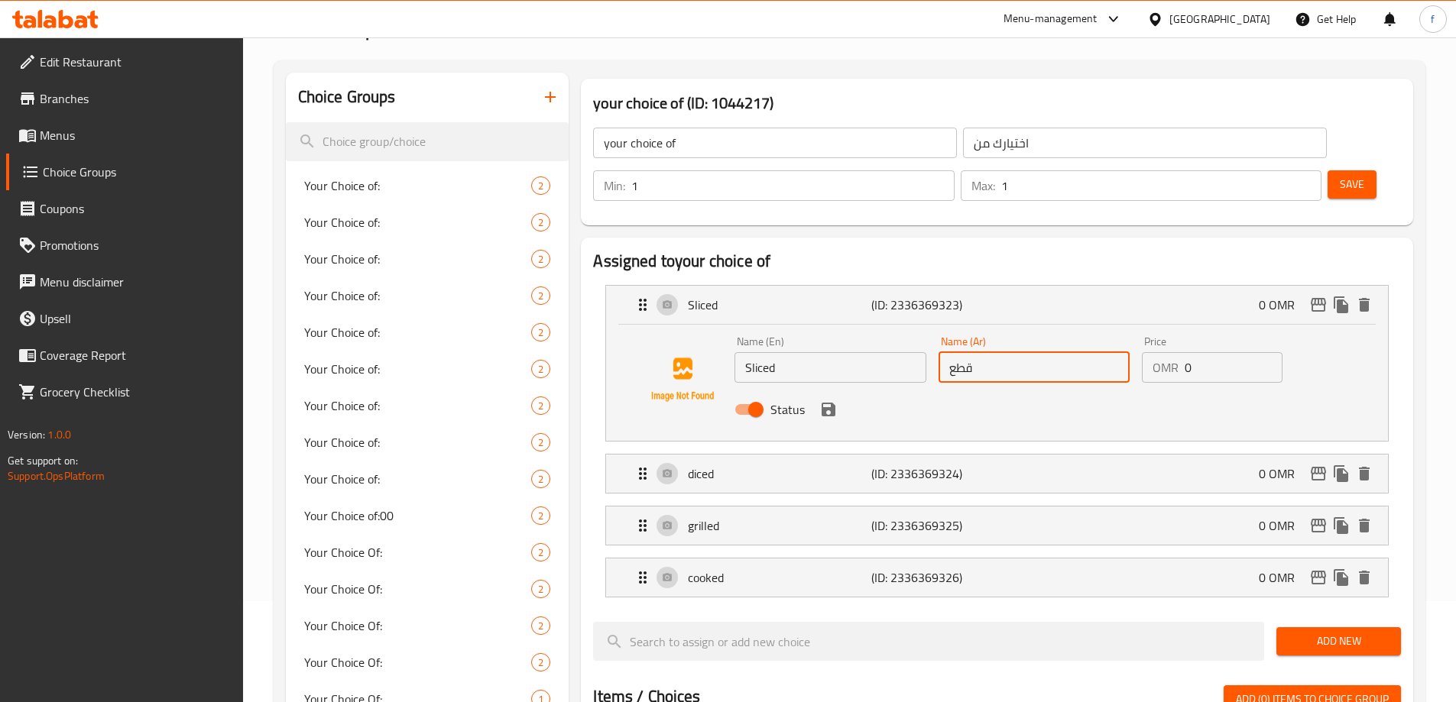
click at [971, 352] on input "قطع" at bounding box center [1033, 367] width 191 height 31
click at [951, 352] on input "قطع" at bounding box center [1033, 367] width 191 height 31
type input "مقطع"
click at [1339, 175] on span "Save" at bounding box center [1351, 184] width 24 height 19
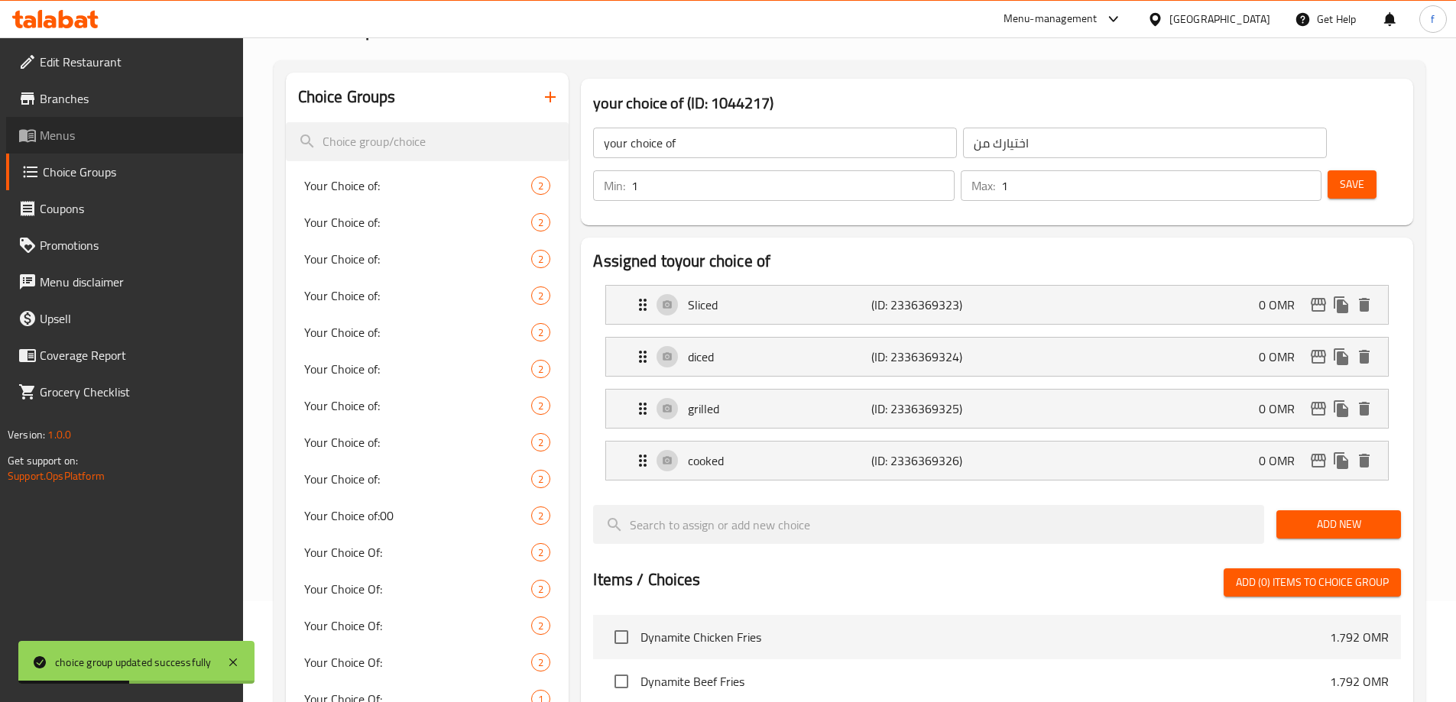
click at [103, 151] on link "Menus" at bounding box center [124, 135] width 237 height 37
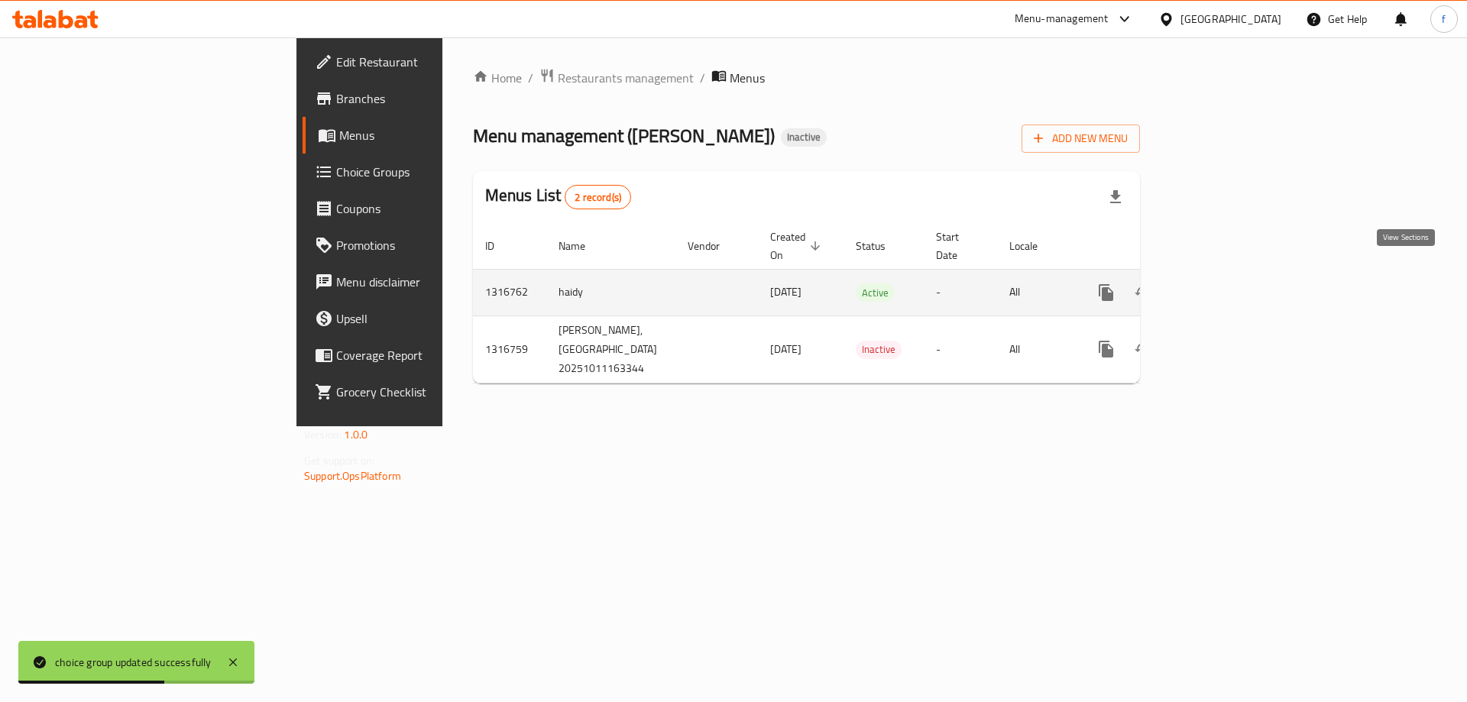
click at [1226, 283] on icon "enhanced table" at bounding box center [1216, 292] width 18 height 18
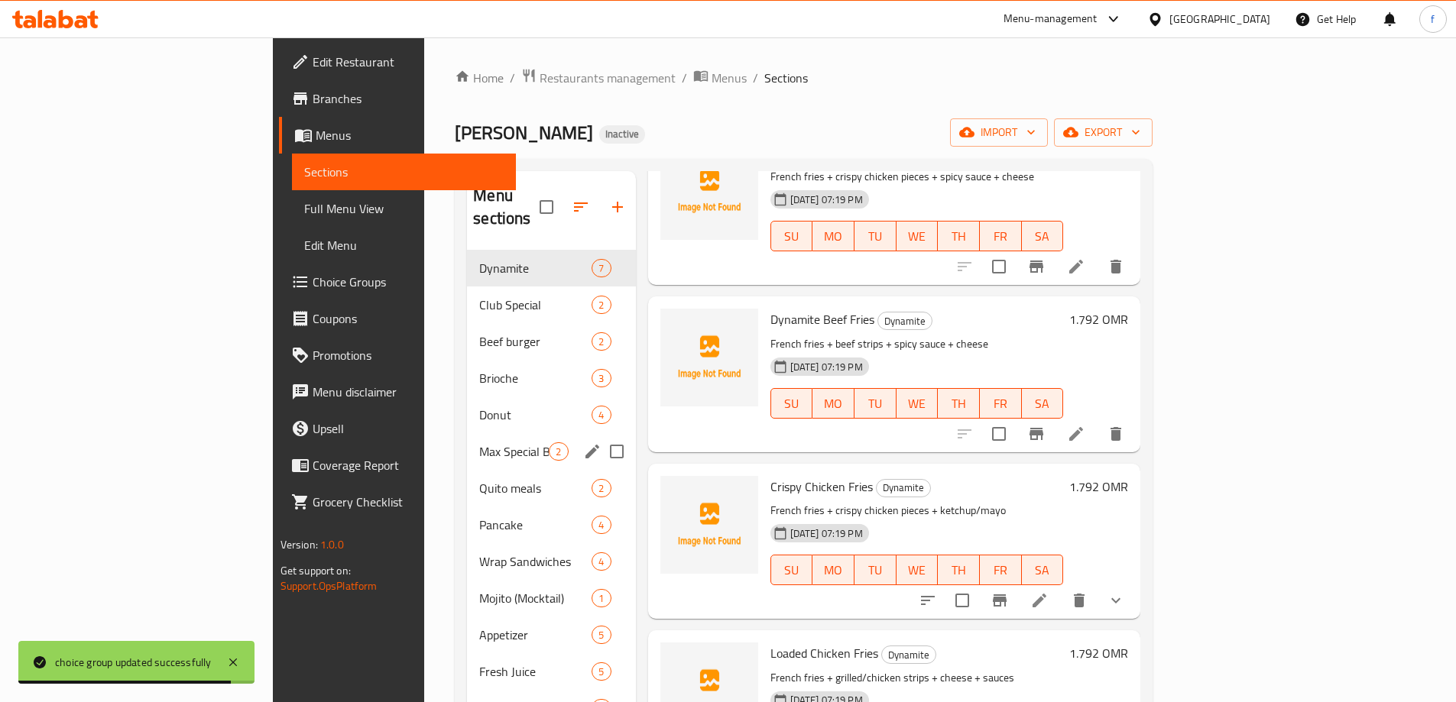
scroll to position [153, 0]
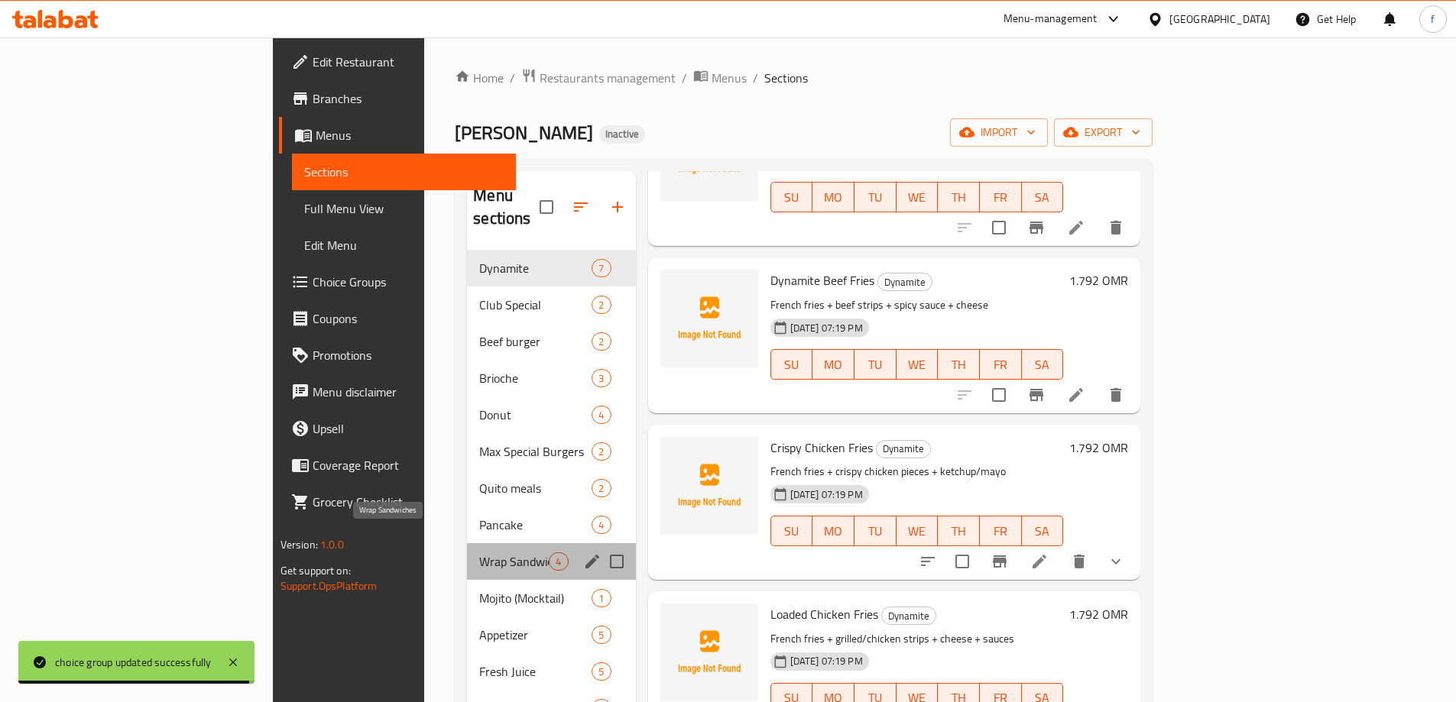
click at [479, 552] on span "Wrap Sandwiches" at bounding box center [514, 561] width 70 height 18
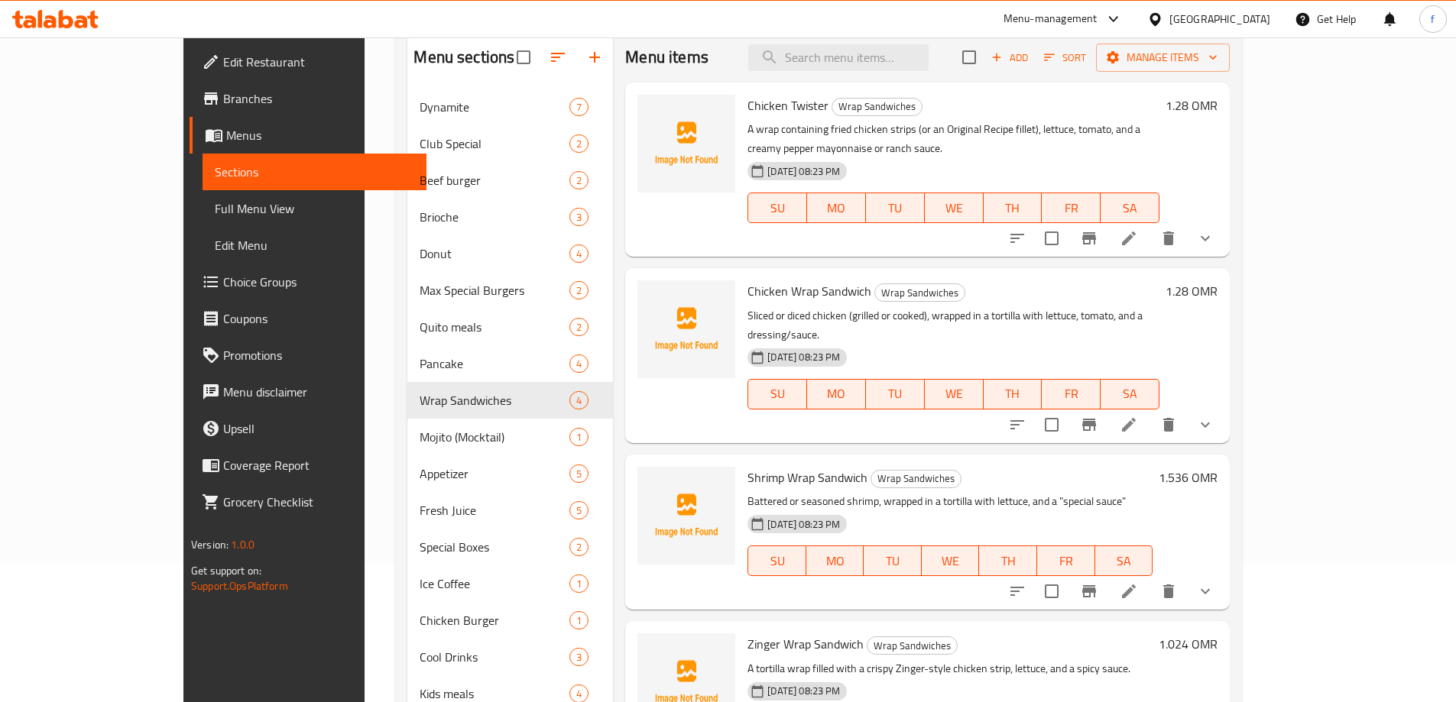
scroll to position [153, 0]
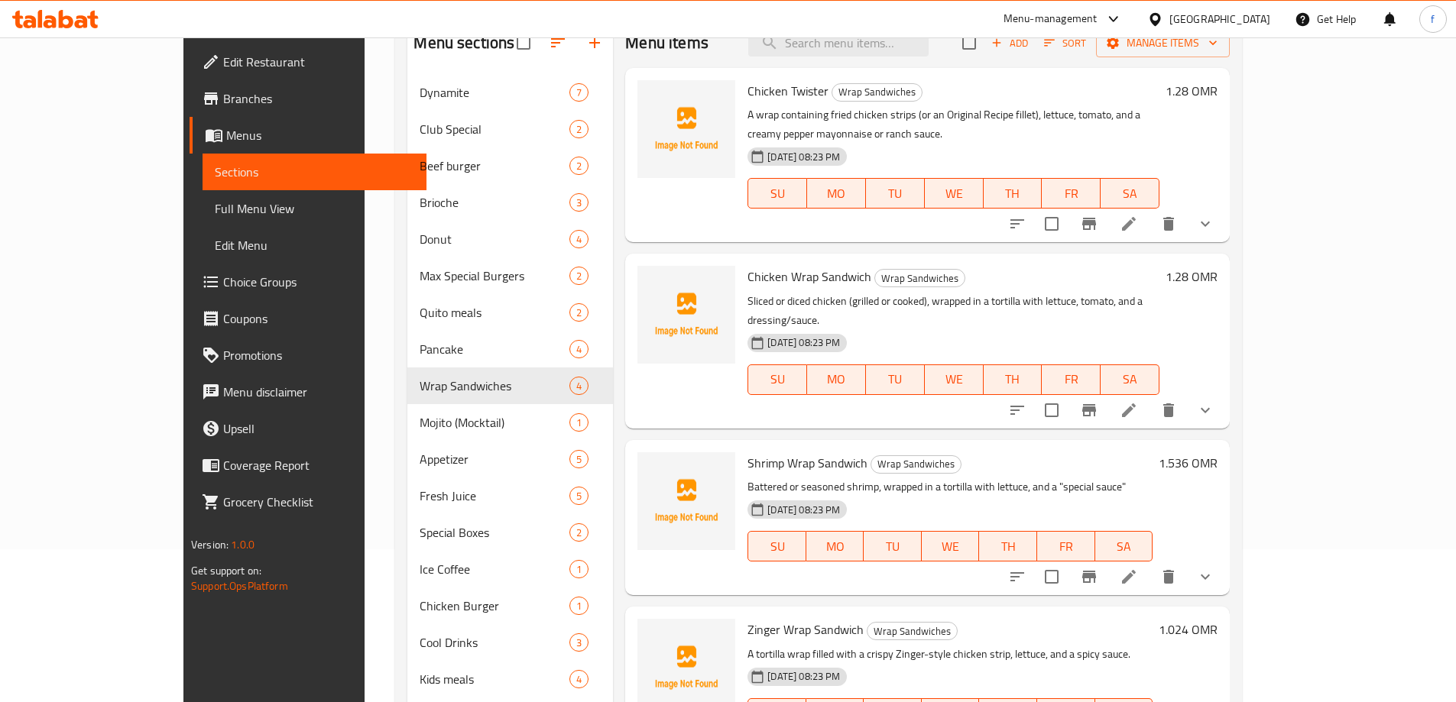
click at [1150, 397] on li at bounding box center [1128, 411] width 43 height 28
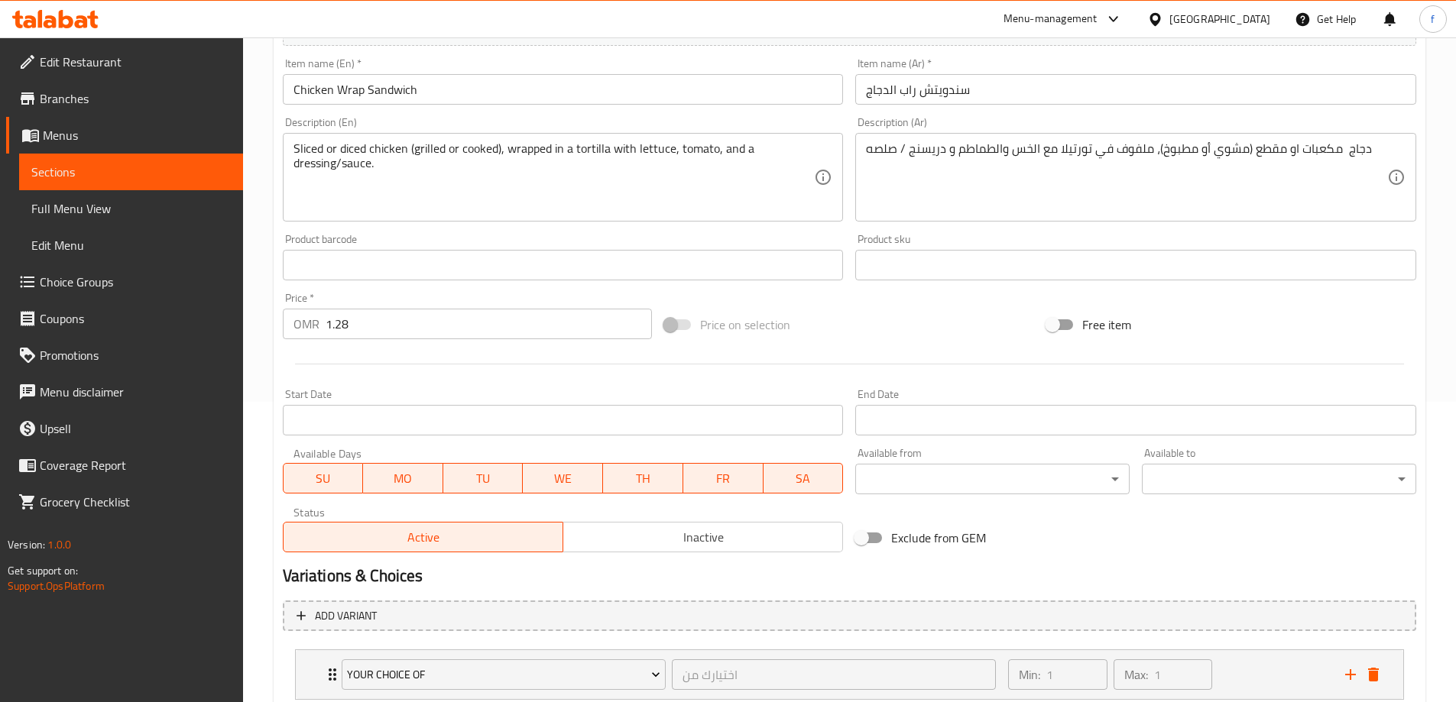
scroll to position [403, 0]
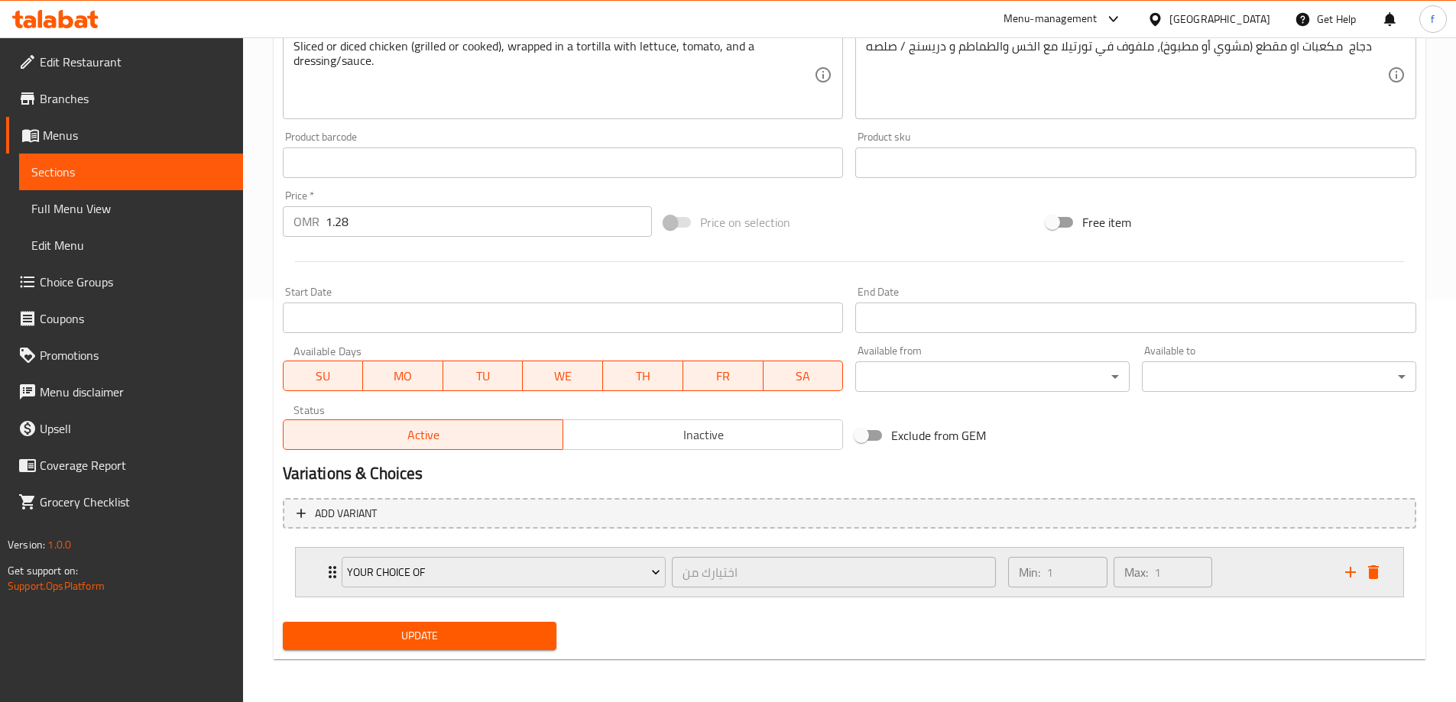
click at [1258, 567] on div "Min: 1 ​ Max: 1 ​" at bounding box center [1167, 572] width 336 height 49
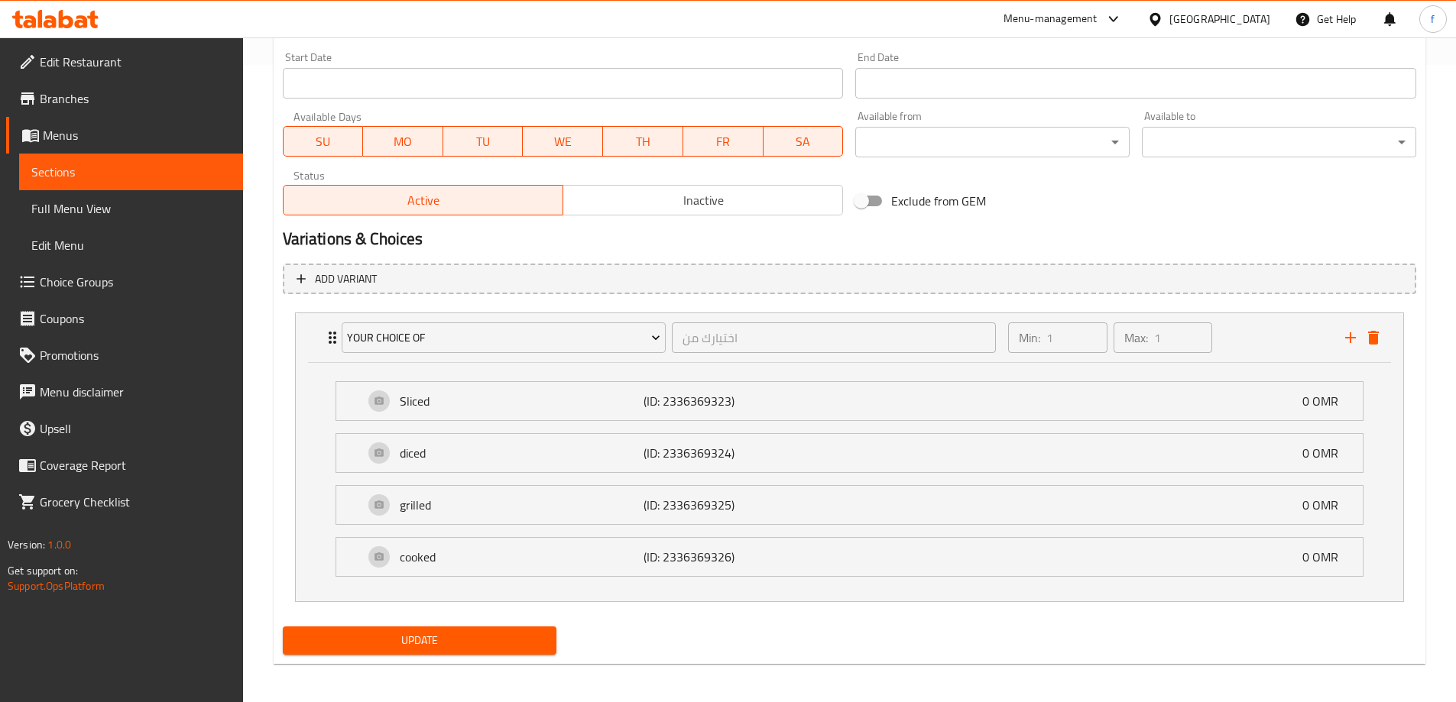
scroll to position [642, 0]
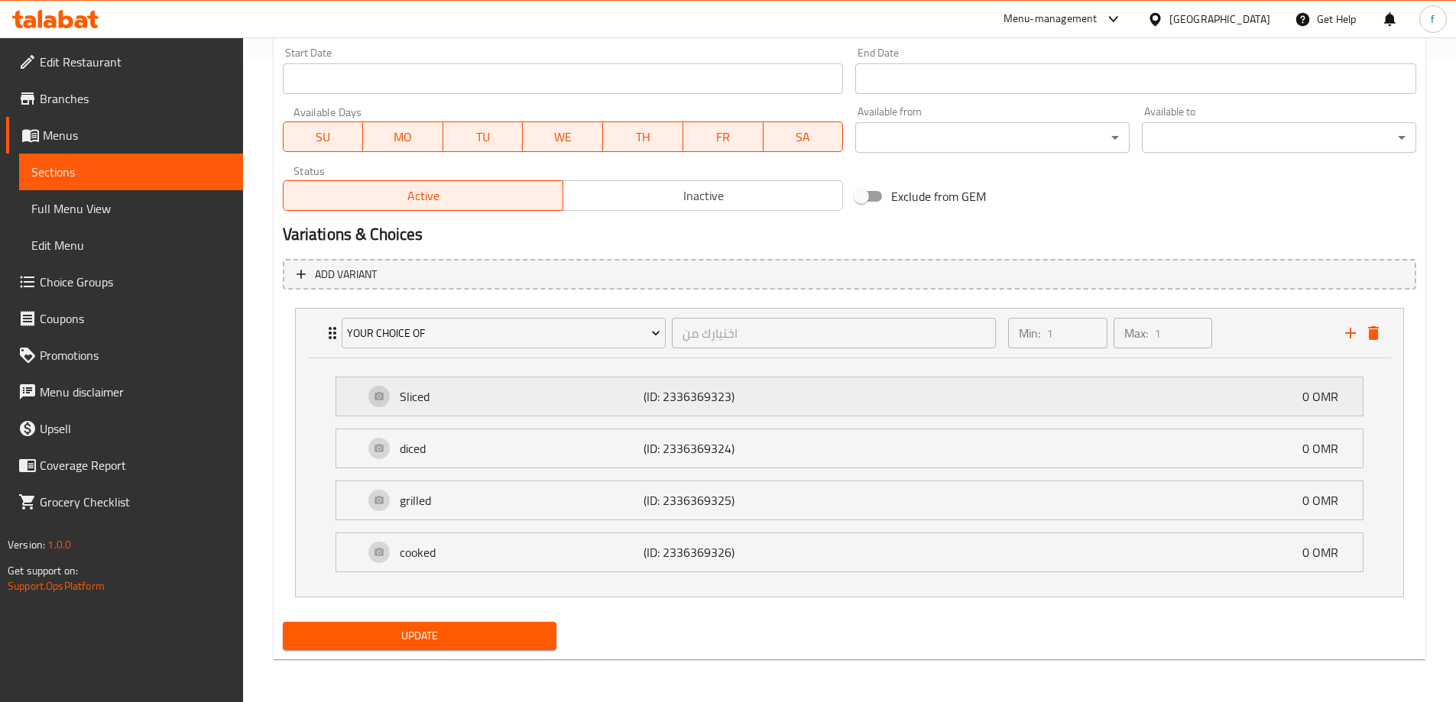
click at [932, 397] on div "Sliced (ID: 2336369323) 0 OMR" at bounding box center [854, 396] width 980 height 38
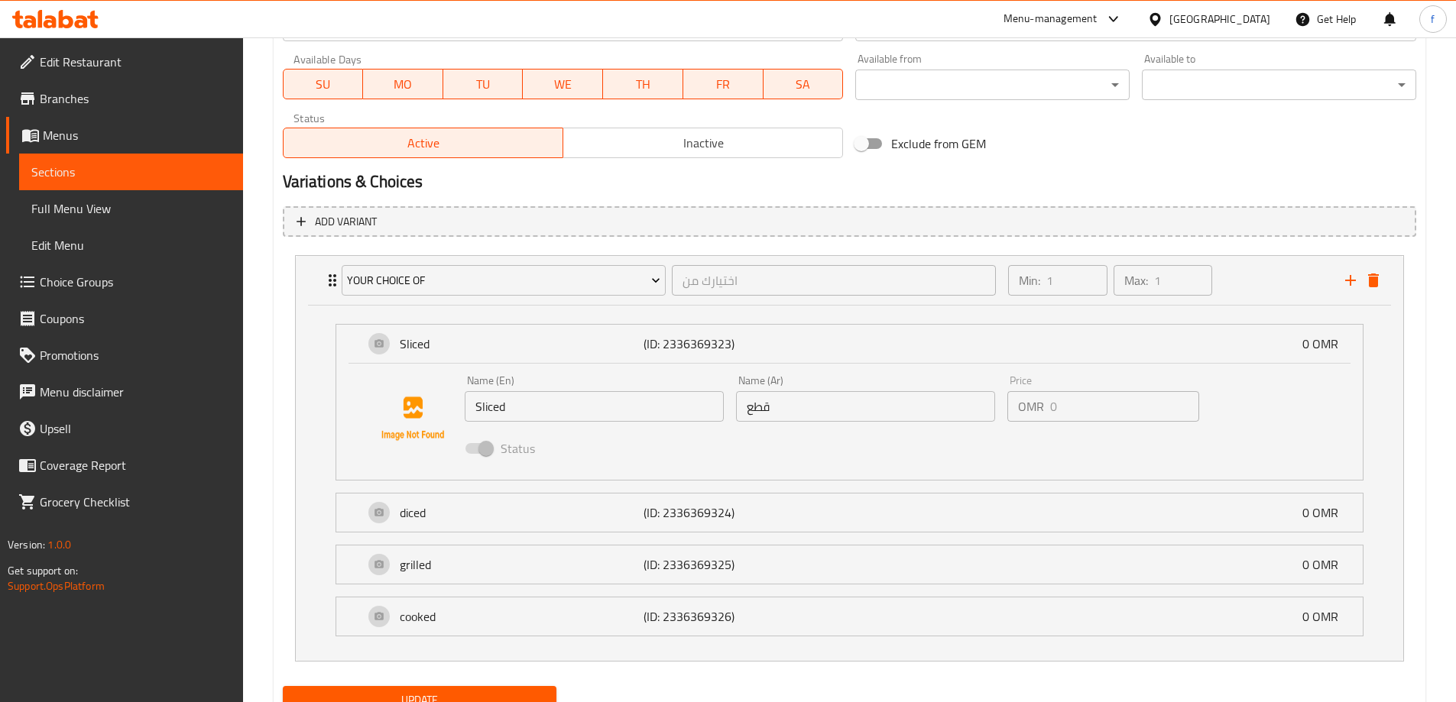
scroll to position [759, 0]
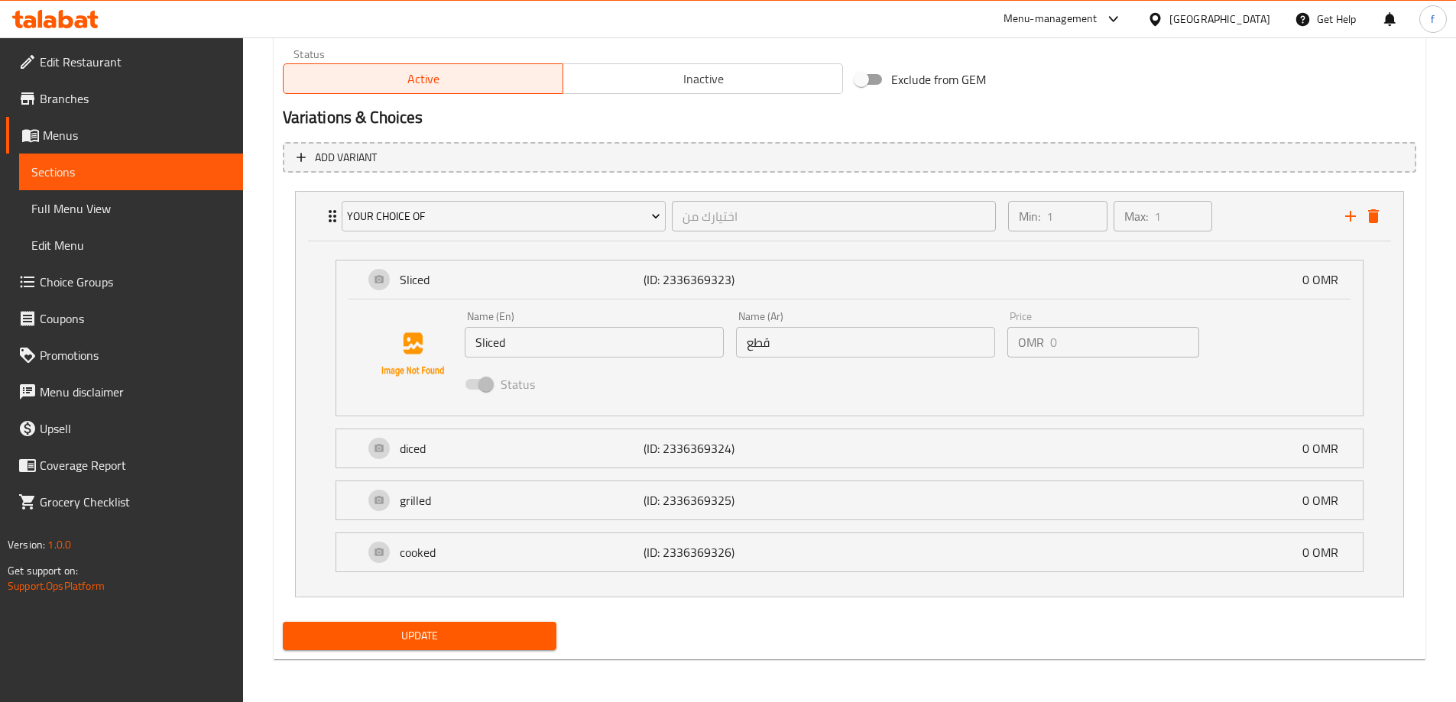
click at [139, 280] on span "Choice Groups" at bounding box center [135, 282] width 191 height 18
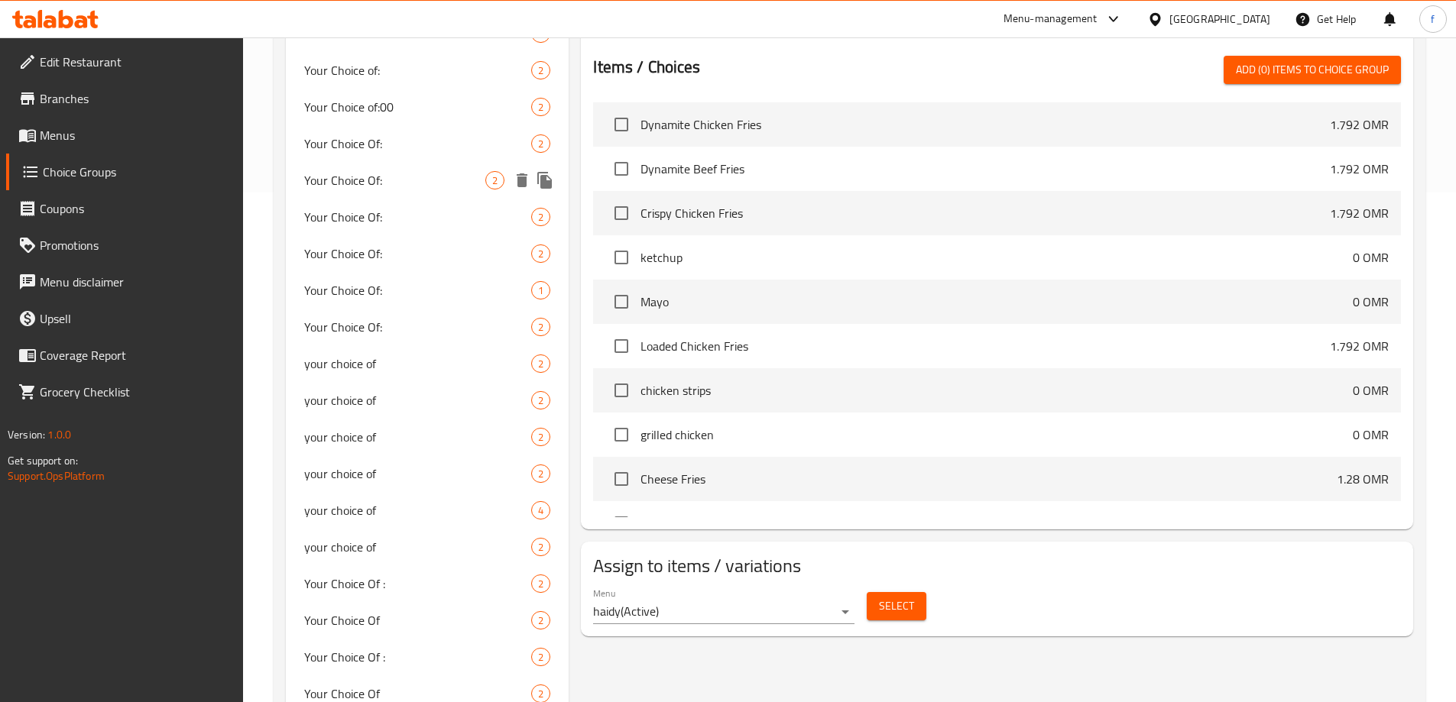
scroll to position [522, 0]
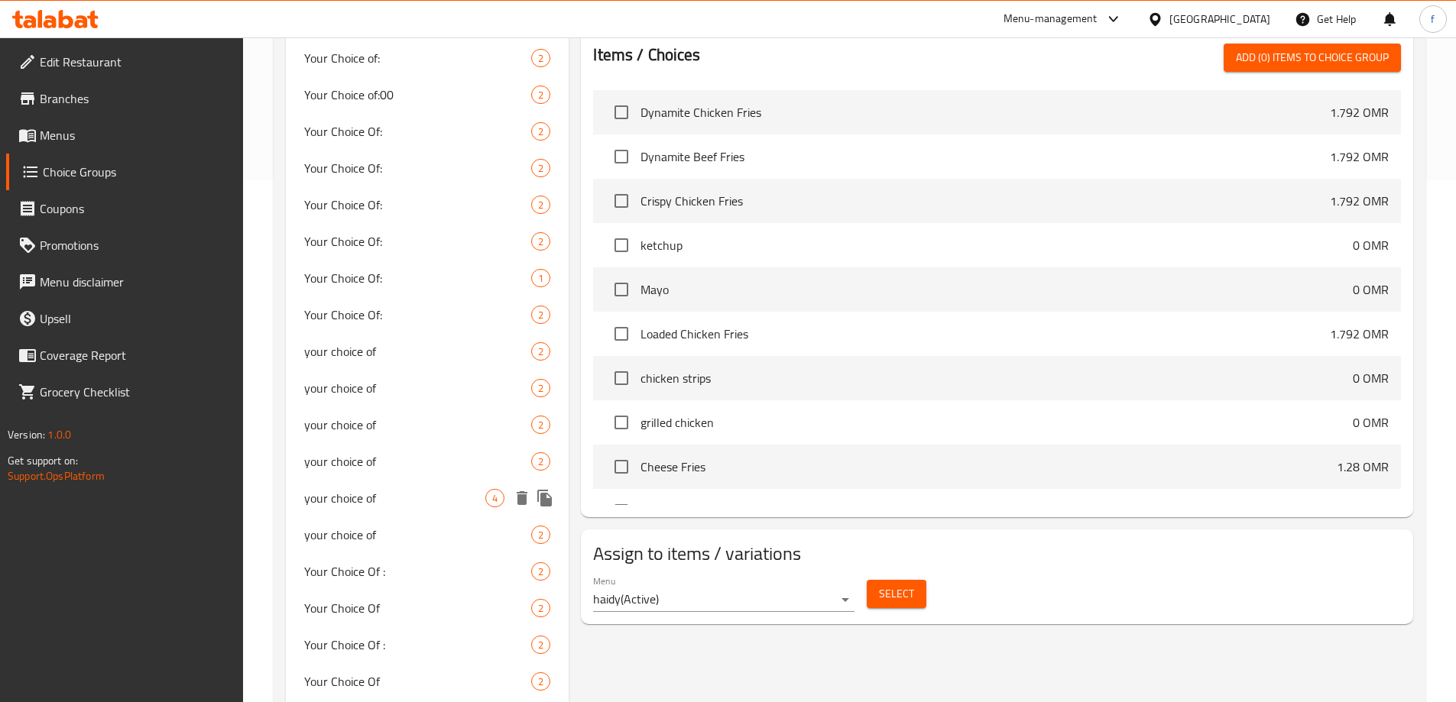
click at [427, 489] on span "your choice of" at bounding box center [395, 498] width 182 height 18
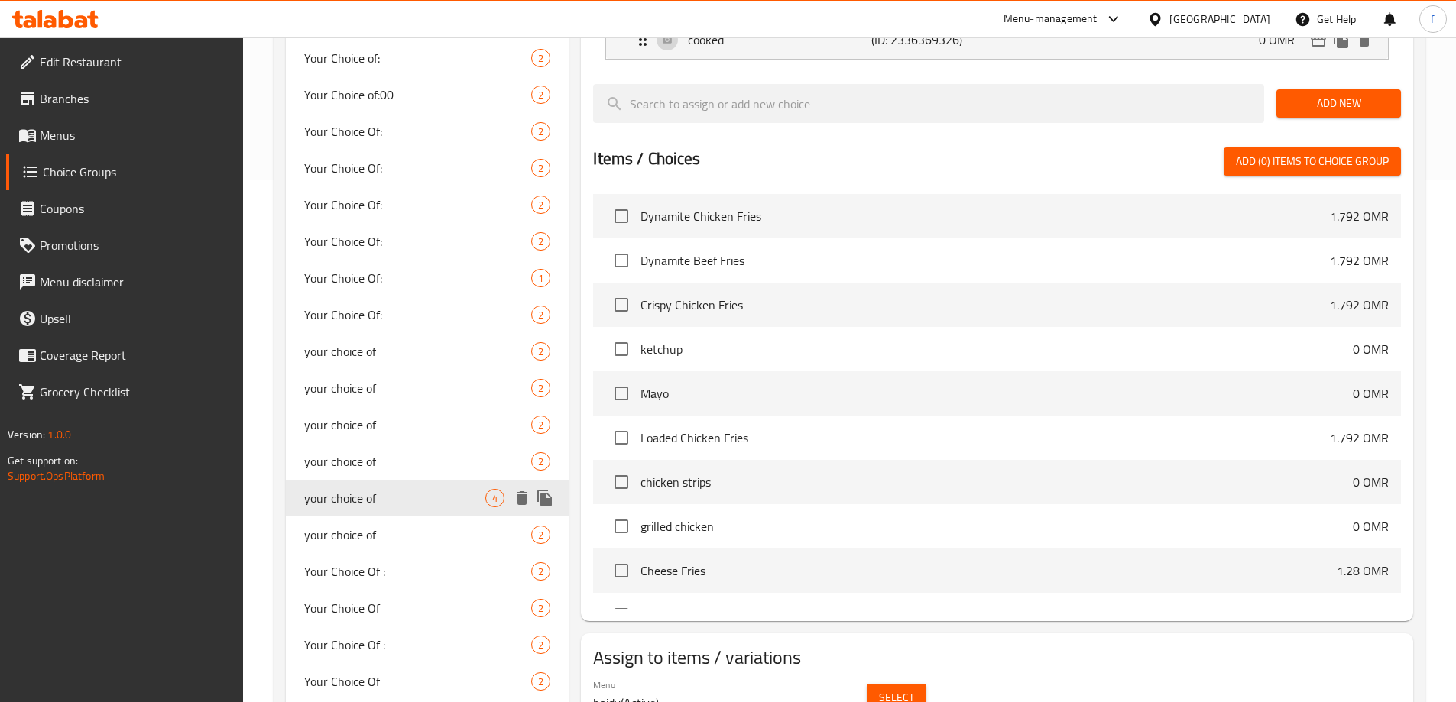
type input "your choice of"
type input "اختيارك من"
type input "1"
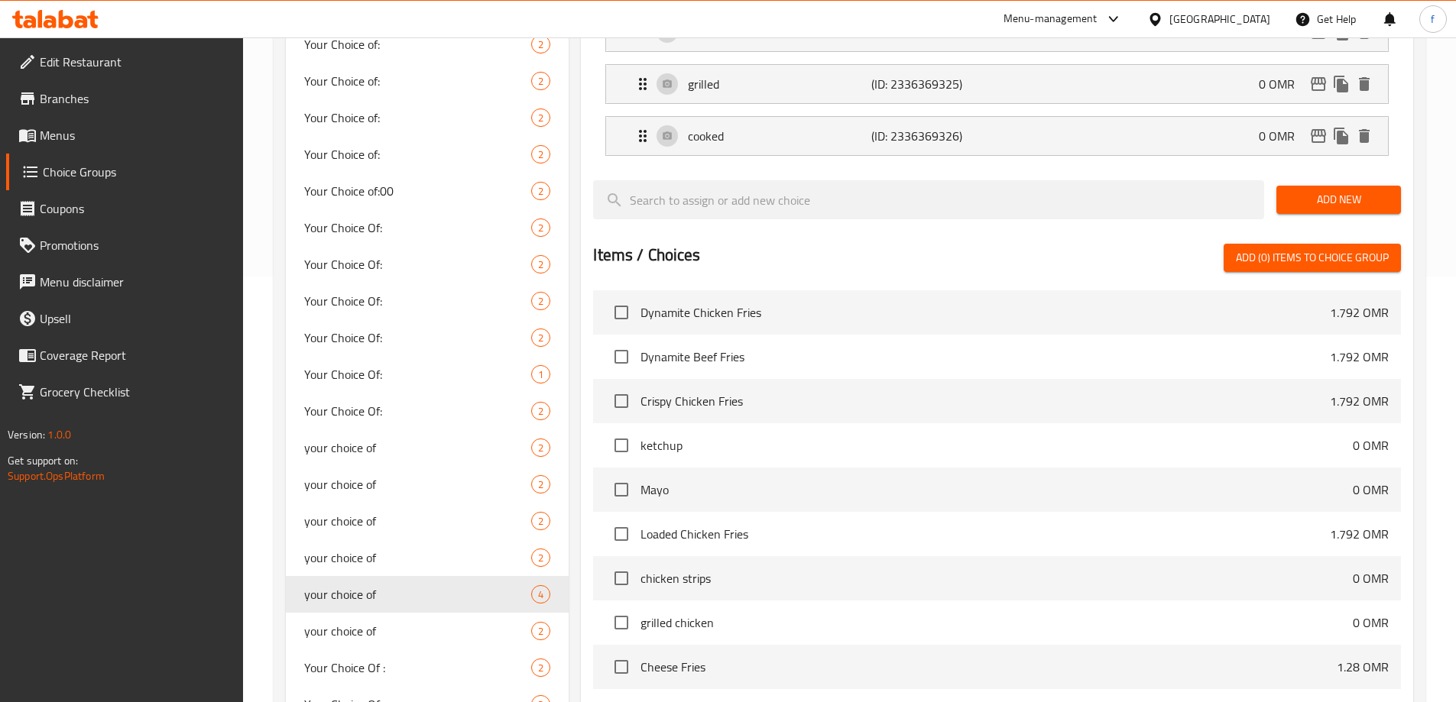
scroll to position [216, 0]
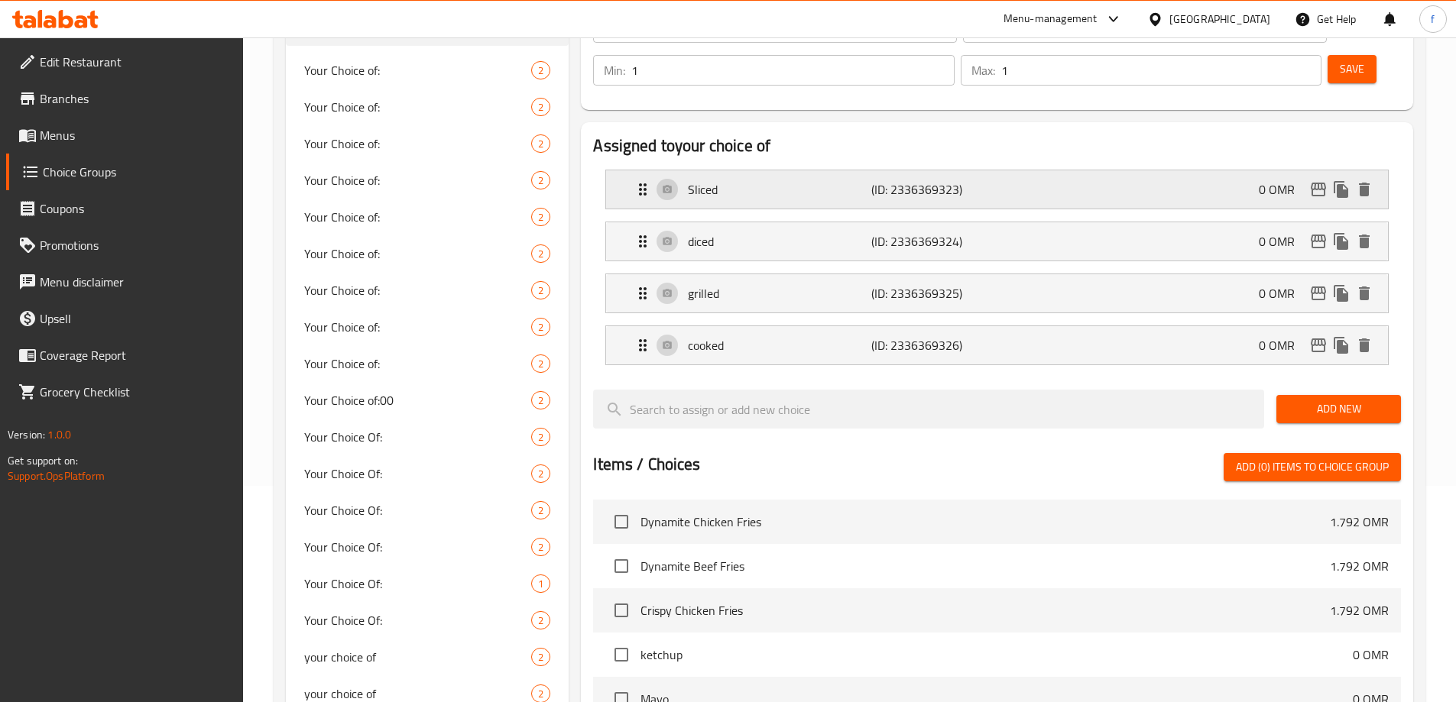
click at [1000, 170] on div "Sliced (ID: 2336369323) 0 OMR" at bounding box center [1001, 189] width 736 height 38
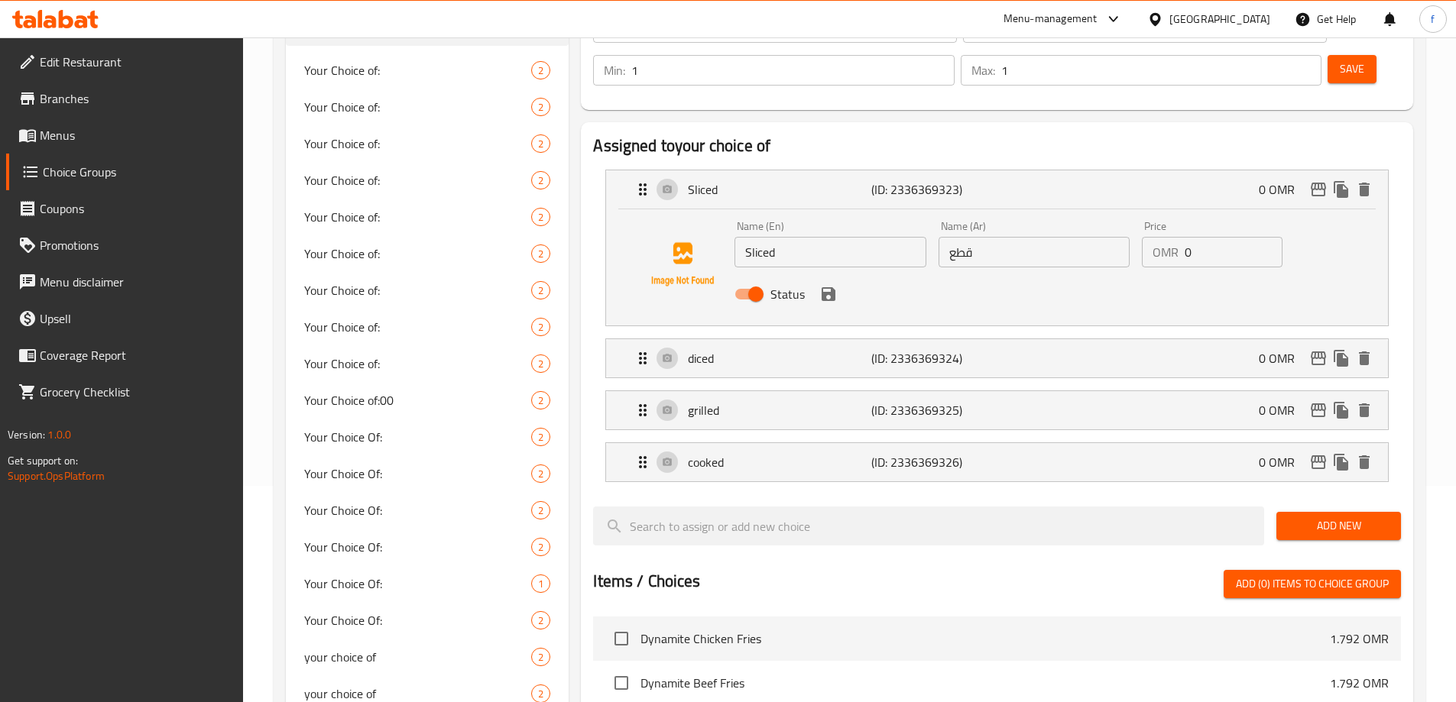
click at [995, 237] on input "قطع" at bounding box center [1033, 252] width 191 height 31
click at [947, 237] on input "قطع" at bounding box center [1033, 252] width 191 height 31
click at [830, 287] on icon "save" at bounding box center [828, 294] width 14 height 14
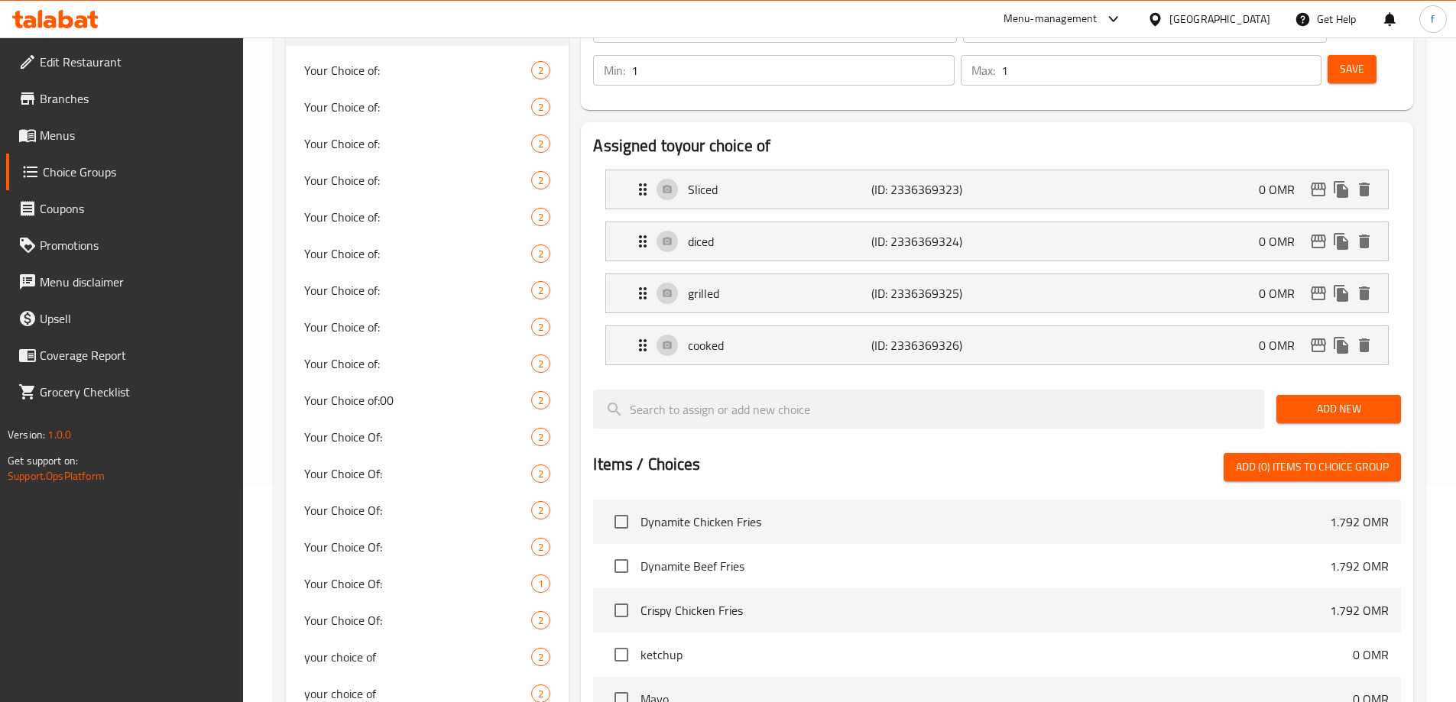
type input "مقطع"
click at [1042, 170] on div "Sliced (ID: 2336369323) 0 OMR" at bounding box center [1001, 189] width 736 height 38
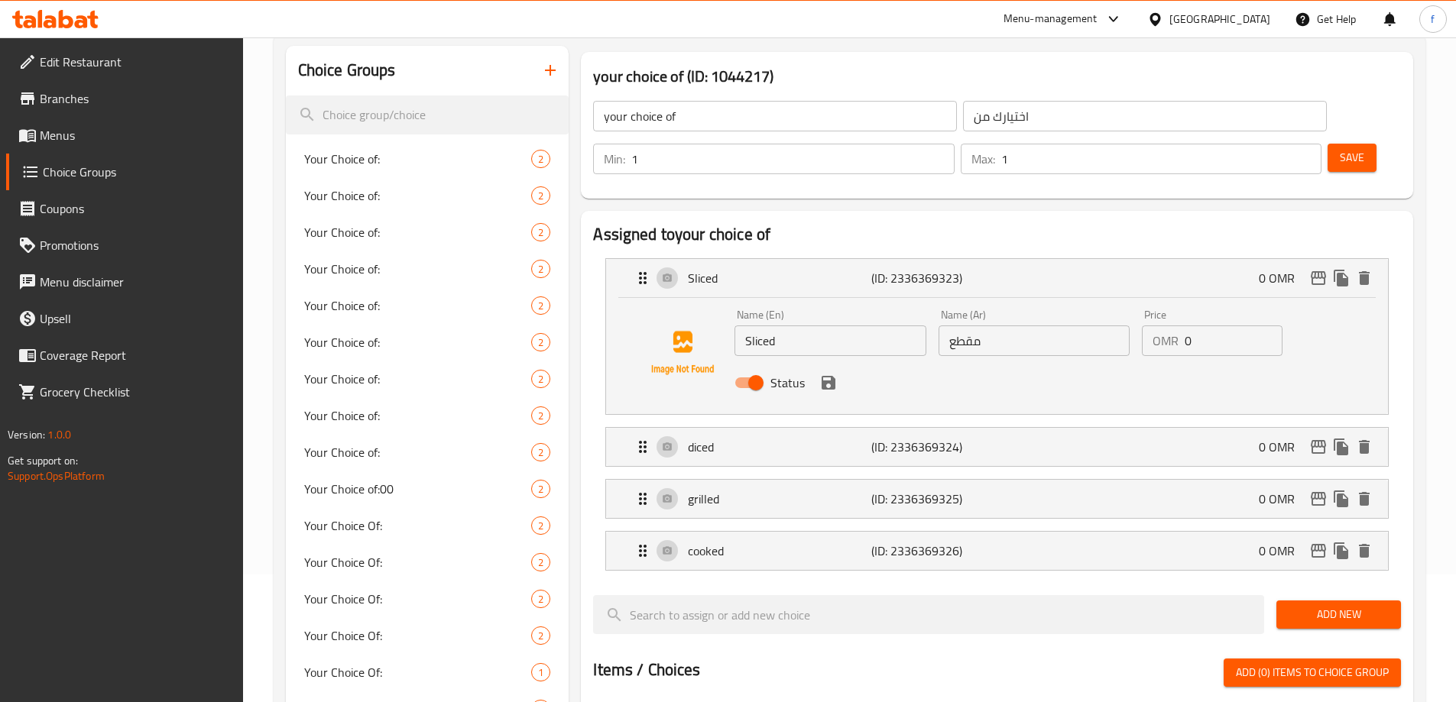
scroll to position [0, 0]
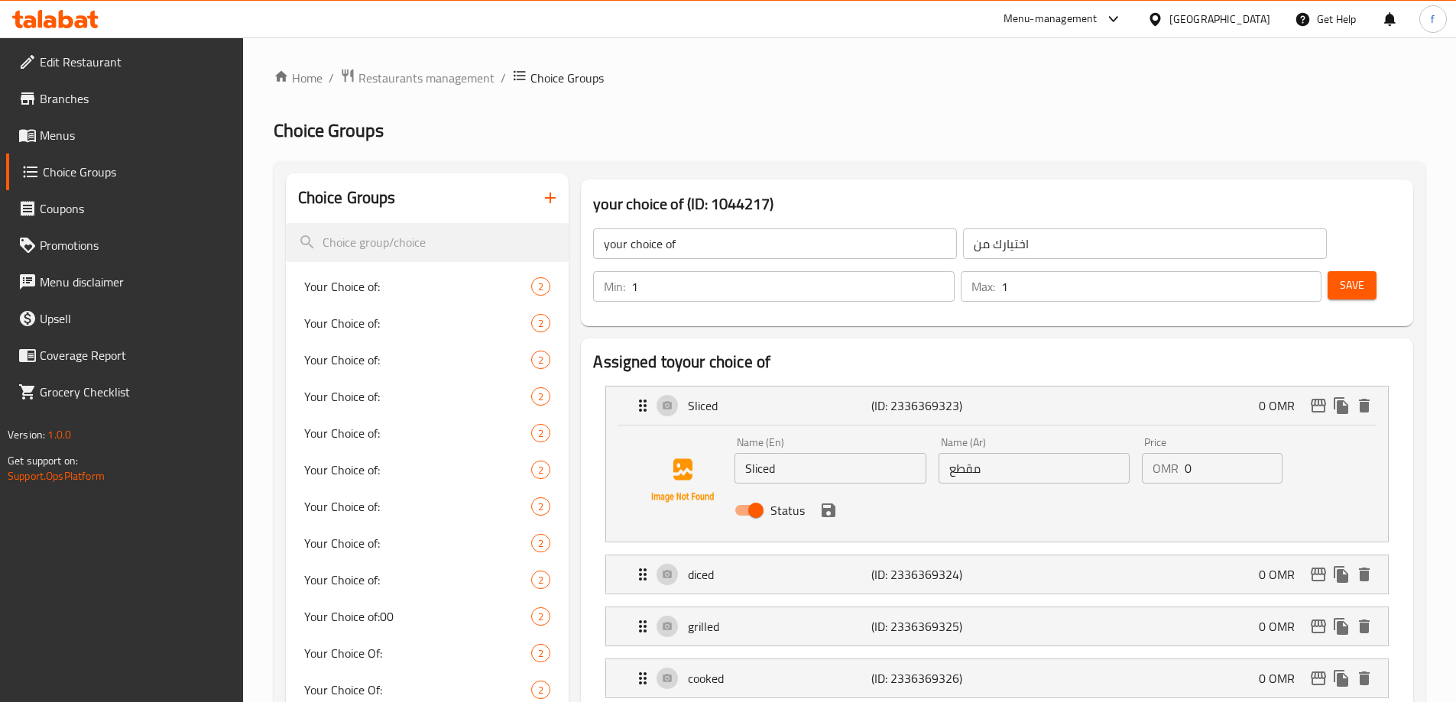
click at [1339, 276] on span "Save" at bounding box center [1351, 285] width 24 height 19
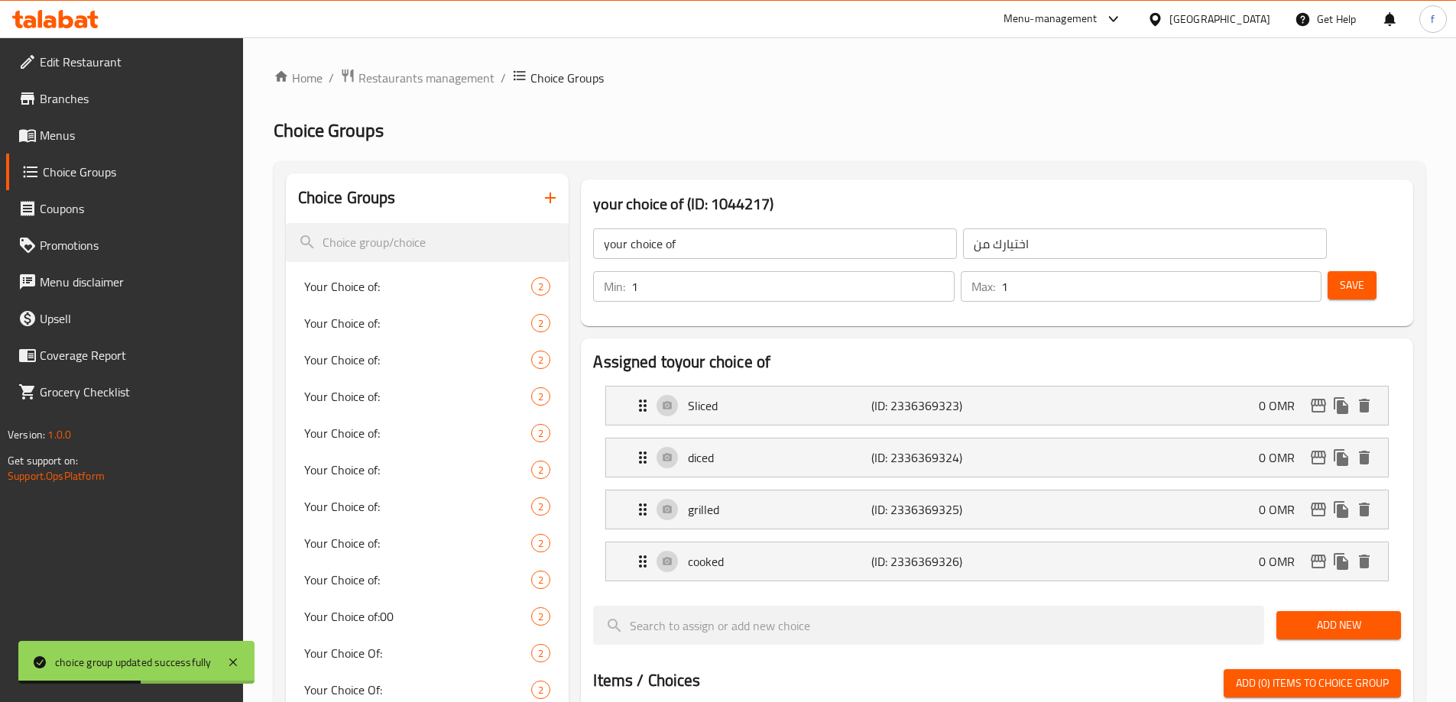
click at [143, 140] on span "Menus" at bounding box center [135, 135] width 191 height 18
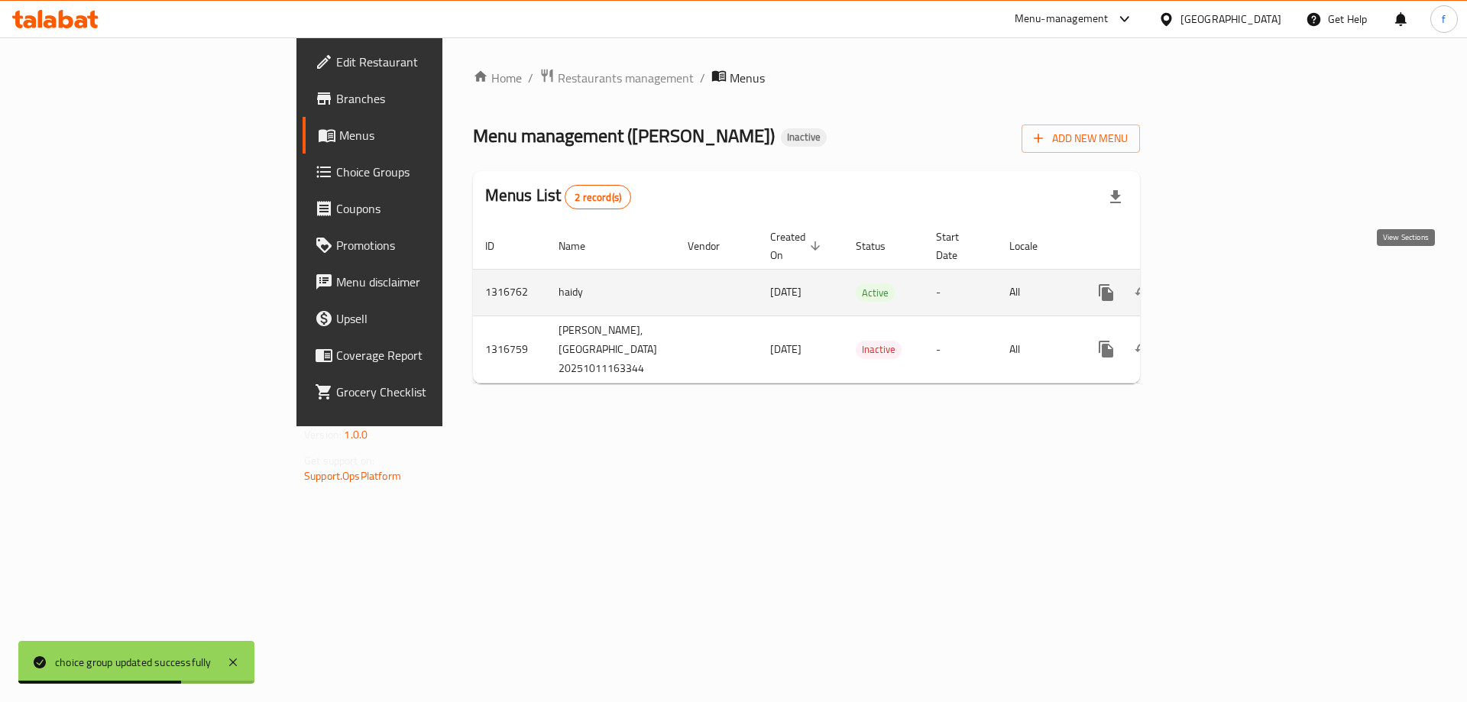
click at [1226, 283] on icon "enhanced table" at bounding box center [1216, 292] width 18 height 18
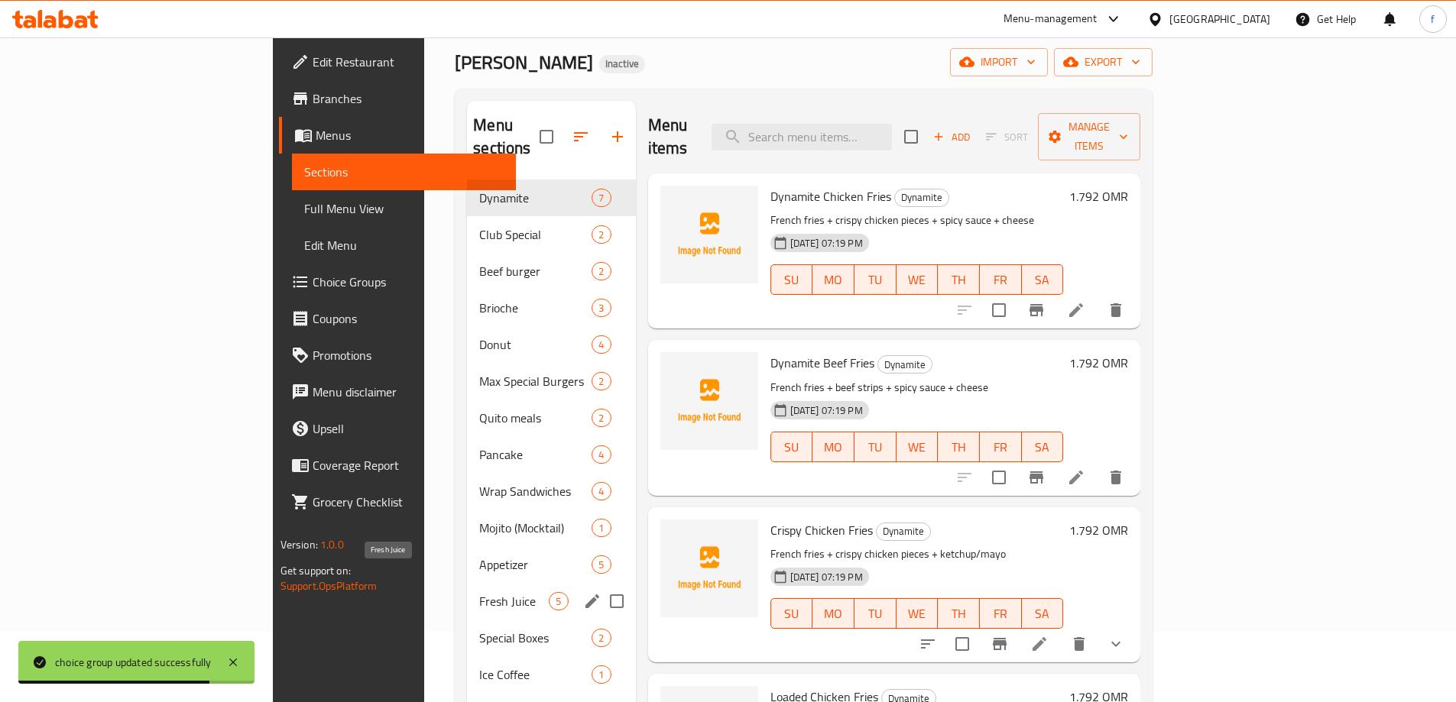
scroll to position [229, 0]
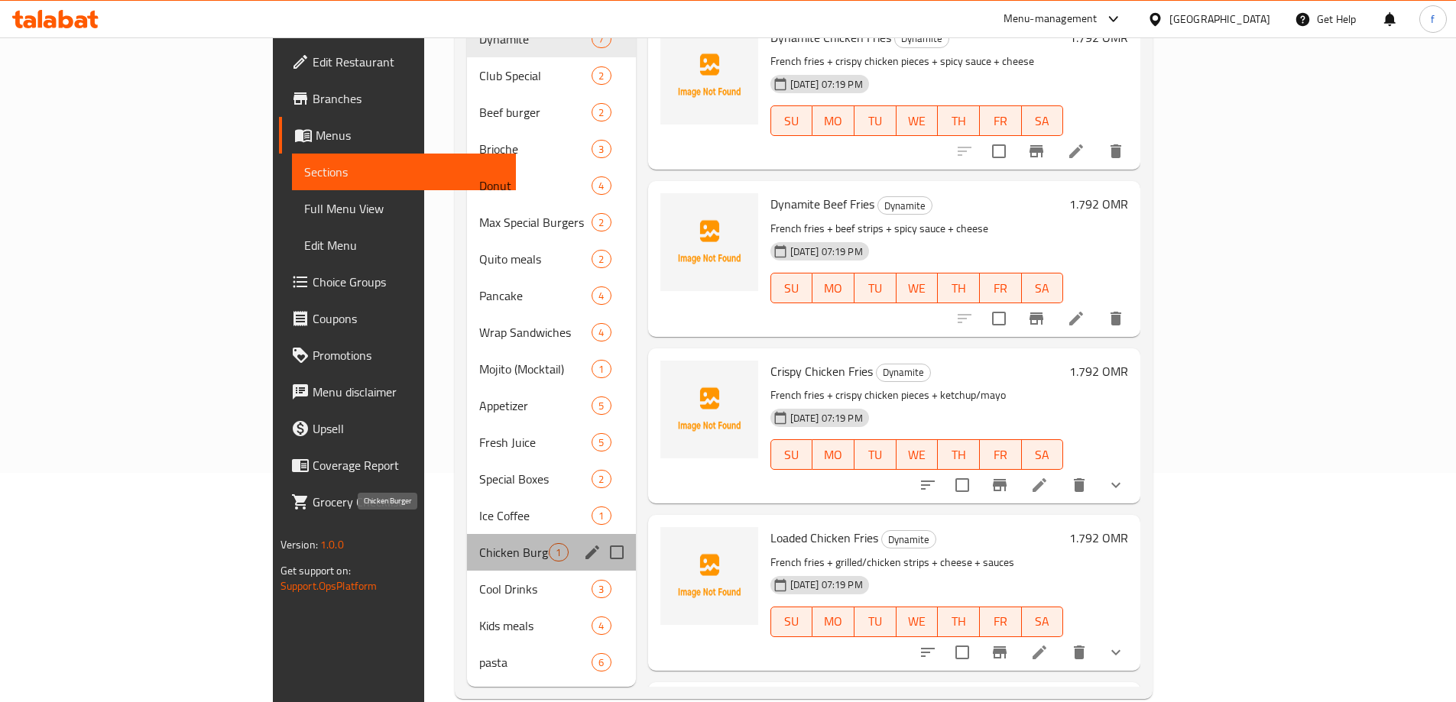
click at [479, 543] on span "Chicken Burger" at bounding box center [514, 552] width 70 height 18
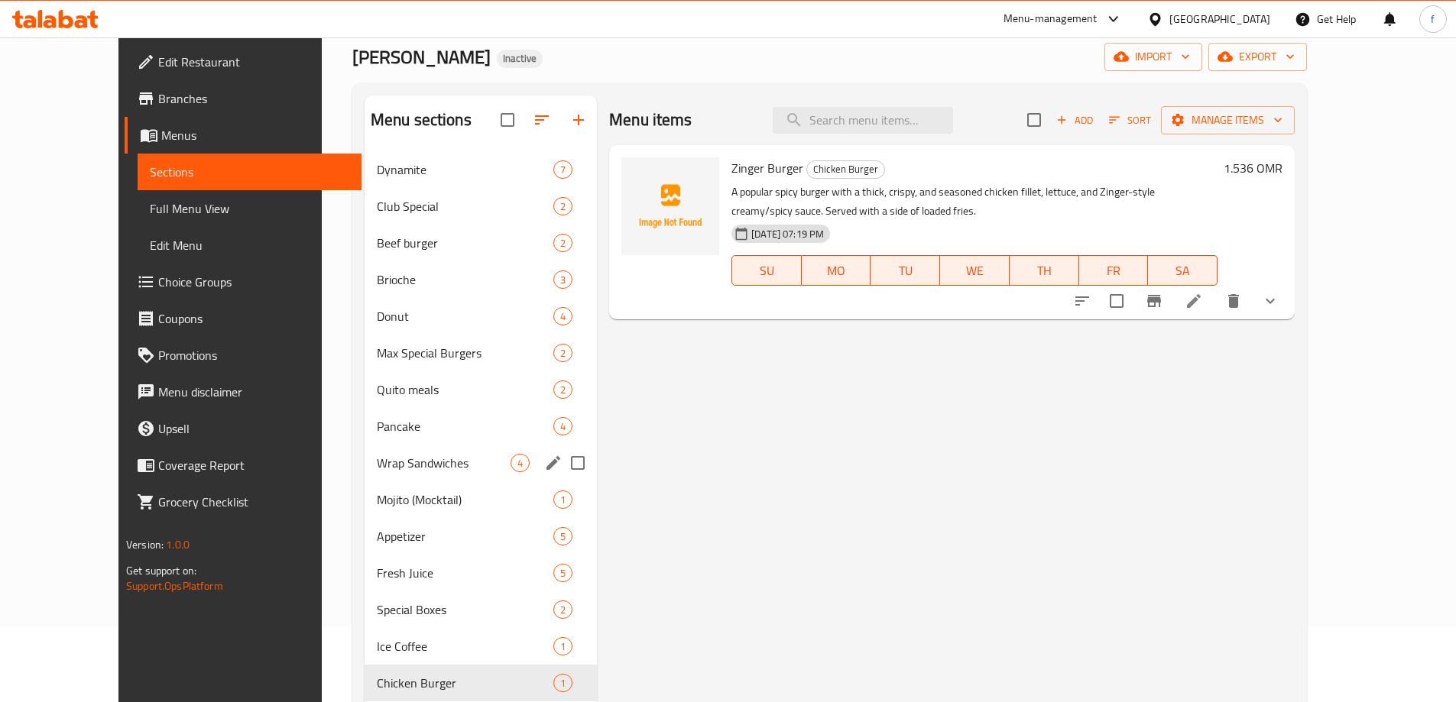
scroll to position [76, 0]
click at [433, 465] on span "Wrap Sandwiches" at bounding box center [444, 462] width 134 height 18
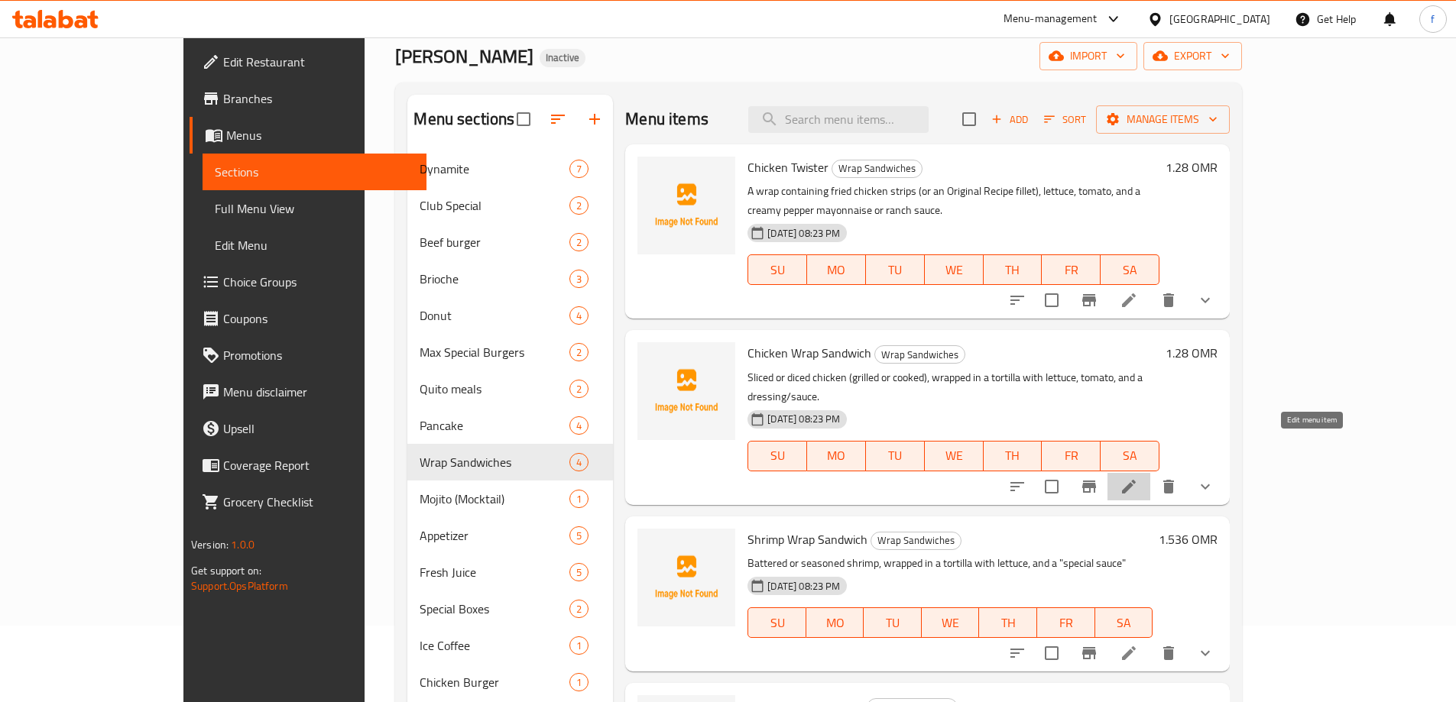
click at [1138, 478] on icon at bounding box center [1128, 487] width 18 height 18
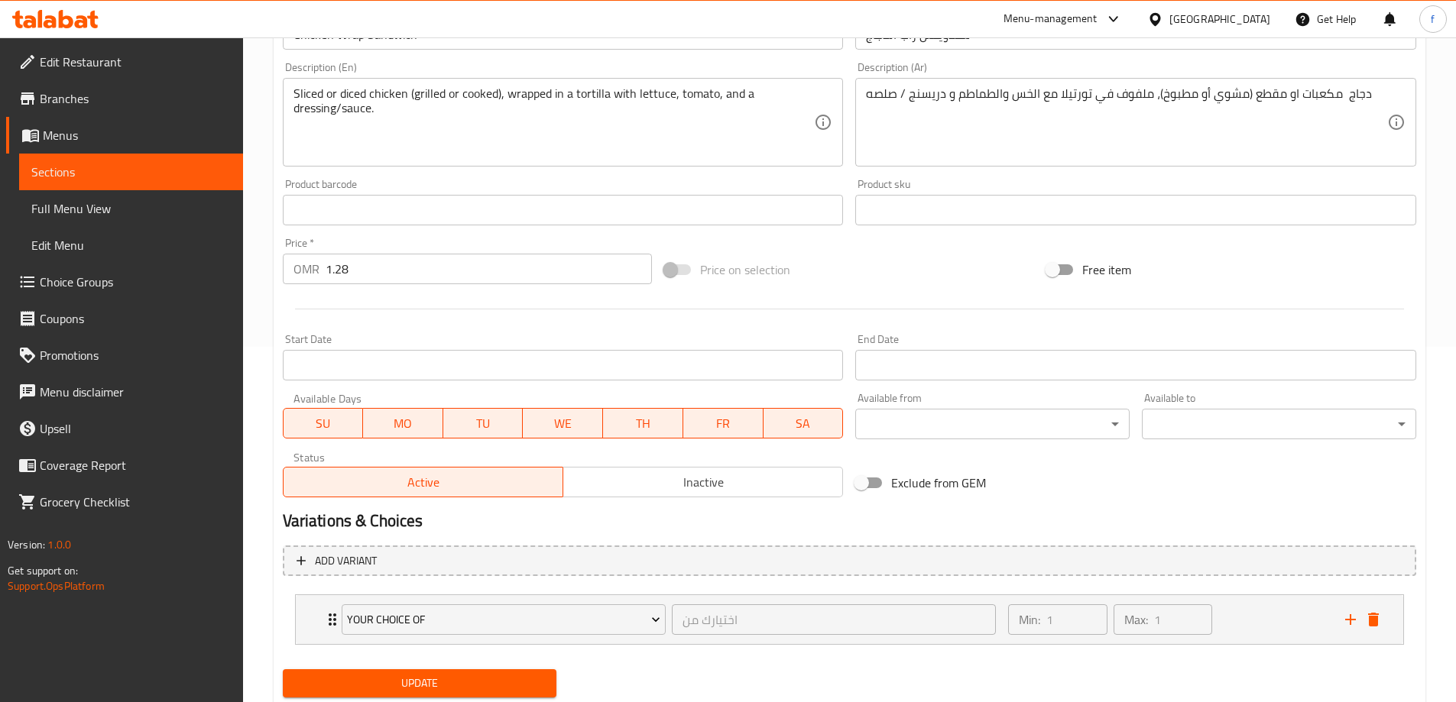
scroll to position [403, 0]
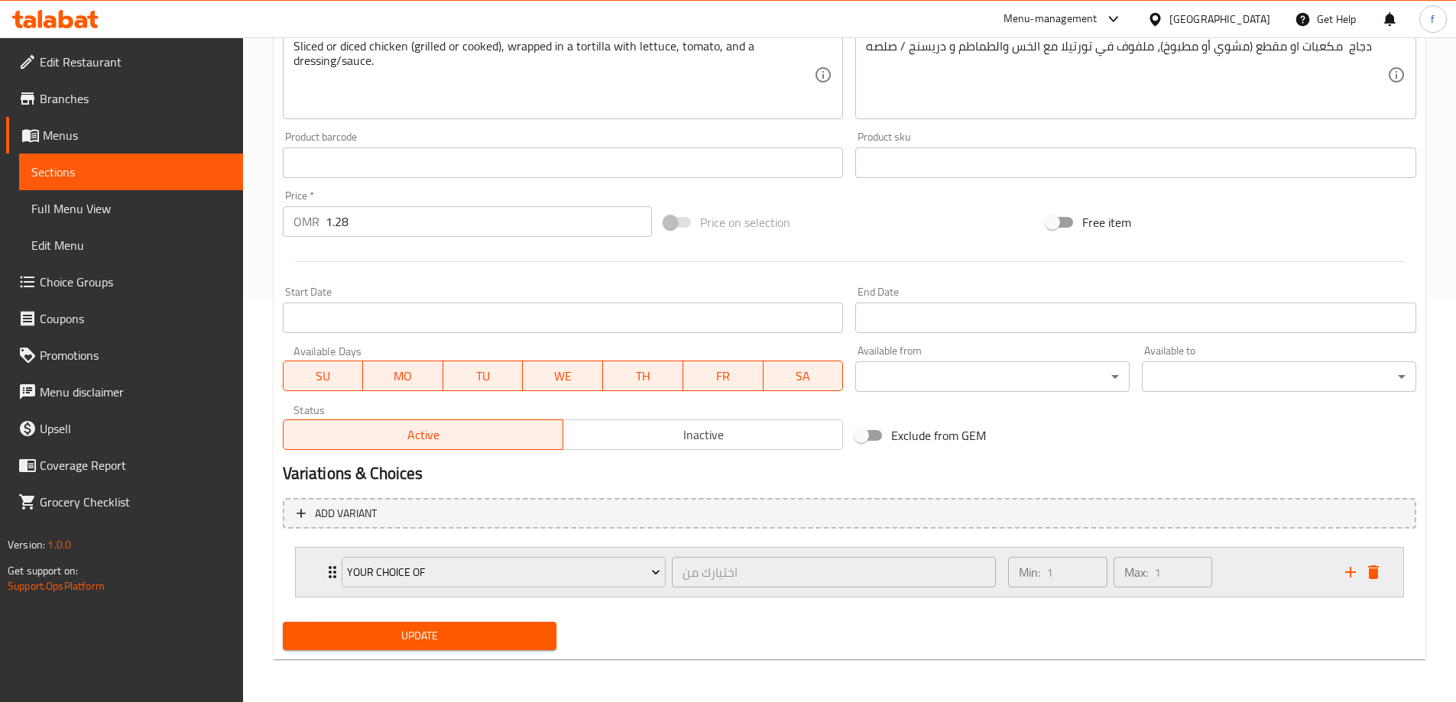
click at [1277, 577] on div "Min: 1 ​ Max: 1 ​" at bounding box center [1167, 572] width 336 height 49
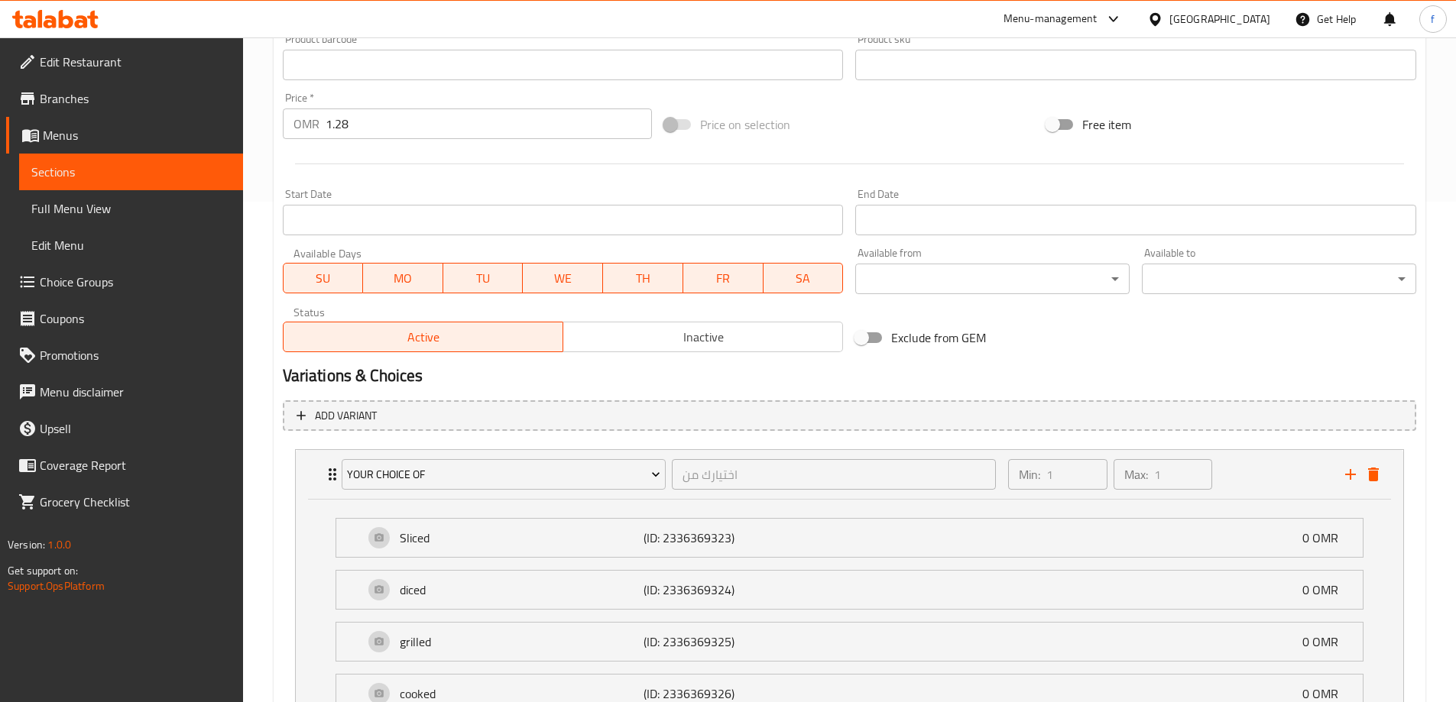
scroll to position [632, 0]
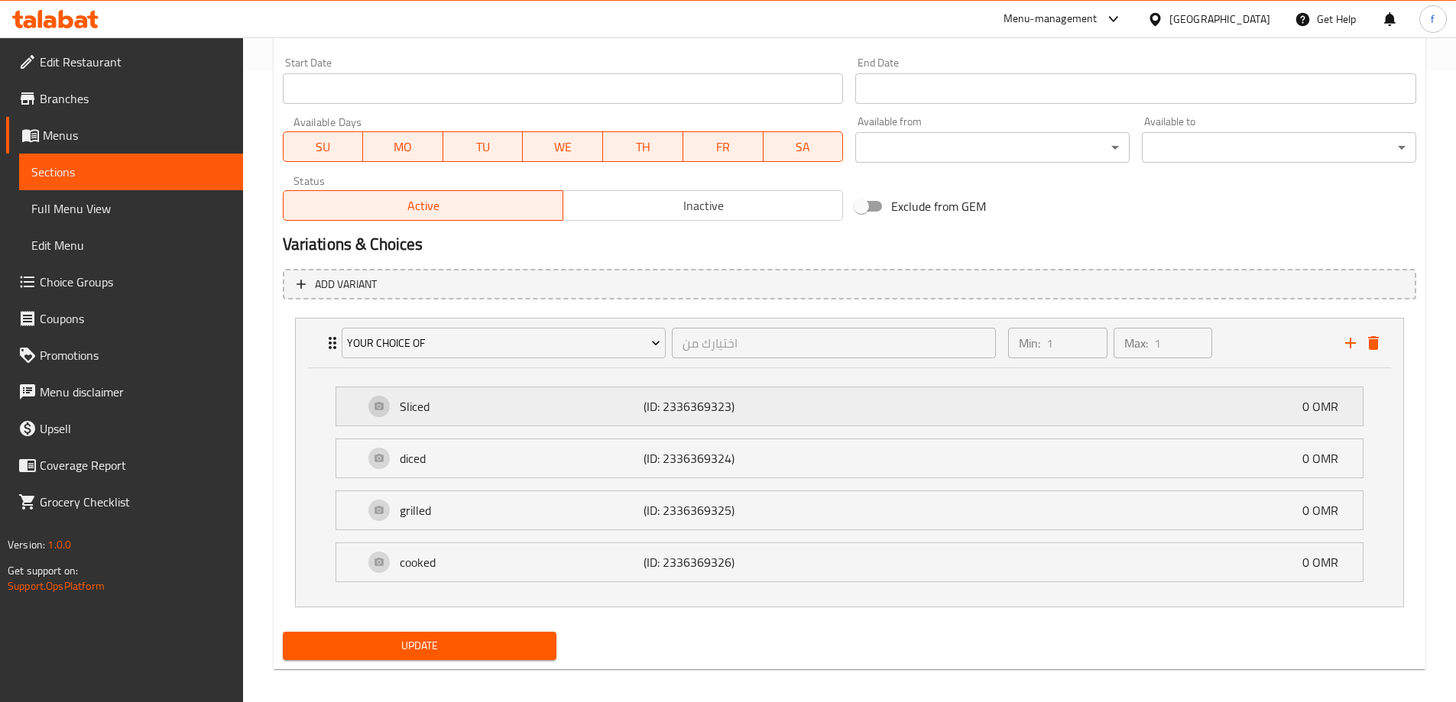
click at [938, 396] on div "Sliced (ID: 2336369323) 0 OMR" at bounding box center [854, 406] width 980 height 38
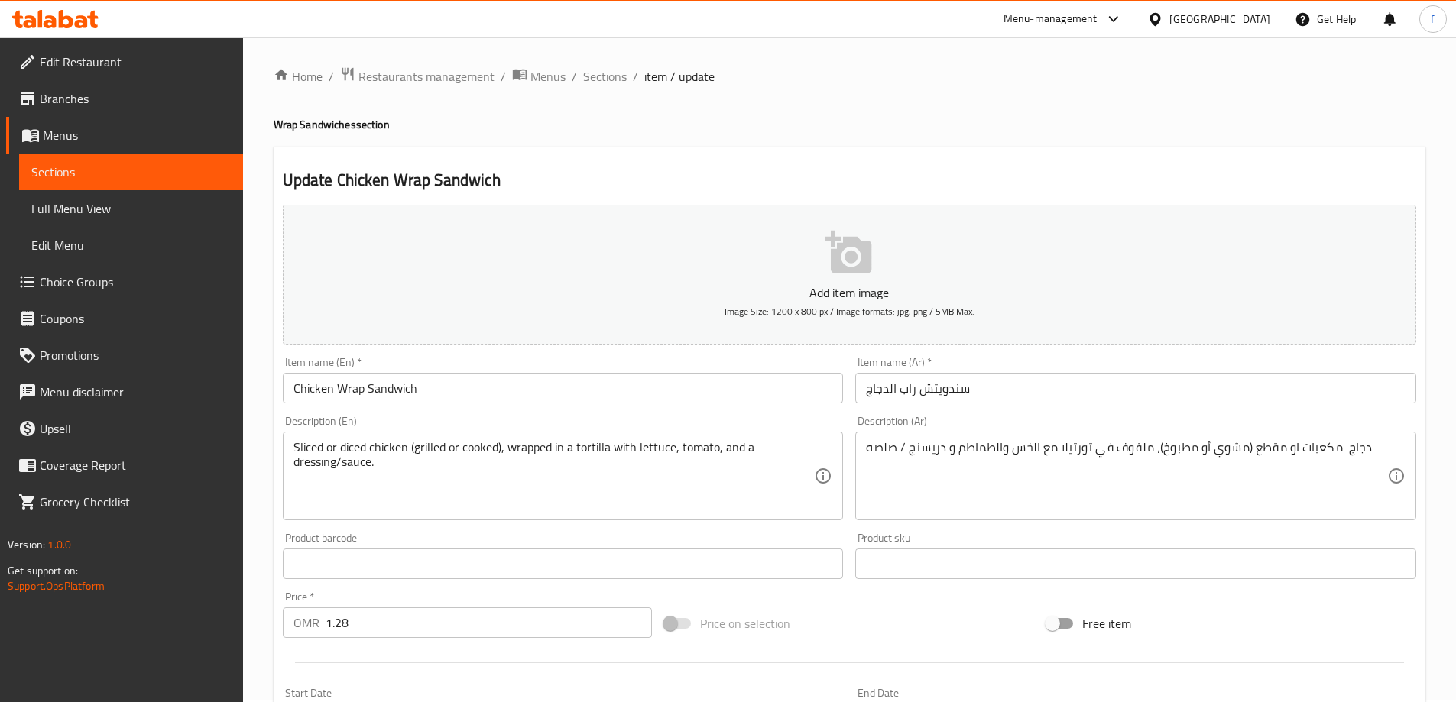
scroll to position [0, 0]
click at [614, 76] on span "Sections" at bounding box center [605, 78] width 44 height 18
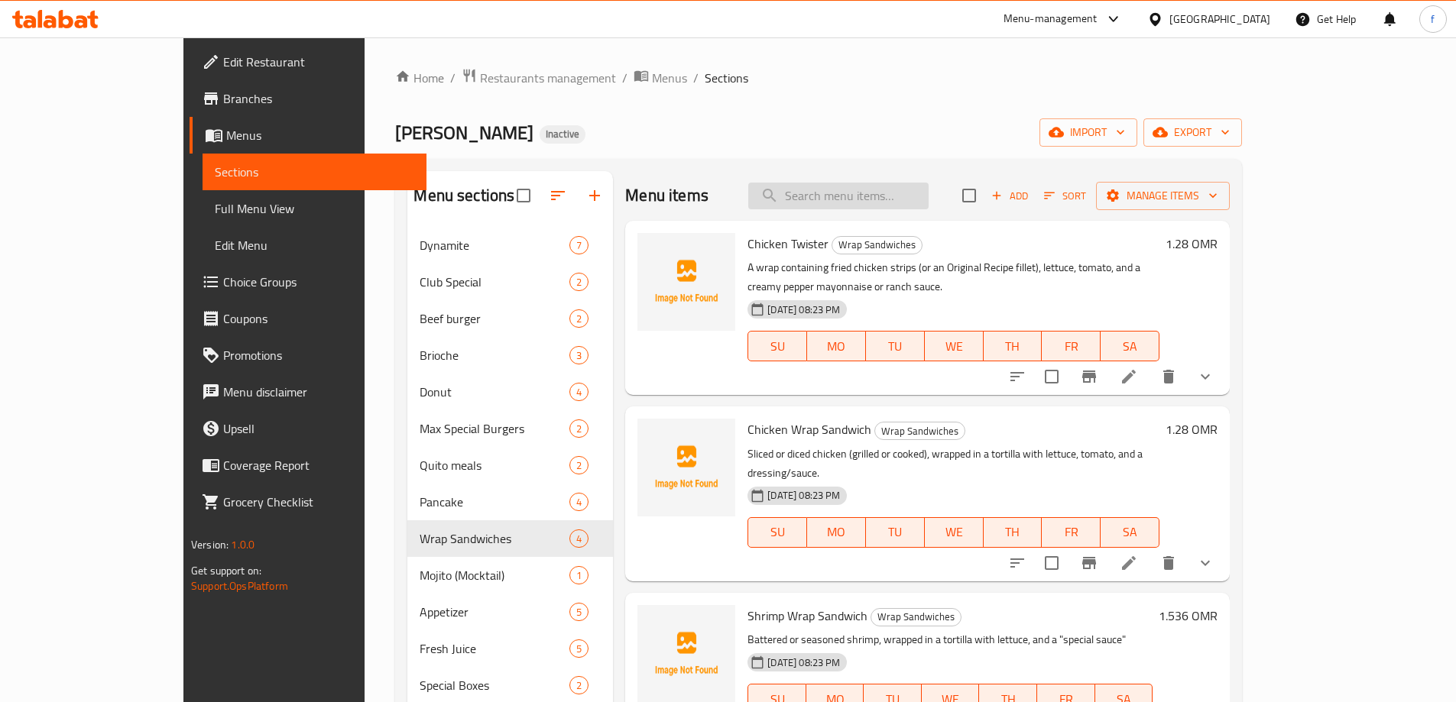
click at [878, 198] on input "search" at bounding box center [838, 196] width 180 height 27
paste input "Shrimp Wrap Sandwich"
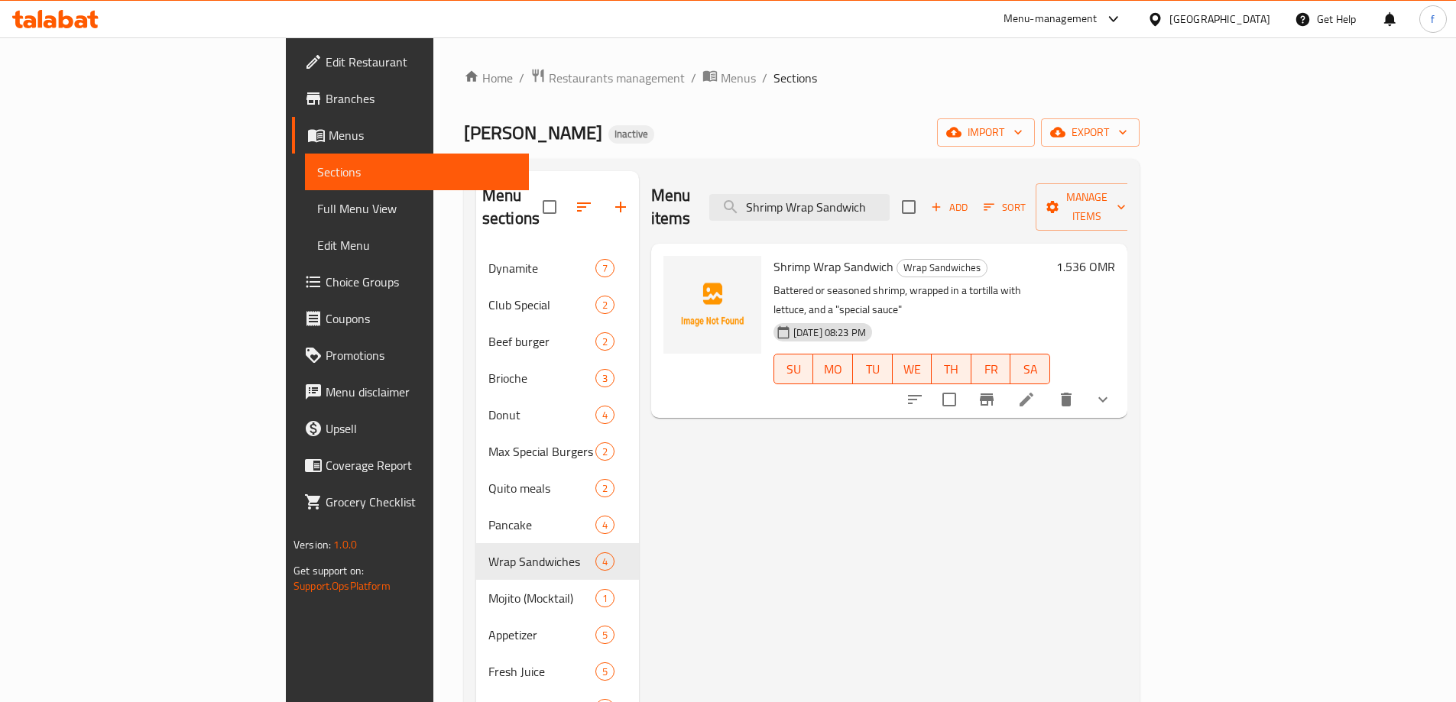
type input "Shrimp Wrap Sandwich"
click at [1048, 386] on li at bounding box center [1026, 400] width 43 height 28
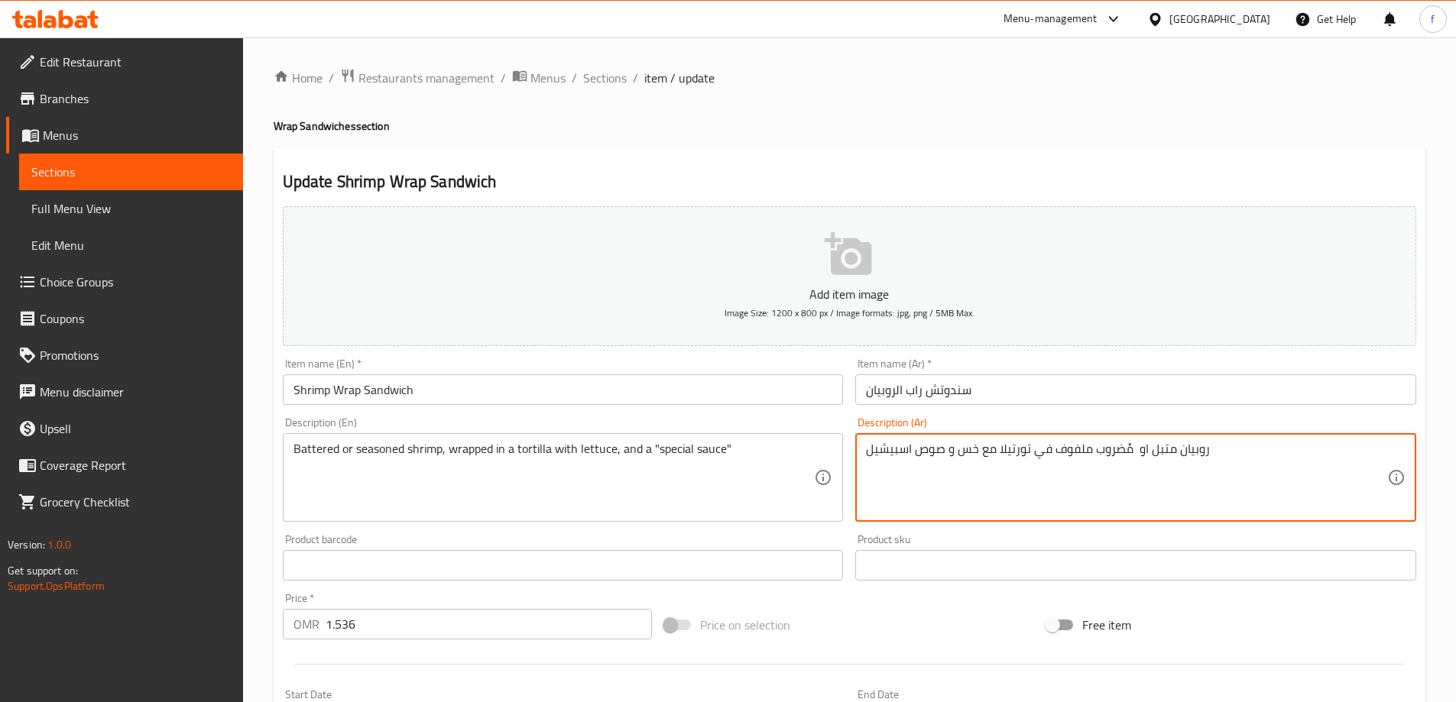
drag, startPoint x: 912, startPoint y: 446, endPoint x: 810, endPoint y: 446, distance: 101.6
paste textarea "بيشيا"
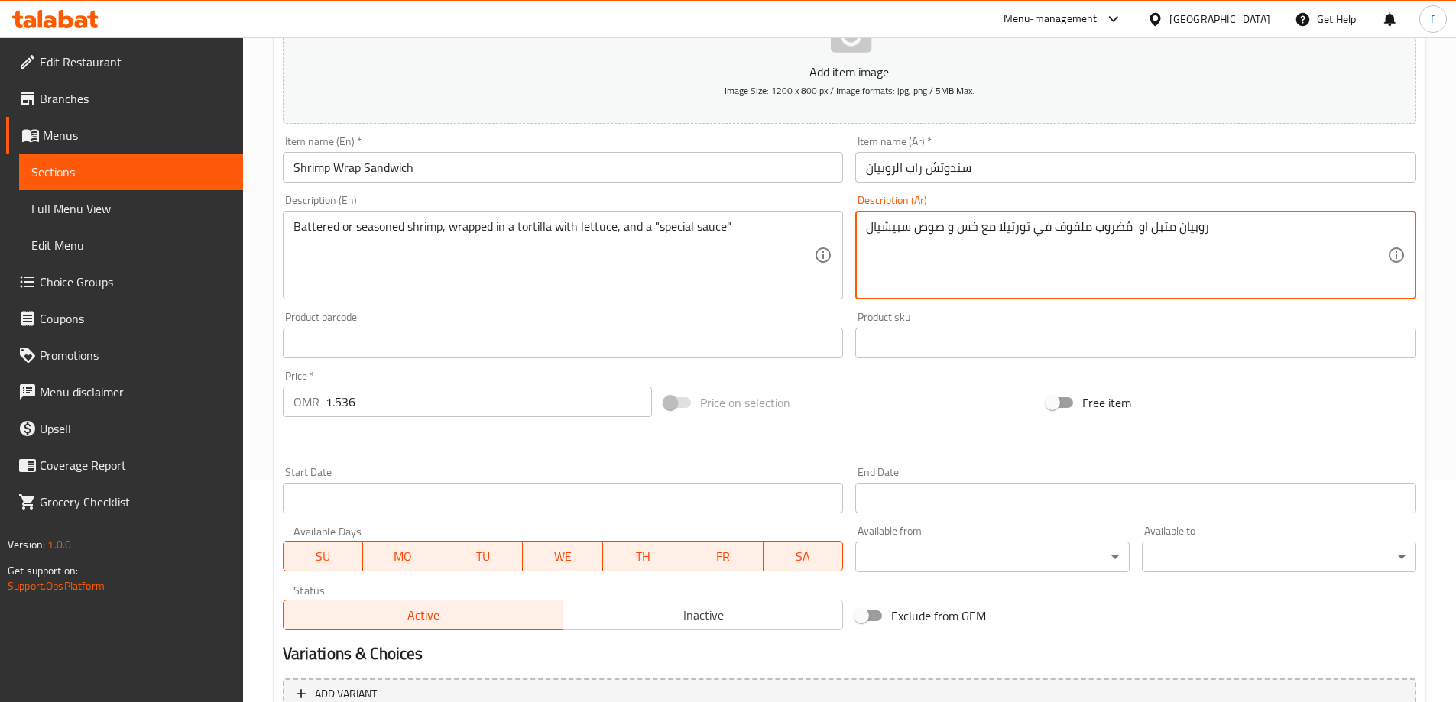
scroll to position [382, 0]
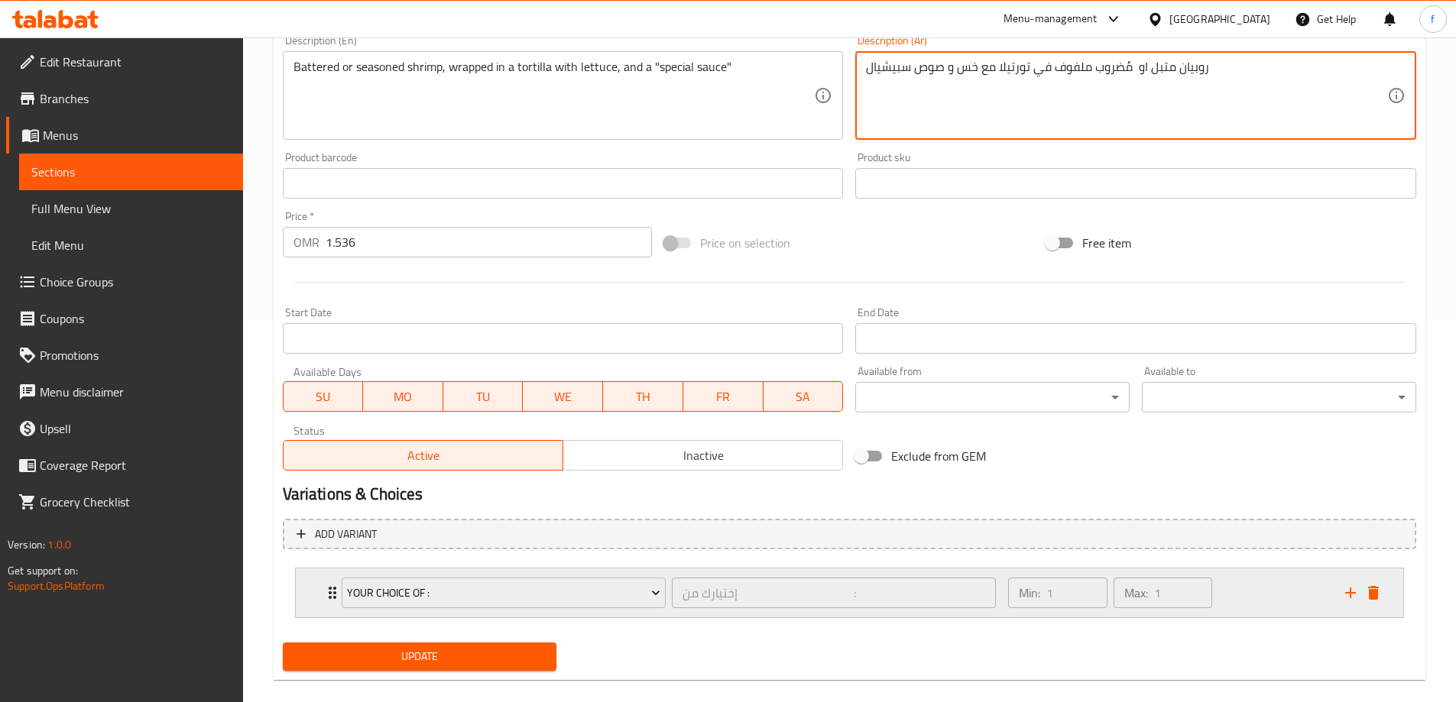
click at [1244, 600] on div "Min: 1 ​ Max: 1 ​" at bounding box center [1167, 592] width 336 height 49
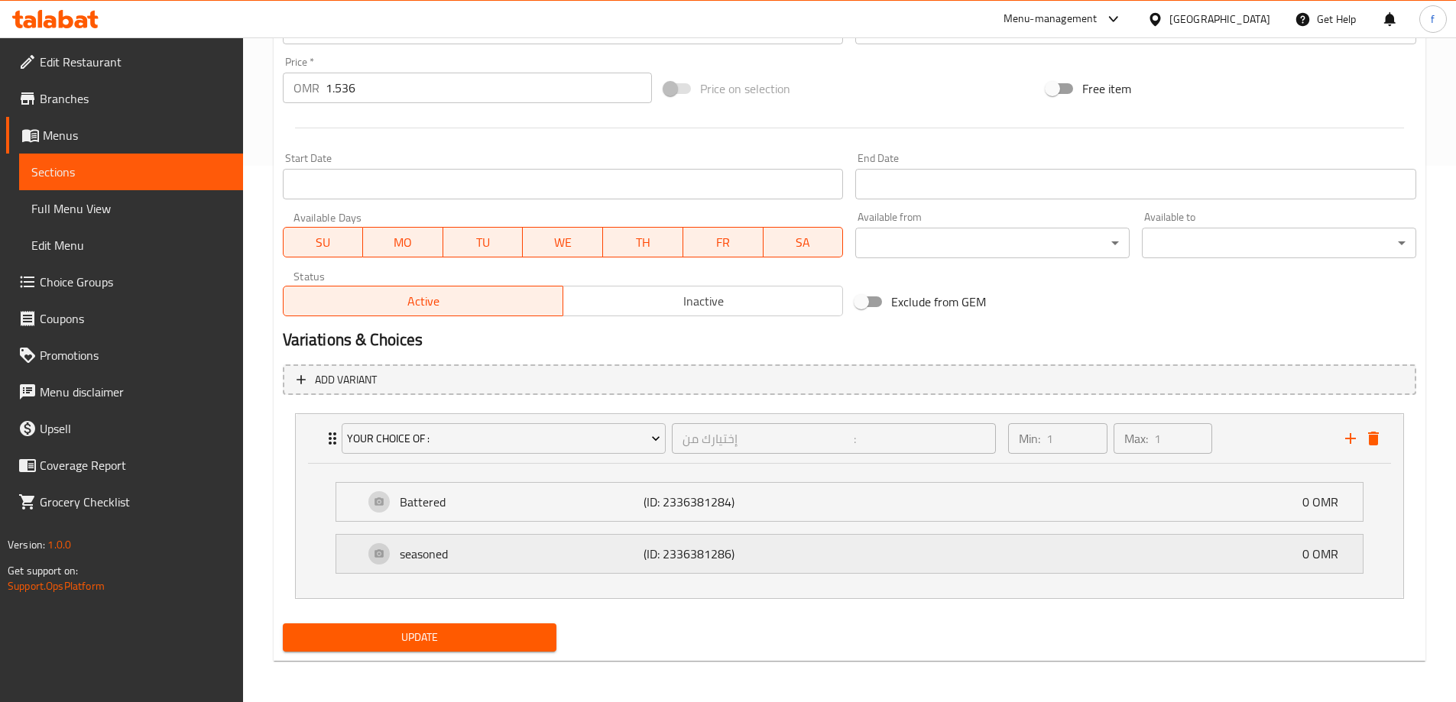
scroll to position [538, 0]
click at [984, 543] on div "seasoned (ID: 2336381286) 0 OMR" at bounding box center [854, 552] width 980 height 38
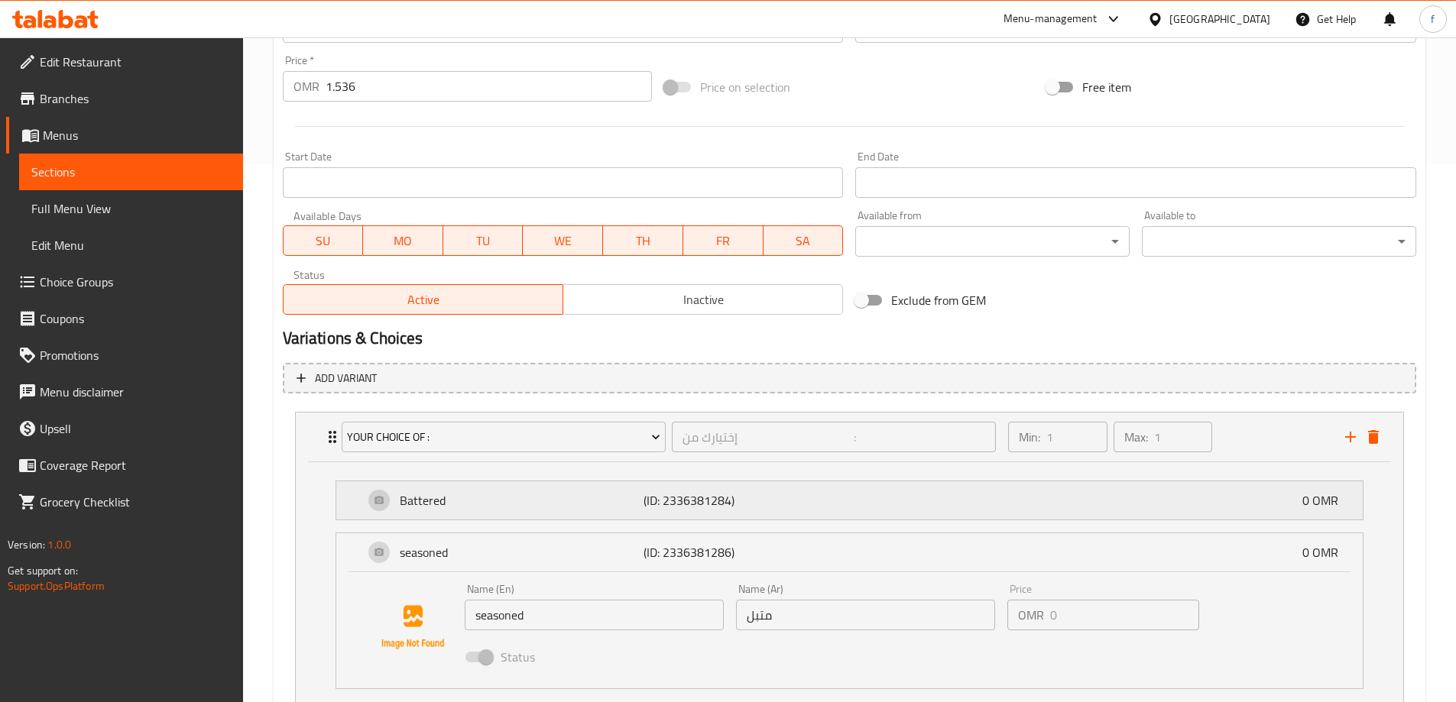
click at [986, 511] on div "Battered (ID: 2336381284) 0 OMR" at bounding box center [854, 500] width 980 height 38
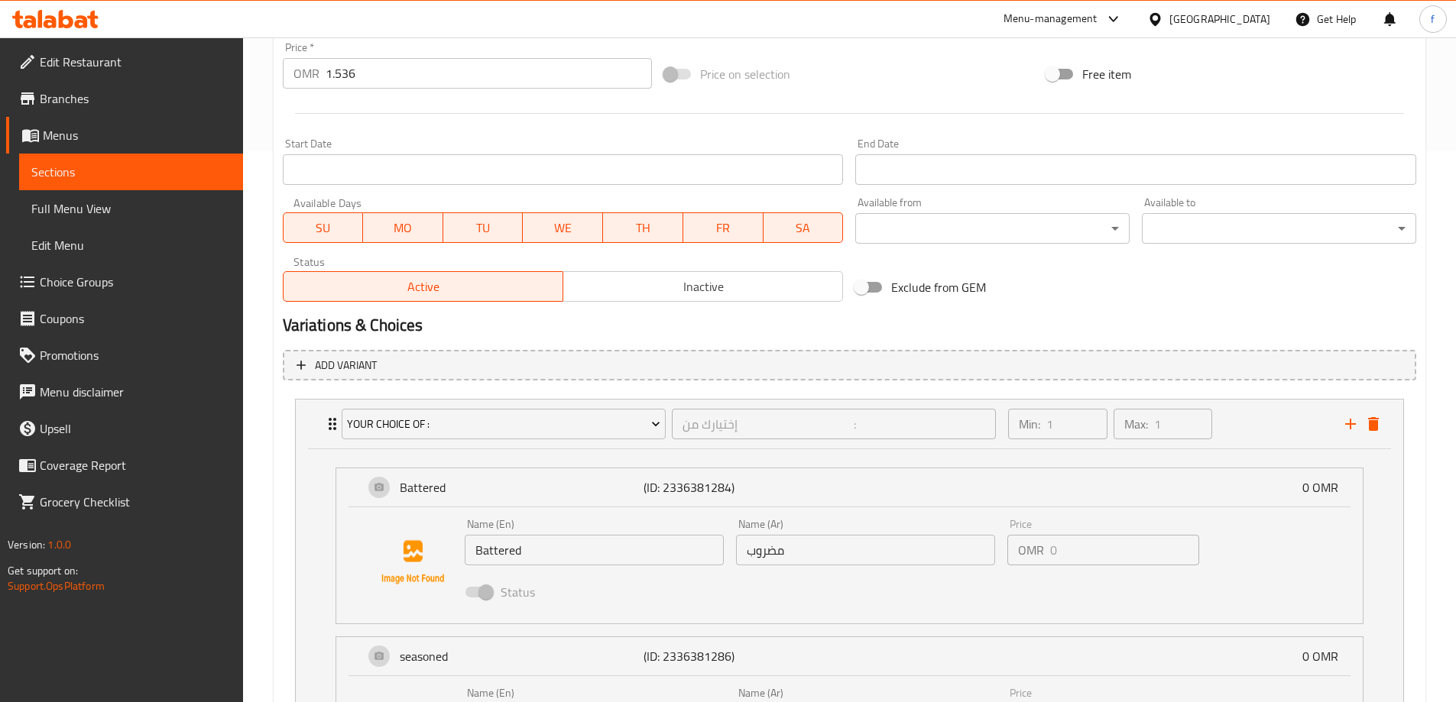
scroll to position [767, 0]
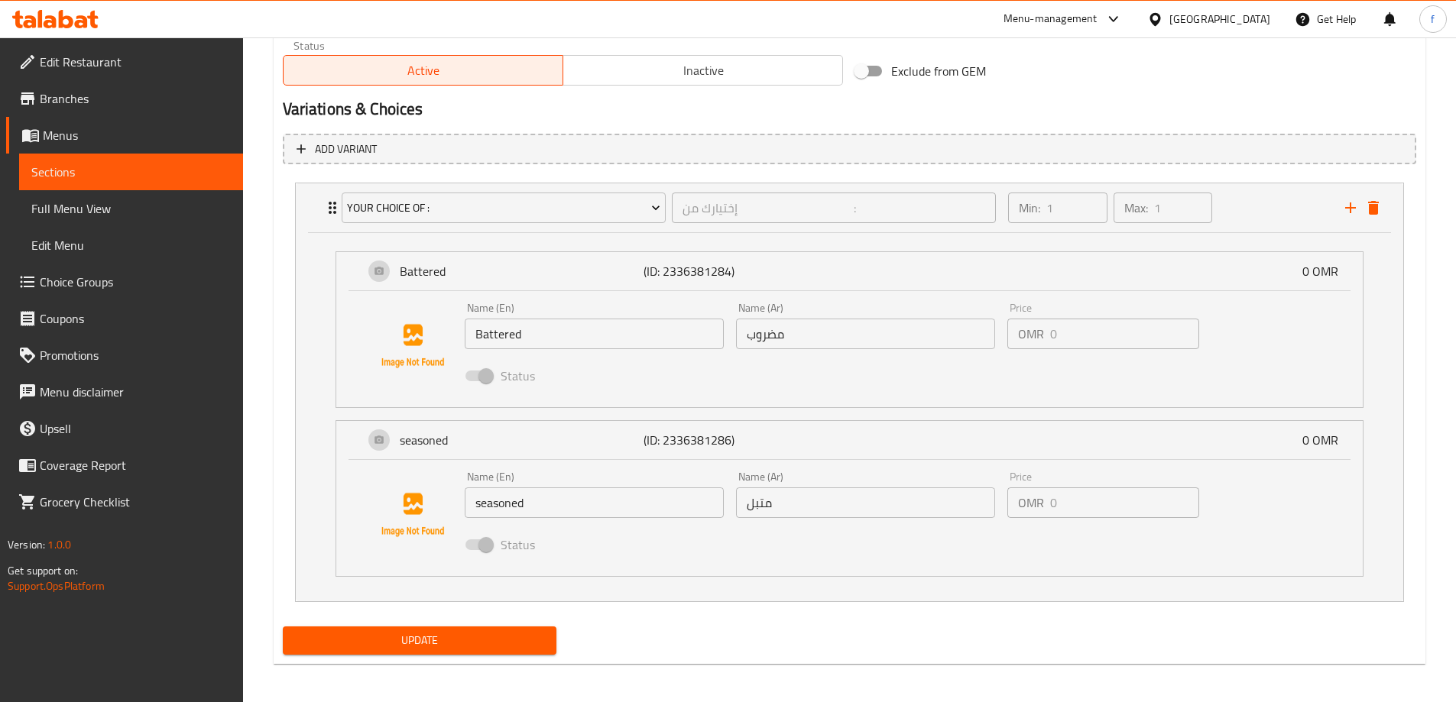
type textarea "روبيان متبل او مُضروب ملفوف في تورتيلا مع خس و صوص سبيشيال"
click at [433, 632] on span "Update" at bounding box center [420, 640] width 250 height 19
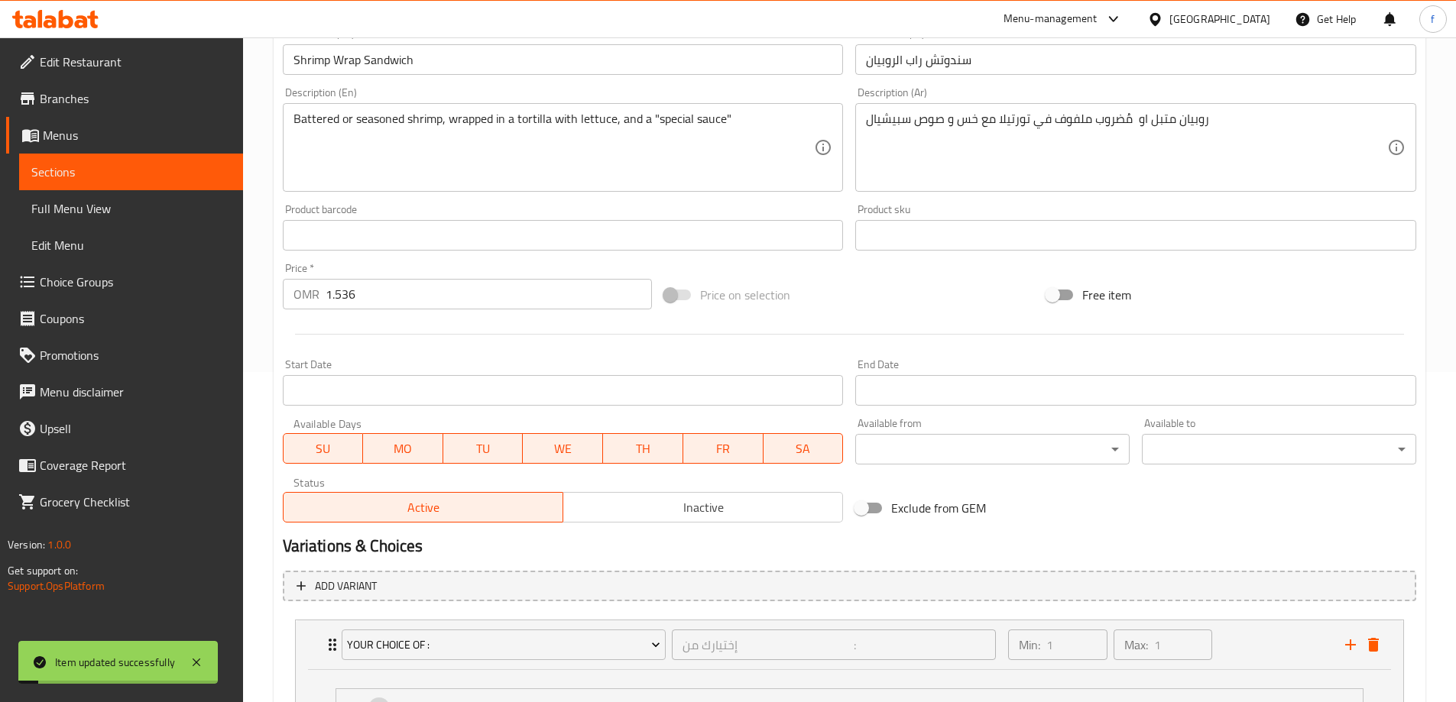
scroll to position [79, 0]
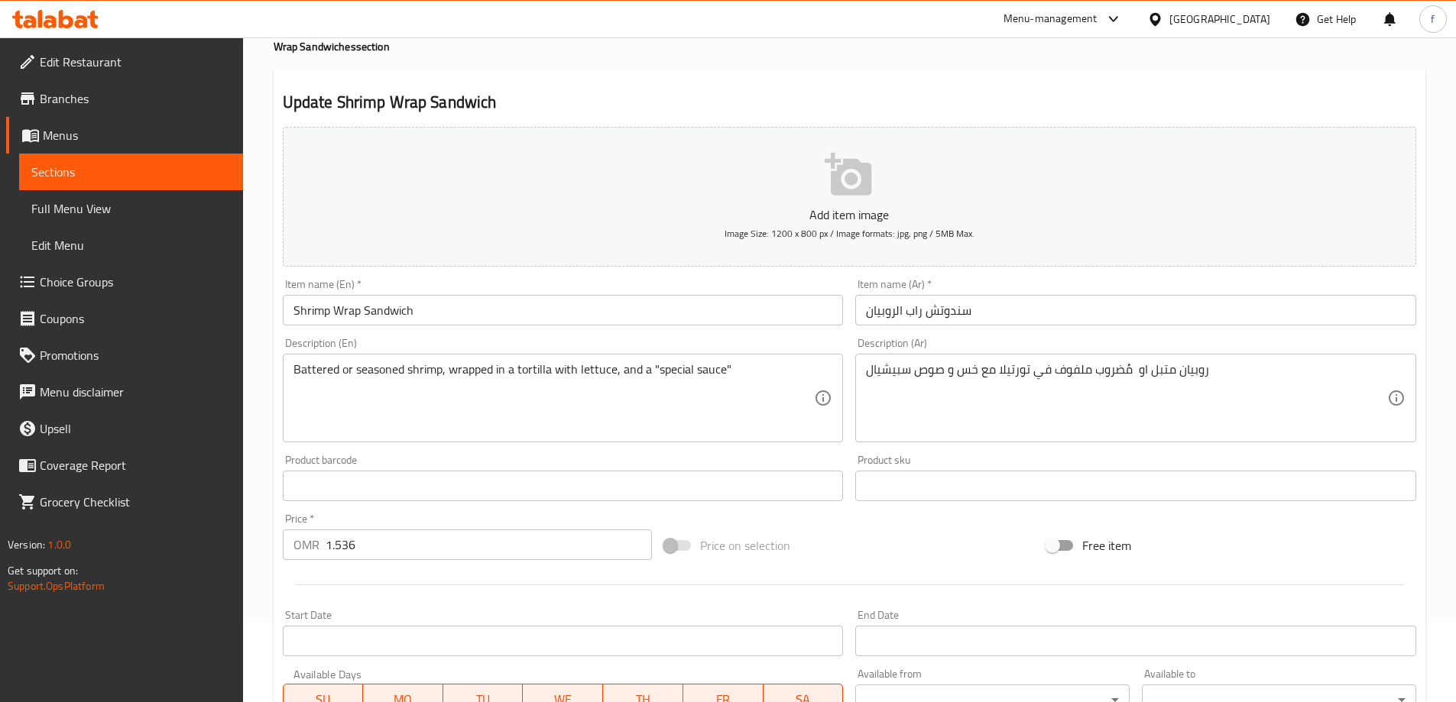
click at [44, 127] on span "Menus" at bounding box center [137, 135] width 188 height 18
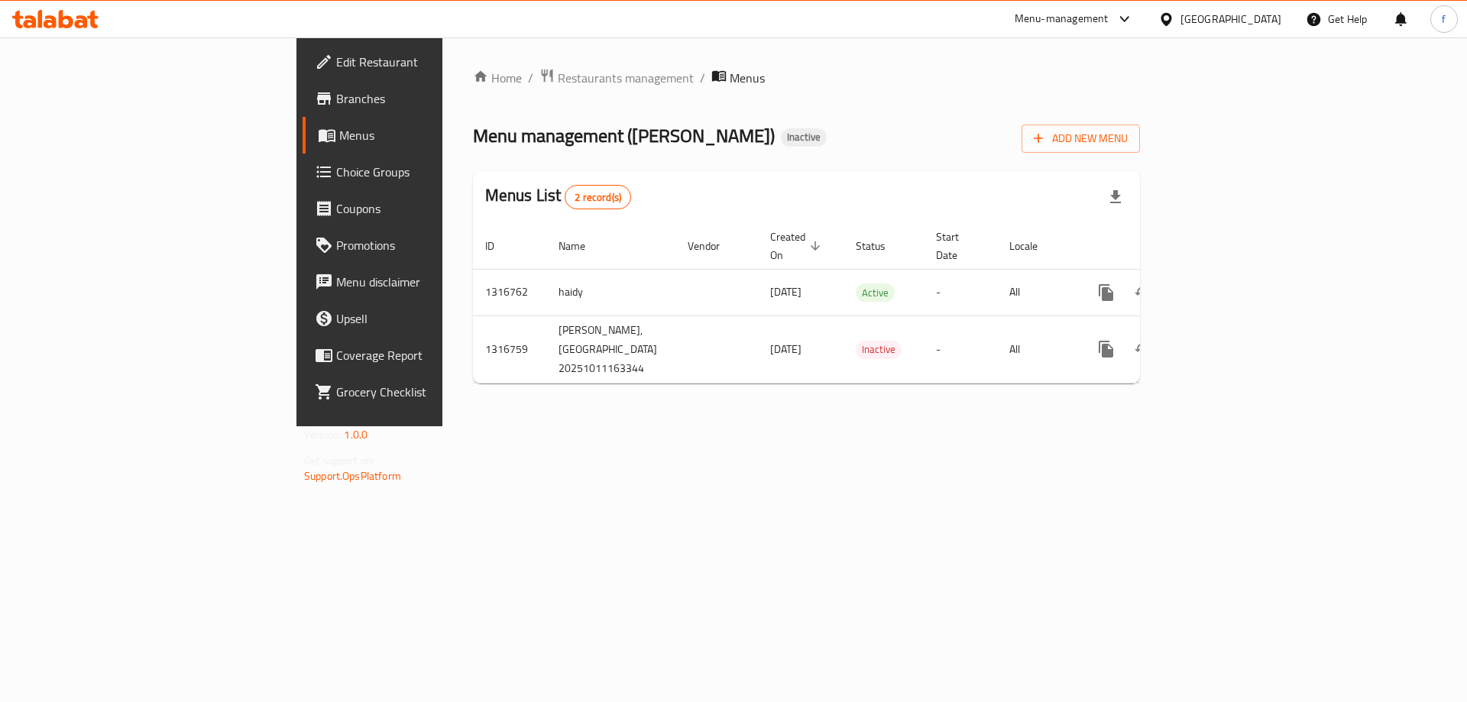
click at [336, 173] on span "Choice Groups" at bounding box center [432, 172] width 193 height 18
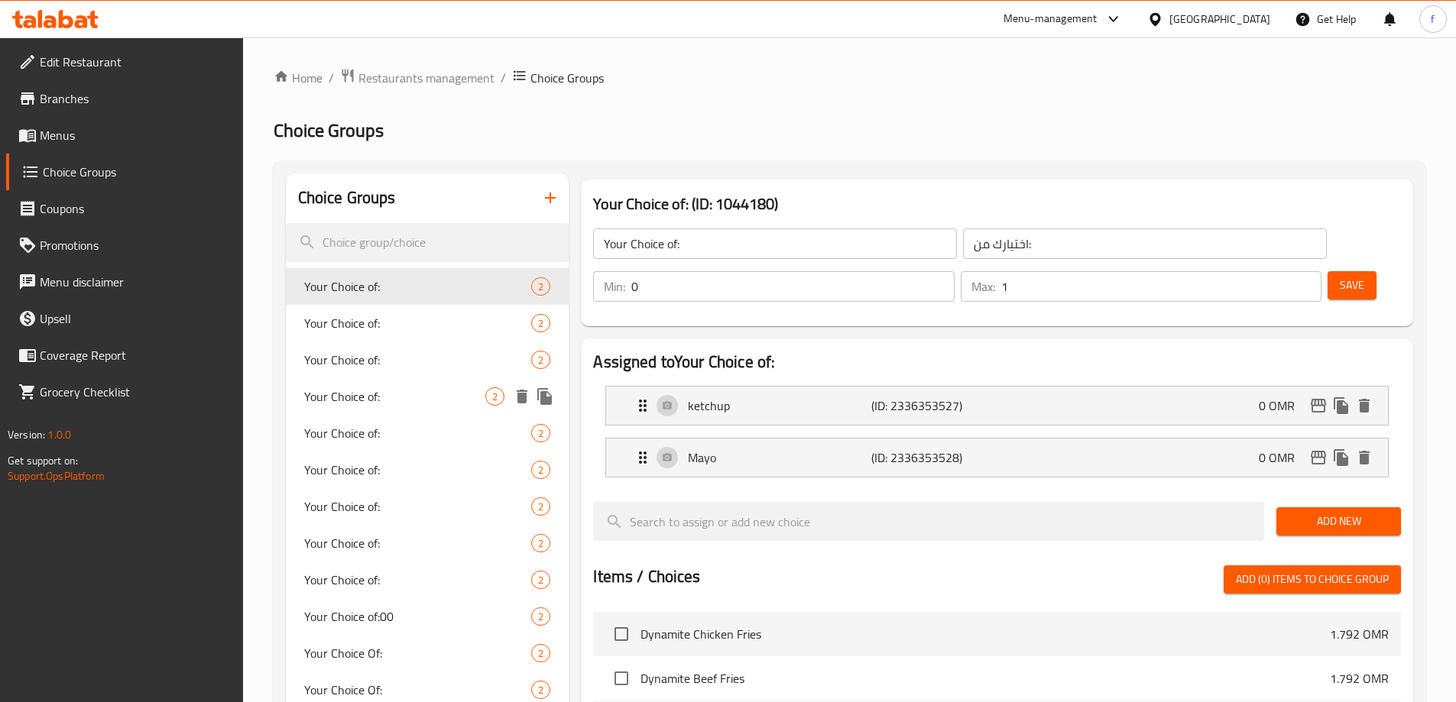
click at [393, 392] on span "Your Choice of:" at bounding box center [395, 396] width 182 height 18
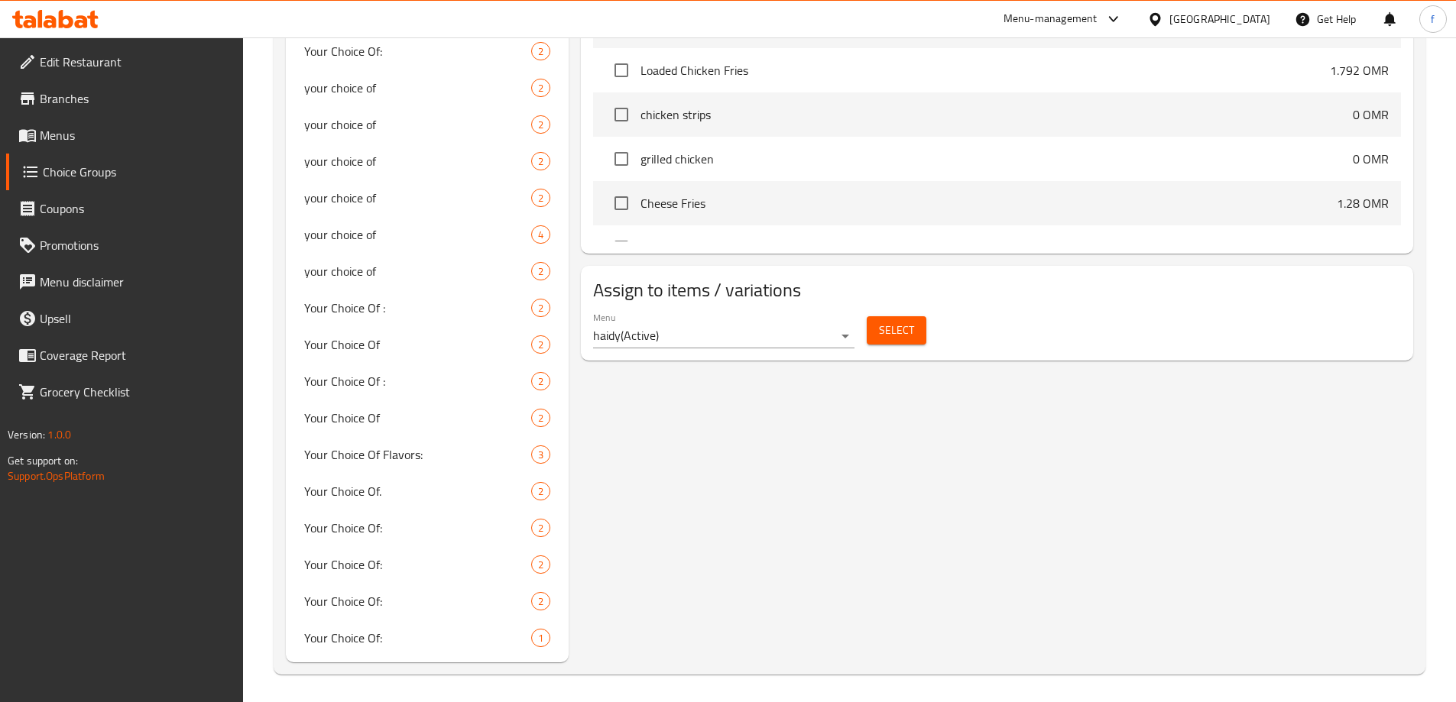
scroll to position [789, 0]
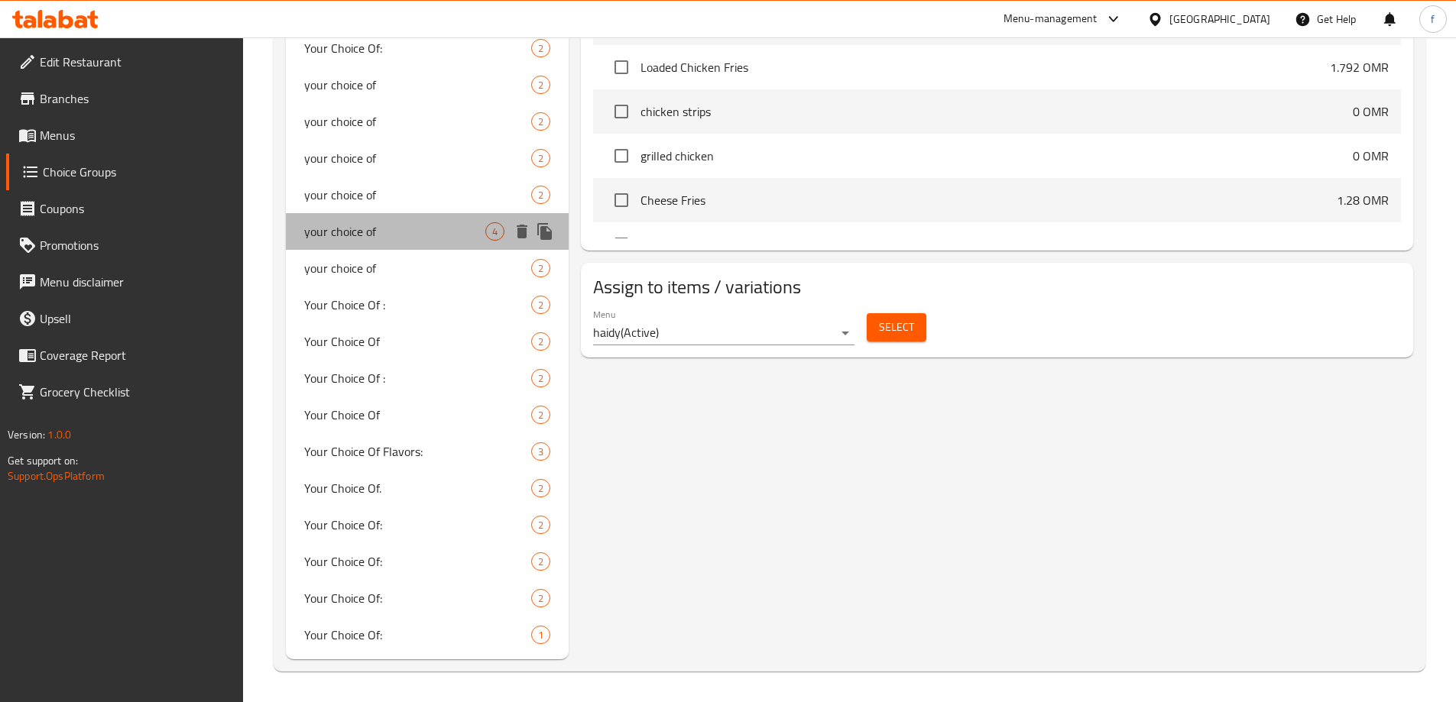
drag, startPoint x: 424, startPoint y: 235, endPoint x: 452, endPoint y: 266, distance: 41.1
click at [423, 235] on span "your choice of" at bounding box center [395, 231] width 182 height 18
type input "your choice of"
type input "اختيارك من"
type input "1"
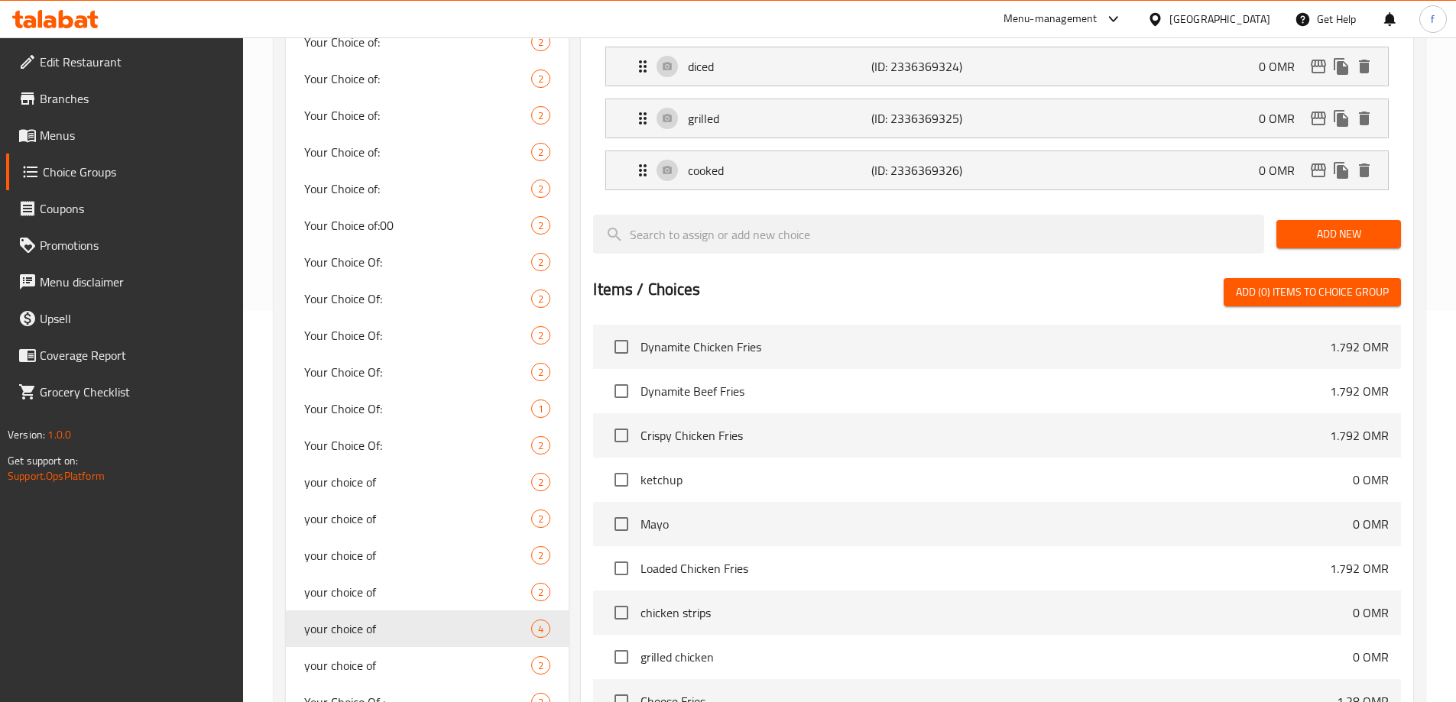
scroll to position [177, 0]
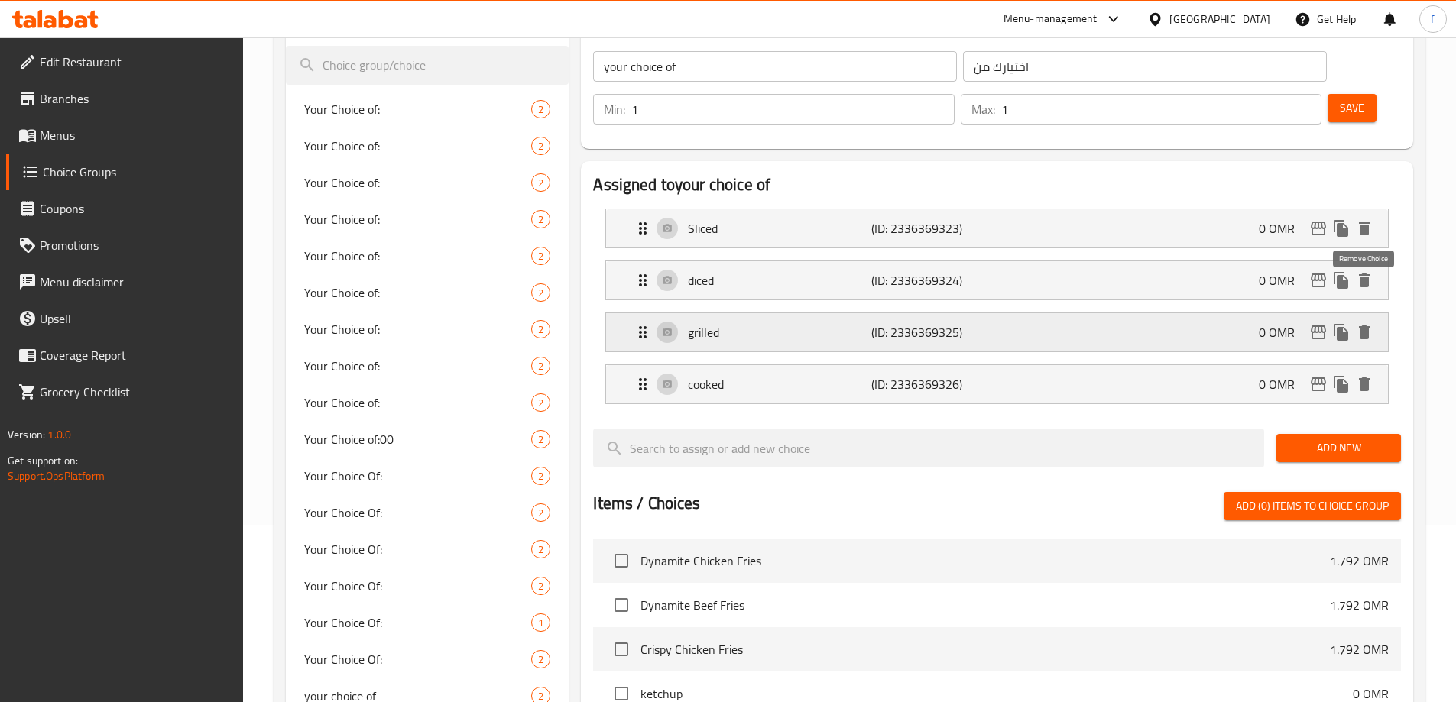
click at [1362, 326] on icon "delete" at bounding box center [1364, 333] width 11 height 14
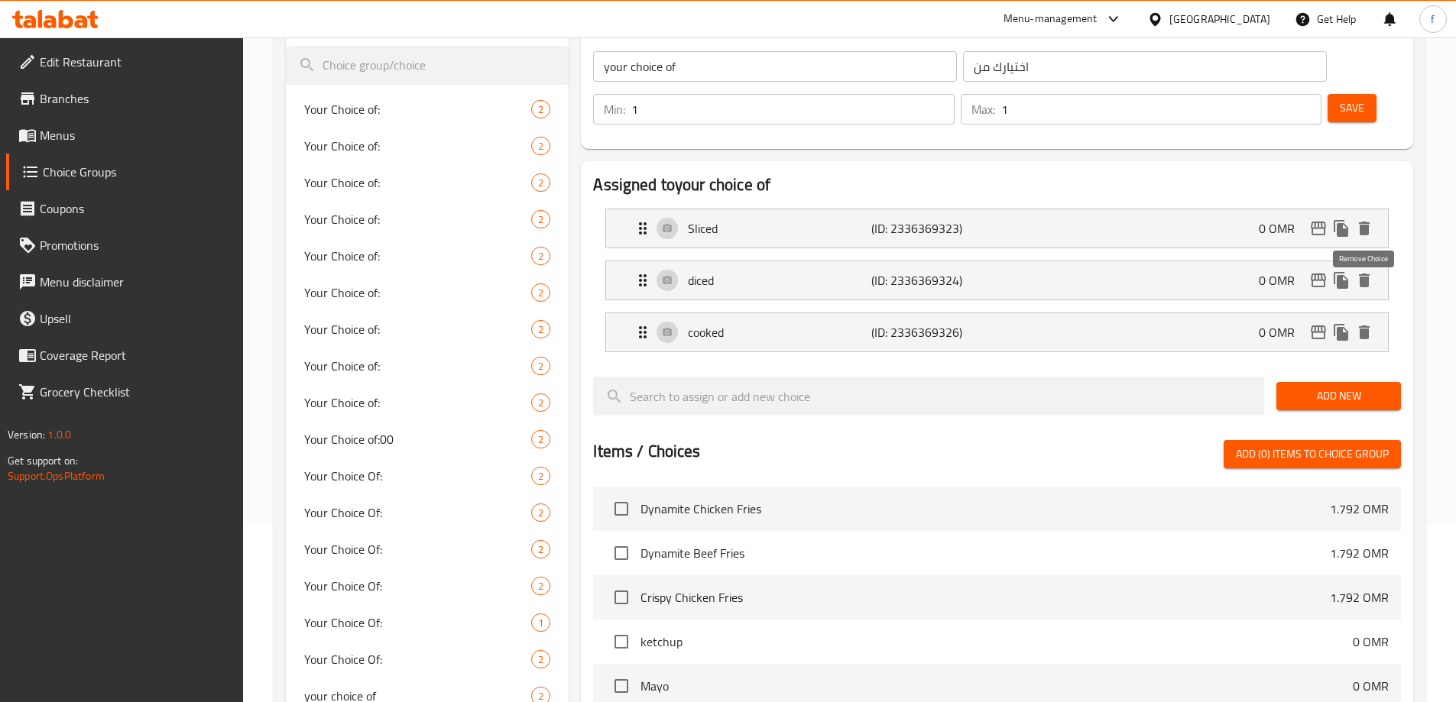
click at [1362, 326] on icon "delete" at bounding box center [1364, 333] width 11 height 14
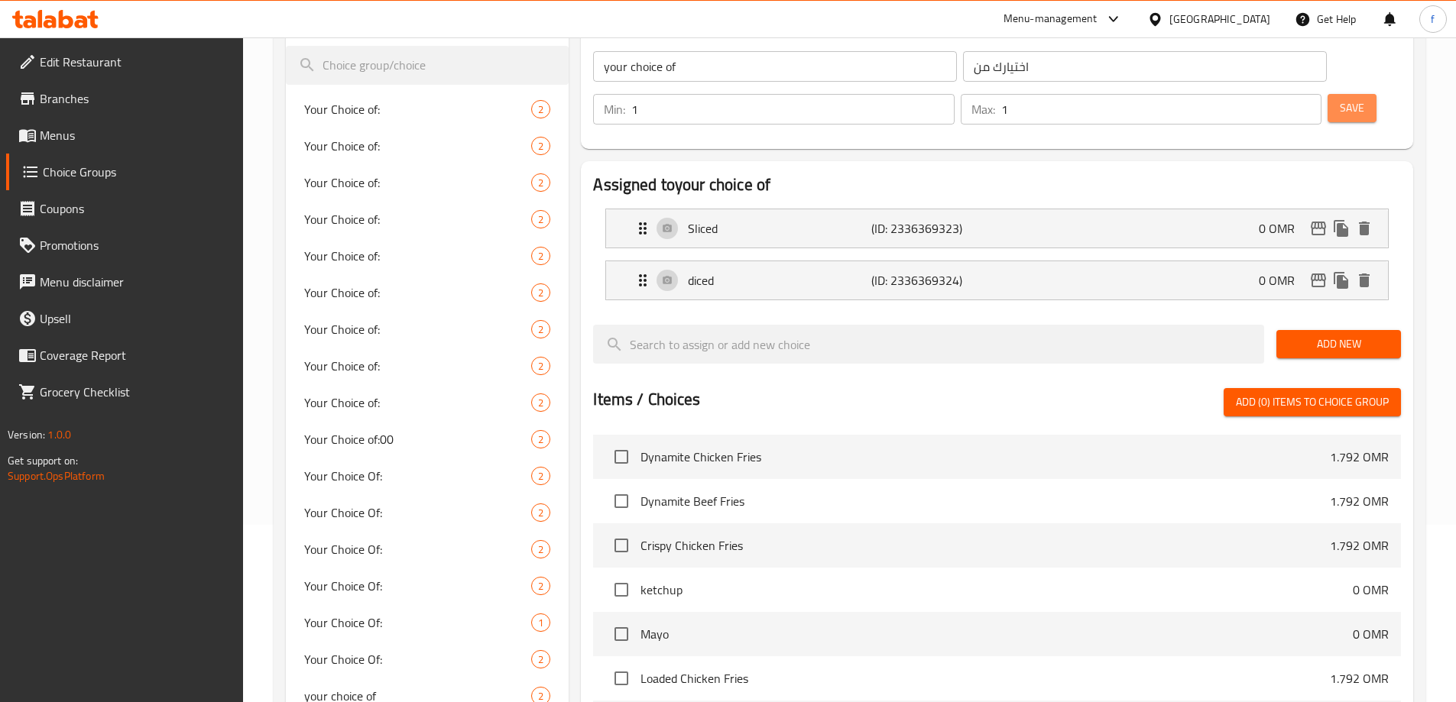
click at [1339, 99] on span "Save" at bounding box center [1351, 108] width 24 height 19
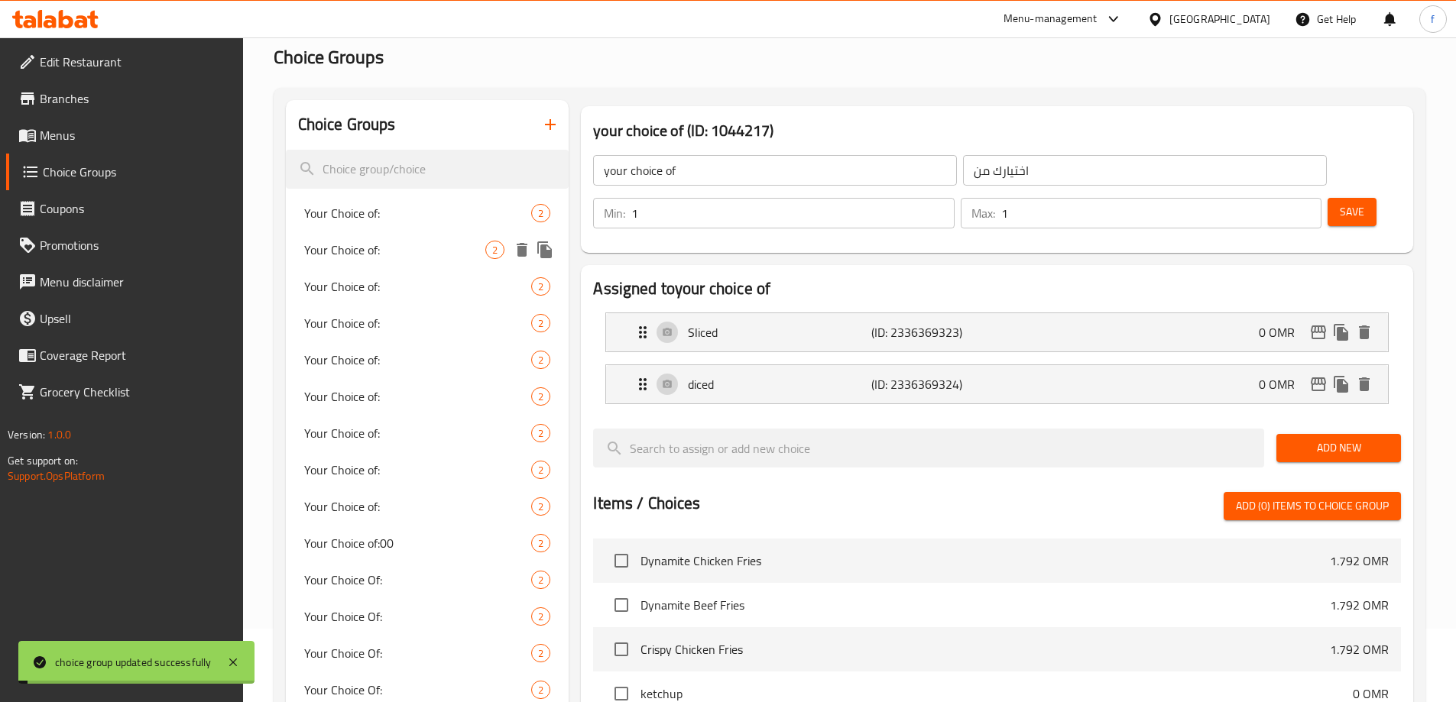
scroll to position [0, 0]
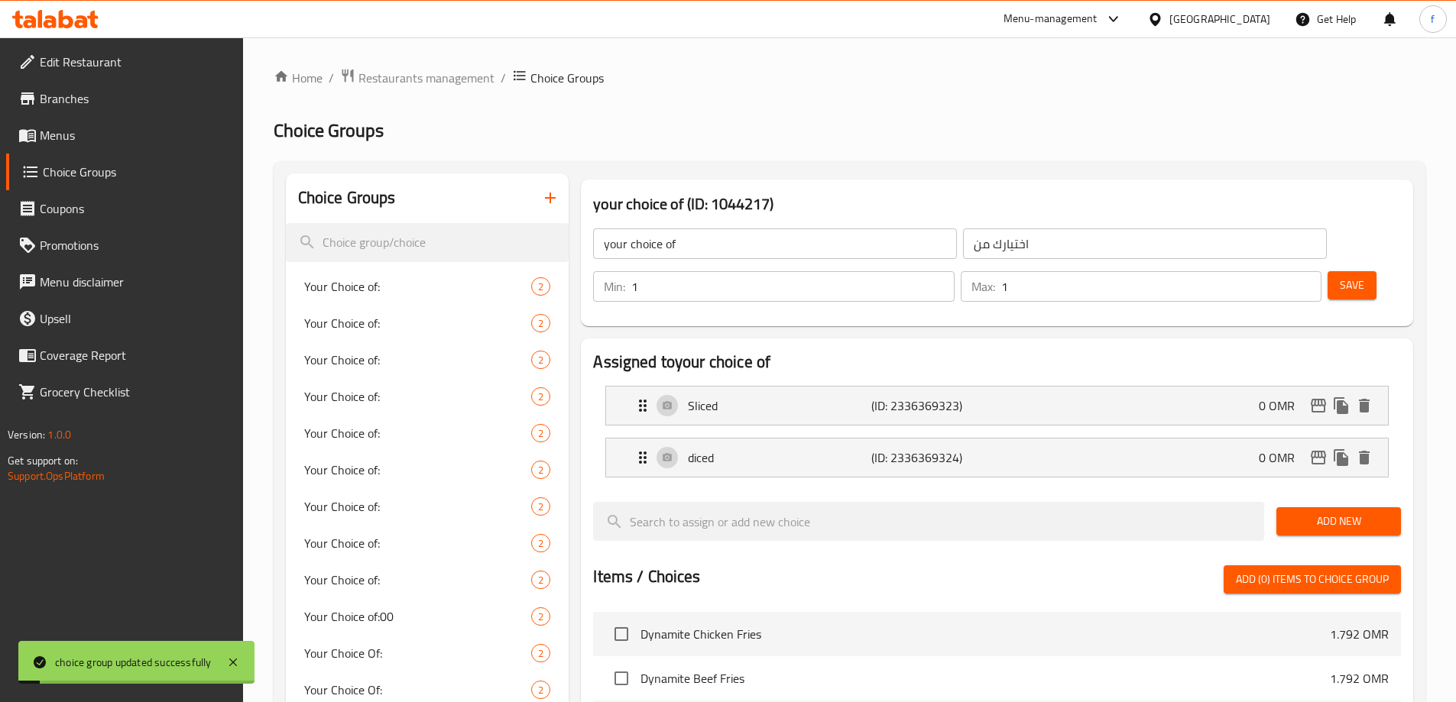
click at [550, 194] on icon "button" at bounding box center [550, 198] width 11 height 11
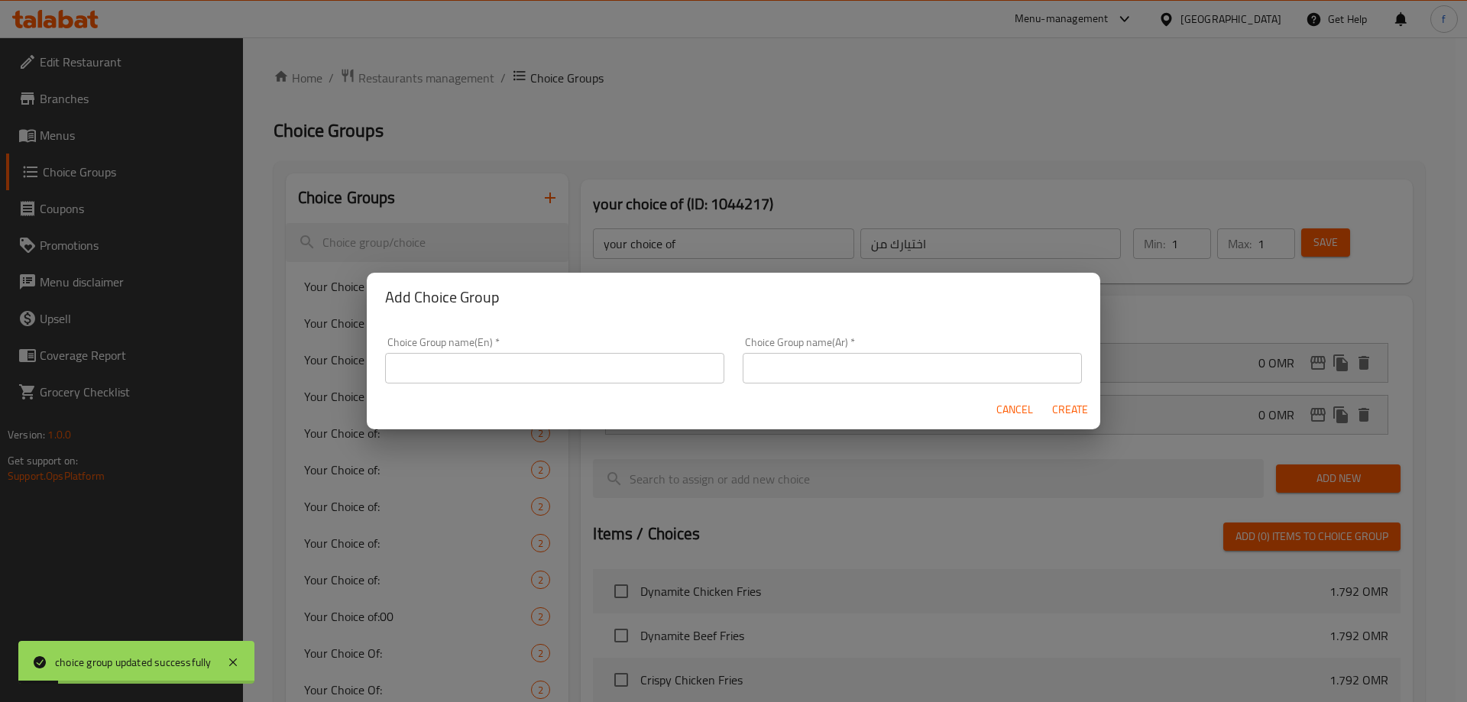
click at [525, 355] on input "text" at bounding box center [554, 368] width 339 height 31
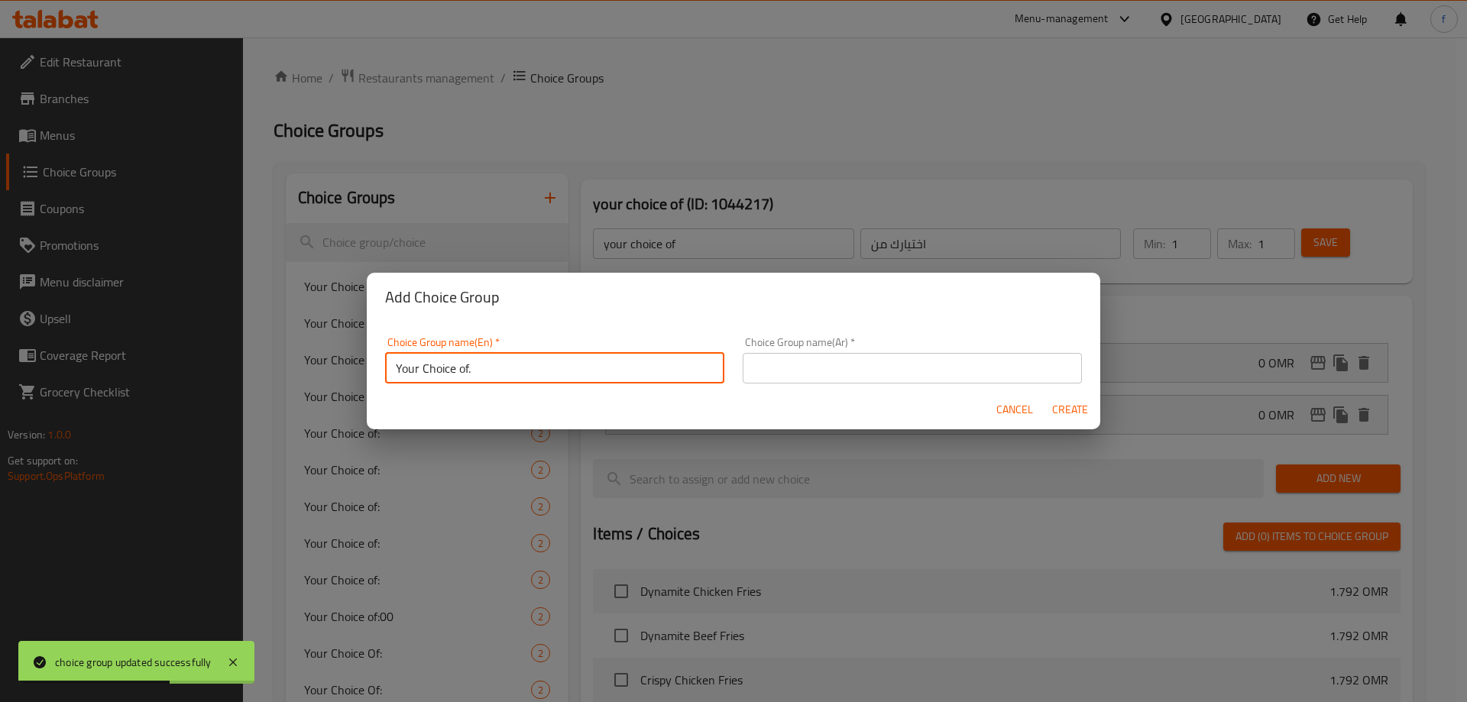
type input "Your Choice of."
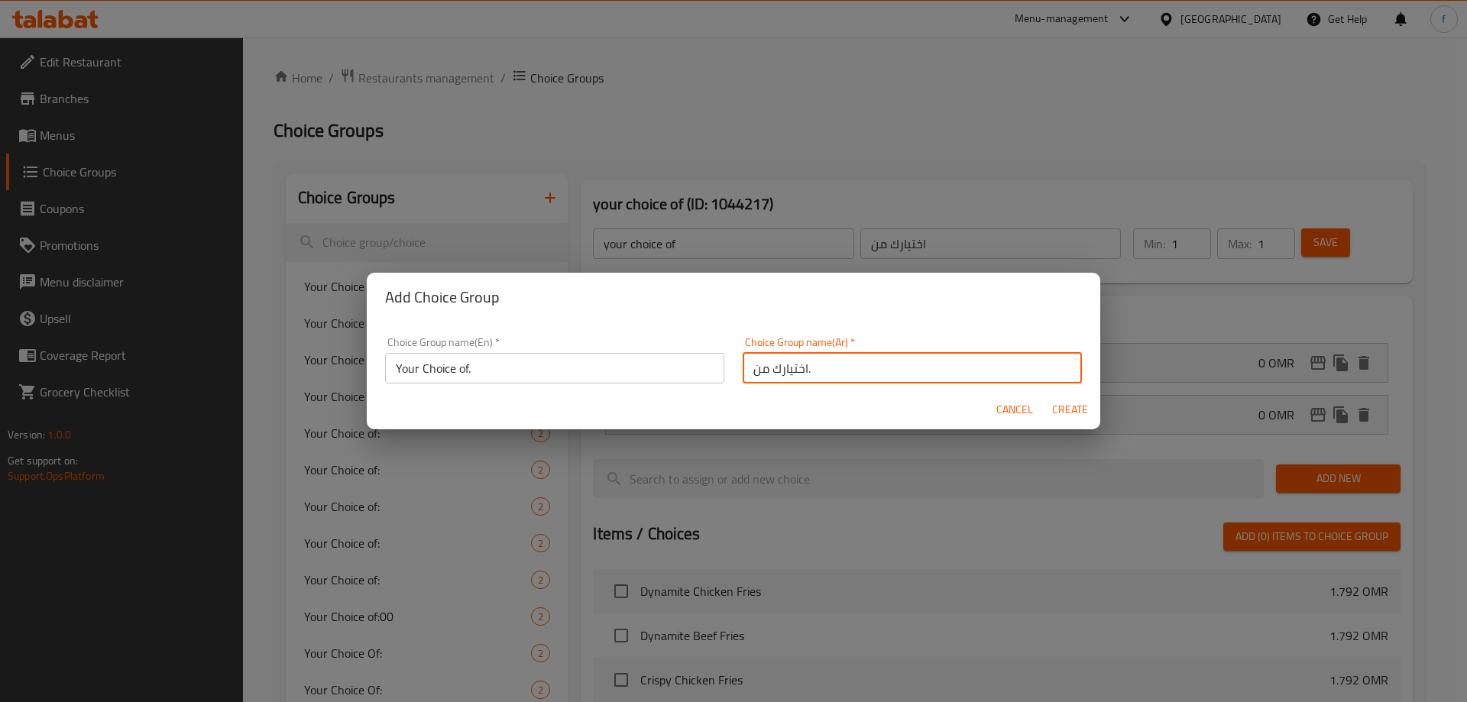
type input "اختيارك من."
click at [1056, 394] on div "Cancel Create" at bounding box center [734, 410] width 734 height 40
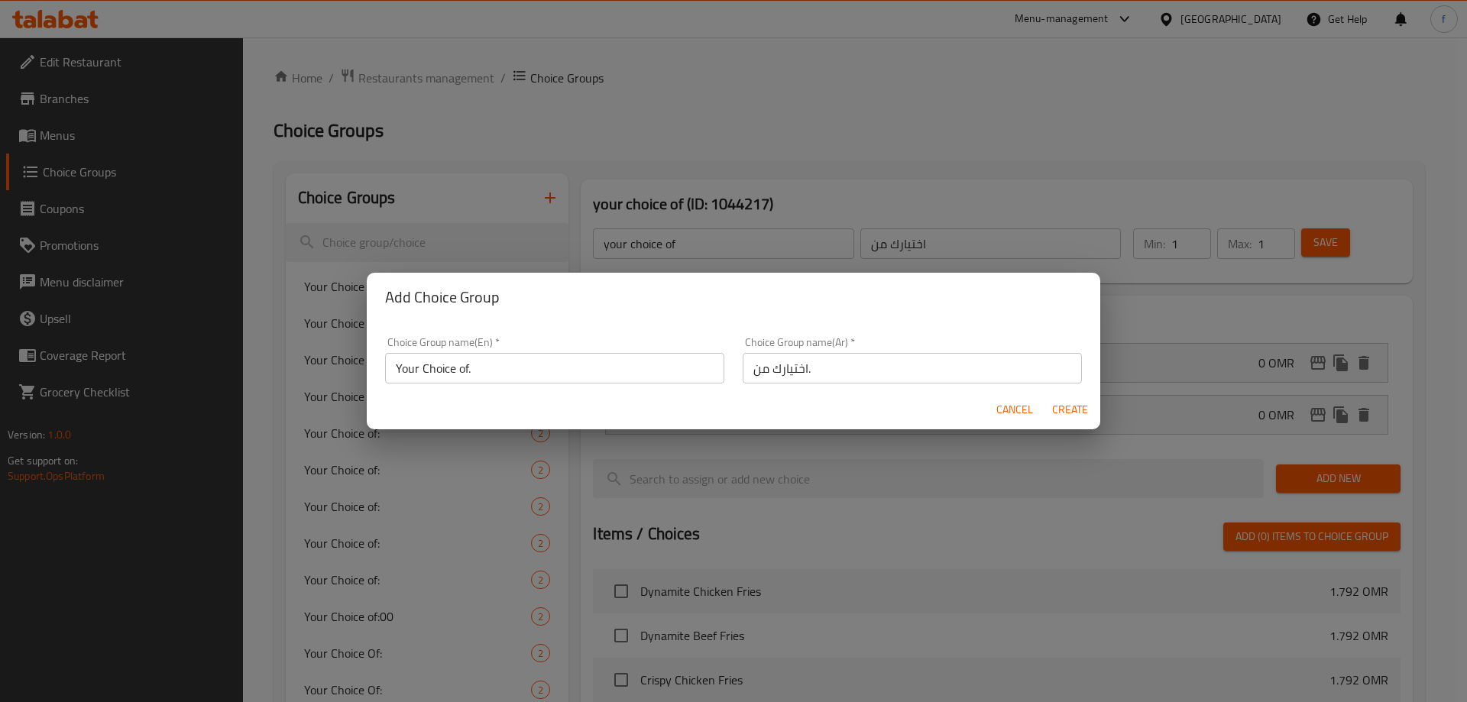
click at [1069, 410] on span "Create" at bounding box center [1069, 409] width 37 height 19
type input "Your Choice of."
type input "اختيارك من."
type input "0"
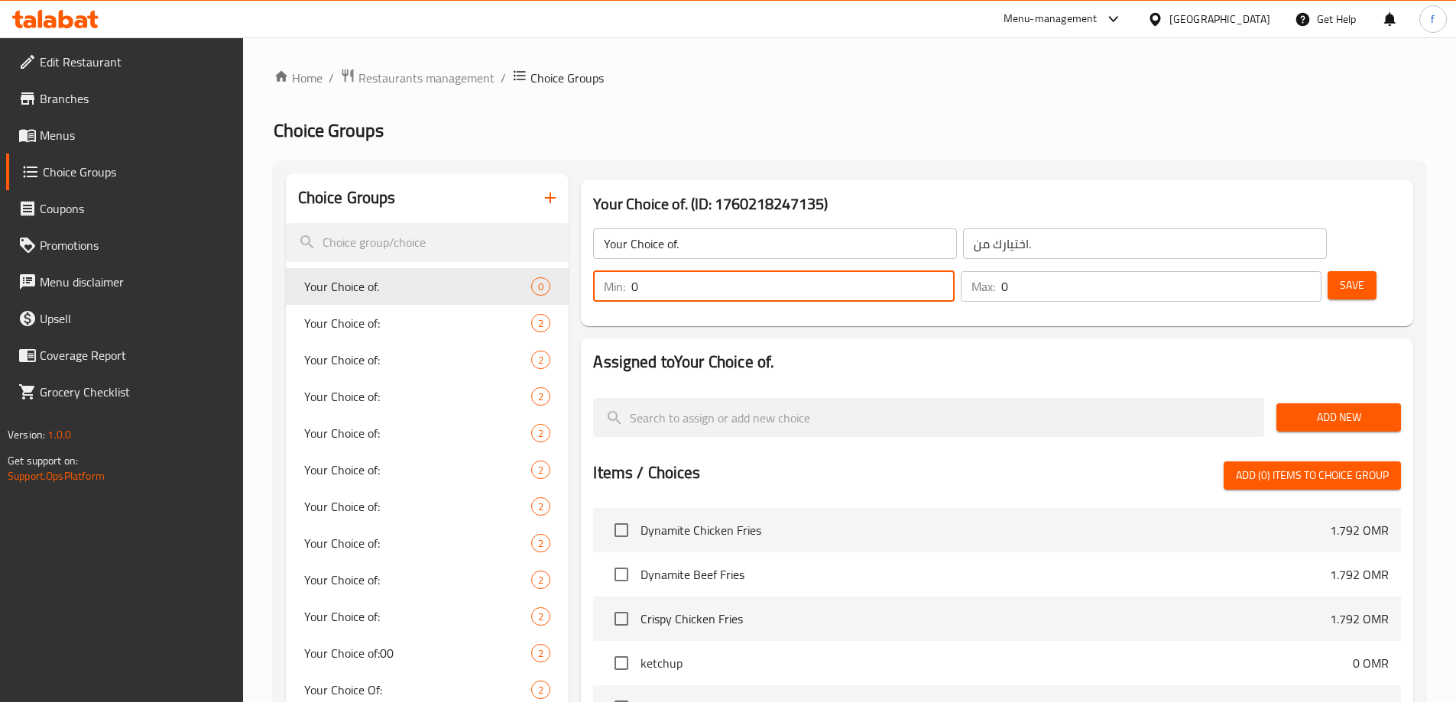
drag, startPoint x: 1173, startPoint y: 245, endPoint x: 1158, endPoint y: 241, distance: 14.8
click at [954, 271] on input "0" at bounding box center [792, 286] width 322 height 31
type input "1"
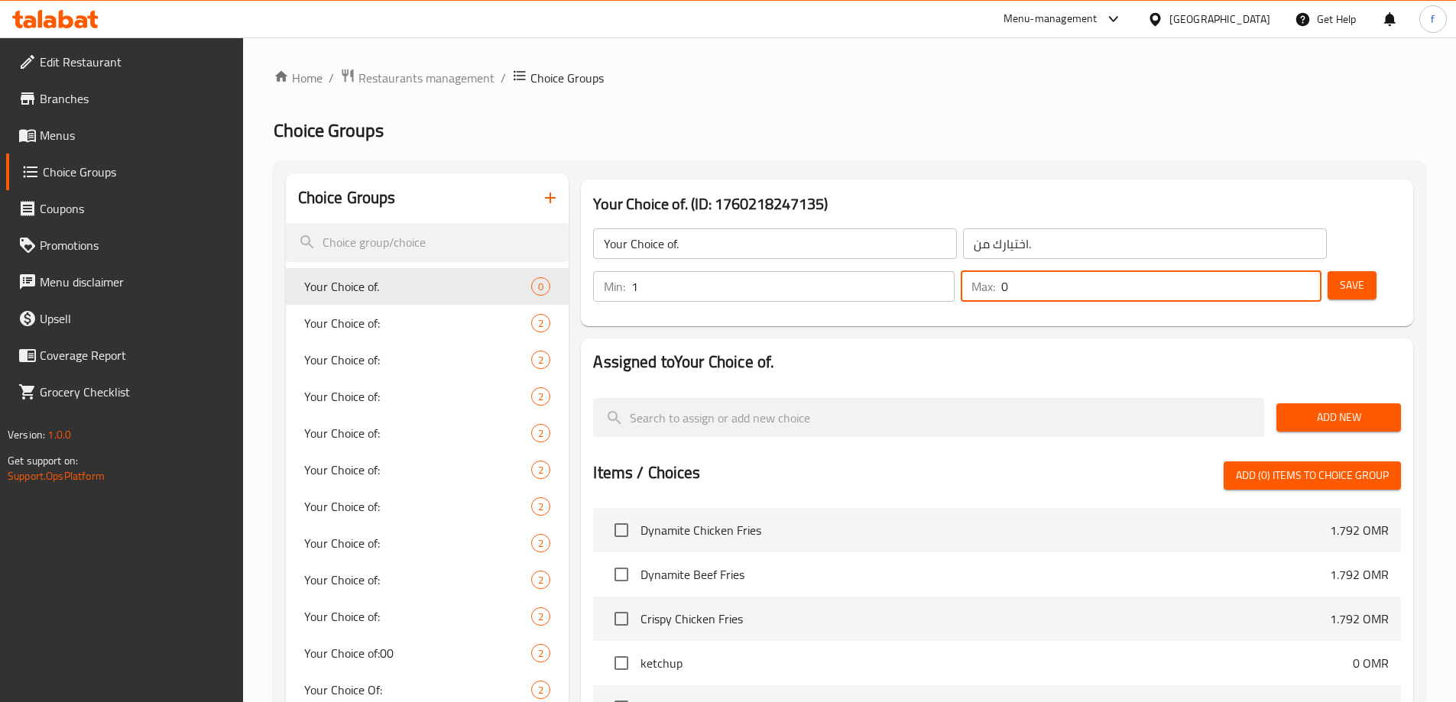
drag, startPoint x: 1268, startPoint y: 250, endPoint x: 1245, endPoint y: 242, distance: 24.9
click at [1245, 271] on div "Max: 0 ​" at bounding box center [1140, 286] width 361 height 31
type input "1"
click at [1321, 408] on span "Add New" at bounding box center [1338, 417] width 100 height 19
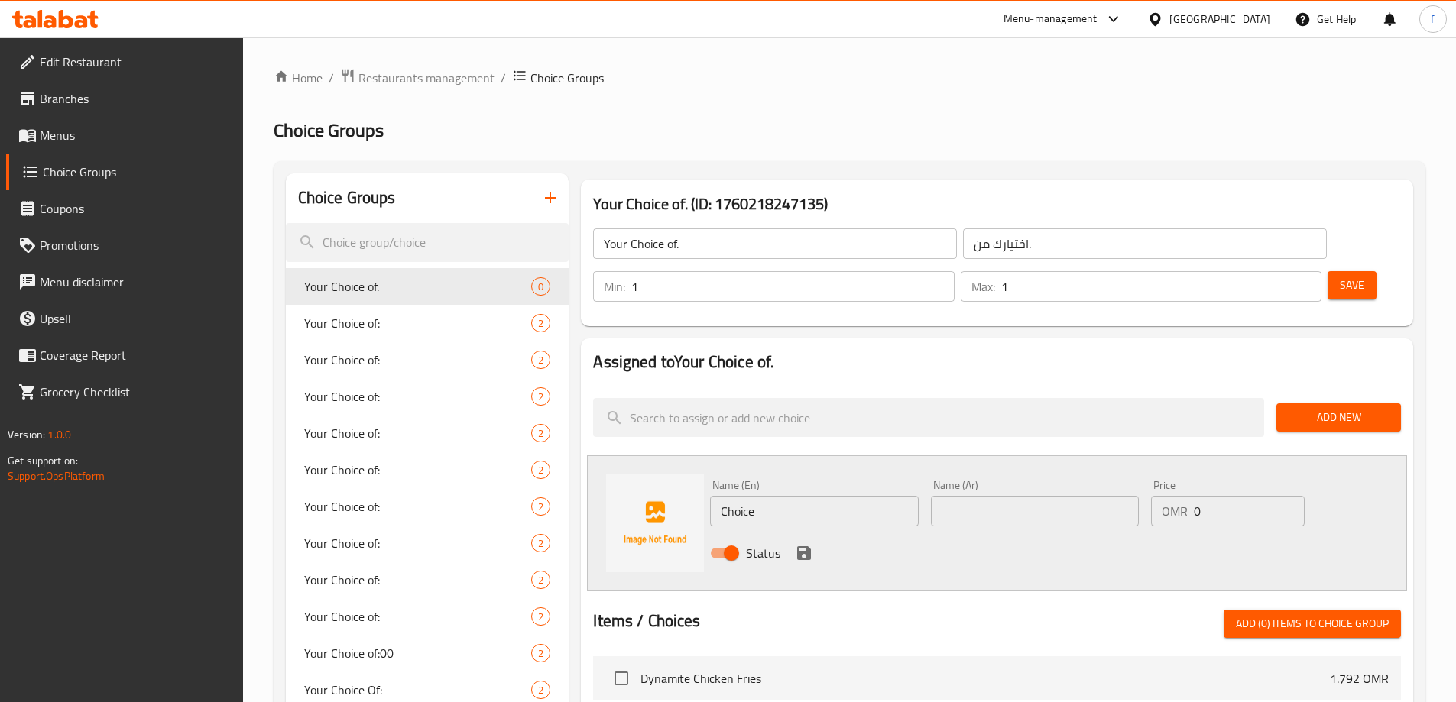
click at [813, 496] on input "Choice" at bounding box center [814, 511] width 208 height 31
type input "Grilled"
type input "مشوي"
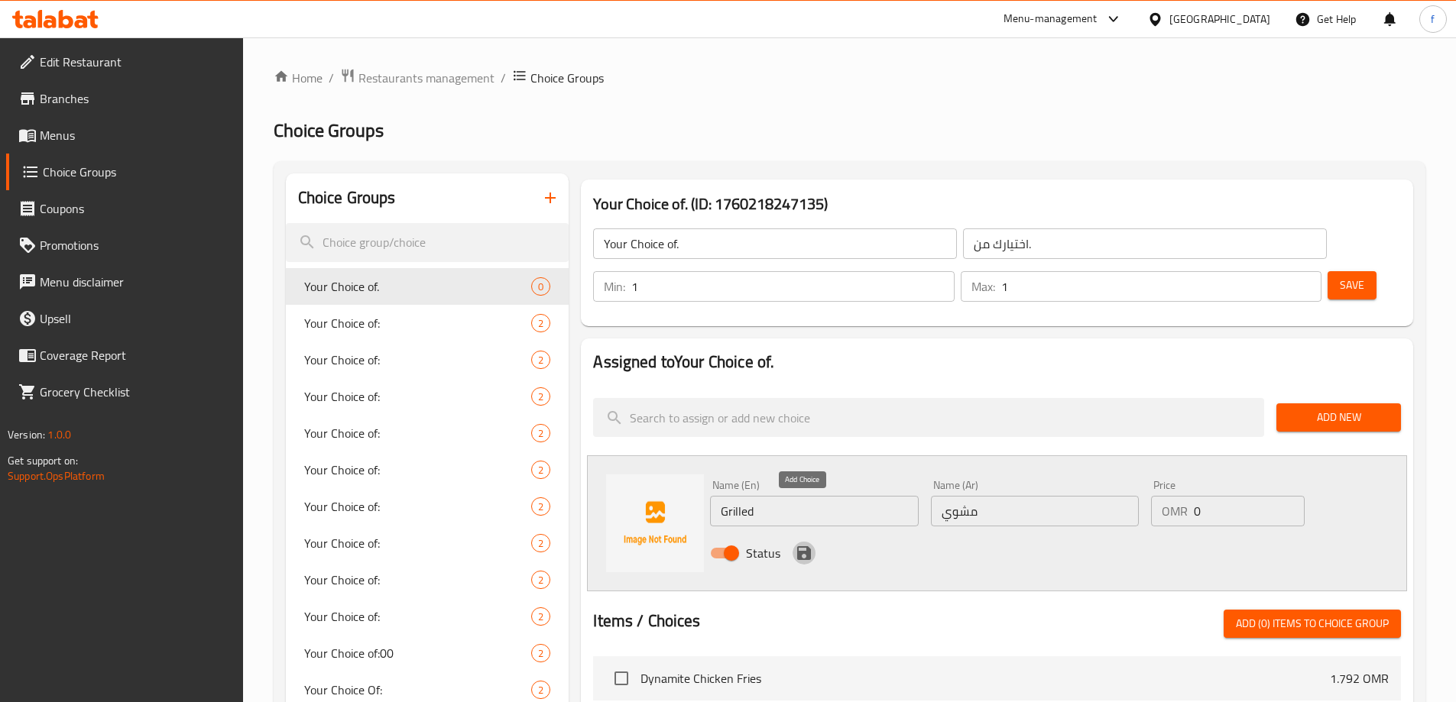
click at [805, 544] on icon "save" at bounding box center [804, 553] width 18 height 18
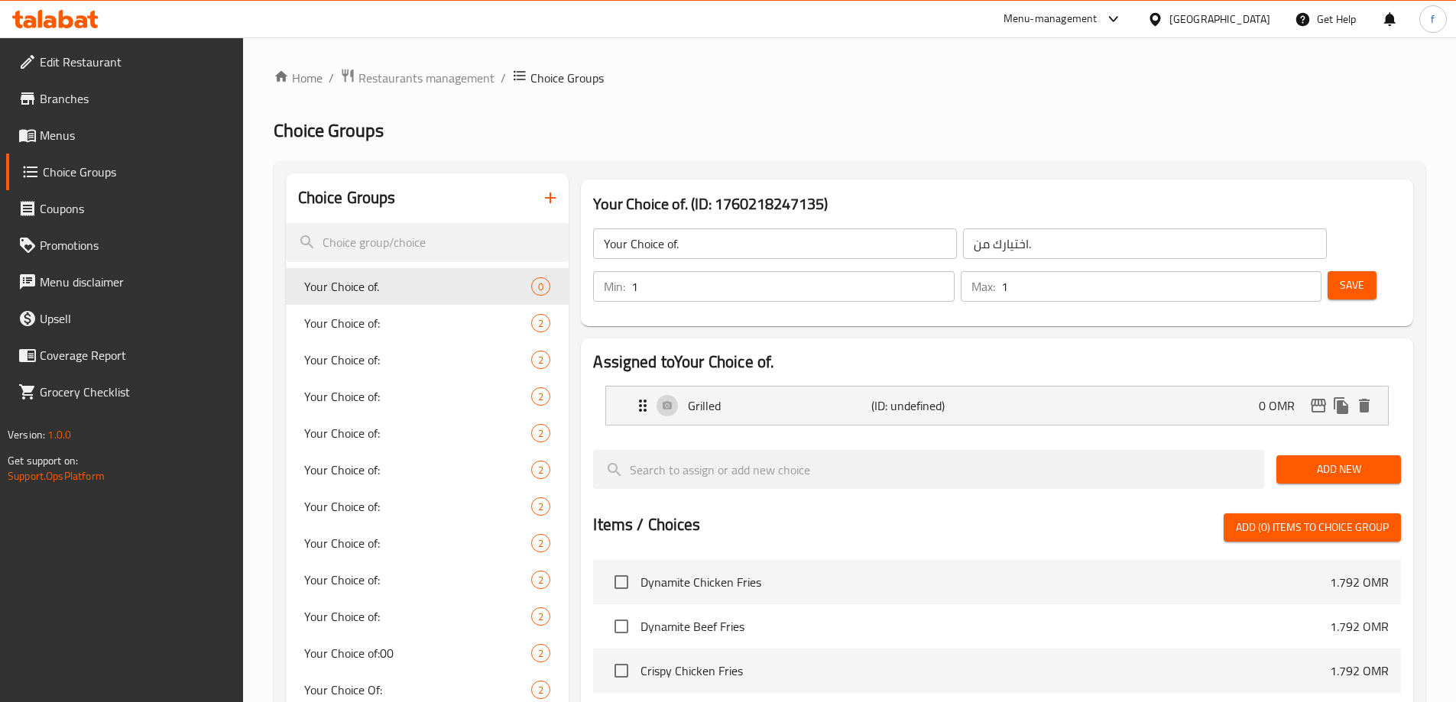
click at [1389, 455] on button "Add New" at bounding box center [1338, 469] width 125 height 28
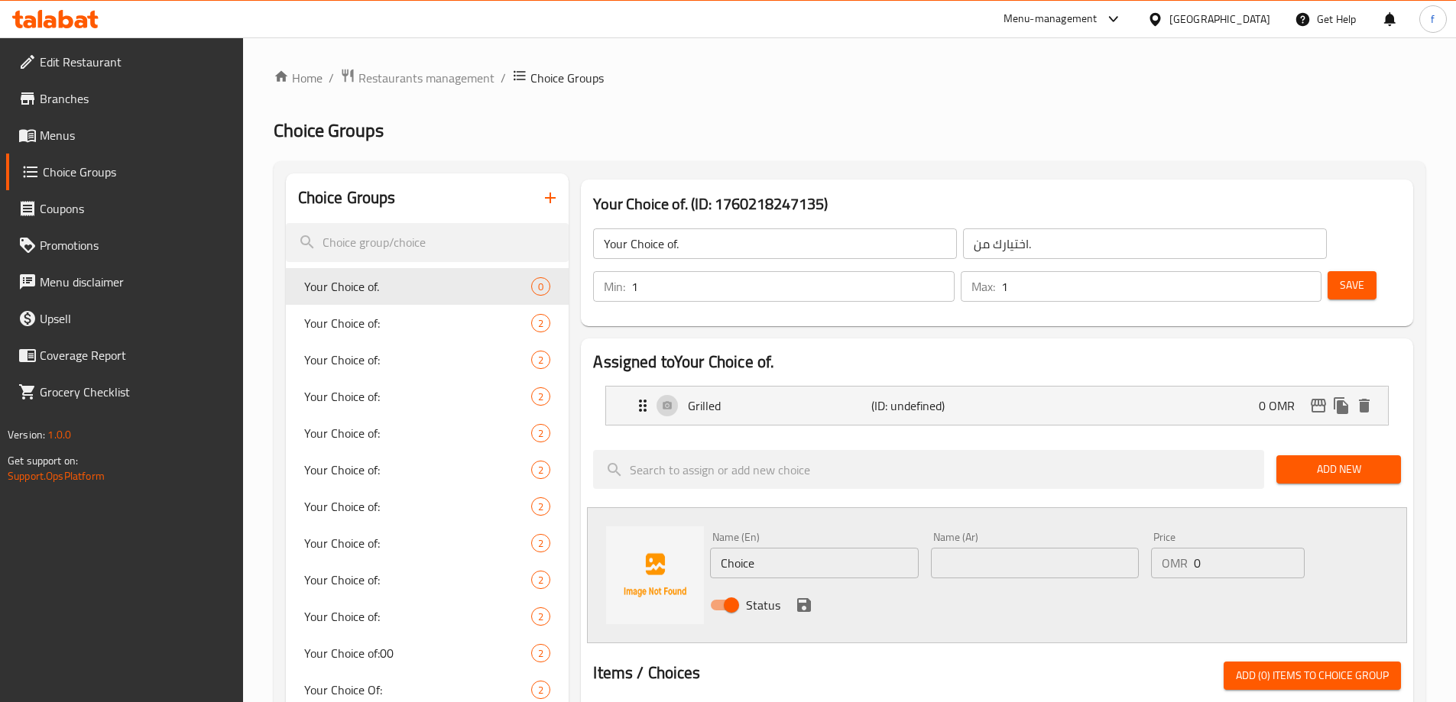
click at [818, 537] on div "Name (En) Choice Name (En)" at bounding box center [814, 555] width 220 height 59
click at [810, 548] on input "Choice" at bounding box center [814, 563] width 208 height 31
type input "Cooked"
type input "مطبوخ"
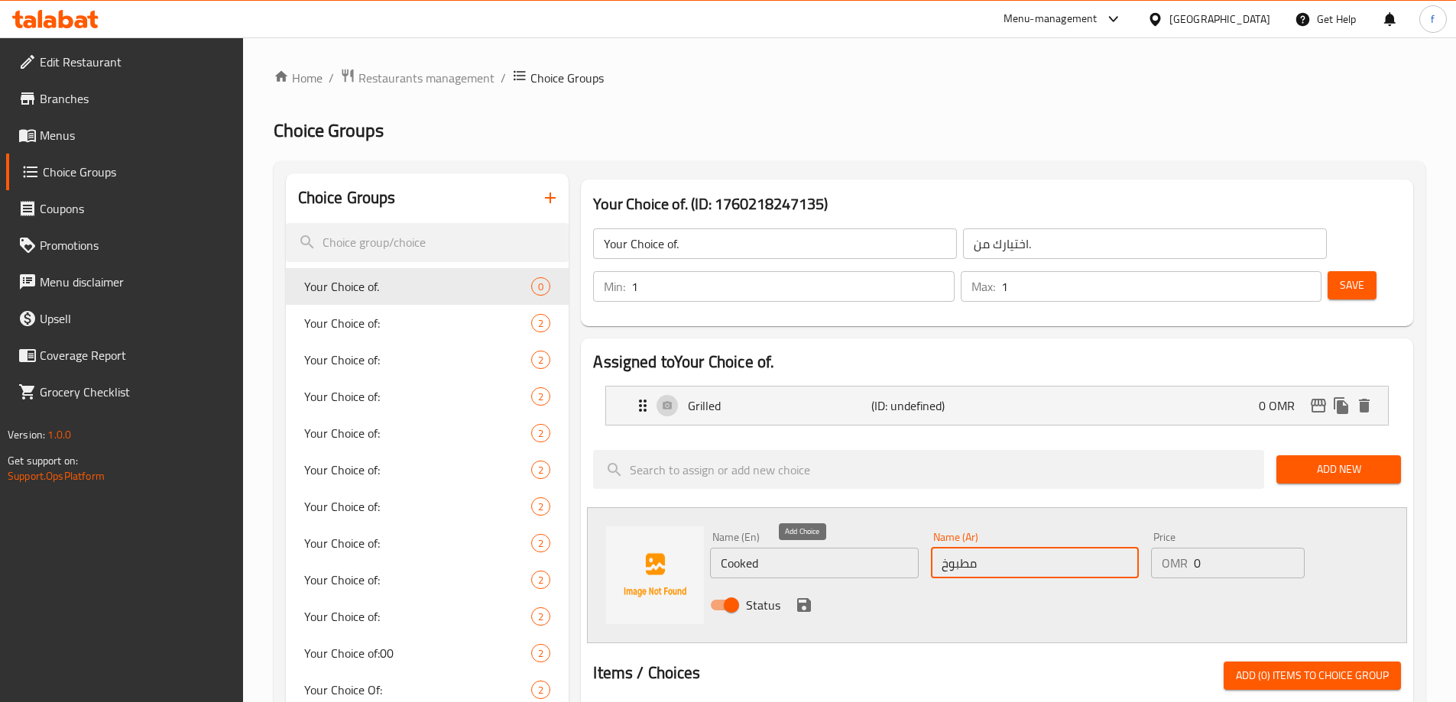
click at [800, 598] on icon "save" at bounding box center [804, 605] width 14 height 14
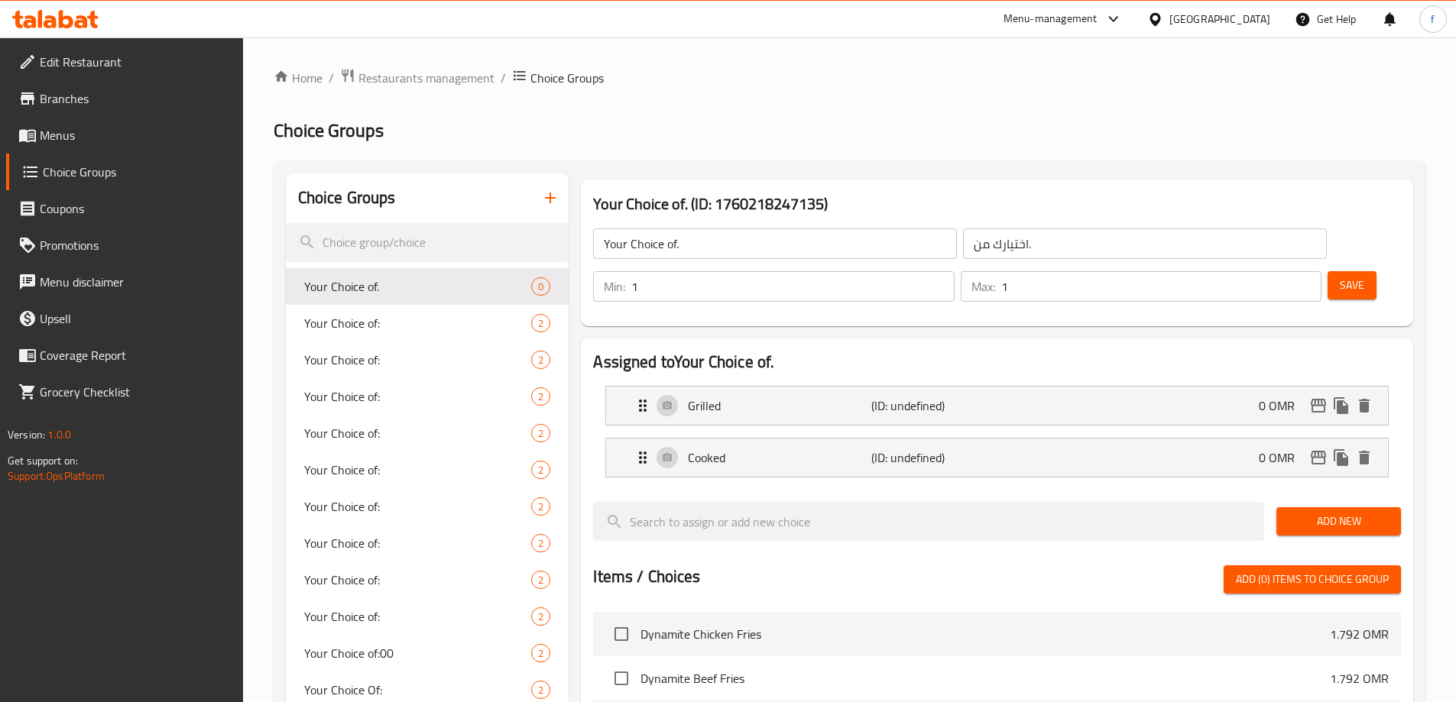
click at [1339, 276] on span "Save" at bounding box center [1351, 285] width 24 height 19
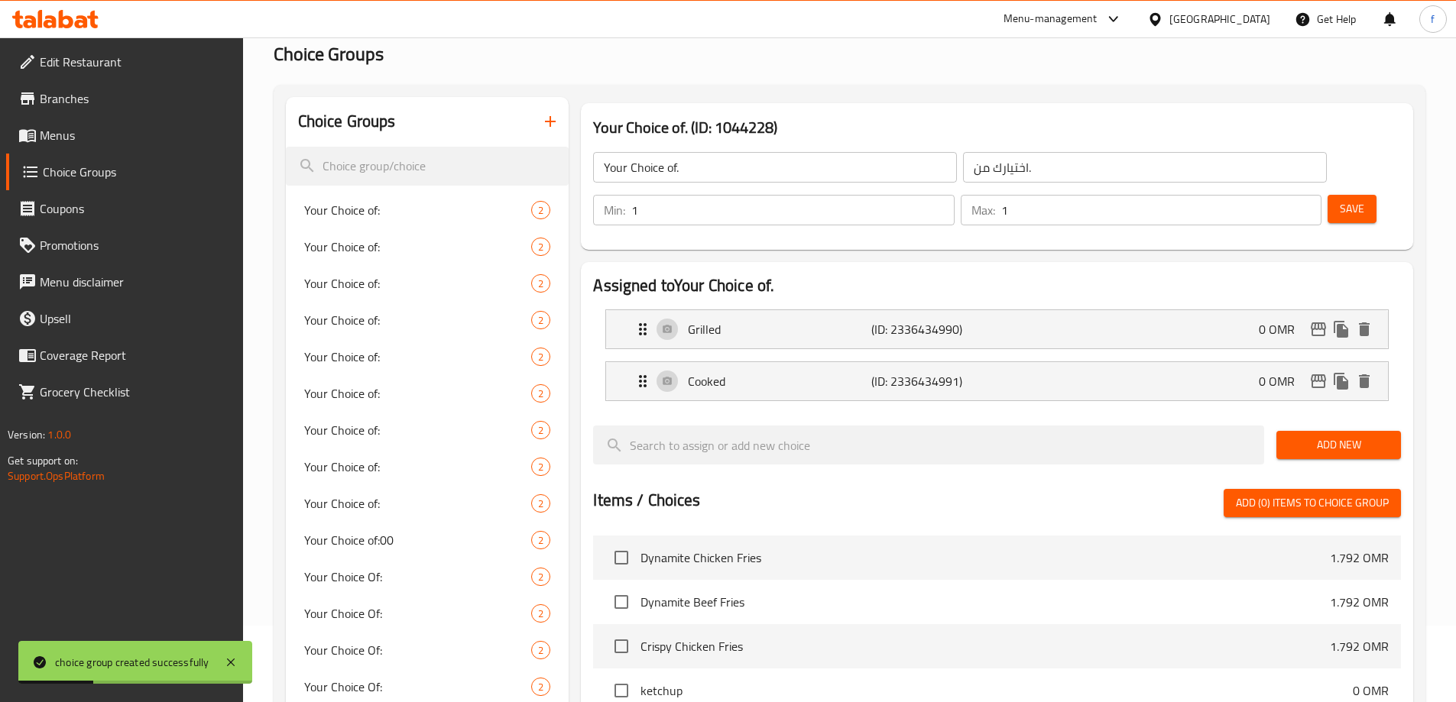
scroll to position [688, 0]
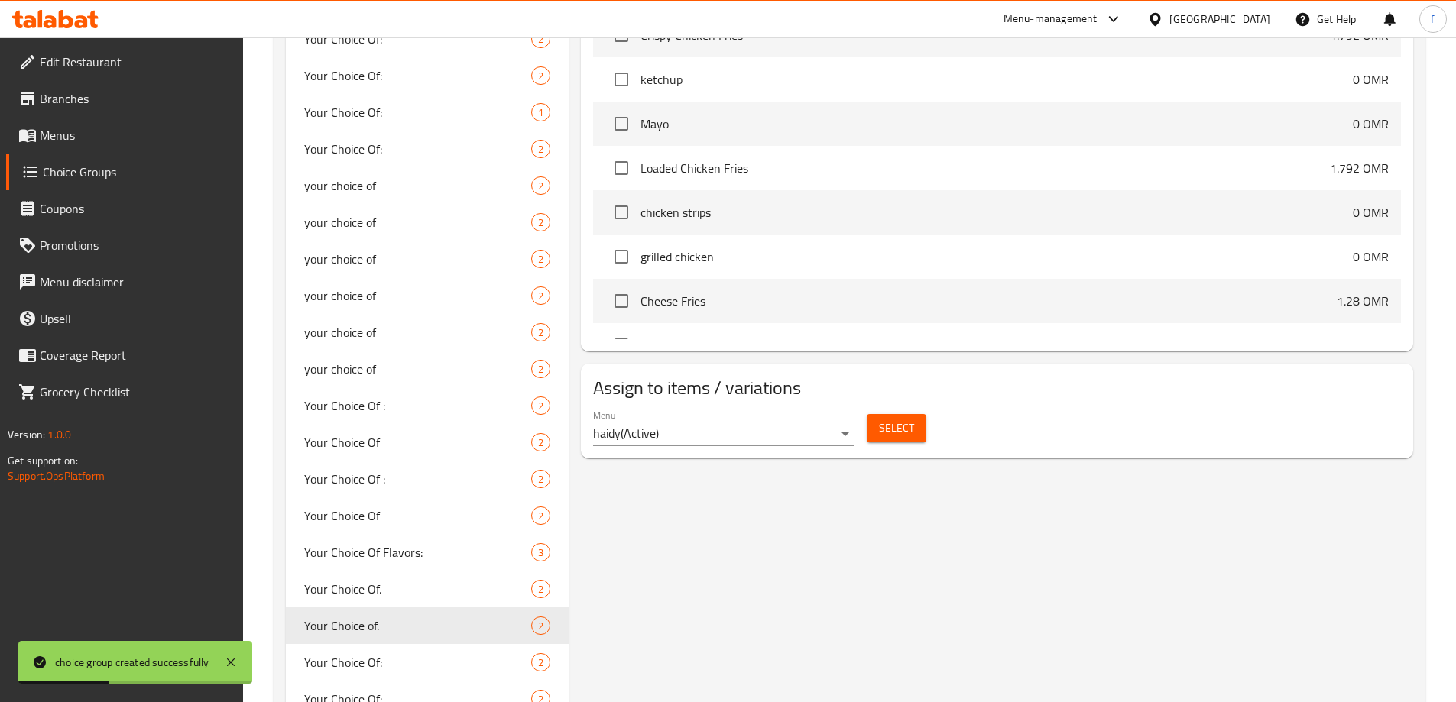
click at [899, 419] on span "Select" at bounding box center [896, 428] width 35 height 19
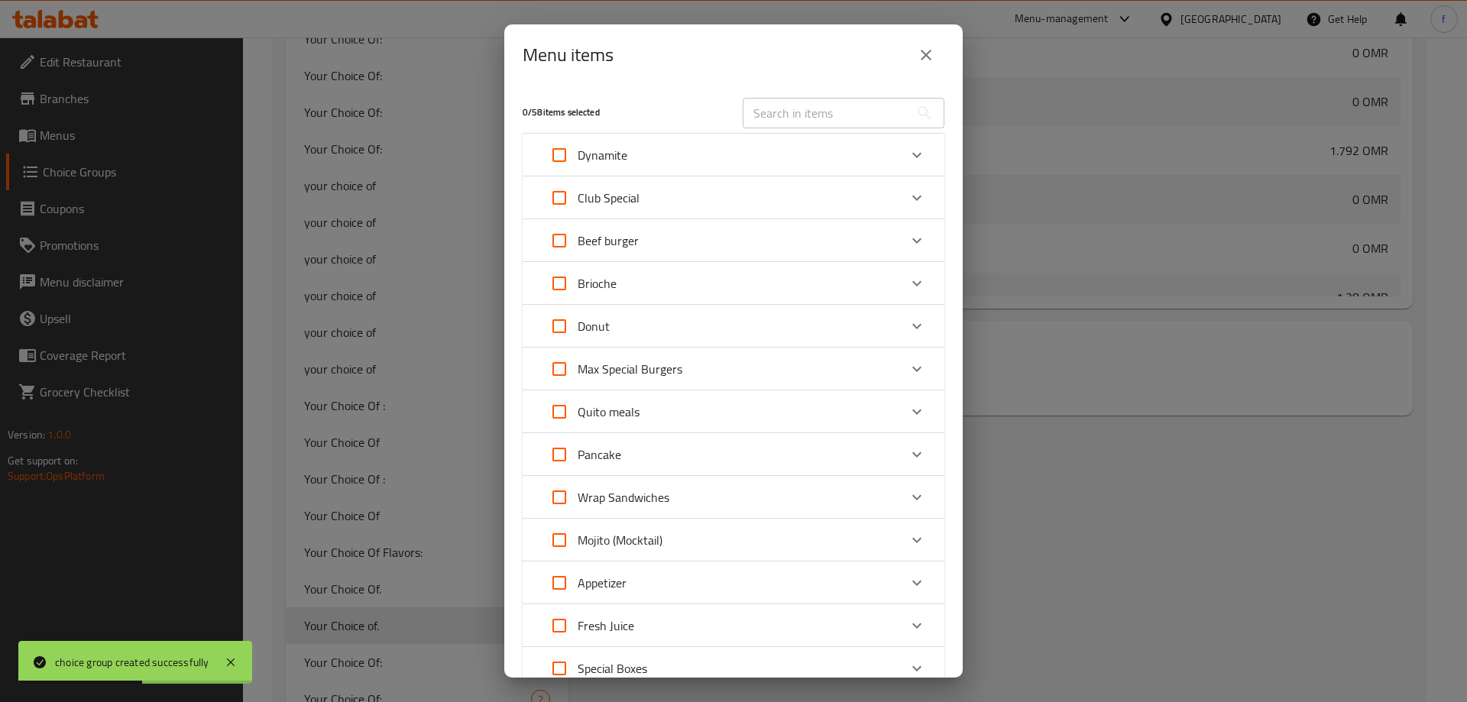
click at [793, 121] on input "text" at bounding box center [826, 113] width 167 height 31
paste input "Chicken Wrap Sandwich"
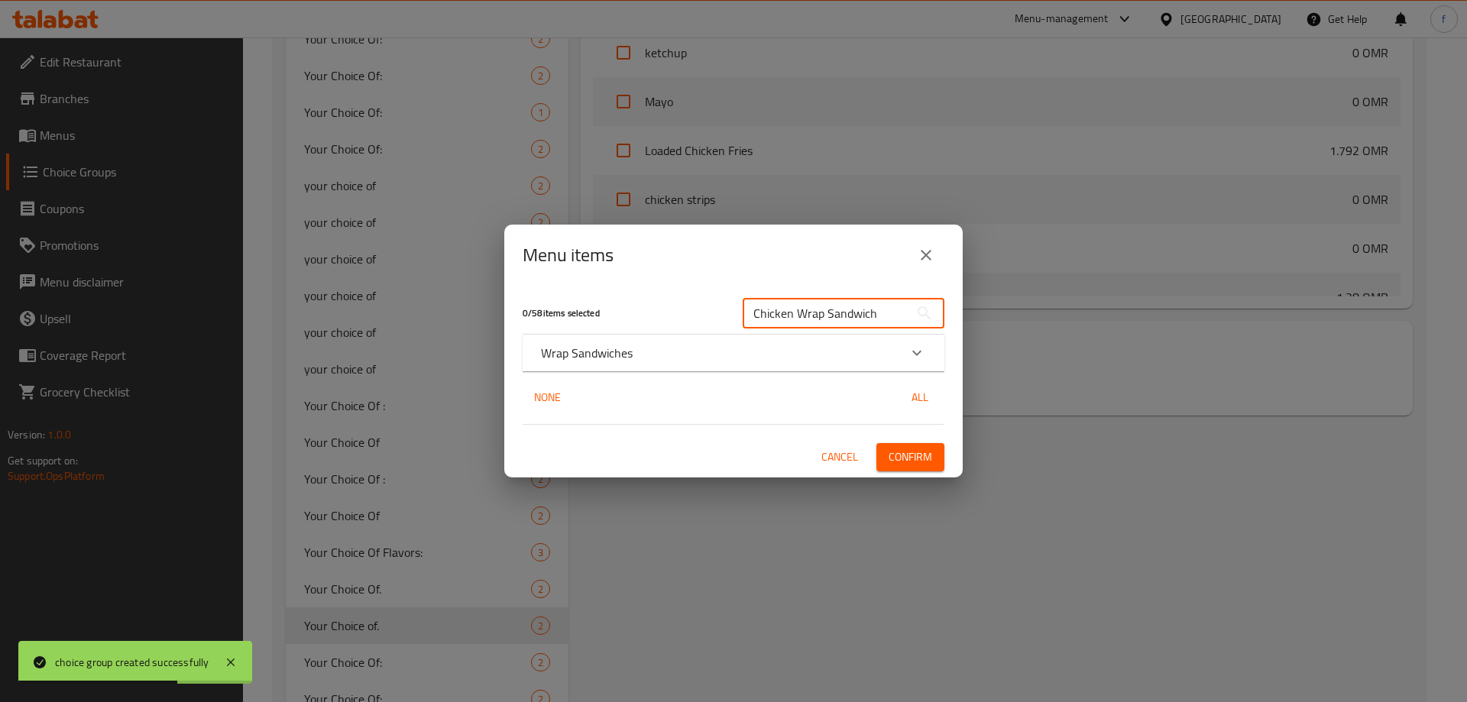
type input "Chicken Wrap Sandwich"
click at [928, 363] on div "Expand" at bounding box center [917, 353] width 37 height 37
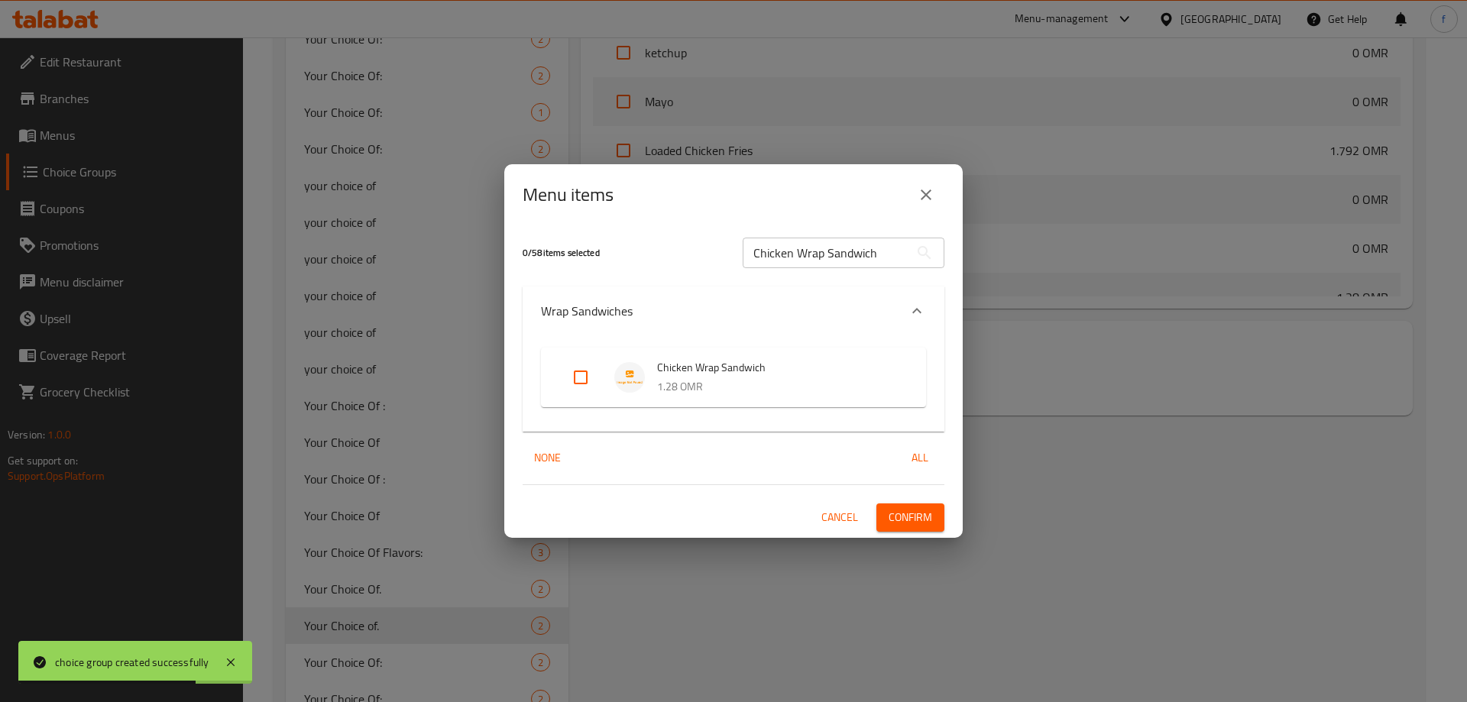
click at [593, 377] on input "Expand" at bounding box center [580, 377] width 37 height 37
checkbox input "true"
click at [921, 524] on span "Confirm" at bounding box center [911, 517] width 44 height 19
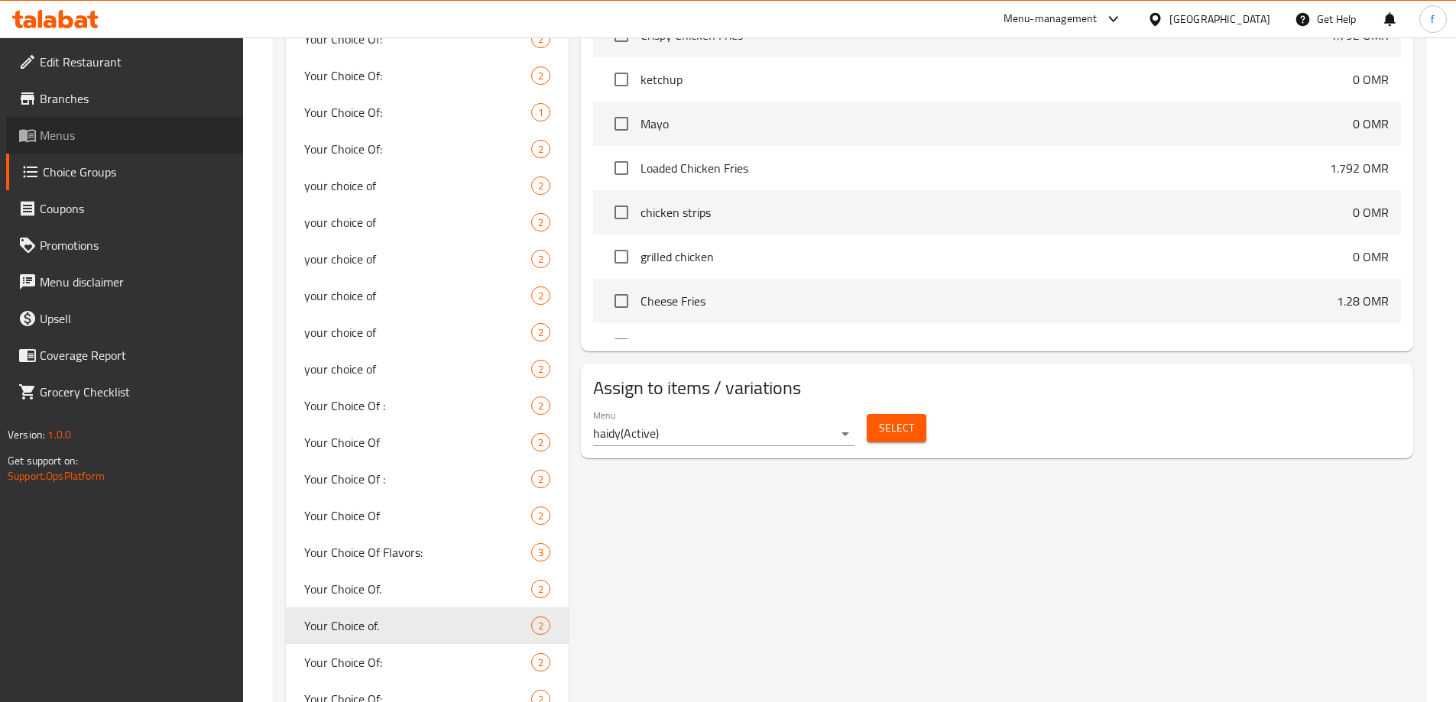
click at [102, 135] on span "Menus" at bounding box center [135, 135] width 191 height 18
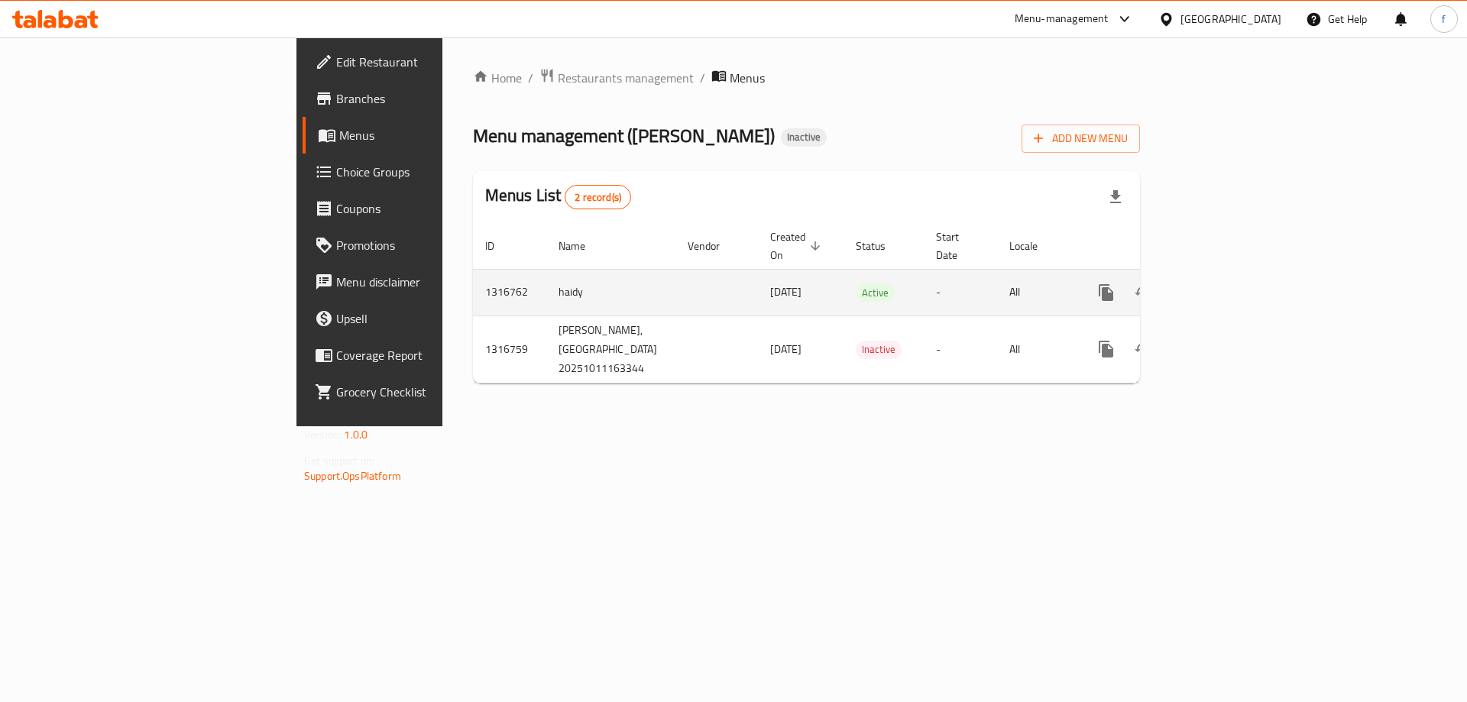
click at [1223, 286] on icon "enhanced table" at bounding box center [1217, 293] width 14 height 14
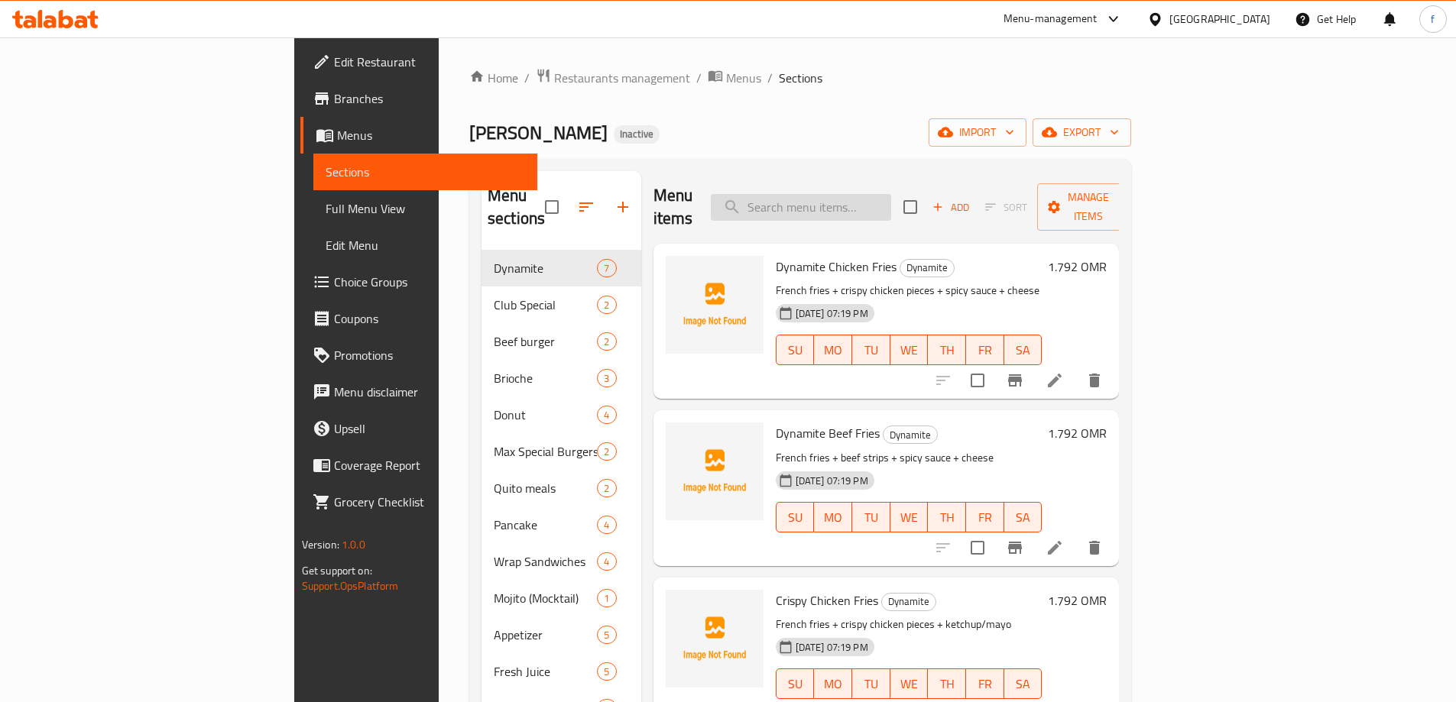
click at [871, 196] on input "search" at bounding box center [801, 207] width 180 height 27
paste input "Zinger Wrap Sandwich"
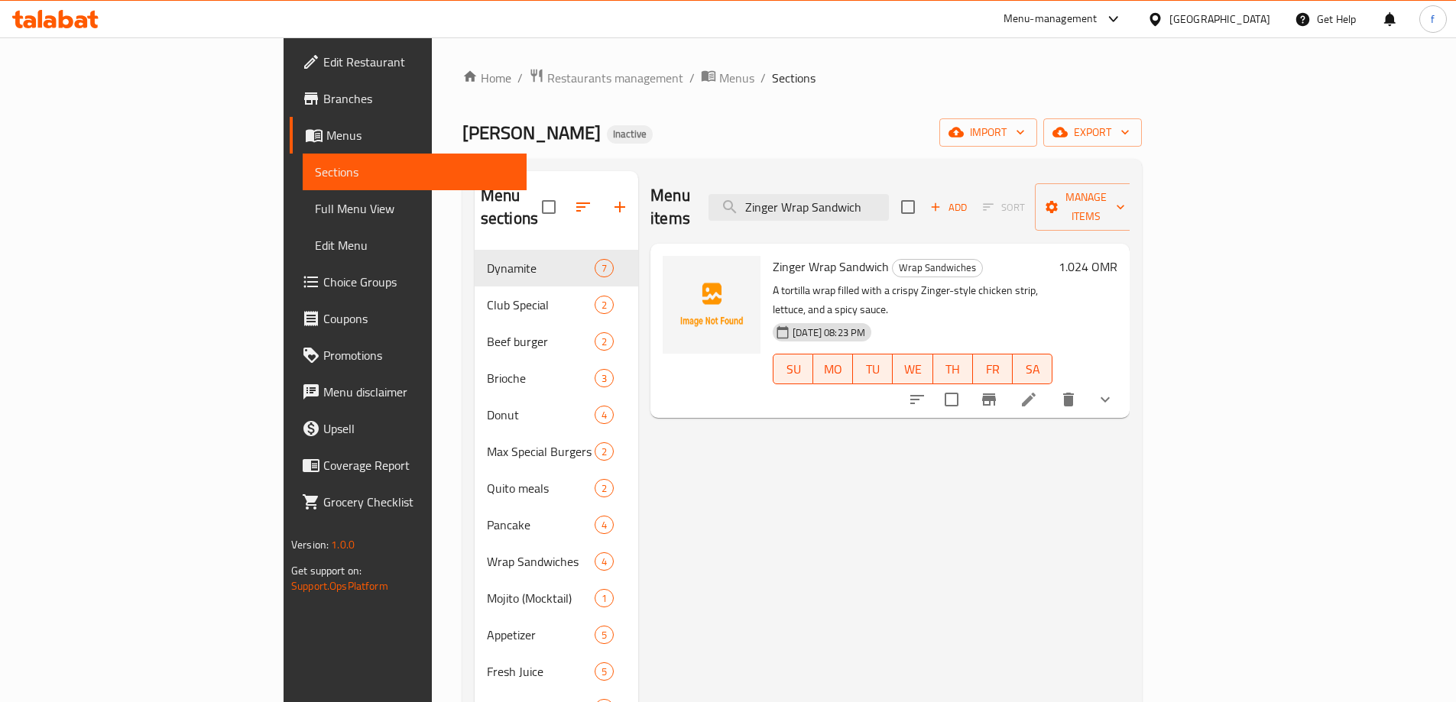
type input "Zinger Wrap Sandwich"
click at [1050, 386] on li at bounding box center [1028, 400] width 43 height 28
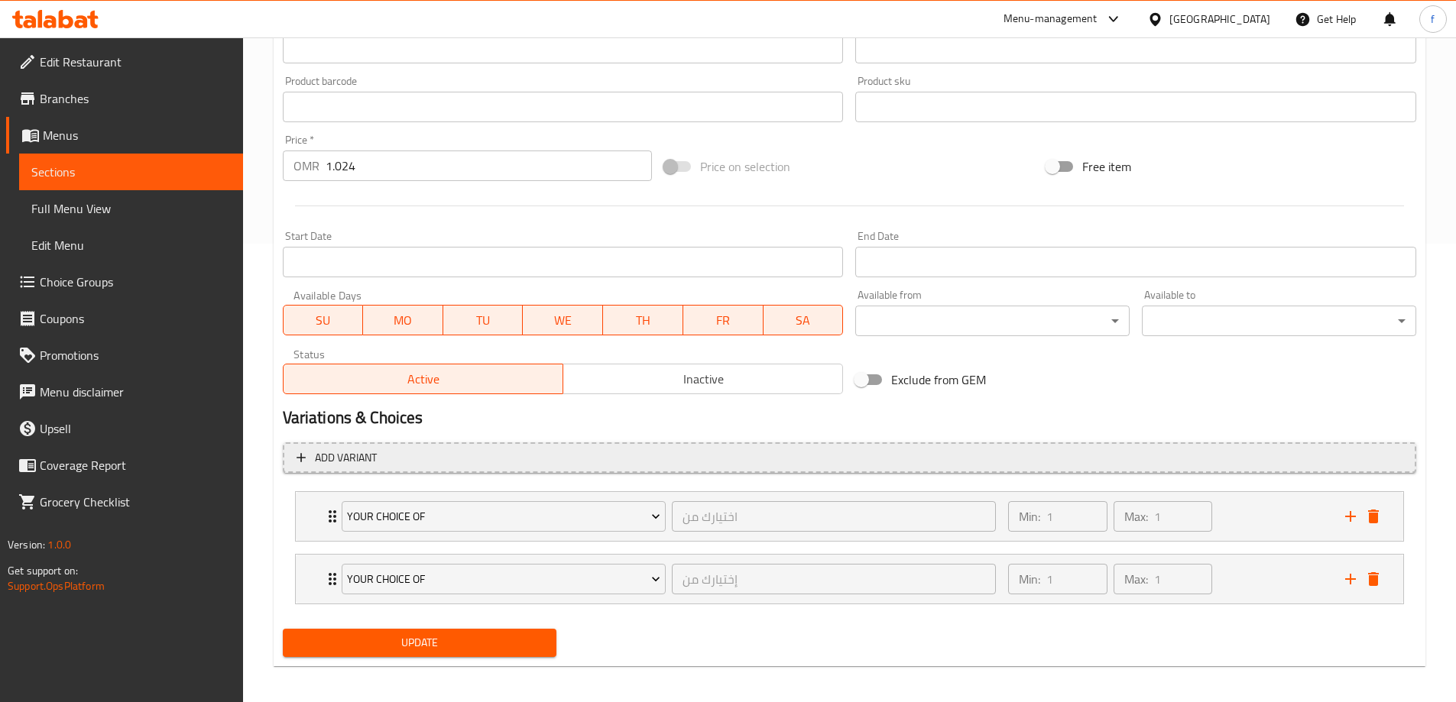
scroll to position [465, 0]
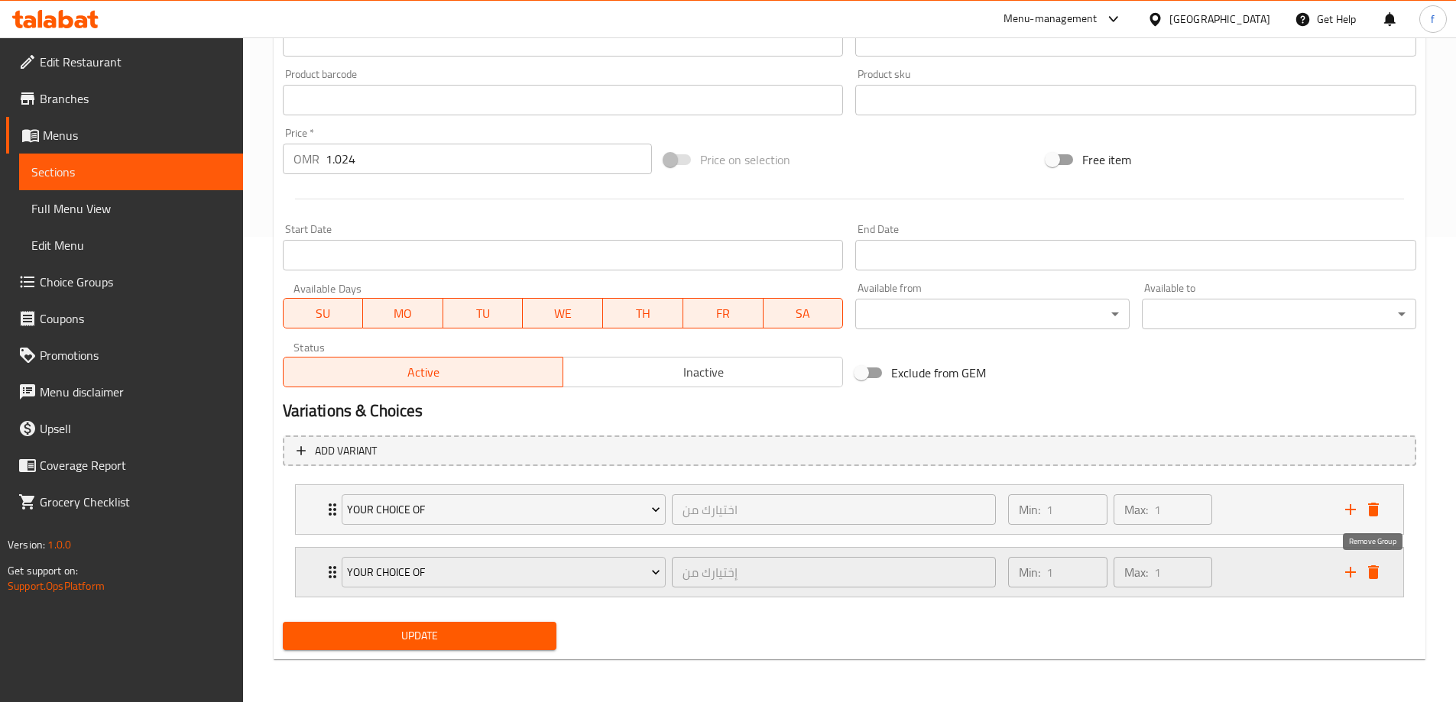
click at [1375, 575] on icon "delete" at bounding box center [1373, 572] width 11 height 14
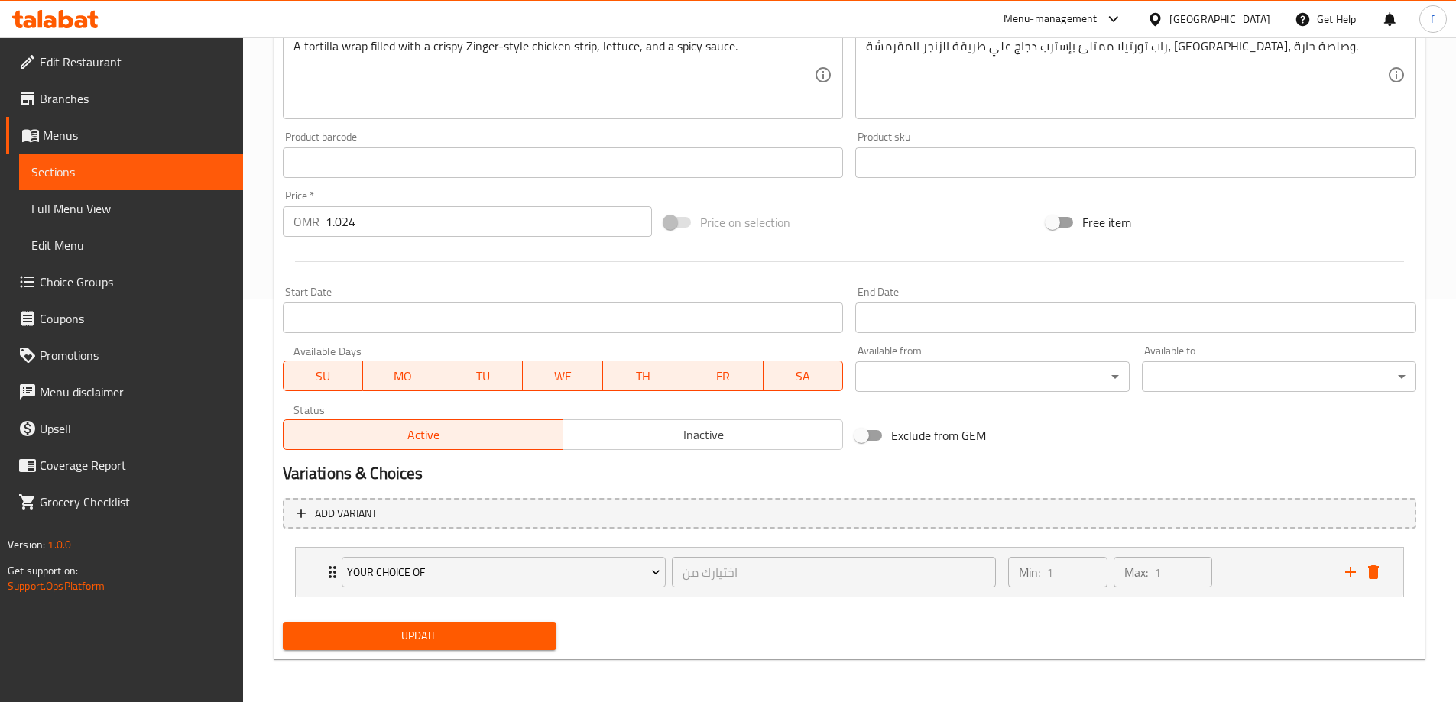
click at [438, 627] on span "Update" at bounding box center [420, 636] width 250 height 19
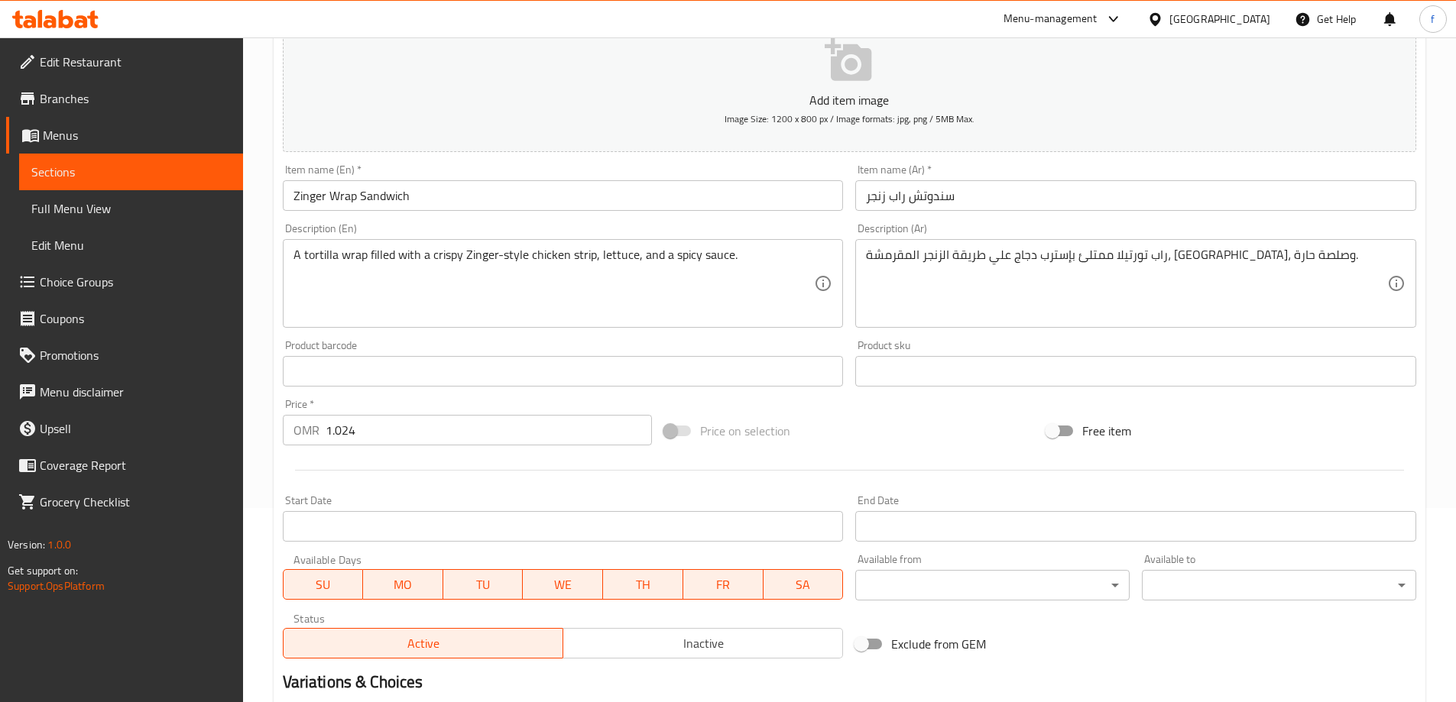
scroll to position [0, 0]
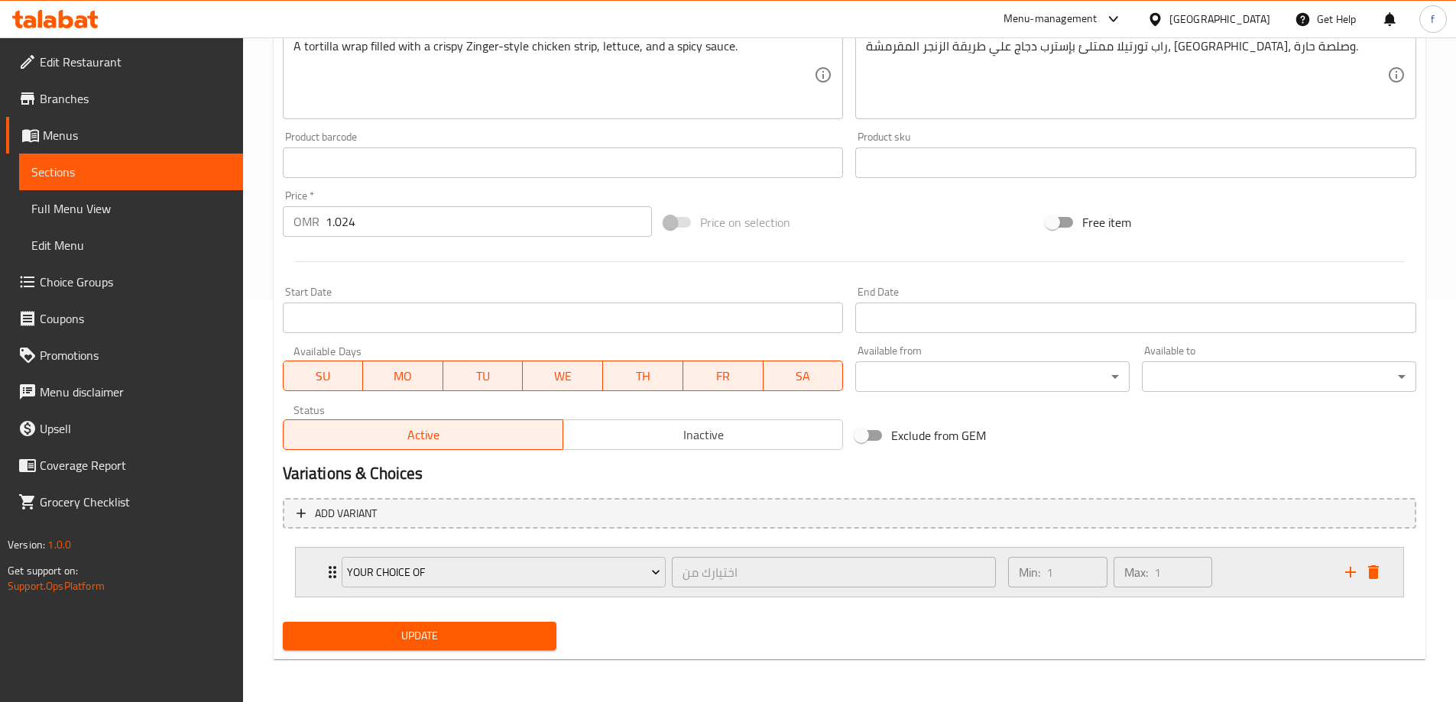
click at [1374, 573] on icon "delete" at bounding box center [1373, 572] width 11 height 14
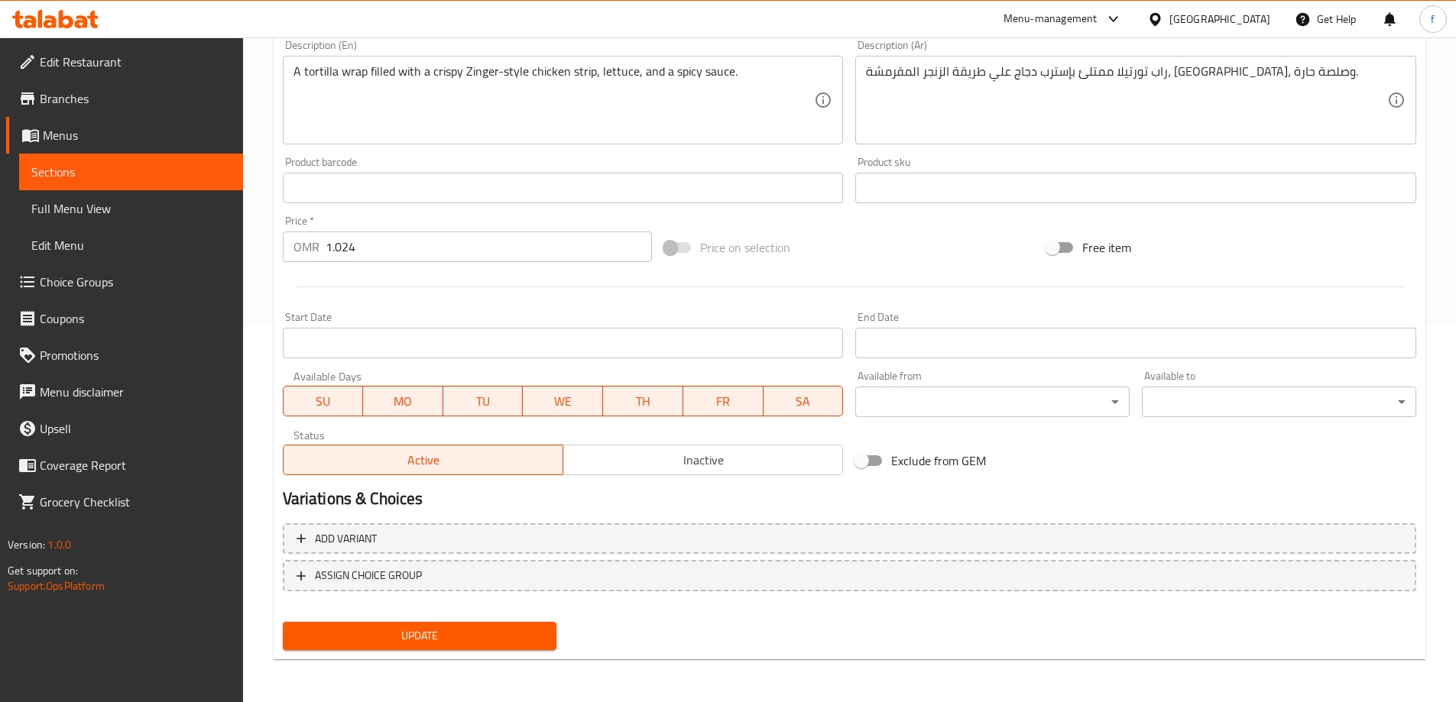
click at [410, 617] on div "Update" at bounding box center [420, 636] width 287 height 40
click at [421, 645] on span "Update" at bounding box center [420, 636] width 250 height 19
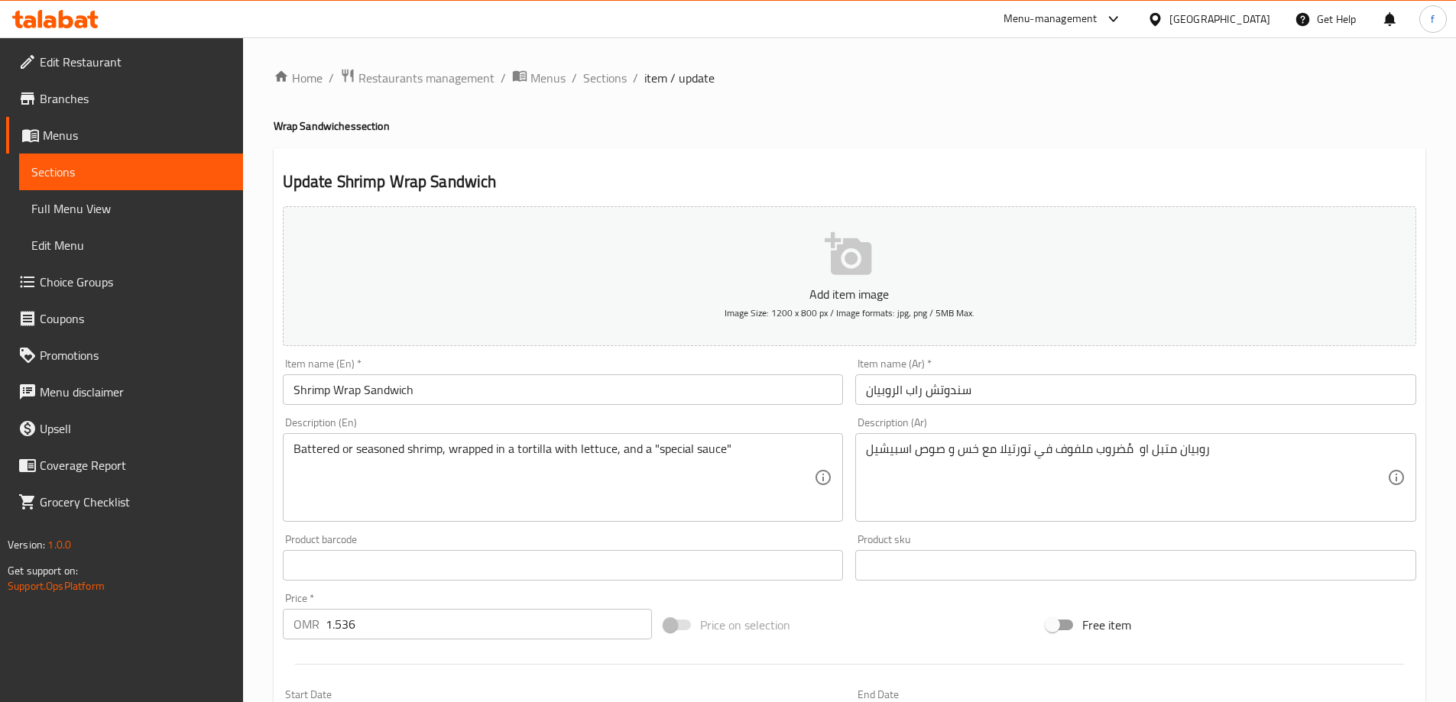
click at [109, 204] on span "Full Menu View" at bounding box center [130, 208] width 199 height 18
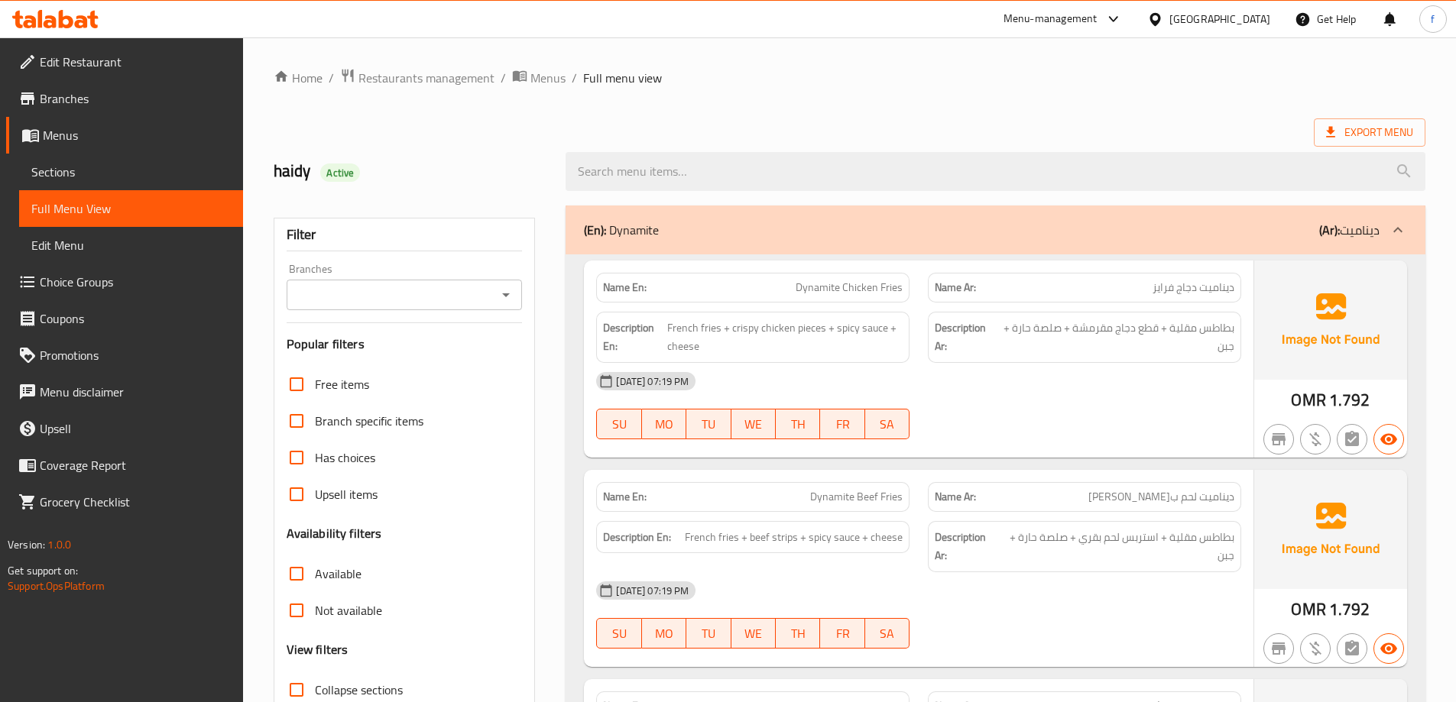
click at [1401, 222] on icon at bounding box center [1397, 230] width 18 height 18
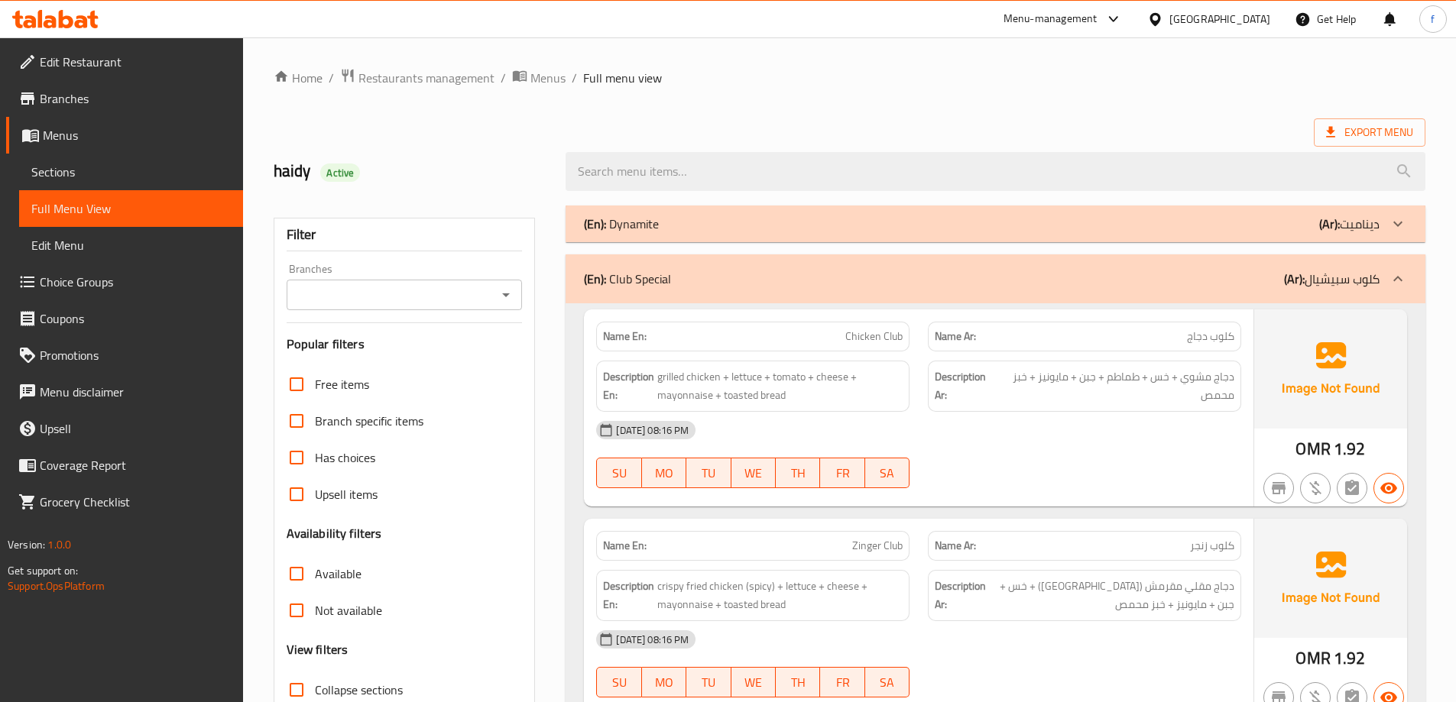
click at [1401, 274] on icon at bounding box center [1397, 279] width 18 height 18
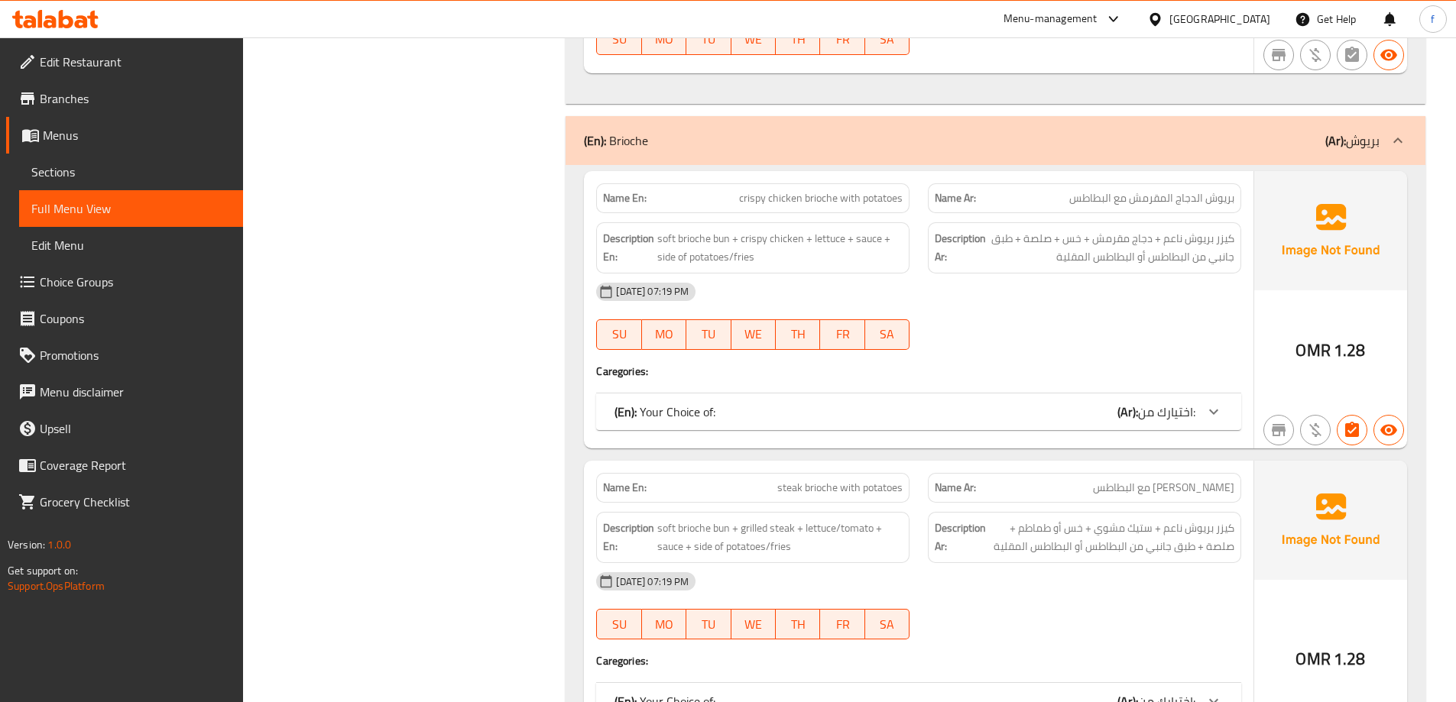
scroll to position [840, 0]
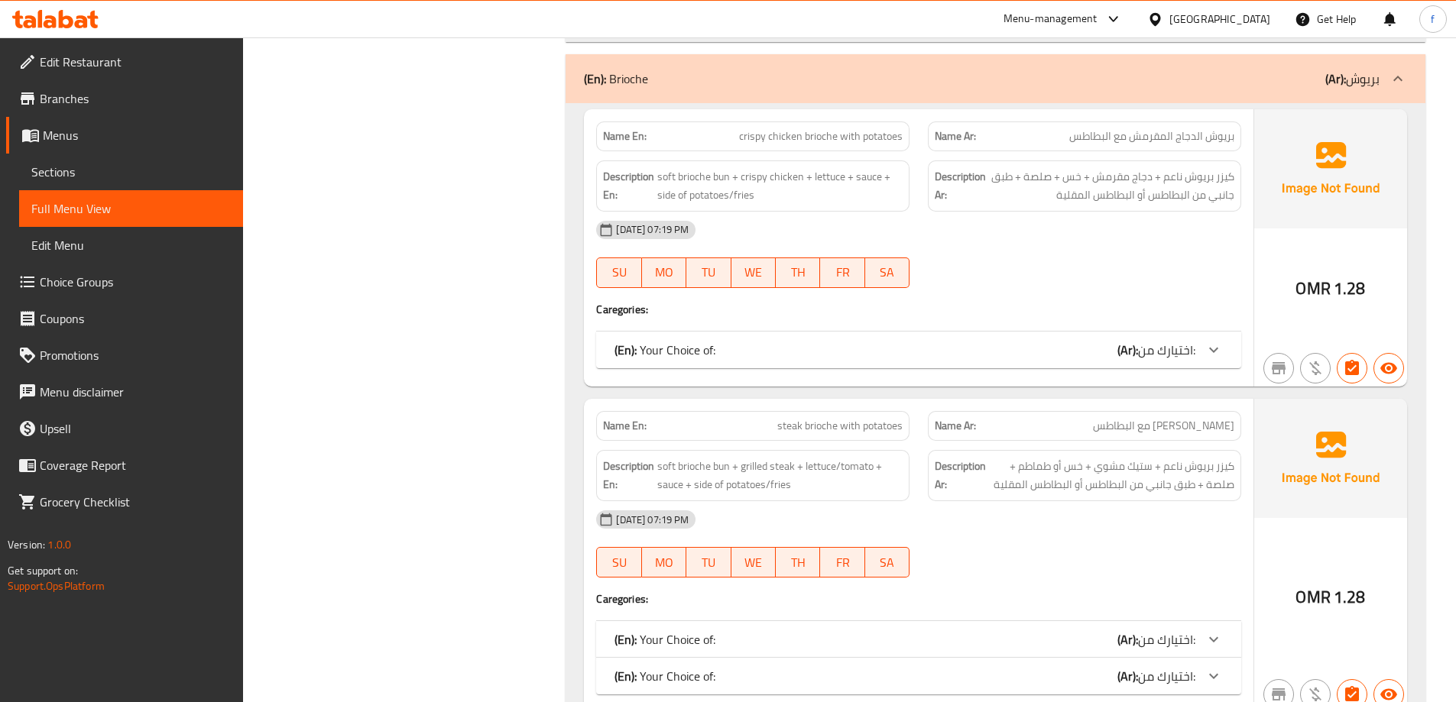
click at [1401, 70] on icon at bounding box center [1397, 79] width 18 height 18
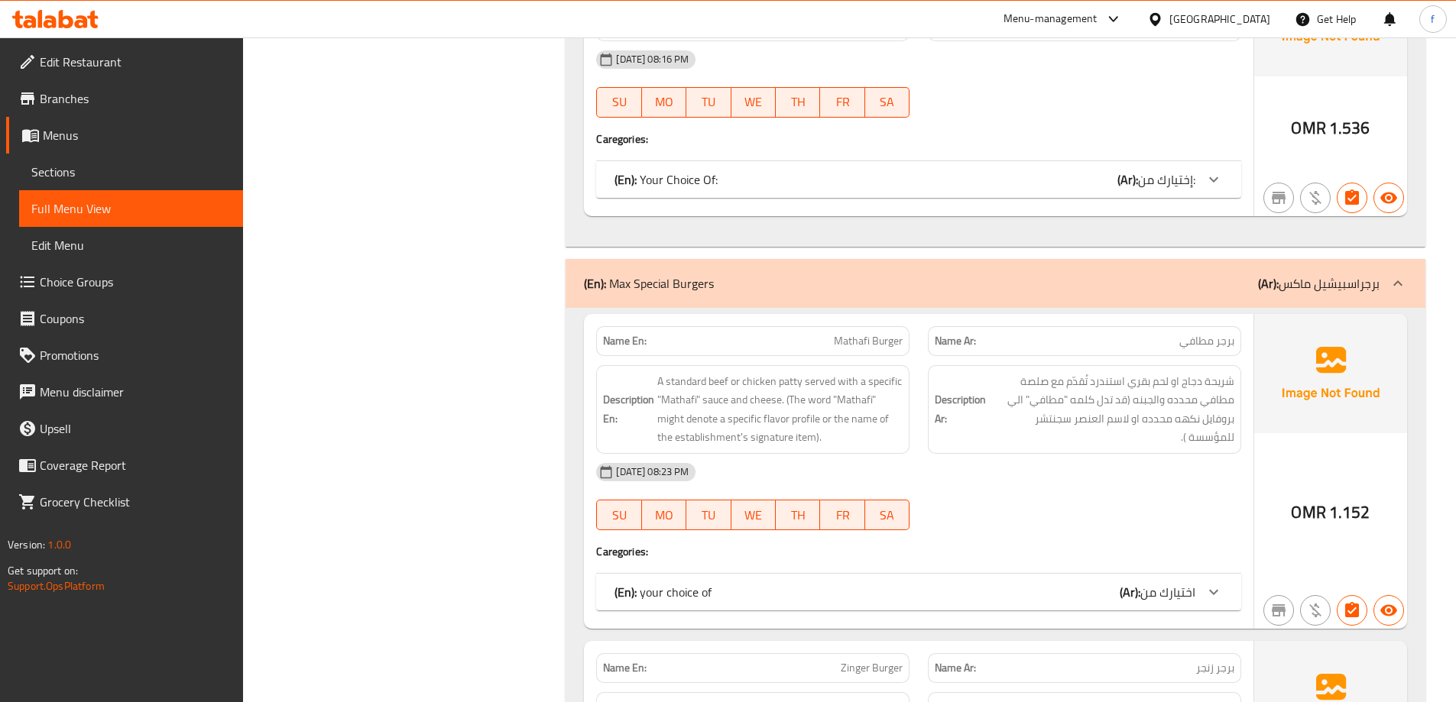
scroll to position [1910, 0]
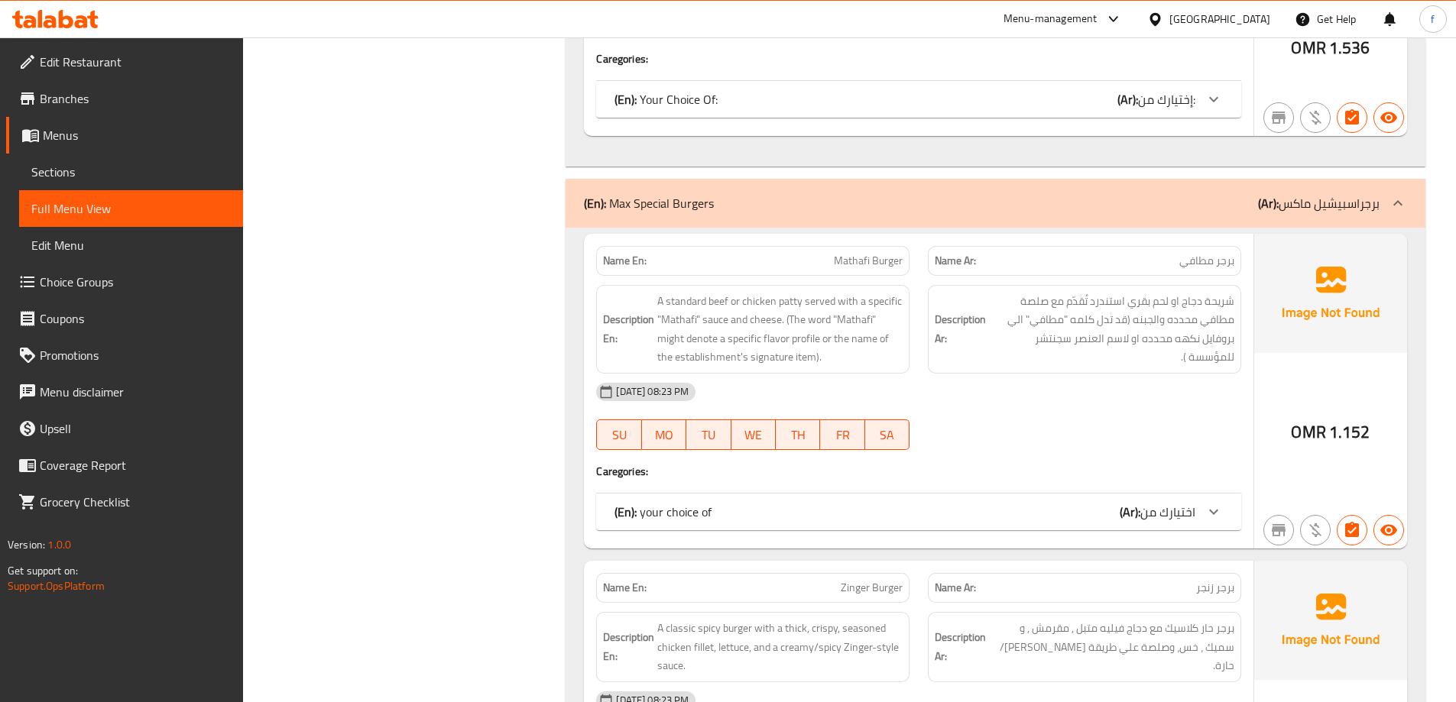
click at [883, 580] on span "Zinger Burger" at bounding box center [871, 588] width 62 height 16
copy span "Zinger Burger"
click at [1101, 374] on div "[DATE] 08:23 PM" at bounding box center [918, 392] width 663 height 37
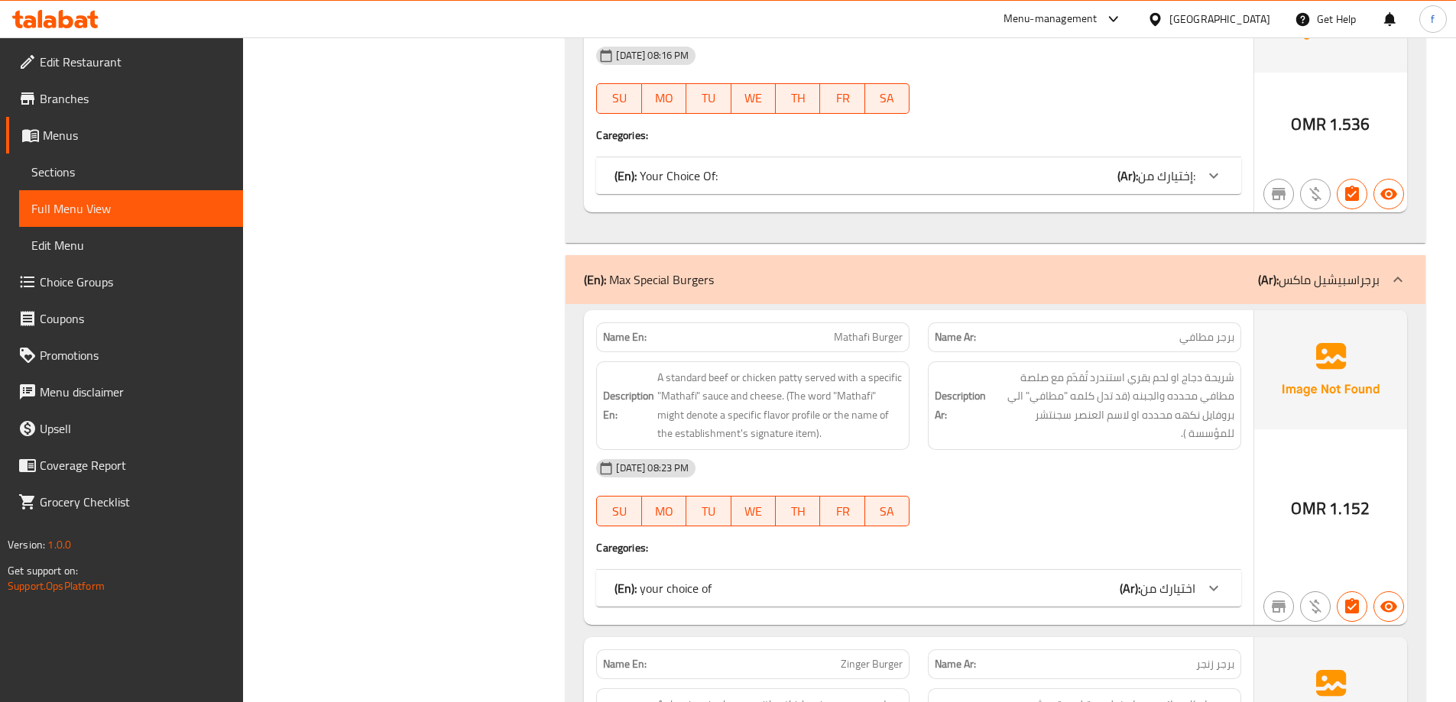
scroll to position [2063, 0]
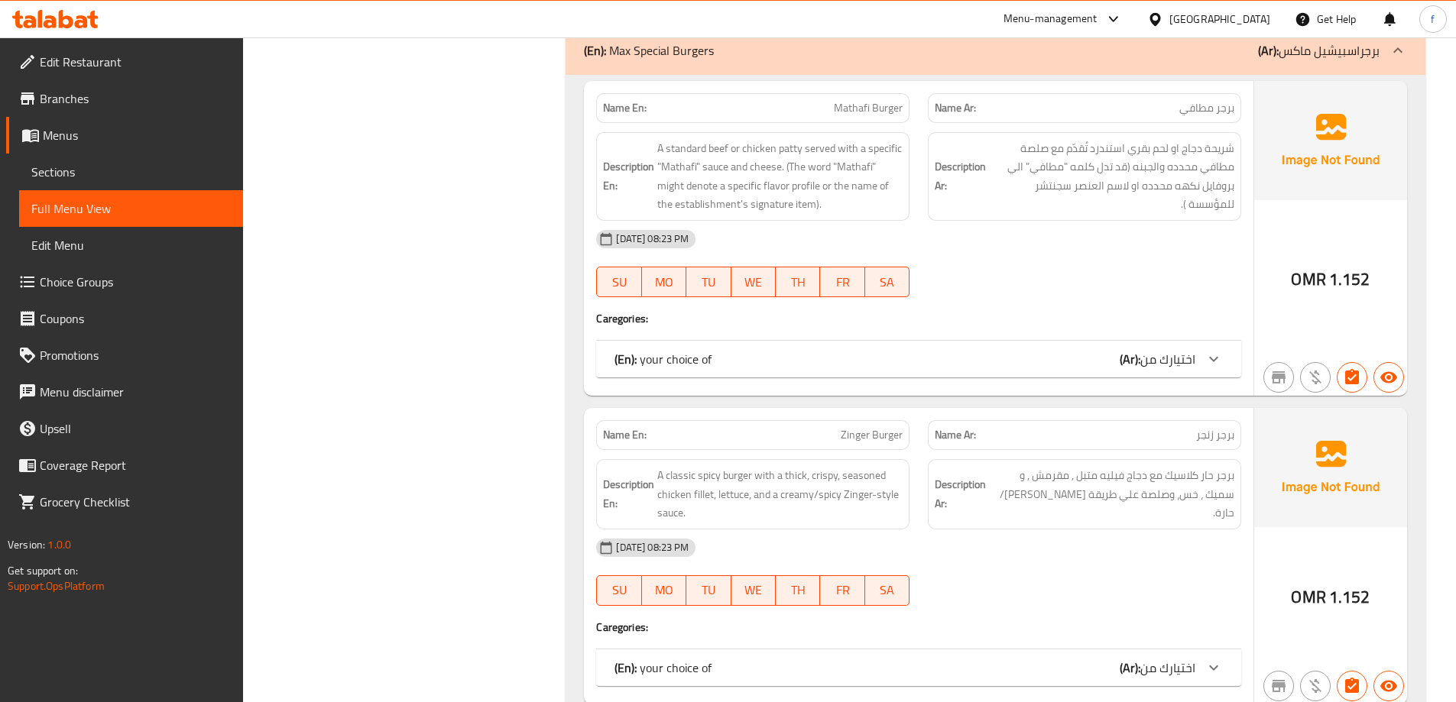
click at [1022, 659] on div "(En): your choice of (Ar): اختيارك من" at bounding box center [904, 668] width 581 height 18
click at [1050, 350] on div "(En): your choice of (Ar): اختيارك من" at bounding box center [904, 359] width 581 height 18
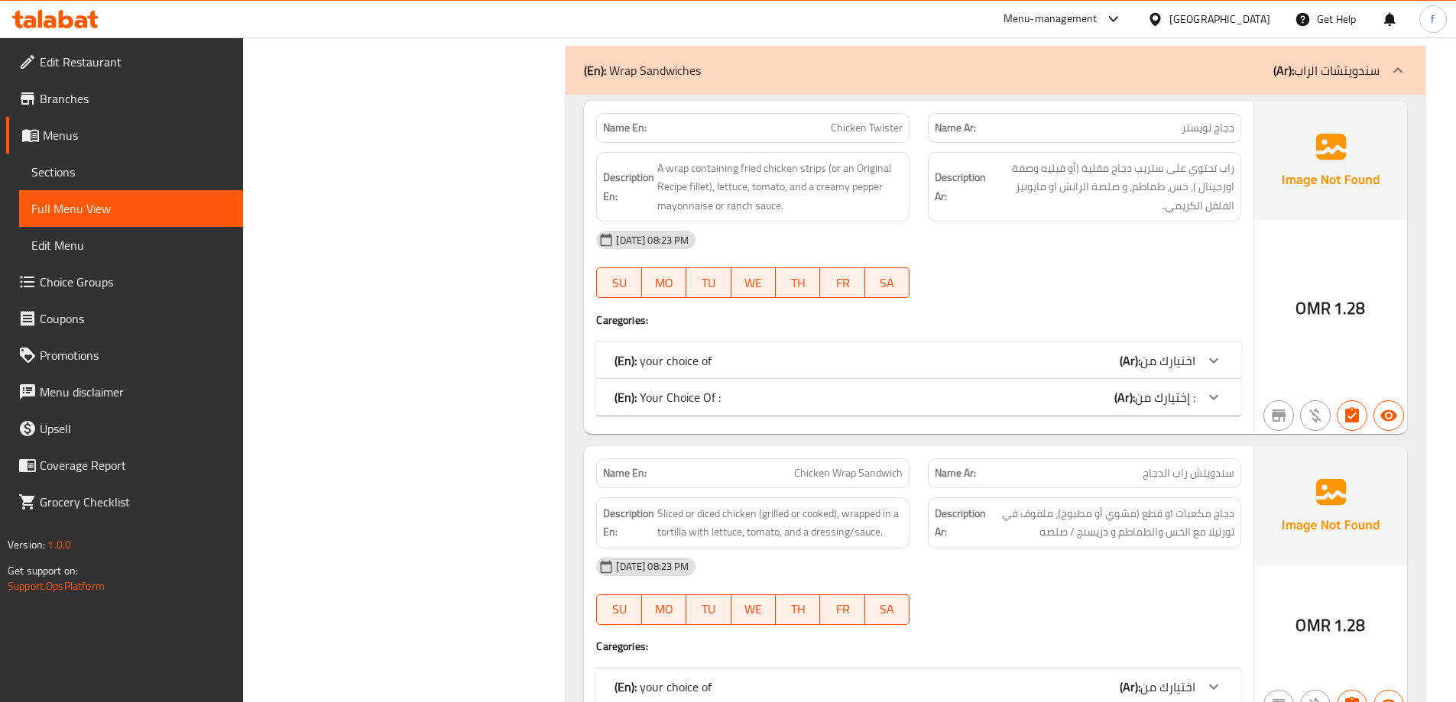
scroll to position [4661, 0]
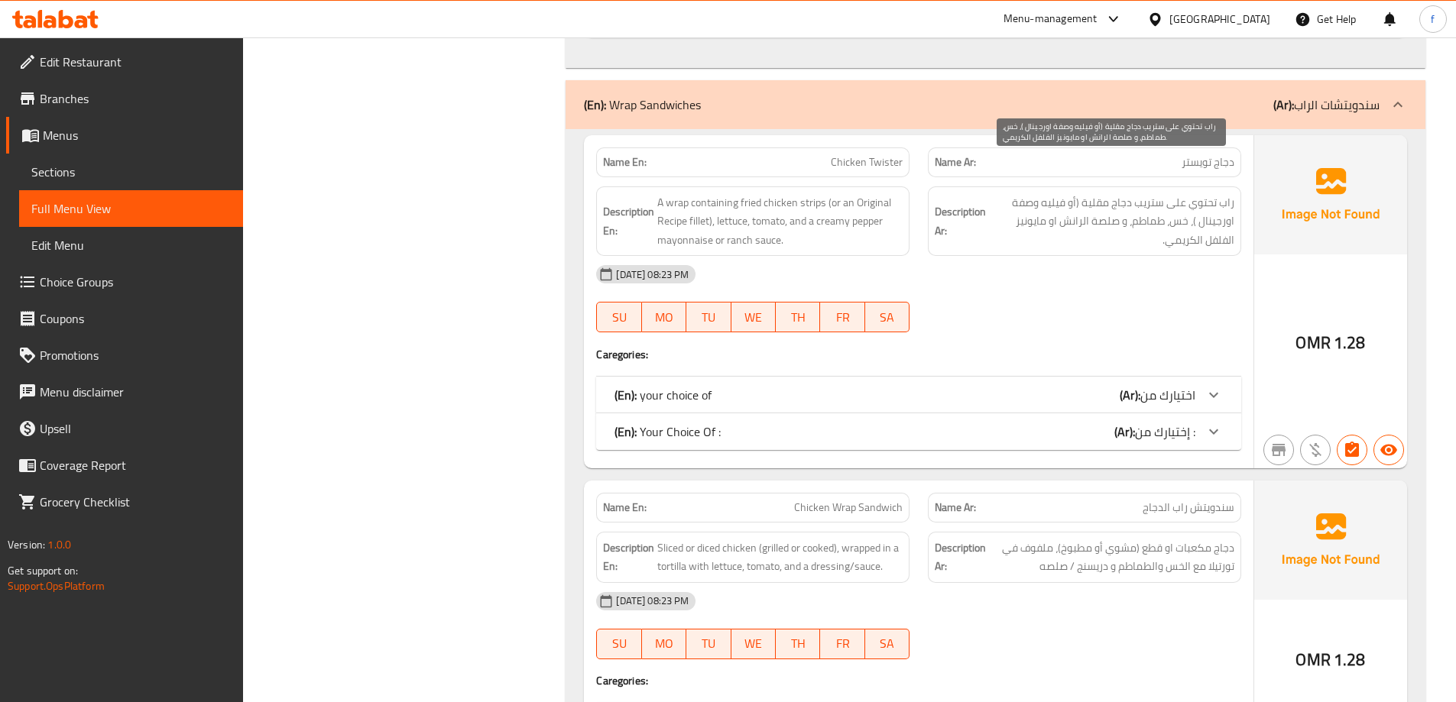
click at [1224, 193] on span "راب تحتوي على ستريب دجاج مقلية (أو فيليه وصفة اورجينال )، خس، طماطم، و صلصة الر…" at bounding box center [1111, 221] width 245 height 57
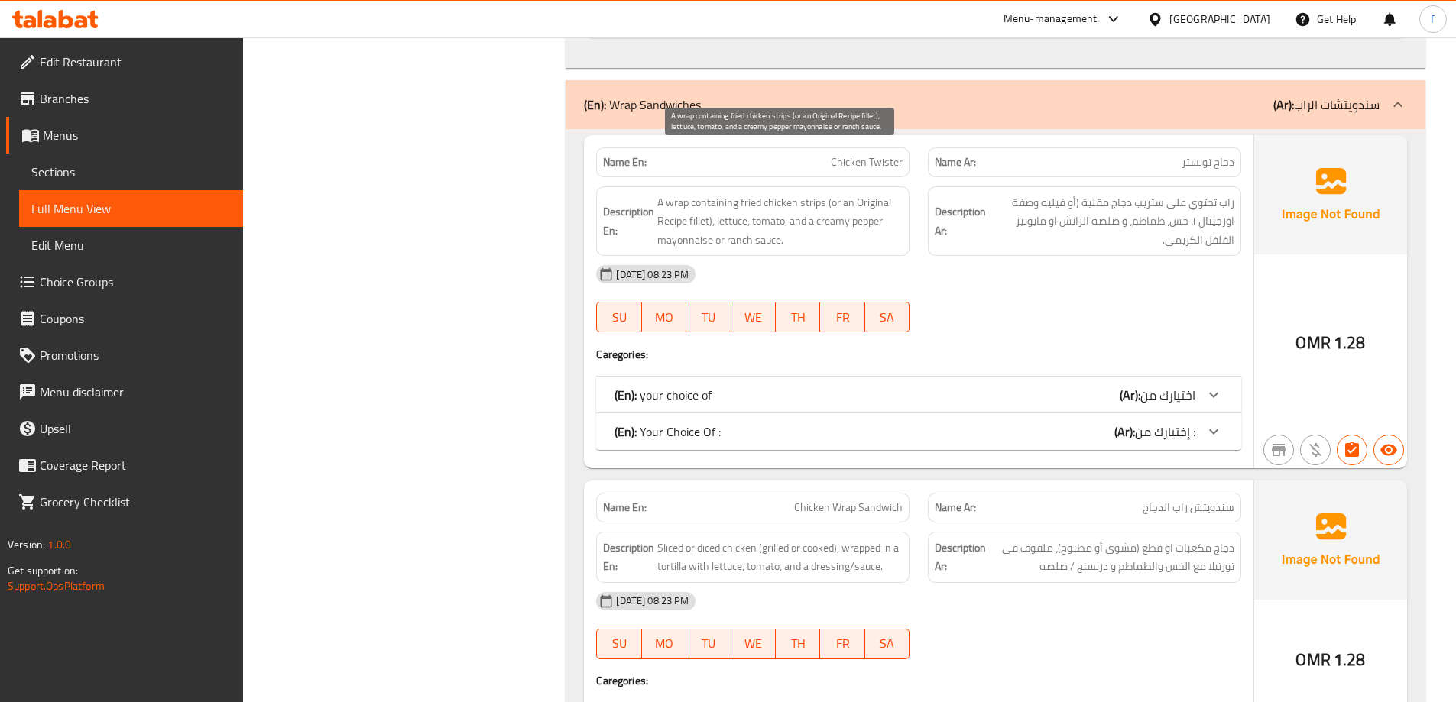
click at [676, 193] on span "A wrap containing fried chicken strips (or an Original Recipe fillet), lettuce,…" at bounding box center [779, 221] width 245 height 57
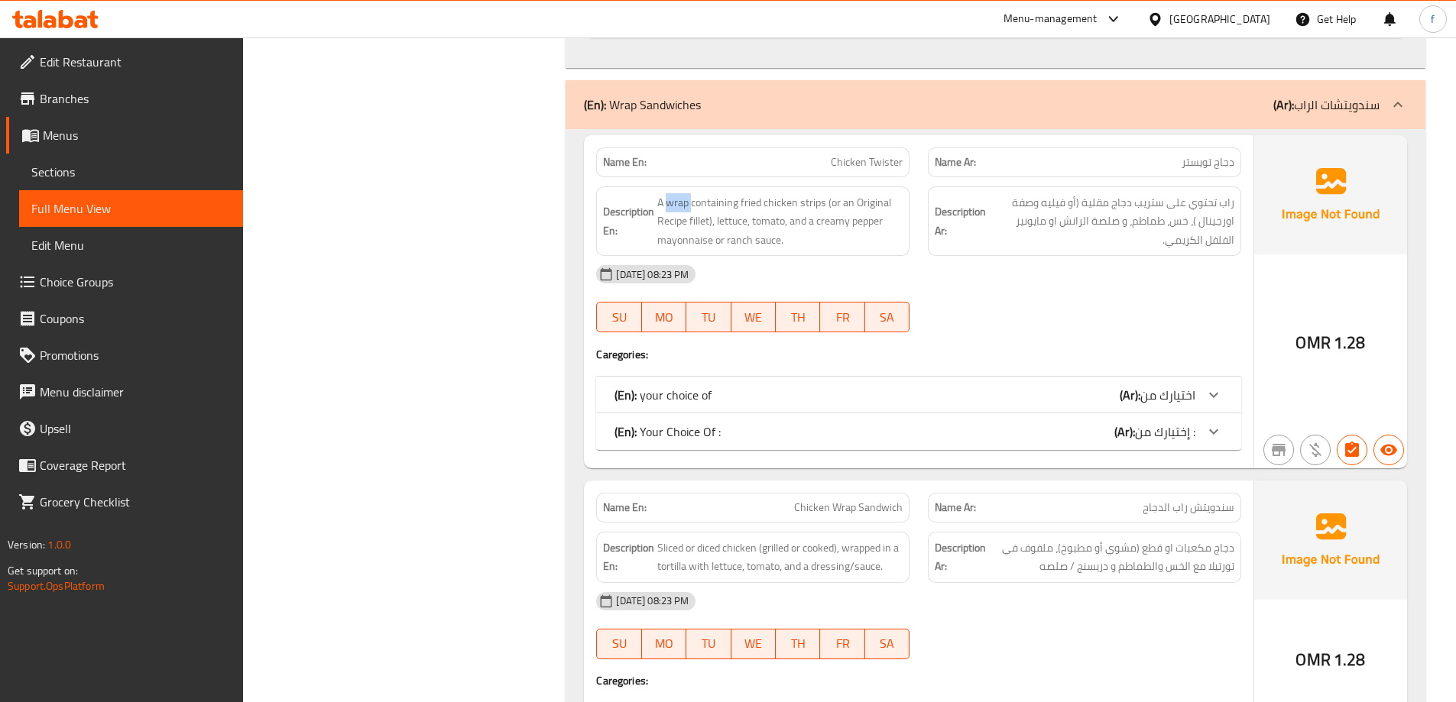
copy span "wrap"
click at [1027, 256] on div "[DATE] 08:23 PM" at bounding box center [918, 274] width 663 height 37
click at [1188, 384] on span "اختيارك من" at bounding box center [1167, 395] width 55 height 23
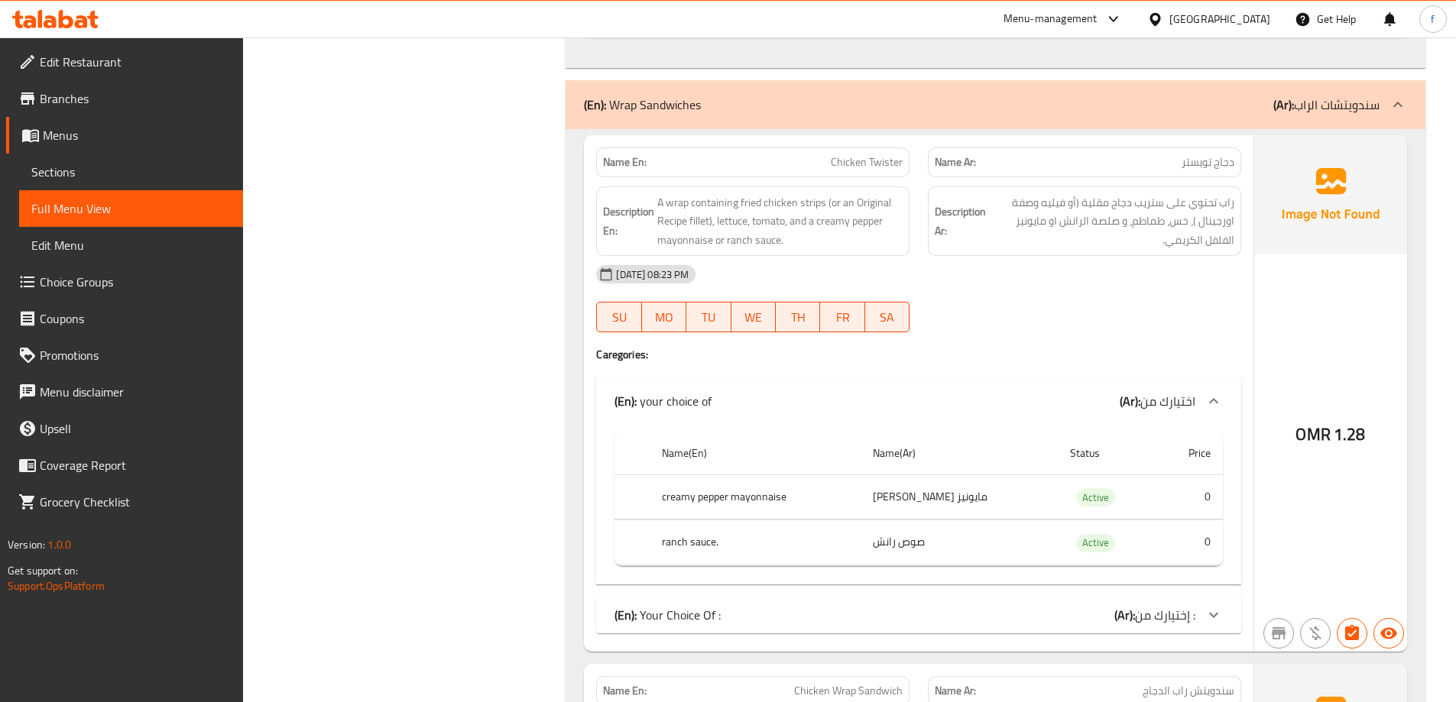
click at [1222, 606] on icon at bounding box center [1213, 615] width 18 height 18
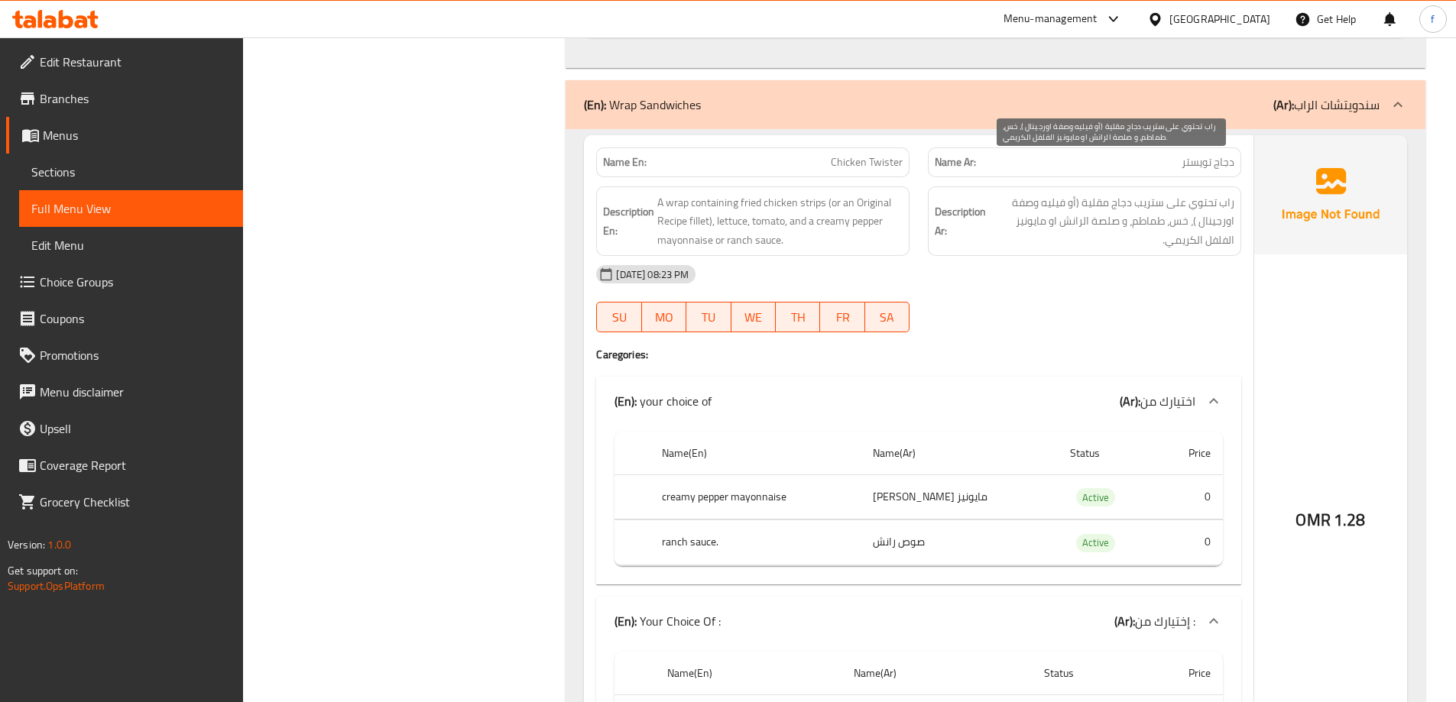
click at [1200, 193] on span "راب تحتوي على ستريب دجاج مقلية (أو فيليه وصفة اورجينال )، خس، طماطم، و صلصة الر…" at bounding box center [1111, 221] width 245 height 57
click at [1231, 193] on span "راب تحتوي على ستريب دجاج مقلية (أو فيليه وصفة اورجينال )، خس، طماطم، و صلصة الر…" at bounding box center [1111, 221] width 245 height 57
click at [1229, 193] on span "راب تحتوي على ستريب دجاج مقلية (أو فيليه وصفة اورجينال )، خس، طماطم، و صلصة الر…" at bounding box center [1111, 221] width 245 height 57
click at [1204, 193] on span "راب تحتوي على ستريب دجاج مقلية (أو فيليه وصفة اورجينال )، خس، طماطم، و صلصة الر…" at bounding box center [1111, 221] width 245 height 57
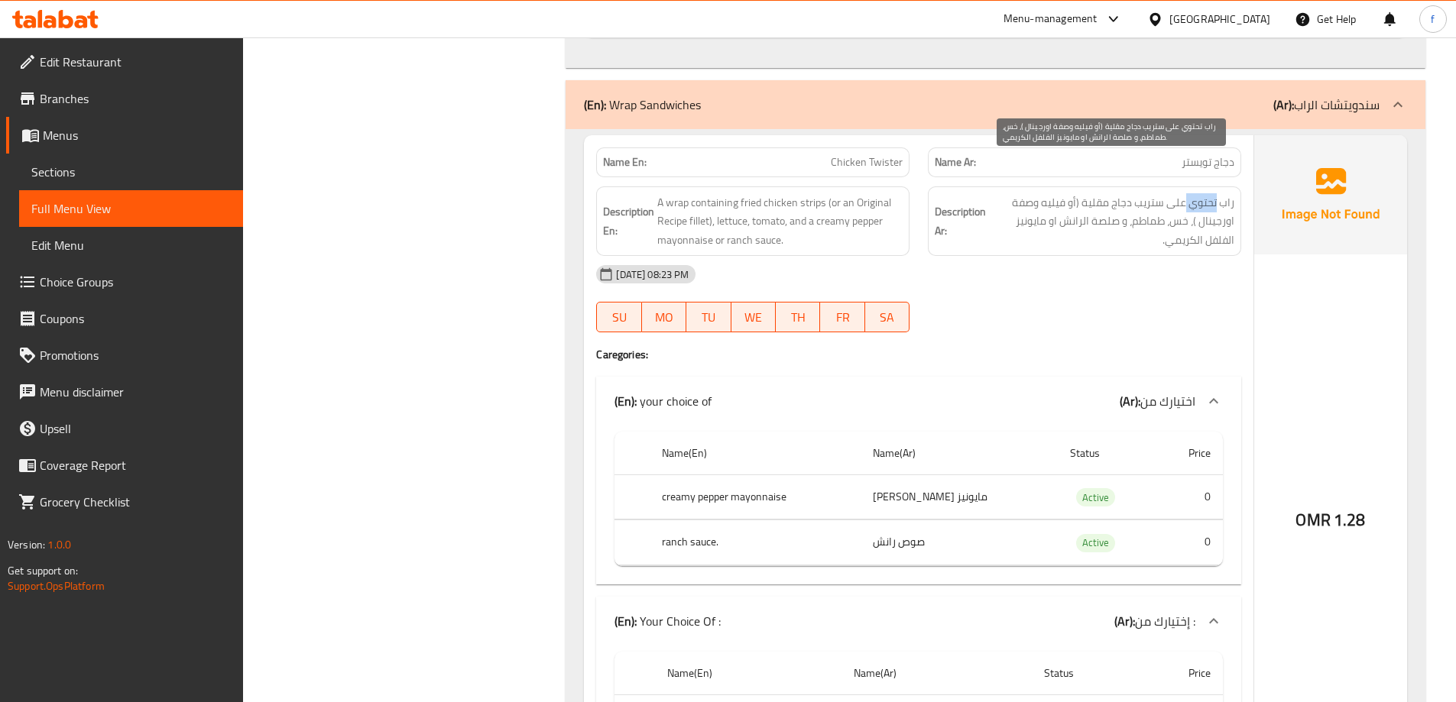
click at [1204, 193] on span "راب تحتوي على ستريب دجاج مقلية (أو فيليه وصفة اورجينال )، خس، طماطم، و صلصة الر…" at bounding box center [1111, 221] width 245 height 57
click at [1146, 193] on span "راب تحتوي على ستريب دجاج مقلية (أو فيليه وصفة اورجينال )، خس، طماطم، و صلصة الر…" at bounding box center [1111, 221] width 245 height 57
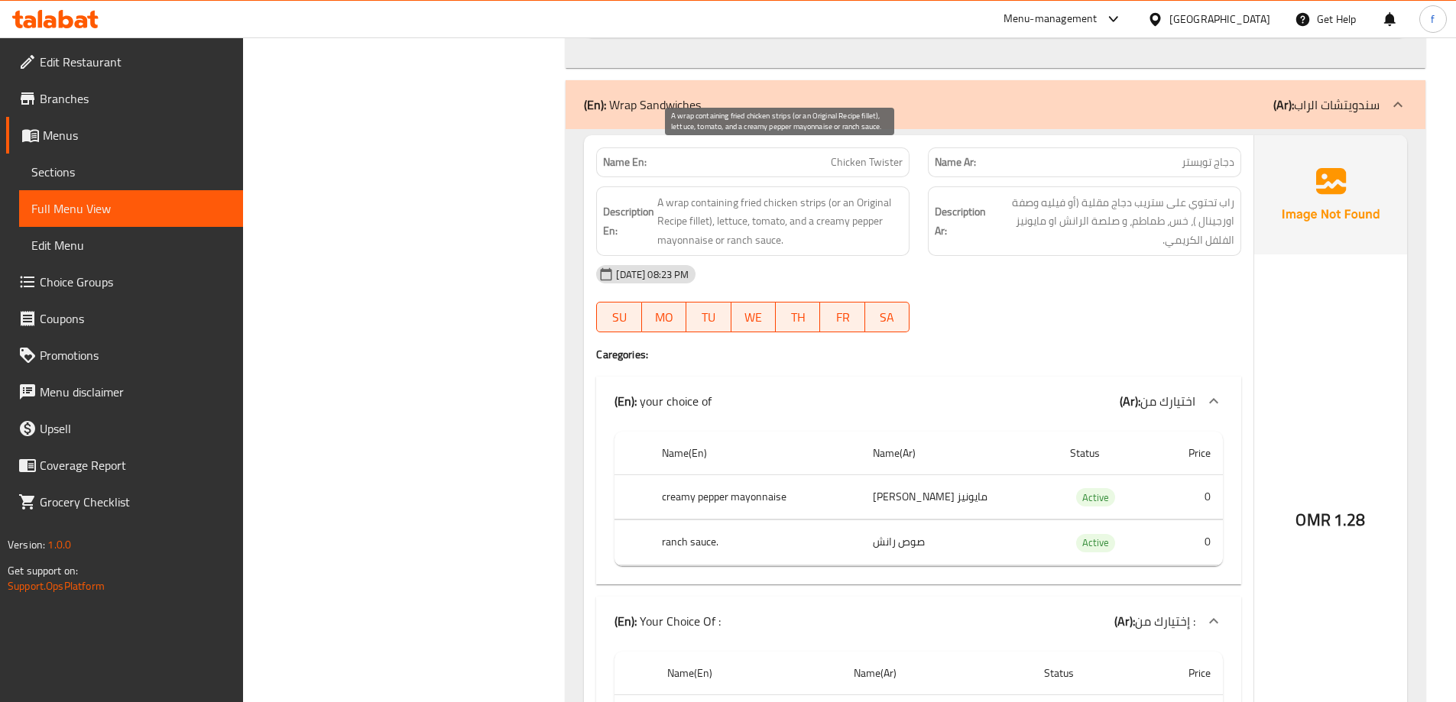
click at [814, 193] on span "A wrap containing fried chicken strips (or an Original Recipe fillet), lettuce,…" at bounding box center [779, 221] width 245 height 57
click at [815, 193] on span "A wrap containing fried chicken strips (or an Original Recipe fillet), lettuce,…" at bounding box center [779, 221] width 245 height 57
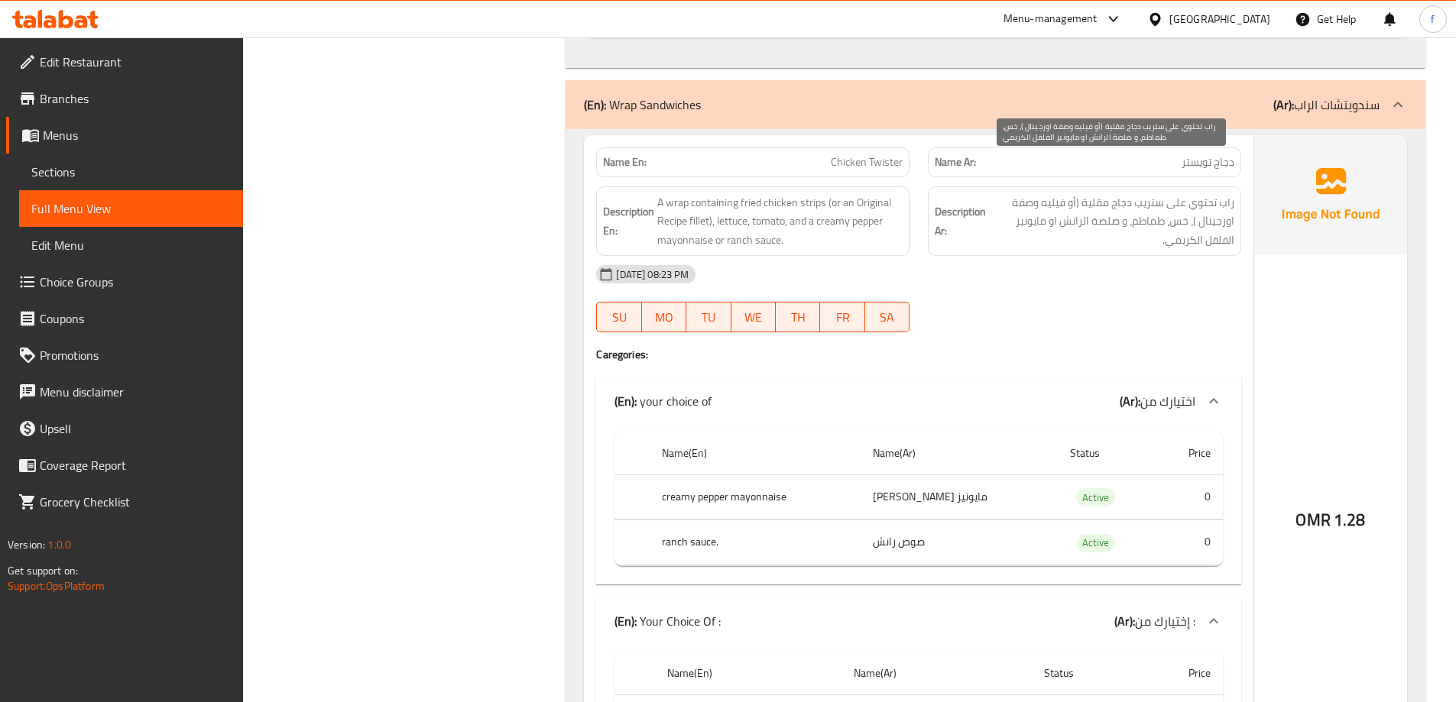
click at [1149, 193] on span "راب تحتوي على ستريب دجاج مقلية (أو فيليه وصفة اورجينال )، خس، طماطم، و صلصة الر…" at bounding box center [1111, 221] width 245 height 57
click at [870, 138] on div "Name En: Chicken Twister" at bounding box center [753, 162] width 332 height 48
click at [872, 154] on span "Chicken Twister" at bounding box center [867, 162] width 72 height 16
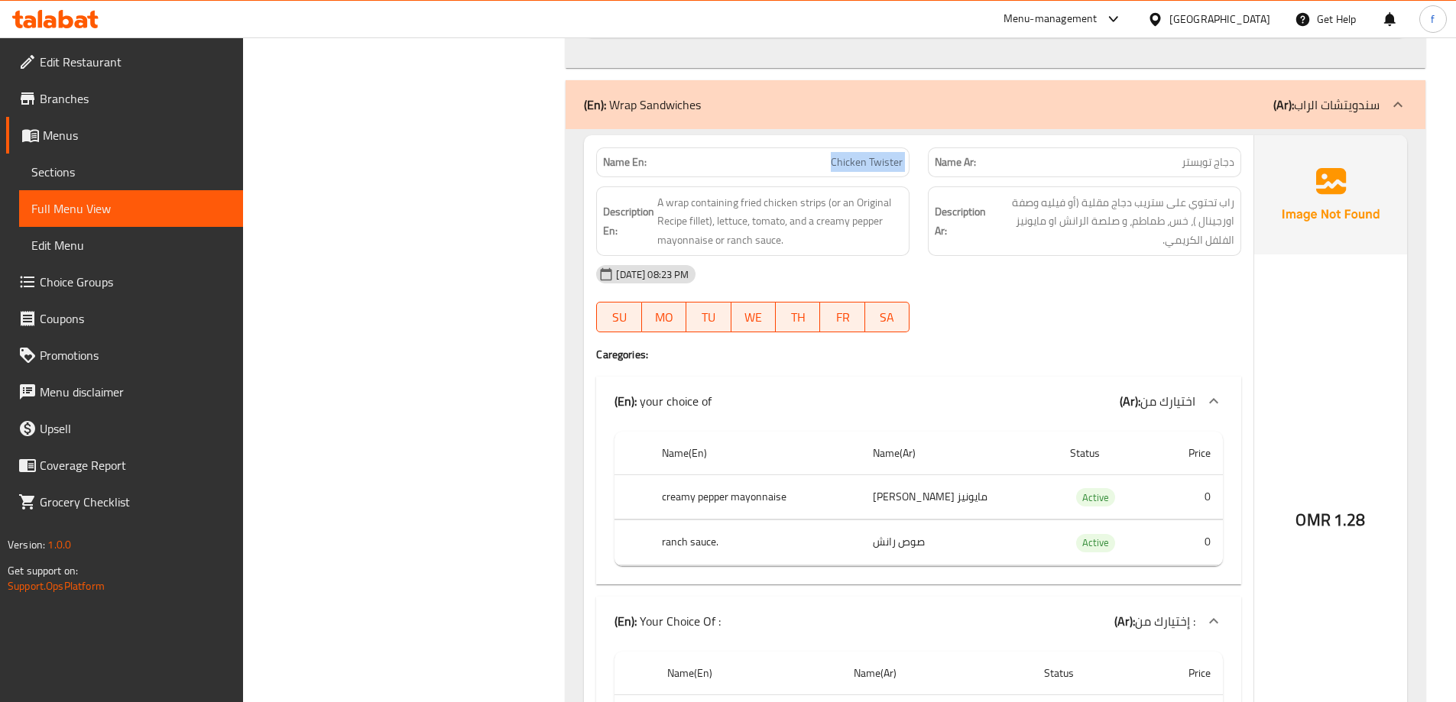
click at [872, 154] on span "Chicken Twister" at bounding box center [867, 162] width 72 height 16
copy span "Chicken Twister"
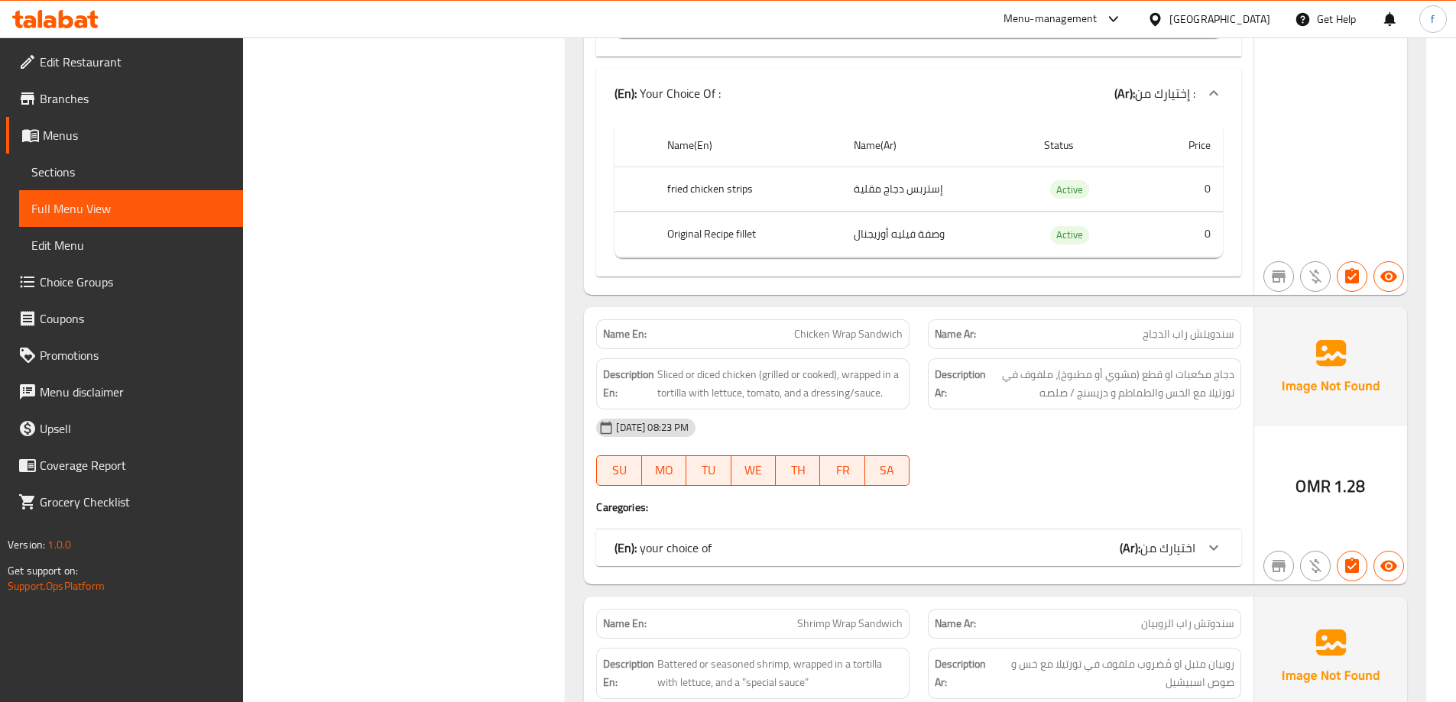
scroll to position [5196, 0]
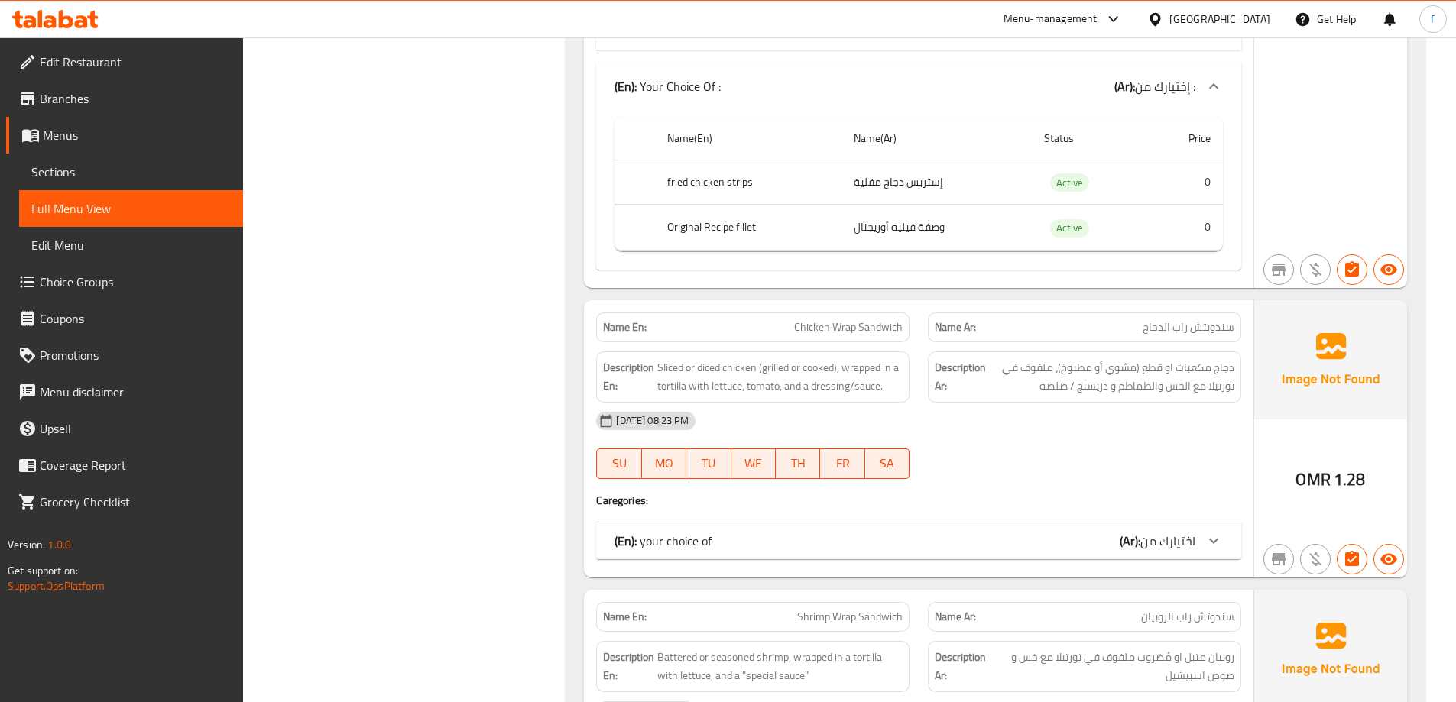
click at [1214, 319] on span "سندويتش راب الدجاج" at bounding box center [1188, 327] width 92 height 16
click at [1174, 319] on span "سندويتش راب الدجاج" at bounding box center [1188, 327] width 92 height 16
click at [1183, 319] on span "سندويتش راب الدجاج" at bounding box center [1188, 327] width 92 height 16
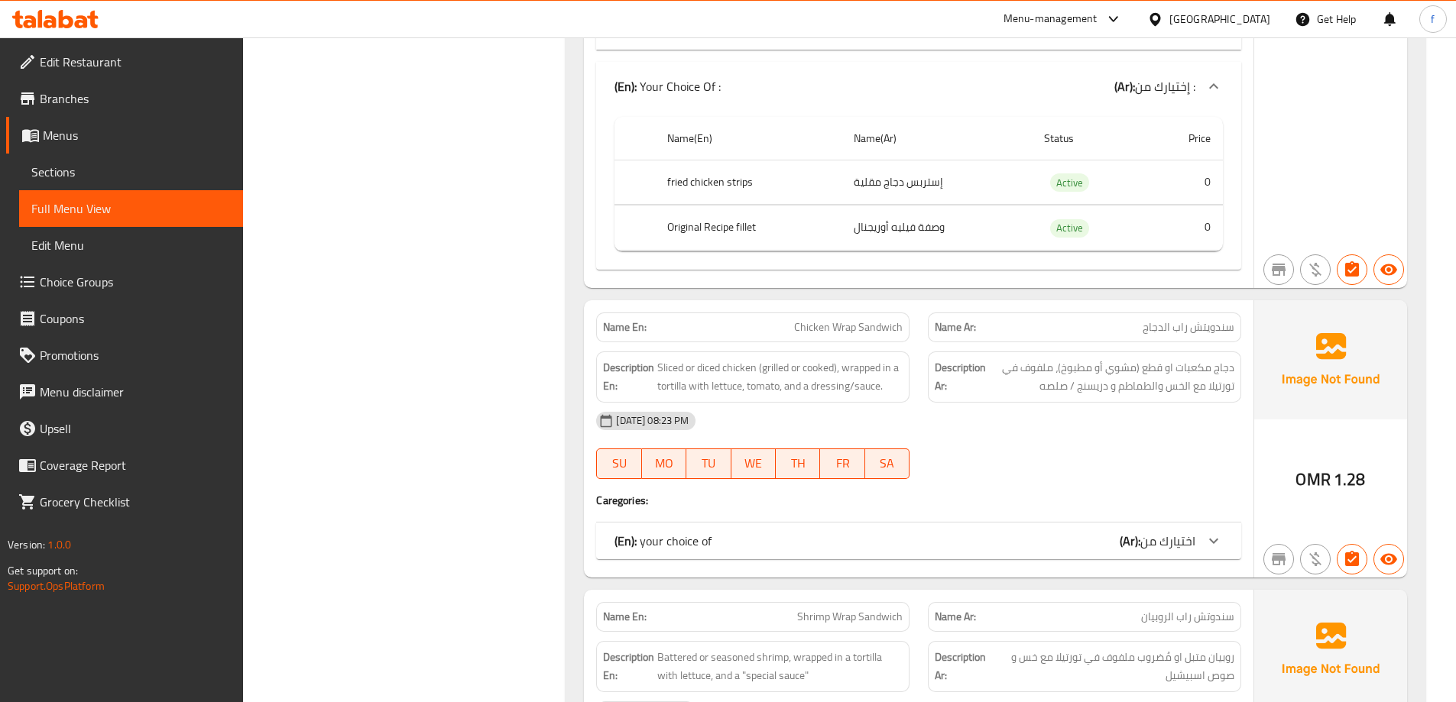
click at [1160, 319] on span "سندويتش راب الدجاج" at bounding box center [1188, 327] width 92 height 16
click at [1226, 319] on span "سندويتش راب الدجاج" at bounding box center [1188, 327] width 92 height 16
click at [846, 319] on span "Chicken Wrap Sandwich" at bounding box center [848, 327] width 109 height 16
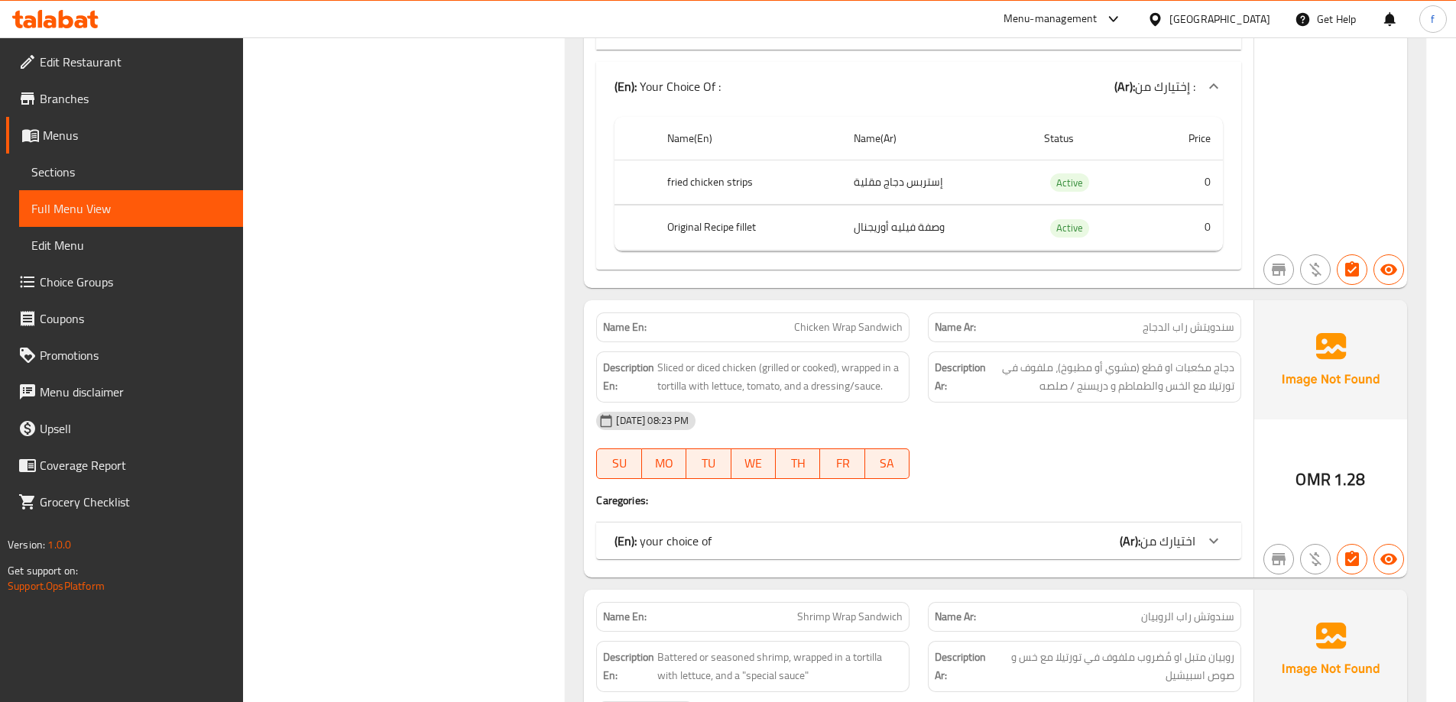
click at [1181, 319] on span "سندويتش راب الدجاج" at bounding box center [1188, 327] width 92 height 16
click at [1179, 523] on div "(En): your choice of (Ar): اختيارك من" at bounding box center [918, 541] width 645 height 37
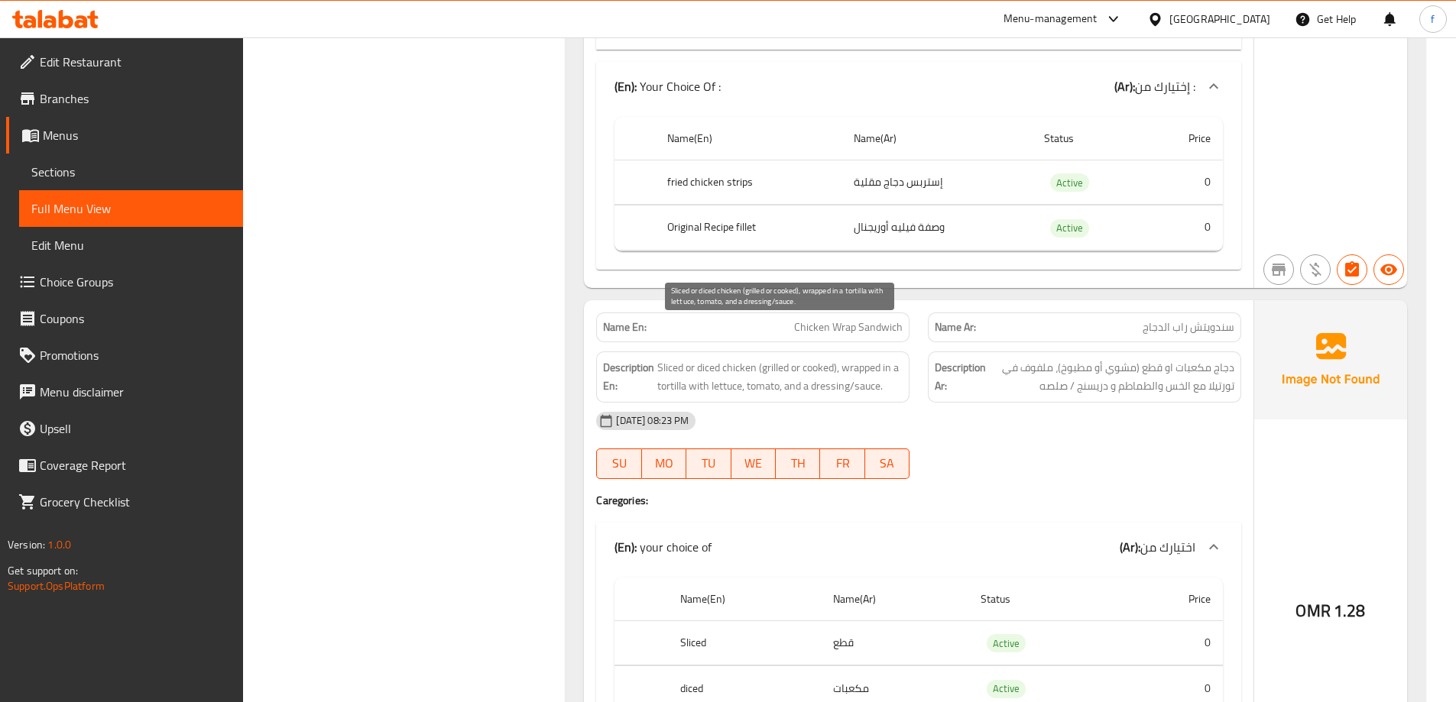
click at [672, 358] on span "Sliced or diced chicken (grilled or cooked), wrapped in a tortilla with lettuce…" at bounding box center [779, 376] width 245 height 37
click at [711, 358] on span "Sliced or diced chicken (grilled or cooked), wrapped in a tortilla with lettuce…" at bounding box center [779, 376] width 245 height 37
click at [864, 358] on span "Sliced or diced chicken (grilled or cooked), wrapped in a tortilla with lettuce…" at bounding box center [779, 376] width 245 height 37
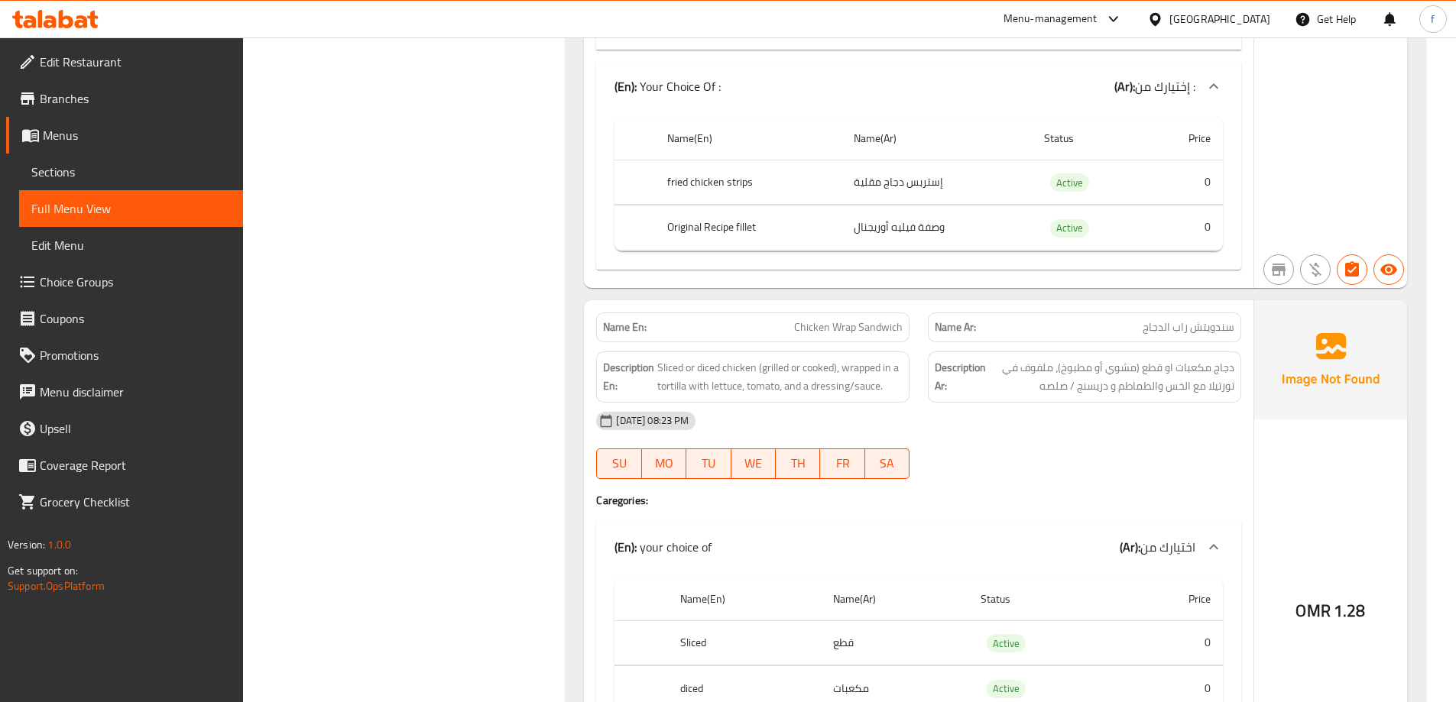
click at [1222, 319] on span "سندويتش راب الدجاج" at bounding box center [1188, 327] width 92 height 16
click at [1189, 319] on span "سندويتش راب الدجاج" at bounding box center [1188, 327] width 92 height 16
click at [1183, 319] on span "سندويتش راب الدجاج" at bounding box center [1188, 327] width 92 height 16
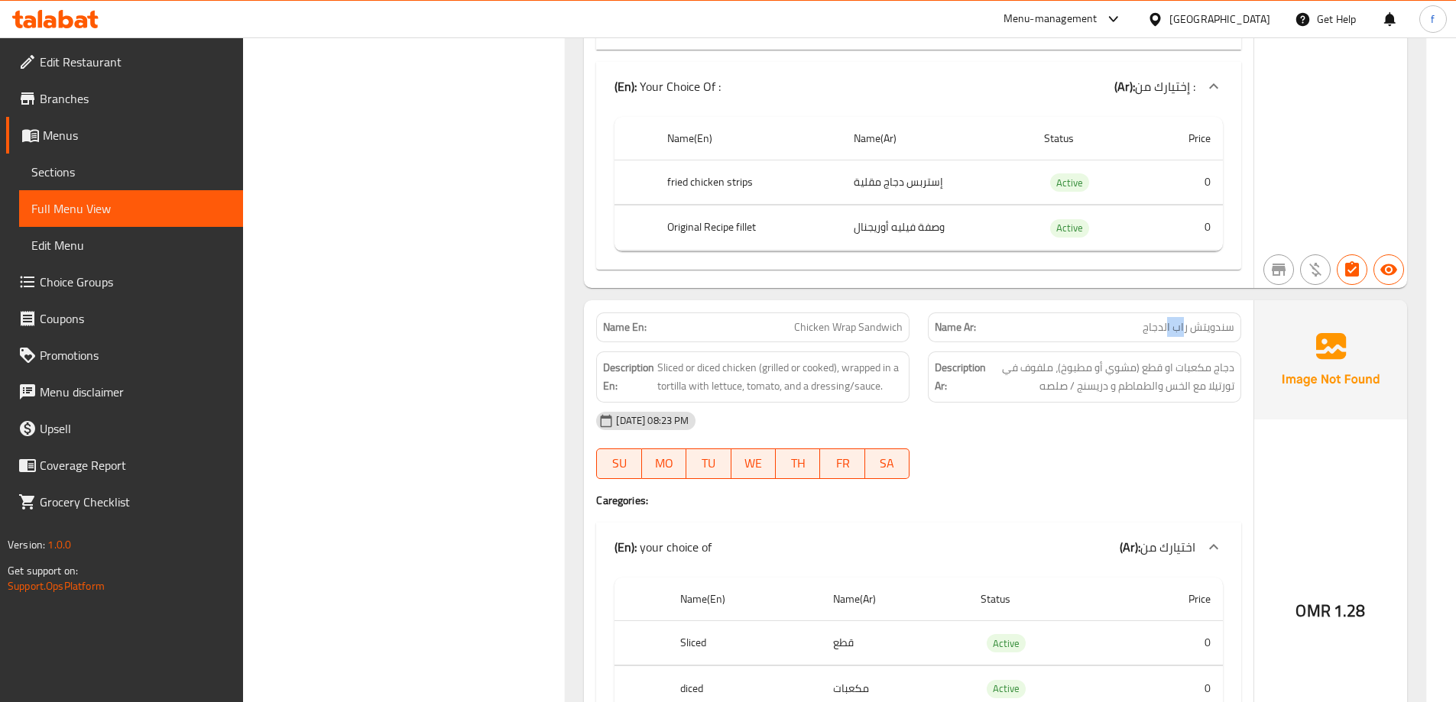
click at [1183, 319] on span "سندويتش راب الدجاج" at bounding box center [1188, 327] width 92 height 16
click at [1150, 319] on span "سندويتش راب الدجاج" at bounding box center [1188, 327] width 92 height 16
click at [663, 358] on span "Sliced or diced chicken (grilled or cooked), wrapped in a tortilla with lettuce…" at bounding box center [779, 376] width 245 height 37
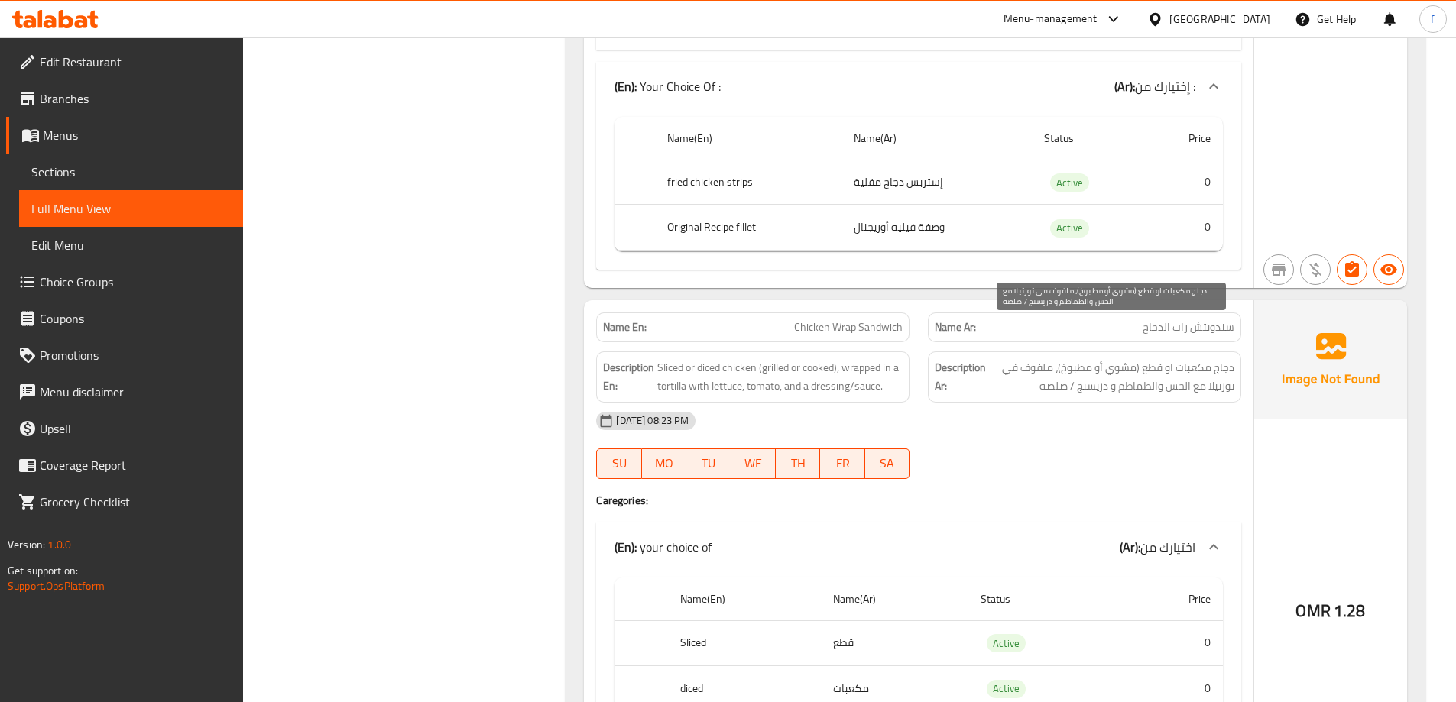
click at [1203, 358] on span "دجاج مكعبات او قطع (مشوي أو مطبوخ)، ملفوف في تورتيلا مع الخس والطماطم و دريسنج …" at bounding box center [1111, 376] width 245 height 37
click at [1229, 358] on span "دجاج مكعبات او قطع (مشوي أو مطبوخ)، ملفوف في تورتيلا مع الخس والطماطم و دريسنج …" at bounding box center [1111, 376] width 245 height 37
click at [1195, 358] on span "دجاج مكعبات او قطع (مشوي أو مطبوخ)، ملفوف في تورتيلا مع الخس والطماطم و دريسنج …" at bounding box center [1111, 376] width 245 height 37
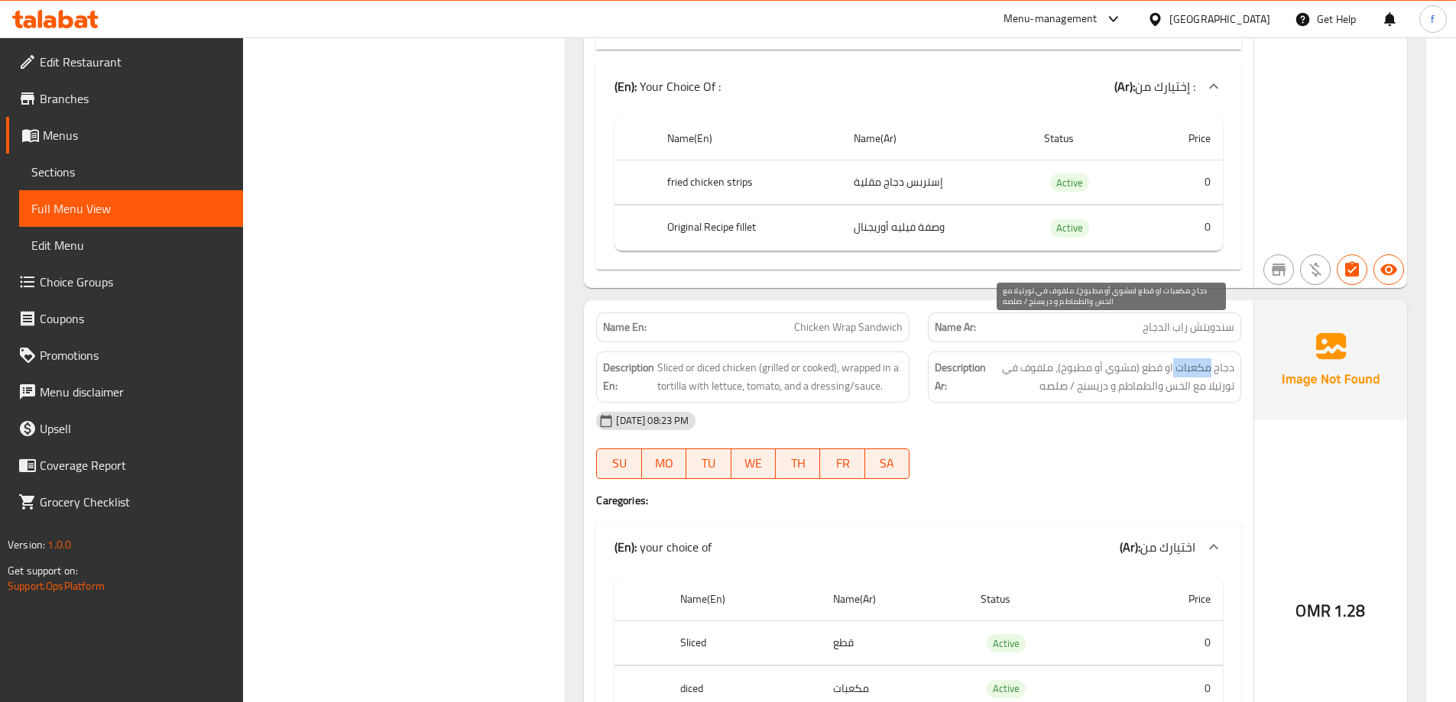
click at [1195, 358] on span "دجاج مكعبات او قطع (مشوي أو مطبوخ)، ملفوف في تورتيلا مع الخس والطماطم و دريسنج …" at bounding box center [1111, 376] width 245 height 37
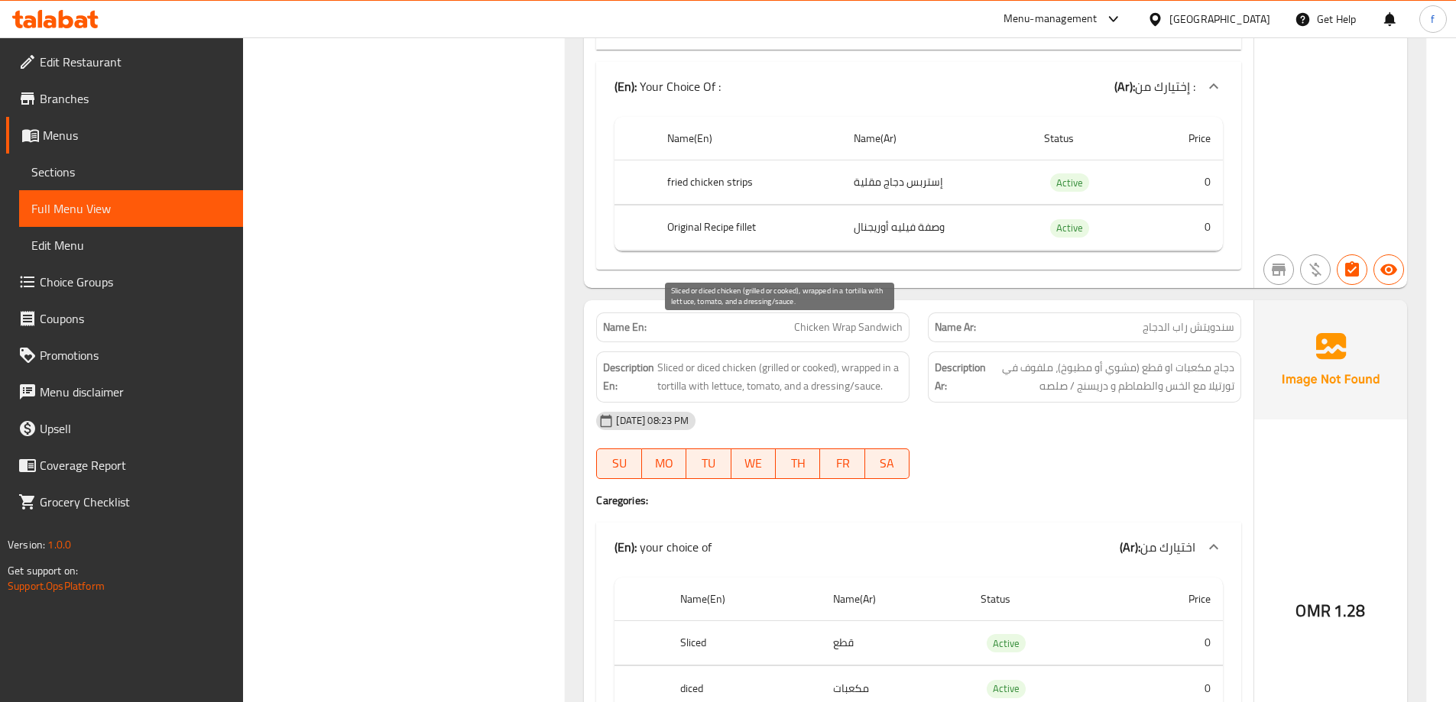
click at [703, 358] on span "Sliced or diced chicken (grilled or cooked), wrapped in a tortilla with lettuce…" at bounding box center [779, 376] width 245 height 37
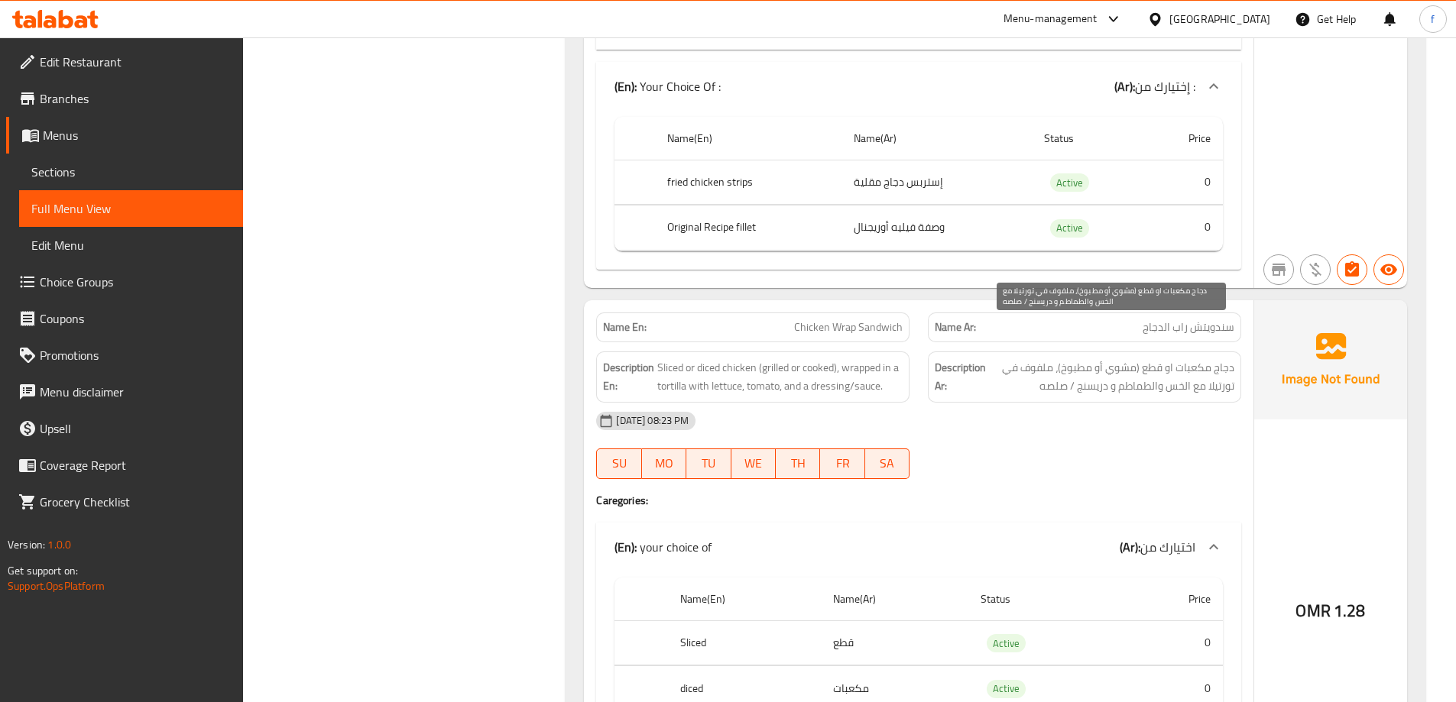
click at [1155, 358] on span "دجاج مكعبات او قطع (مشوي أو مطبوخ)، ملفوف في تورتيلا مع الخس والطماطم و دريسنج …" at bounding box center [1111, 376] width 245 height 37
click at [1194, 358] on span "دجاج مكعبات او قطع (مشوي أو مطبوخ)، ملفوف في تورتيلا مع الخس والطماطم و دريسنج …" at bounding box center [1111, 376] width 245 height 37
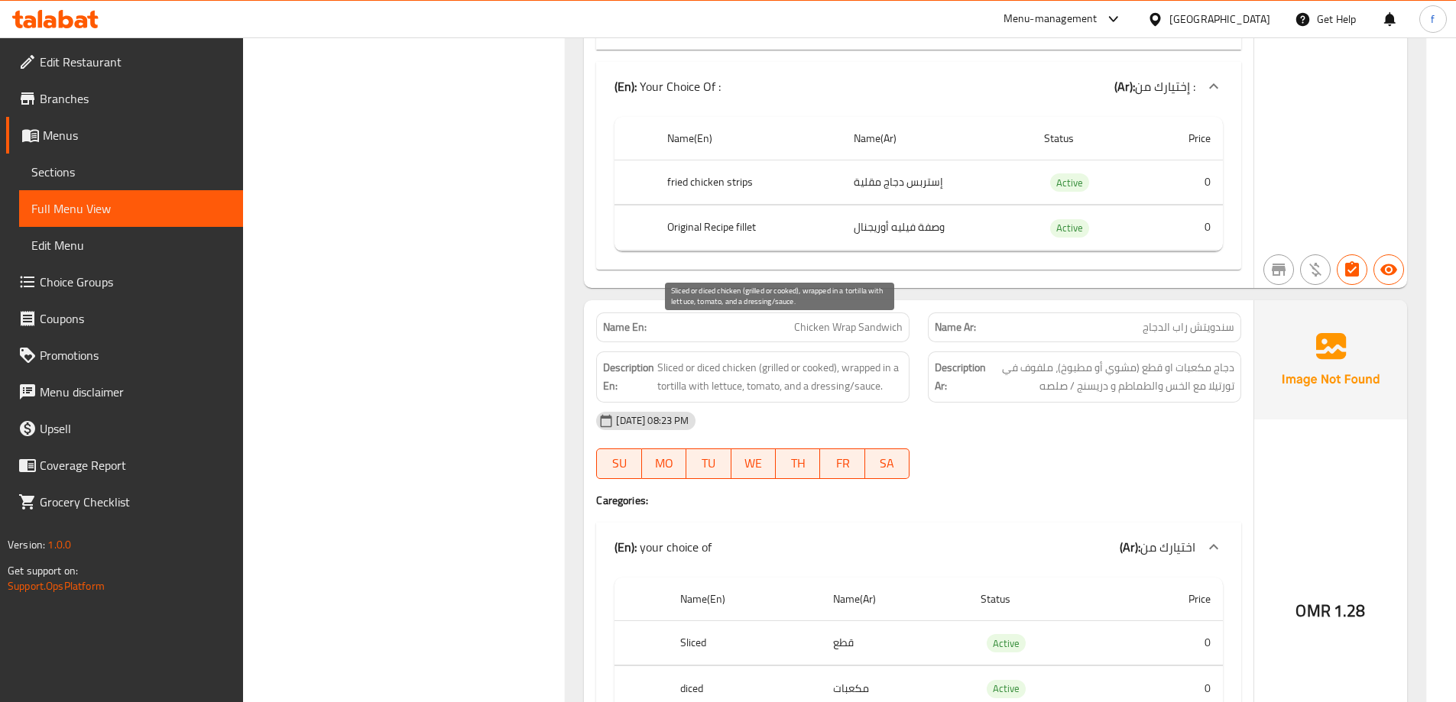
click at [714, 358] on span "Sliced or diced chicken (grilled or cooked), wrapped in a tortilla with lettuce…" at bounding box center [779, 376] width 245 height 37
copy span "diced"
click at [674, 358] on span "Sliced or diced chicken (grilled or cooked), wrapped in a tortilla with lettuce…" at bounding box center [779, 376] width 245 height 37
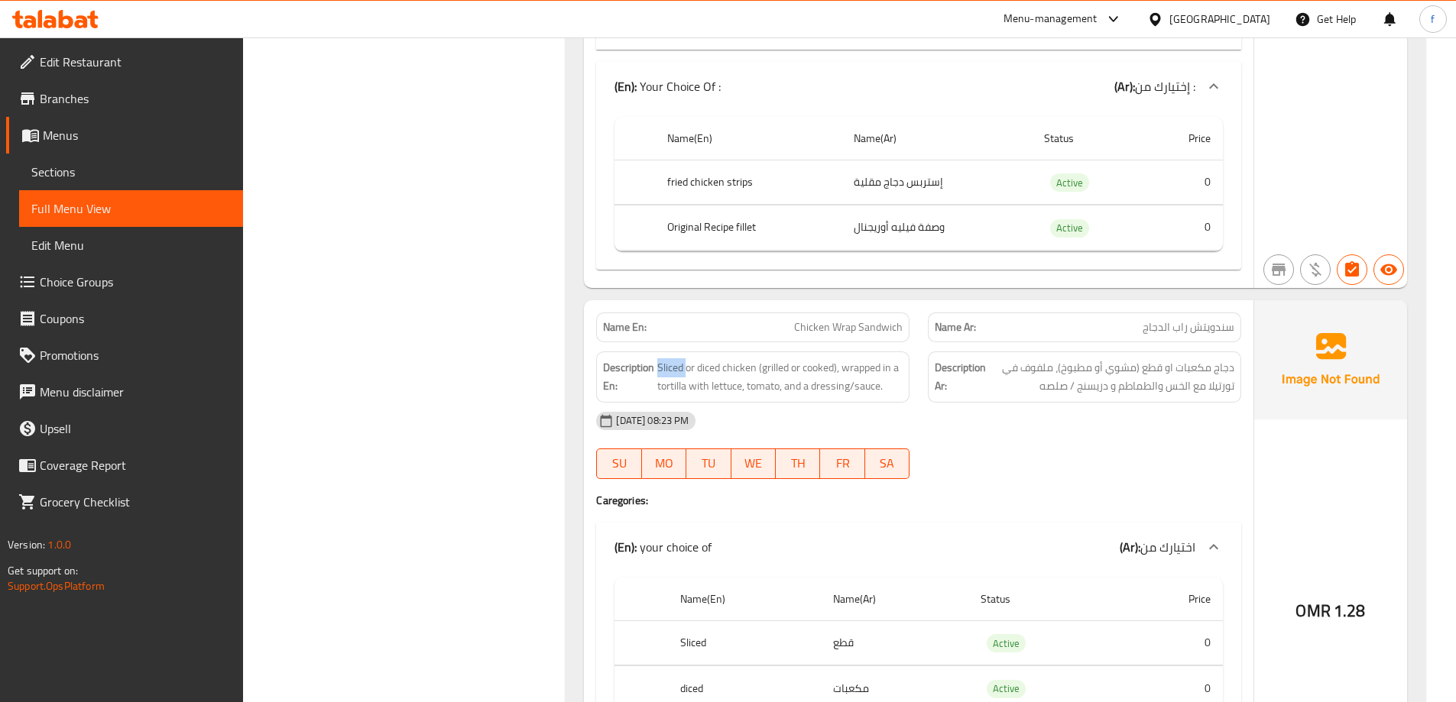
copy span "Sliced"
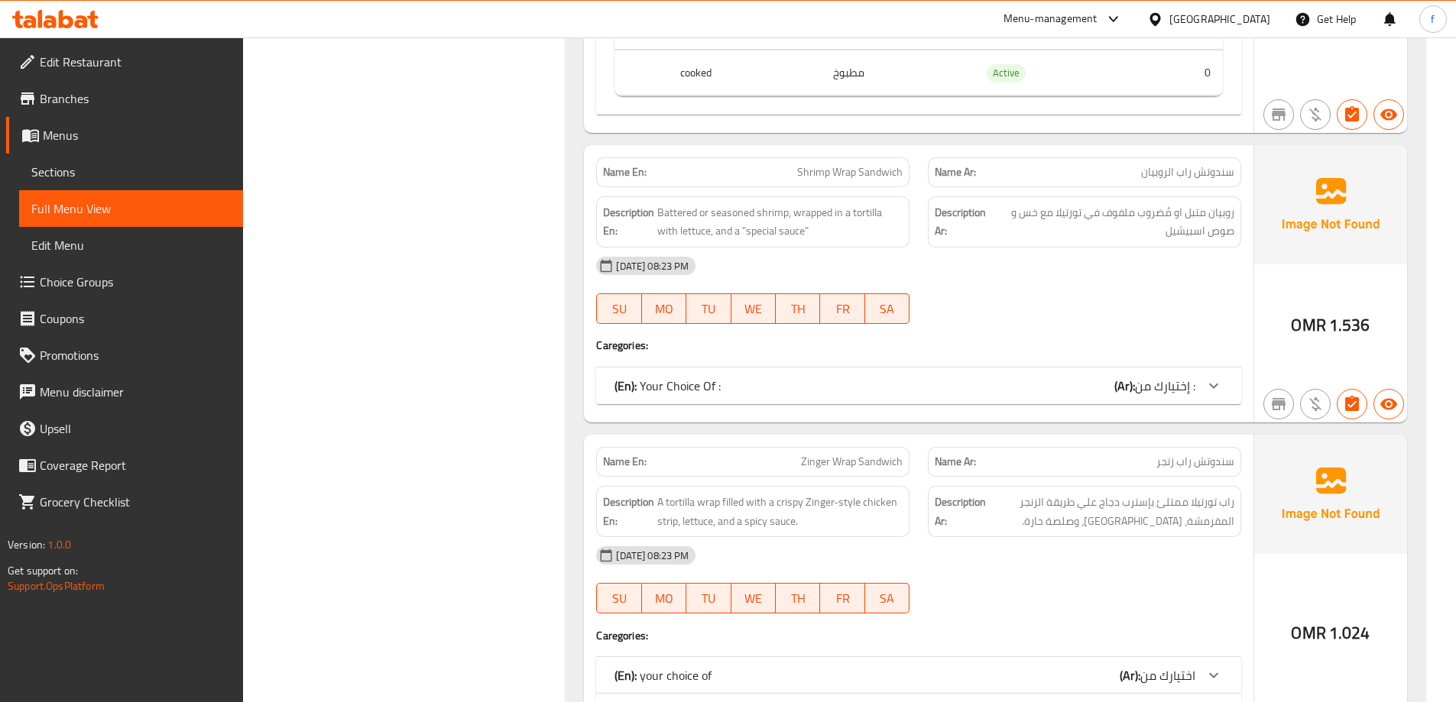
scroll to position [5883, 0]
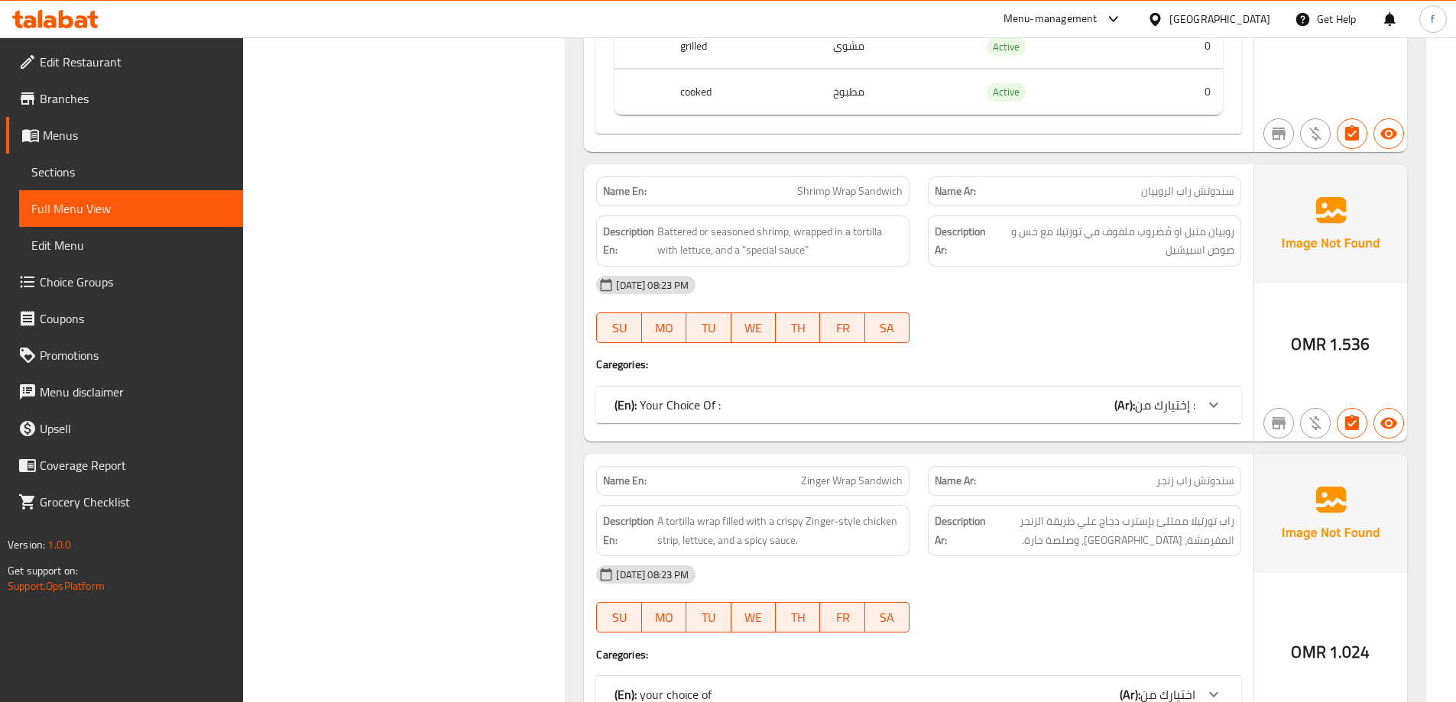
click at [861, 183] on span "Shrimp Wrap Sandwich" at bounding box center [849, 191] width 105 height 16
copy span "Shrimp Wrap Sandwich"
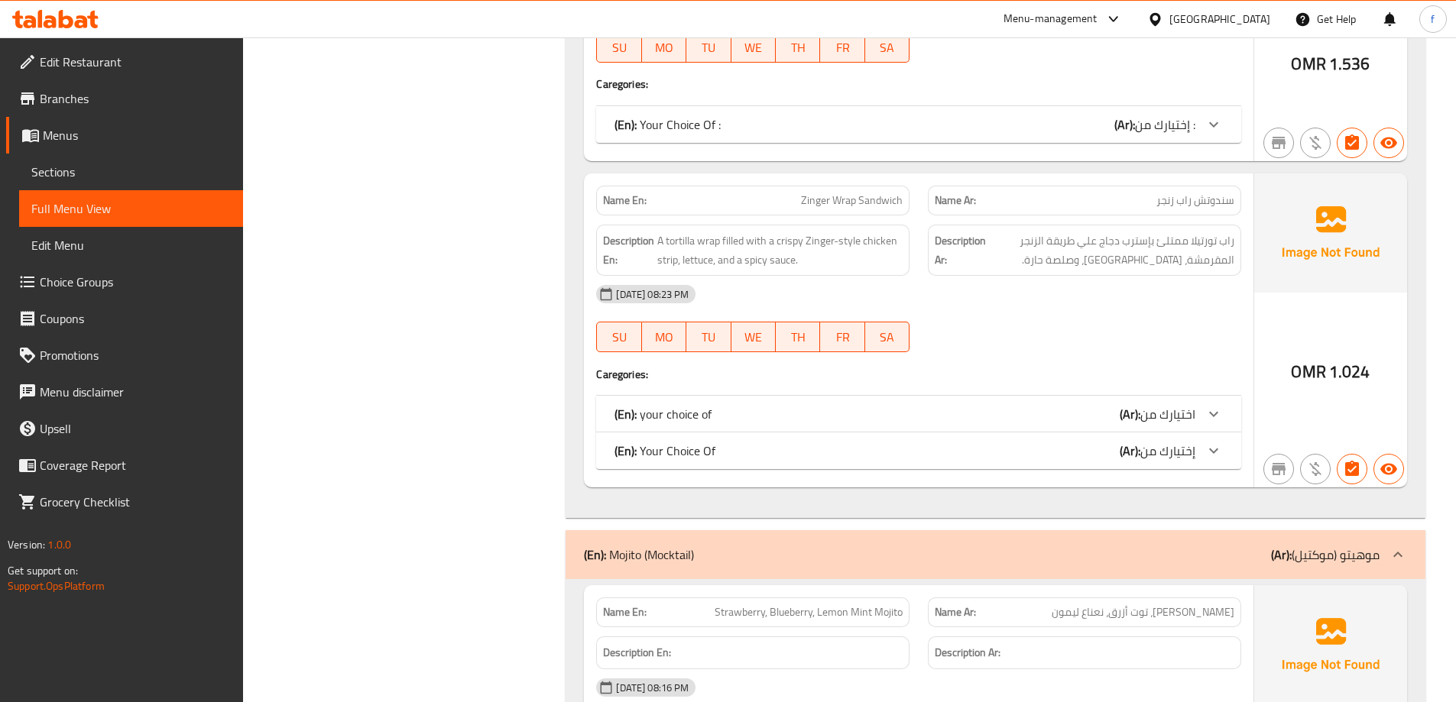
scroll to position [6113, 0]
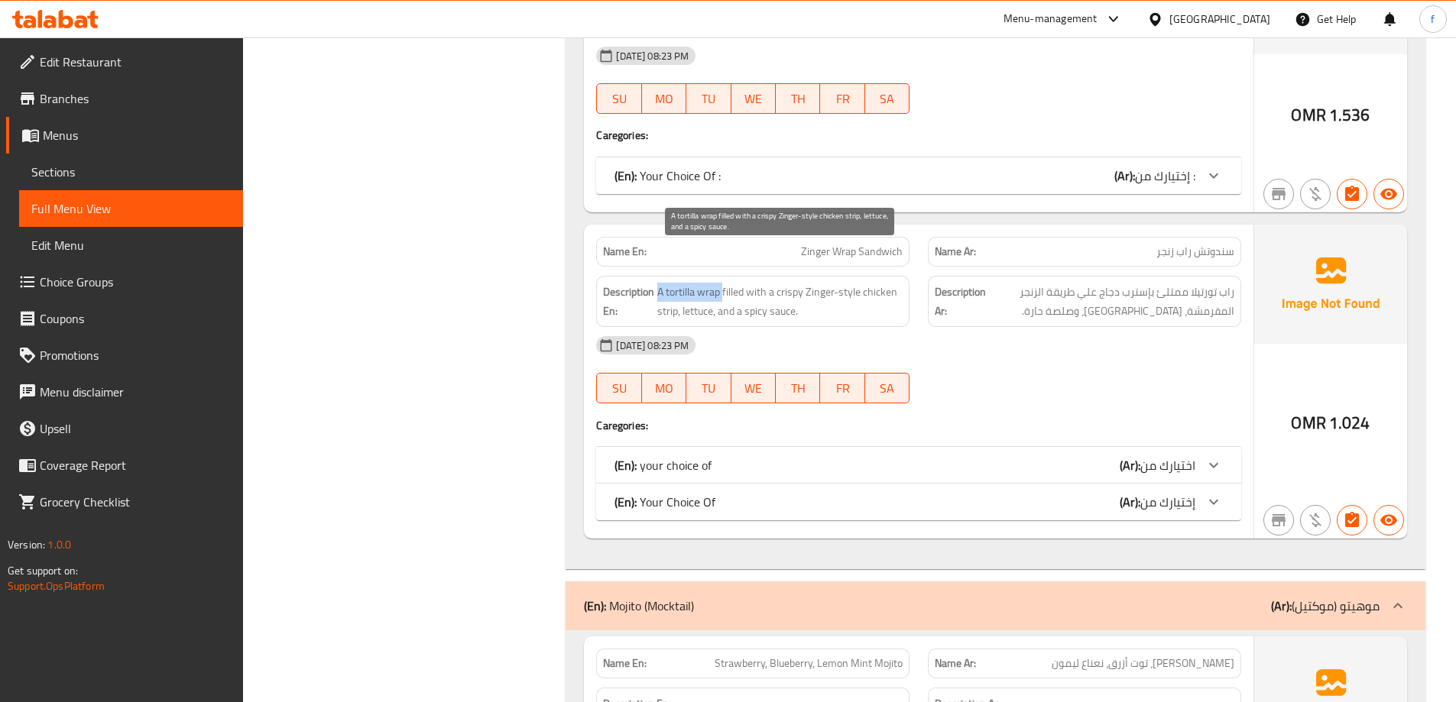
drag, startPoint x: 660, startPoint y: 256, endPoint x: 723, endPoint y: 259, distance: 62.7
click at [723, 283] on span "A tortilla wrap filled with a crispy Zinger-style chicken strip, lettuce, and a…" at bounding box center [779, 301] width 245 height 37
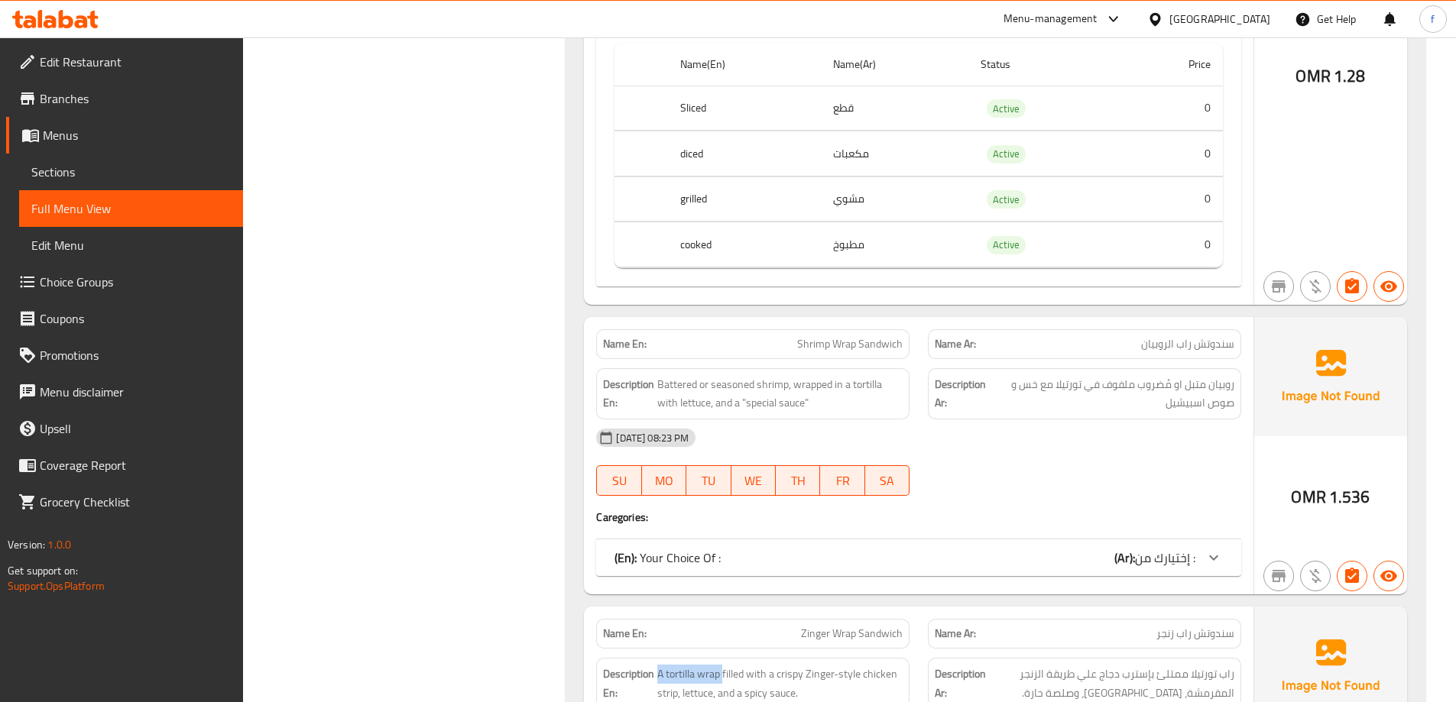
scroll to position [6036, 0]
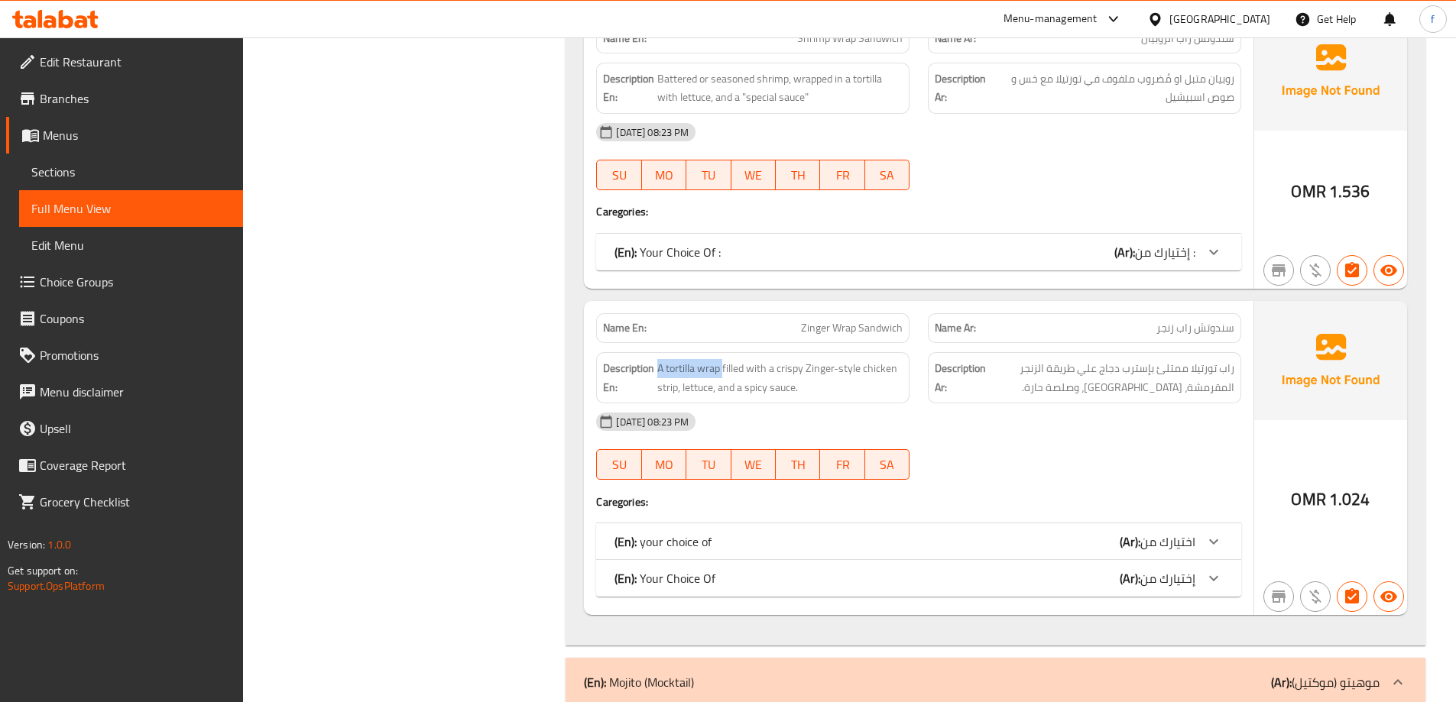
click at [1228, 523] on div at bounding box center [1213, 541] width 37 height 37
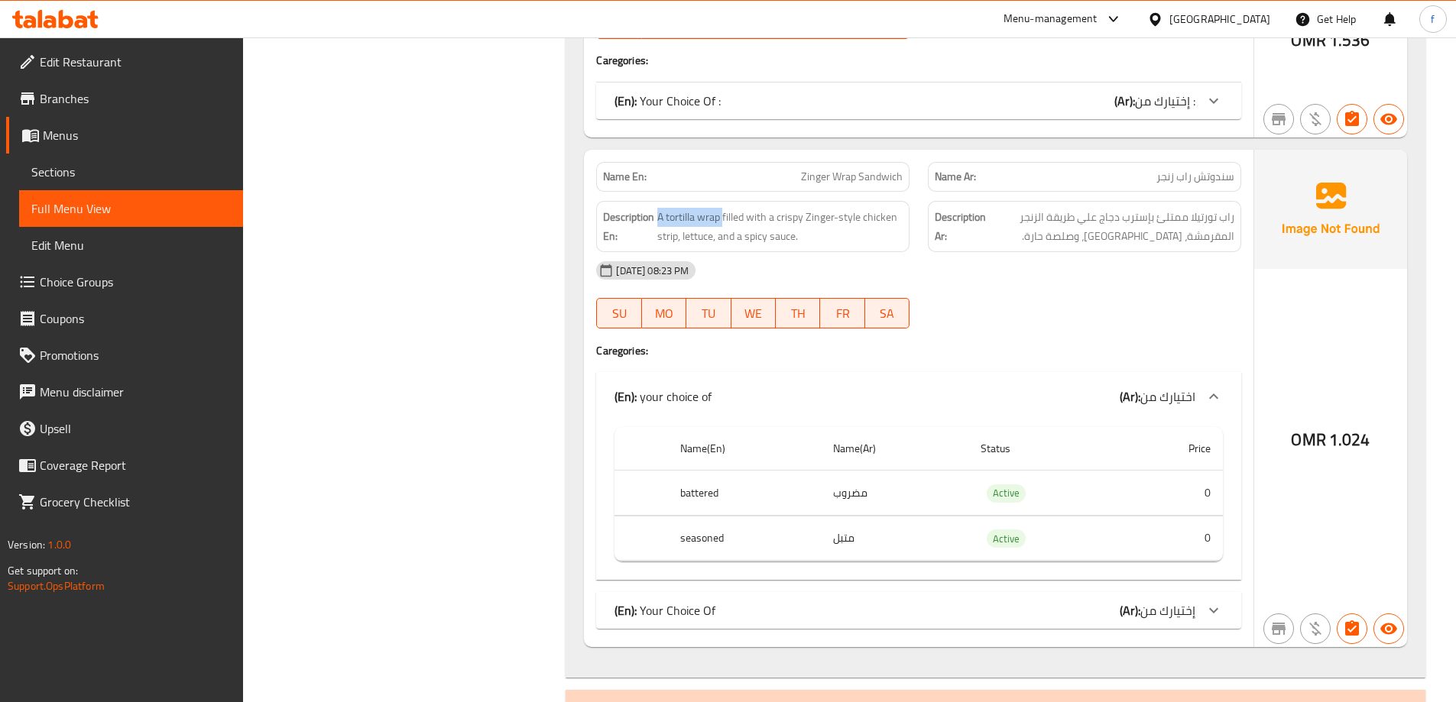
scroll to position [6189, 0]
click at [1216, 600] on icon at bounding box center [1213, 609] width 18 height 18
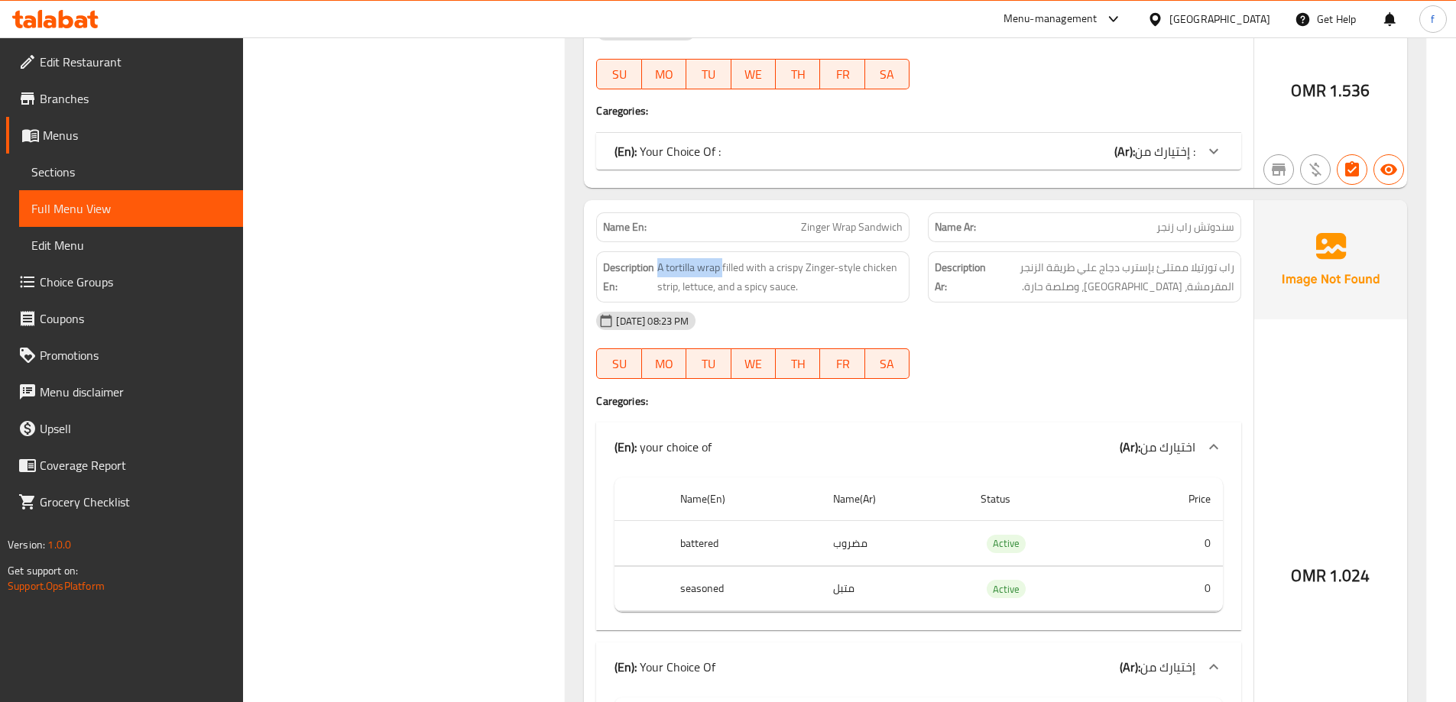
scroll to position [6113, 0]
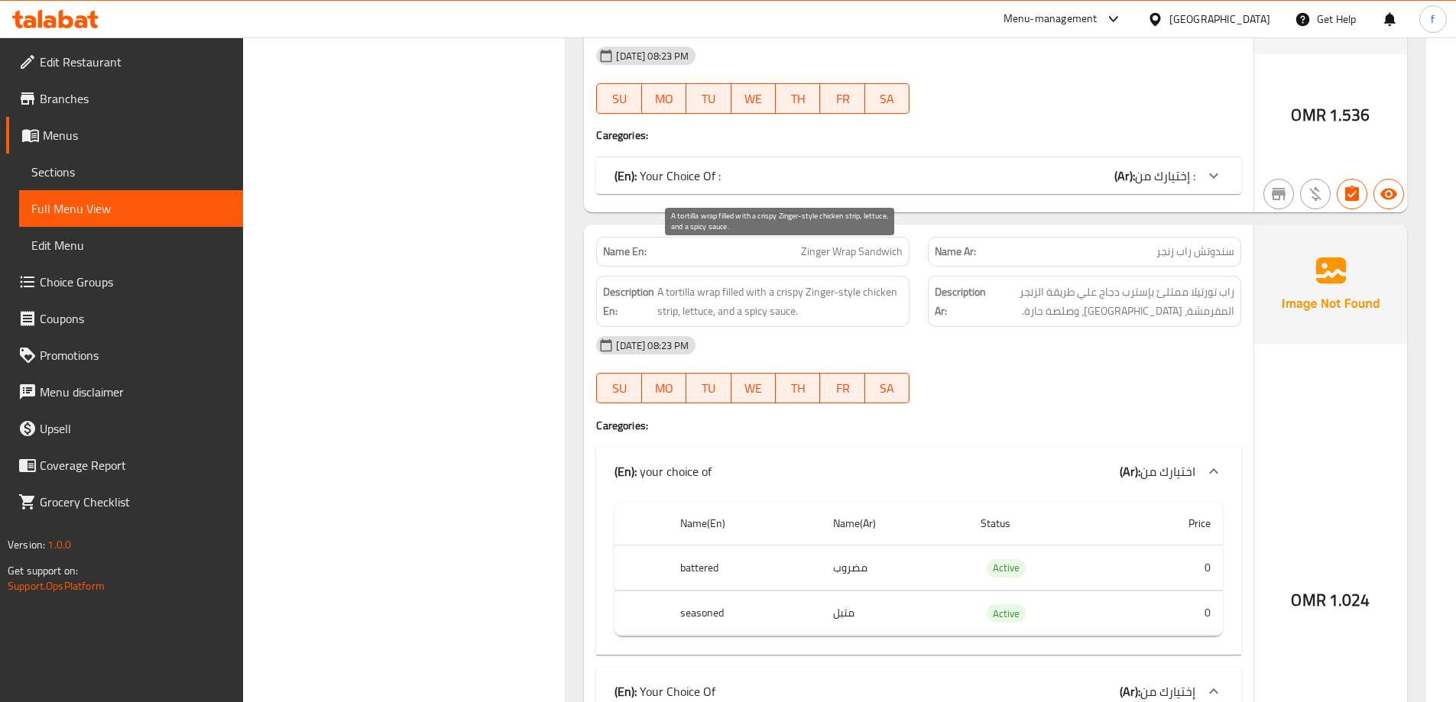
click at [668, 283] on span "A tortilla wrap filled with a crispy Zinger-style chicken strip, lettuce, and a…" at bounding box center [779, 301] width 245 height 37
click at [665, 283] on span "A tortilla wrap filled with a crispy Zinger-style chicken strip, lettuce, and a…" at bounding box center [779, 301] width 245 height 37
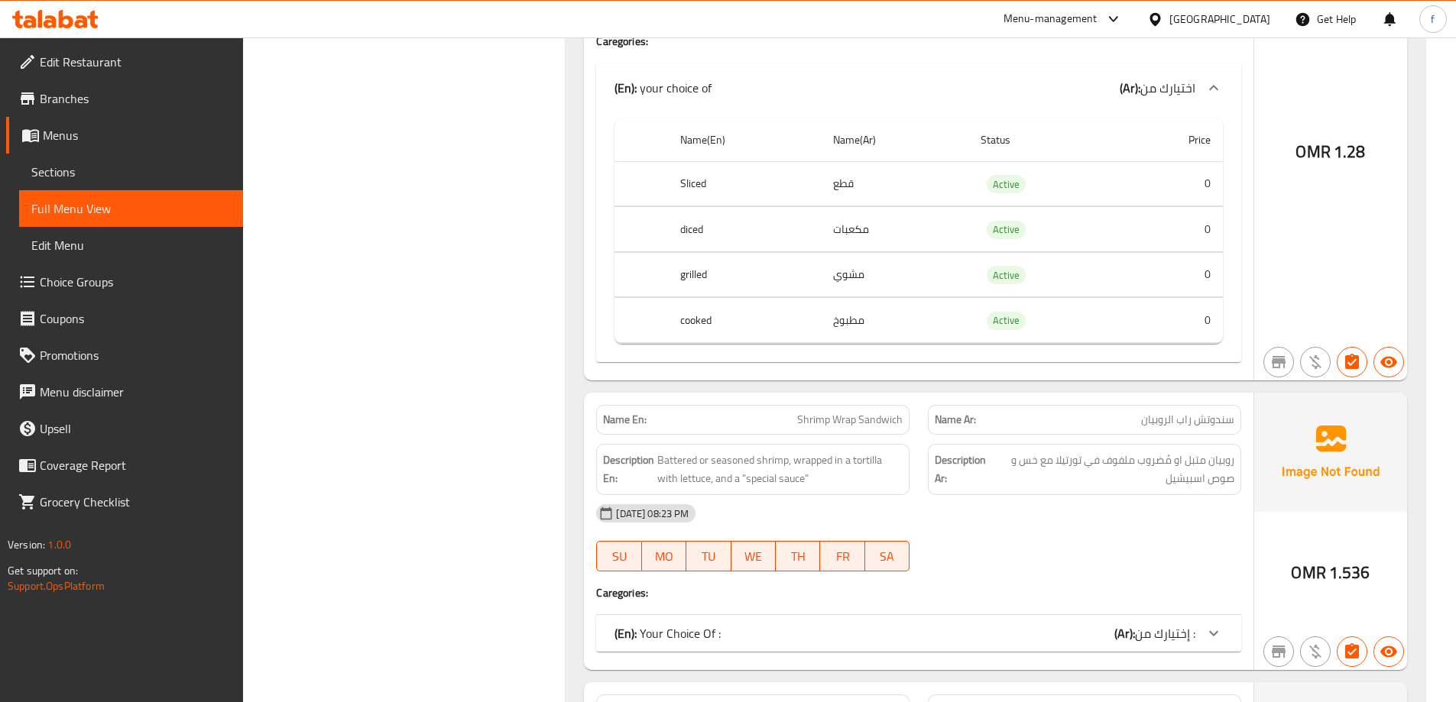
scroll to position [5578, 0]
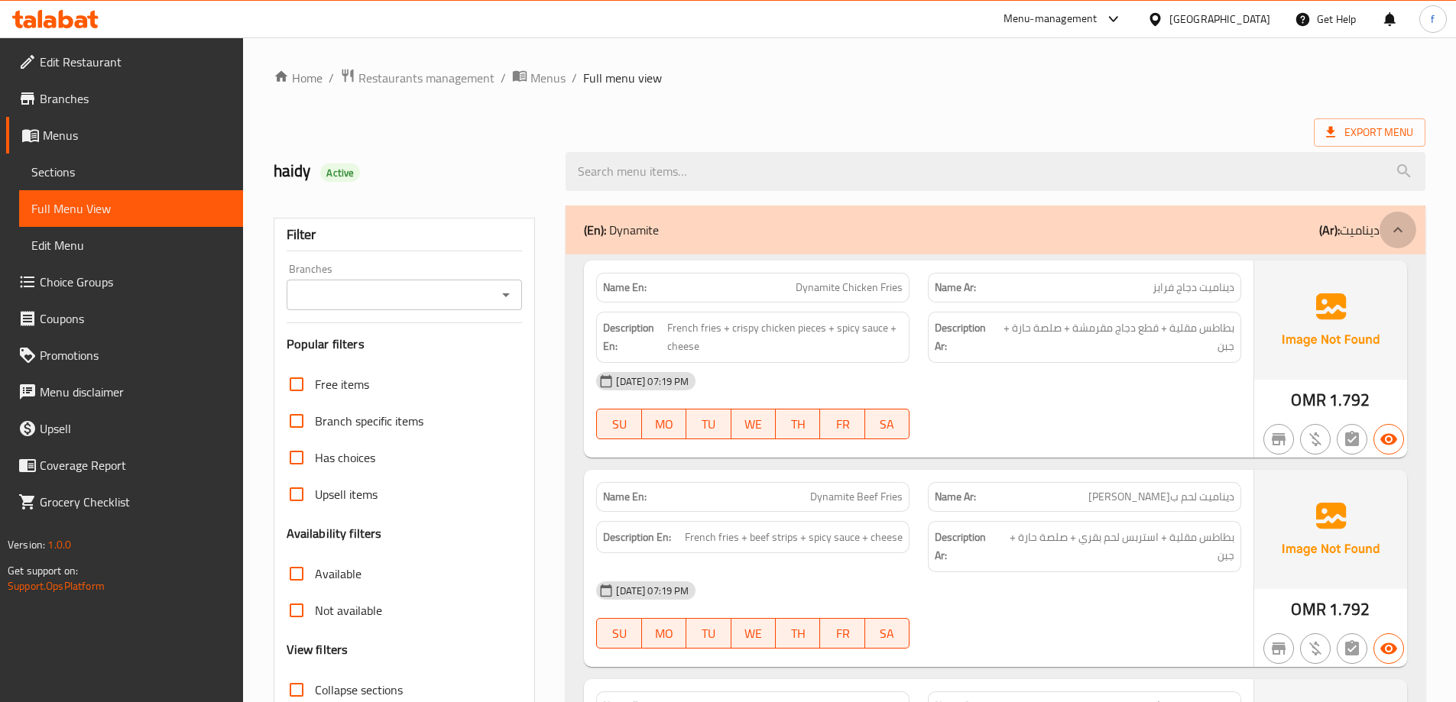
click at [1399, 232] on icon at bounding box center [1397, 230] width 18 height 18
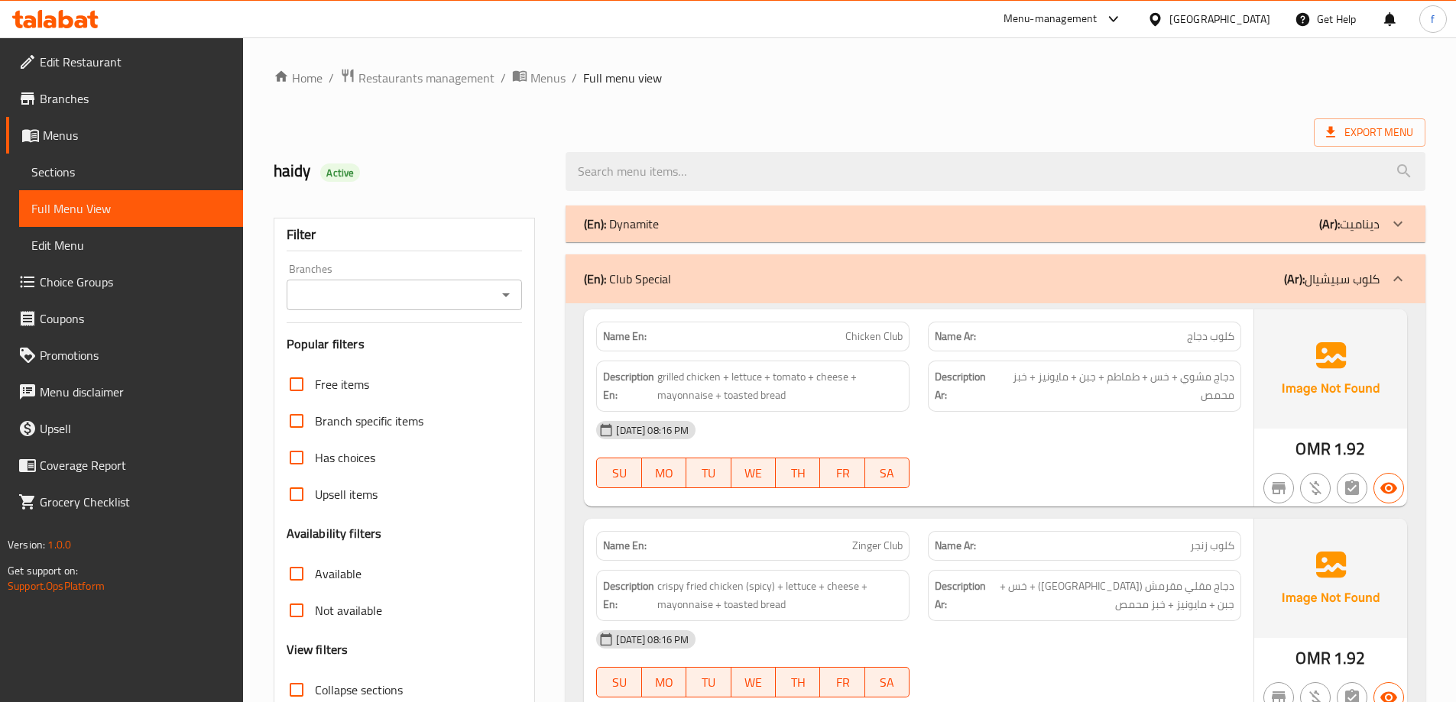
click at [1401, 283] on icon at bounding box center [1397, 279] width 18 height 18
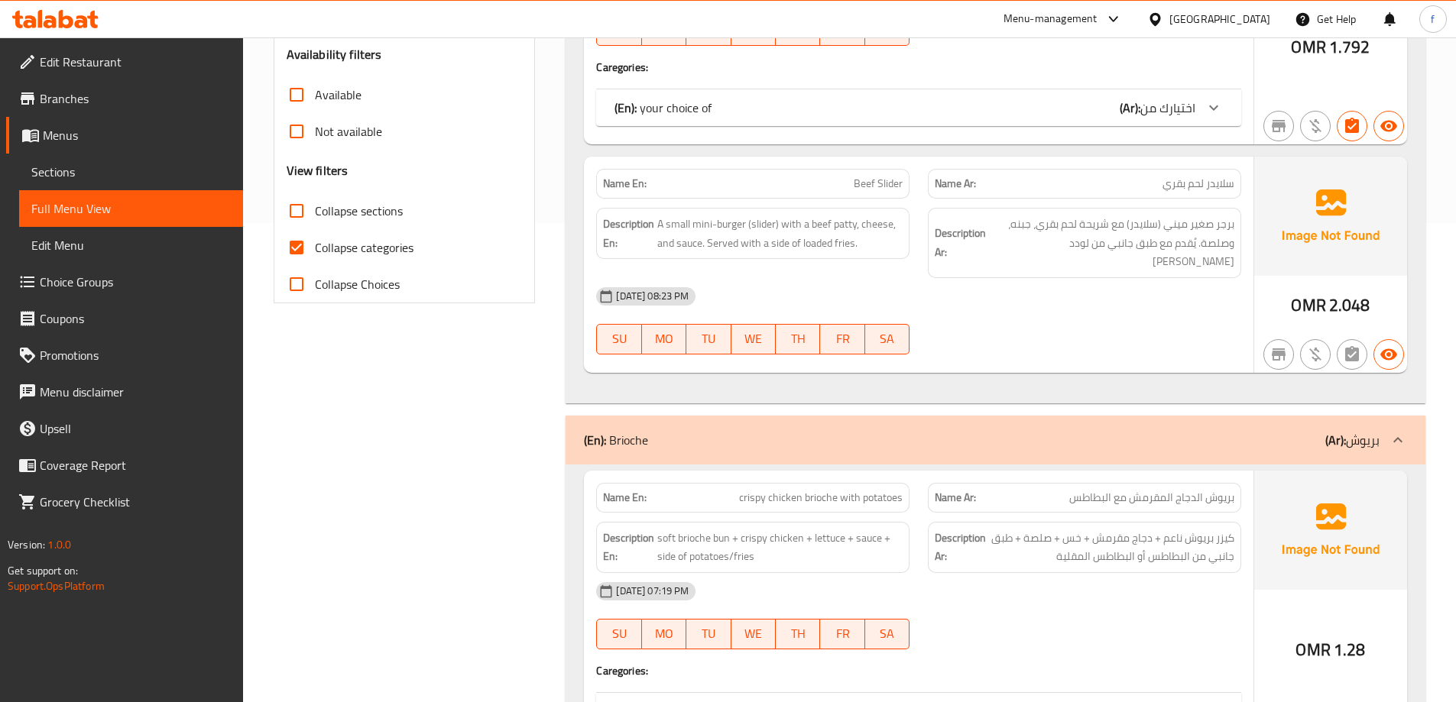
scroll to position [535, 0]
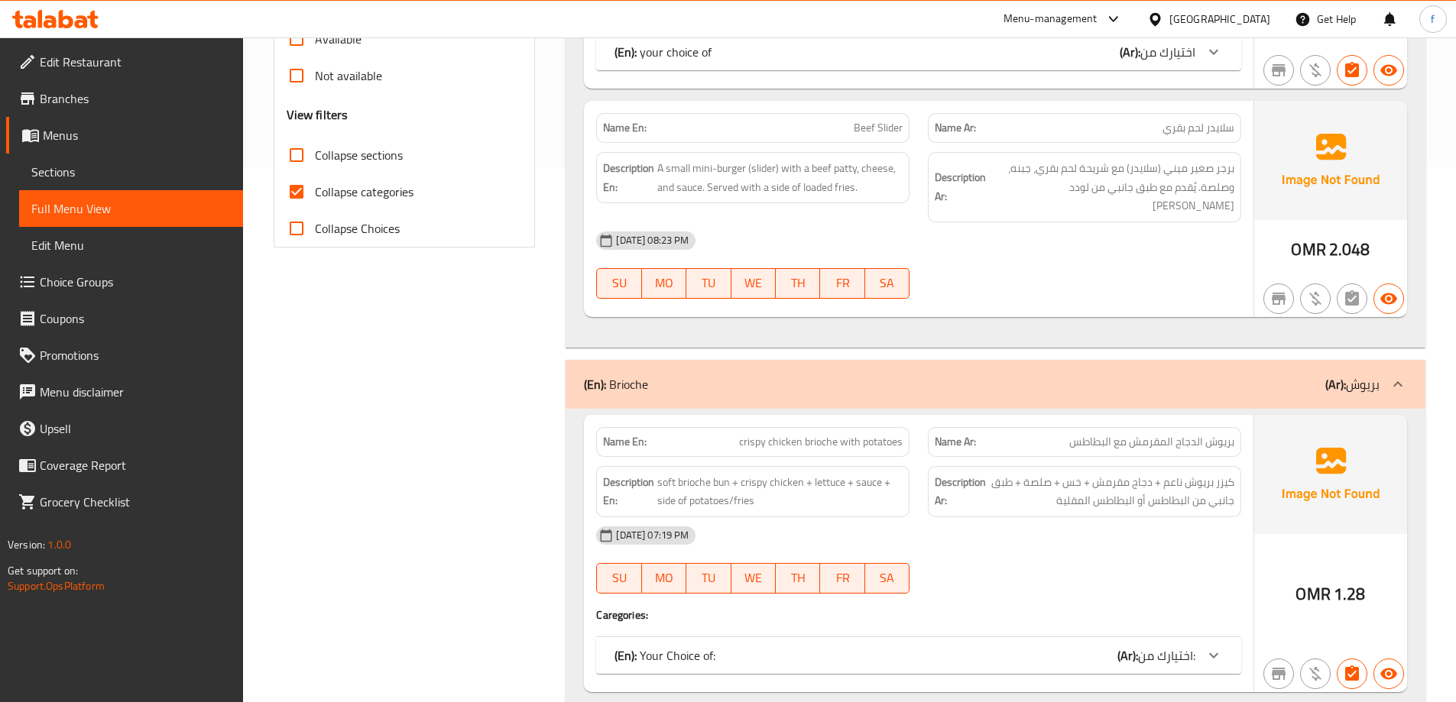
click at [1394, 375] on icon at bounding box center [1397, 384] width 18 height 18
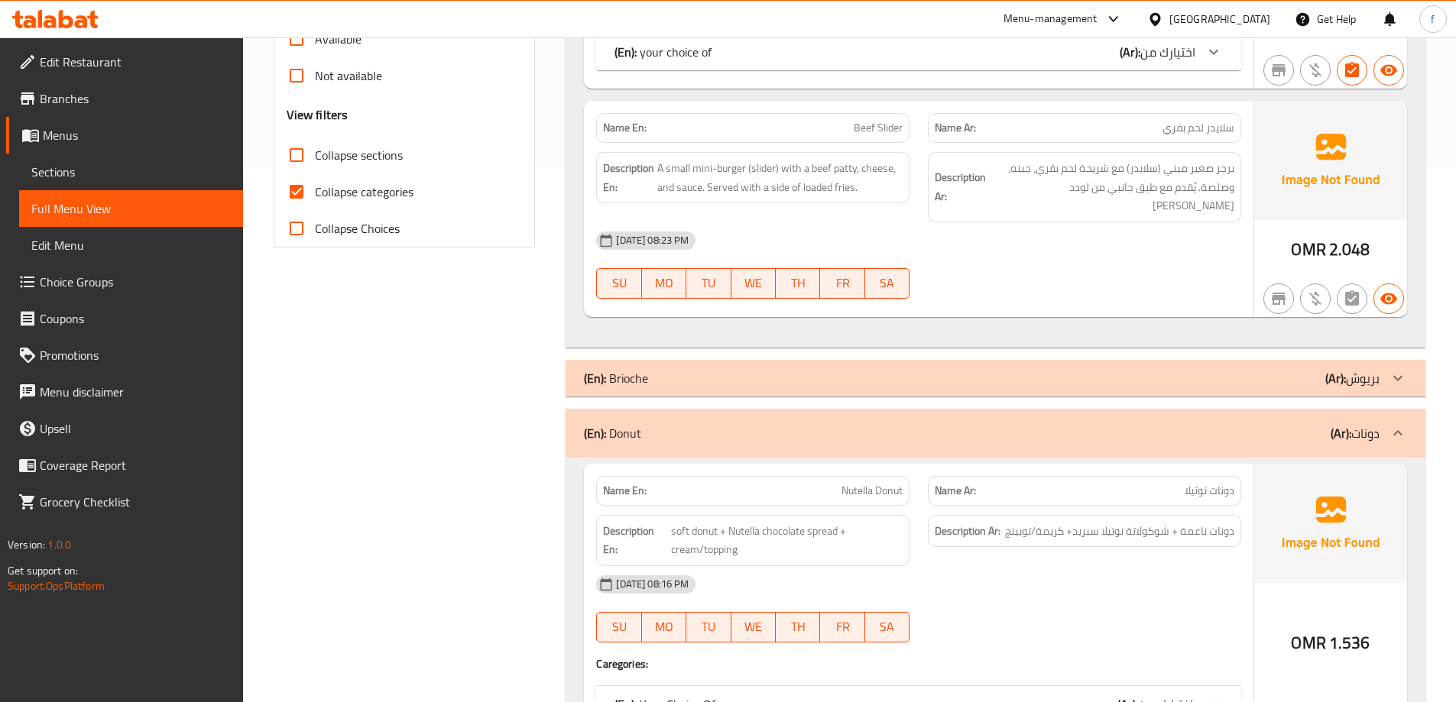
click at [1398, 424] on icon at bounding box center [1397, 433] width 18 height 18
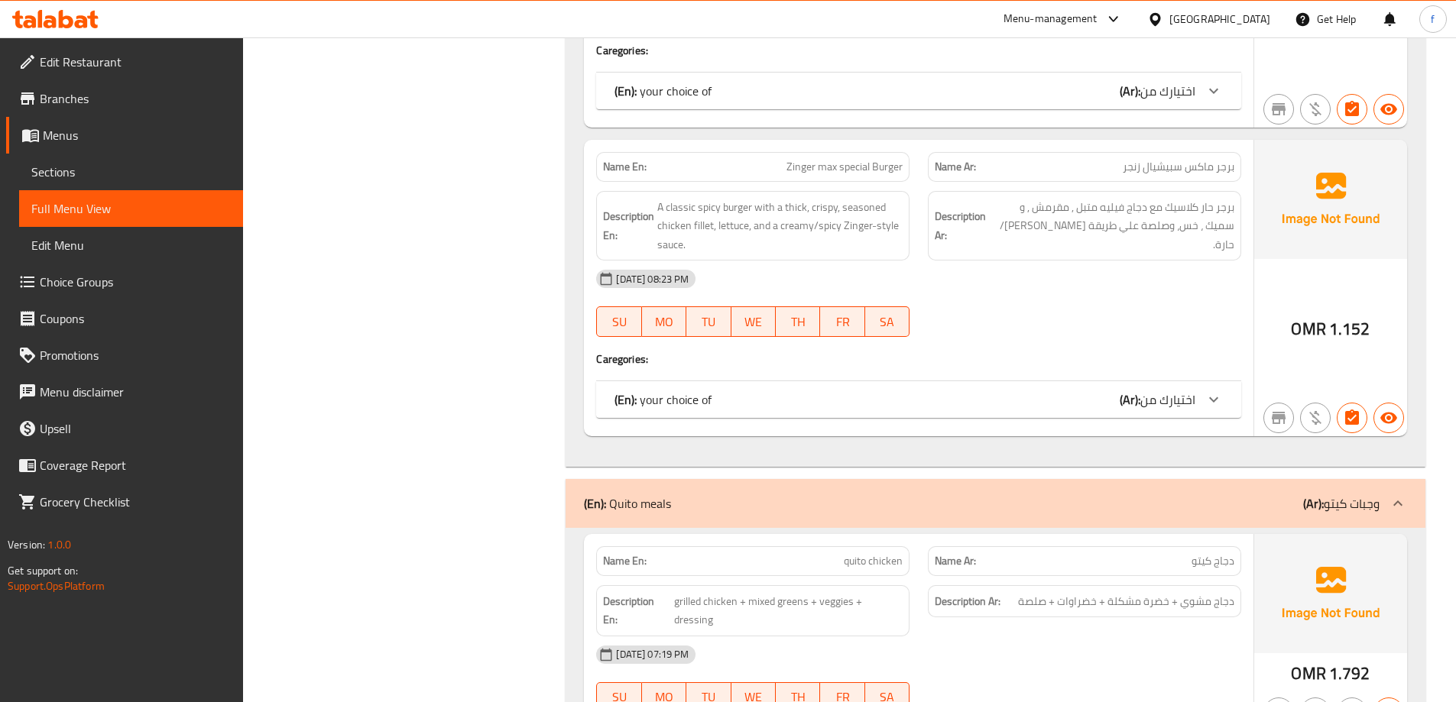
scroll to position [1375, 0]
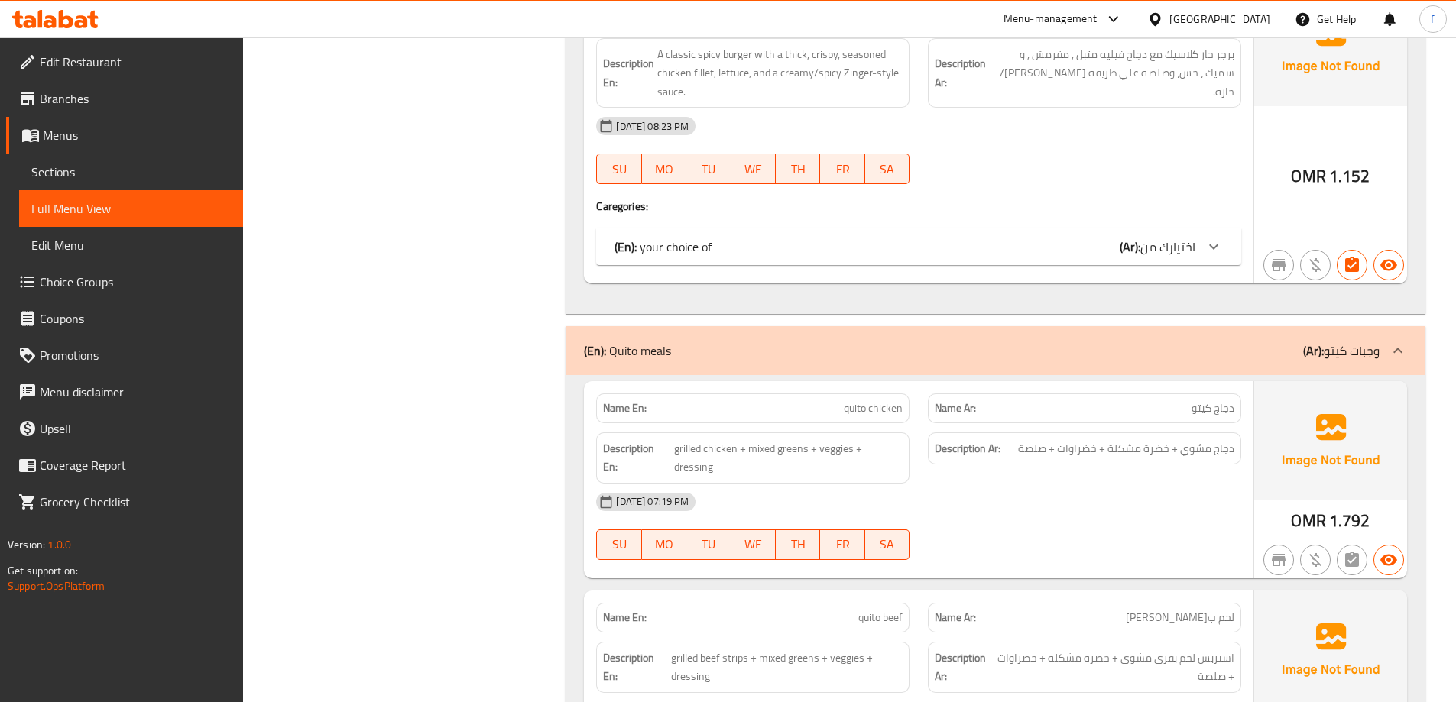
click at [1392, 342] on icon at bounding box center [1397, 351] width 18 height 18
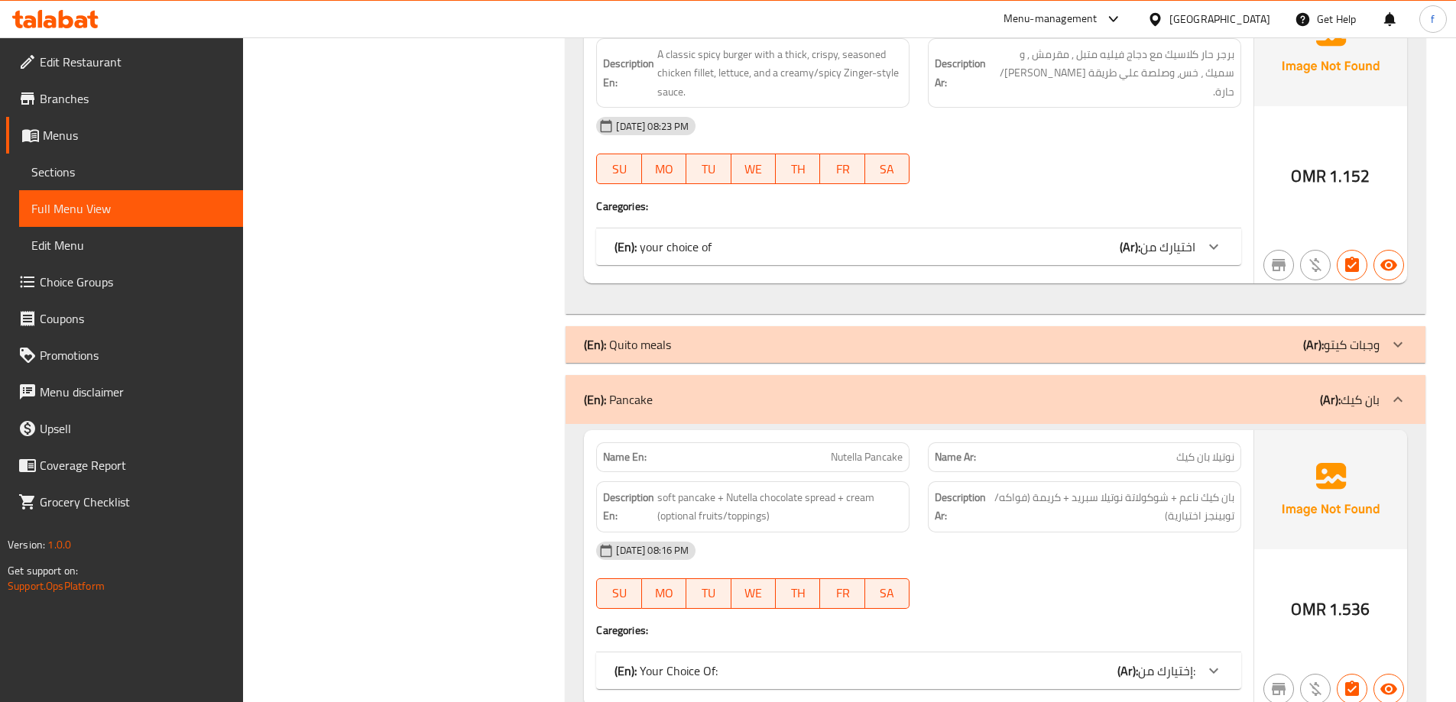
click at [1399, 390] on icon at bounding box center [1397, 399] width 18 height 18
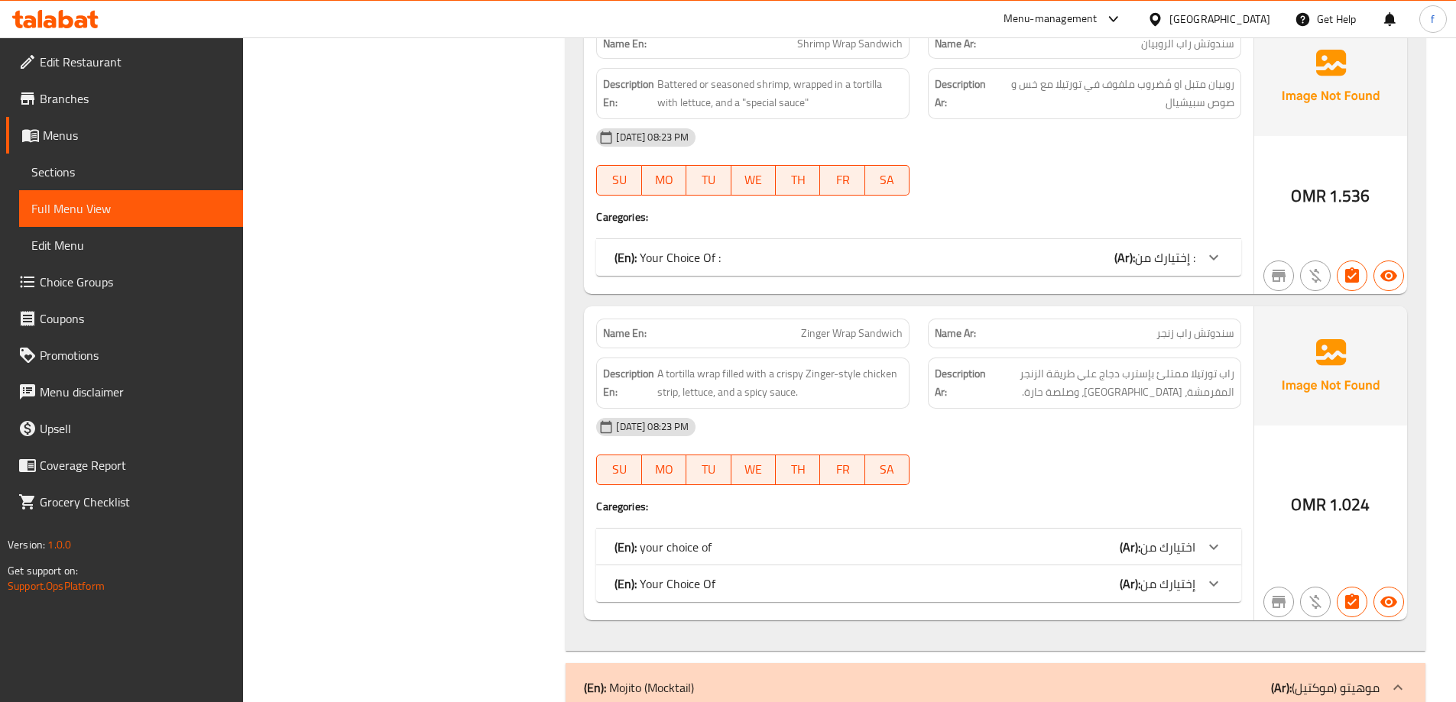
scroll to position [2827, 0]
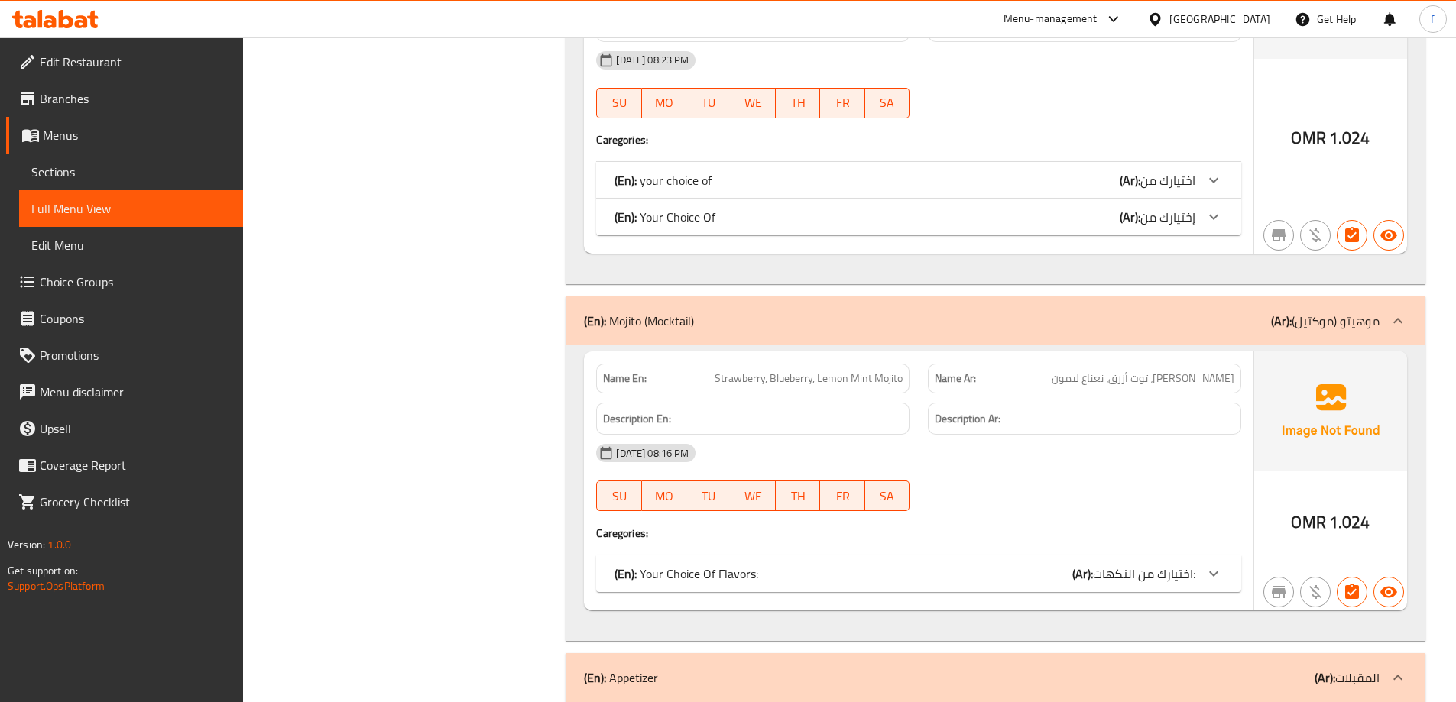
click at [1392, 312] on icon at bounding box center [1397, 321] width 18 height 18
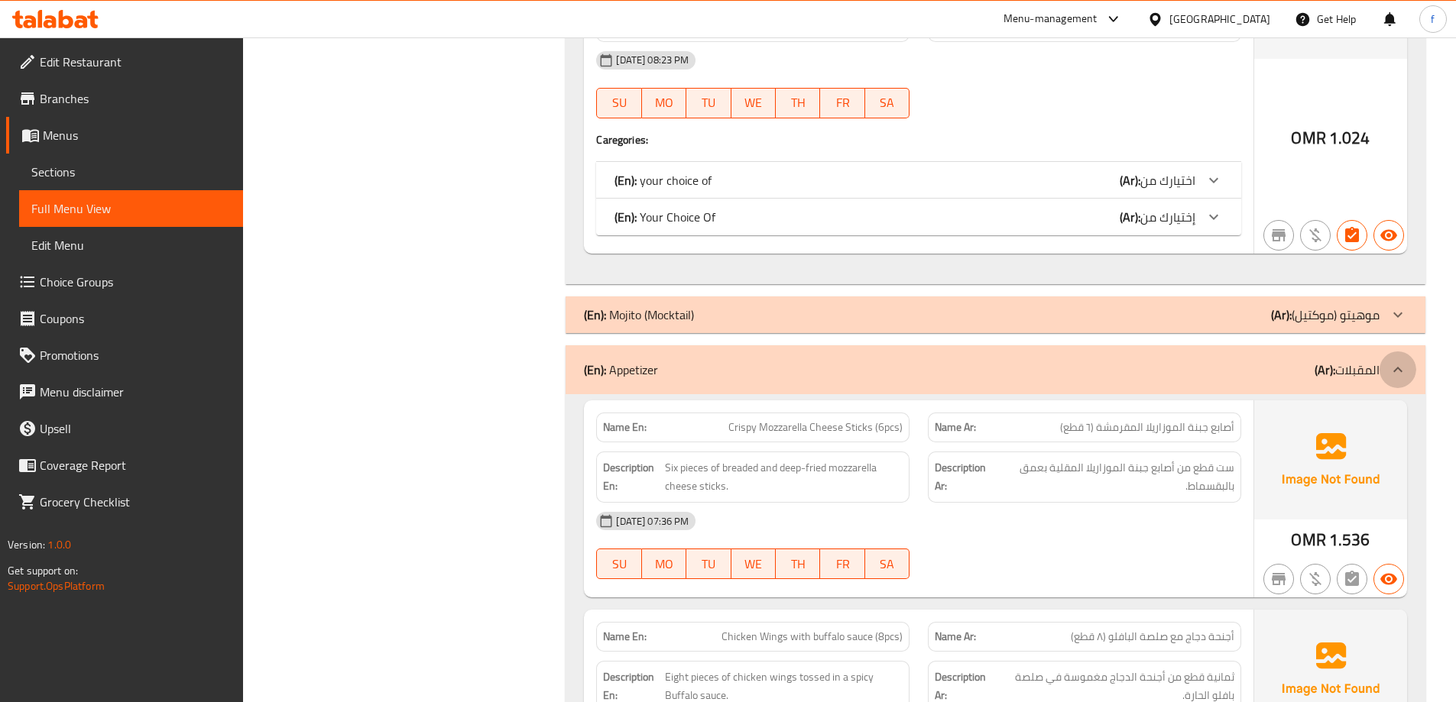
click at [1398, 361] on icon at bounding box center [1397, 370] width 18 height 18
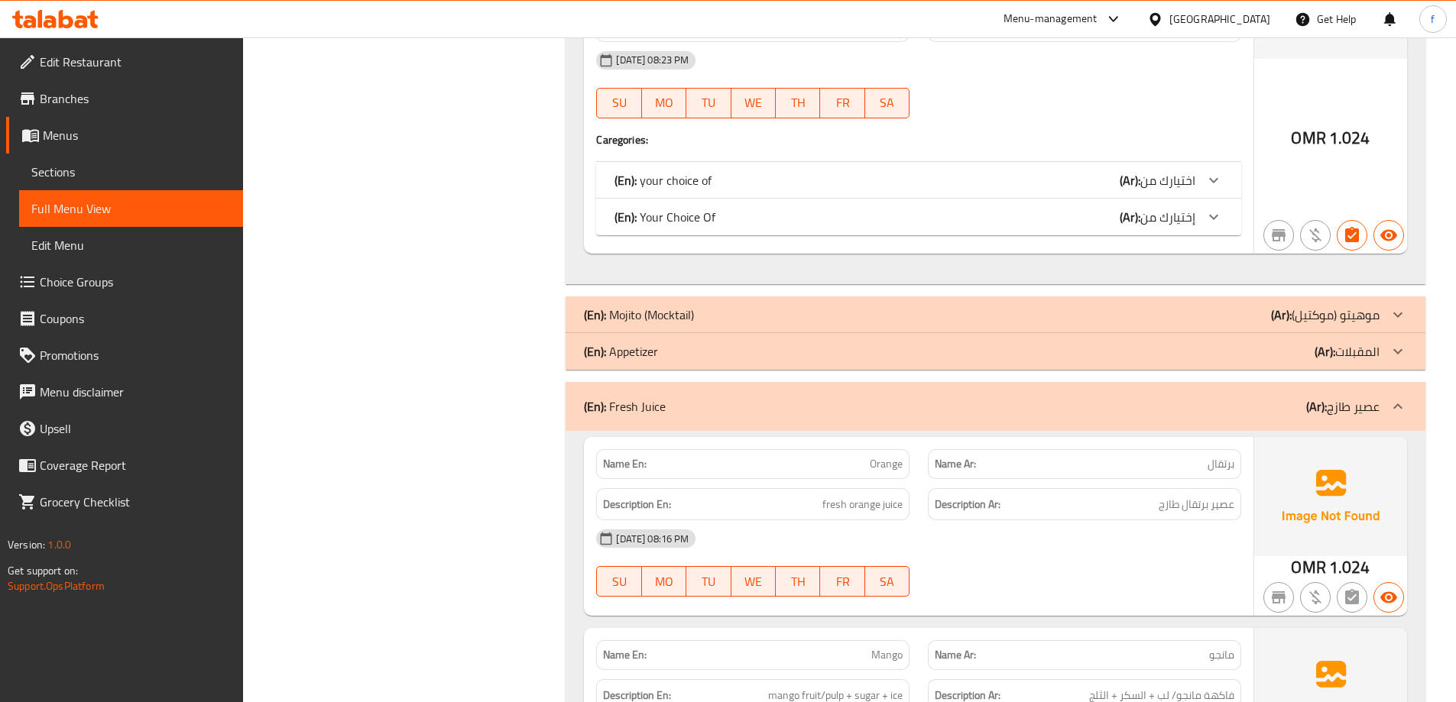
click at [1398, 397] on icon at bounding box center [1397, 406] width 18 height 18
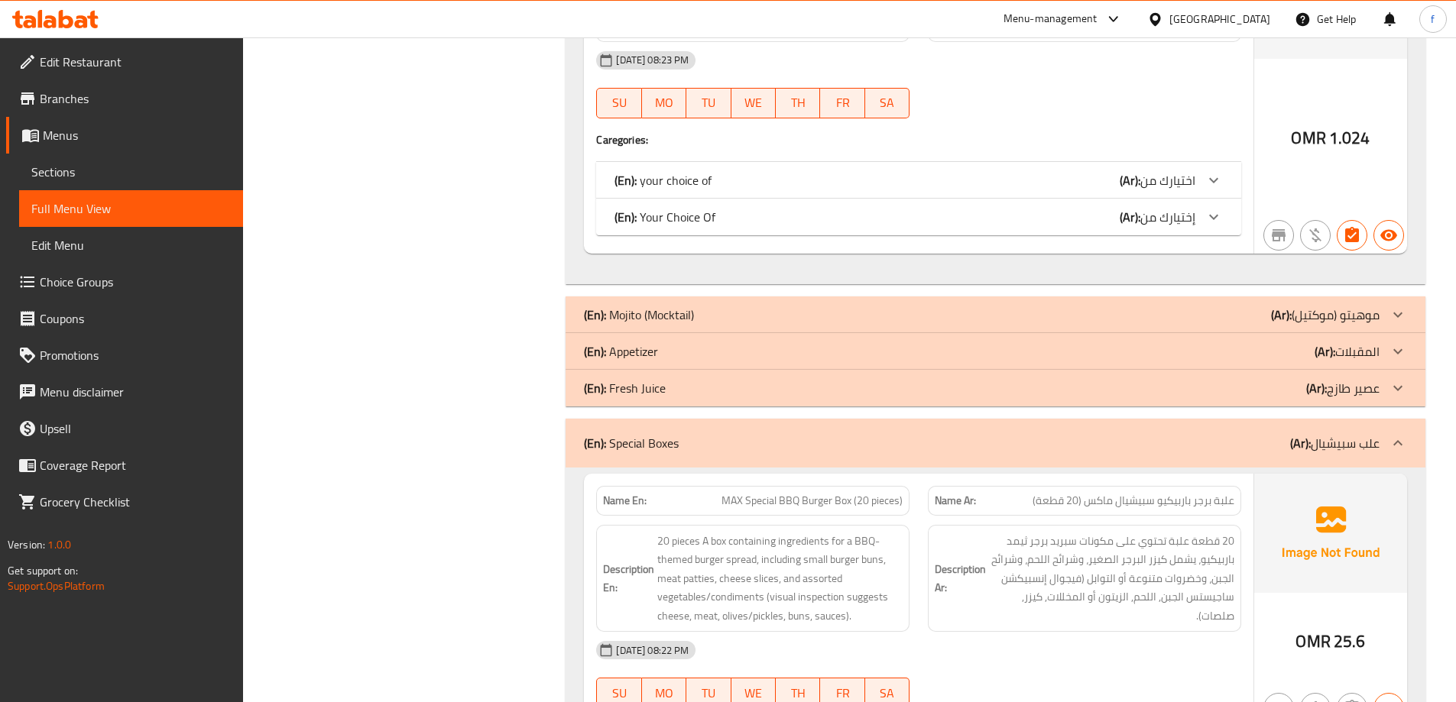
click at [1393, 434] on icon at bounding box center [1397, 443] width 18 height 18
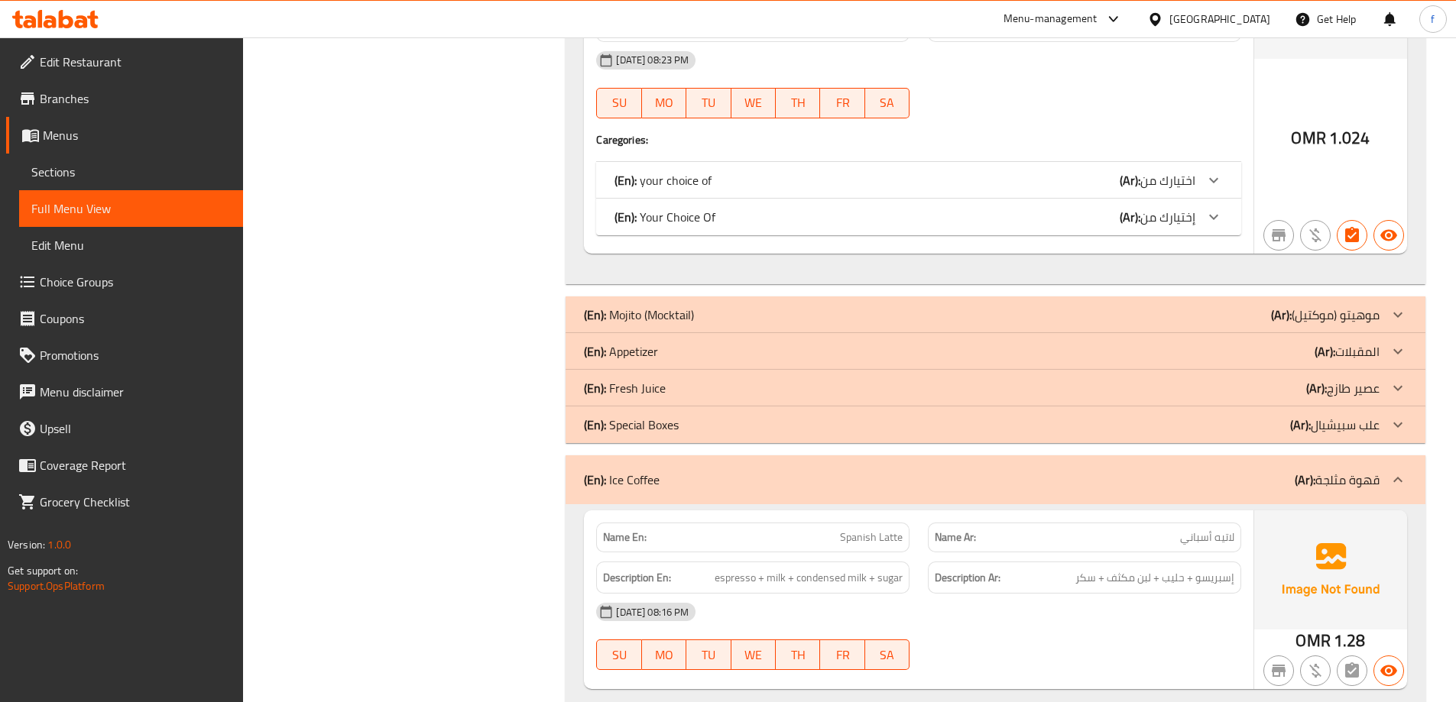
click at [1398, 423] on icon at bounding box center [1397, 425] width 9 height 5
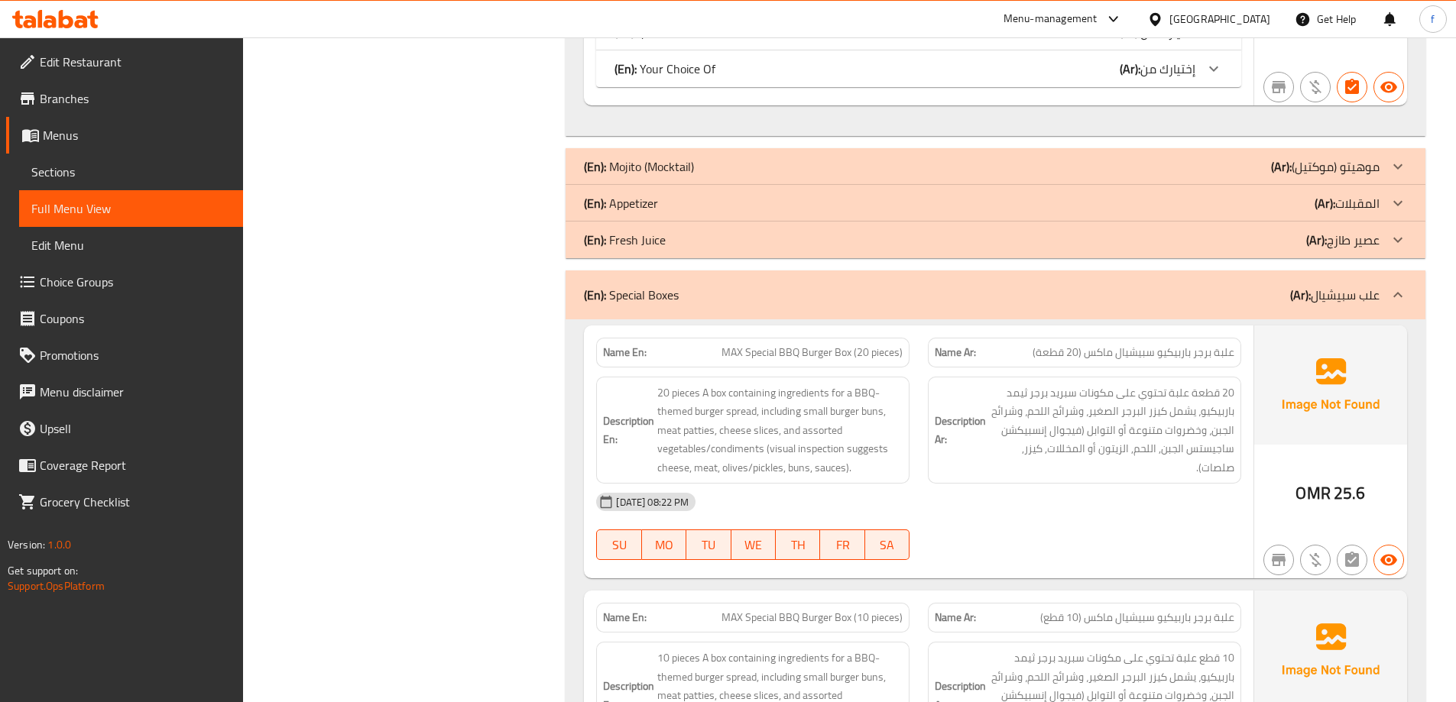
scroll to position [2980, 0]
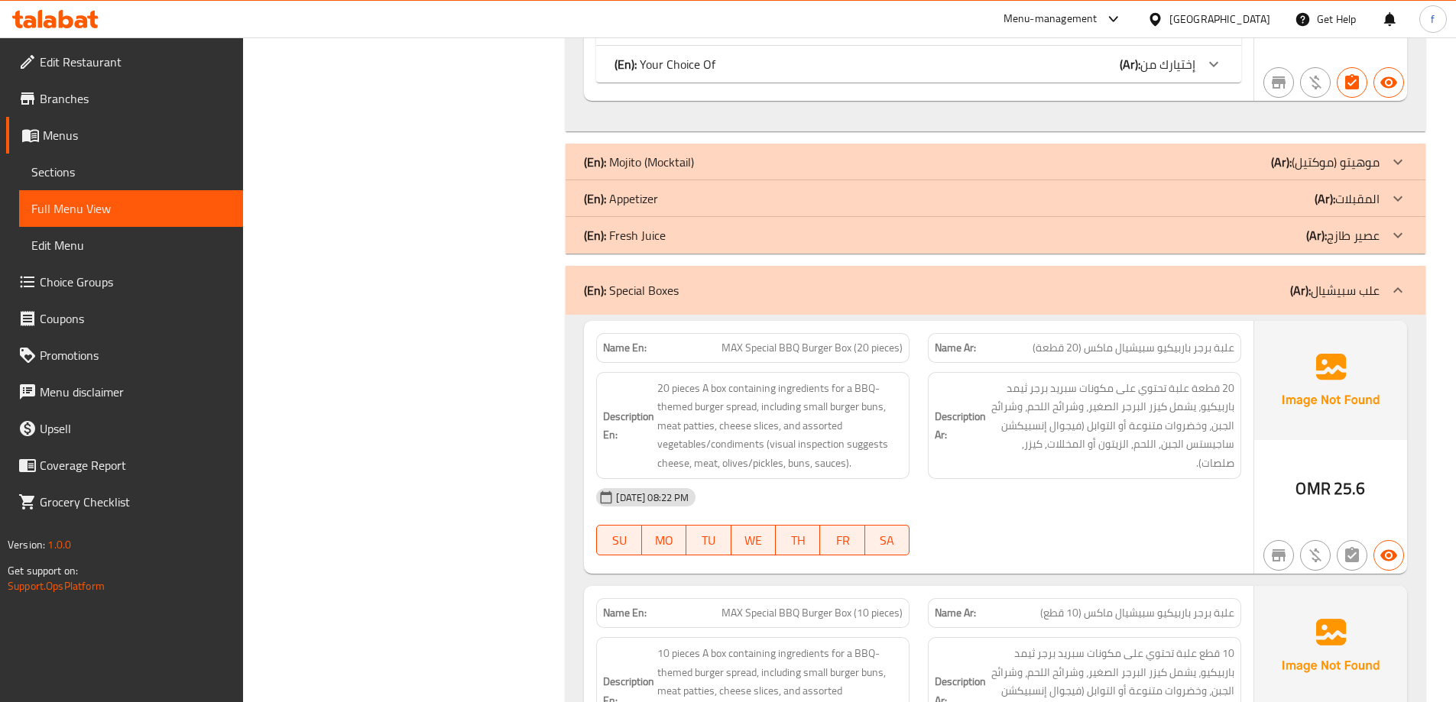
click at [1399, 287] on icon at bounding box center [1397, 289] width 9 height 5
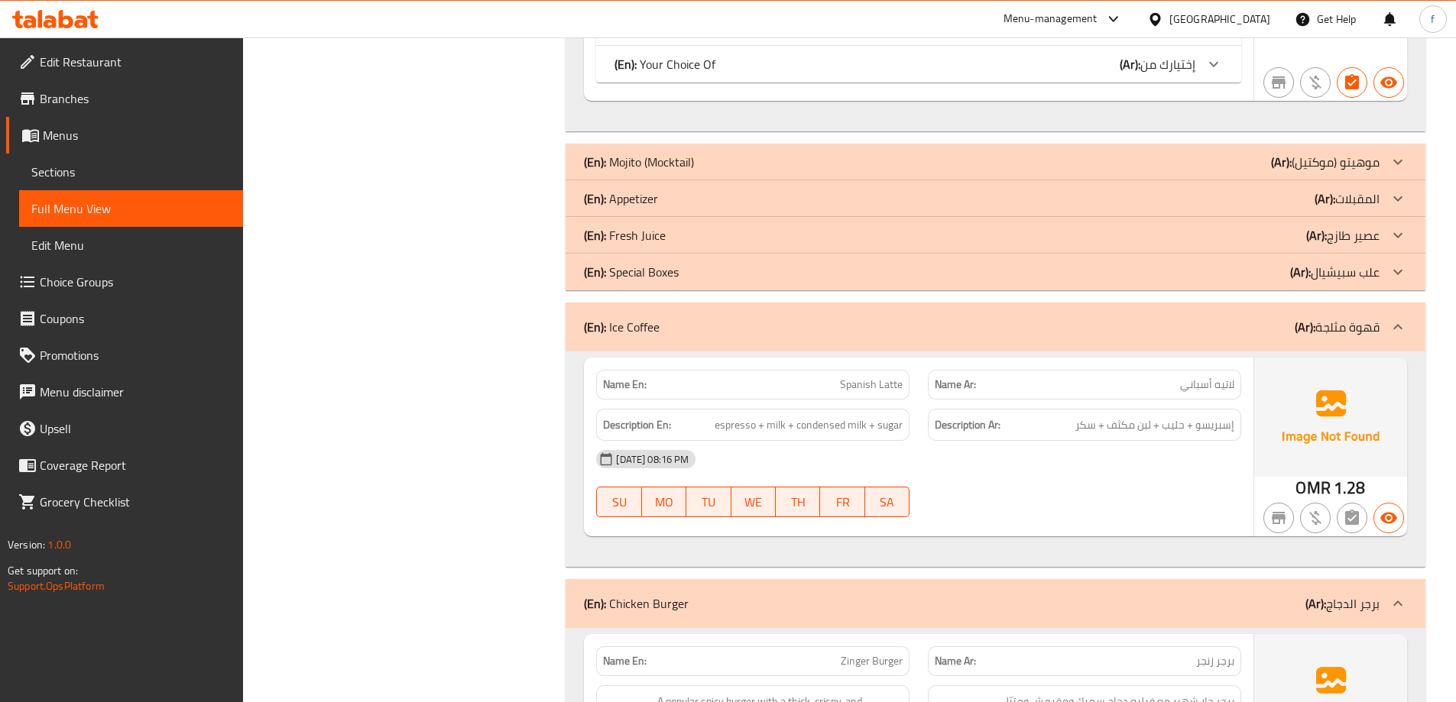
click at [1398, 318] on icon at bounding box center [1397, 327] width 18 height 18
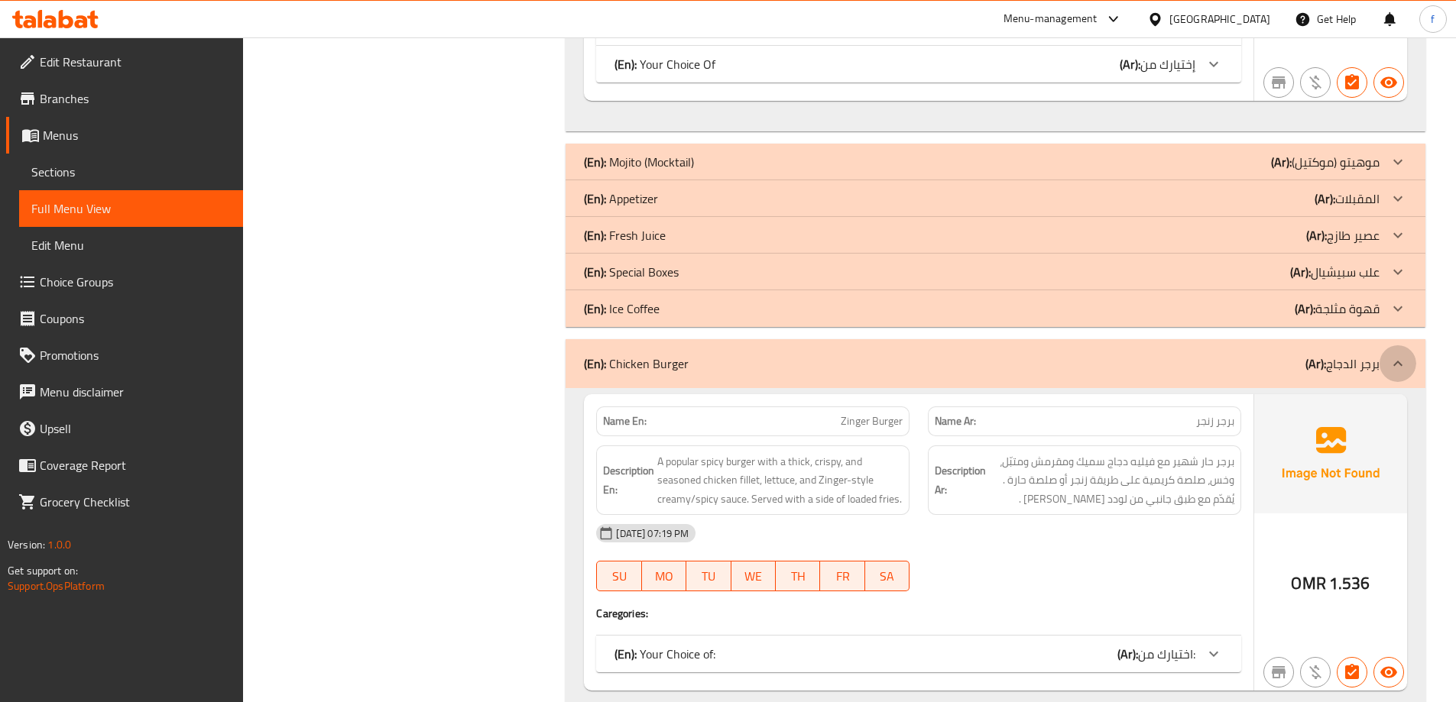
click at [1392, 355] on icon at bounding box center [1397, 364] width 18 height 18
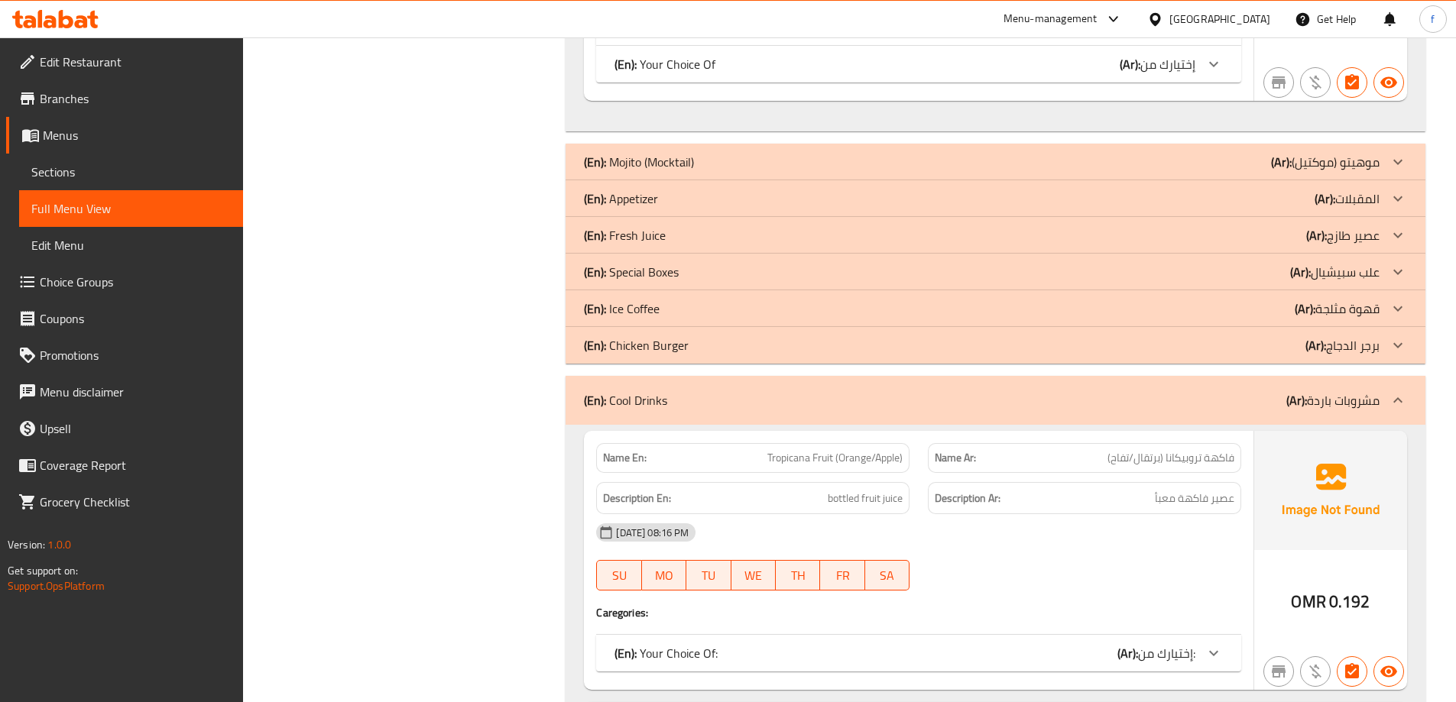
click at [1400, 397] on icon at bounding box center [1397, 399] width 9 height 5
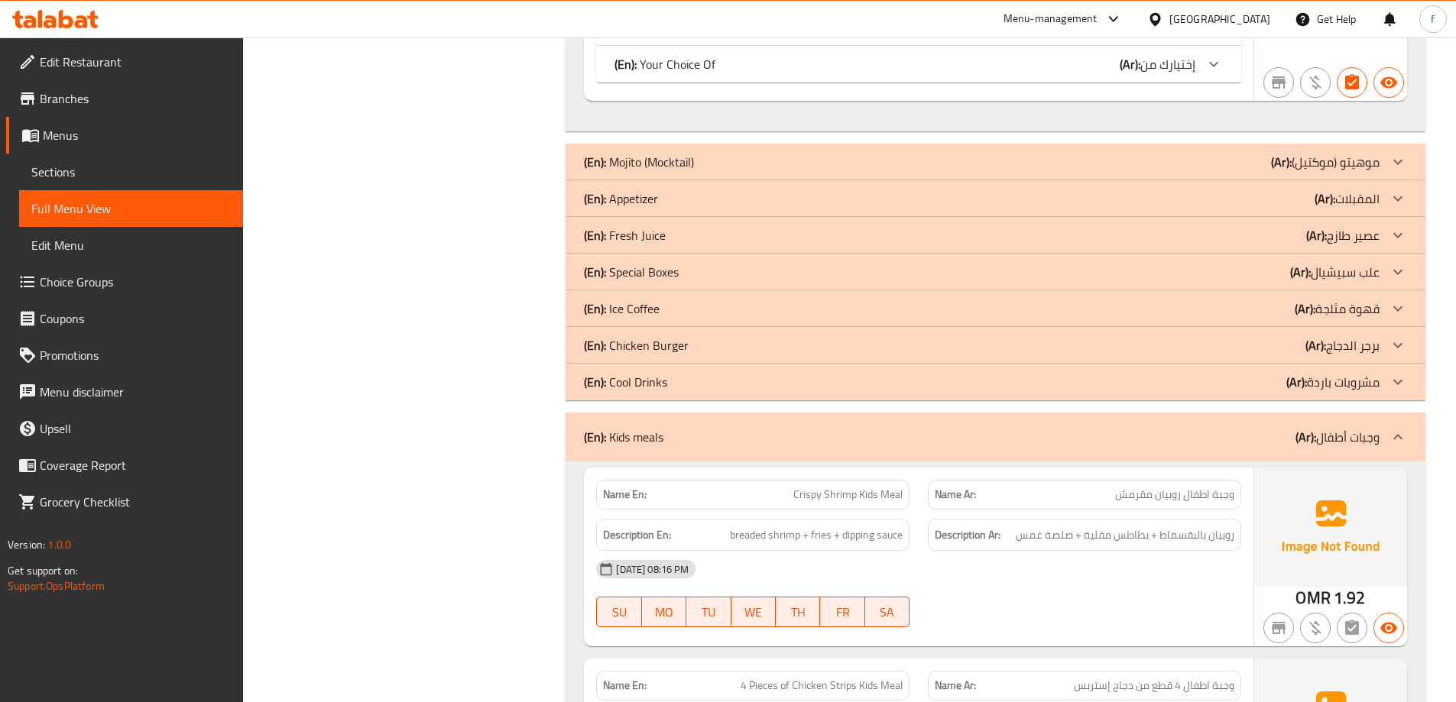
click at [1403, 428] on icon at bounding box center [1397, 437] width 18 height 18
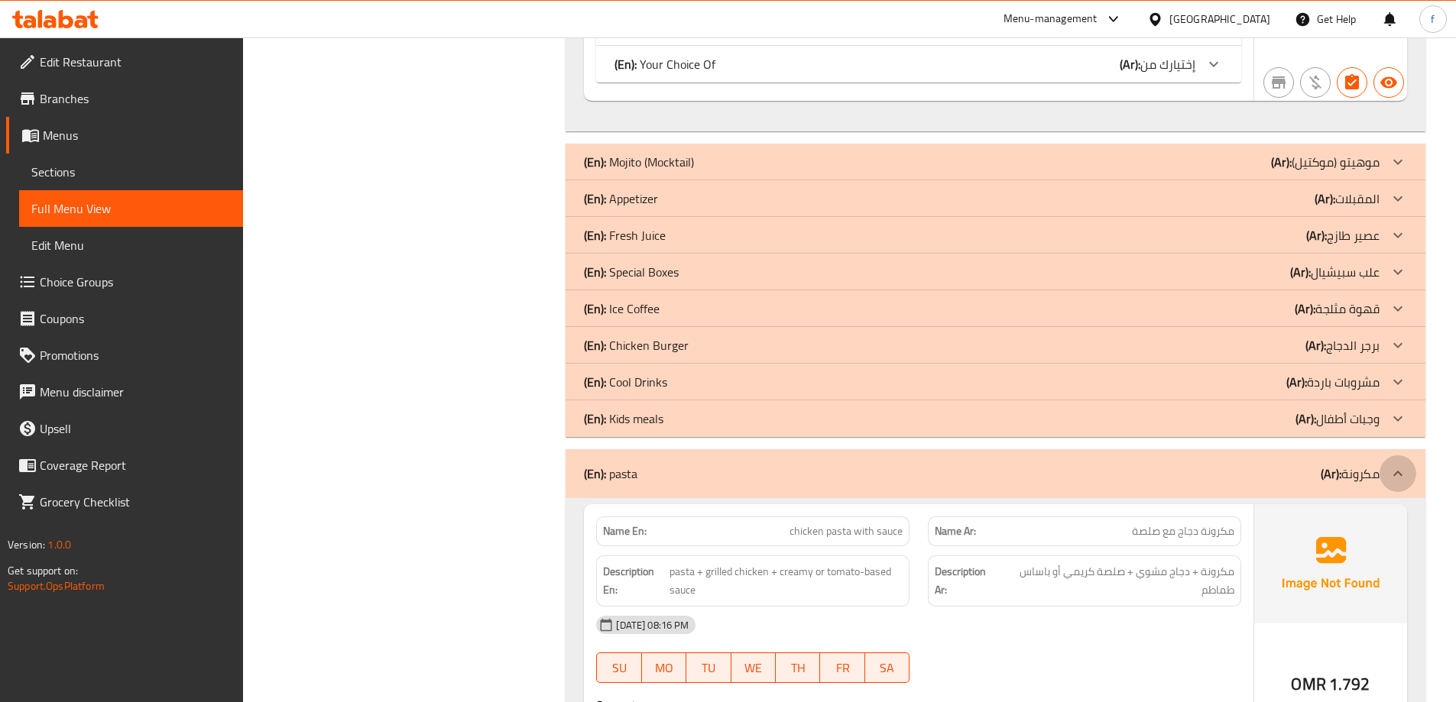
click at [1402, 465] on icon at bounding box center [1397, 474] width 18 height 18
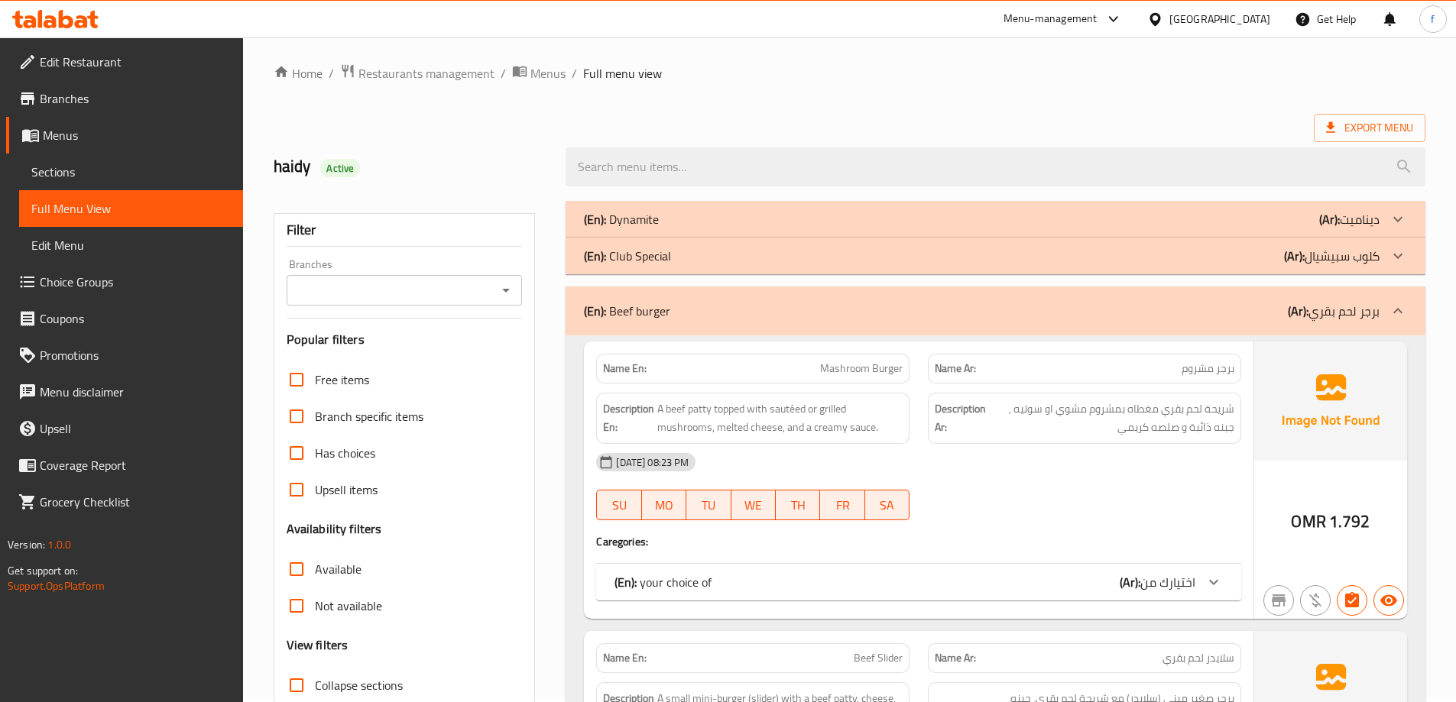
scroll to position [0, 0]
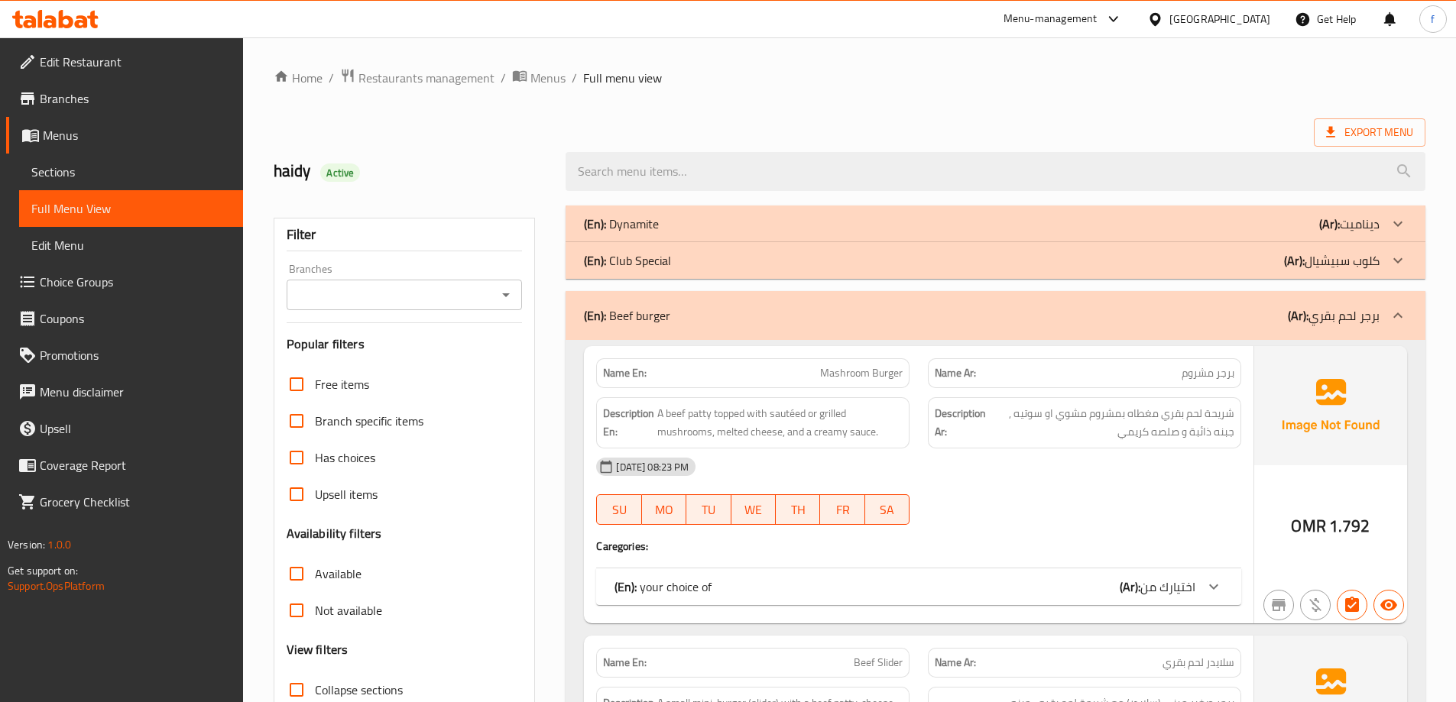
click at [1186, 582] on span "اختيارك من" at bounding box center [1167, 586] width 55 height 23
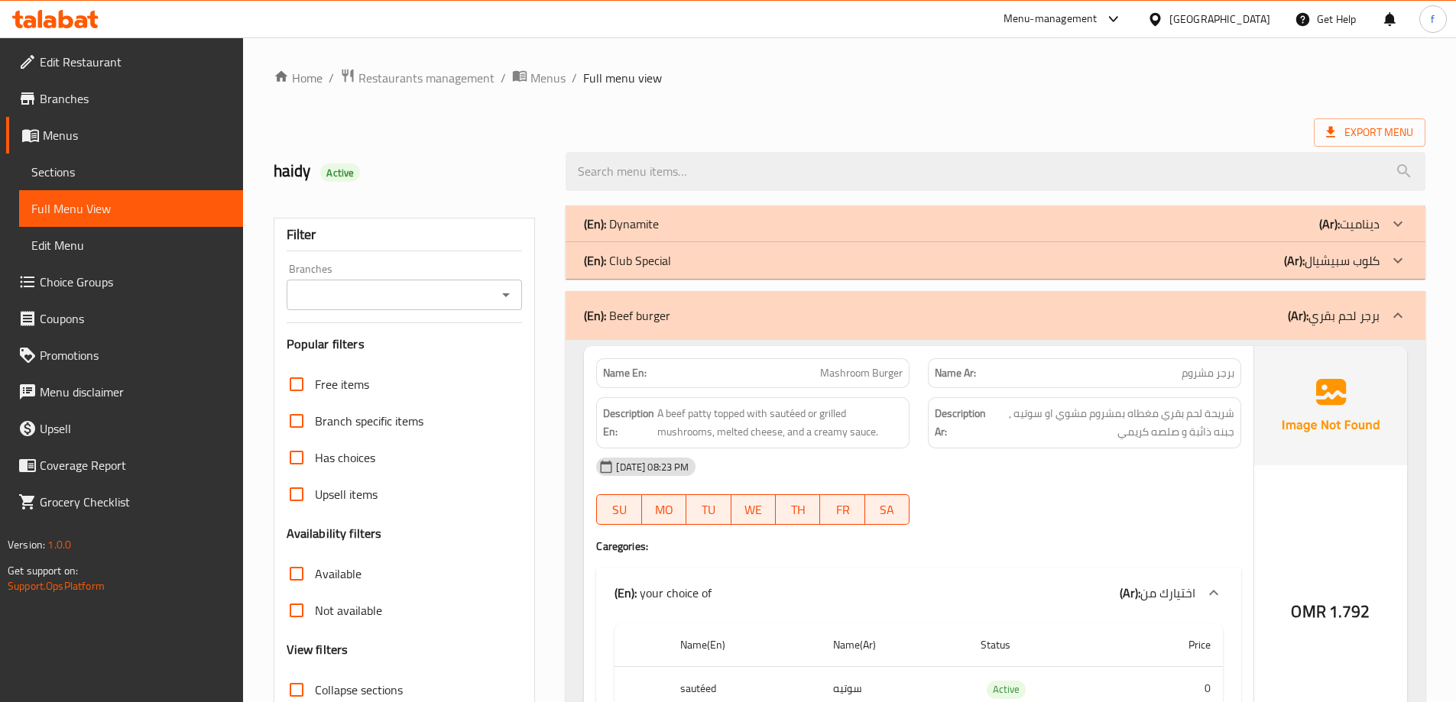
scroll to position [76, 0]
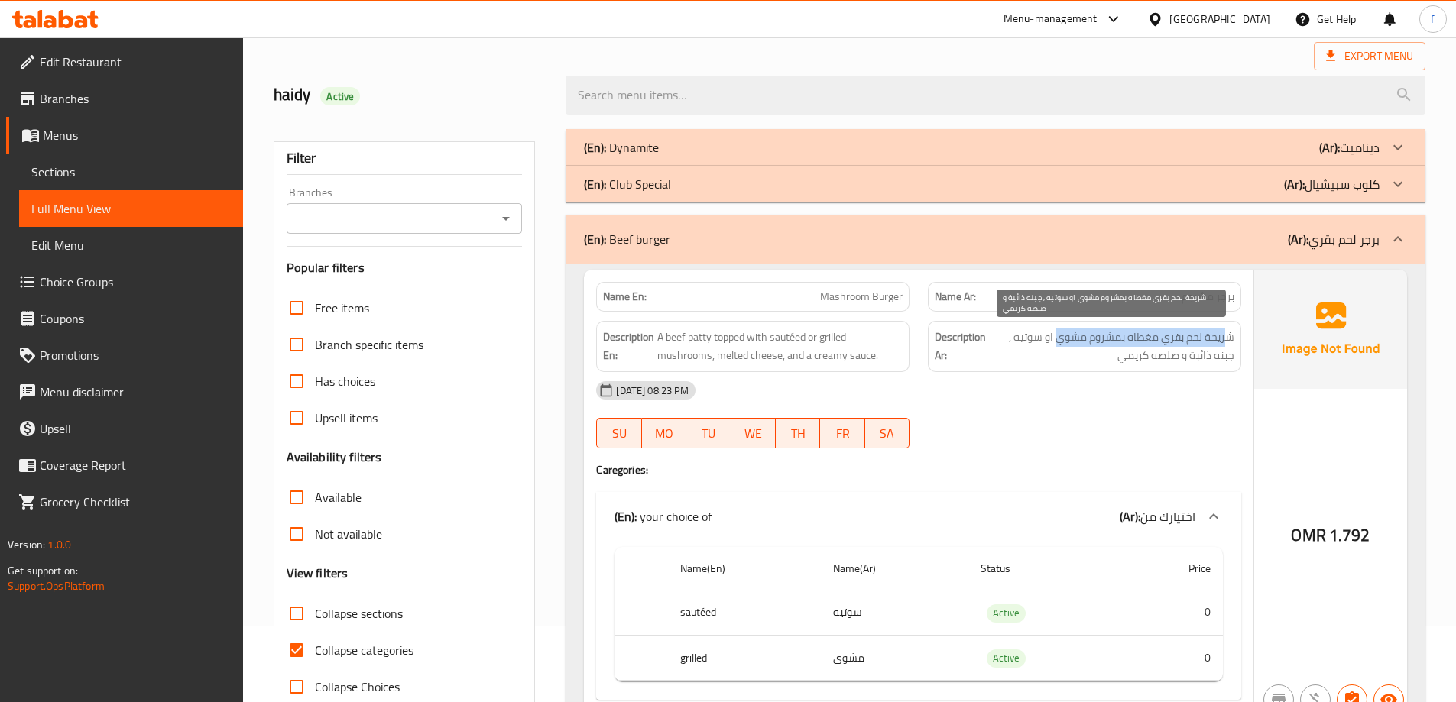
drag, startPoint x: 1227, startPoint y: 342, endPoint x: 1057, endPoint y: 342, distance: 169.6
click at [1057, 342] on span "شريحة لحم بقري مغطاه بمشروم مشوي او سوتيه , جبنه ذائبة و صلصه كريمي" at bounding box center [1111, 346] width 245 height 37
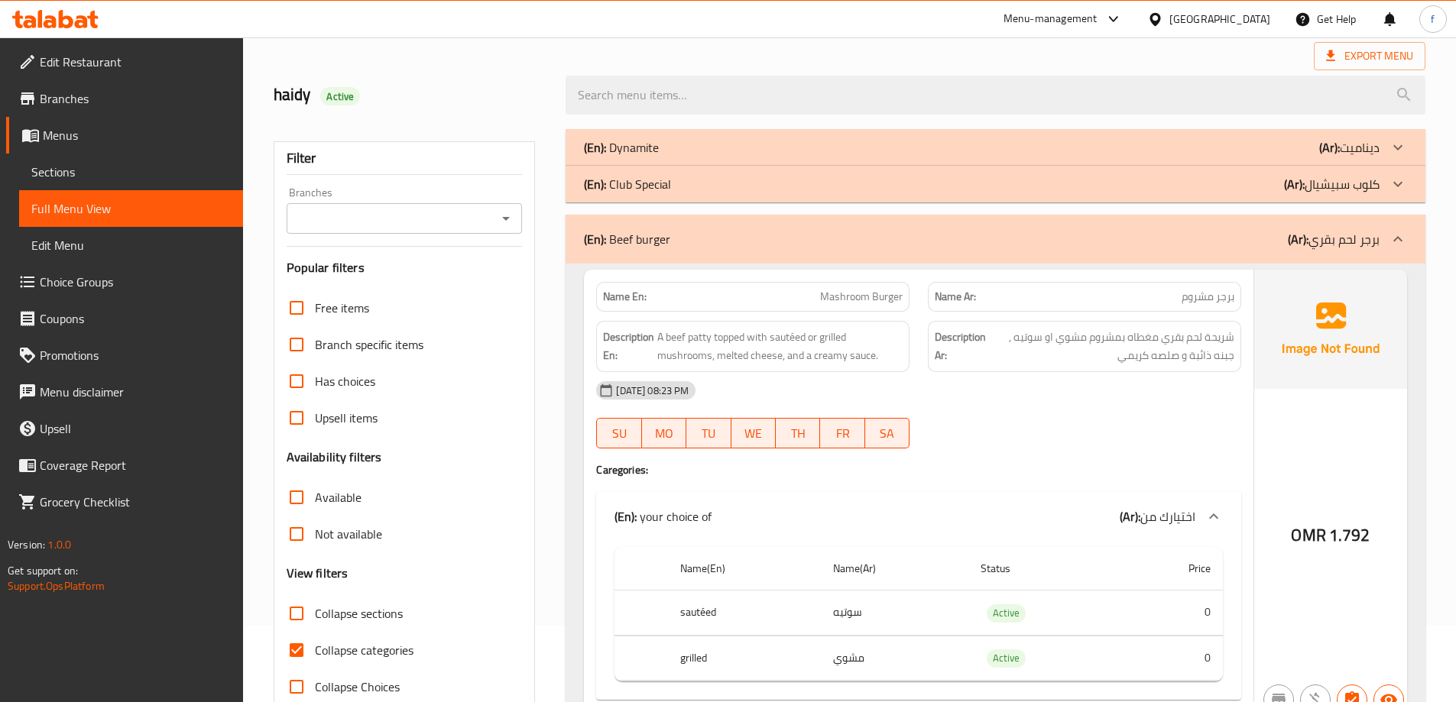
click at [1116, 365] on div "Description Ar: شريحة لحم بقري مغطاه بمشروم مشوي او سوتيه , جبنه ذائبة و صلصه ك…" at bounding box center [1084, 346] width 313 height 51
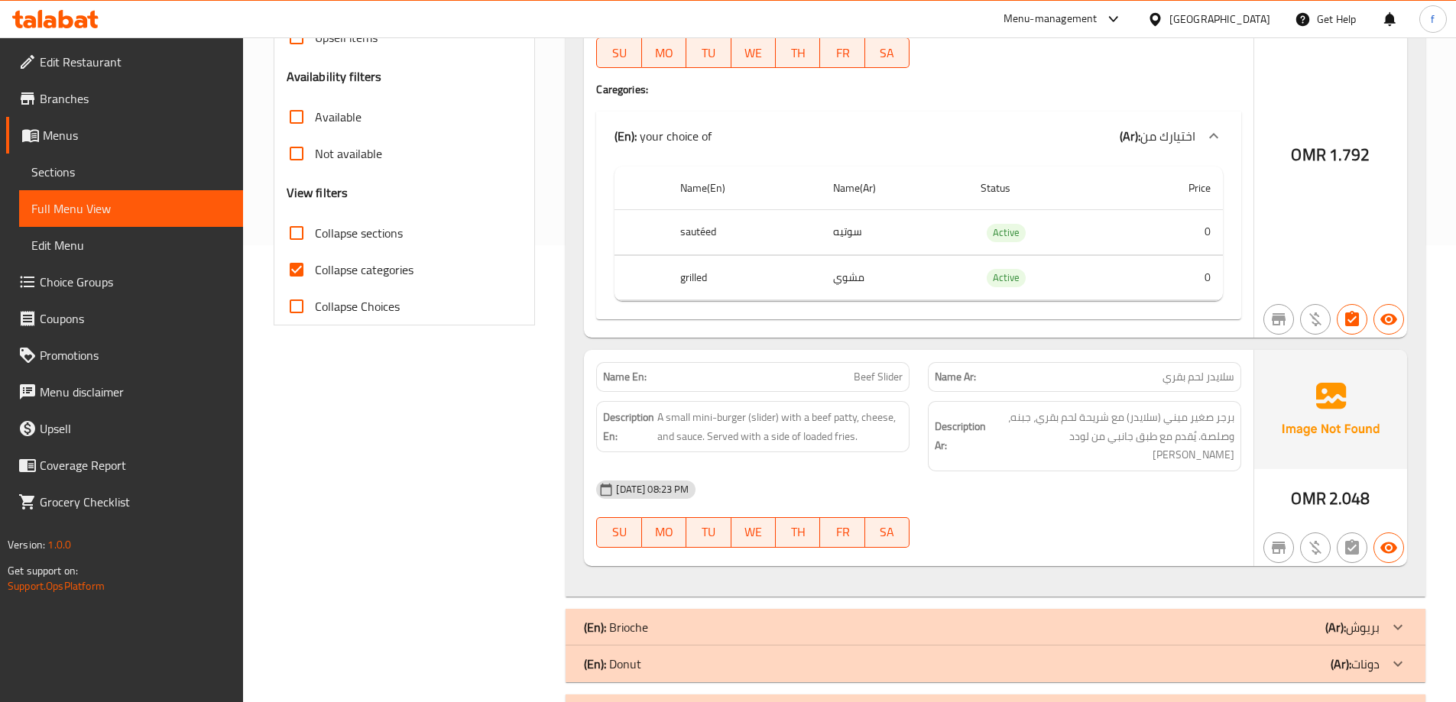
scroll to position [458, 0]
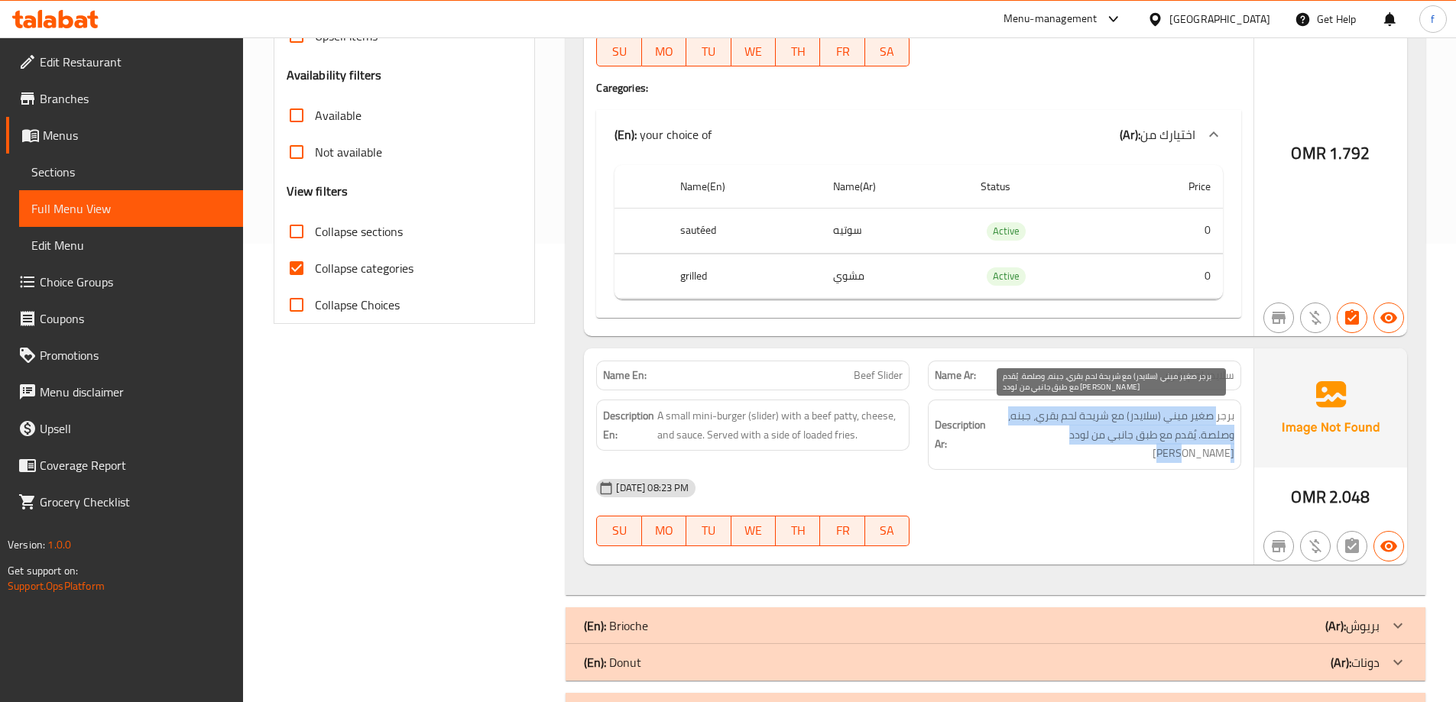
drag, startPoint x: 1216, startPoint y: 416, endPoint x: 1041, endPoint y: 436, distance: 176.1
click at [1041, 436] on span "برجر صغير ميني (سلايدر) مع شريحة لحم بقري، جبنه، وصلصة. يُقدم مع طبق جانبي من ل…" at bounding box center [1111, 434] width 245 height 57
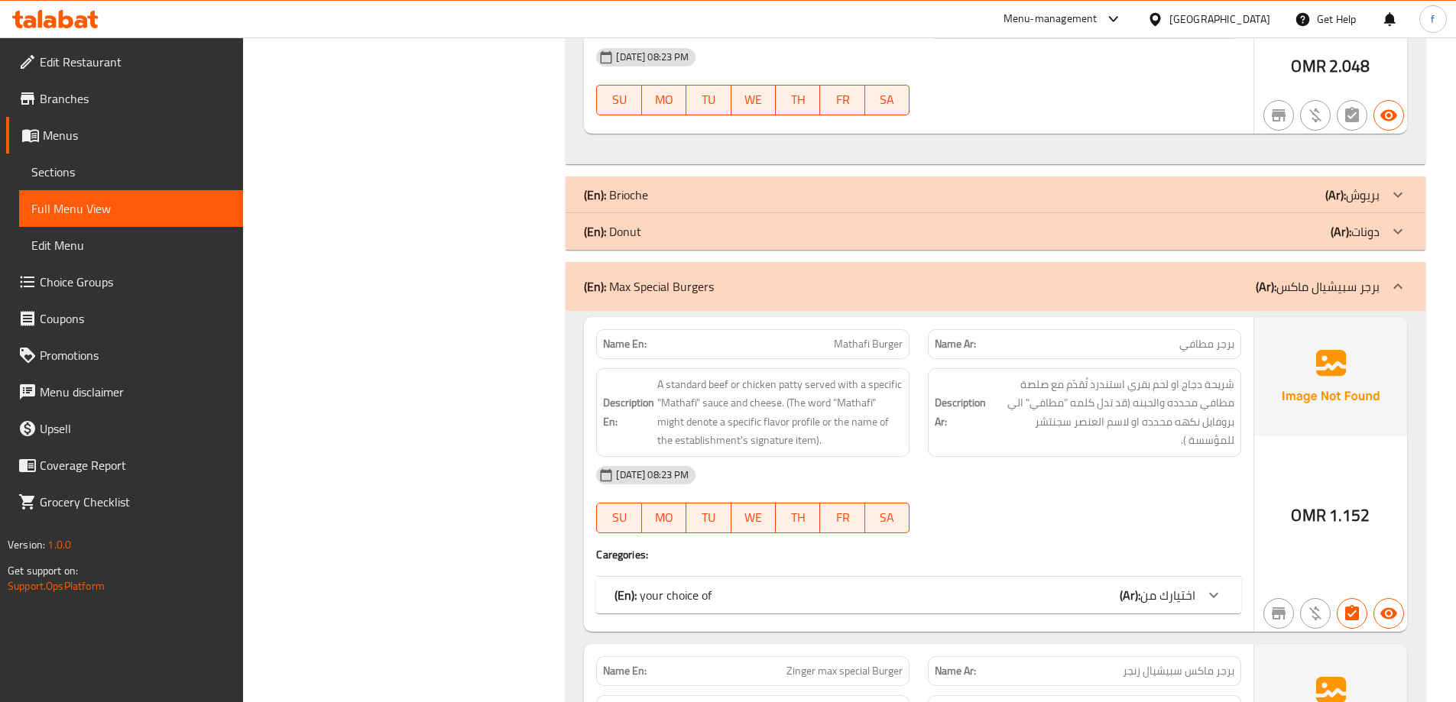
scroll to position [917, 0]
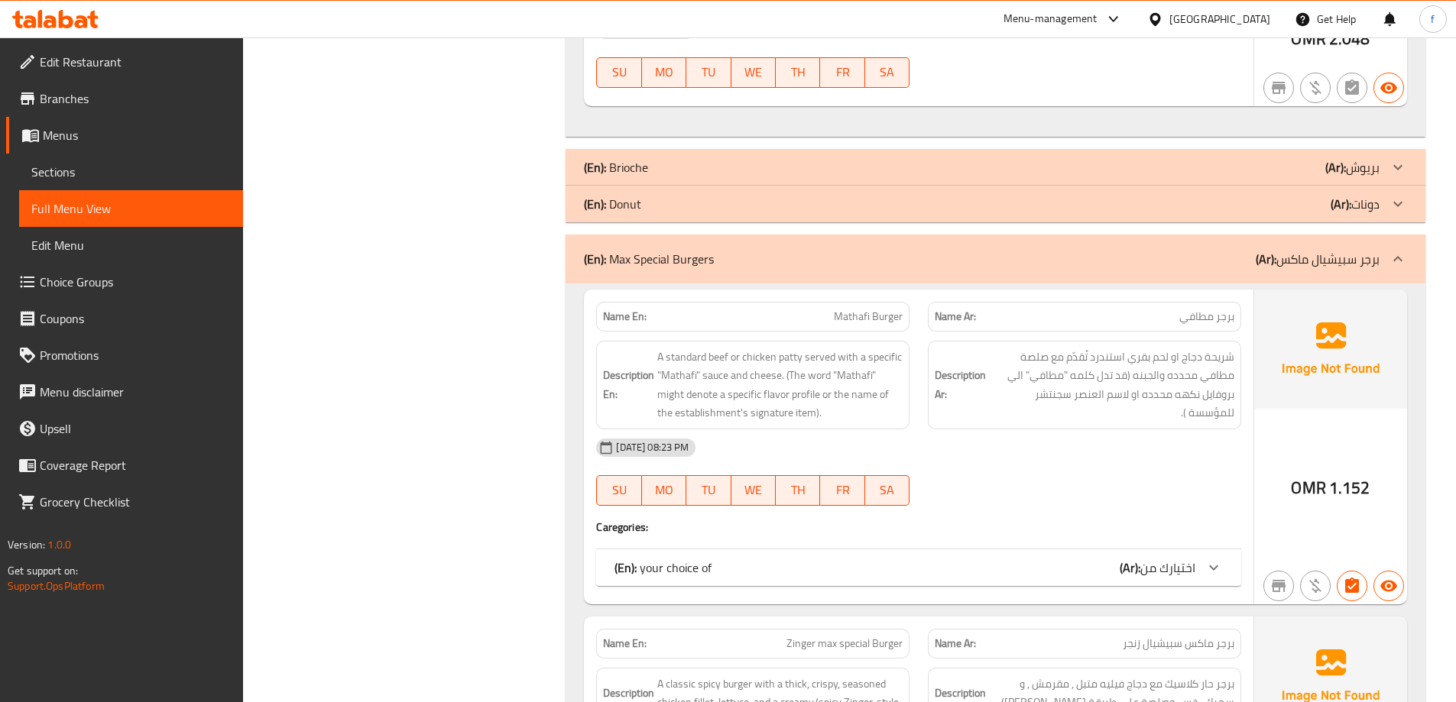
click at [1210, 559] on icon at bounding box center [1213, 568] width 18 height 18
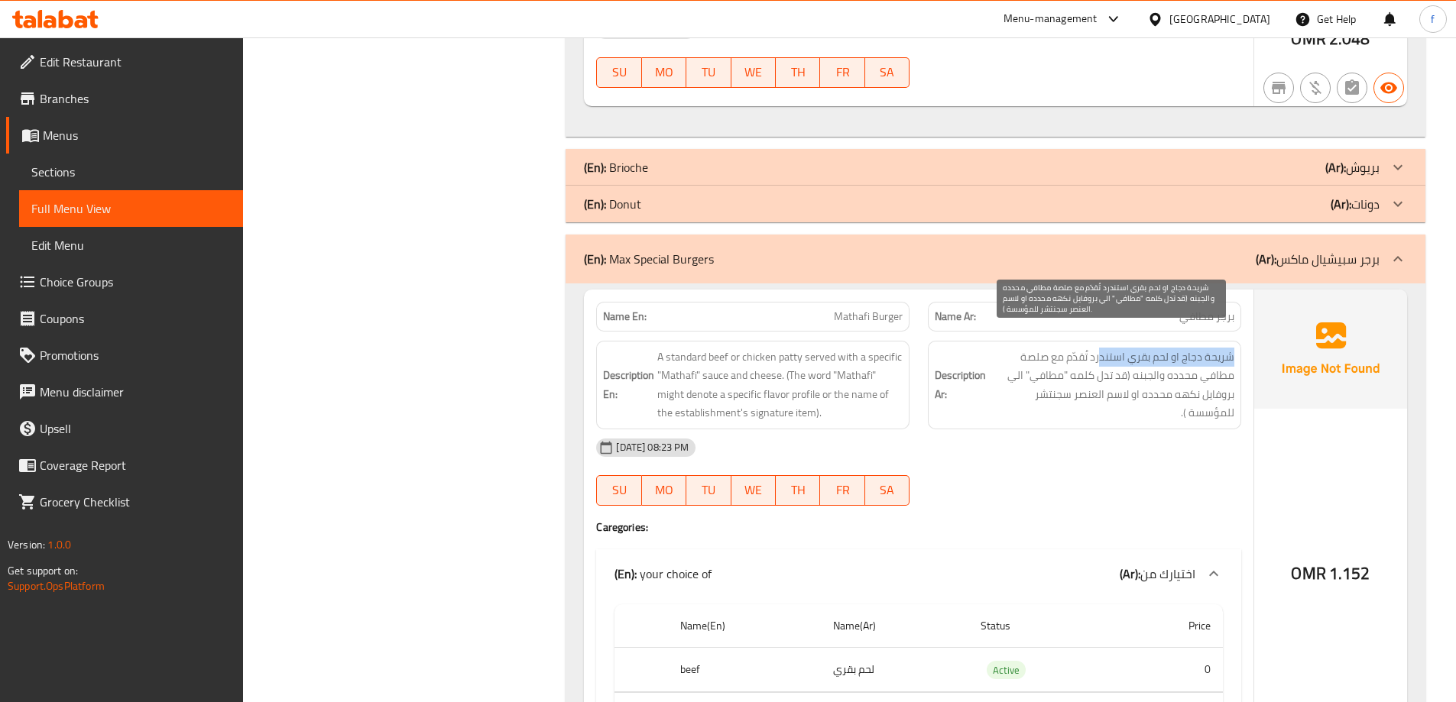
drag, startPoint x: 1126, startPoint y: 341, endPoint x: 1092, endPoint y: 343, distance: 34.5
click at [1096, 348] on span "شريحة دجاج او لحم بقري استندرد تُقدّم مع صلصة مطافي محدده والجبنه (قد تدل كلمه …" at bounding box center [1111, 385] width 245 height 75
drag, startPoint x: 1083, startPoint y: 343, endPoint x: 1068, endPoint y: 343, distance: 15.3
click at [1075, 348] on span "شريحة دجاج او لحم بقري استندرد تُقدّم مع صلصة مطافي محدده والجبنه (قد تدل كلمه …" at bounding box center [1111, 385] width 245 height 75
drag, startPoint x: 1186, startPoint y: 371, endPoint x: 1113, endPoint y: 359, distance: 73.5
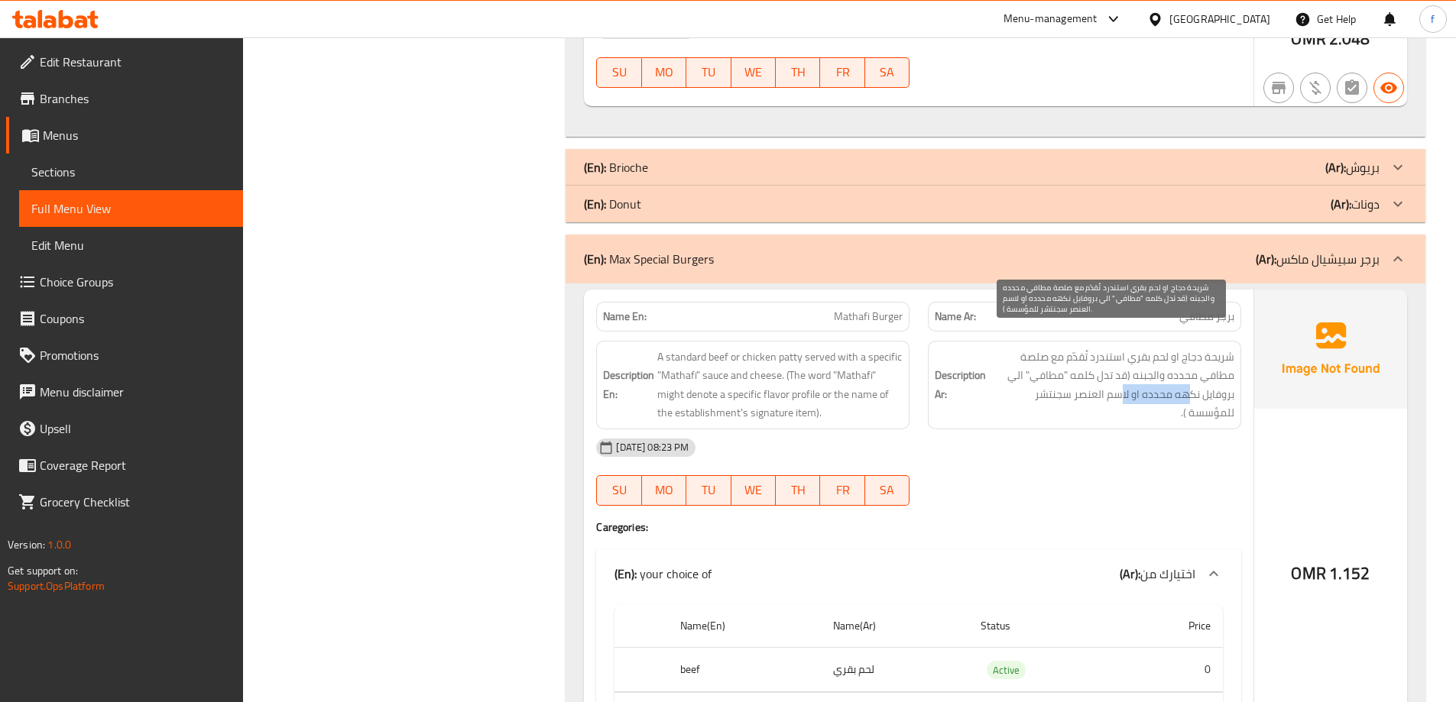
click at [1116, 369] on span "شريحة دجاج او لحم بقري استندرد تُقدّم مع صلصة مطافي محدده والجبنه (قد تدل كلمه …" at bounding box center [1111, 385] width 245 height 75
drag, startPoint x: 1105, startPoint y: 349, endPoint x: 1048, endPoint y: 359, distance: 57.4
click at [1041, 355] on span "شريحة دجاج او لحم بقري استندرد تُقدّم مع صلصة مطافي محدده والجبنه (قد تدل كلمه …" at bounding box center [1111, 385] width 245 height 75
click at [1205, 382] on span "شريحة دجاج او لحم بقري استندرد تُقدّم مع صلصة مطافي محدده والجبنه (قد تدل كلمه …" at bounding box center [1111, 385] width 245 height 75
drag, startPoint x: 1215, startPoint y: 356, endPoint x: 1109, endPoint y: 358, distance: 105.5
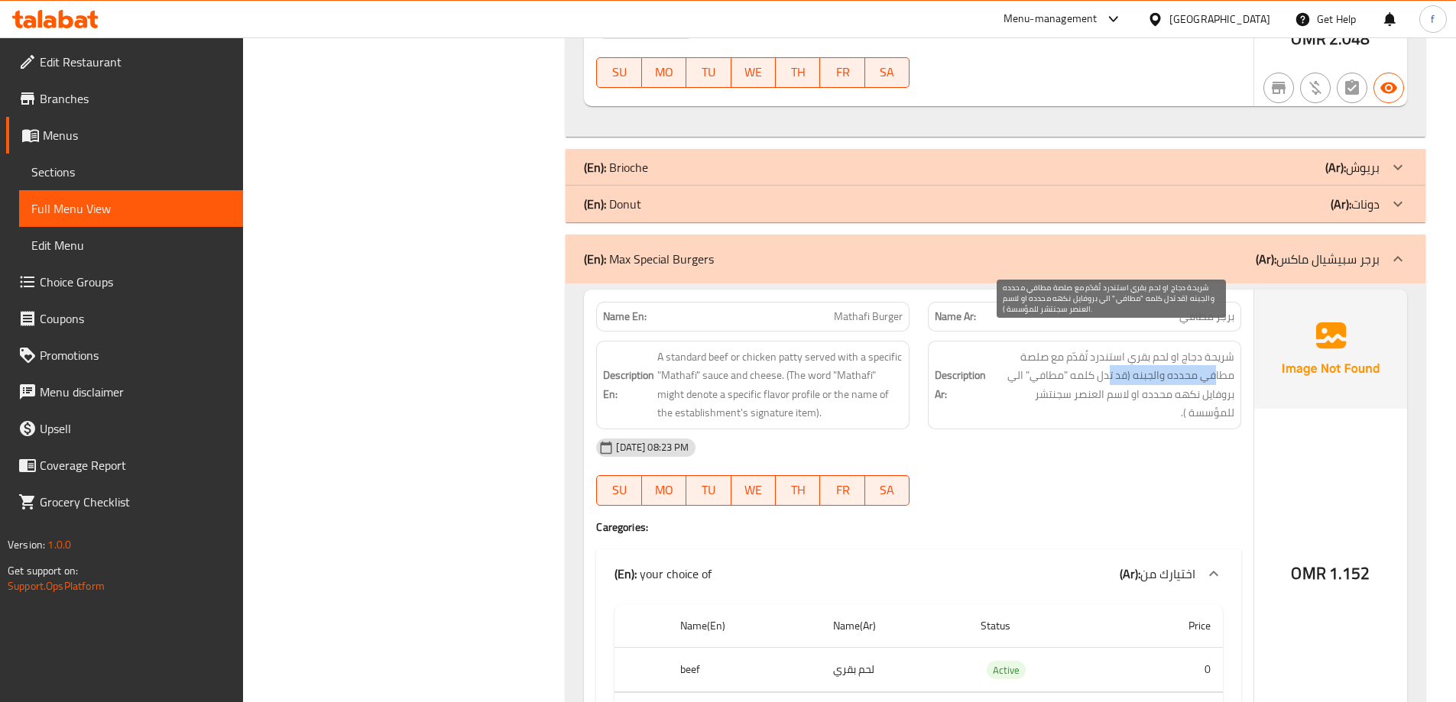
click at [1109, 358] on span "شريحة دجاج او لحم بقري استندرد تُقدّم مع صلصة مطافي محدده والجبنه (قد تدل كلمه …" at bounding box center [1111, 385] width 245 height 75
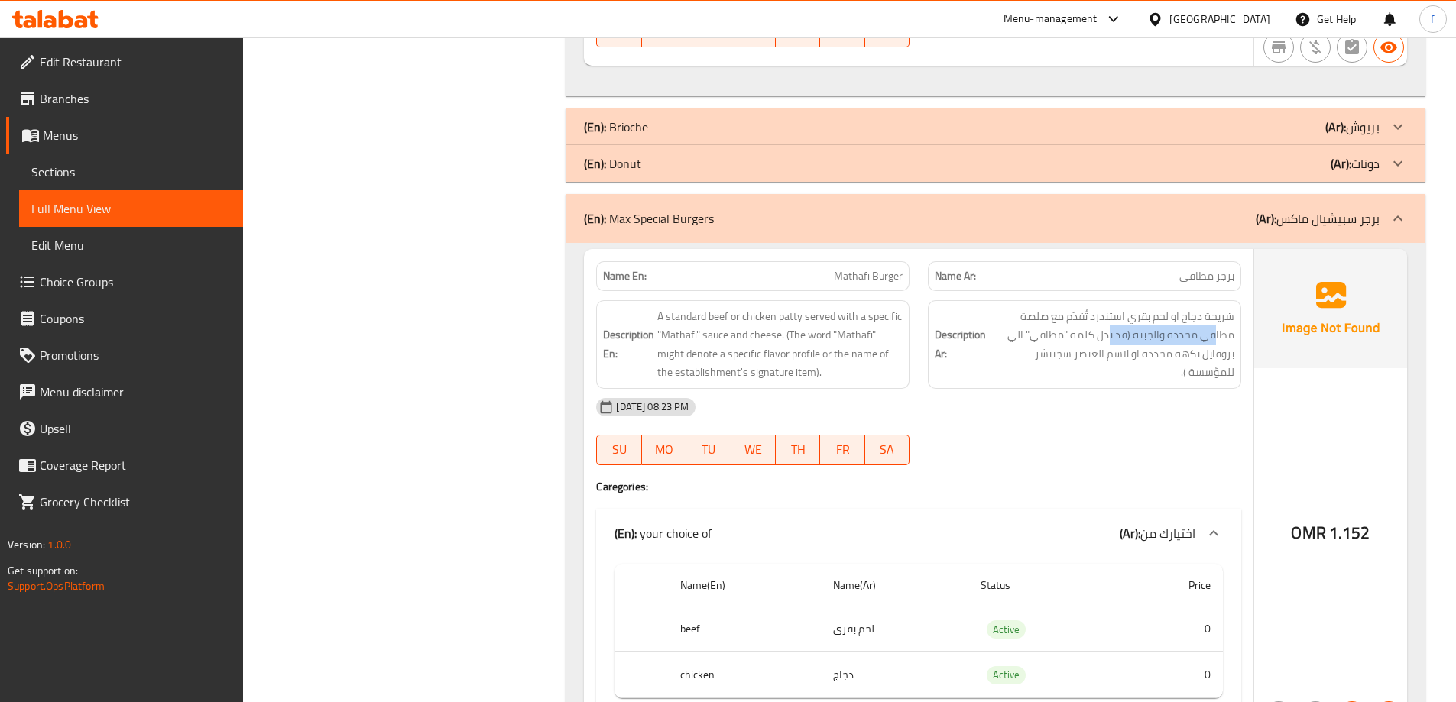
scroll to position [993, 0]
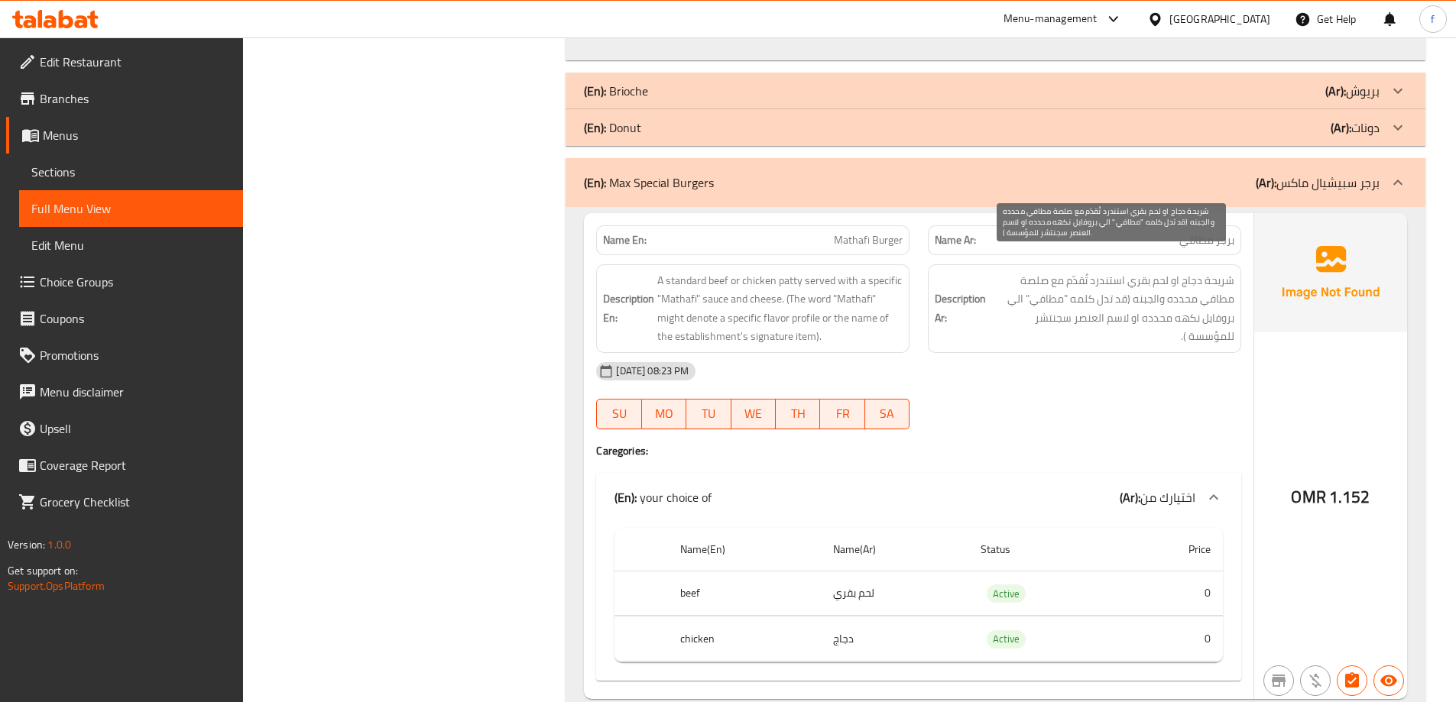
click at [1219, 274] on span "شريحة دجاج او لحم بقري استندرد تُقدّم مع صلصة مطافي محدده والجبنه (قد تدل كلمه …" at bounding box center [1111, 308] width 245 height 75
drag, startPoint x: 1199, startPoint y: 266, endPoint x: 1155, endPoint y: 267, distance: 44.3
click at [1155, 271] on span "شريحة دجاج او لحم بقري استندرد تُقدّم مع صلصة مطافي محدده والجبنه (قد تدل كلمه …" at bounding box center [1111, 308] width 245 height 75
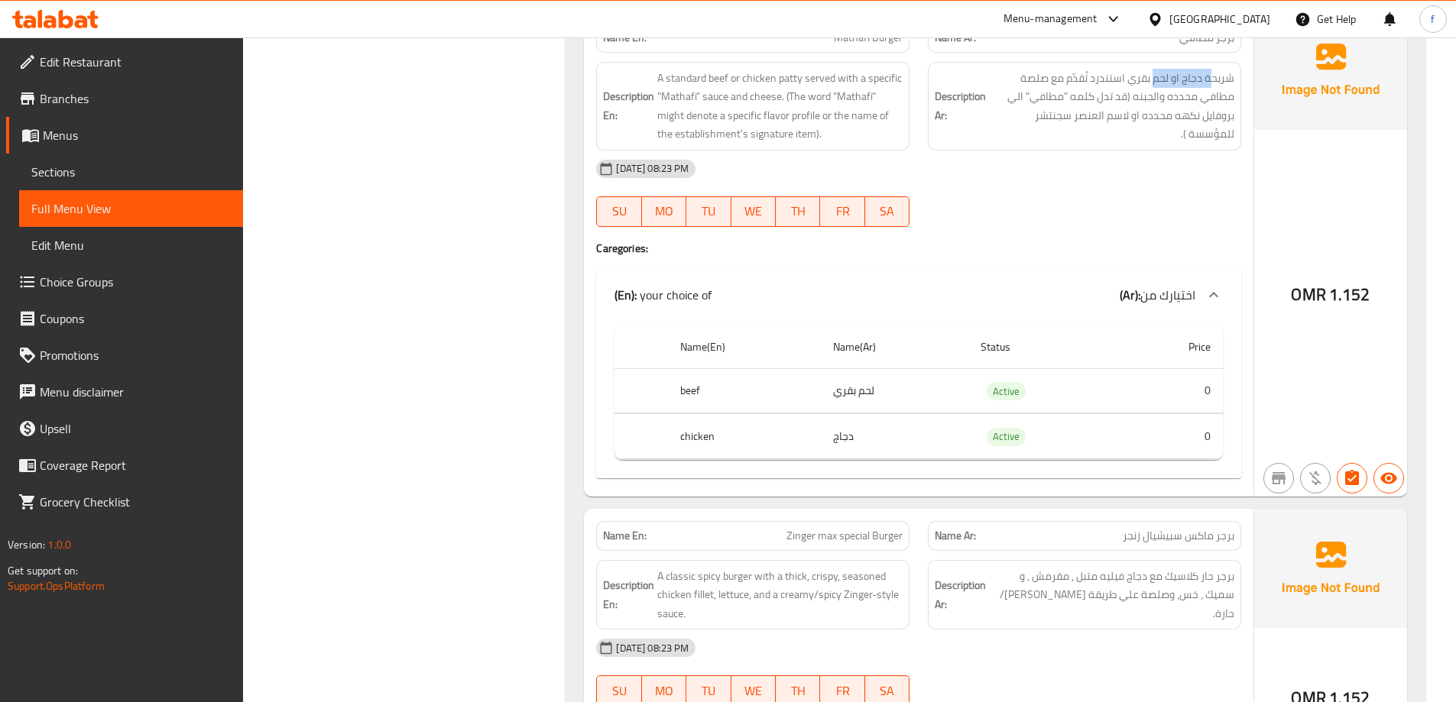
scroll to position [1299, 0]
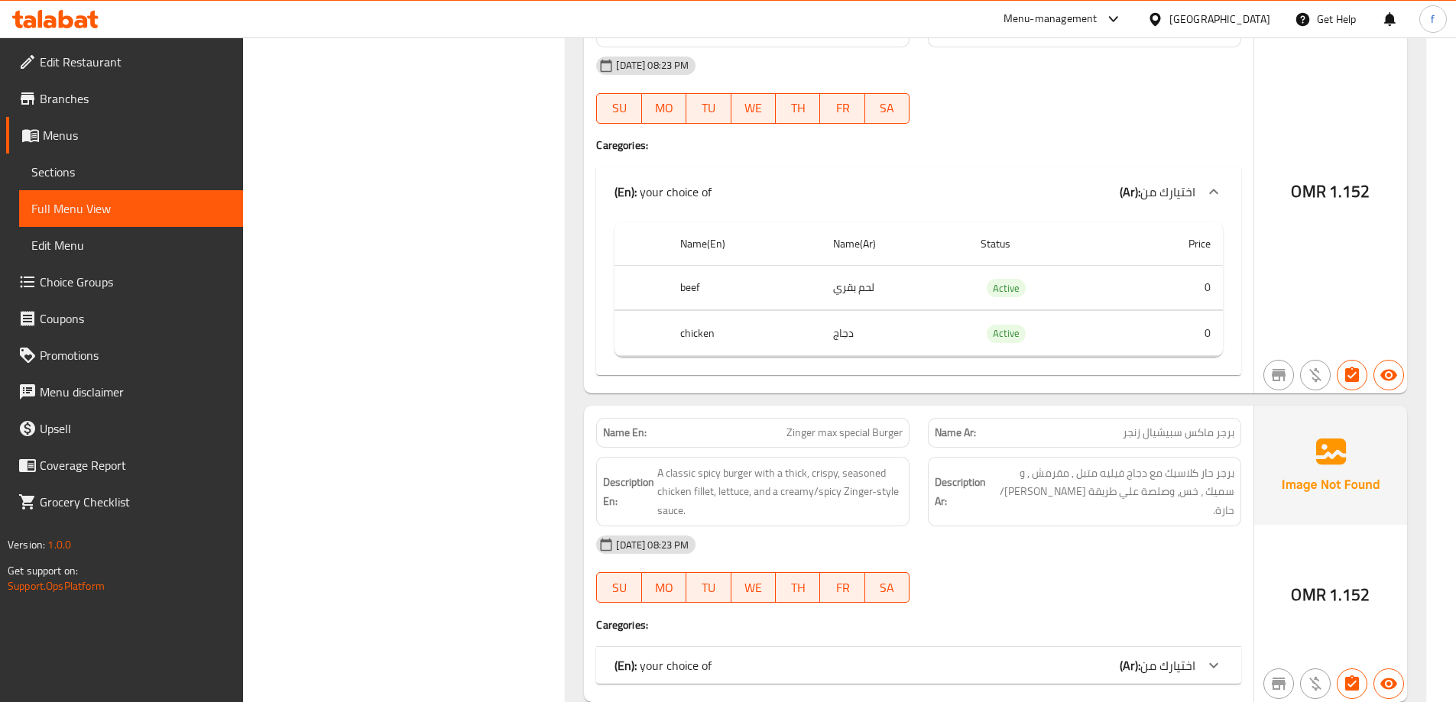
click at [1183, 654] on span "اختيارك من" at bounding box center [1167, 665] width 55 height 23
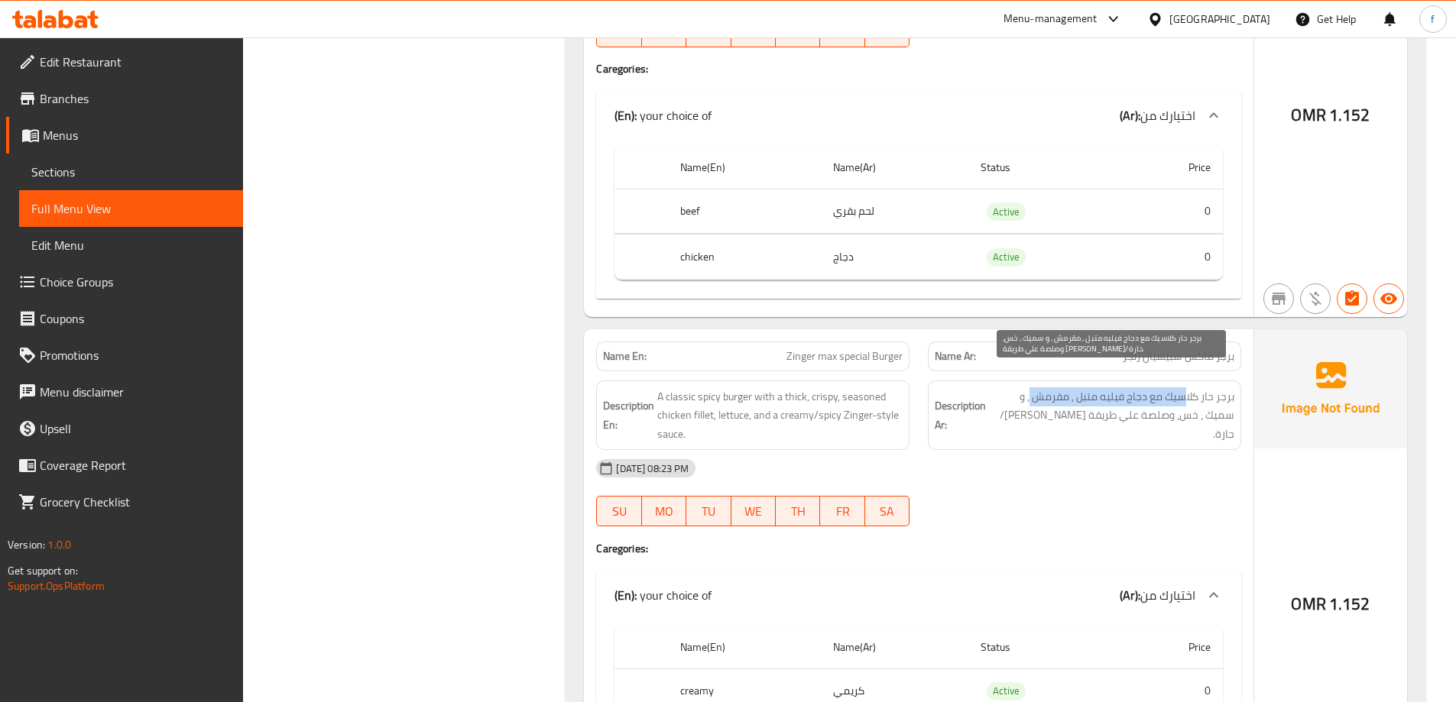
drag, startPoint x: 1187, startPoint y: 380, endPoint x: 1031, endPoint y: 379, distance: 156.6
click at [1031, 387] on span "برجر حار كلاسيك مع دجاج فيليه متبل , مقرمش , و سميك ، خس، وصلصة علي طريقة [PERS…" at bounding box center [1111, 415] width 245 height 57
drag, startPoint x: 1217, startPoint y: 401, endPoint x: 1164, endPoint y: 404, distance: 53.6
click at [1164, 404] on span "برجر حار كلاسيك مع دجاج فيليه متبل , مقرمش , و سميك ، خس، وصلصة علي طريقة [PERS…" at bounding box center [1111, 415] width 245 height 57
click at [1174, 390] on span "برجر حار كلاسيك مع دجاج فيليه متبل , مقرمش , و سميك ، خس، وصلصة علي طريقة [PERS…" at bounding box center [1111, 415] width 245 height 57
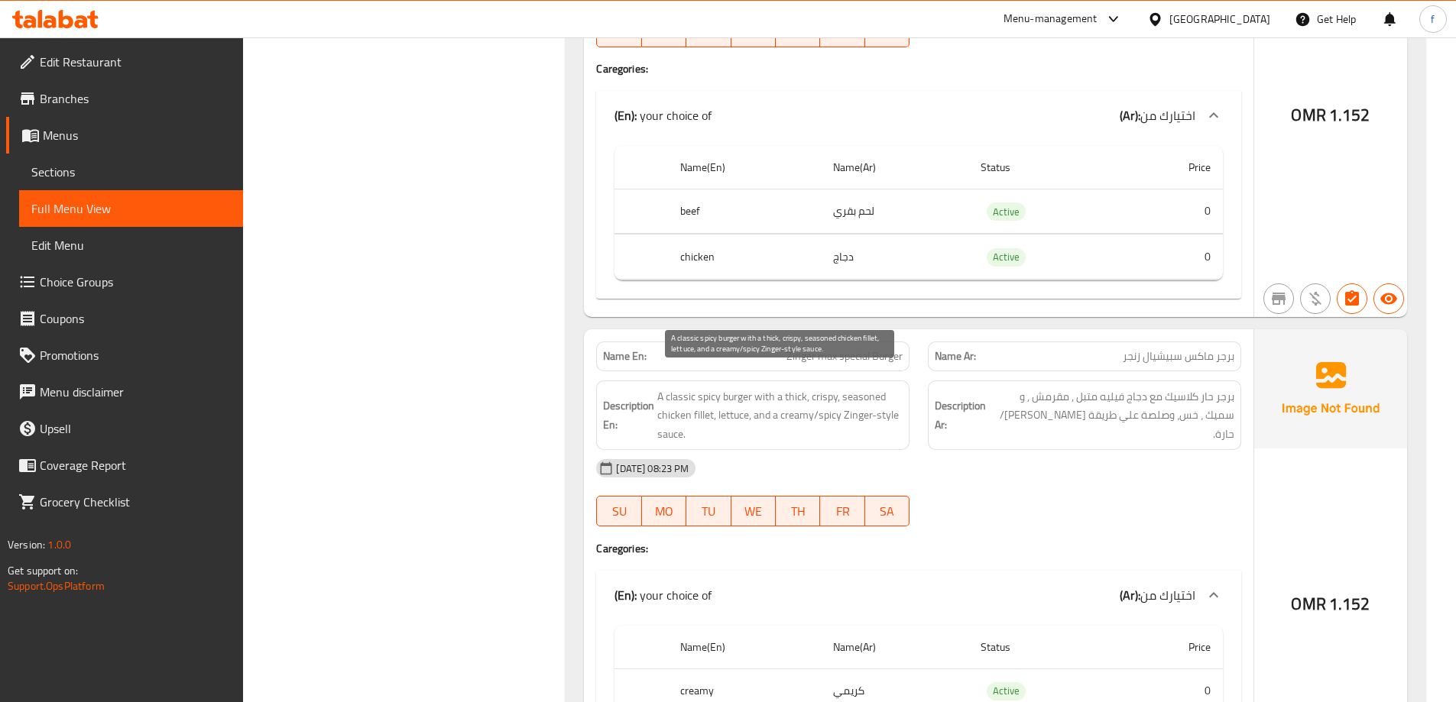
click at [730, 387] on span "A classic spicy burger with a thick, crispy, seasoned chicken fillet, lettuce, …" at bounding box center [779, 415] width 245 height 57
drag, startPoint x: 704, startPoint y: 405, endPoint x: 673, endPoint y: 402, distance: 30.7
click at [673, 402] on span "A classic spicy burger with a thick, crispy, seasoned chicken fillet, lettuce, …" at bounding box center [779, 415] width 245 height 57
click at [863, 387] on span "A classic spicy burger with a thick, crispy, seasoned chicken fillet, lettuce, …" at bounding box center [779, 415] width 245 height 57
click at [836, 387] on span "A classic spicy burger with a thick, crispy, seasoned chicken fillet, lettuce, …" at bounding box center [779, 415] width 245 height 57
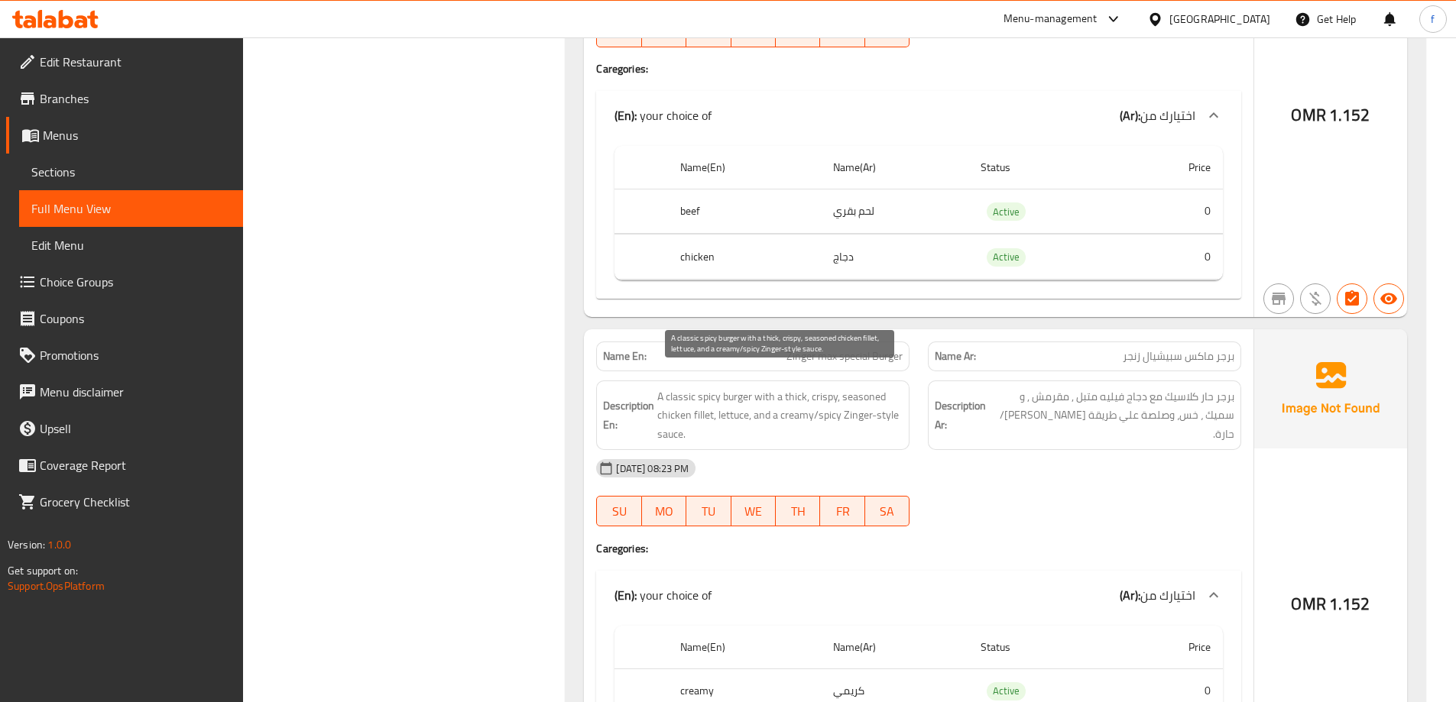
click at [791, 387] on span "A classic spicy burger with a thick, crispy, seasoned chicken fillet, lettuce, …" at bounding box center [779, 415] width 245 height 57
drag, startPoint x: 727, startPoint y: 397, endPoint x: 836, endPoint y: 402, distance: 108.6
click at [836, 402] on span "A classic spicy burger with a thick, crispy, seasoned chicken fillet, lettuce, …" at bounding box center [779, 415] width 245 height 57
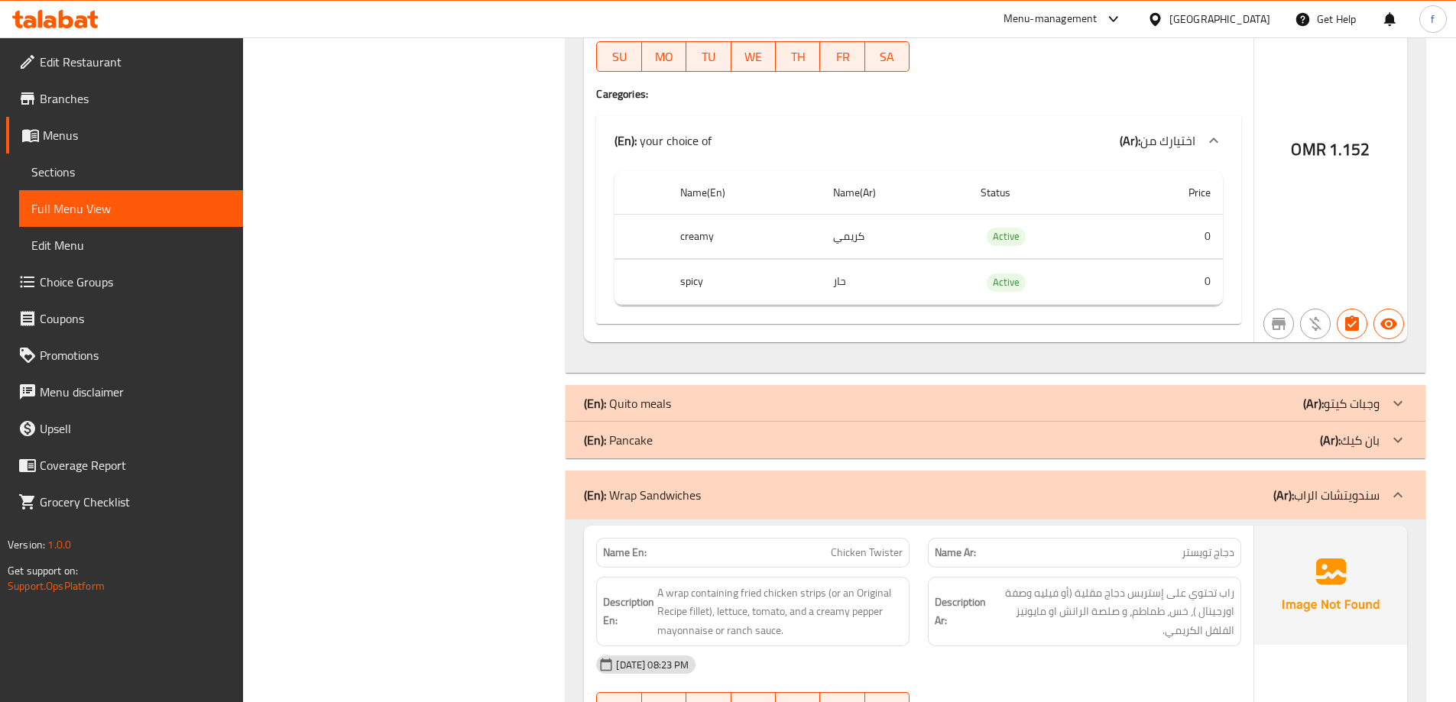
scroll to position [1987, 0]
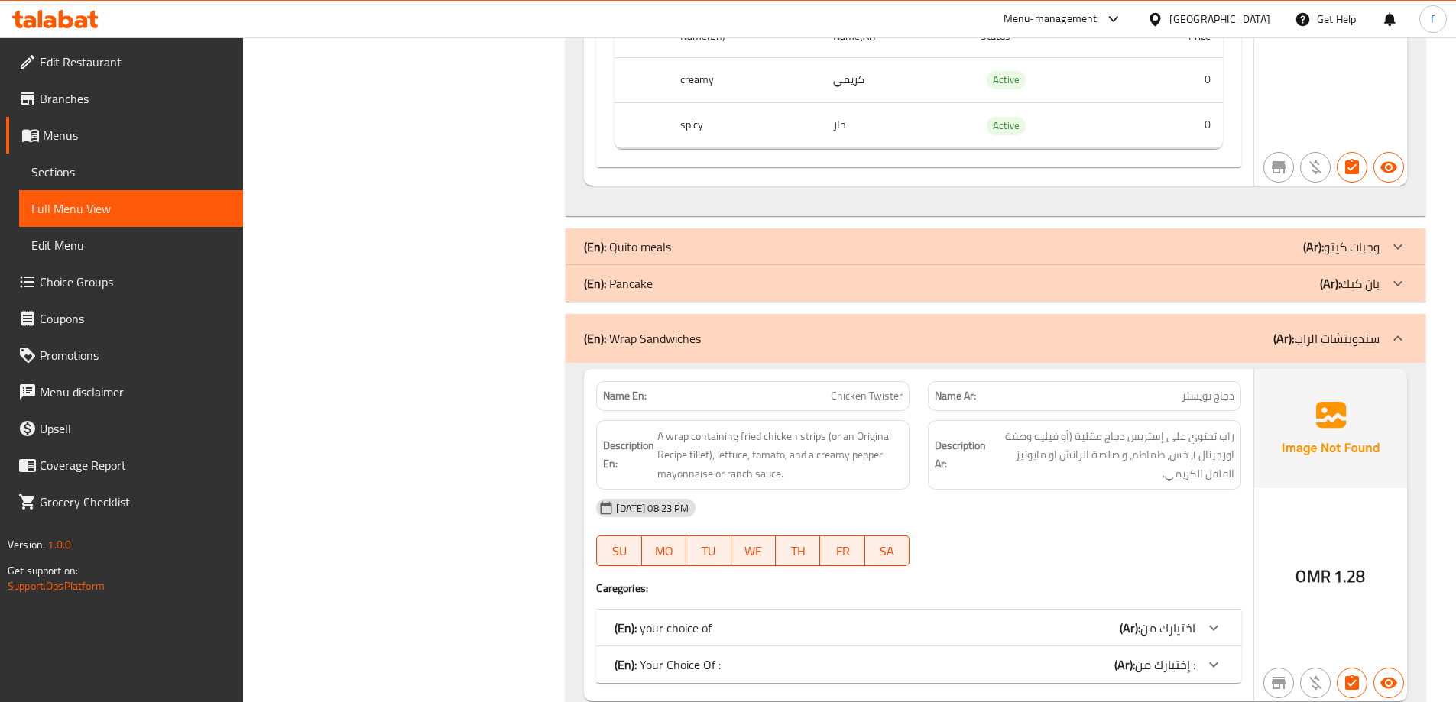
click at [1203, 610] on div at bounding box center [1213, 628] width 37 height 37
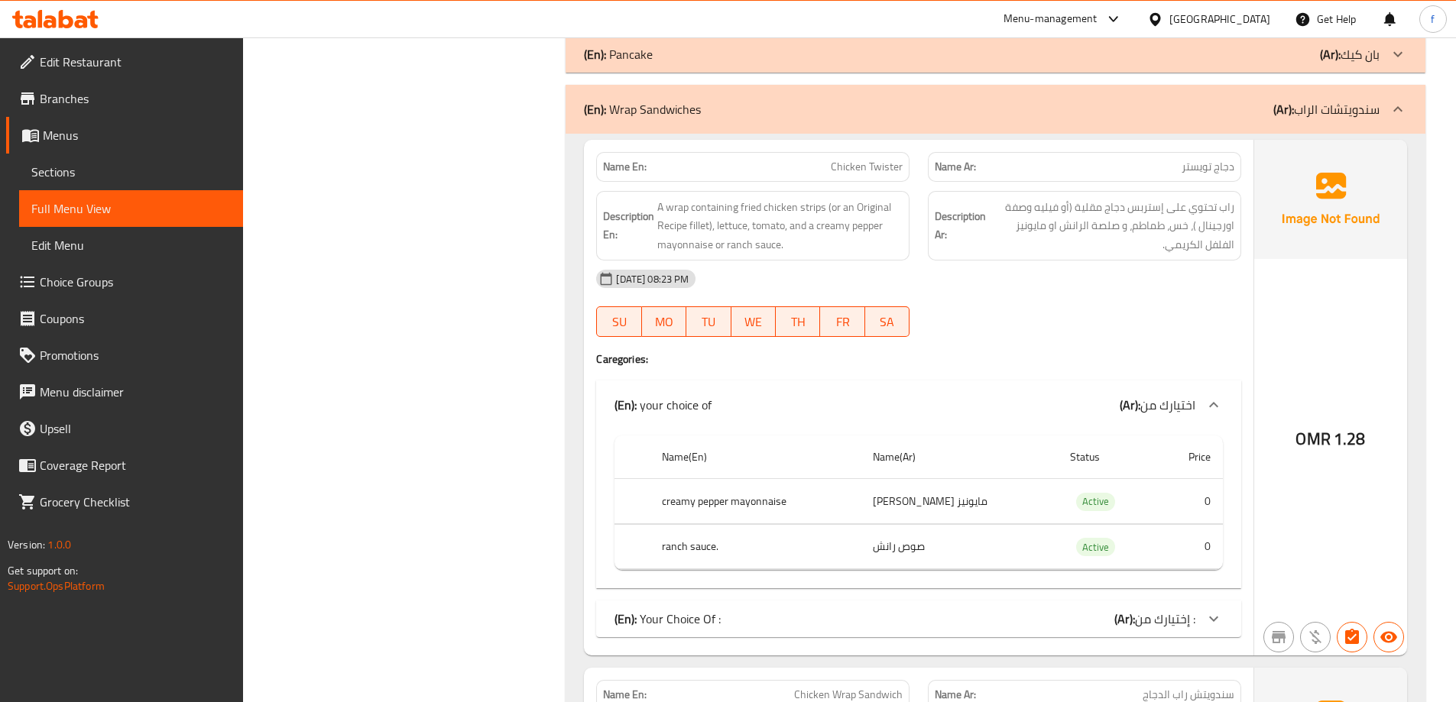
click at [1209, 610] on icon at bounding box center [1213, 619] width 18 height 18
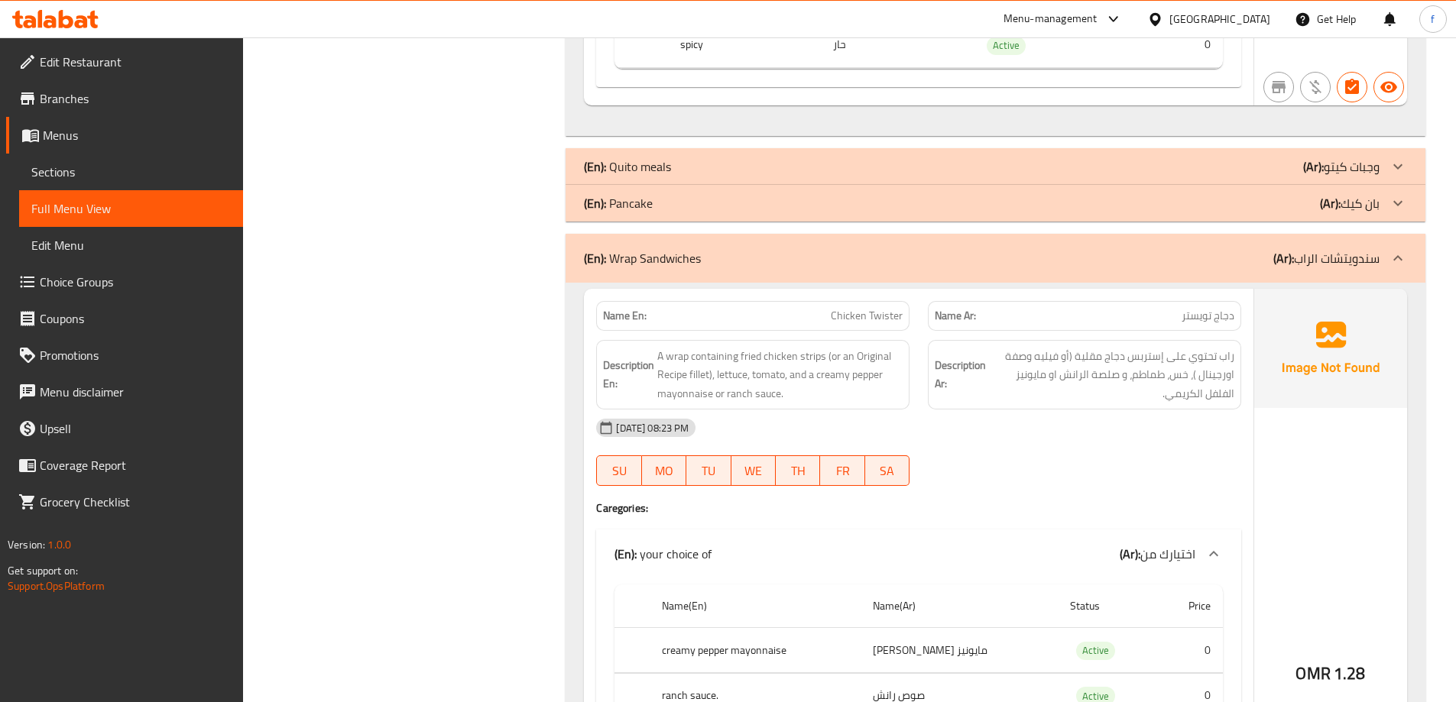
scroll to position [2063, 0]
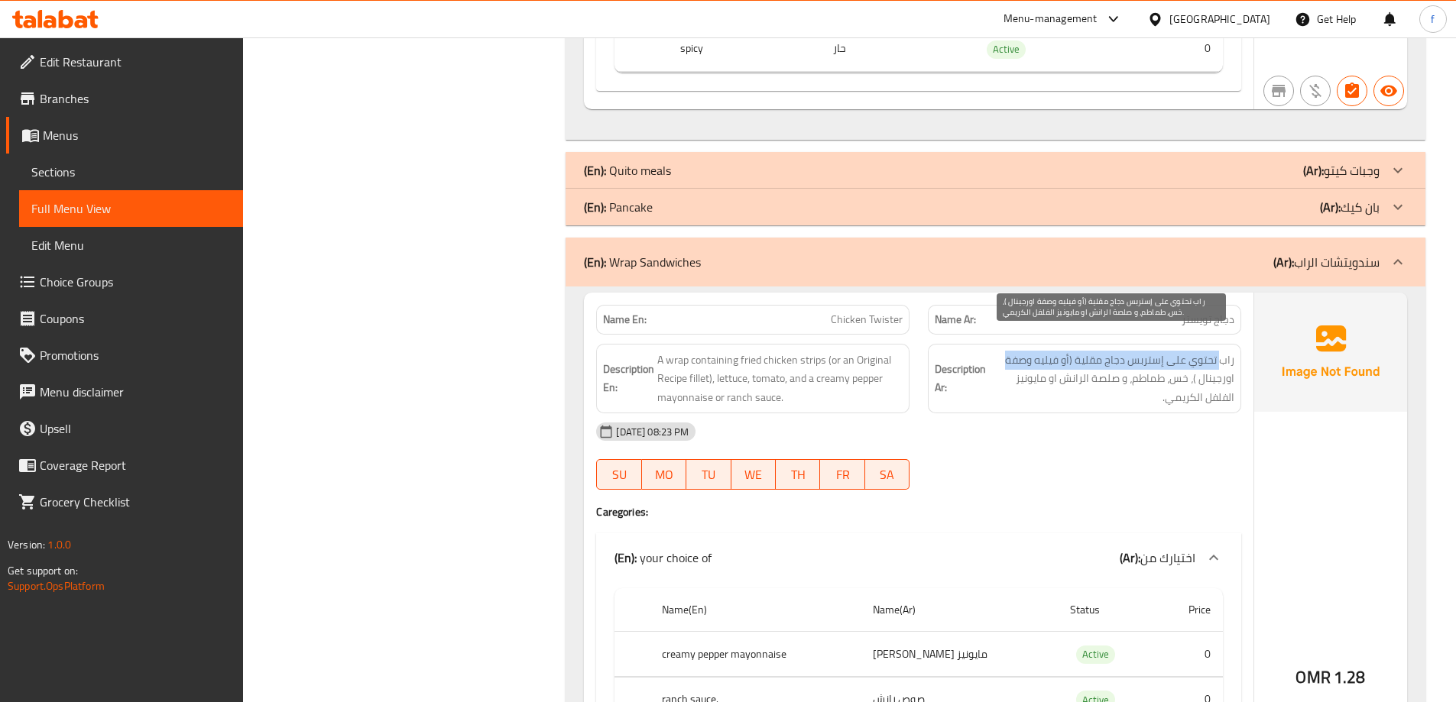
drag, startPoint x: 1223, startPoint y: 346, endPoint x: 1010, endPoint y: 343, distance: 213.2
click at [1010, 351] on span "راب تحتوي على إستربس دجاج مقلية (أو فيليه وصفة اورجينال )، خس، طماطم، و صلصة ال…" at bounding box center [1111, 379] width 245 height 57
click at [1220, 351] on span "راب تحتوي على إستربس دجاج مقلية (أو فيليه وصفة اورجينال )، خس، طماطم، و صلصة ال…" at bounding box center [1111, 379] width 245 height 57
drag, startPoint x: 1122, startPoint y: 342, endPoint x: 1012, endPoint y: 356, distance: 110.2
click at [1012, 356] on span "راب تحتوي على إستربس دجاج مقلية (أو فيليه وصفة اورجينال )، خس، طماطم، و صلصة ال…" at bounding box center [1111, 379] width 245 height 57
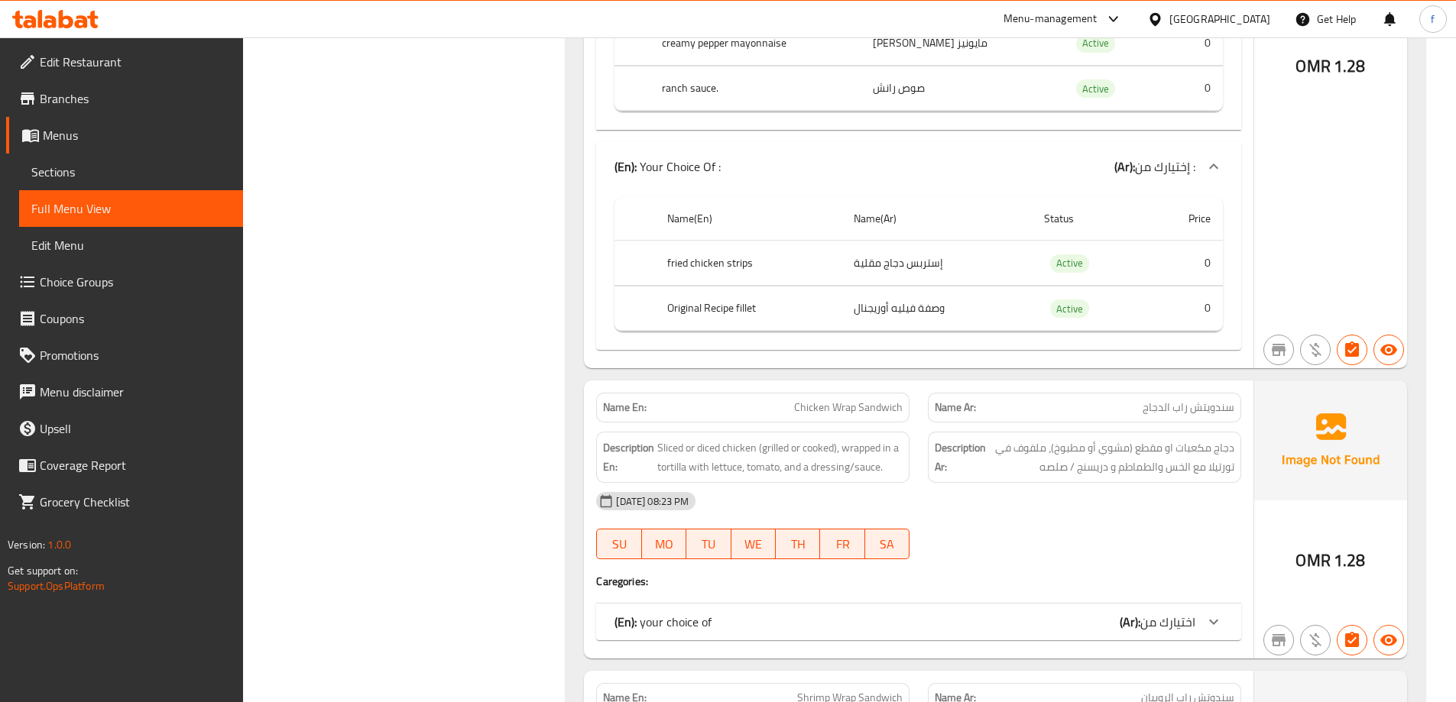
scroll to position [2751, 0]
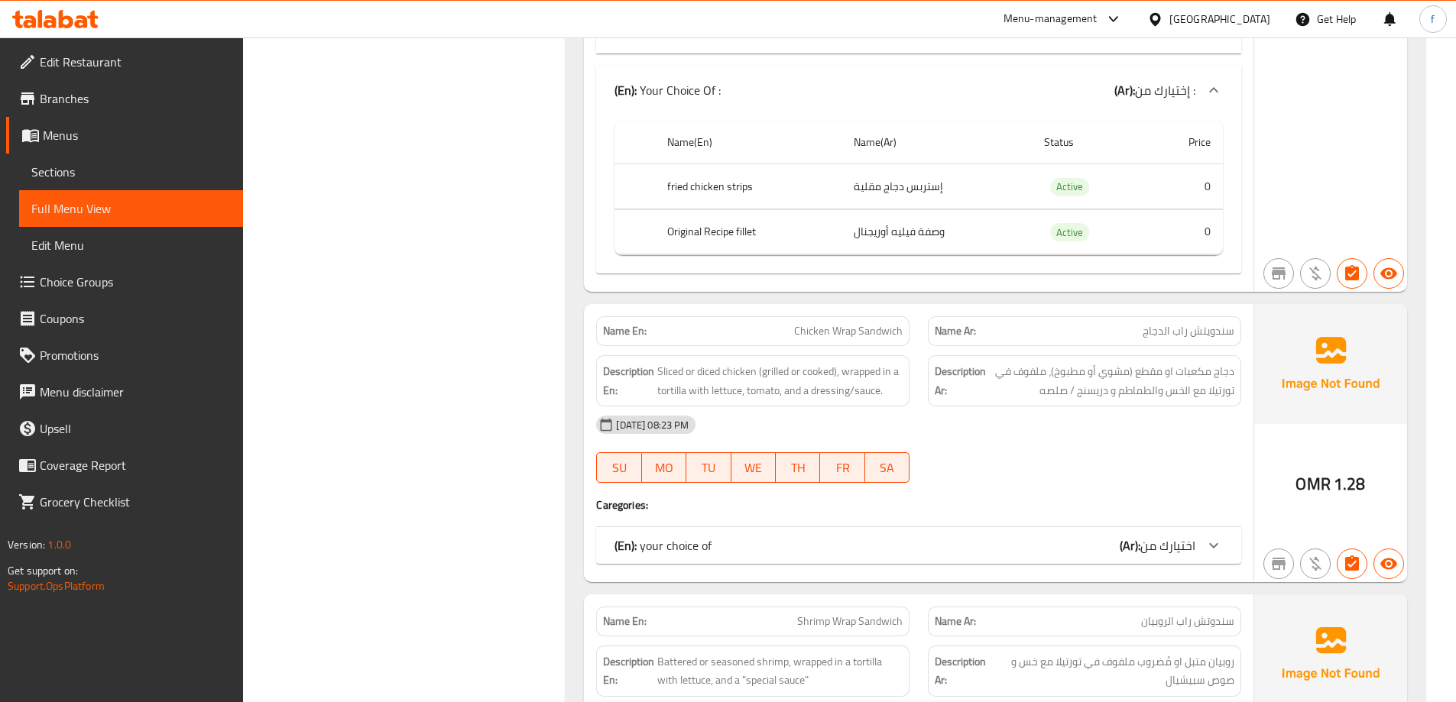
click at [1163, 534] on span "اختيارك من" at bounding box center [1167, 545] width 55 height 23
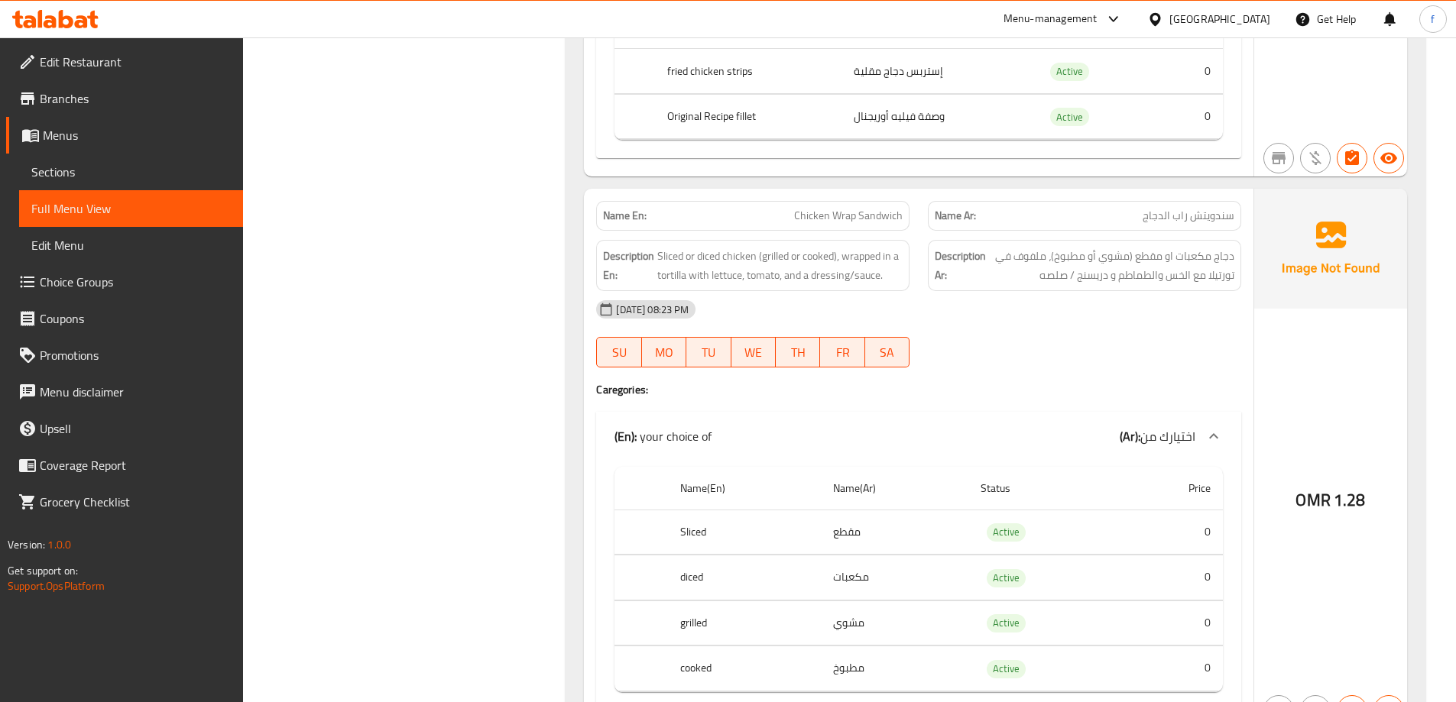
scroll to position [2904, 0]
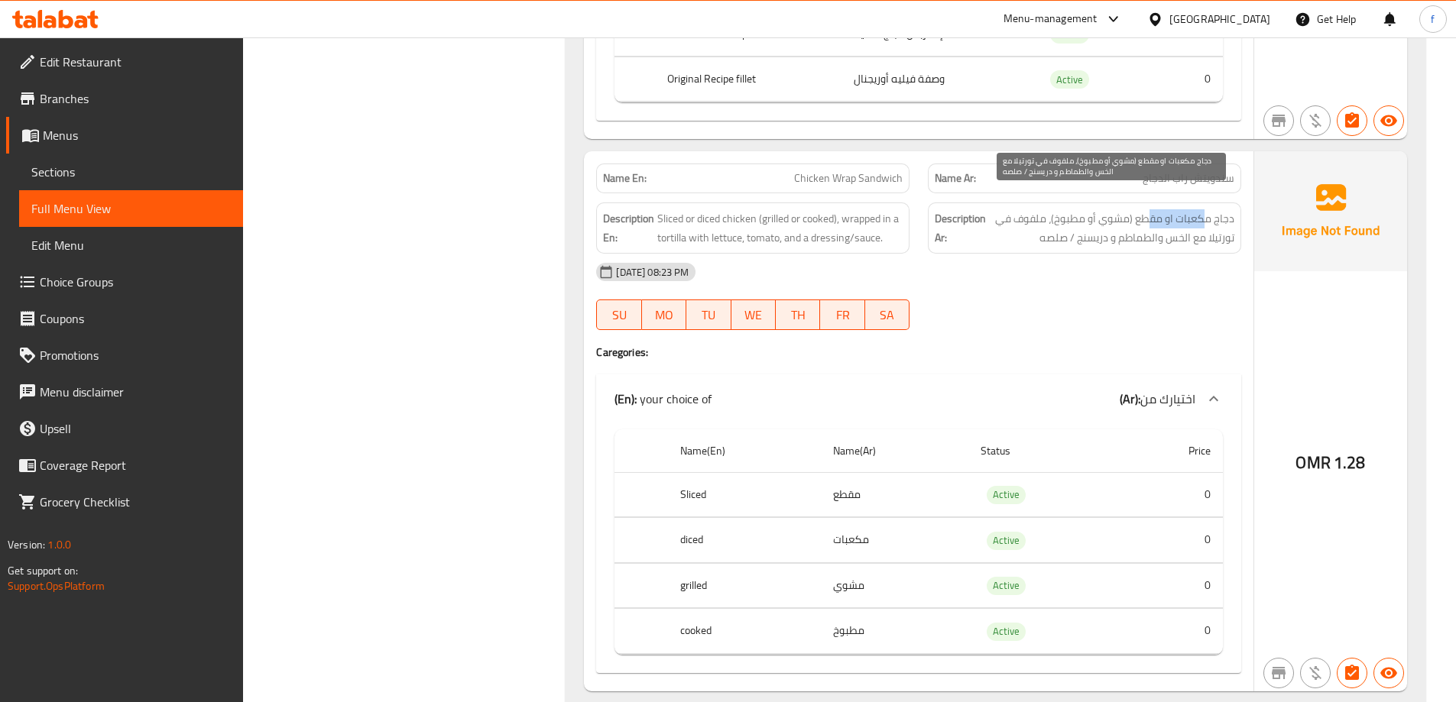
drag, startPoint x: 1192, startPoint y: 199, endPoint x: 1147, endPoint y: 196, distance: 45.1
click at [1147, 209] on span "دجاج مكعبات او مقطع (مشوي أو مطبوخ)، ملفوف في تورتيلا مع الخس والطماطم و دريسنج…" at bounding box center [1111, 227] width 245 height 37
click at [1142, 209] on span "دجاج مكعبات او مقطع (مشوي أو مطبوخ)، ملفوف في تورتيلا مع الخس والطماطم و دريسنج…" at bounding box center [1111, 227] width 245 height 37
drag, startPoint x: 1136, startPoint y: 199, endPoint x: 1239, endPoint y: 200, distance: 102.4
click at [1239, 202] on div "Description Ar: دجاج مكعبات او مقطع (مشوي أو مطبوخ)، ملفوف في تورتيلا مع الخس و…" at bounding box center [1084, 227] width 313 height 51
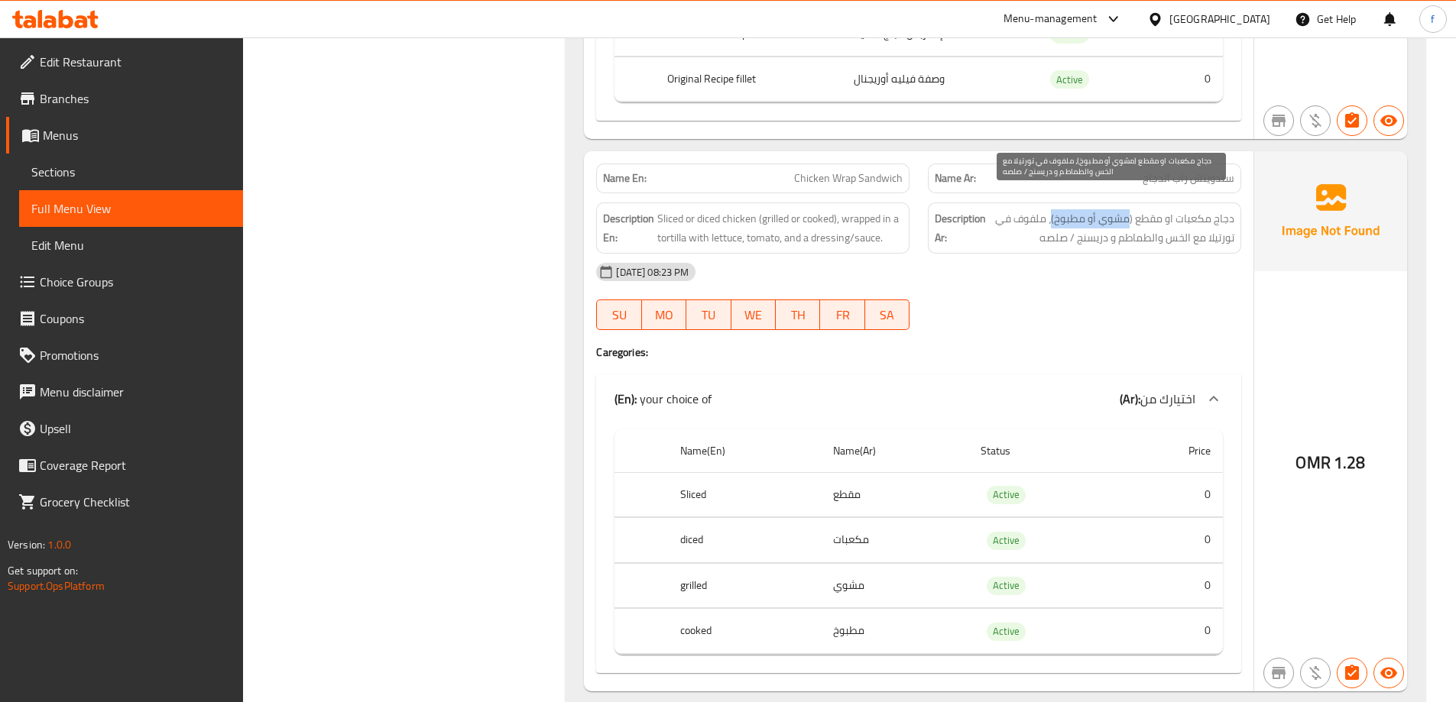
drag, startPoint x: 1128, startPoint y: 198, endPoint x: 1052, endPoint y: 204, distance: 75.9
click at [1052, 209] on span "دجاج مكعبات او مقطع (مشوي أو مطبوخ)، ملفوف في تورتيلا مع الخس والطماطم و دريسنج…" at bounding box center [1111, 227] width 245 height 37
drag, startPoint x: 1236, startPoint y: 222, endPoint x: 1039, endPoint y: 222, distance: 197.1
click at [1039, 222] on div "Description Ar: دجاج مكعبات او مقطع (مشوي أو مطبوخ)، ملفوف في تورتيلا مع الخس و…" at bounding box center [1084, 227] width 313 height 51
click at [1059, 226] on span "دجاج مكعبات او مقطع (مشوي أو مطبوخ)، ملفوف في تورتيلا مع الخس والطماطم و دريسنج…" at bounding box center [1111, 227] width 245 height 37
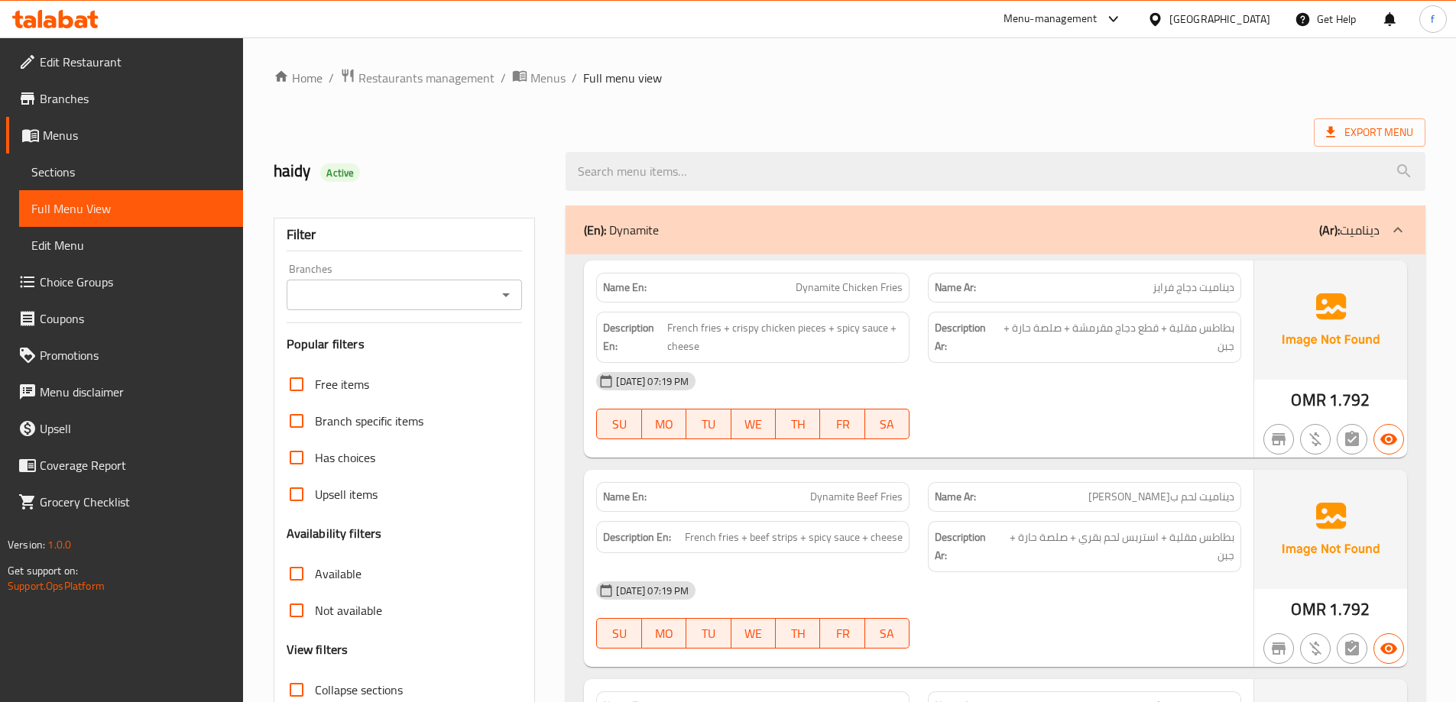
scroll to position [153, 0]
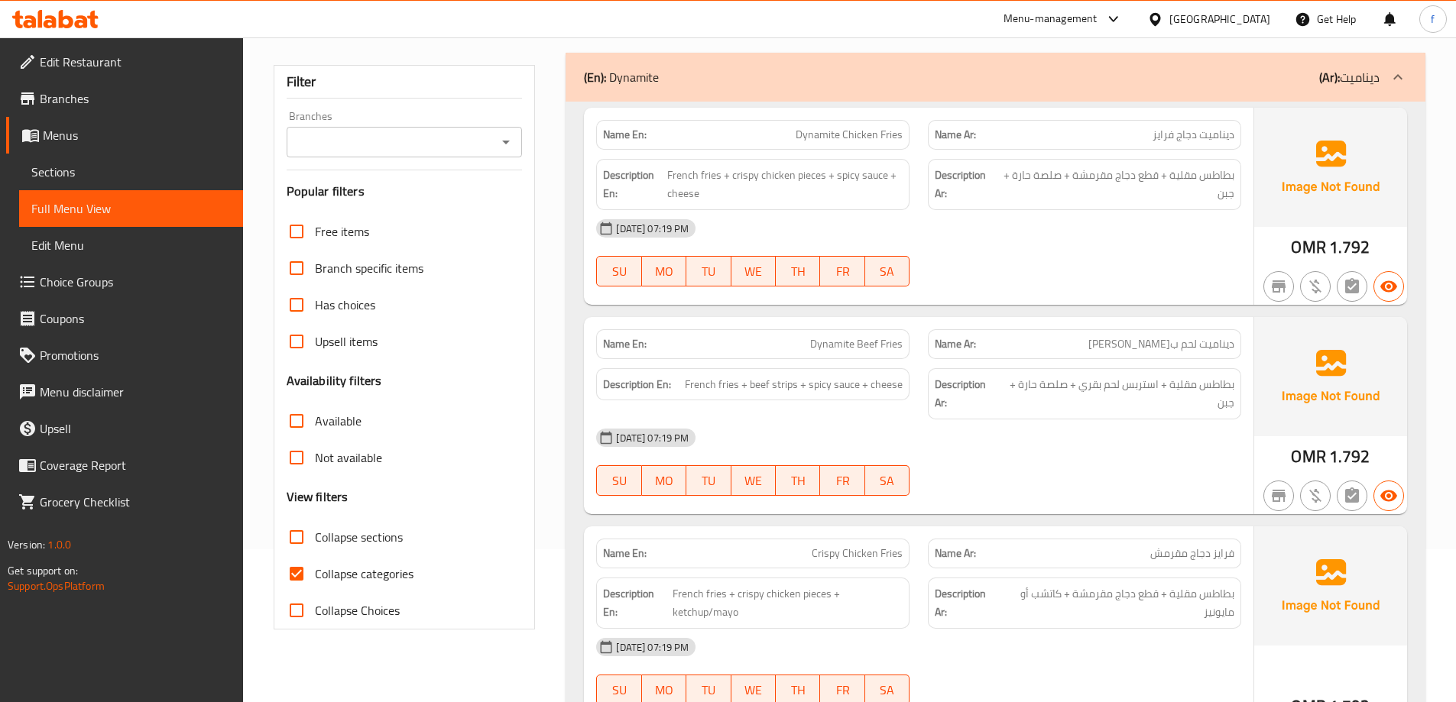
click at [368, 575] on span "Collapse categories" at bounding box center [364, 574] width 99 height 18
click at [315, 575] on input "Collapse categories" at bounding box center [296, 573] width 37 height 37
checkbox input "false"
click at [360, 542] on span "Collapse sections" at bounding box center [359, 537] width 88 height 18
click at [315, 542] on input "Collapse sections" at bounding box center [296, 537] width 37 height 37
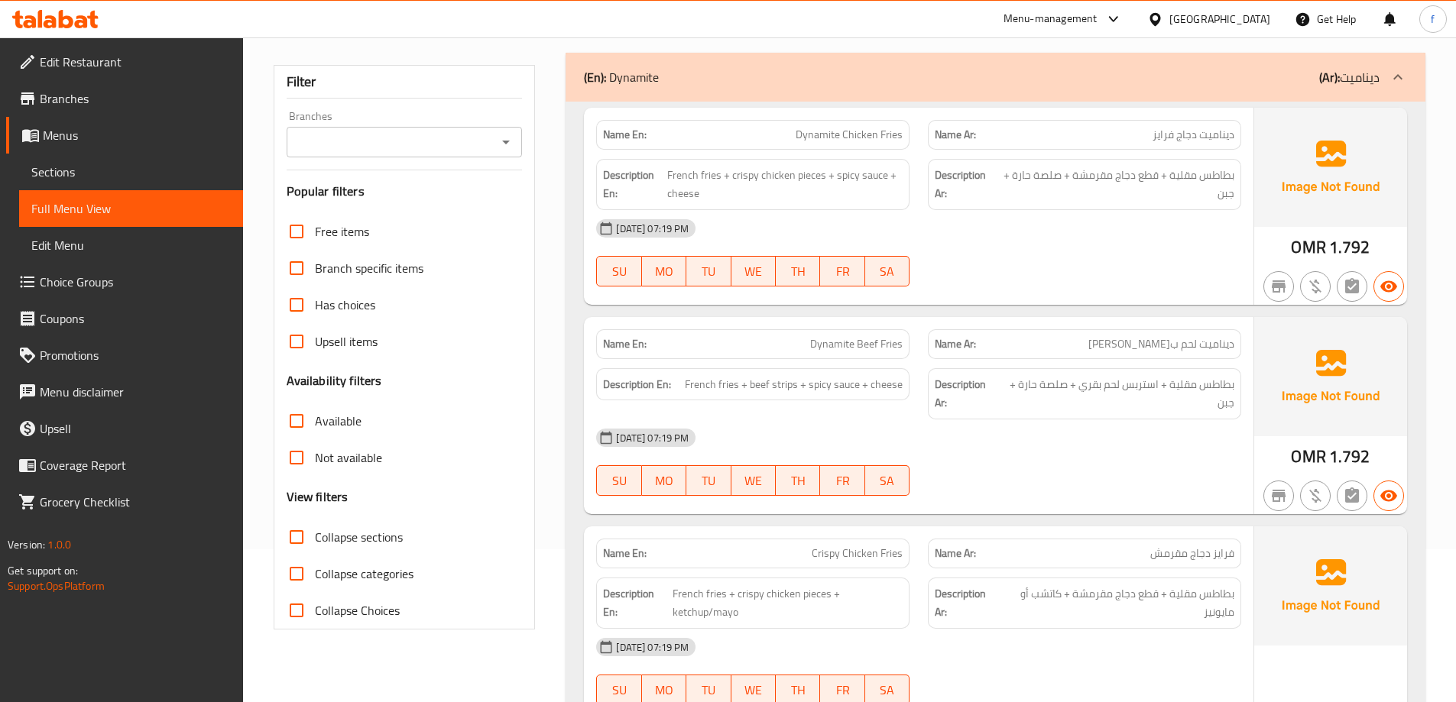
checkbox input "true"
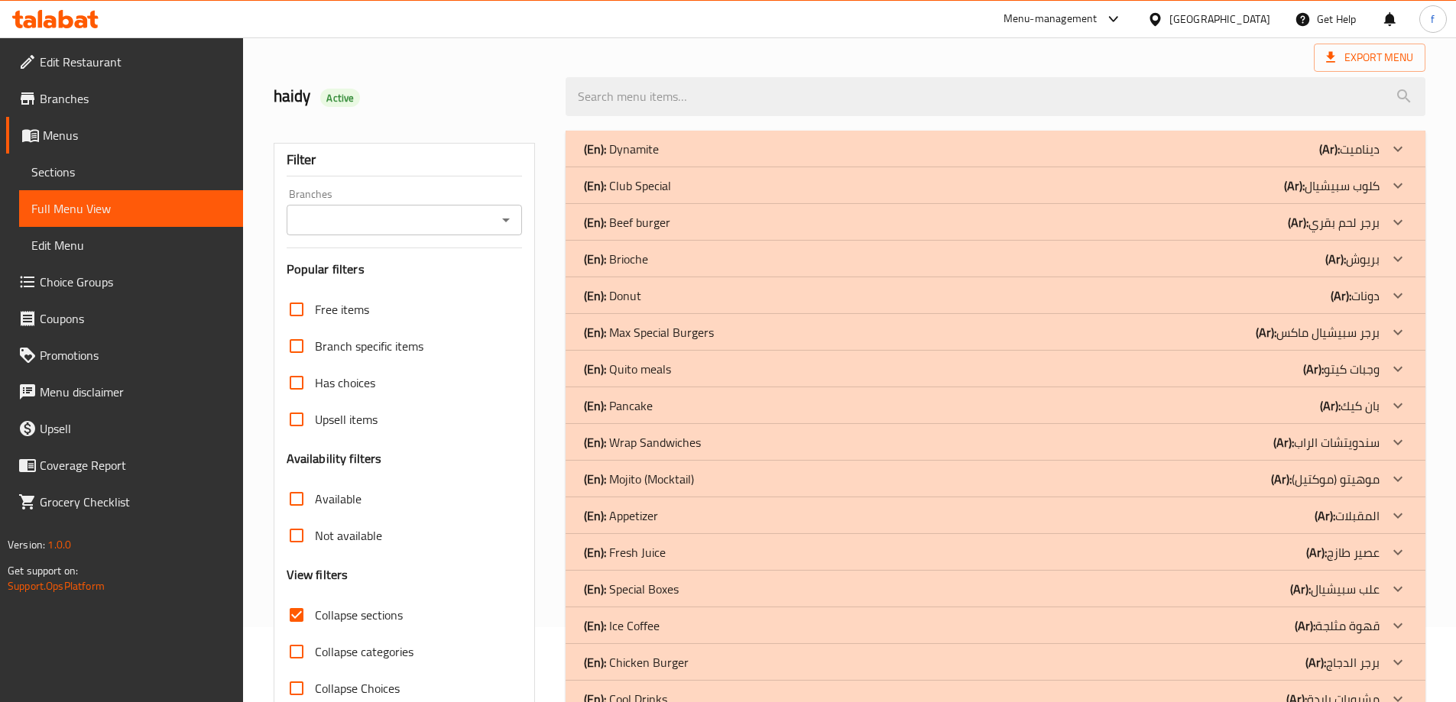
scroll to position [0, 0]
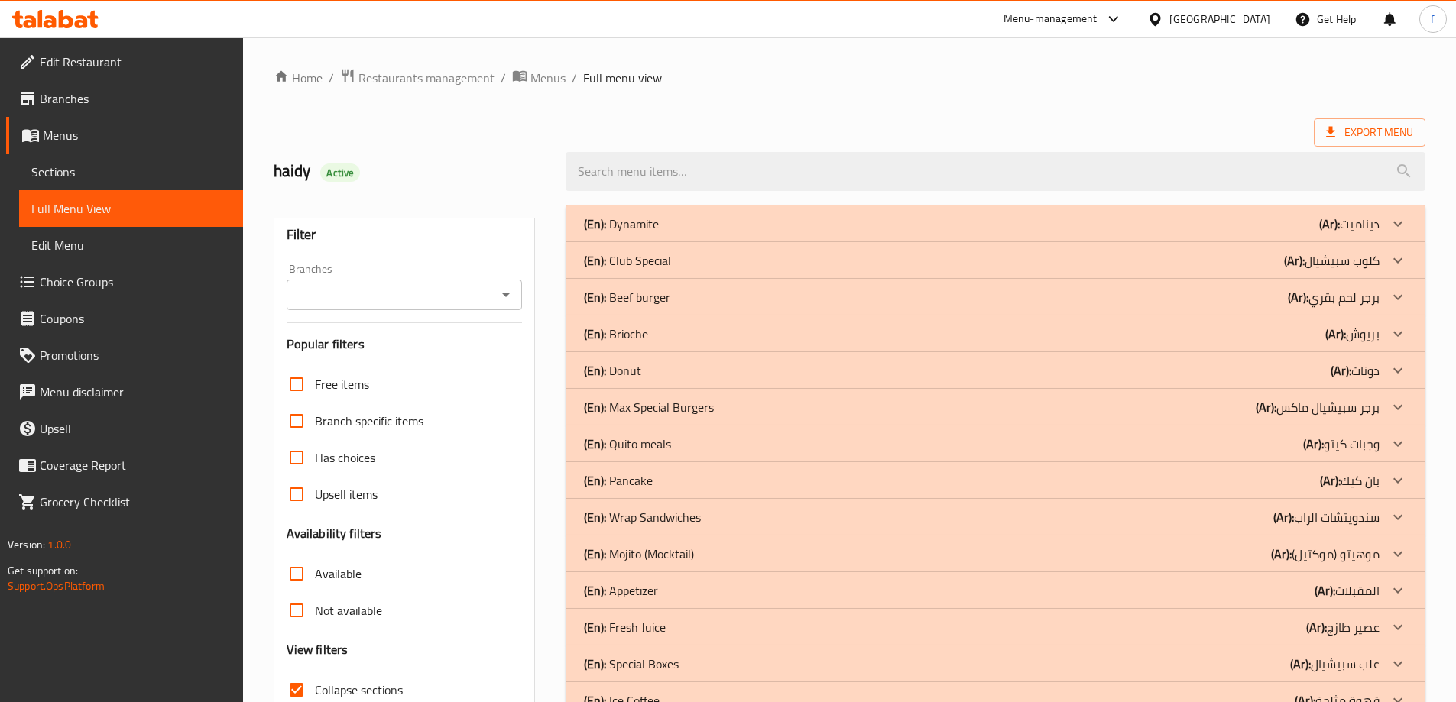
click at [656, 293] on p "(En): Beef burger" at bounding box center [627, 297] width 86 height 18
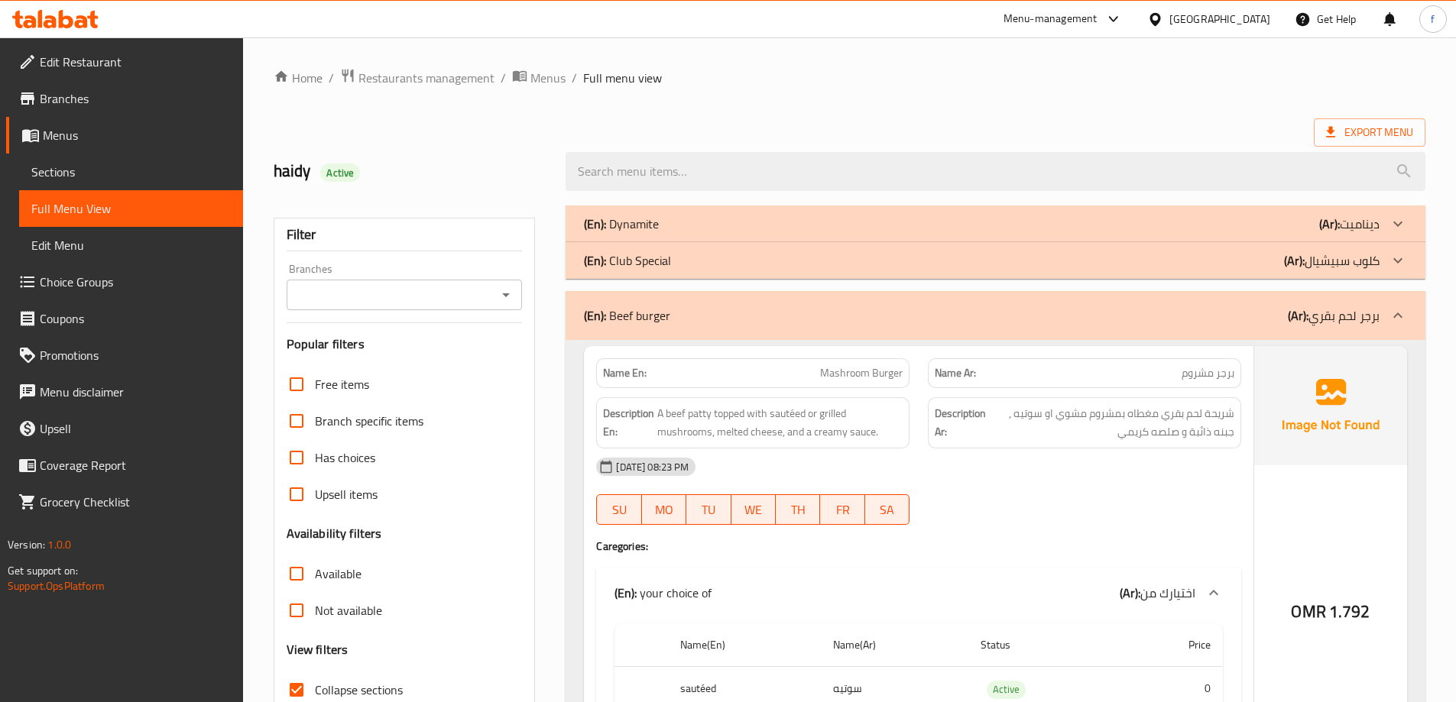
click at [655, 300] on div "(En): Beef burger (Ar): برجر لحم بقري" at bounding box center [995, 315] width 860 height 49
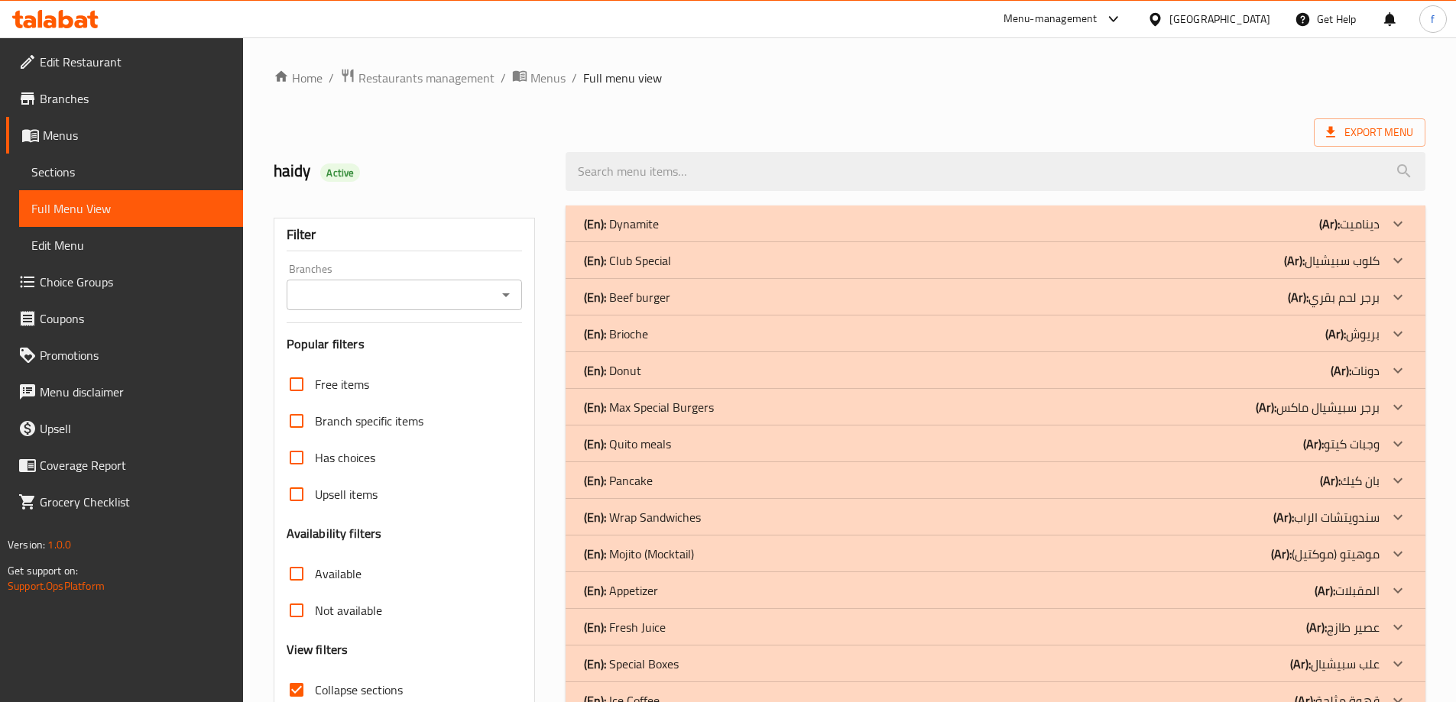
scroll to position [194, 0]
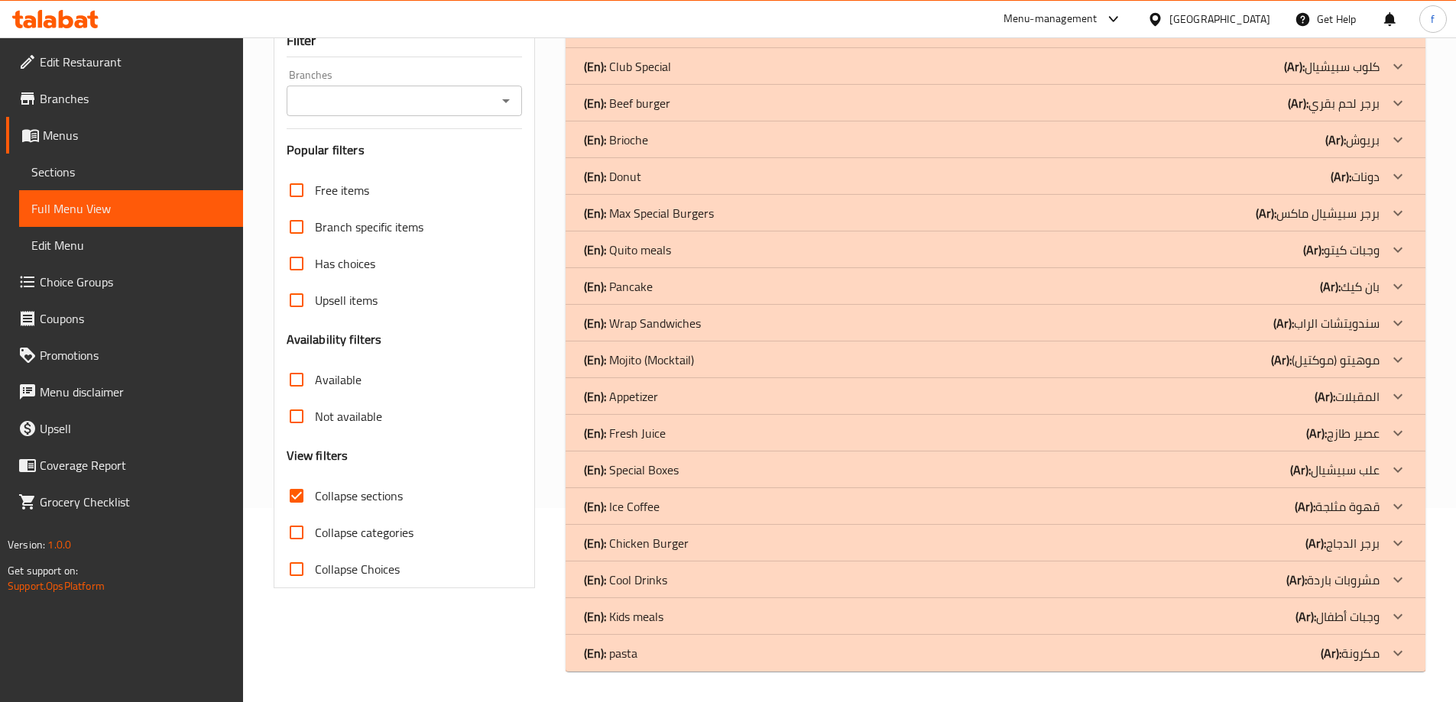
click at [649, 319] on p "(En): Wrap Sandwiches" at bounding box center [642, 323] width 117 height 18
click at [656, 215] on p "(En): Max Special Burgers" at bounding box center [649, 213] width 130 height 18
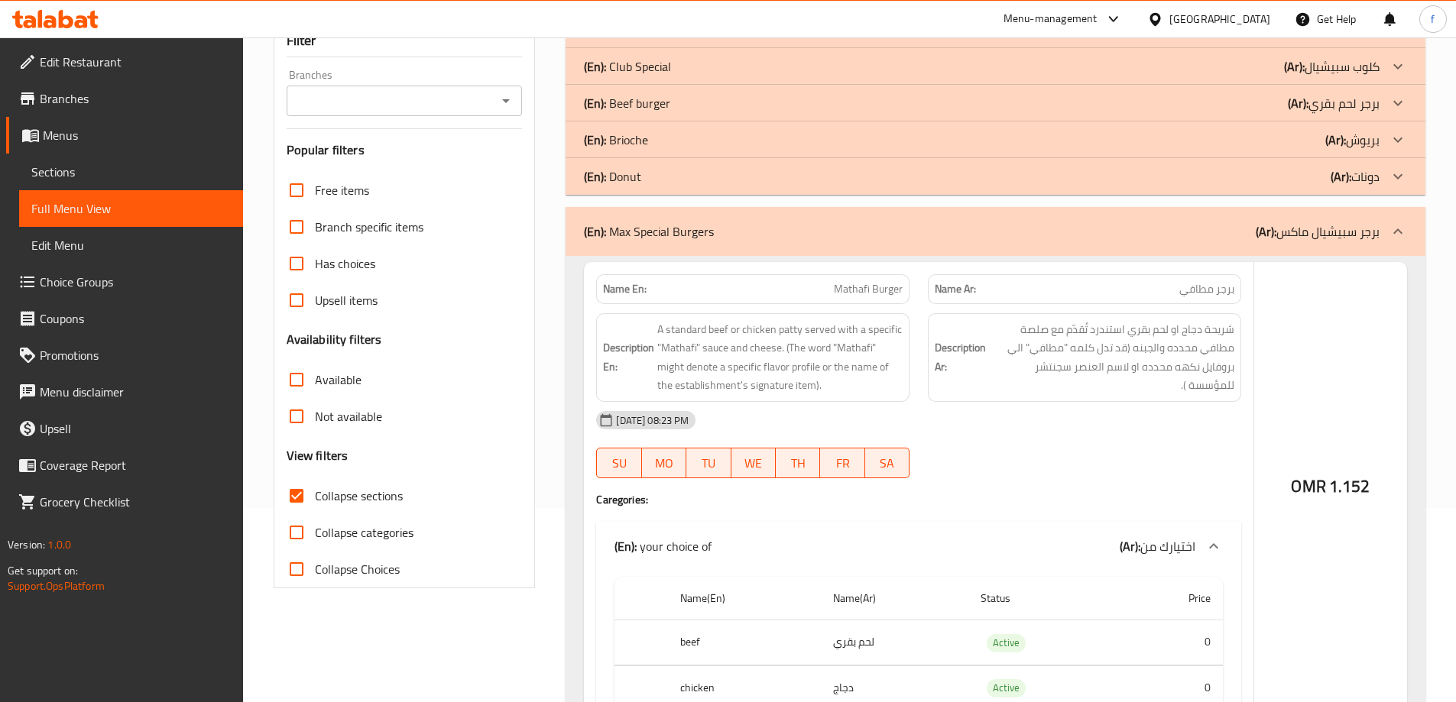
click at [653, 100] on p "(En): Beef burger" at bounding box center [627, 103] width 86 height 18
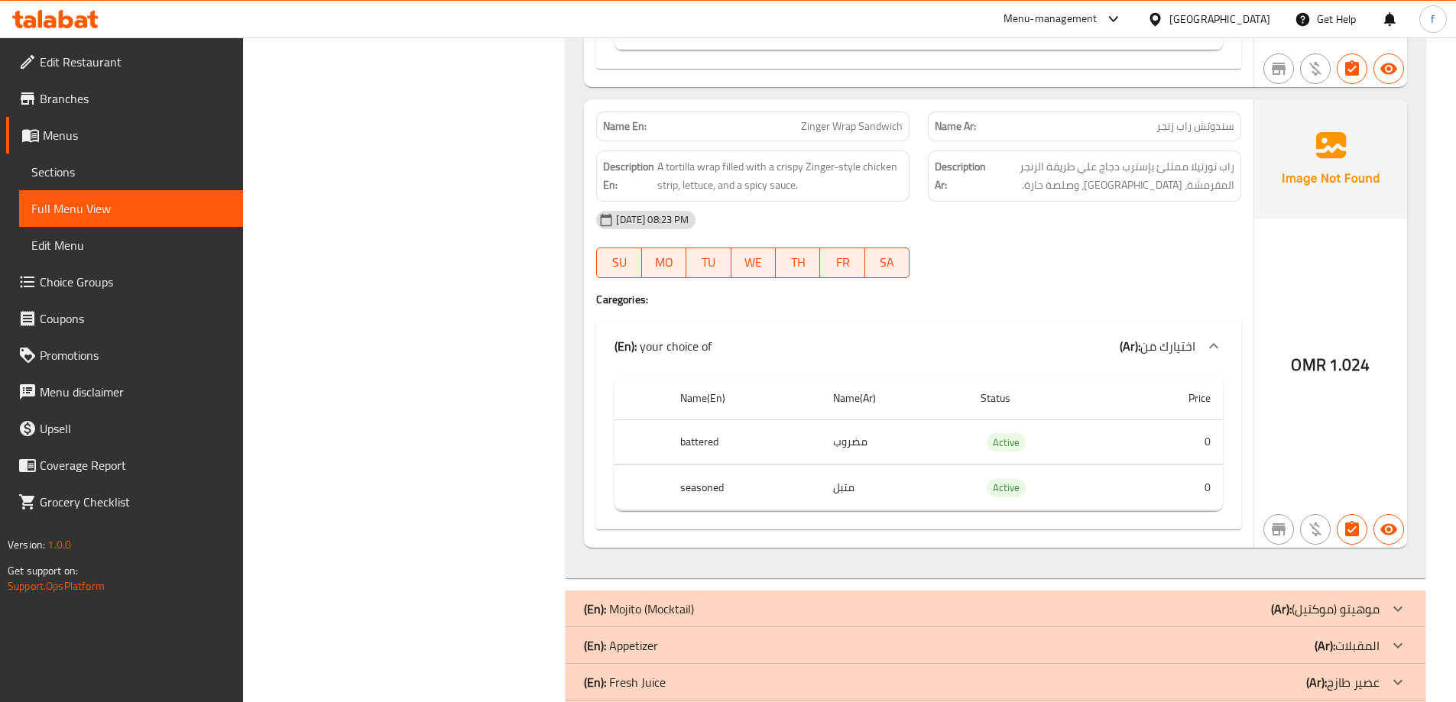
scroll to position [4099, 0]
drag, startPoint x: 1196, startPoint y: 151, endPoint x: 1113, endPoint y: 151, distance: 83.3
click at [1113, 157] on span "راب تورتيلا ممتلئ بإسترب دجاج علي طريقة الزنجر المقرمشة، [GEOGRAPHIC_DATA]، وصل…" at bounding box center [1111, 175] width 245 height 37
click at [873, 118] on span "Zinger Wrap Sandwich" at bounding box center [852, 126] width 102 height 16
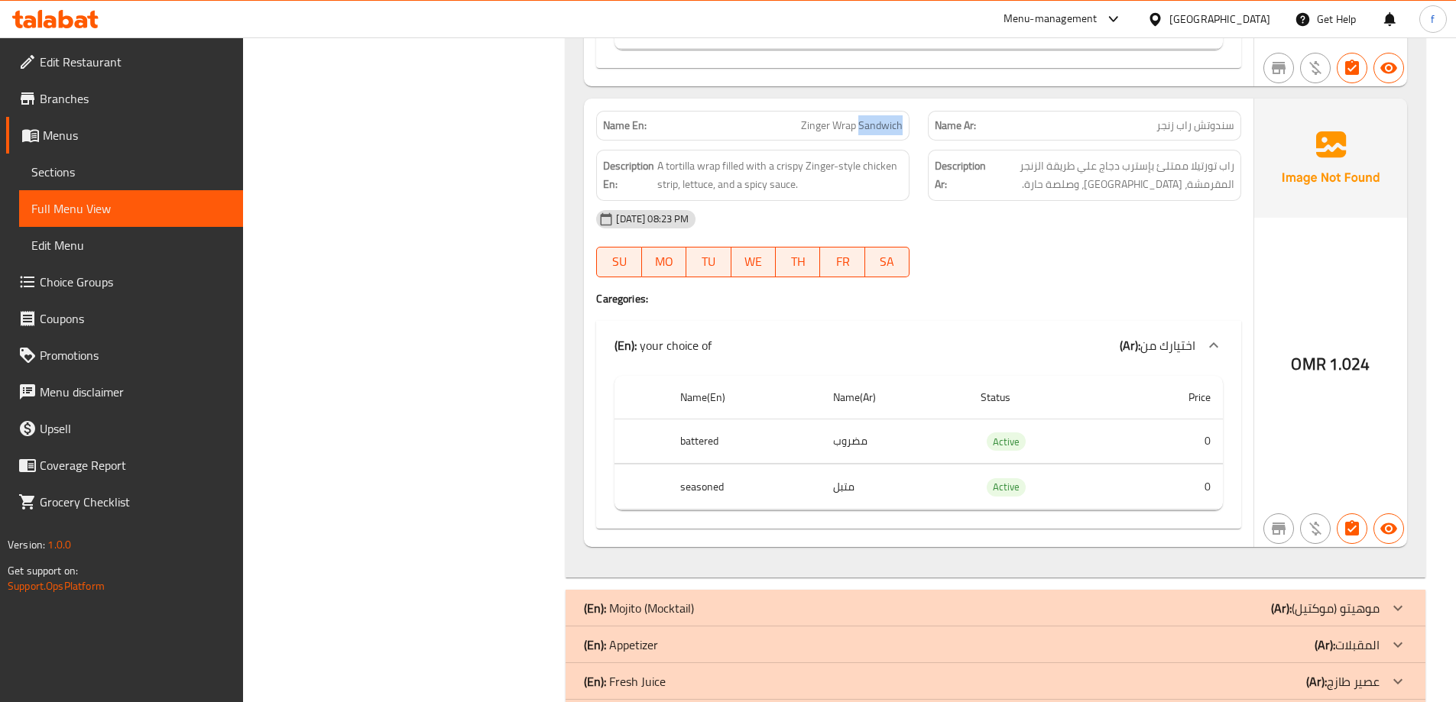
click at [873, 118] on span "Zinger Wrap Sandwich" at bounding box center [852, 126] width 102 height 16
copy span "Zinger Wrap Sandwich"
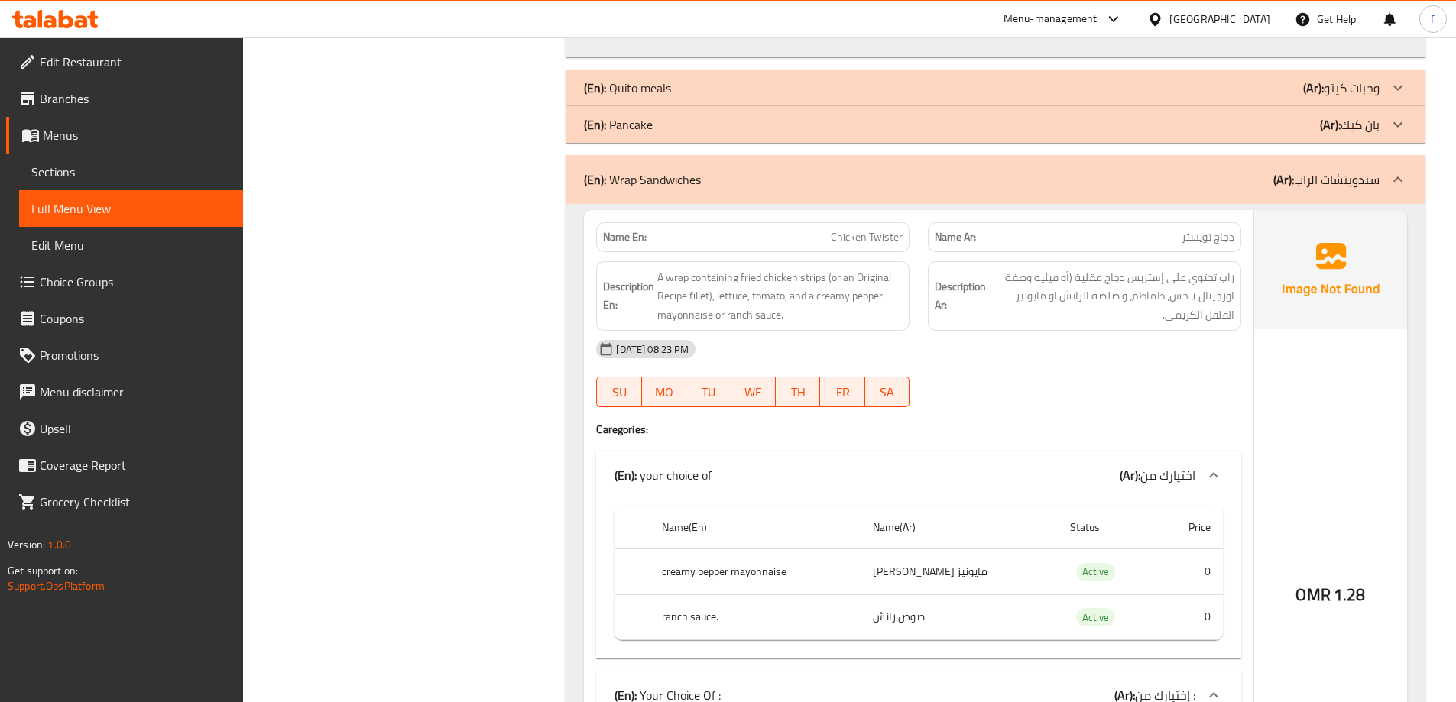
scroll to position [2188, 0]
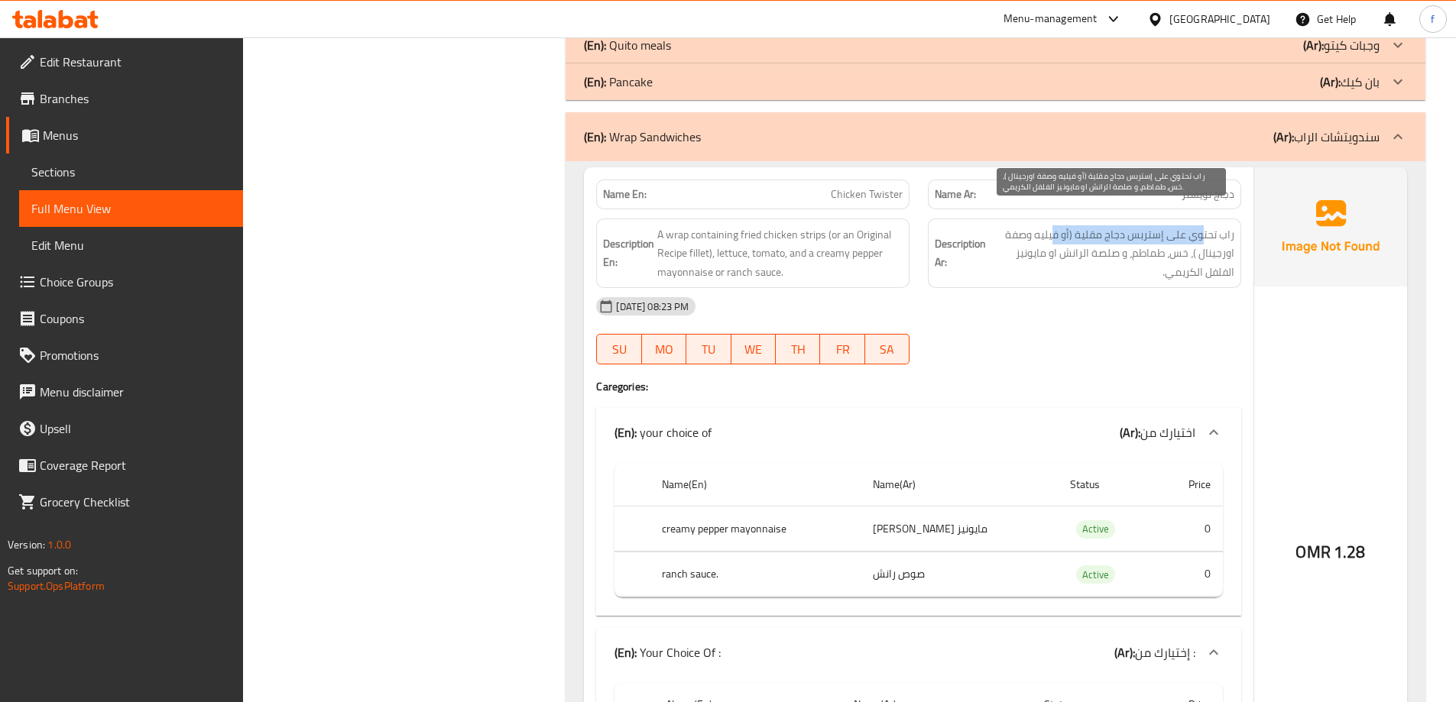
drag, startPoint x: 1204, startPoint y: 215, endPoint x: 1055, endPoint y: 222, distance: 149.1
click at [1055, 225] on span "راب تحتوي على إستربس دجاج مقلية (أو فيليه وصفة اورجينال )، خس، طماطم، و صلصة ال…" at bounding box center [1111, 253] width 245 height 57
drag, startPoint x: 1119, startPoint y: 245, endPoint x: 1093, endPoint y: 240, distance: 26.4
click at [1109, 243] on span "راب تحتوي على إستربس دجاج مقلية (أو فيليه وصفة اورجينال )، خس، طماطم، و صلصة ال…" at bounding box center [1111, 253] width 245 height 57
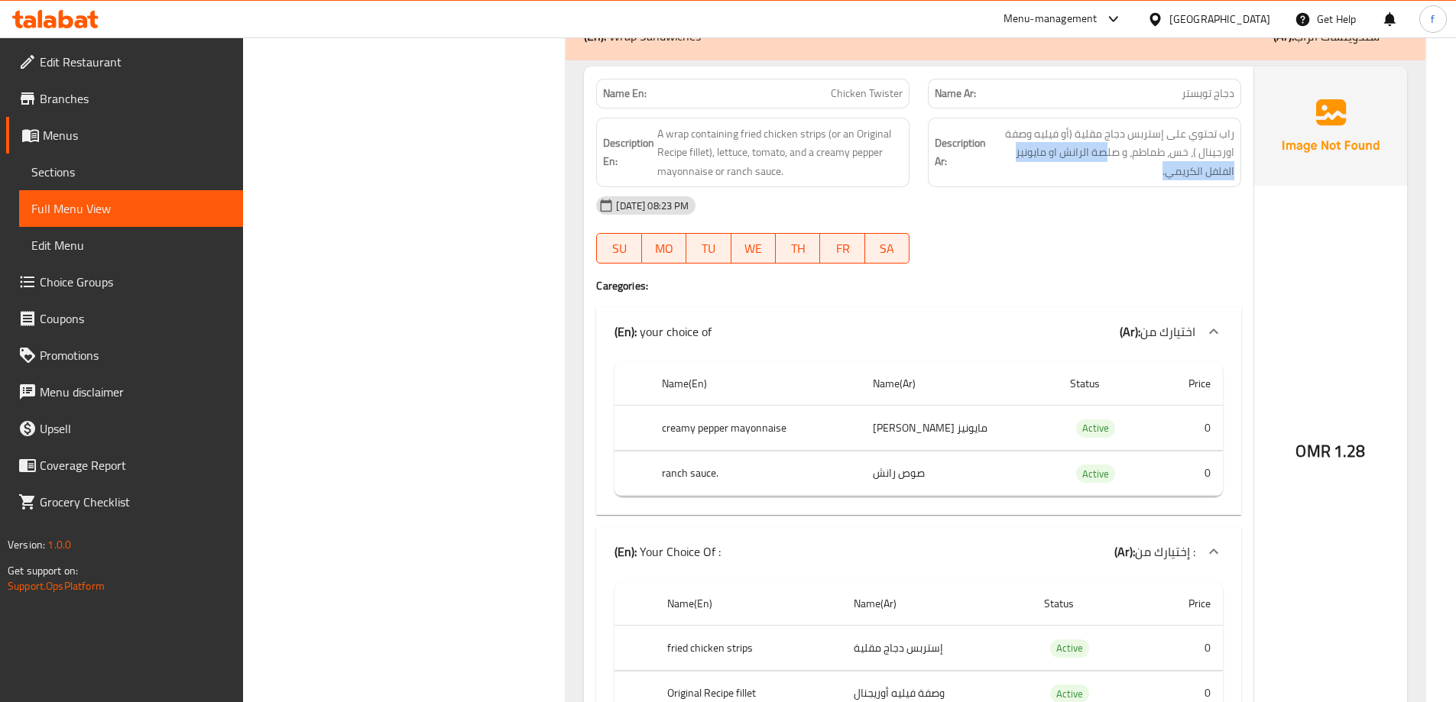
scroll to position [2265, 0]
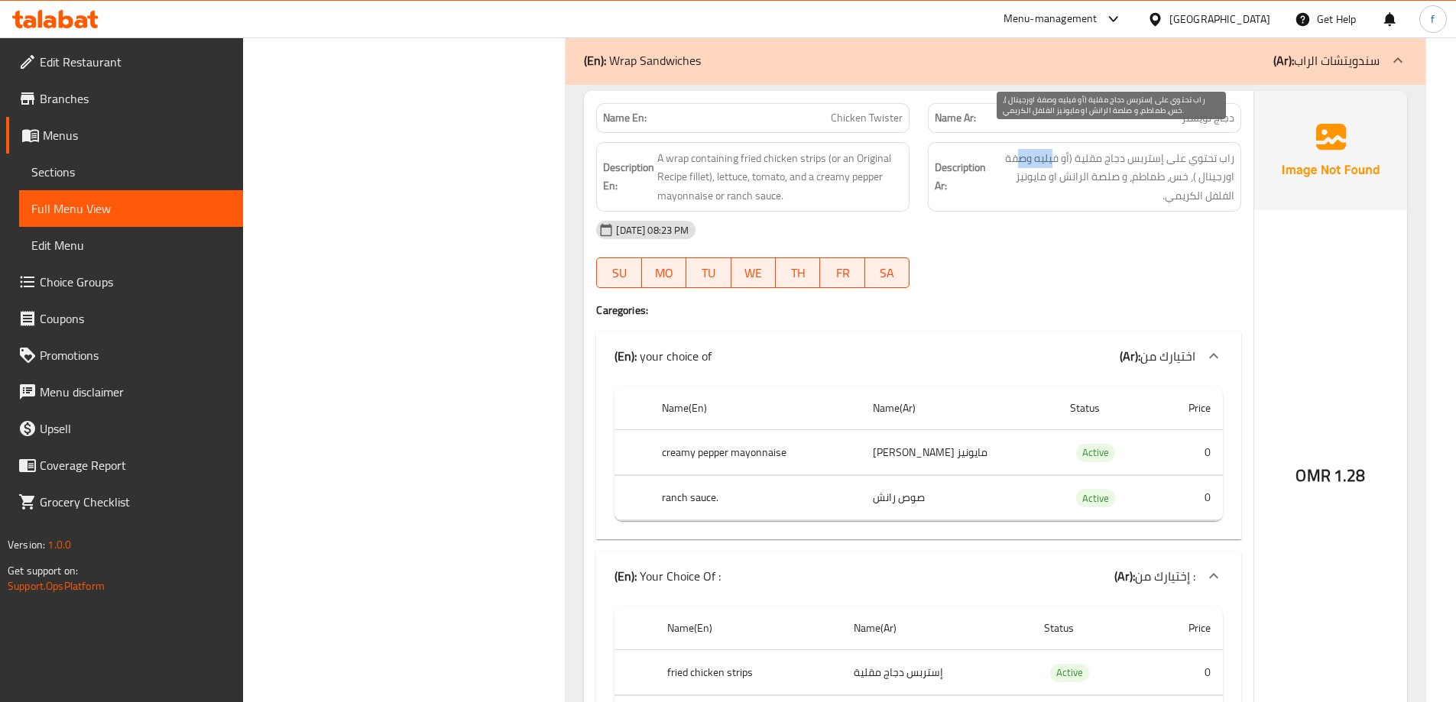
drag, startPoint x: 1051, startPoint y: 138, endPoint x: 1019, endPoint y: 138, distance: 32.1
click at [1019, 149] on span "راب تحتوي على إستربس دجاج مقلية (أو فيليه وصفة اورجينال )، خس، طماطم، و صلصة ال…" at bounding box center [1111, 177] width 245 height 57
drag, startPoint x: 1205, startPoint y: 157, endPoint x: 1170, endPoint y: 154, distance: 35.3
click at [1171, 154] on span "راب تحتوي على إستربس دجاج مقلية (أو فيليه وصفة اورجينال )، خس، طماطم، و صلصة ال…" at bounding box center [1111, 177] width 245 height 57
drag, startPoint x: 1113, startPoint y: 134, endPoint x: 1103, endPoint y: 145, distance: 14.6
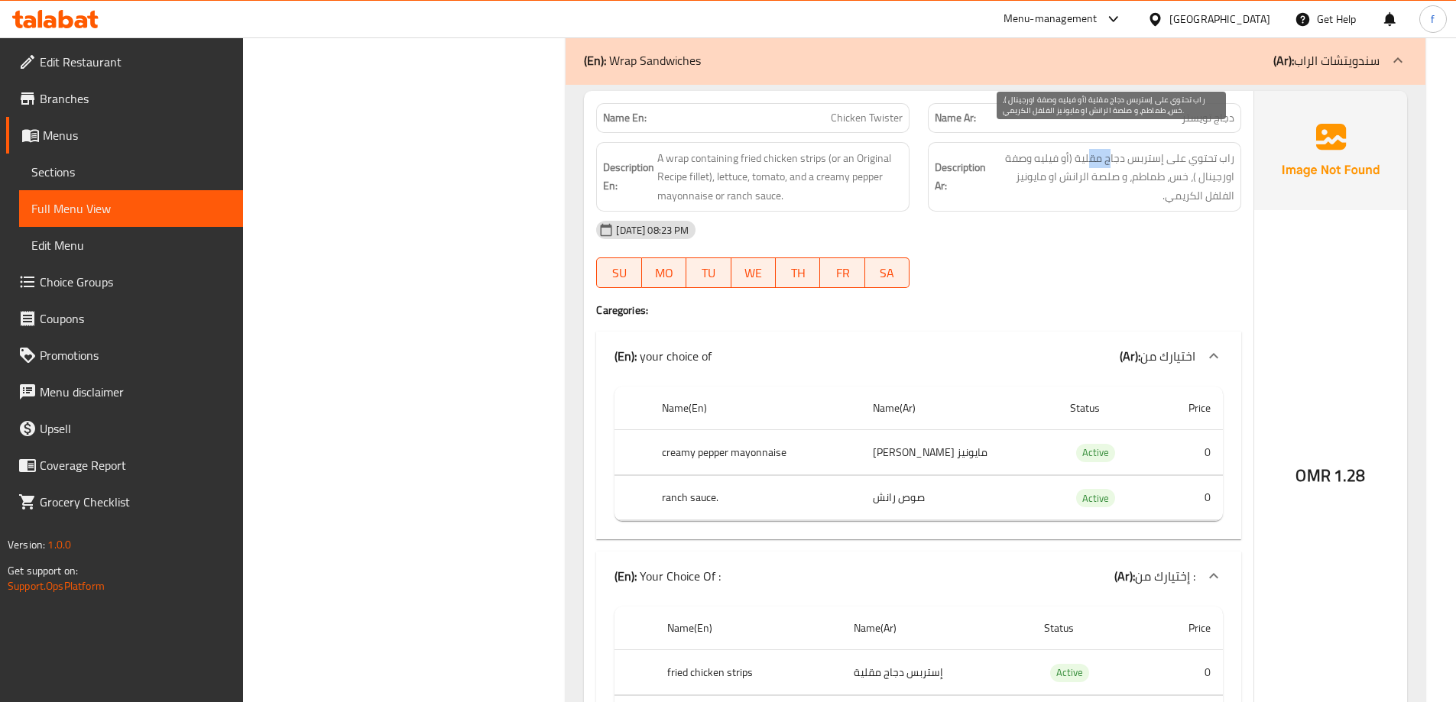
click at [1087, 149] on span "راب تحتوي على إستربس دجاج مقلية (أو فيليه وصفة اورجينال )، خس، طماطم، و صلصة ال…" at bounding box center [1111, 177] width 245 height 57
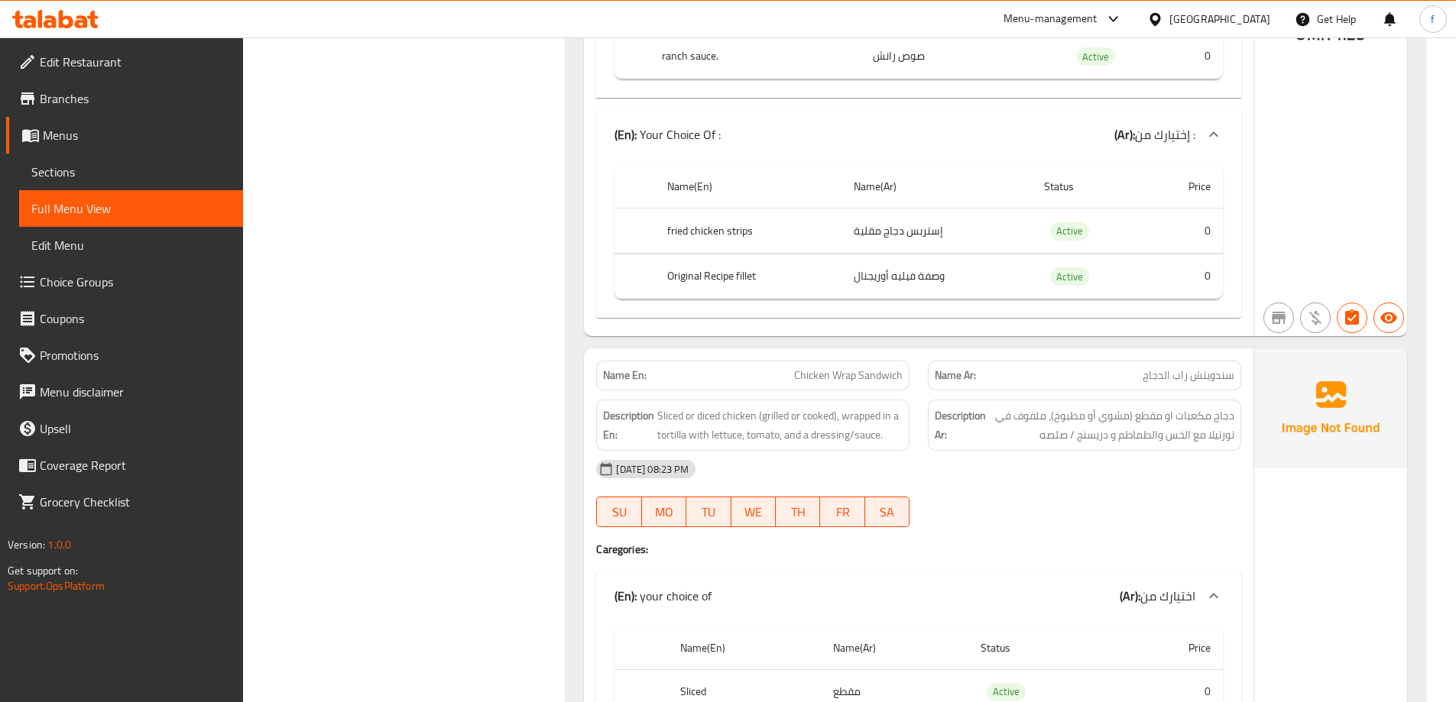
scroll to position [2876, 0]
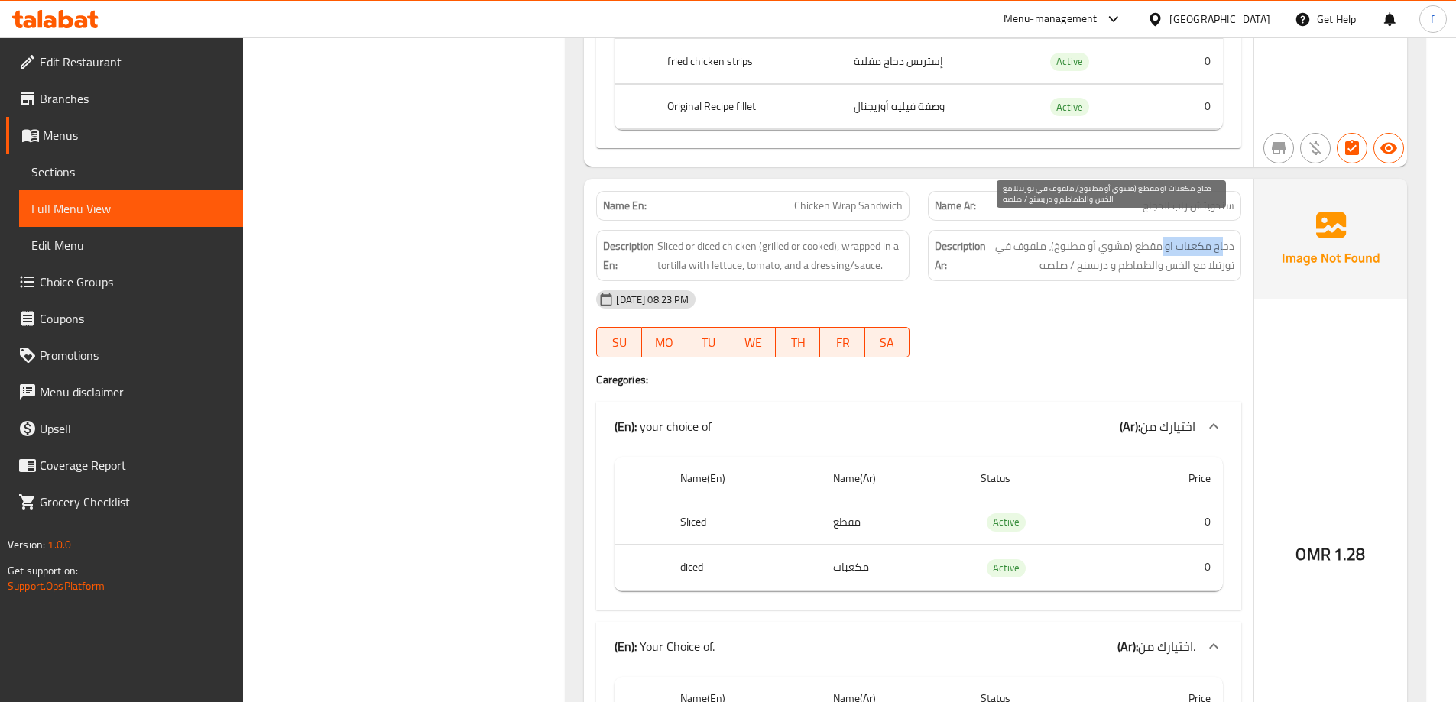
drag, startPoint x: 1223, startPoint y: 232, endPoint x: 1164, endPoint y: 232, distance: 58.1
click at [1164, 237] on span "دجاج مكعبات او مقطع (مشوي أو مطبوخ)، ملفوف في تورتيلا مع الخس والطماطم و دريسنج…" at bounding box center [1111, 255] width 245 height 37
click at [1161, 237] on span "دجاج مكعبات او مقطع (مشوي أو مطبوخ)، ملفوف في تورتيلا مع الخس والطماطم و دريسنج…" at bounding box center [1111, 255] width 245 height 37
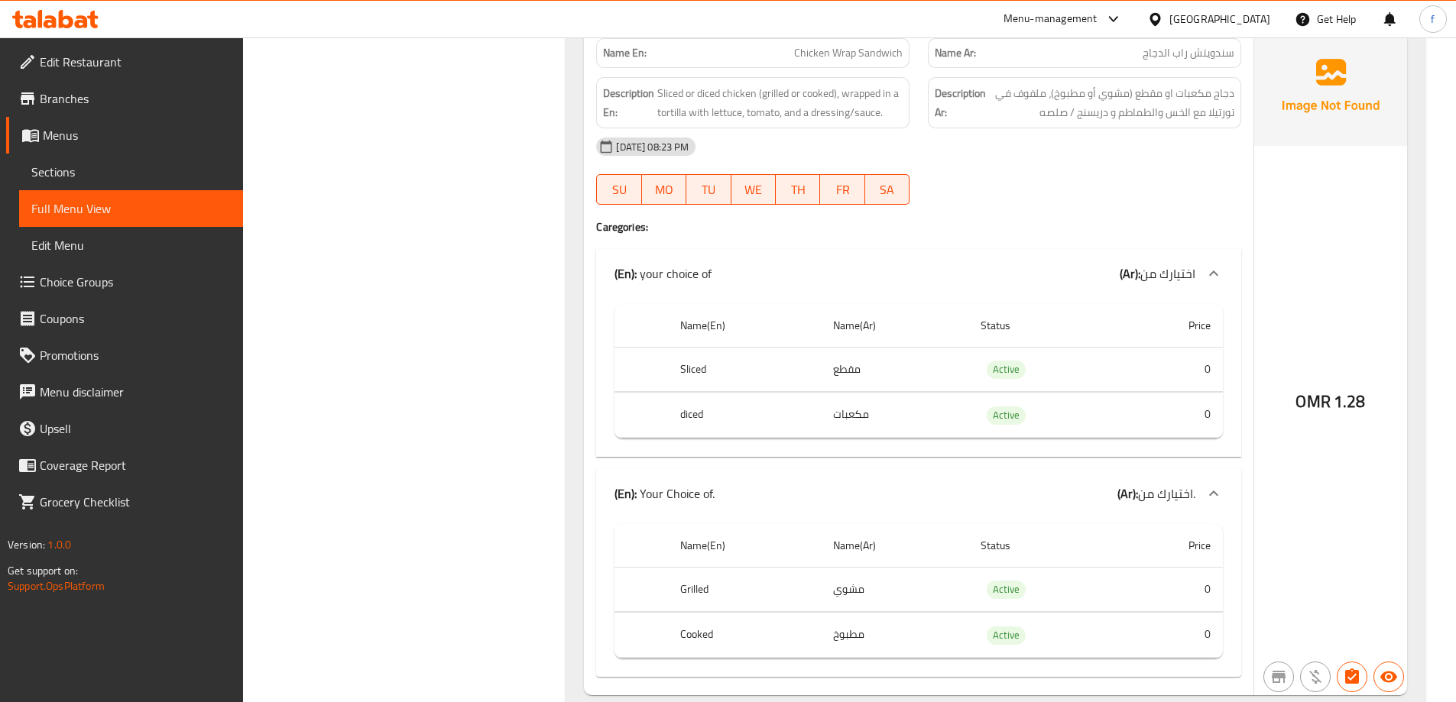
scroll to position [2723, 0]
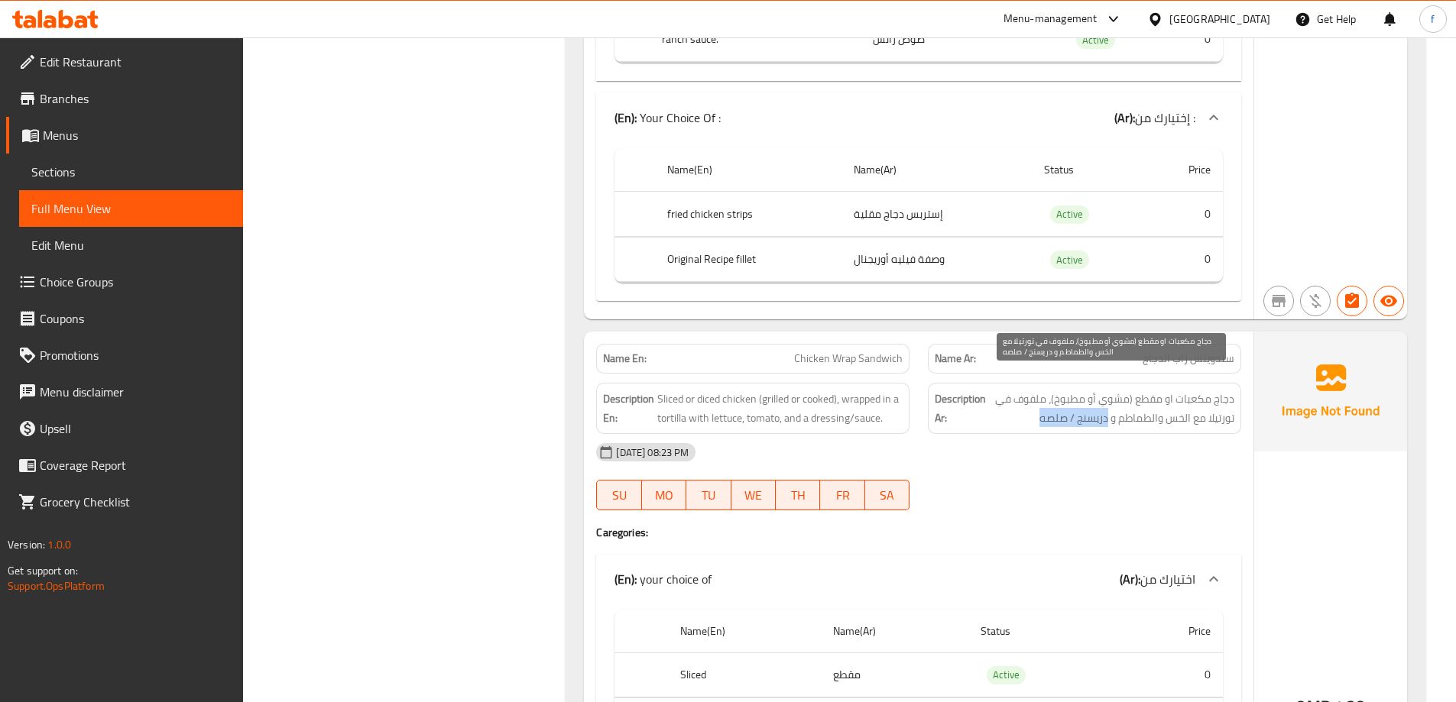
drag, startPoint x: 1103, startPoint y: 397, endPoint x: 1034, endPoint y: 400, distance: 68.9
click at [1034, 400] on span "دجاج مكعبات او مقطع (مشوي أو مطبوخ)، ملفوف في تورتيلا مع الخس والطماطم و دريسنج…" at bounding box center [1111, 408] width 245 height 37
click at [1059, 402] on span "دجاج مكعبات او مقطع (مشوي أو مطبوخ)، ملفوف في تورتيلا مع الخس والطماطم و دريسنج…" at bounding box center [1111, 408] width 245 height 37
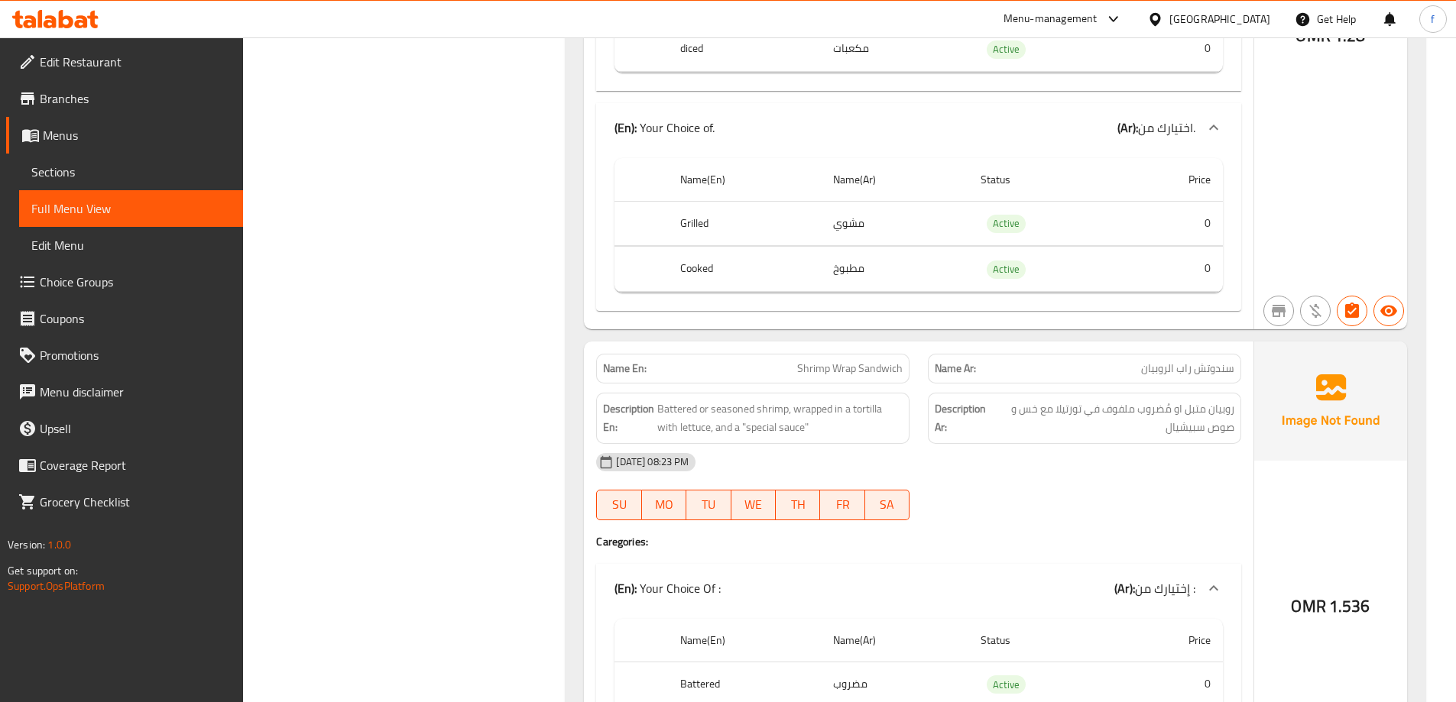
scroll to position [3411, 0]
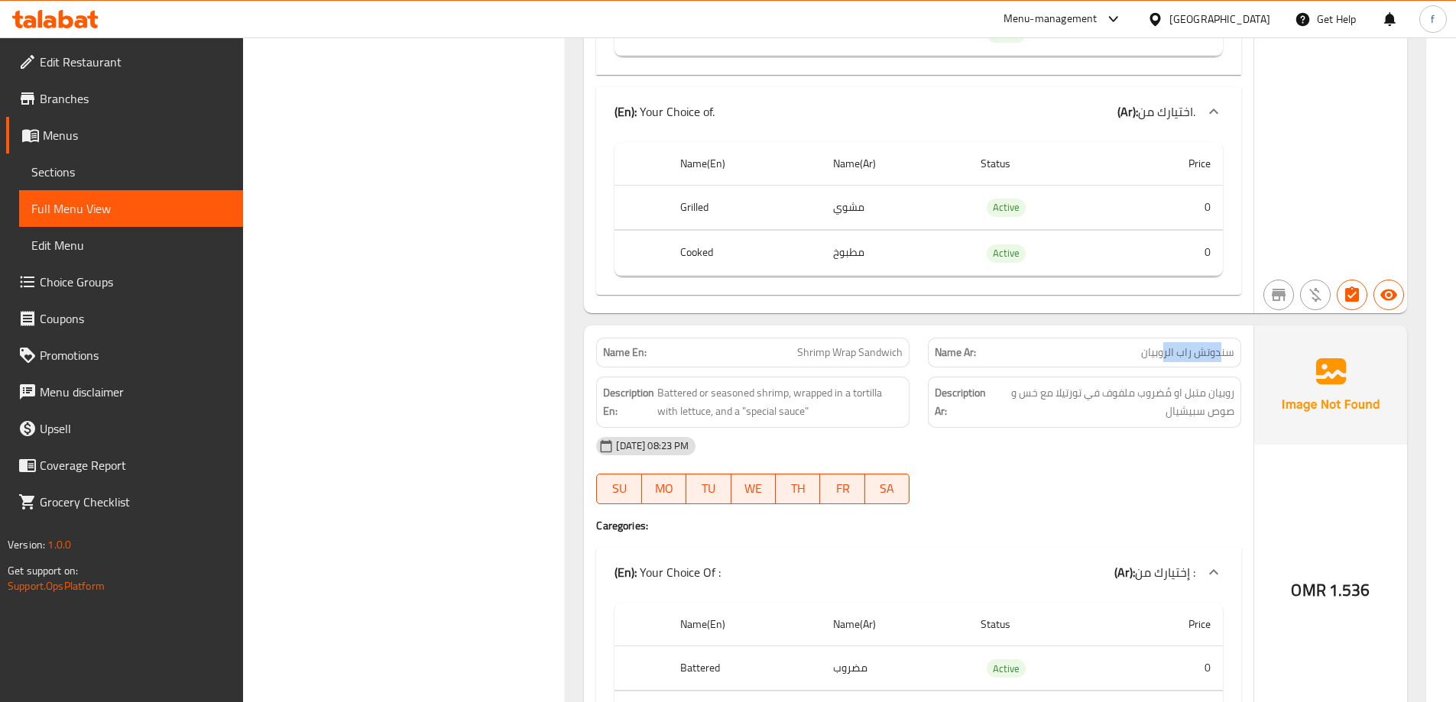
drag, startPoint x: 1222, startPoint y: 335, endPoint x: 1137, endPoint y: 347, distance: 85.6
click at [1161, 345] on span "سندوتش راب الروبيان" at bounding box center [1187, 353] width 93 height 16
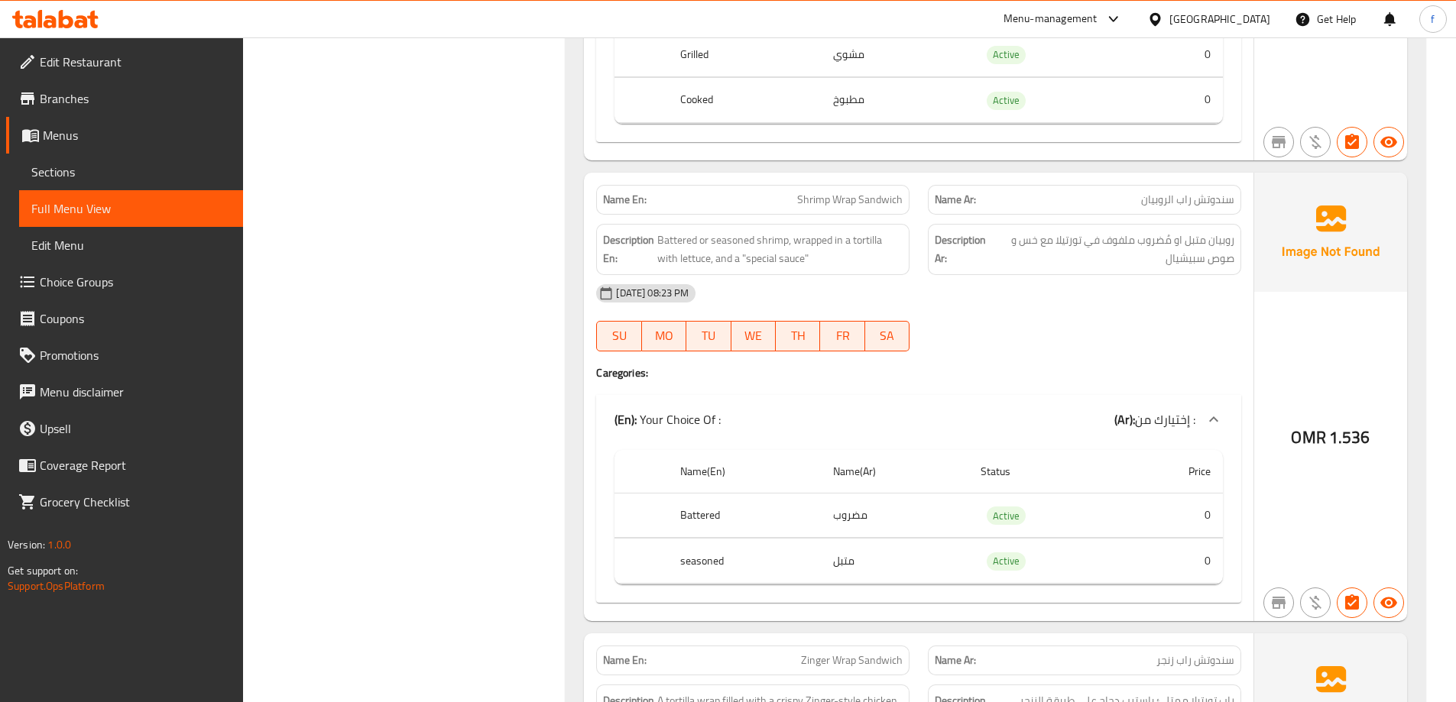
drag, startPoint x: 1242, startPoint y: 222, endPoint x: 1232, endPoint y: 220, distance: 10.0
click at [1239, 222] on div "Description Ar: روبيان متبل او مُضروب ملفوف في تورتيلا مع خس و صوص سبيشيال" at bounding box center [1084, 250] width 332 height 70
click at [1231, 231] on span "روبيان متبل او مُضروب ملفوف في تورتيلا مع خس و صوص سبيشيال" at bounding box center [1113, 249] width 242 height 37
drag, startPoint x: 1212, startPoint y: 222, endPoint x: 1105, endPoint y: 226, distance: 107.1
click at [1105, 231] on span "روبيان متبل او مُضروب ملفوف في تورتيلا مع خس و صوص سبيشيال" at bounding box center [1113, 249] width 242 height 37
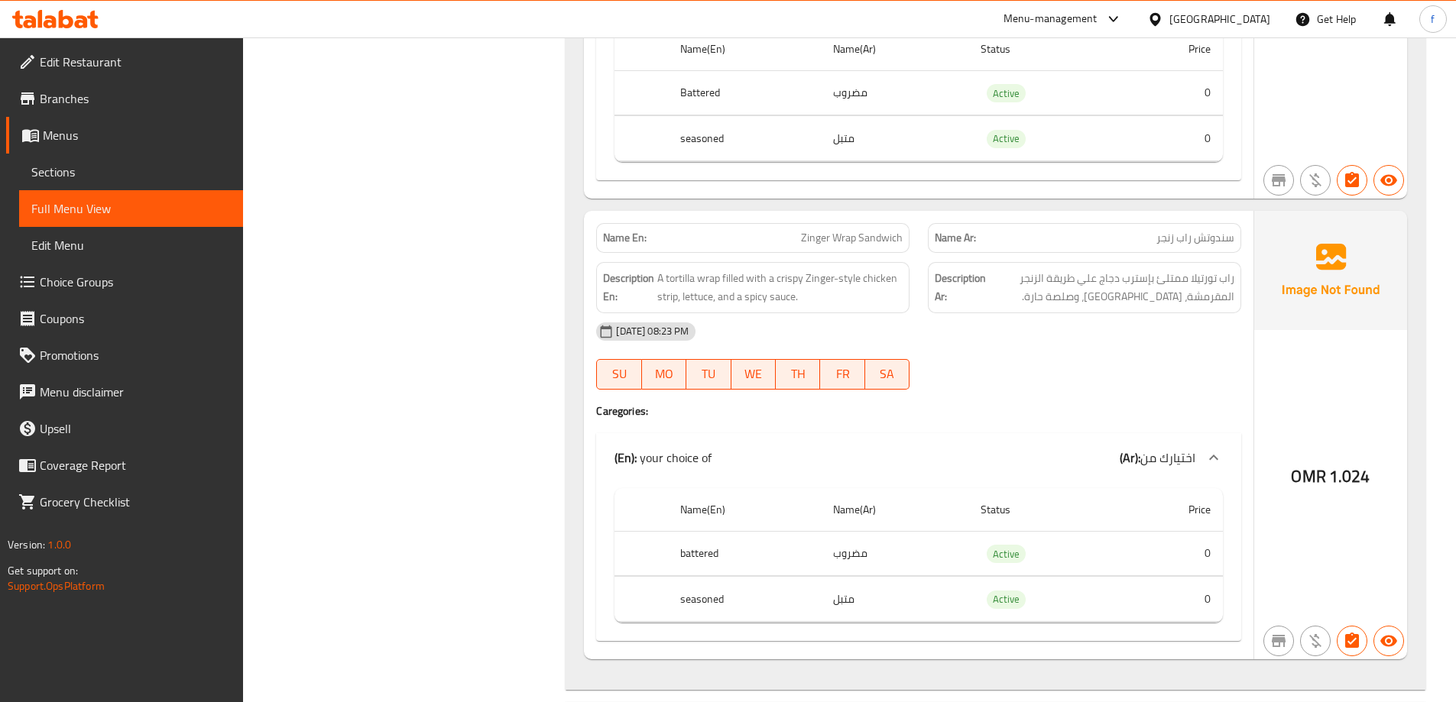
scroll to position [4022, 0]
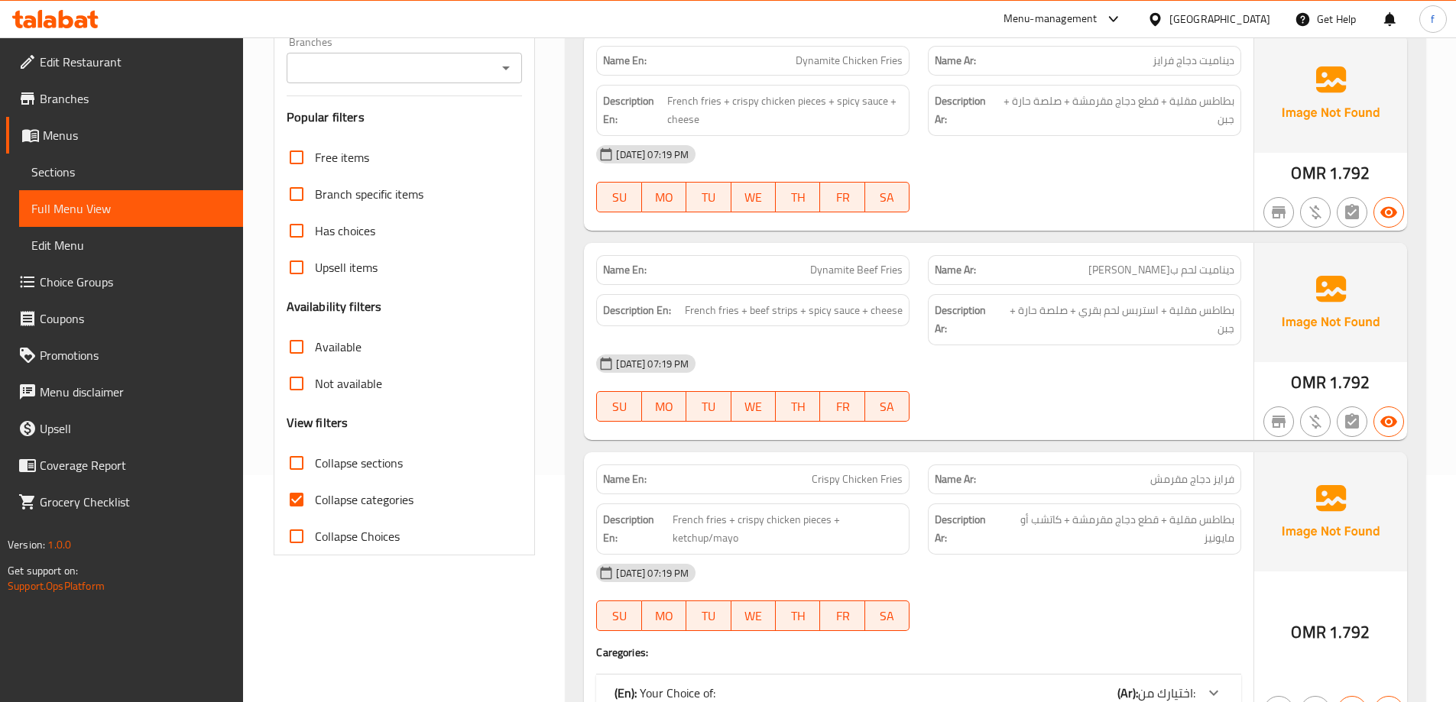
scroll to position [229, 0]
click at [380, 493] on span "Collapse categories" at bounding box center [364, 497] width 99 height 18
click at [315, 493] on input "Collapse categories" at bounding box center [296, 497] width 37 height 37
checkbox input "false"
click at [374, 454] on span "Collapse sections" at bounding box center [359, 461] width 88 height 18
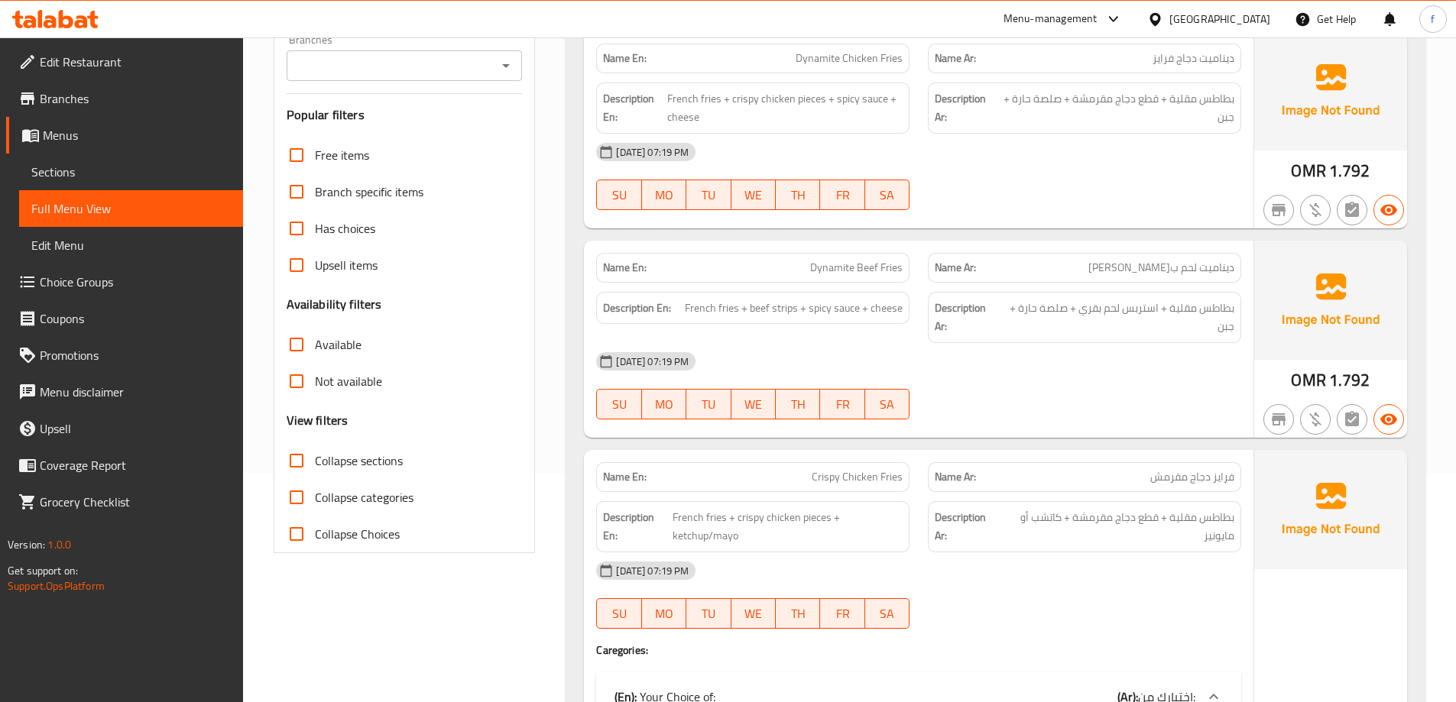
click at [315, 454] on input "Collapse sections" at bounding box center [296, 460] width 37 height 37
checkbox input "true"
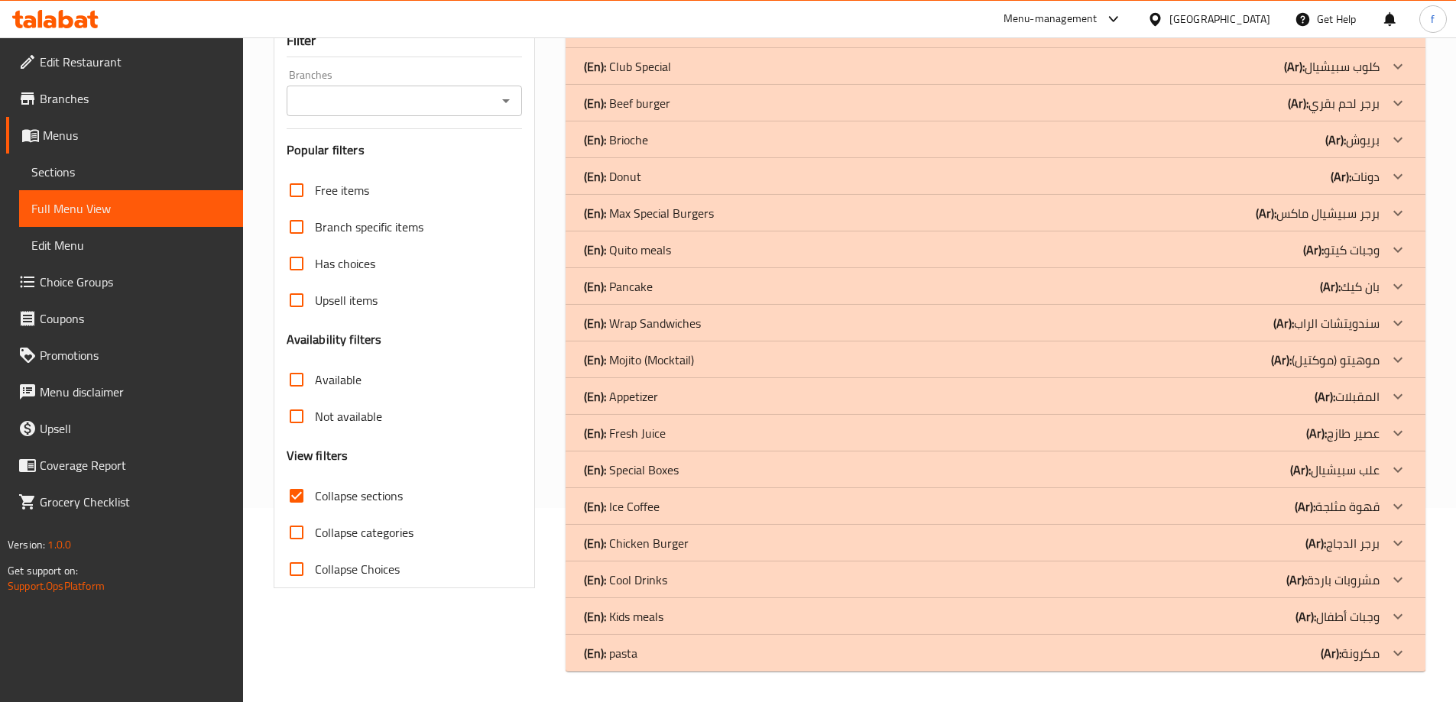
scroll to position [194, 0]
drag, startPoint x: 649, startPoint y: 324, endPoint x: 644, endPoint y: 118, distance: 205.6
click at [649, 323] on p "(En): Wrap Sandwiches" at bounding box center [642, 323] width 117 height 18
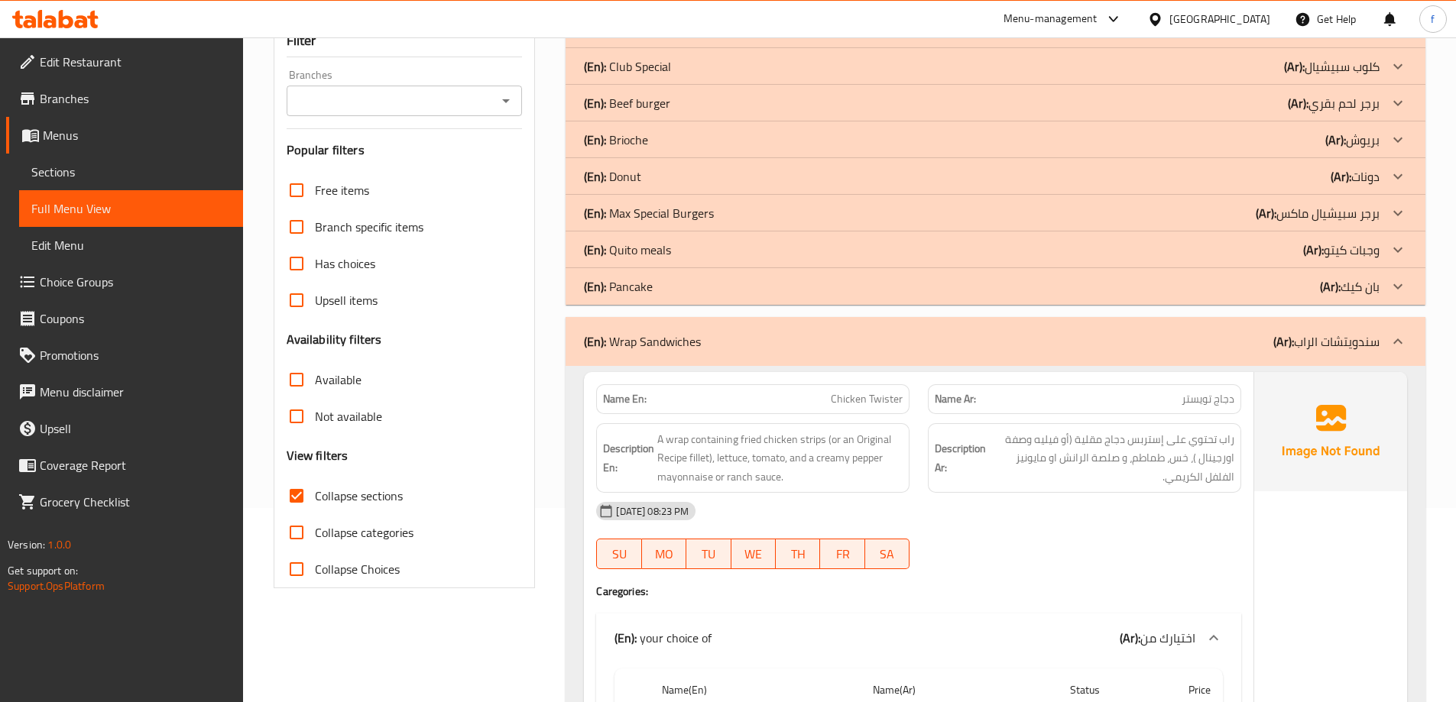
click at [642, 210] on p "(En): Max Special Burgers" at bounding box center [649, 213] width 130 height 18
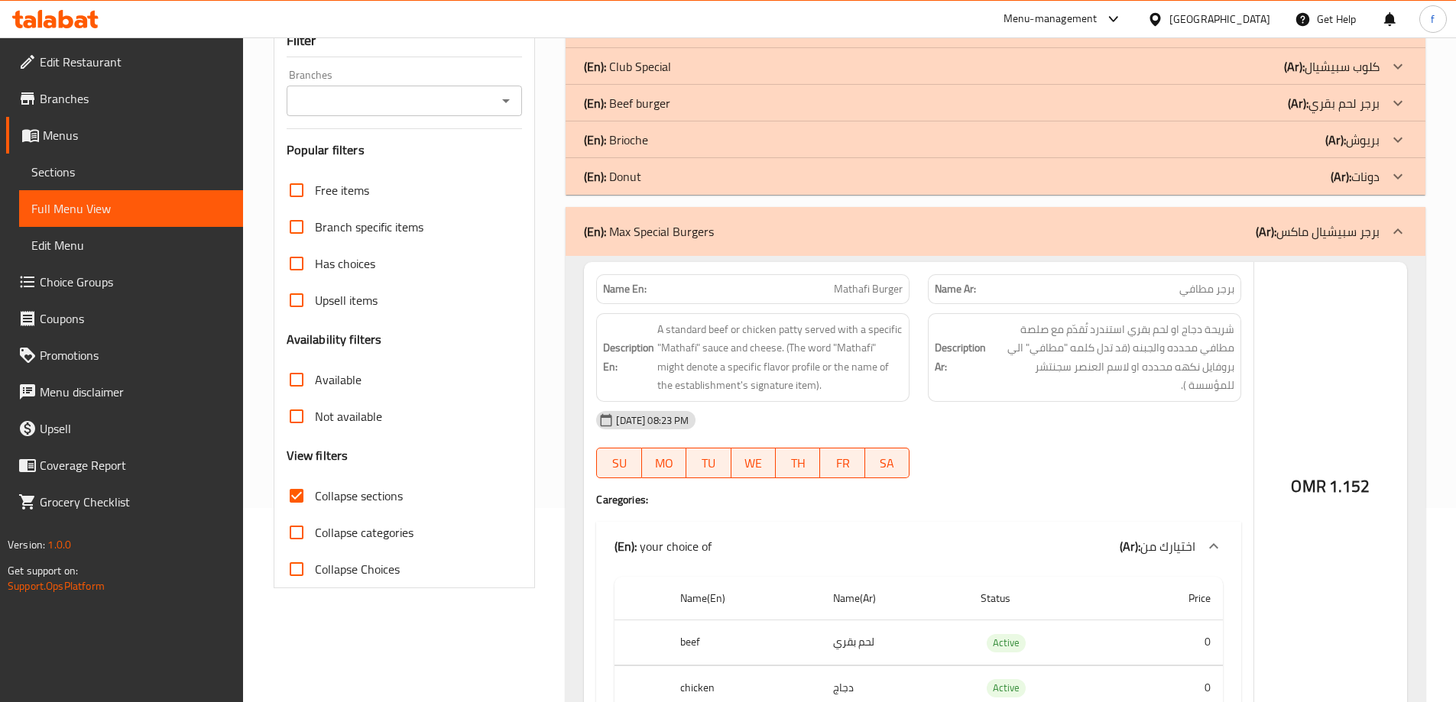
click at [646, 99] on p "(En): Beef burger" at bounding box center [627, 103] width 86 height 18
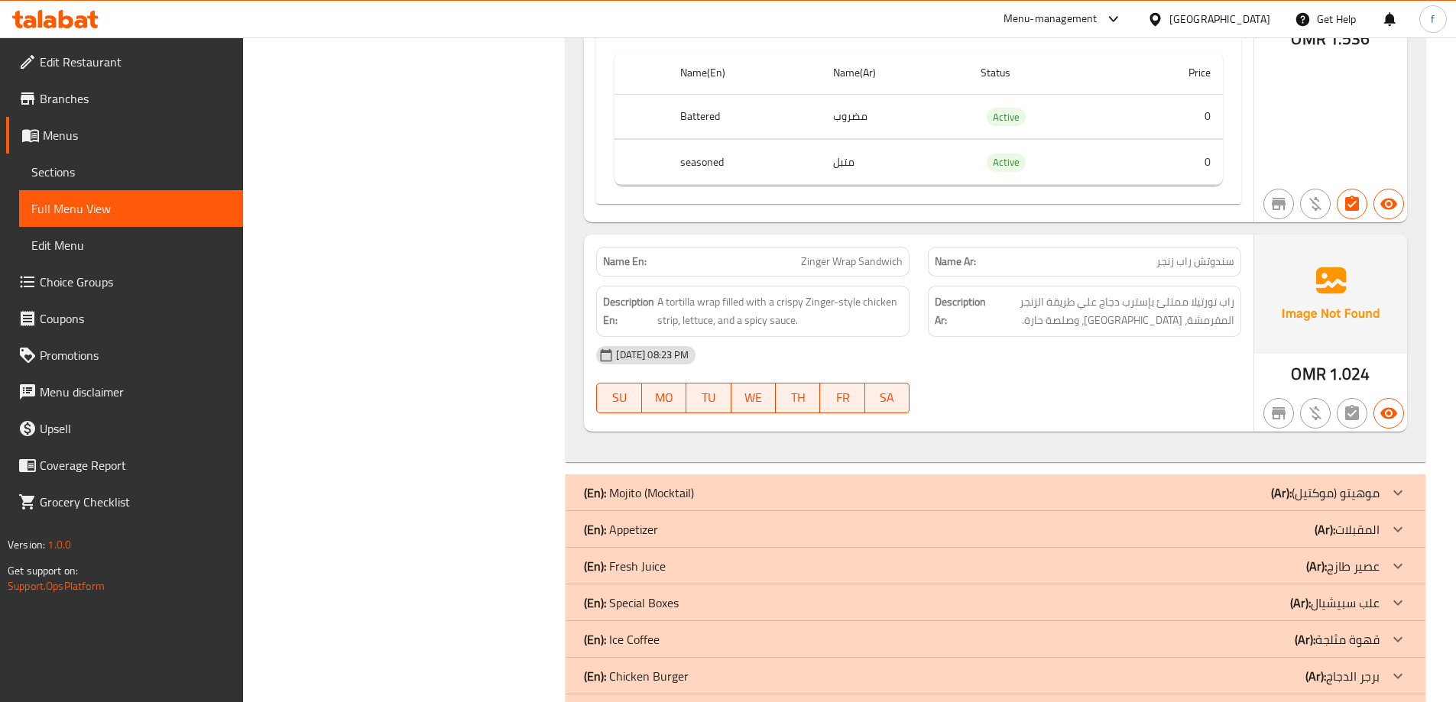
scroll to position [3771, 0]
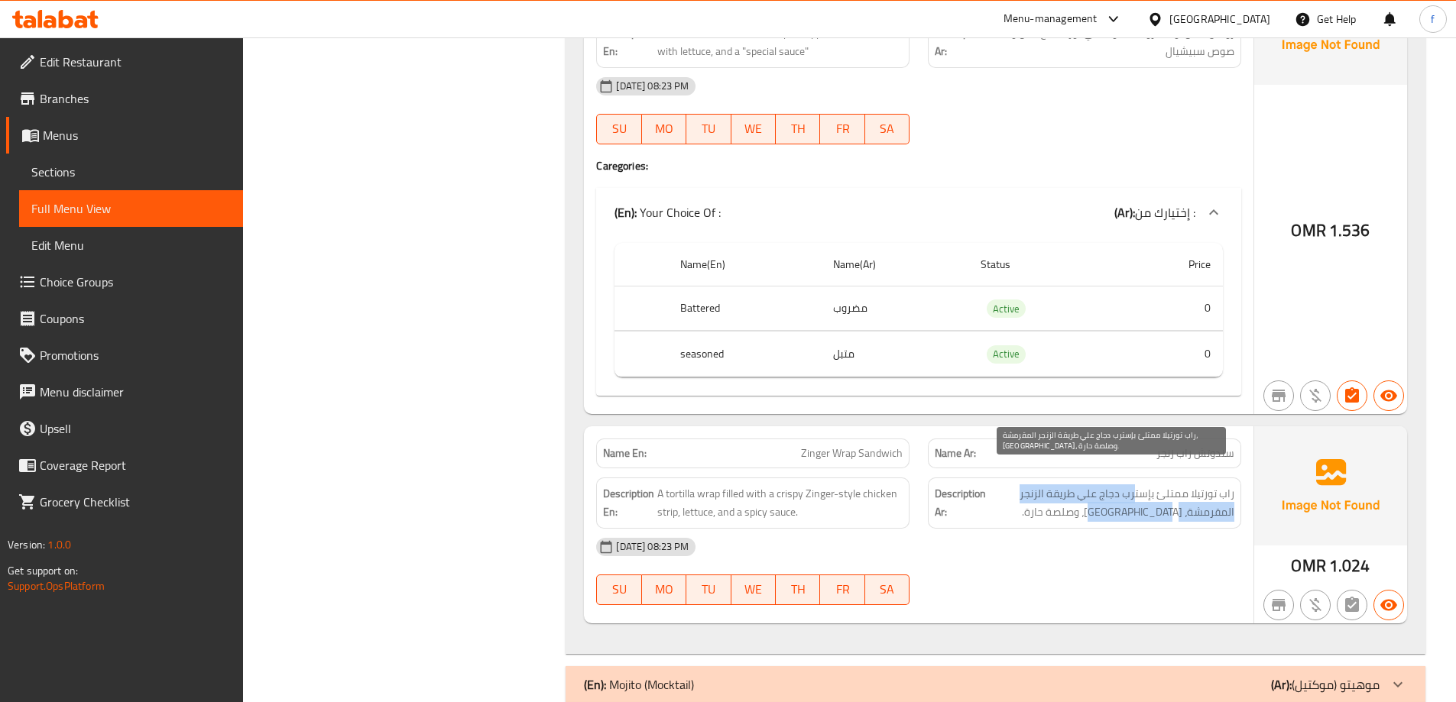
drag, startPoint x: 1128, startPoint y: 478, endPoint x: 1100, endPoint y: 494, distance: 32.5
click at [1100, 494] on span "راب تورتيلا ممتلئ بإسترب دجاج علي طريقة الزنجر المقرمشة، [GEOGRAPHIC_DATA]، وصل…" at bounding box center [1111, 502] width 245 height 37
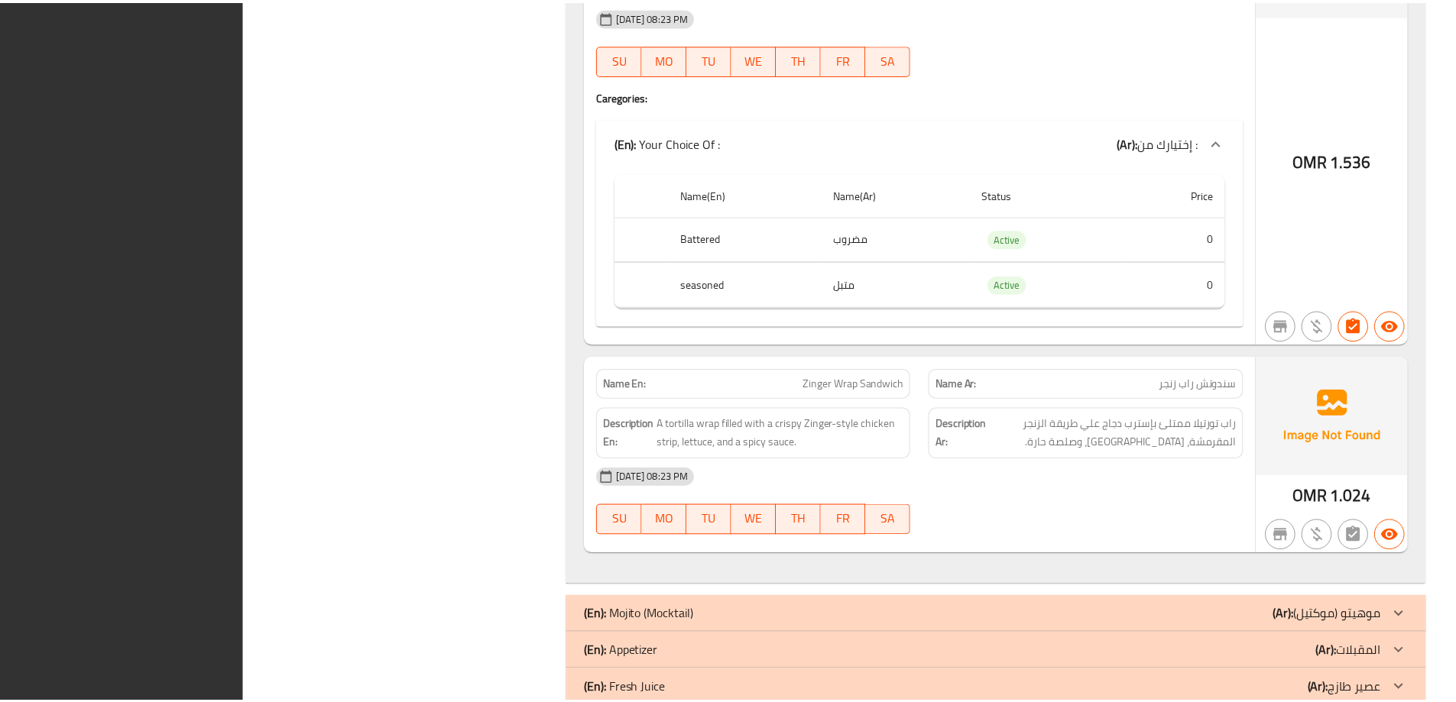
scroll to position [4076, 0]
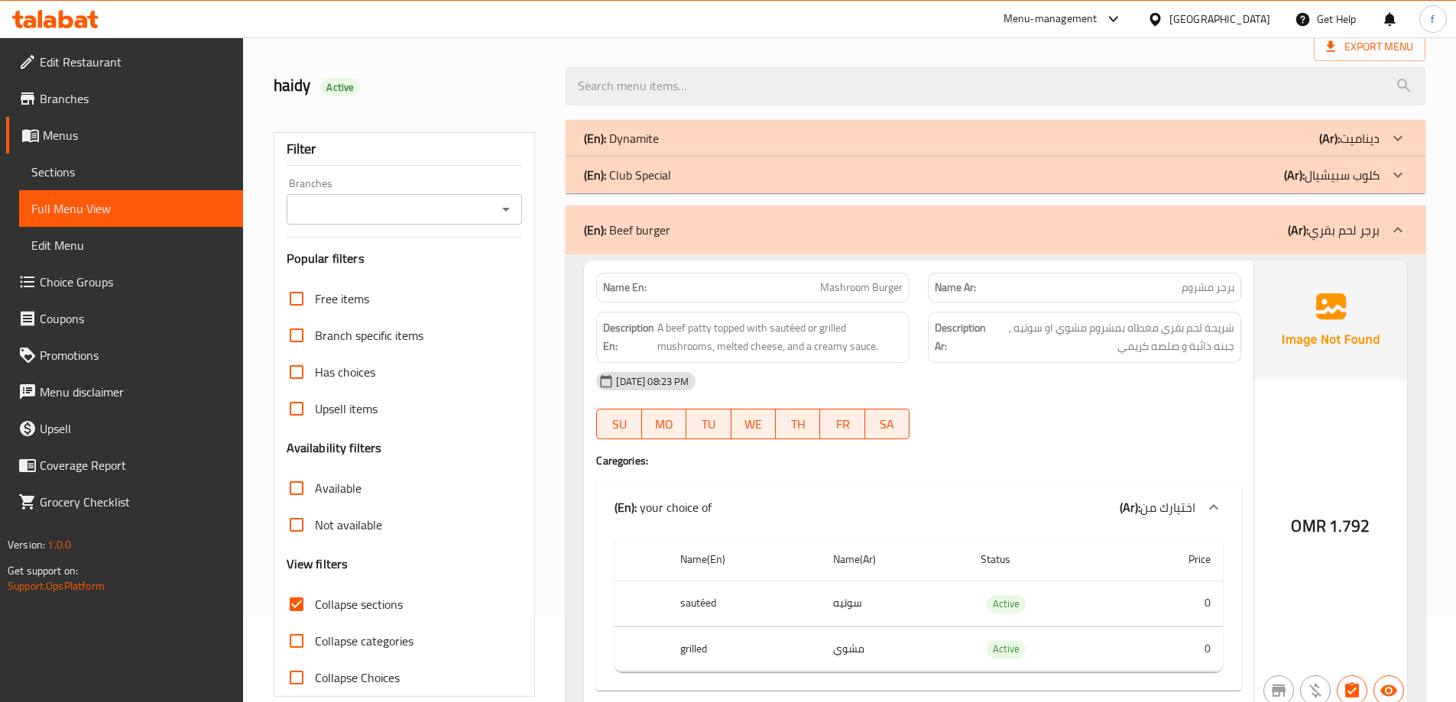
scroll to position [0, 0]
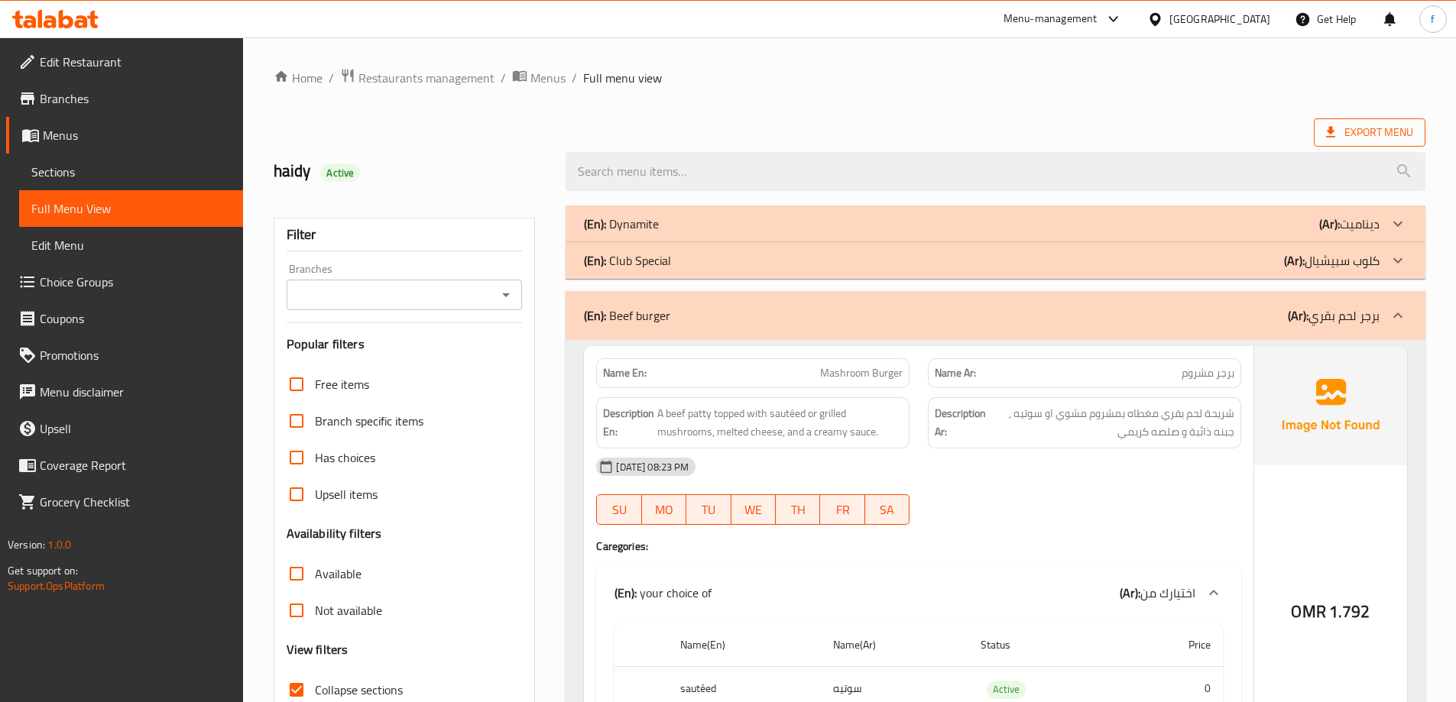
click at [1398, 138] on span "Export Menu" at bounding box center [1369, 132] width 87 height 19
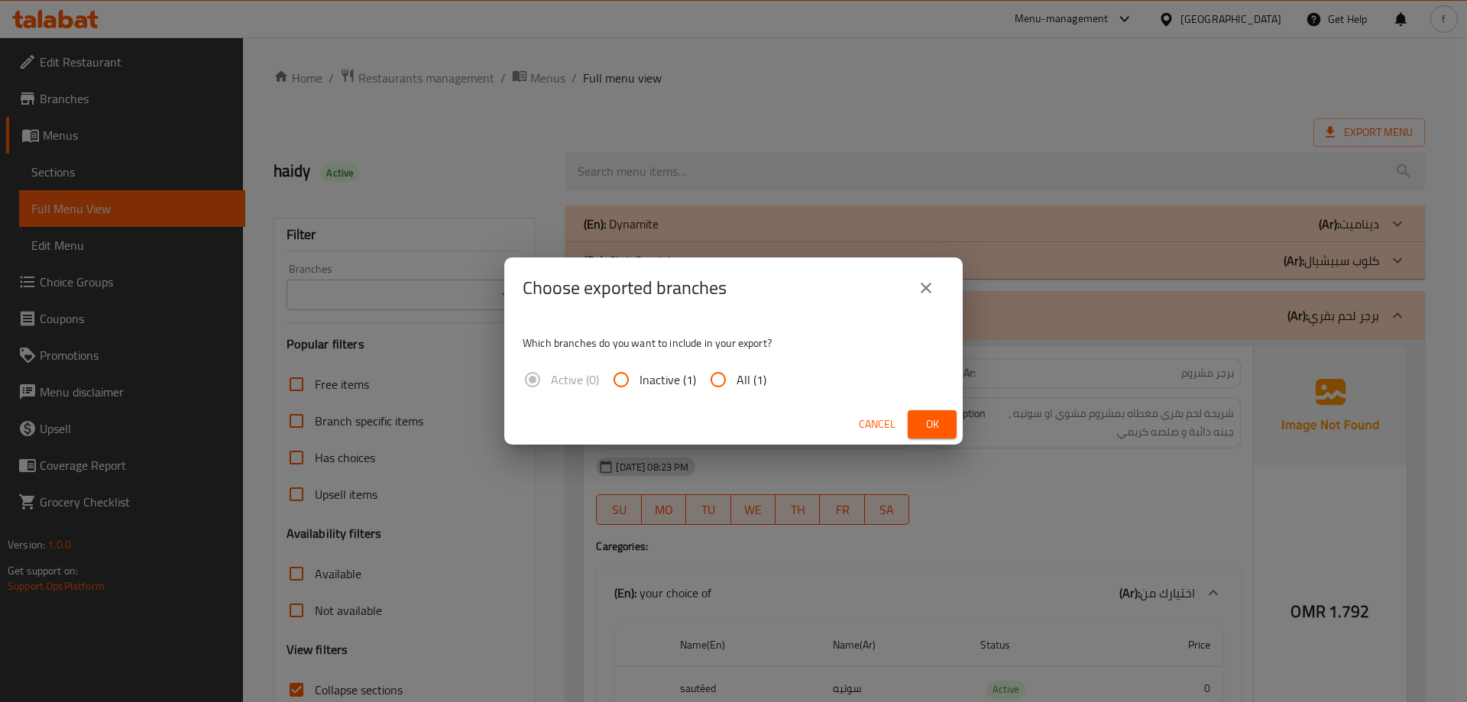
click at [770, 372] on div "Active (0) Inactive (1) All (1)" at bounding box center [651, 379] width 256 height 37
click at [759, 377] on span "All (1)" at bounding box center [752, 380] width 30 height 18
click at [737, 377] on input "All (1)" at bounding box center [718, 379] width 37 height 37
radio input "true"
click at [918, 429] on button "Ok" at bounding box center [932, 424] width 49 height 28
